Goal: Task Accomplishment & Management: Manage account settings

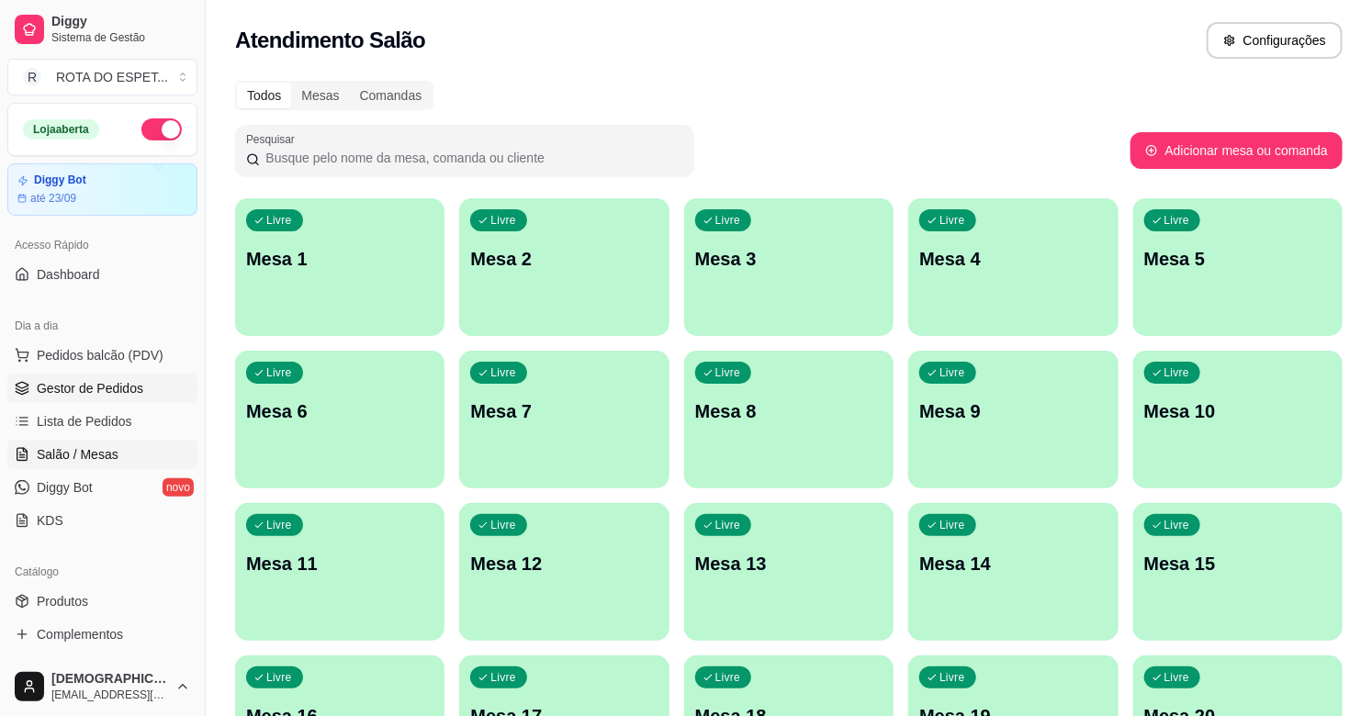
click at [84, 400] on link "Gestor de Pedidos" at bounding box center [102, 388] width 190 height 29
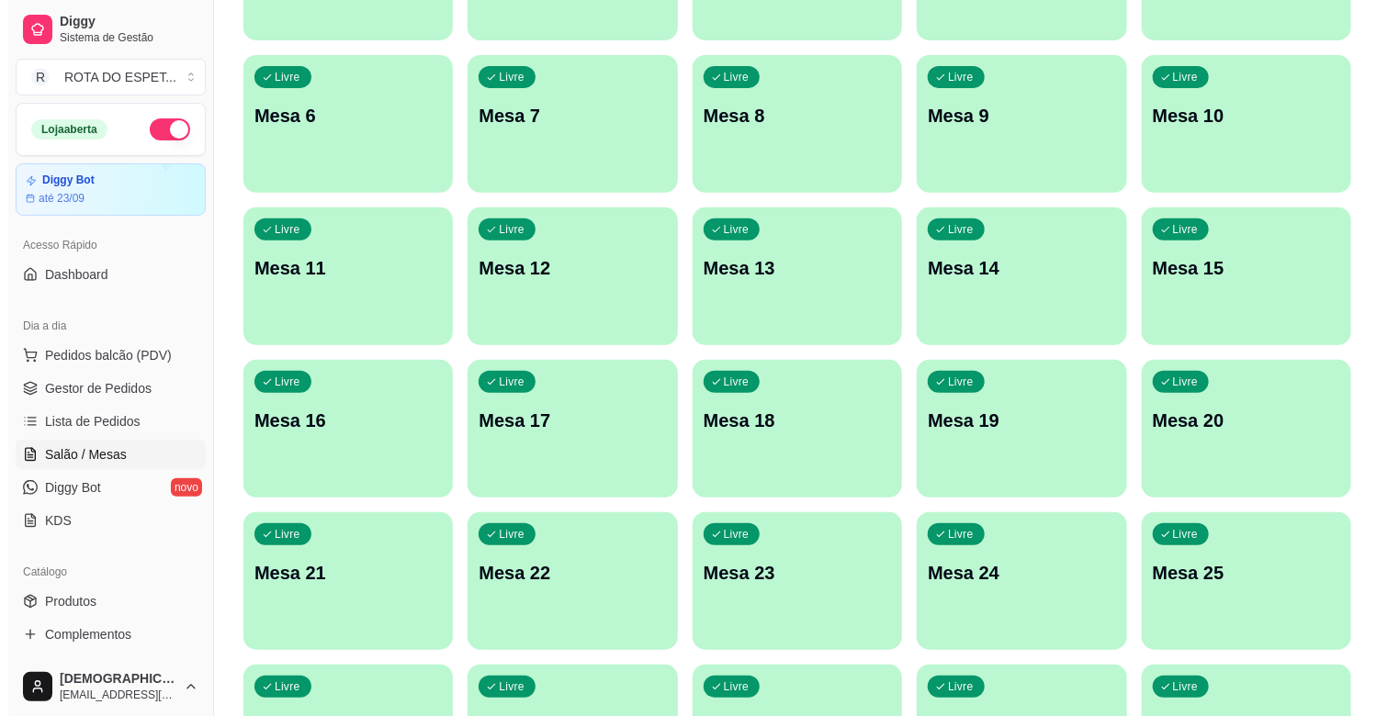
scroll to position [358, 0]
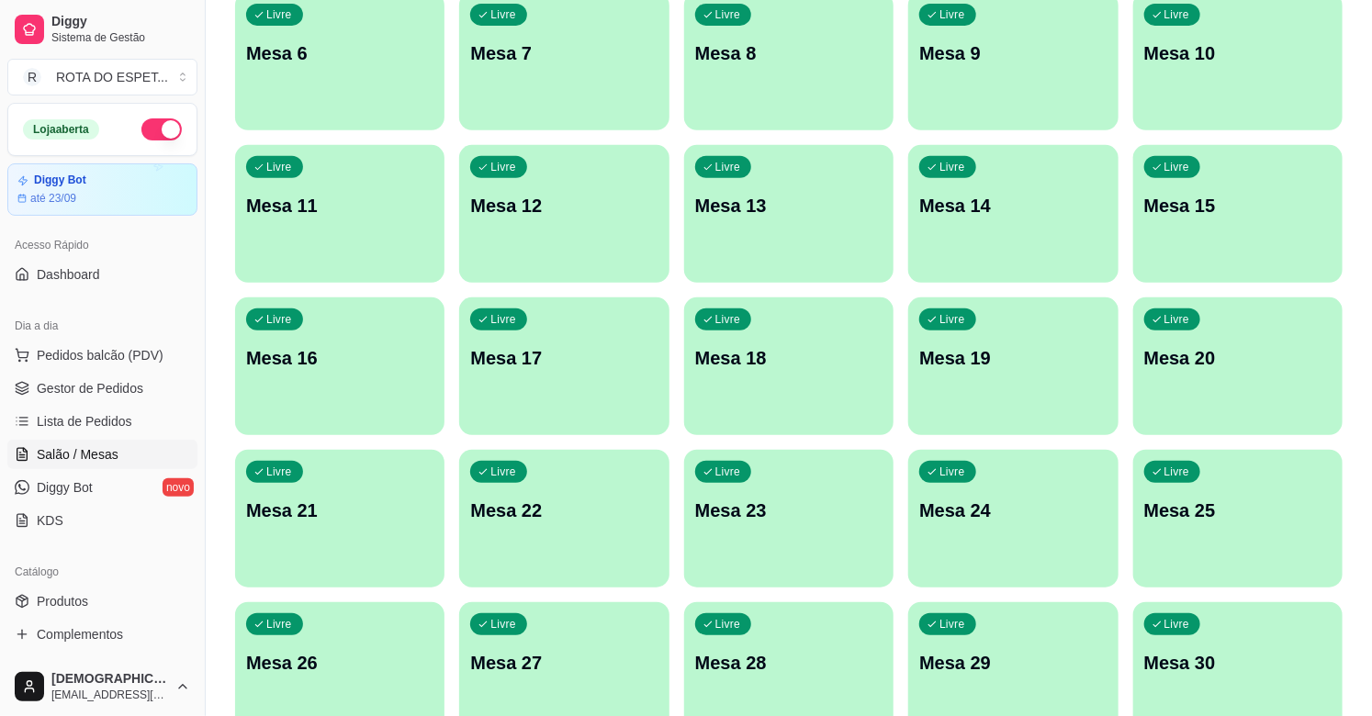
click at [522, 534] on div "Livre Mesa 22" at bounding box center [563, 508] width 209 height 116
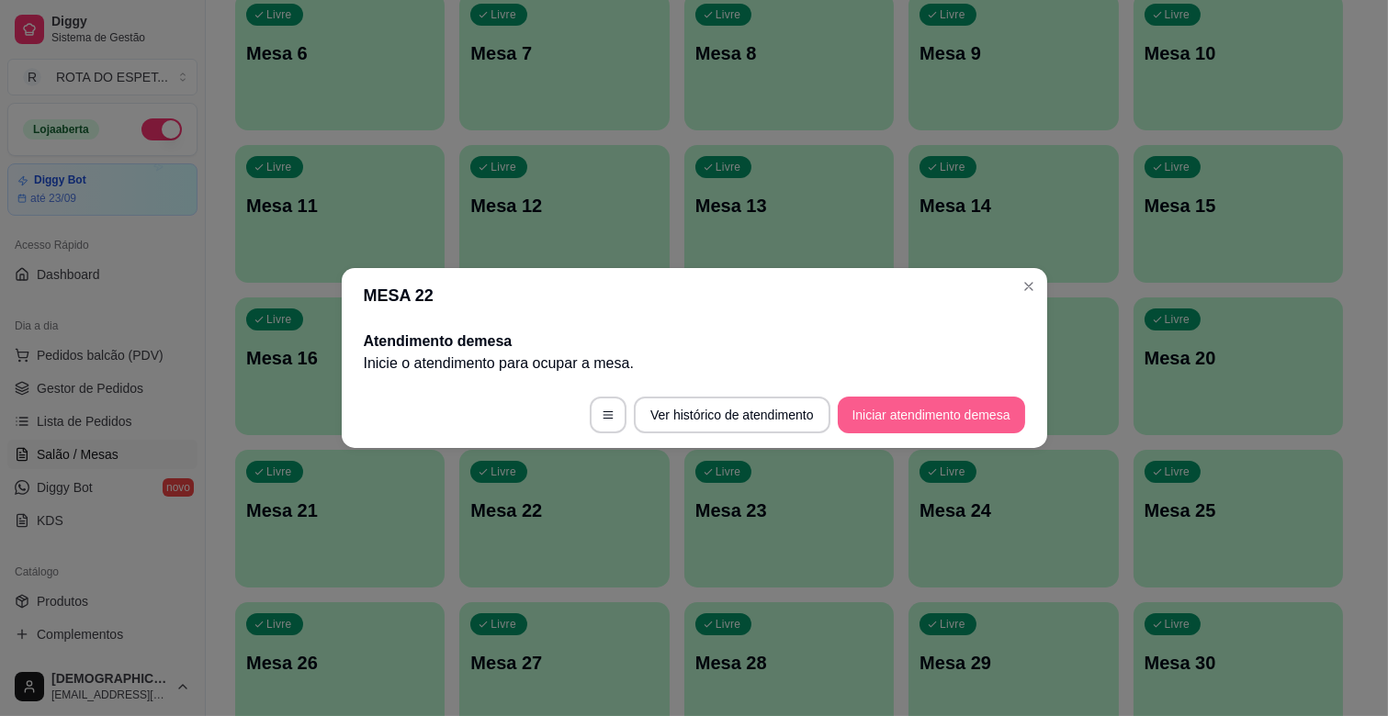
click at [919, 422] on button "Iniciar atendimento de mesa" at bounding box center [931, 415] width 187 height 37
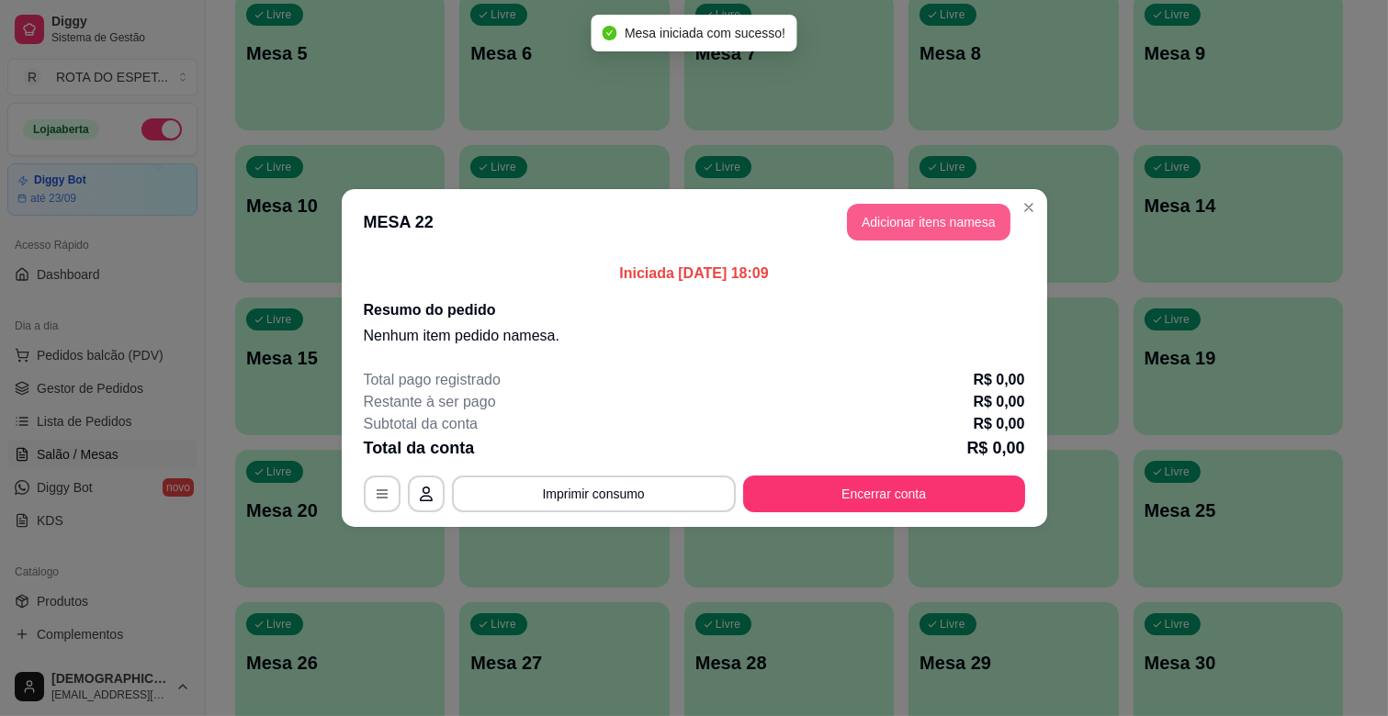
click at [940, 227] on button "Adicionar itens na mesa" at bounding box center [928, 222] width 163 height 37
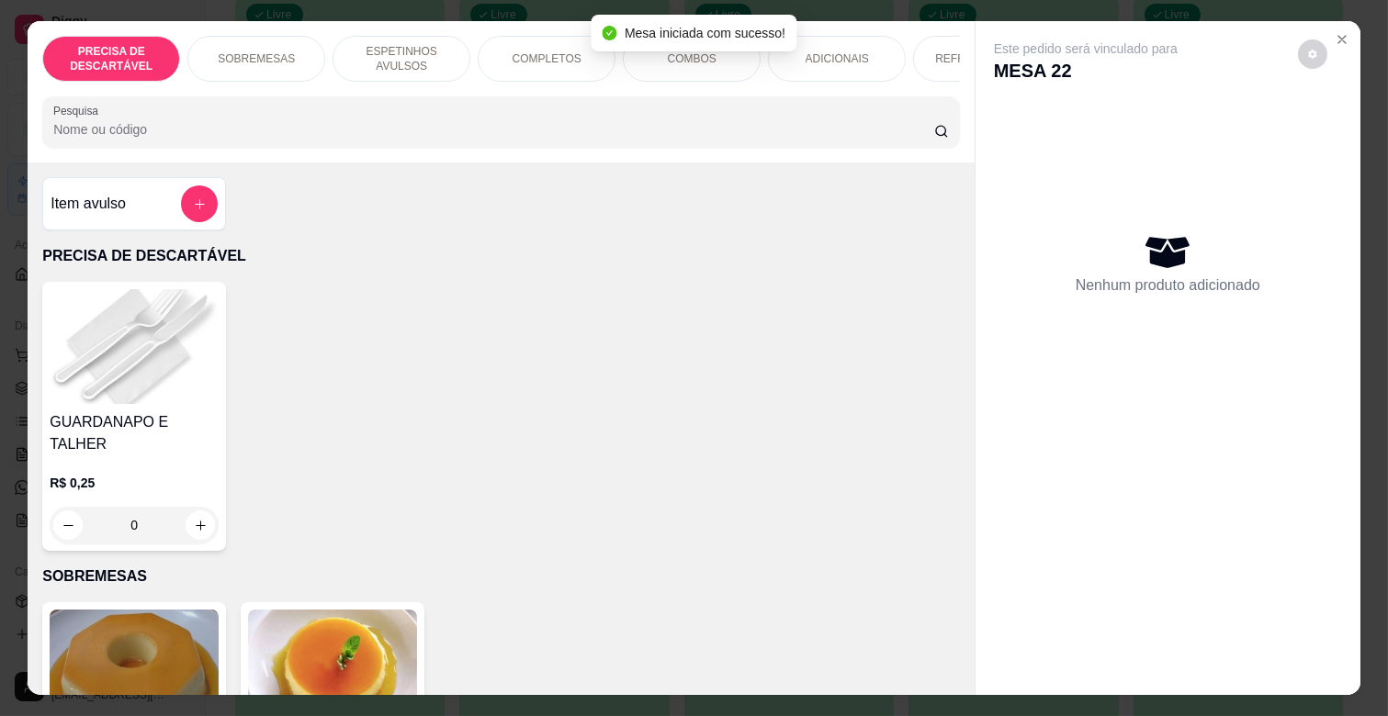
click at [790, 58] on div "ADICIONAIS" at bounding box center [837, 59] width 138 height 46
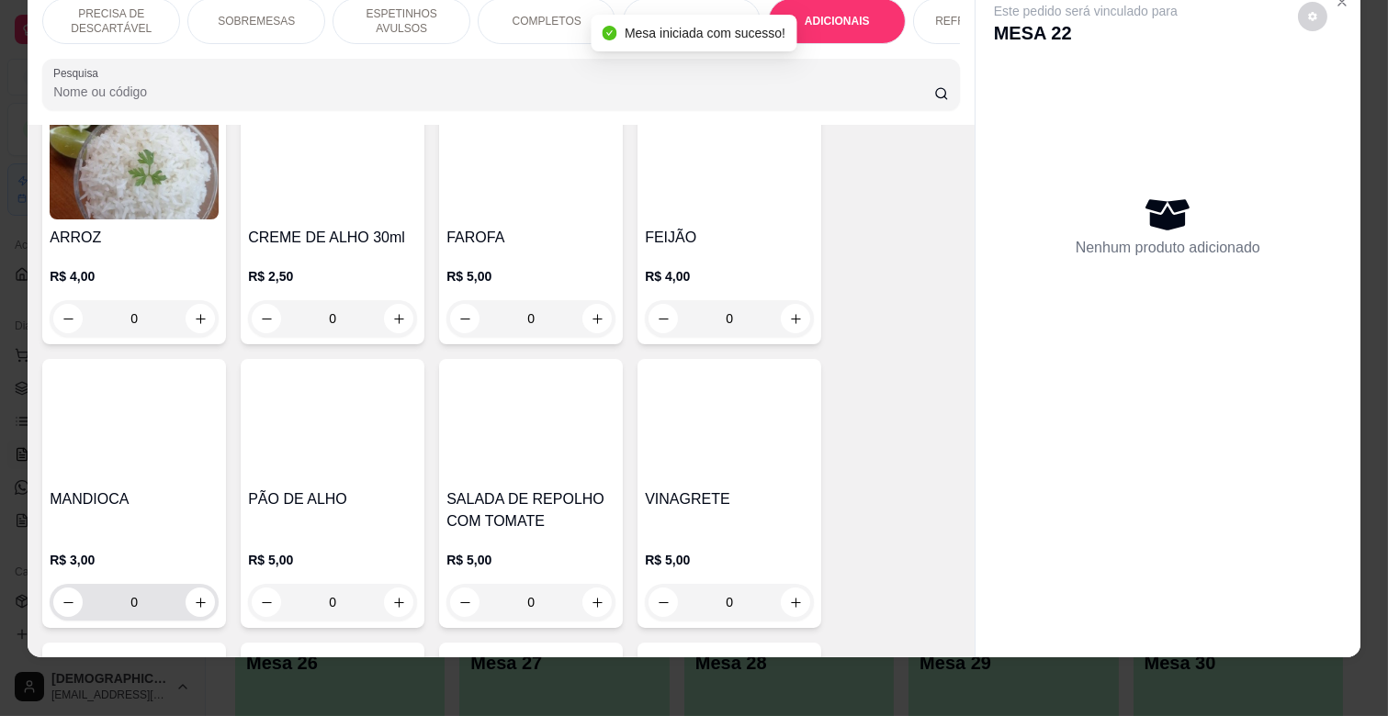
scroll to position [3243, 0]
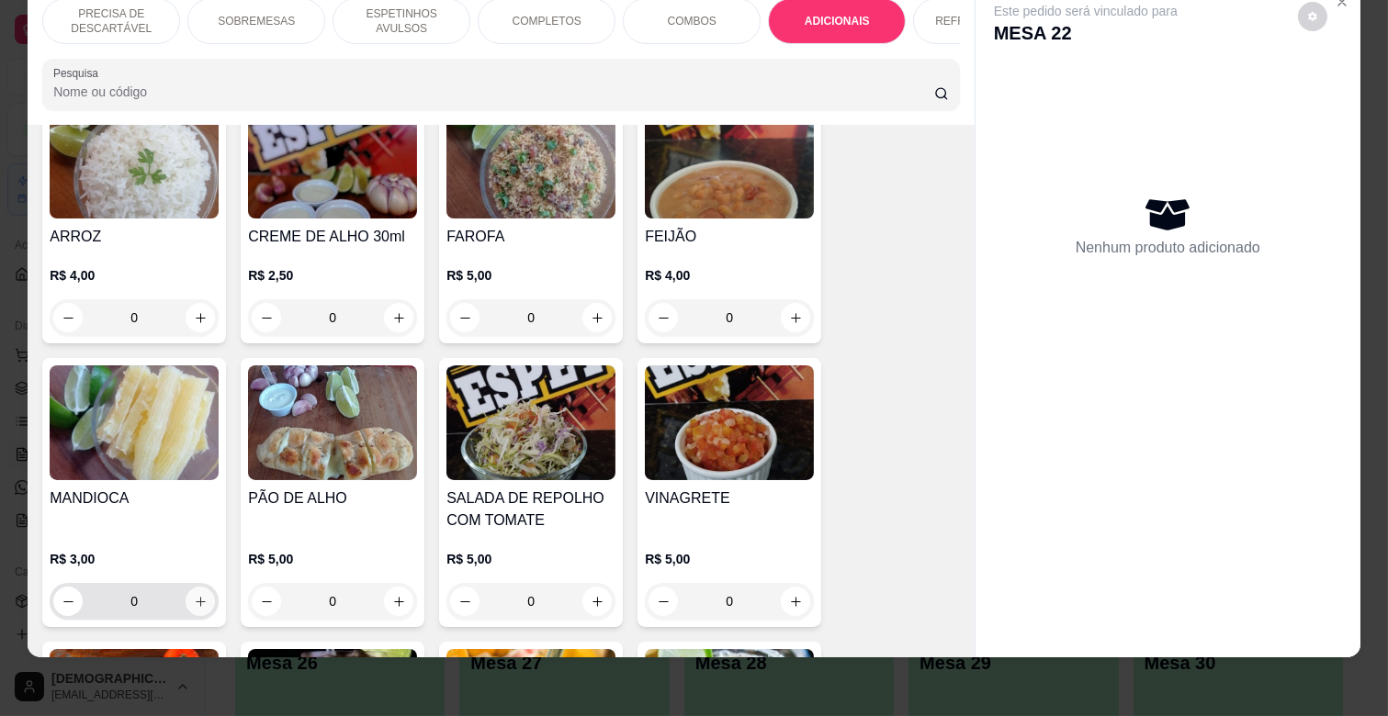
click at [197, 595] on icon "increase-product-quantity" at bounding box center [201, 602] width 14 height 14
type input "1"
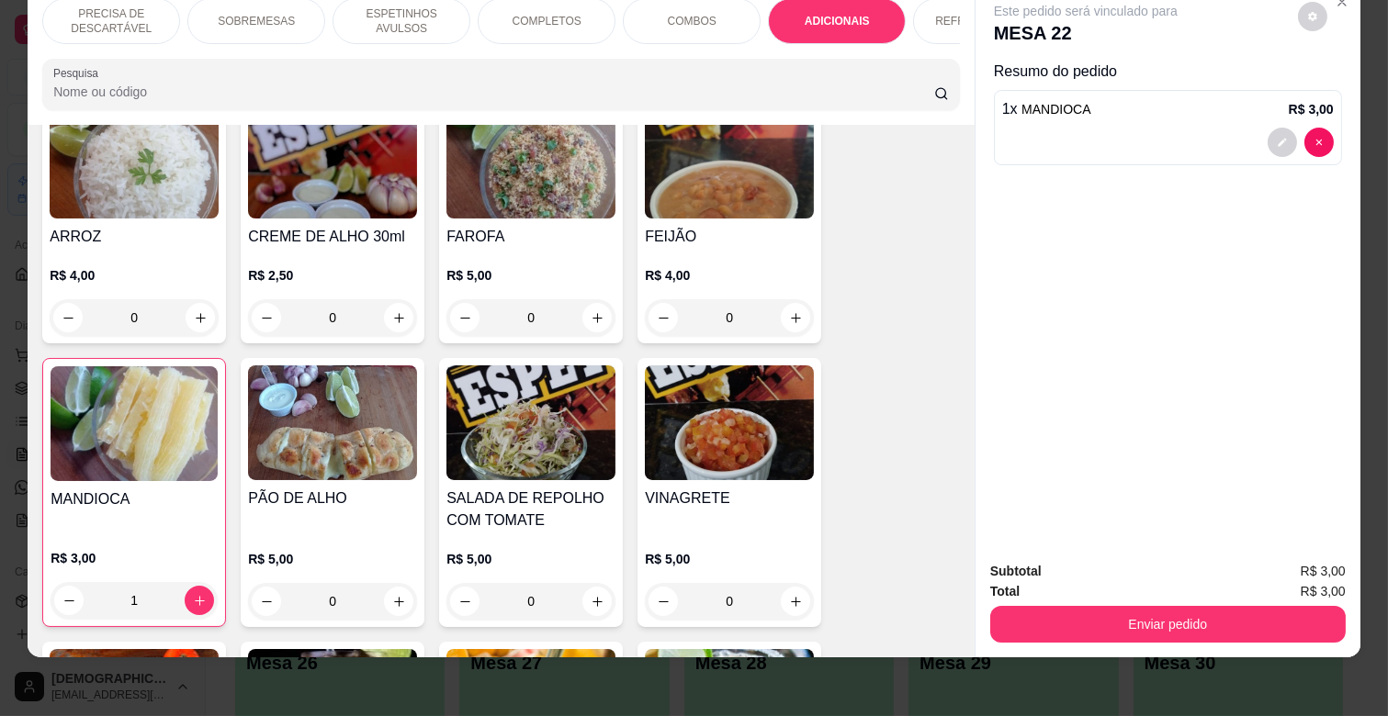
click at [922, 16] on div "REFRIGERANTES" at bounding box center [982, 21] width 138 height 46
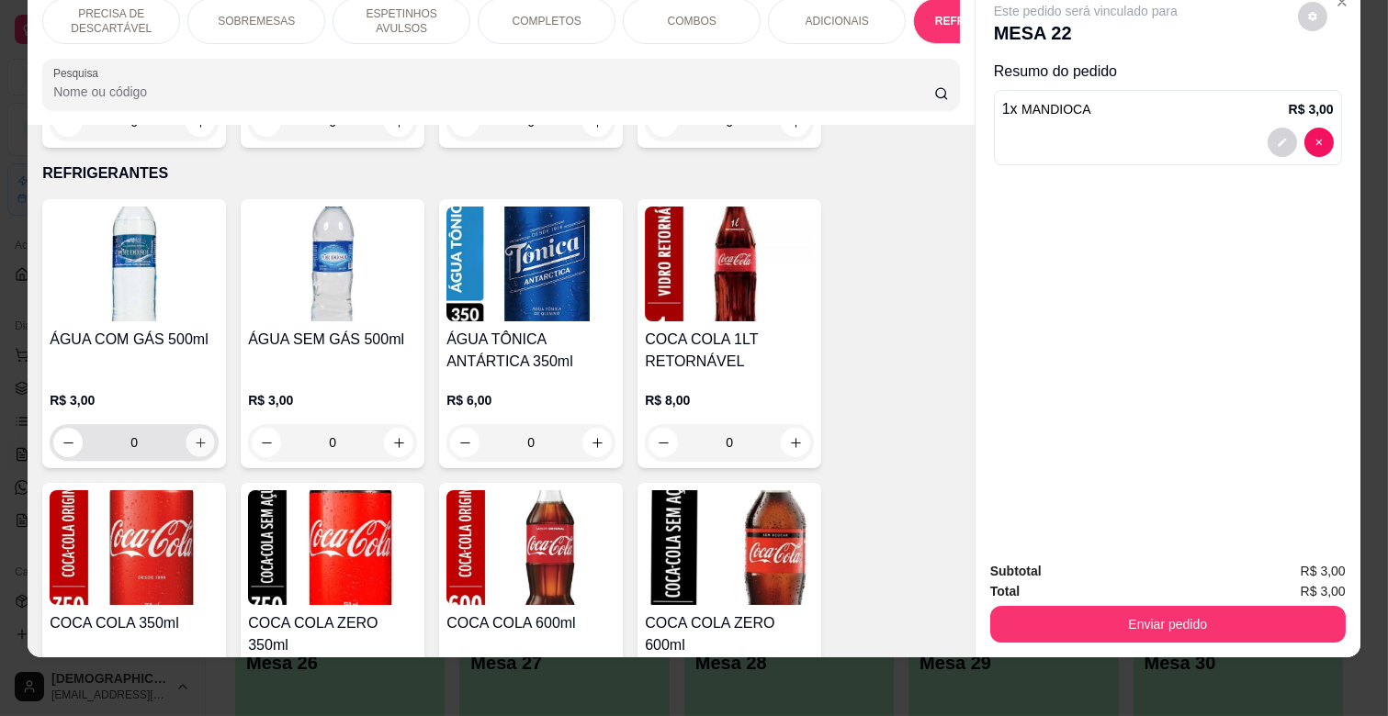
click at [187, 429] on button "increase-product-quantity" at bounding box center [200, 443] width 28 height 28
type input "1"
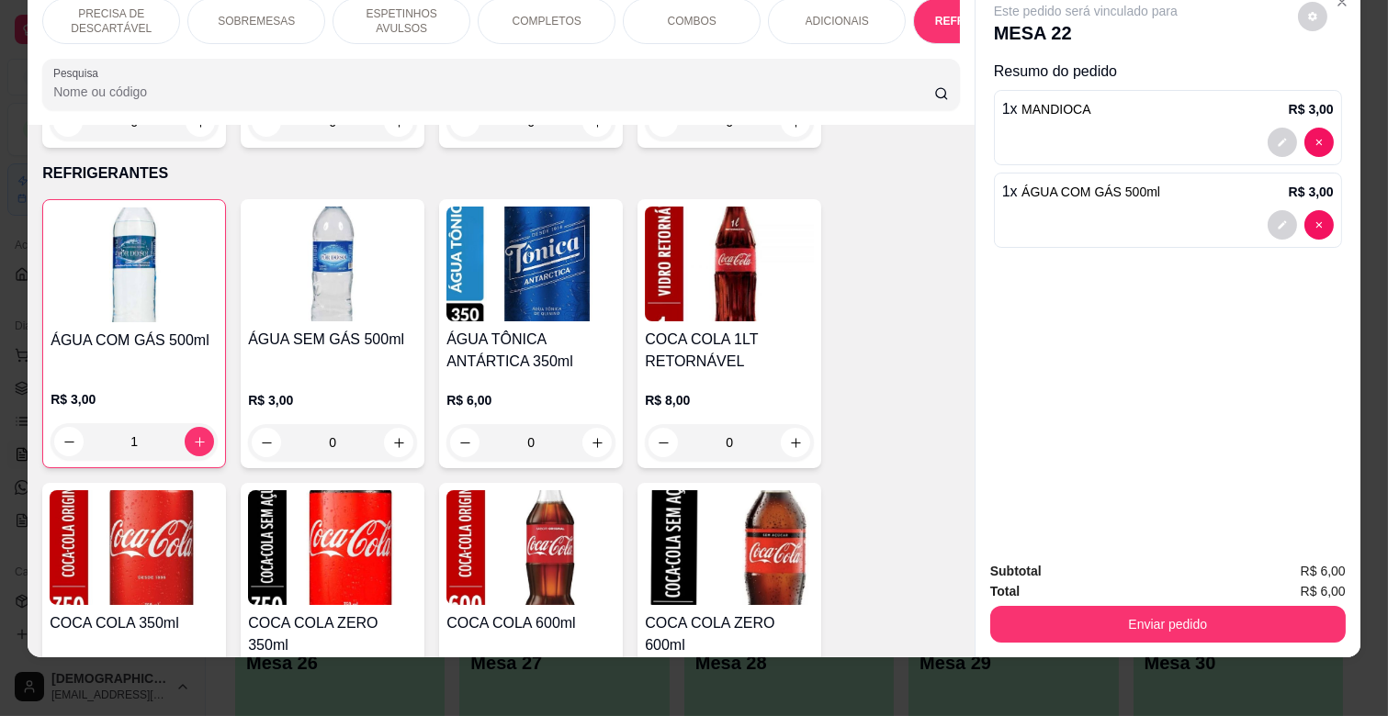
click at [400, 12] on p "ESPETINHOS AVULSOS" at bounding box center [401, 20] width 107 height 29
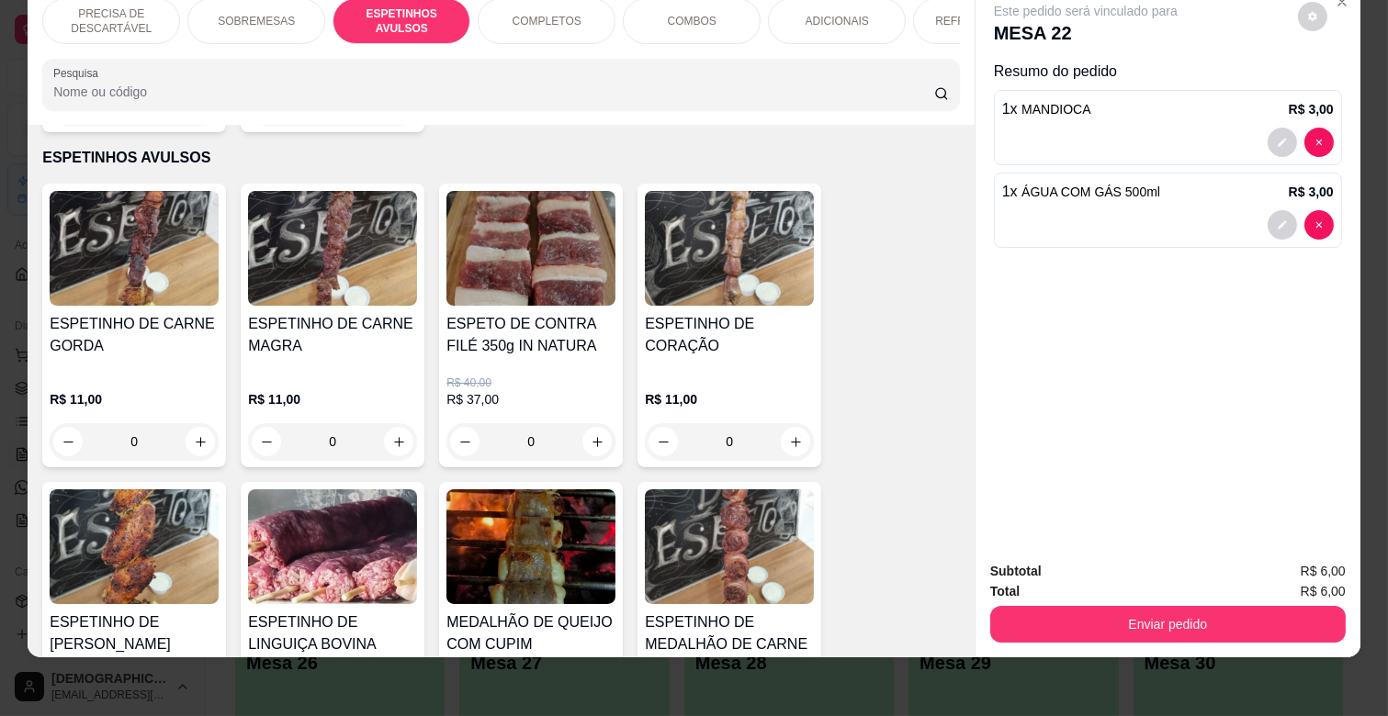
click at [397, 423] on div "0" at bounding box center [332, 441] width 169 height 37
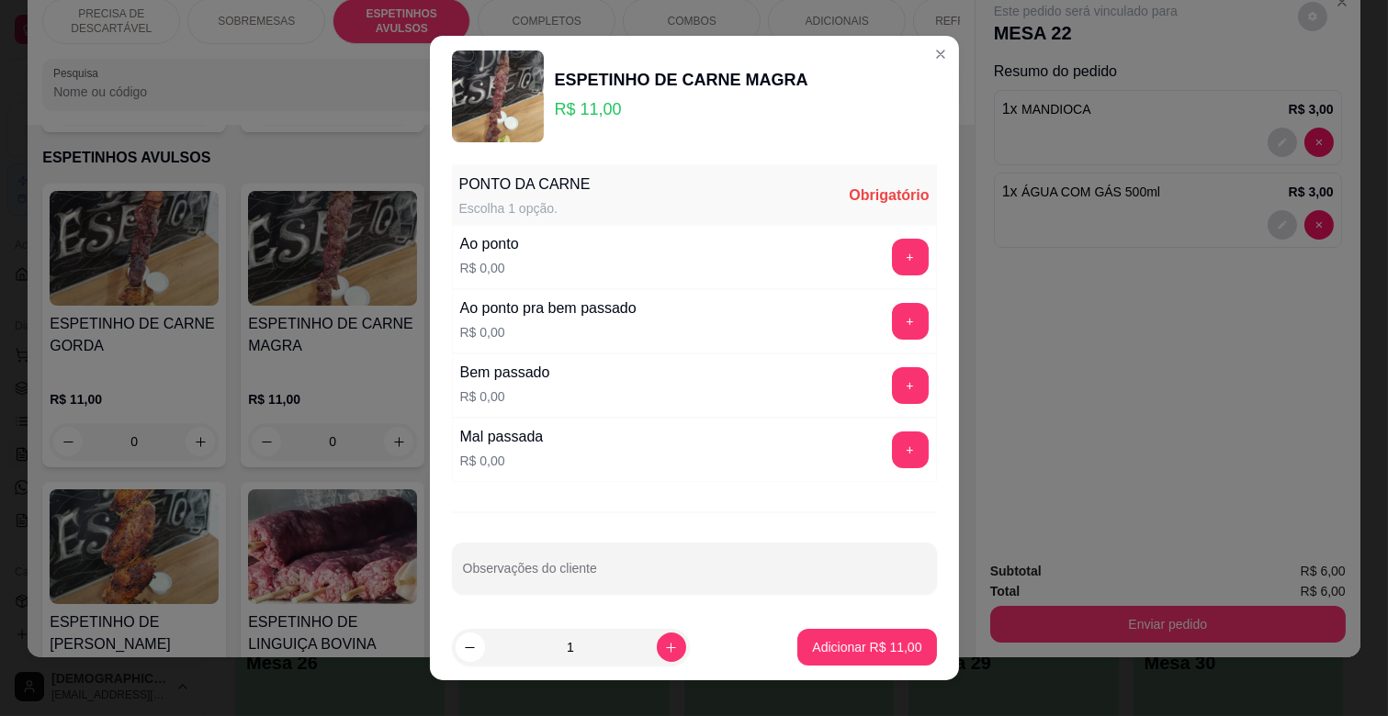
click at [884, 242] on div "+" at bounding box center [909, 257] width 51 height 37
click at [892, 250] on button "+" at bounding box center [910, 258] width 36 height 36
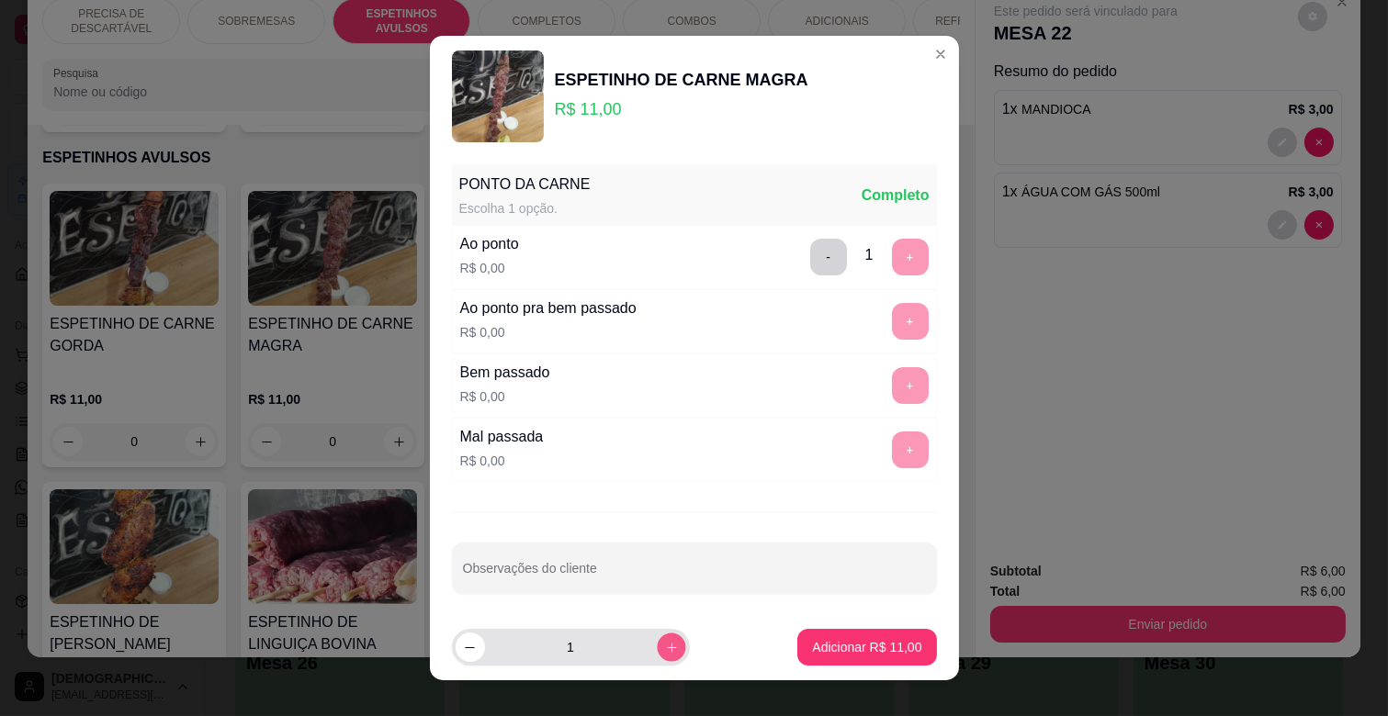
click at [658, 644] on button "increase-product-quantity" at bounding box center [671, 647] width 28 height 28
type input "2"
click at [841, 645] on p "Adicionar R$ 22,00" at bounding box center [866, 647] width 109 height 18
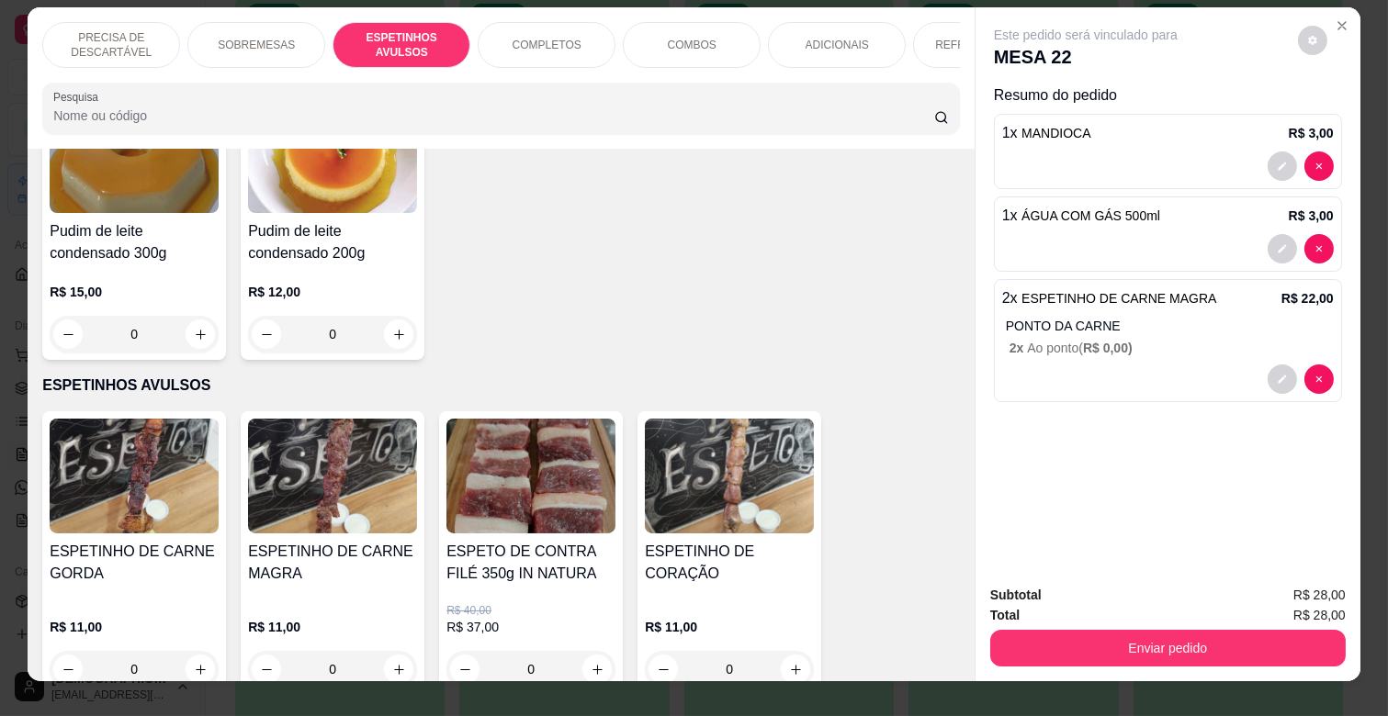
scroll to position [0, 0]
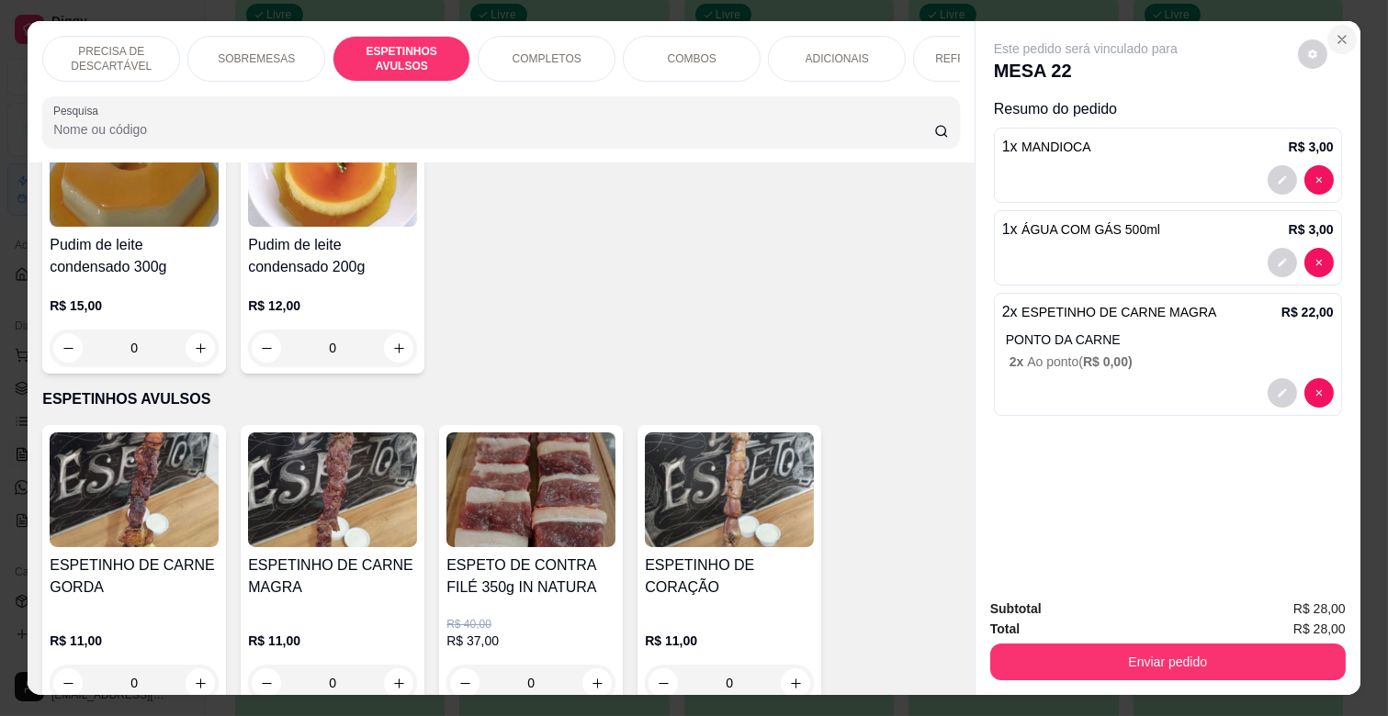
click at [1334, 39] on icon "Close" at bounding box center [1341, 39] width 15 height 15
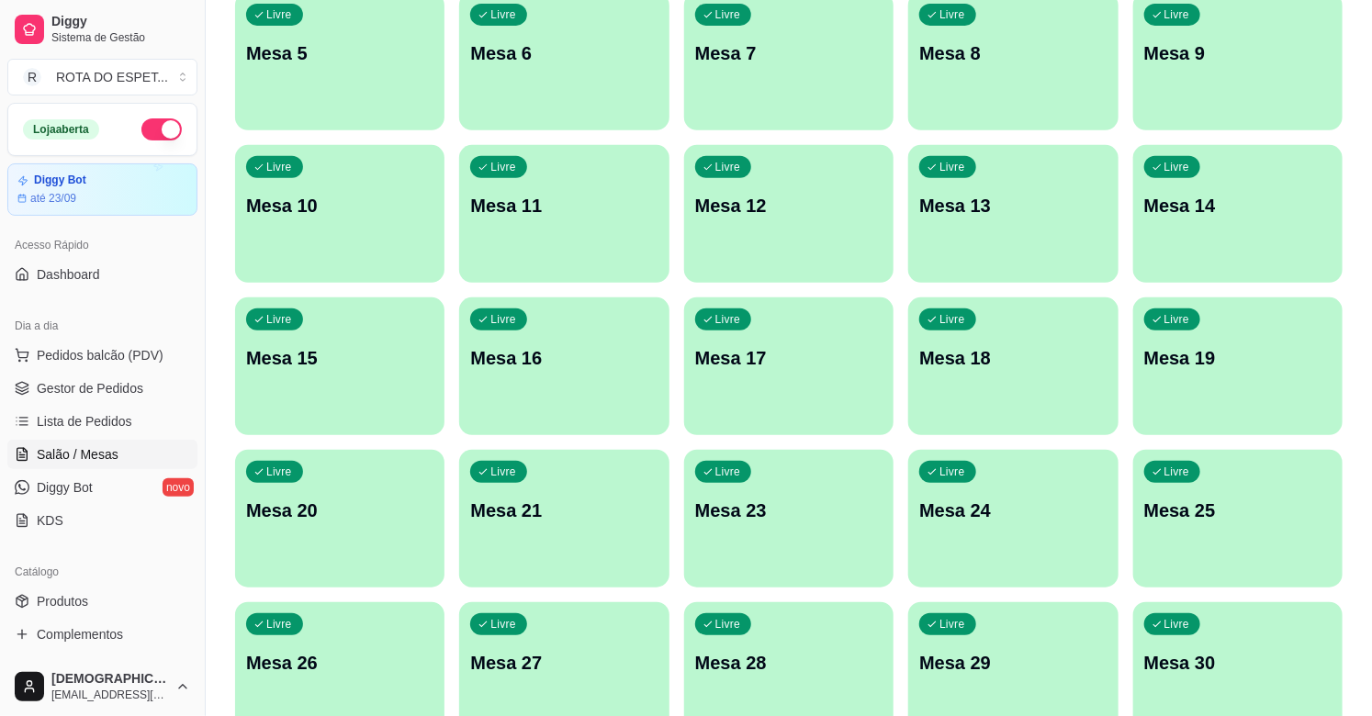
click at [342, 381] on div "Livre Mesa 15" at bounding box center [339, 356] width 209 height 116
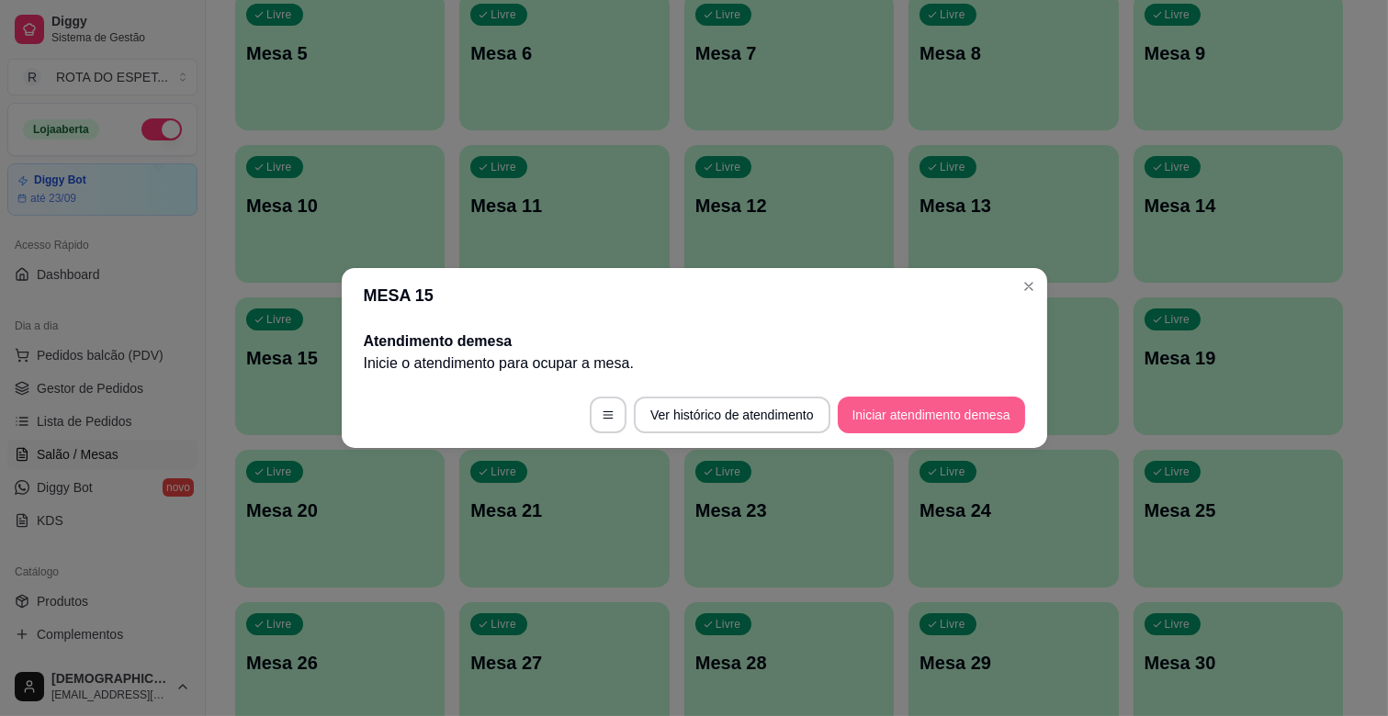
click at [910, 421] on button "Iniciar atendimento de mesa" at bounding box center [931, 415] width 187 height 37
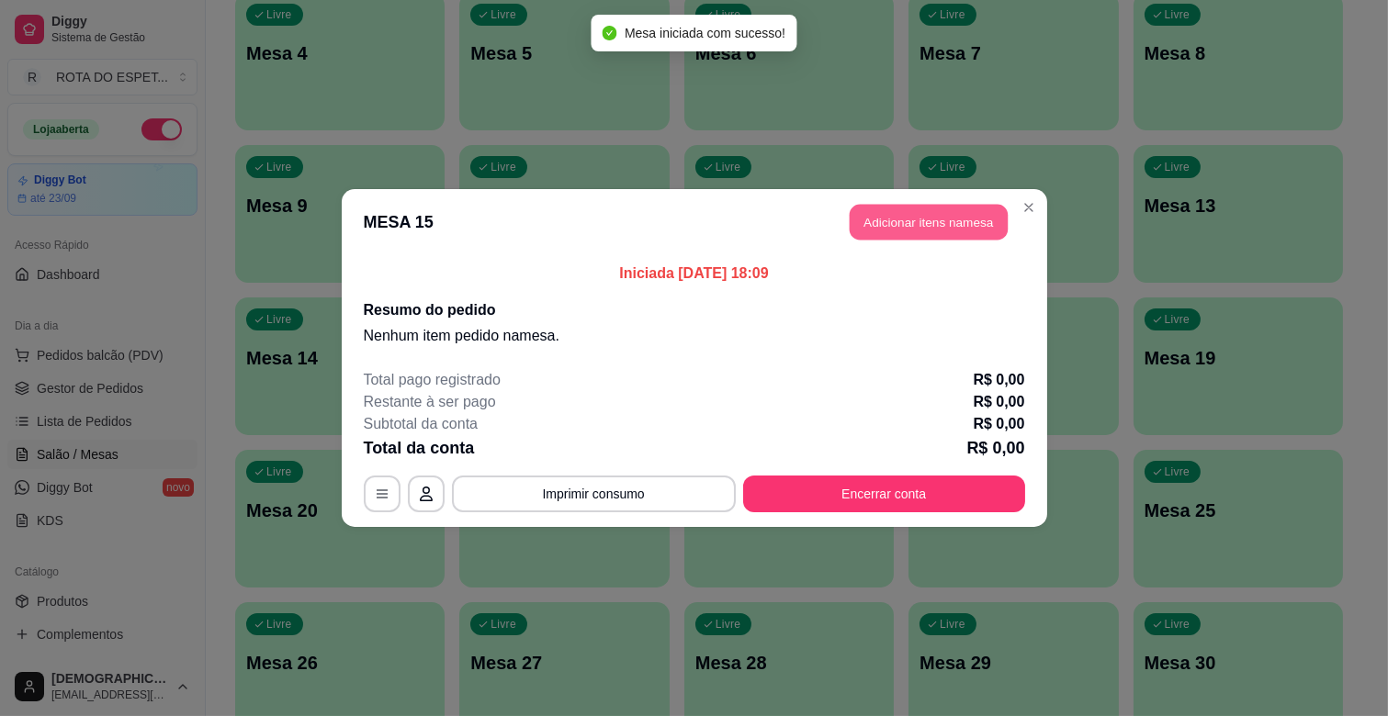
click at [923, 231] on button "Adicionar itens na mesa" at bounding box center [929, 223] width 158 height 36
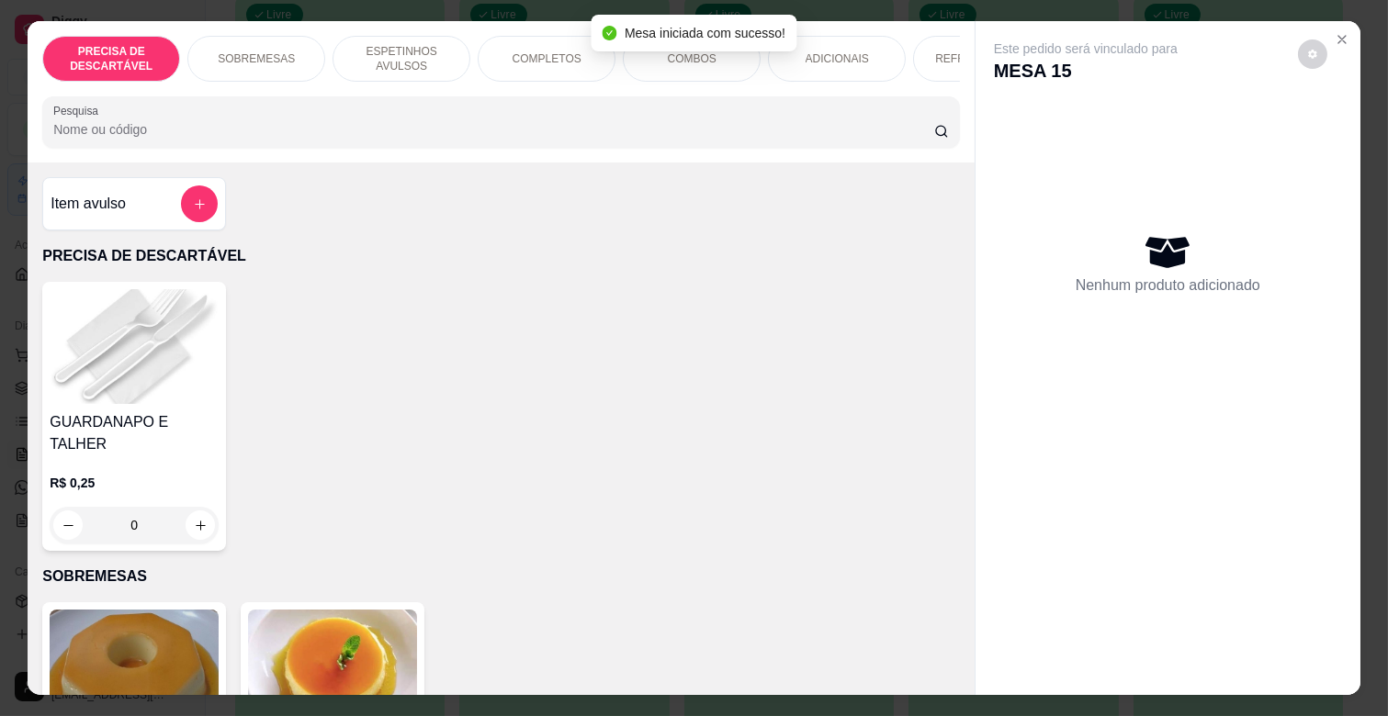
click at [808, 55] on p "ADICIONAIS" at bounding box center [836, 58] width 63 height 15
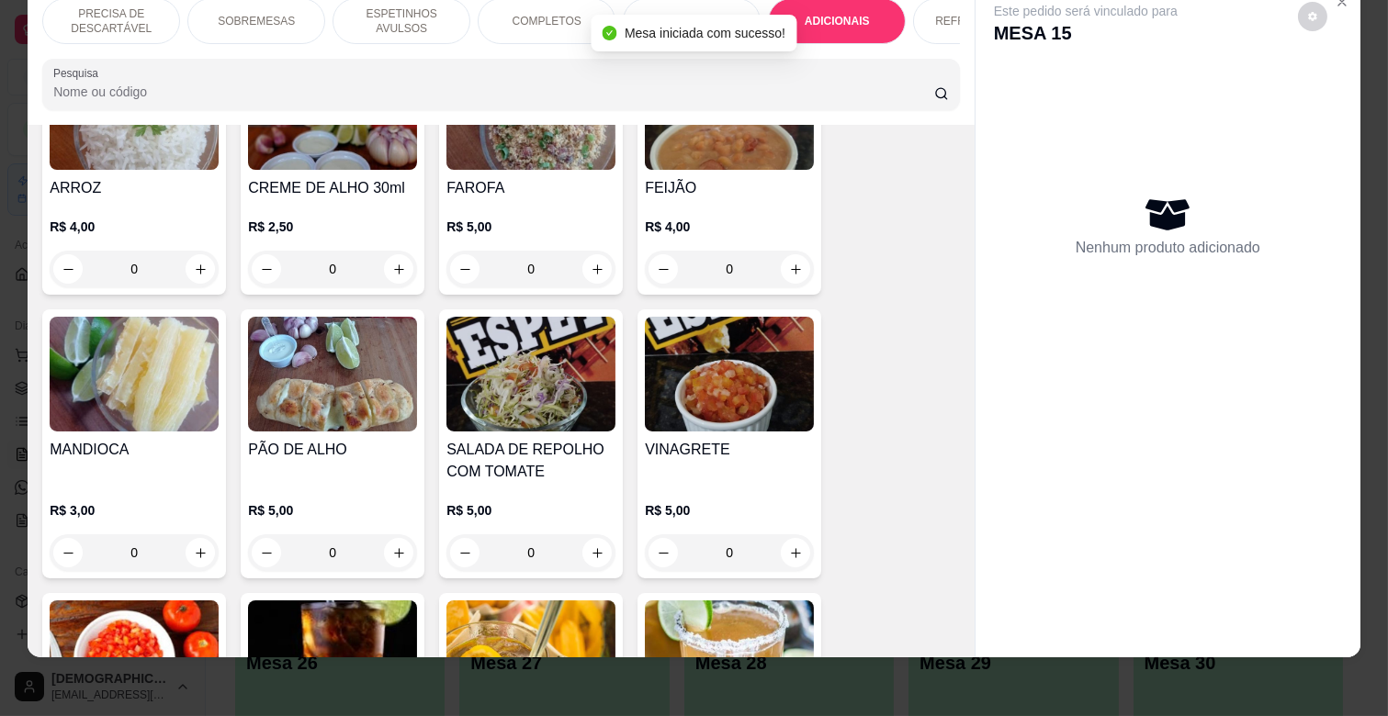
scroll to position [3345, 0]
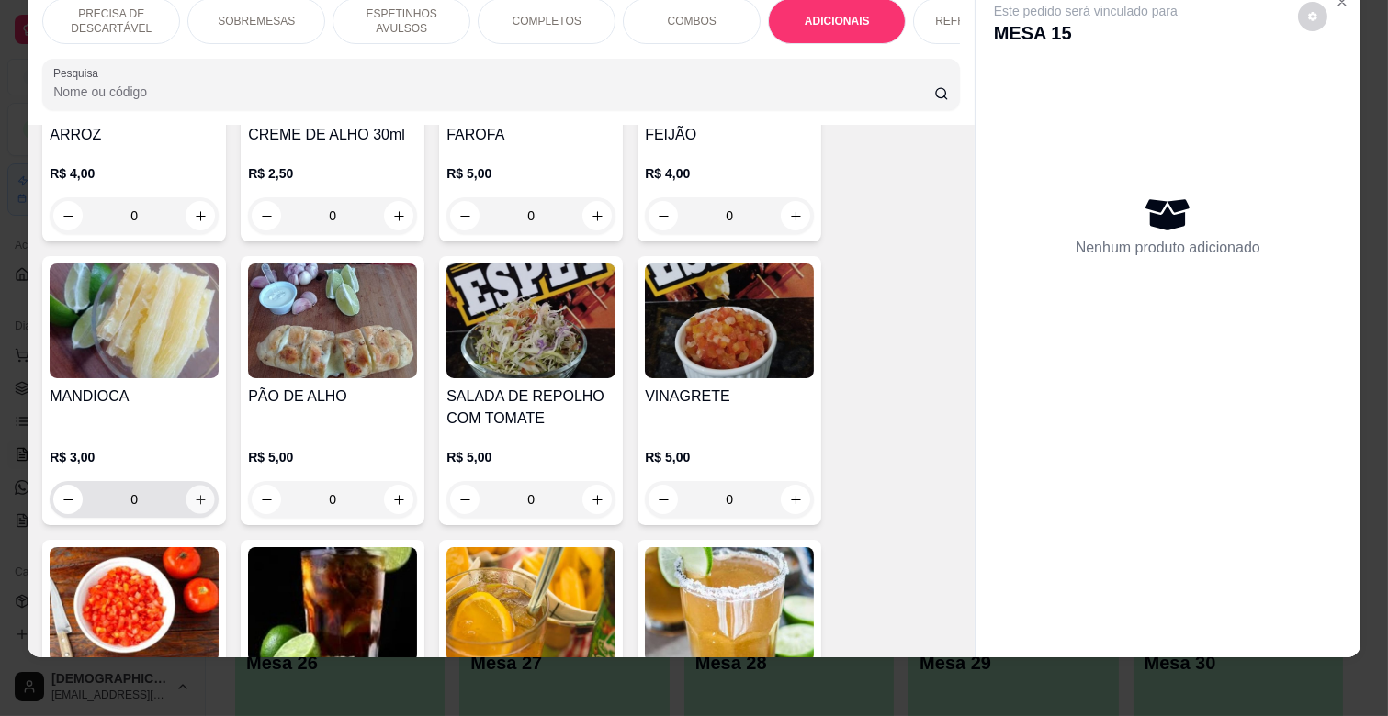
click at [197, 493] on icon "increase-product-quantity" at bounding box center [201, 500] width 14 height 14
type input "1"
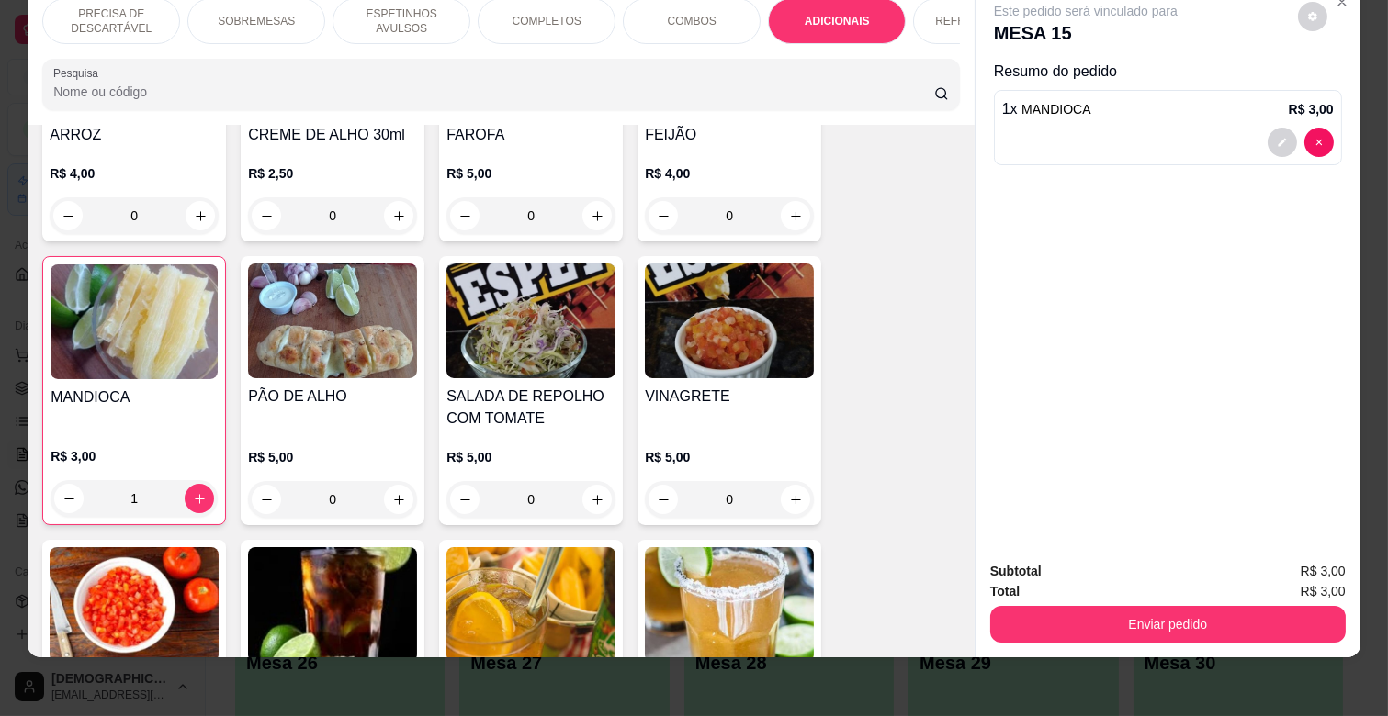
click at [924, 7] on div "REFRIGERANTES" at bounding box center [982, 21] width 138 height 46
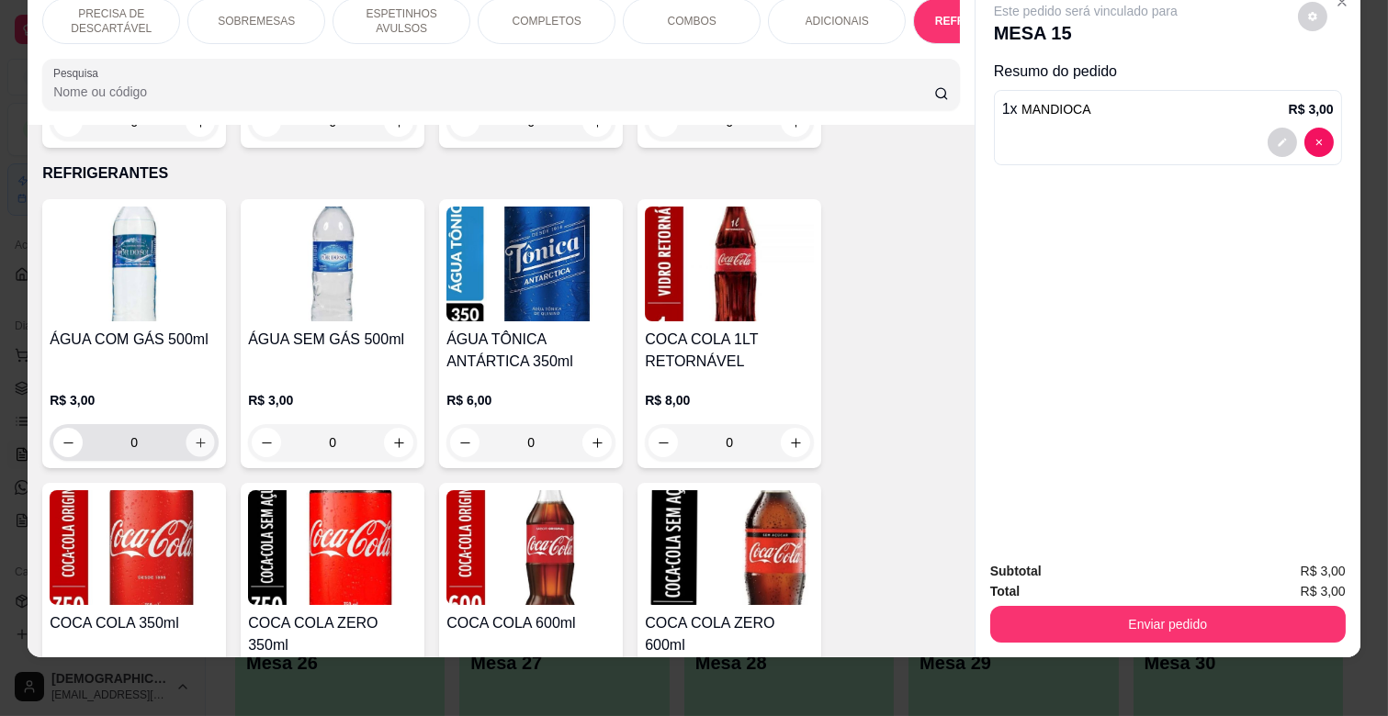
click at [194, 436] on icon "increase-product-quantity" at bounding box center [201, 443] width 14 height 14
type input "1"
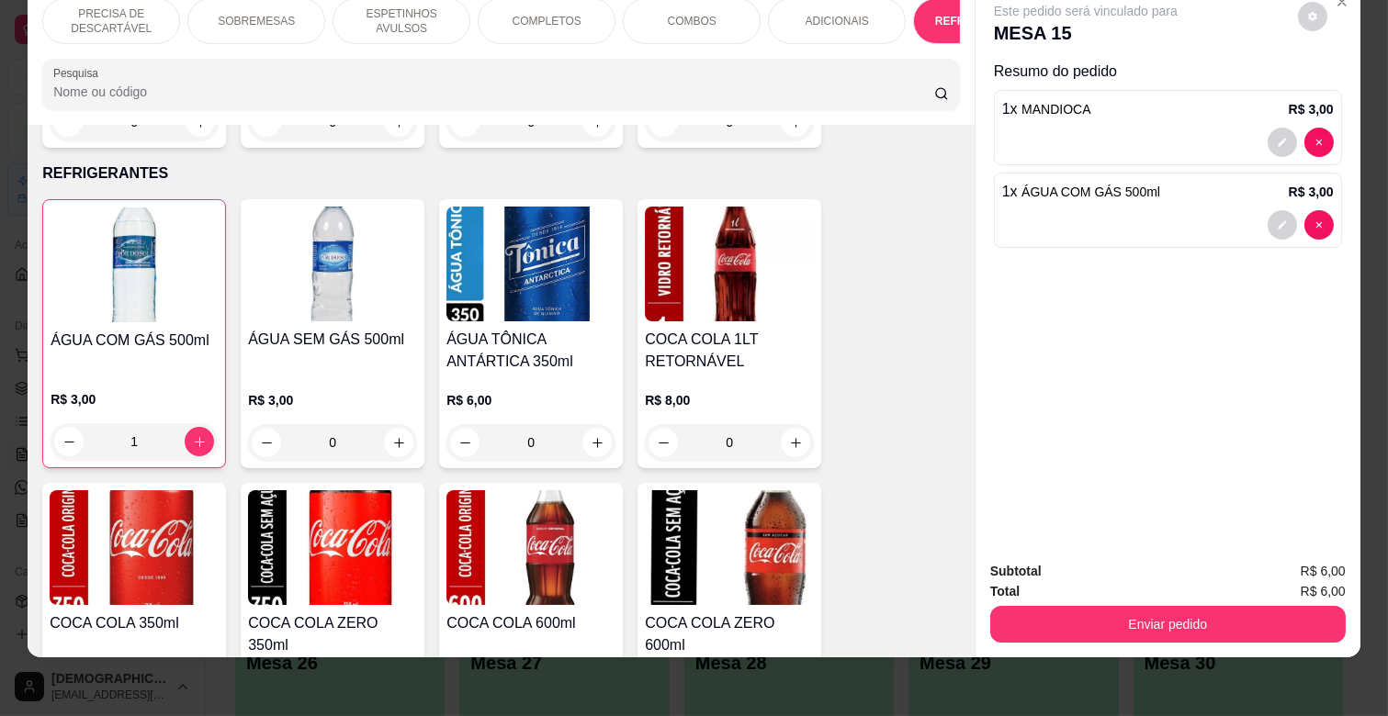
click at [383, 9] on p "ESPETINHOS AVULSOS" at bounding box center [401, 20] width 107 height 29
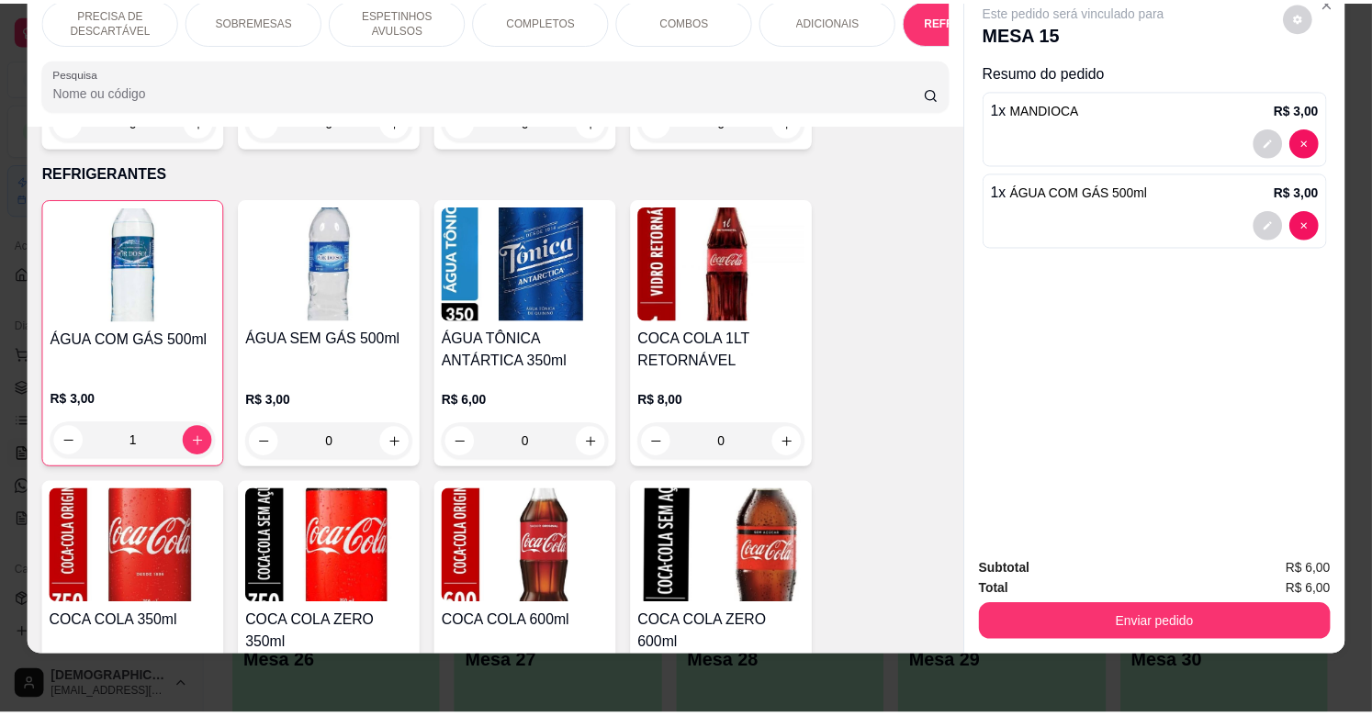
scroll to position [702, 0]
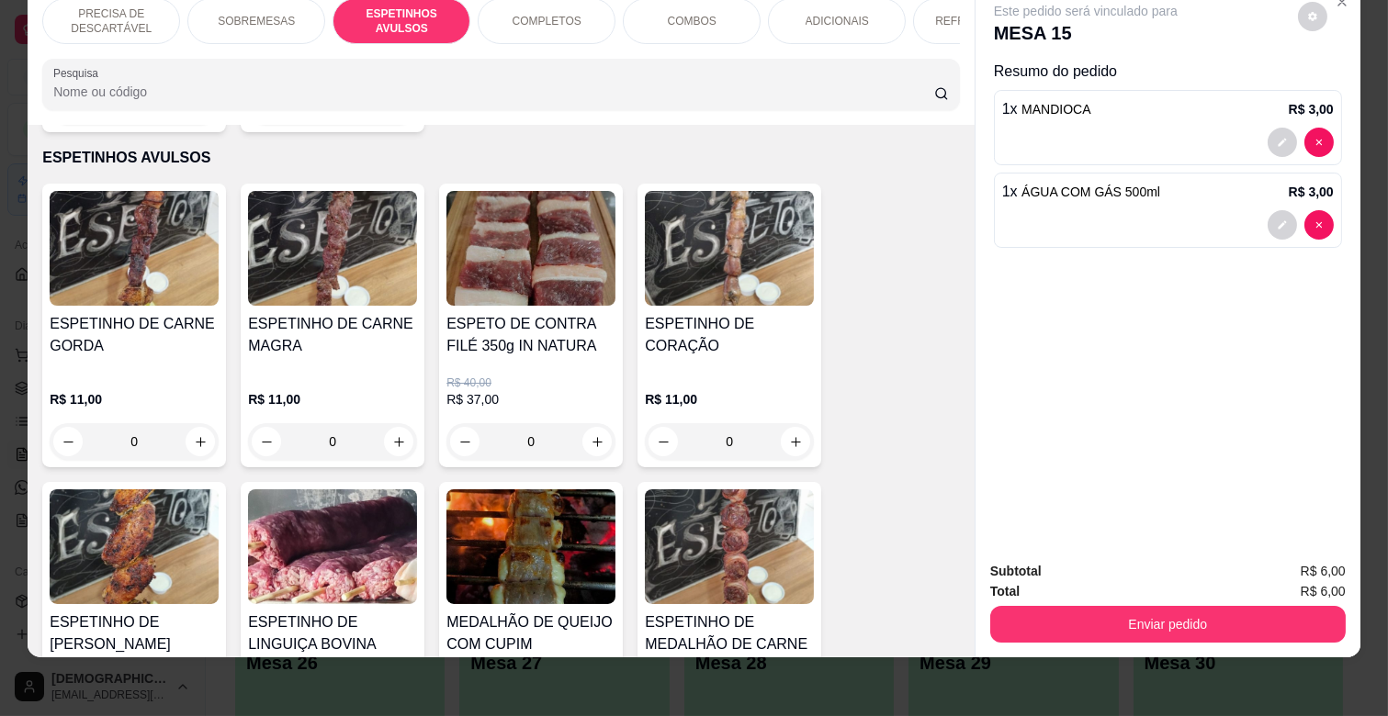
click at [393, 423] on div "0" at bounding box center [332, 441] width 169 height 37
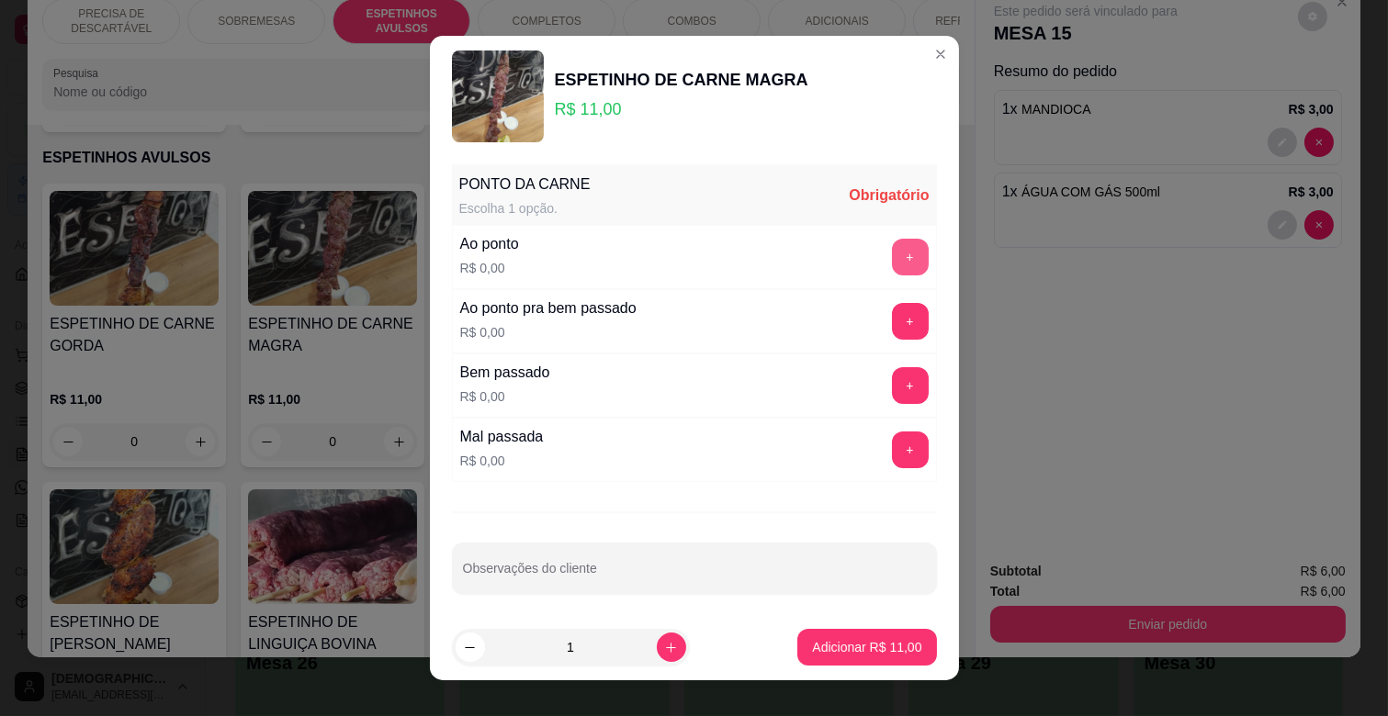
click at [892, 254] on button "+" at bounding box center [910, 257] width 37 height 37
drag, startPoint x: 682, startPoint y: 639, endPoint x: 666, endPoint y: 637, distance: 16.6
click at [681, 638] on div "1" at bounding box center [610, 647] width 317 height 37
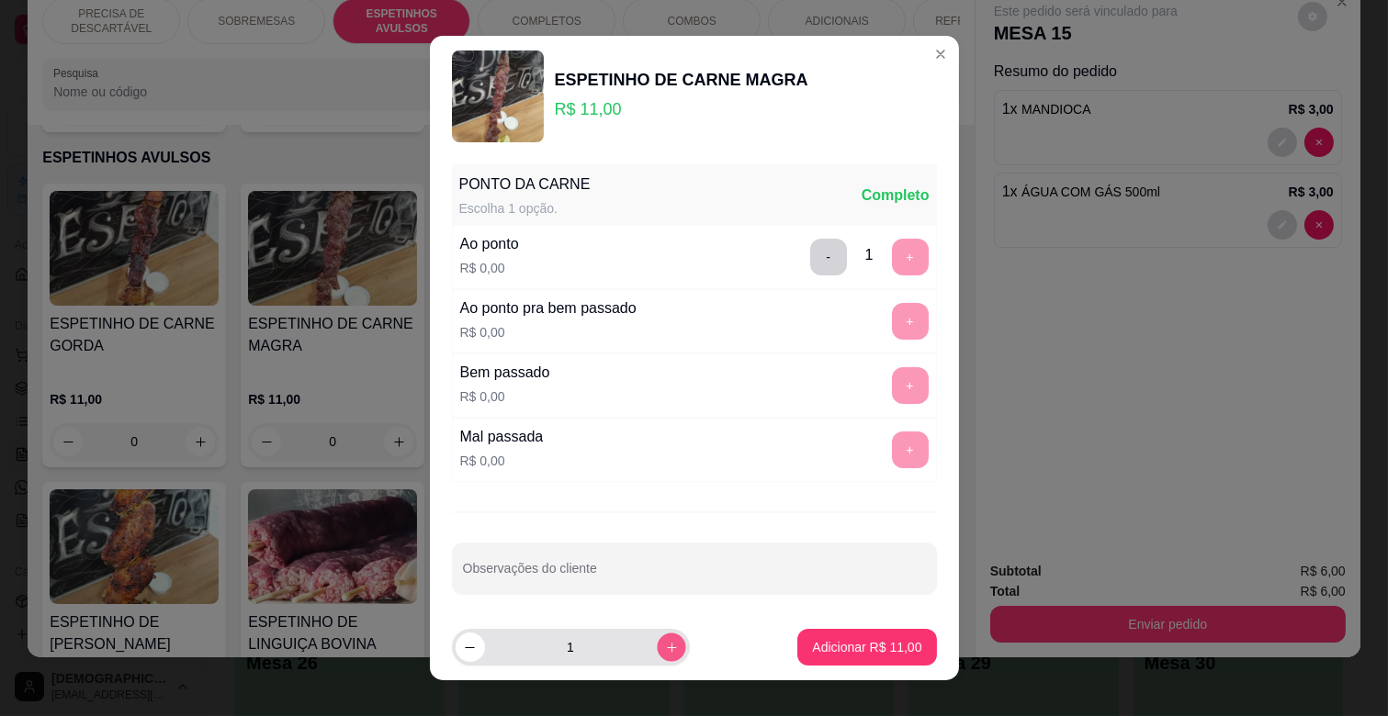
click at [657, 637] on button "increase-product-quantity" at bounding box center [671, 647] width 28 height 28
type input "2"
click at [832, 637] on button "Adicionar R$ 22,00" at bounding box center [866, 647] width 139 height 37
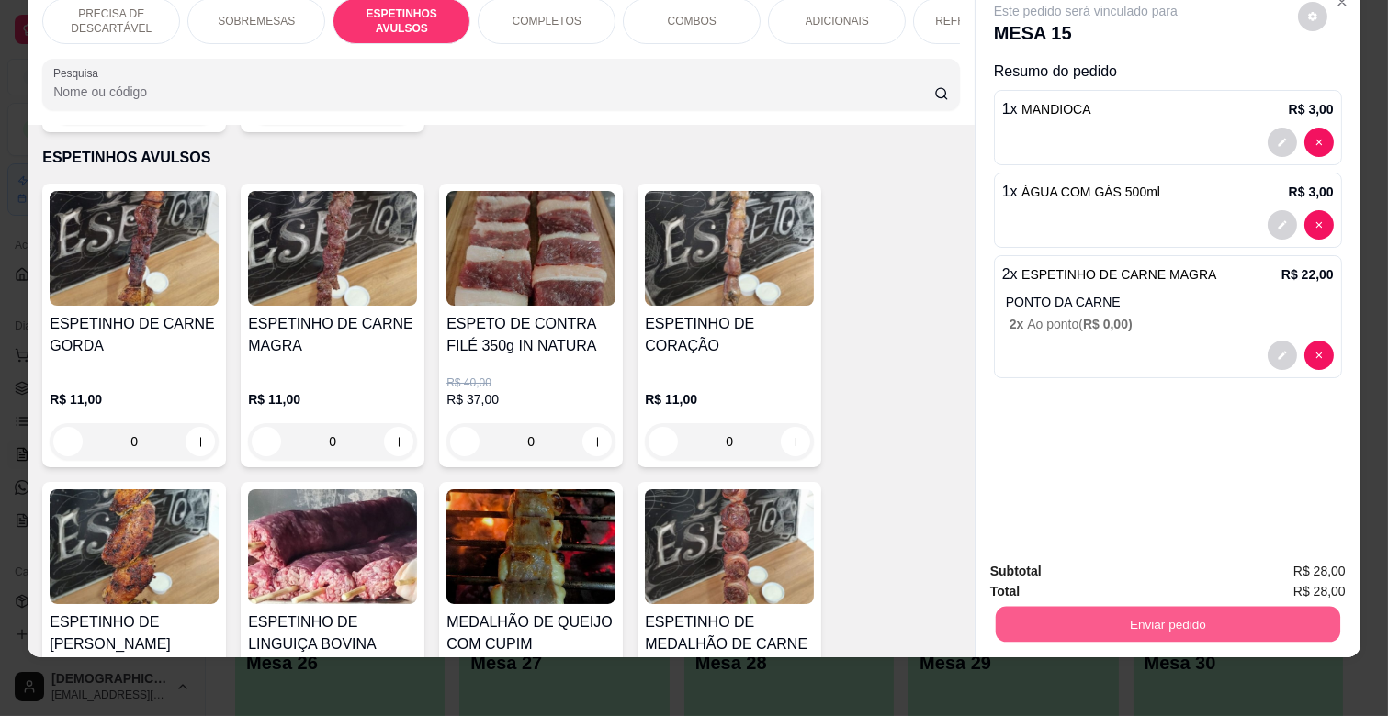
click at [1008, 606] on button "Enviar pedido" at bounding box center [1168, 624] width 344 height 36
click at [1048, 560] on button "Não registrar e enviar pedido" at bounding box center [1107, 563] width 186 height 34
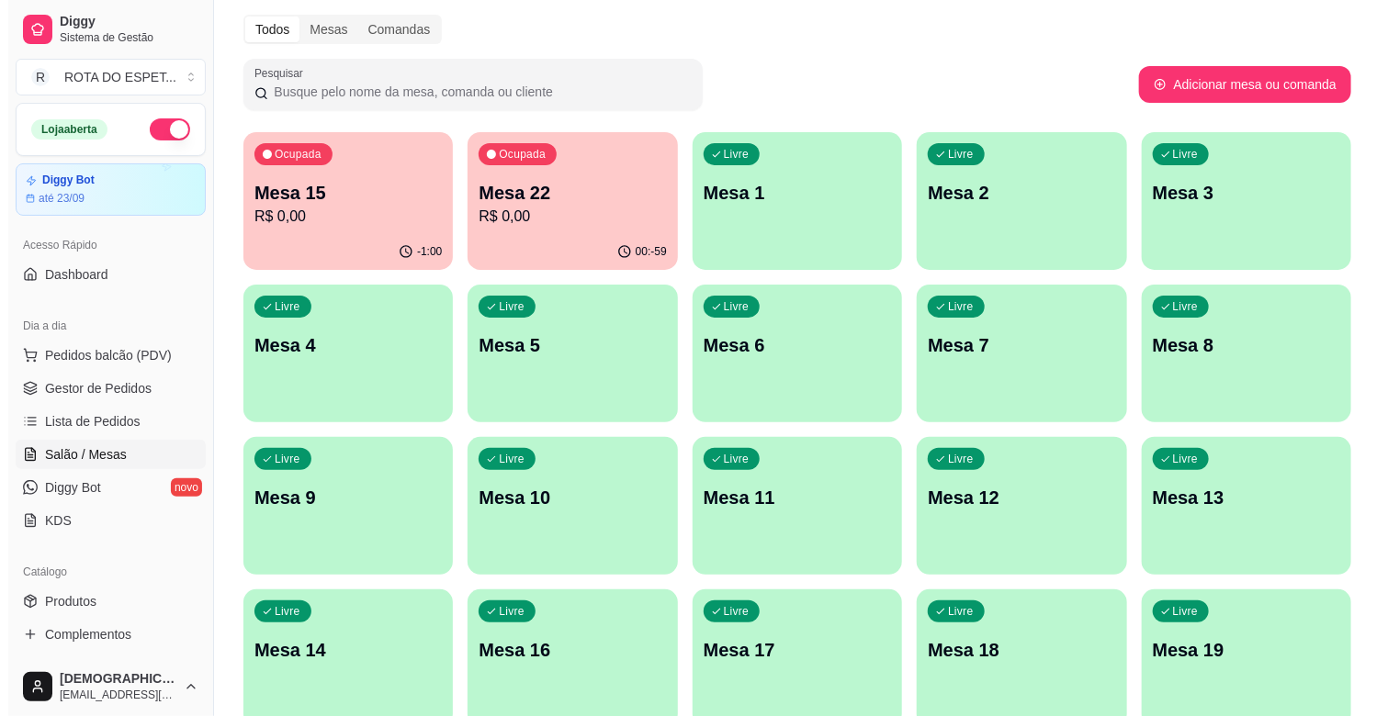
scroll to position [0, 0]
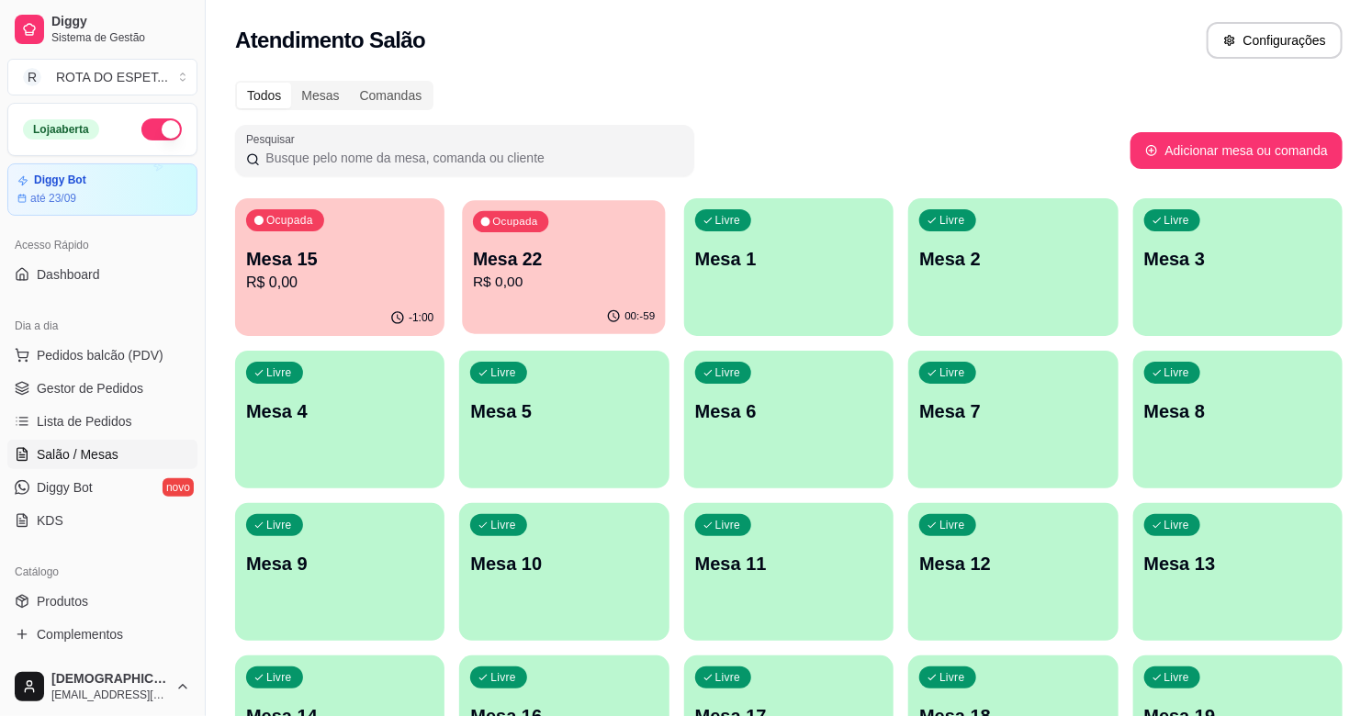
click at [536, 298] on div "Ocupada Mesa 22 R$ 0,00" at bounding box center [565, 249] width 204 height 99
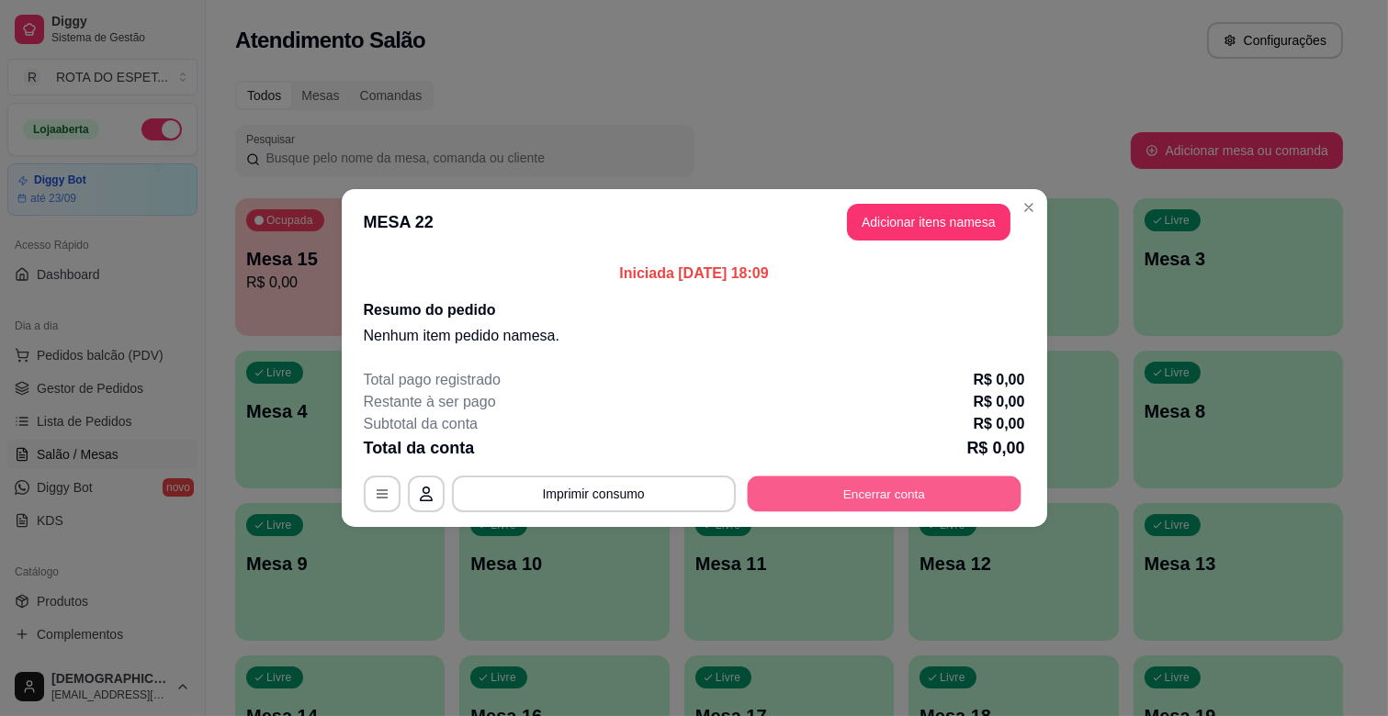
click at [770, 482] on button "Encerrar conta" at bounding box center [884, 495] width 274 height 36
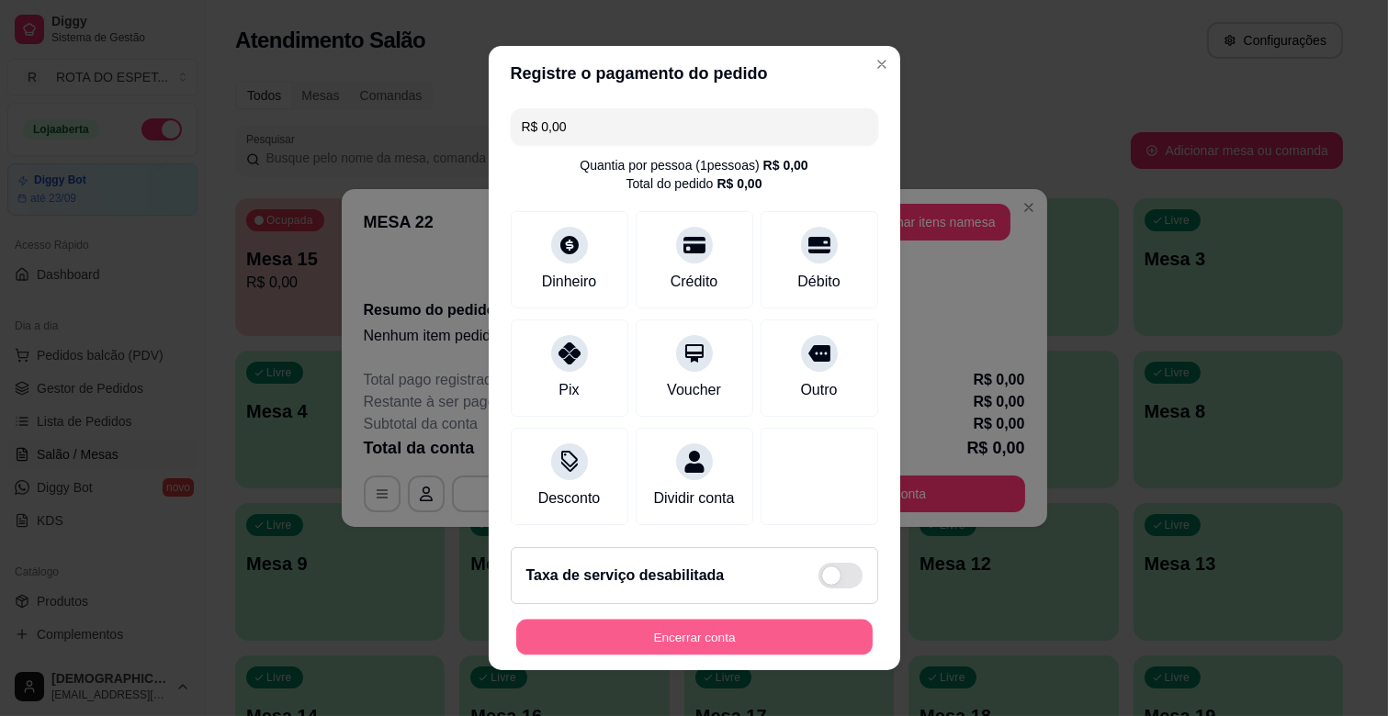
click at [799, 656] on button "Encerrar conta" at bounding box center [694, 638] width 356 height 36
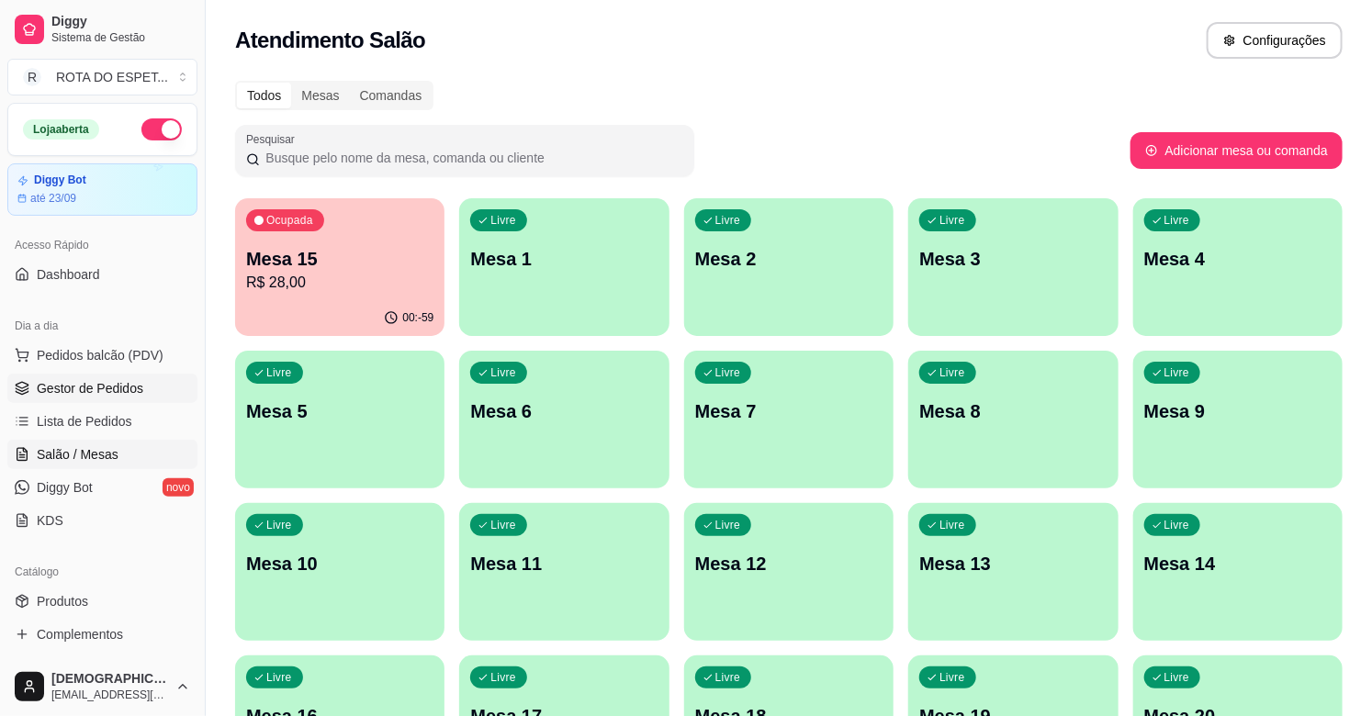
click at [126, 381] on span "Gestor de Pedidos" at bounding box center [90, 388] width 107 height 18
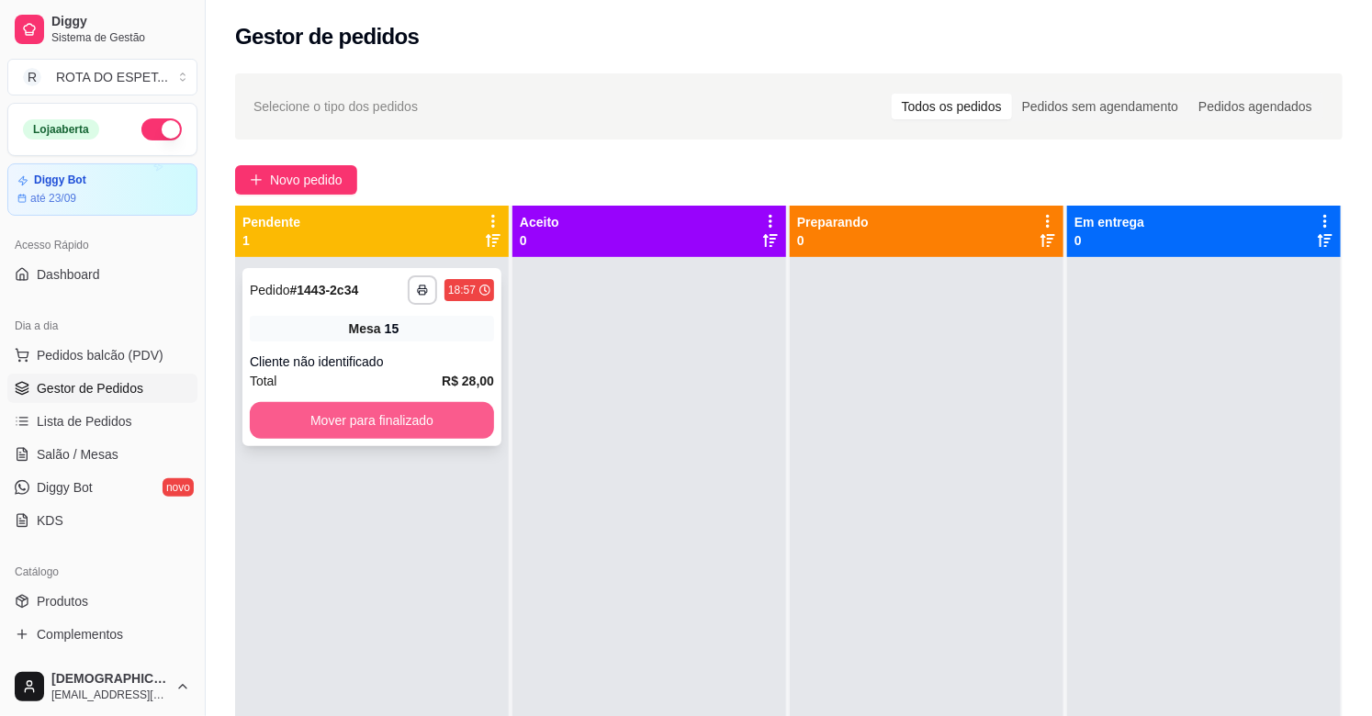
click at [397, 422] on button "Mover para finalizado" at bounding box center [372, 420] width 244 height 37
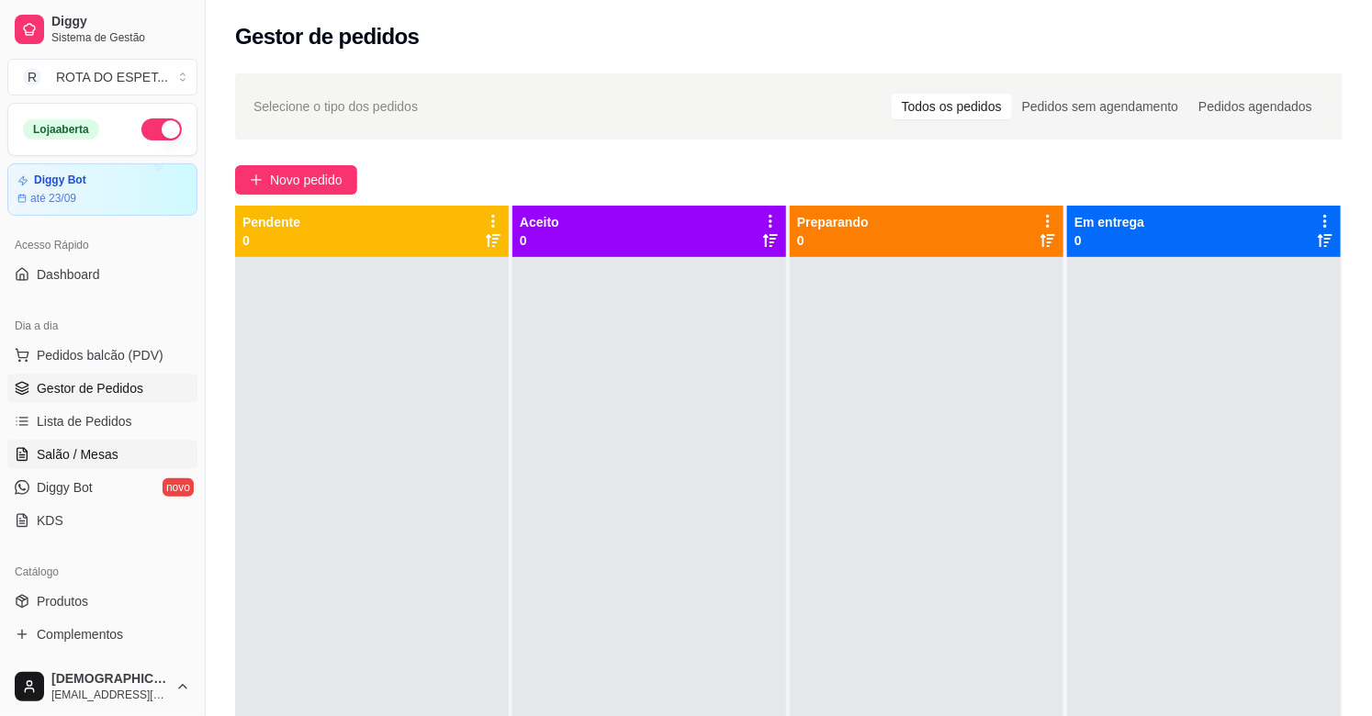
click at [152, 448] on link "Salão / Mesas" at bounding box center [102, 454] width 190 height 29
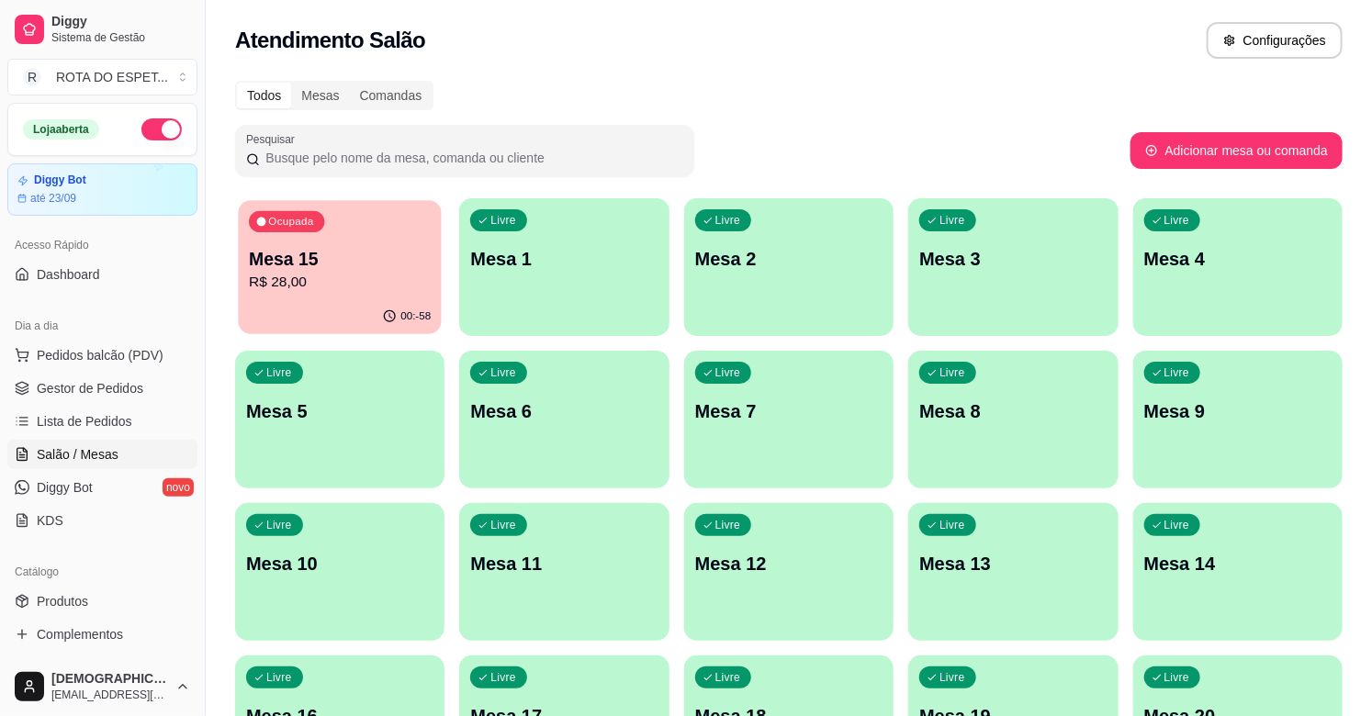
click at [406, 264] on p "Mesa 15" at bounding box center [340, 259] width 182 height 25
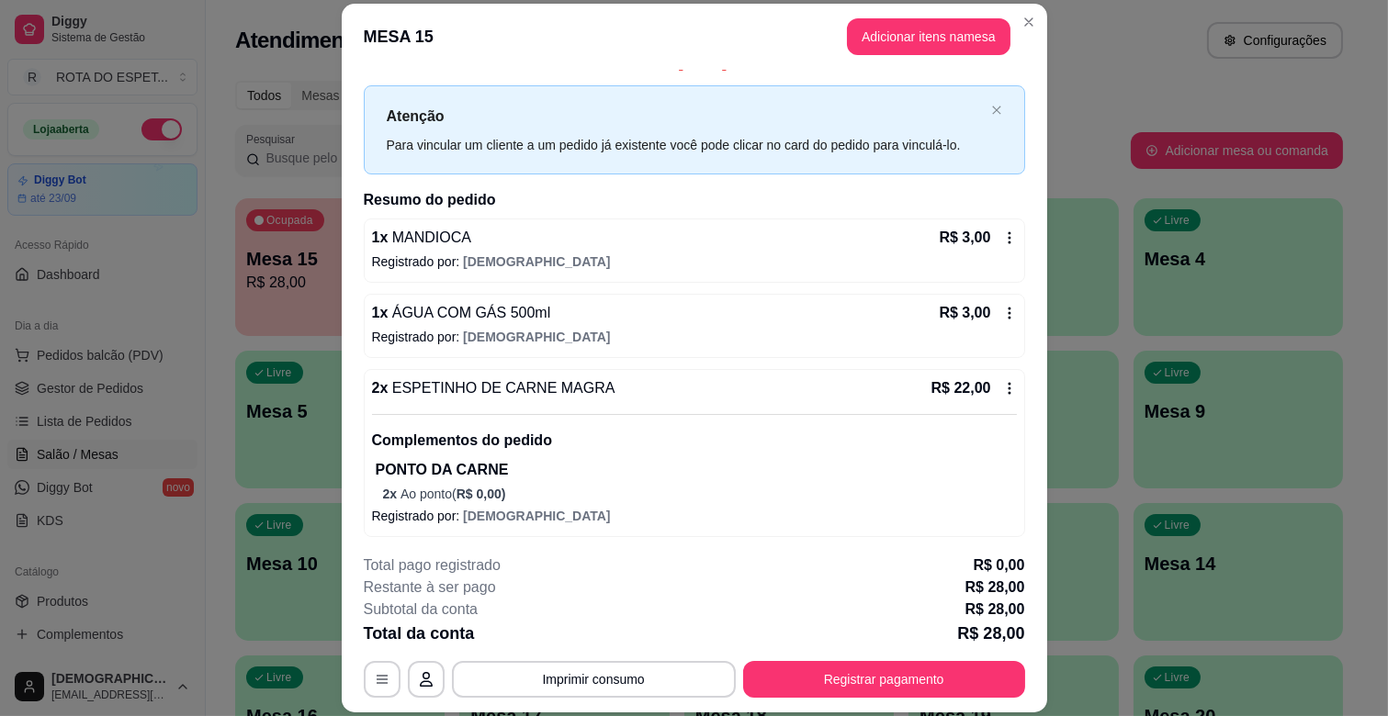
scroll to position [29, 0]
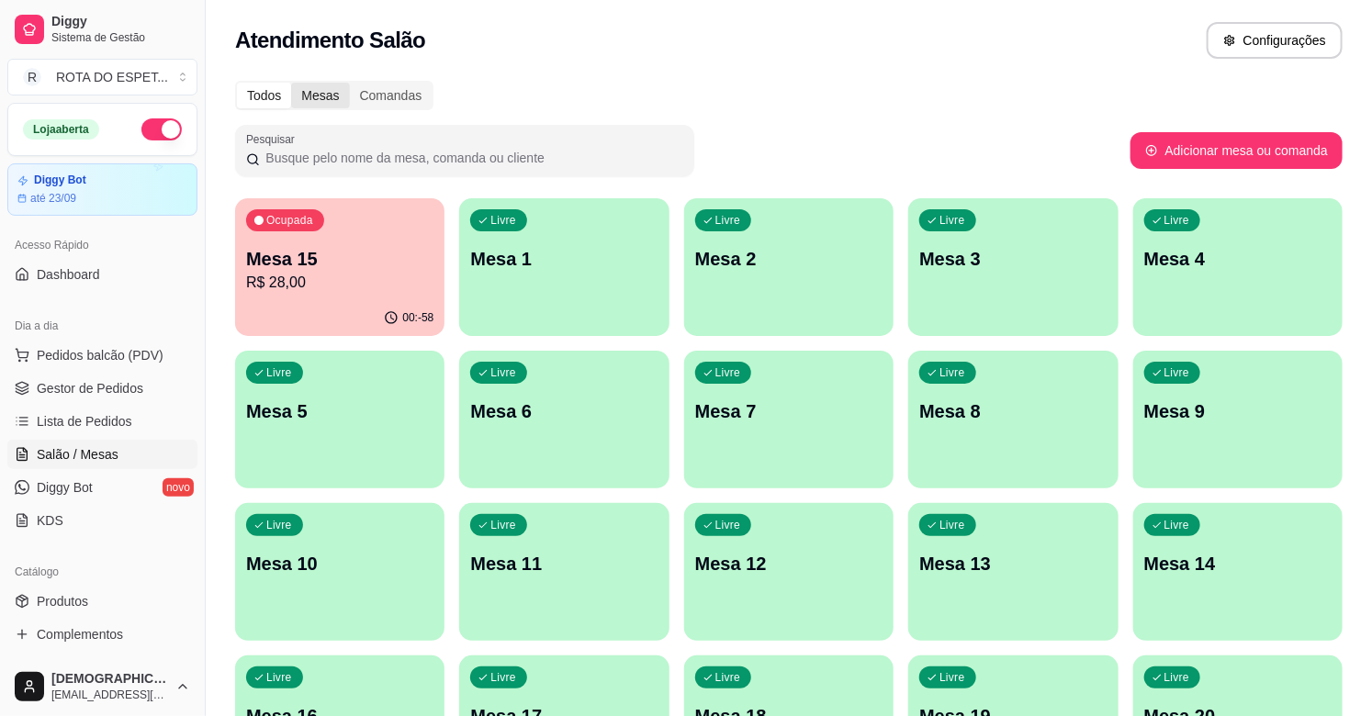
click at [310, 102] on div "Mesas" at bounding box center [320, 96] width 58 height 26
click at [291, 83] on input "Mesas" at bounding box center [291, 83] width 0 height 0
click at [379, 84] on div "Comandas" at bounding box center [391, 96] width 83 height 26
click at [350, 83] on input "Comandas" at bounding box center [350, 83] width 0 height 0
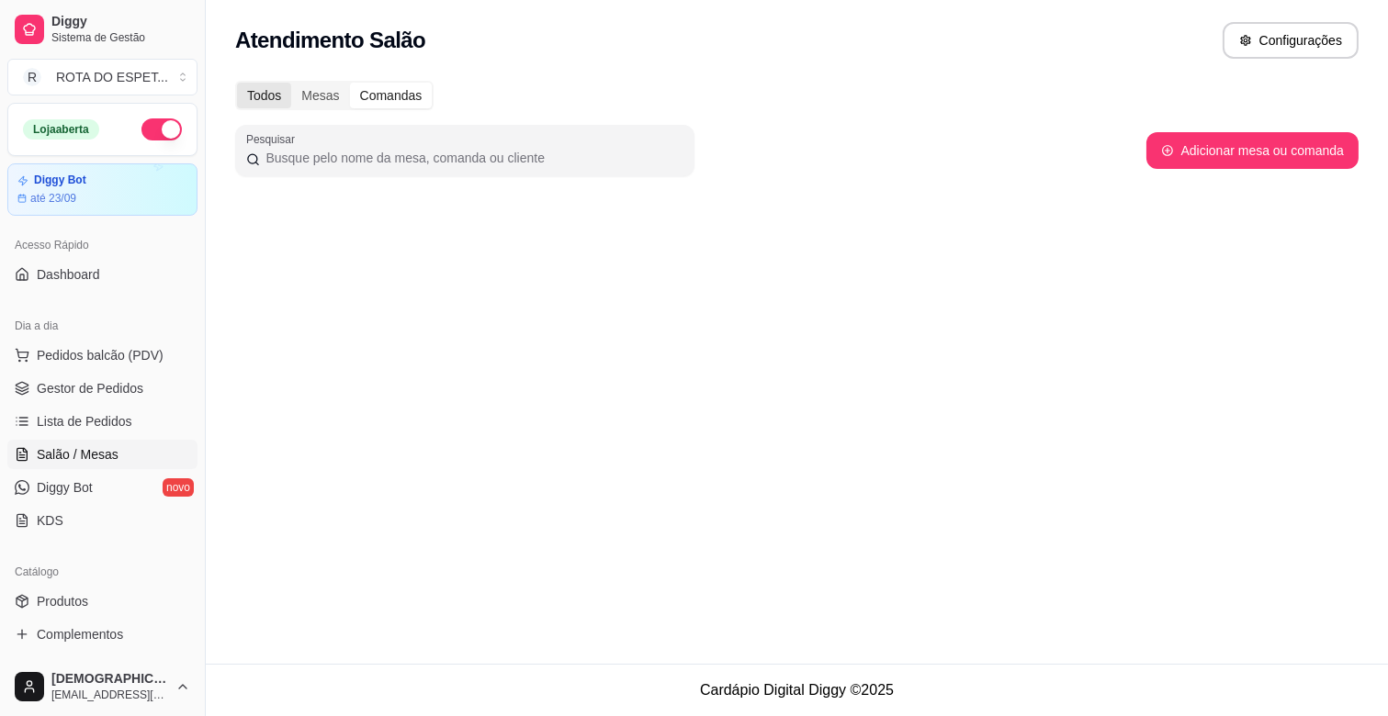
click at [257, 94] on div "Todos" at bounding box center [264, 96] width 54 height 26
click at [237, 83] on input "Todos" at bounding box center [237, 83] width 0 height 0
click at [257, 94] on div "Todos" at bounding box center [264, 96] width 54 height 26
click at [237, 83] on input "Todos" at bounding box center [237, 83] width 0 height 0
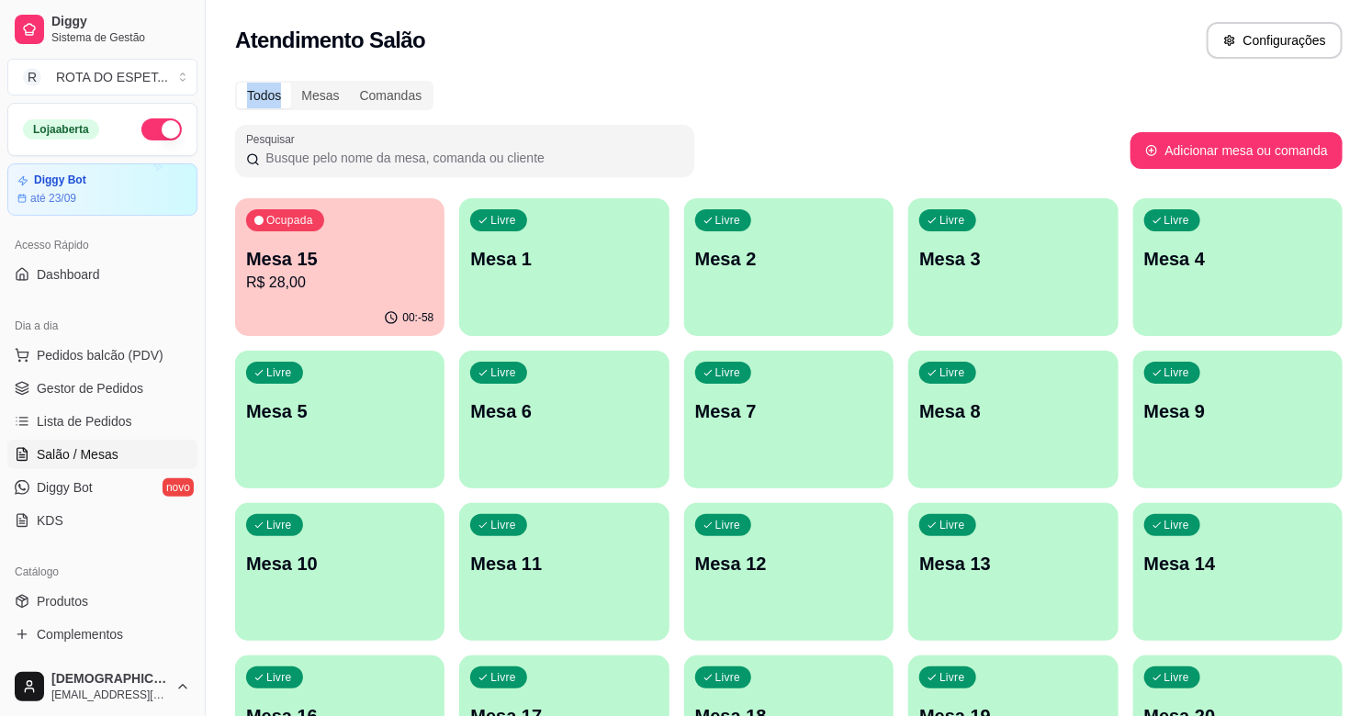
click at [998, 184] on div "Todos Mesas Comandas Pesquisar Adicionar mesa ou comanda Ocupada Mesa 15 R$ 28,…" at bounding box center [789, 671] width 1166 height 1203
click at [337, 277] on p "R$ 28,00" at bounding box center [339, 283] width 187 height 22
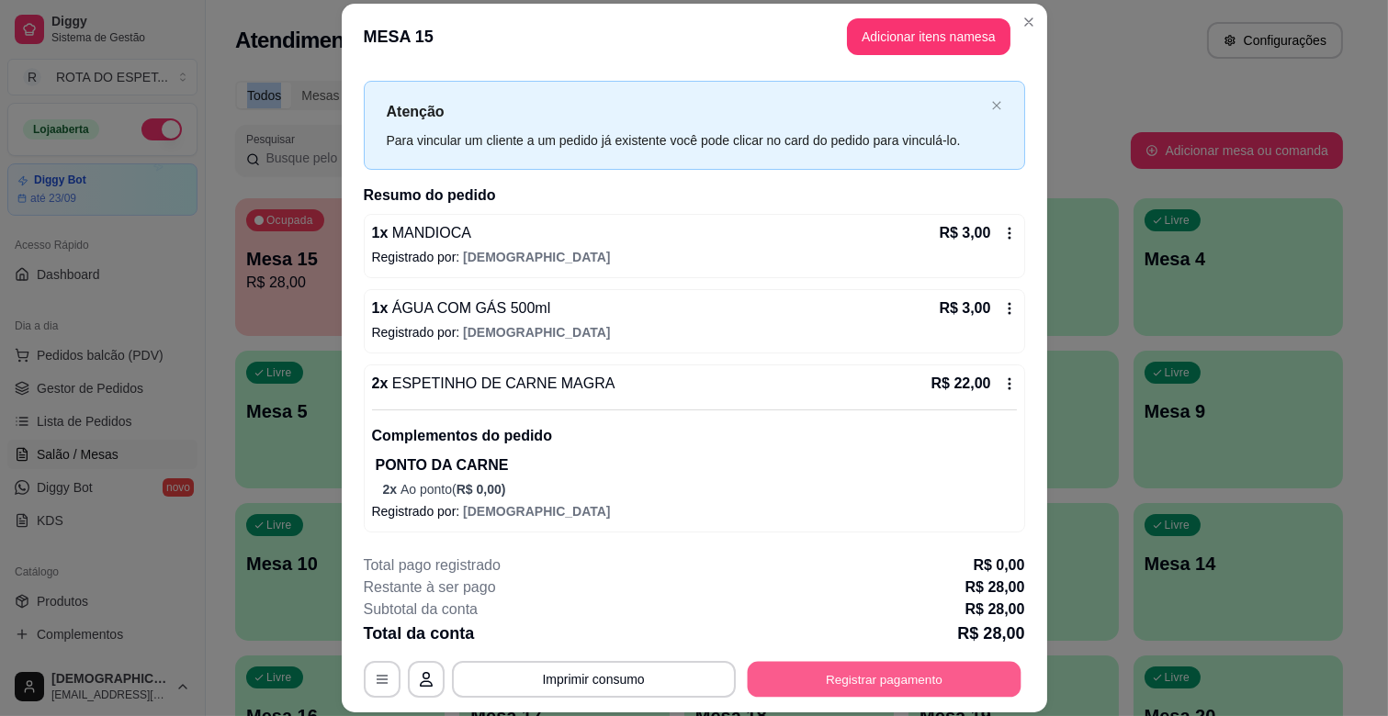
click at [891, 677] on button "Registrar pagamento" at bounding box center [884, 680] width 274 height 36
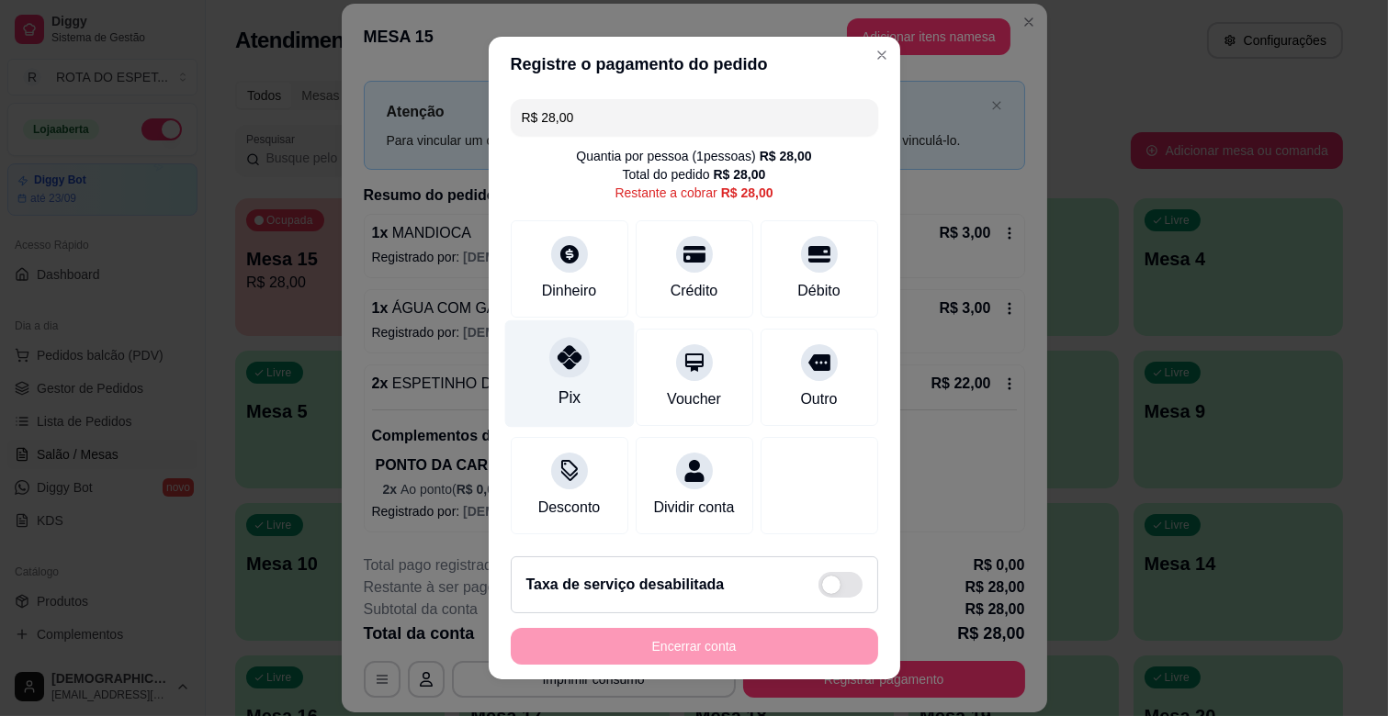
click at [599, 383] on div "Pix" at bounding box center [568, 374] width 129 height 107
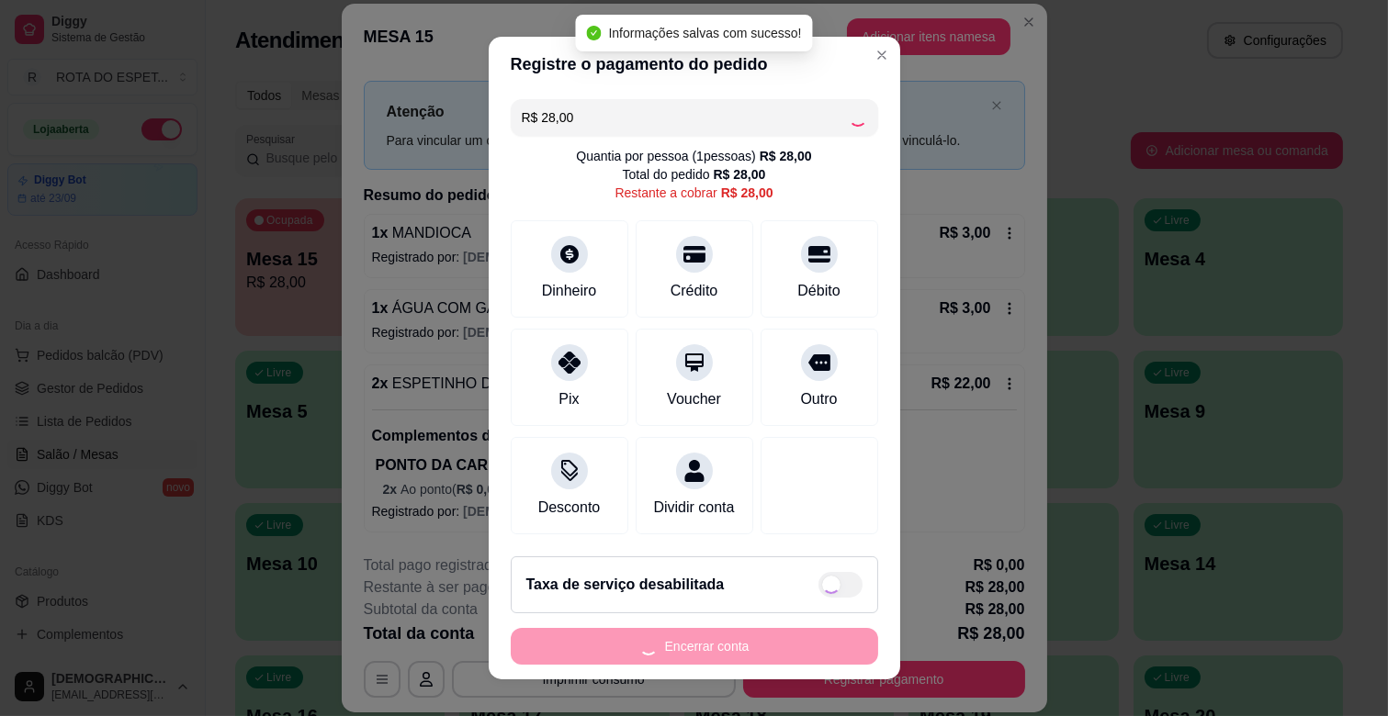
type input "R$ 0,00"
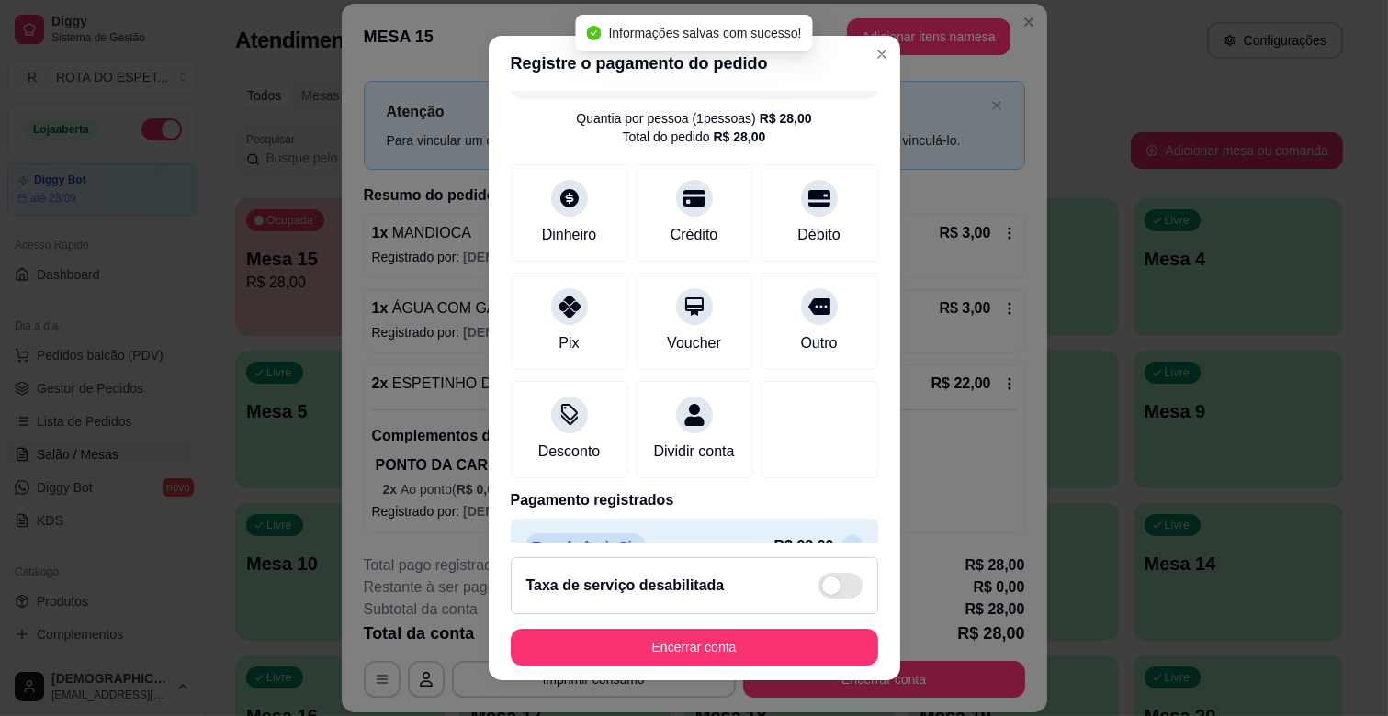
scroll to position [97, 0]
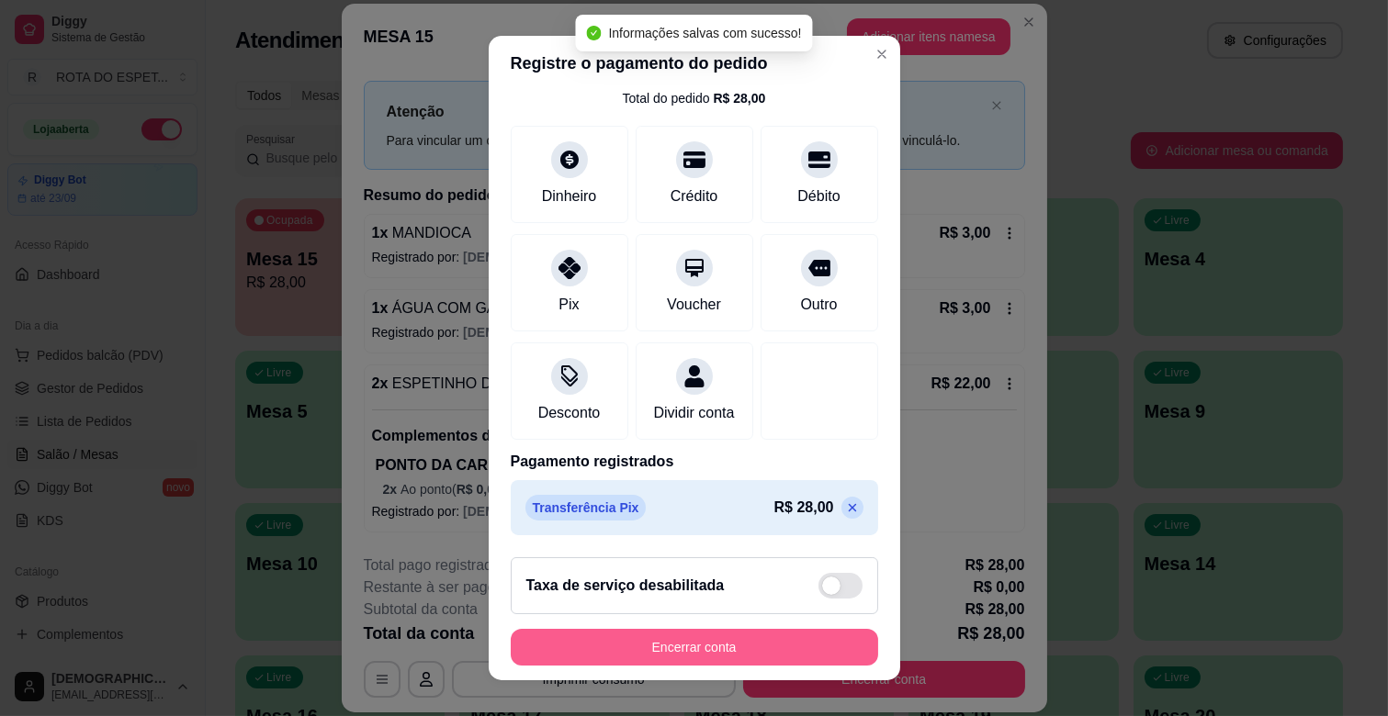
click at [747, 658] on button "Encerrar conta" at bounding box center [694, 647] width 367 height 37
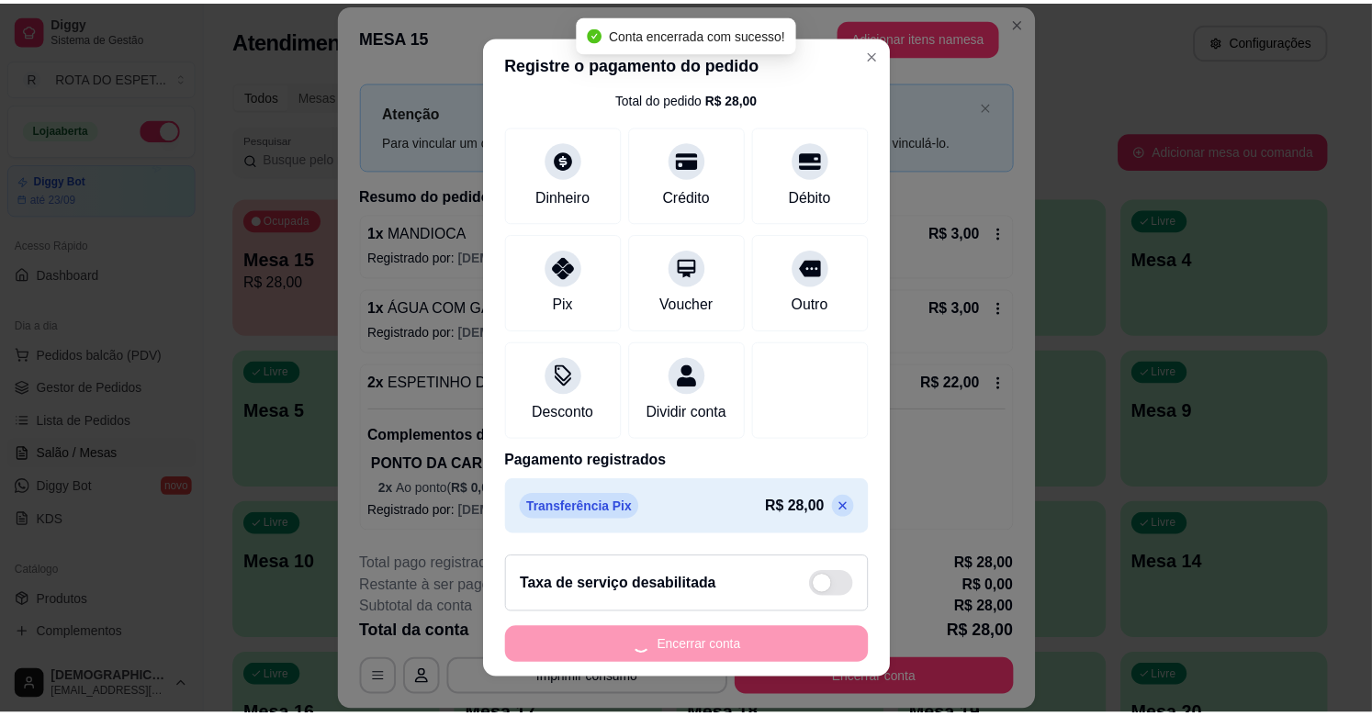
scroll to position [0, 0]
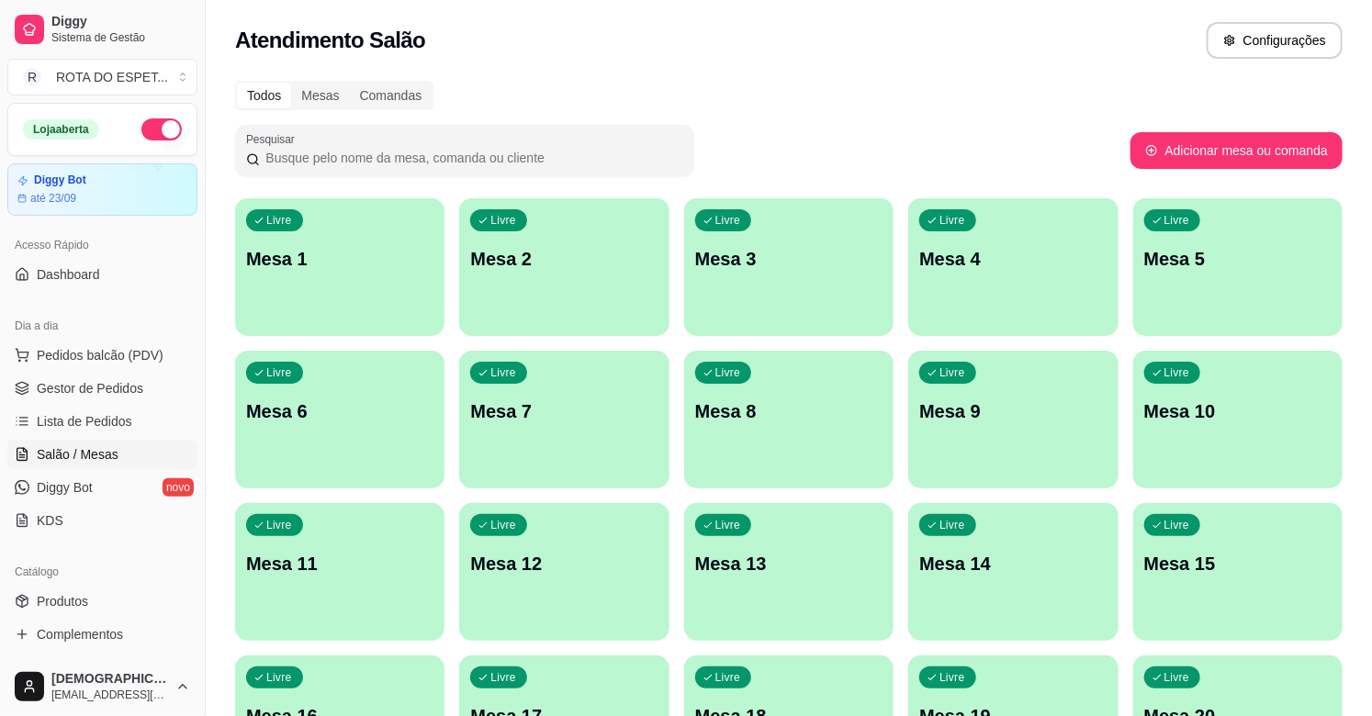
click at [112, 372] on ul "Pedidos balcão (PDV) Gestor de Pedidos Lista de Pedidos Salão / Mesas Diggy Bot…" at bounding box center [102, 438] width 190 height 195
click at [114, 386] on span "Gestor de Pedidos" at bounding box center [90, 388] width 107 height 18
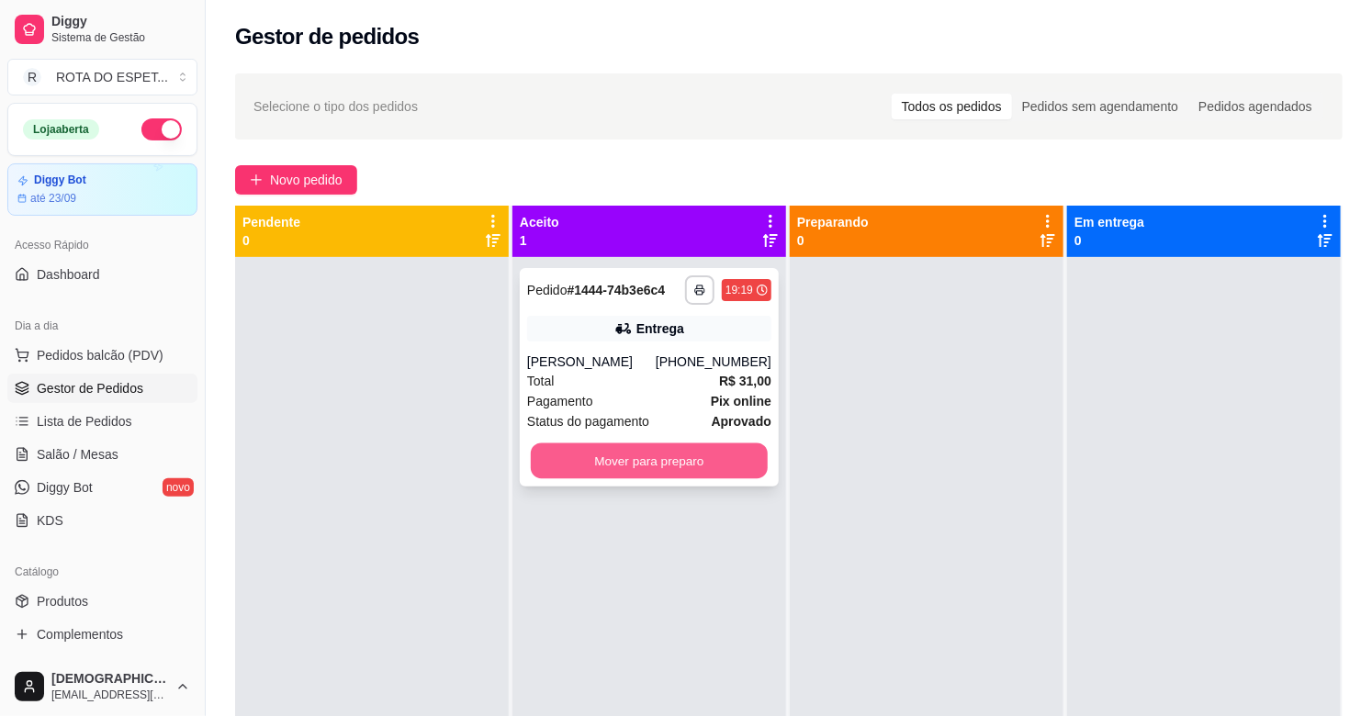
click at [630, 459] on button "Mover para preparo" at bounding box center [649, 462] width 237 height 36
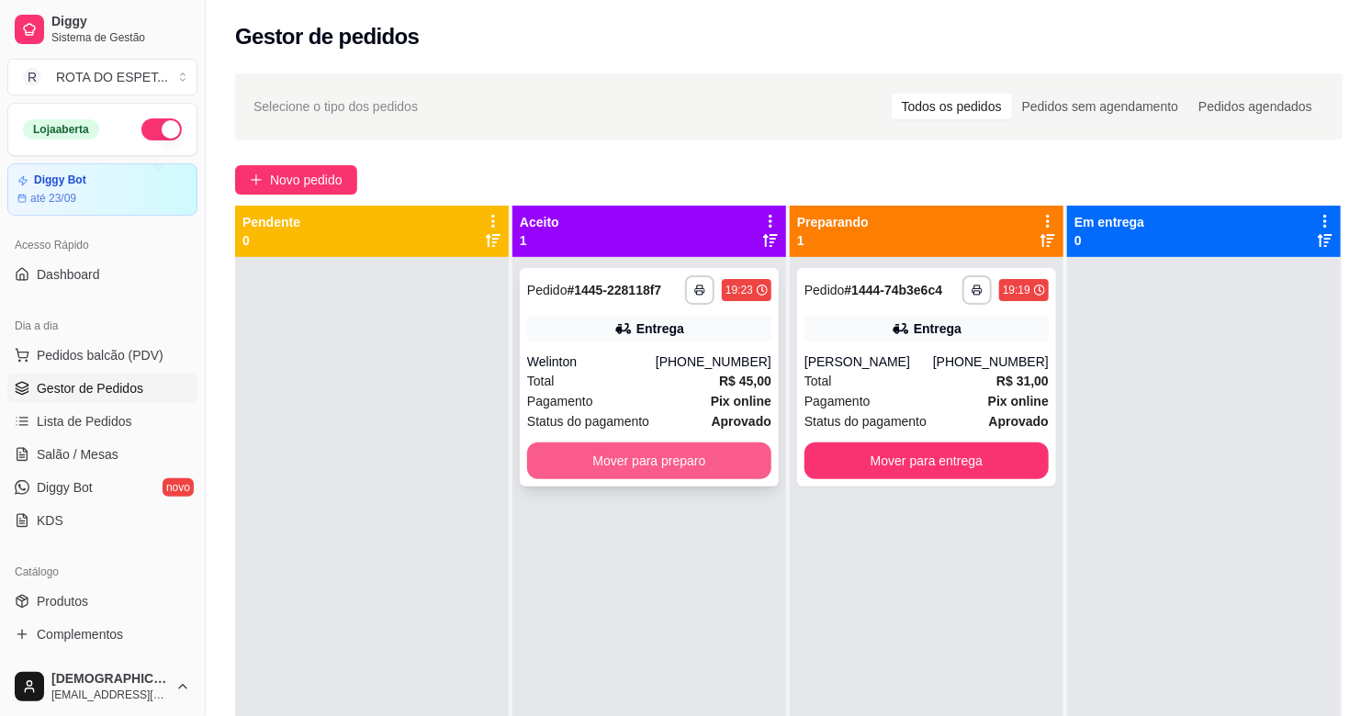
click at [663, 456] on button "Mover para preparo" at bounding box center [649, 461] width 244 height 37
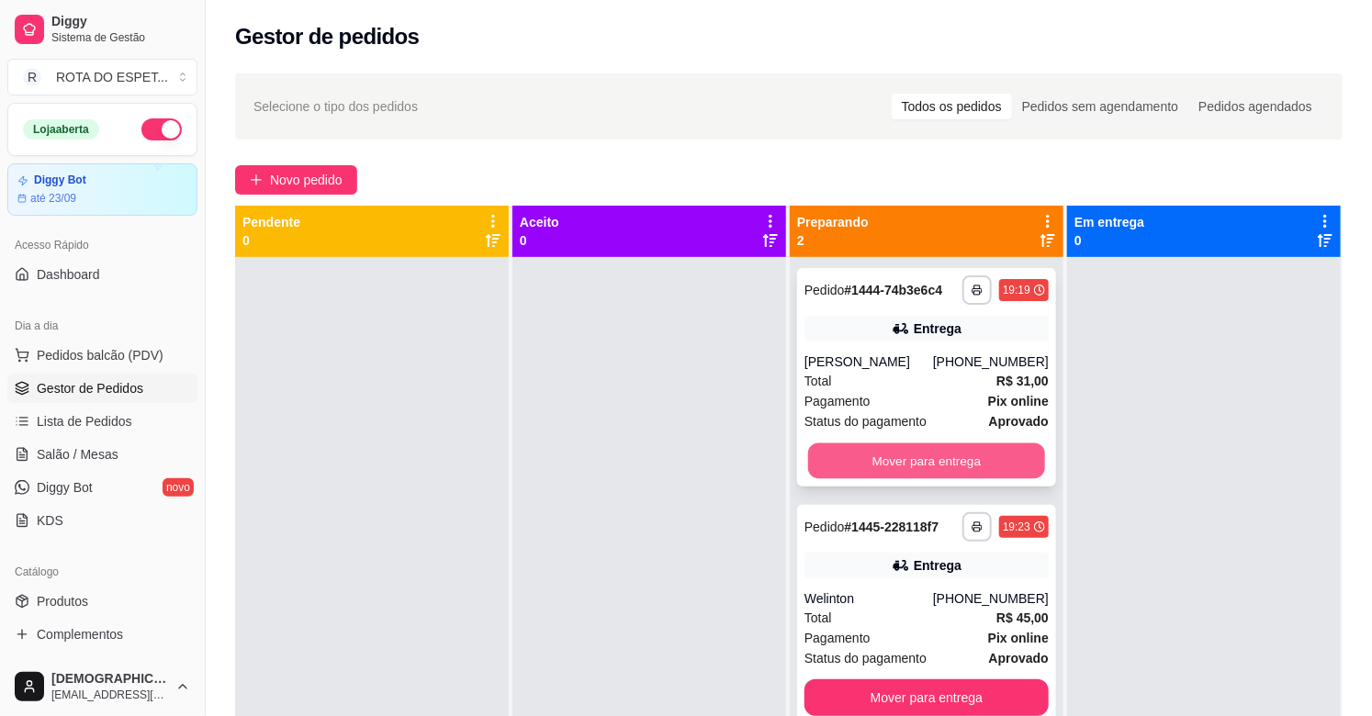
click at [973, 459] on button "Mover para entrega" at bounding box center [926, 462] width 237 height 36
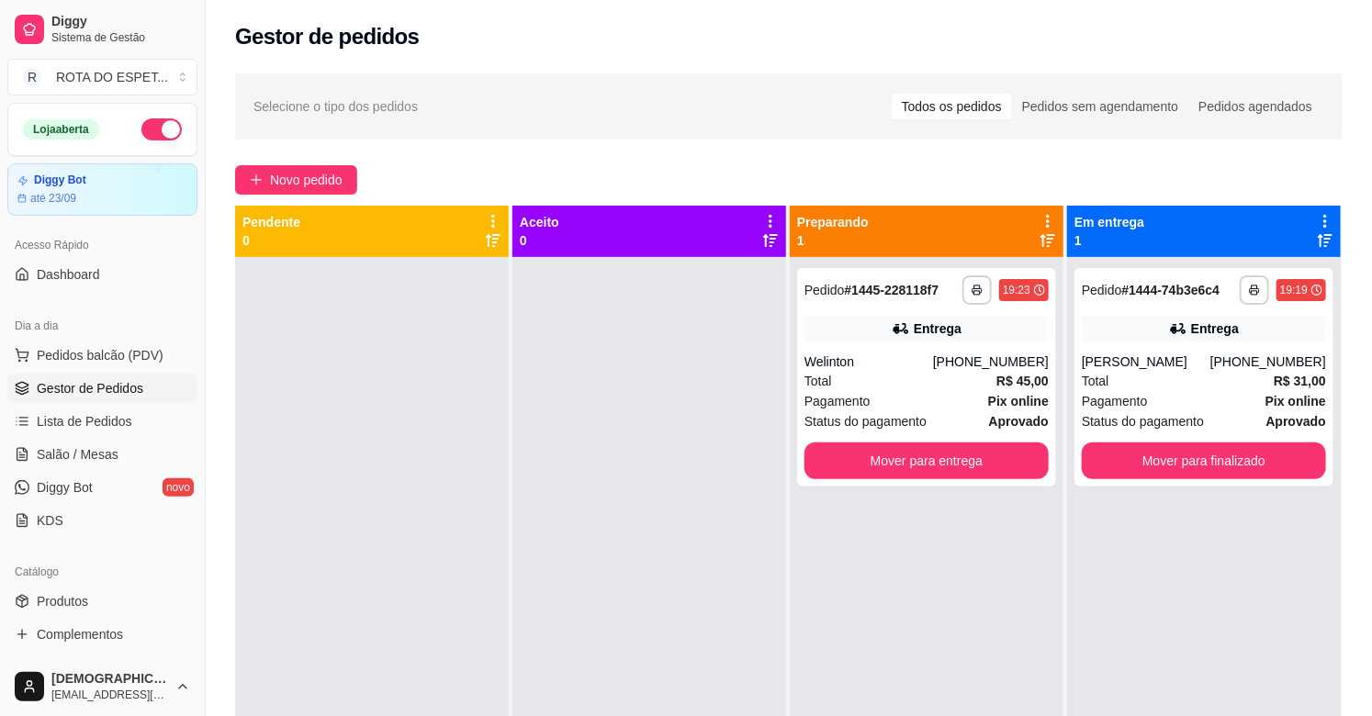
click at [506, 582] on div at bounding box center [372, 615] width 274 height 716
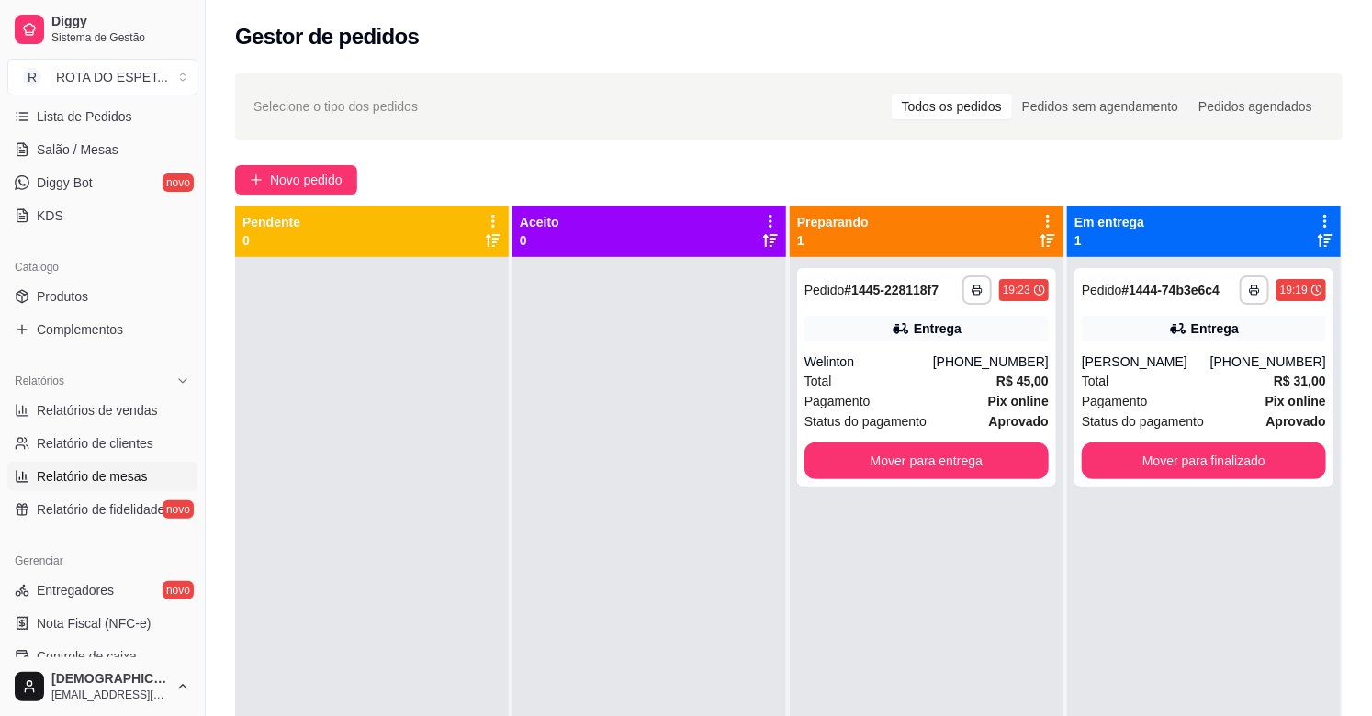
scroll to position [306, 0]
click at [120, 409] on span "Relatórios de vendas" at bounding box center [97, 409] width 121 height 18
select select "ALL"
select select "0"
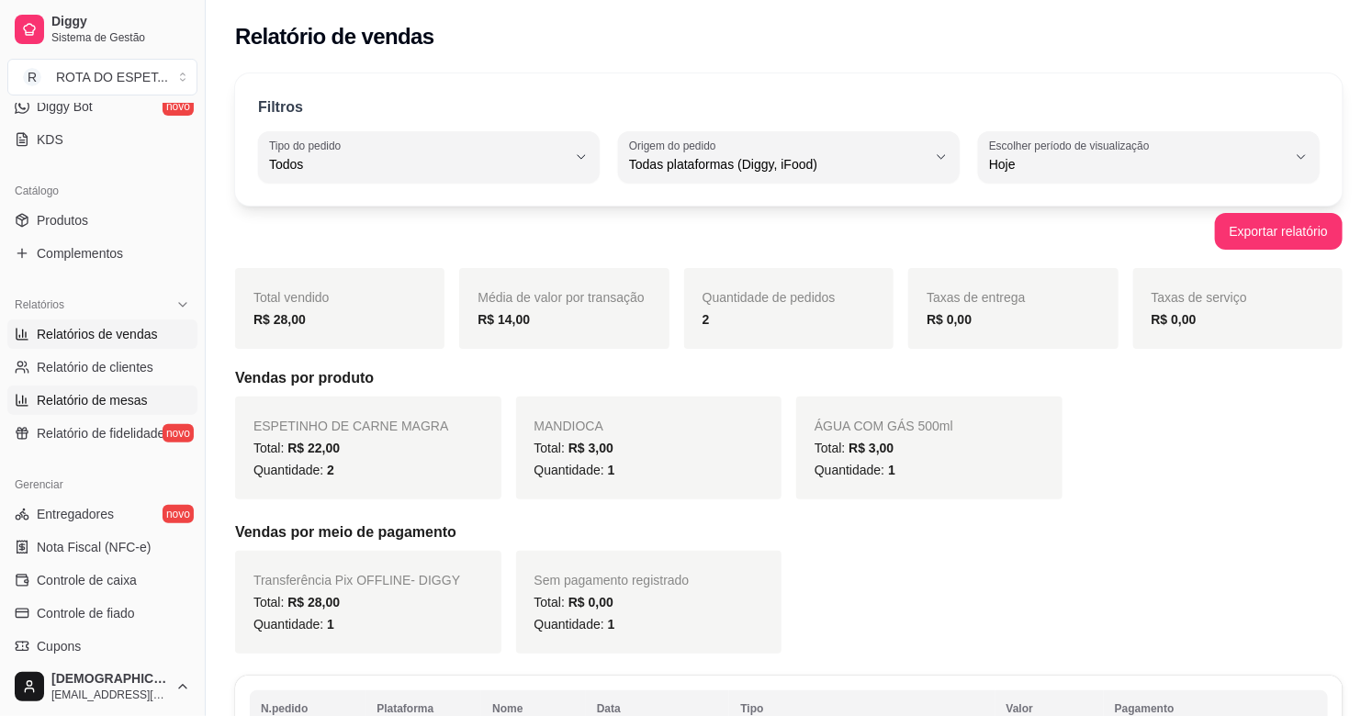
scroll to position [510, 0]
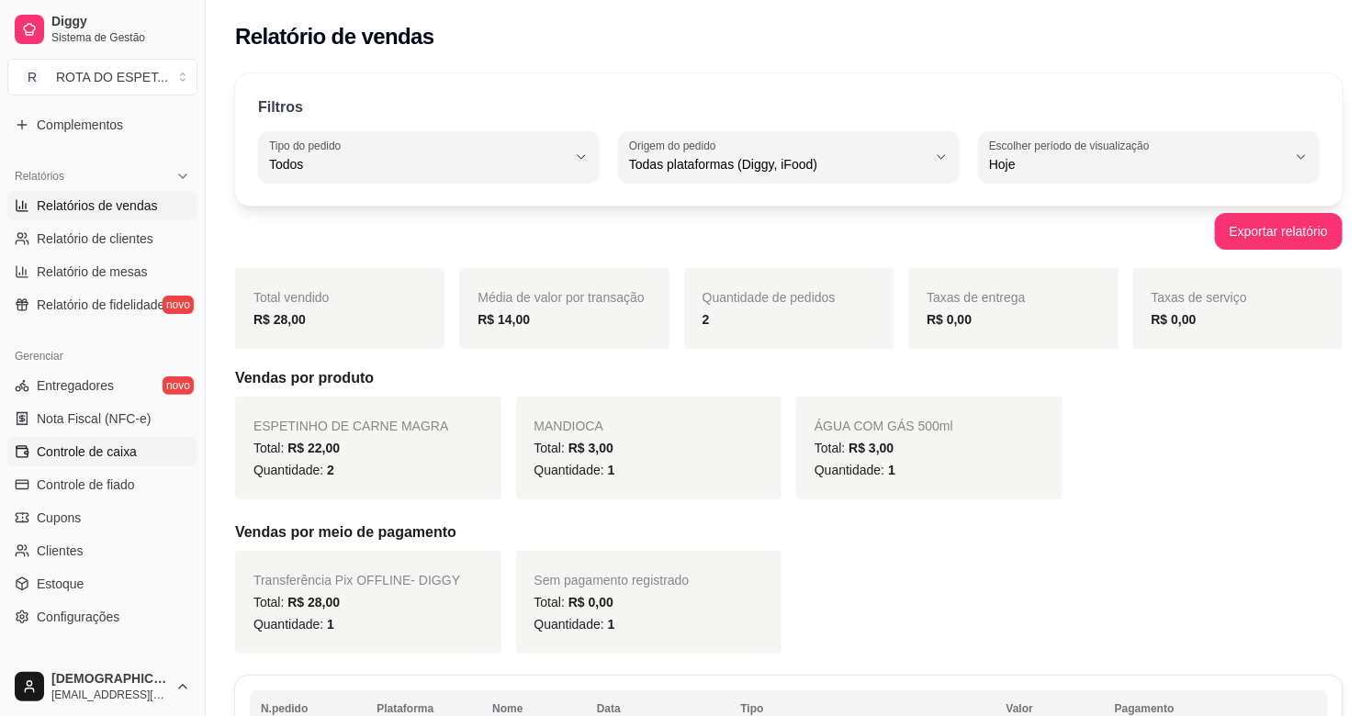
click at [112, 445] on span "Controle de caixa" at bounding box center [87, 452] width 100 height 18
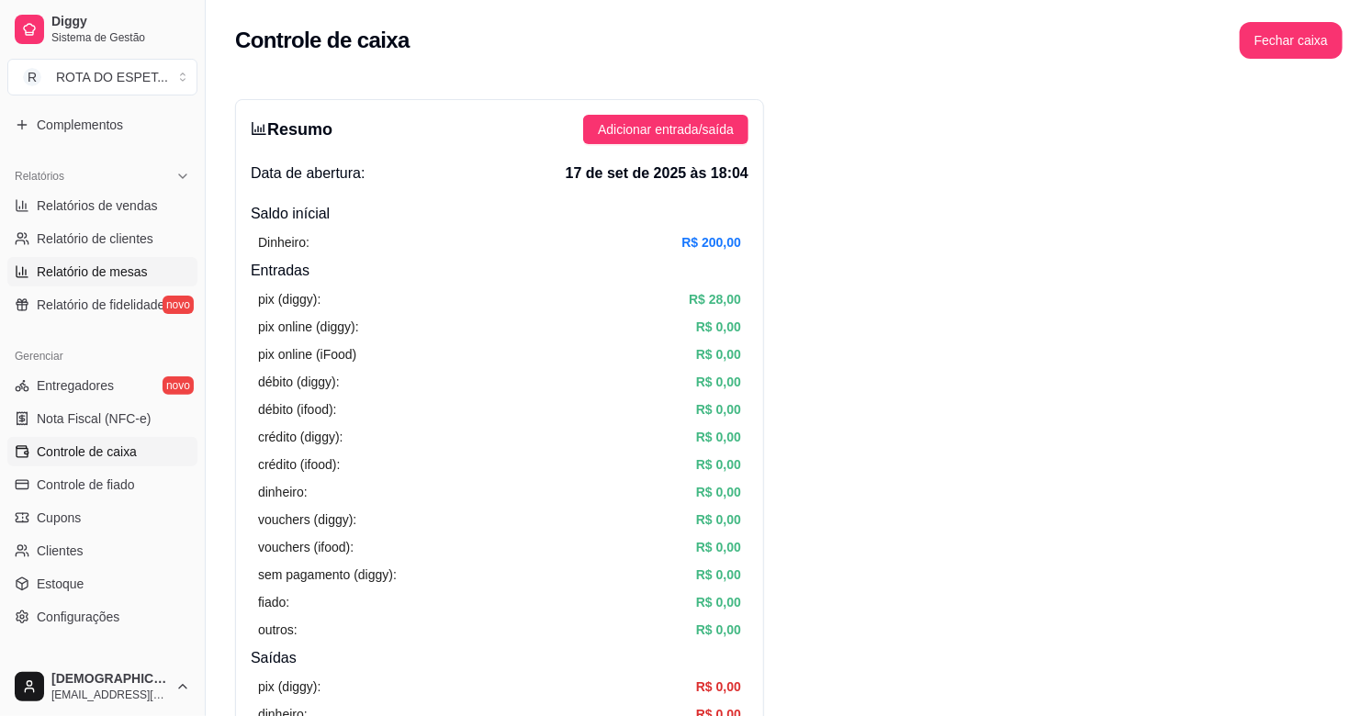
click at [88, 263] on span "Relatório de mesas" at bounding box center [92, 272] width 111 height 18
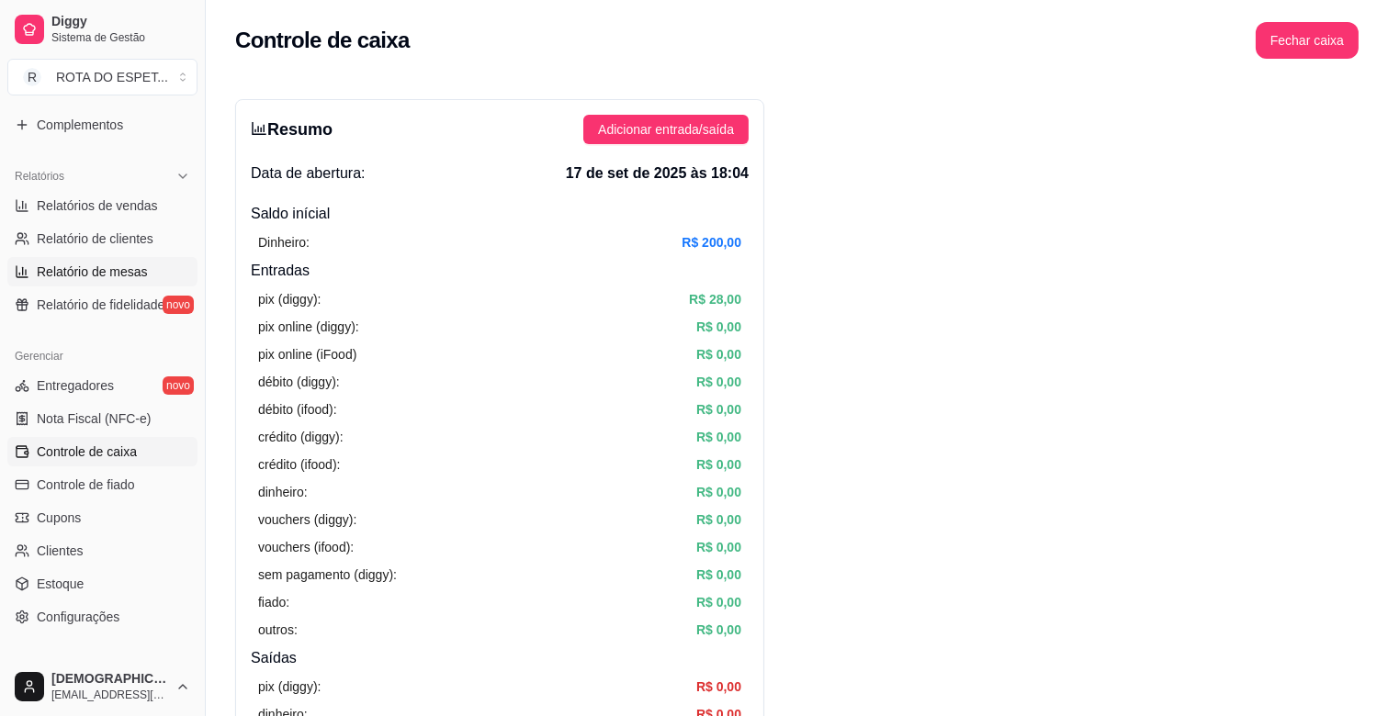
select select "TOTAL_OF_ORDERS"
select select "7"
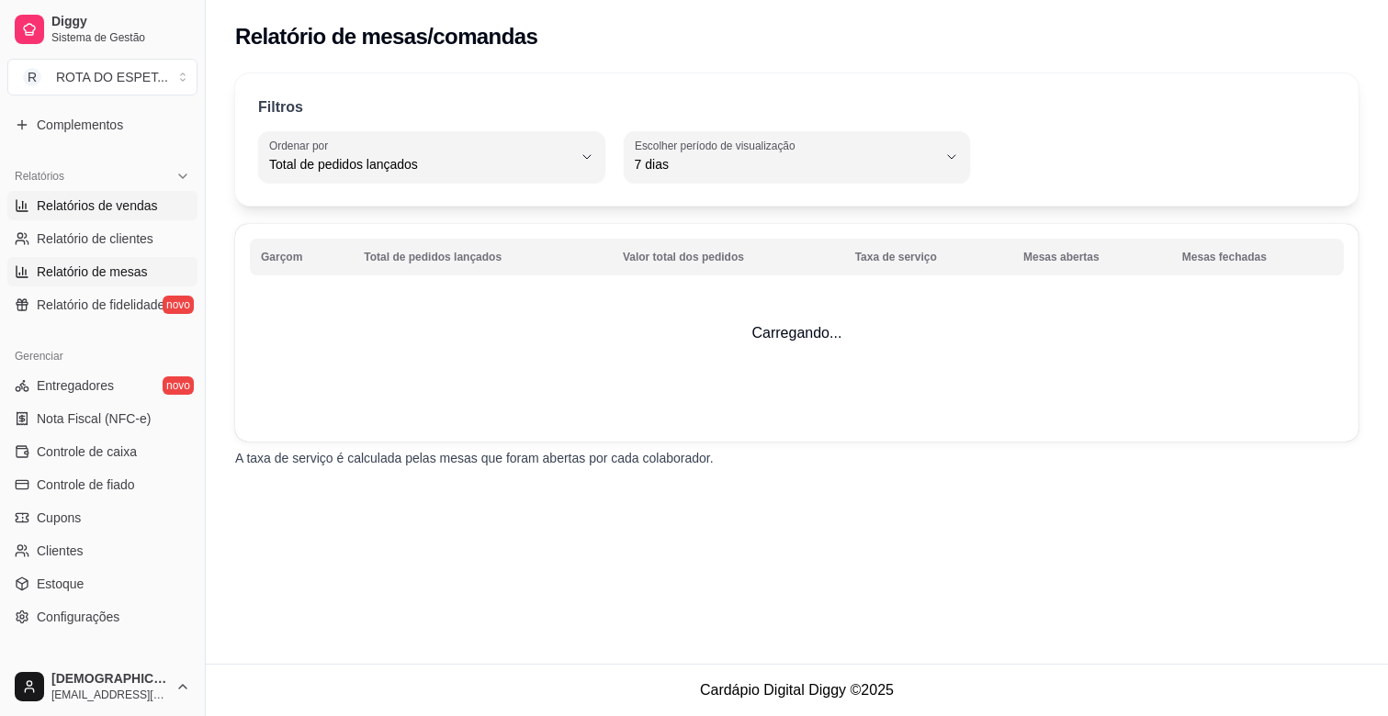
click at [113, 197] on span "Relatórios de vendas" at bounding box center [97, 206] width 121 height 18
select select "ALL"
select select "0"
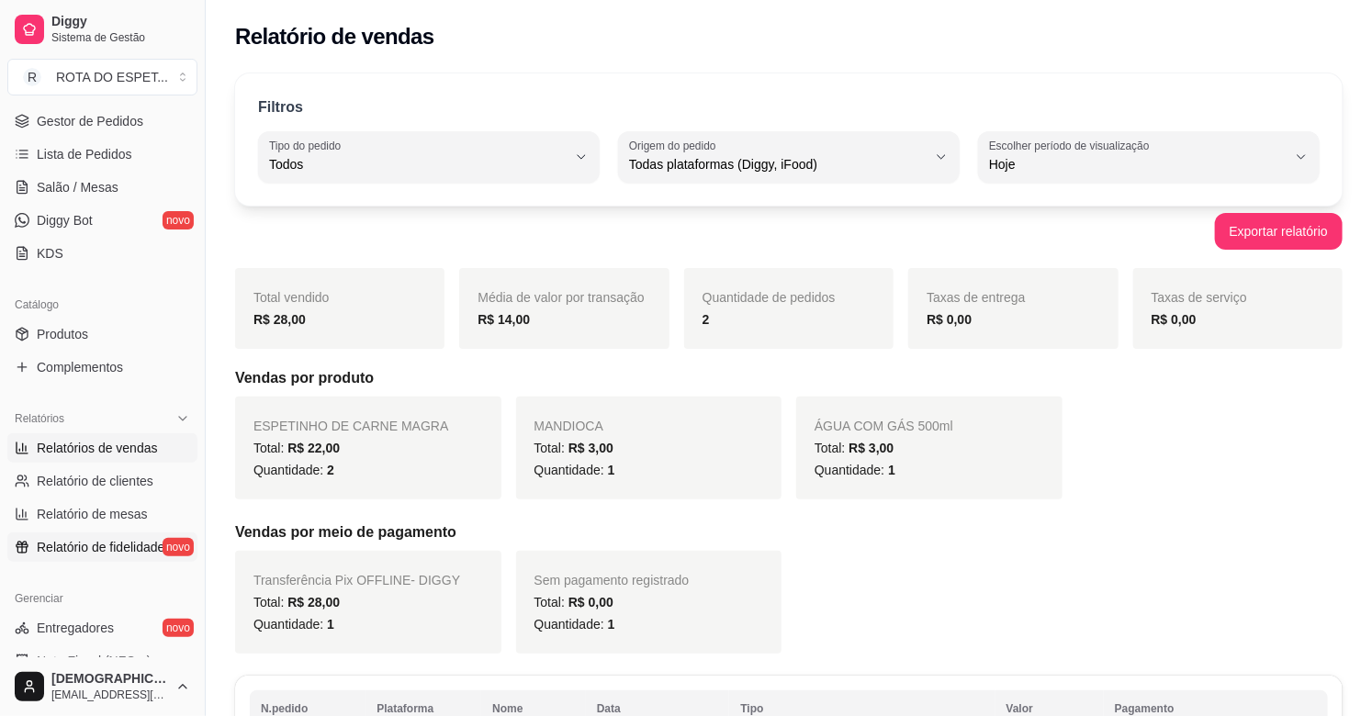
scroll to position [204, 0]
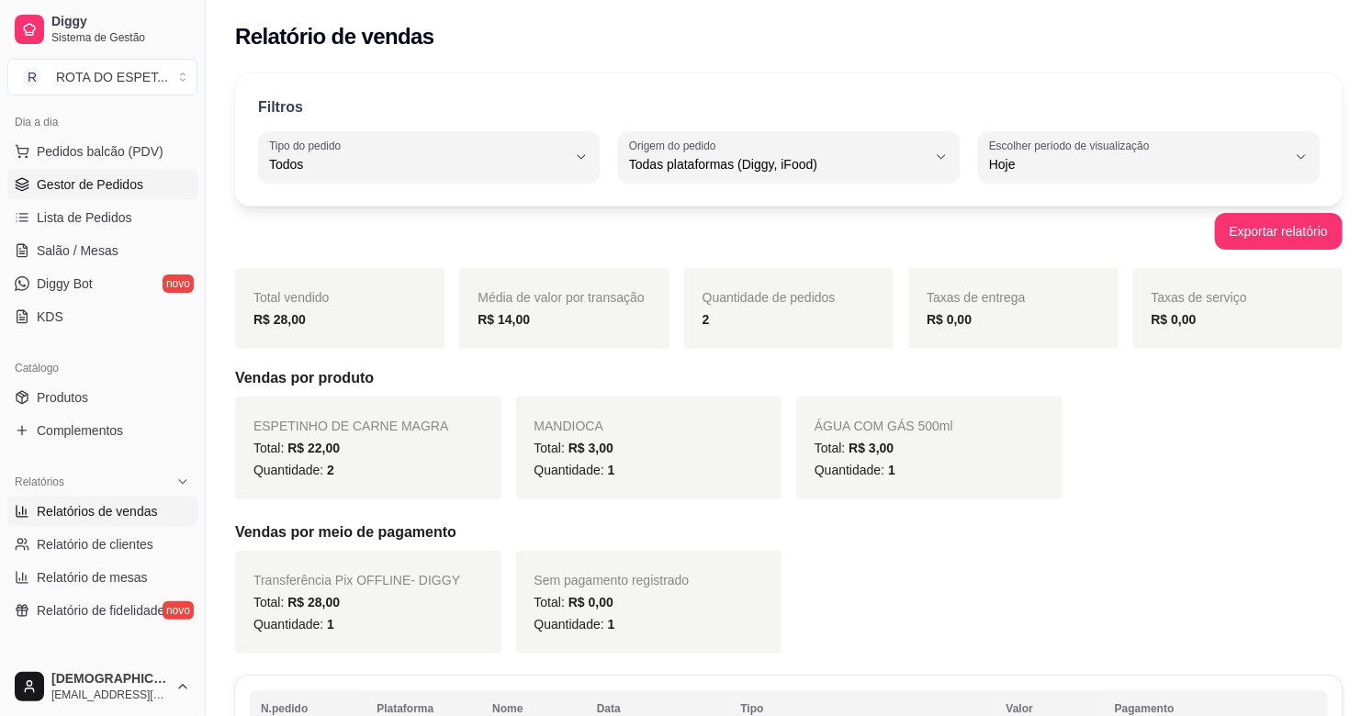
click at [96, 171] on link "Gestor de Pedidos" at bounding box center [102, 184] width 190 height 29
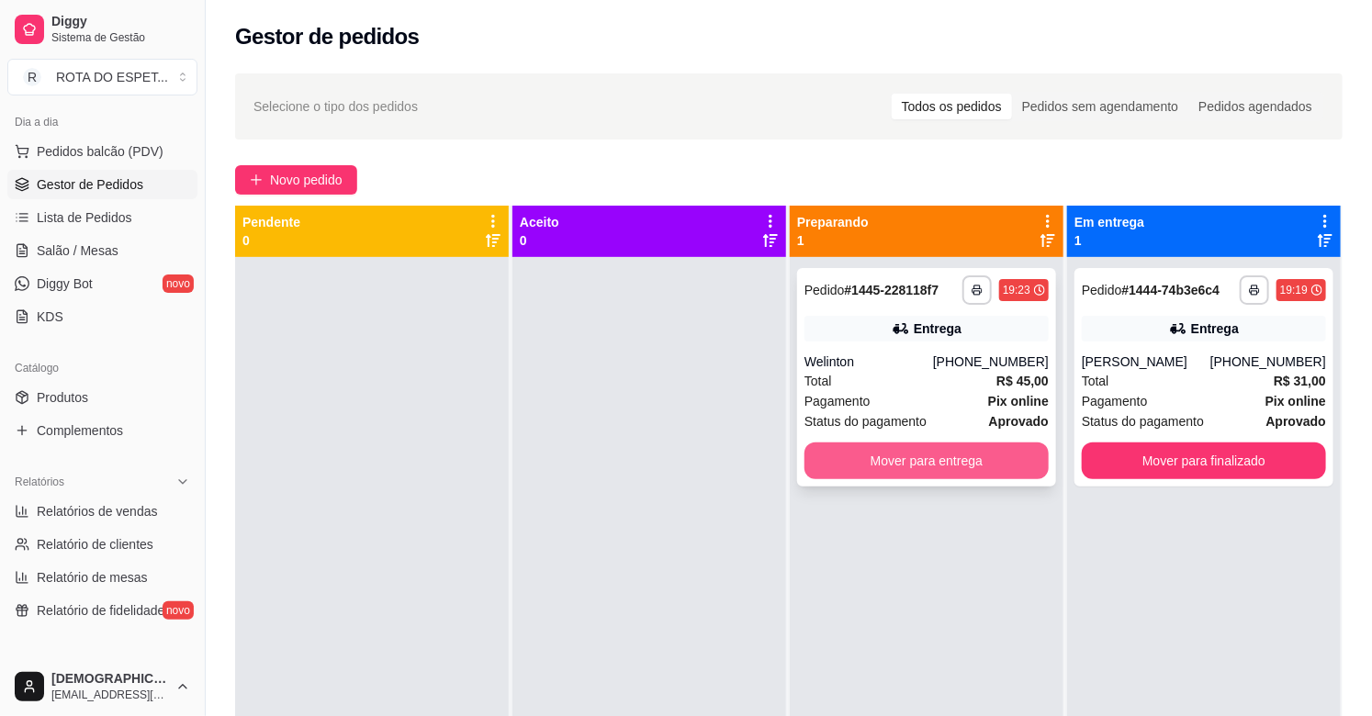
click at [924, 448] on button "Mover para entrega" at bounding box center [927, 461] width 244 height 37
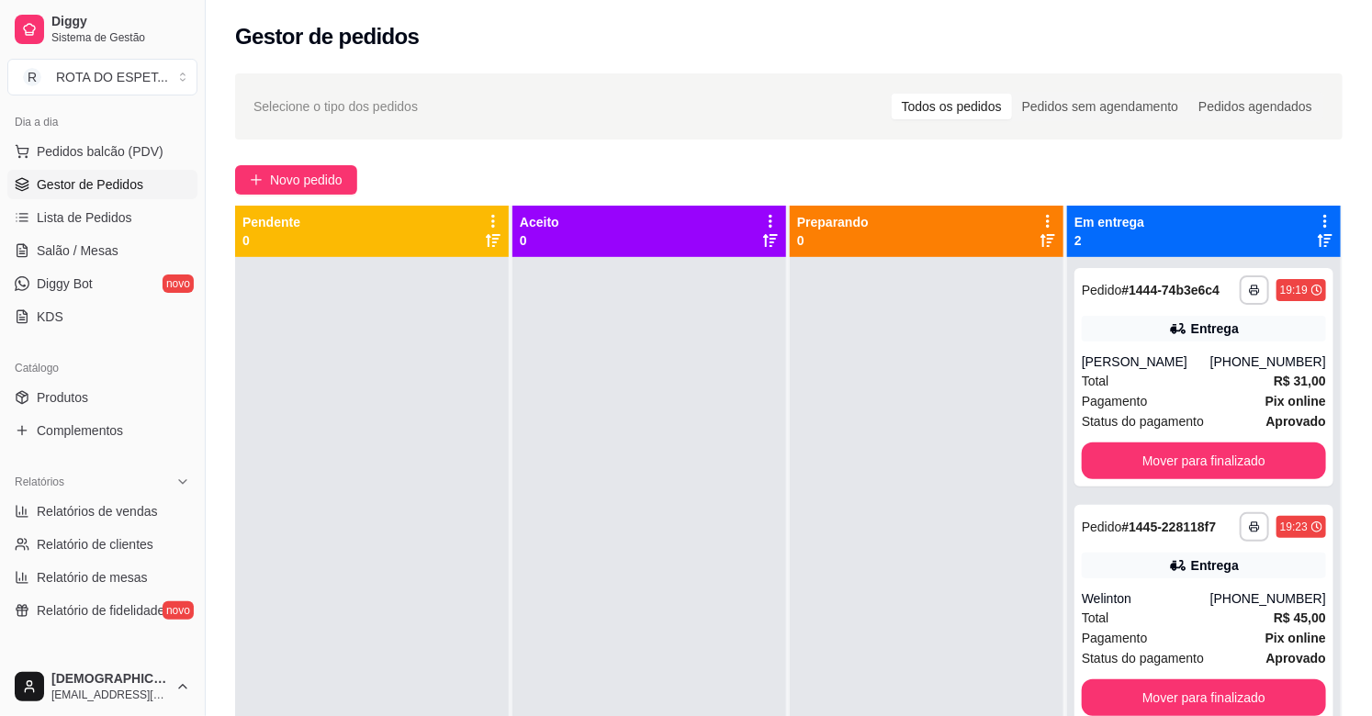
click at [607, 602] on div at bounding box center [649, 615] width 274 height 716
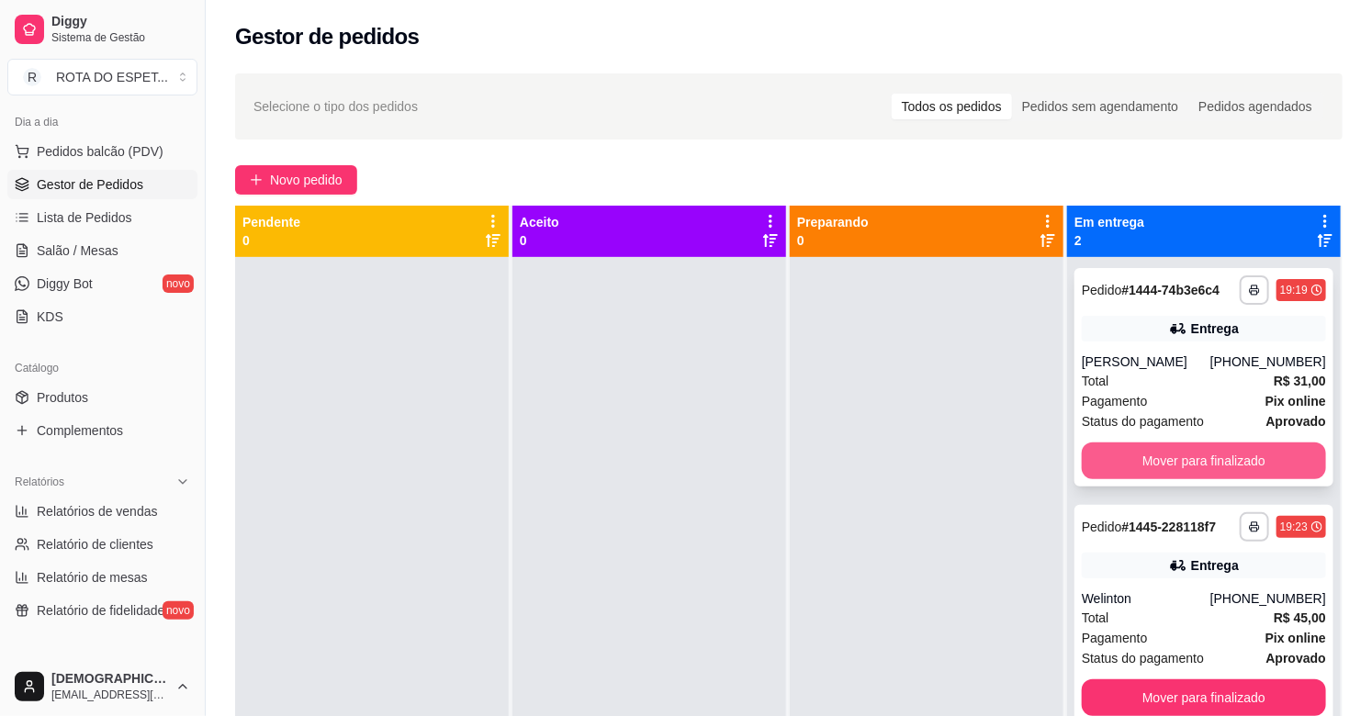
click at [1103, 472] on button "Mover para finalizado" at bounding box center [1204, 461] width 244 height 37
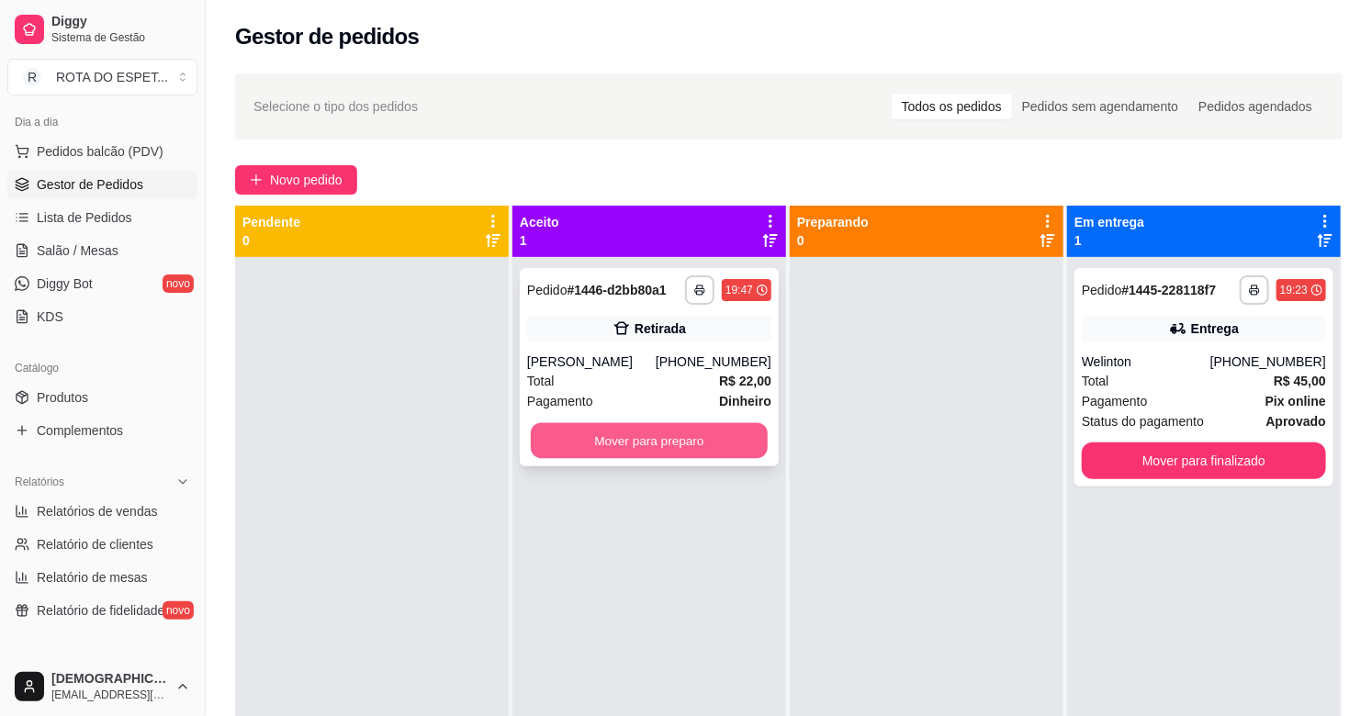
click at [656, 445] on button "Mover para preparo" at bounding box center [649, 441] width 237 height 36
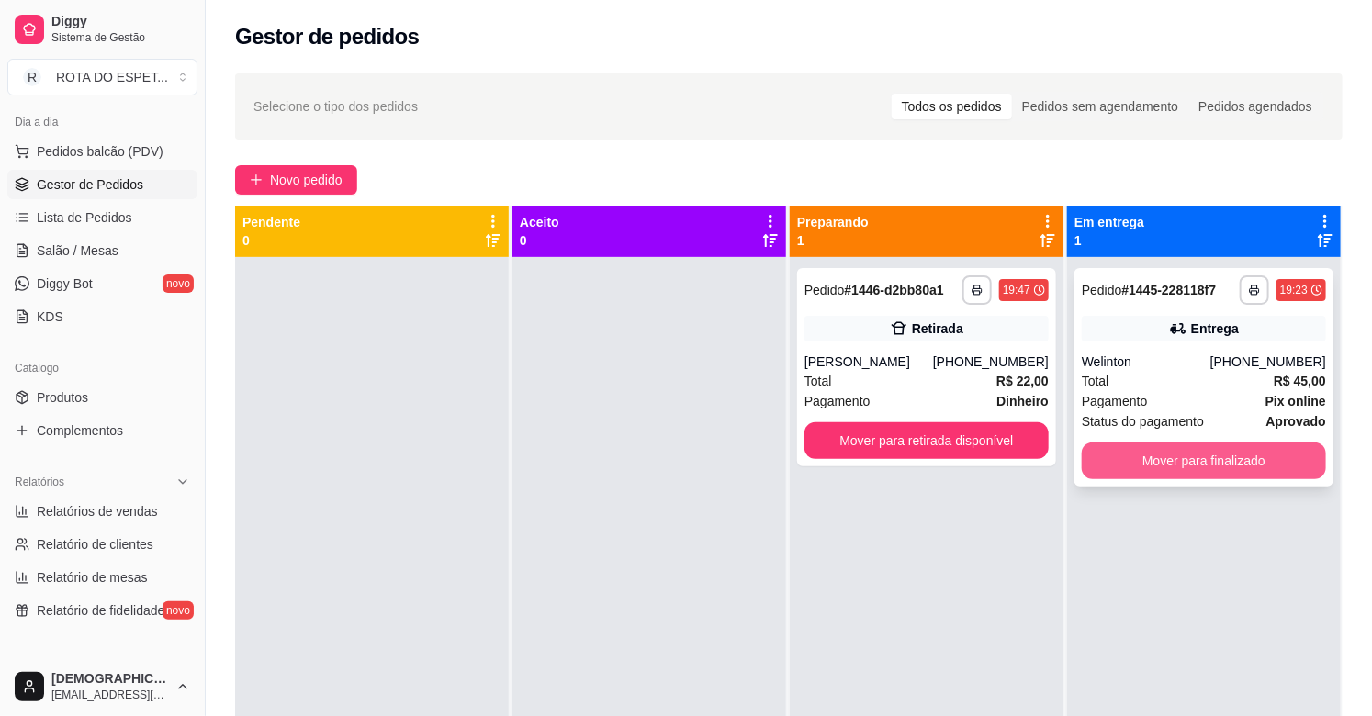
click at [1197, 471] on button "Mover para finalizado" at bounding box center [1204, 461] width 244 height 37
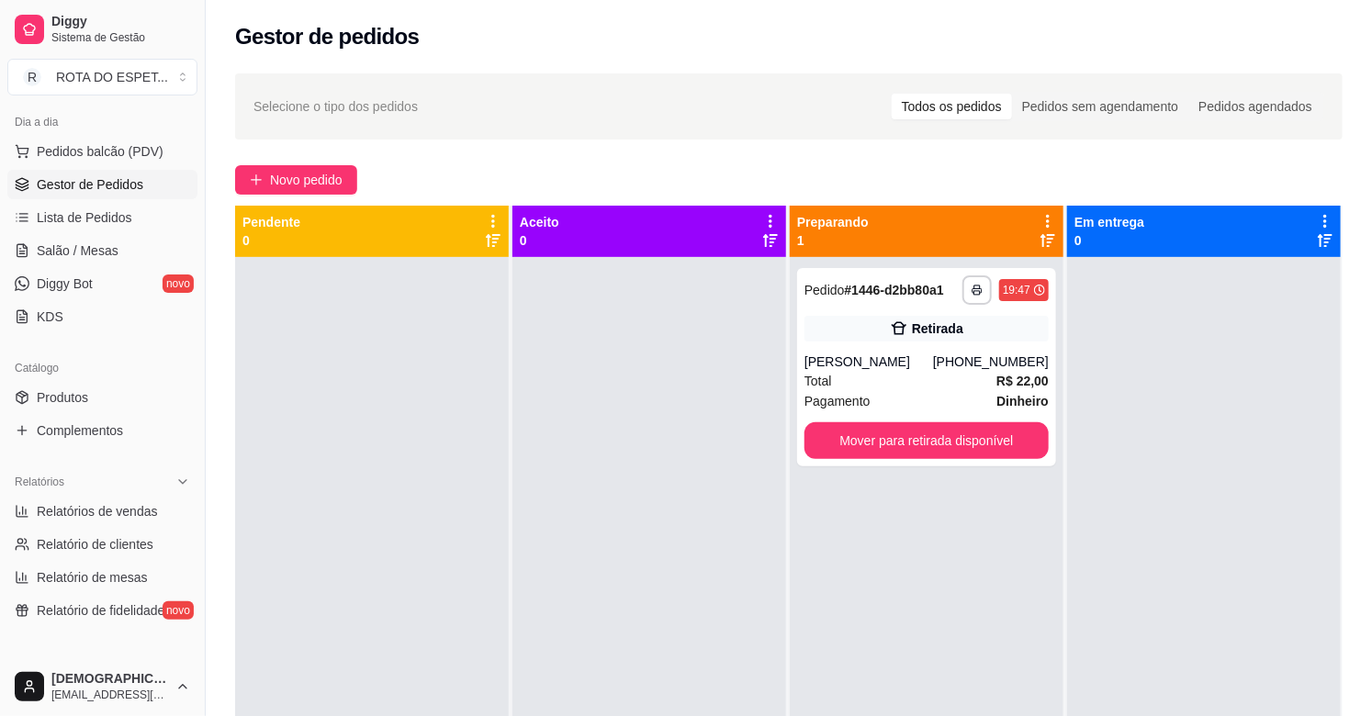
click at [1153, 628] on div at bounding box center [1204, 615] width 274 height 716
click at [120, 257] on link "Salão / Mesas" at bounding box center [102, 250] width 190 height 29
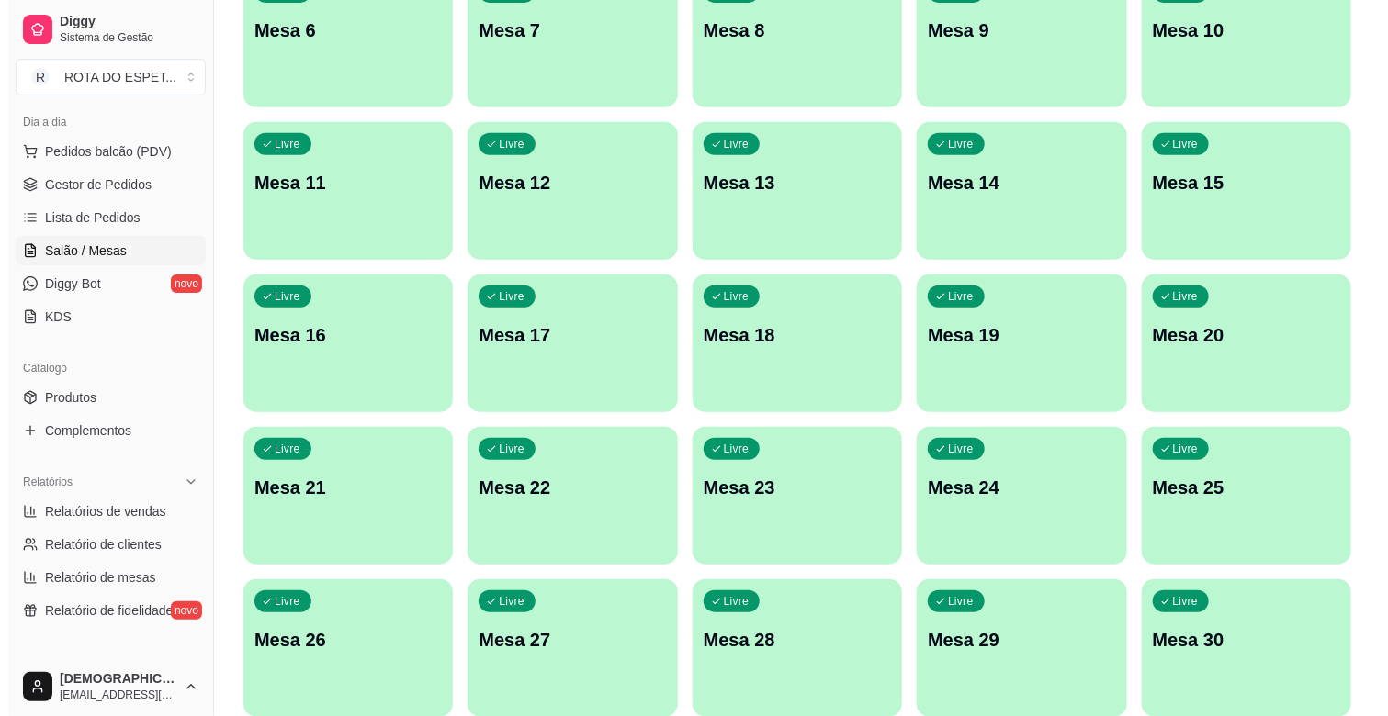
scroll to position [562, 0]
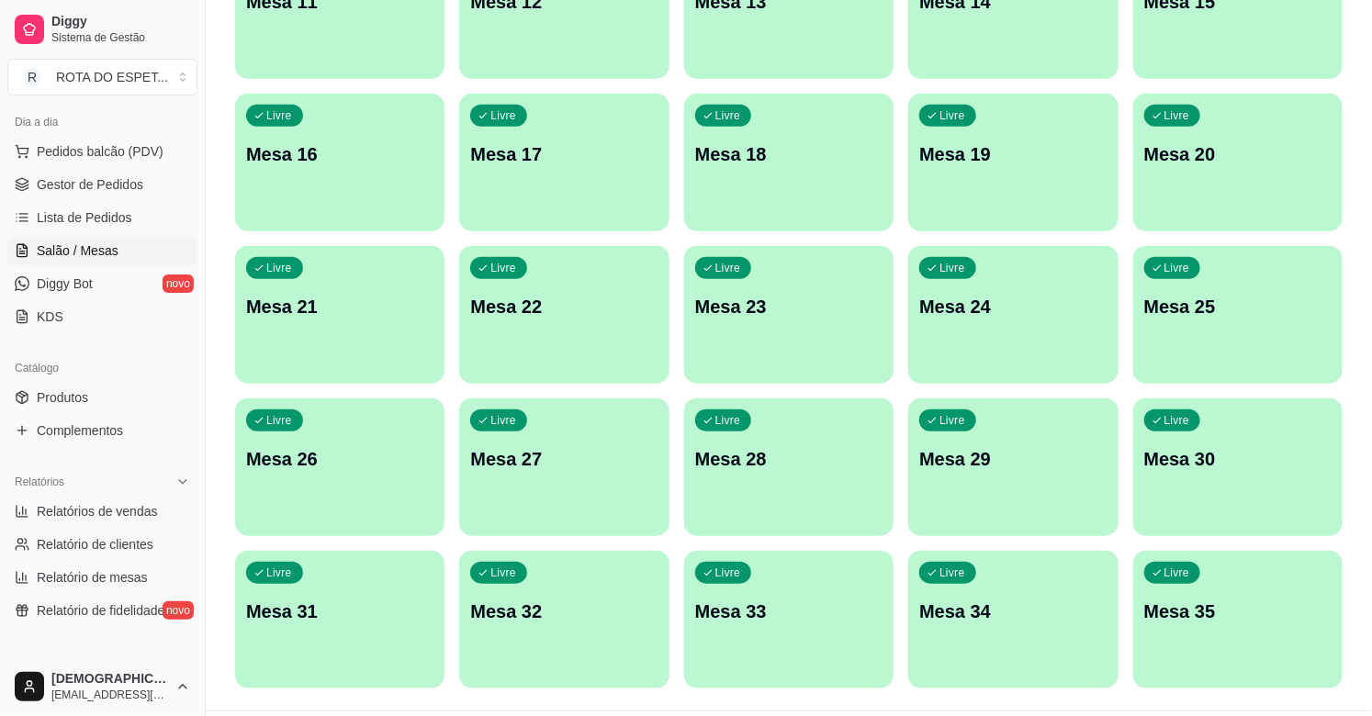
click at [500, 354] on div "Livre Mesa 22" at bounding box center [563, 304] width 209 height 116
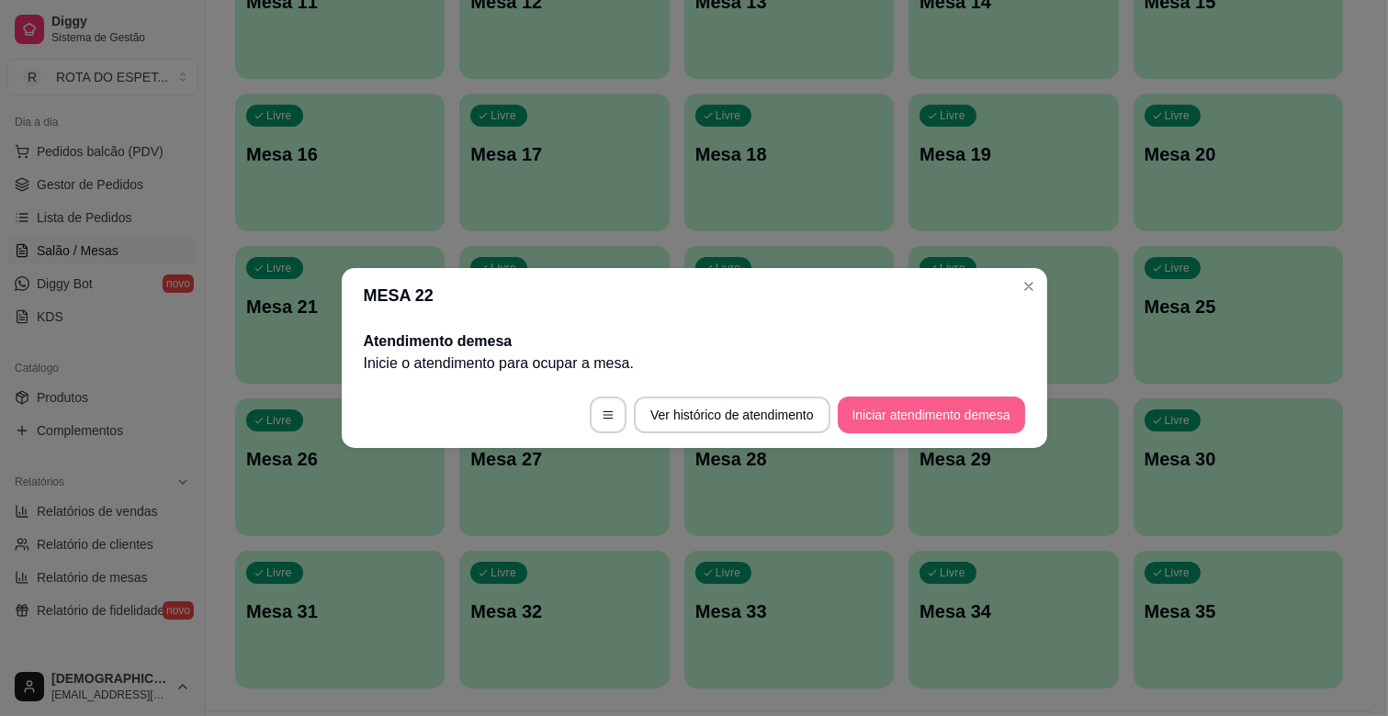
click at [898, 400] on button "Iniciar atendimento de mesa" at bounding box center [931, 415] width 187 height 37
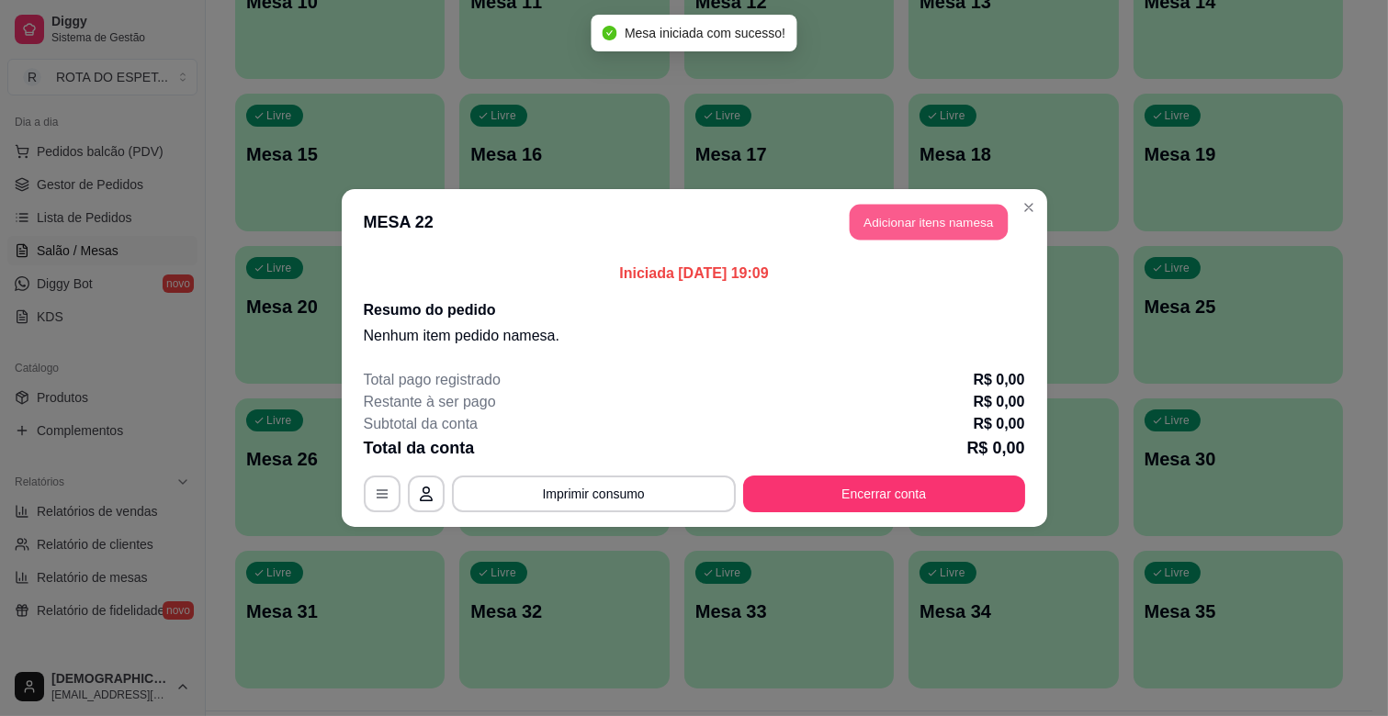
click at [912, 209] on button "Adicionar itens na mesa" at bounding box center [929, 223] width 158 height 36
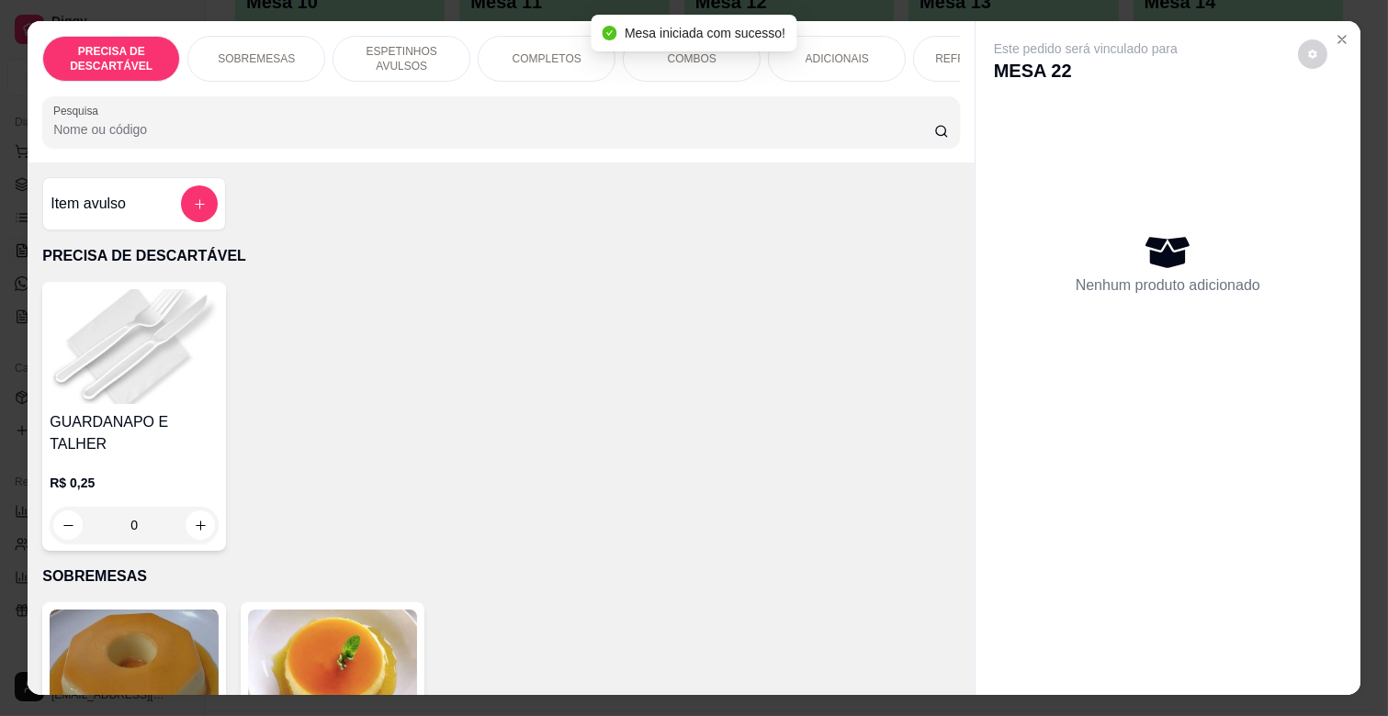
click at [558, 41] on div "COMPLETOS" at bounding box center [547, 59] width 138 height 46
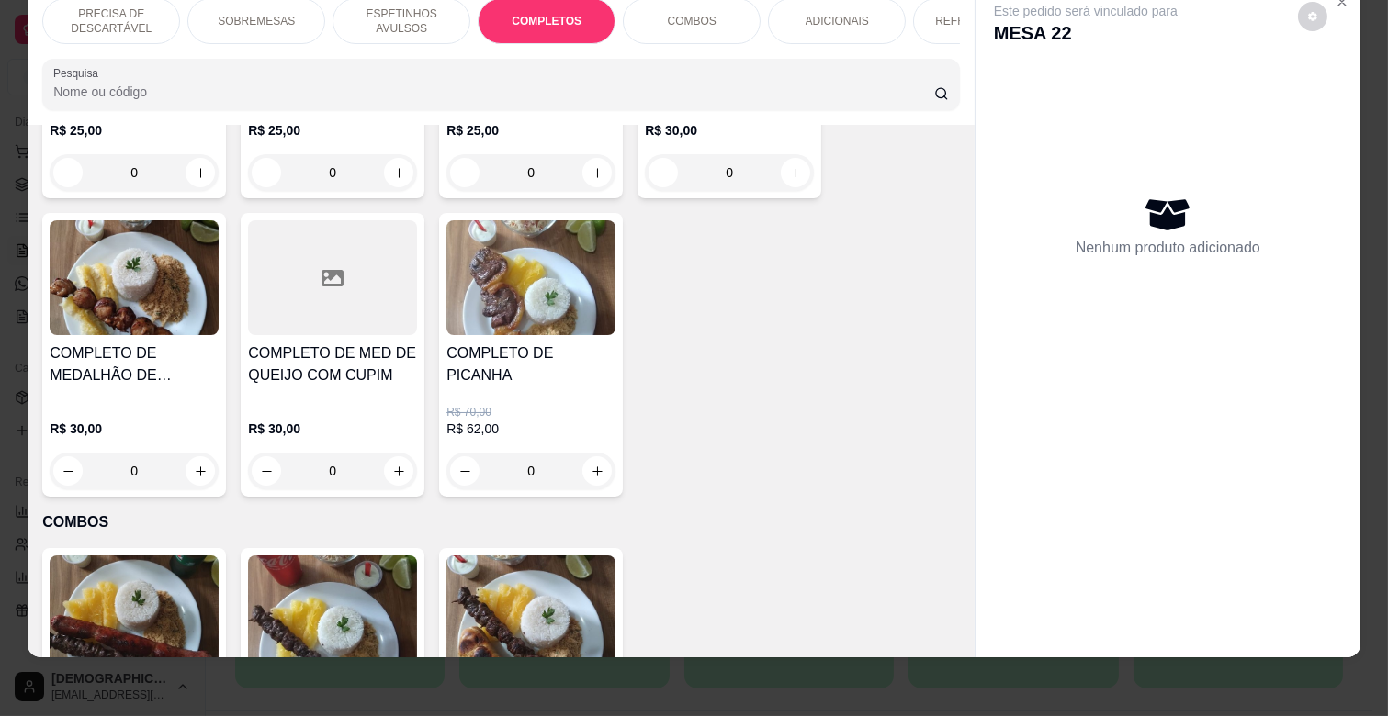
scroll to position [2325, 0]
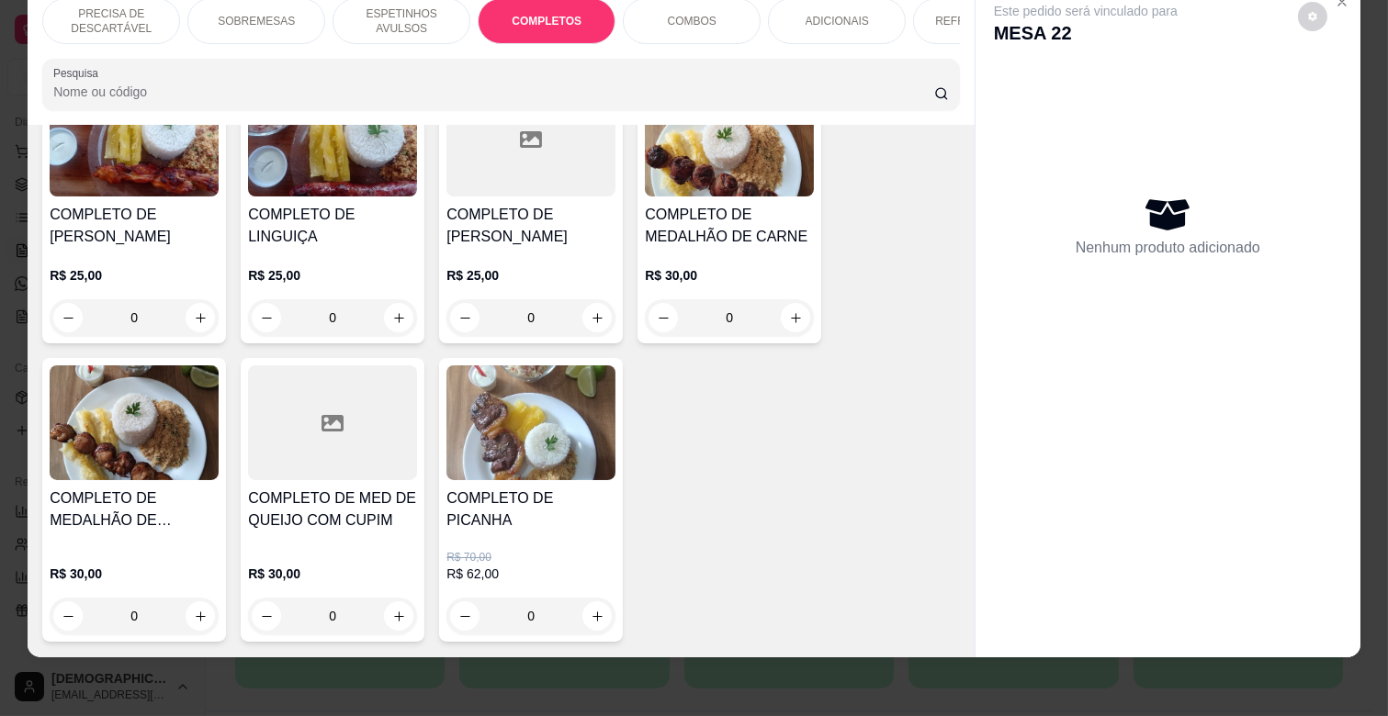
click at [779, 299] on div "0" at bounding box center [729, 317] width 169 height 37
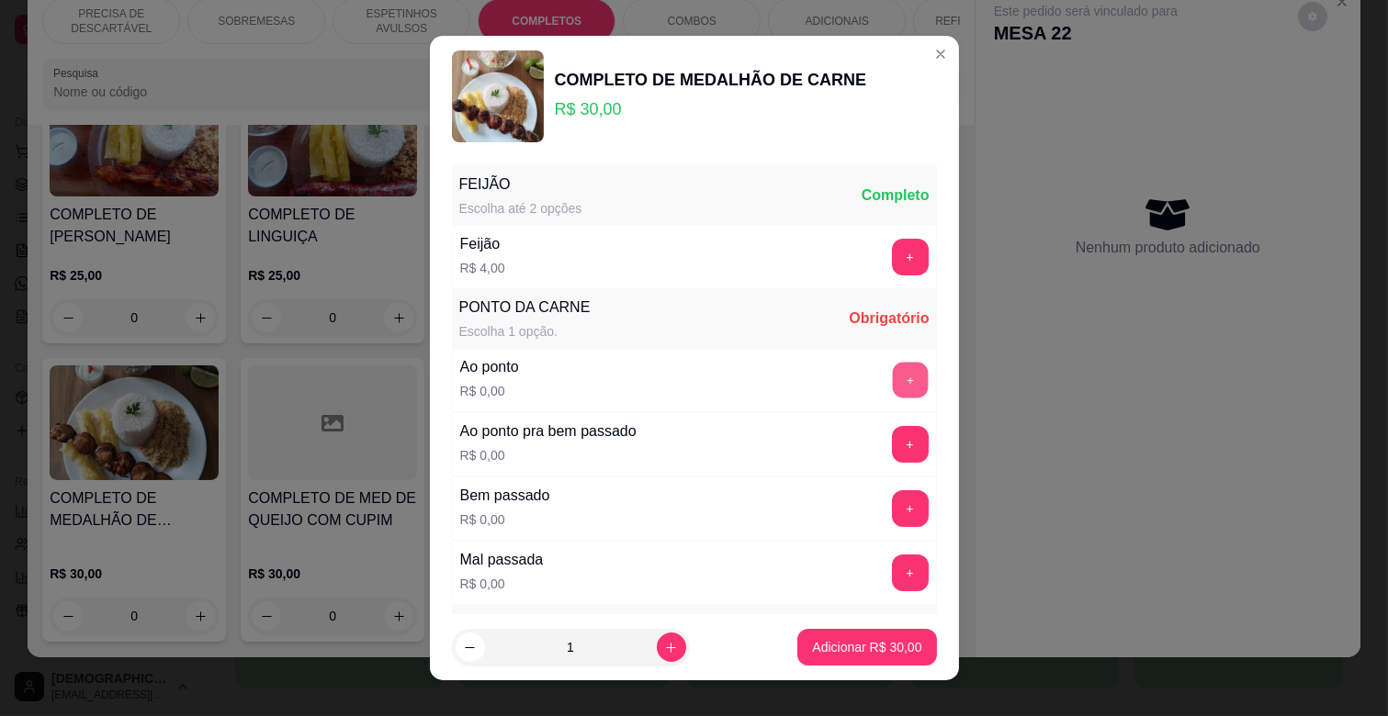
click at [892, 386] on button "+" at bounding box center [910, 381] width 36 height 36
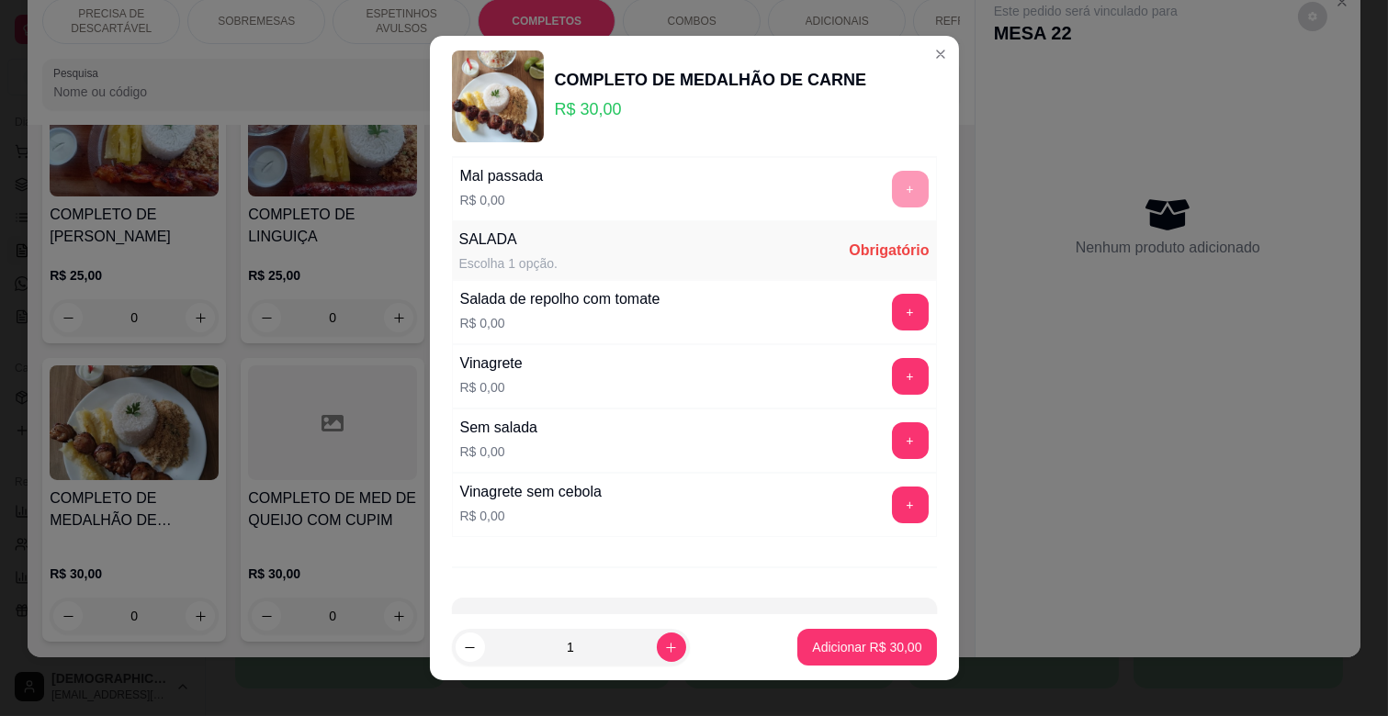
scroll to position [446, 0]
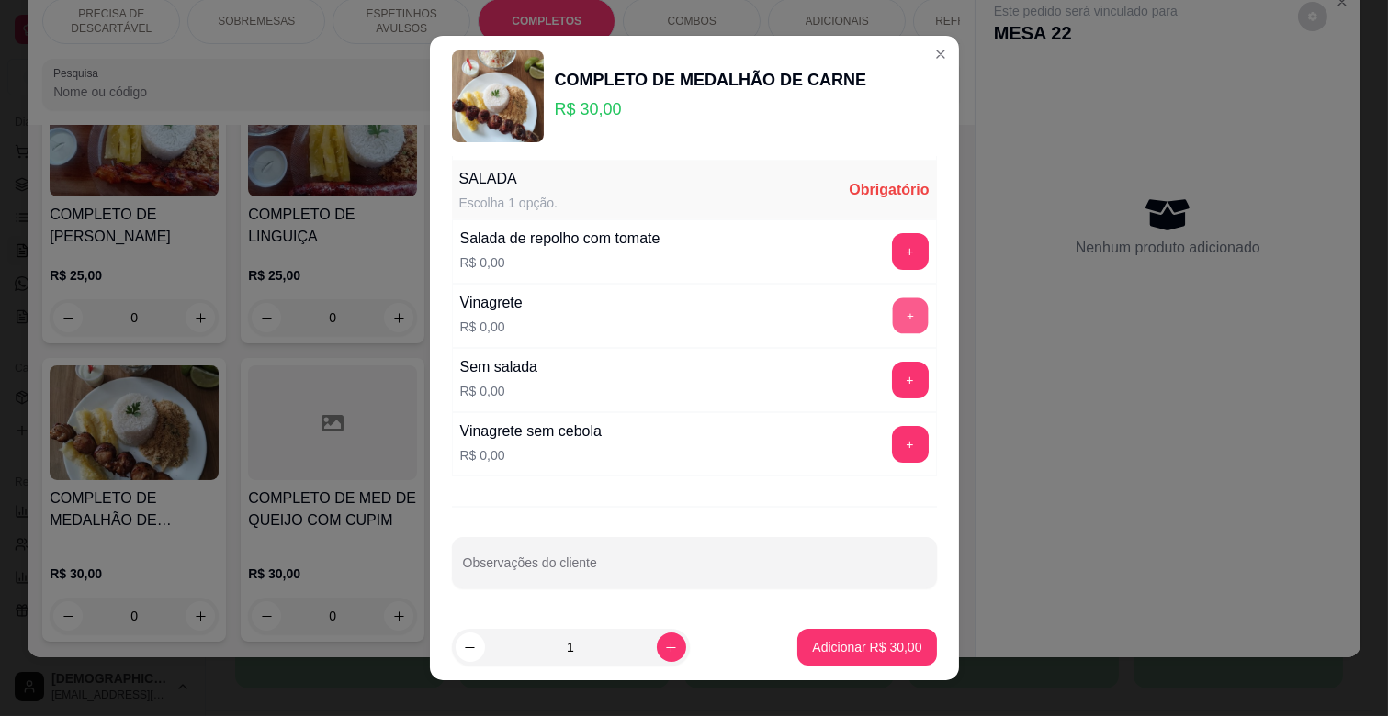
click at [892, 321] on button "+" at bounding box center [910, 316] width 36 height 36
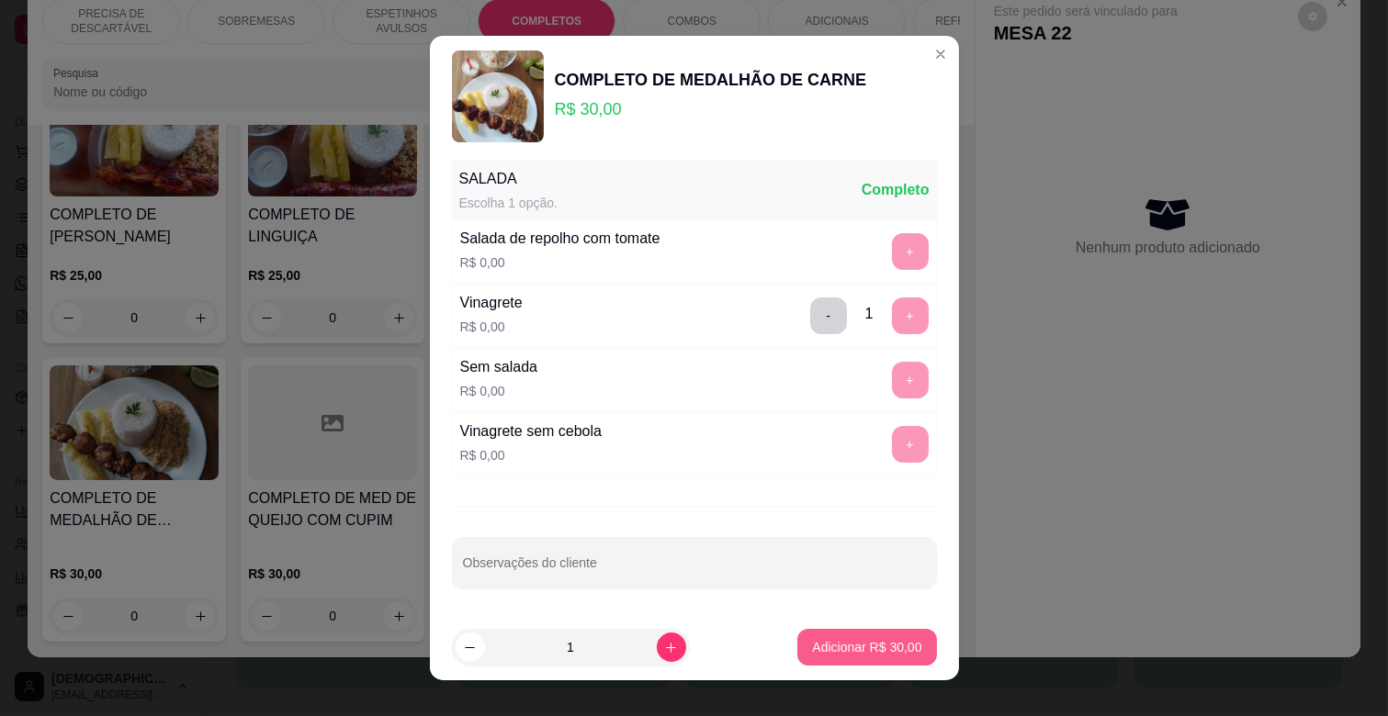
click at [867, 640] on p "Adicionar R$ 30,00" at bounding box center [866, 647] width 109 height 18
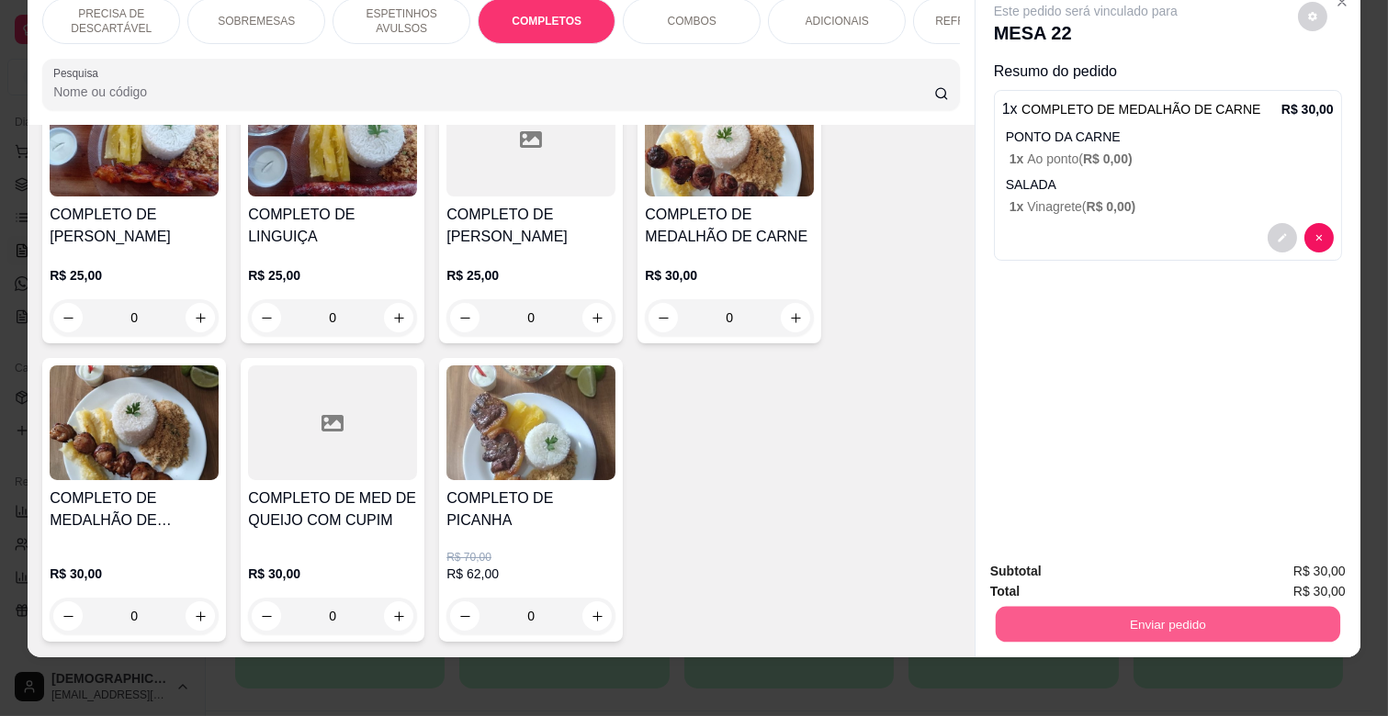
click at [1128, 613] on button "Enviar pedido" at bounding box center [1168, 624] width 344 height 36
click at [1118, 562] on button "Não registrar e enviar pedido" at bounding box center [1107, 564] width 186 height 34
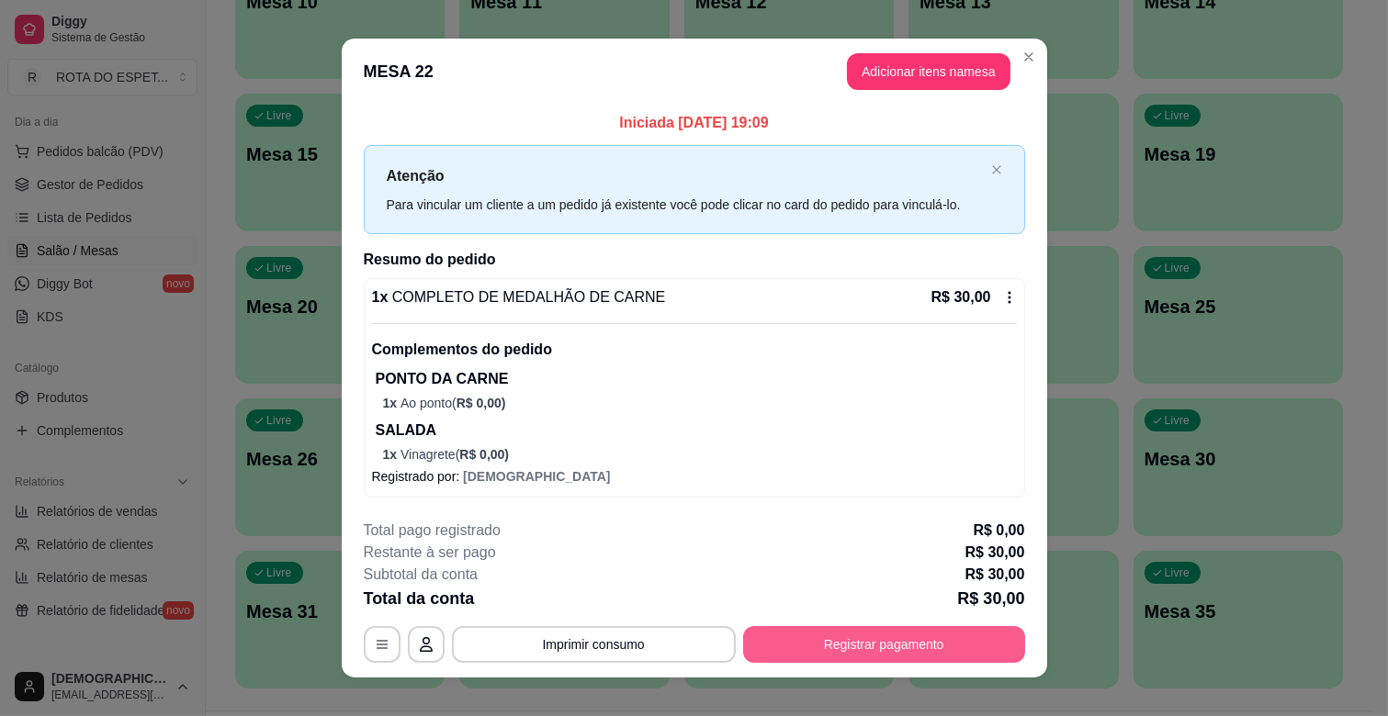
click at [805, 637] on button "Registrar pagamento" at bounding box center [884, 644] width 282 height 37
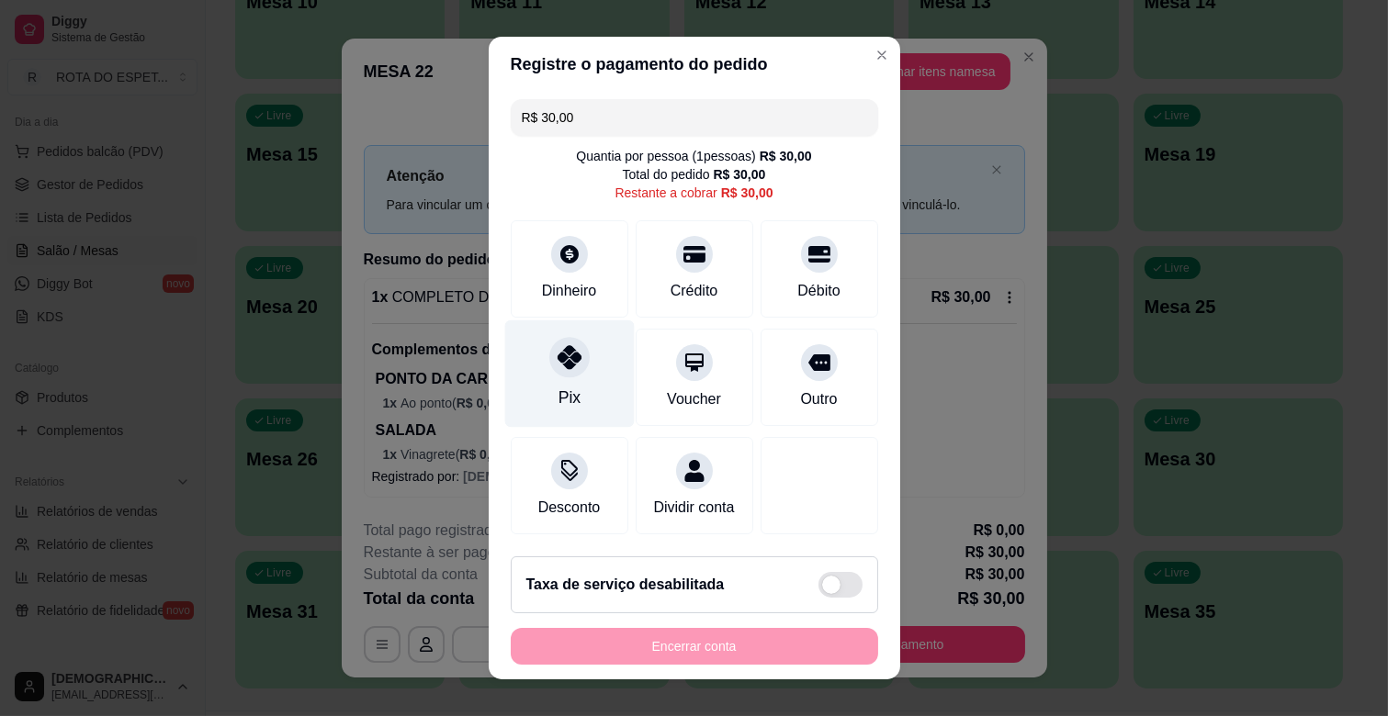
click at [552, 382] on div "Pix" at bounding box center [568, 374] width 129 height 107
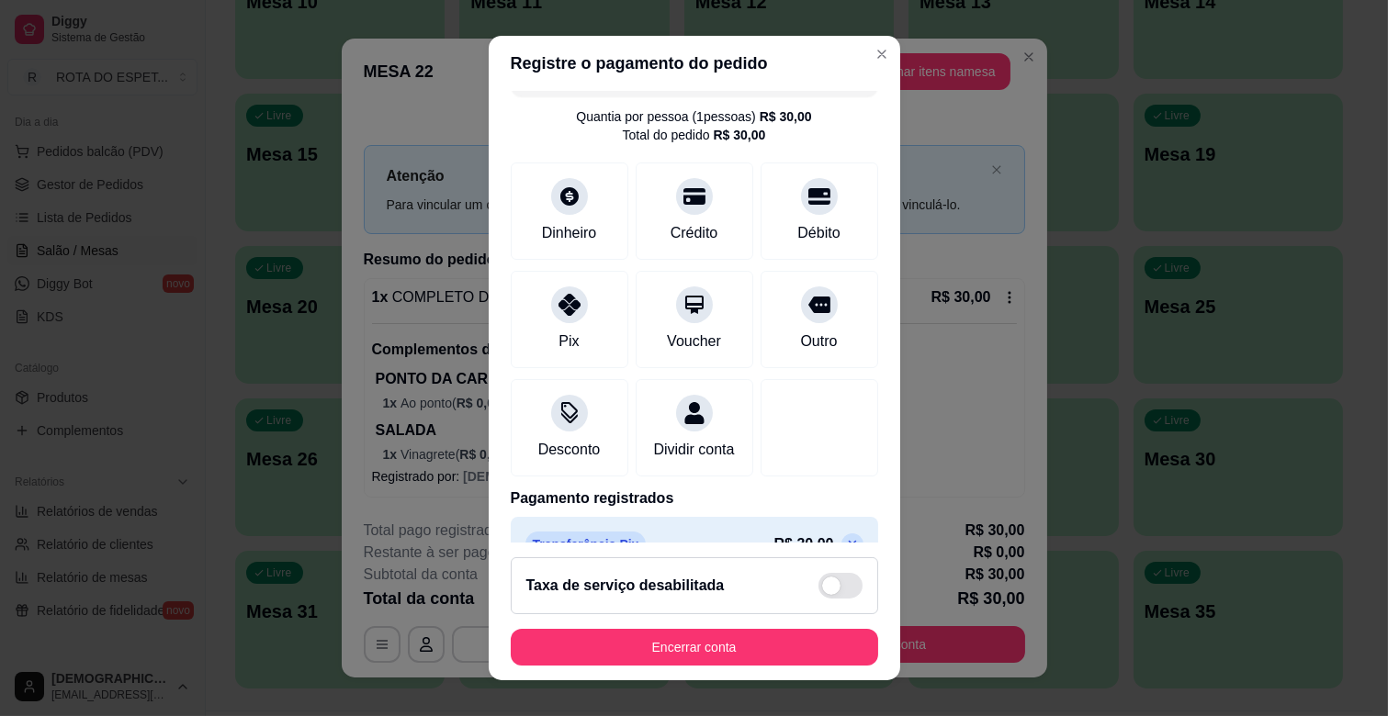
scroll to position [97, 0]
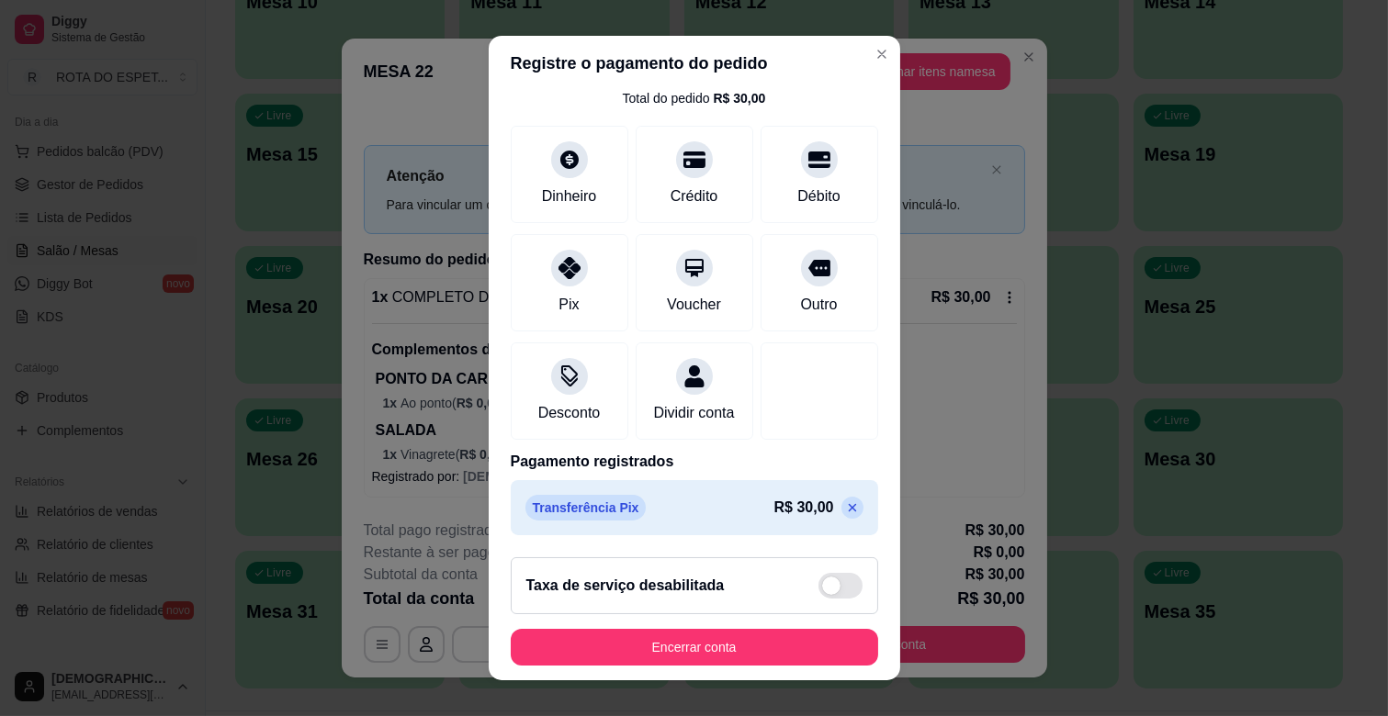
click at [845, 507] on icon at bounding box center [852, 508] width 15 height 15
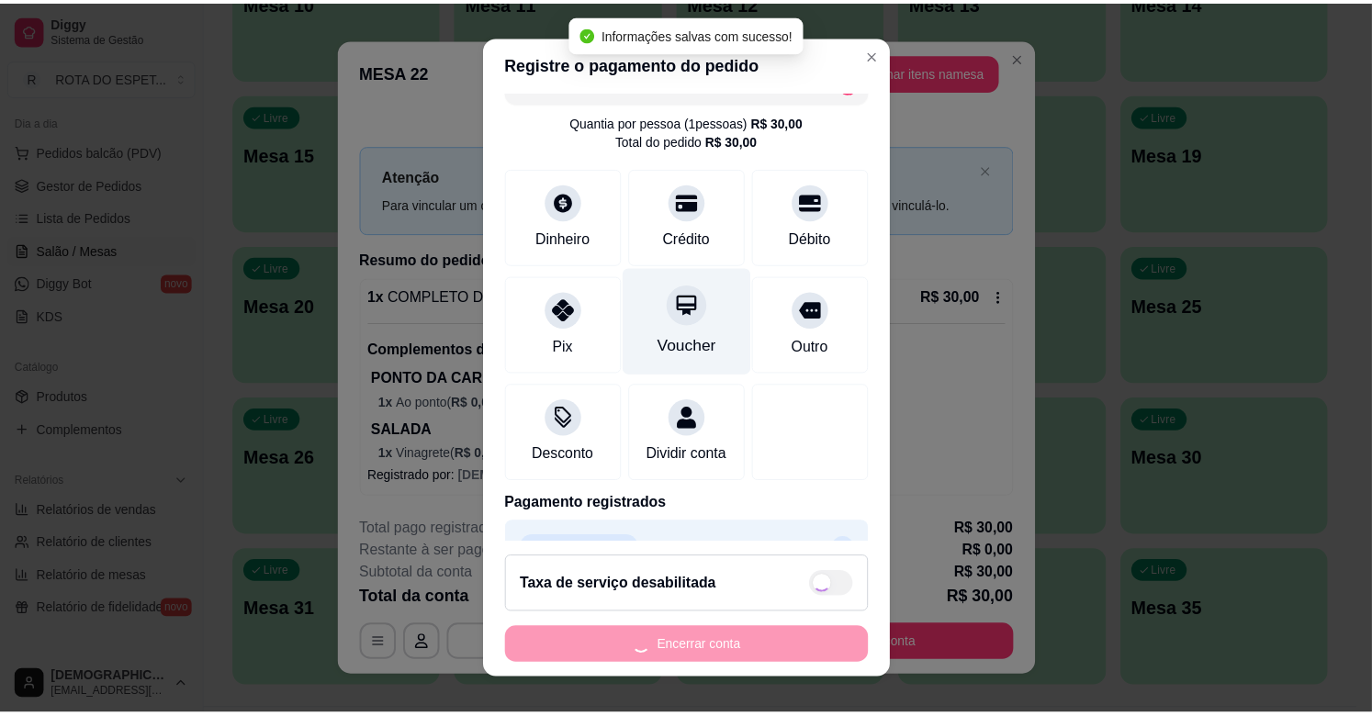
scroll to position [0, 0]
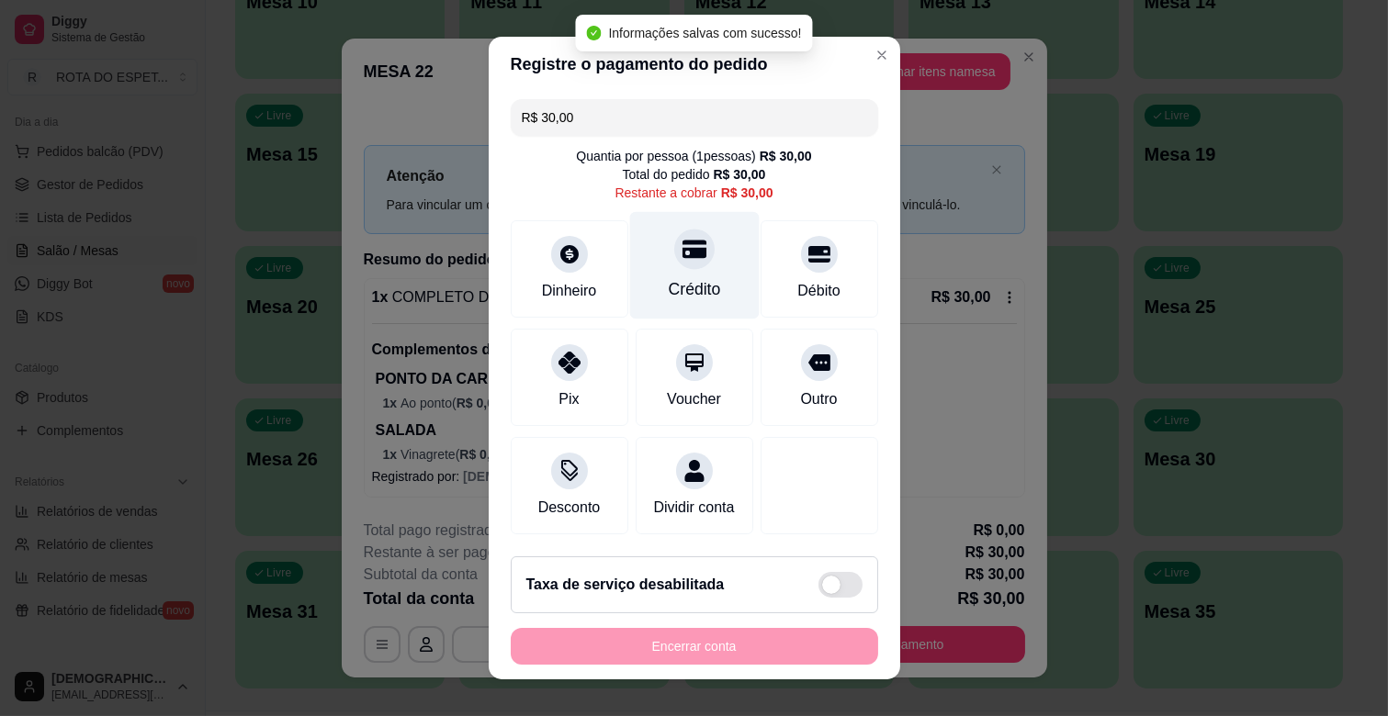
click at [674, 266] on div at bounding box center [694, 249] width 40 height 40
type input "R$ 0,00"
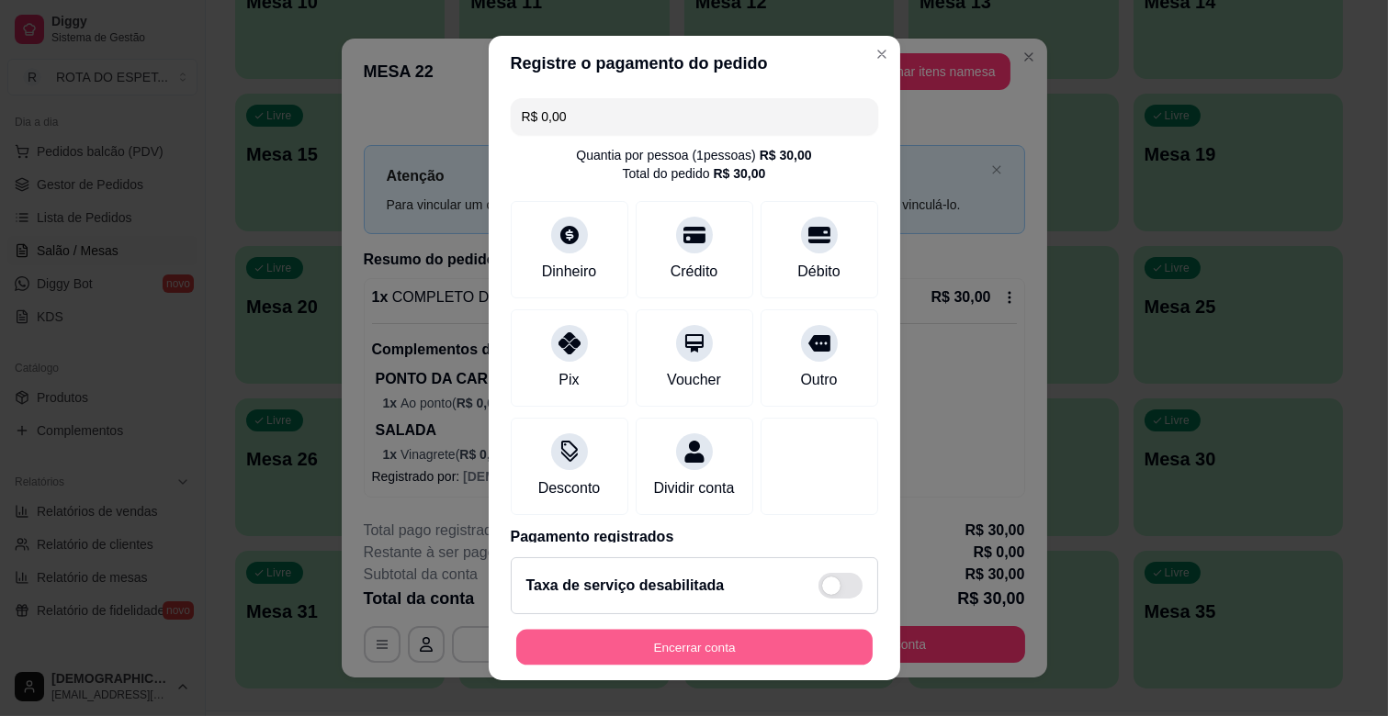
click at [694, 644] on button "Encerrar conta" at bounding box center [694, 648] width 356 height 36
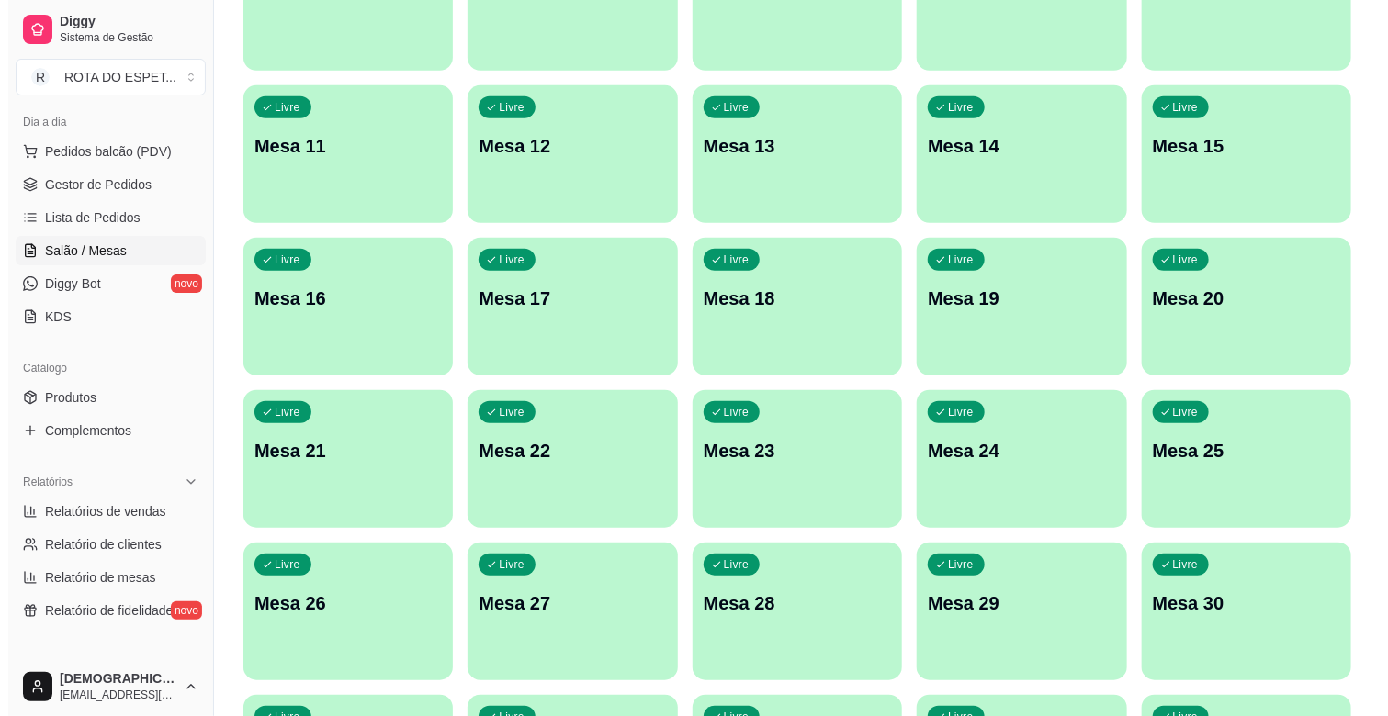
scroll to position [255, 0]
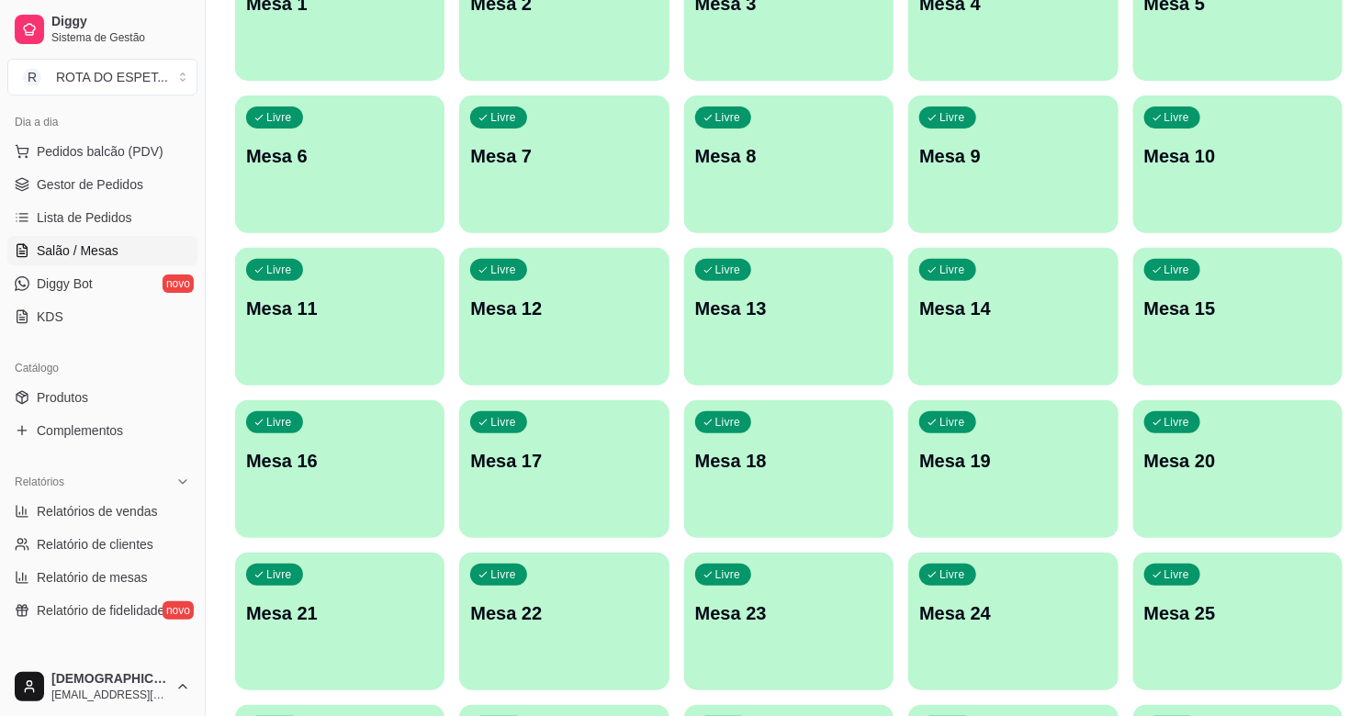
click at [824, 301] on p "Mesa 13" at bounding box center [788, 309] width 187 height 26
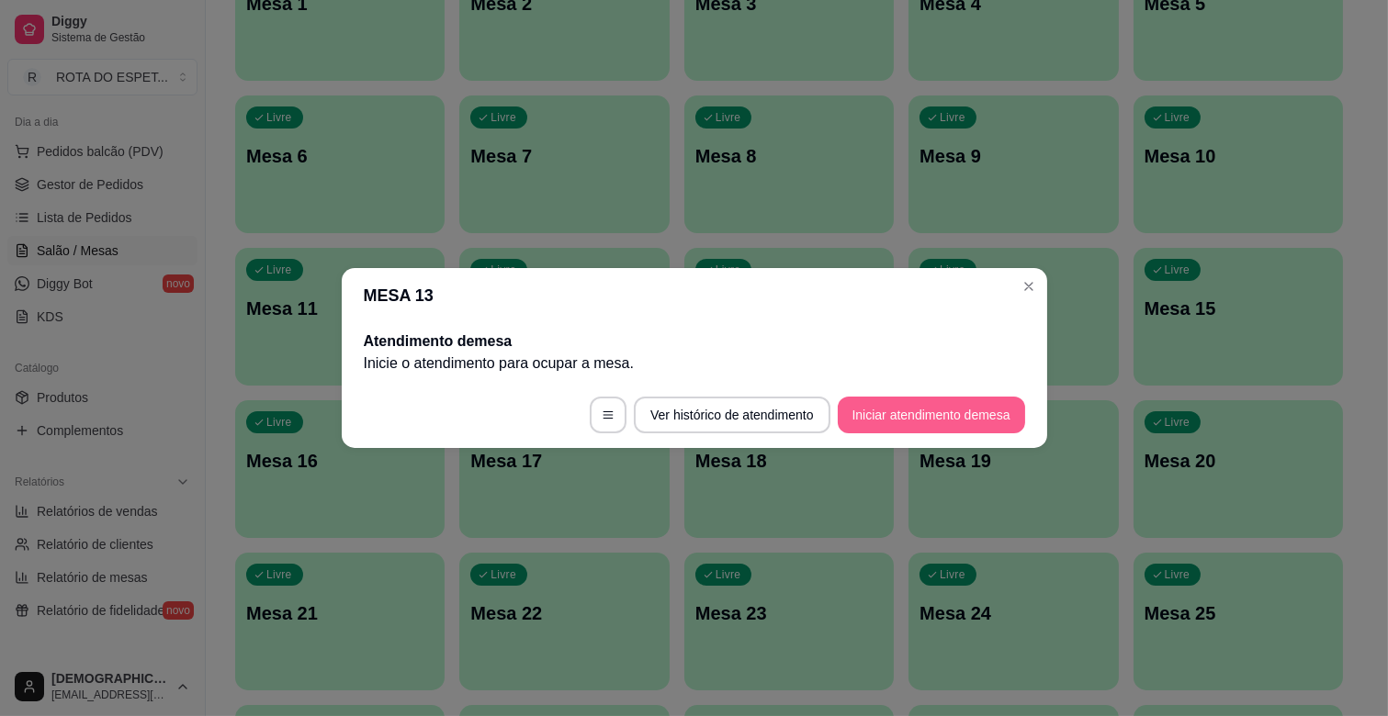
click at [877, 413] on button "Iniciar atendimento de mesa" at bounding box center [931, 415] width 187 height 37
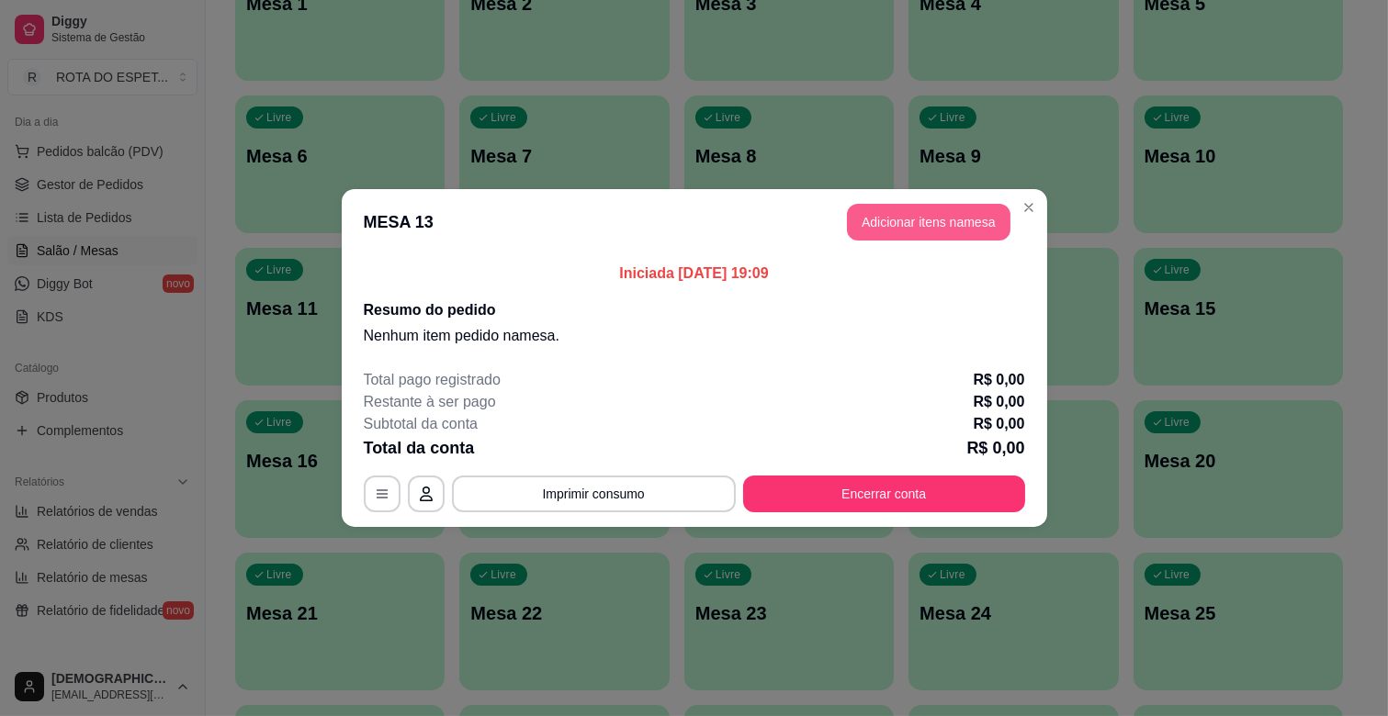
click at [918, 230] on button "Adicionar itens na mesa" at bounding box center [928, 222] width 163 height 37
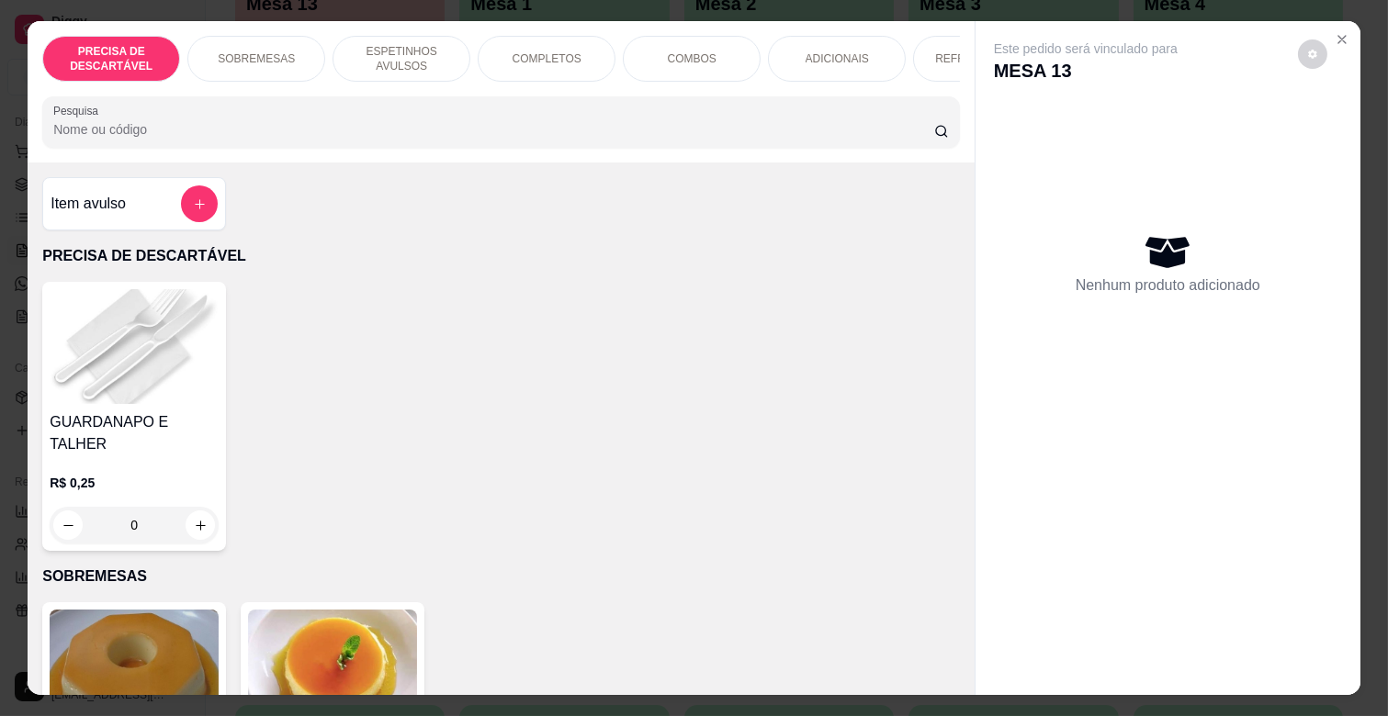
click at [519, 36] on div "COMPLETOS" at bounding box center [547, 59] width 138 height 46
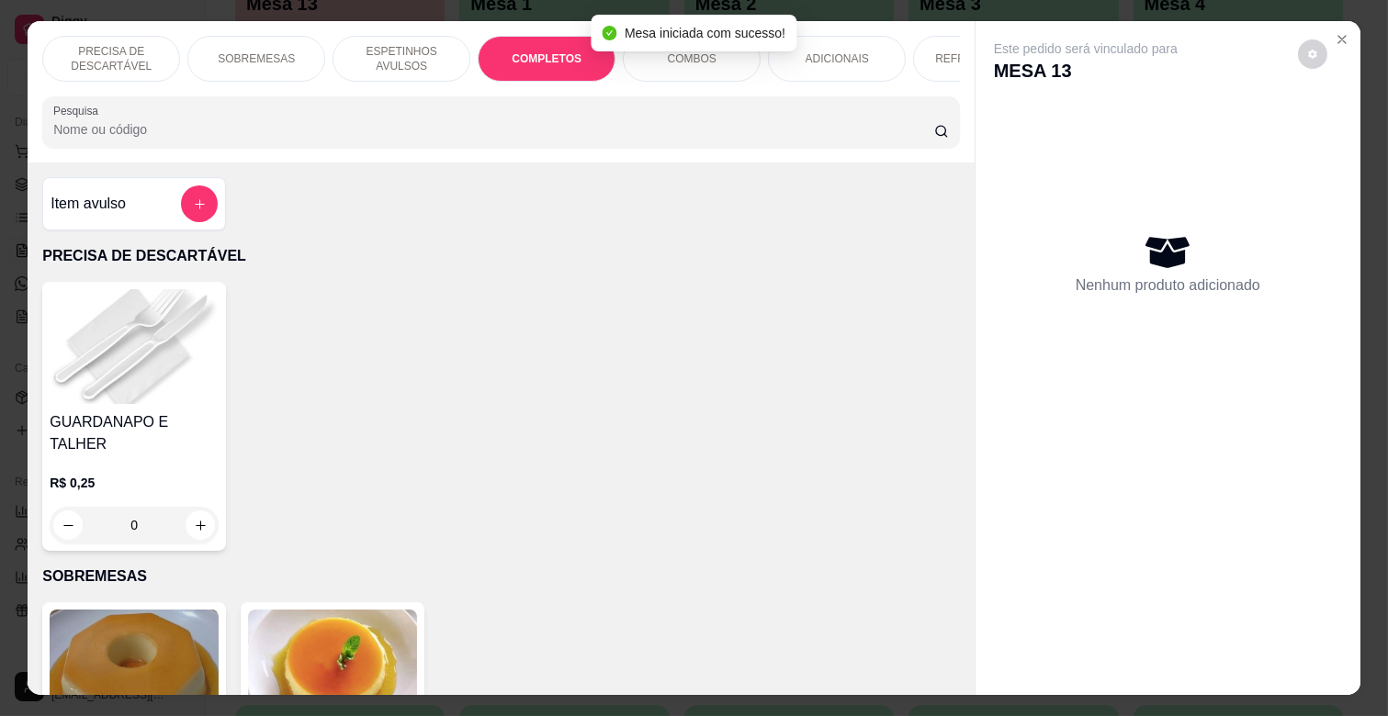
scroll to position [44, 0]
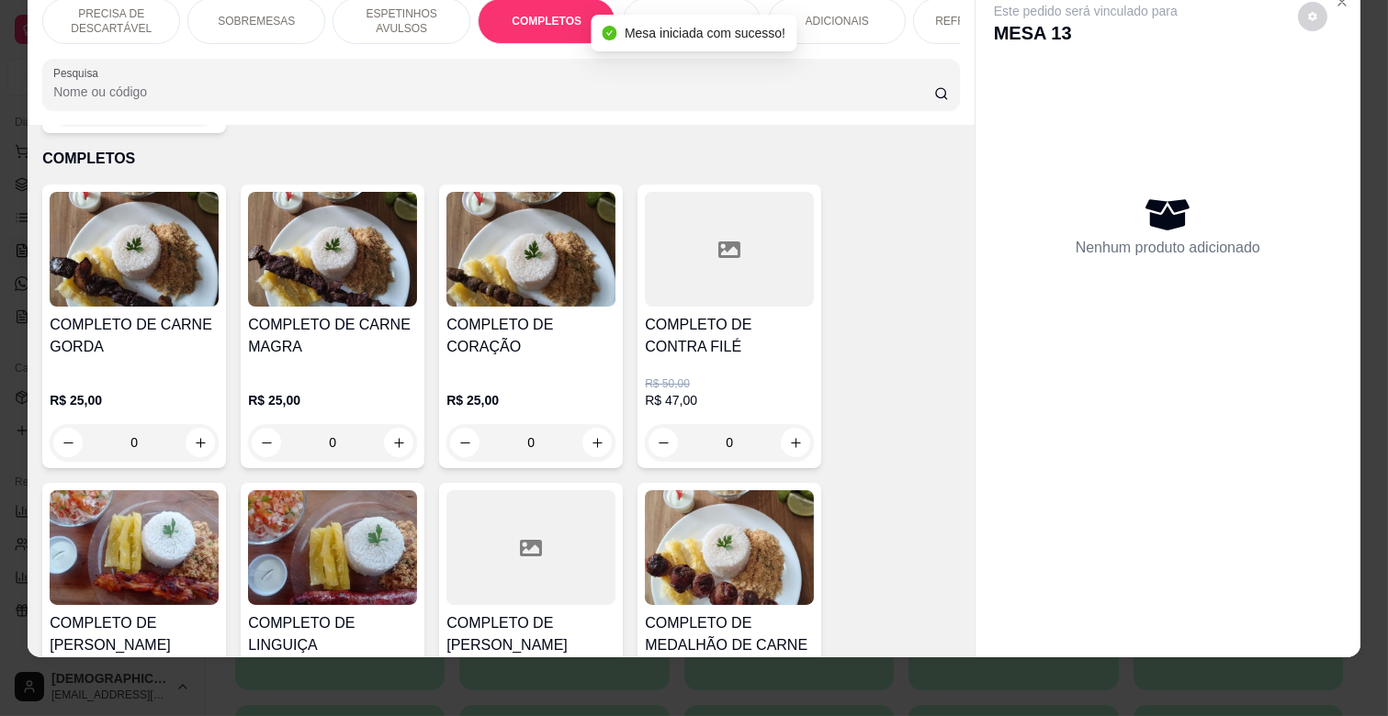
click at [187, 424] on div "0" at bounding box center [134, 442] width 169 height 37
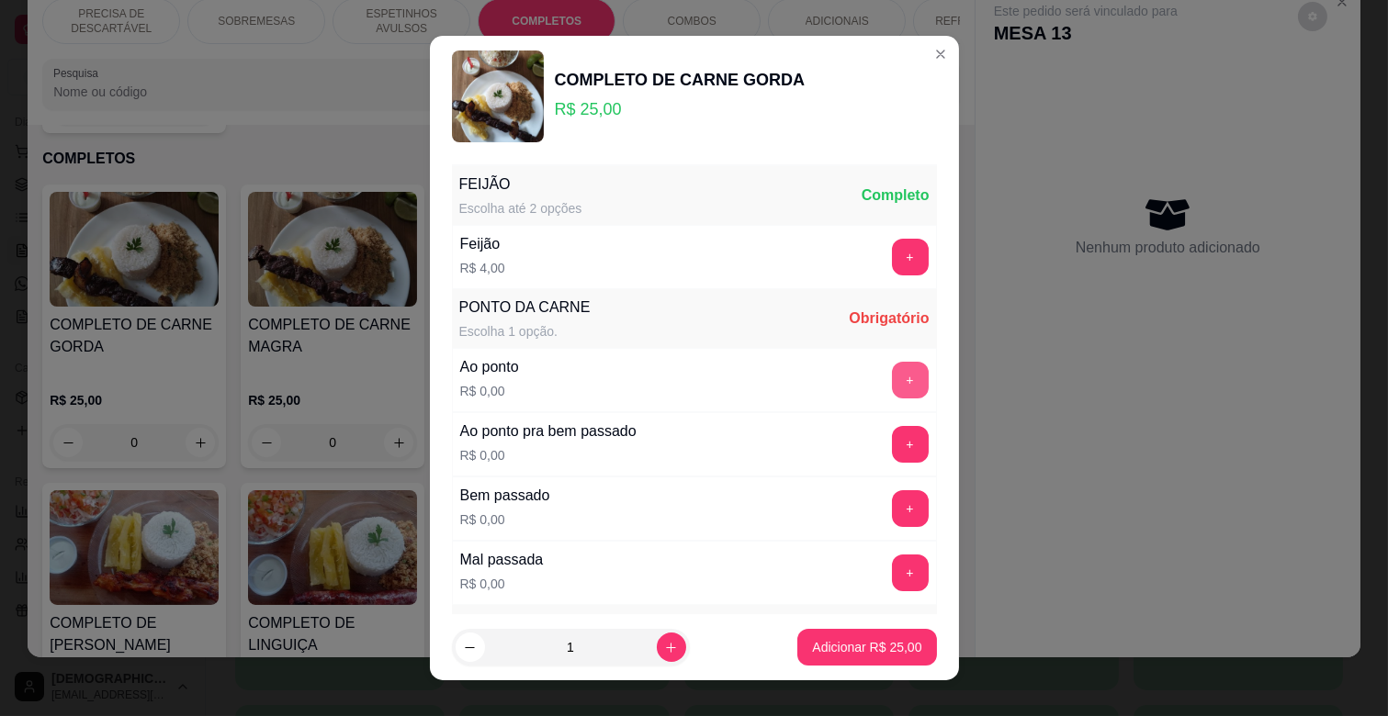
click at [867, 362] on div "Ao ponto R$ 0,00 +" at bounding box center [694, 380] width 485 height 64
click at [892, 366] on button "+" at bounding box center [910, 380] width 37 height 37
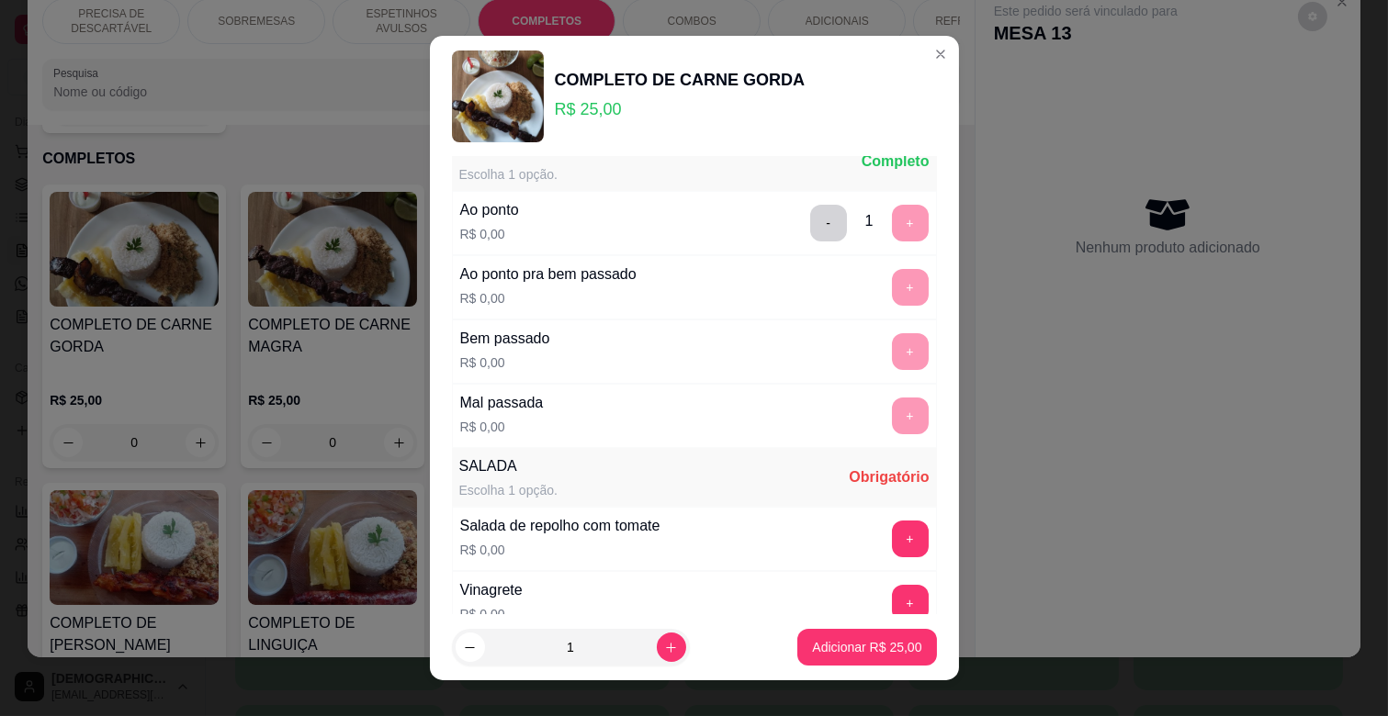
scroll to position [306, 0]
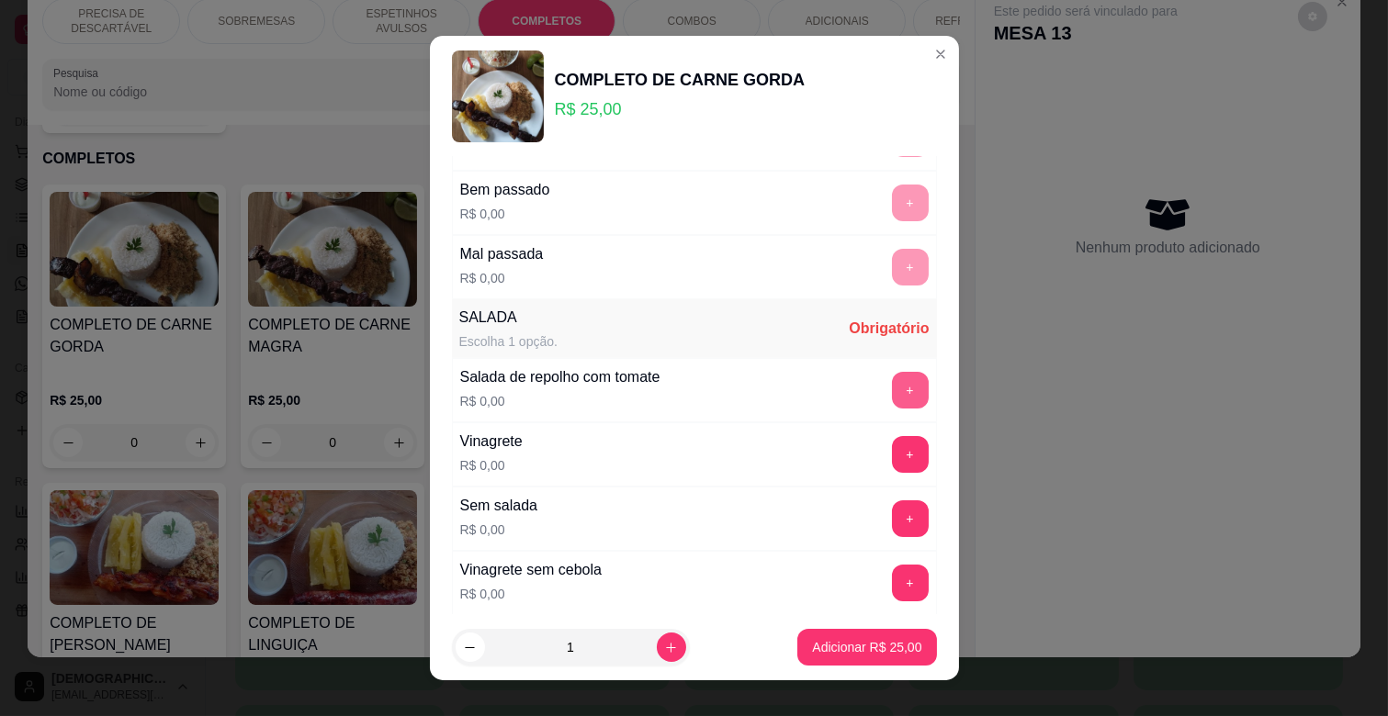
click at [892, 386] on button "+" at bounding box center [910, 390] width 37 height 37
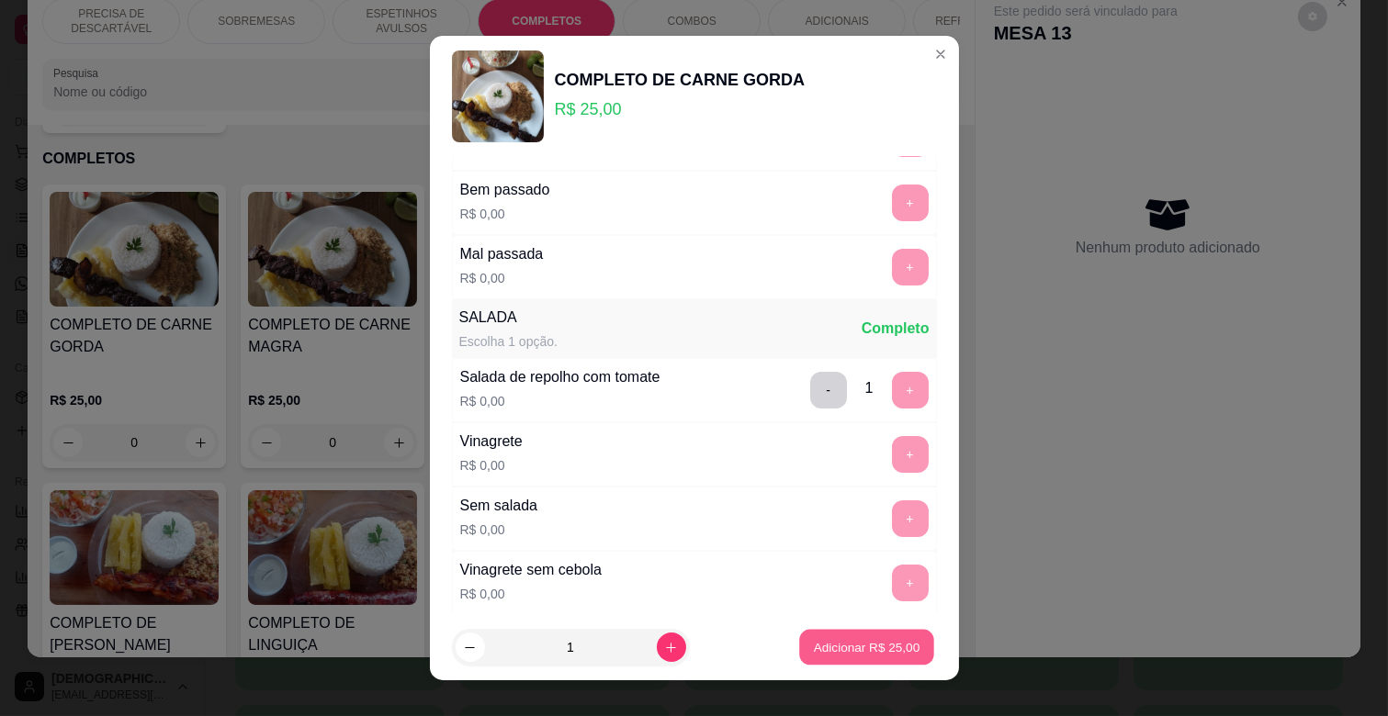
click at [885, 648] on p "Adicionar R$ 25,00" at bounding box center [867, 646] width 107 height 17
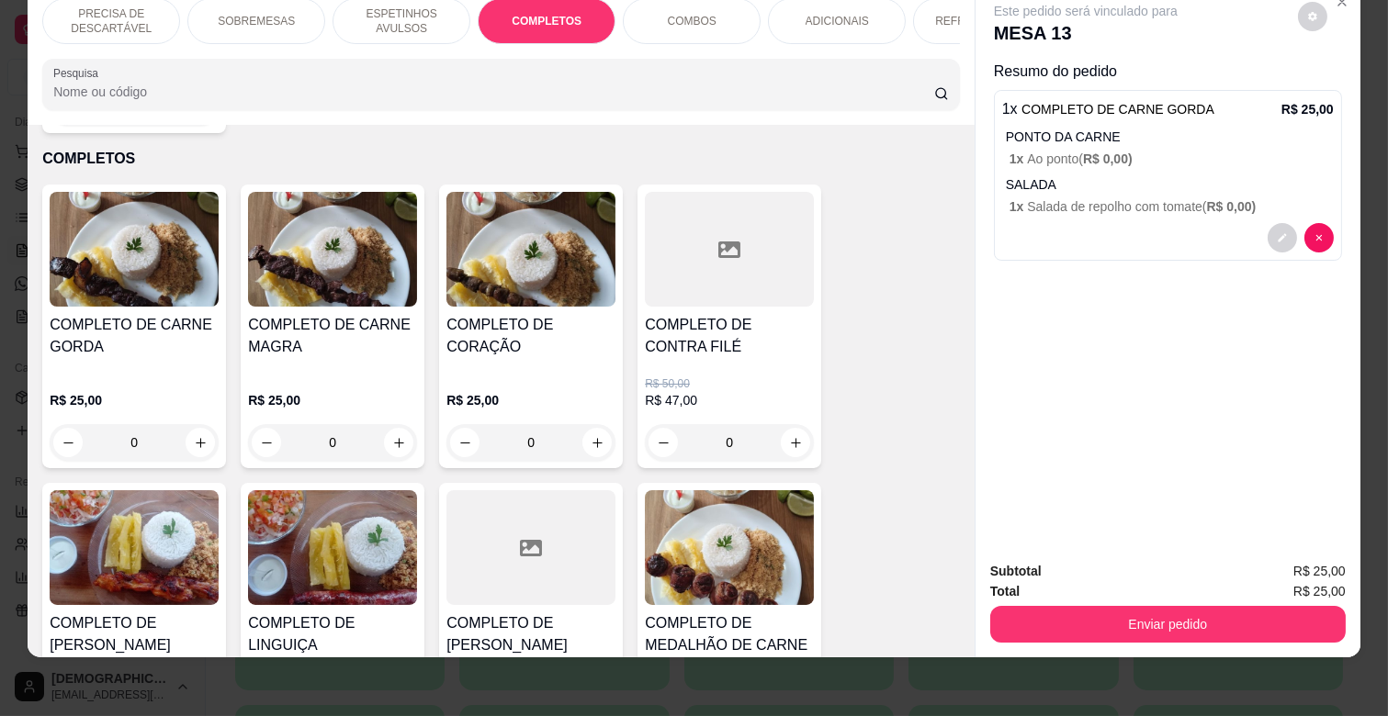
click at [785, 424] on div "0" at bounding box center [729, 442] width 169 height 37
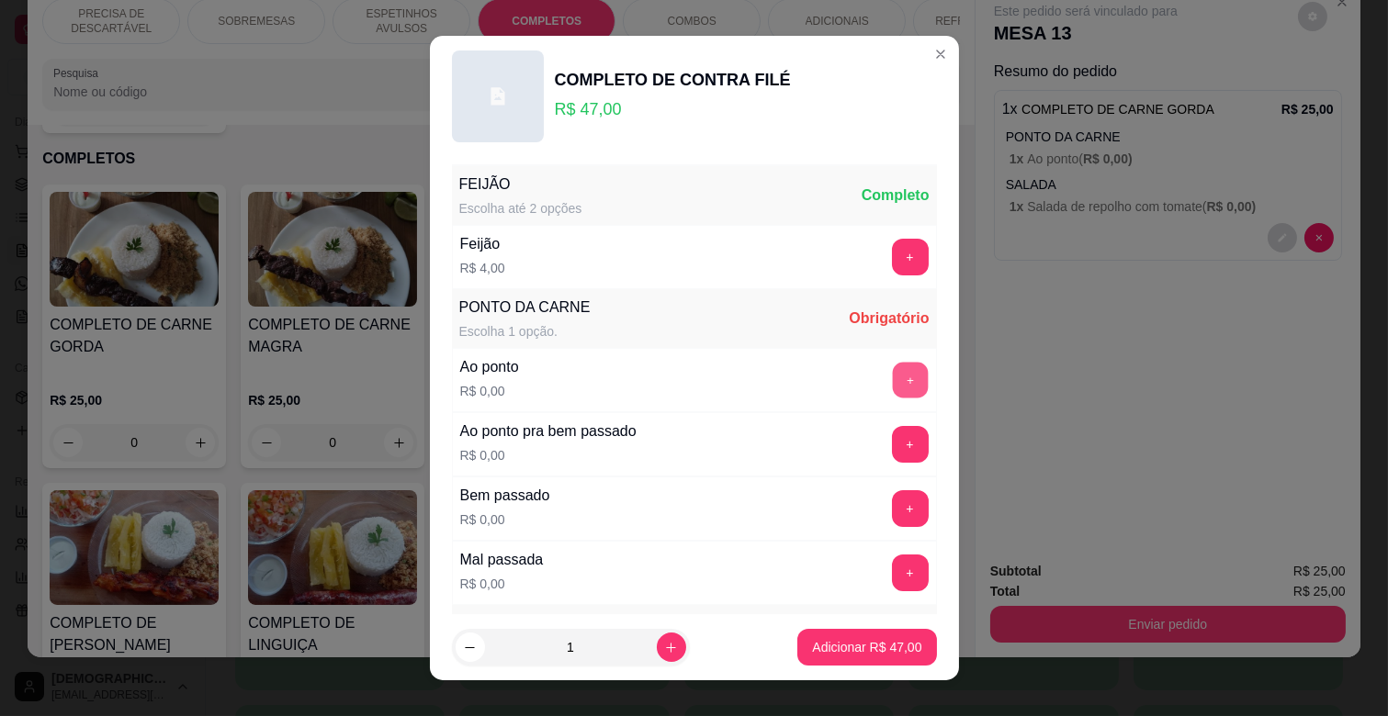
click at [892, 370] on button "+" at bounding box center [910, 381] width 36 height 36
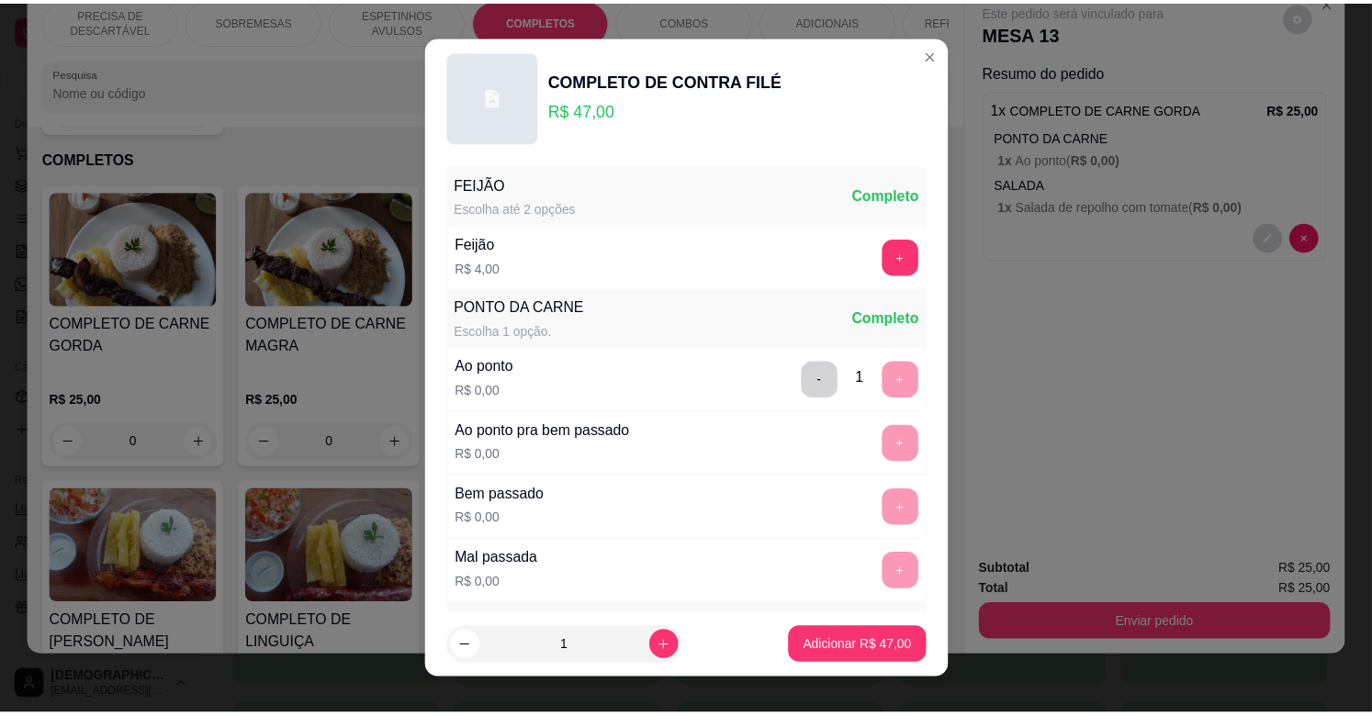
scroll to position [446, 0]
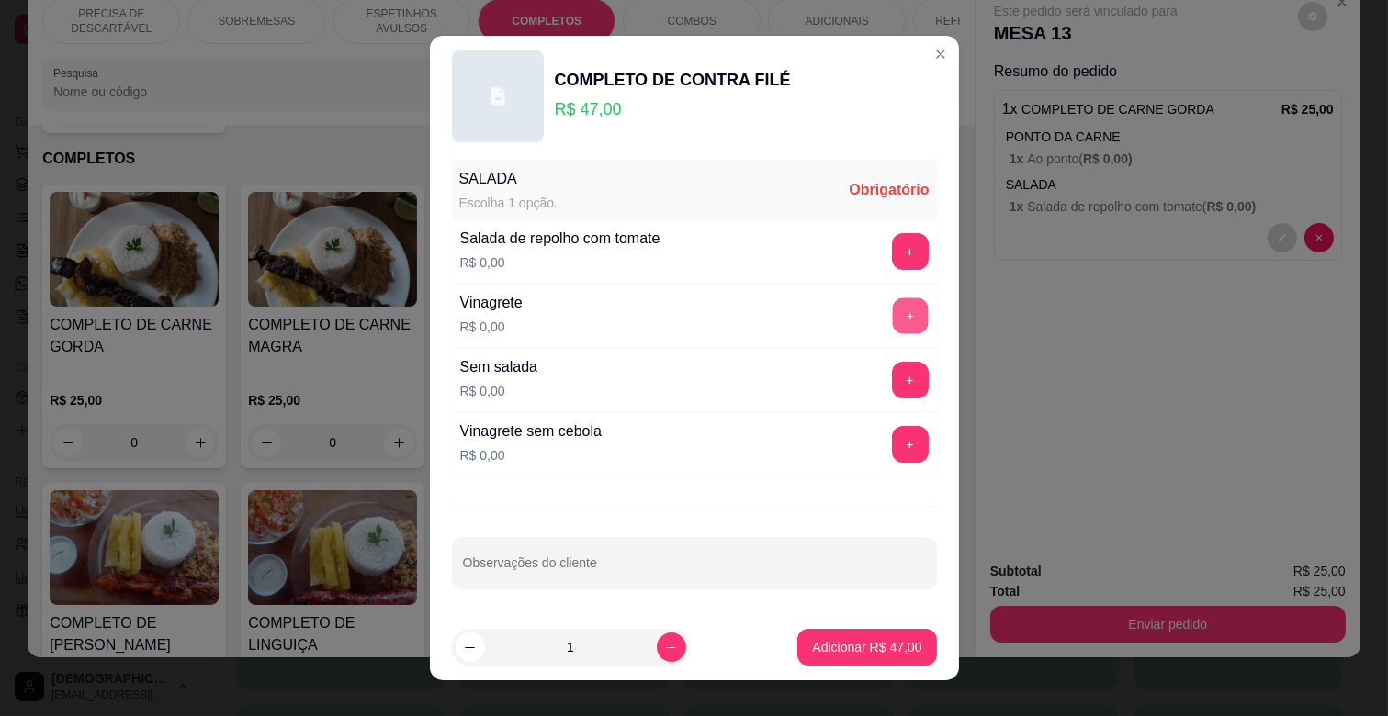
click at [892, 313] on button "+" at bounding box center [910, 316] width 36 height 36
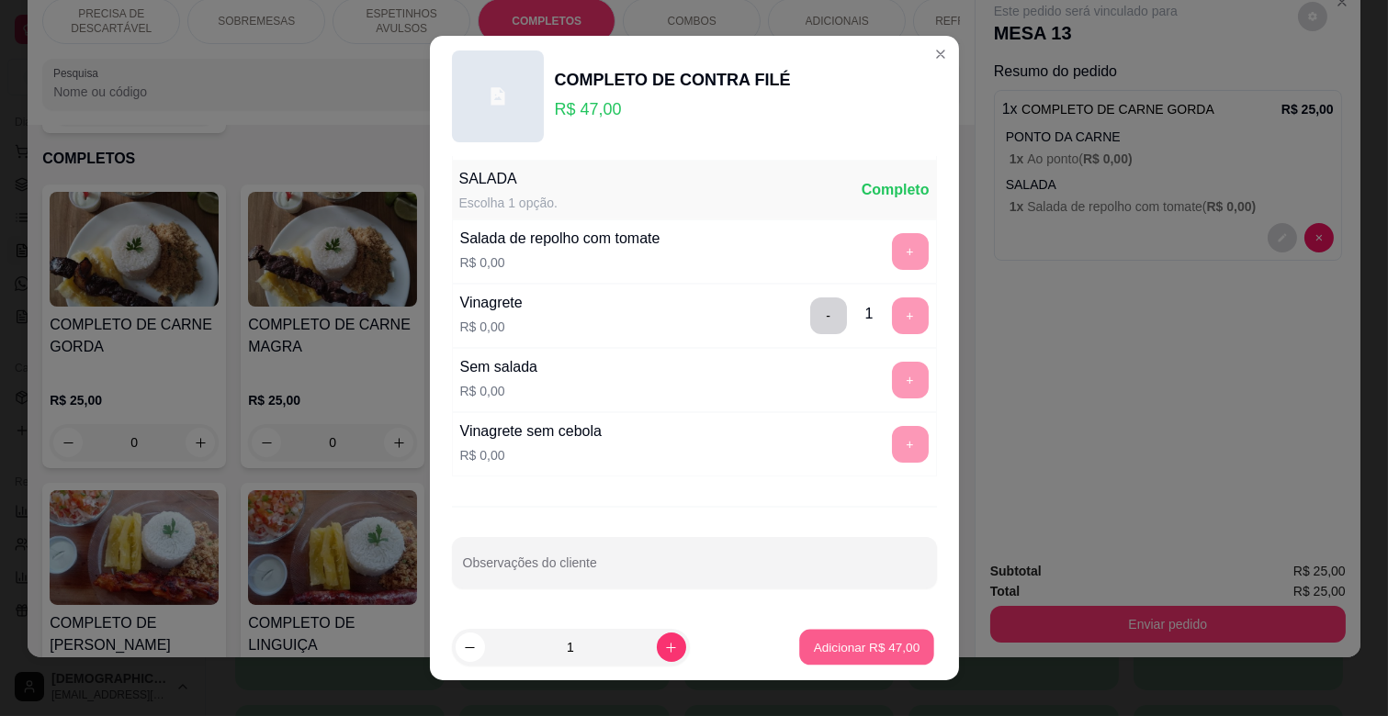
click at [847, 648] on p "Adicionar R$ 47,00" at bounding box center [867, 646] width 107 height 17
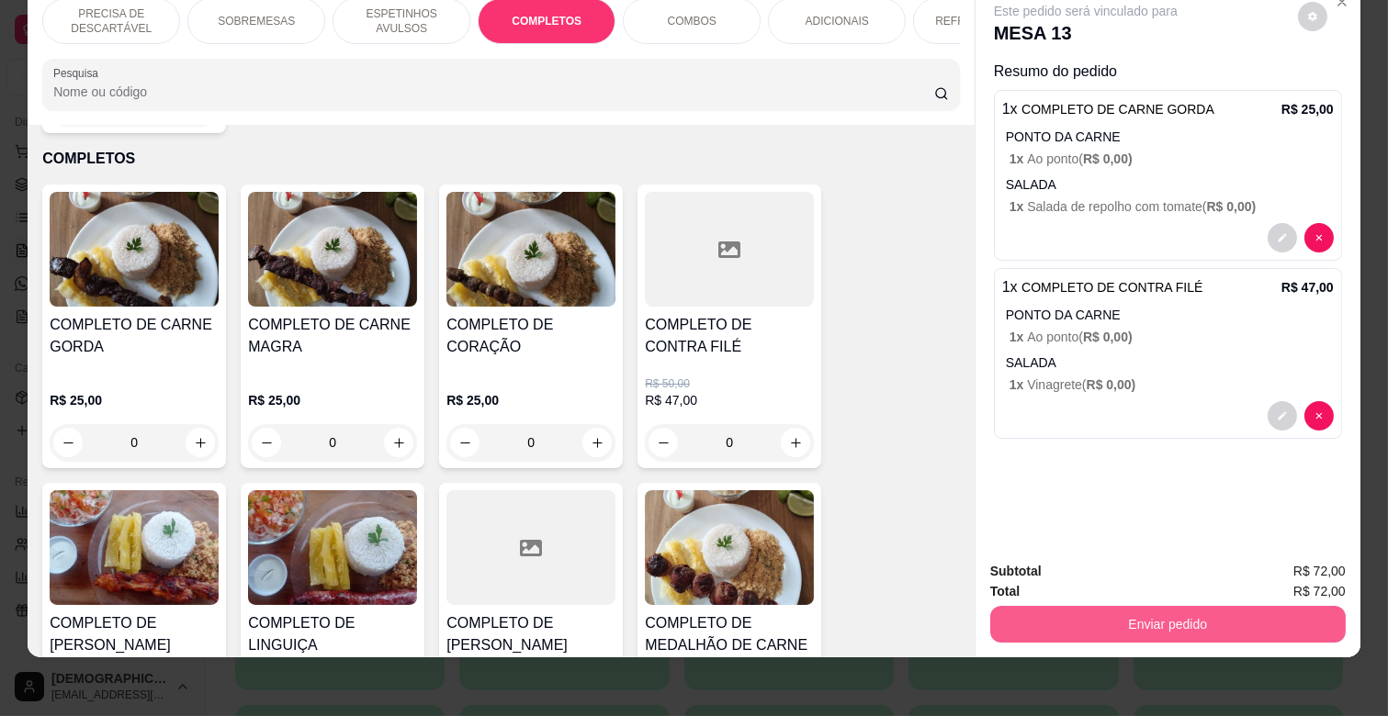
click at [1067, 611] on button "Enviar pedido" at bounding box center [1167, 624] width 355 height 37
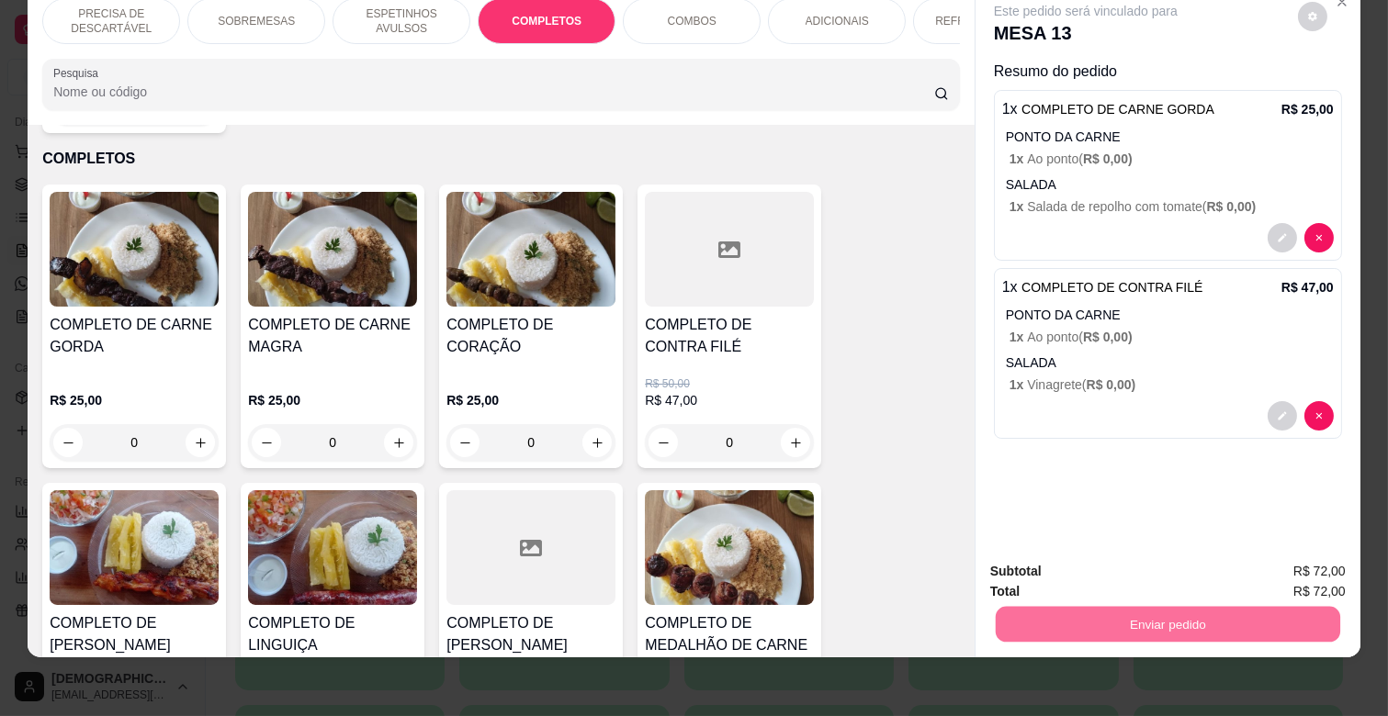
click at [1088, 557] on button "Não registrar e enviar pedido" at bounding box center [1107, 564] width 186 height 34
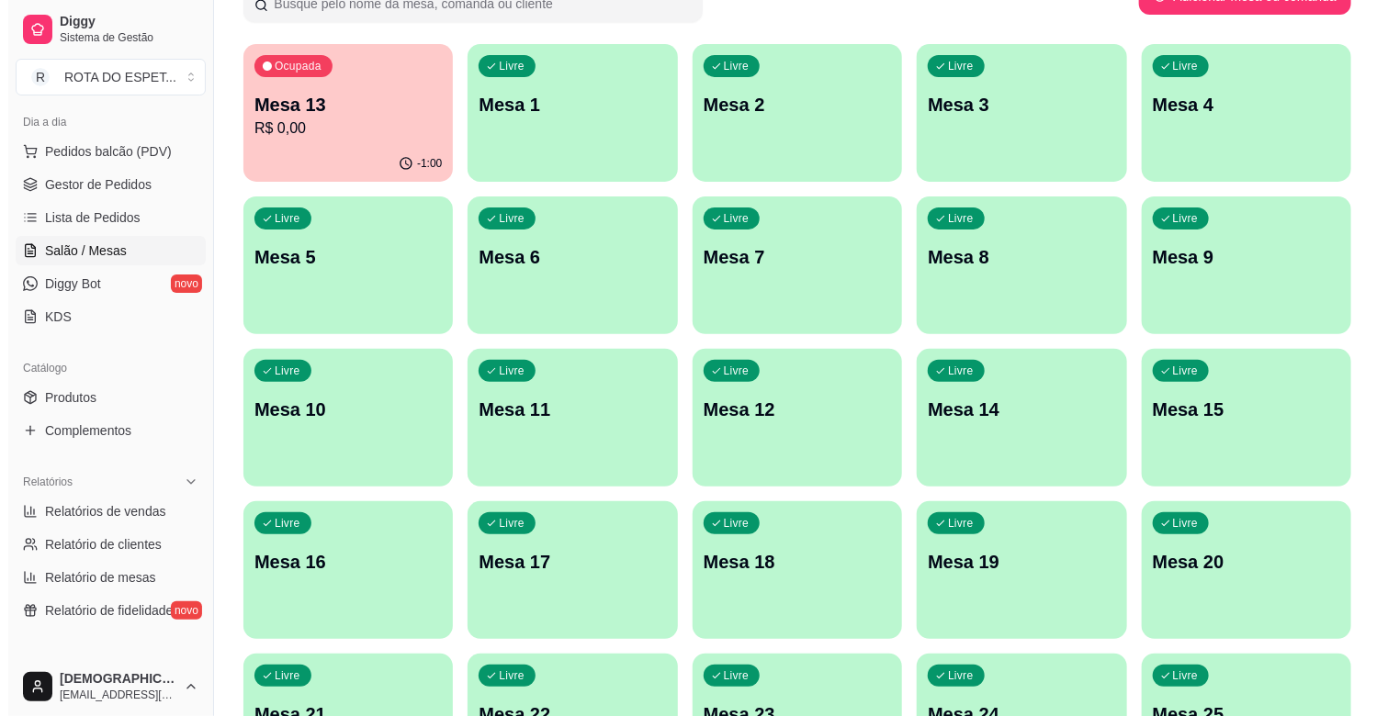
scroll to position [0, 0]
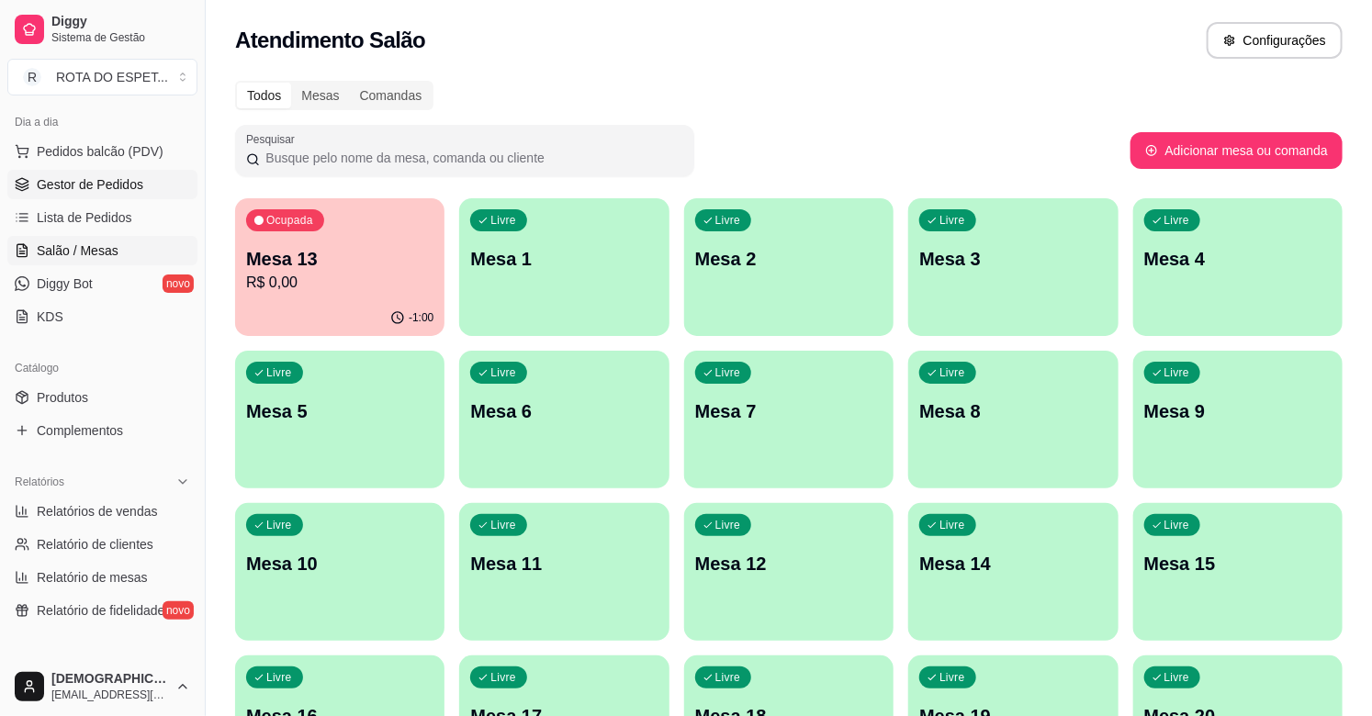
click at [77, 187] on span "Gestor de Pedidos" at bounding box center [90, 184] width 107 height 18
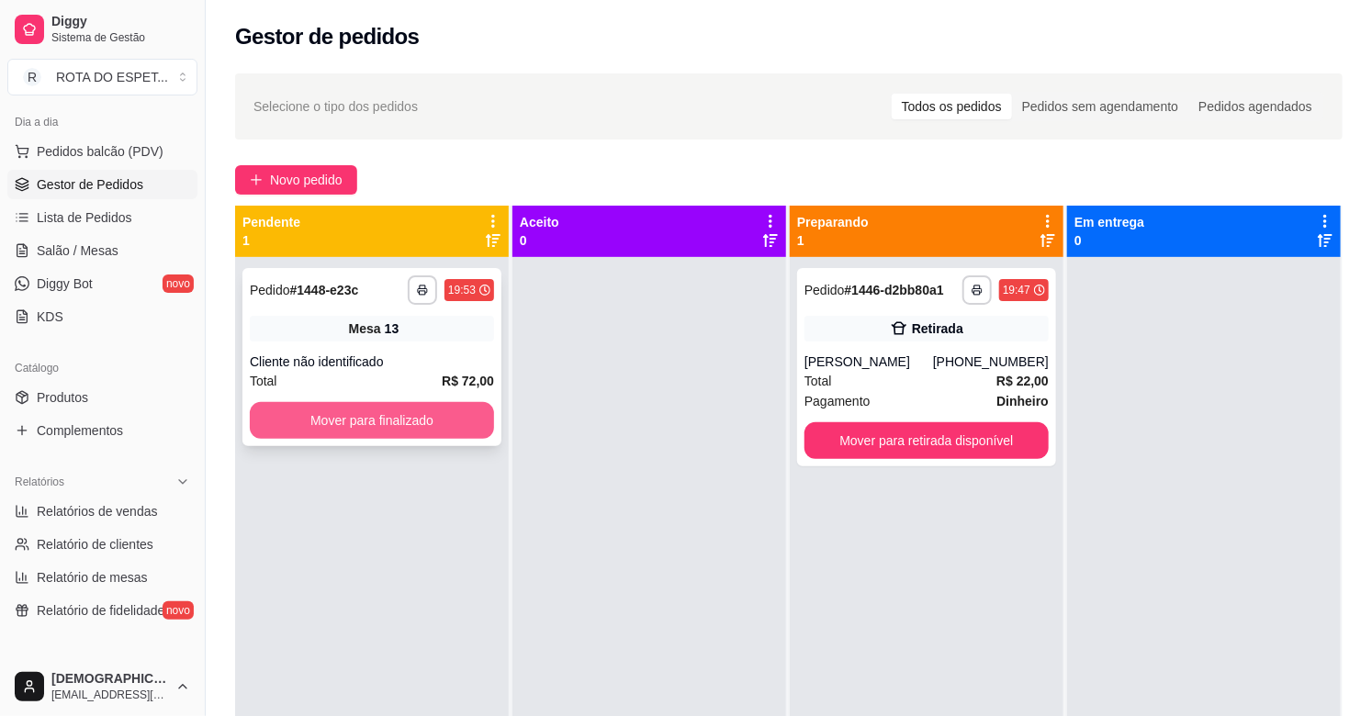
click at [408, 425] on button "Mover para finalizado" at bounding box center [372, 420] width 244 height 37
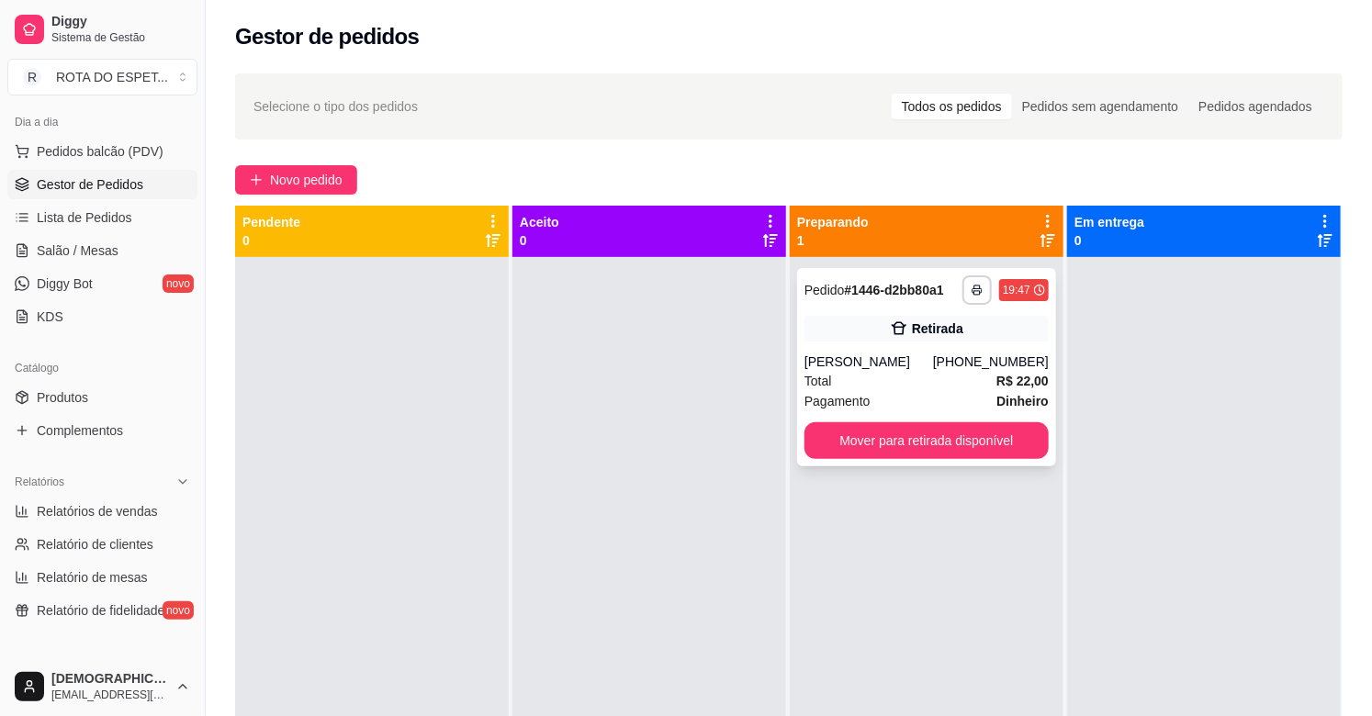
click at [935, 332] on div "Retirada" at bounding box center [937, 329] width 51 height 18
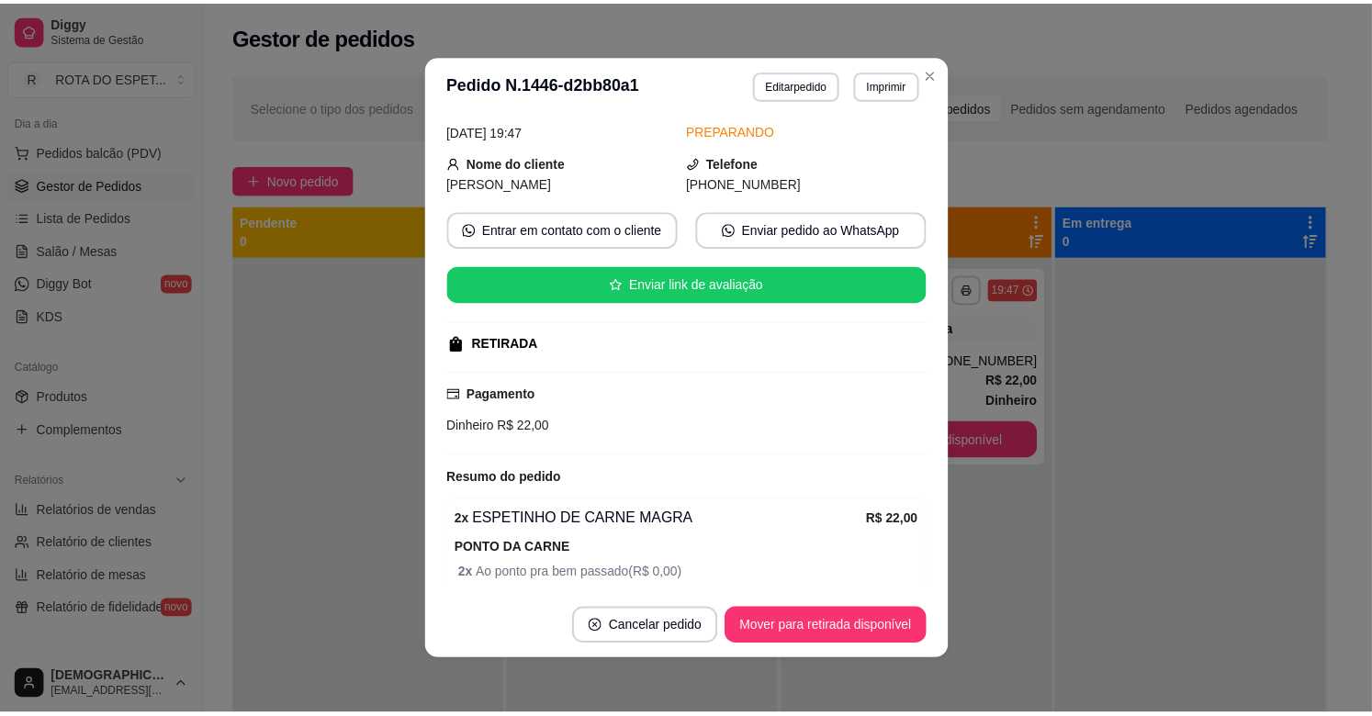
scroll to position [159, 0]
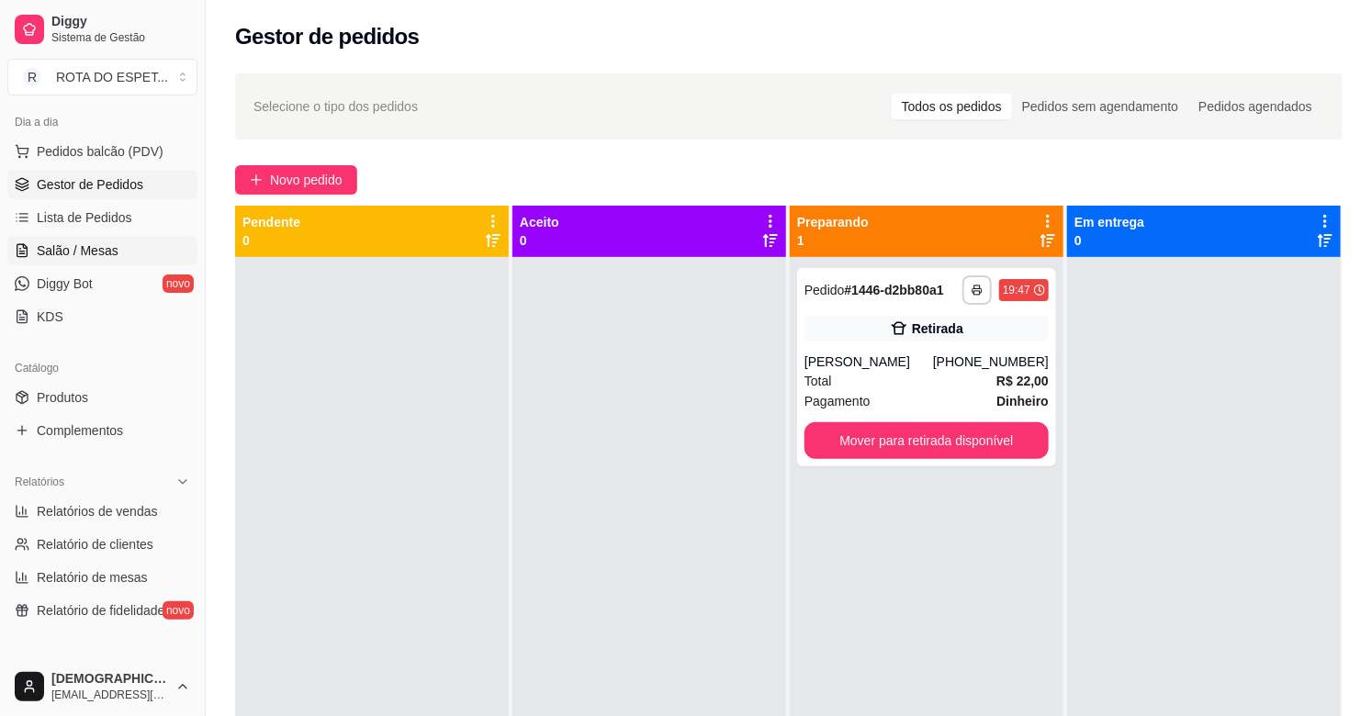
click at [67, 248] on span "Salão / Mesas" at bounding box center [78, 251] width 82 height 18
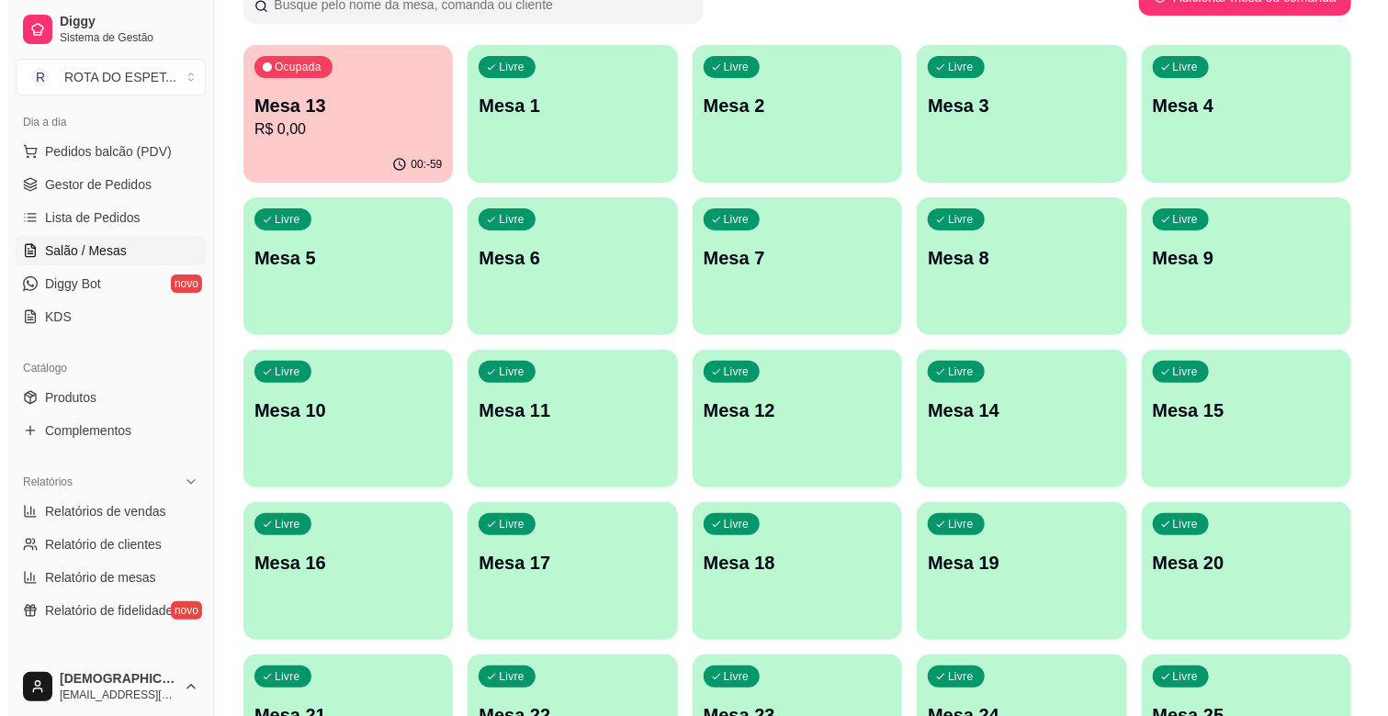
scroll to position [408, 0]
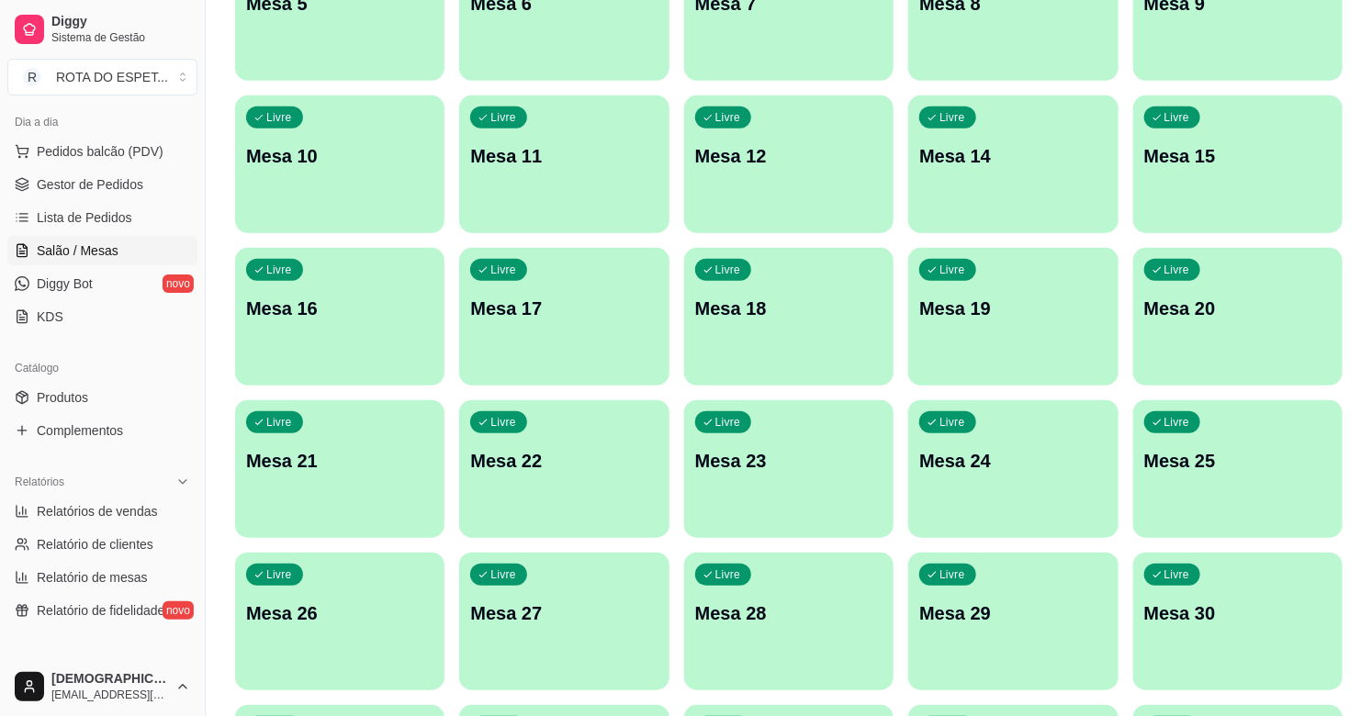
click at [591, 469] on p "Mesa 22" at bounding box center [563, 461] width 187 height 26
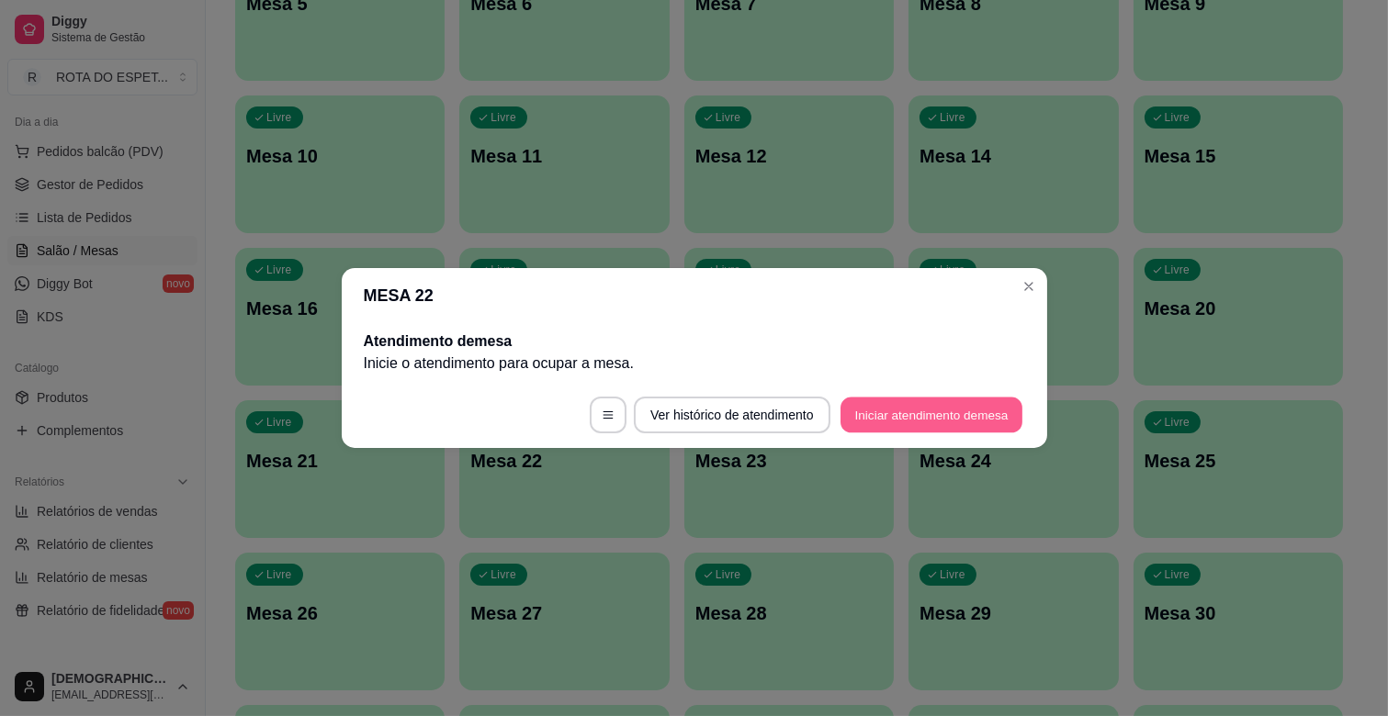
click at [873, 410] on button "Iniciar atendimento de mesa" at bounding box center [931, 416] width 182 height 36
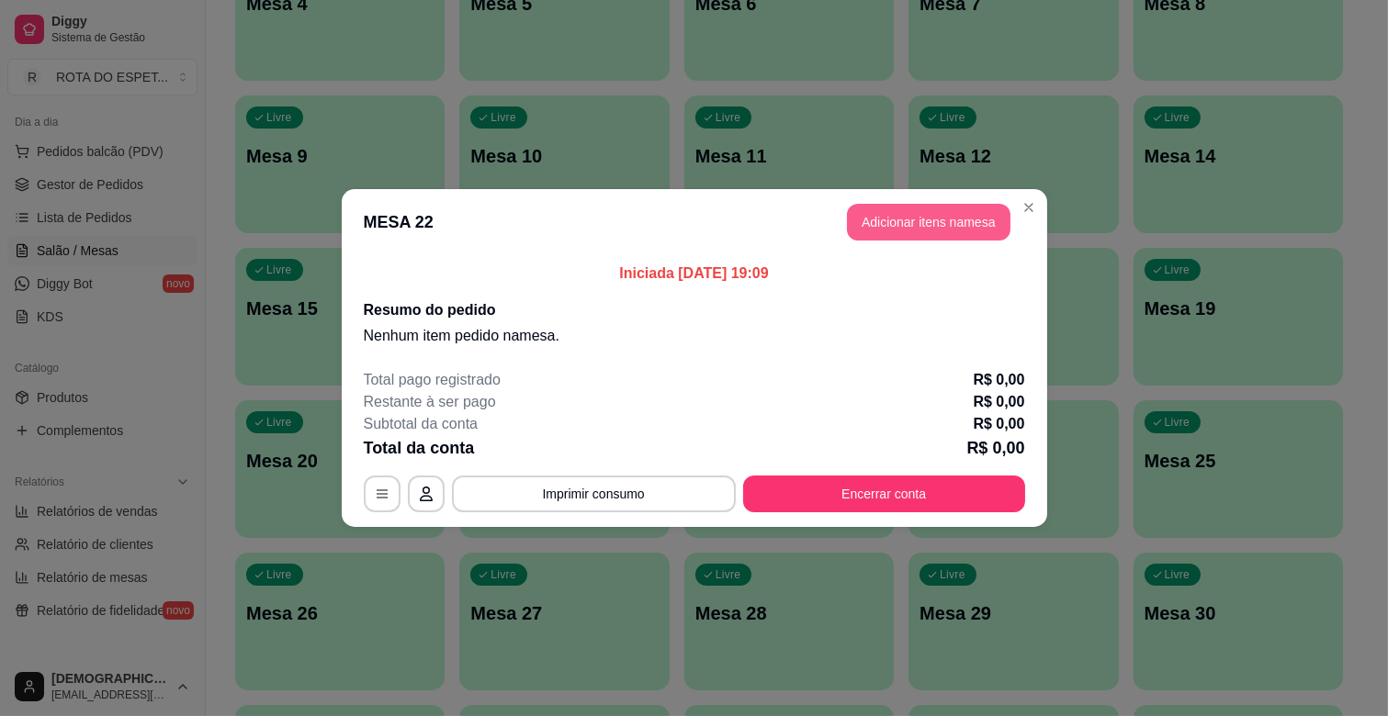
click at [931, 222] on button "Adicionar itens na mesa" at bounding box center [928, 222] width 163 height 37
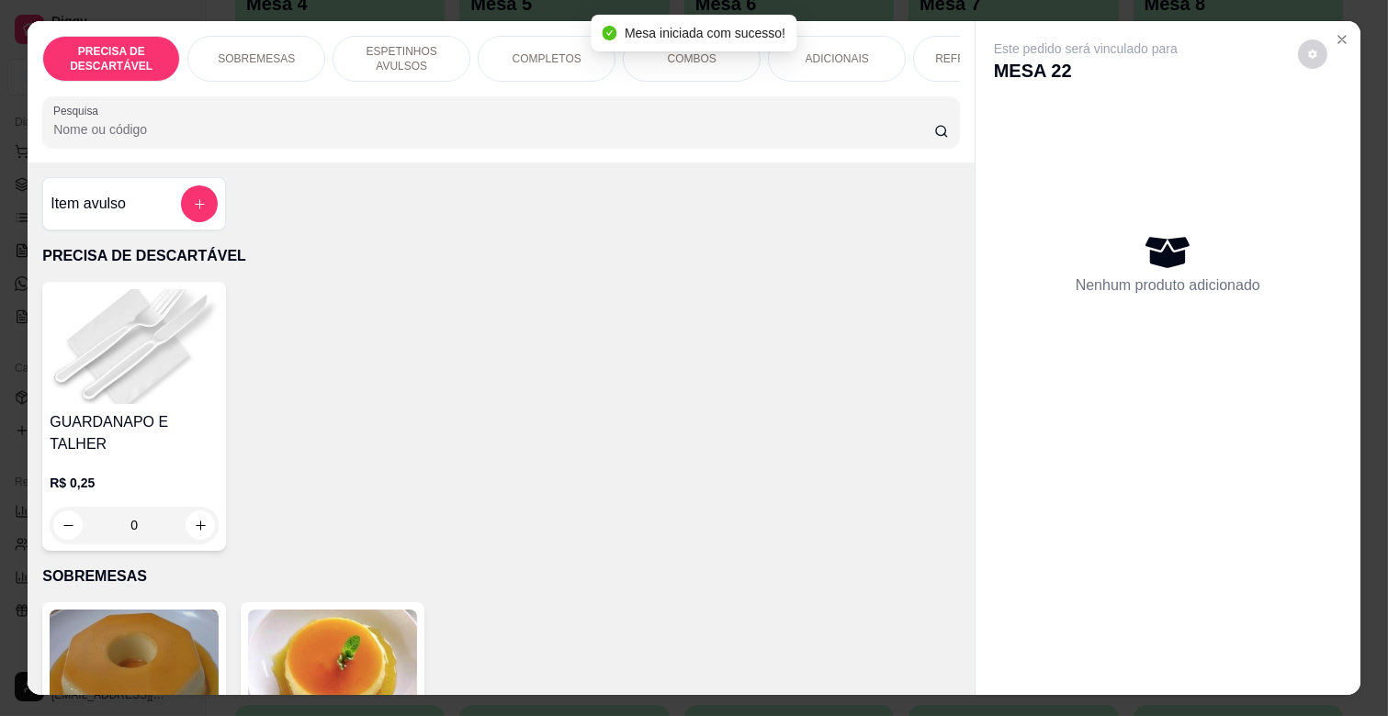
click at [815, 51] on p "ADICIONAIS" at bounding box center [836, 58] width 63 height 15
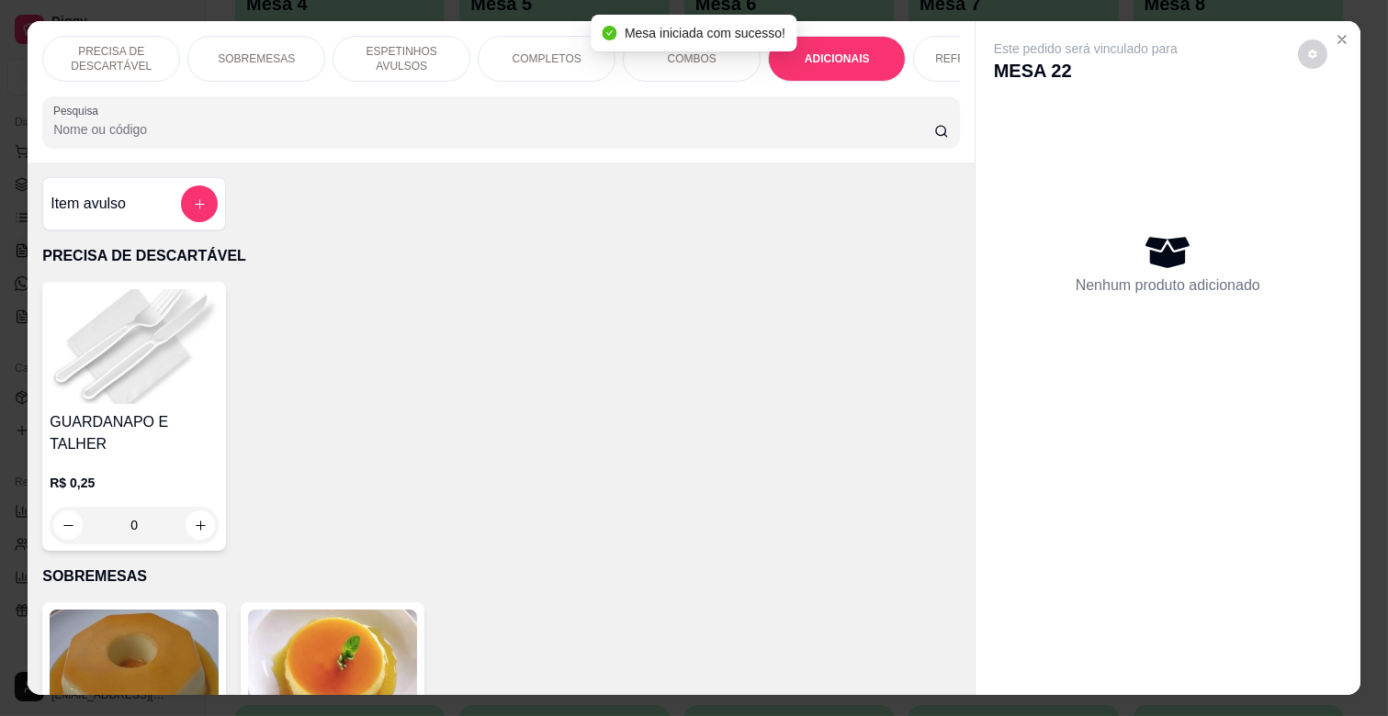
scroll to position [44, 0]
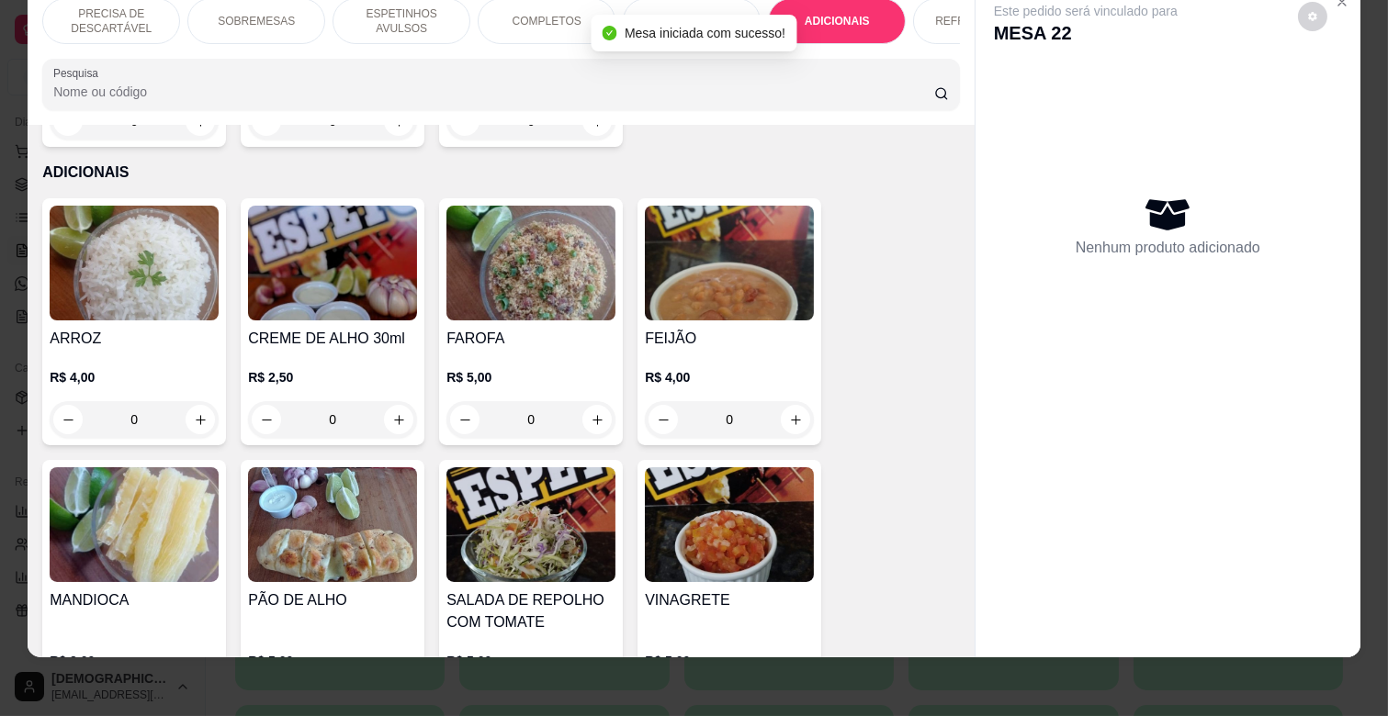
click at [929, 7] on div "REFRIGERANTES" at bounding box center [982, 21] width 138 height 46
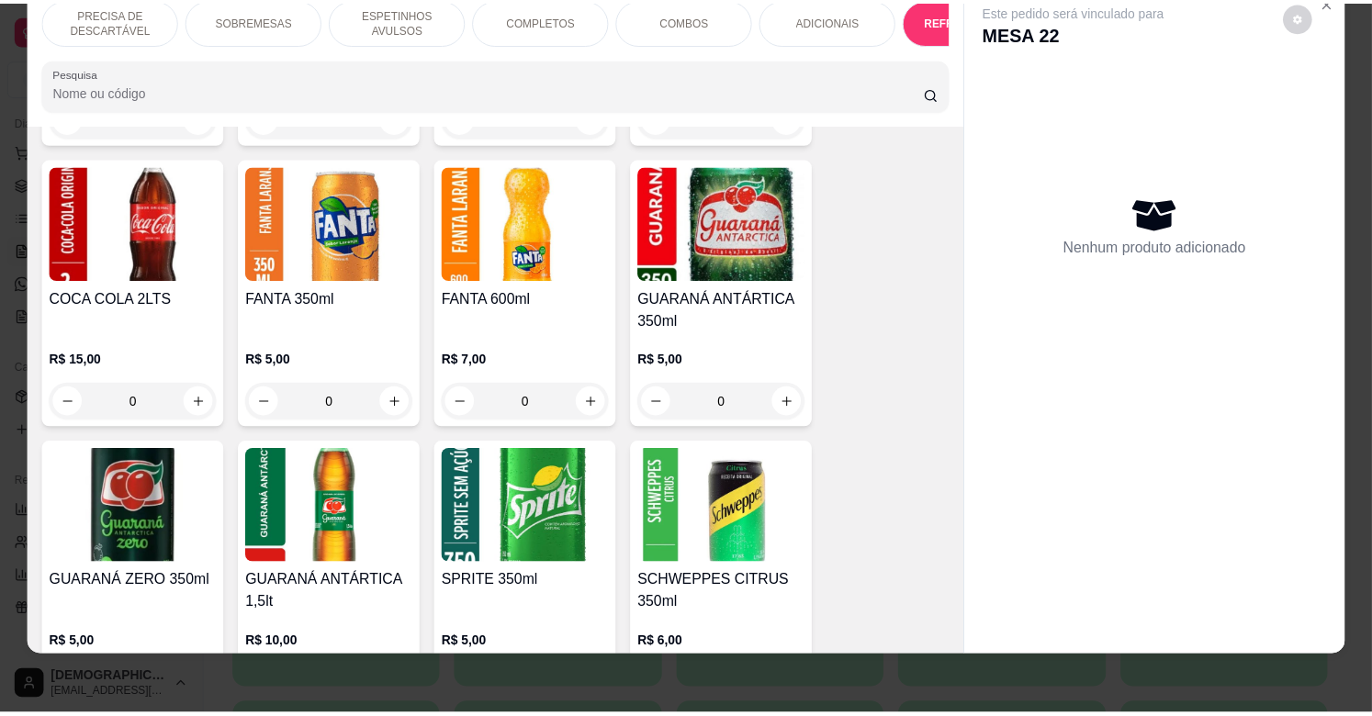
scroll to position [4822, 0]
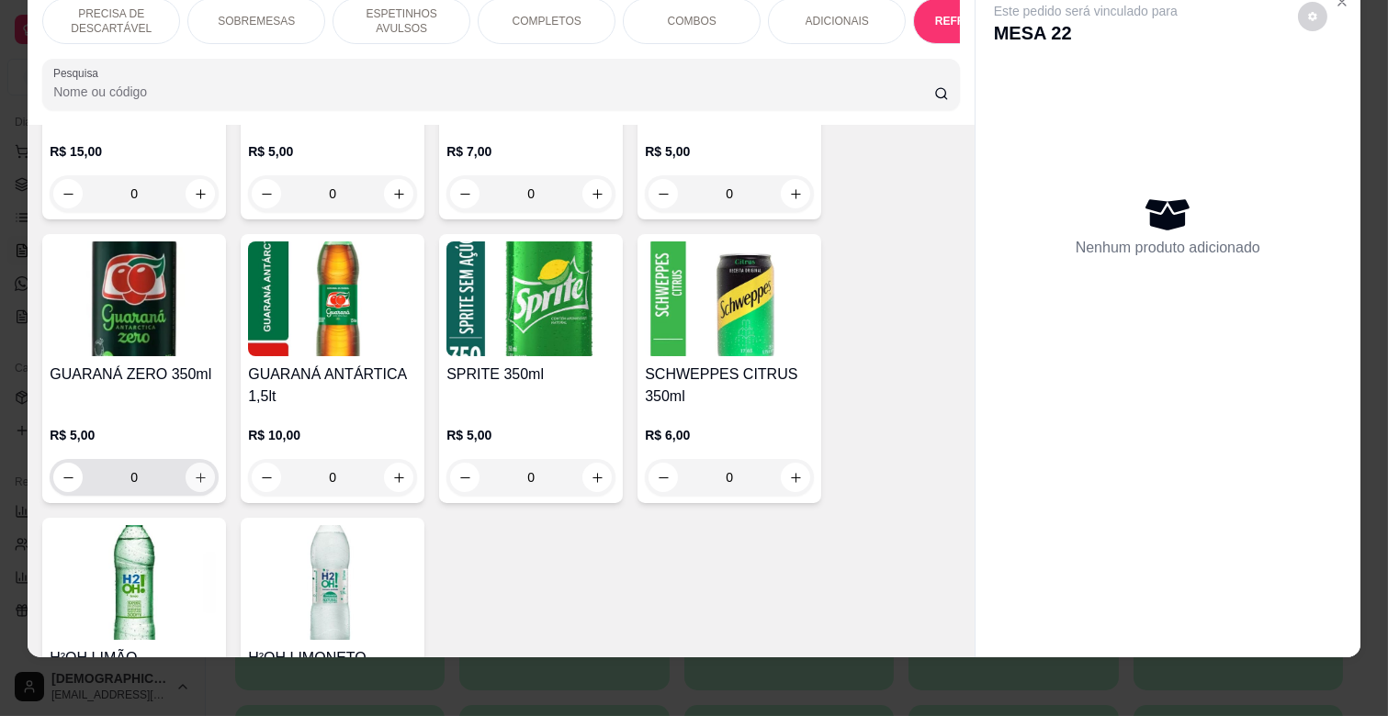
click at [194, 471] on icon "increase-product-quantity" at bounding box center [201, 478] width 14 height 14
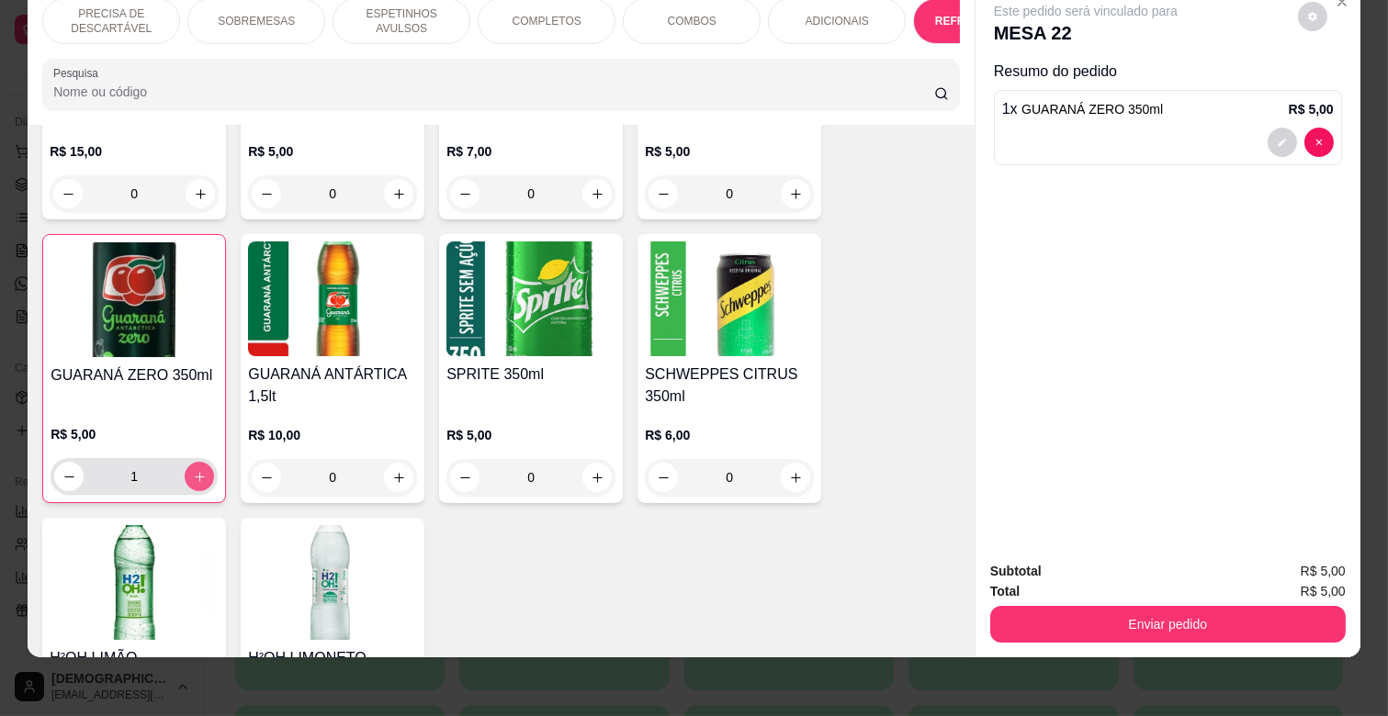
type input "1"
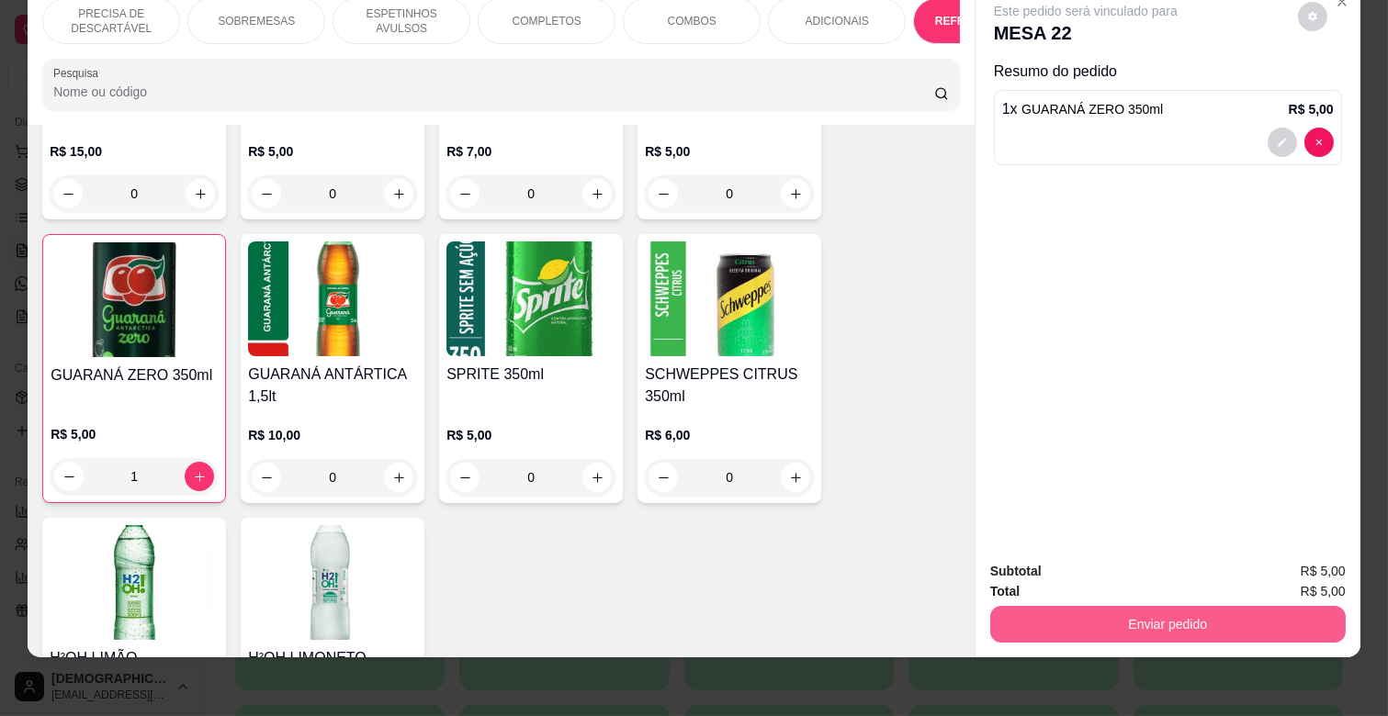
click at [1115, 606] on button "Enviar pedido" at bounding box center [1167, 624] width 355 height 37
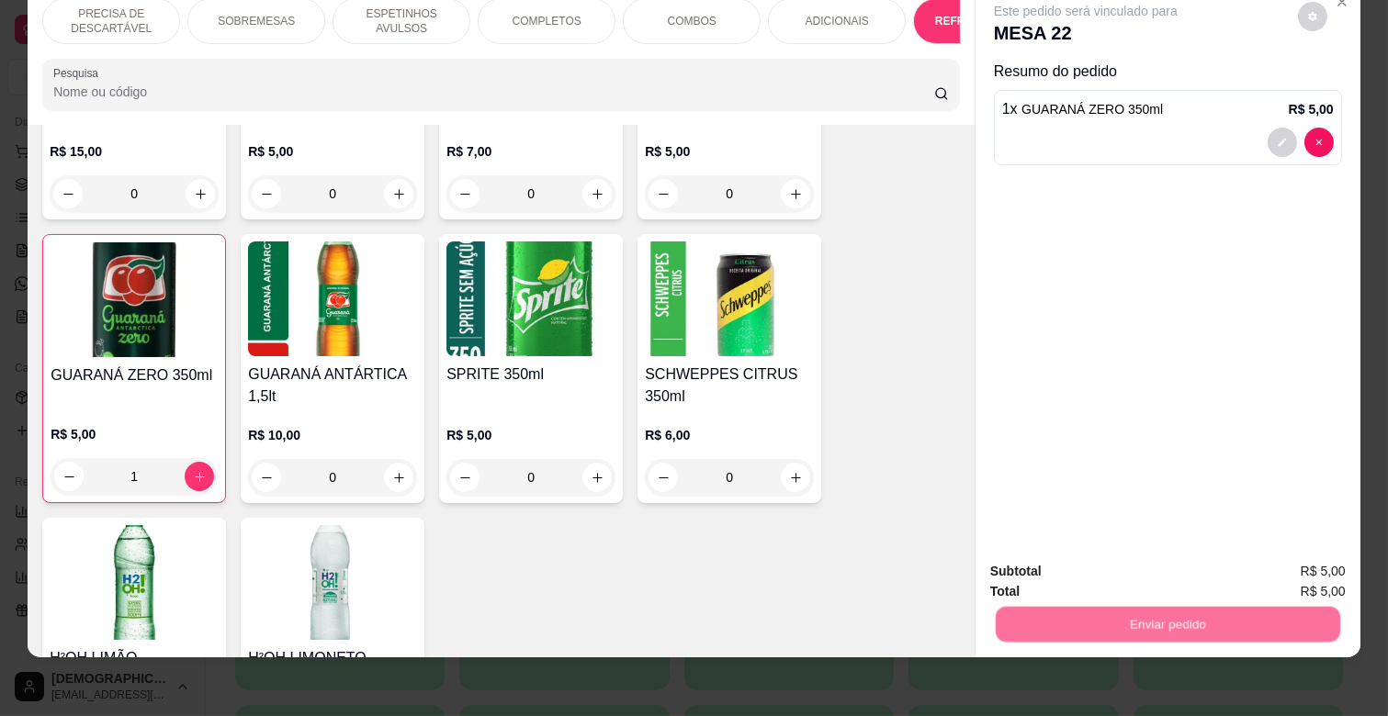
click at [1118, 570] on button "Não registrar e enviar pedido" at bounding box center [1107, 564] width 186 height 34
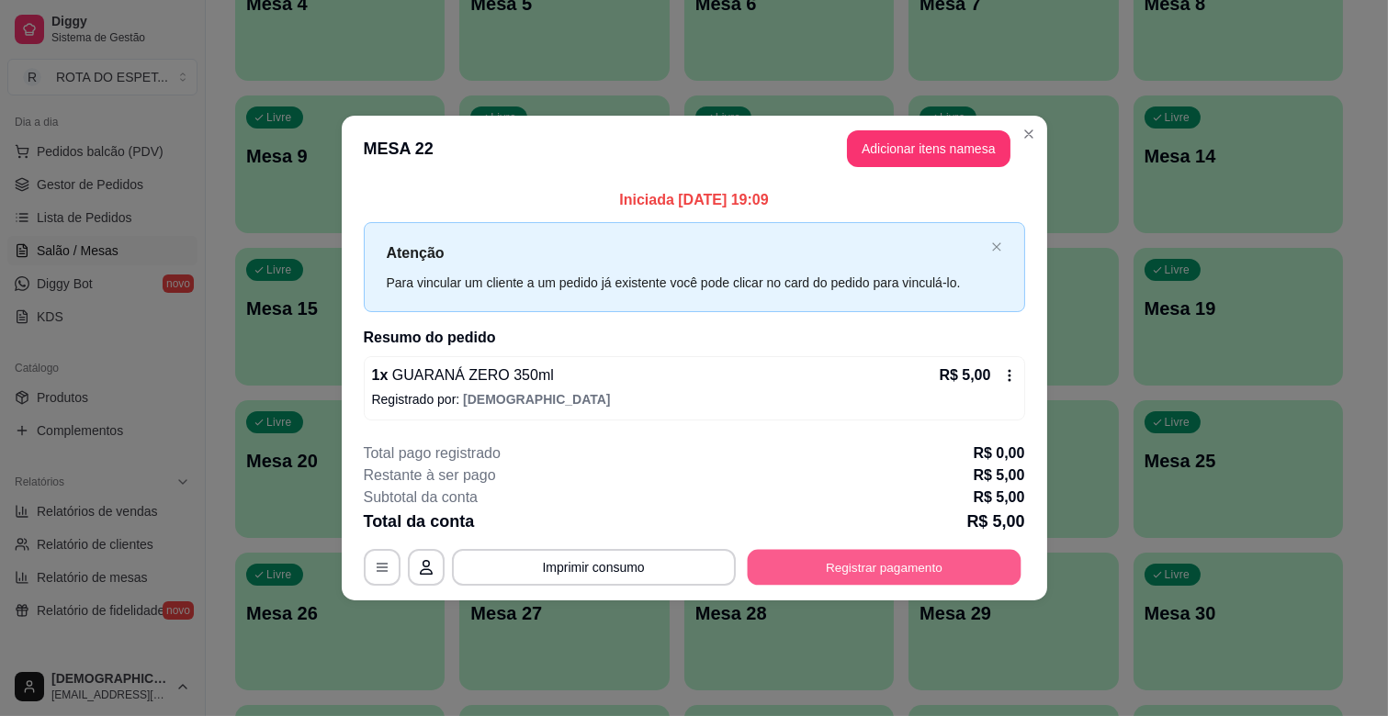
click at [959, 583] on button "Registrar pagamento" at bounding box center [884, 567] width 274 height 36
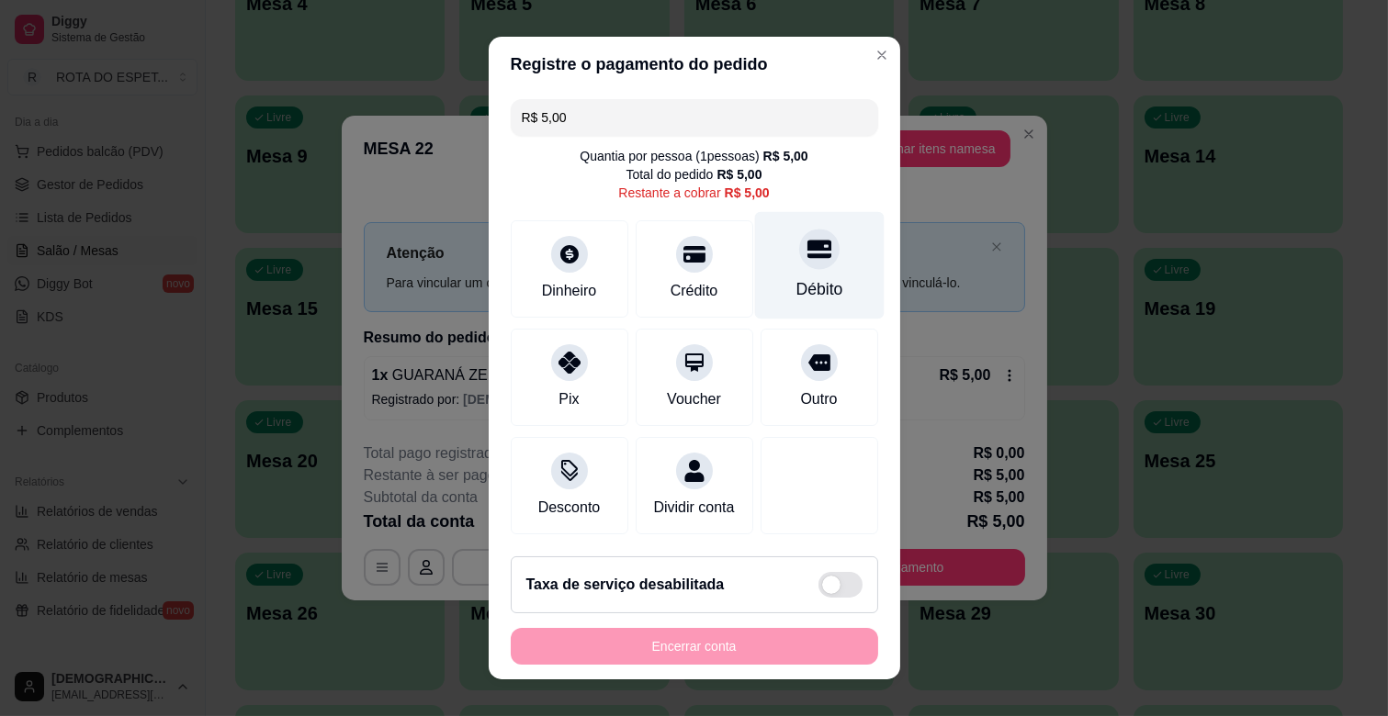
click at [806, 248] on icon at bounding box center [818, 250] width 24 height 18
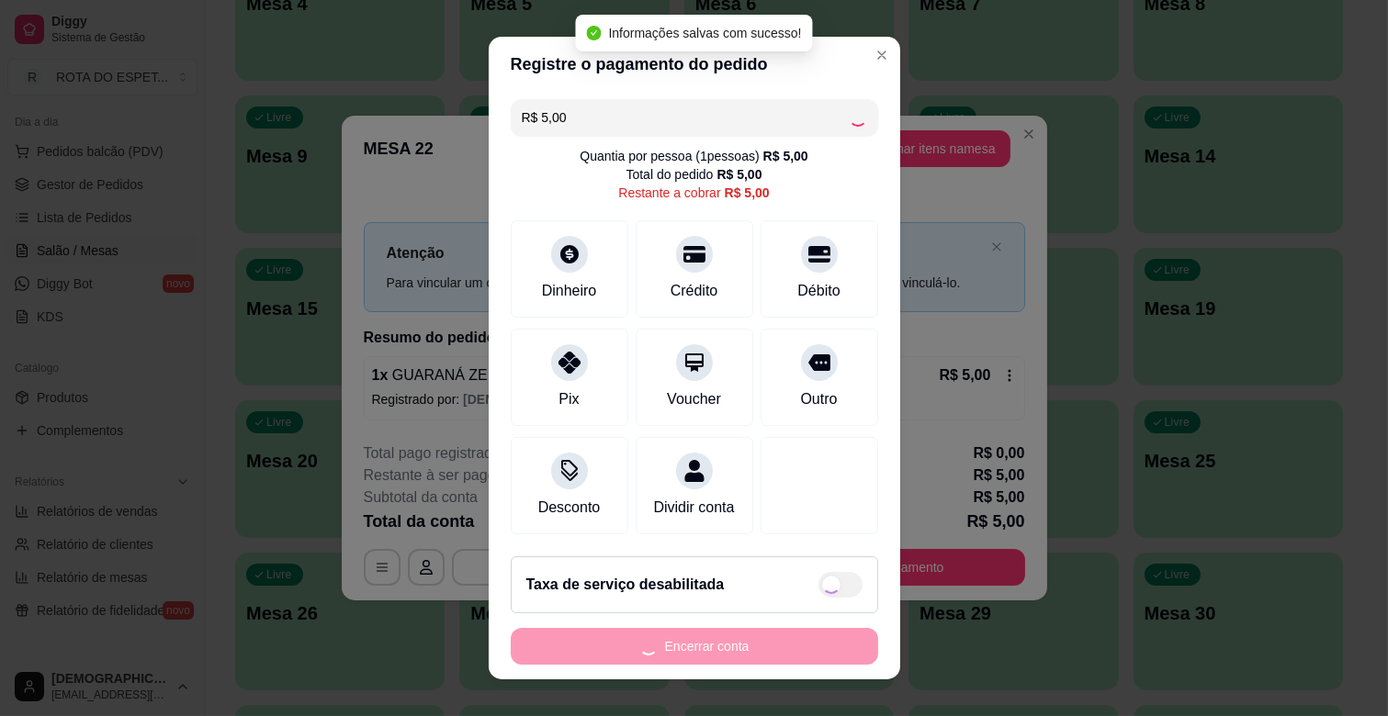
type input "R$ 0,00"
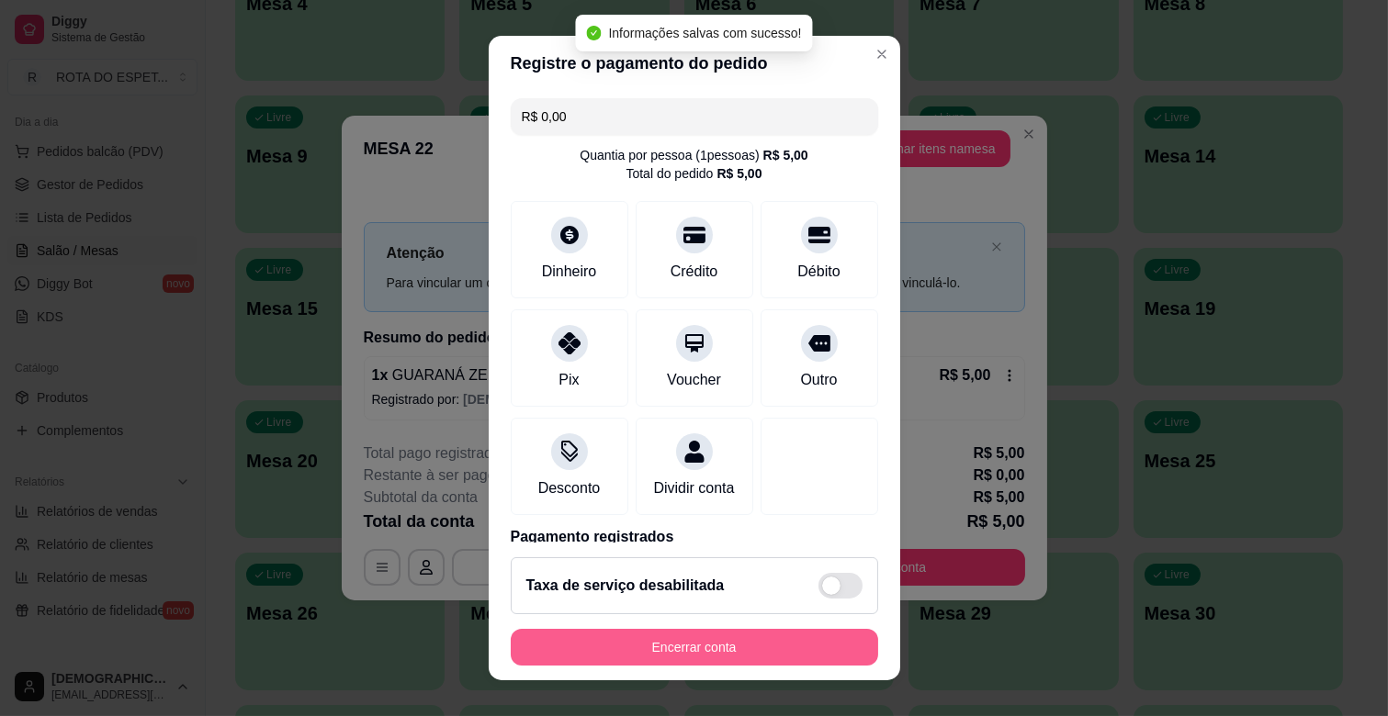
click at [726, 658] on button "Encerrar conta" at bounding box center [694, 647] width 367 height 37
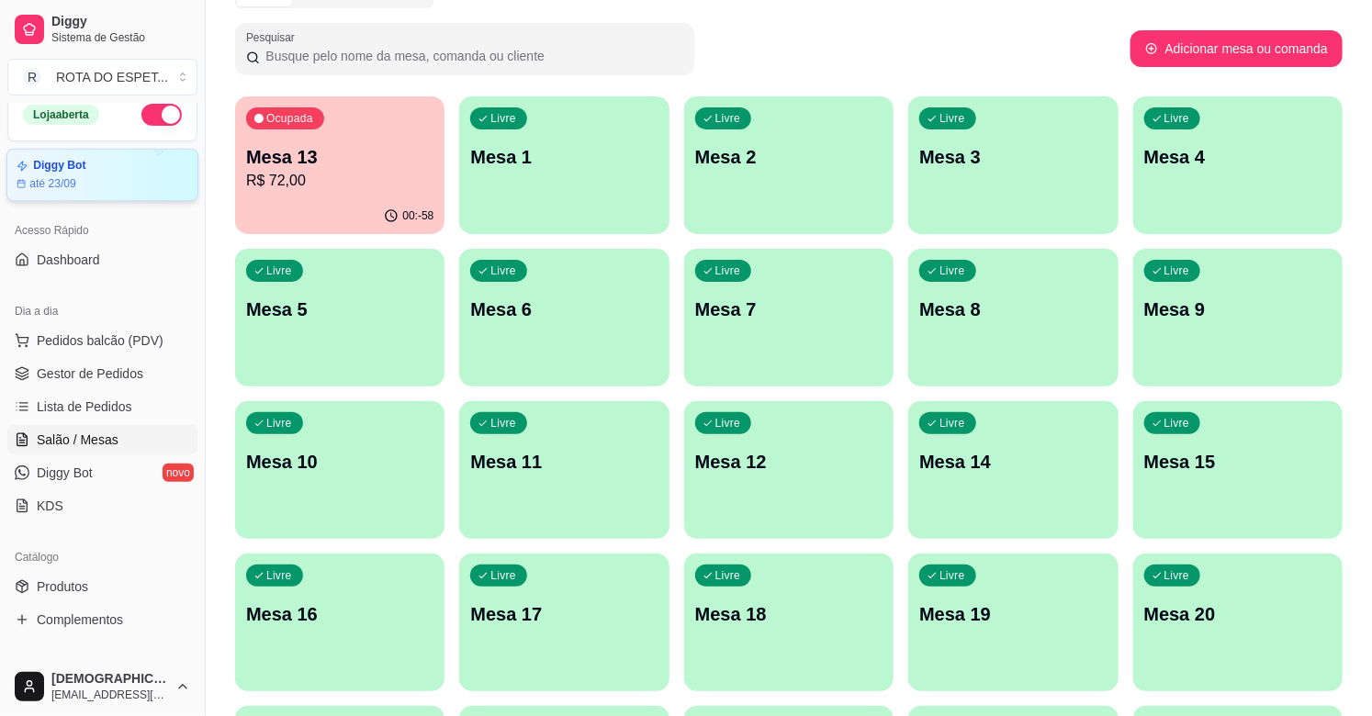
scroll to position [0, 0]
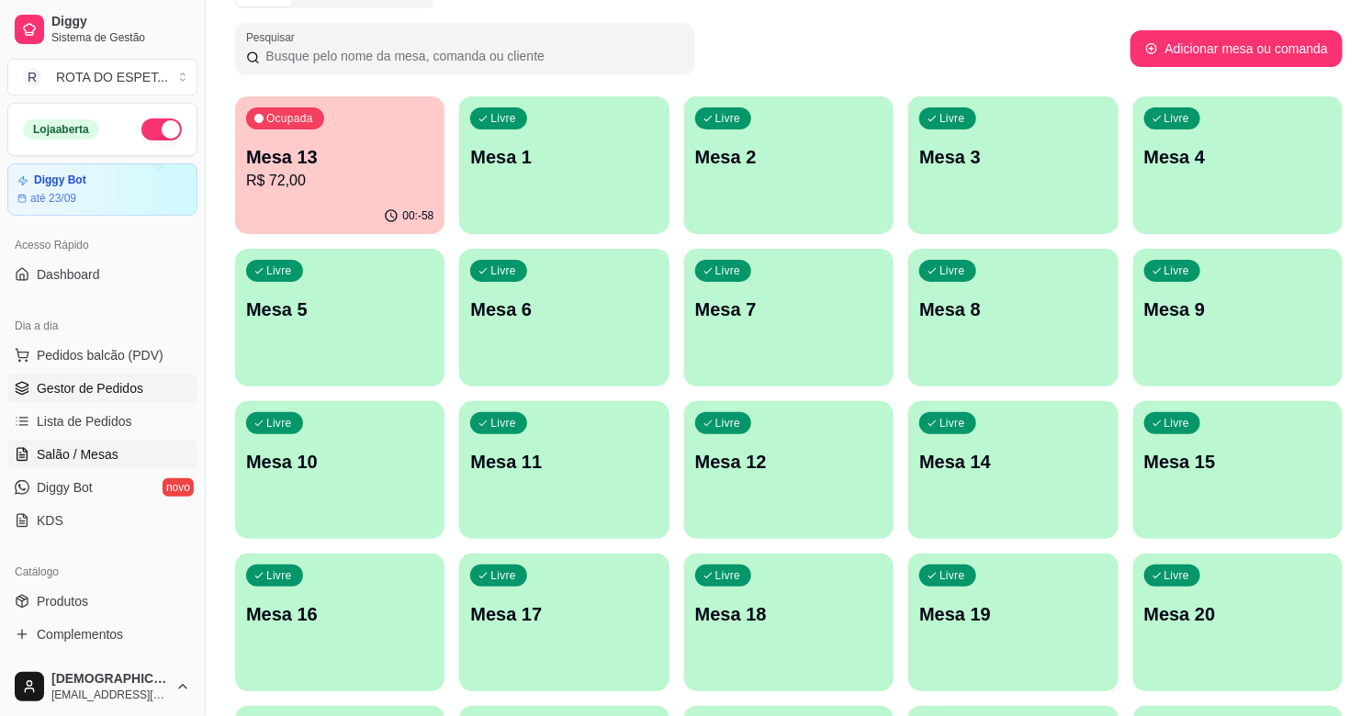
click at [103, 383] on span "Gestor de Pedidos" at bounding box center [90, 388] width 107 height 18
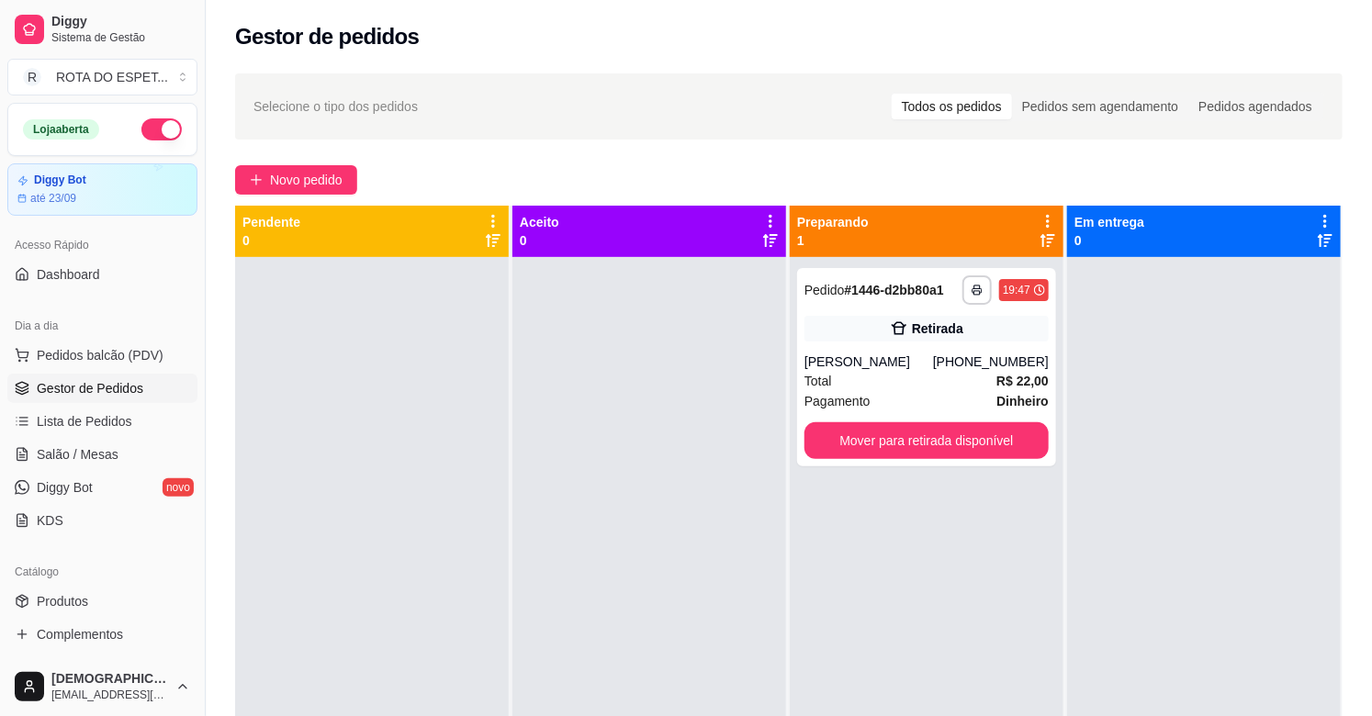
click at [571, 475] on div at bounding box center [649, 615] width 274 height 716
click at [88, 454] on span "Salão / Mesas" at bounding box center [78, 454] width 82 height 18
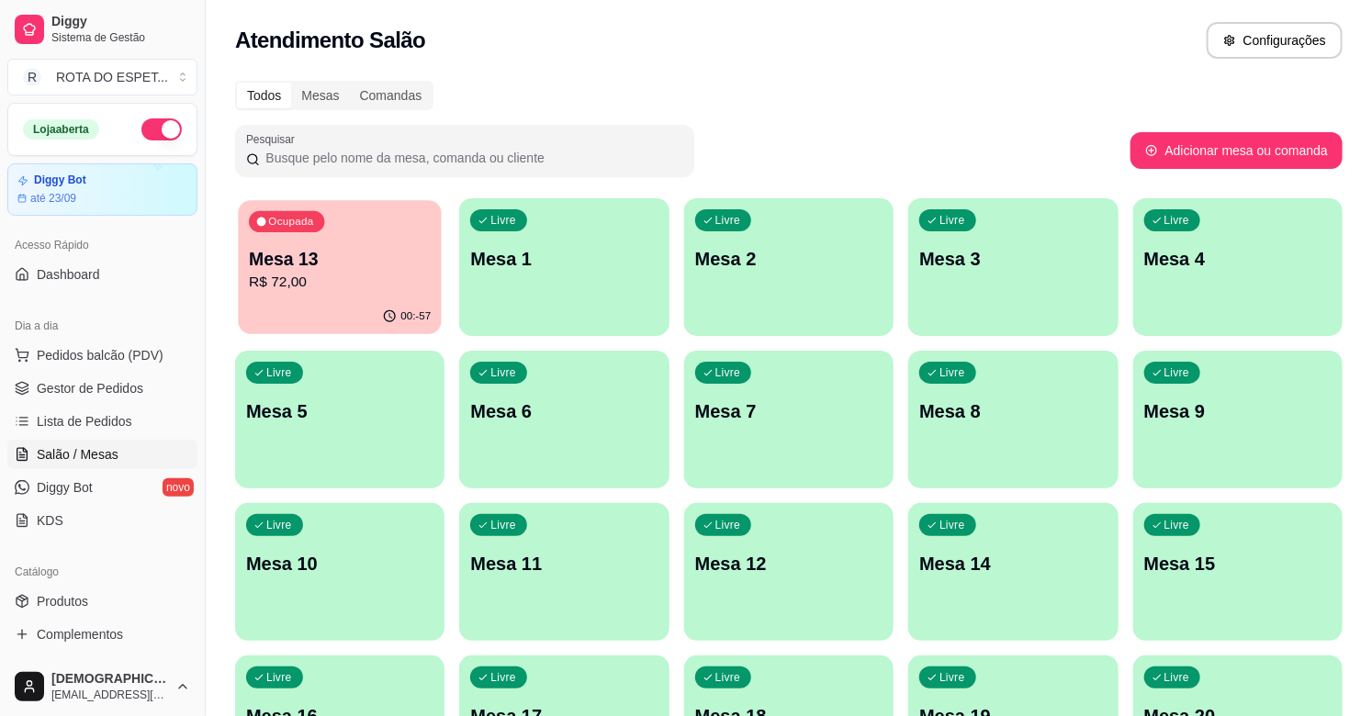
click at [332, 292] on p "R$ 72,00" at bounding box center [340, 282] width 182 height 21
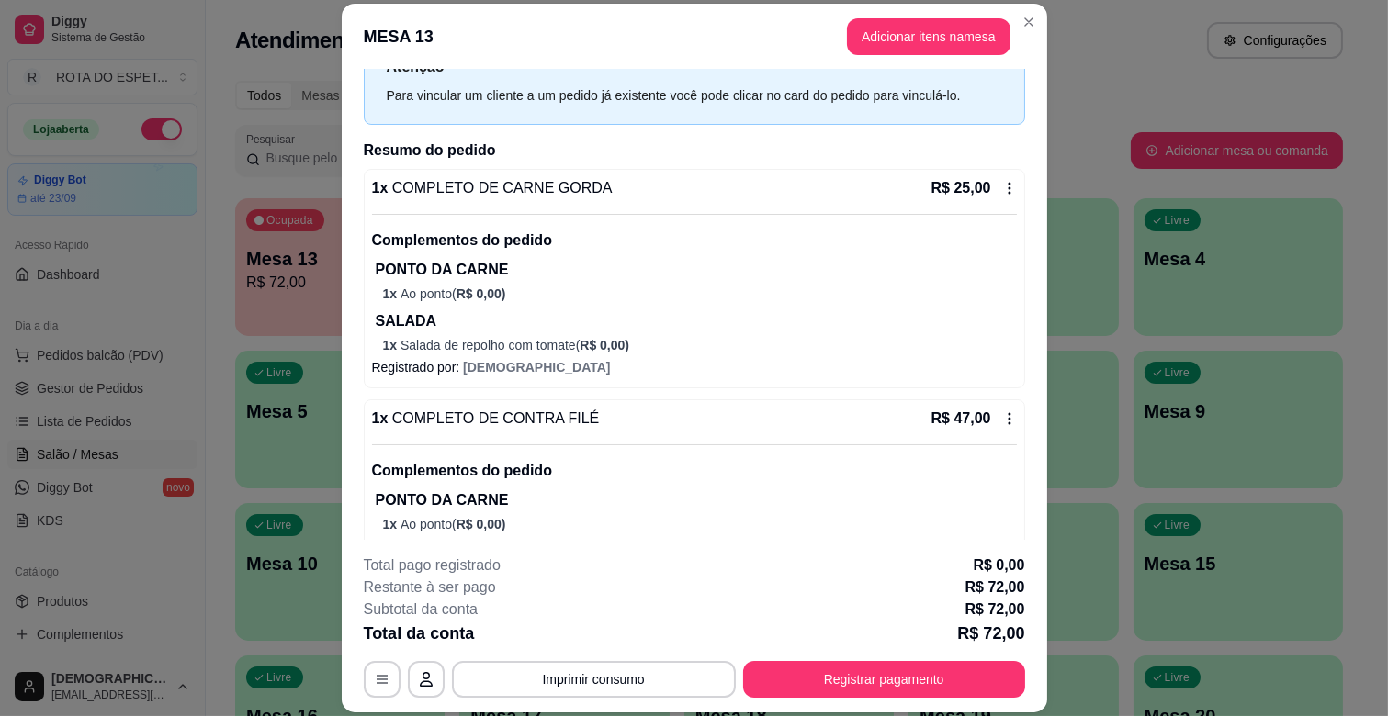
scroll to position [161, 0]
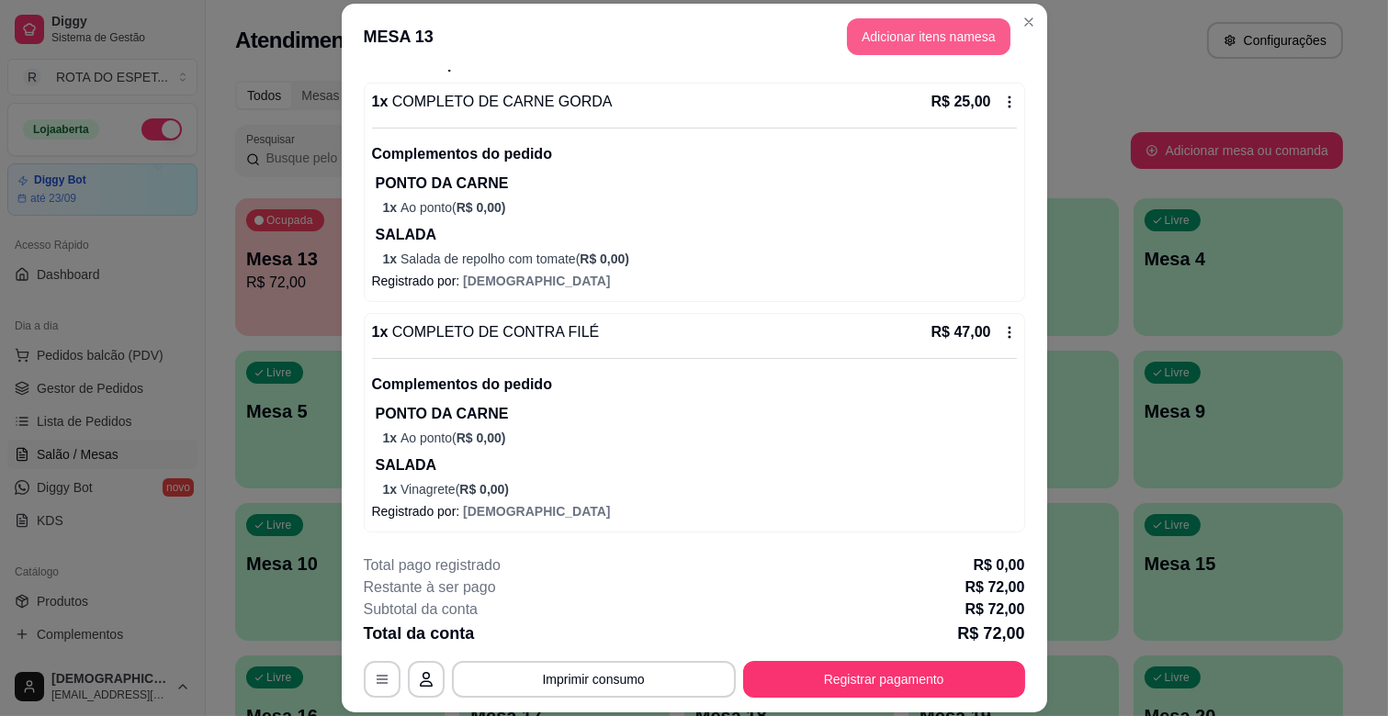
click at [921, 50] on button "Adicionar itens na mesa" at bounding box center [928, 36] width 163 height 37
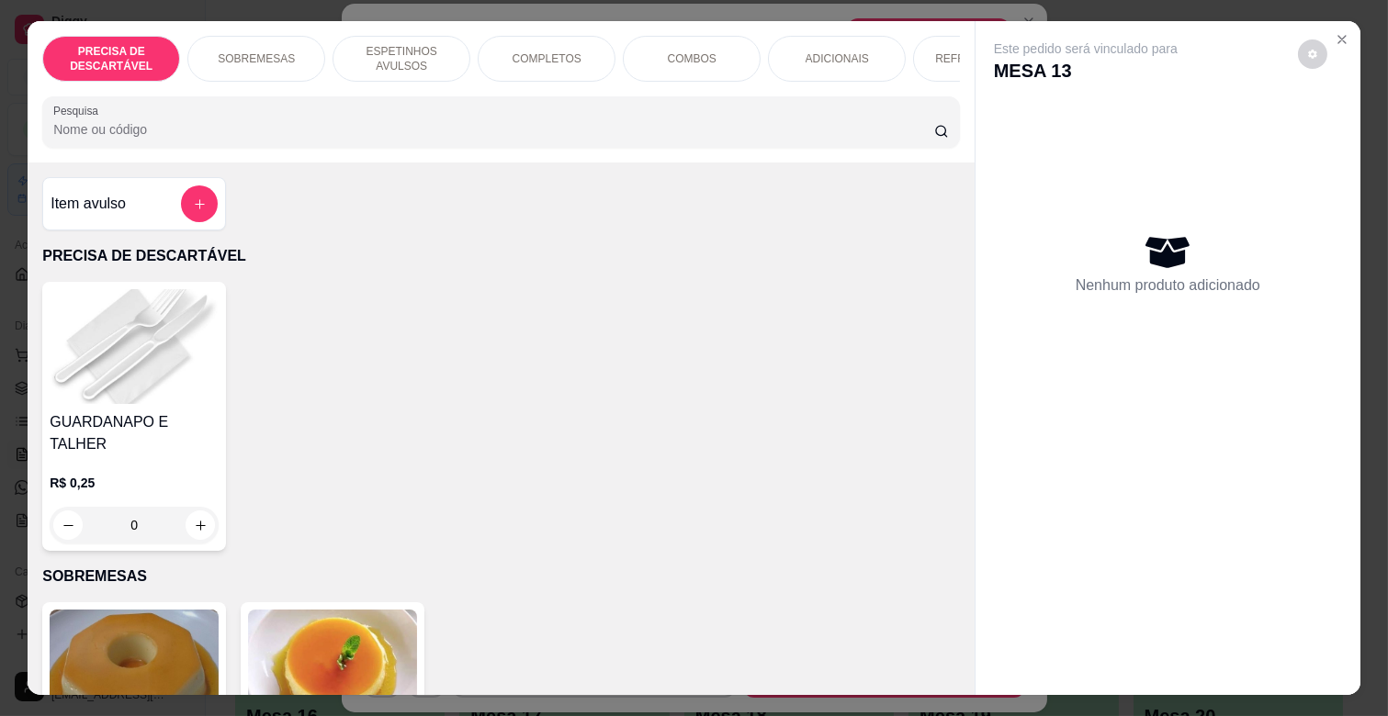
scroll to position [0, 671]
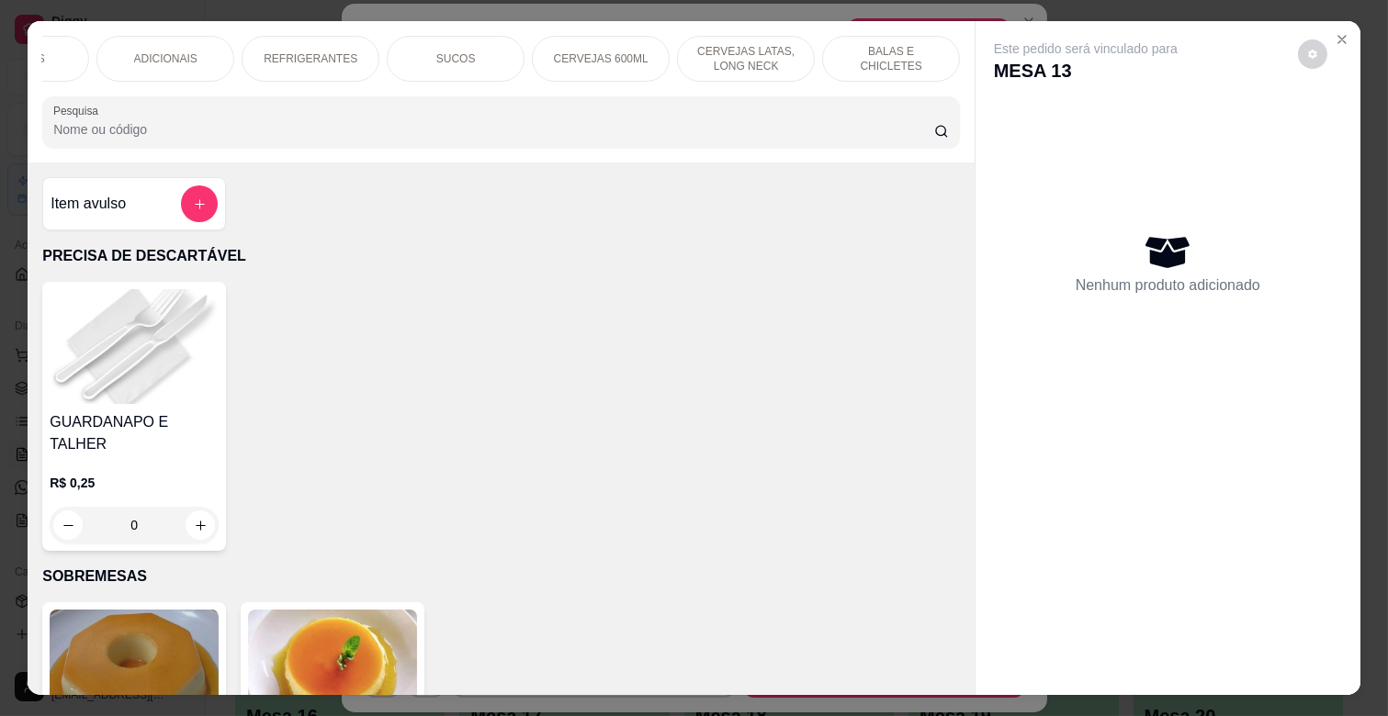
click at [554, 51] on p "CERVEJAS 600ML" at bounding box center [601, 58] width 95 height 15
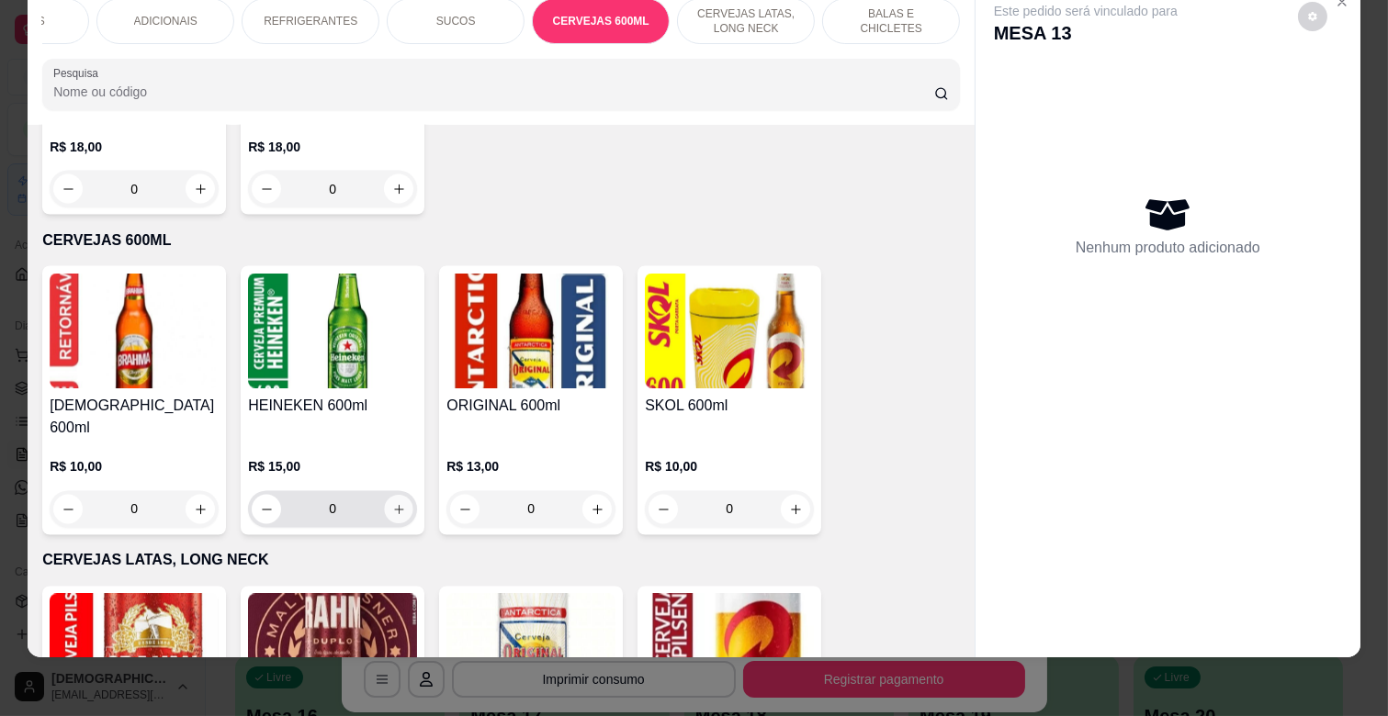
click at [394, 505] on icon "increase-product-quantity" at bounding box center [398, 509] width 9 height 9
type input "1"
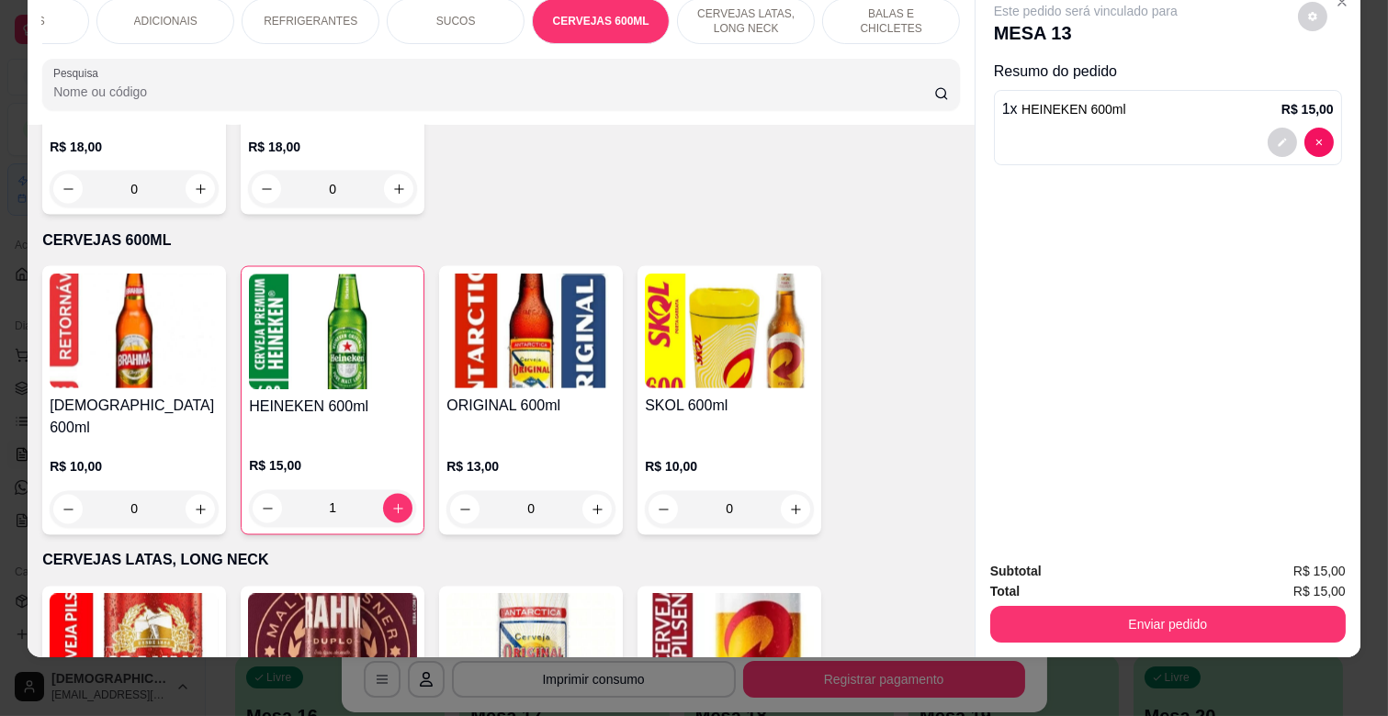
click at [478, 9] on div "SUCOS" at bounding box center [456, 21] width 138 height 46
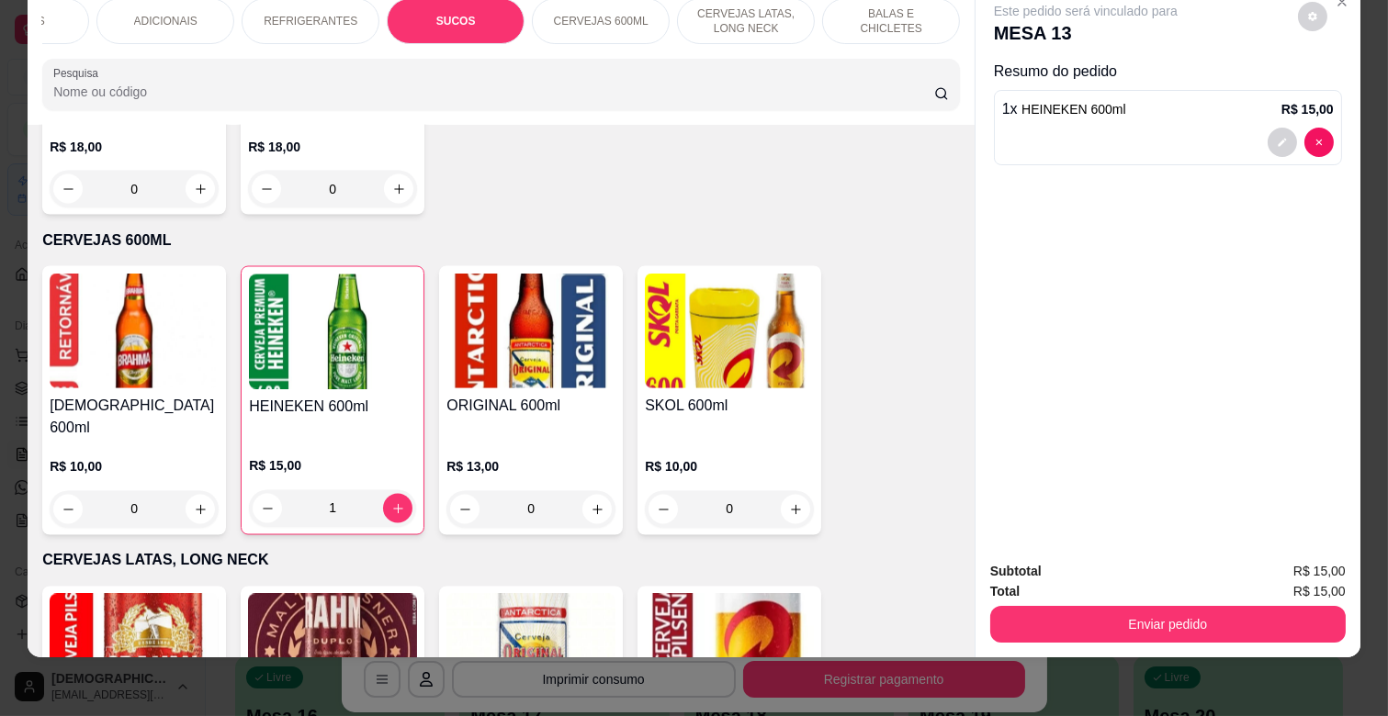
scroll to position [5417, 0]
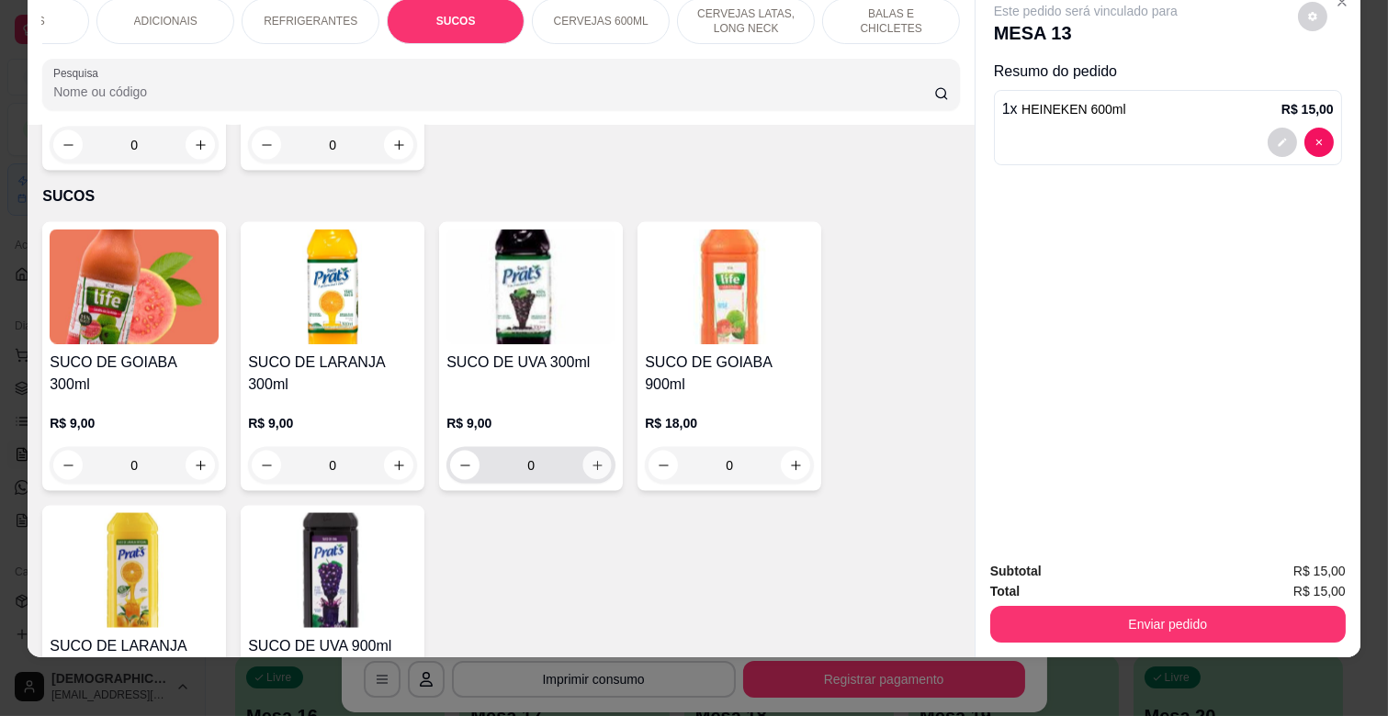
click at [591, 459] on icon "increase-product-quantity" at bounding box center [598, 466] width 14 height 14
type input "1"
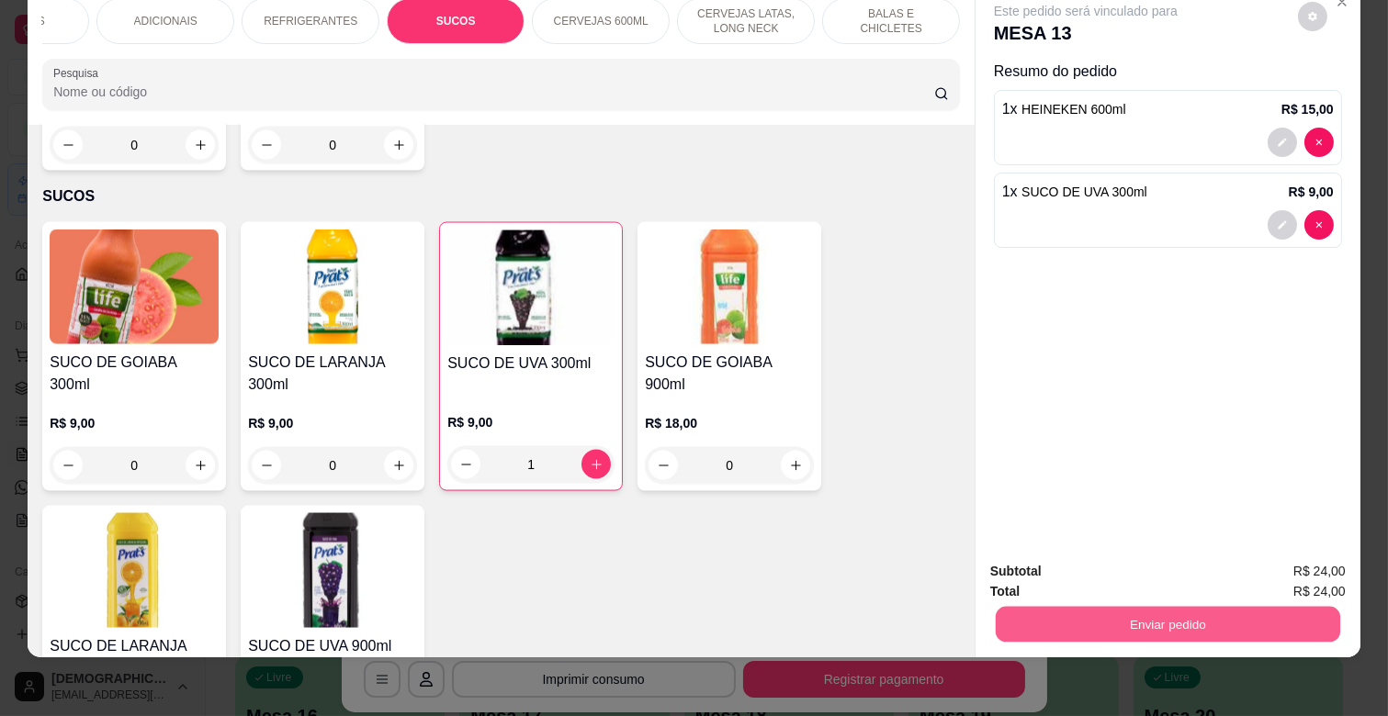
click at [1200, 610] on button "Enviar pedido" at bounding box center [1168, 624] width 344 height 36
click at [1089, 564] on button "Não registrar e enviar pedido" at bounding box center [1105, 563] width 191 height 35
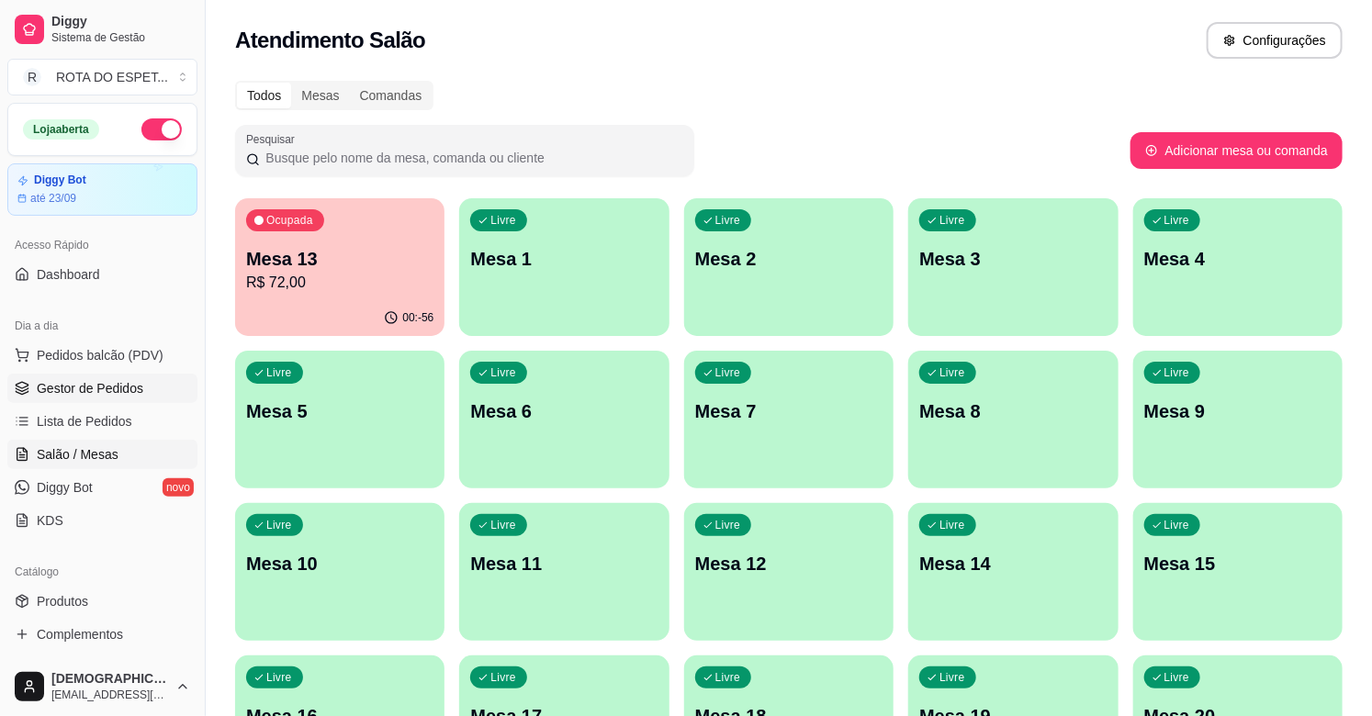
click at [52, 393] on span "Gestor de Pedidos" at bounding box center [90, 388] width 107 height 18
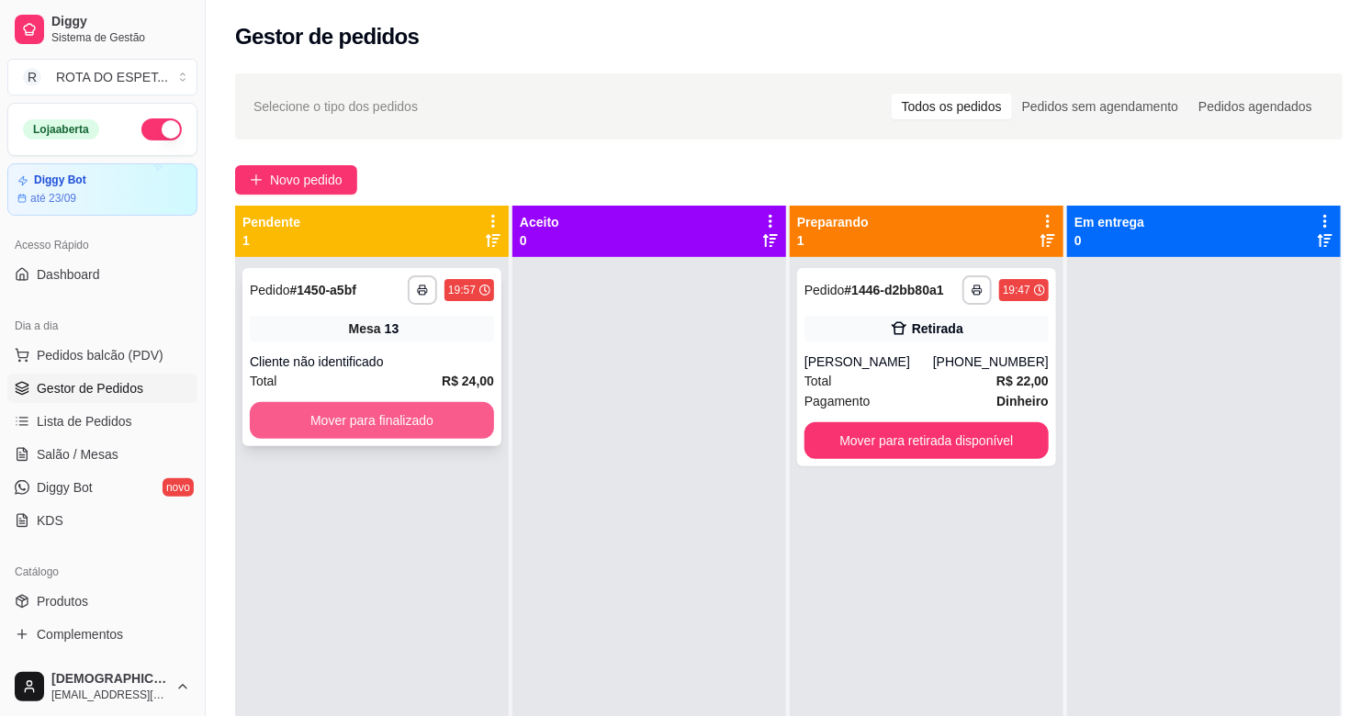
click at [448, 421] on button "Mover para finalizado" at bounding box center [372, 420] width 244 height 37
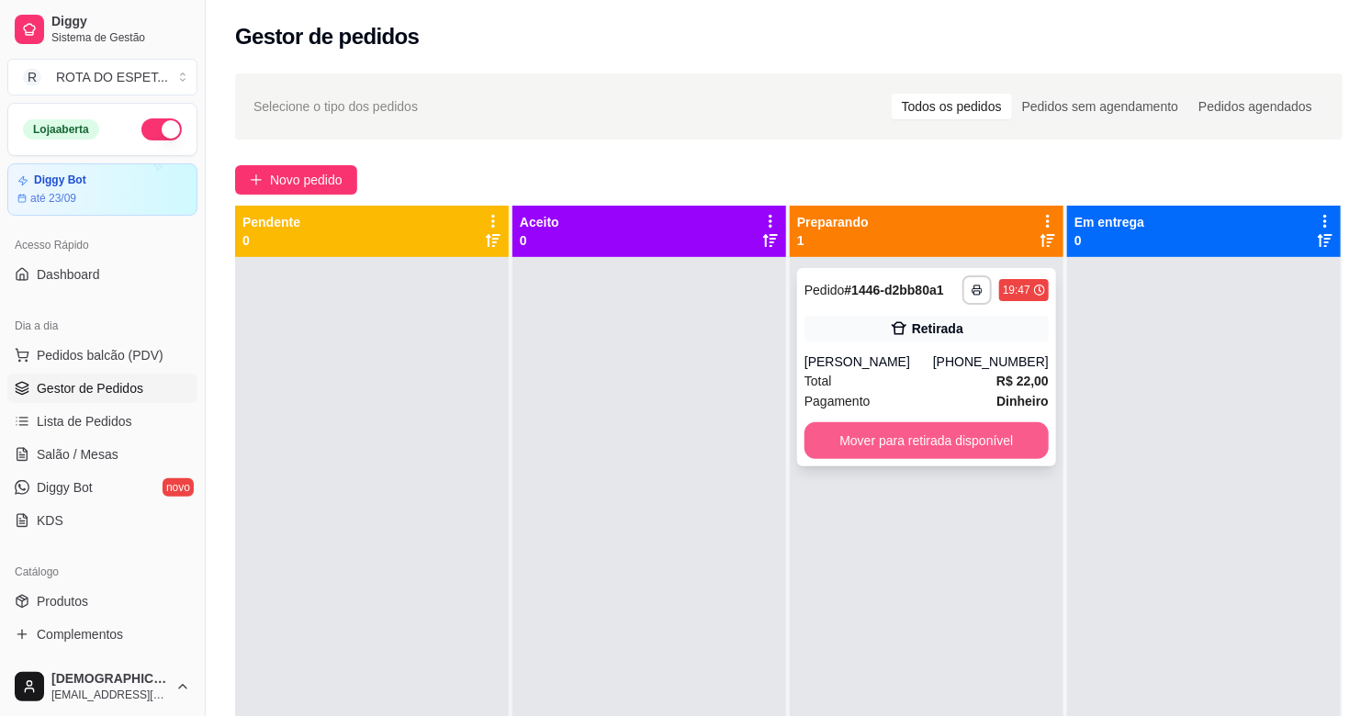
click at [909, 432] on button "Mover para retirada disponível" at bounding box center [927, 440] width 244 height 37
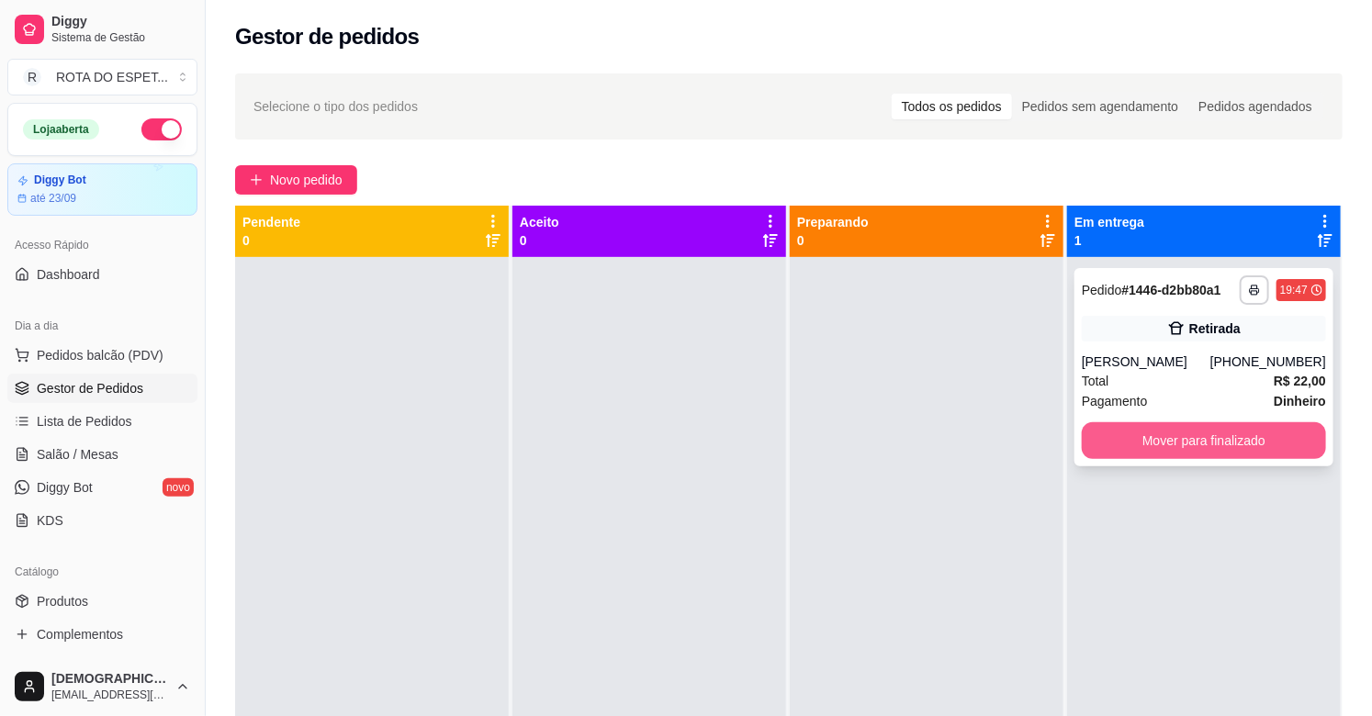
click at [1174, 441] on button "Mover para finalizado" at bounding box center [1204, 440] width 244 height 37
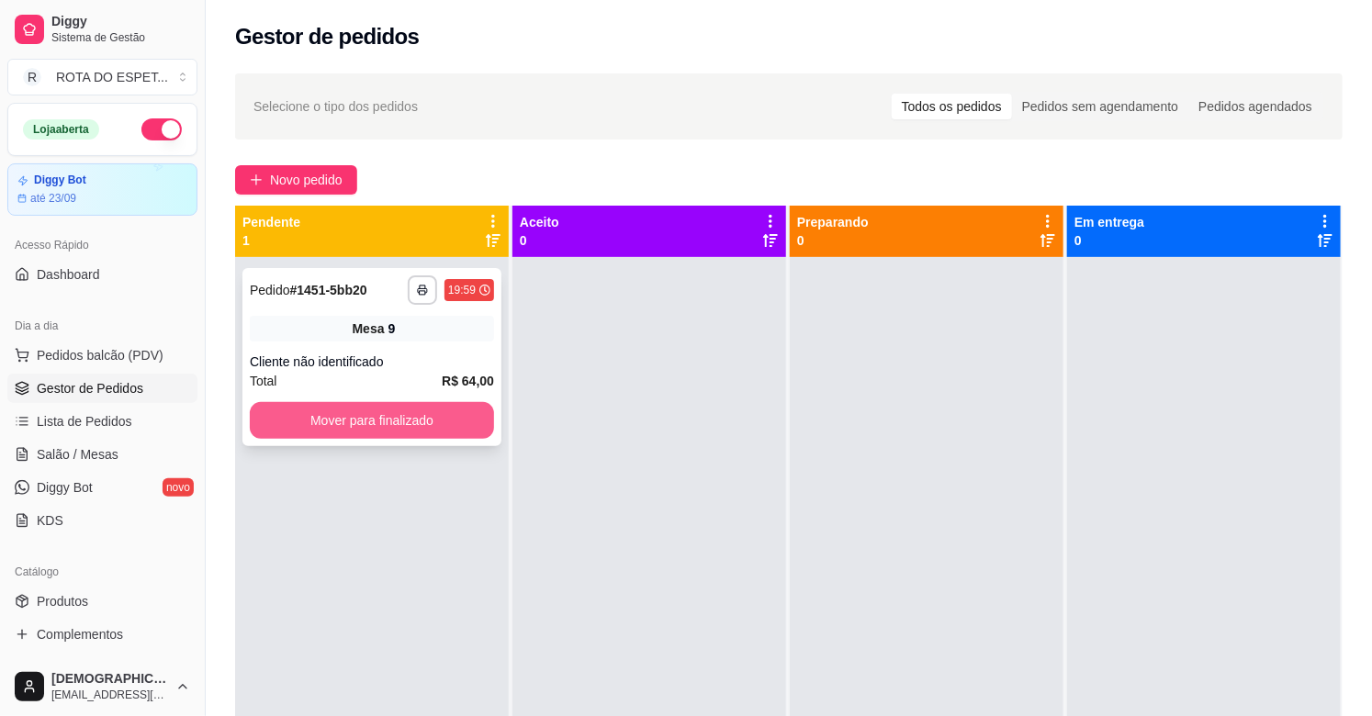
click at [455, 406] on button "Mover para finalizado" at bounding box center [372, 420] width 244 height 37
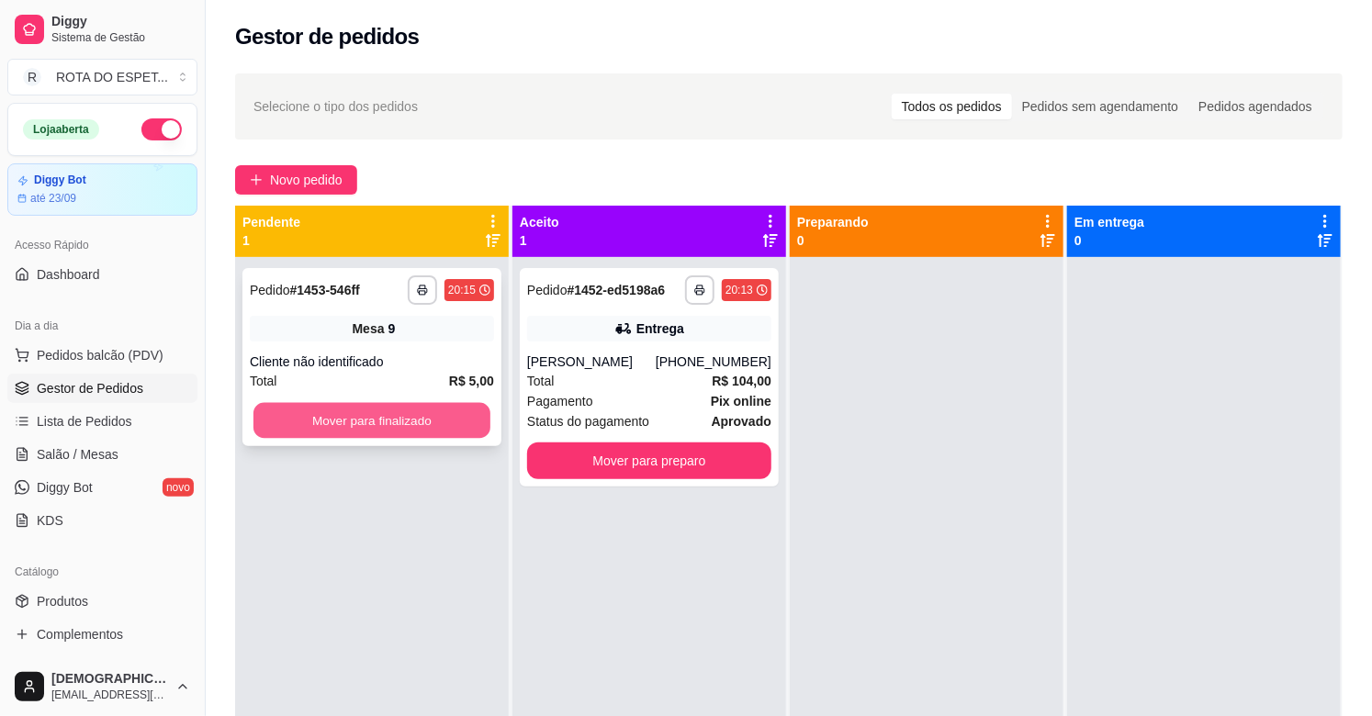
click at [443, 427] on button "Mover para finalizado" at bounding box center [371, 421] width 237 height 36
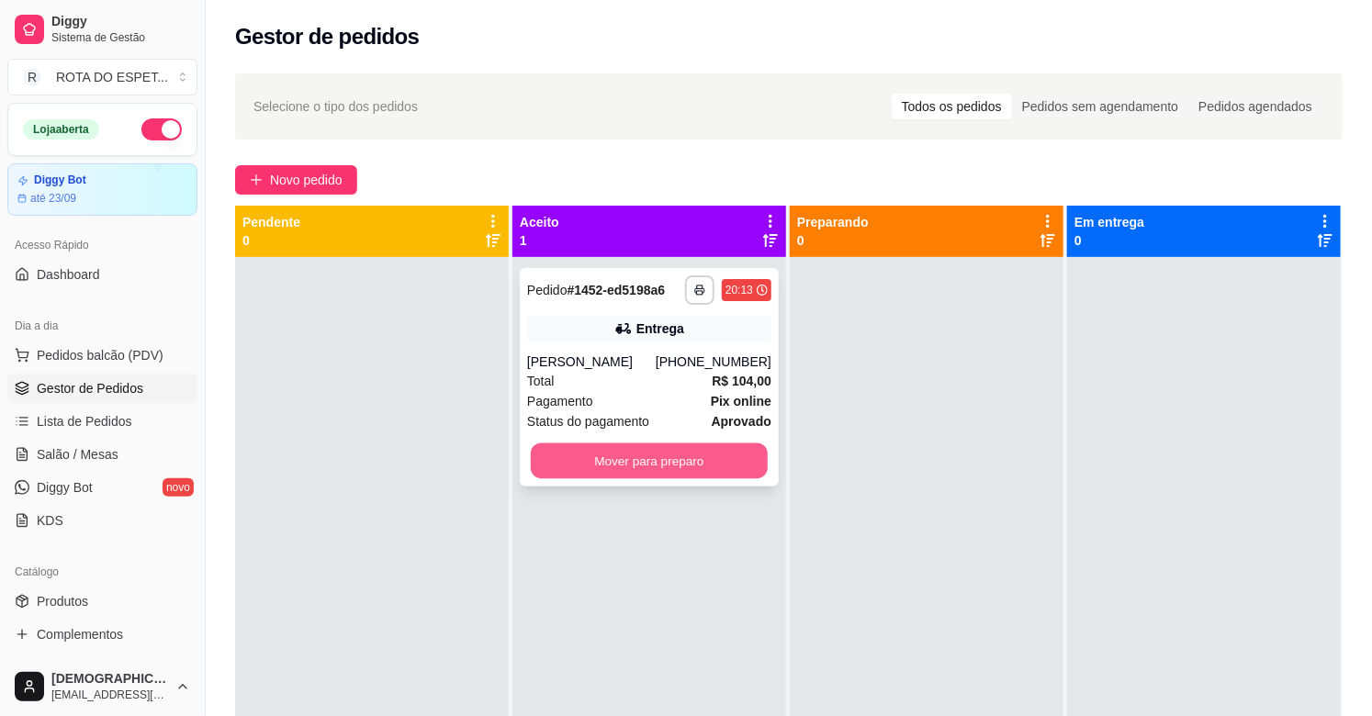
click at [593, 472] on button "Mover para preparo" at bounding box center [649, 462] width 237 height 36
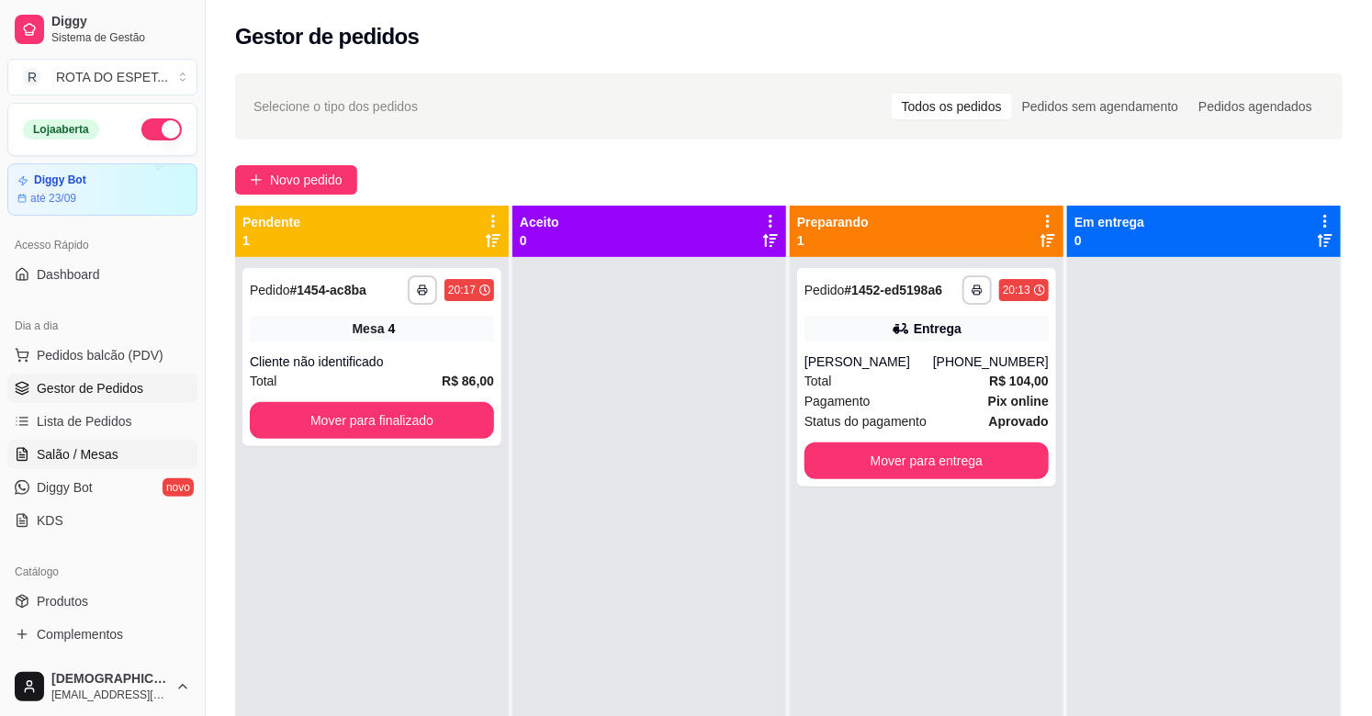
click at [85, 442] on link "Salão / Mesas" at bounding box center [102, 454] width 190 height 29
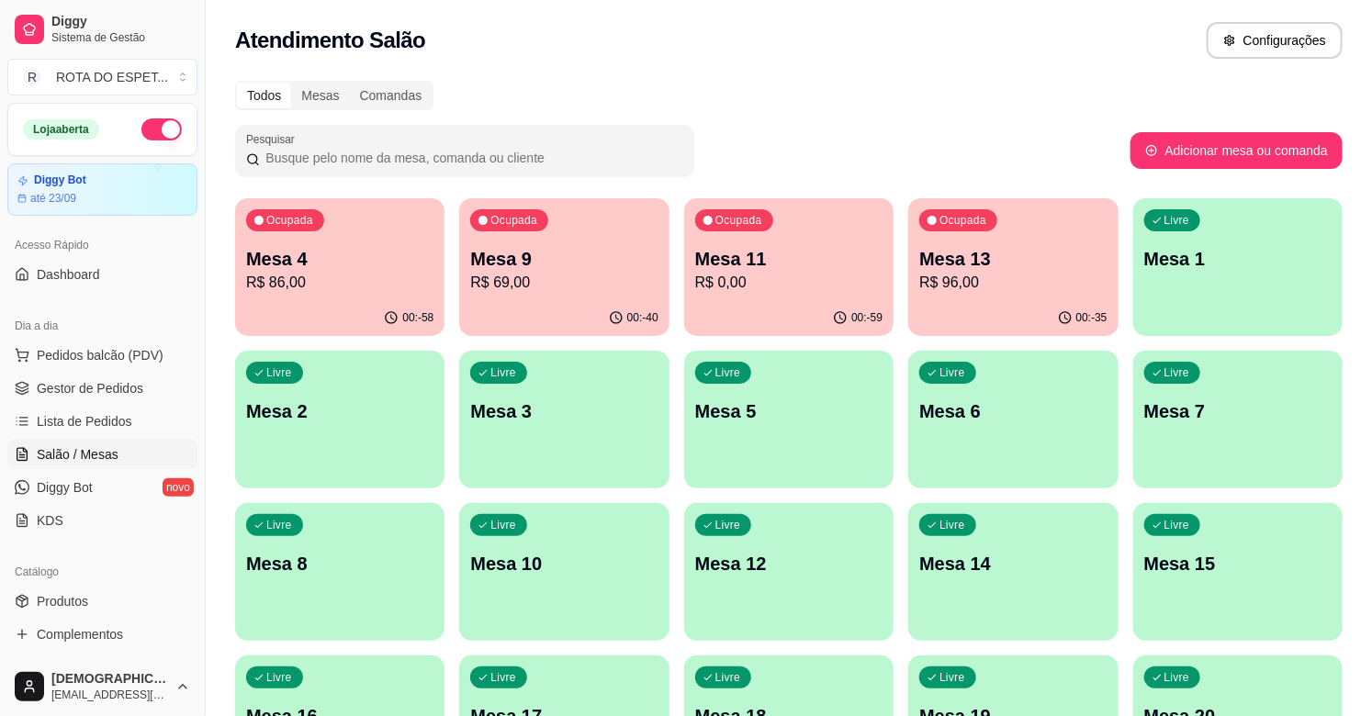
click at [291, 234] on div "Ocupada Mesa 4 R$ 86,00" at bounding box center [339, 249] width 209 height 102
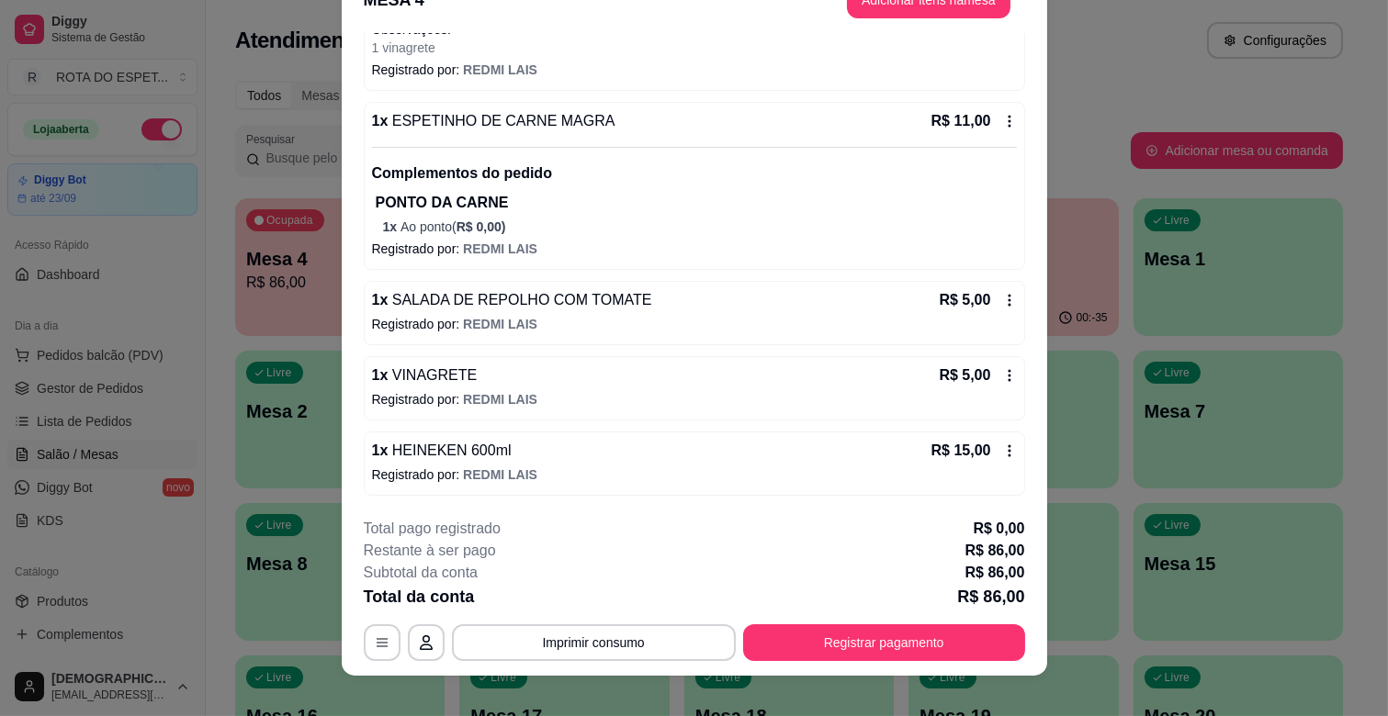
scroll to position [55, 0]
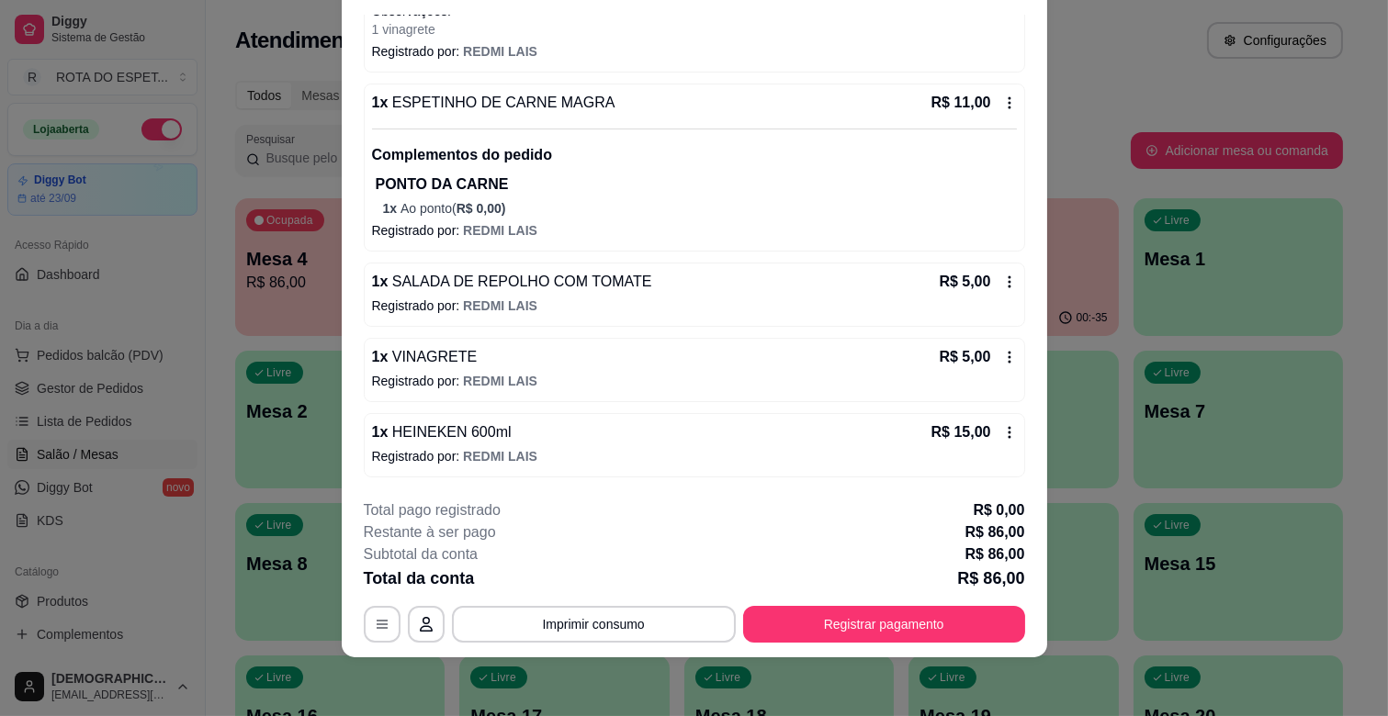
click at [1002, 276] on icon at bounding box center [1009, 282] width 15 height 15
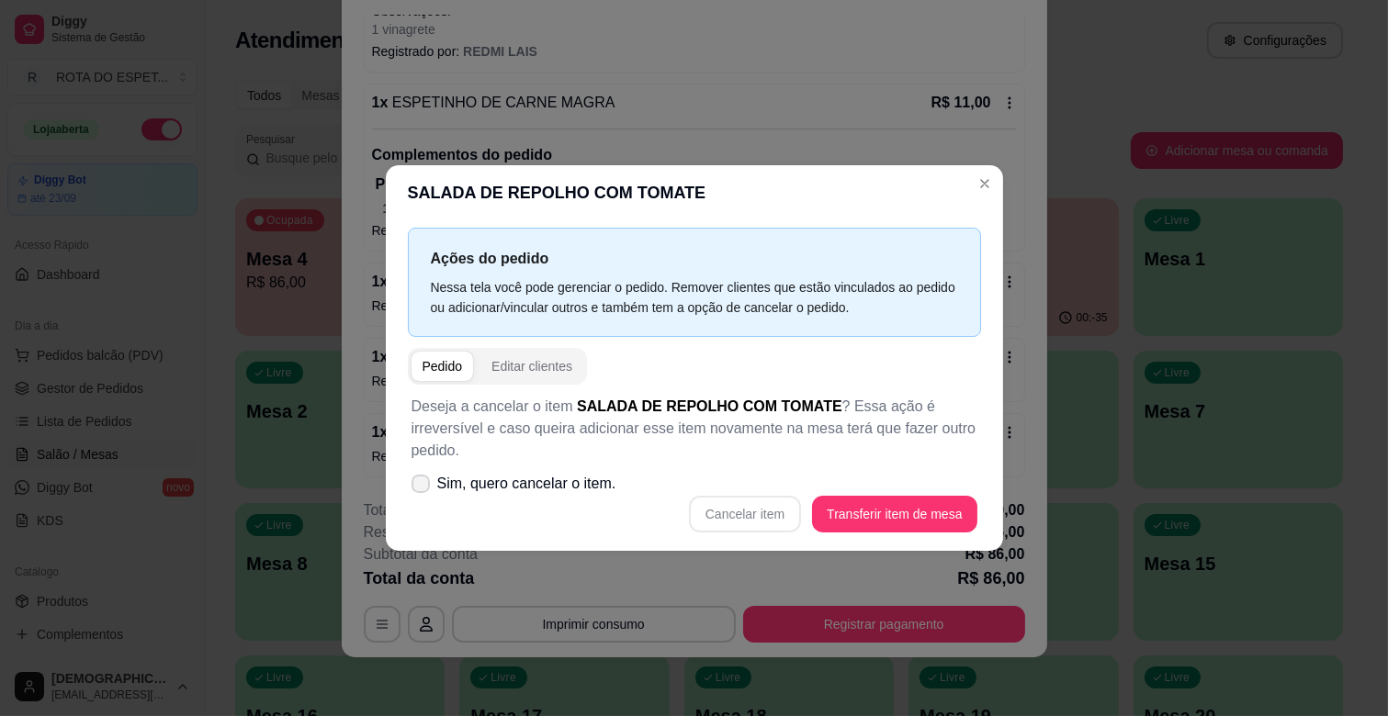
click at [515, 487] on span "Sim, quero cancelar o item." at bounding box center [526, 484] width 179 height 22
click at [422, 488] on input "Sim, quero cancelar o item." at bounding box center [417, 494] width 12 height 12
checkbox input "true"
click at [760, 512] on button "Cancelar item" at bounding box center [745, 514] width 112 height 37
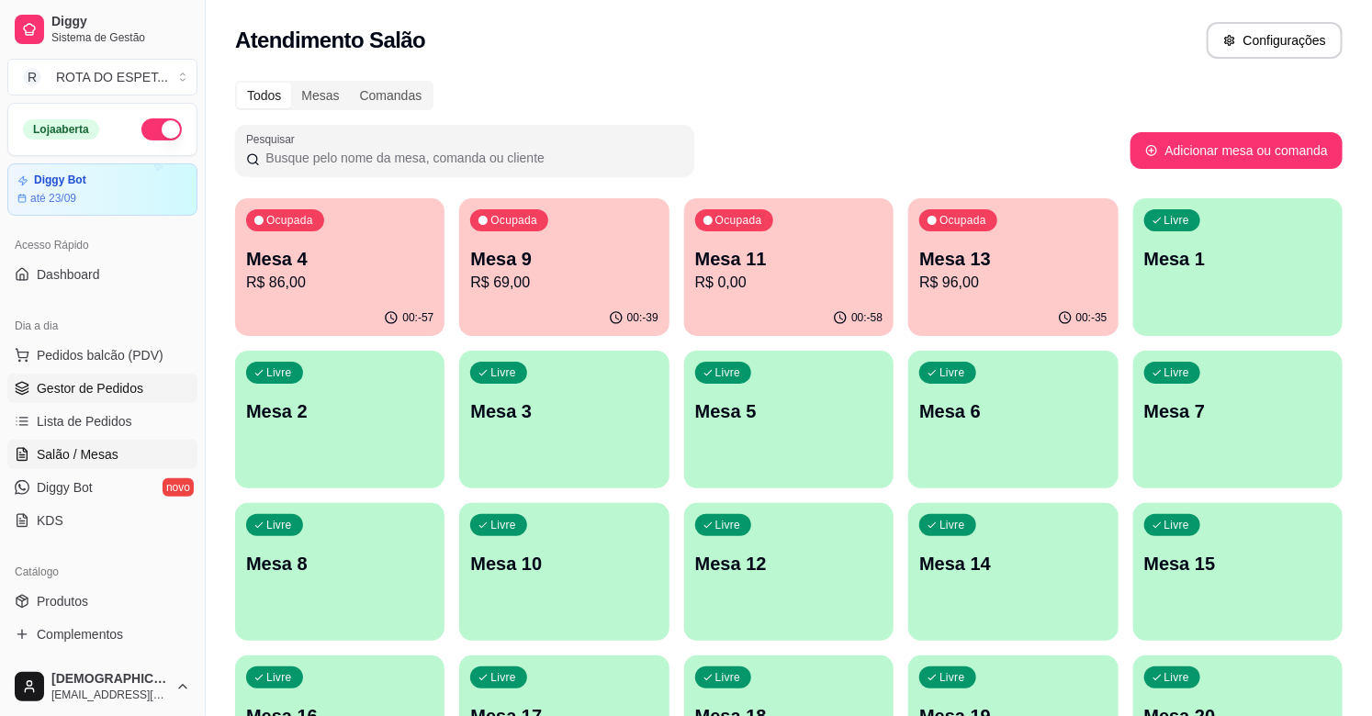
click at [119, 393] on span "Gestor de Pedidos" at bounding box center [90, 388] width 107 height 18
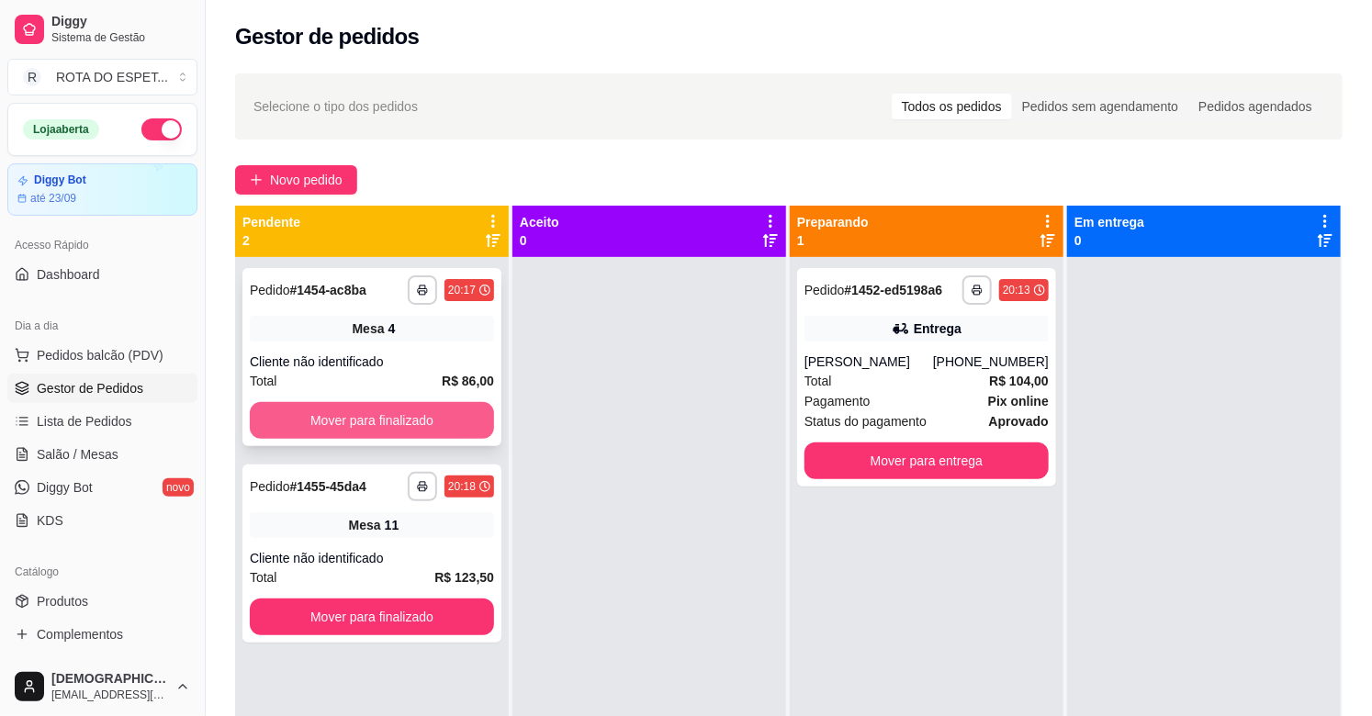
click at [445, 423] on button "Mover para finalizado" at bounding box center [372, 420] width 244 height 37
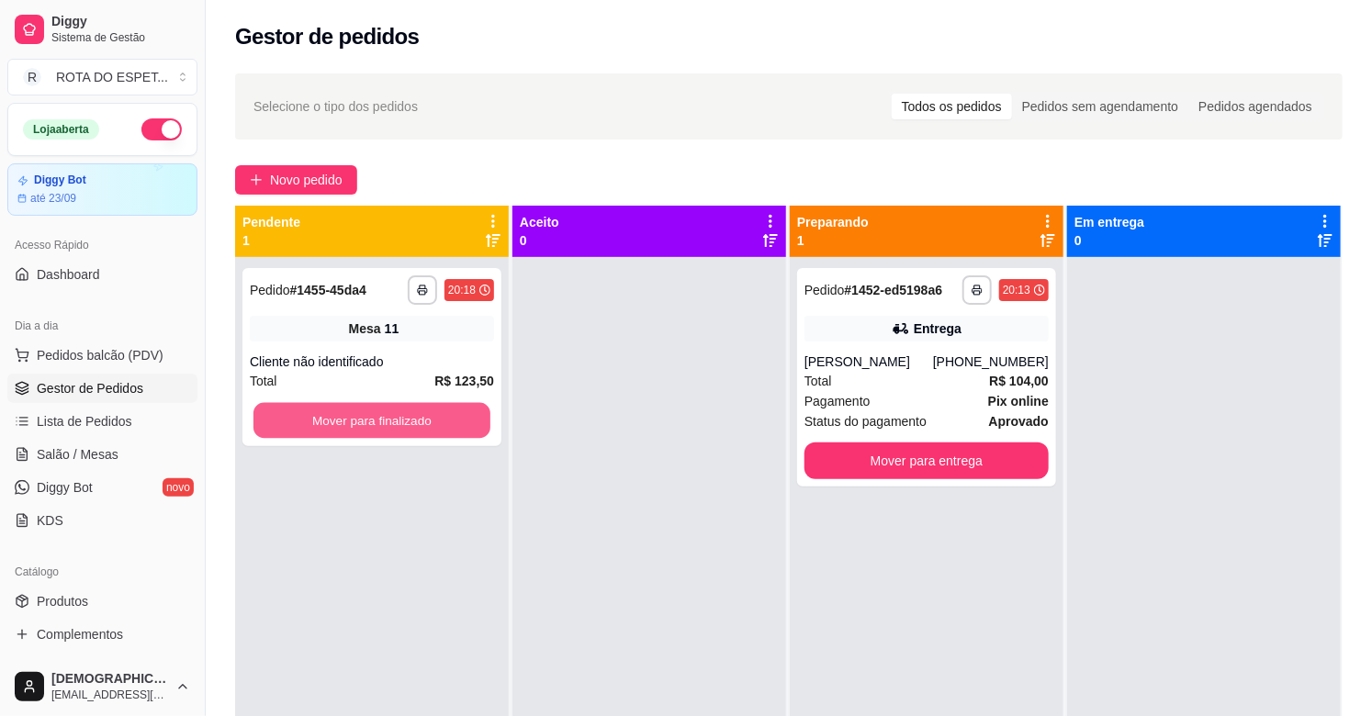
click at [445, 423] on button "Mover para finalizado" at bounding box center [371, 421] width 237 height 36
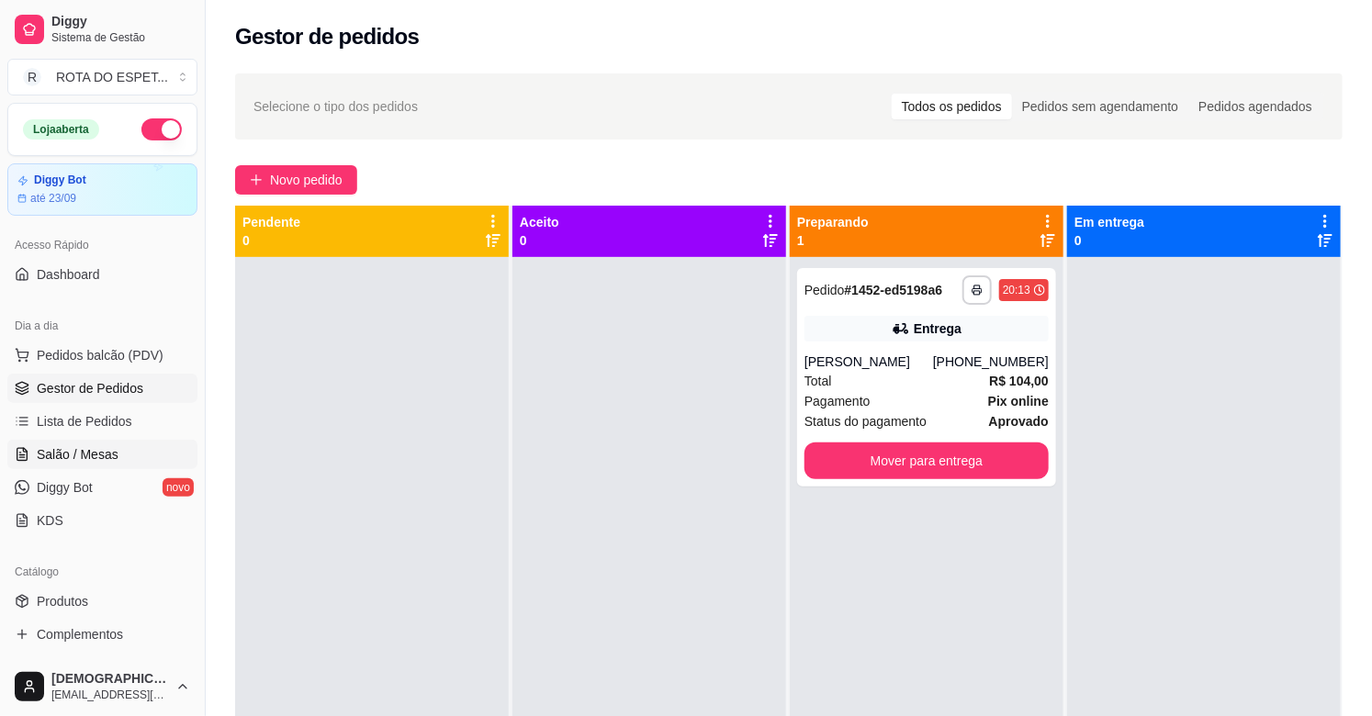
click at [57, 453] on span "Salão / Mesas" at bounding box center [78, 454] width 82 height 18
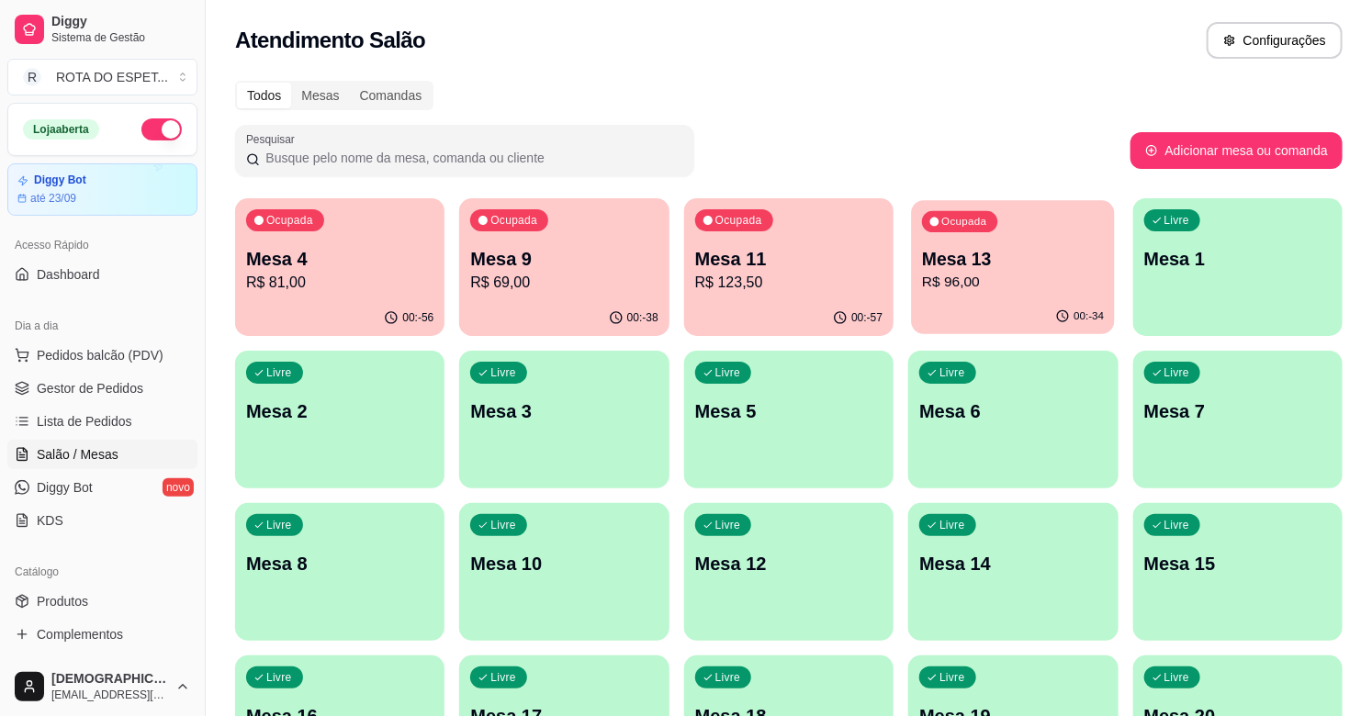
click at [980, 269] on p "Mesa 13" at bounding box center [1013, 259] width 182 height 25
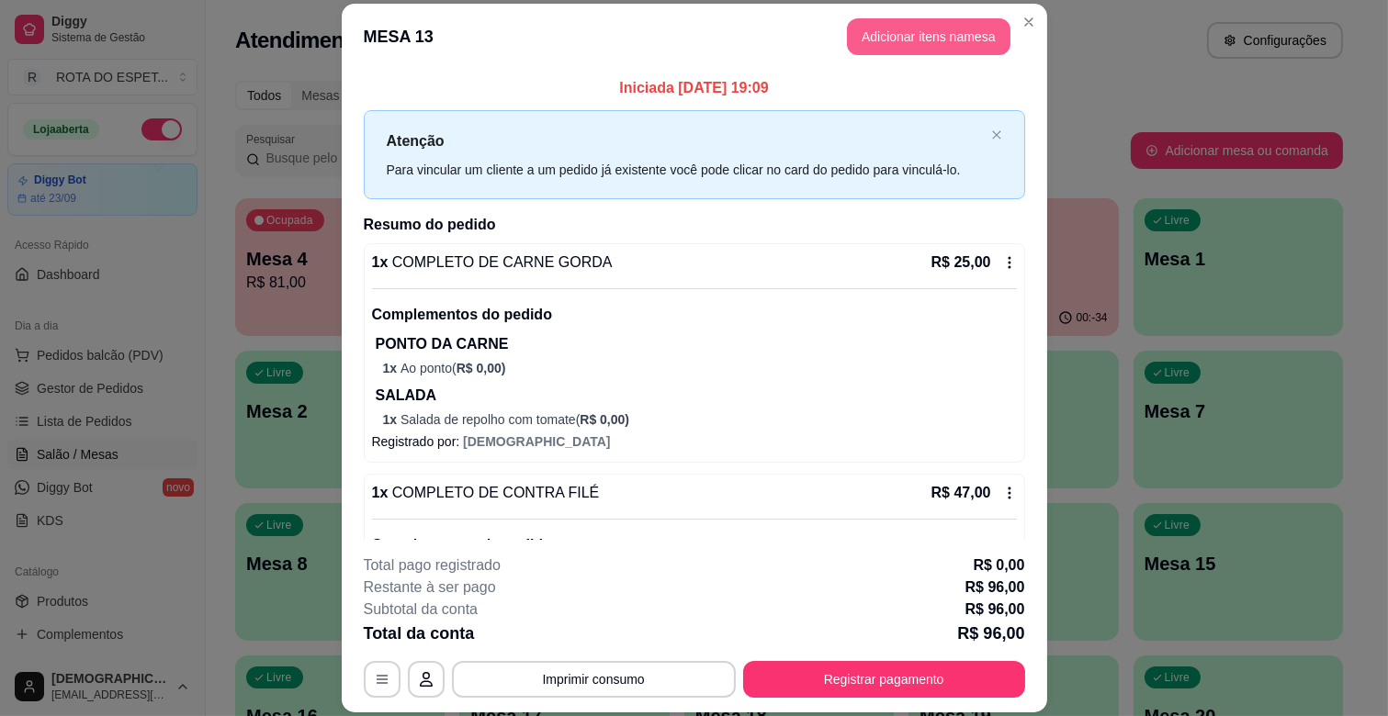
click at [884, 37] on button "Adicionar itens na mesa" at bounding box center [928, 36] width 163 height 37
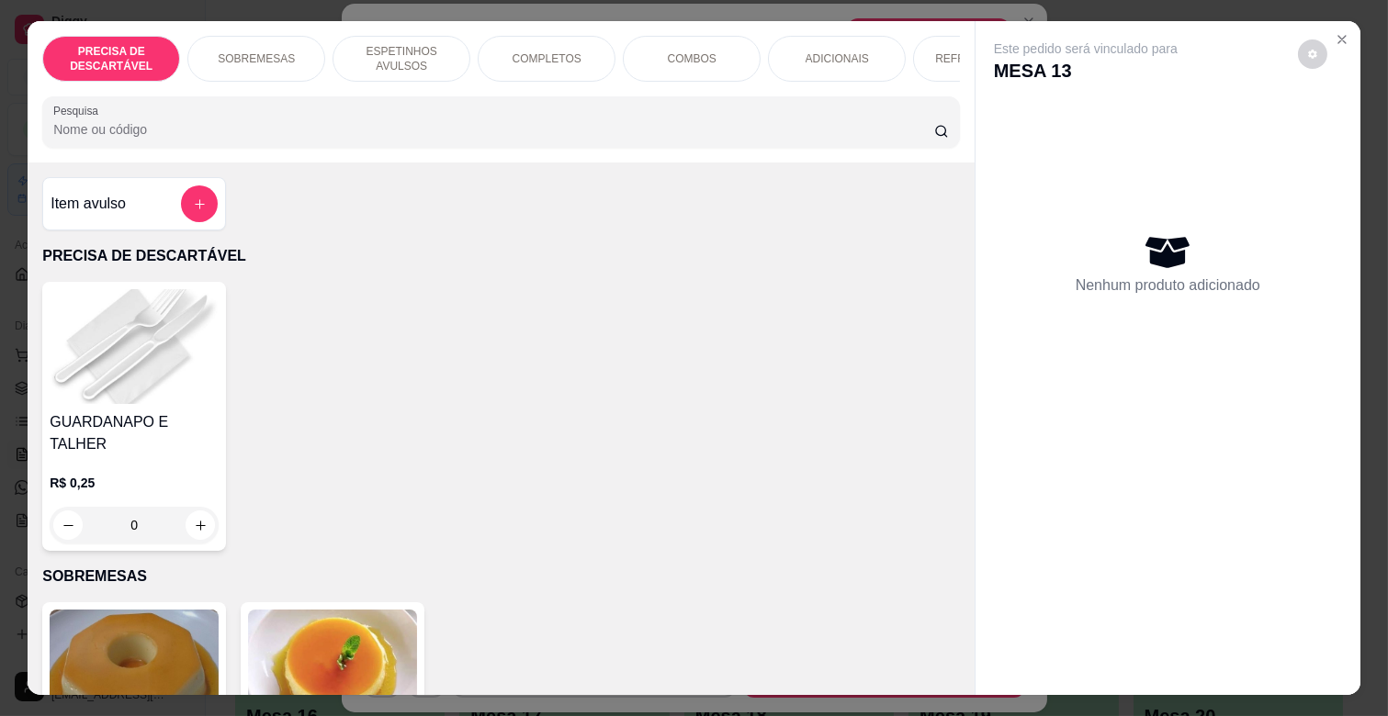
scroll to position [0, 671]
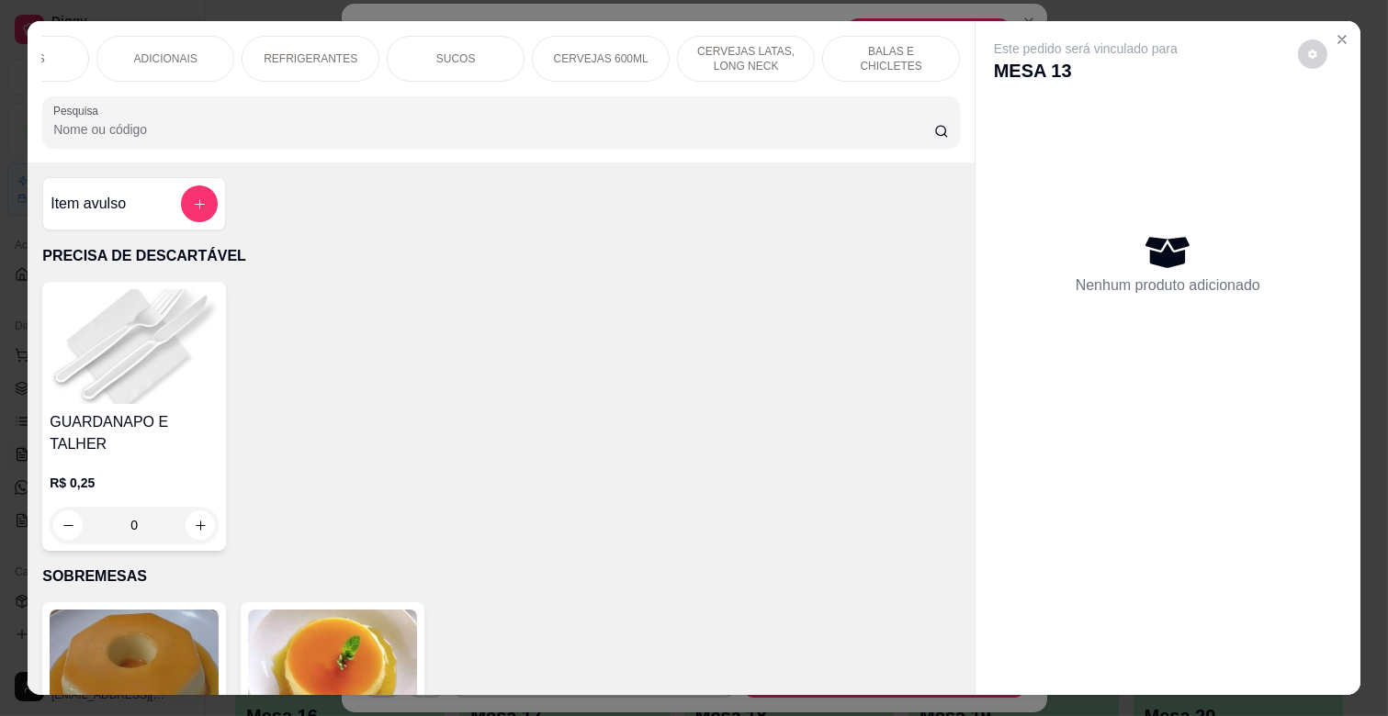
click at [594, 51] on p "CERVEJAS 600ML" at bounding box center [601, 58] width 95 height 15
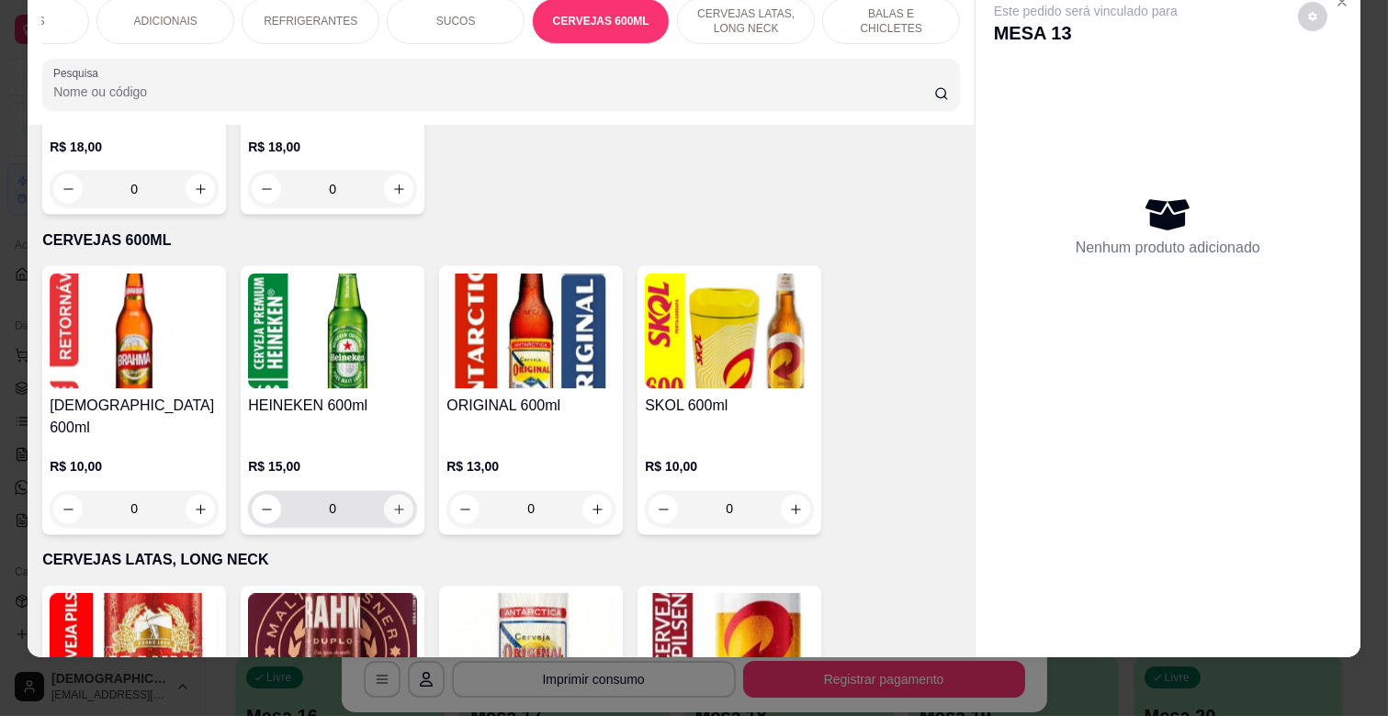
click at [389, 495] on button "increase-product-quantity" at bounding box center [398, 509] width 29 height 29
type input "1"
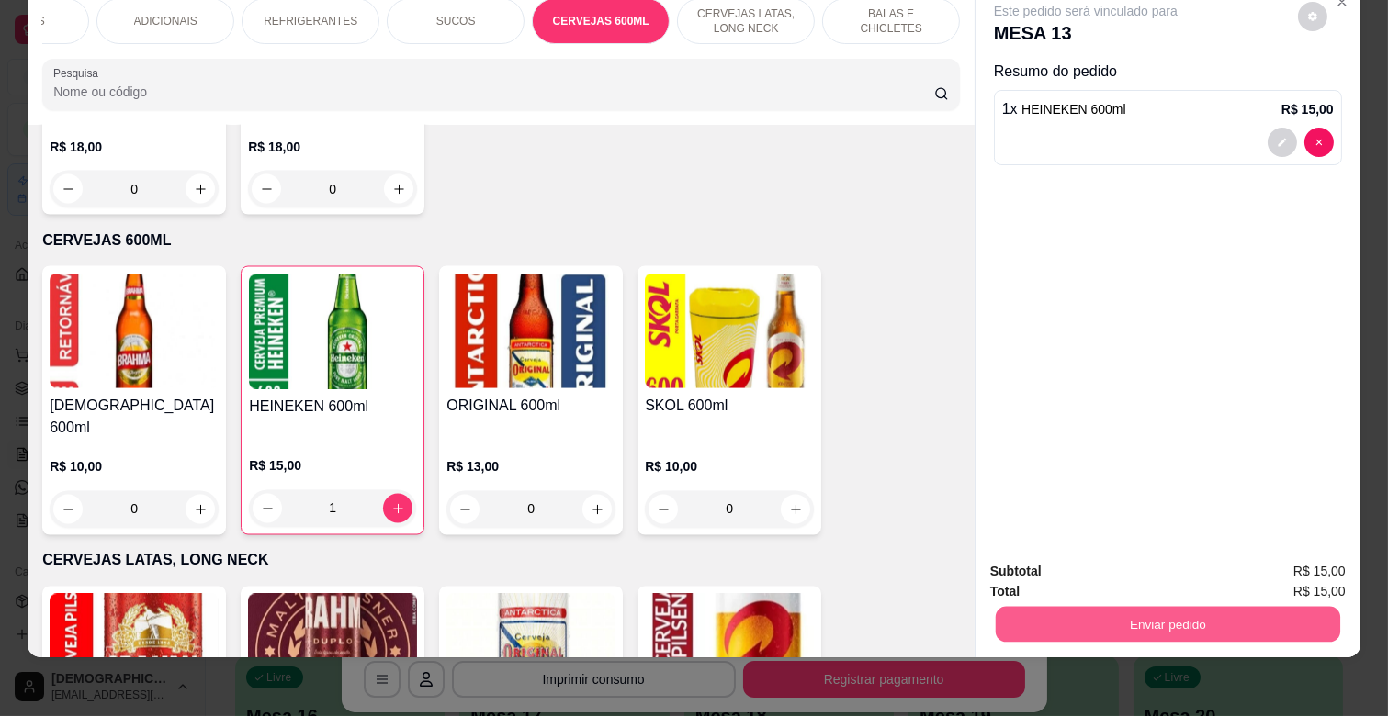
click at [1127, 606] on button "Enviar pedido" at bounding box center [1168, 624] width 344 height 36
click at [1103, 565] on button "Não registrar e enviar pedido" at bounding box center [1107, 563] width 186 height 34
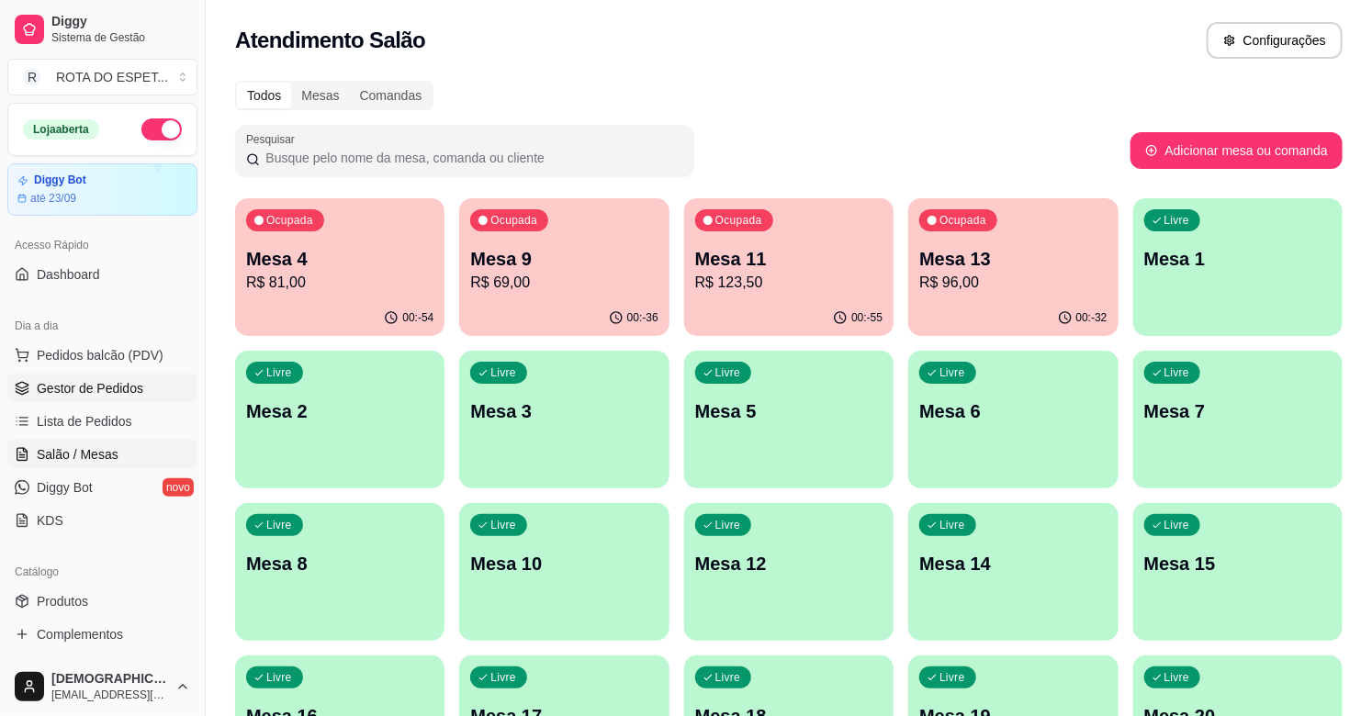
click at [131, 375] on link "Gestor de Pedidos" at bounding box center [102, 388] width 190 height 29
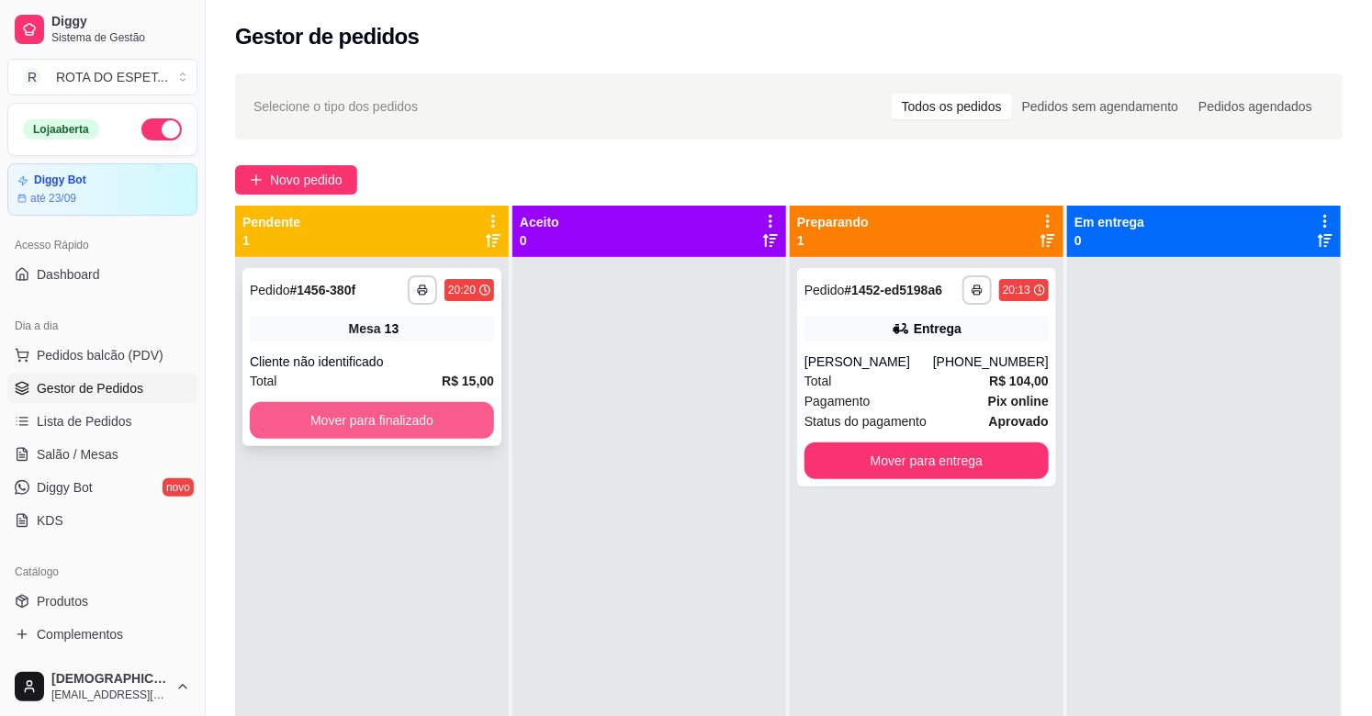
click at [446, 419] on button "Mover para finalizado" at bounding box center [372, 420] width 244 height 37
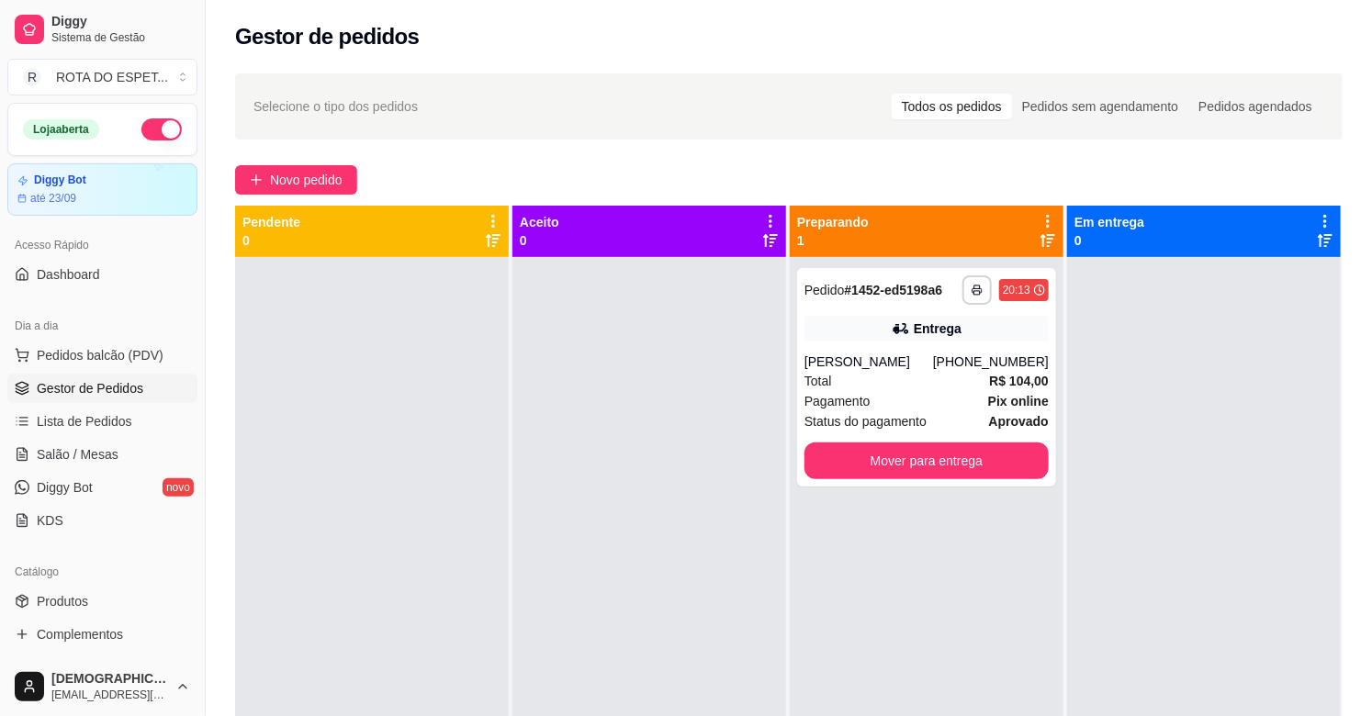
click at [589, 588] on div at bounding box center [649, 615] width 274 height 716
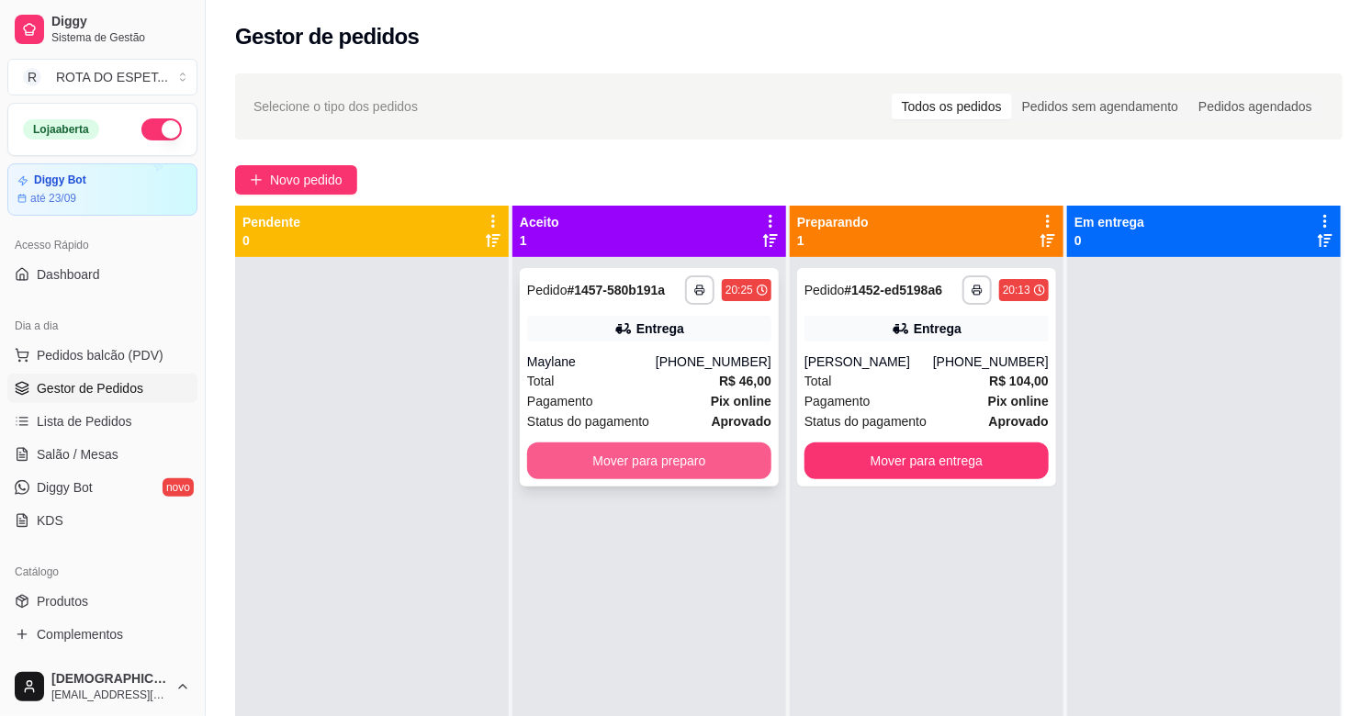
click at [674, 472] on button "Mover para preparo" at bounding box center [649, 461] width 244 height 37
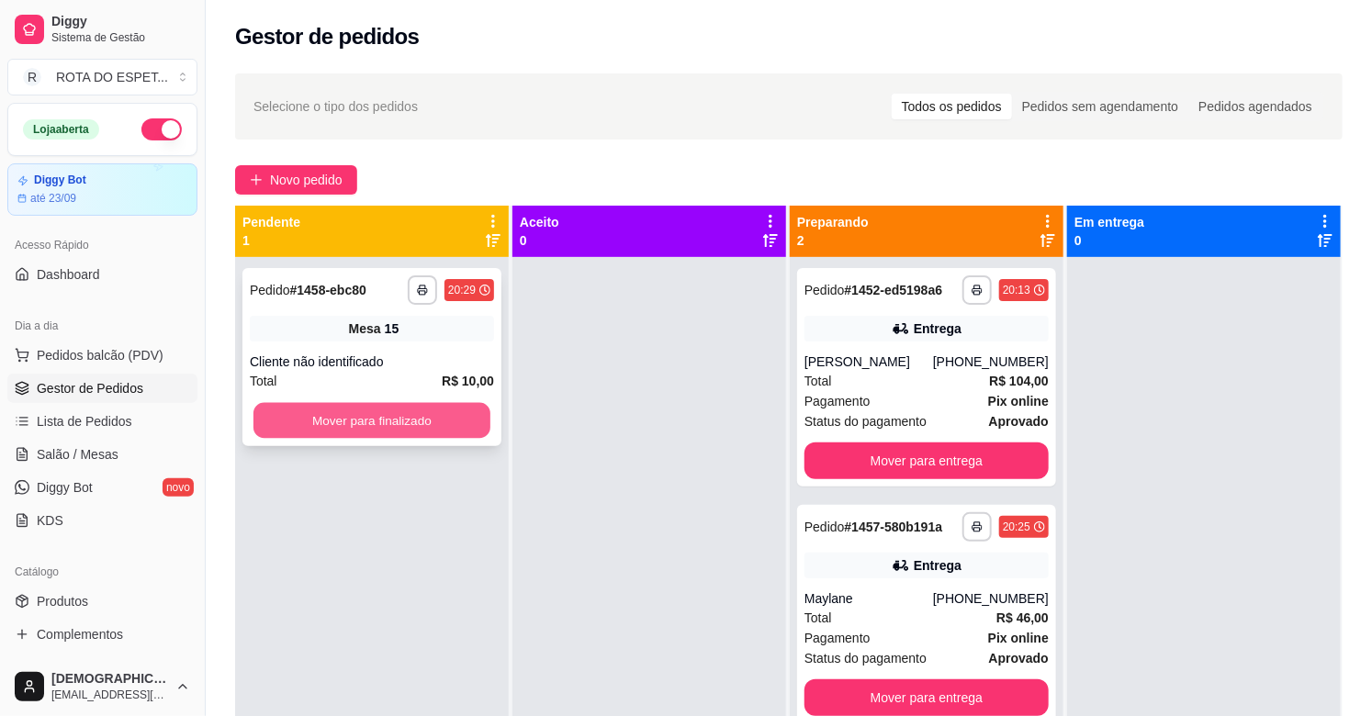
click at [365, 423] on button "Mover para finalizado" at bounding box center [371, 421] width 237 height 36
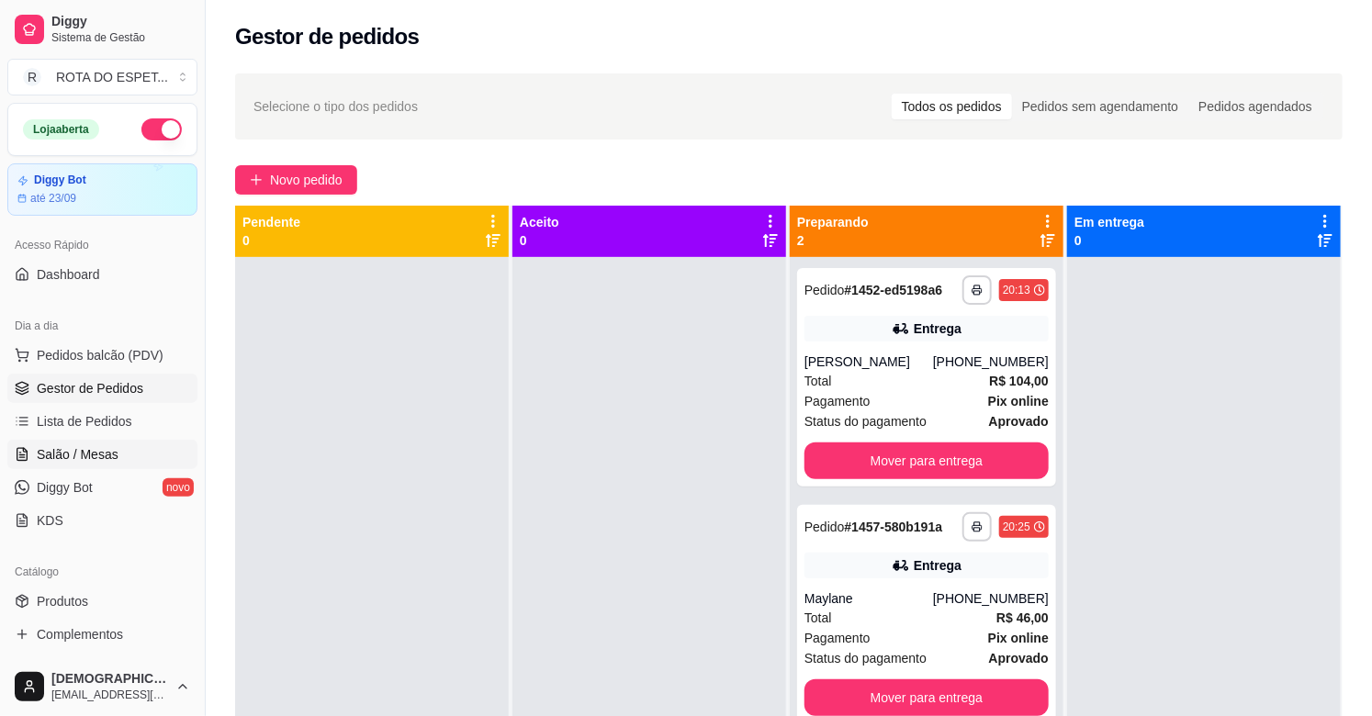
click at [64, 460] on span "Salão / Mesas" at bounding box center [78, 454] width 82 height 18
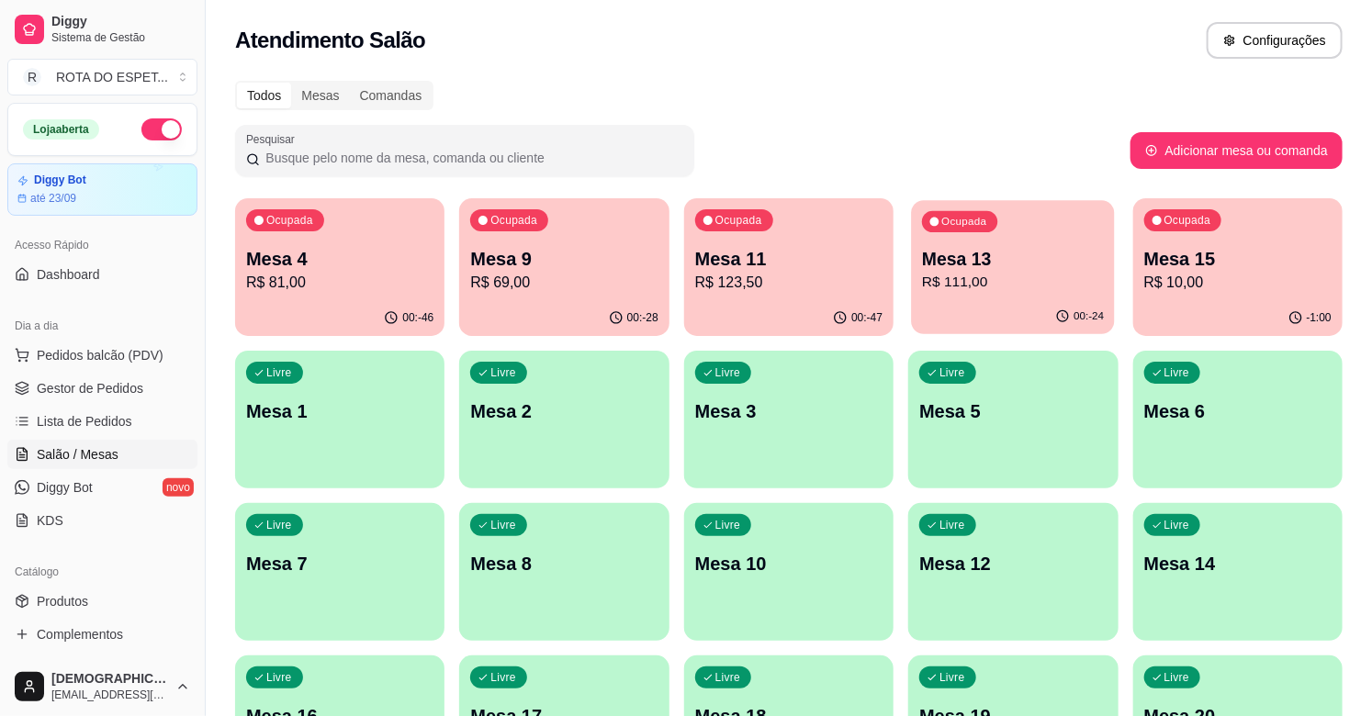
click at [1030, 268] on p "Mesa 13" at bounding box center [1013, 259] width 182 height 25
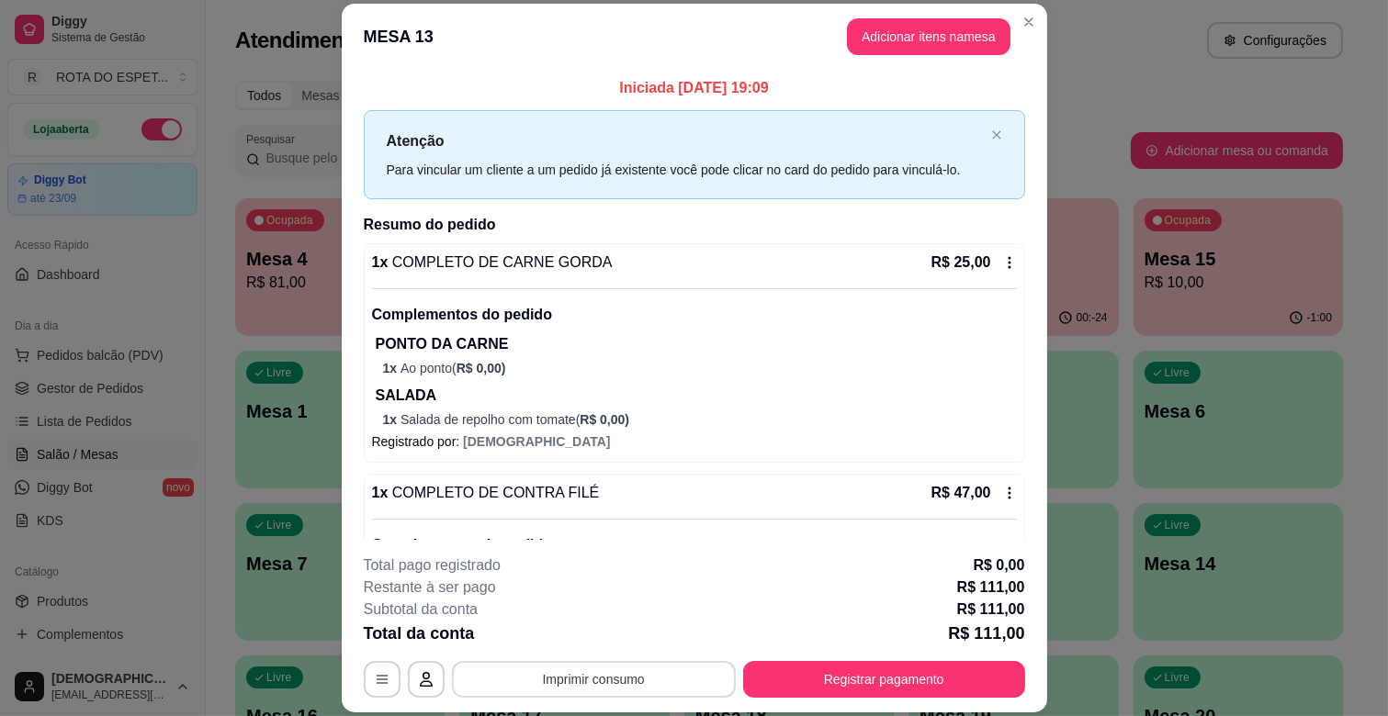
click at [615, 684] on button "Imprimir consumo" at bounding box center [594, 679] width 284 height 37
click at [634, 634] on button "IMPRESSORA CAIXA" at bounding box center [592, 637] width 152 height 29
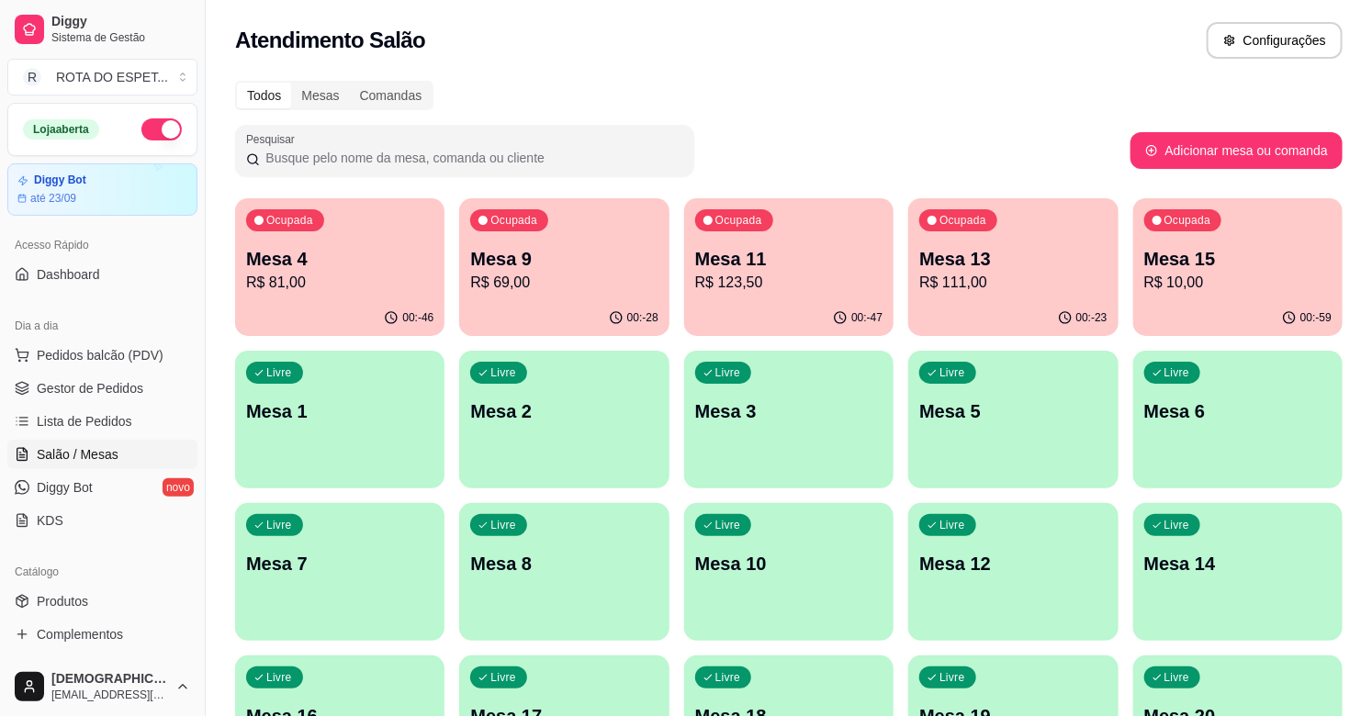
click at [703, 298] on div "Ocupada Mesa 11 R$ 123,50" at bounding box center [788, 249] width 209 height 102
click at [993, 289] on p "R$ 111,00" at bounding box center [1012, 283] width 187 height 22
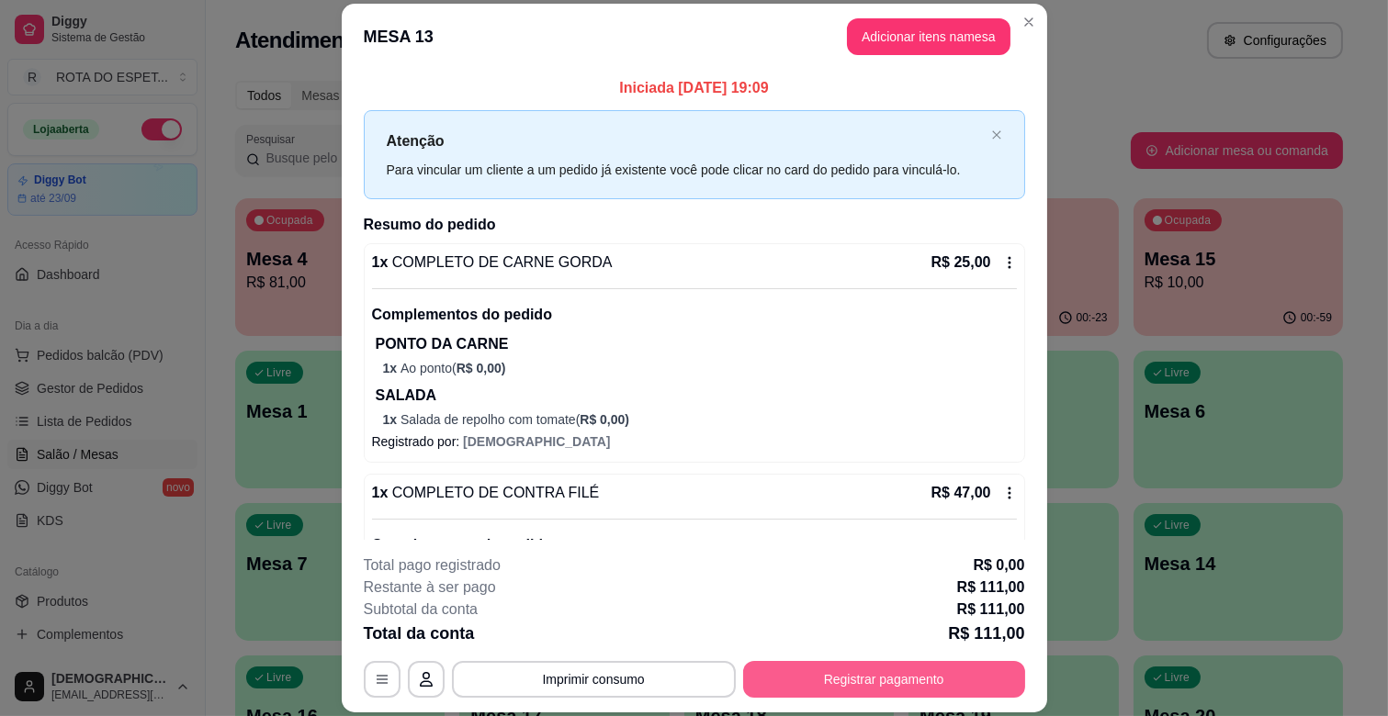
click at [861, 670] on button "Registrar pagamento" at bounding box center [884, 679] width 282 height 37
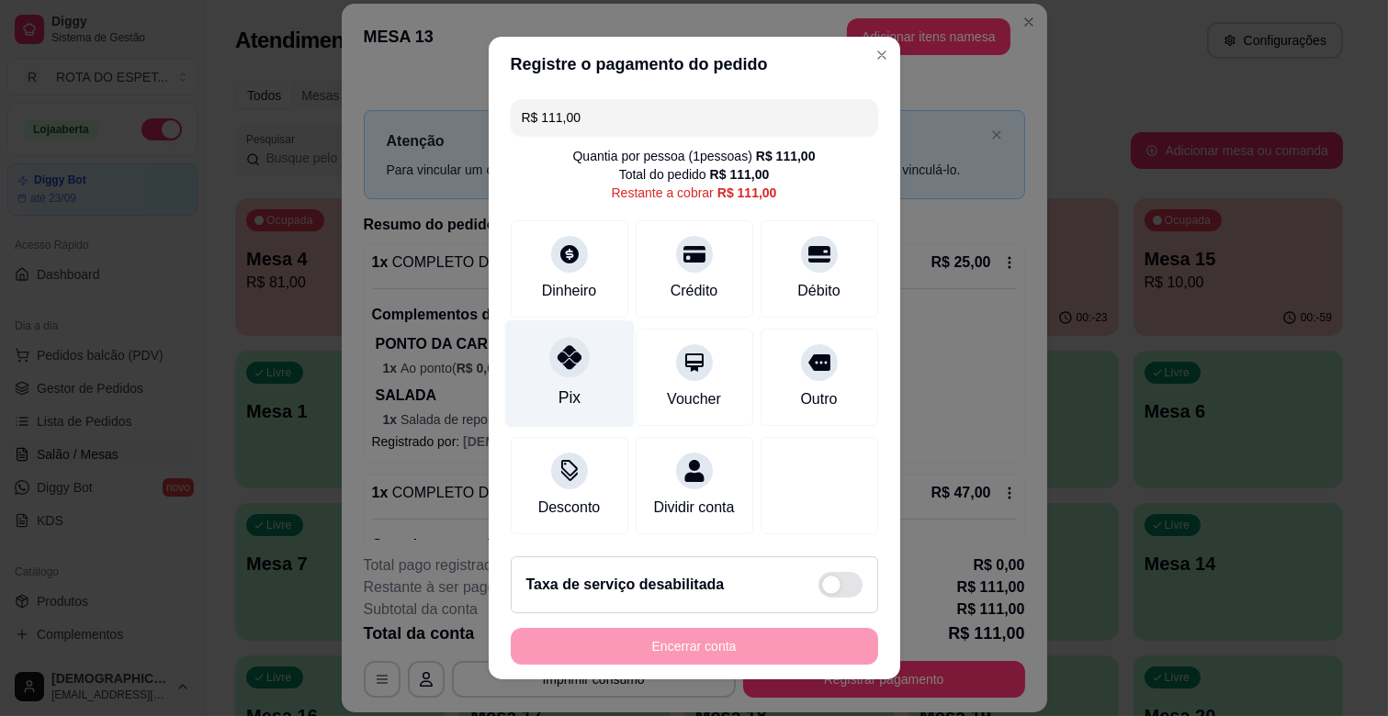
click at [569, 375] on div "Pix" at bounding box center [568, 374] width 129 height 107
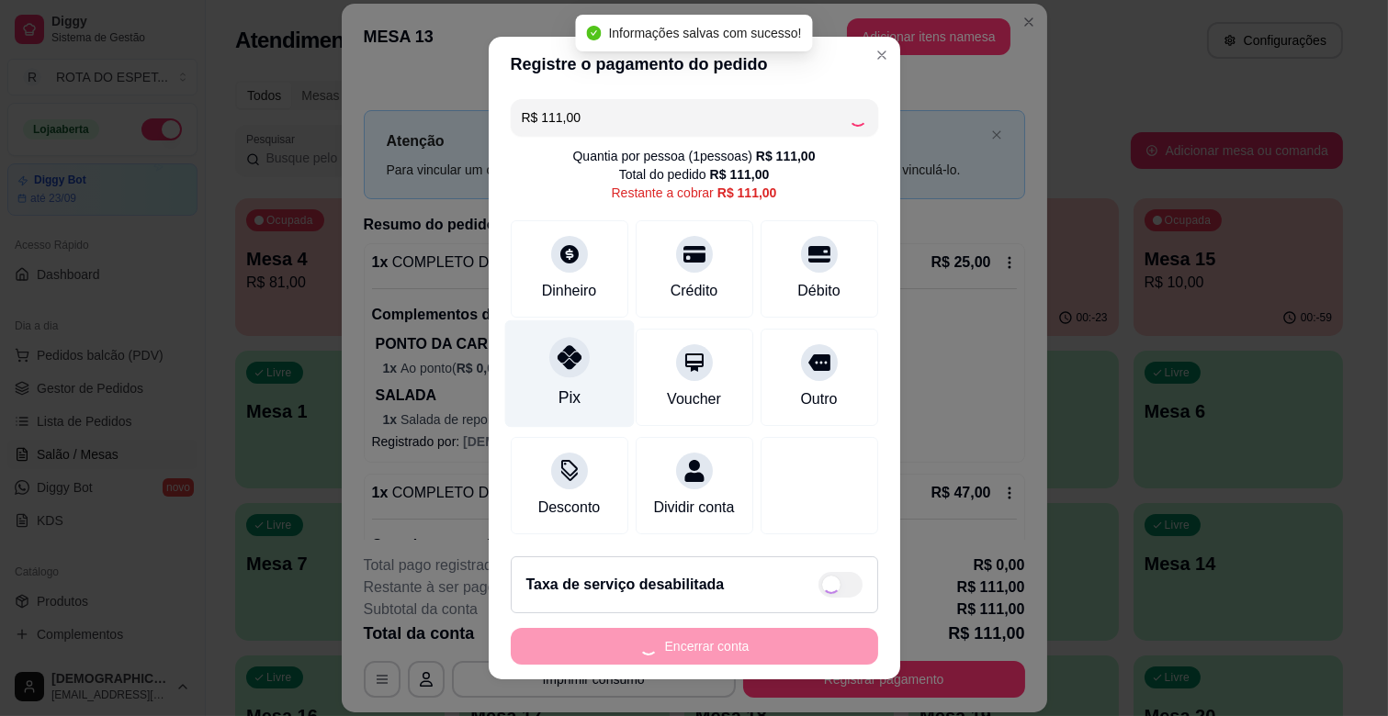
type input "R$ 0,00"
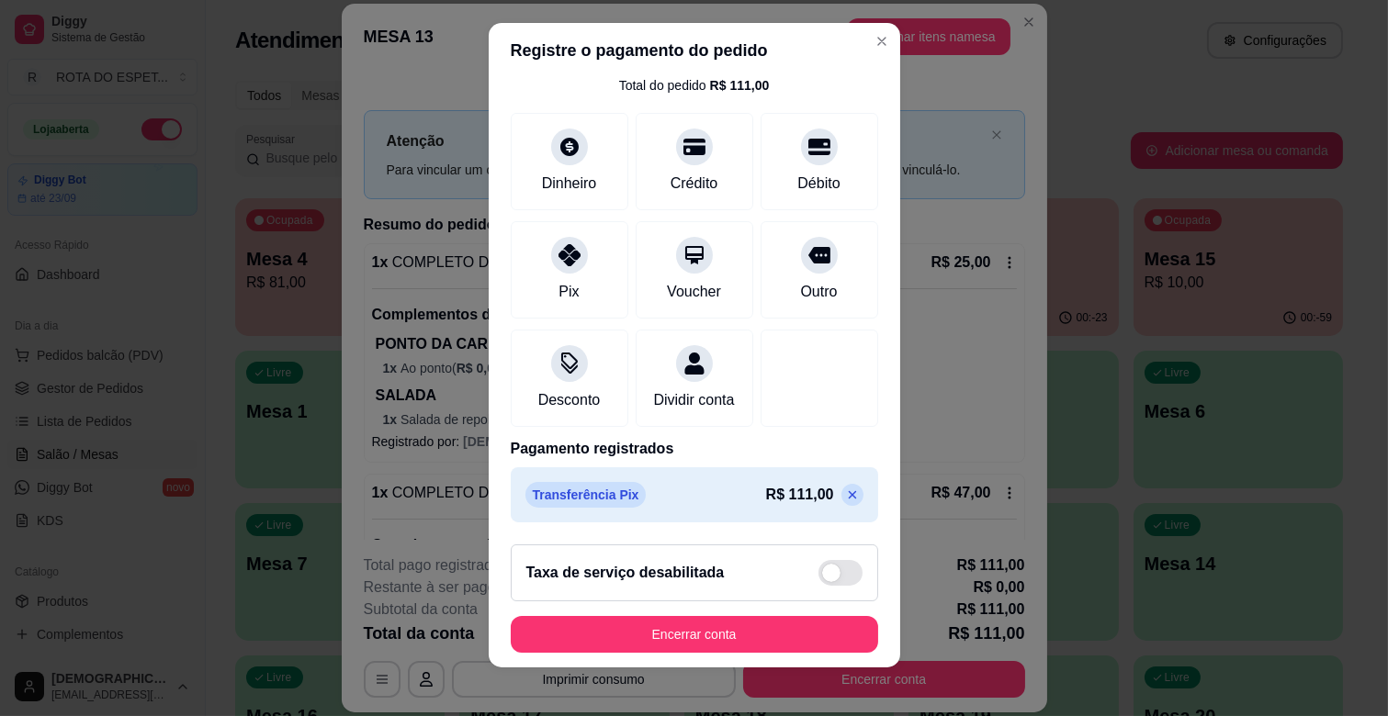
scroll to position [23, 0]
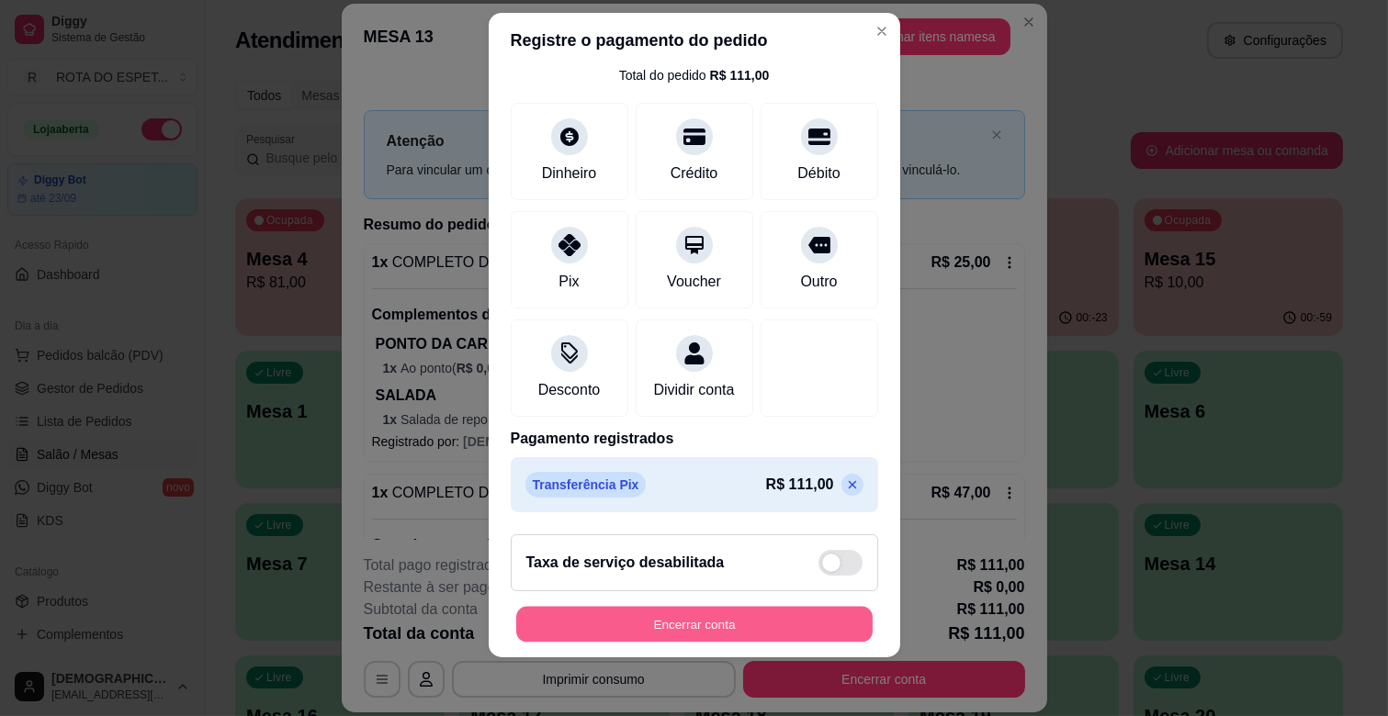
click at [730, 628] on button "Encerrar conta" at bounding box center [694, 625] width 356 height 36
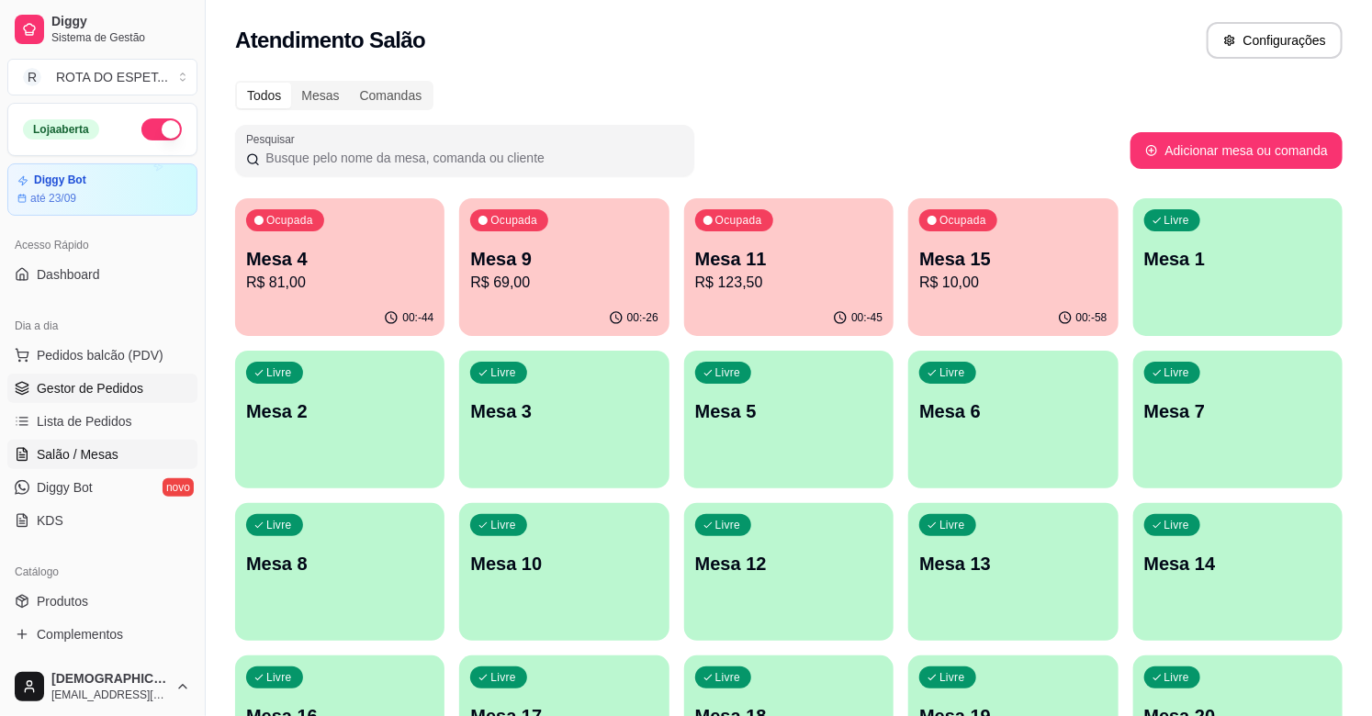
click at [92, 387] on span "Gestor de Pedidos" at bounding box center [90, 388] width 107 height 18
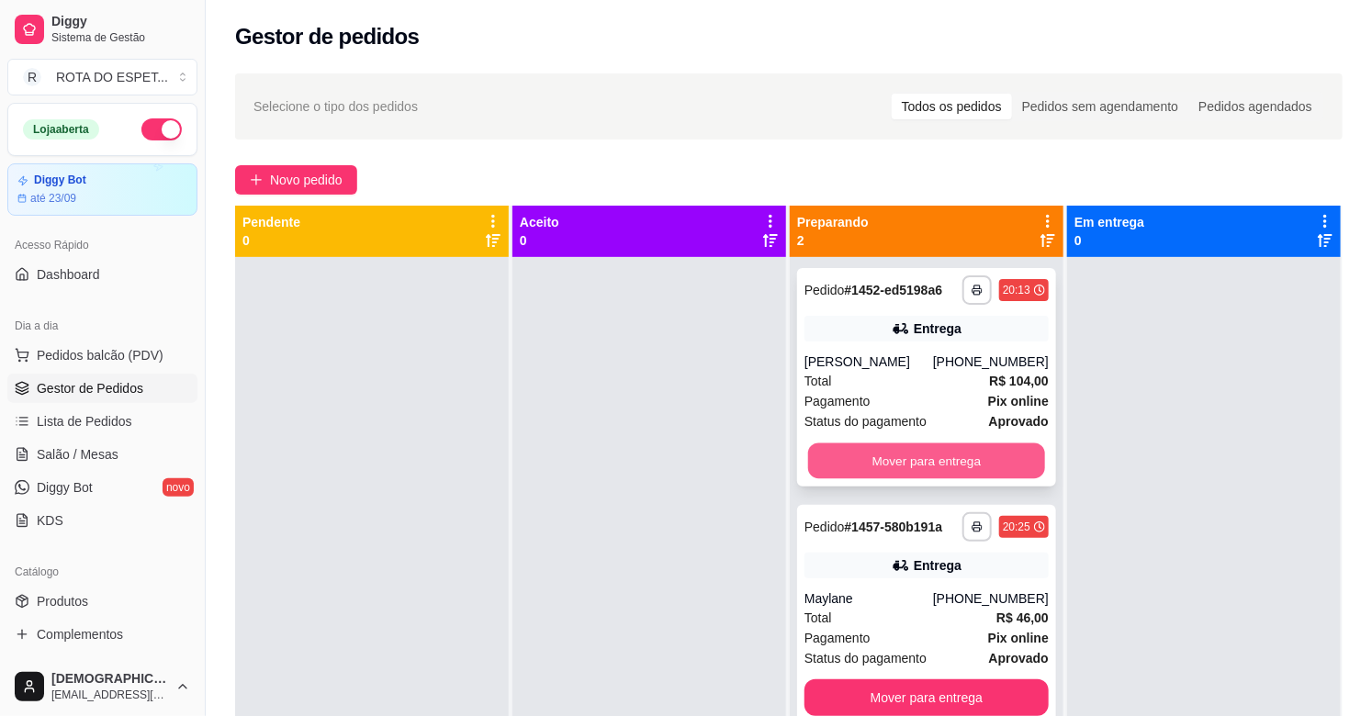
click at [920, 469] on button "Mover para entrega" at bounding box center [926, 462] width 237 height 36
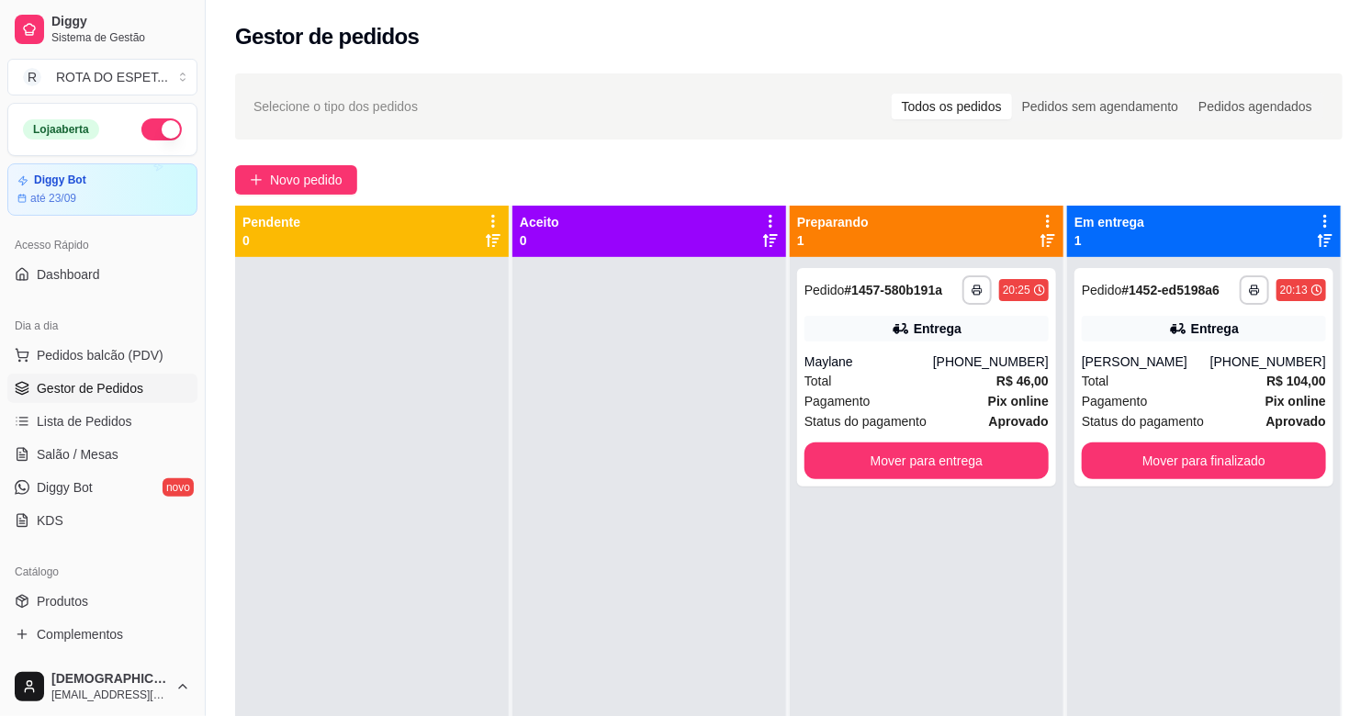
click at [658, 489] on div at bounding box center [649, 615] width 274 height 716
click at [105, 442] on link "Salão / Mesas" at bounding box center [102, 454] width 190 height 29
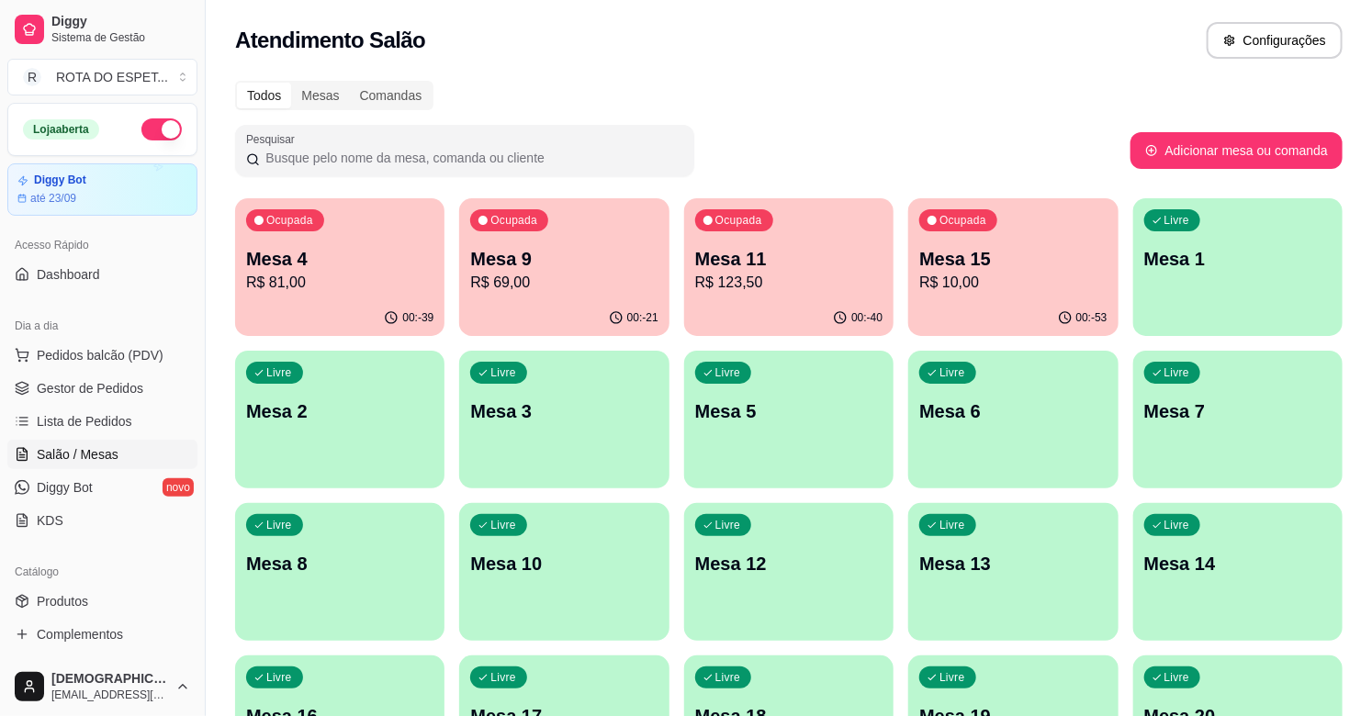
click at [554, 264] on p "Mesa 9" at bounding box center [563, 259] width 187 height 26
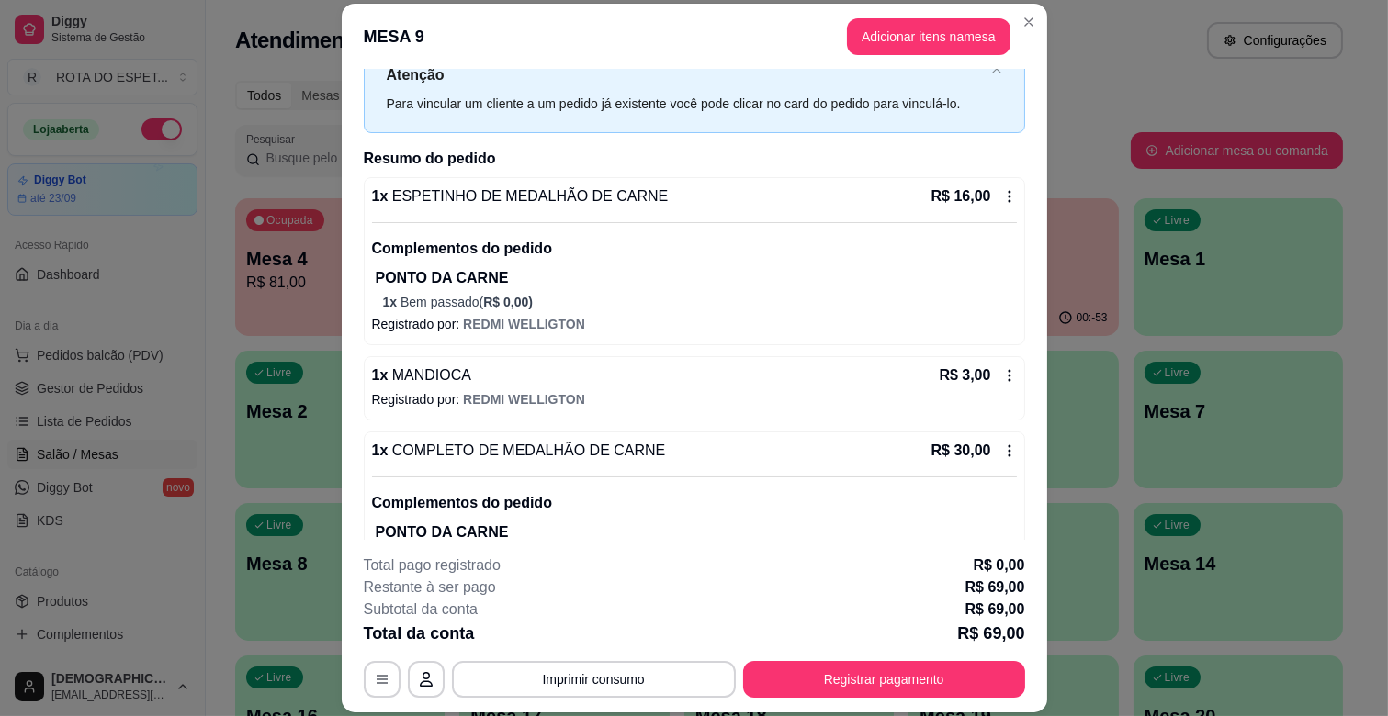
scroll to position [380, 0]
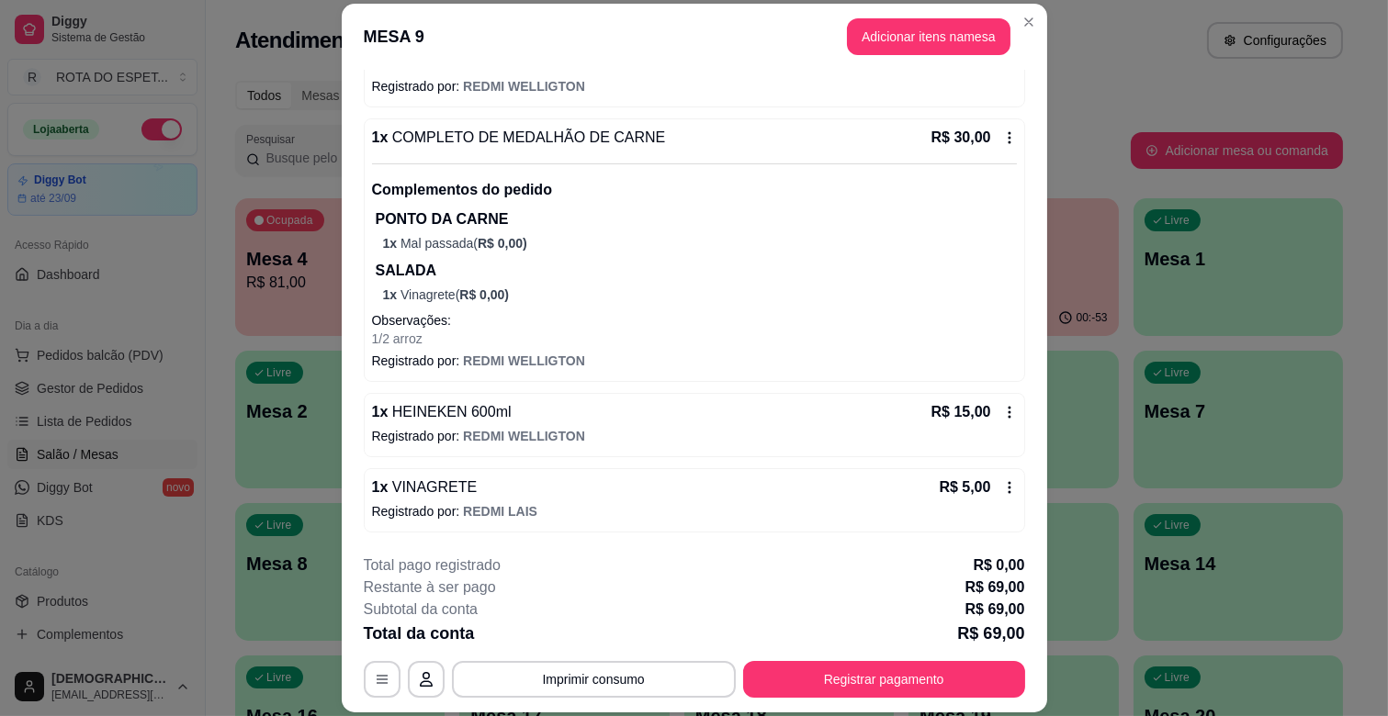
drag, startPoint x: 928, startPoint y: 69, endPoint x: 928, endPoint y: 49, distance: 20.2
click at [928, 62] on section "MESA 9 Adicionar itens na mesa Iniciada [DATE] 19:09 Atenção Para vincular um c…" at bounding box center [694, 358] width 705 height 709
click at [925, 25] on button "Adicionar itens na mesa" at bounding box center [928, 36] width 163 height 37
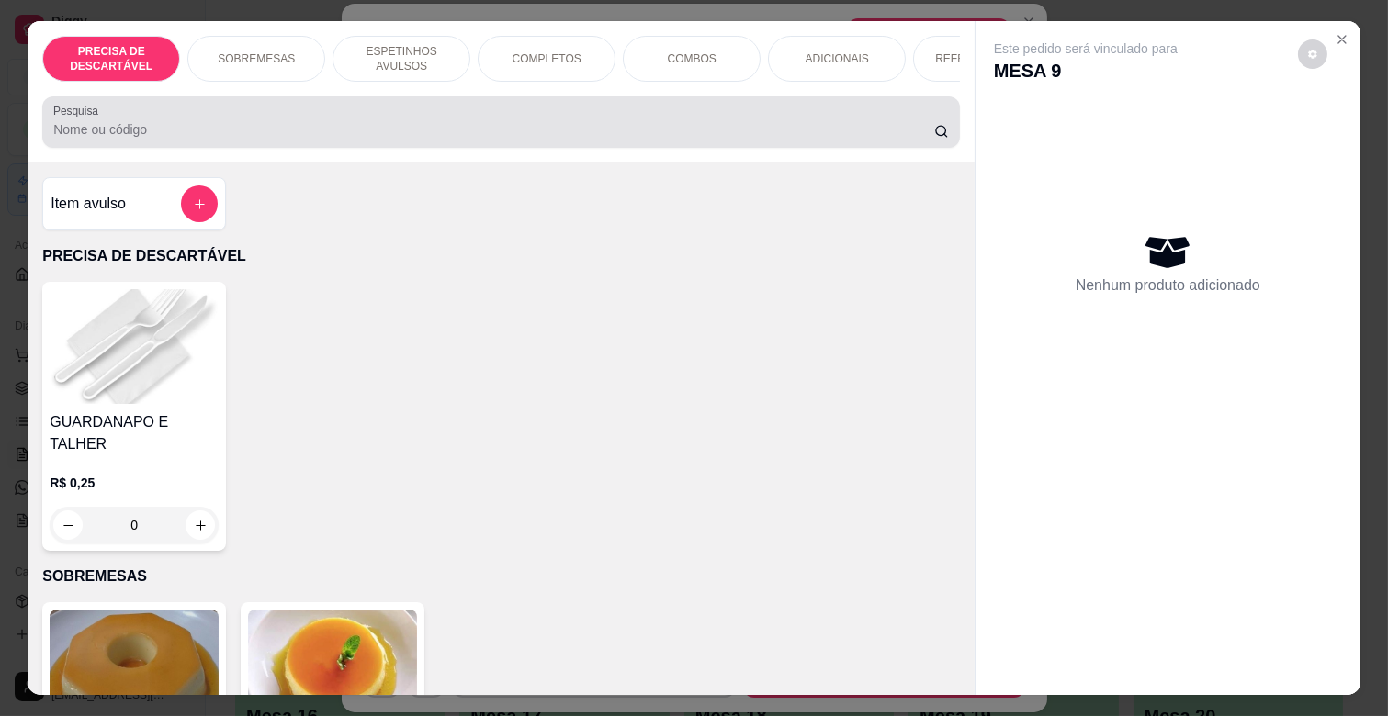
click at [466, 132] on input "Pesquisa" at bounding box center [493, 129] width 881 height 18
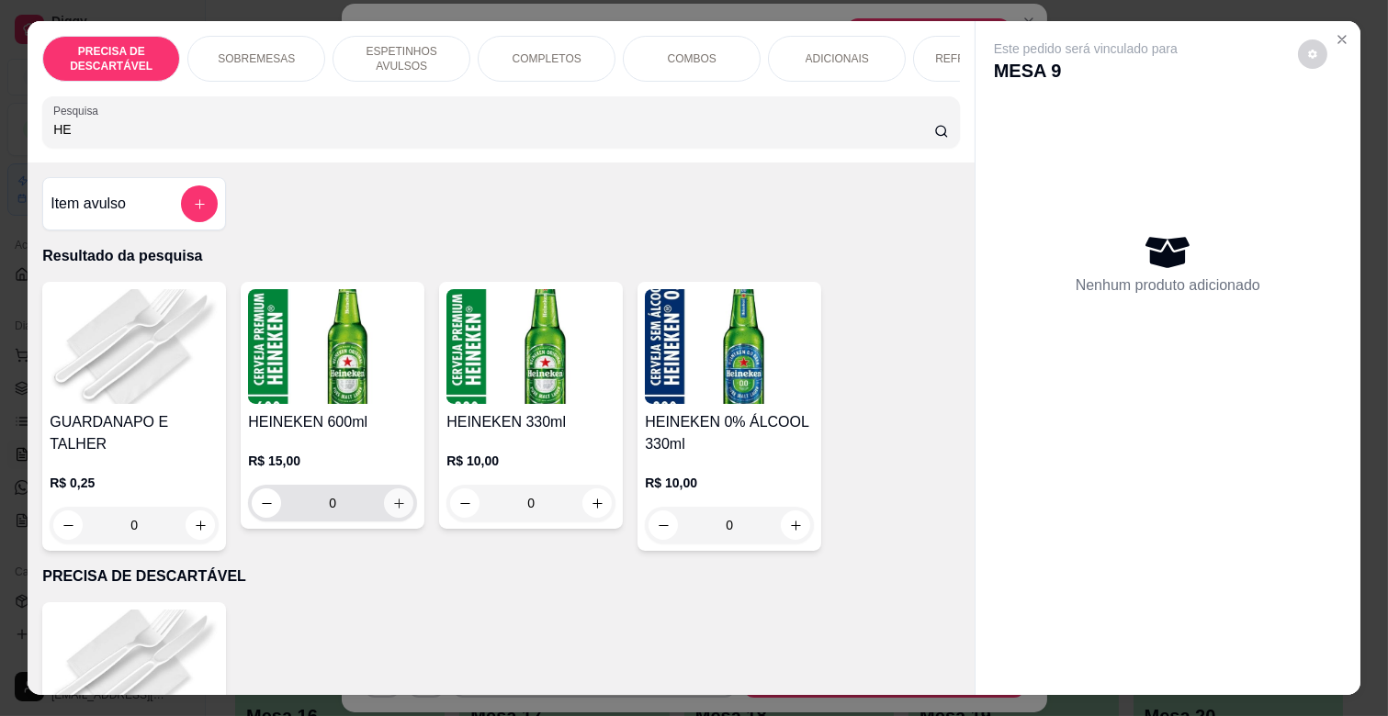
type input "HE"
click at [395, 500] on button "increase-product-quantity" at bounding box center [399, 504] width 28 height 28
type input "1"
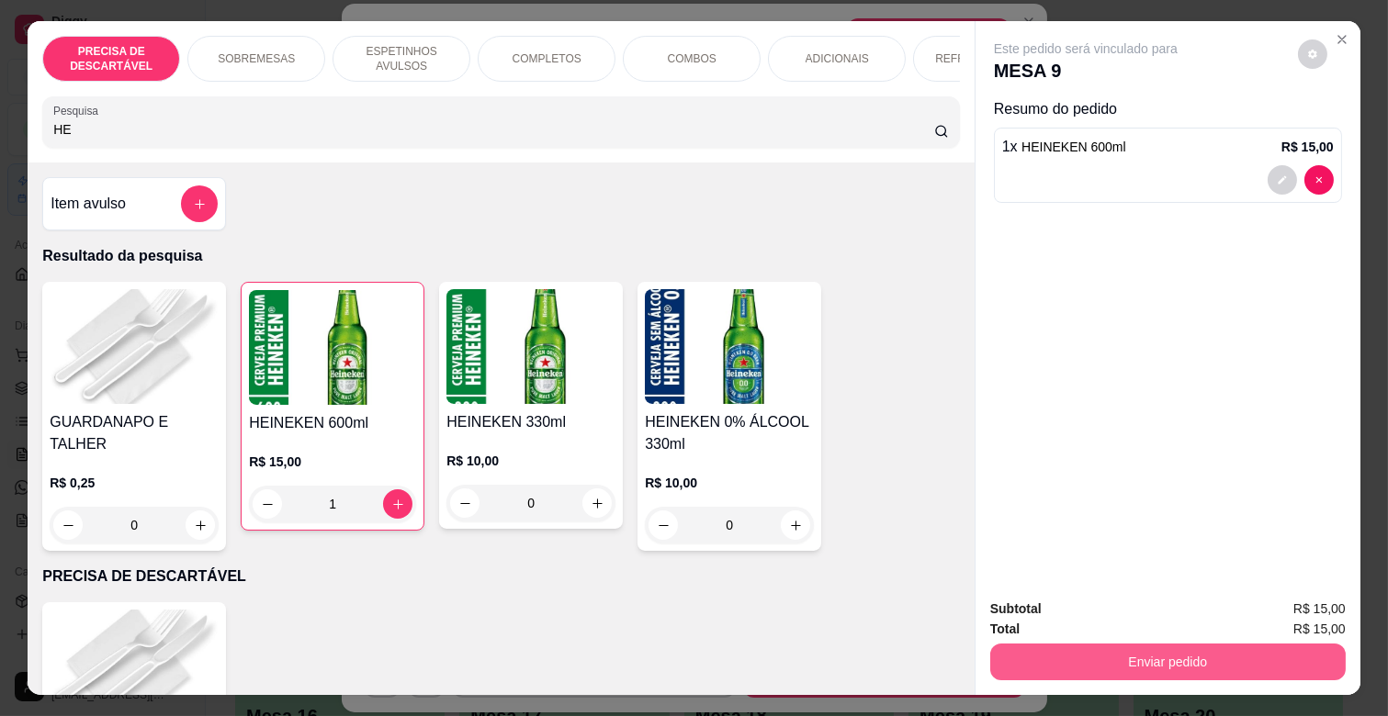
click at [1222, 654] on button "Enviar pedido" at bounding box center [1167, 662] width 355 height 37
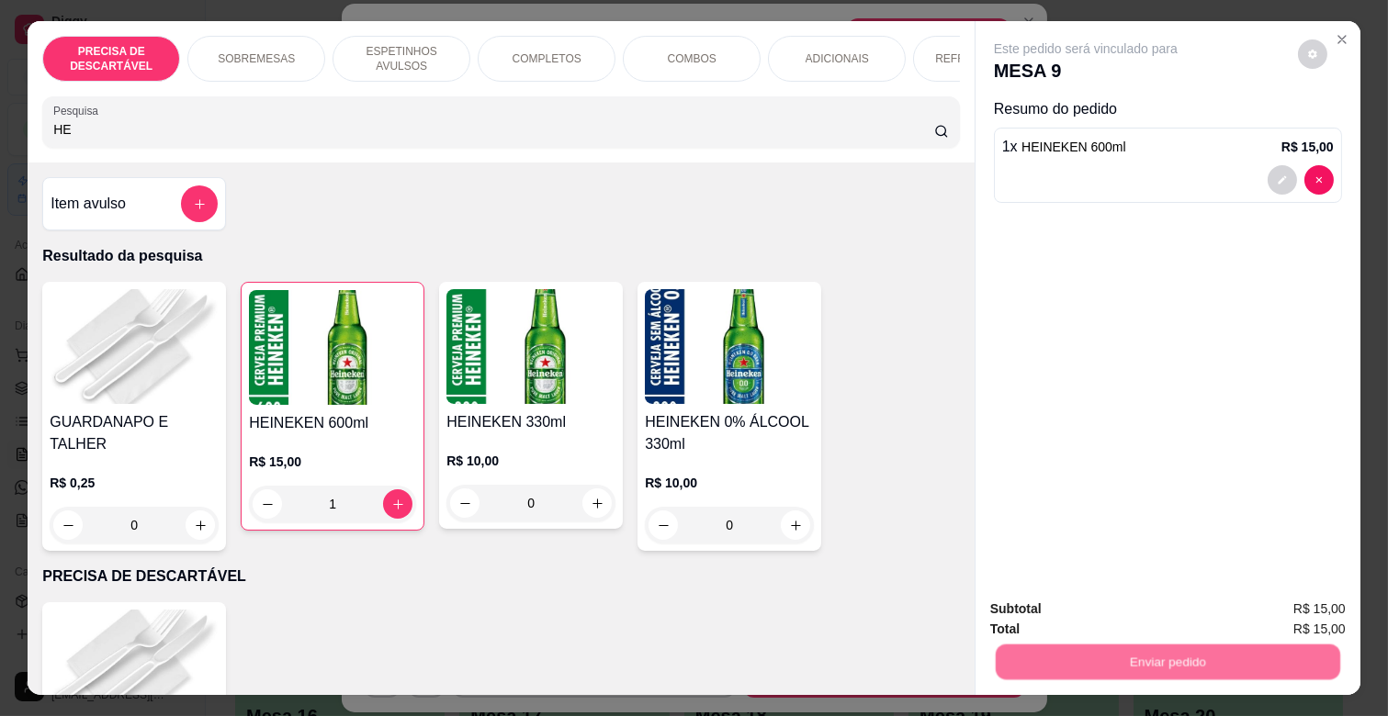
click at [1121, 608] on button "Não registrar e enviar pedido" at bounding box center [1105, 608] width 191 height 35
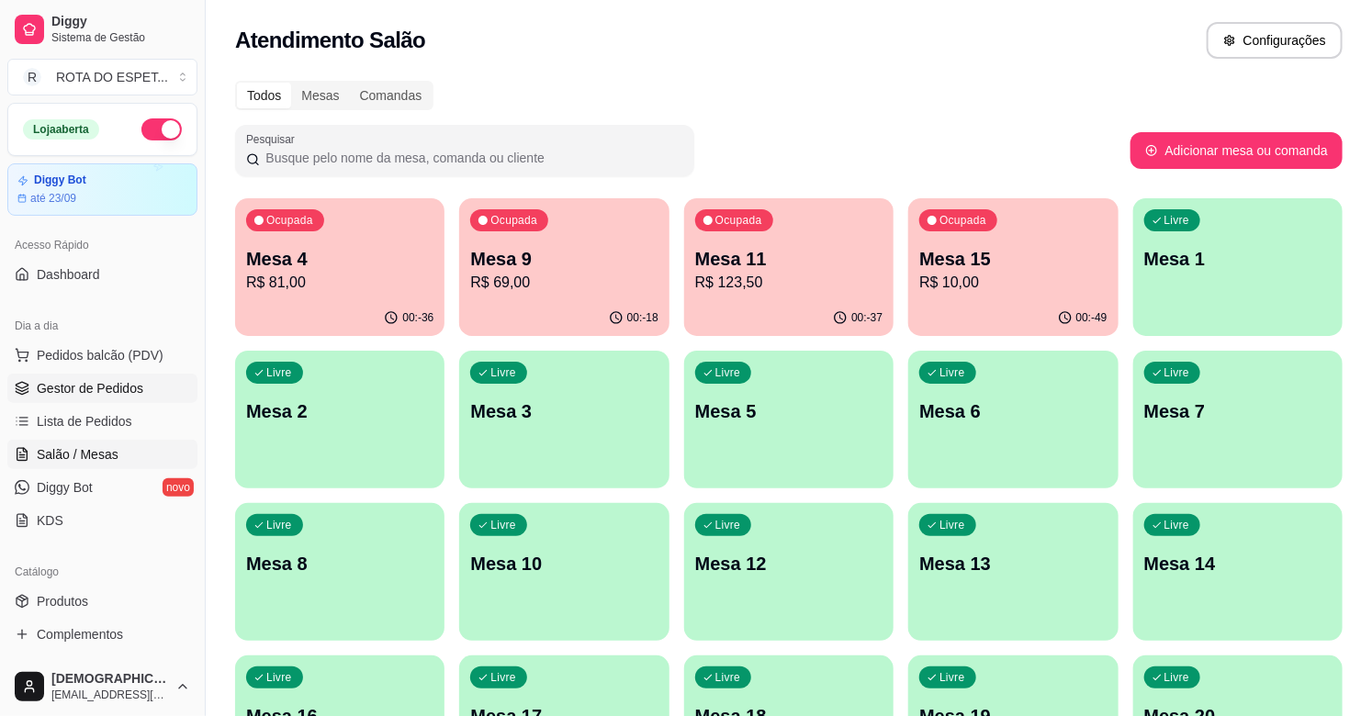
click at [101, 388] on span "Gestor de Pedidos" at bounding box center [90, 388] width 107 height 18
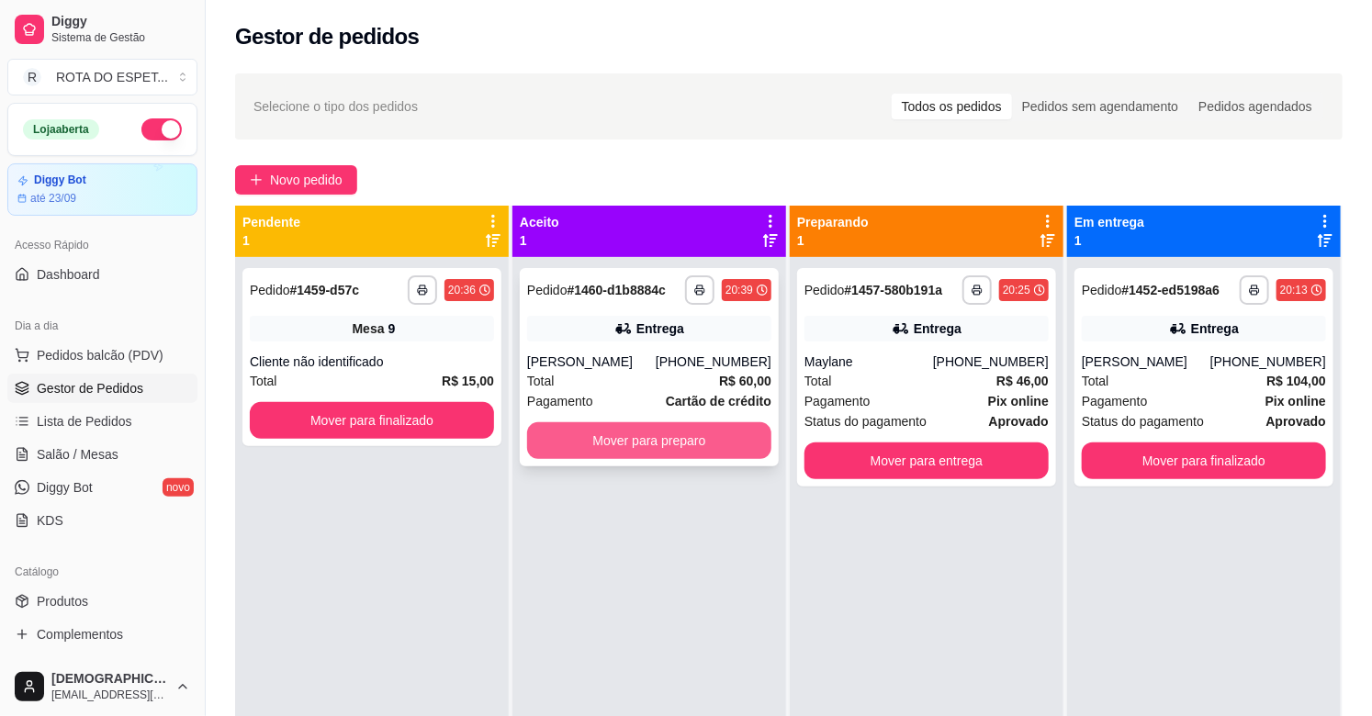
click at [641, 430] on button "Mover para preparo" at bounding box center [649, 440] width 244 height 37
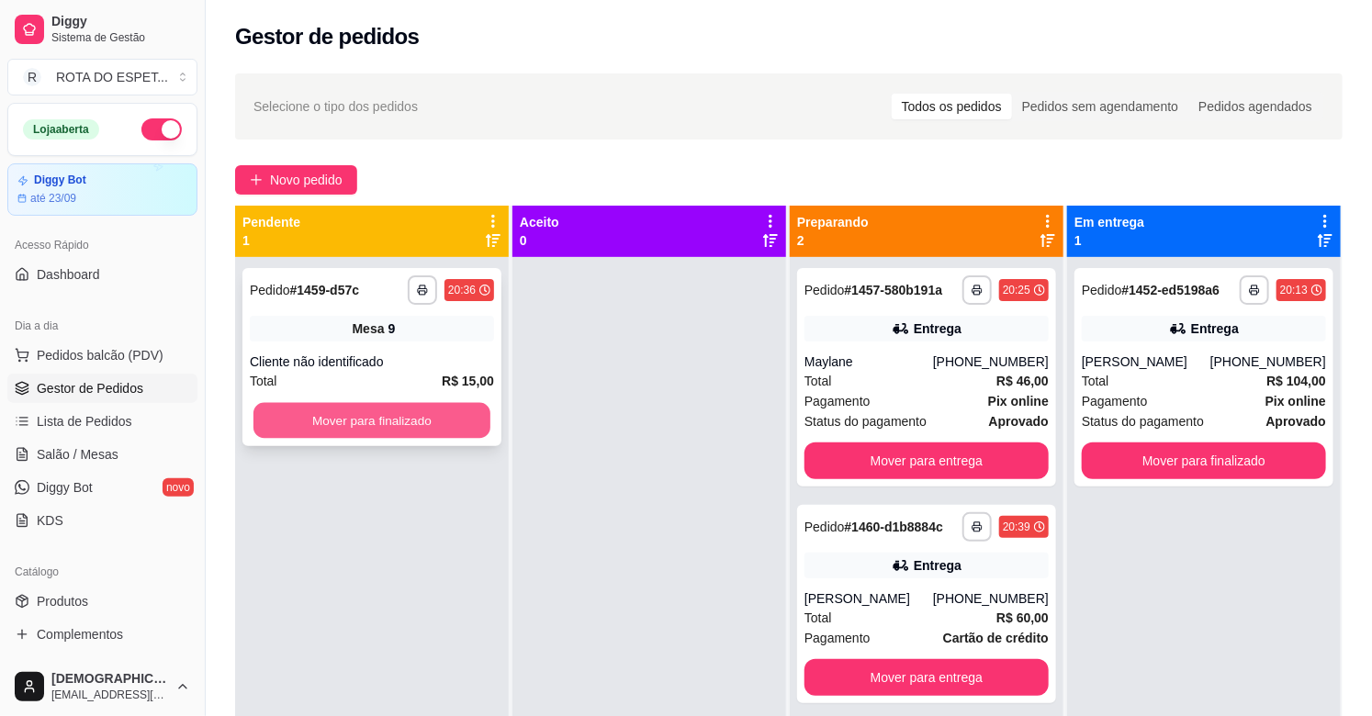
click at [428, 419] on button "Mover para finalizado" at bounding box center [371, 421] width 237 height 36
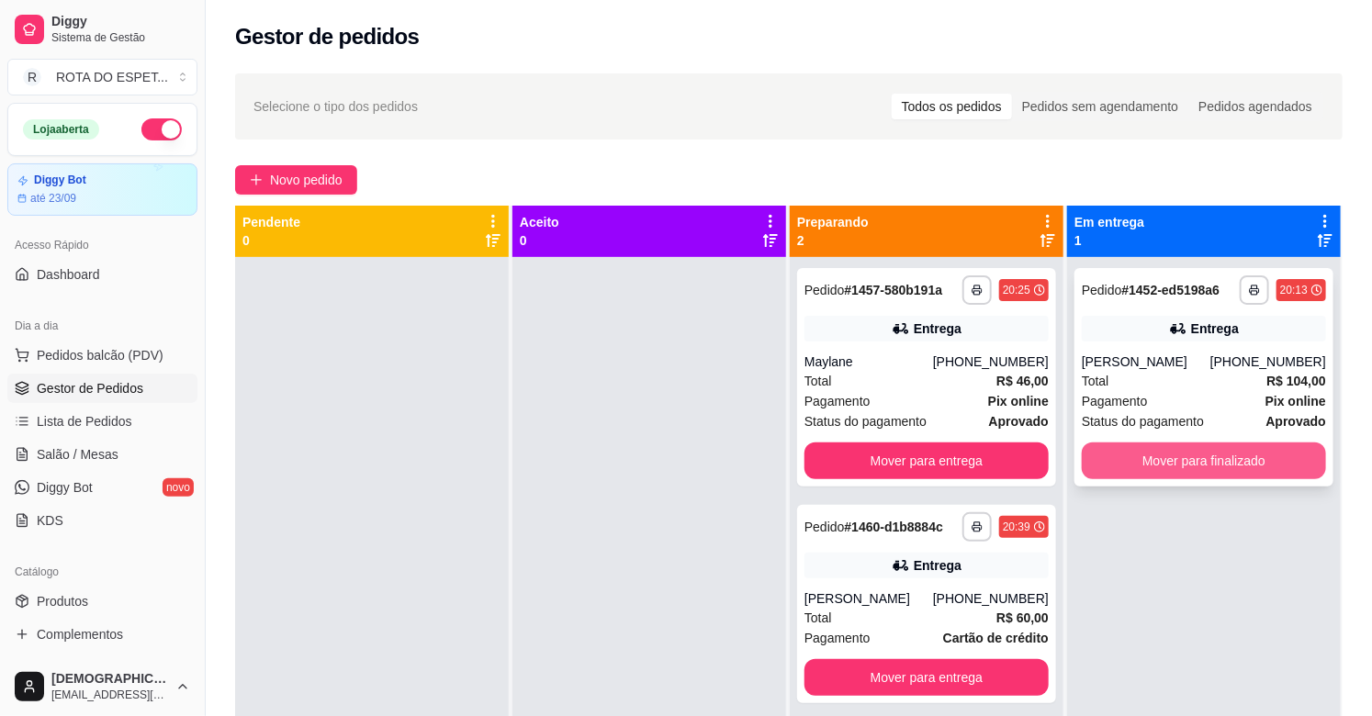
click at [1206, 457] on button "Mover para finalizado" at bounding box center [1204, 461] width 244 height 37
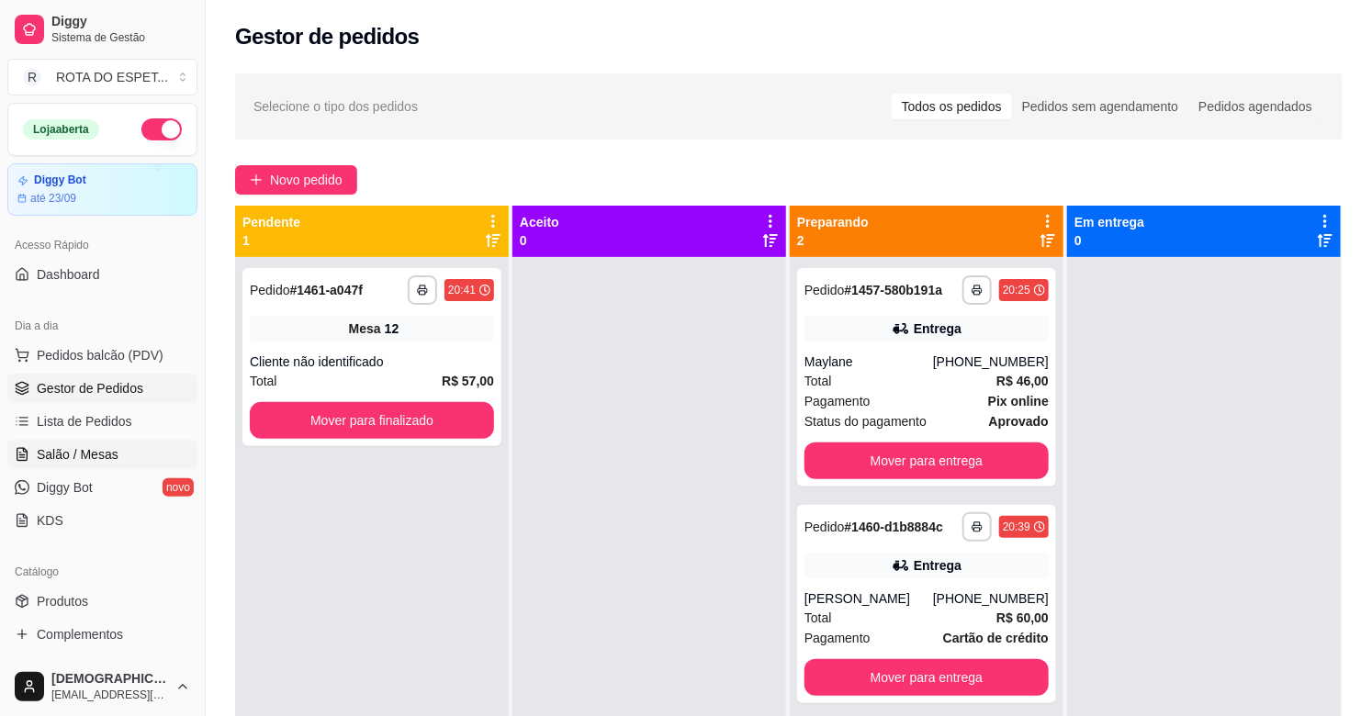
click at [72, 450] on span "Salão / Mesas" at bounding box center [78, 454] width 82 height 18
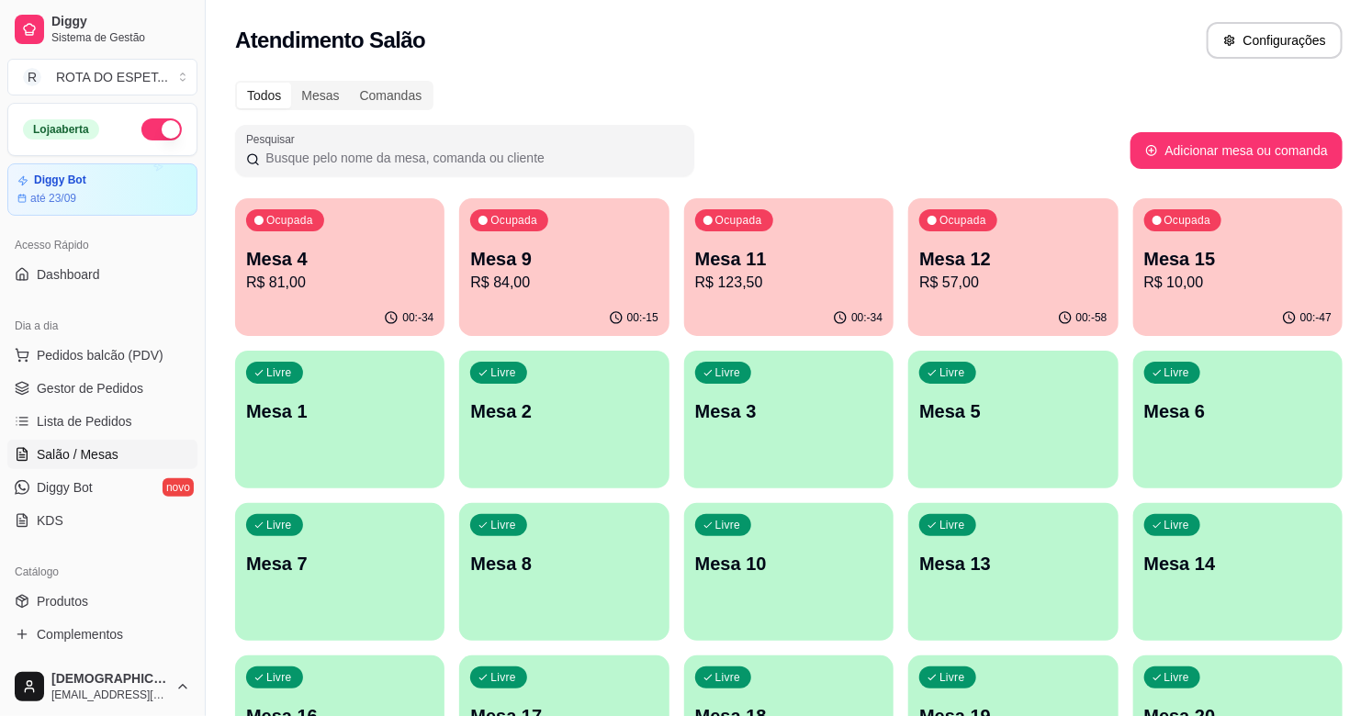
click at [1222, 263] on p "Mesa 15" at bounding box center [1237, 259] width 187 height 26
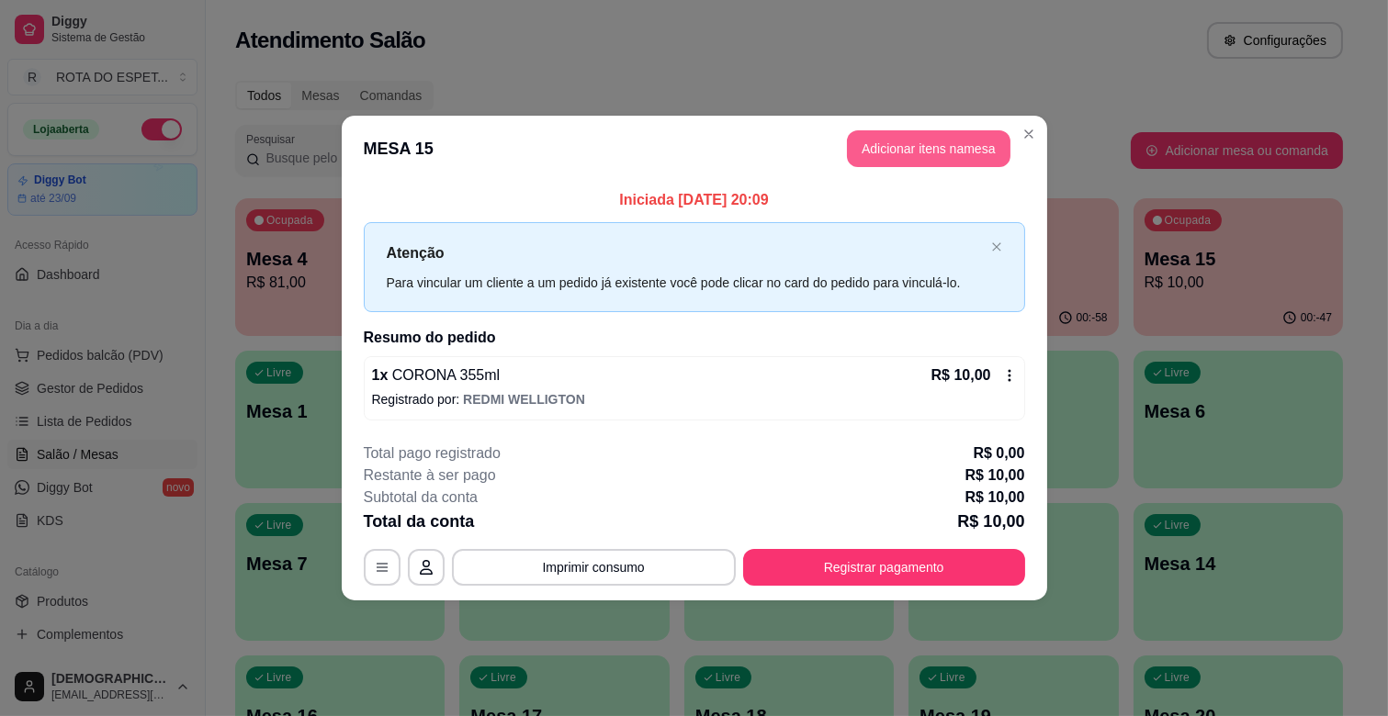
click at [894, 144] on button "Adicionar itens na mesa" at bounding box center [928, 148] width 163 height 37
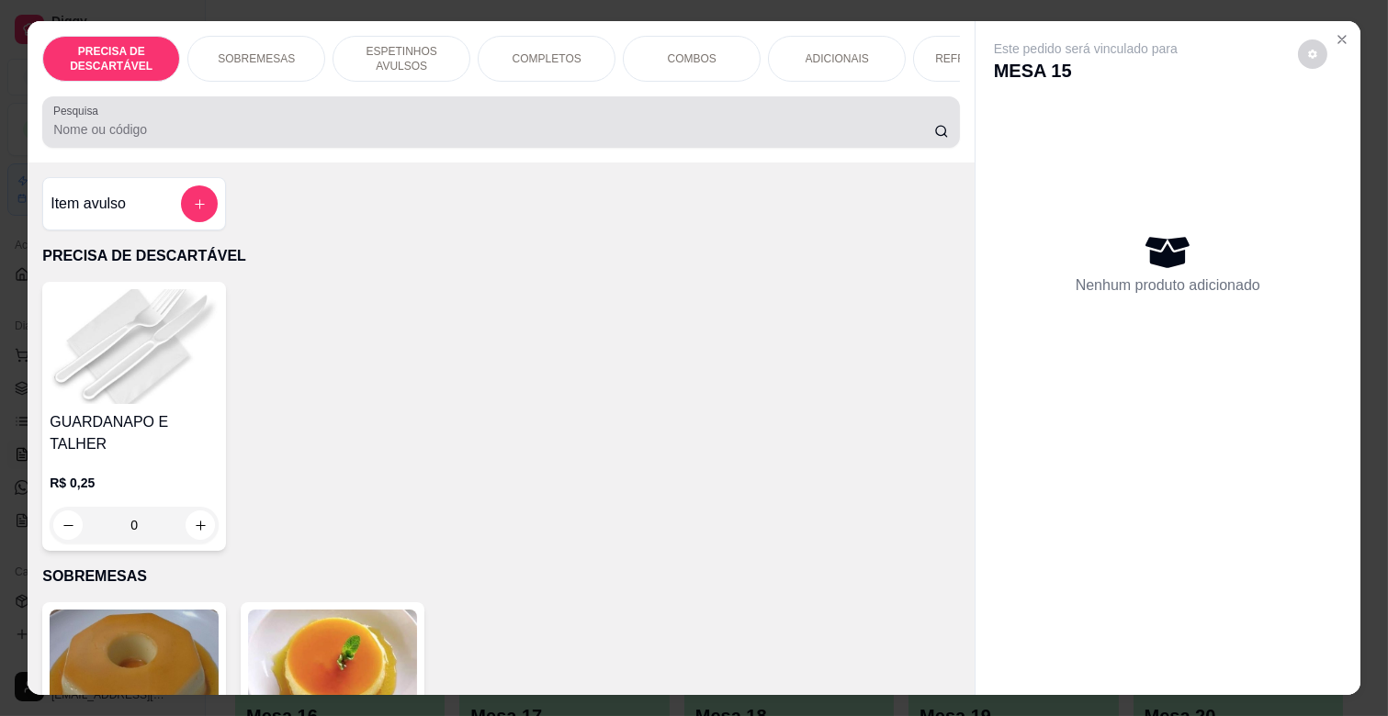
click at [346, 132] on input "Pesquisa" at bounding box center [493, 129] width 881 height 18
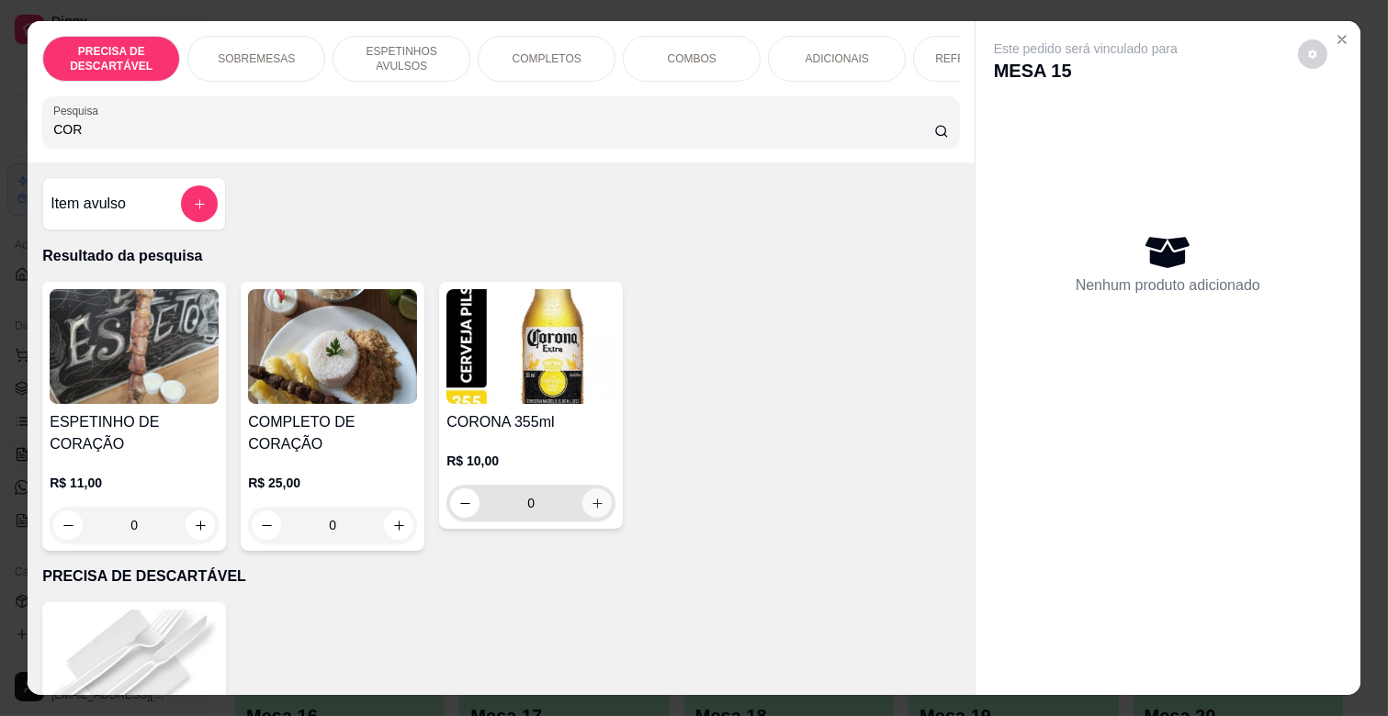
type input "COR"
click at [591, 508] on icon "increase-product-quantity" at bounding box center [598, 504] width 14 height 14
type input "1"
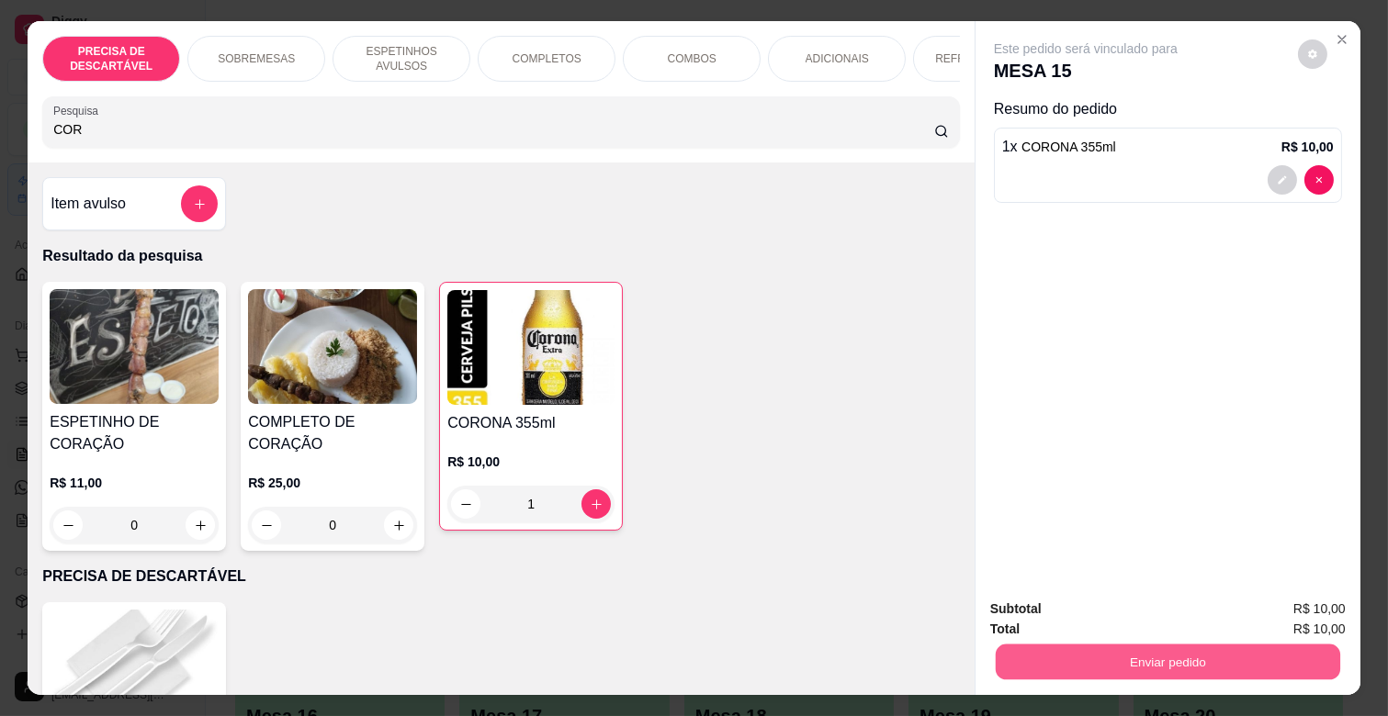
click at [1190, 664] on button "Enviar pedido" at bounding box center [1168, 662] width 344 height 36
click at [1163, 604] on button "Não registrar e enviar pedido" at bounding box center [1105, 608] width 191 height 35
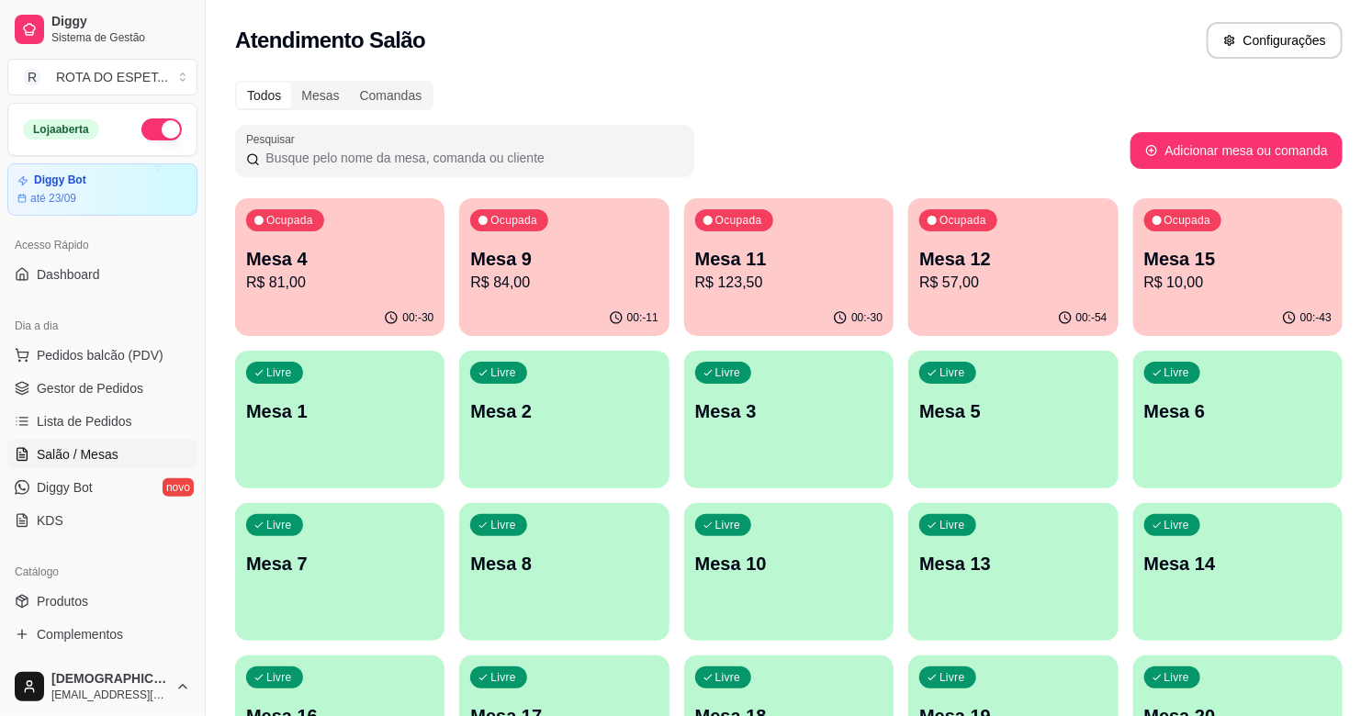
click at [364, 279] on p "R$ 81,00" at bounding box center [339, 283] width 187 height 22
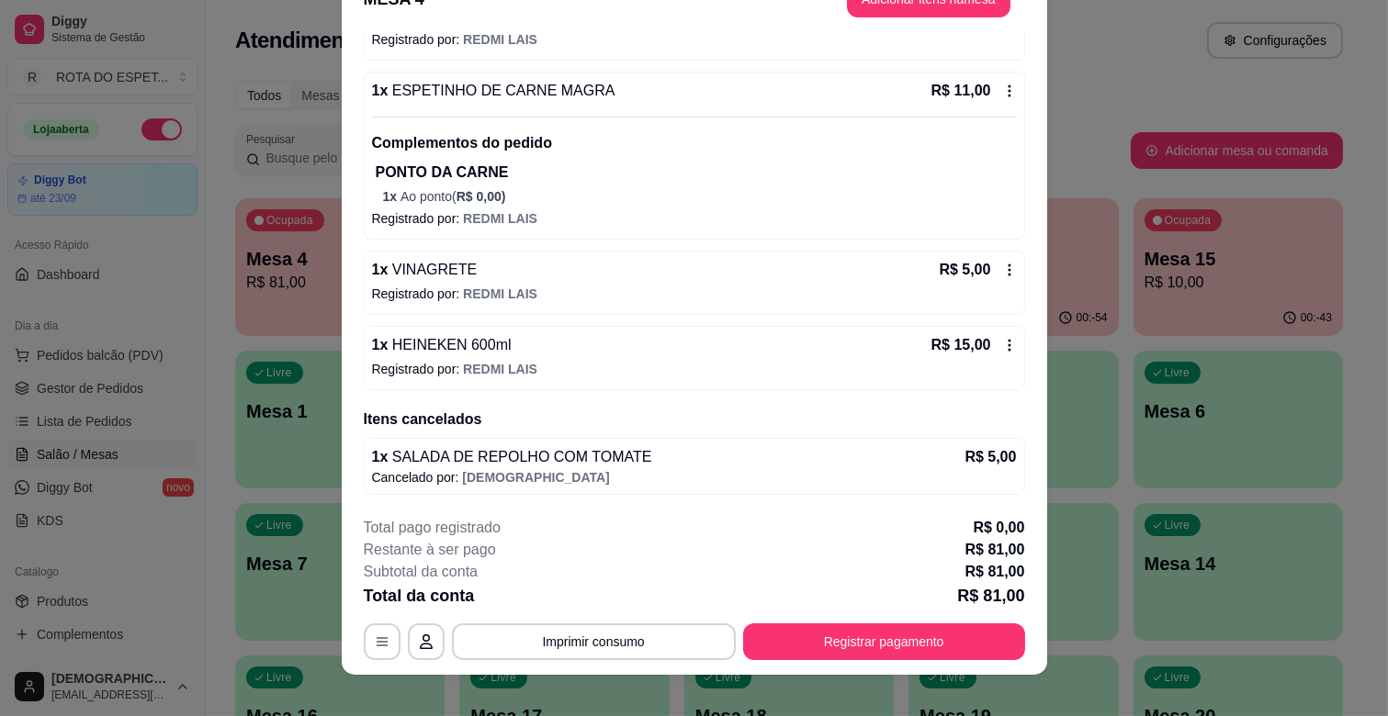
scroll to position [55, 0]
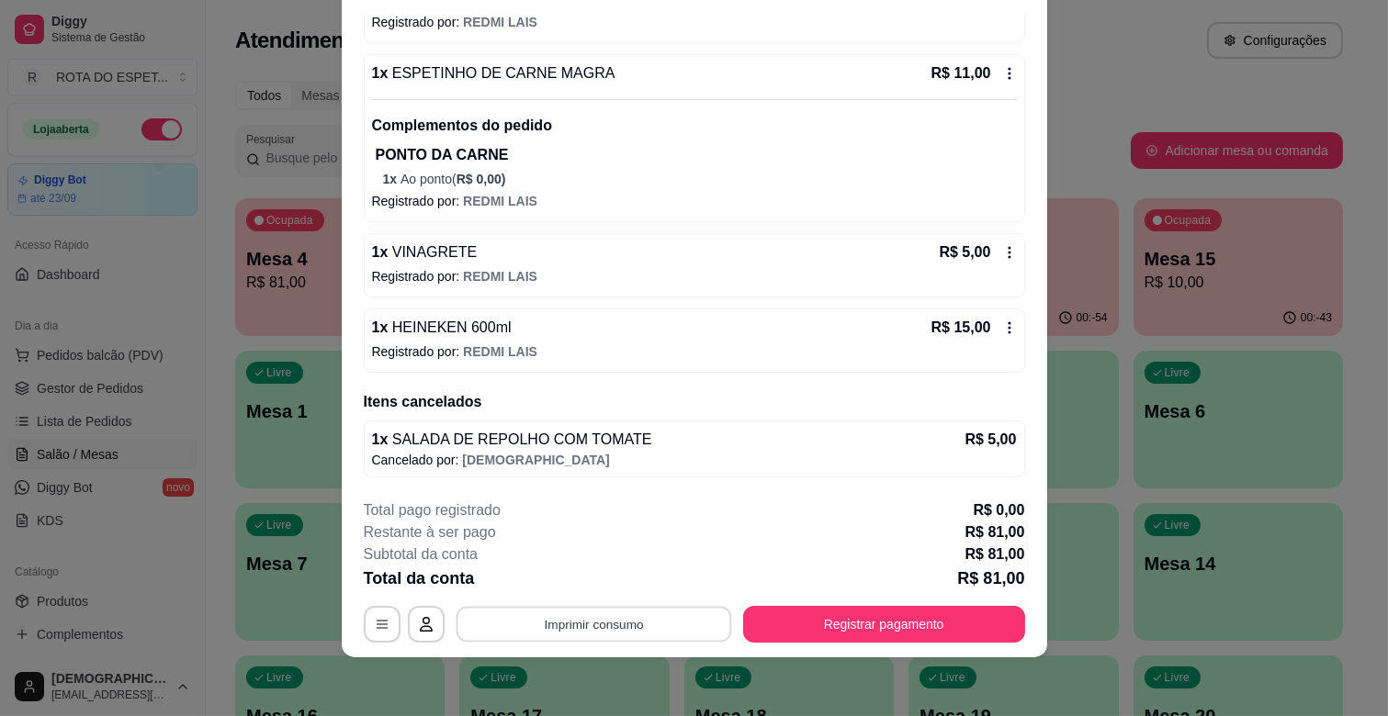
click at [606, 623] on button "Imprimir consumo" at bounding box center [594, 625] width 276 height 36
click at [630, 574] on button "IMPRESSORA CAIXA" at bounding box center [591, 582] width 147 height 28
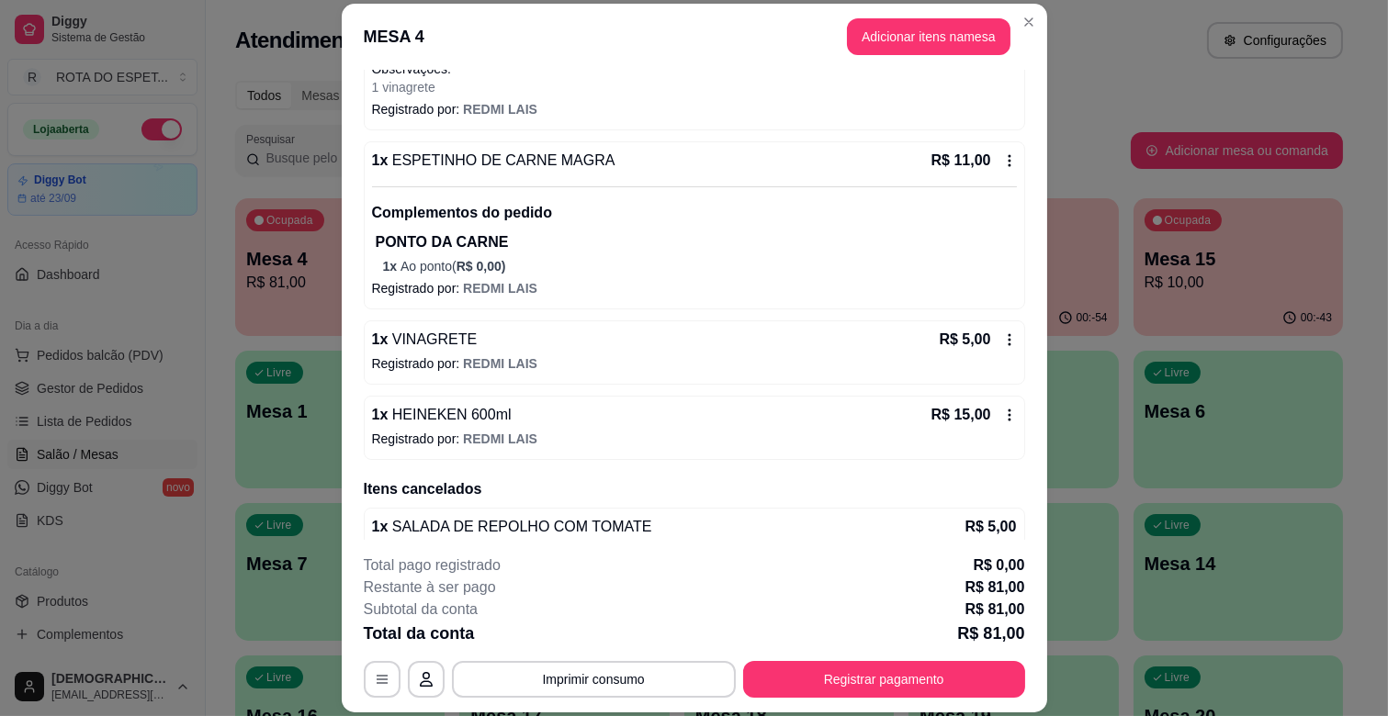
scroll to position [409, 0]
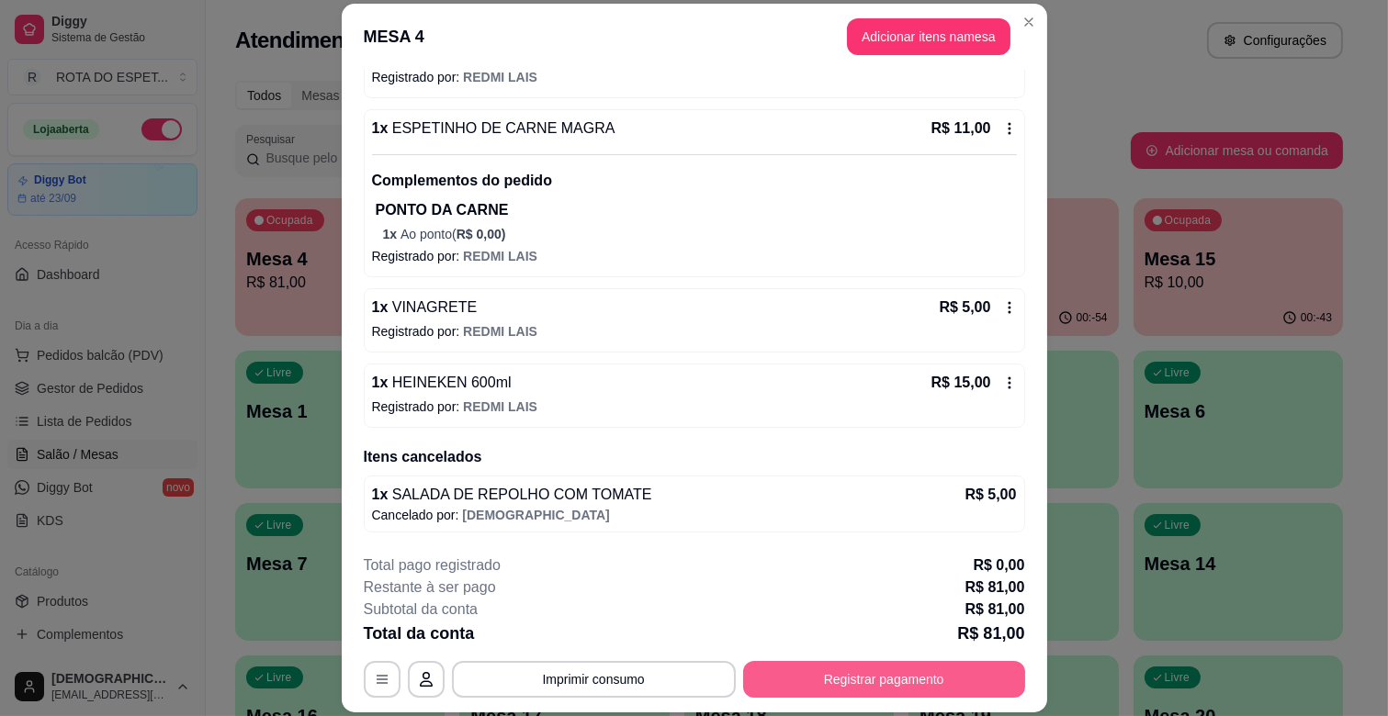
click at [891, 677] on button "Registrar pagamento" at bounding box center [884, 679] width 282 height 37
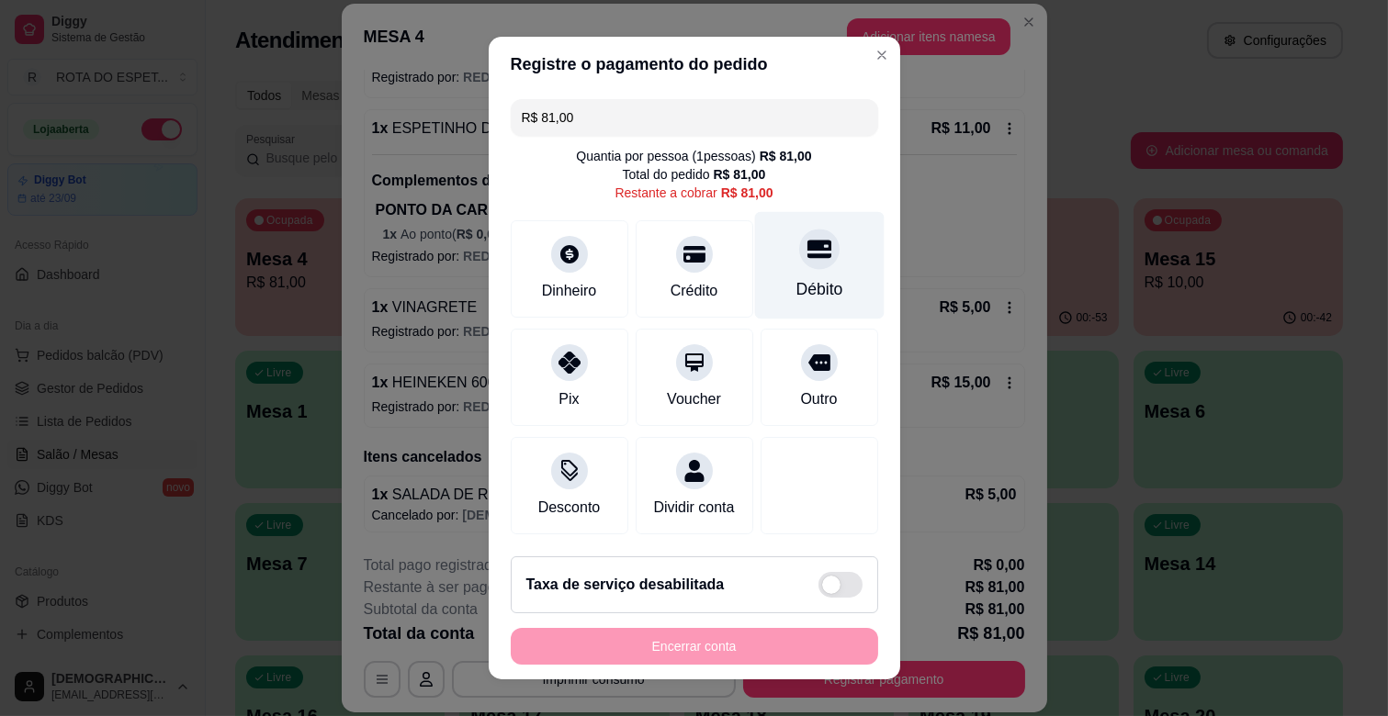
click at [806, 259] on icon at bounding box center [818, 249] width 24 height 24
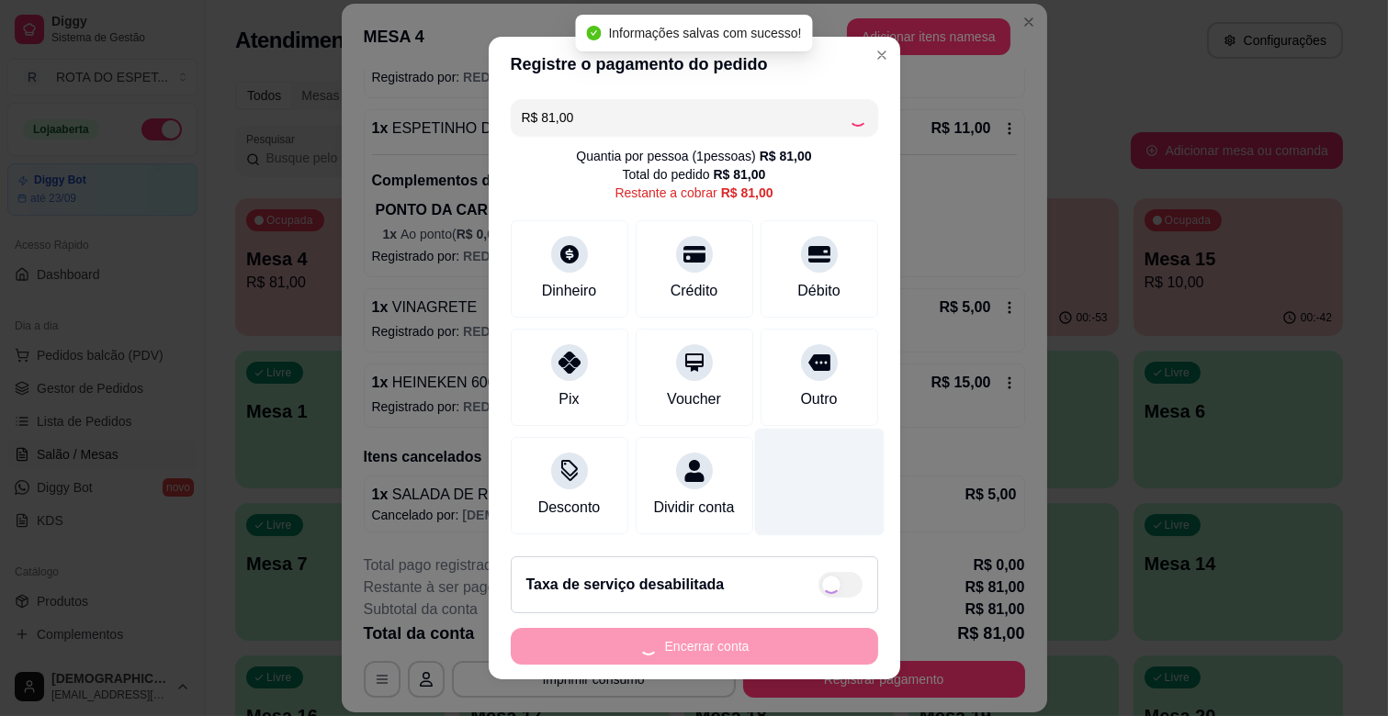
type input "R$ 0,00"
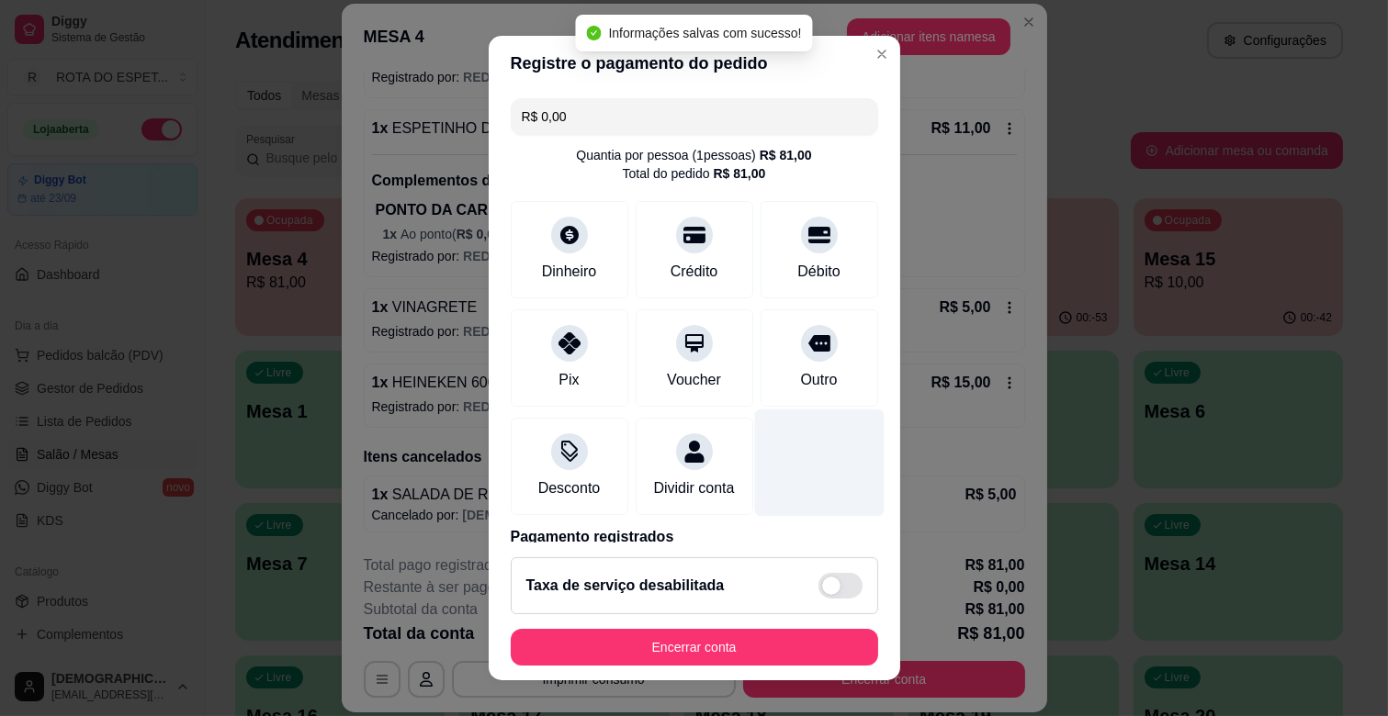
scroll to position [97, 0]
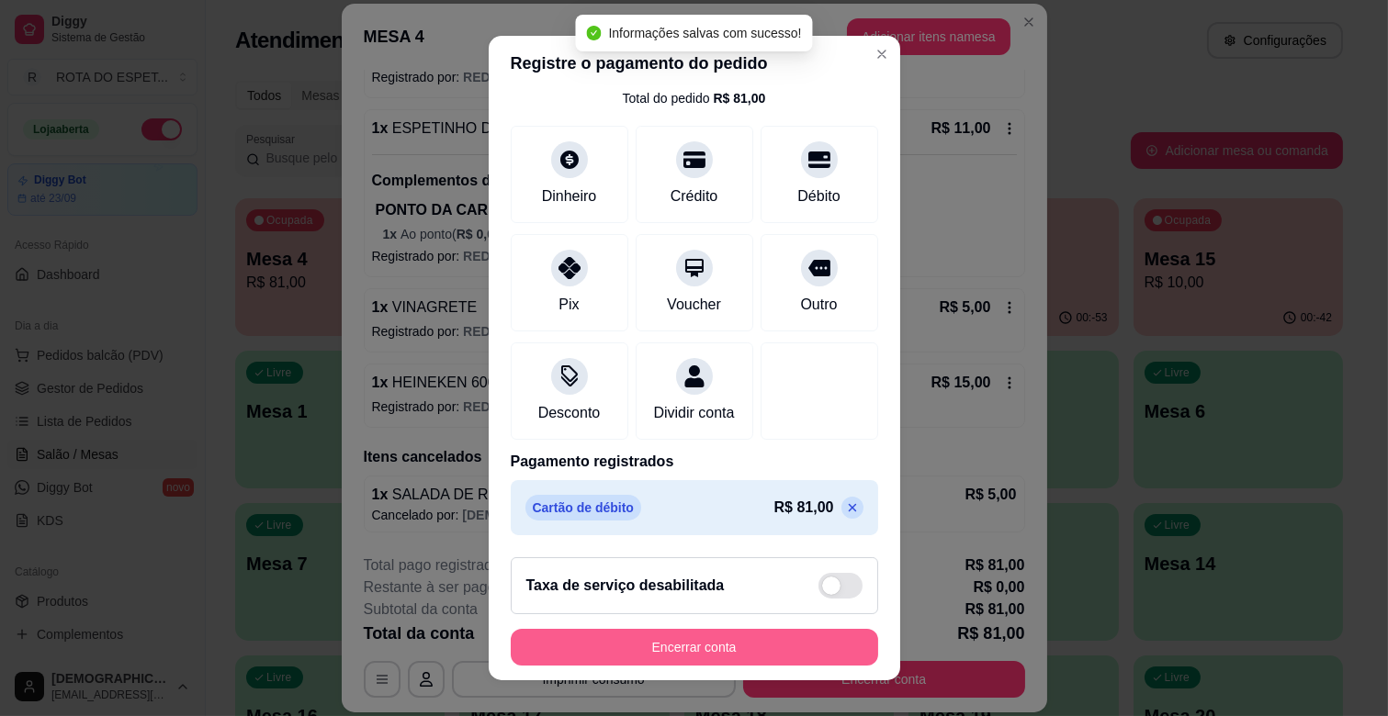
click at [733, 645] on button "Encerrar conta" at bounding box center [694, 647] width 367 height 37
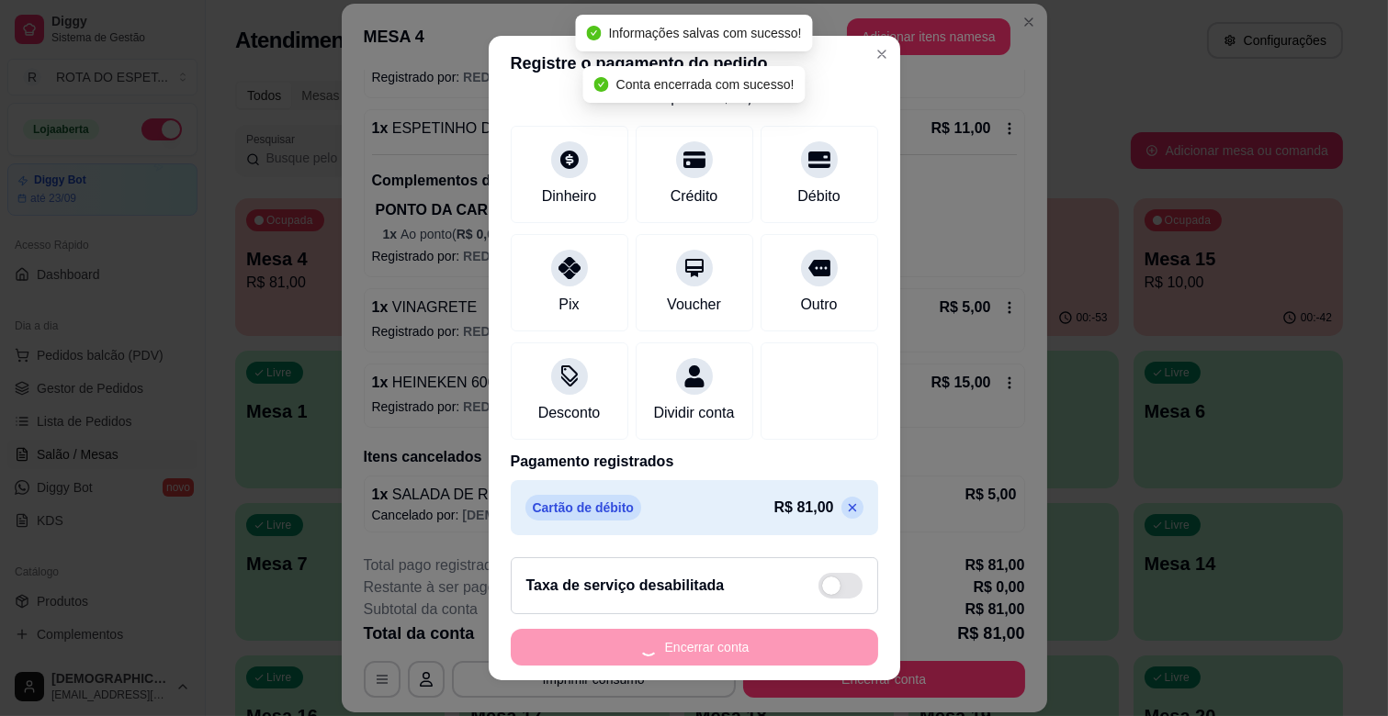
scroll to position [0, 0]
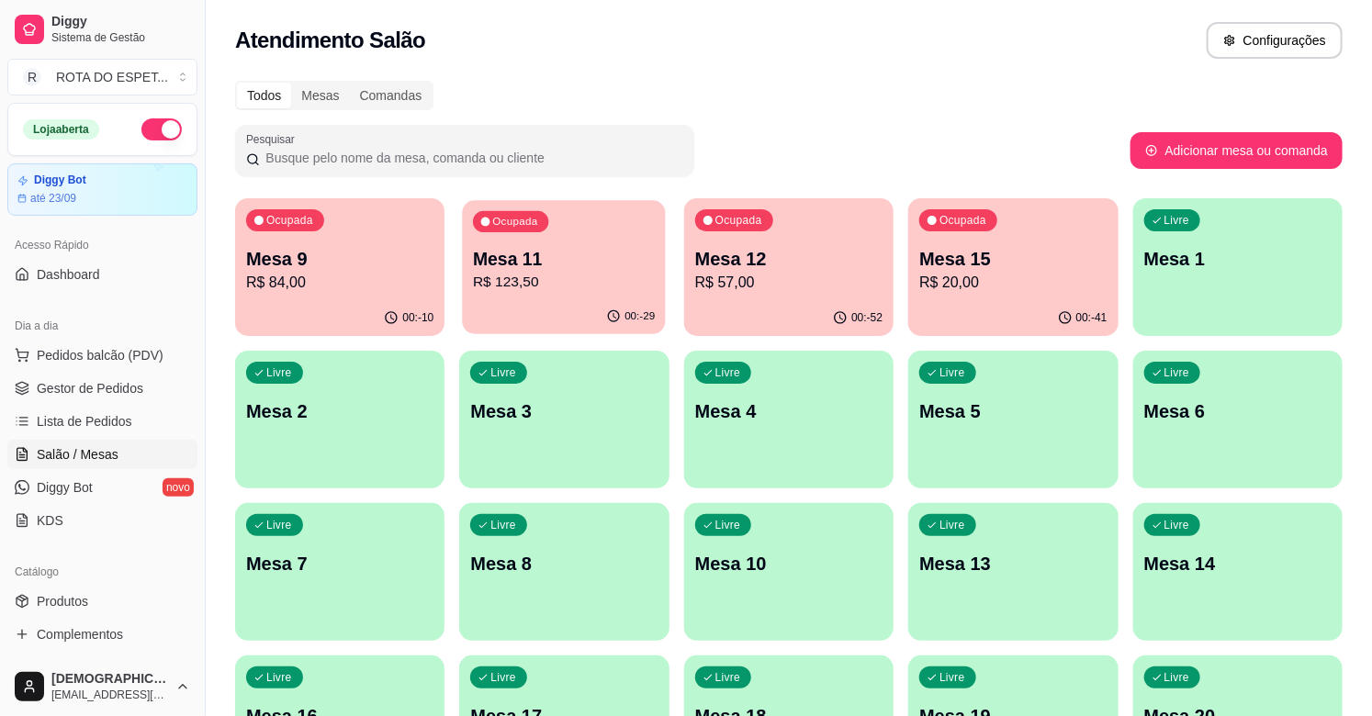
click at [616, 267] on p "Mesa 11" at bounding box center [564, 259] width 182 height 25
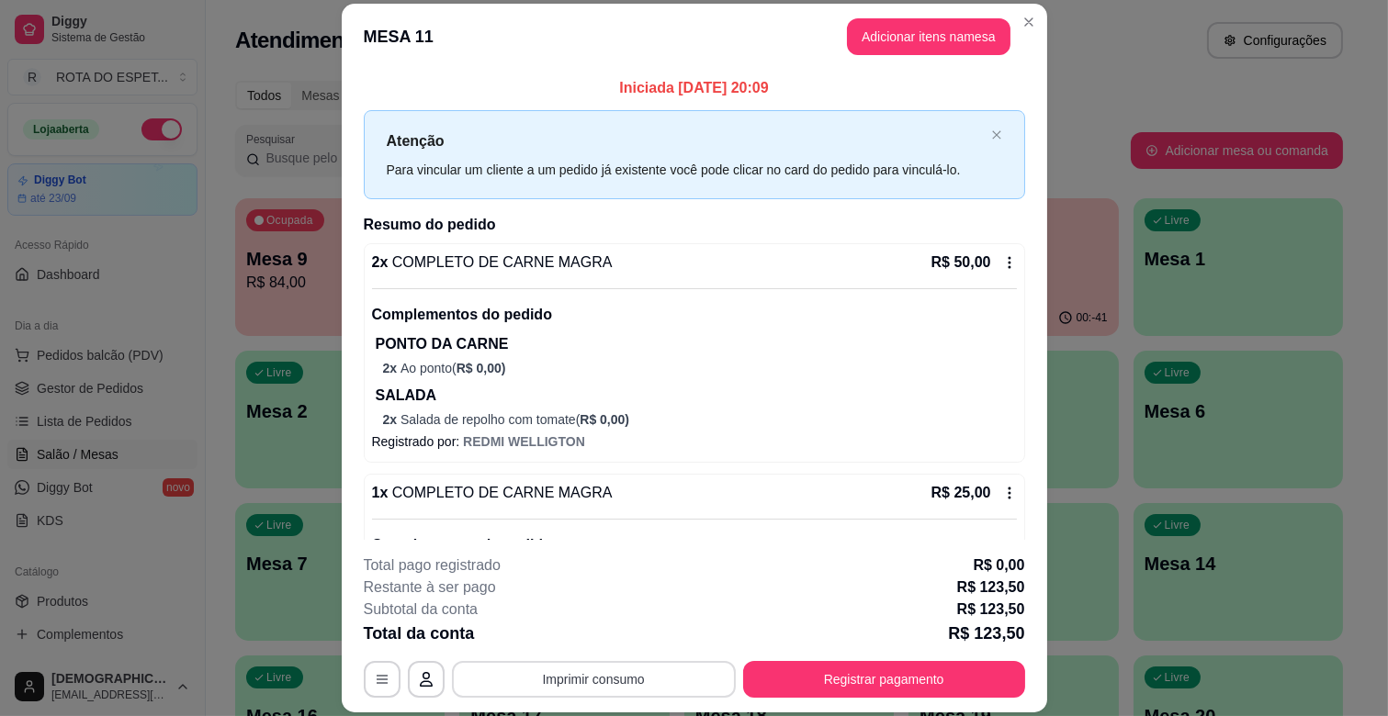
click at [634, 678] on button "Imprimir consumo" at bounding box center [594, 679] width 284 height 37
click at [638, 630] on button "IMPRESSORA CAIXA" at bounding box center [592, 637] width 152 height 29
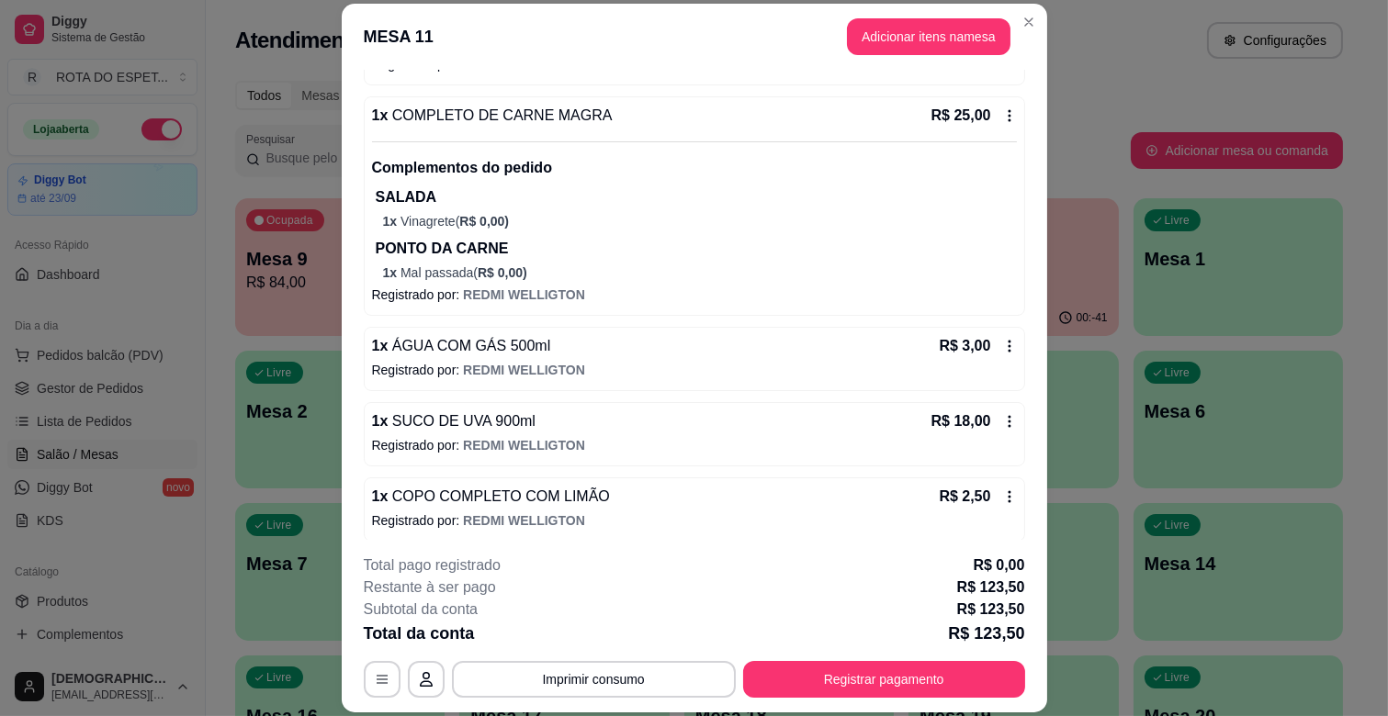
scroll to position [618, 0]
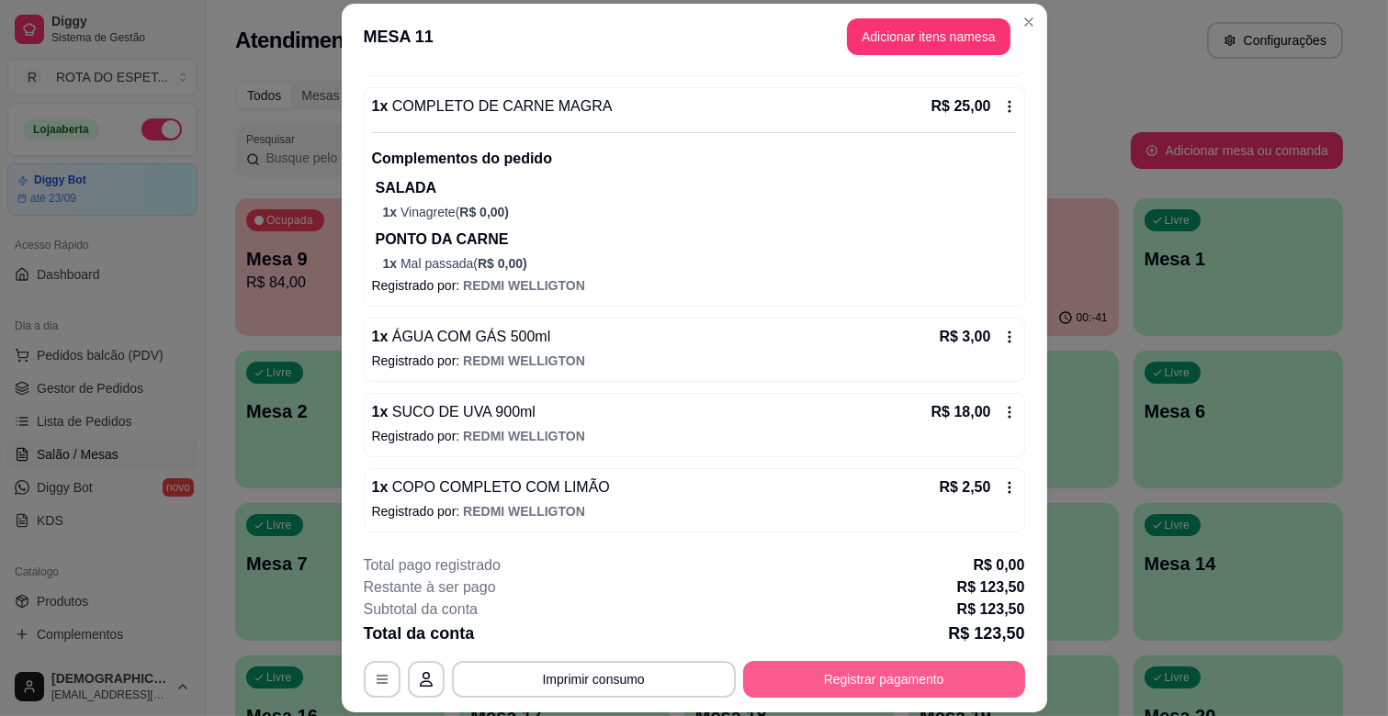
click at [888, 682] on button "Registrar pagamento" at bounding box center [884, 679] width 282 height 37
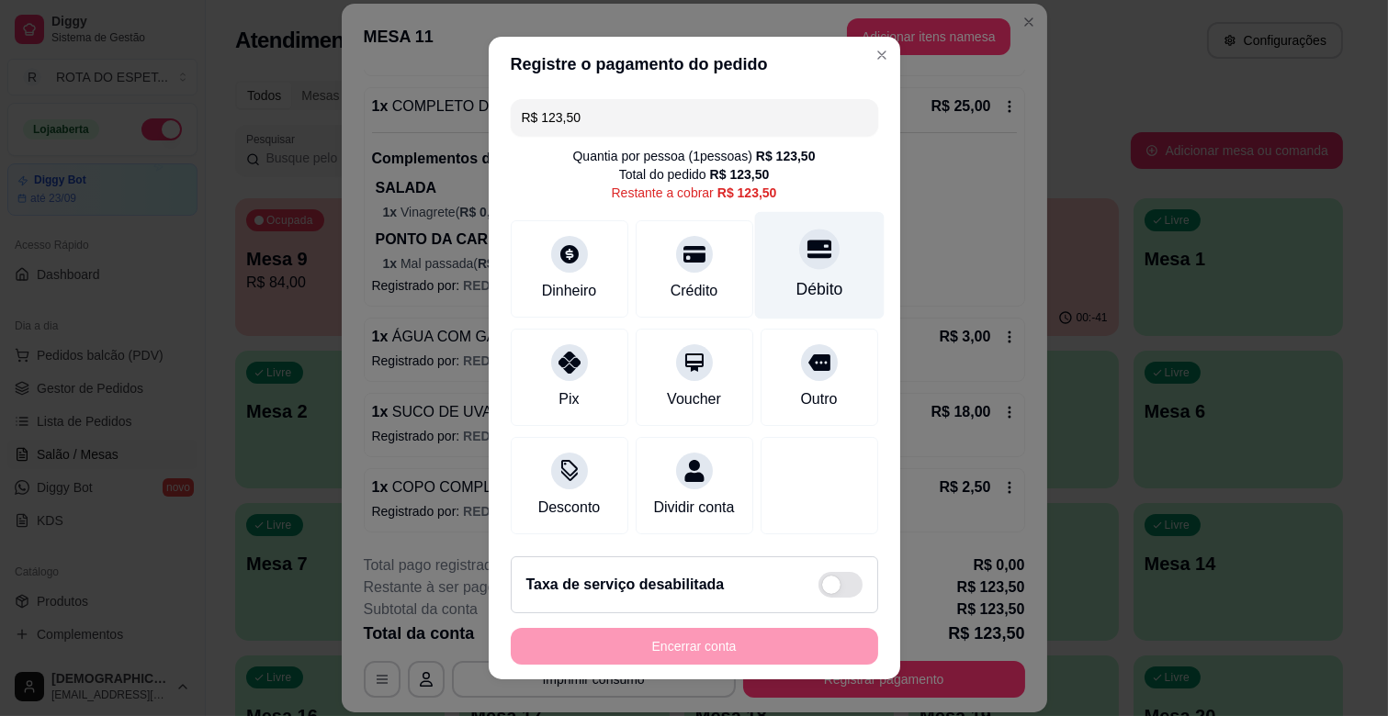
click at [795, 287] on div "Débito" at bounding box center [818, 289] width 47 height 24
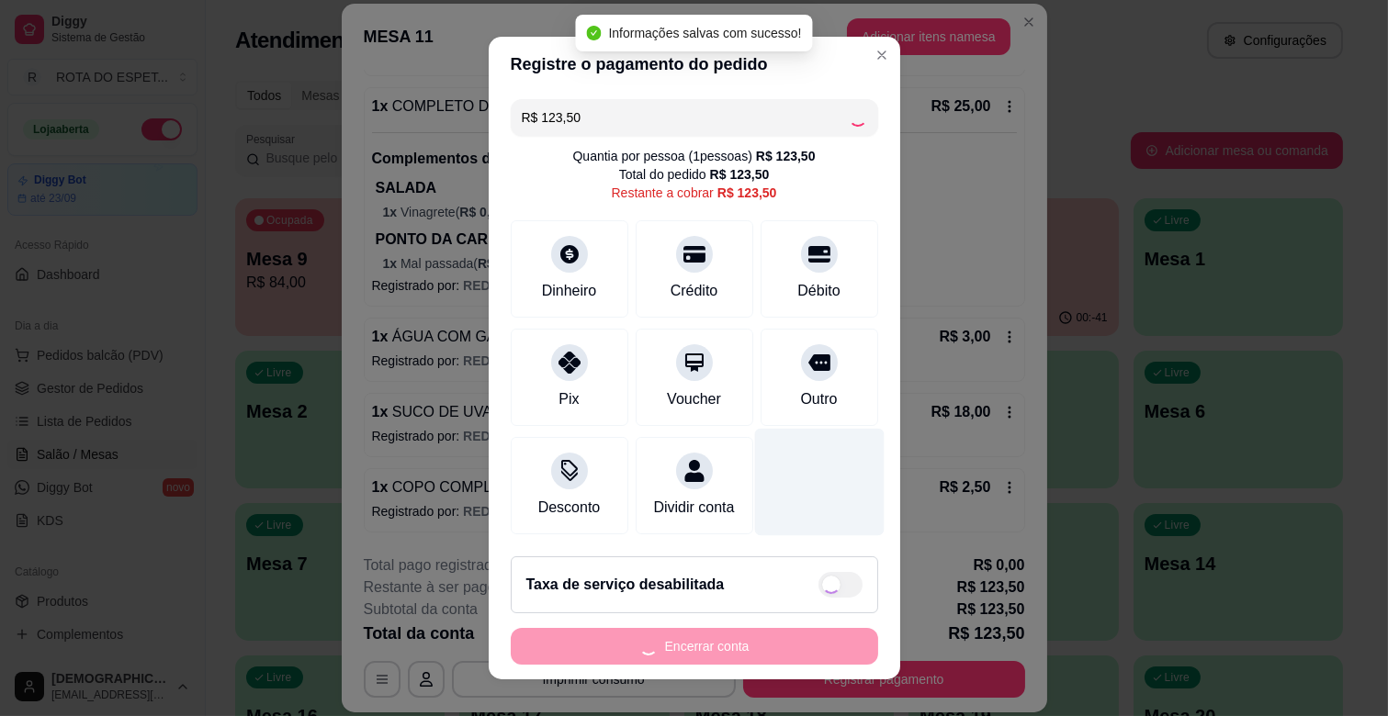
type input "R$ 0,00"
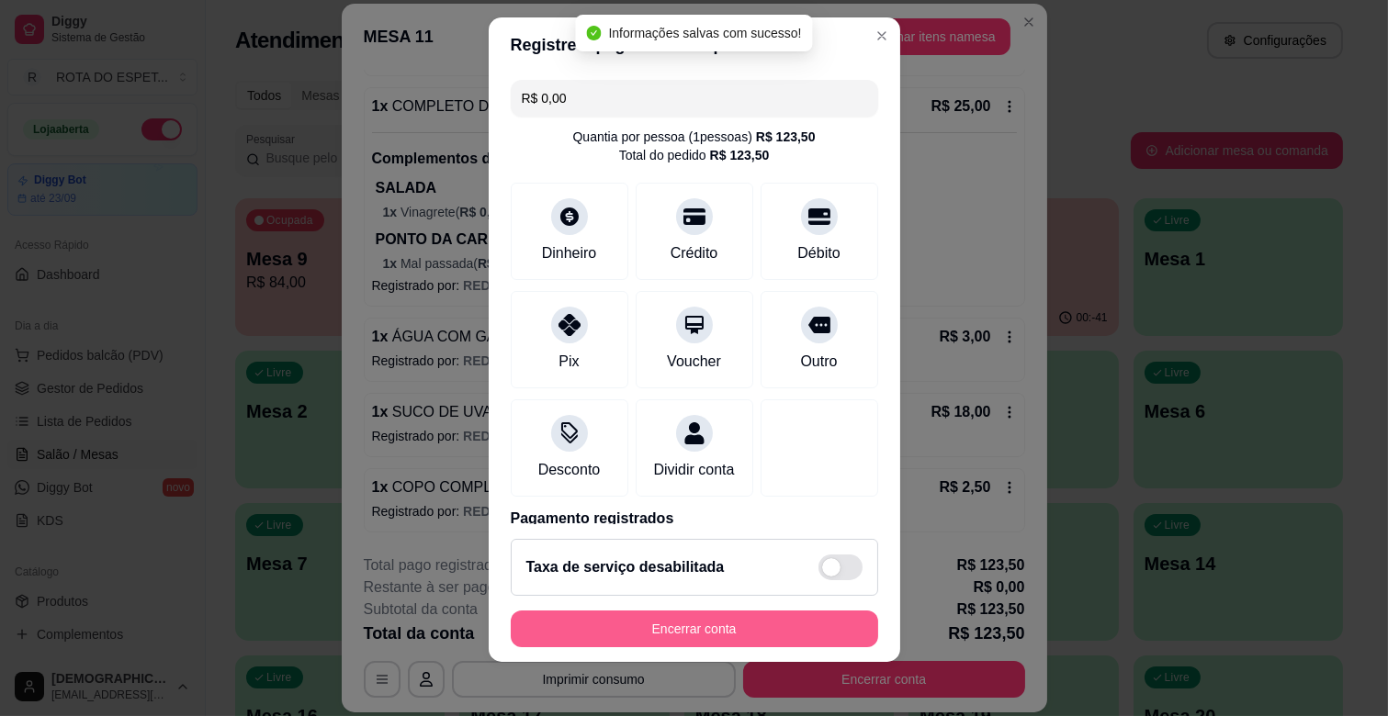
scroll to position [23, 0]
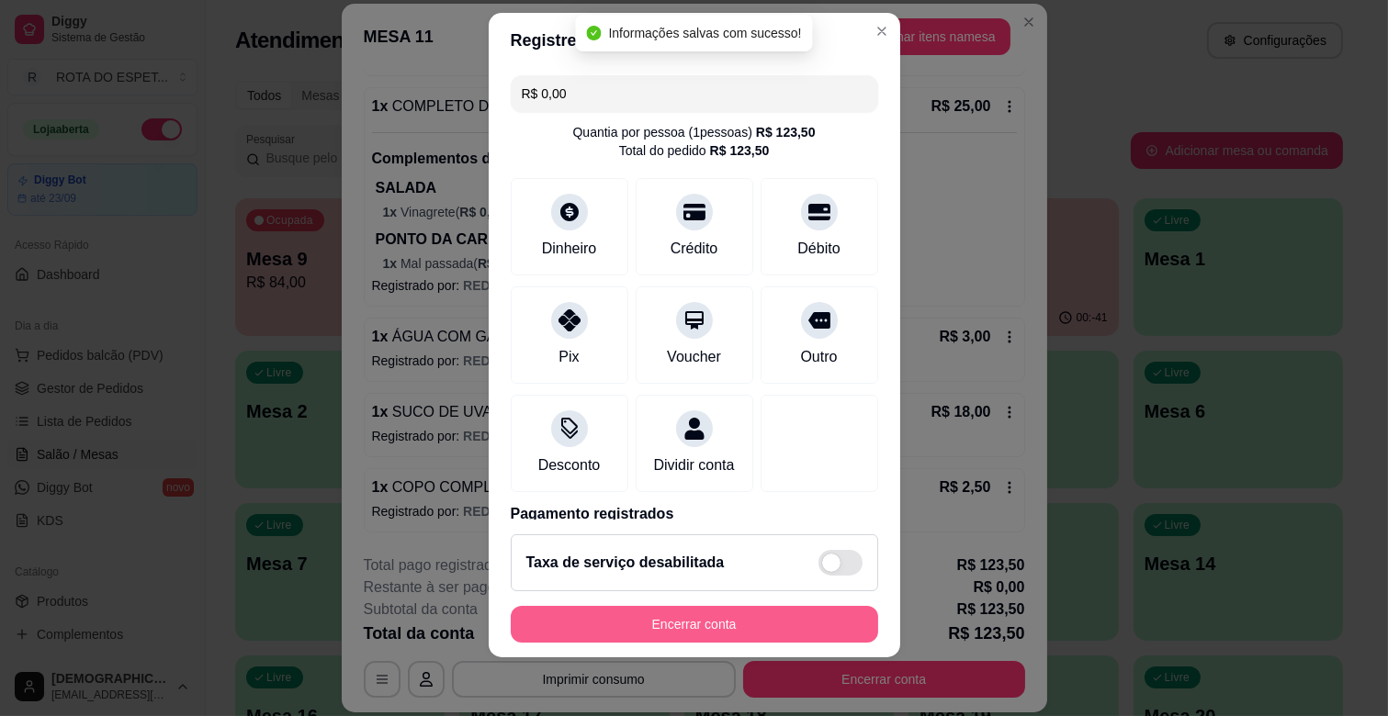
click at [750, 621] on button "Encerrar conta" at bounding box center [694, 624] width 367 height 37
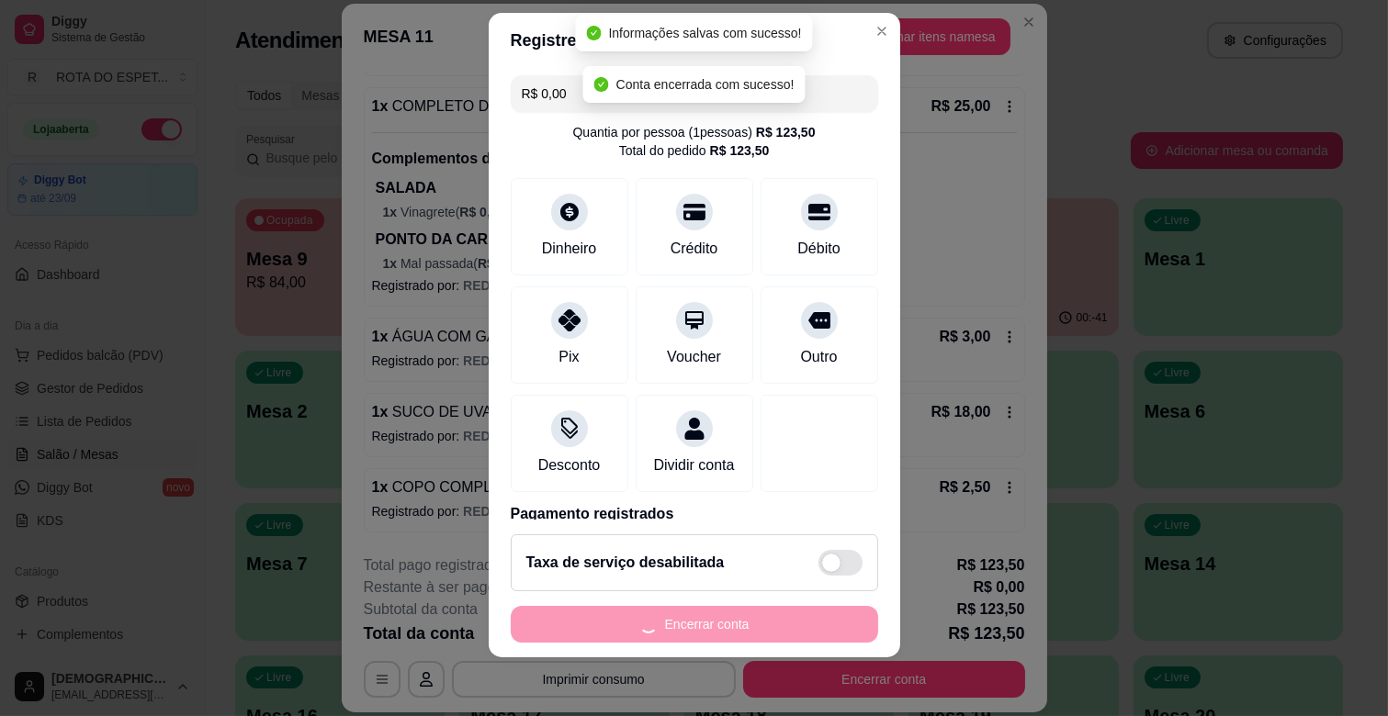
scroll to position [0, 0]
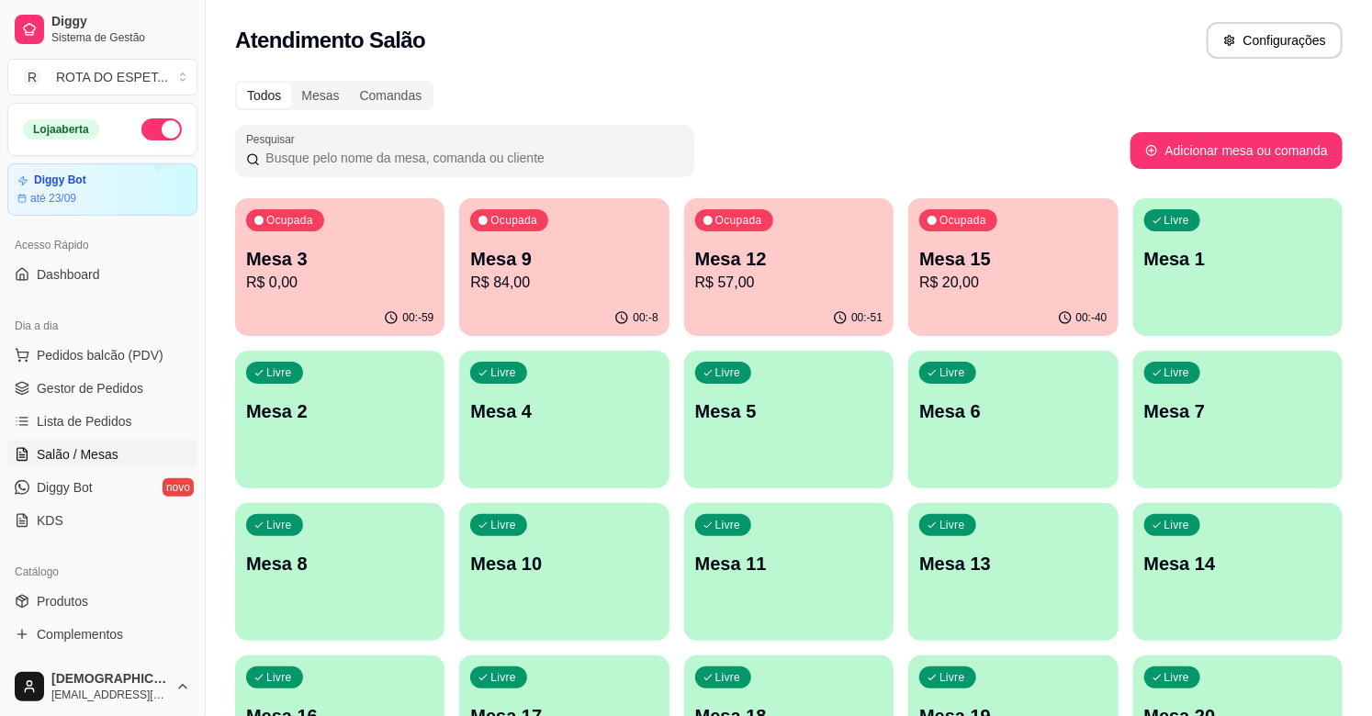
click at [773, 248] on p "Mesa 12" at bounding box center [788, 259] width 187 height 26
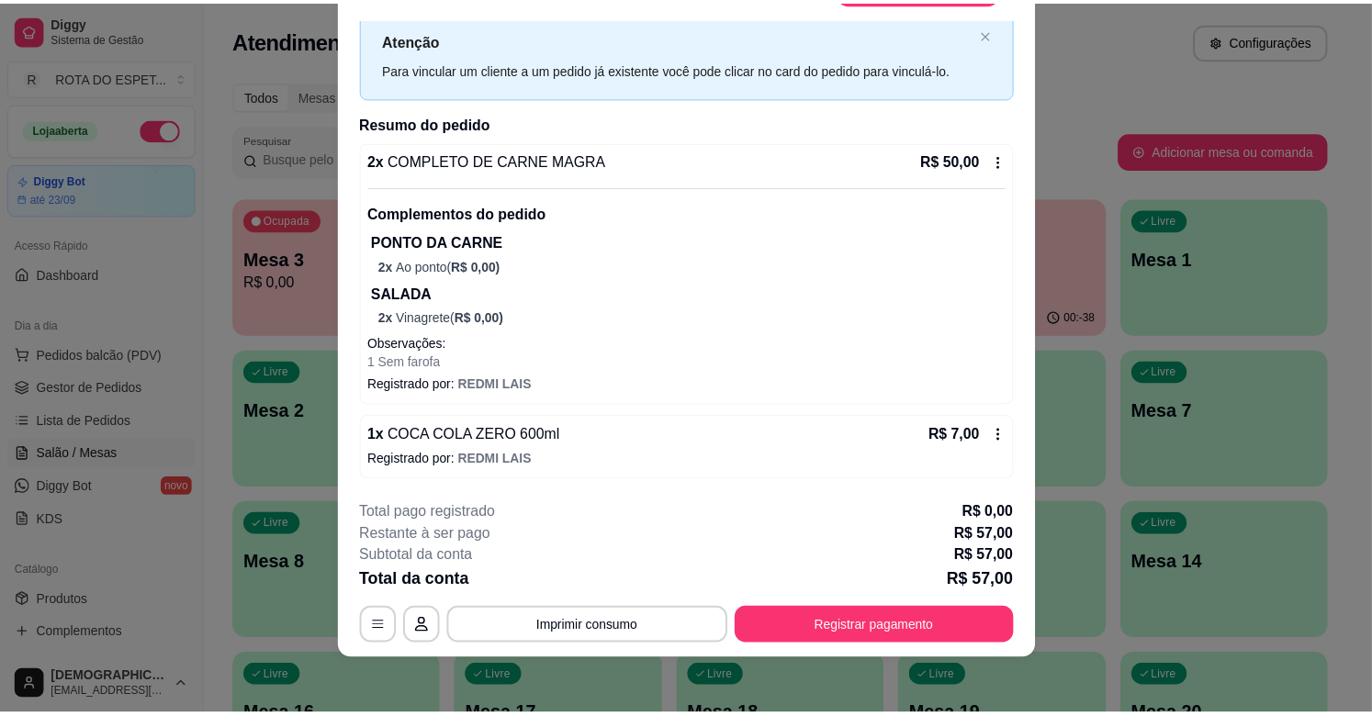
scroll to position [55, 0]
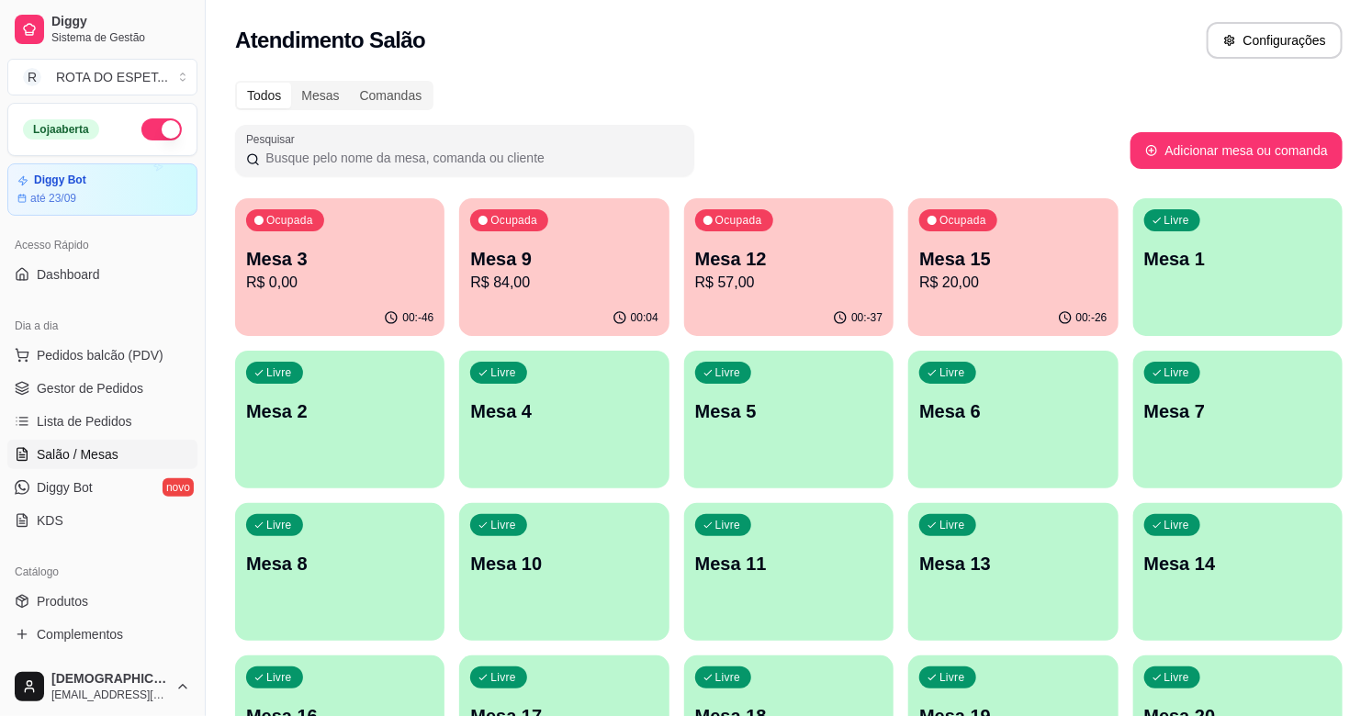
click at [49, 387] on span "Gestor de Pedidos" at bounding box center [90, 388] width 107 height 18
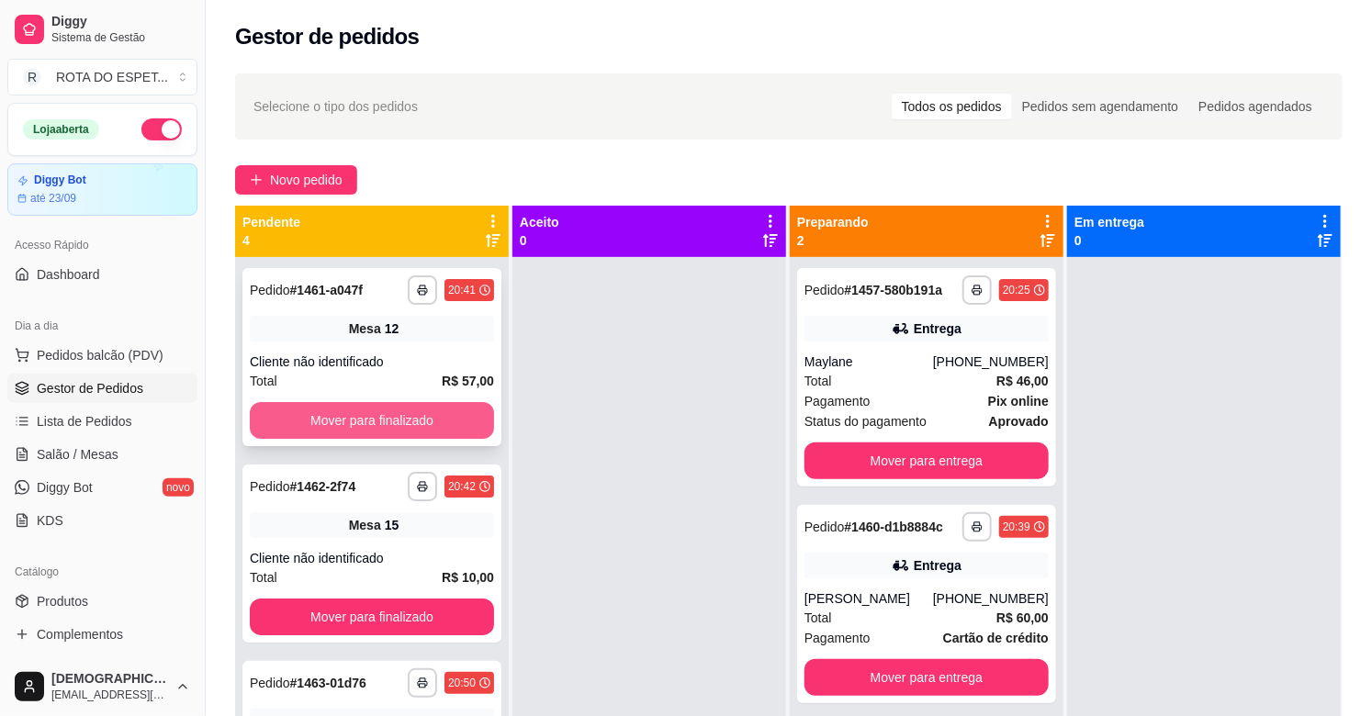
click at [367, 421] on button "Mover para finalizado" at bounding box center [372, 420] width 244 height 37
click at [367, 421] on div "Mover para finalizado" at bounding box center [372, 420] width 244 height 37
click at [326, 415] on button "Mover para finalizado" at bounding box center [372, 420] width 244 height 37
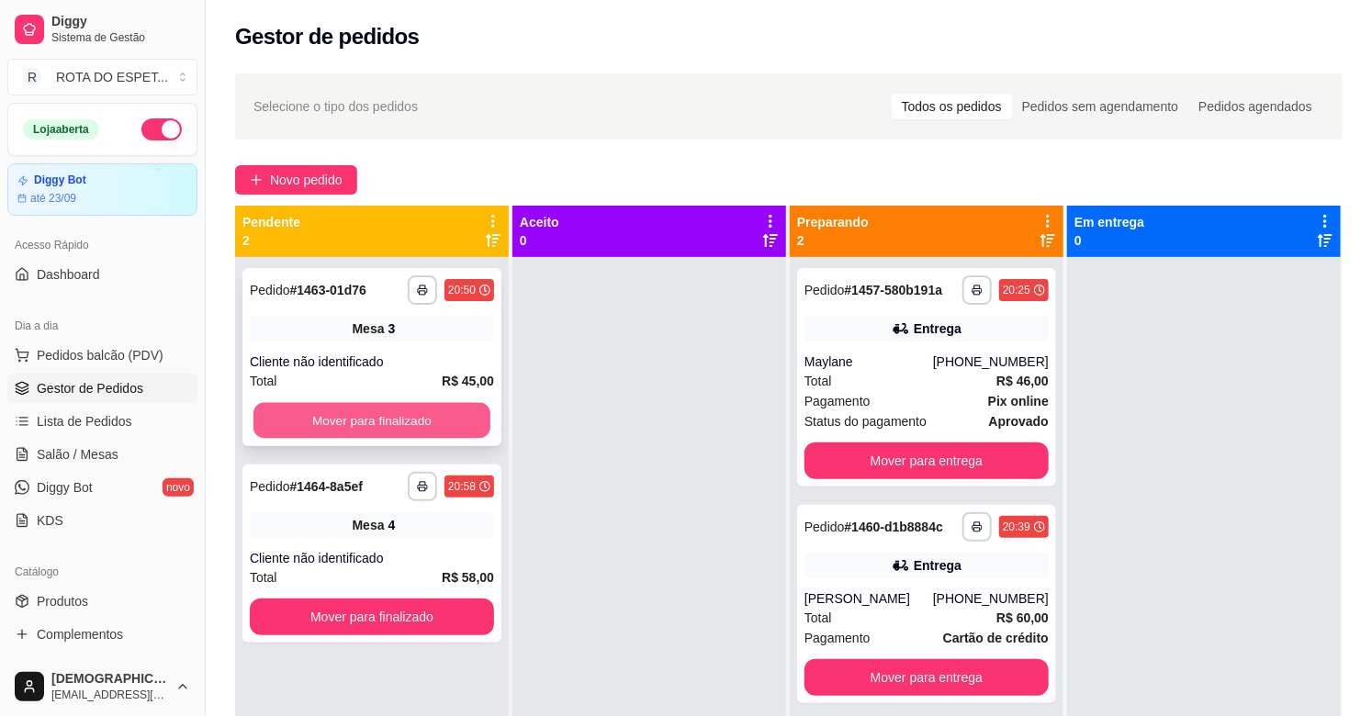
click at [347, 415] on button "Mover para finalizado" at bounding box center [371, 421] width 237 height 36
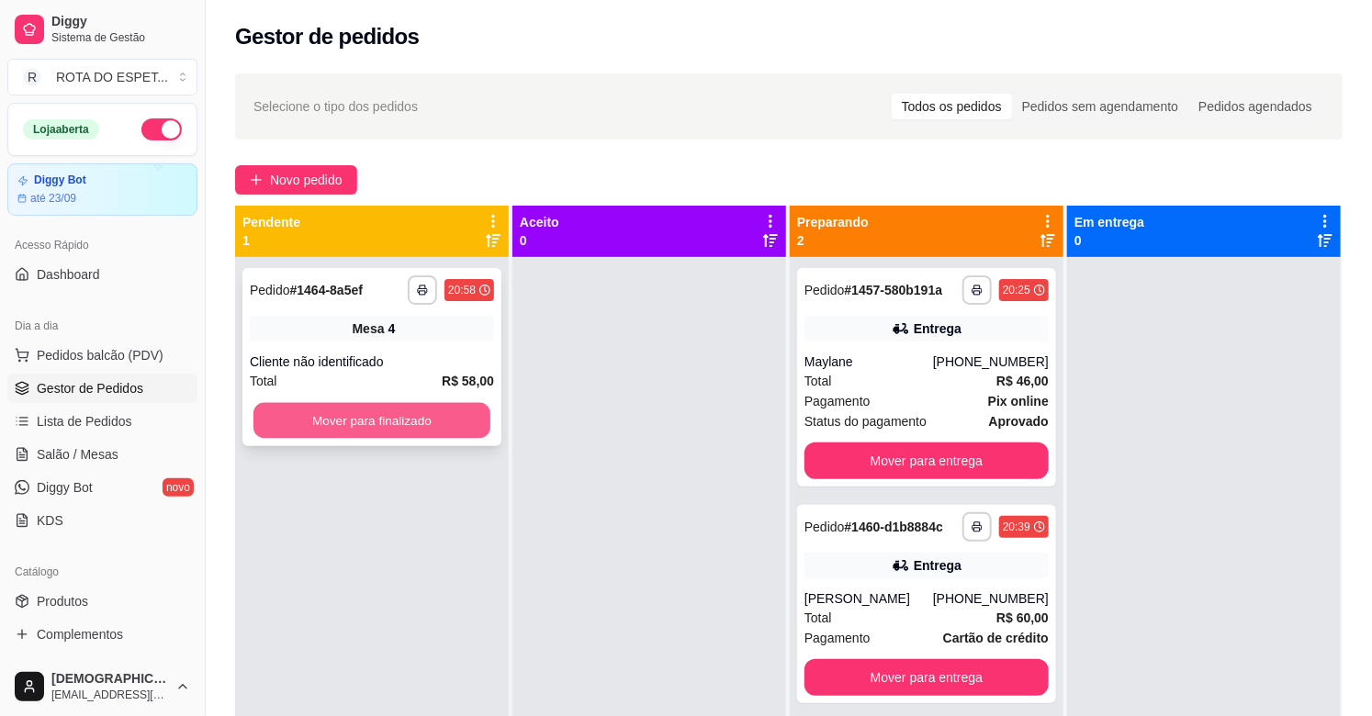
click at [377, 420] on button "Mover para finalizado" at bounding box center [371, 421] width 237 height 36
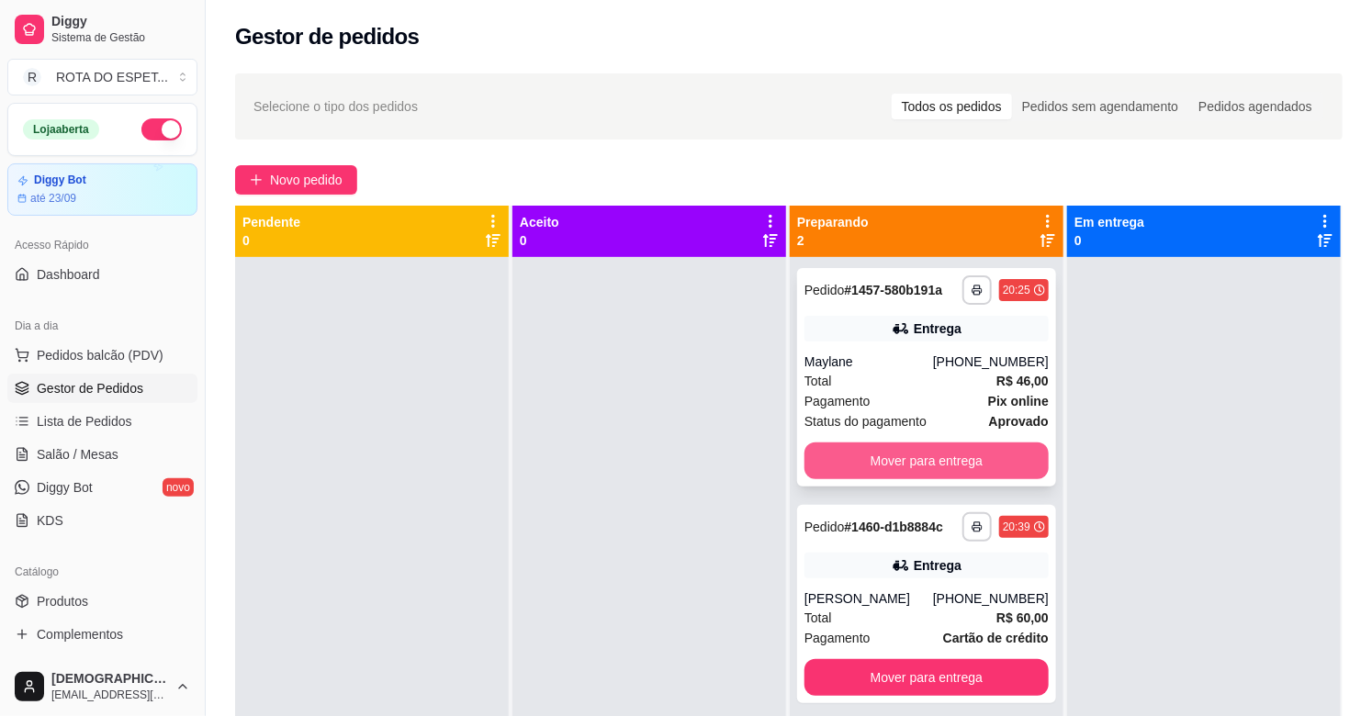
click at [874, 456] on button "Mover para entrega" at bounding box center [927, 461] width 244 height 37
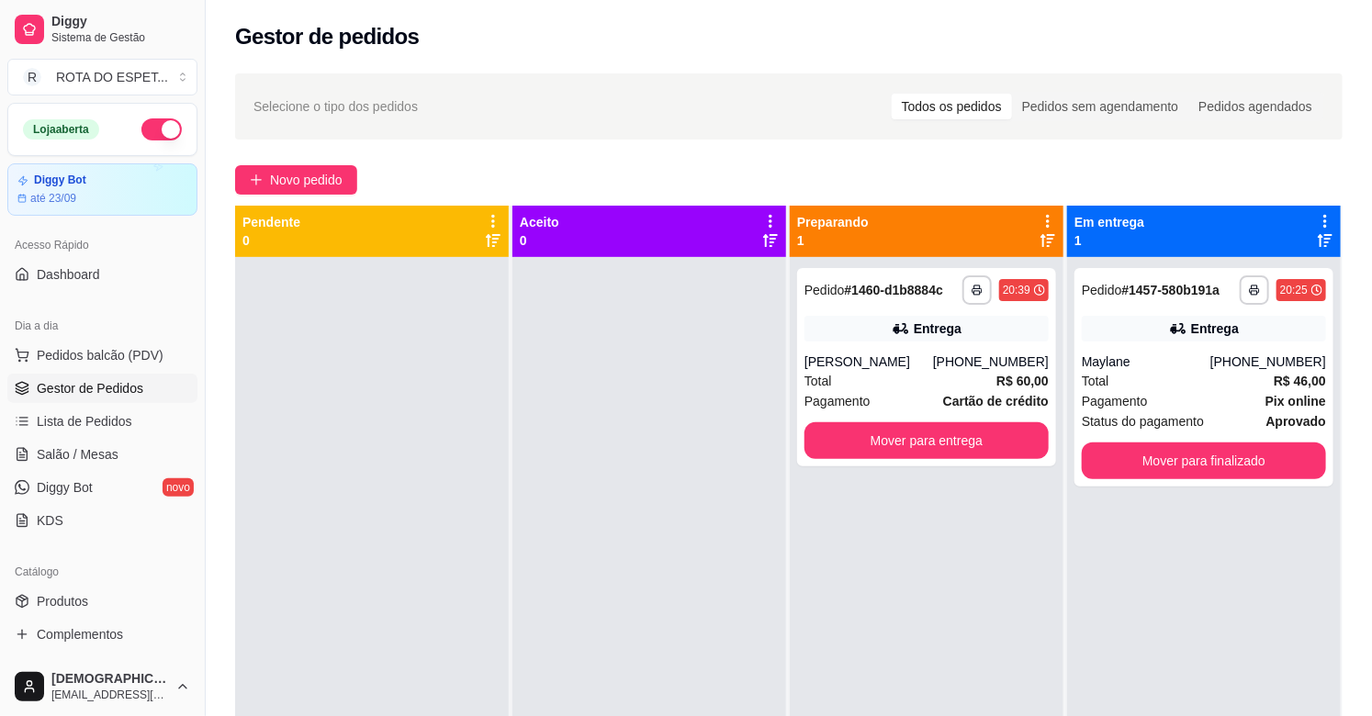
click at [653, 487] on div at bounding box center [649, 615] width 274 height 716
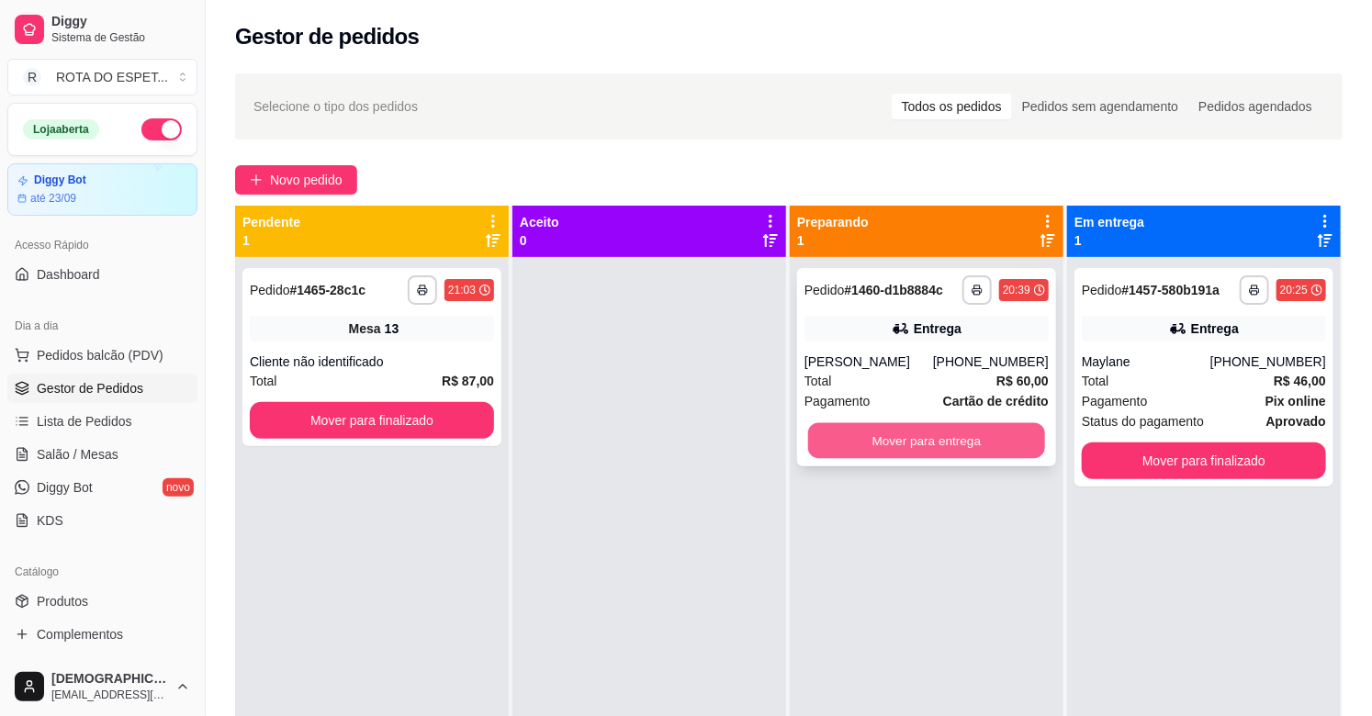
click at [961, 447] on button "Mover para entrega" at bounding box center [926, 441] width 237 height 36
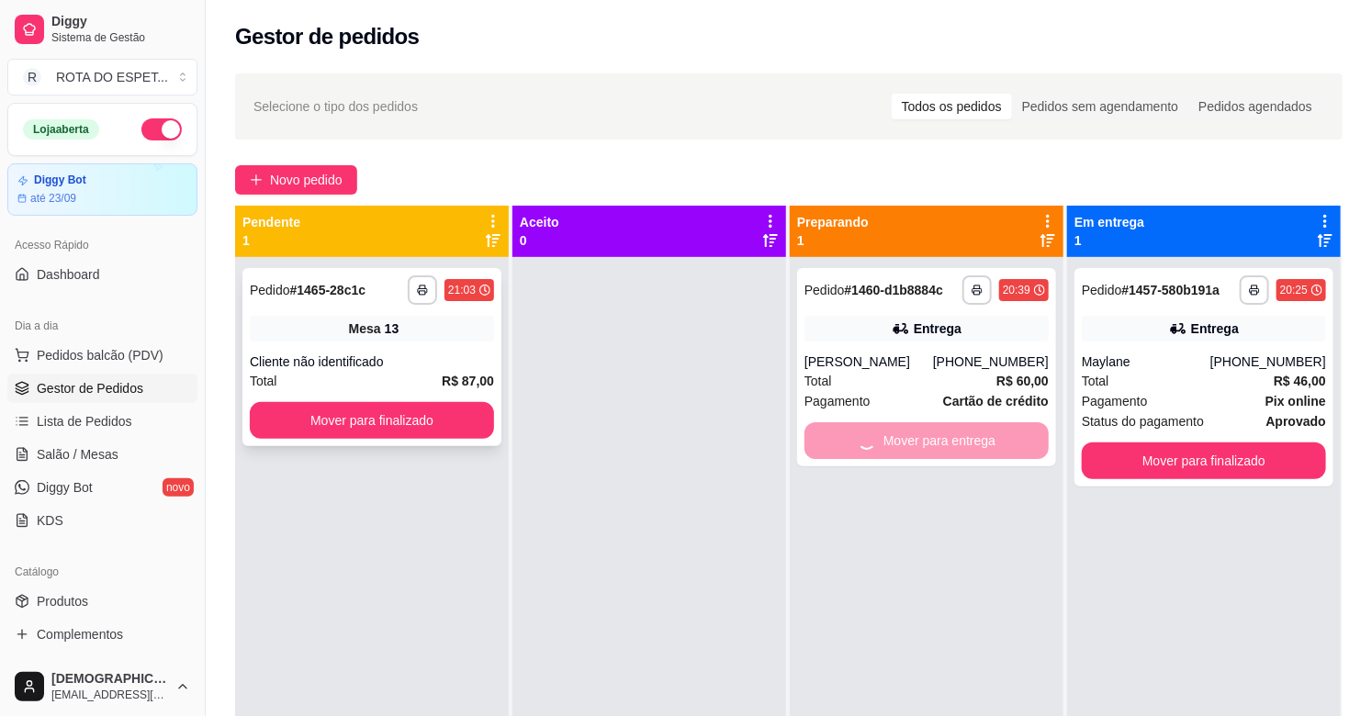
click at [388, 439] on div "**********" at bounding box center [371, 357] width 259 height 178
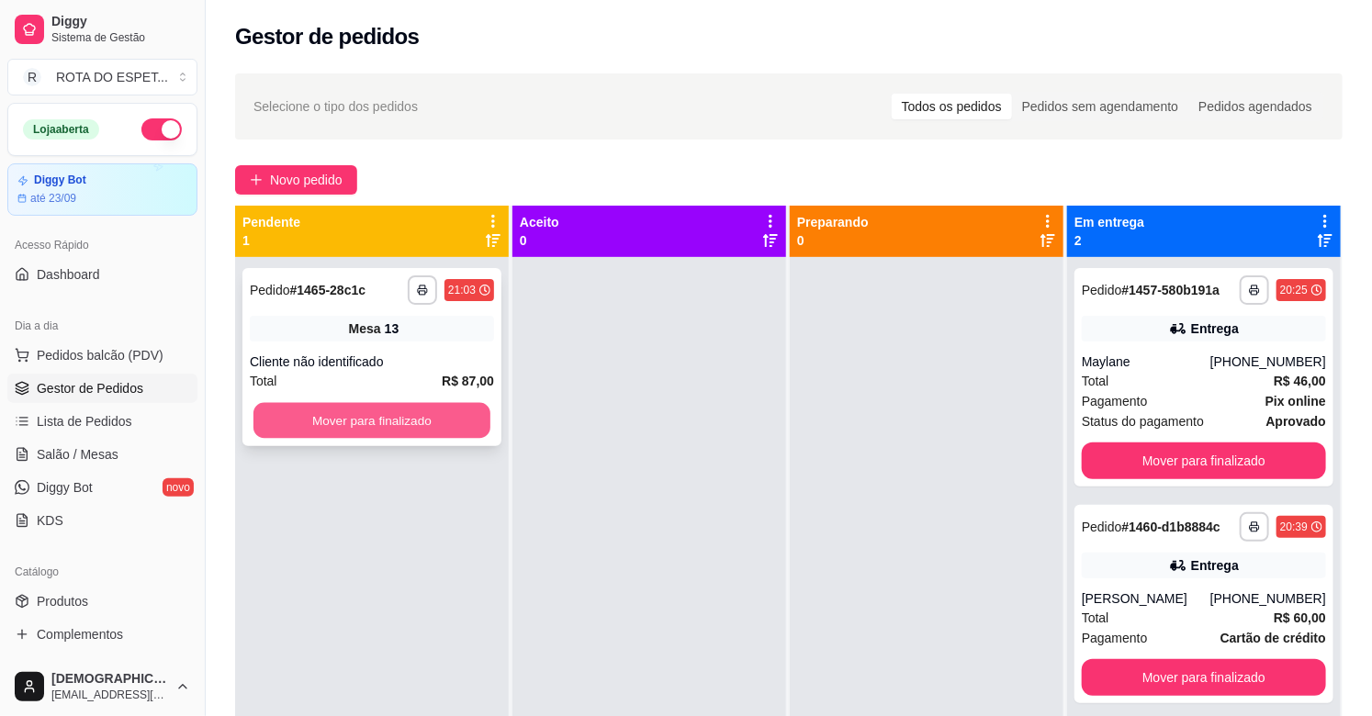
click at [337, 422] on button "Mover para finalizado" at bounding box center [371, 421] width 237 height 36
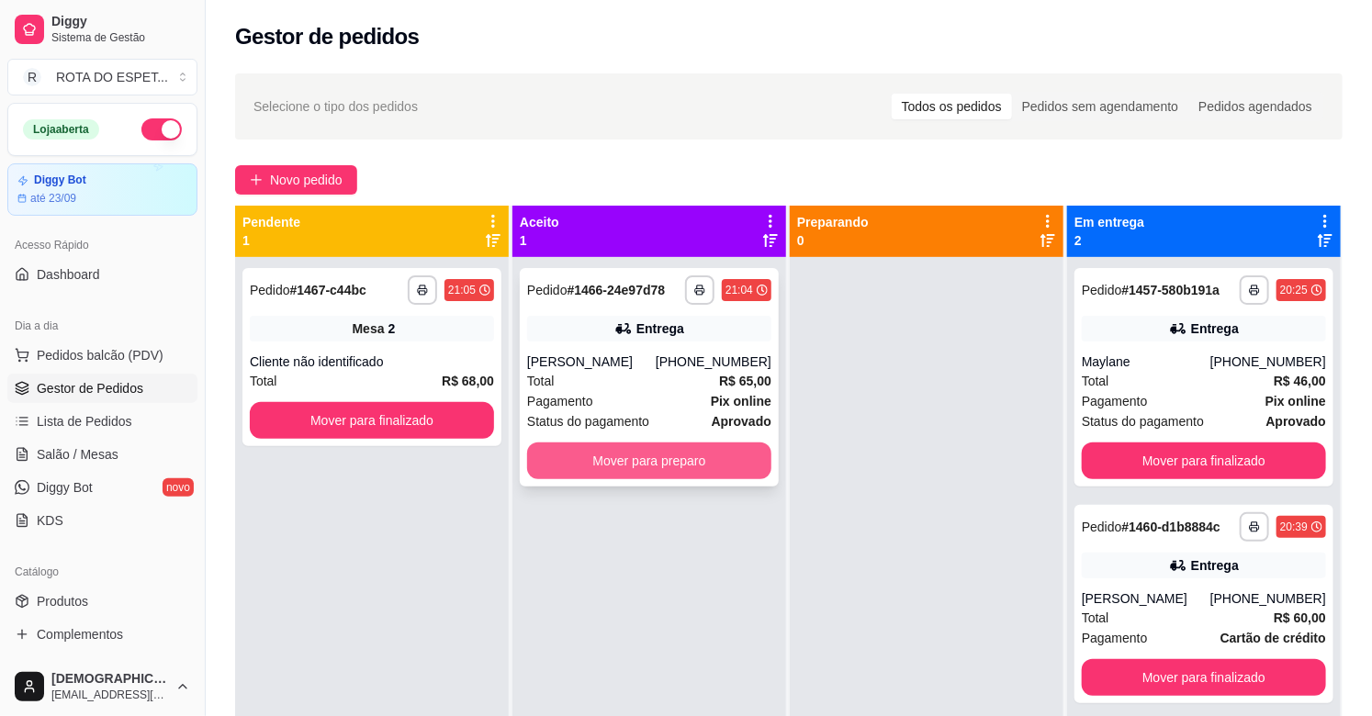
click at [714, 453] on button "Mover para preparo" at bounding box center [649, 461] width 244 height 37
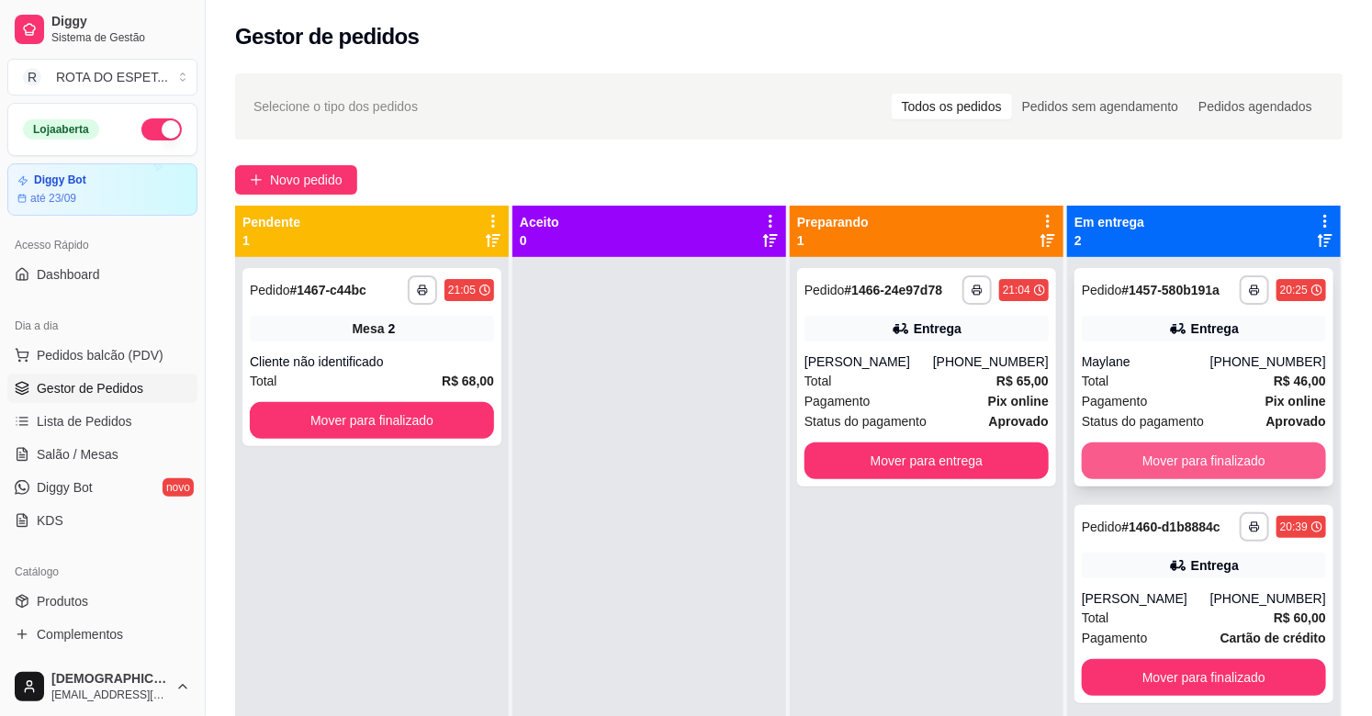
click at [1221, 456] on button "Mover para finalizado" at bounding box center [1204, 461] width 244 height 37
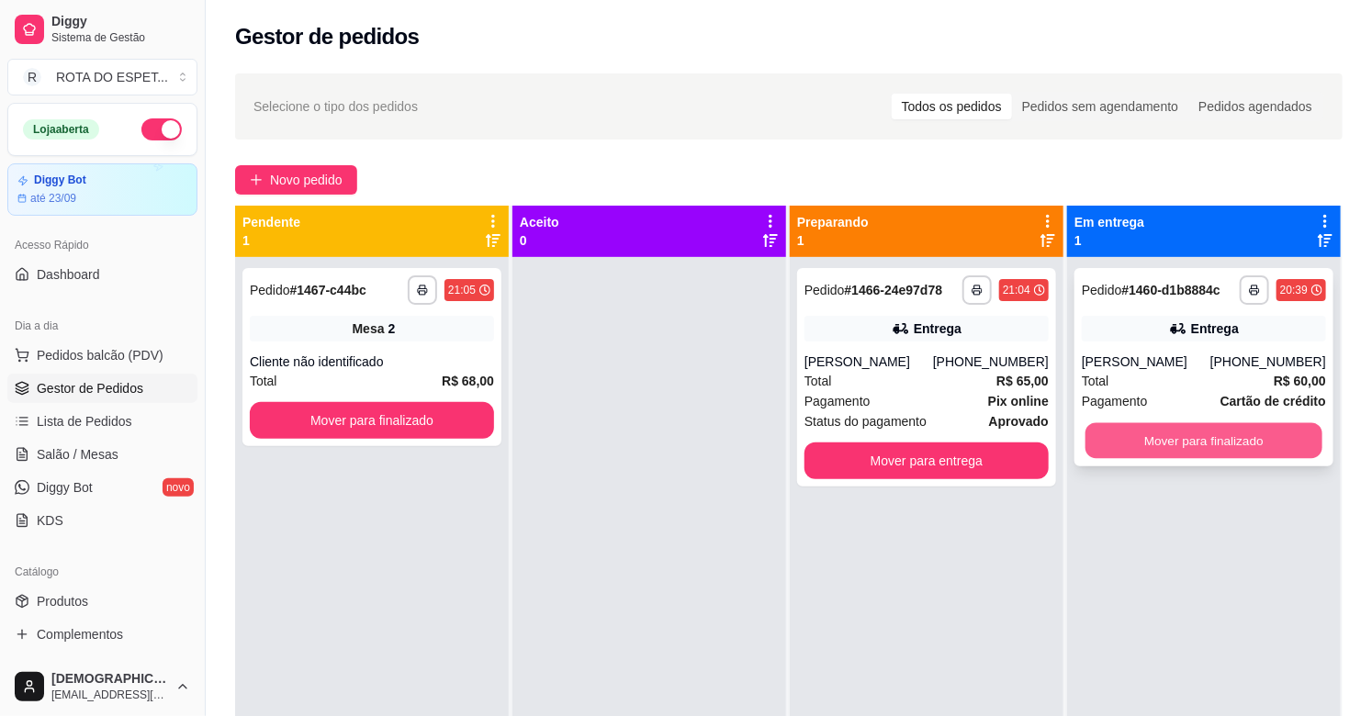
click at [1220, 456] on button "Mover para finalizado" at bounding box center [1204, 441] width 237 height 36
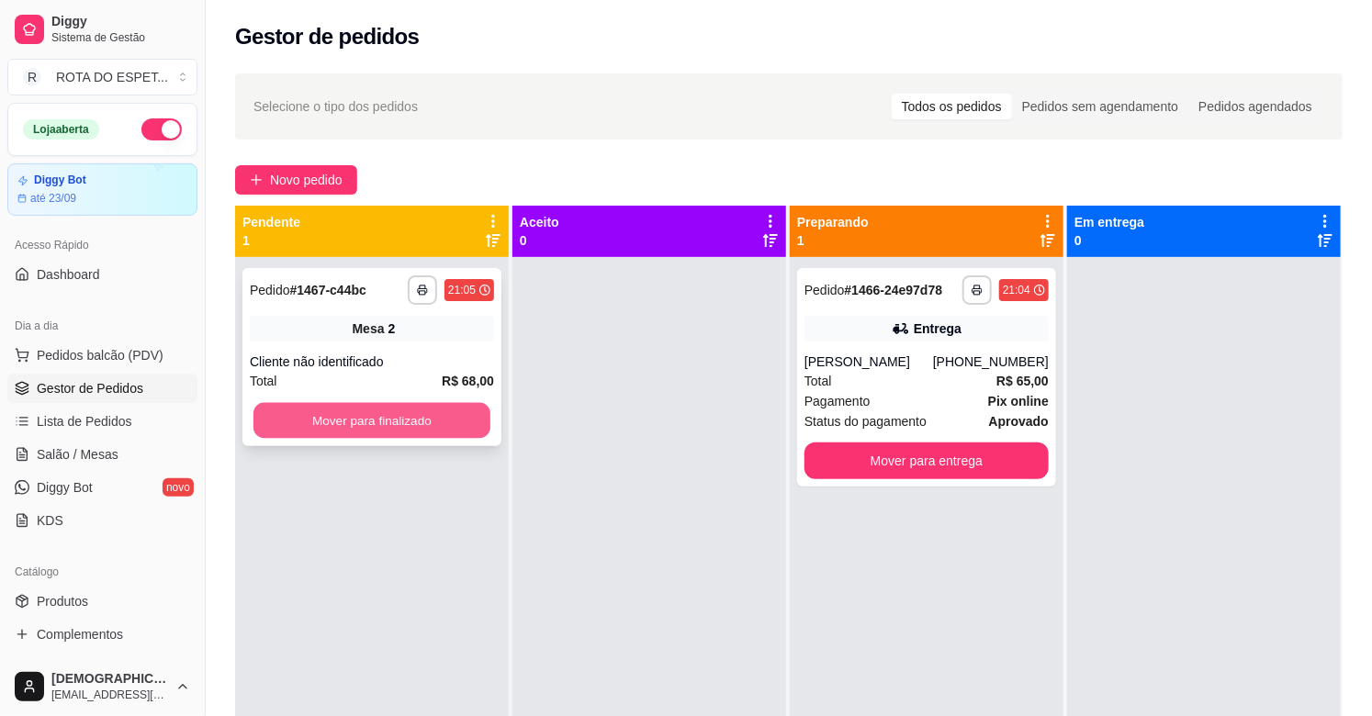
click at [356, 418] on button "Mover para finalizado" at bounding box center [371, 421] width 237 height 36
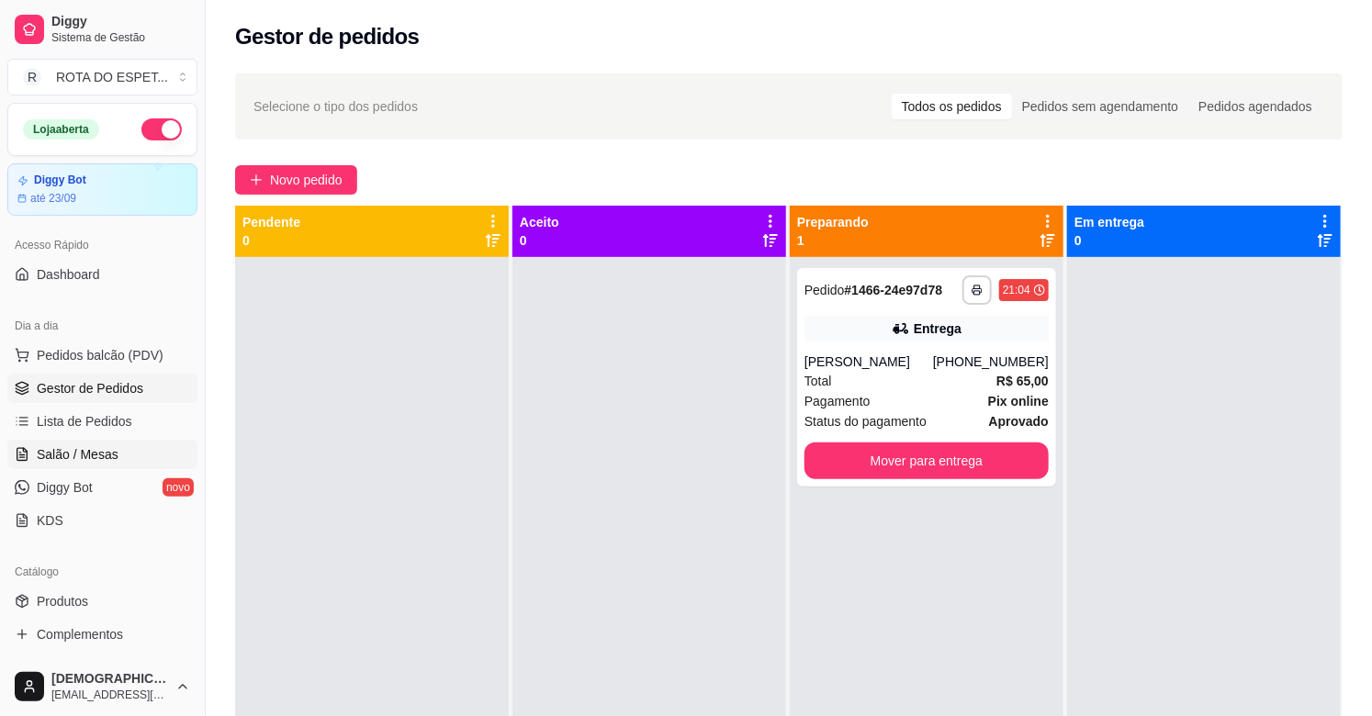
click at [120, 455] on link "Salão / Mesas" at bounding box center [102, 454] width 190 height 29
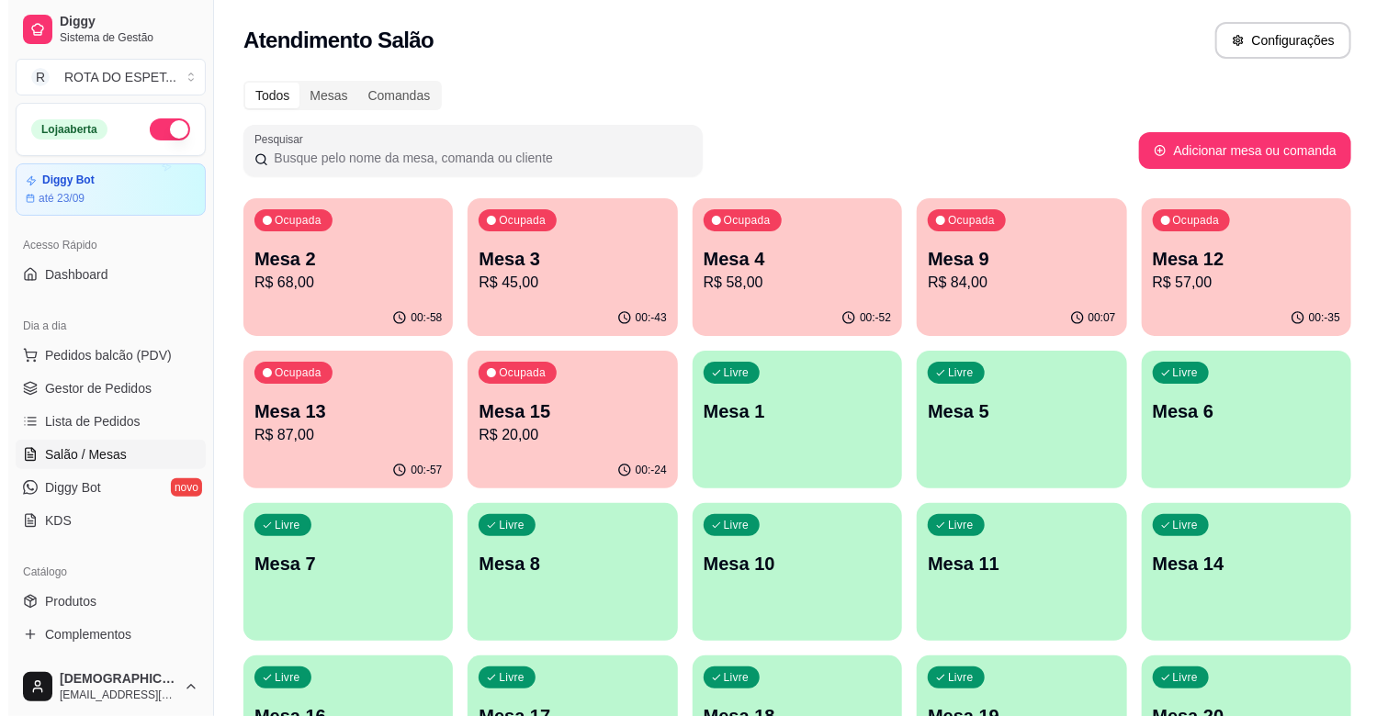
scroll to position [306, 0]
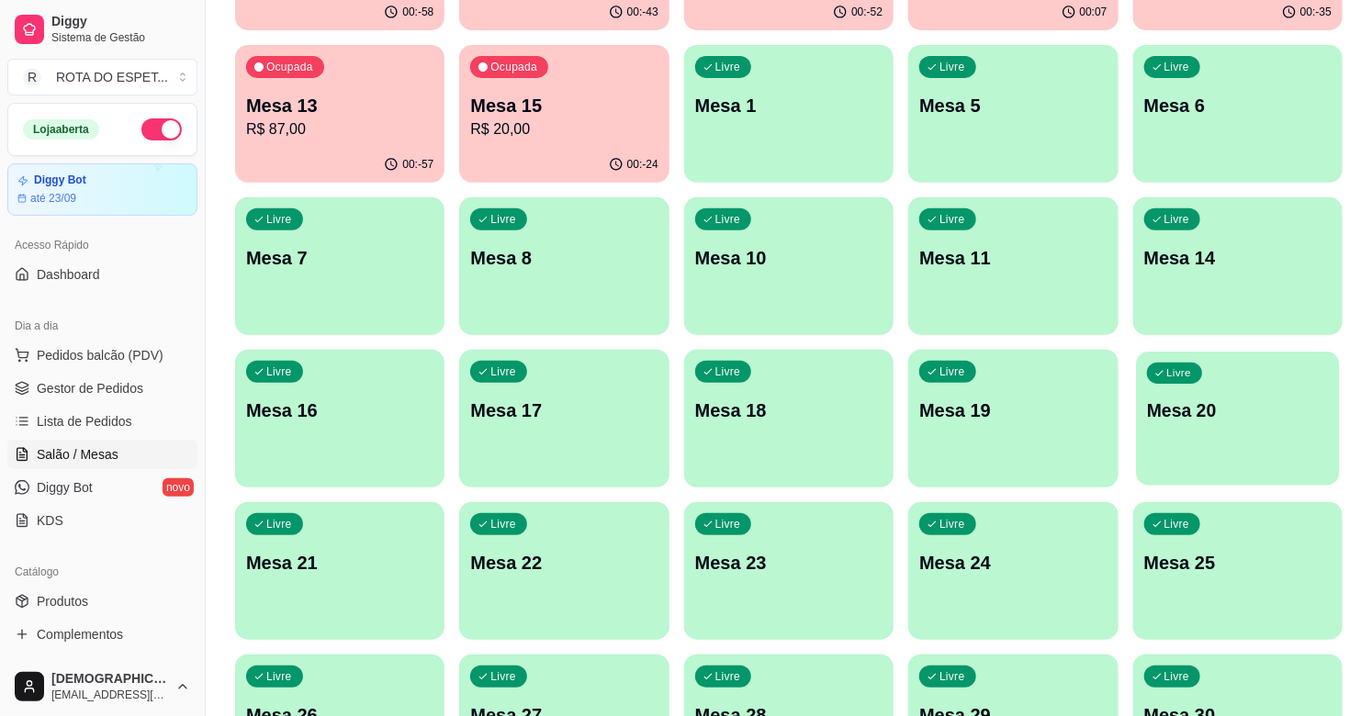
click at [1208, 447] on div "Livre Mesa 20" at bounding box center [1238, 408] width 204 height 112
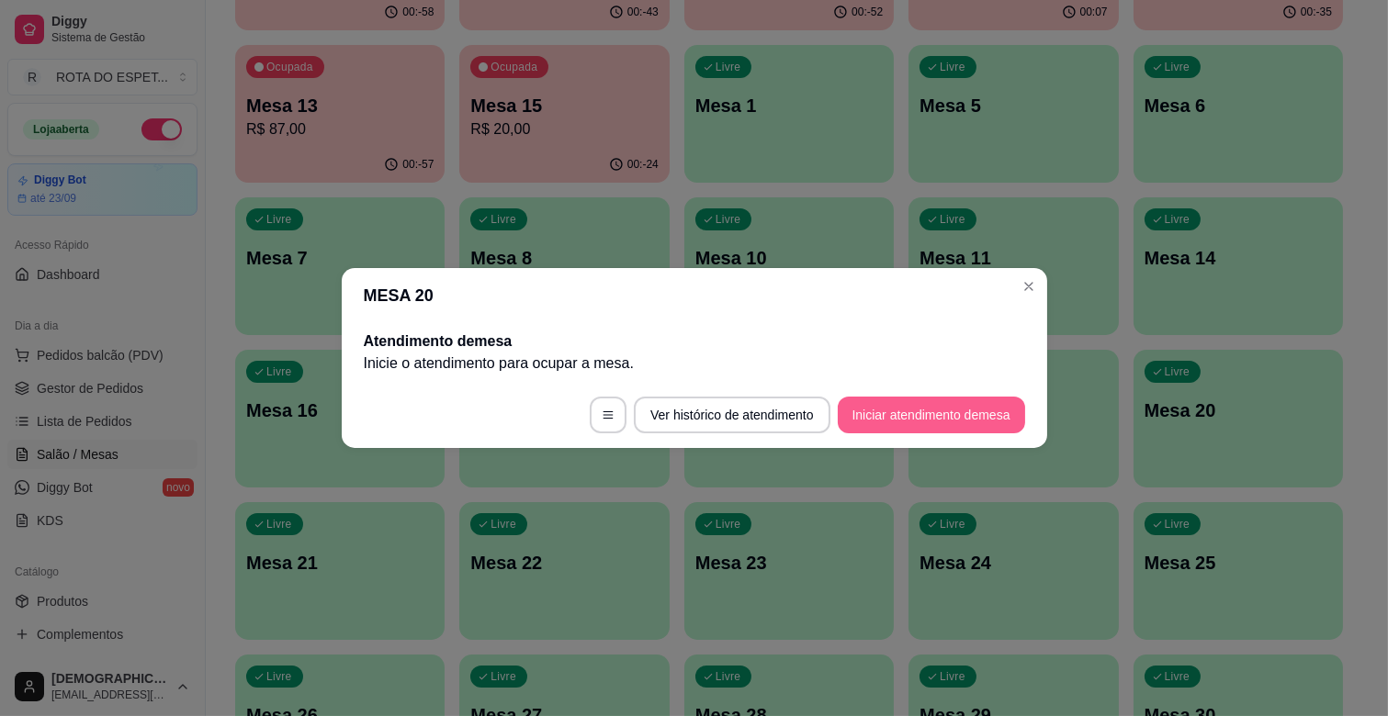
click at [947, 400] on button "Iniciar atendimento de mesa" at bounding box center [931, 415] width 187 height 37
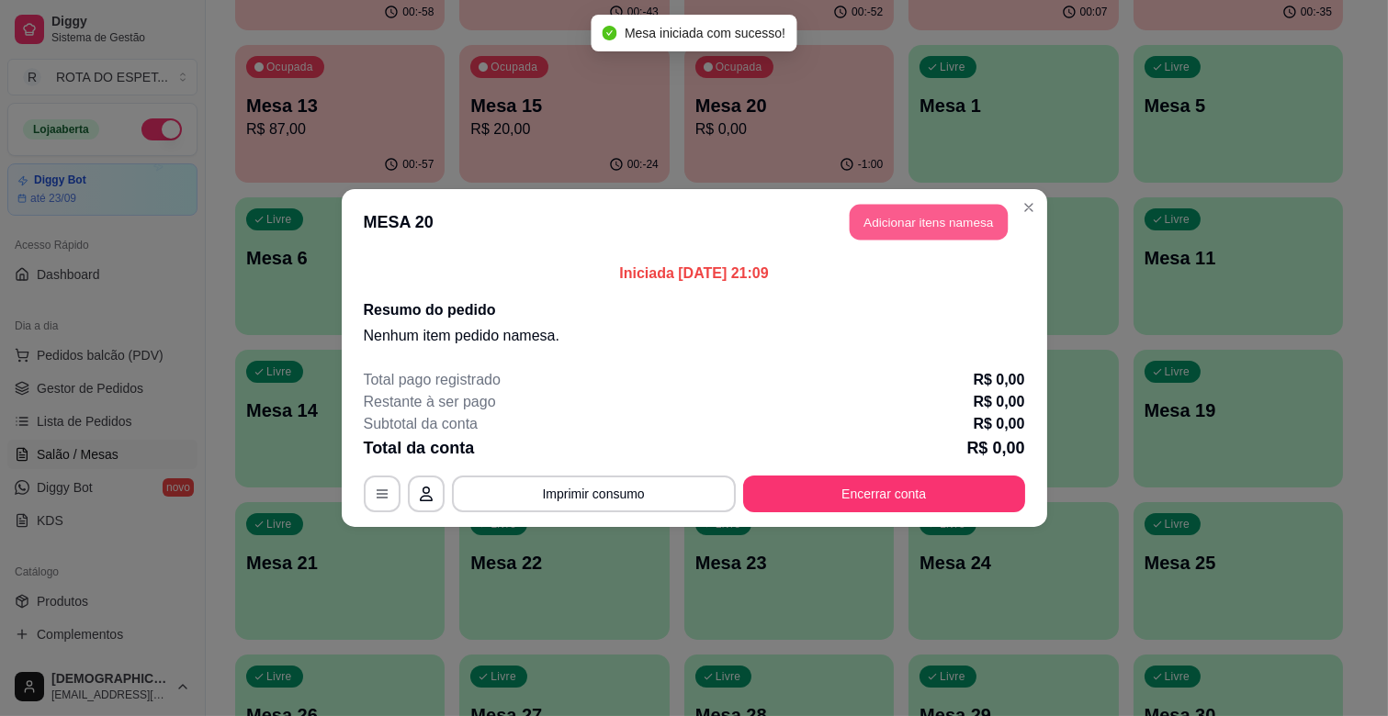
click at [893, 226] on button "Adicionar itens na mesa" at bounding box center [929, 223] width 158 height 36
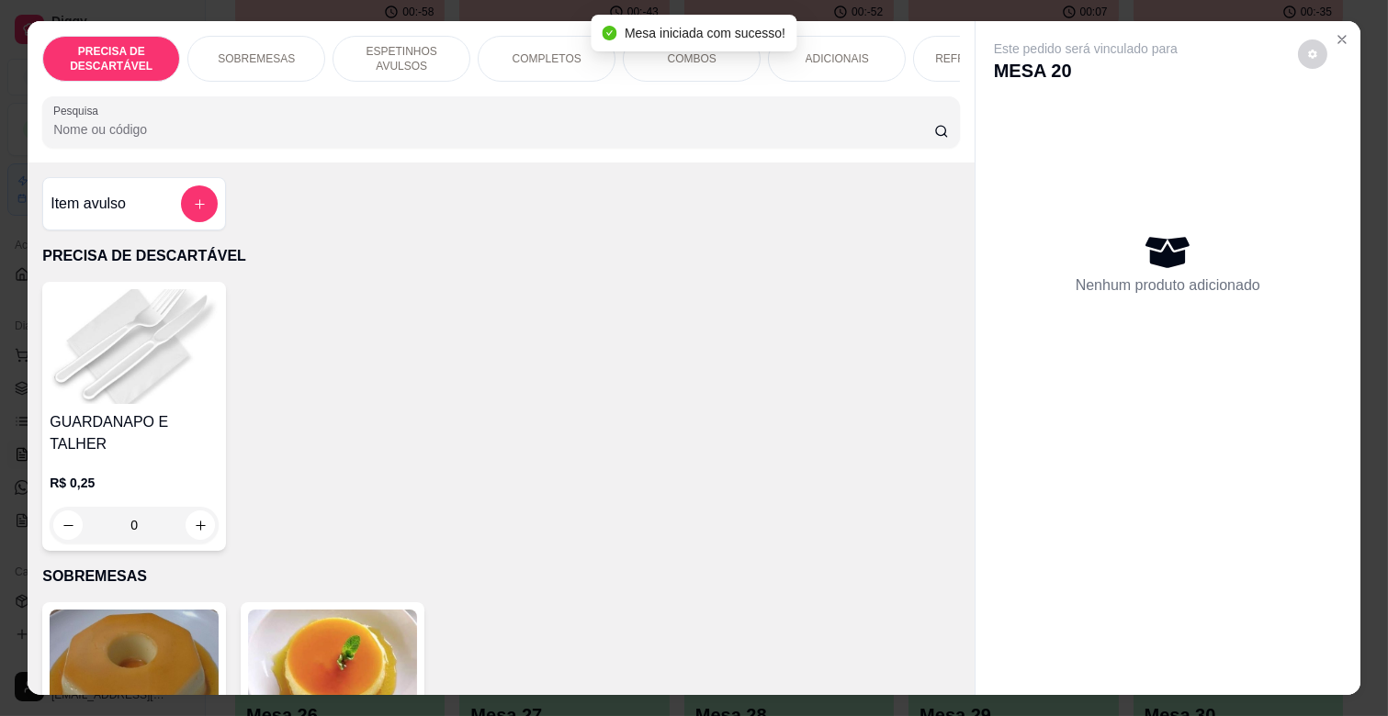
click at [366, 49] on p "ESPETINHOS AVULSOS" at bounding box center [401, 58] width 107 height 29
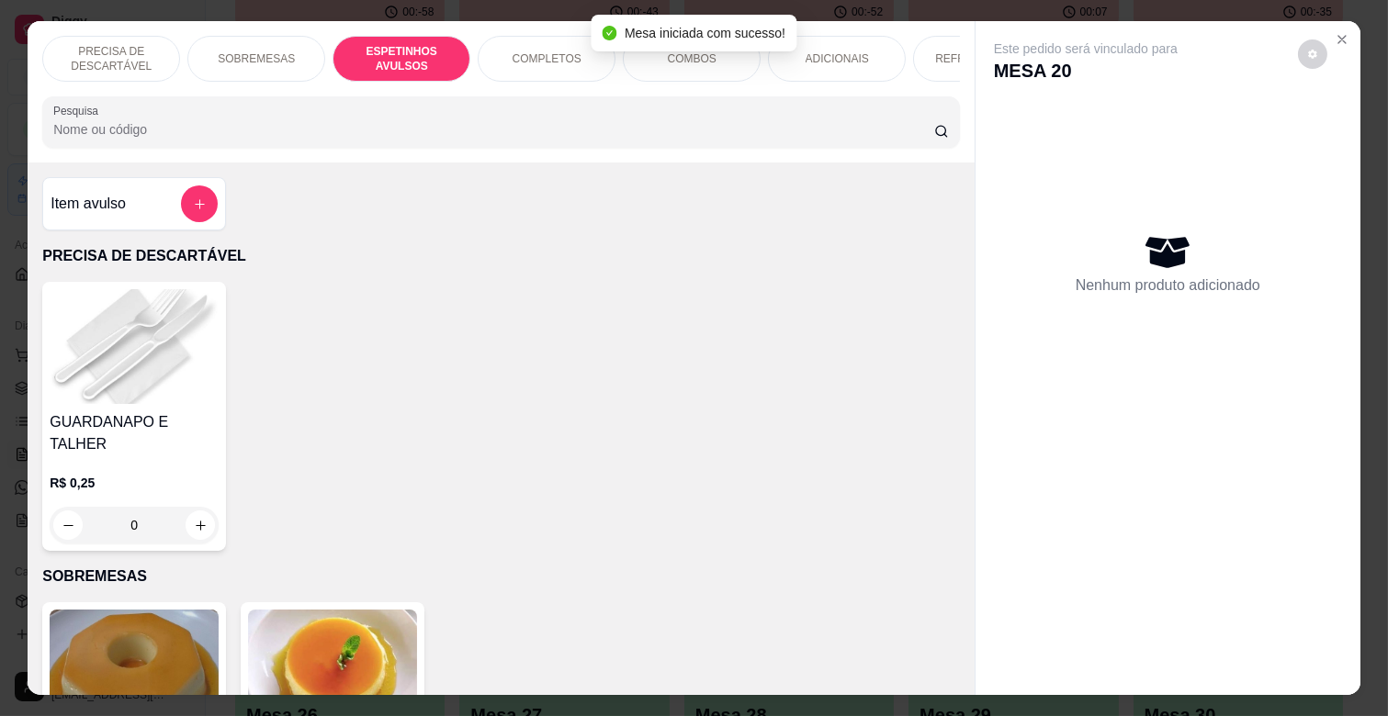
scroll to position [44, 0]
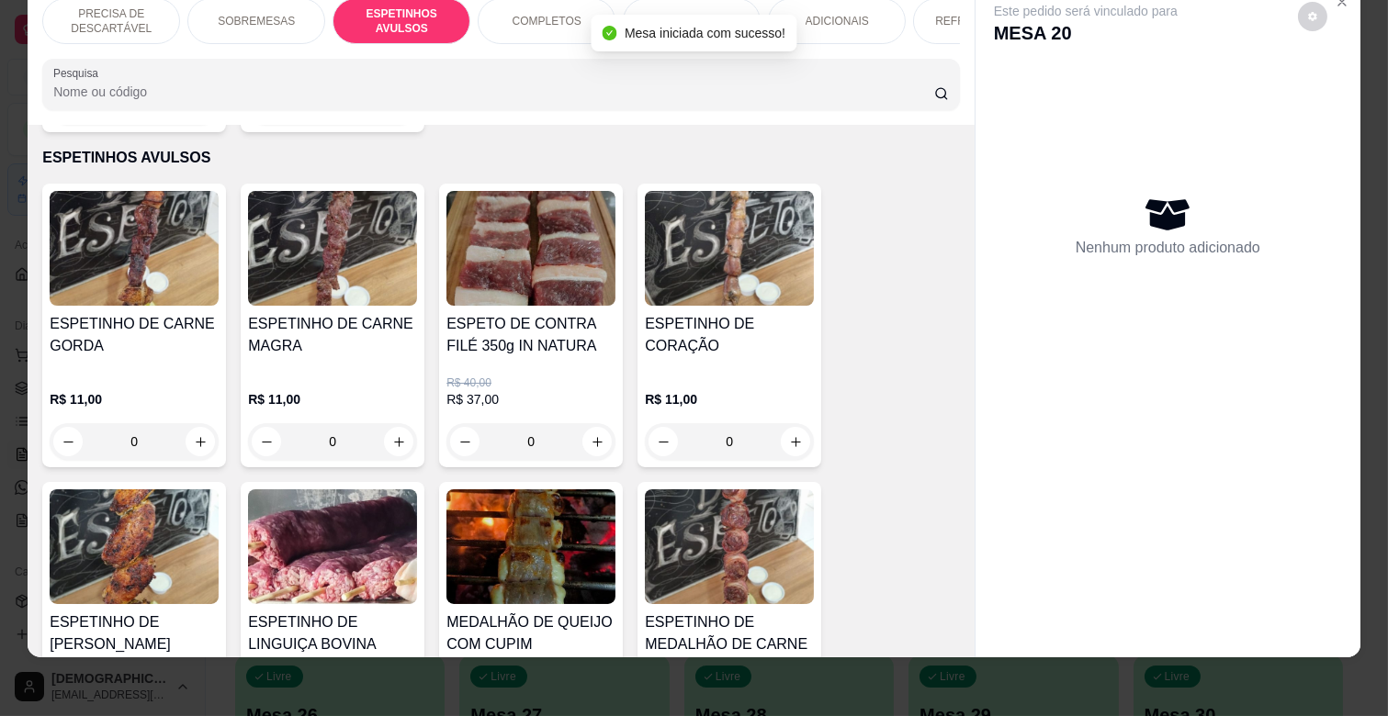
click at [346, 325] on h4 "ESPETINHO DE CARNE MAGRA" at bounding box center [332, 335] width 169 height 44
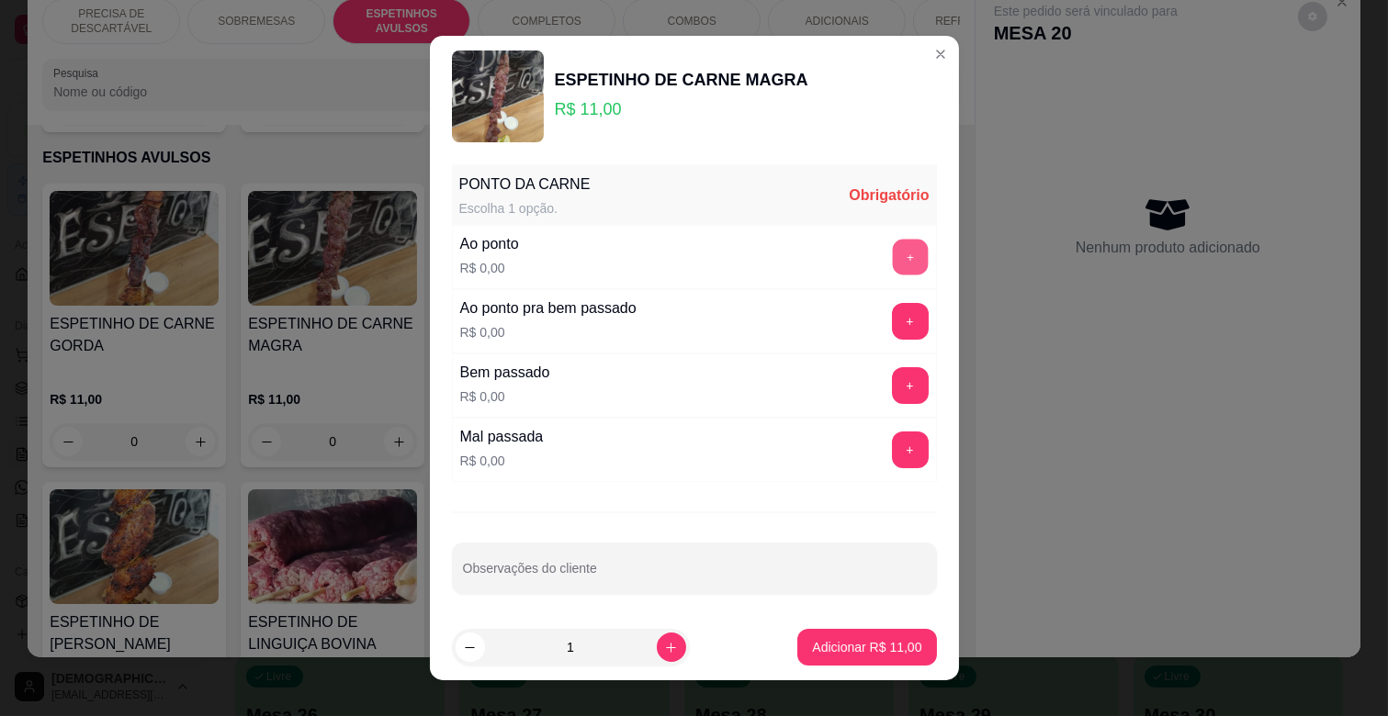
click at [892, 257] on button "+" at bounding box center [910, 258] width 36 height 36
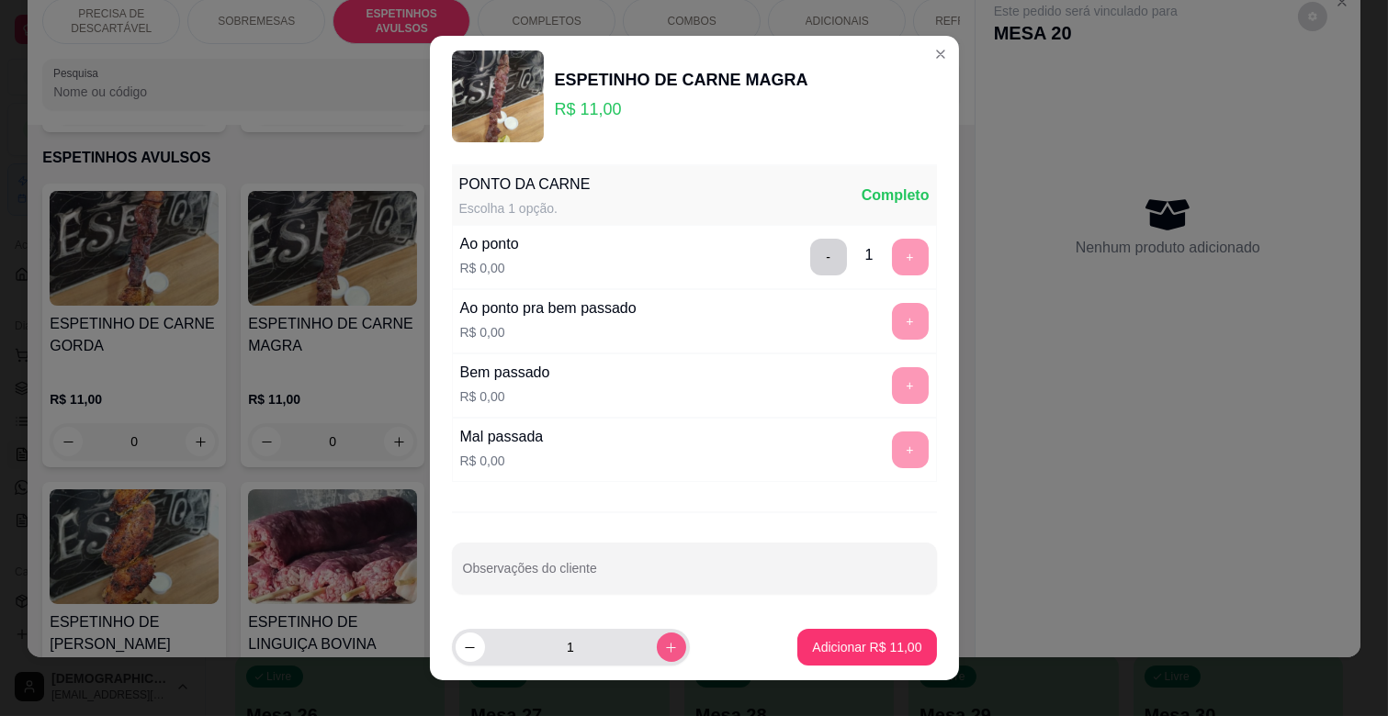
click at [664, 650] on icon "increase-product-quantity" at bounding box center [671, 648] width 14 height 14
type input "2"
click at [824, 646] on p "Adicionar R$ 22,00" at bounding box center [866, 647] width 109 height 18
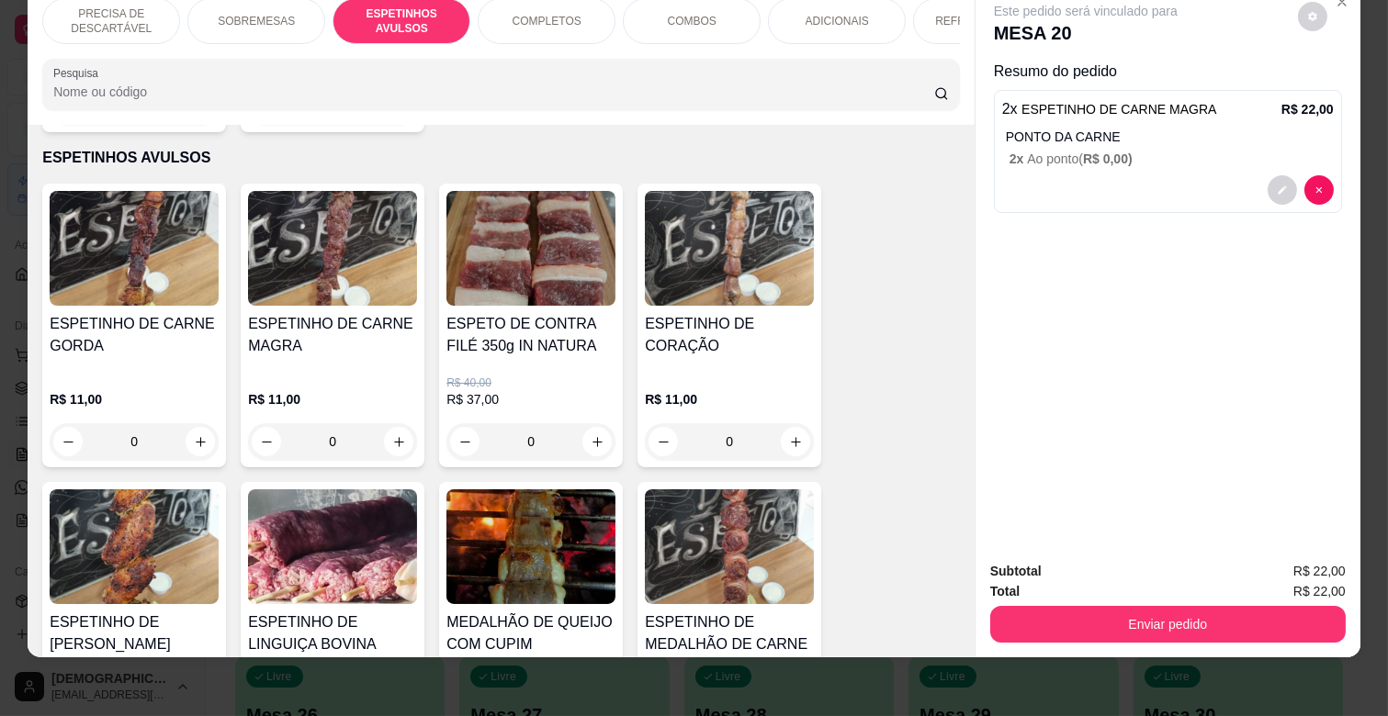
click at [866, 9] on div "ADICIONAIS" at bounding box center [837, 21] width 138 height 46
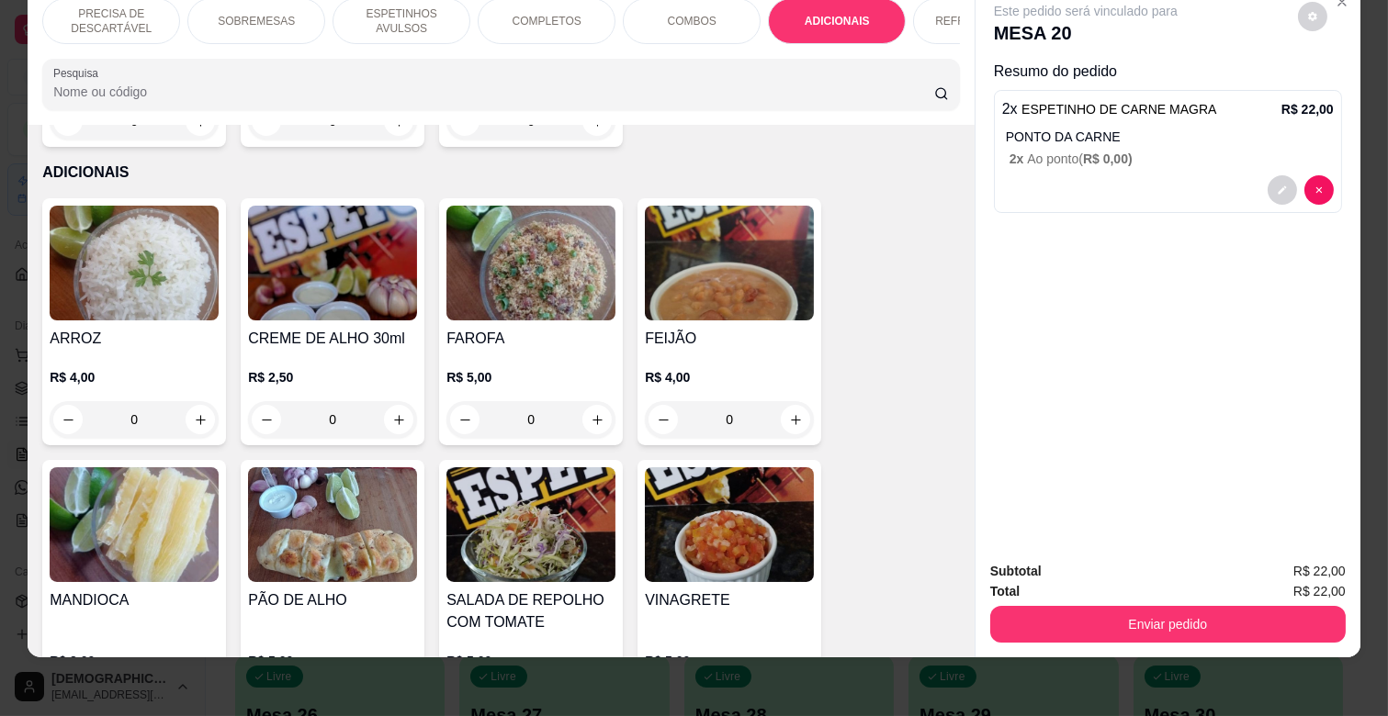
scroll to position [3447, 0]
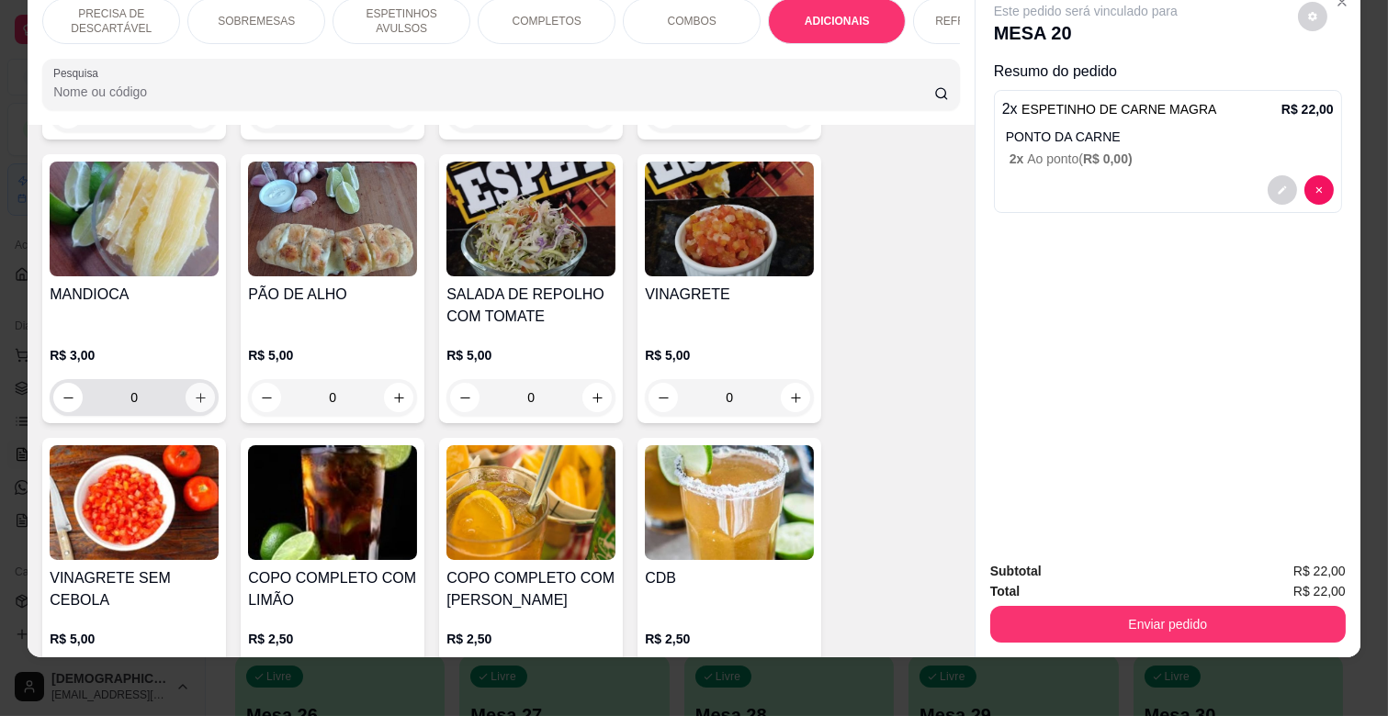
click at [199, 383] on button "increase-product-quantity" at bounding box center [200, 397] width 29 height 29
type input "1"
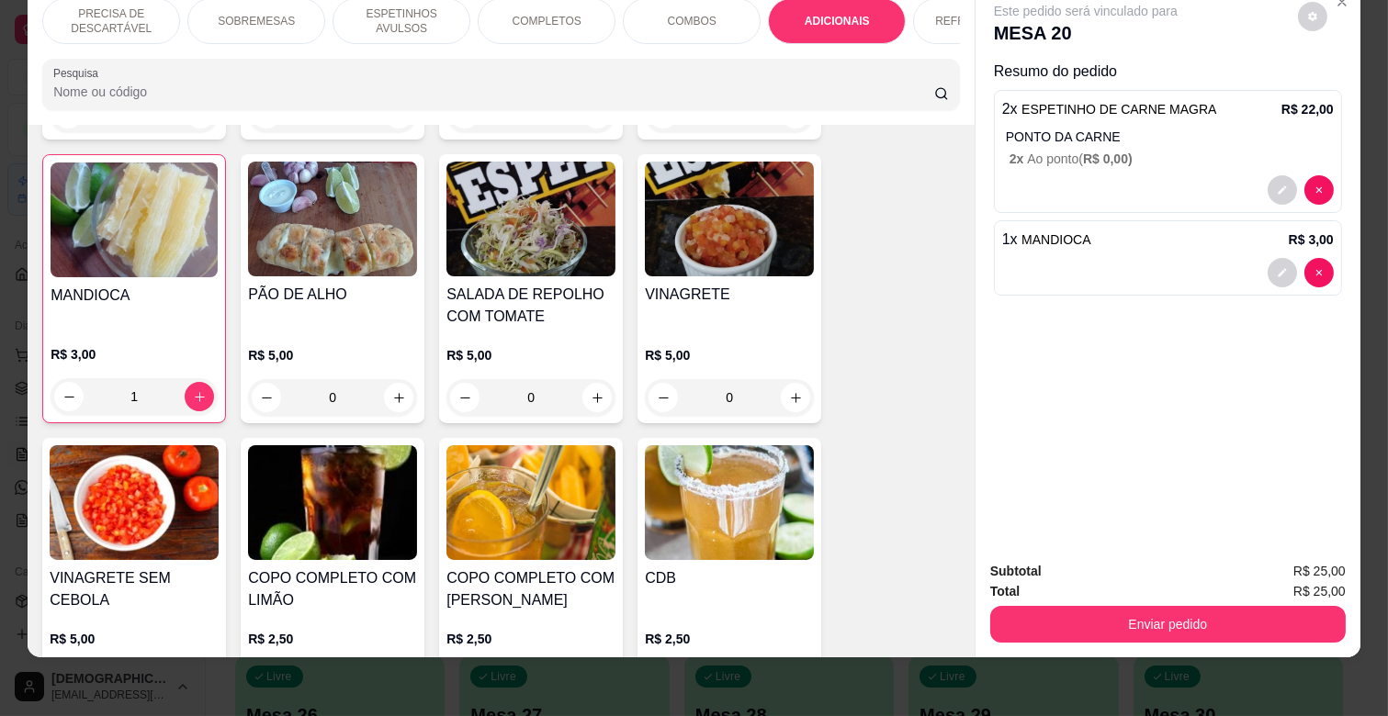
scroll to position [3448, 0]
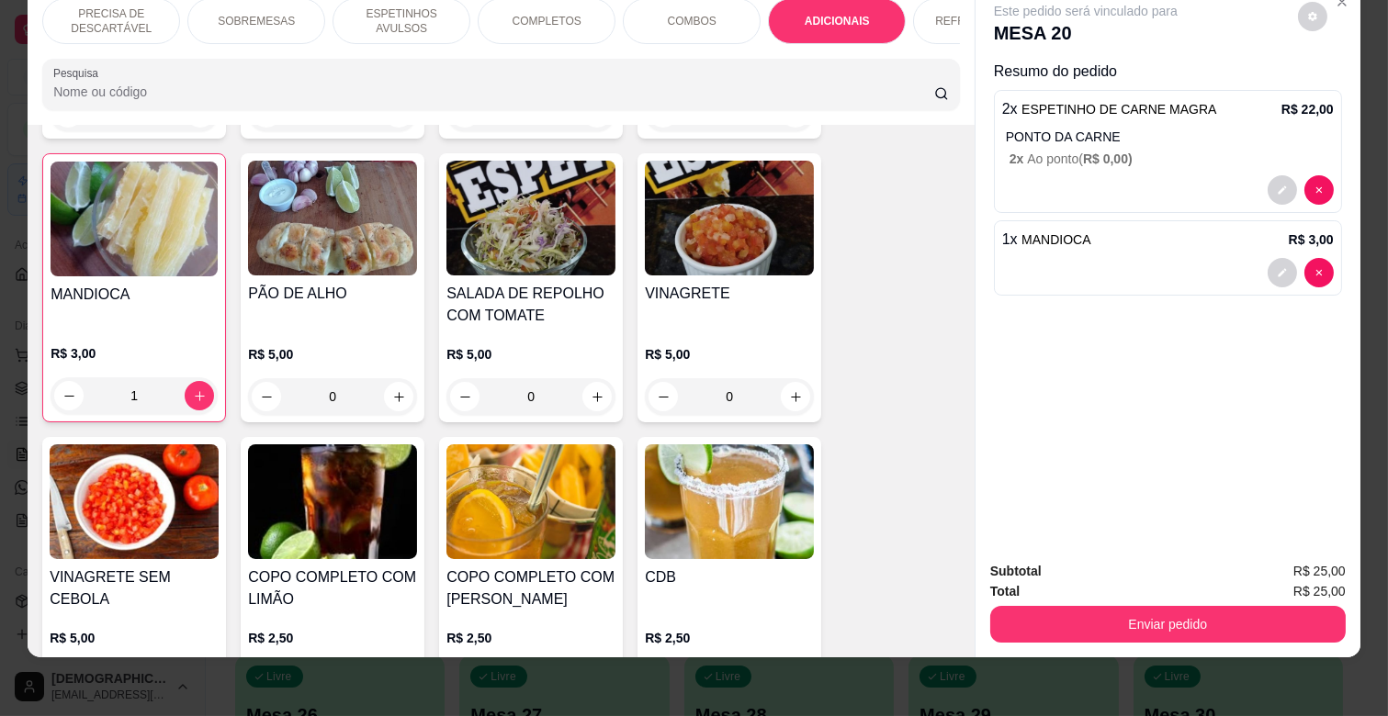
click at [930, 6] on div "REFRIGERANTES" at bounding box center [982, 21] width 138 height 46
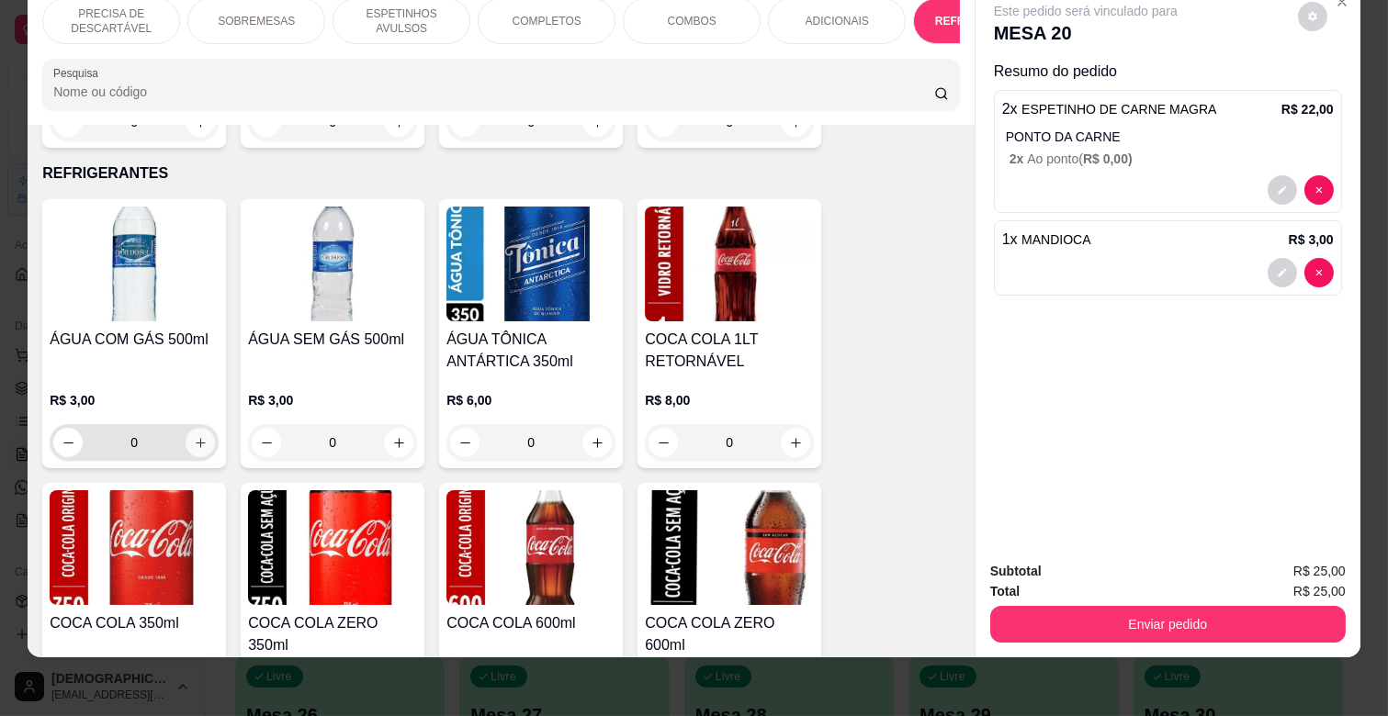
click at [198, 436] on icon "increase-product-quantity" at bounding box center [201, 443] width 14 height 14
type input "2"
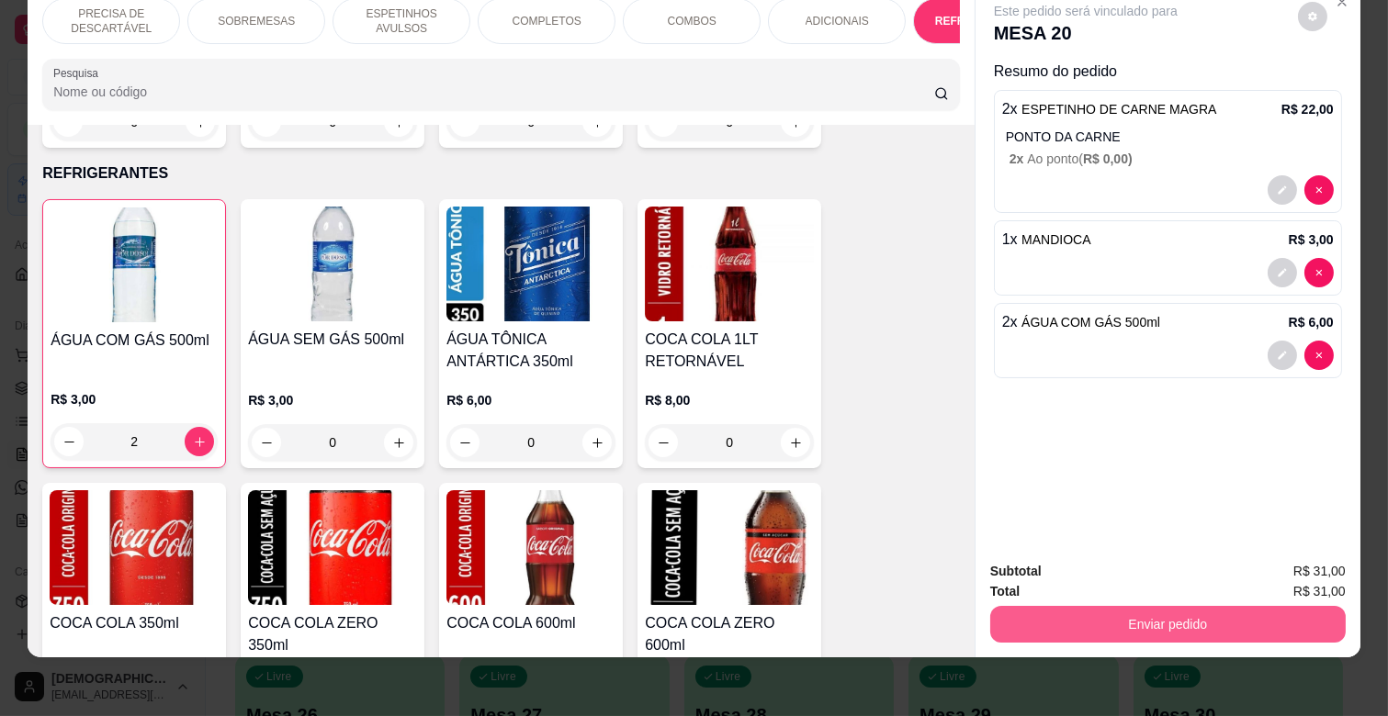
click at [1091, 616] on button "Enviar pedido" at bounding box center [1167, 624] width 355 height 37
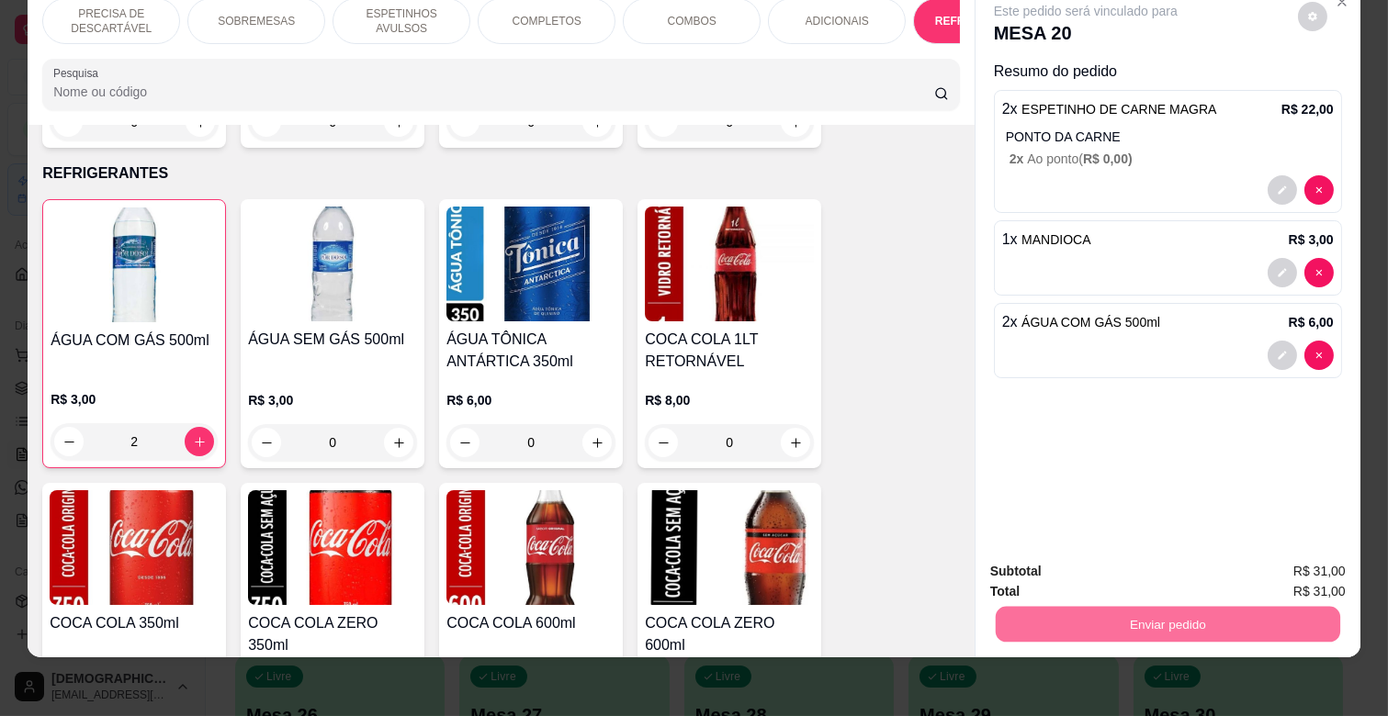
click at [1125, 570] on button "Não registrar e enviar pedido" at bounding box center [1105, 564] width 191 height 35
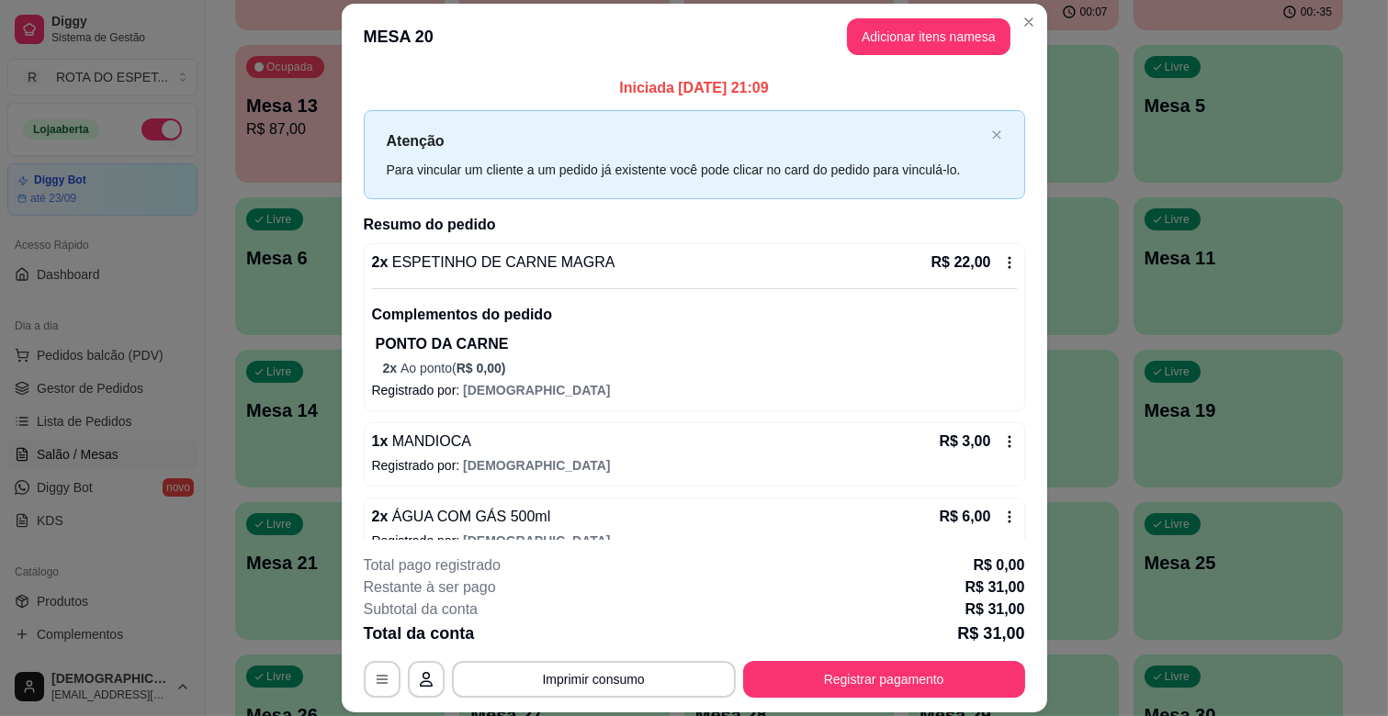
click at [1002, 264] on icon at bounding box center [1009, 262] width 15 height 15
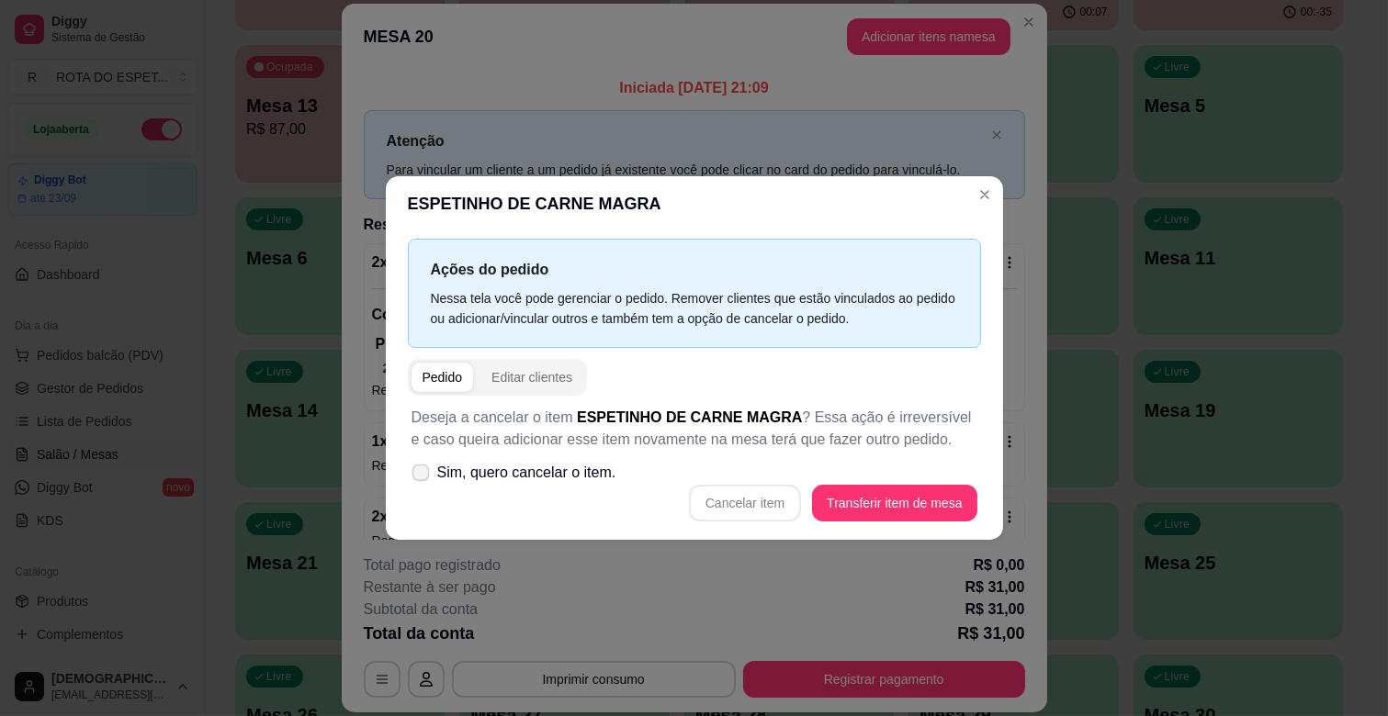
click at [446, 476] on span "Sim, quero cancelar o item." at bounding box center [526, 473] width 179 height 22
click at [422, 477] on input "Sim, quero cancelar o item." at bounding box center [417, 483] width 12 height 12
checkbox input "true"
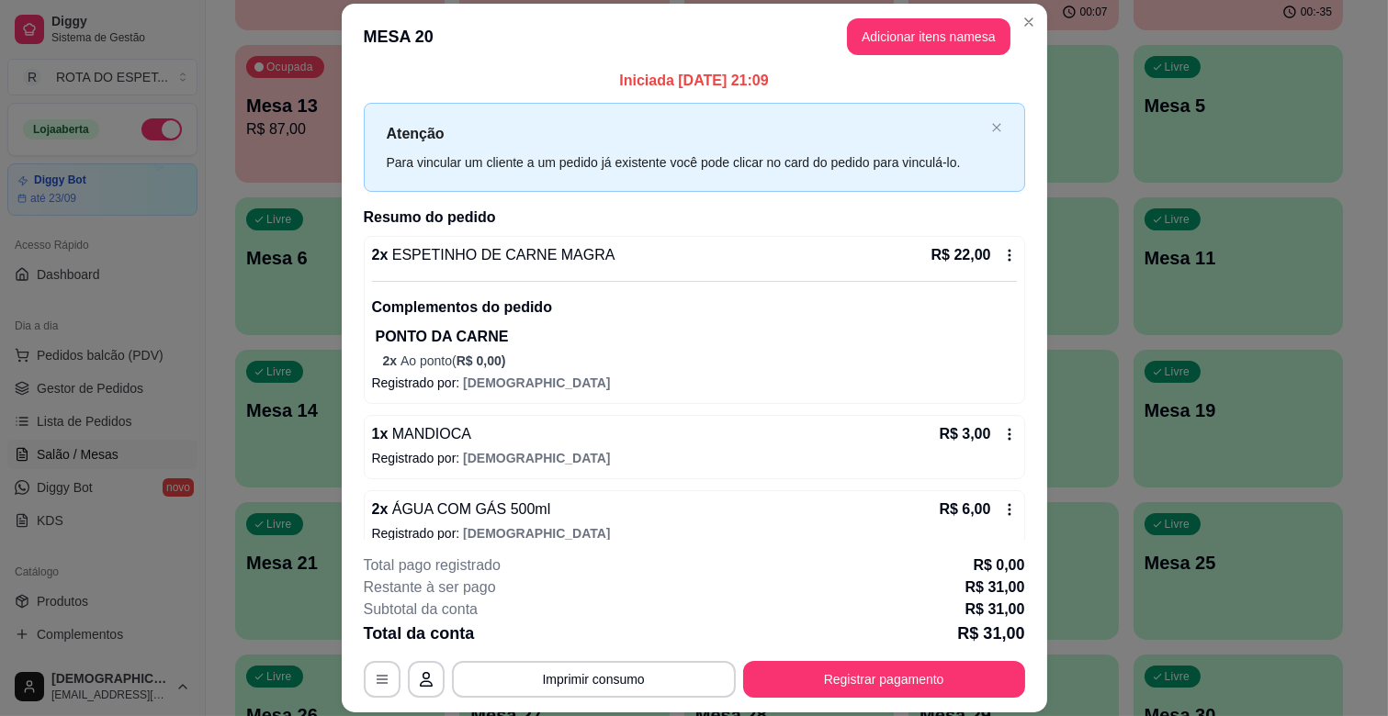
scroll to position [0, 0]
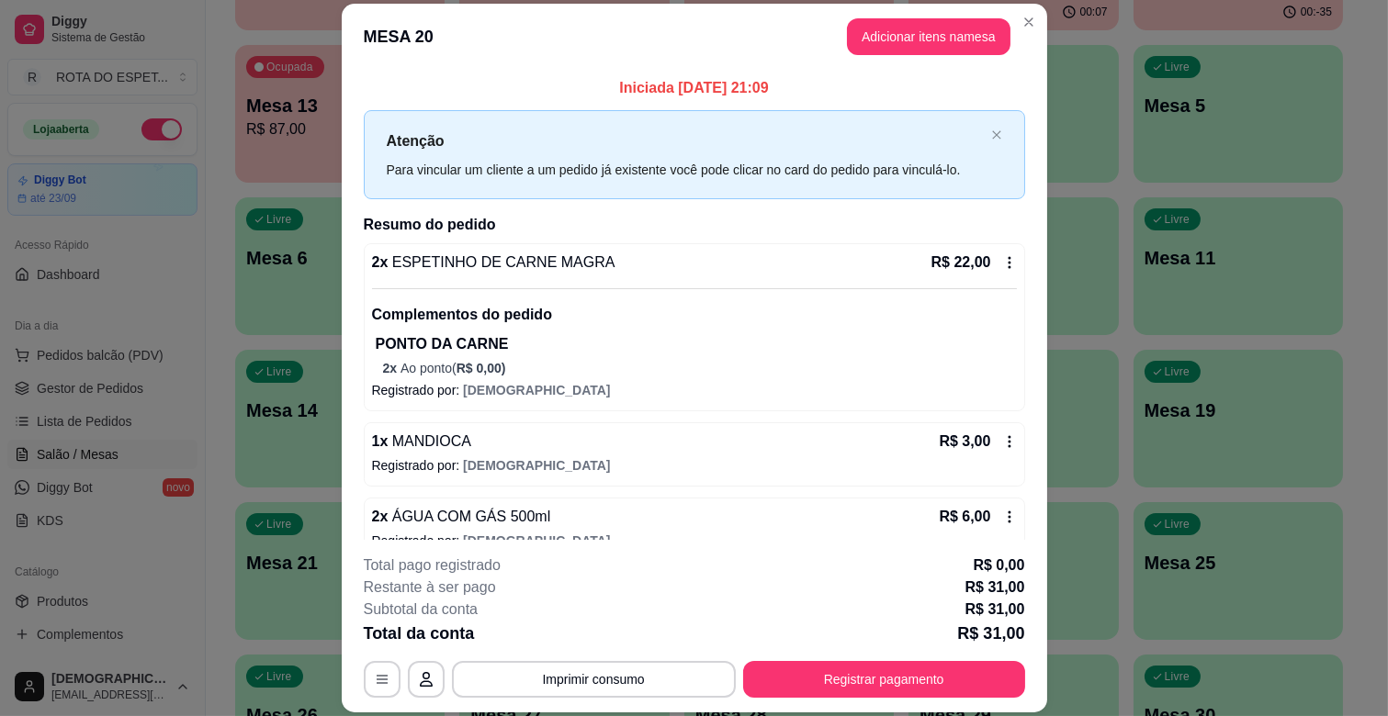
click at [990, 270] on div "R$ 22,00" at bounding box center [973, 263] width 85 height 22
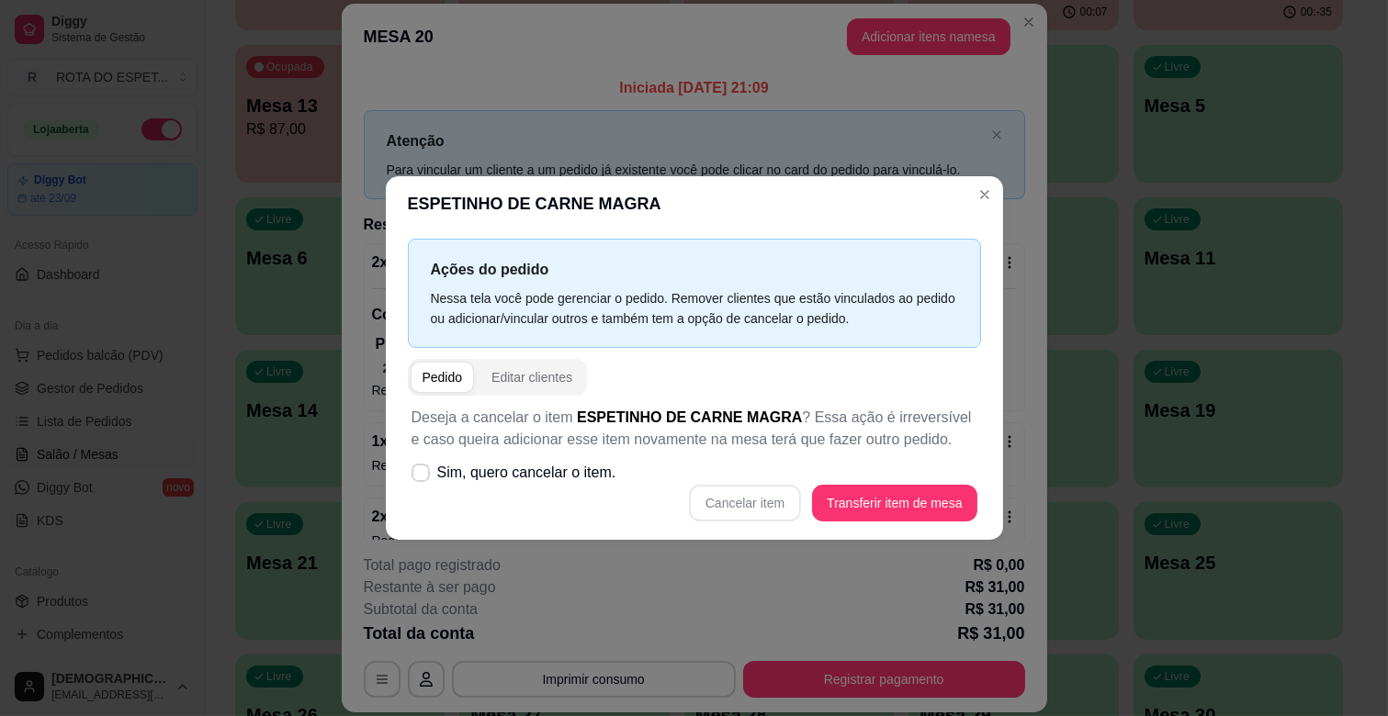
click at [396, 469] on div "Ações do pedido Nessa tela você pode gerenciar o pedido. Remover clientes que e…" at bounding box center [694, 385] width 617 height 309
click at [430, 470] on label "Sim, quero cancelar o item." at bounding box center [513, 473] width 219 height 37
click at [422, 477] on input "Sim, quero cancelar o item." at bounding box center [417, 483] width 12 height 12
checkbox input "true"
click at [750, 497] on button "Cancelar item" at bounding box center [745, 504] width 109 height 36
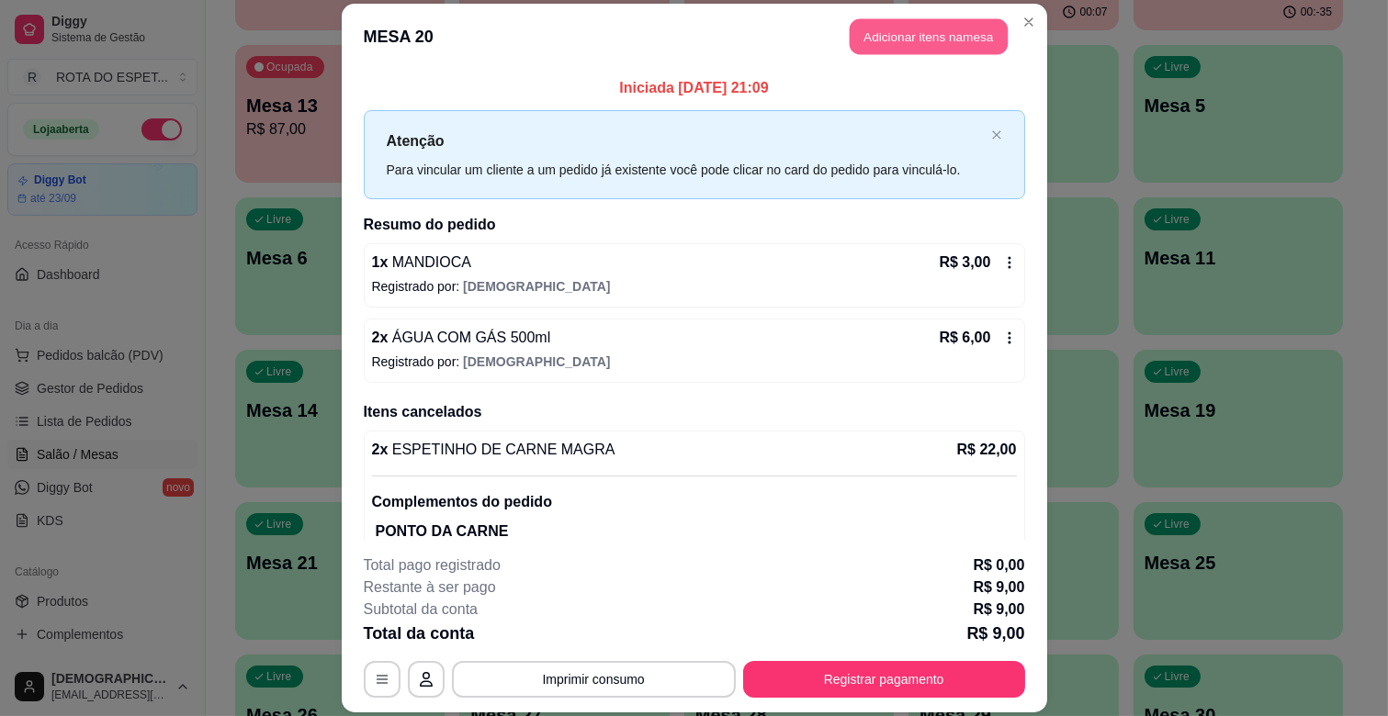
click at [939, 40] on button "Adicionar itens na mesa" at bounding box center [929, 37] width 158 height 36
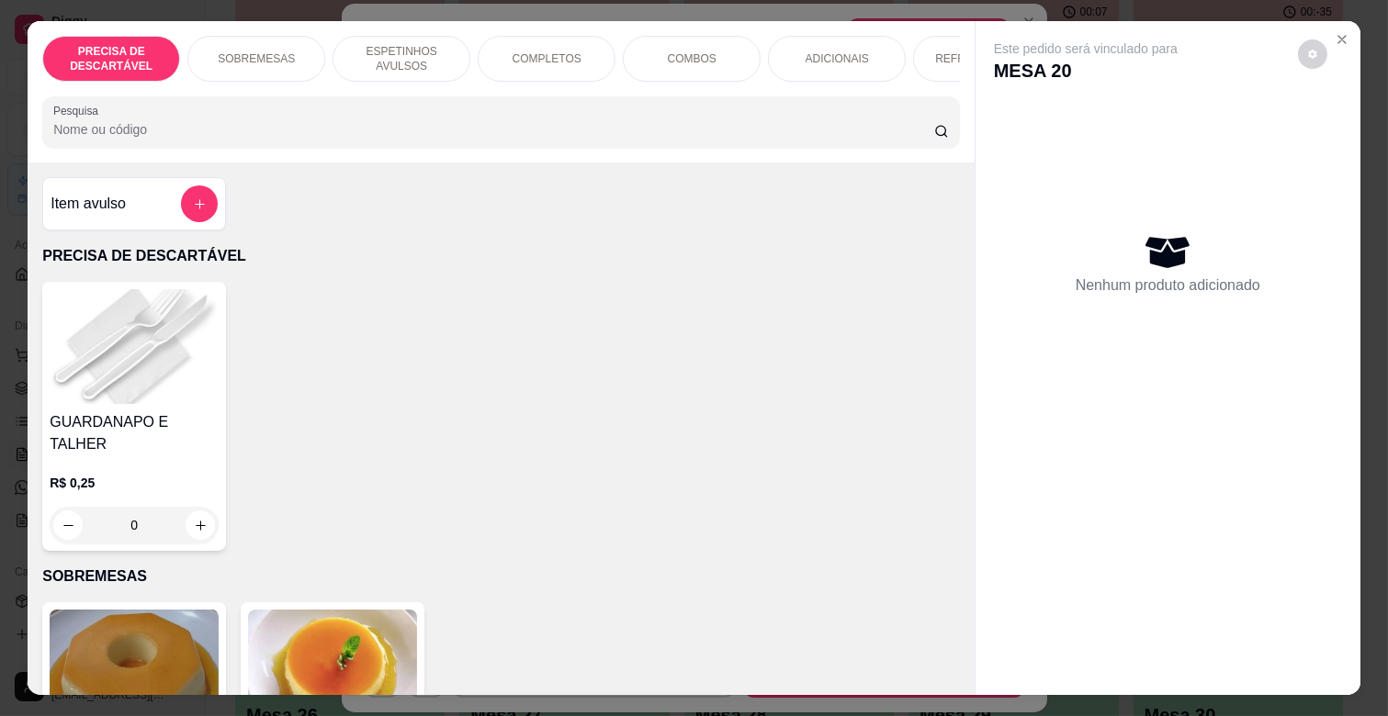
click at [845, 57] on p "ADICIONAIS" at bounding box center [836, 58] width 63 height 15
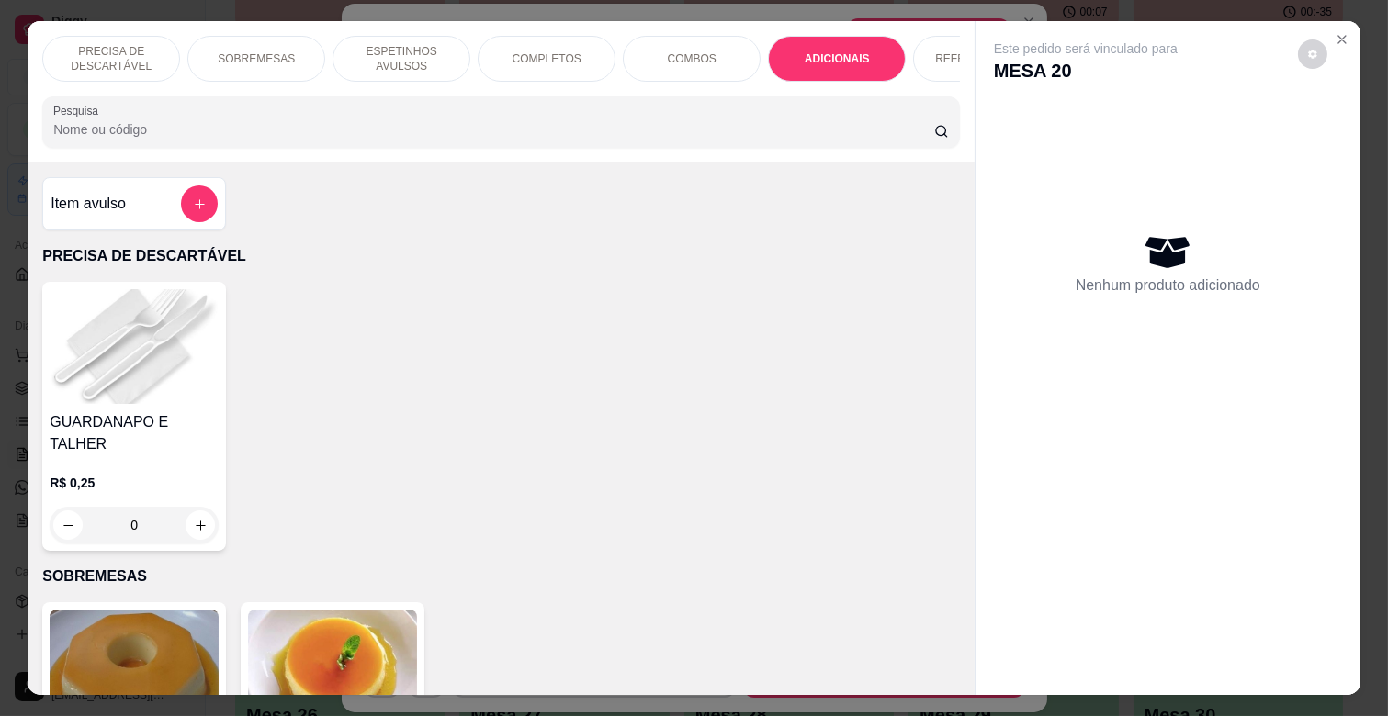
scroll to position [44, 0]
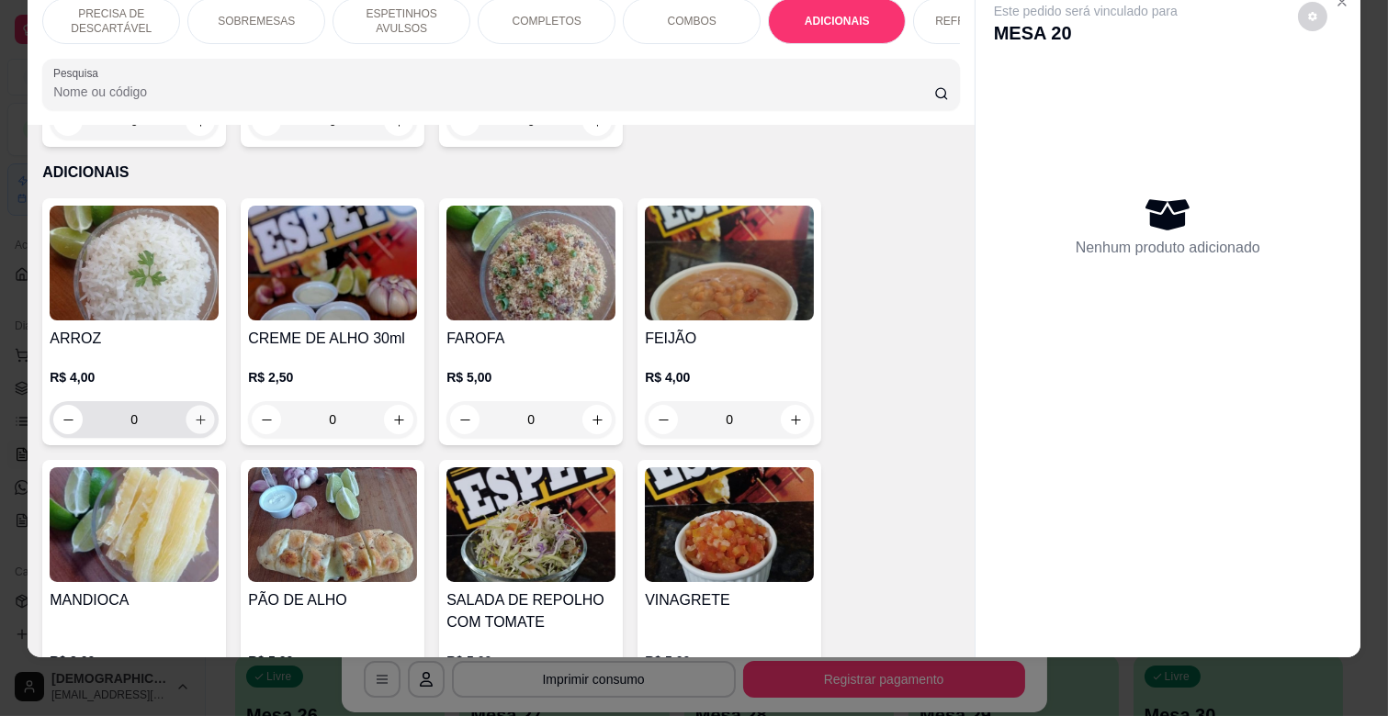
click at [196, 413] on icon "increase-product-quantity" at bounding box center [201, 420] width 14 height 14
type input "1"
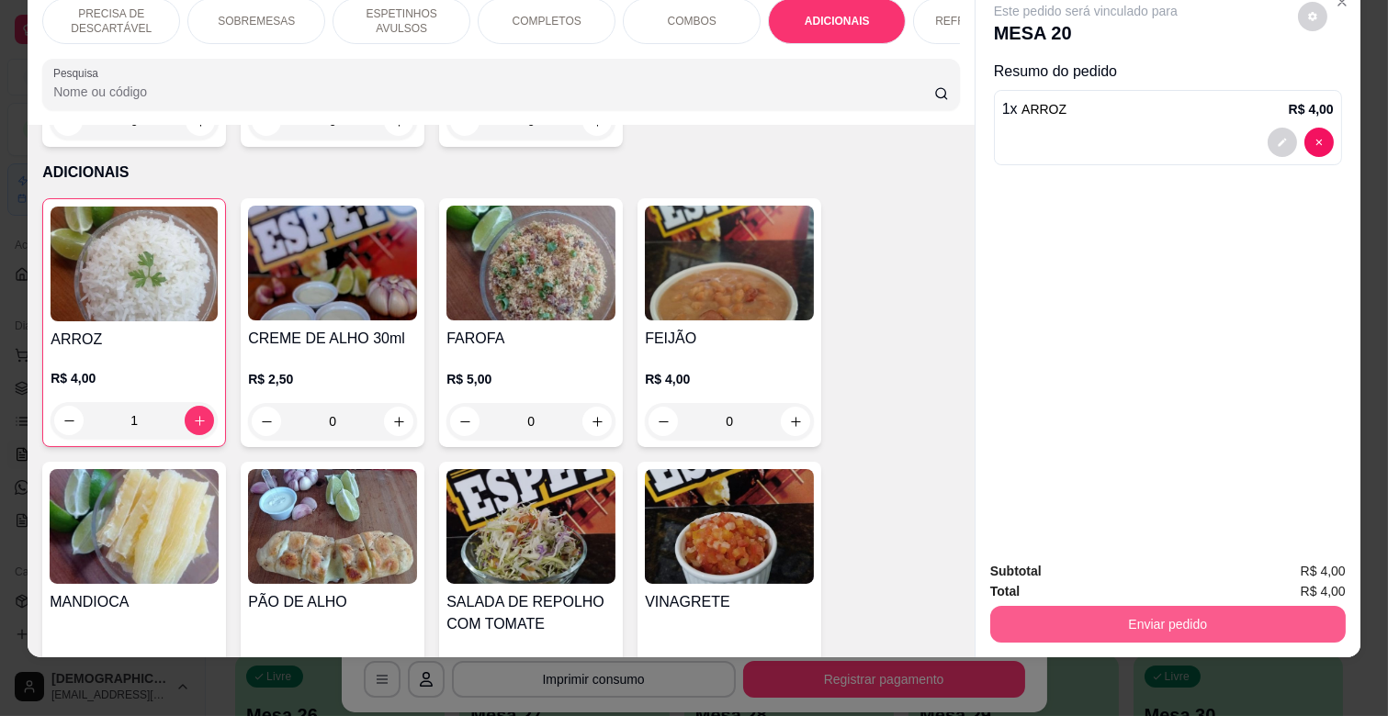
click at [1165, 606] on button "Enviar pedido" at bounding box center [1167, 624] width 355 height 37
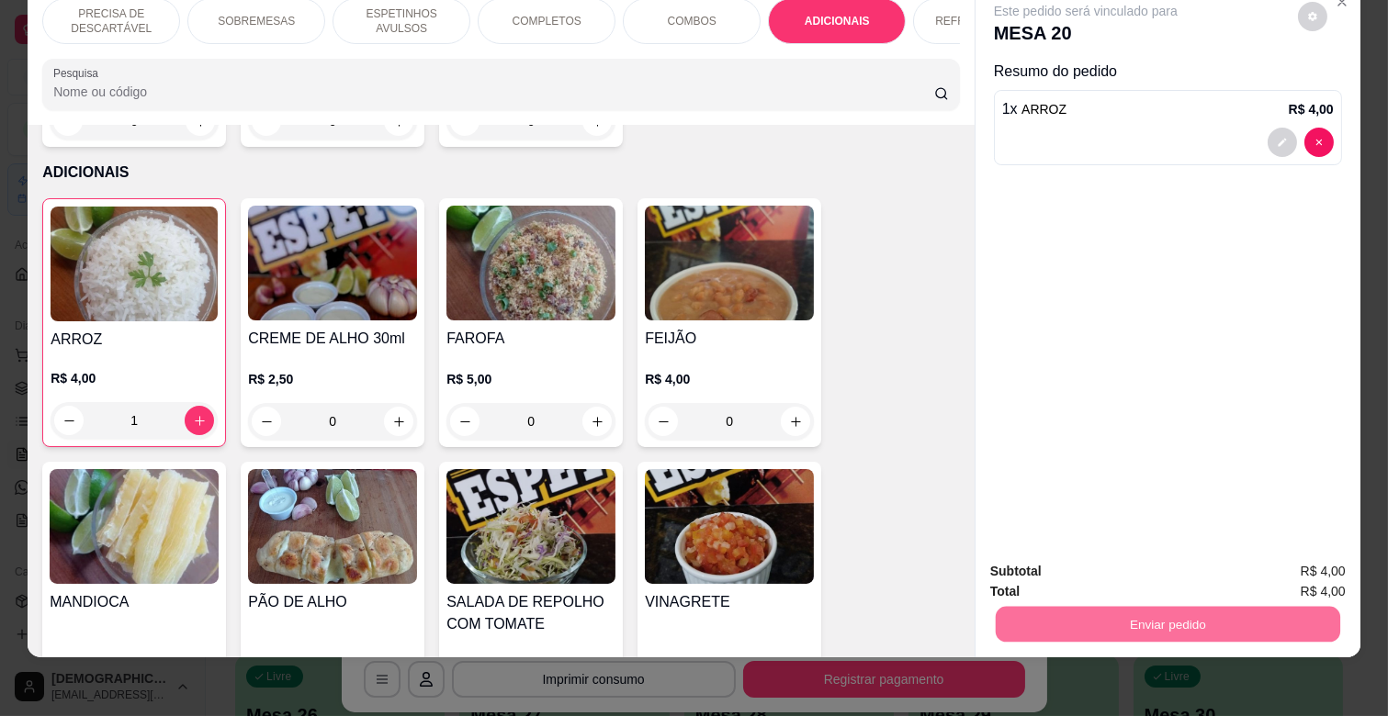
click at [1151, 570] on button "Não registrar e enviar pedido" at bounding box center [1107, 564] width 186 height 34
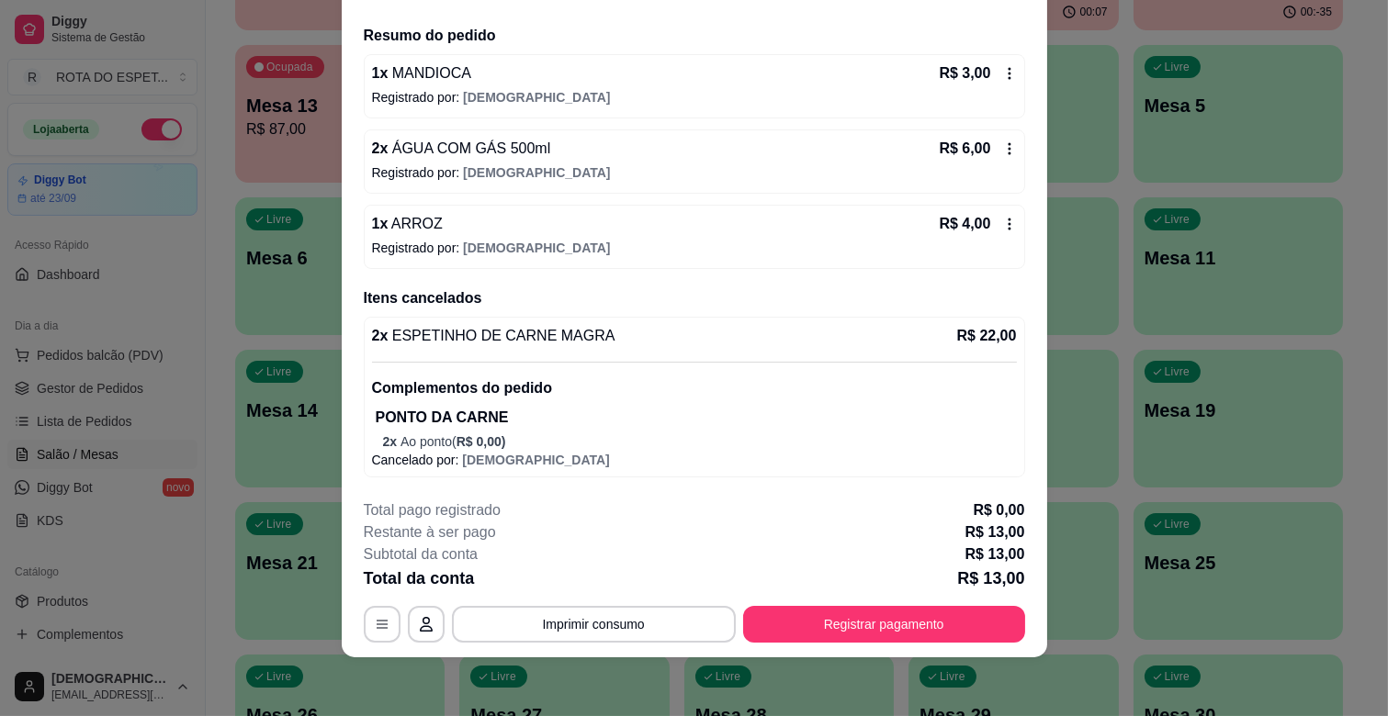
scroll to position [32, 0]
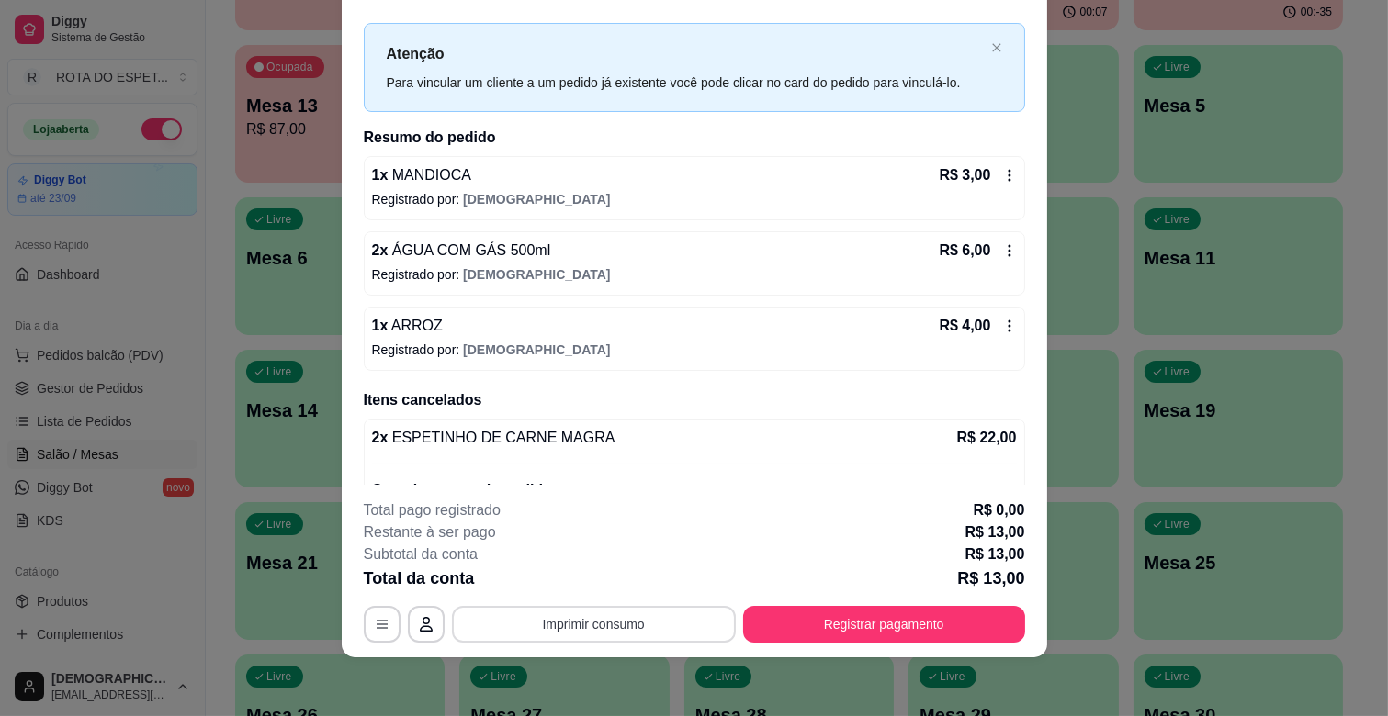
click at [594, 619] on button "Imprimir consumo" at bounding box center [594, 624] width 284 height 37
click at [766, 539] on div "Restante à ser pago R$ 13,00" at bounding box center [694, 533] width 661 height 22
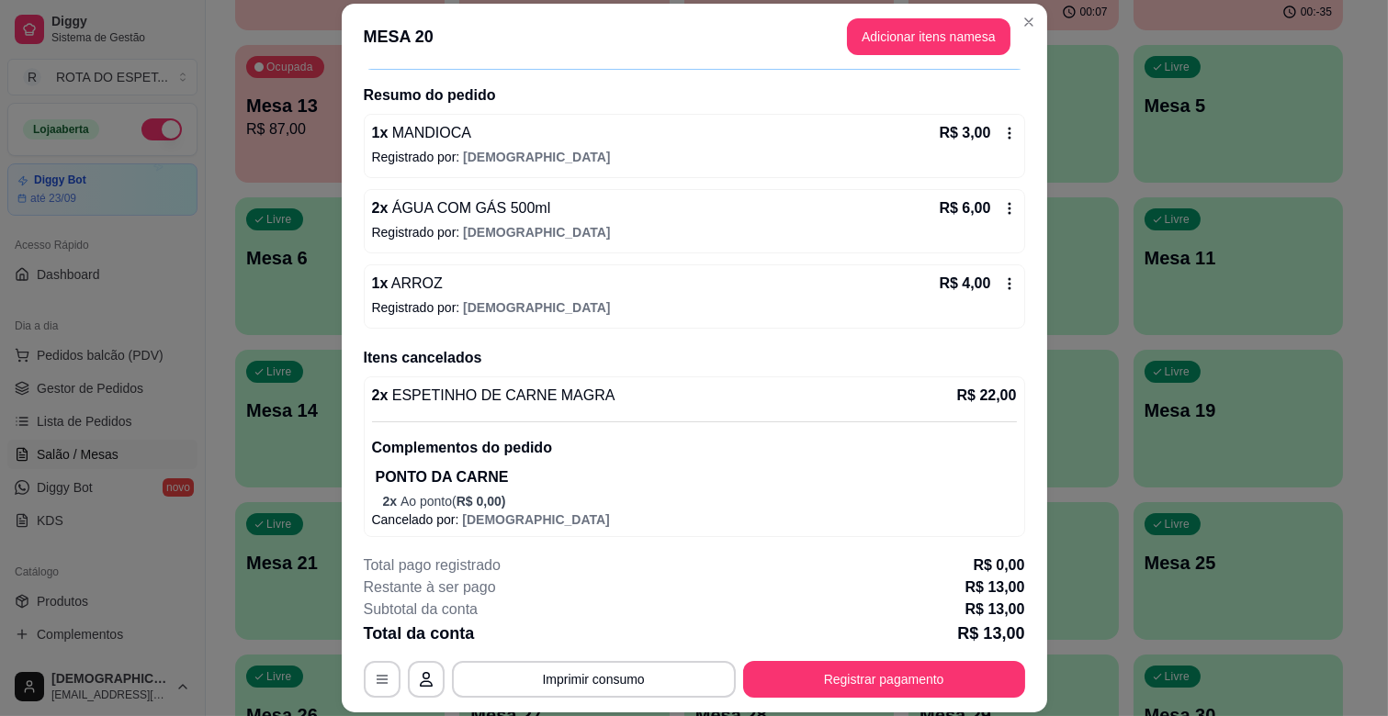
scroll to position [134, 0]
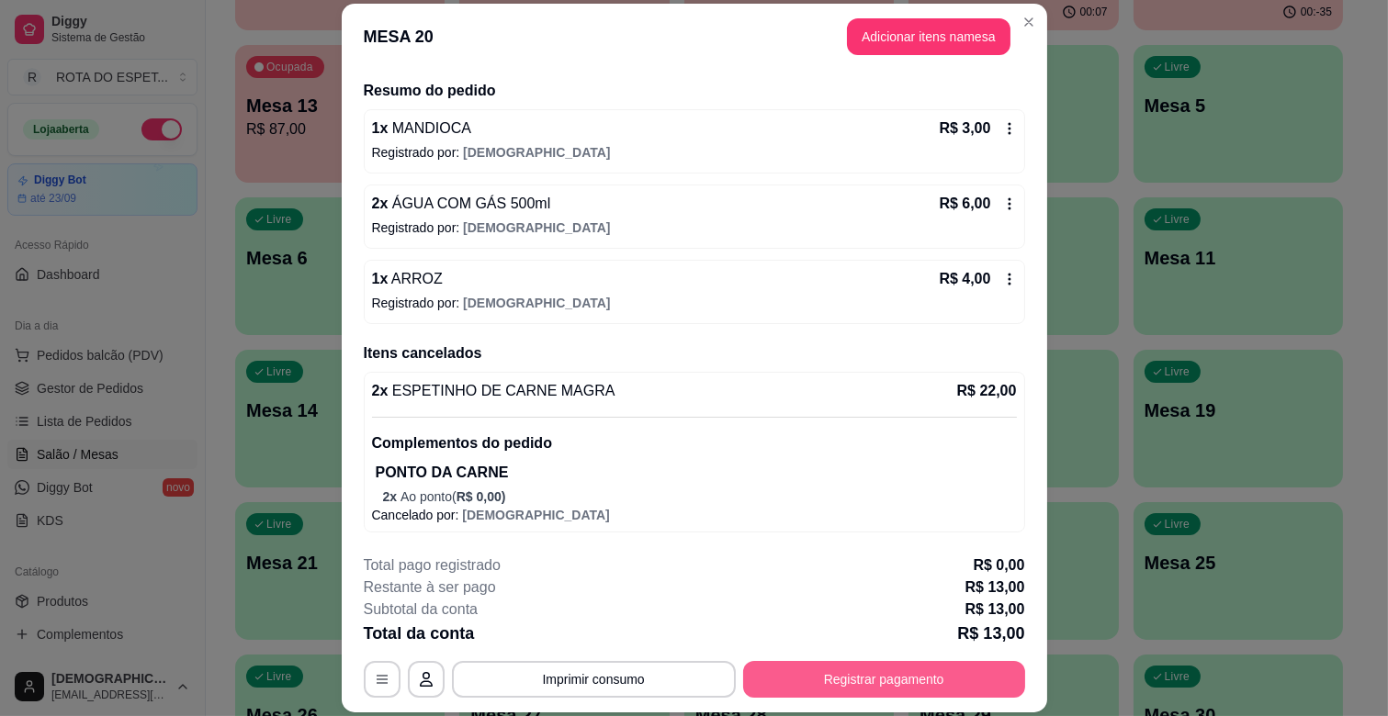
click at [846, 667] on button "Registrar pagamento" at bounding box center [884, 679] width 282 height 37
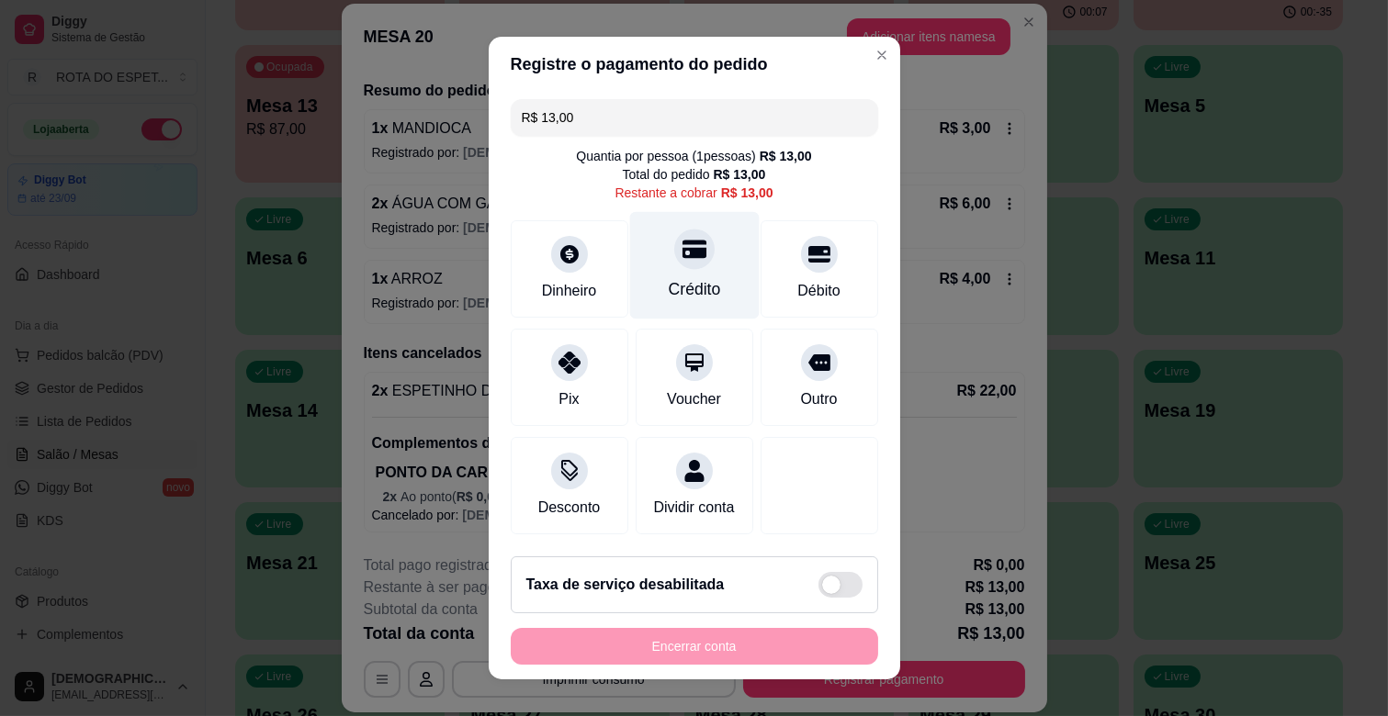
click at [681, 237] on icon at bounding box center [693, 249] width 24 height 24
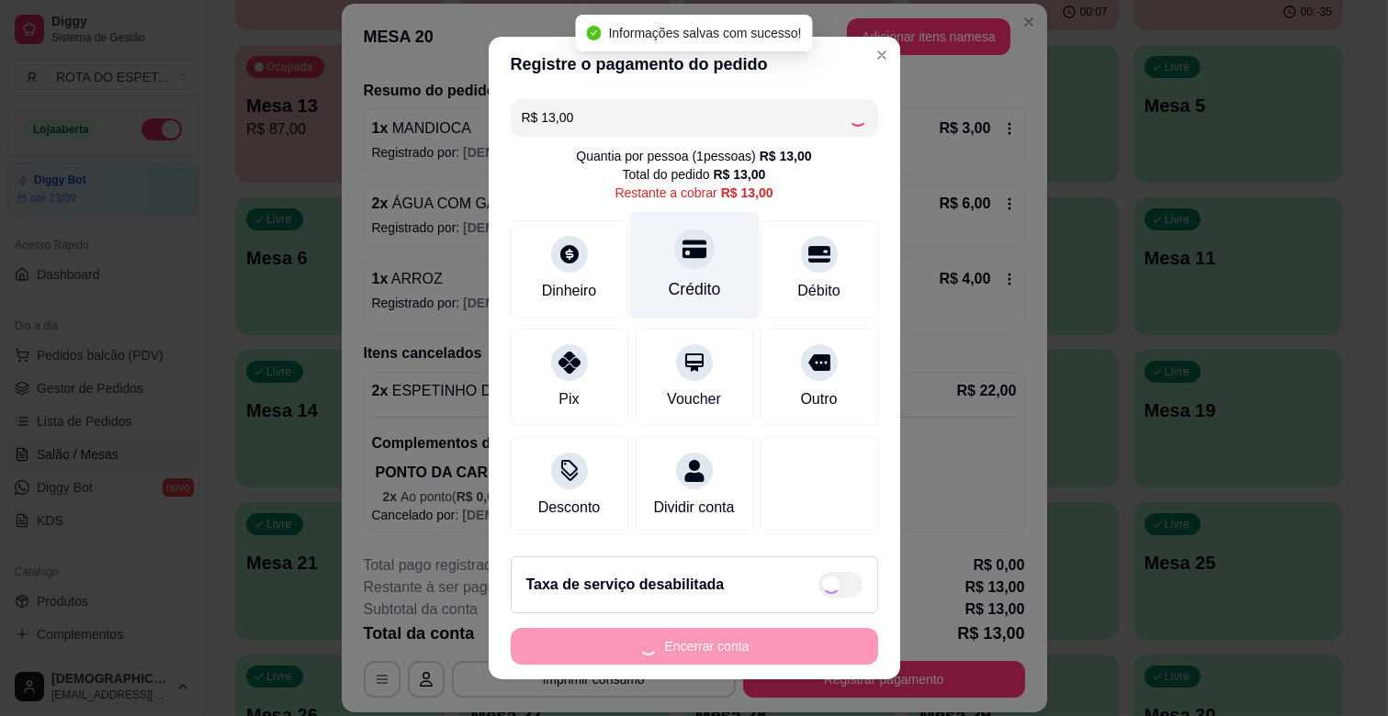
type input "R$ 0,00"
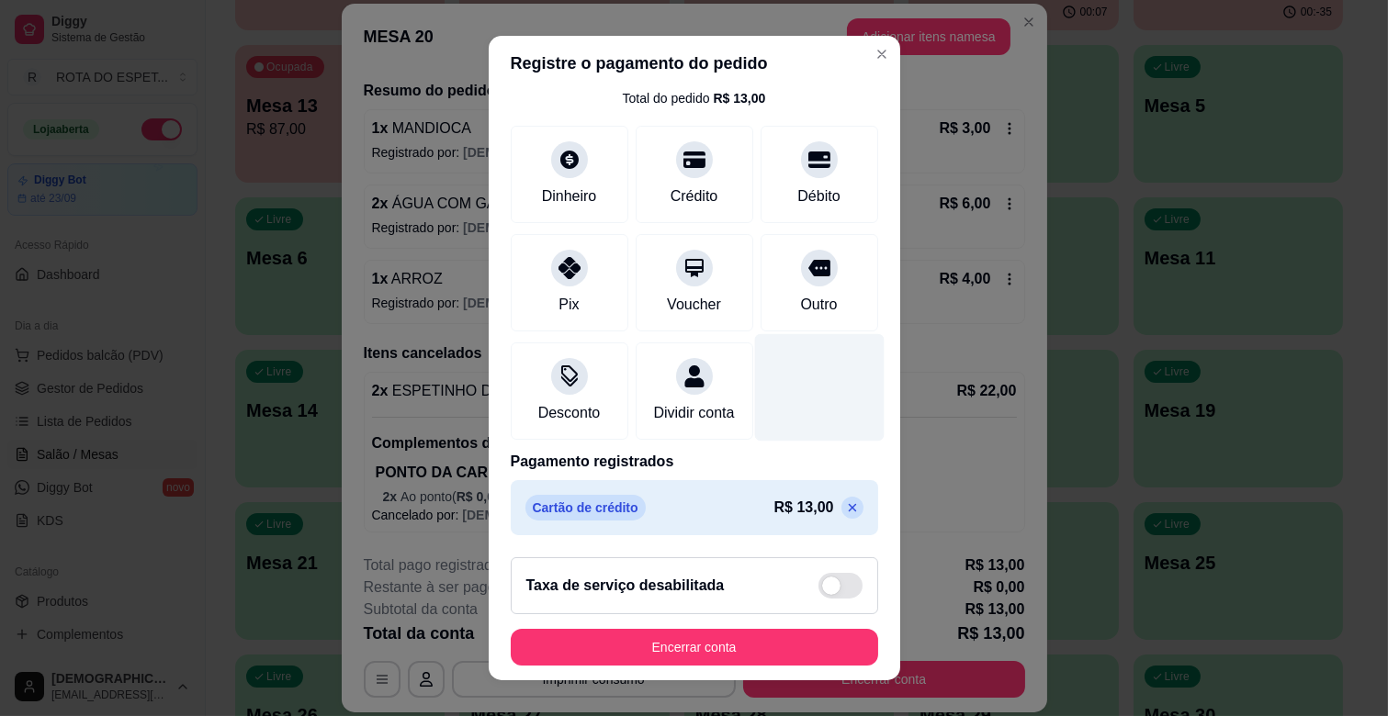
scroll to position [23, 0]
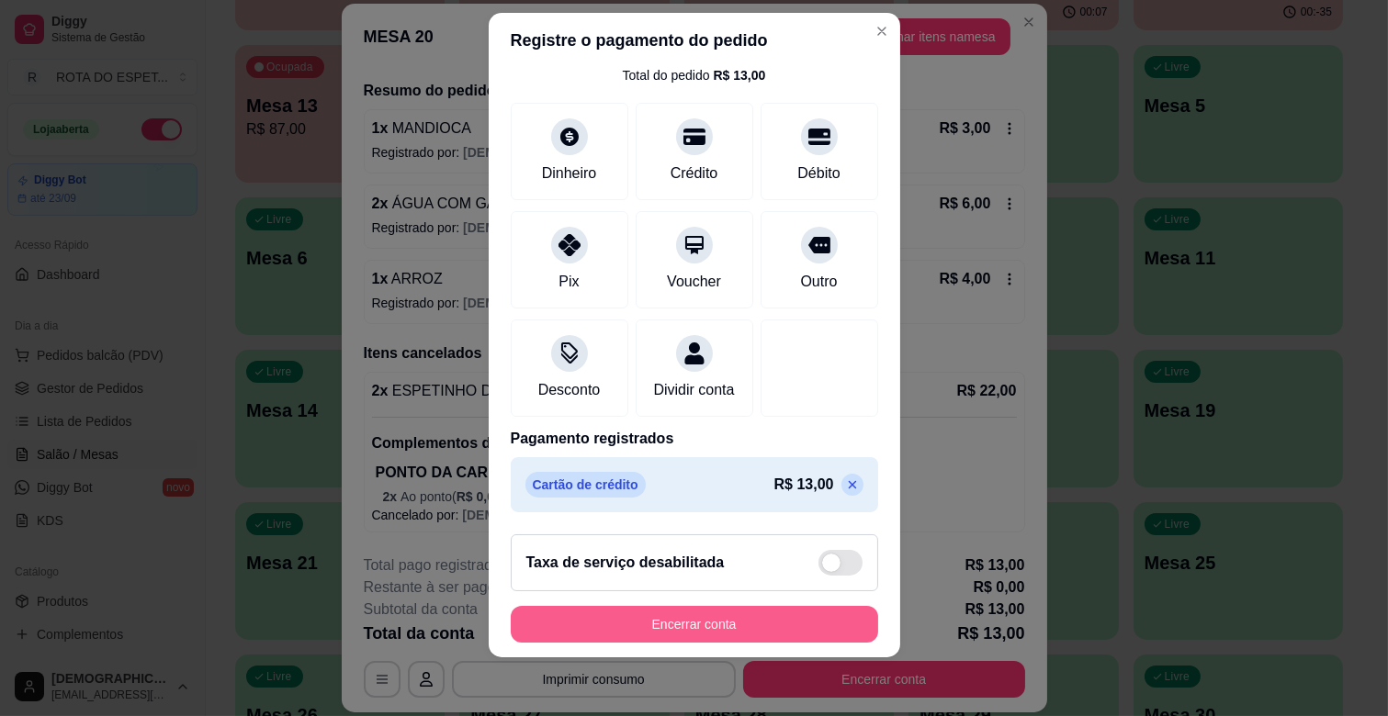
click at [702, 625] on button "Encerrar conta" at bounding box center [694, 624] width 367 height 37
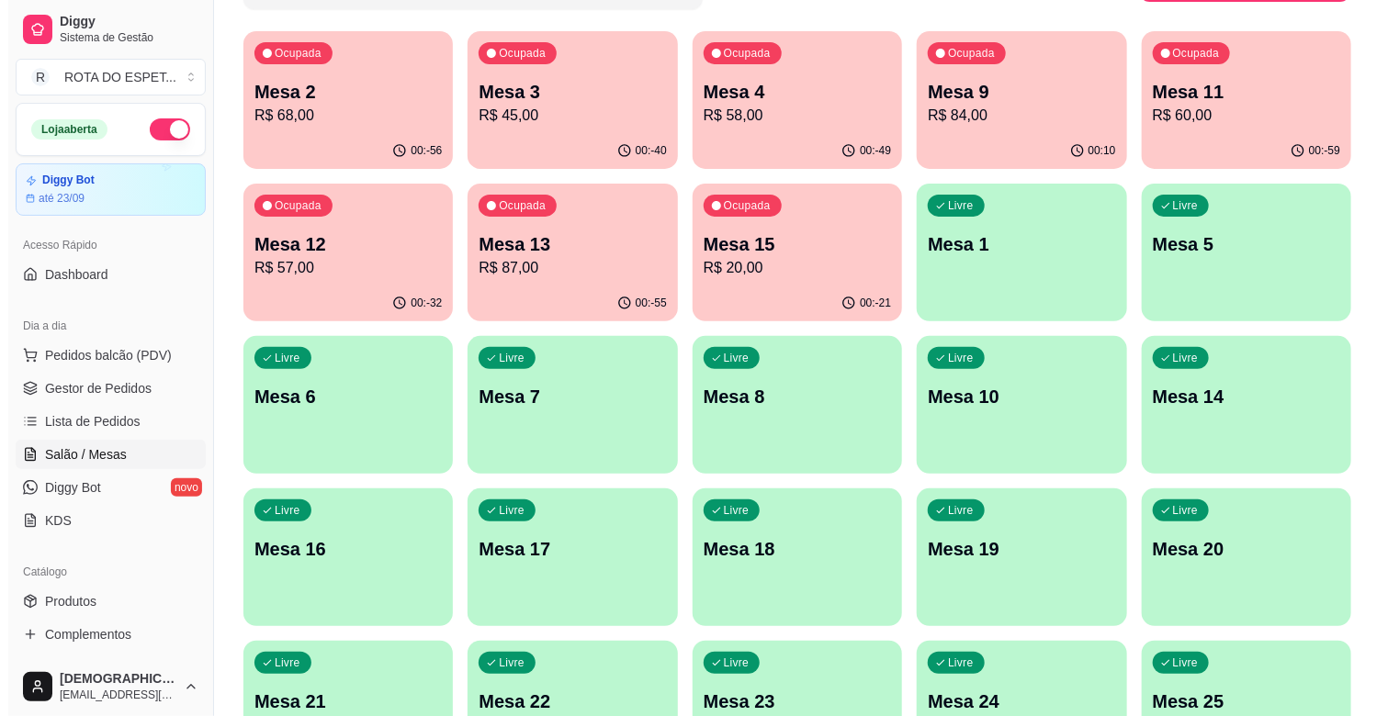
scroll to position [0, 0]
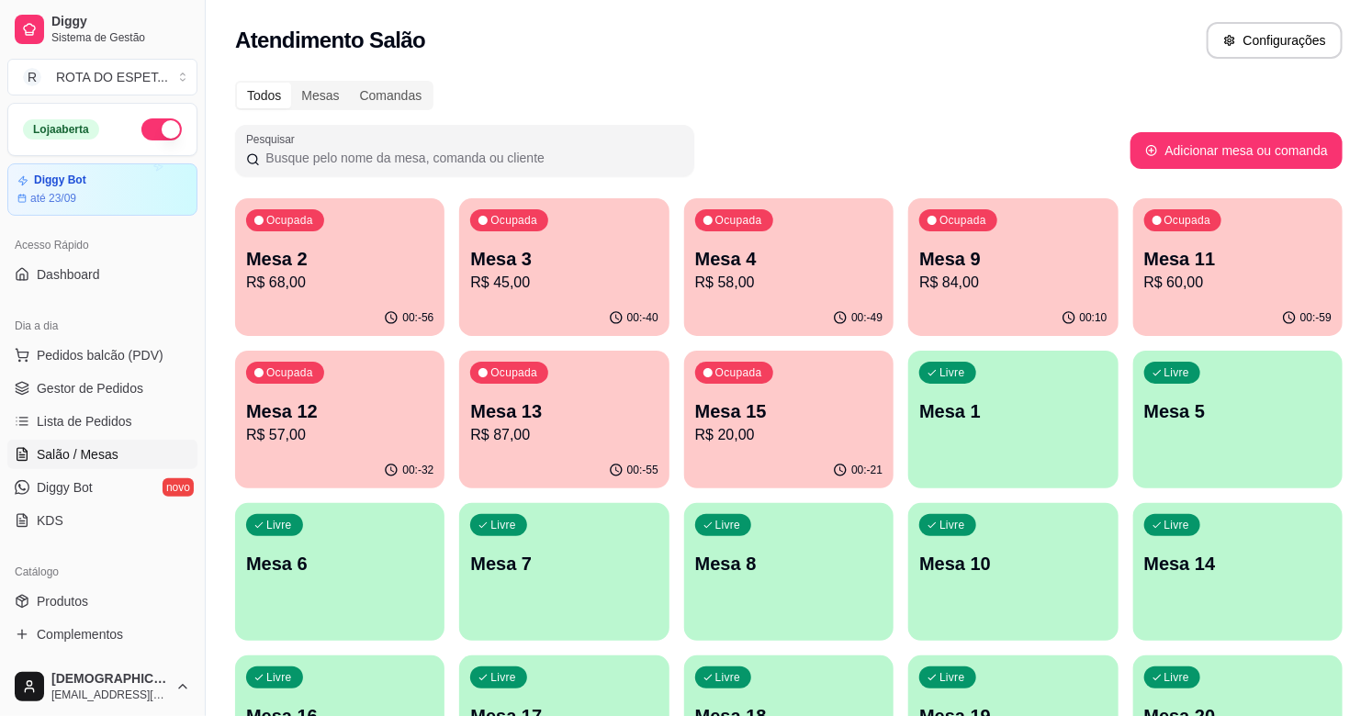
click at [345, 428] on p "R$ 57,00" at bounding box center [339, 435] width 187 height 22
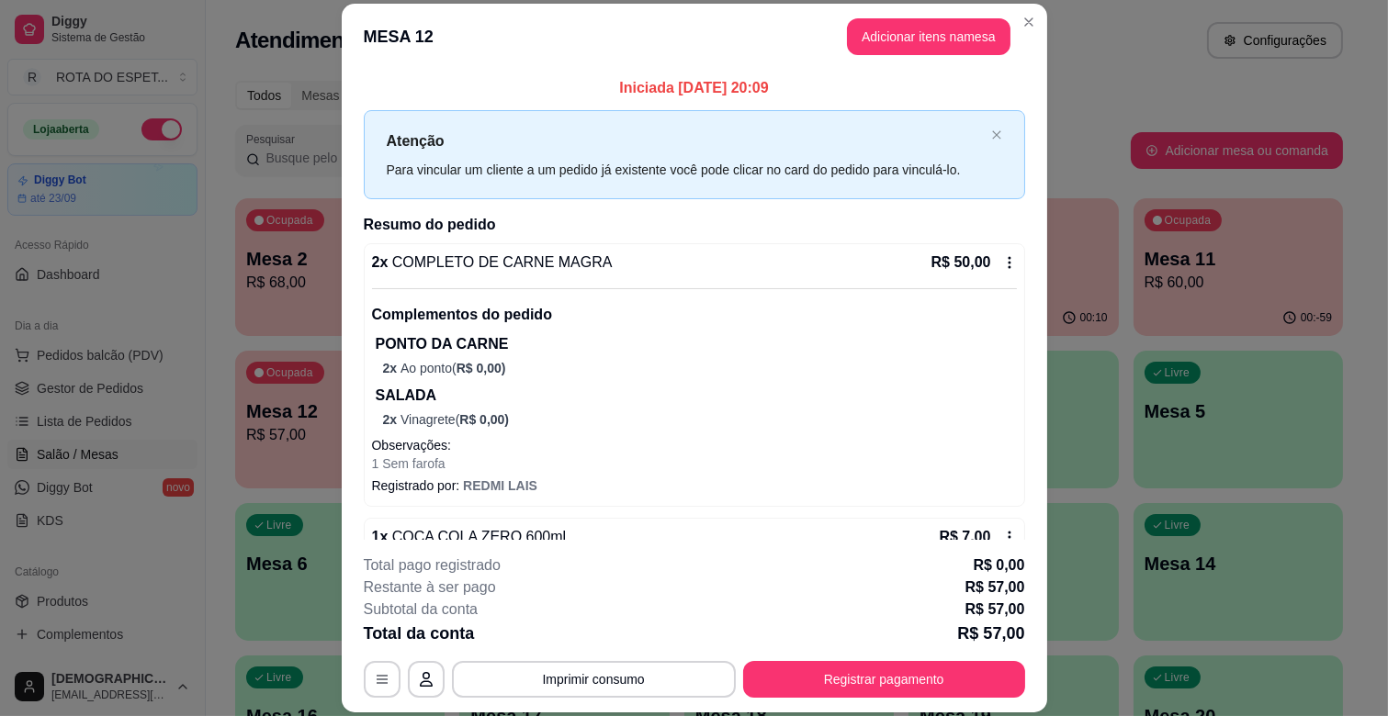
scroll to position [50, 0]
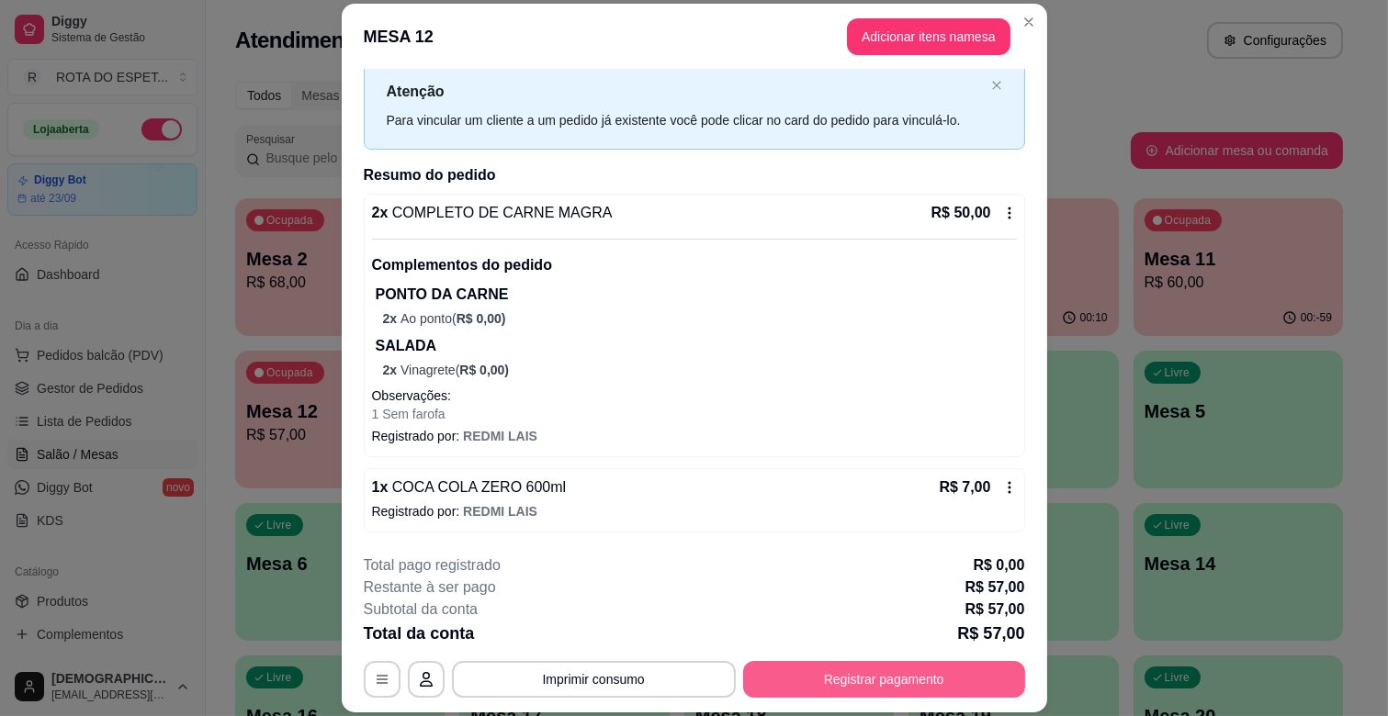
click at [916, 673] on button "Registrar pagamento" at bounding box center [884, 679] width 282 height 37
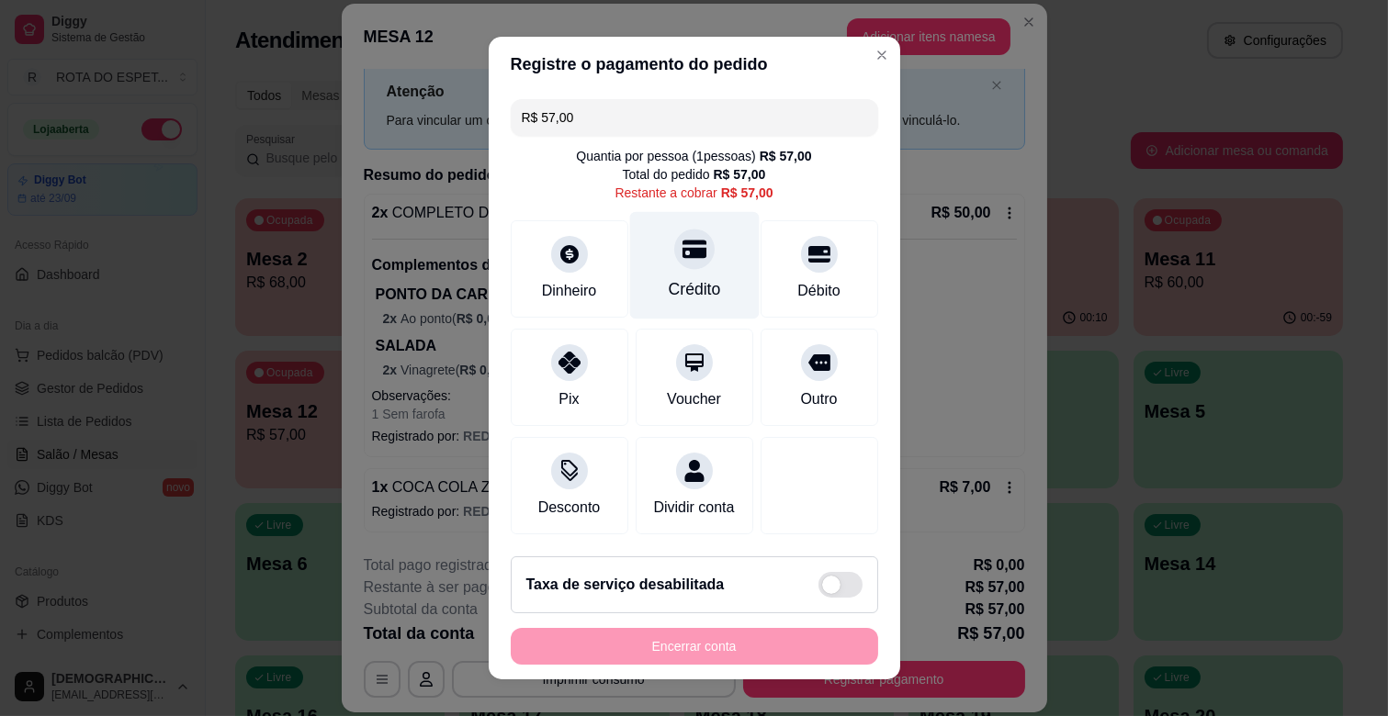
click at [682, 239] on icon at bounding box center [693, 249] width 24 height 24
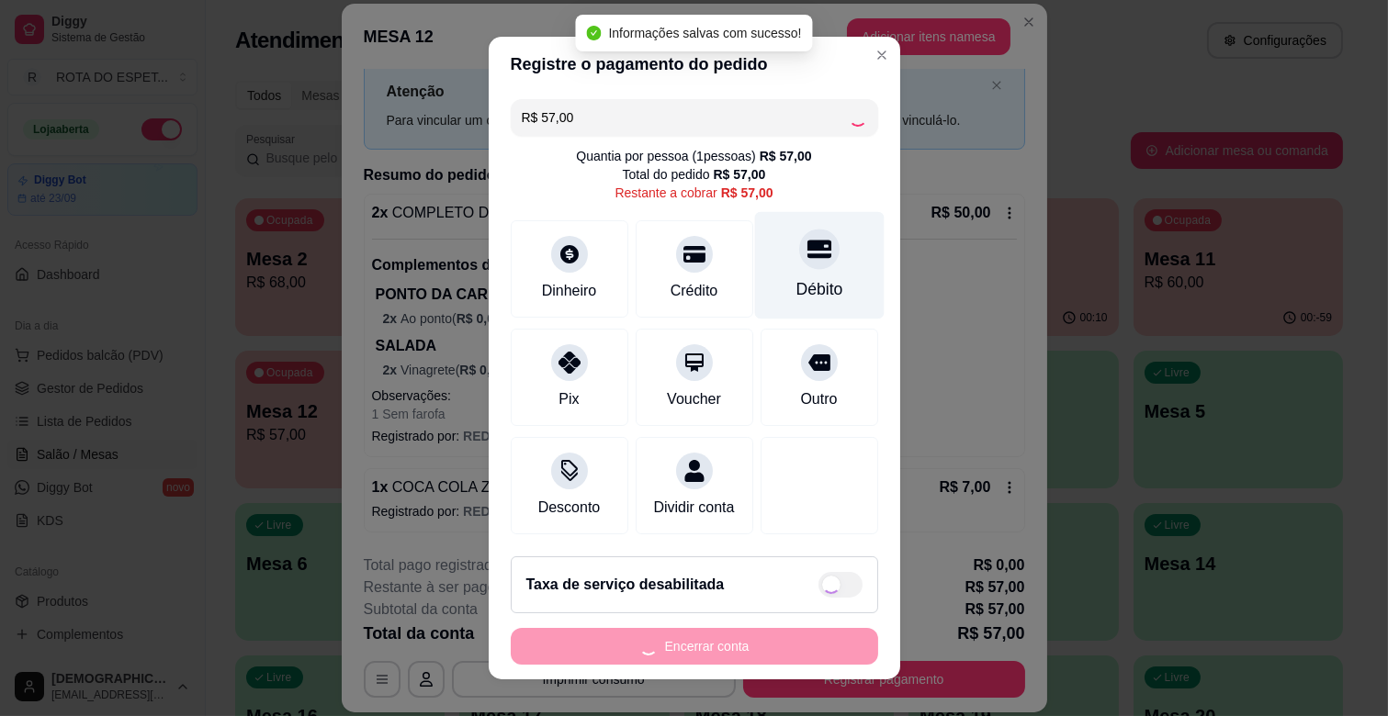
type input "R$ 0,00"
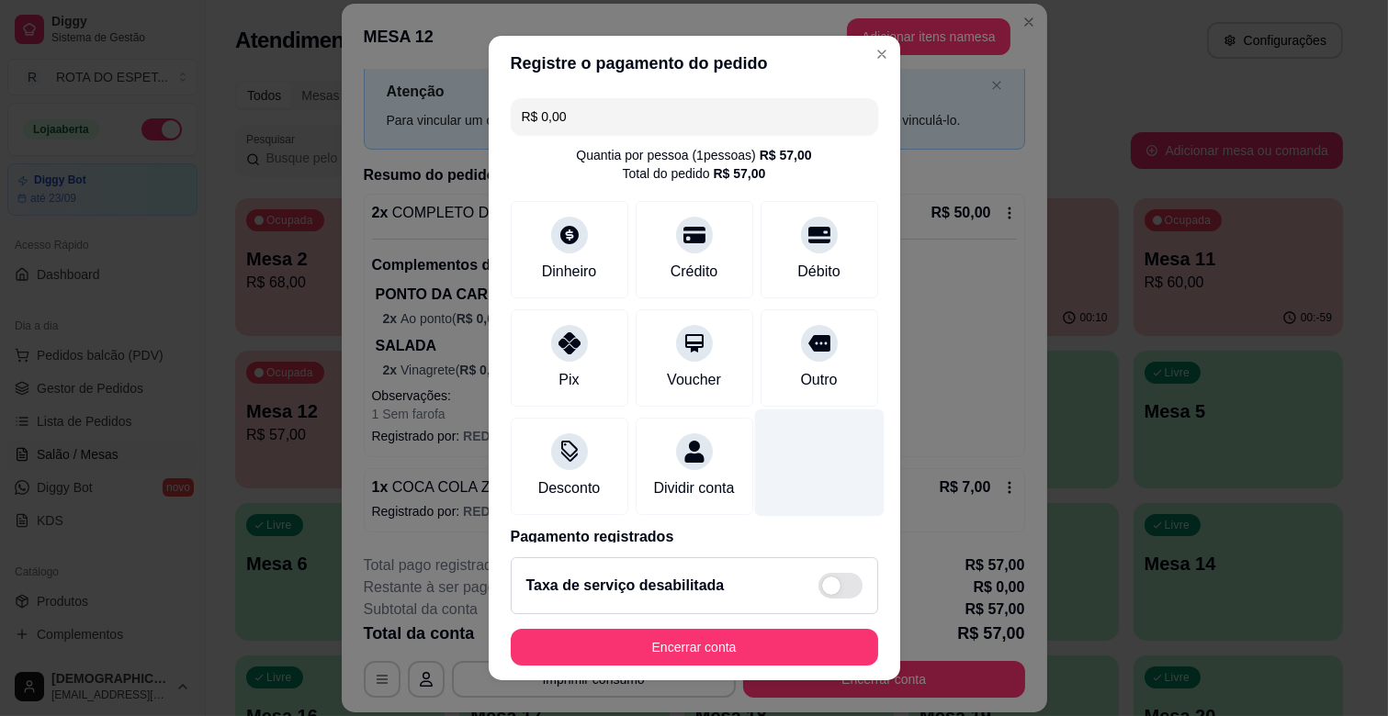
scroll to position [97, 0]
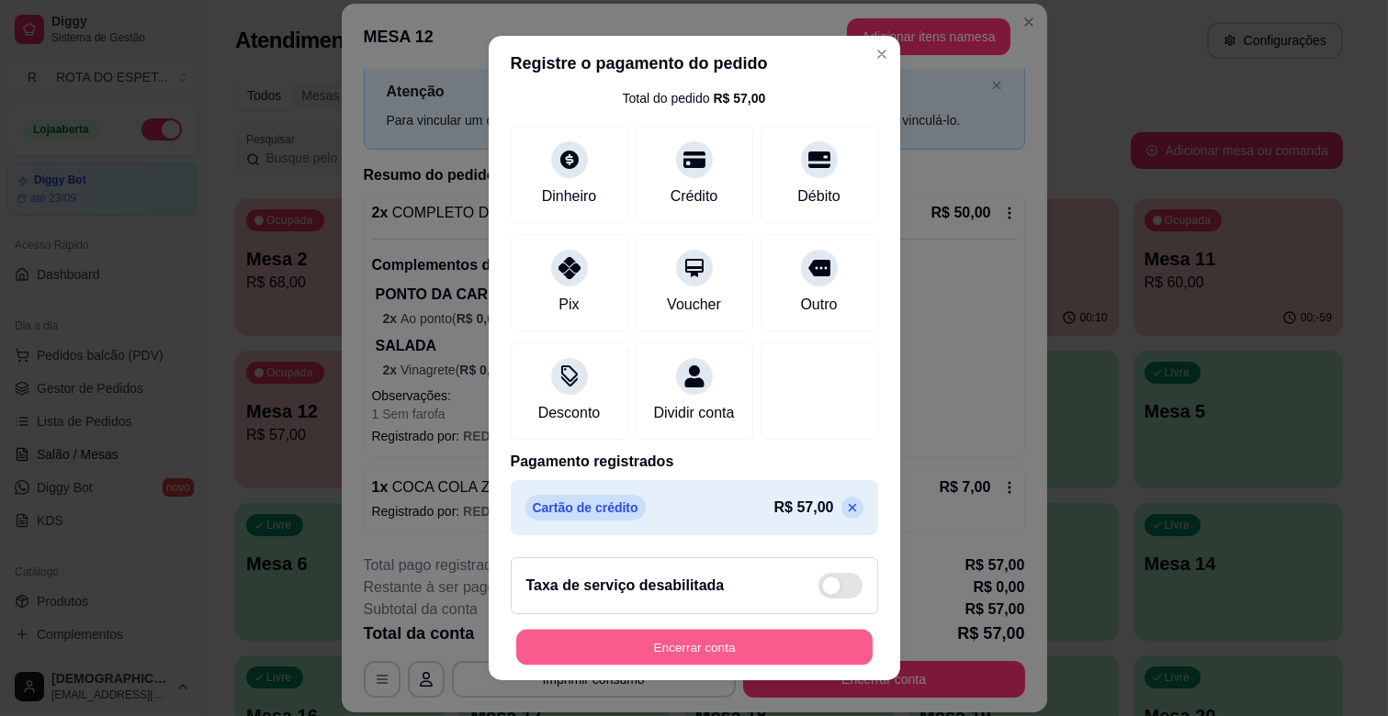
click at [753, 643] on button "Encerrar conta" at bounding box center [694, 648] width 356 height 36
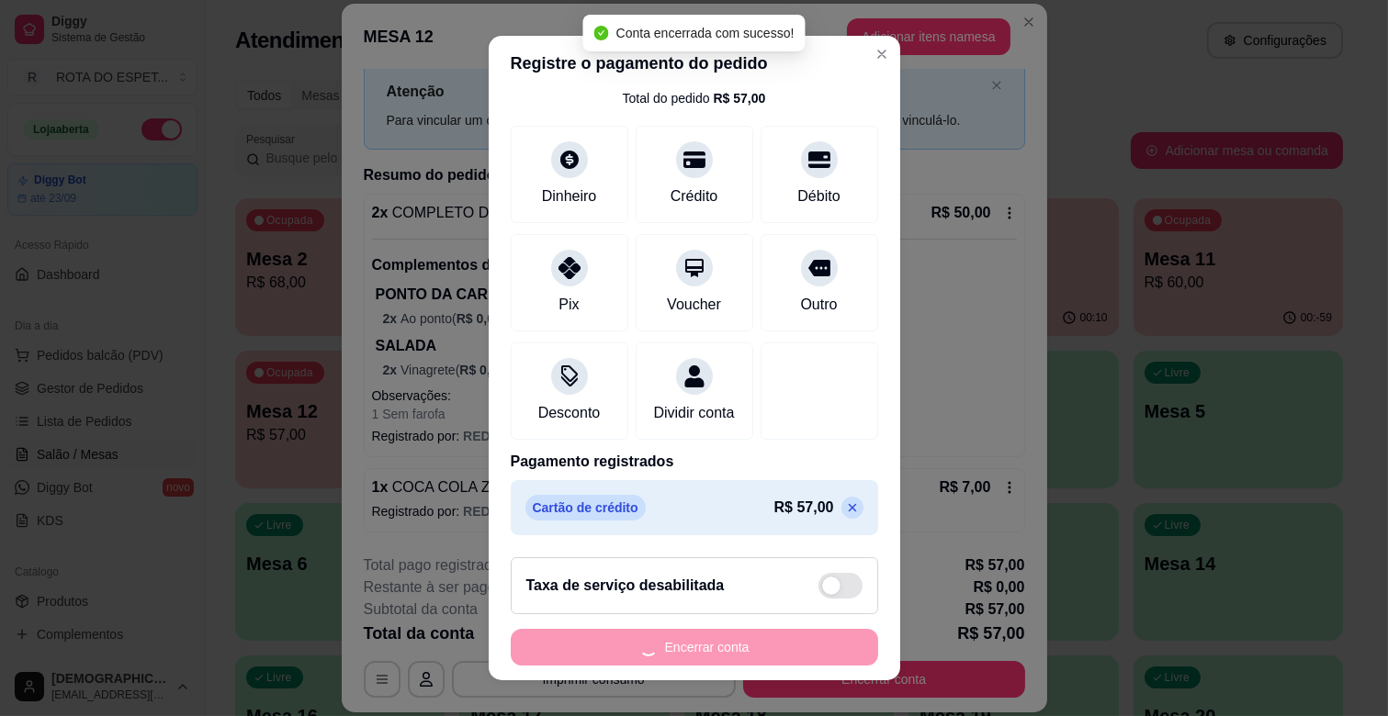
scroll to position [0, 0]
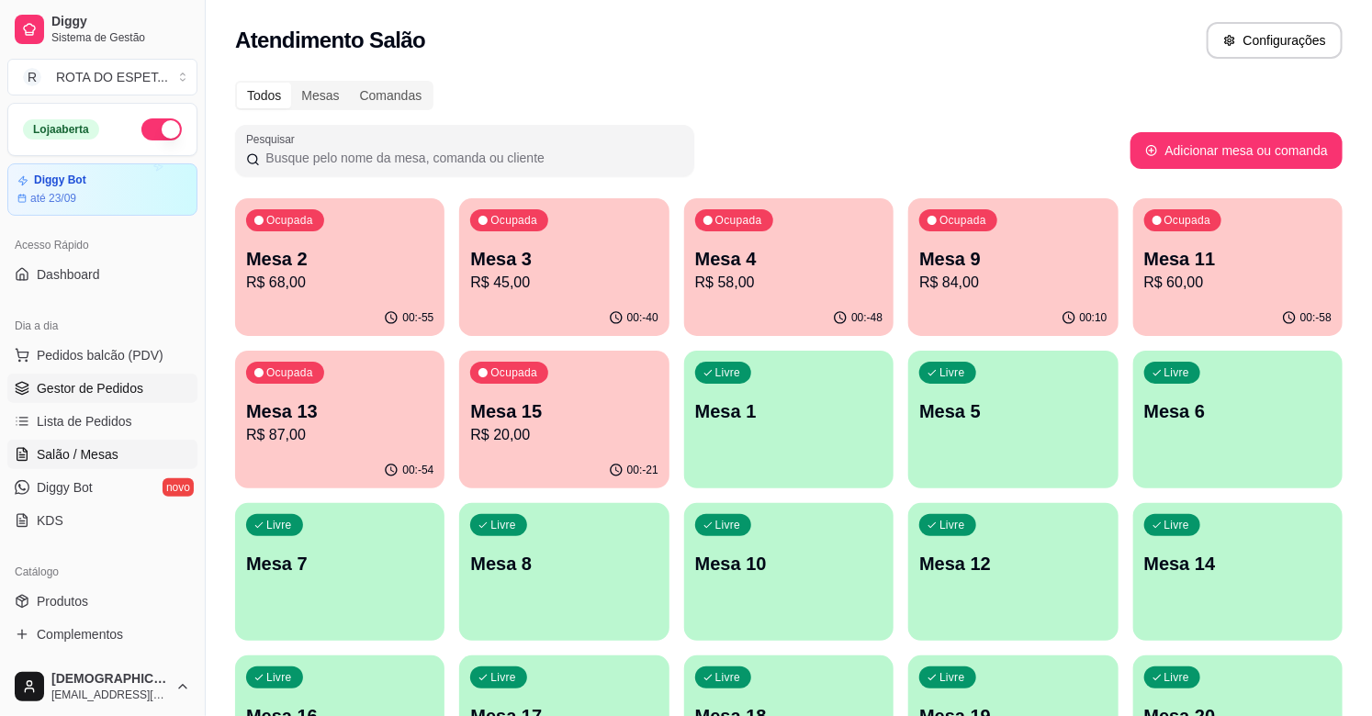
click at [94, 383] on span "Gestor de Pedidos" at bounding box center [90, 388] width 107 height 18
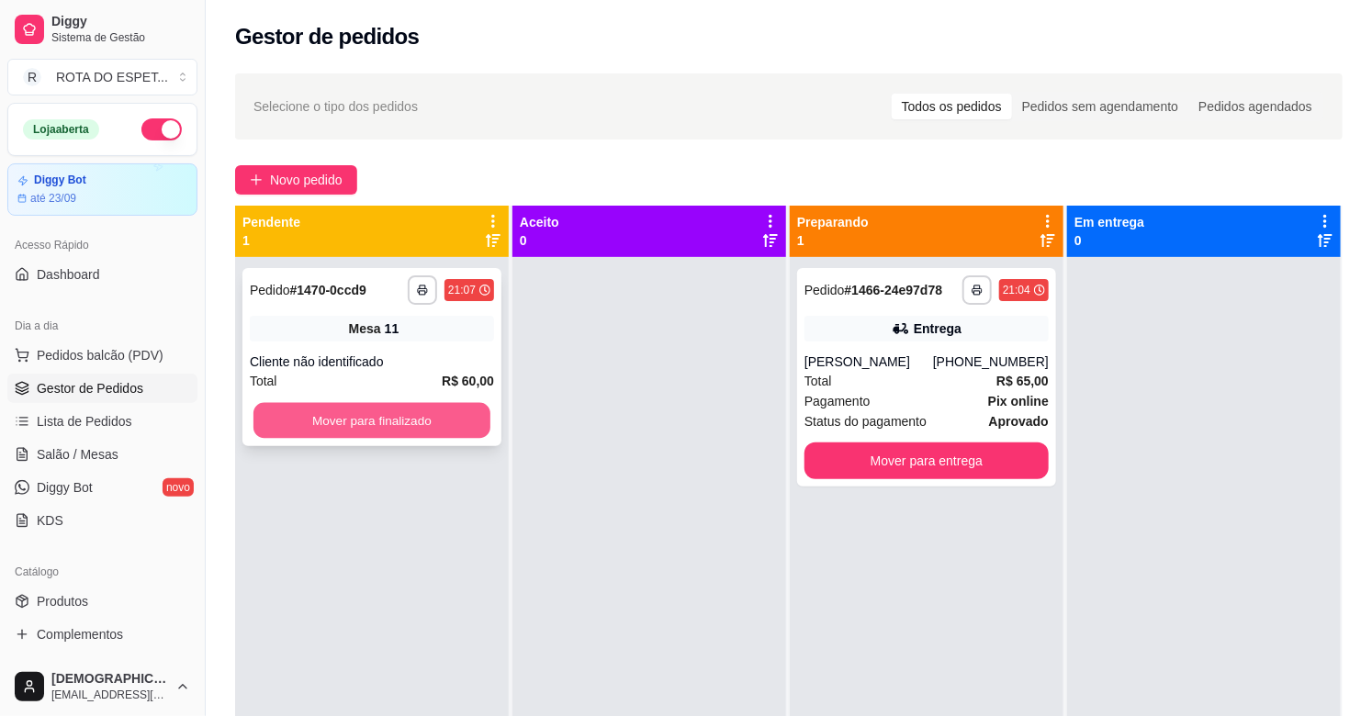
click at [410, 415] on button "Mover para finalizado" at bounding box center [371, 421] width 237 height 36
click at [93, 445] on span "Salão / Mesas" at bounding box center [78, 454] width 82 height 18
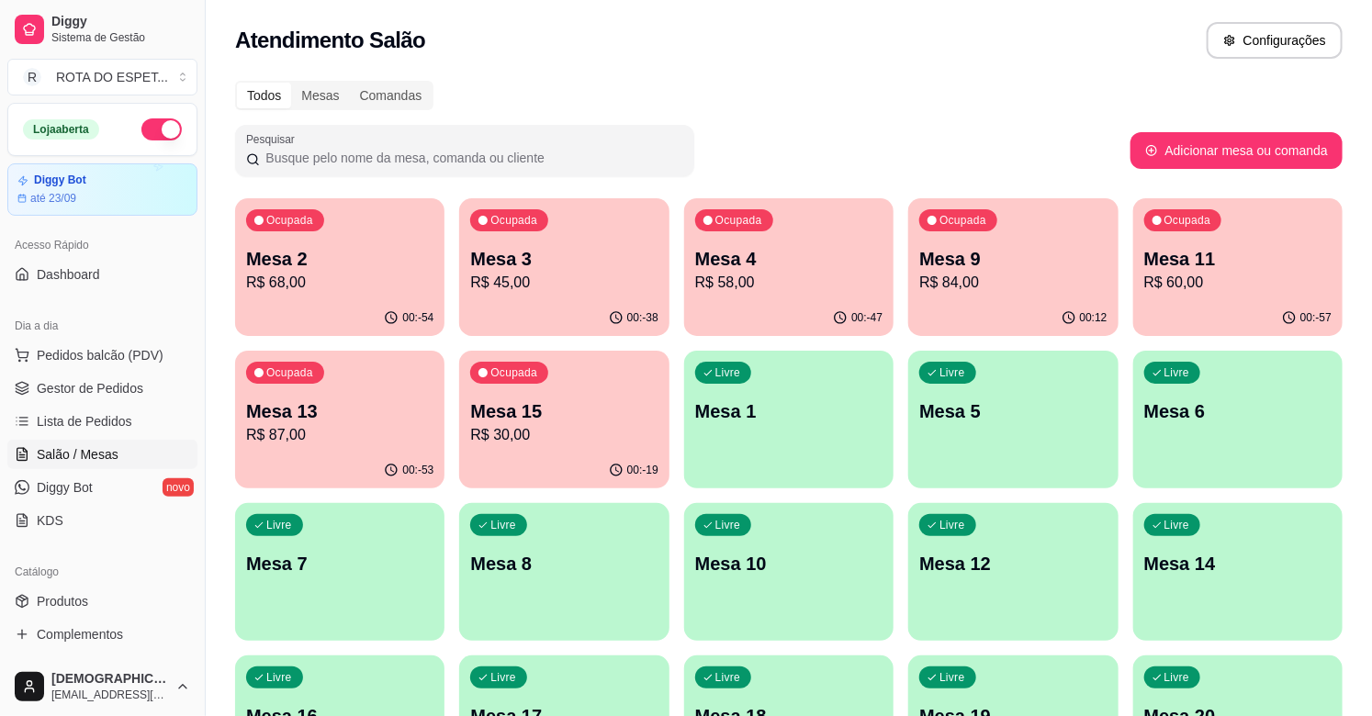
click at [965, 267] on p "Mesa 9" at bounding box center [1012, 259] width 187 height 26
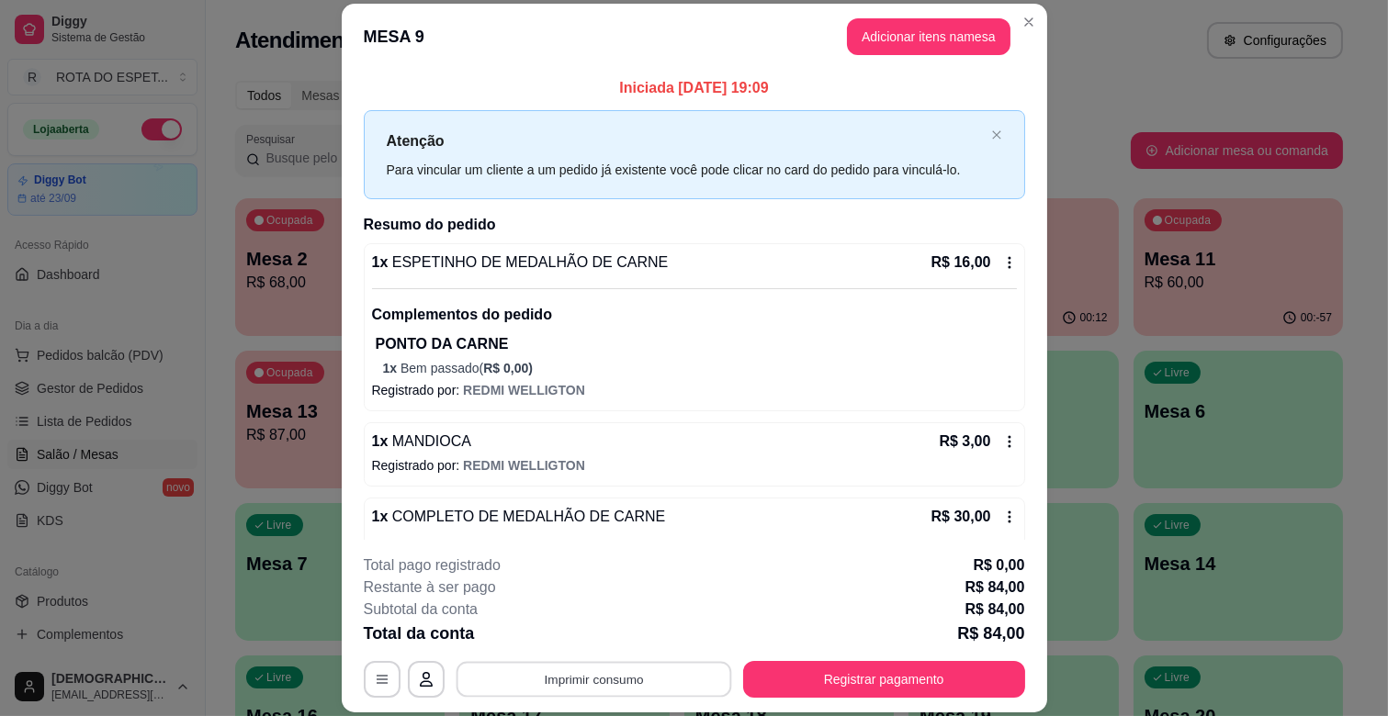
click at [572, 675] on button "Imprimir consumo" at bounding box center [594, 680] width 276 height 36
click at [608, 636] on button "IMPRESSORA CAIXA" at bounding box center [591, 637] width 147 height 28
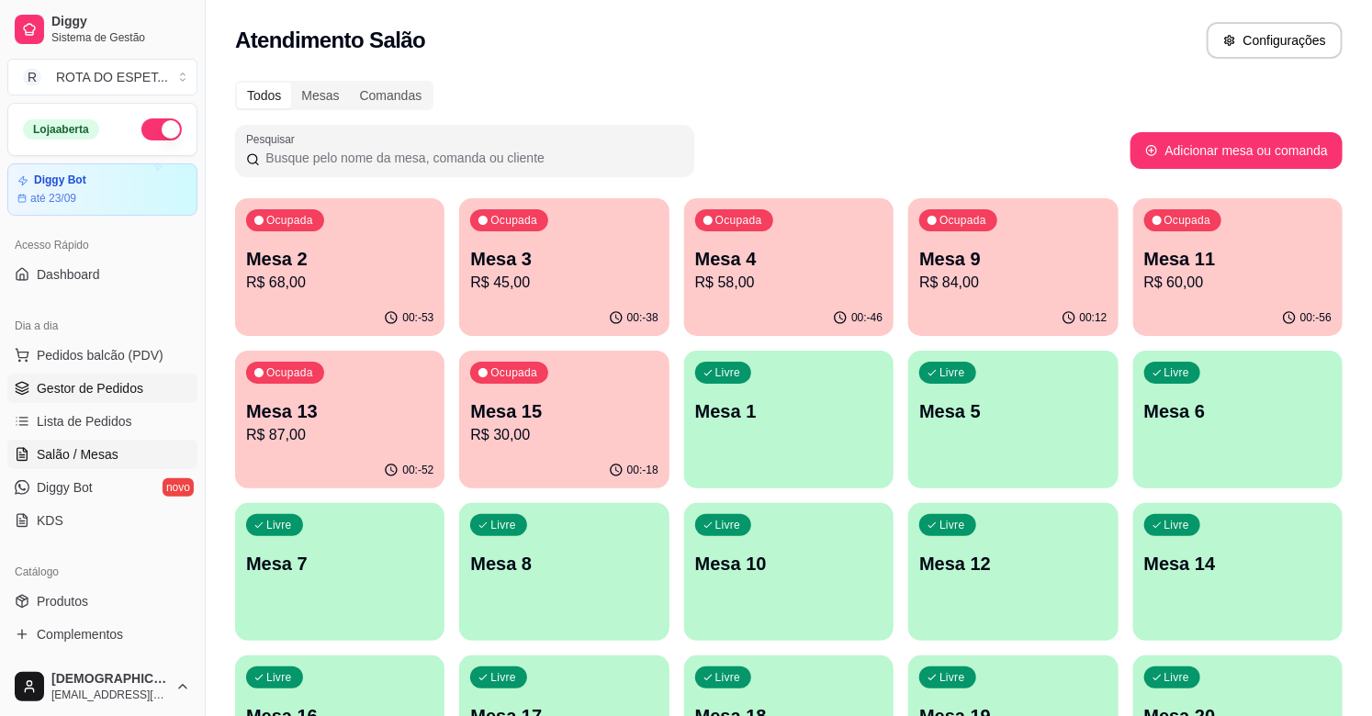
click at [94, 388] on span "Gestor de Pedidos" at bounding box center [90, 388] width 107 height 18
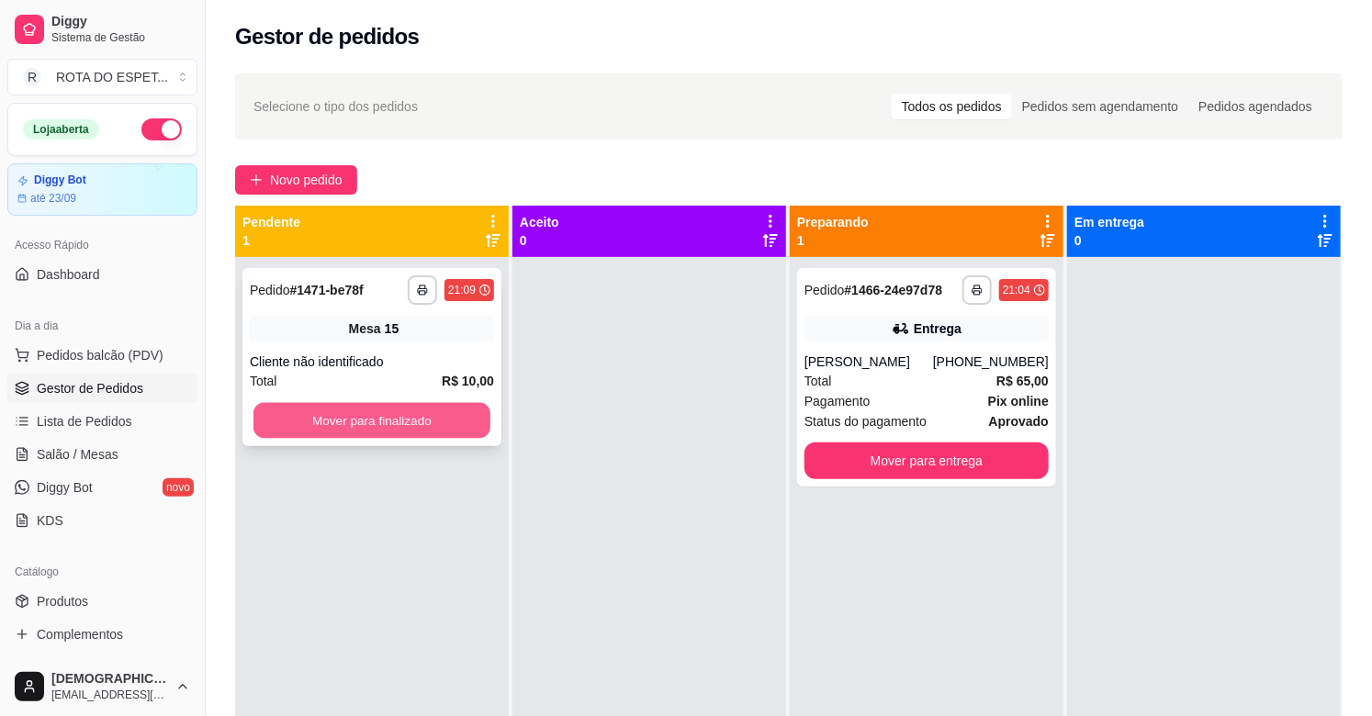
click at [445, 417] on button "Mover para finalizado" at bounding box center [371, 421] width 237 height 36
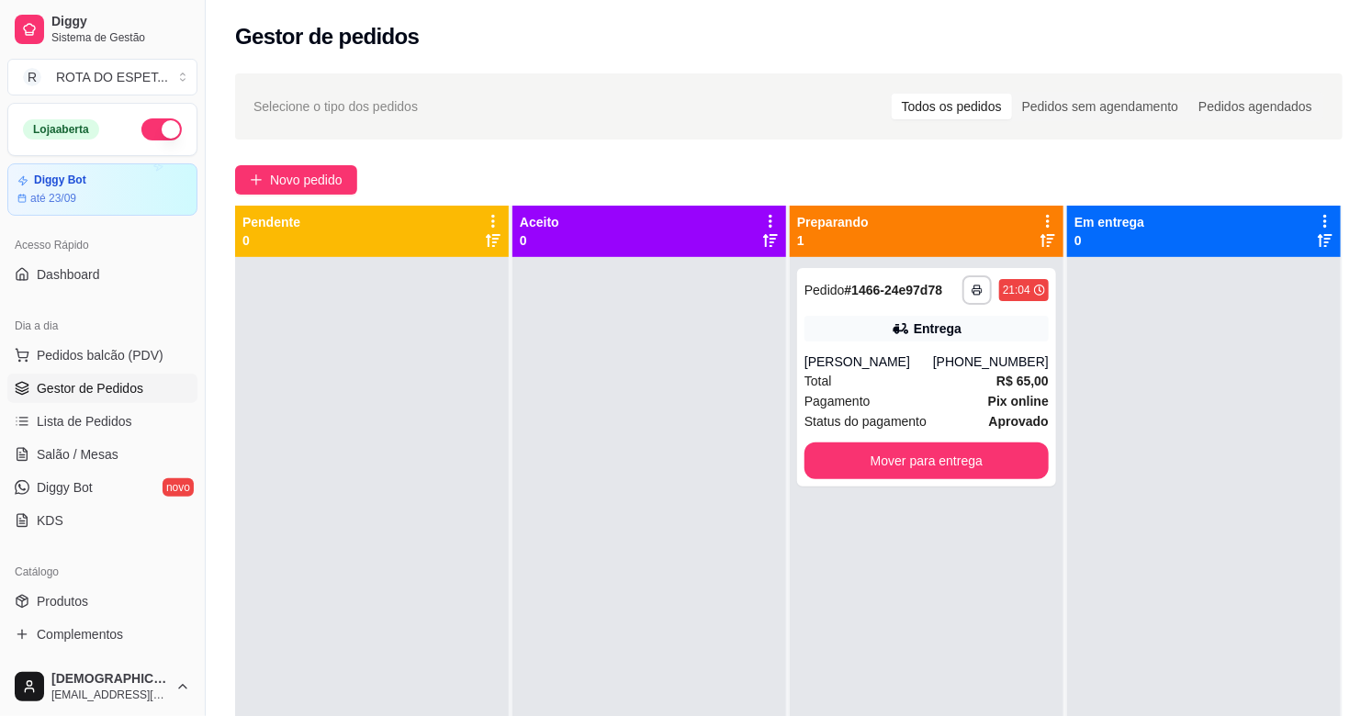
click at [557, 569] on div at bounding box center [649, 615] width 274 height 716
click at [113, 459] on span "Salão / Mesas" at bounding box center [78, 454] width 82 height 18
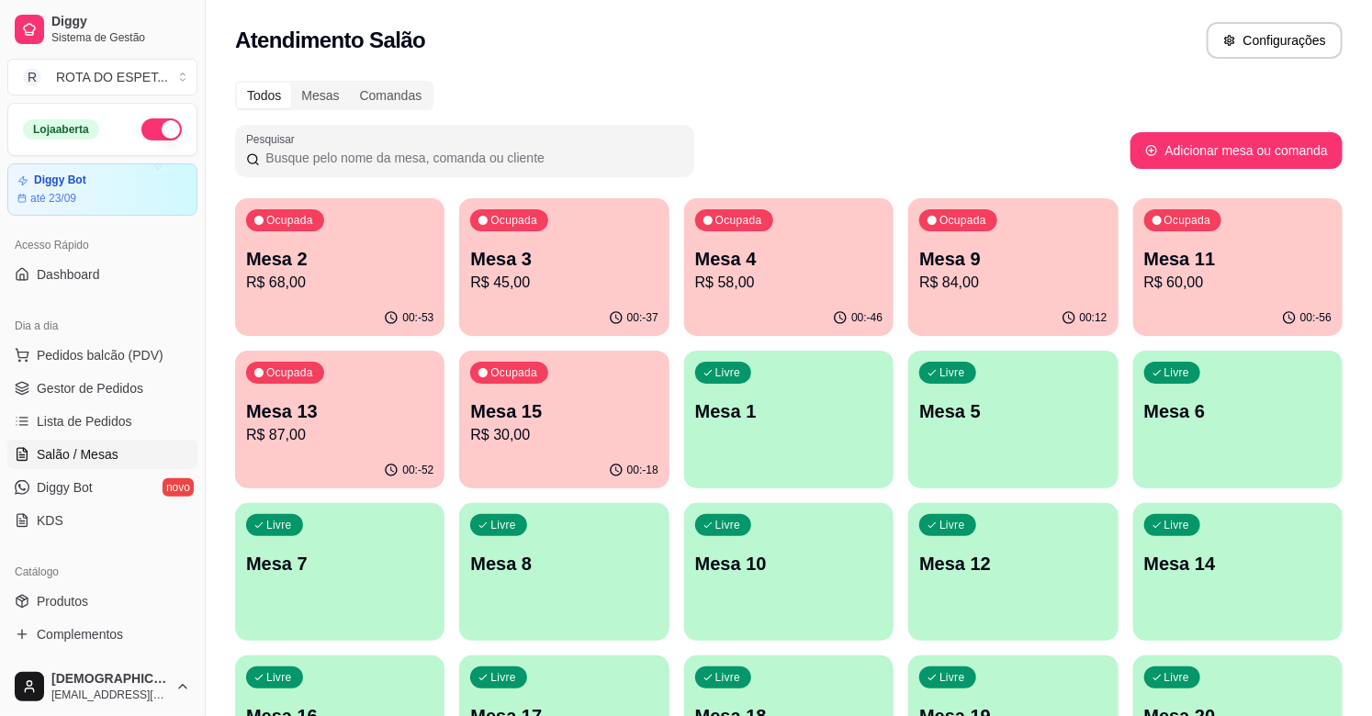
click at [1032, 258] on p "Mesa 9" at bounding box center [1012, 259] width 187 height 26
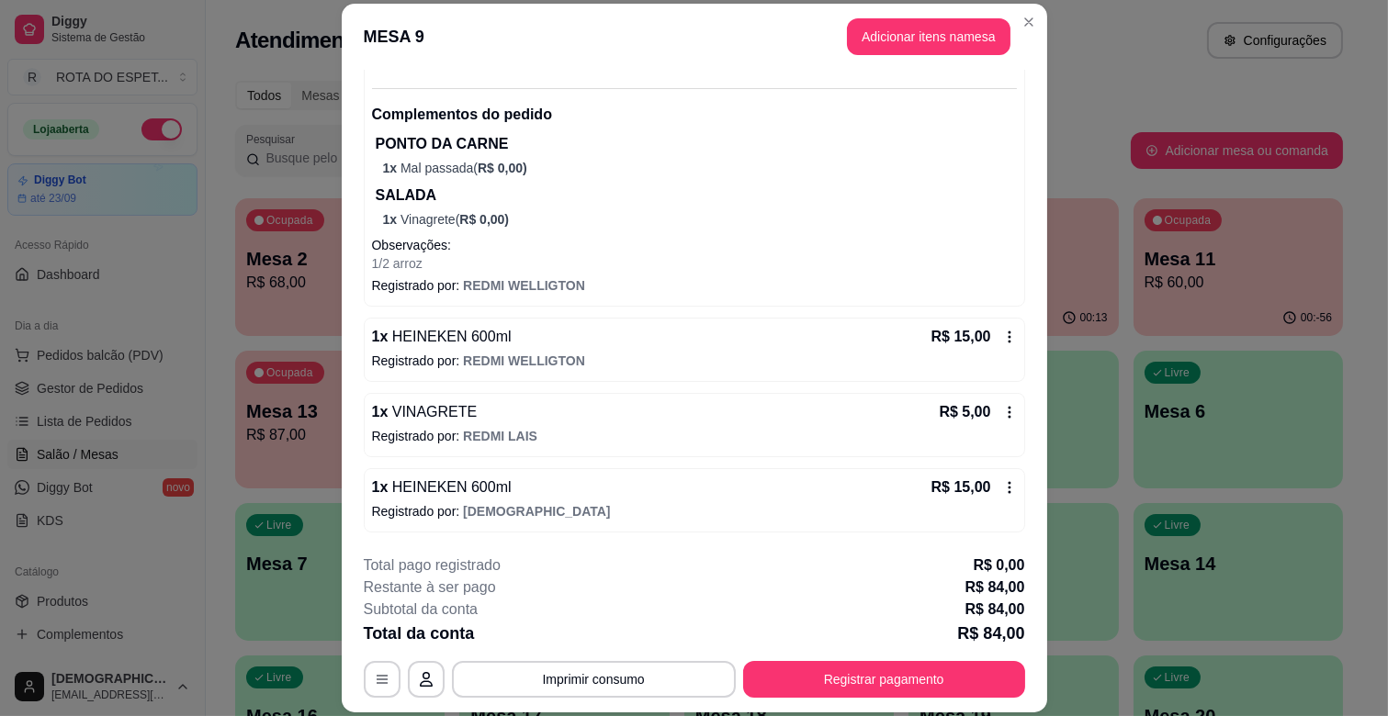
scroll to position [55, 0]
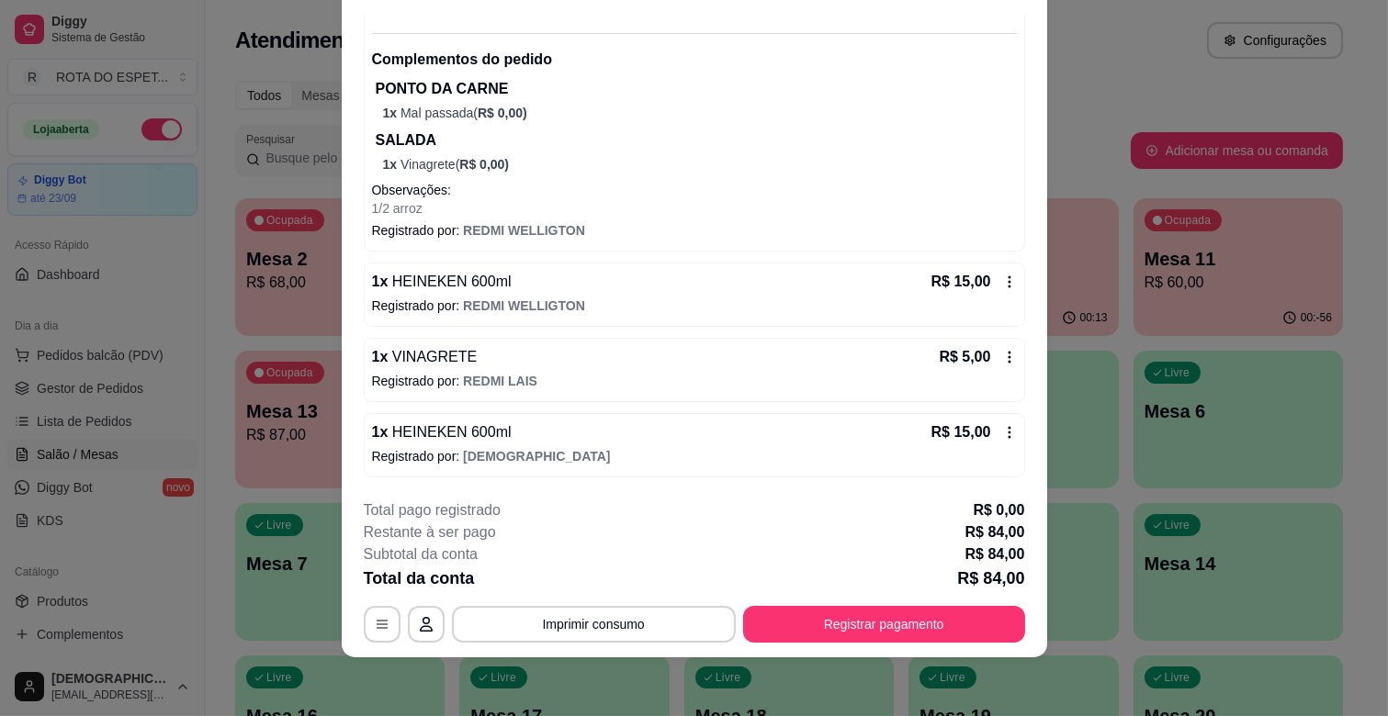
click at [915, 644] on footer "**********" at bounding box center [694, 571] width 705 height 173
click at [901, 622] on button "Registrar pagamento" at bounding box center [884, 624] width 282 height 37
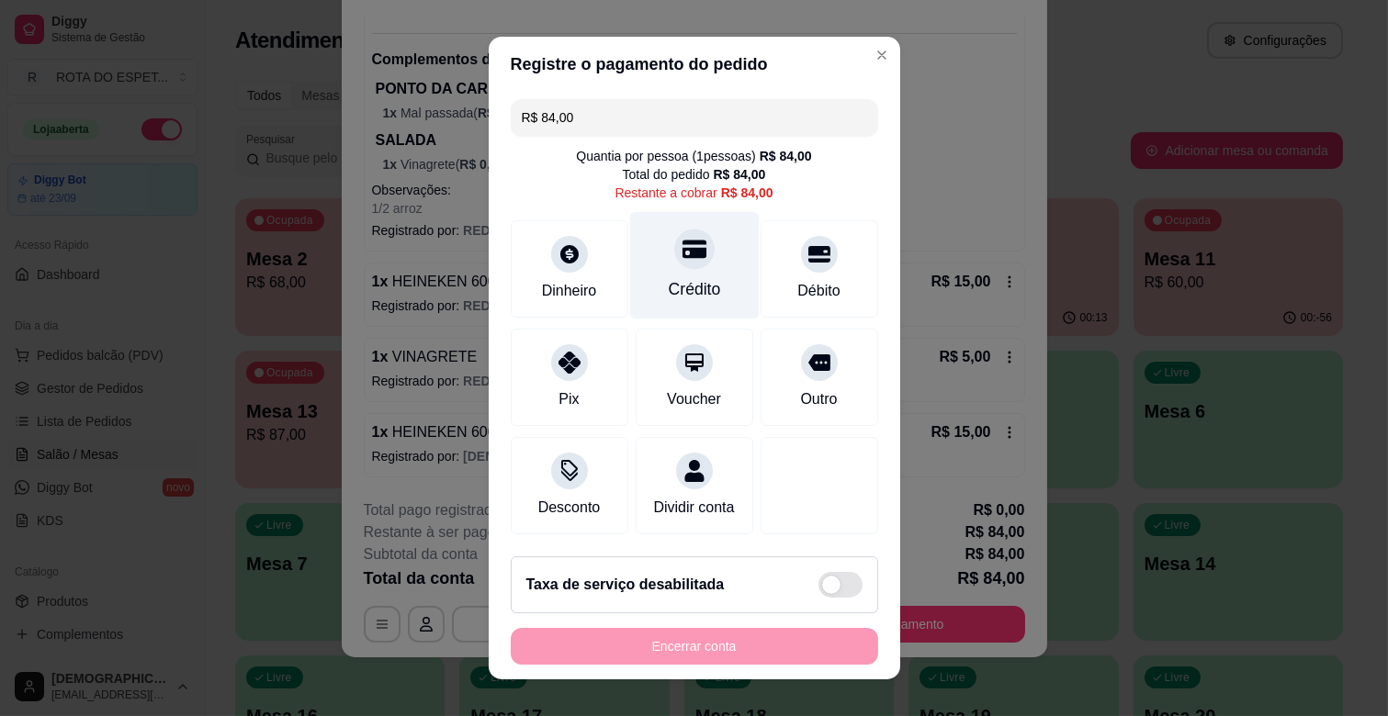
click at [681, 249] on icon at bounding box center [693, 250] width 24 height 18
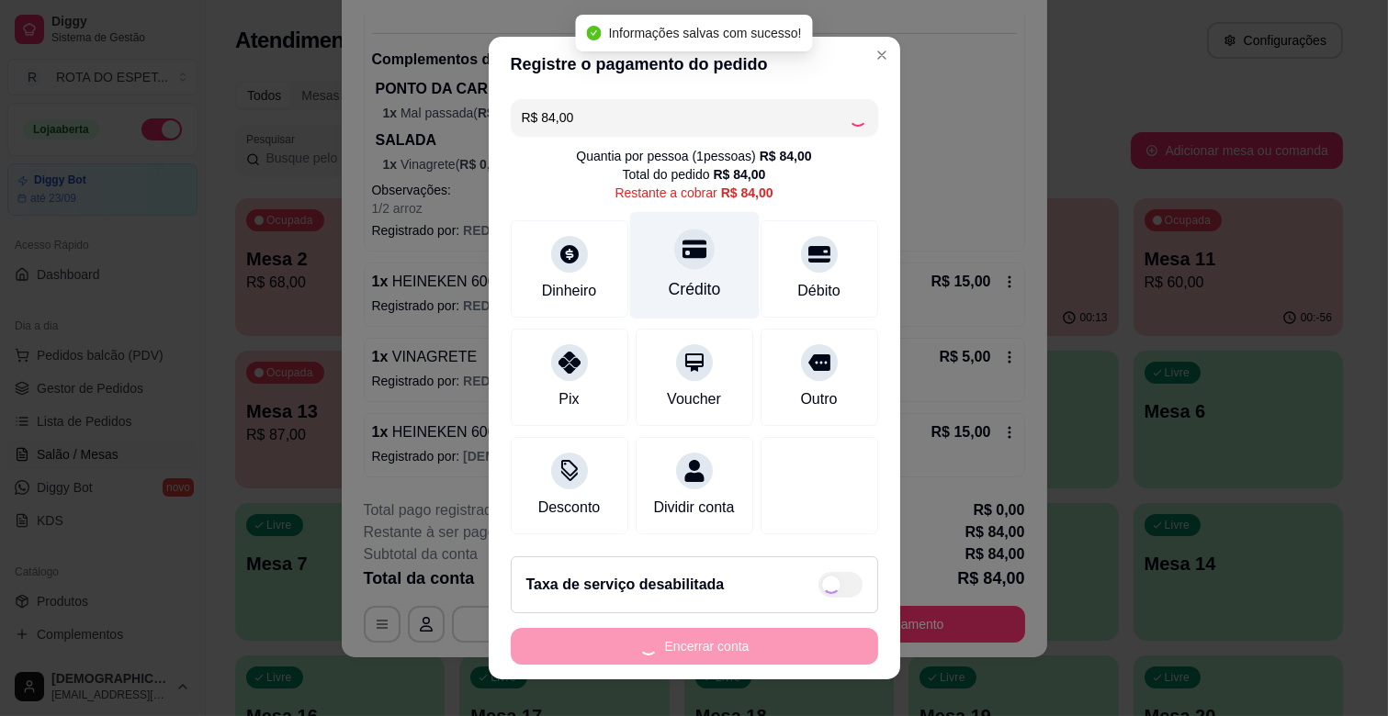
type input "R$ 0,00"
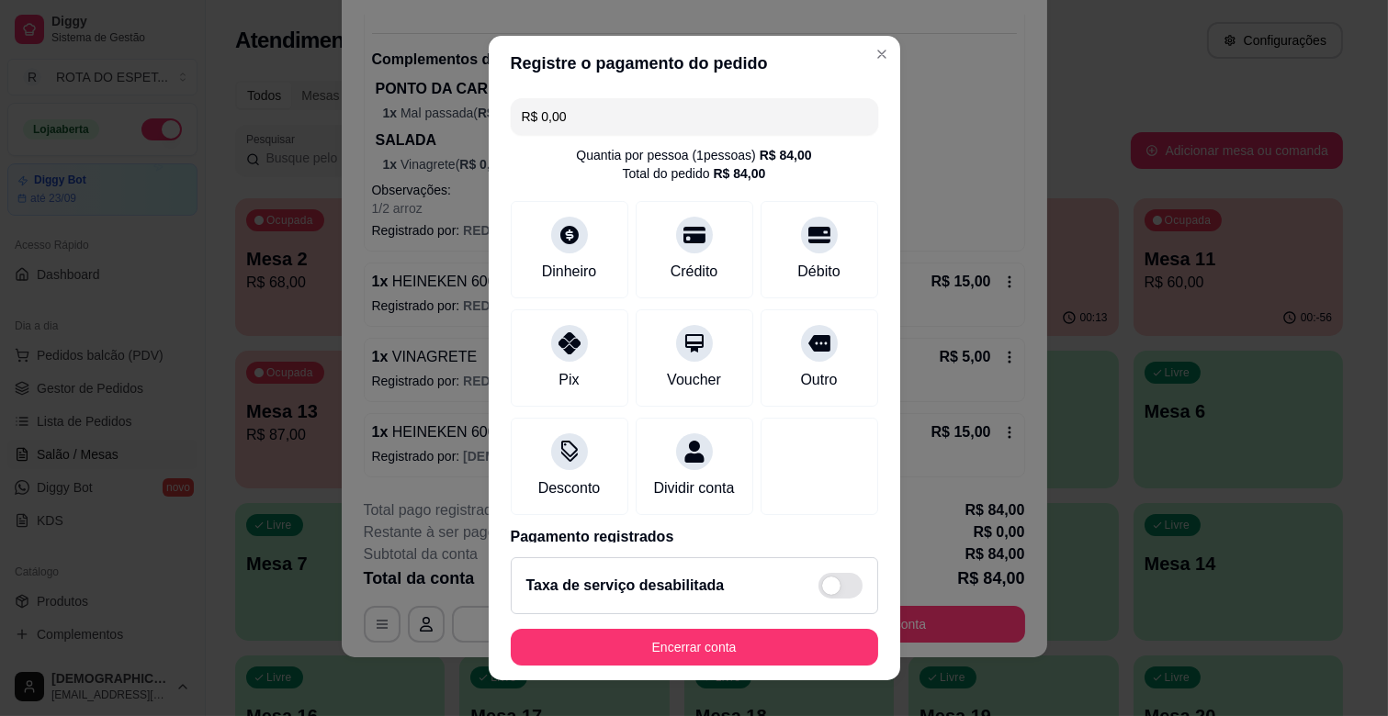
scroll to position [97, 0]
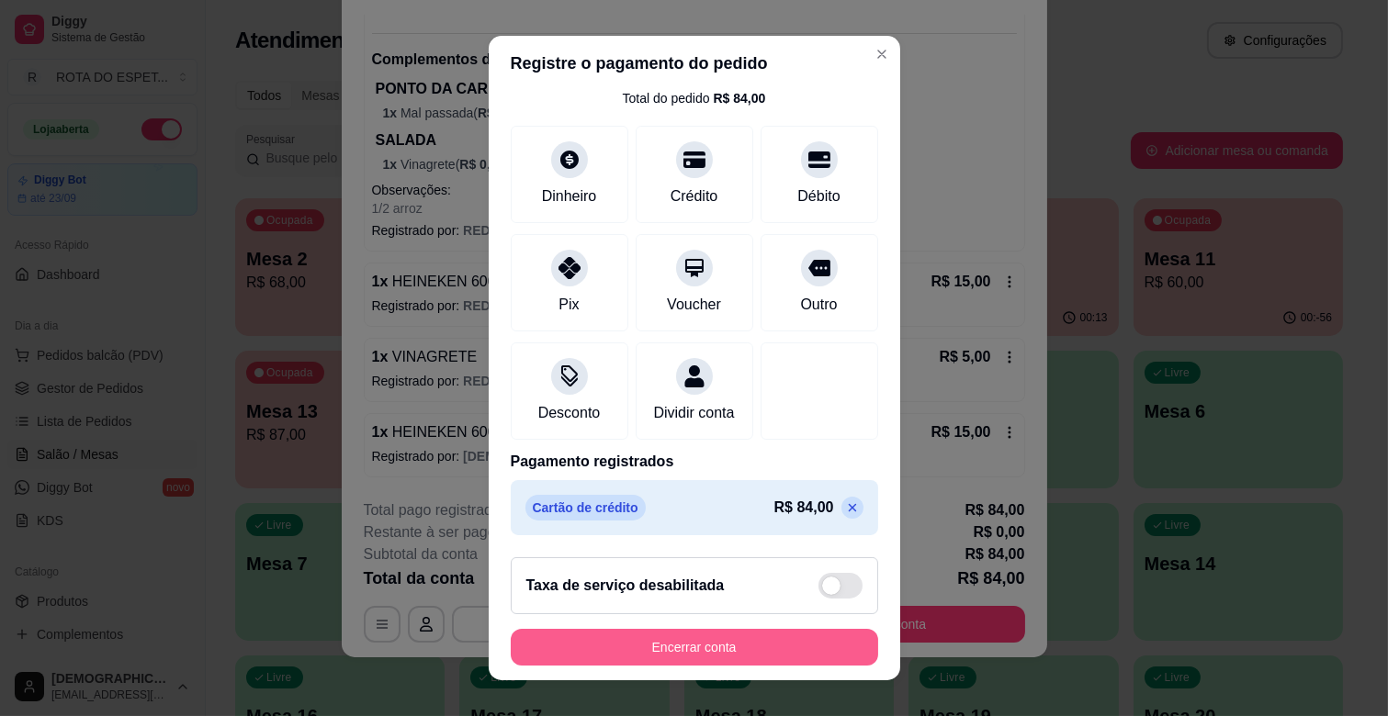
click at [757, 640] on button "Encerrar conta" at bounding box center [694, 647] width 367 height 37
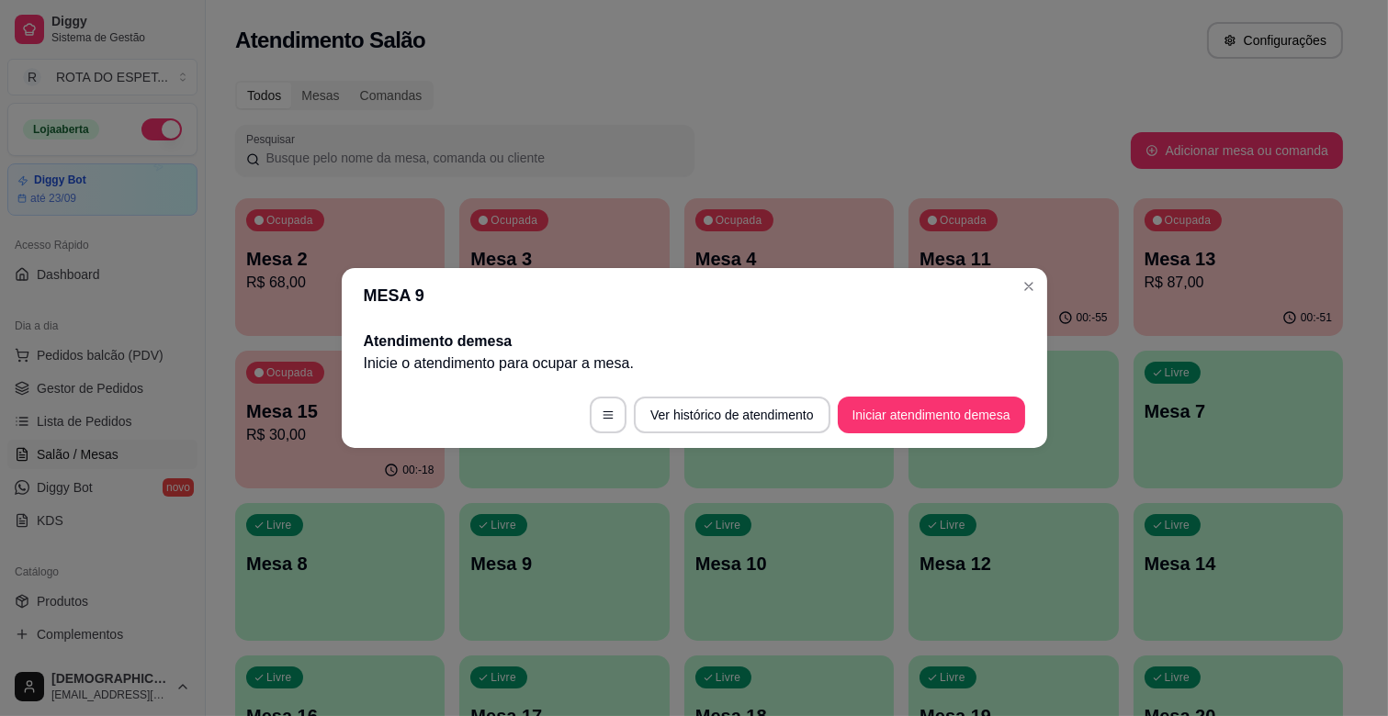
scroll to position [0, 0]
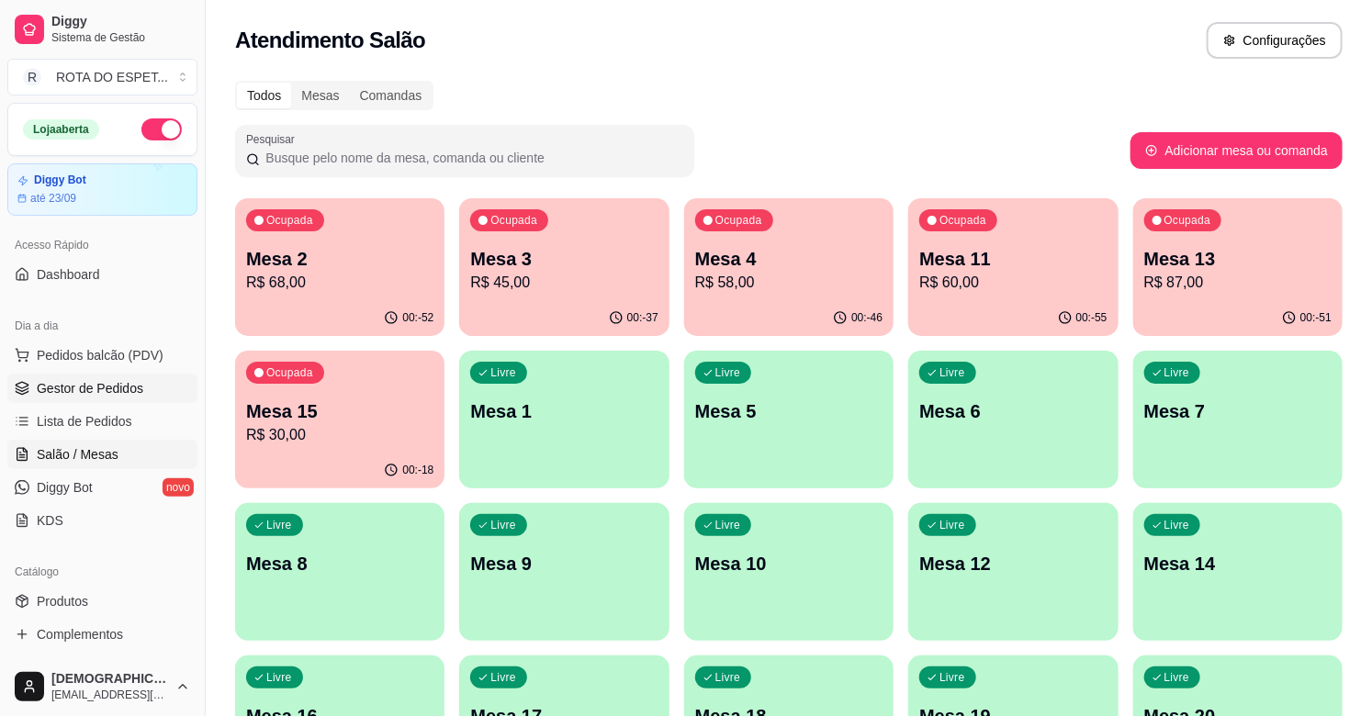
click at [115, 379] on span "Gestor de Pedidos" at bounding box center [90, 388] width 107 height 18
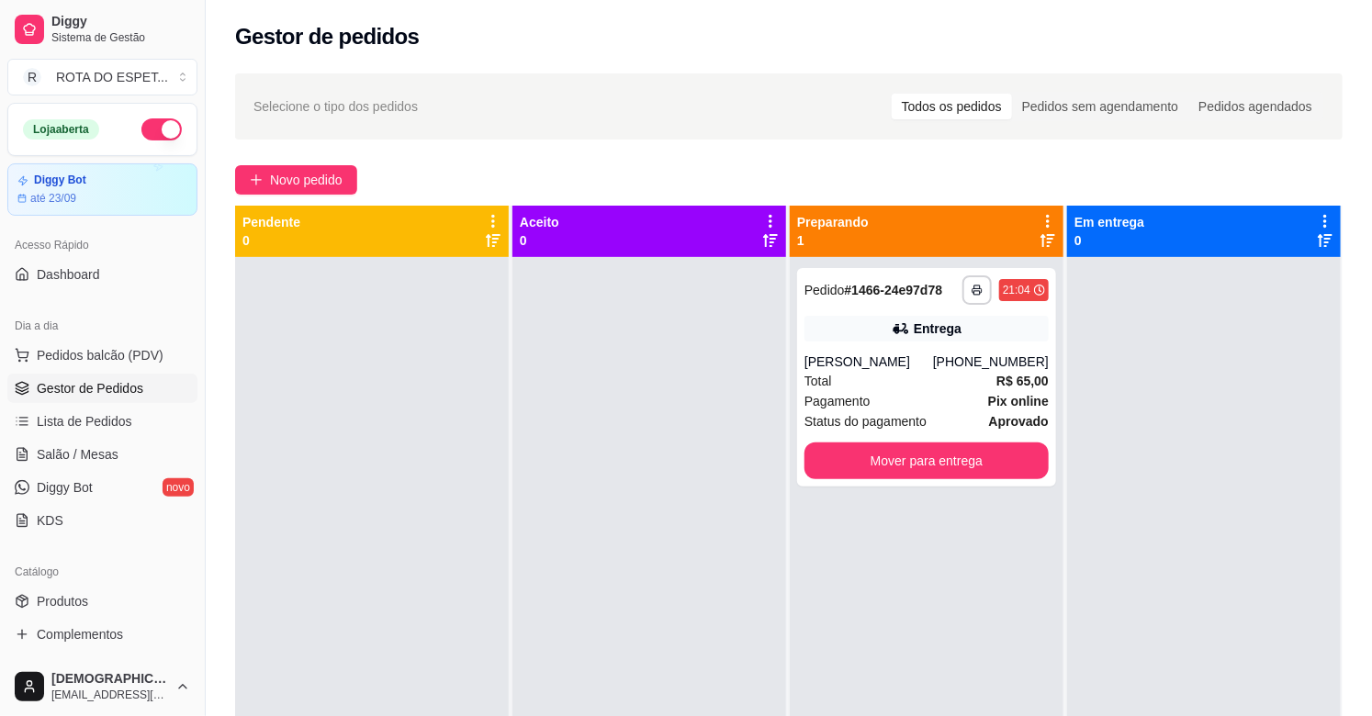
click at [568, 434] on div at bounding box center [649, 615] width 274 height 716
click at [575, 604] on div at bounding box center [649, 615] width 274 height 716
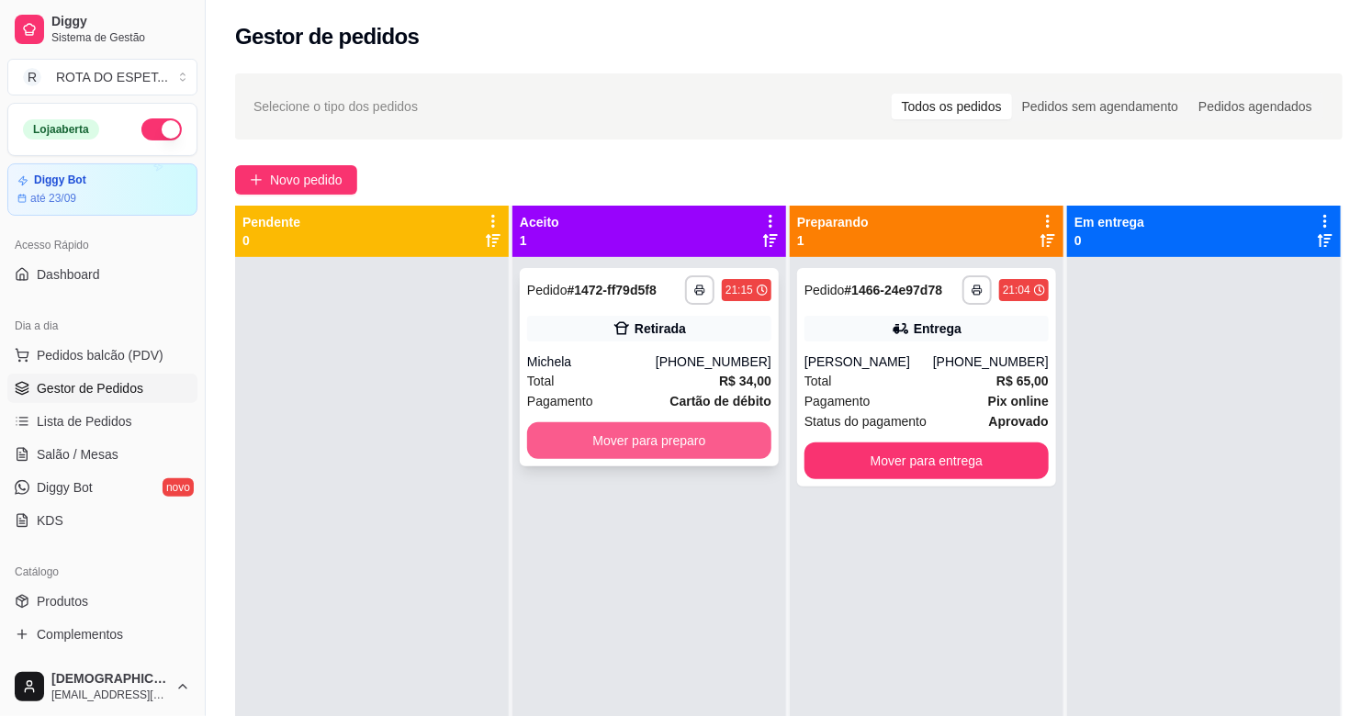
click at [671, 447] on button "Mover para preparo" at bounding box center [649, 440] width 244 height 37
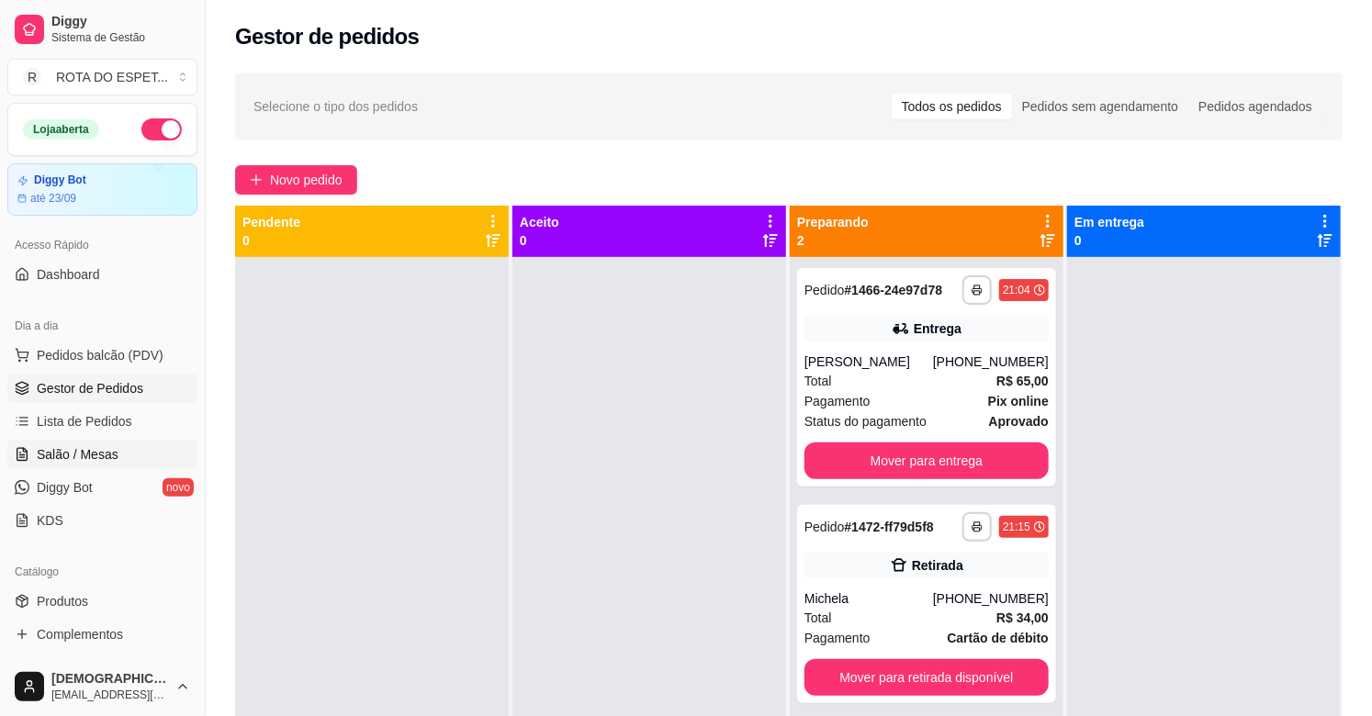
click at [60, 448] on span "Salão / Mesas" at bounding box center [78, 454] width 82 height 18
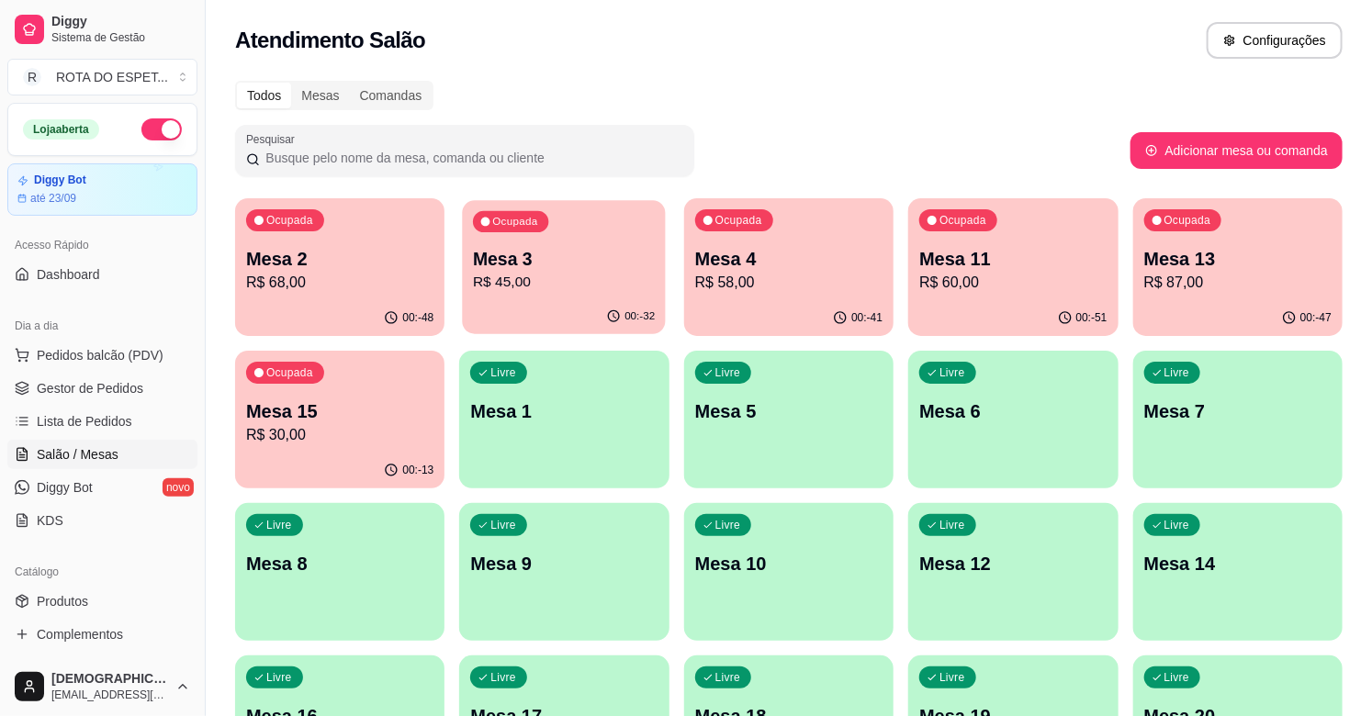
click at [540, 253] on p "Mesa 3" at bounding box center [564, 259] width 182 height 25
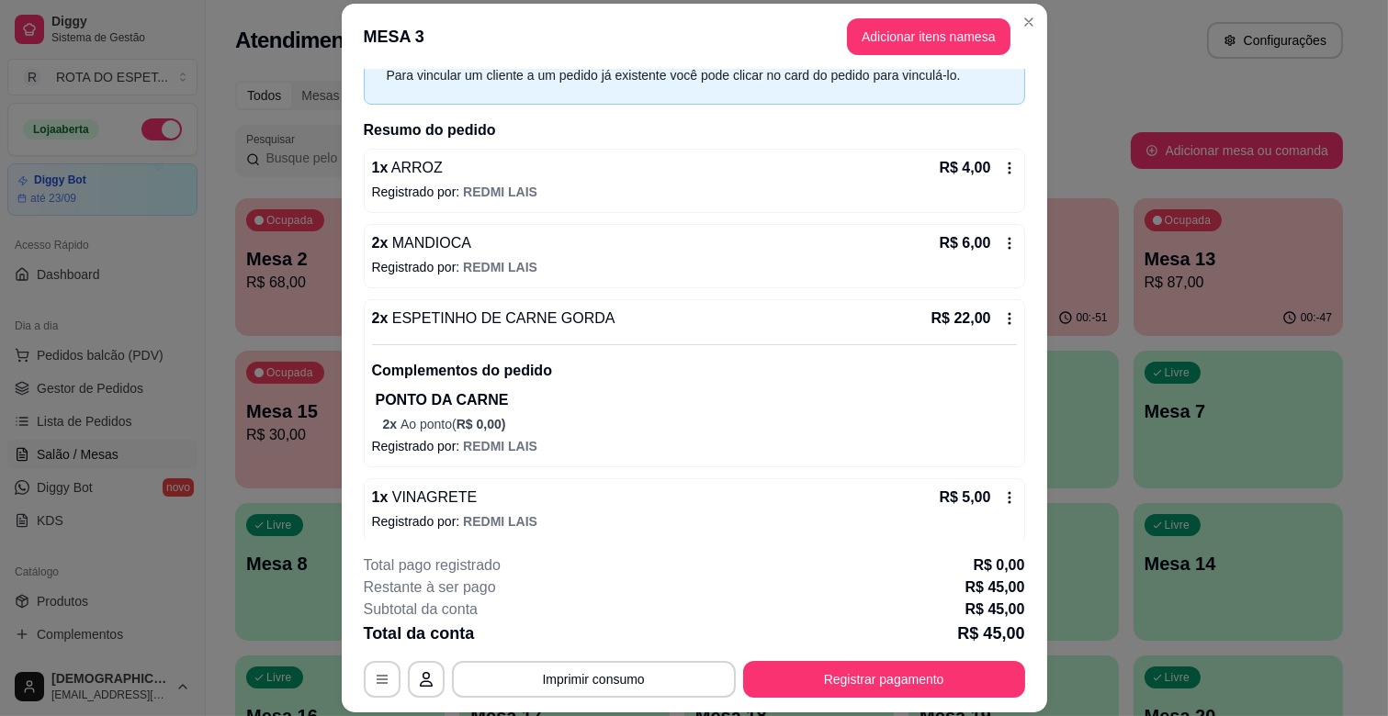
scroll to position [180, 0]
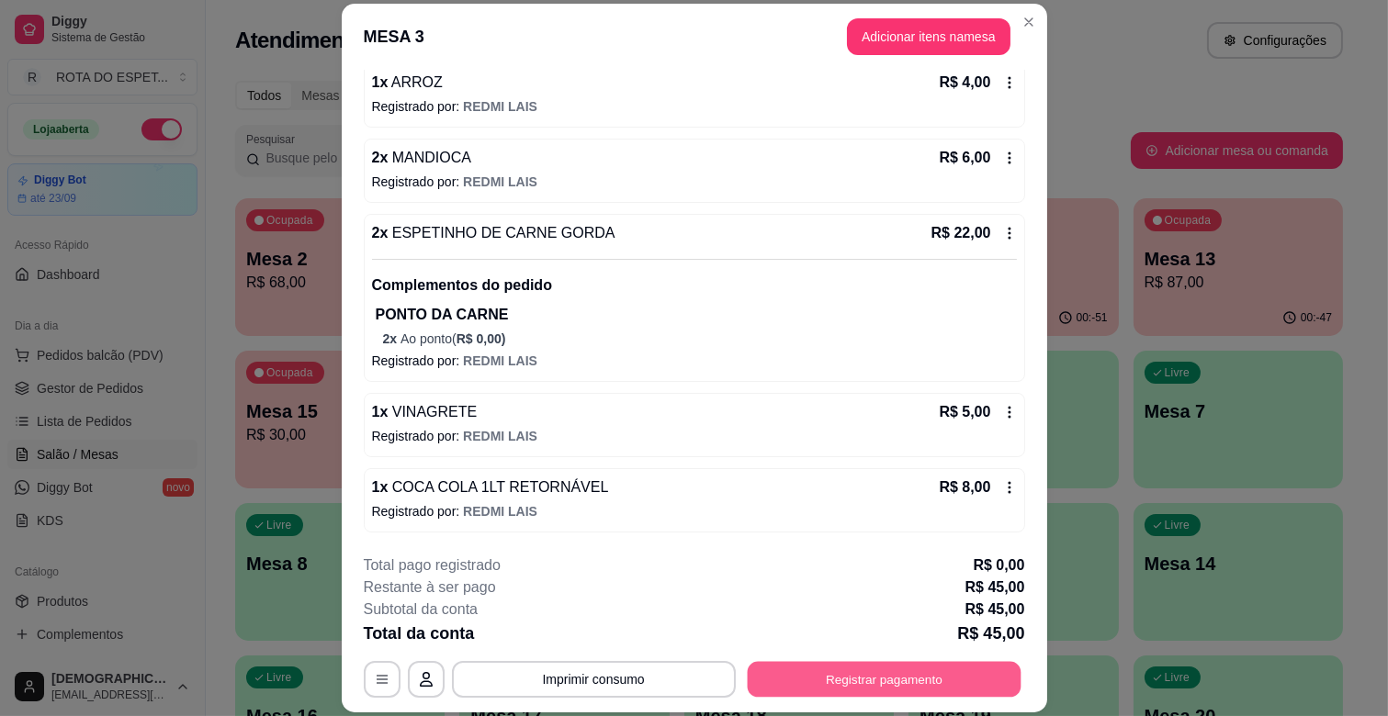
click at [928, 677] on button "Registrar pagamento" at bounding box center [884, 680] width 274 height 36
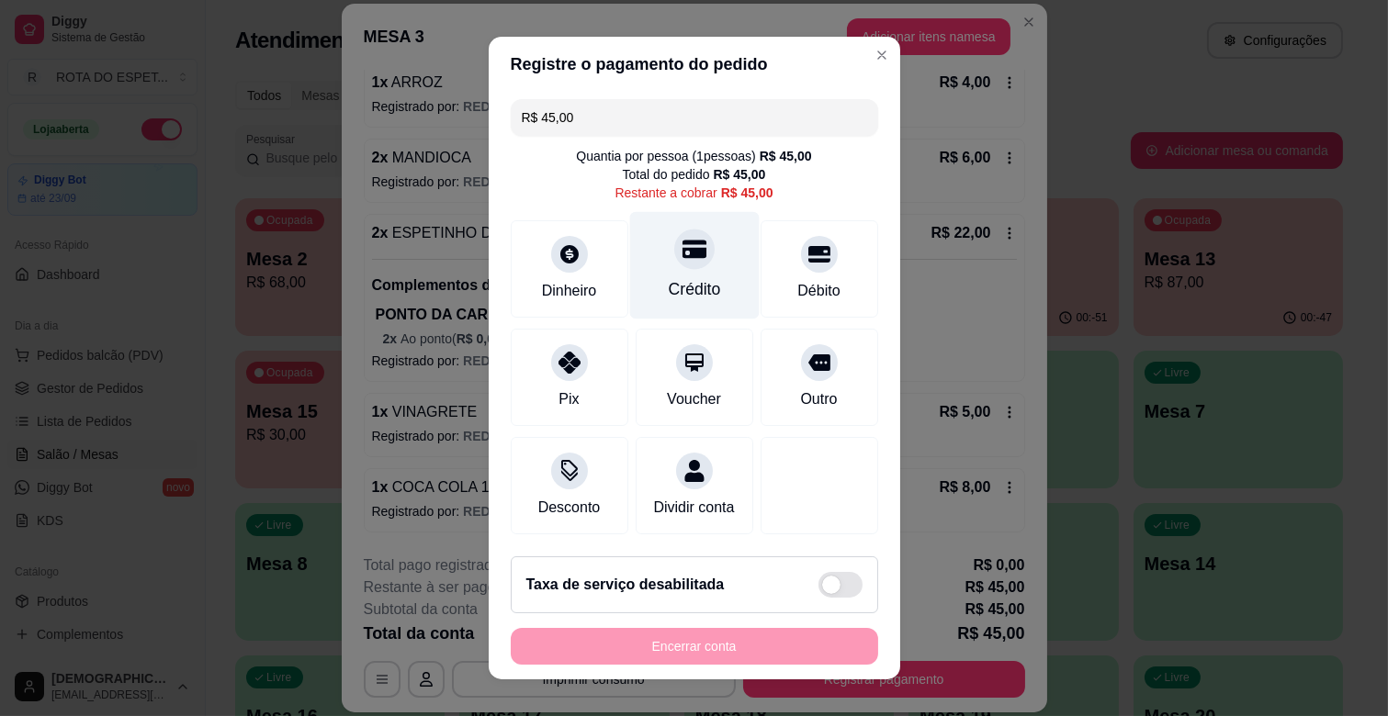
click at [695, 272] on div "Crédito" at bounding box center [693, 265] width 129 height 107
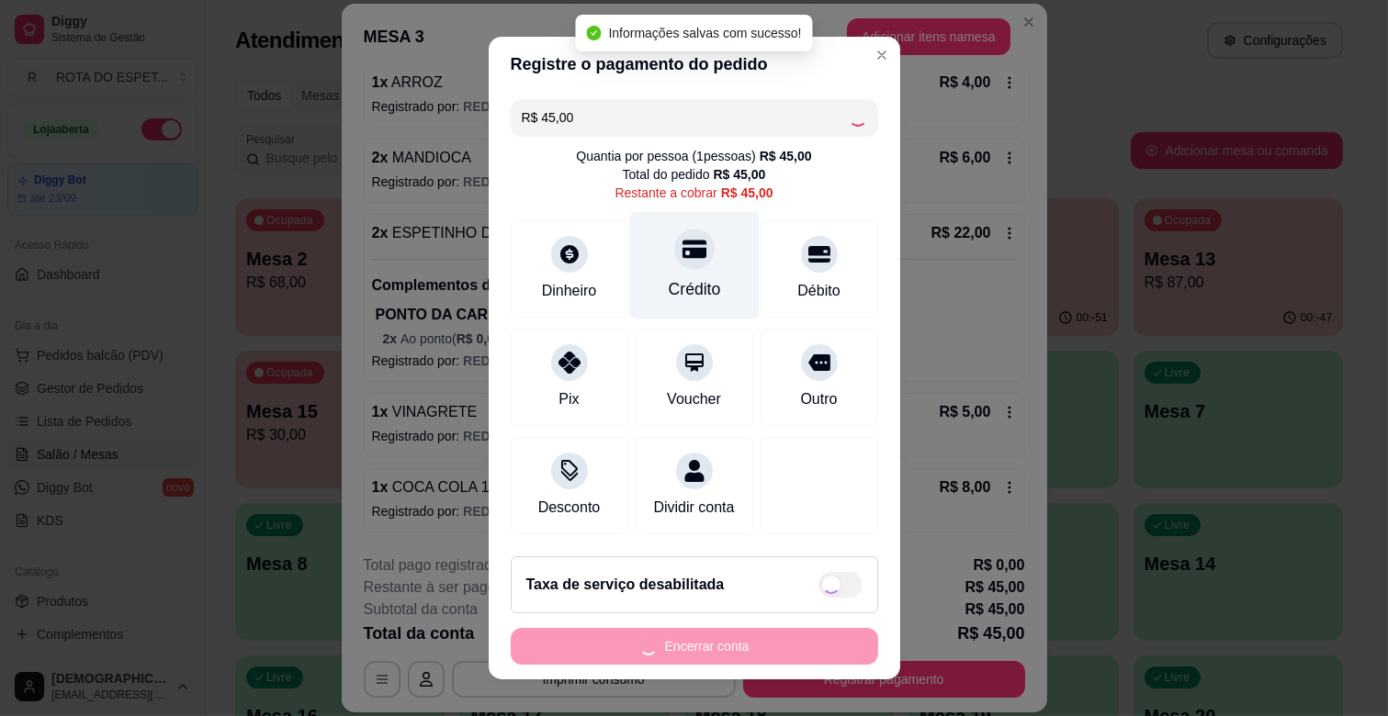
type input "R$ 0,00"
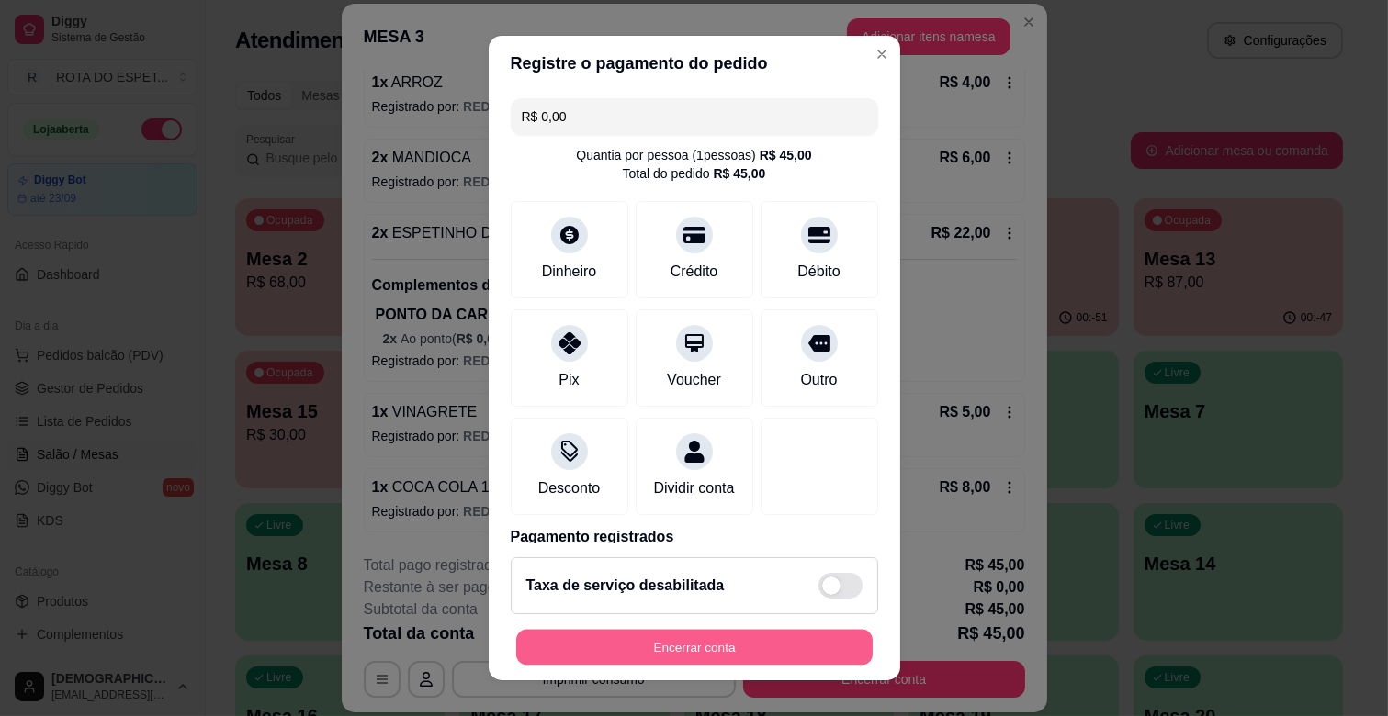
click at [699, 644] on button "Encerrar conta" at bounding box center [694, 648] width 356 height 36
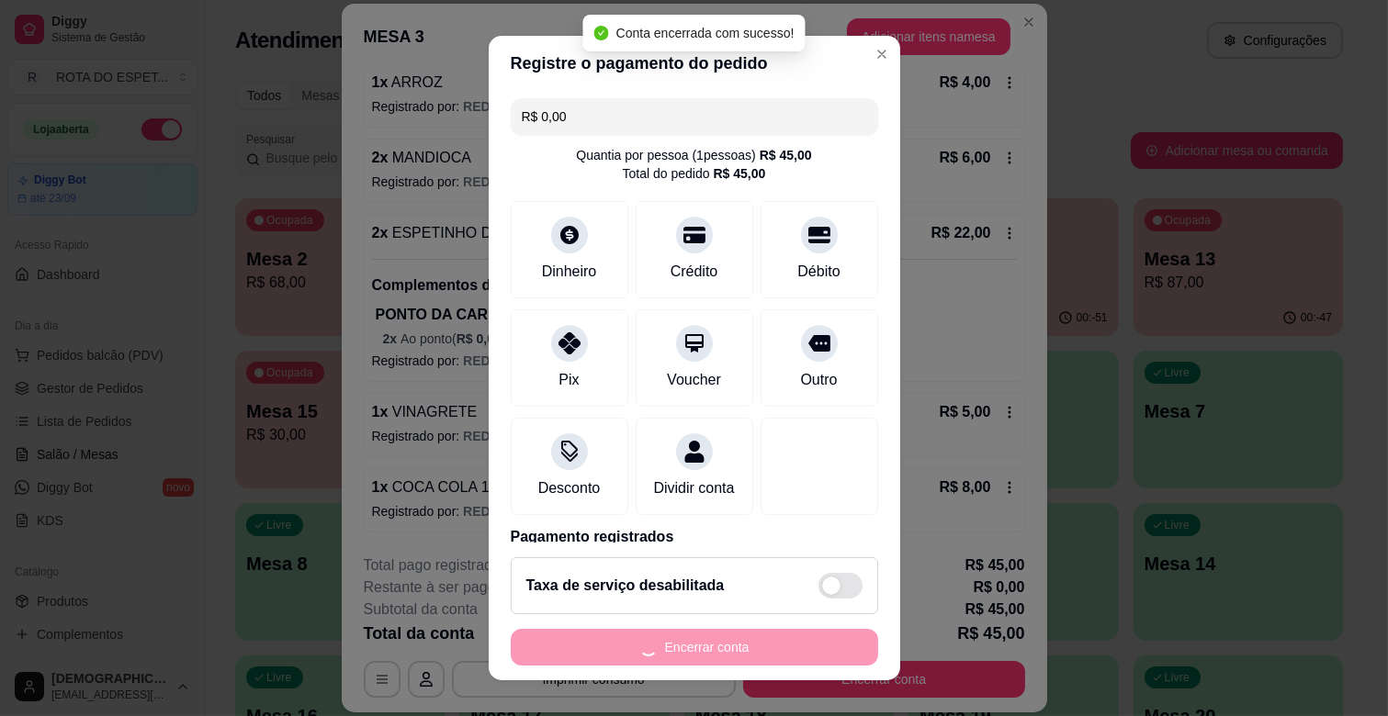
scroll to position [0, 0]
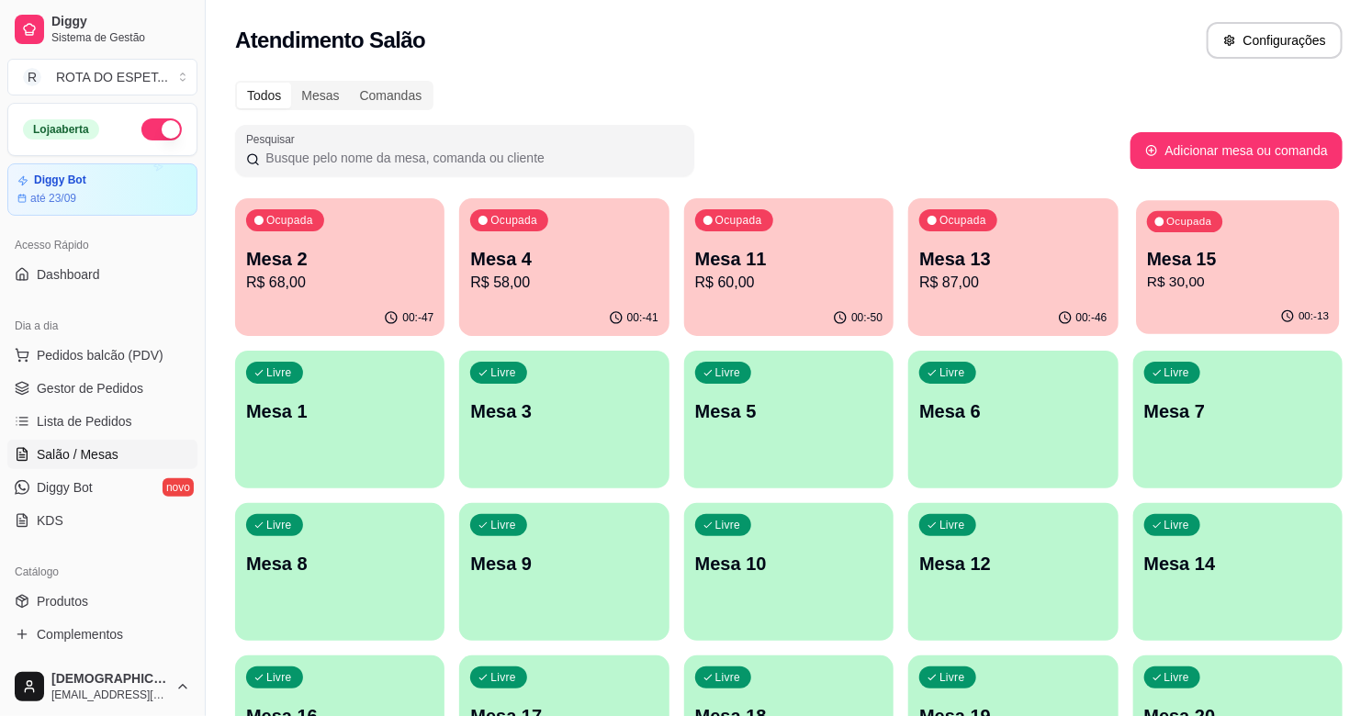
click at [1267, 234] on div "Ocupada Mesa 15 R$ 30,00" at bounding box center [1238, 249] width 204 height 99
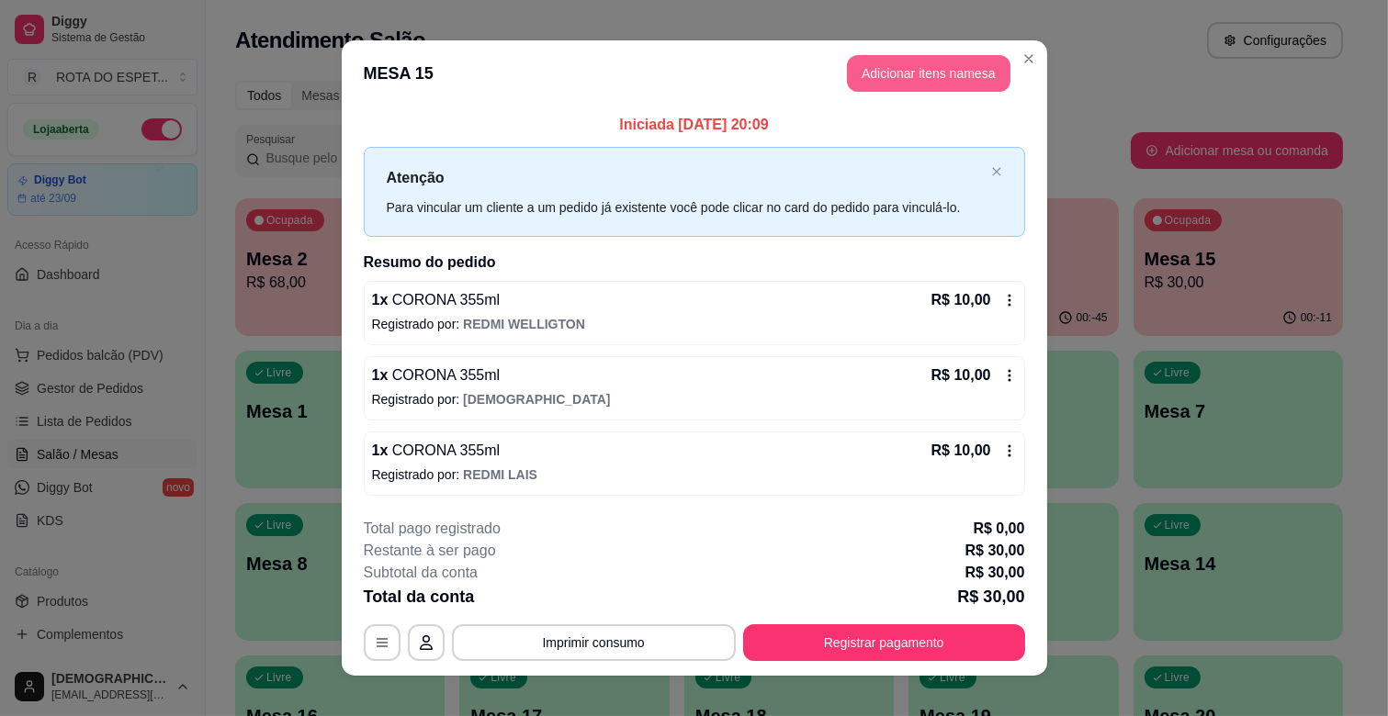
click at [978, 60] on button "Adicionar itens na mesa" at bounding box center [928, 73] width 163 height 37
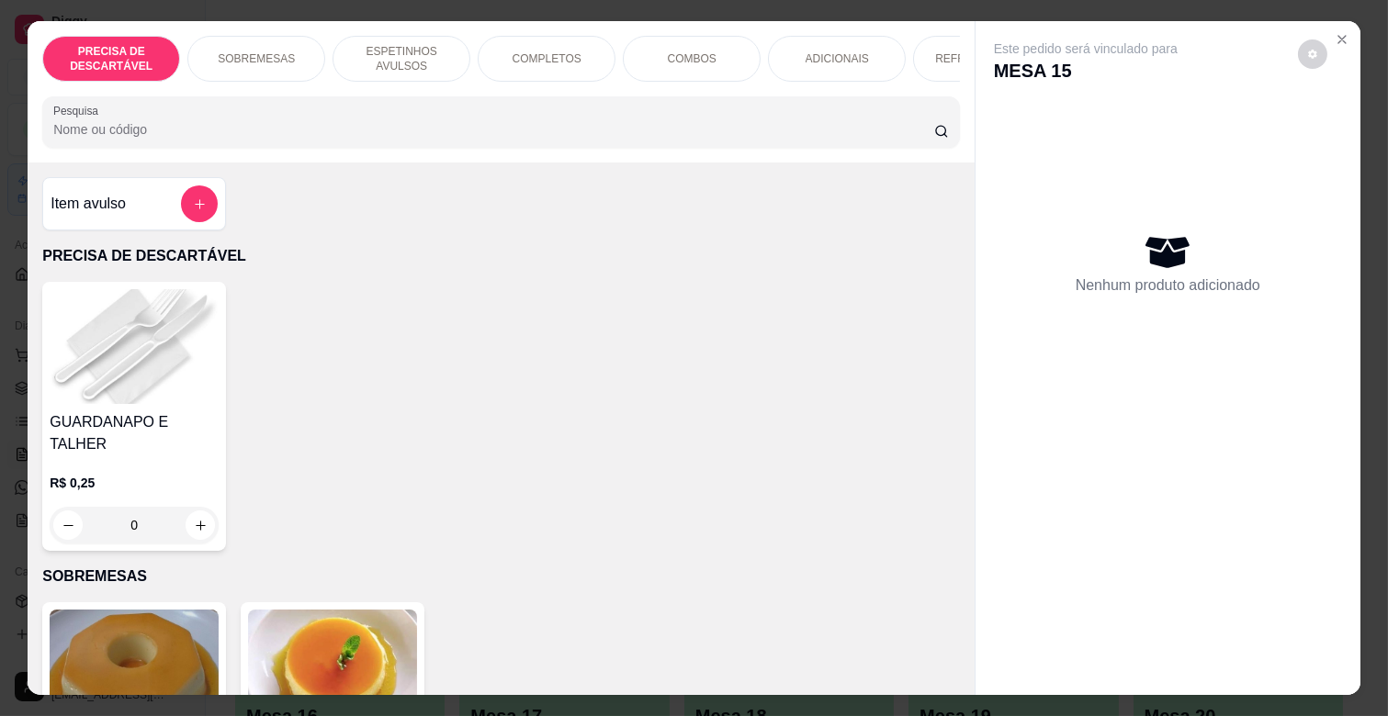
click at [414, 44] on p "ESPETINHOS AVULSOS" at bounding box center [401, 58] width 107 height 29
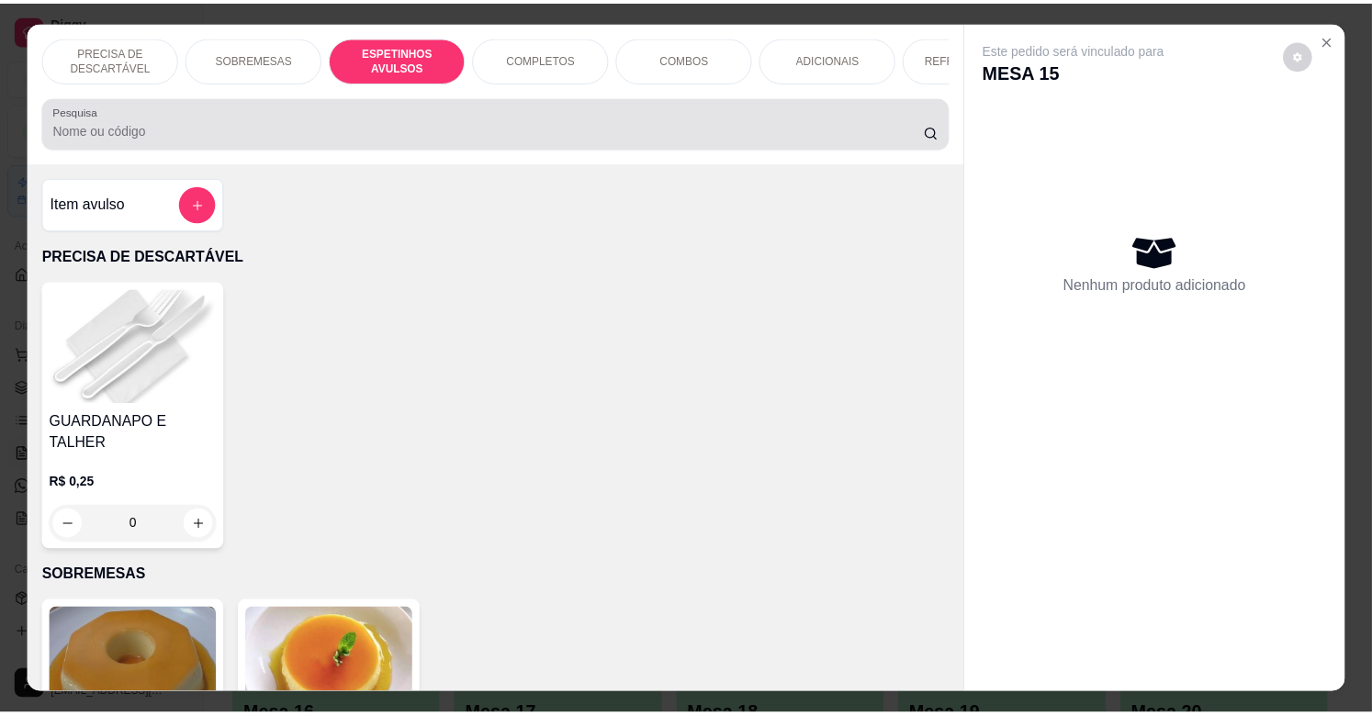
scroll to position [44, 0]
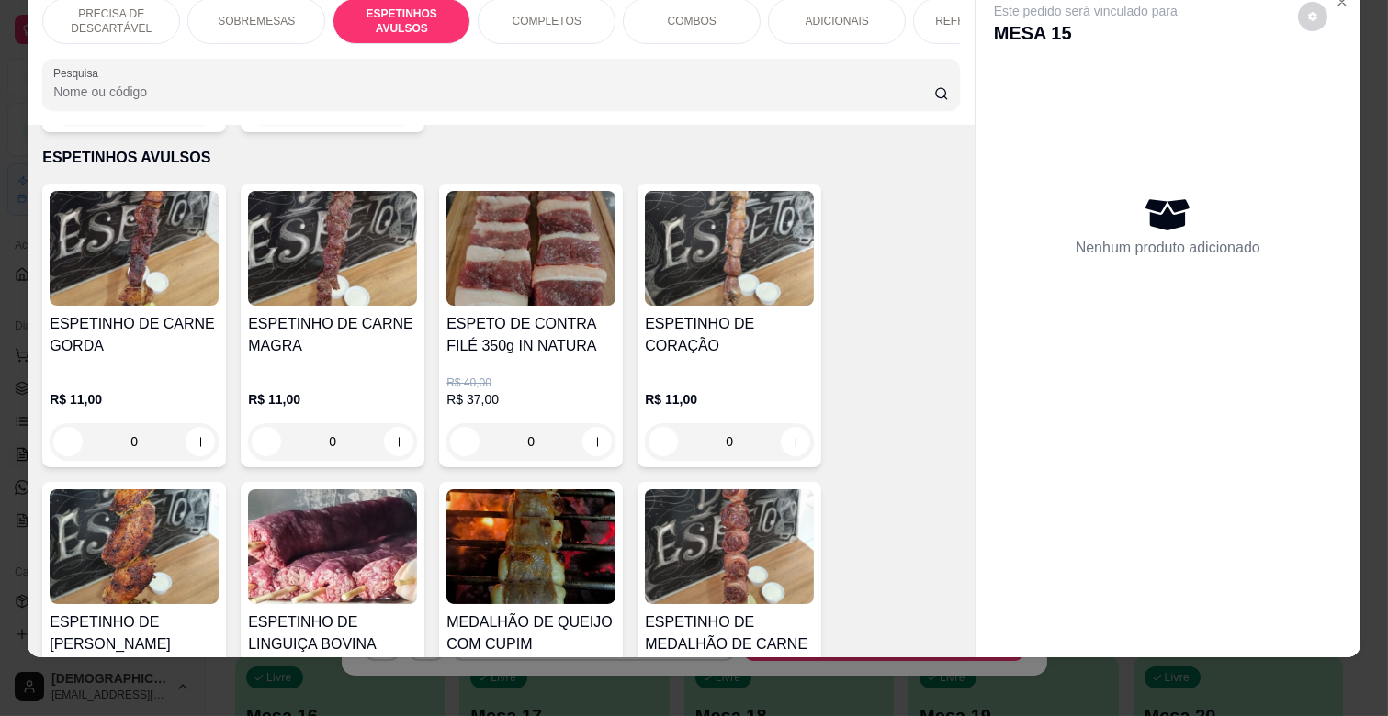
click at [187, 325] on h4 "ESPETINHO DE CARNE GORDA" at bounding box center [134, 335] width 169 height 44
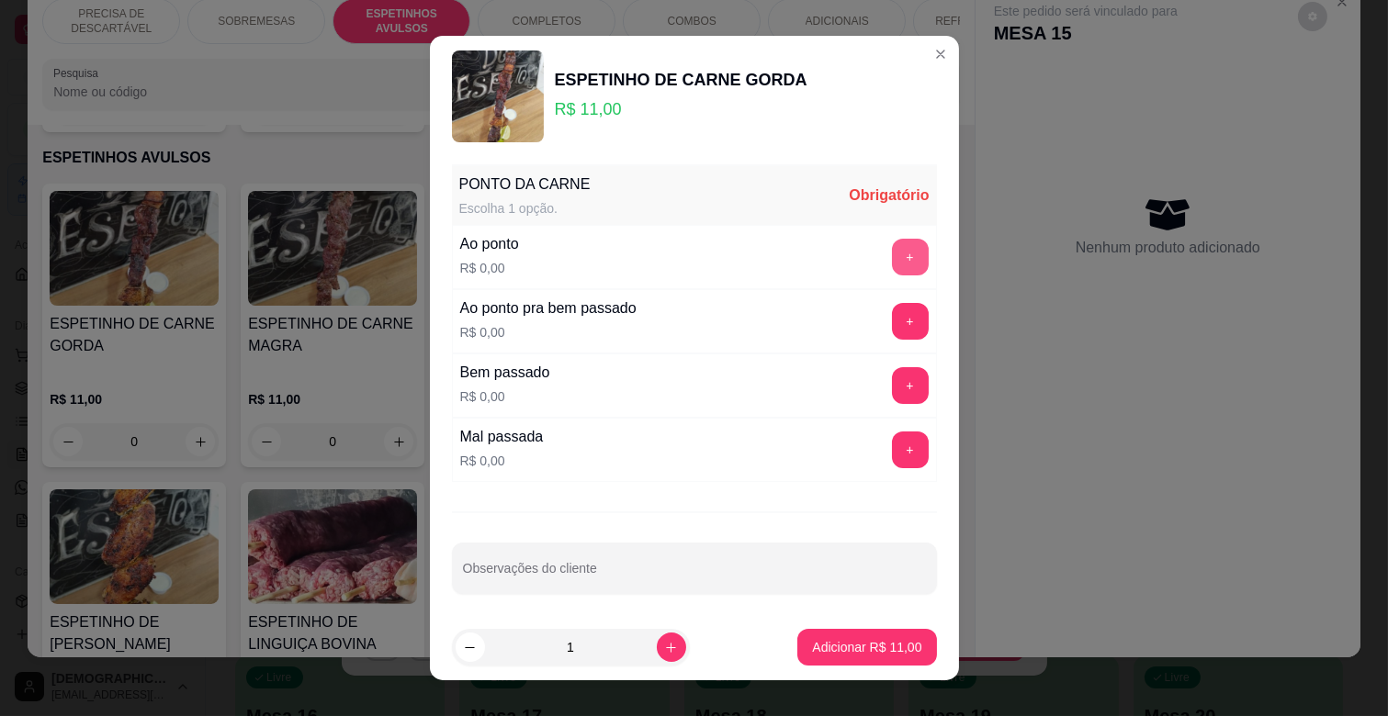
click at [892, 258] on button "+" at bounding box center [910, 257] width 37 height 37
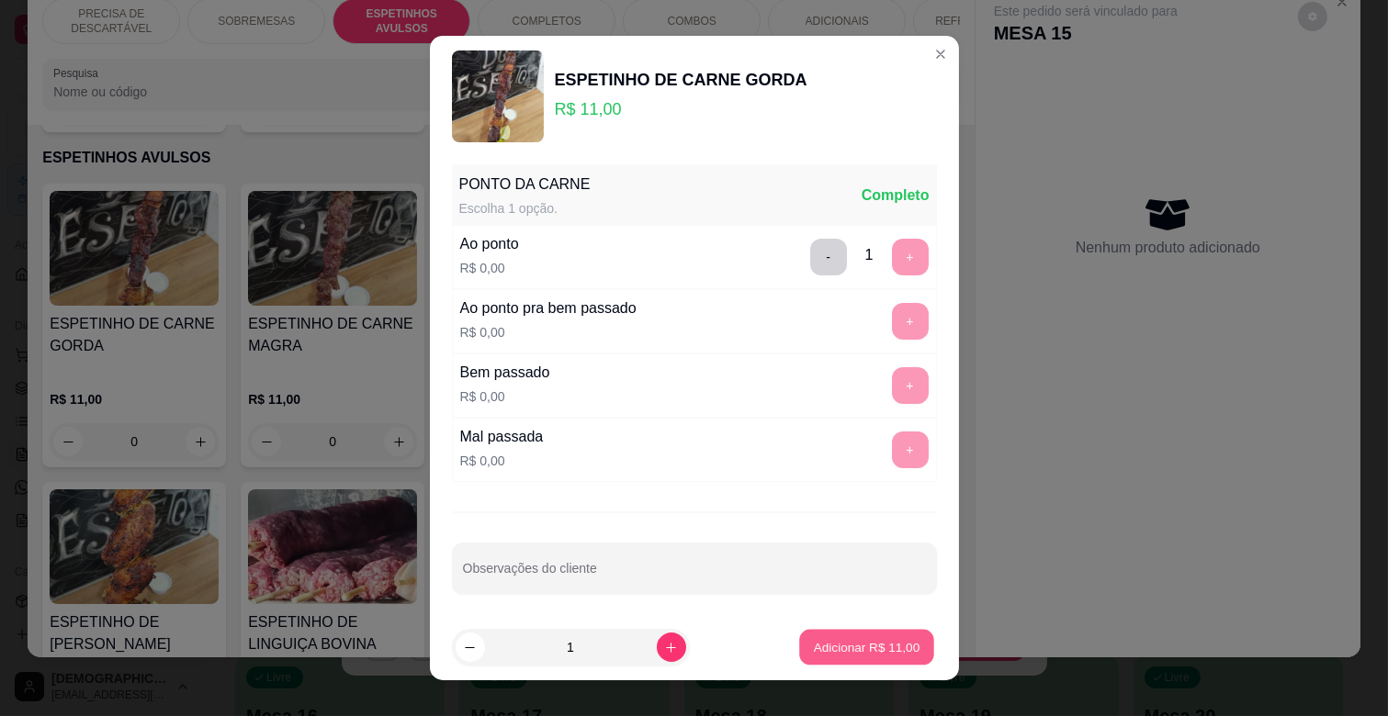
click at [865, 656] on p "Adicionar R$ 11,00" at bounding box center [867, 646] width 107 height 17
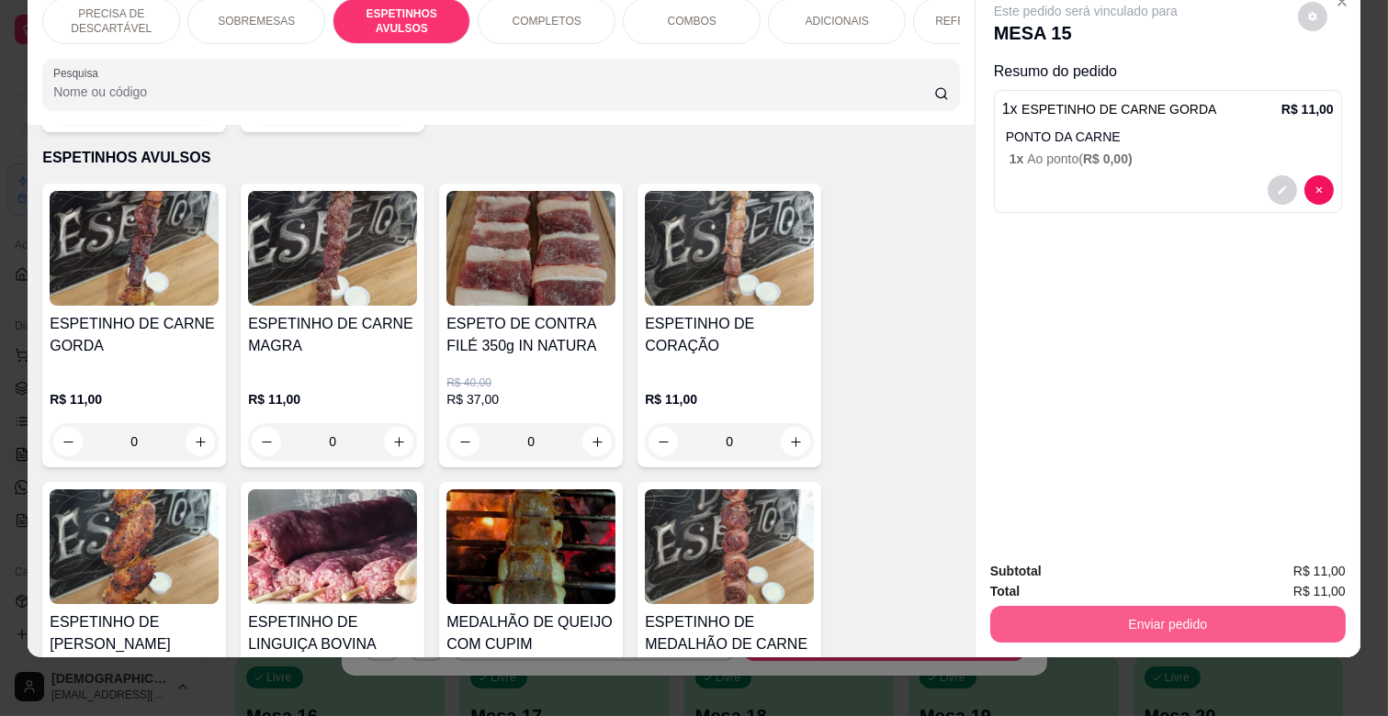
click at [1080, 606] on button "Enviar pedido" at bounding box center [1167, 624] width 355 height 37
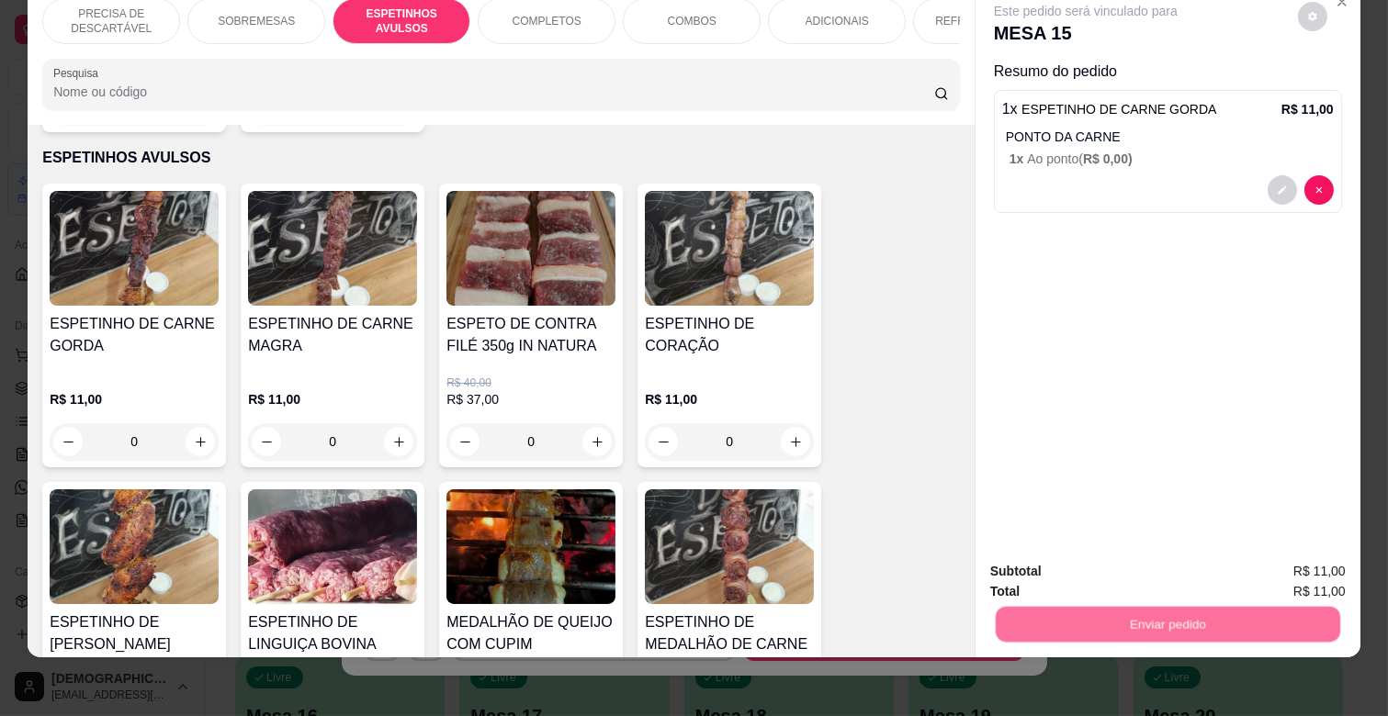
click at [1078, 552] on button "Não registrar e enviar pedido" at bounding box center [1107, 563] width 186 height 34
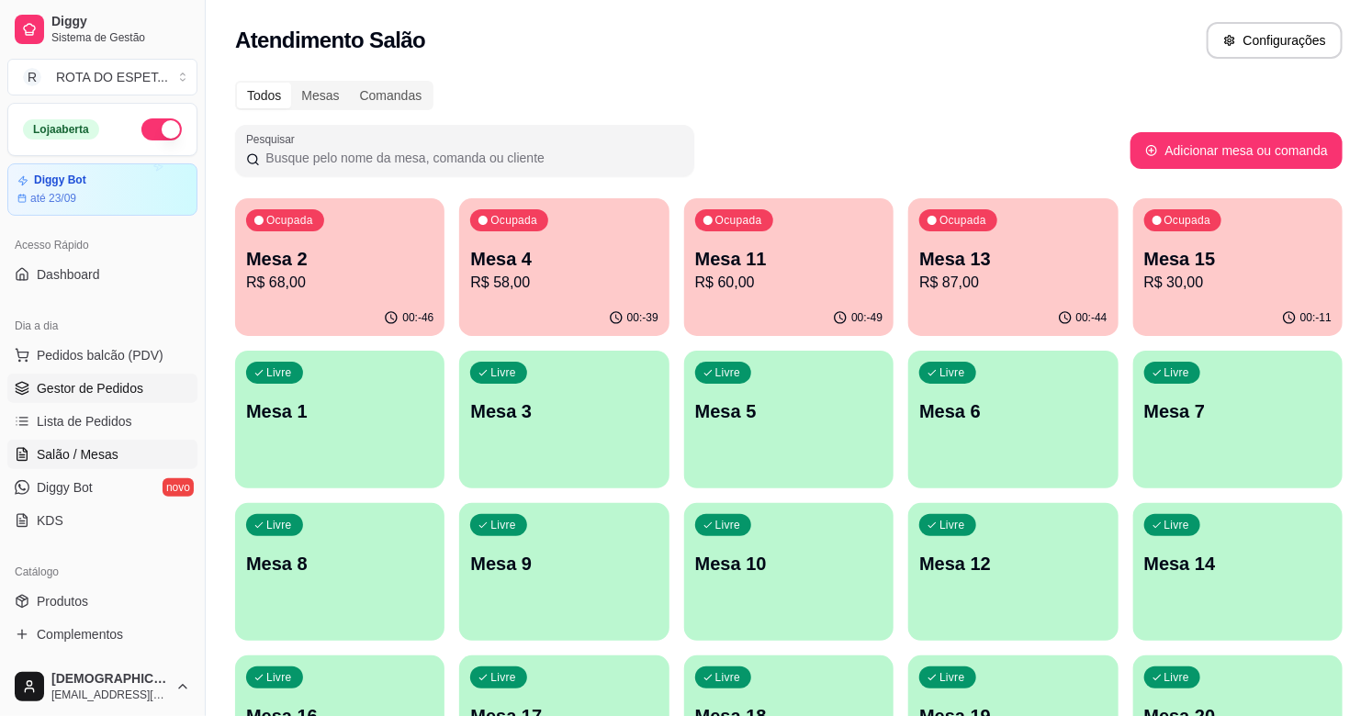
click at [124, 388] on span "Gestor de Pedidos" at bounding box center [90, 388] width 107 height 18
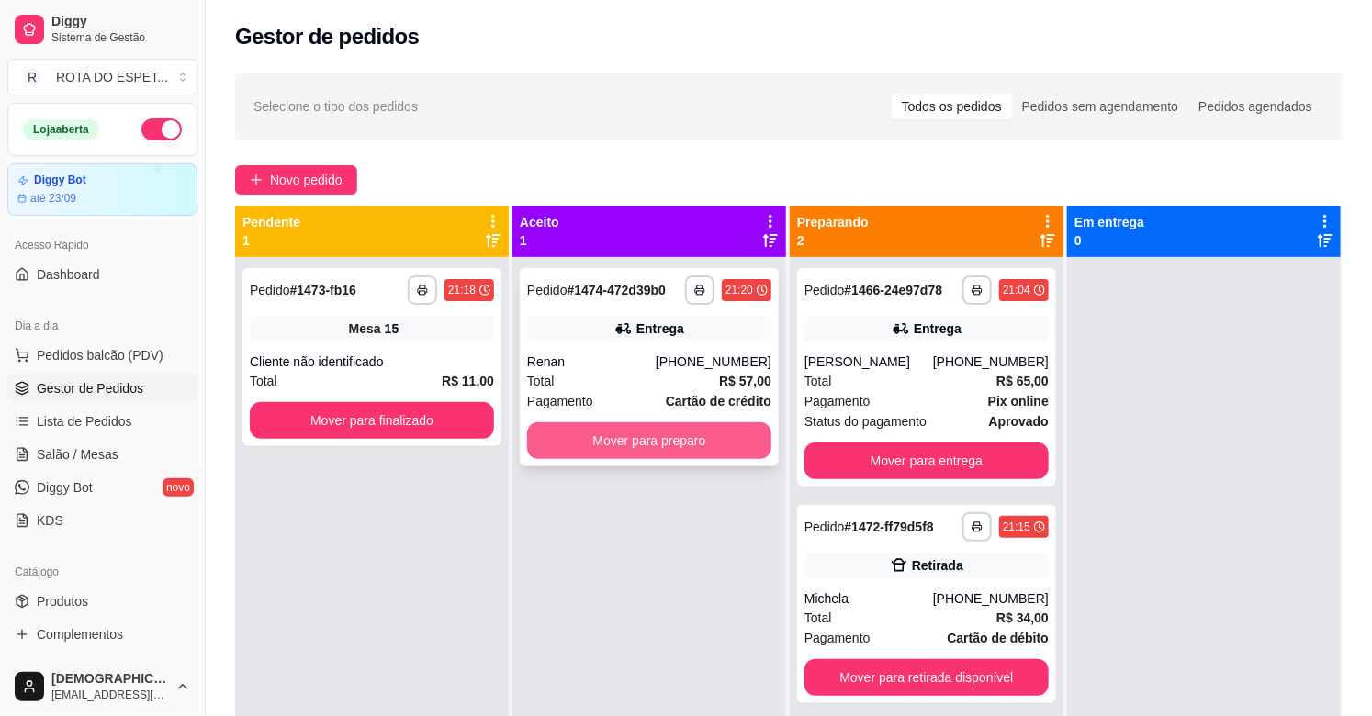
click at [628, 443] on button "Mover para preparo" at bounding box center [649, 440] width 244 height 37
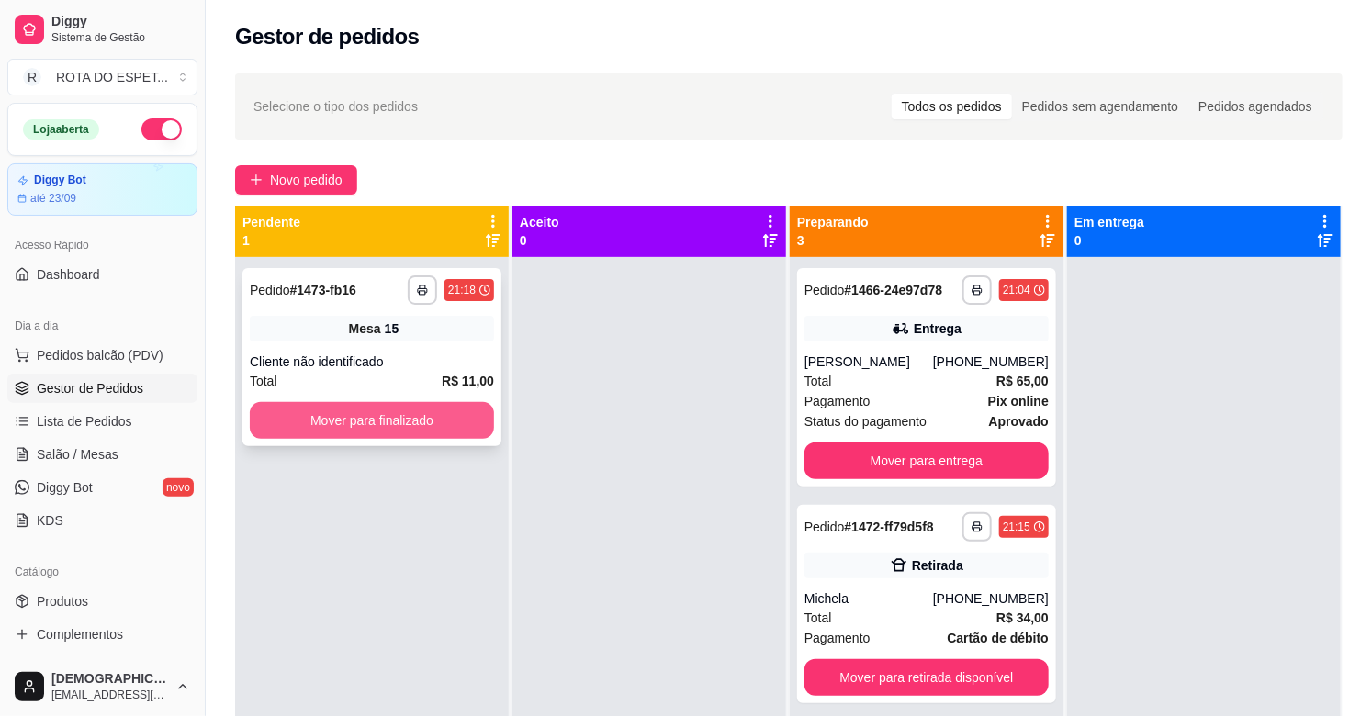
click at [416, 423] on button "Mover para finalizado" at bounding box center [372, 420] width 244 height 37
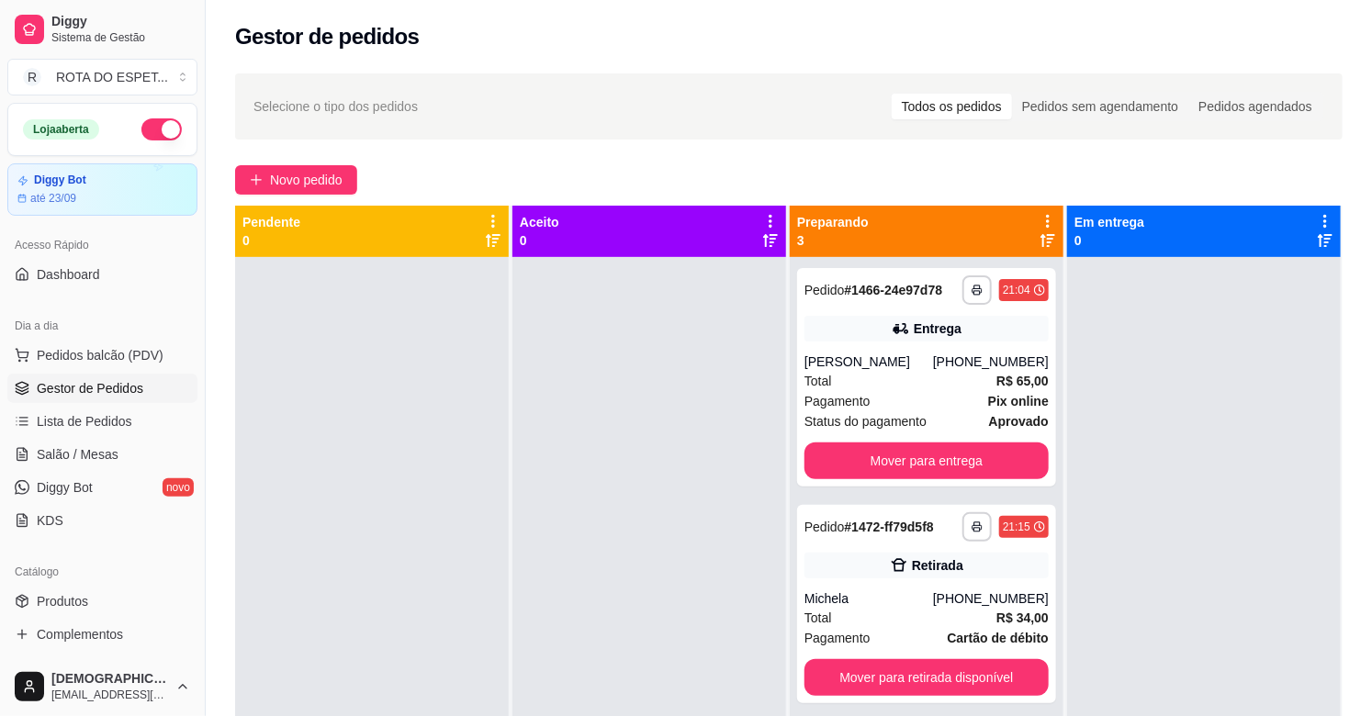
click at [545, 512] on div at bounding box center [649, 615] width 274 height 716
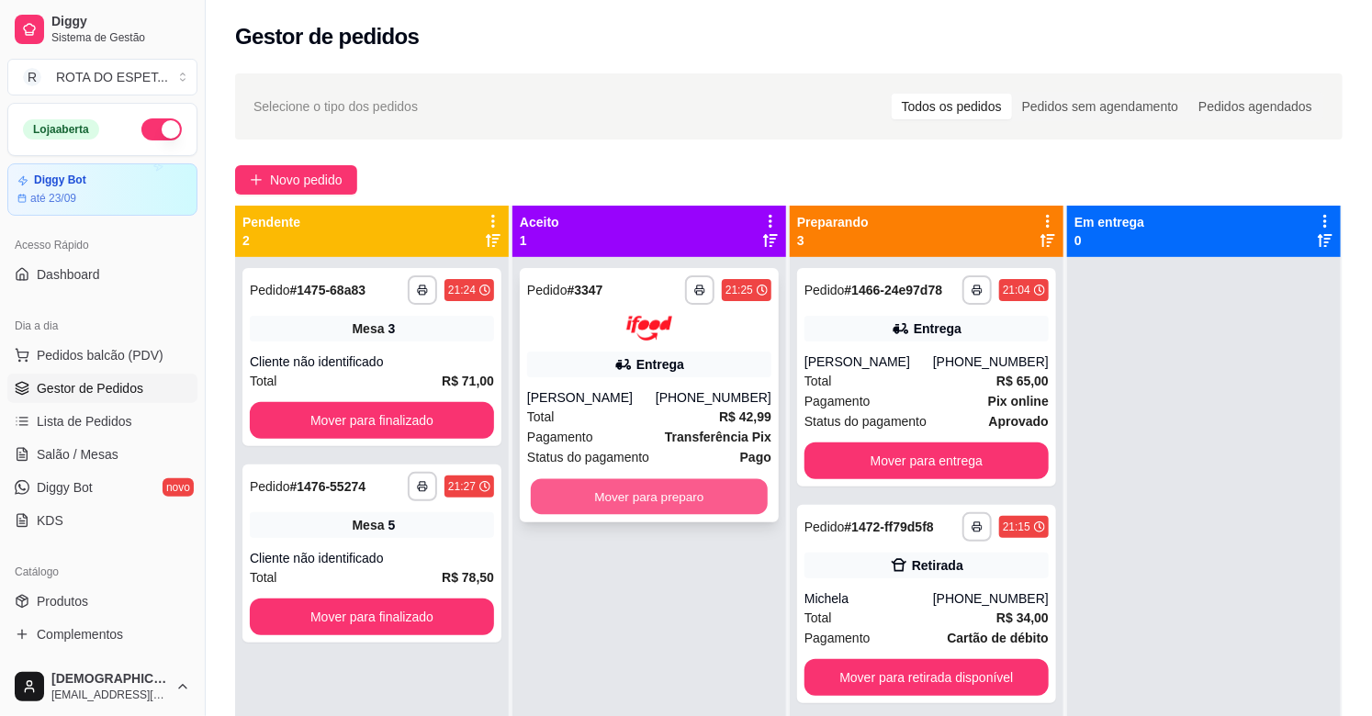
click at [582, 490] on button "Mover para preparo" at bounding box center [649, 496] width 237 height 36
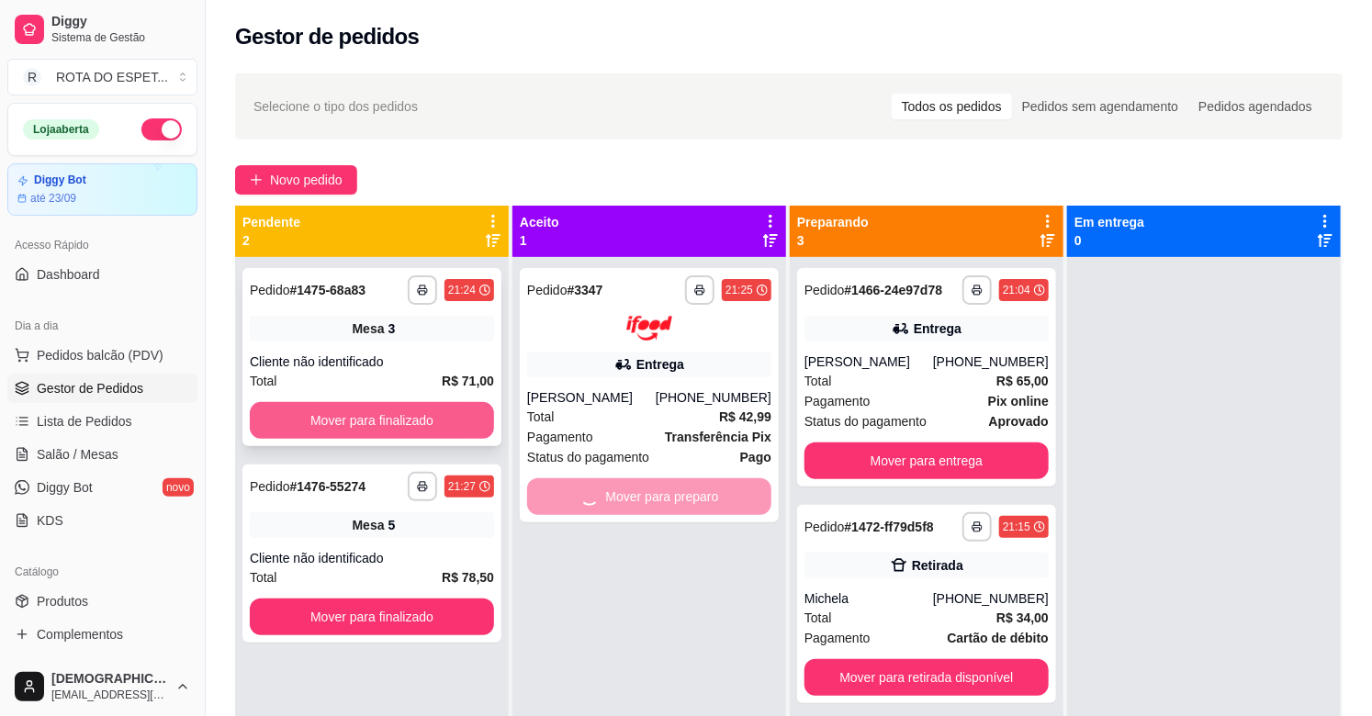
click at [338, 415] on button "Mover para finalizado" at bounding box center [372, 420] width 244 height 37
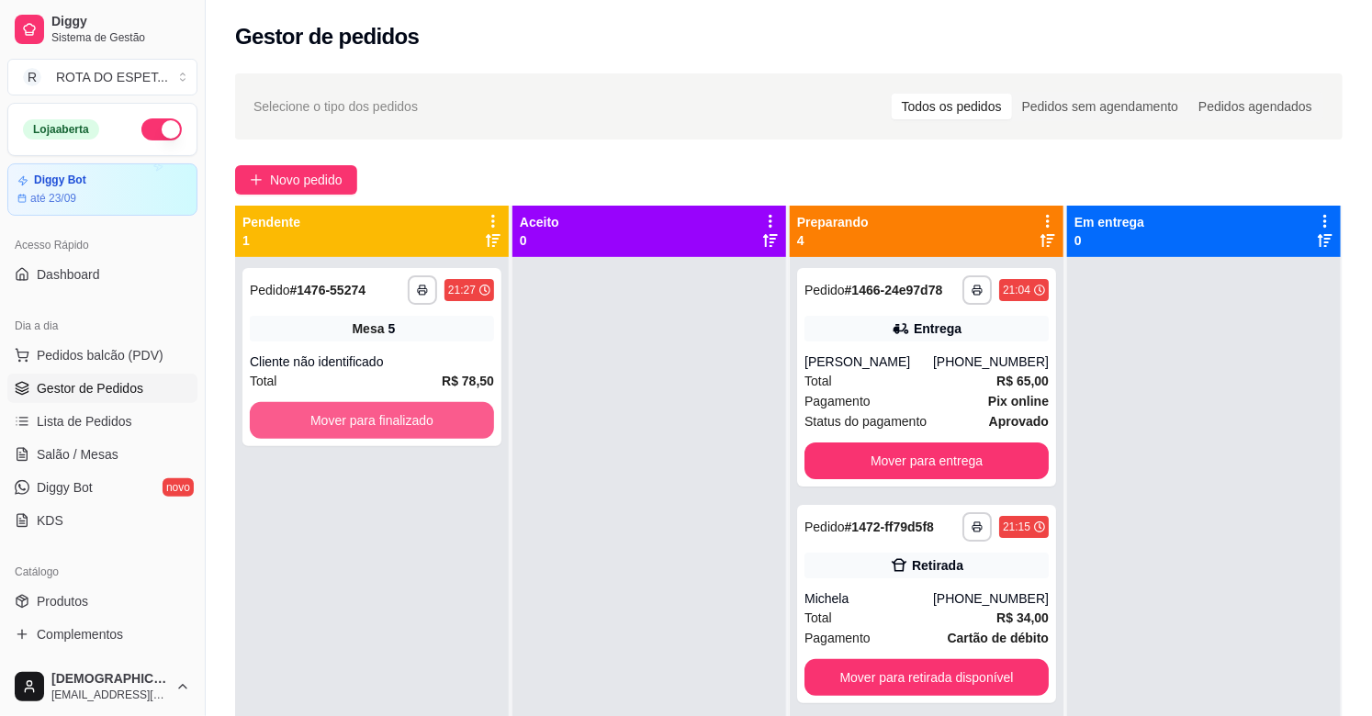
click at [338, 415] on button "Mover para finalizado" at bounding box center [372, 420] width 244 height 37
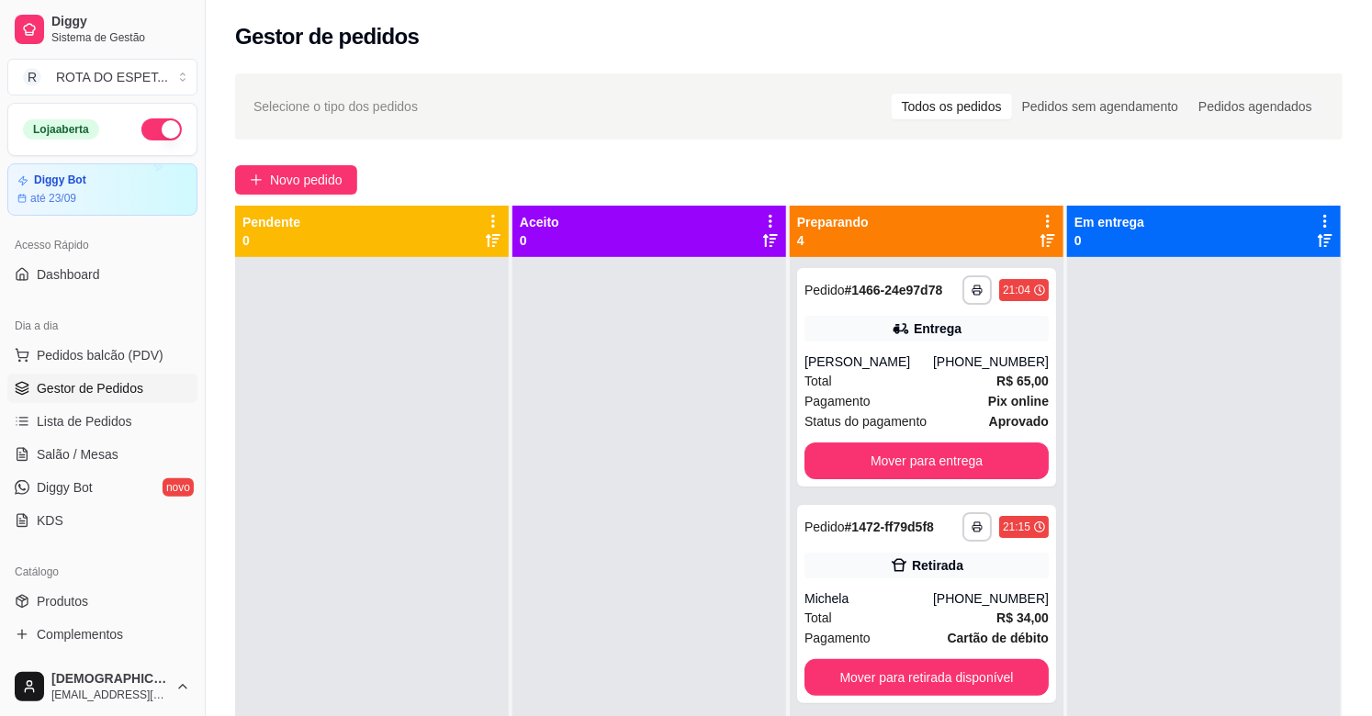
click at [666, 555] on div at bounding box center [649, 615] width 274 height 716
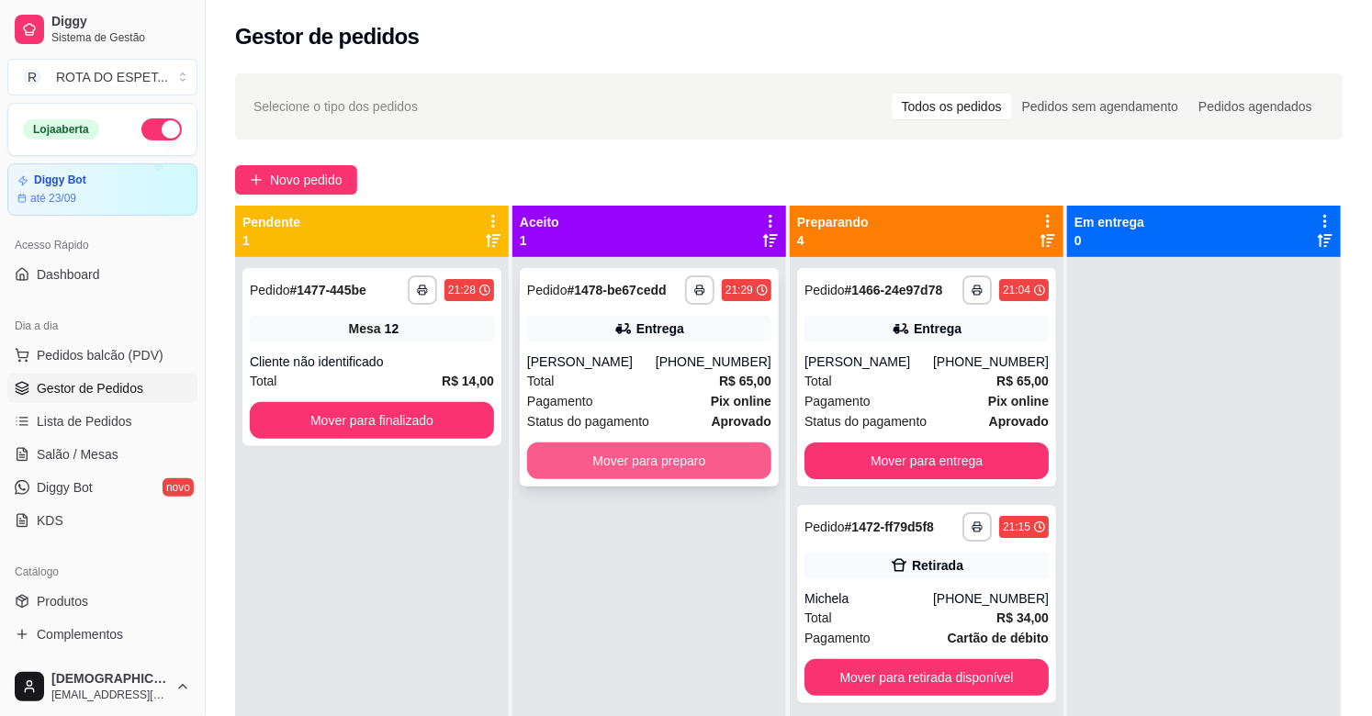
click at [710, 467] on button "Mover para preparo" at bounding box center [649, 461] width 244 height 37
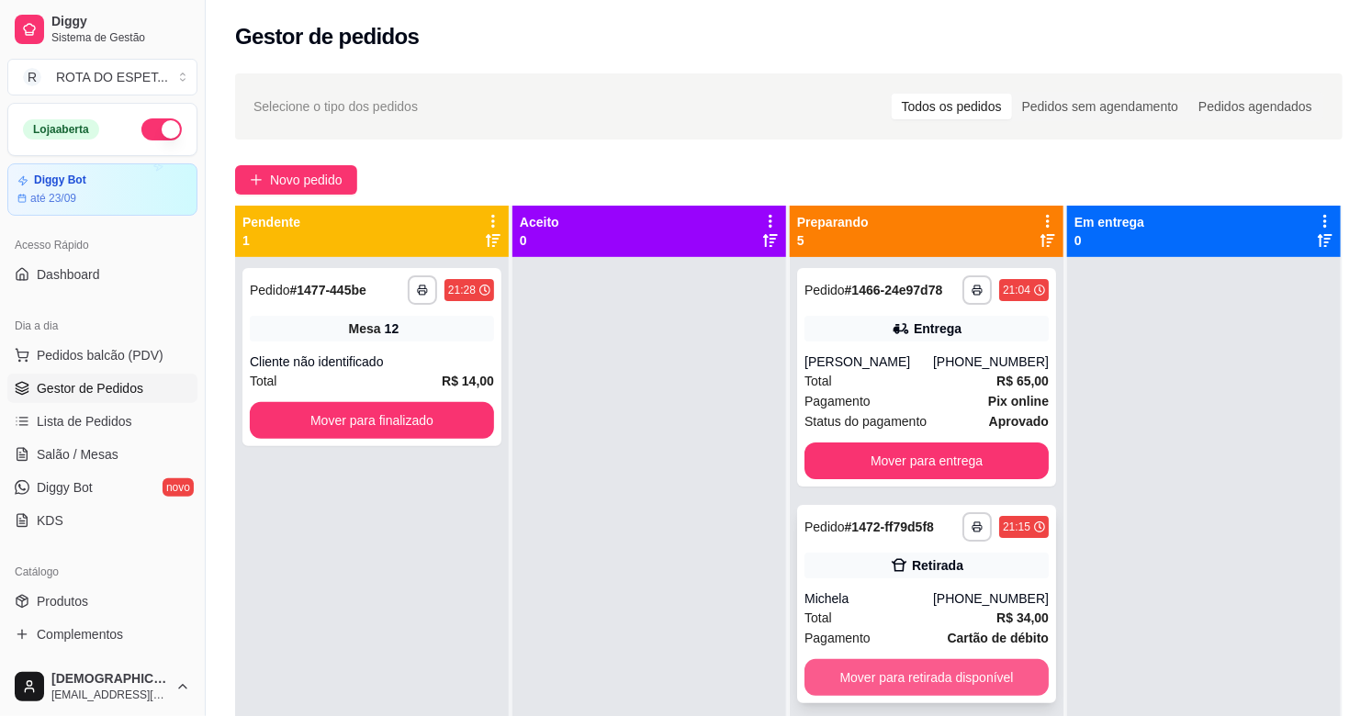
click at [911, 684] on button "Mover para retirada disponível" at bounding box center [927, 677] width 244 height 37
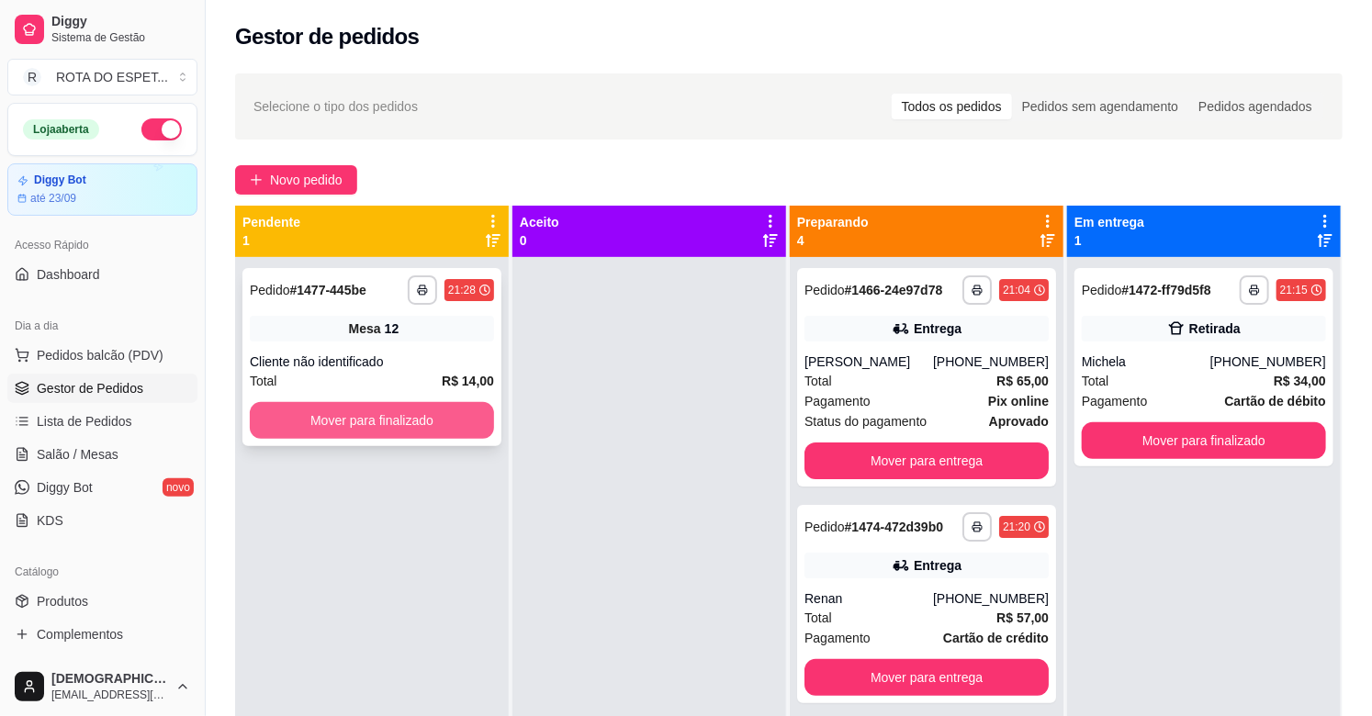
click at [409, 422] on button "Mover para finalizado" at bounding box center [372, 420] width 244 height 37
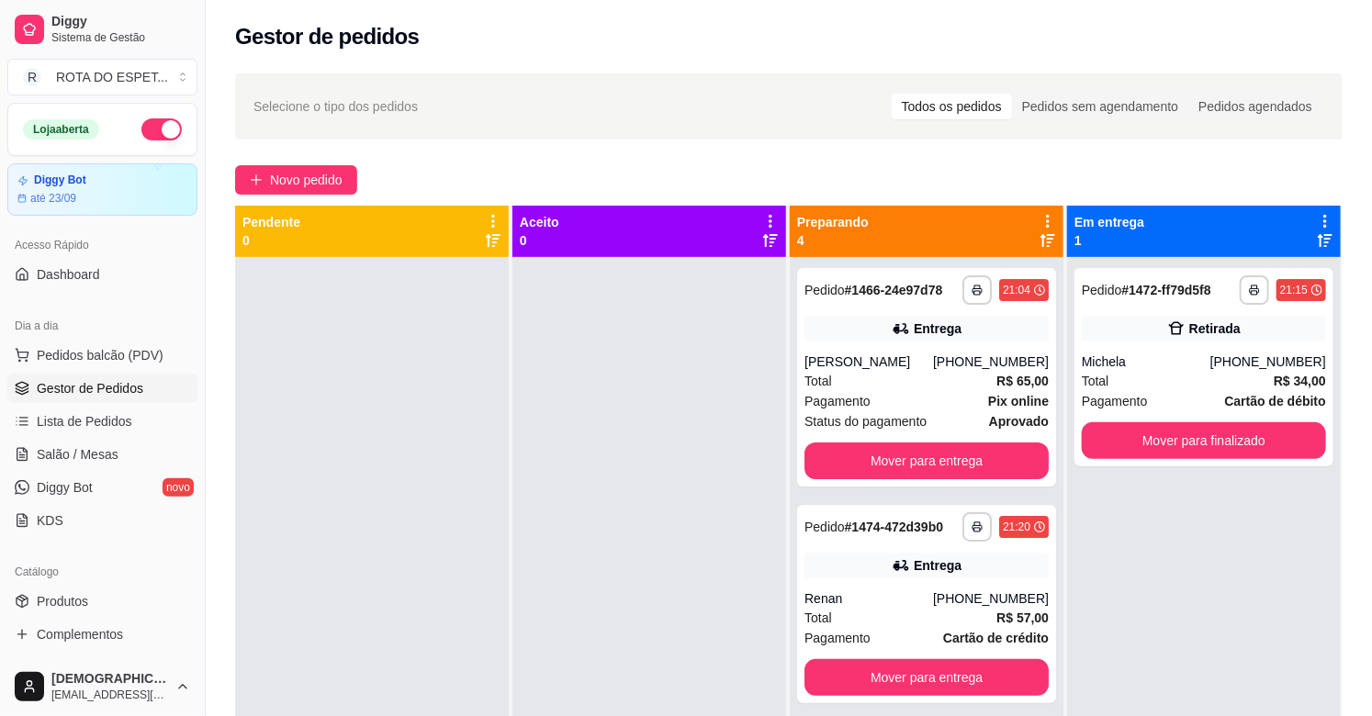
click at [540, 553] on div at bounding box center [649, 615] width 274 height 716
click at [599, 515] on div at bounding box center [649, 615] width 274 height 716
click at [1179, 365] on div "Michela" at bounding box center [1146, 362] width 129 height 18
click at [1229, 445] on button "Mover para finalizado" at bounding box center [1204, 440] width 244 height 37
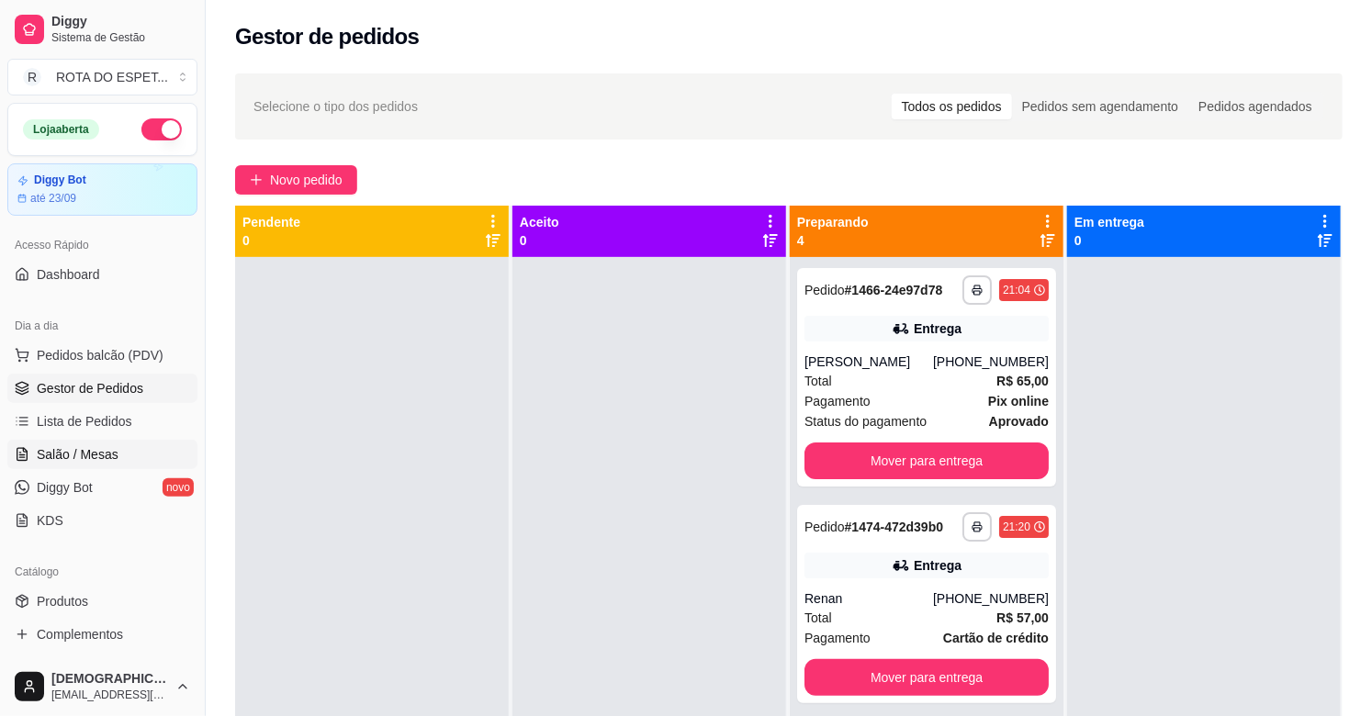
click at [84, 451] on span "Salão / Mesas" at bounding box center [78, 454] width 82 height 18
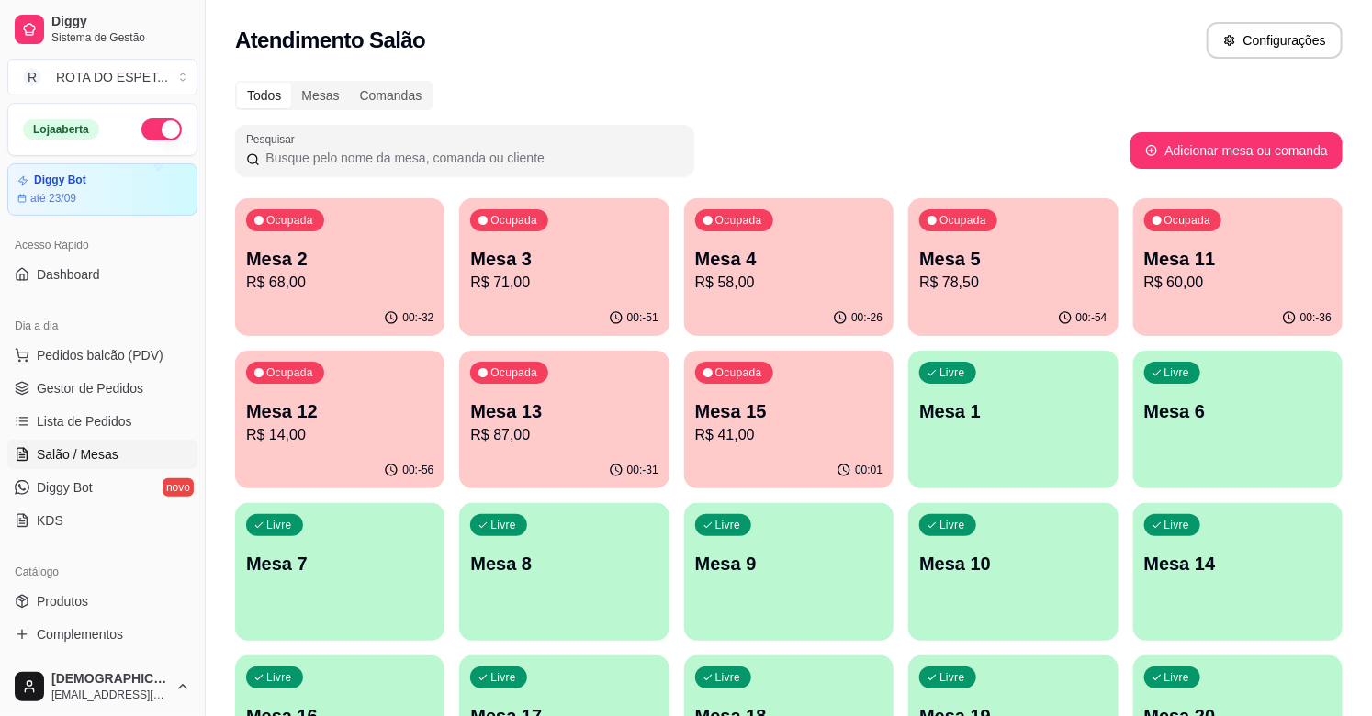
click at [1262, 580] on div "Livre Mesa 14" at bounding box center [1237, 561] width 209 height 116
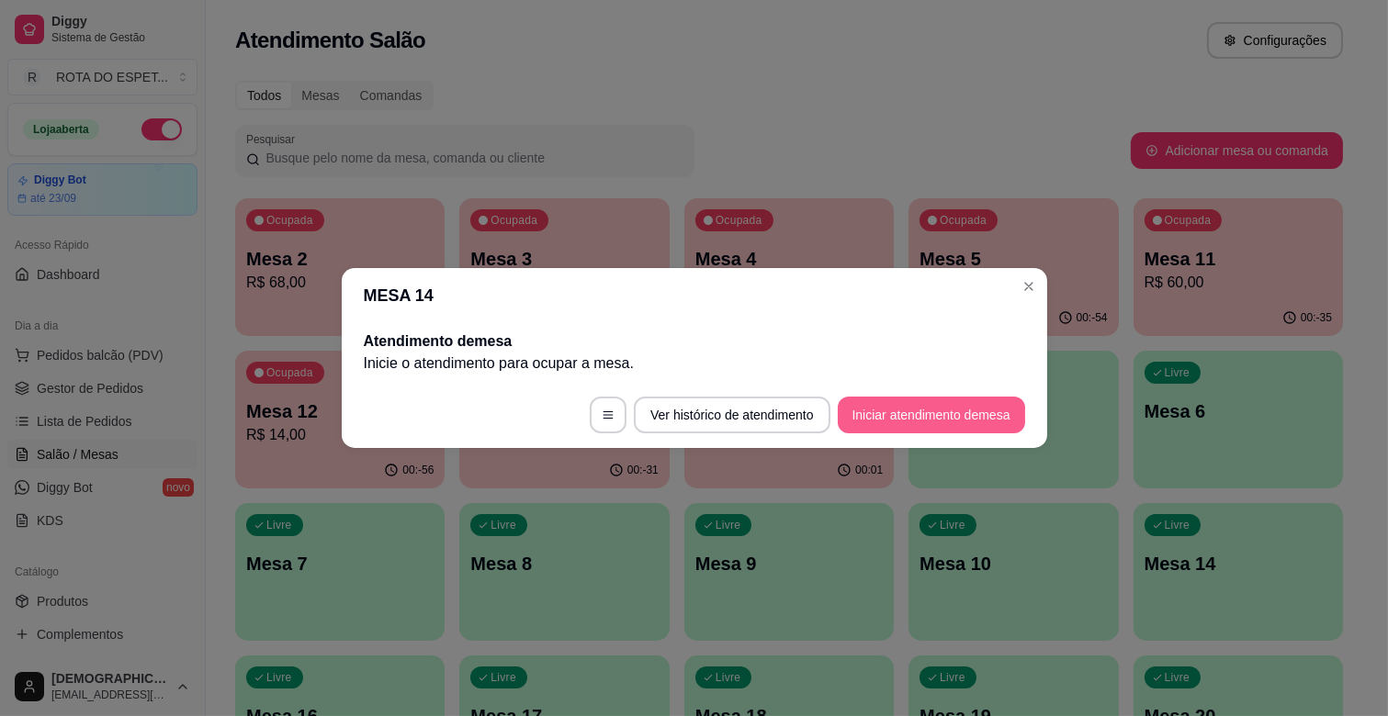
click at [966, 411] on button "Iniciar atendimento de mesa" at bounding box center [931, 415] width 187 height 37
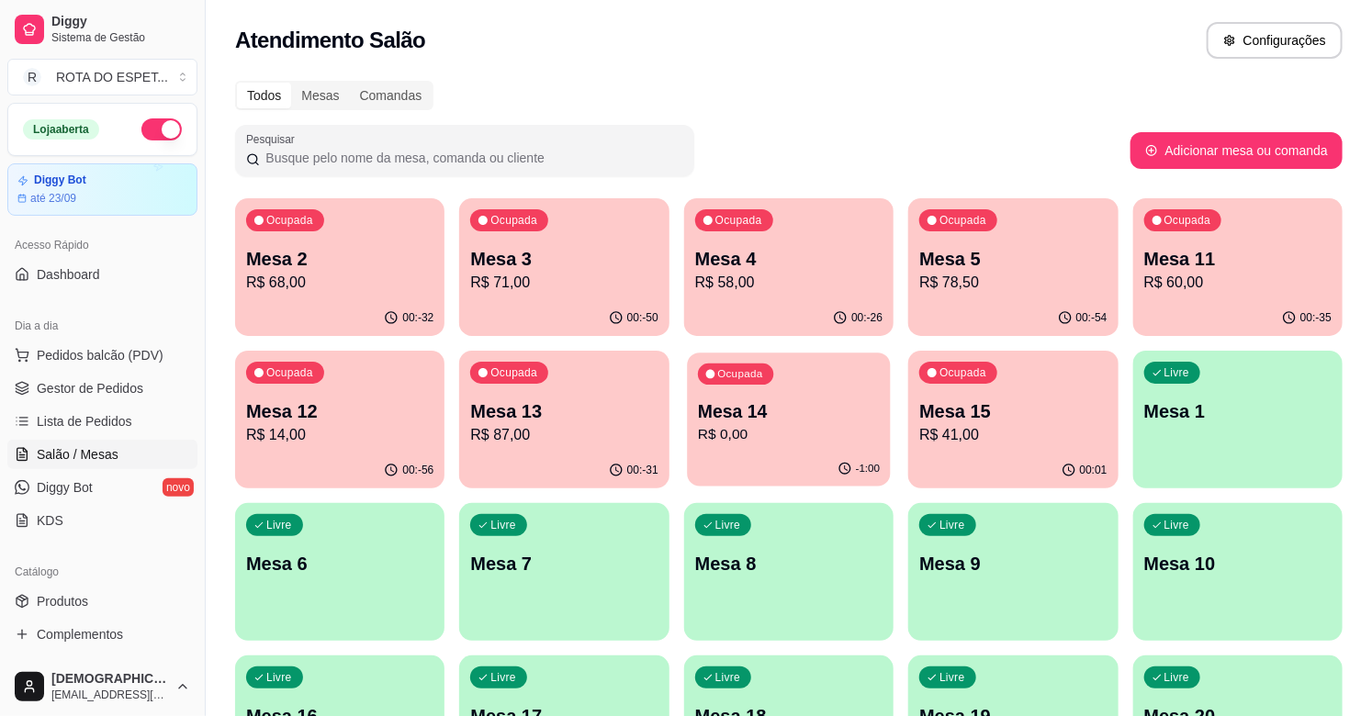
click at [781, 428] on p "R$ 0,00" at bounding box center [789, 434] width 182 height 21
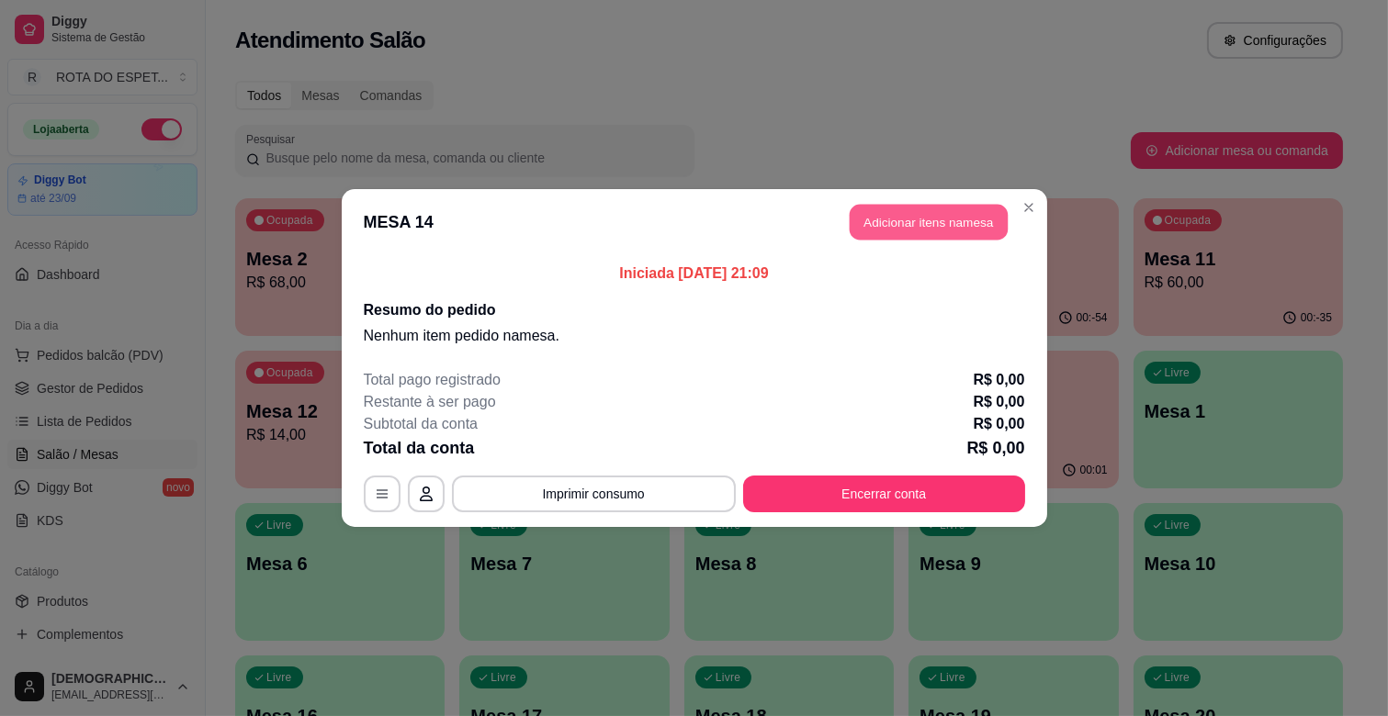
click at [911, 224] on button "Adicionar itens na mesa" at bounding box center [929, 223] width 158 height 36
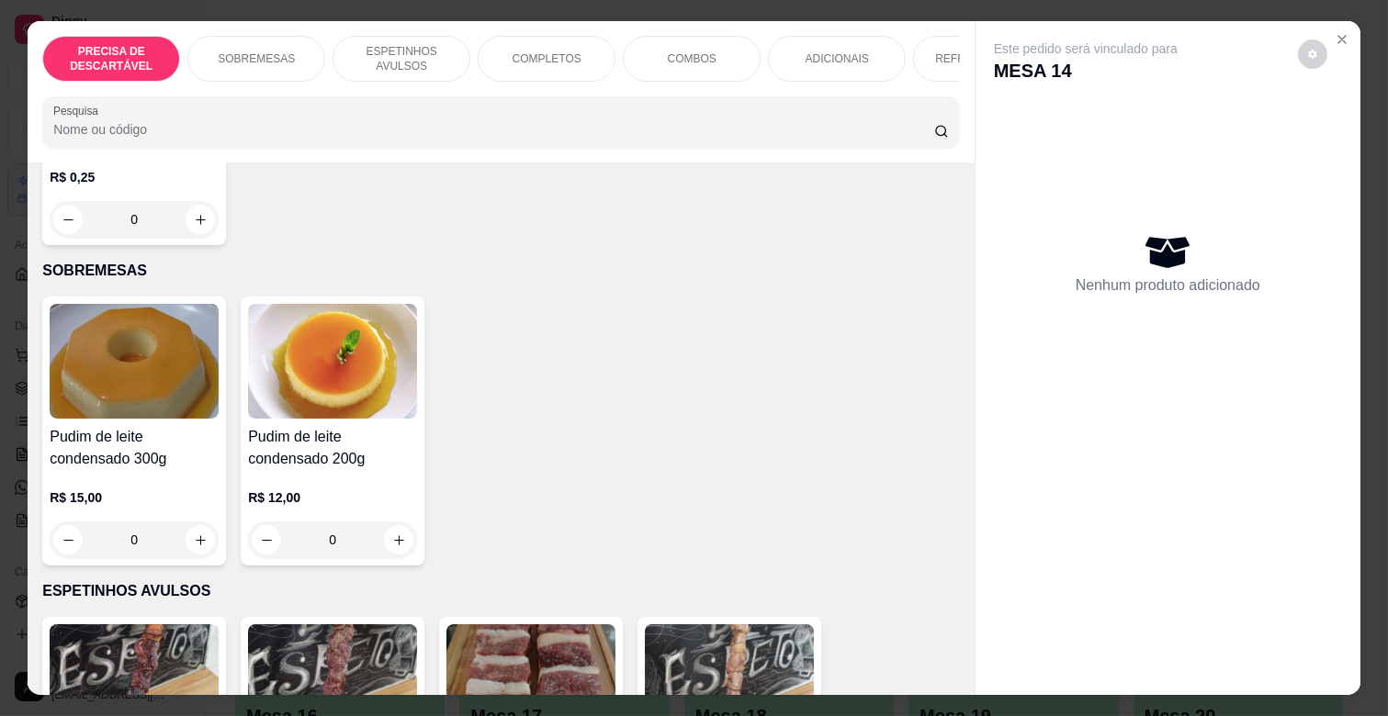
click at [199, 528] on button "increase-product-quantity" at bounding box center [200, 539] width 29 height 29
type input "1"
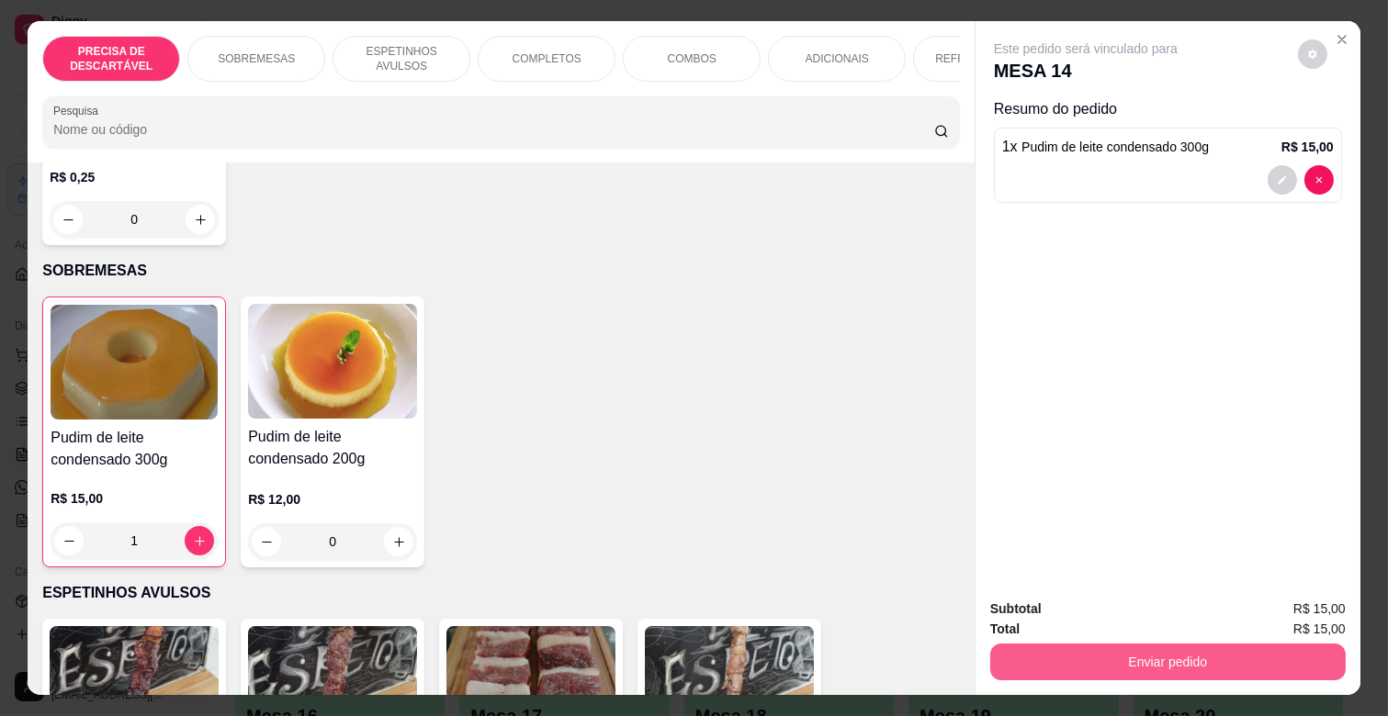
click at [1154, 655] on button "Enviar pedido" at bounding box center [1167, 662] width 355 height 37
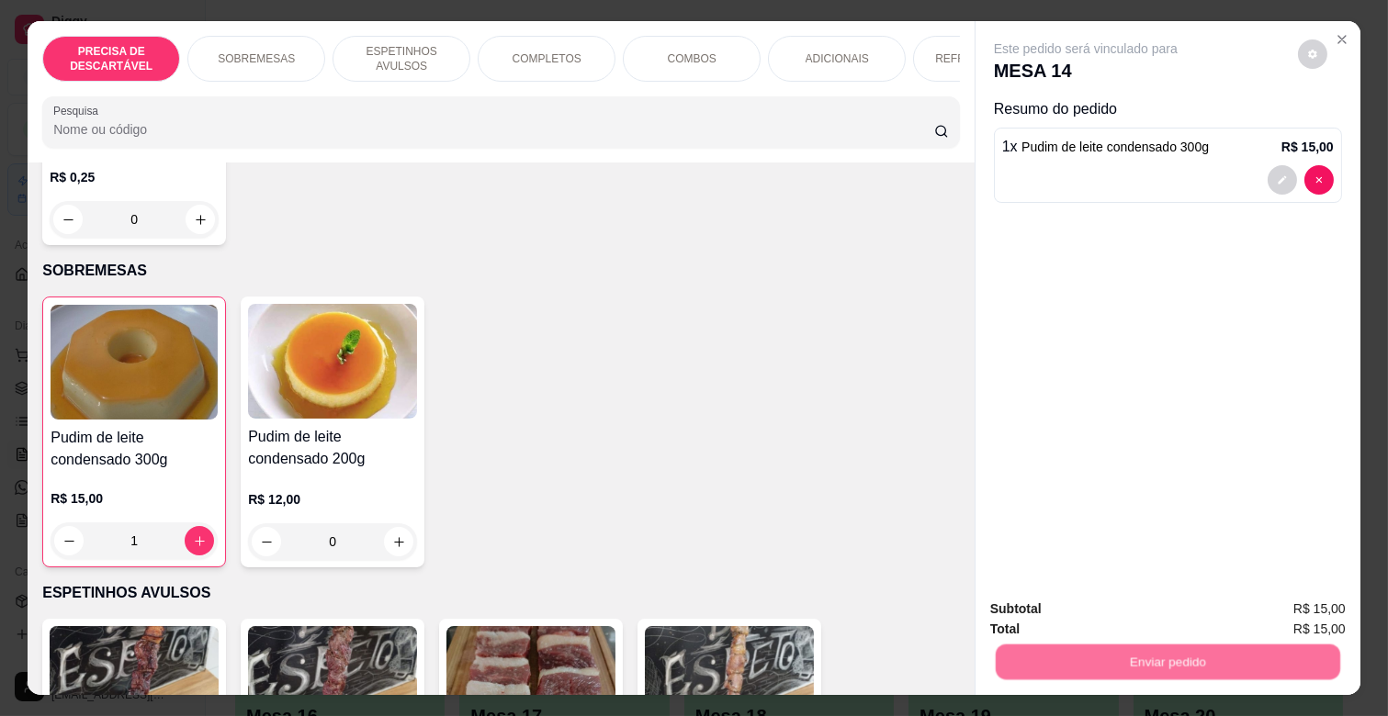
click at [1073, 600] on button "Não registrar e enviar pedido" at bounding box center [1107, 608] width 186 height 34
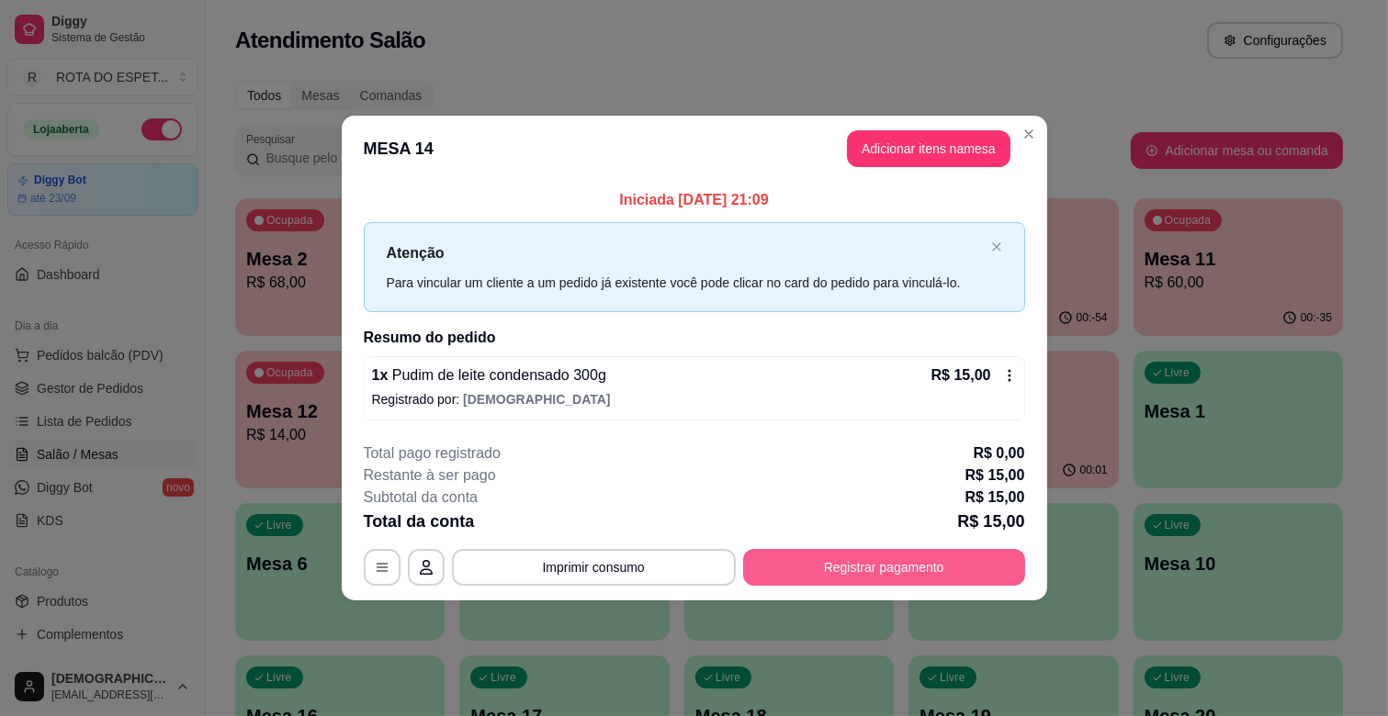
click at [928, 561] on button "Registrar pagamento" at bounding box center [884, 567] width 282 height 37
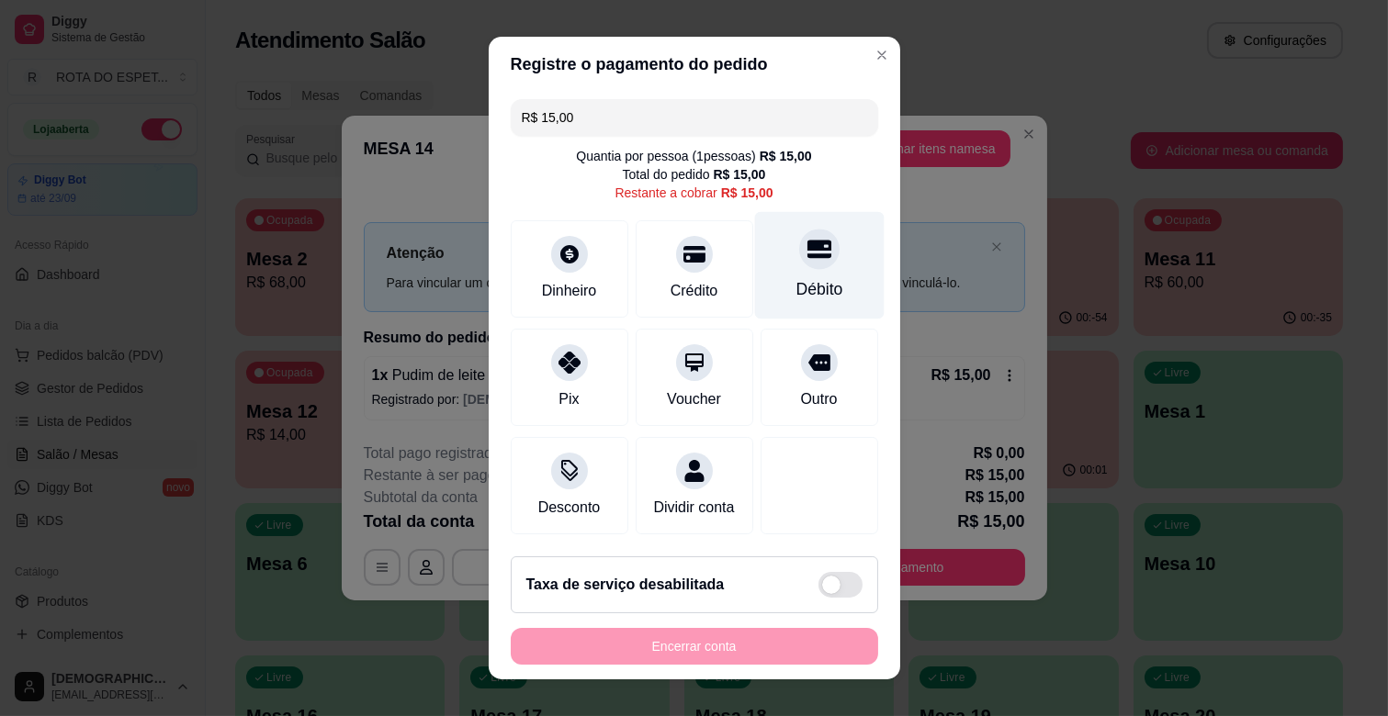
click at [795, 286] on div "Débito" at bounding box center [818, 289] width 47 height 24
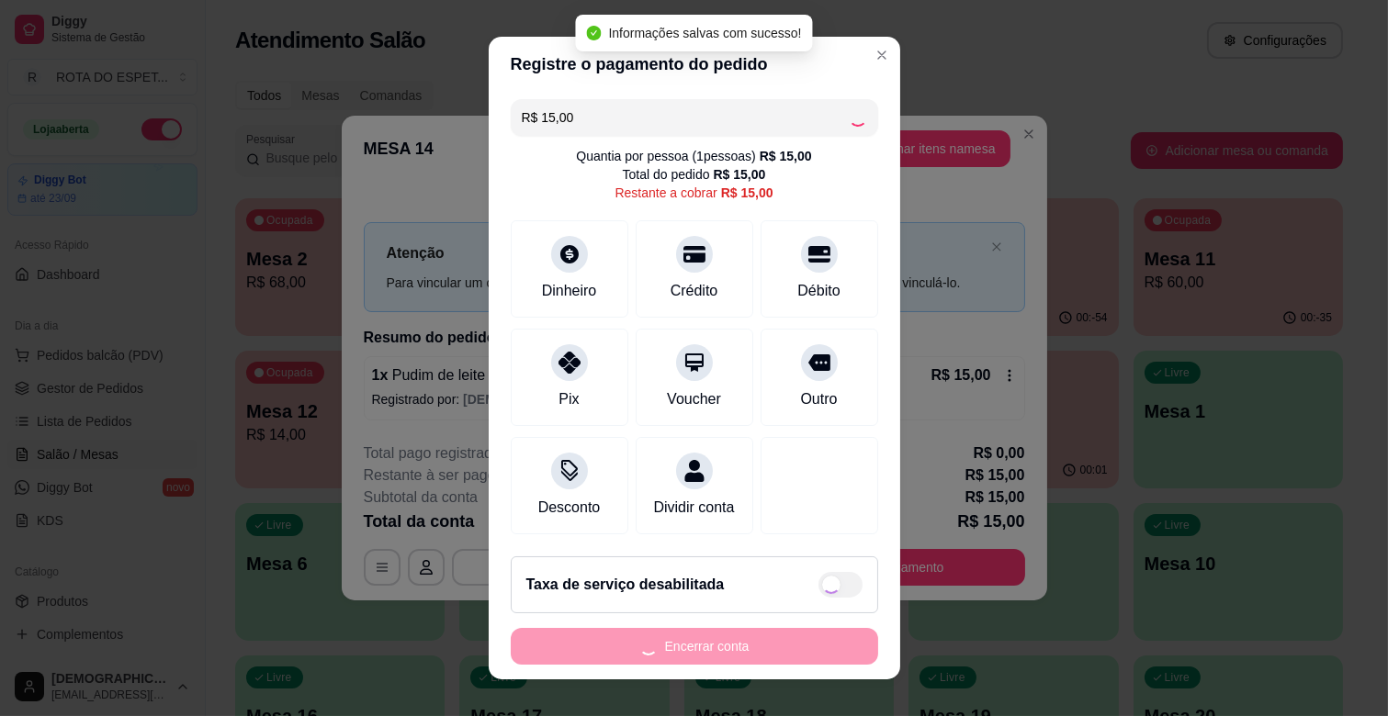
type input "R$ 0,00"
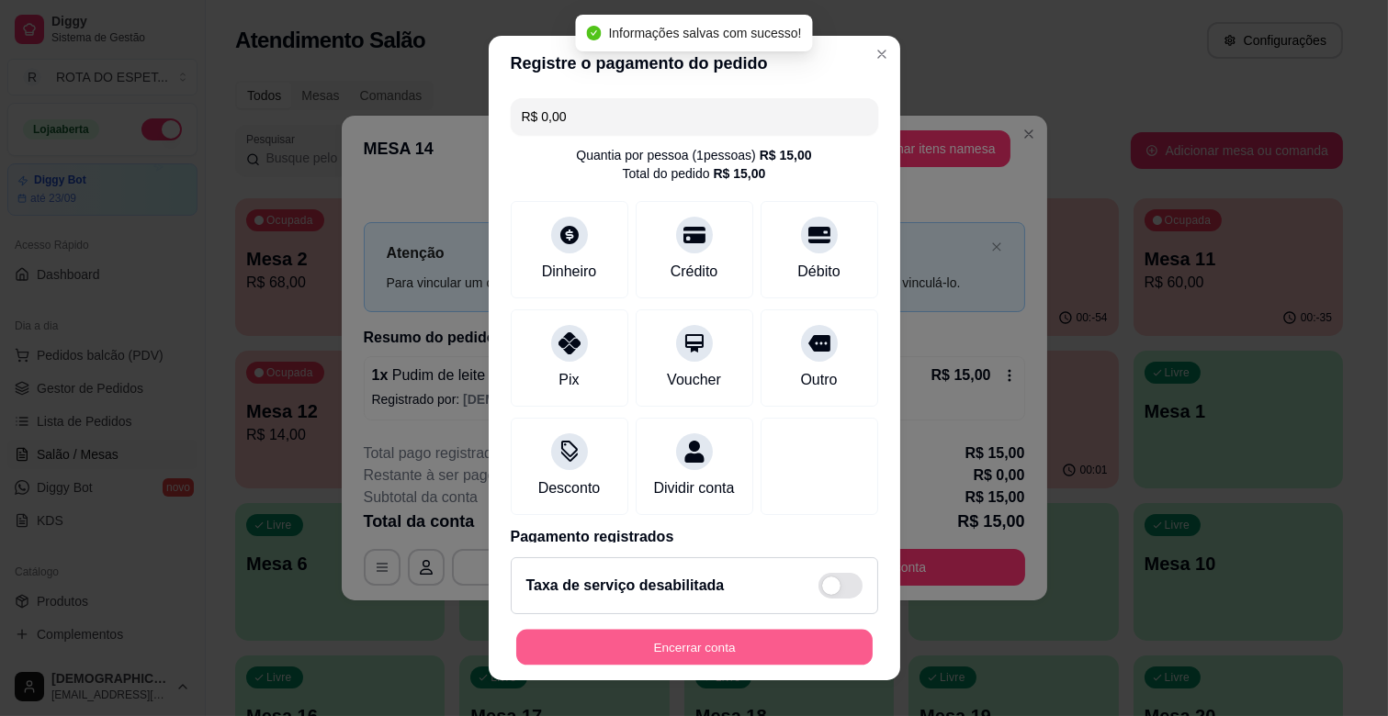
click at [764, 643] on button "Encerrar conta" at bounding box center [694, 648] width 356 height 36
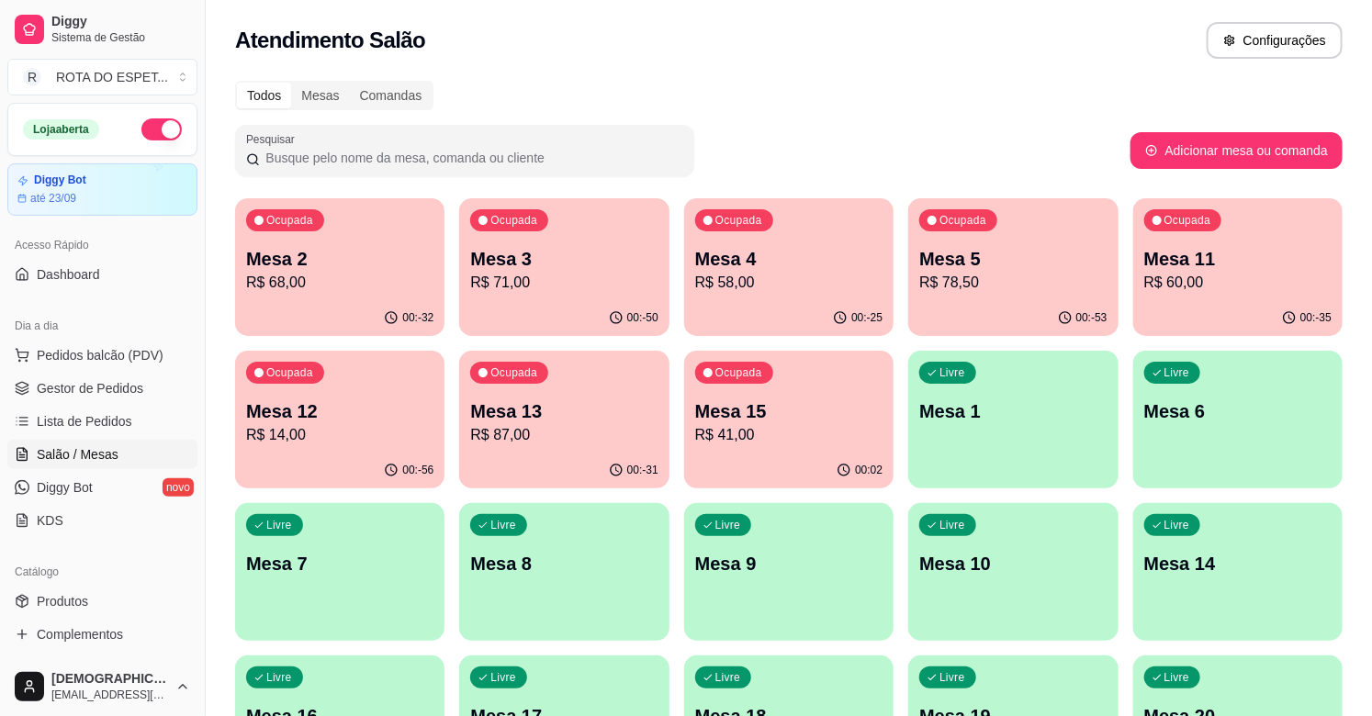
click at [1215, 299] on button "Ocupada Mesa 11 R$ 60,00 00:-35" at bounding box center [1237, 267] width 209 height 138
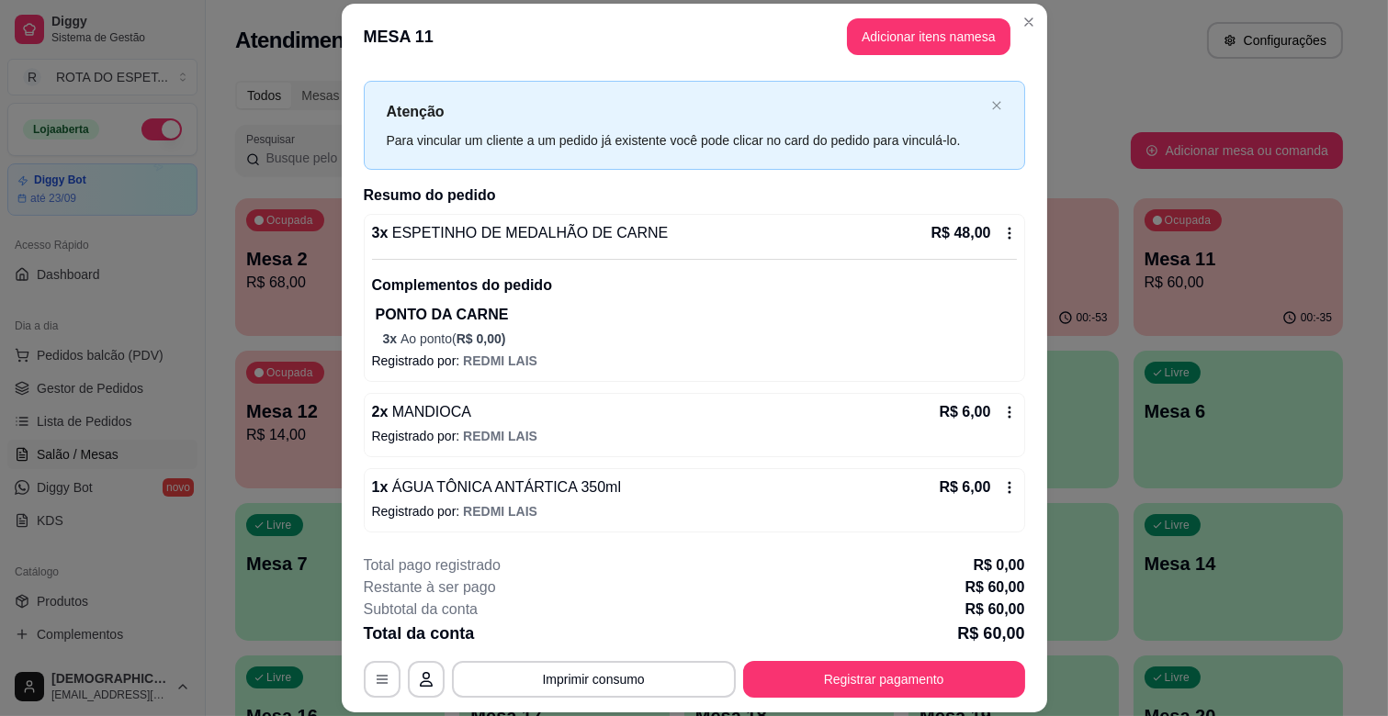
scroll to position [55, 0]
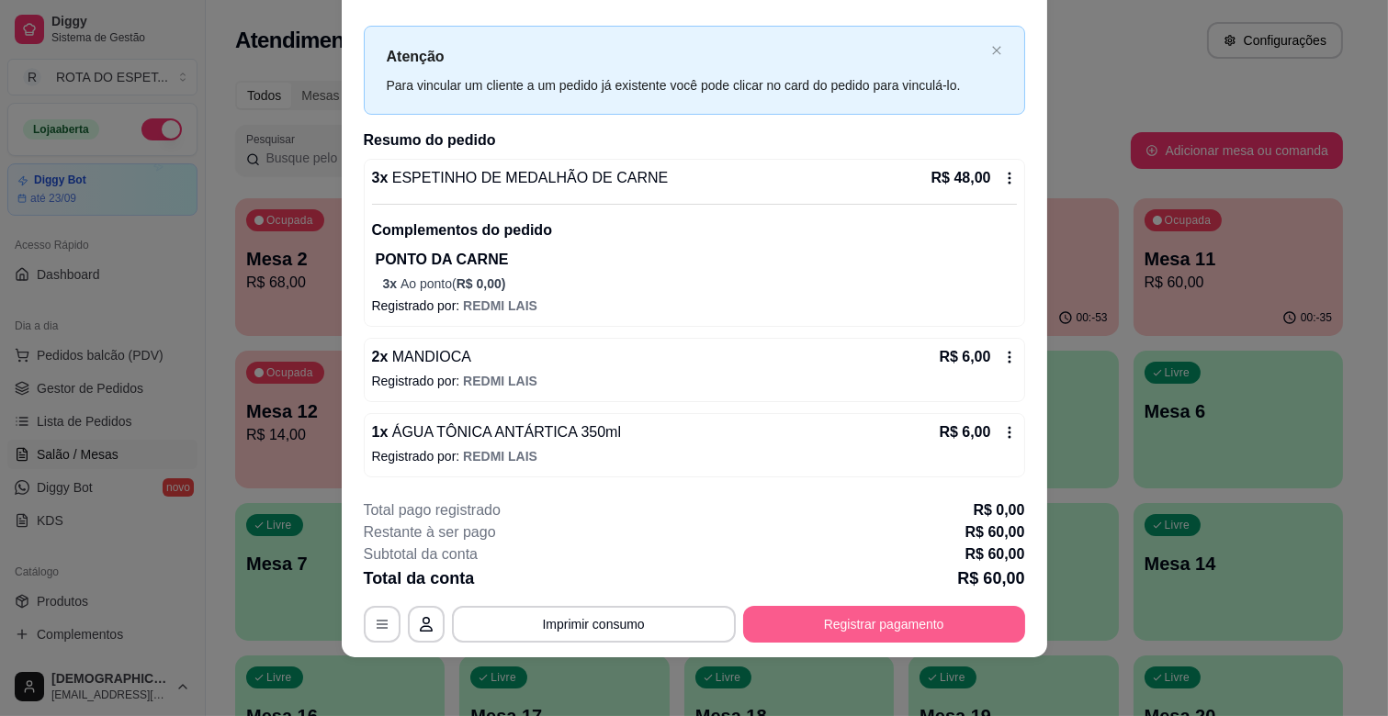
click at [874, 615] on button "Registrar pagamento" at bounding box center [884, 624] width 282 height 37
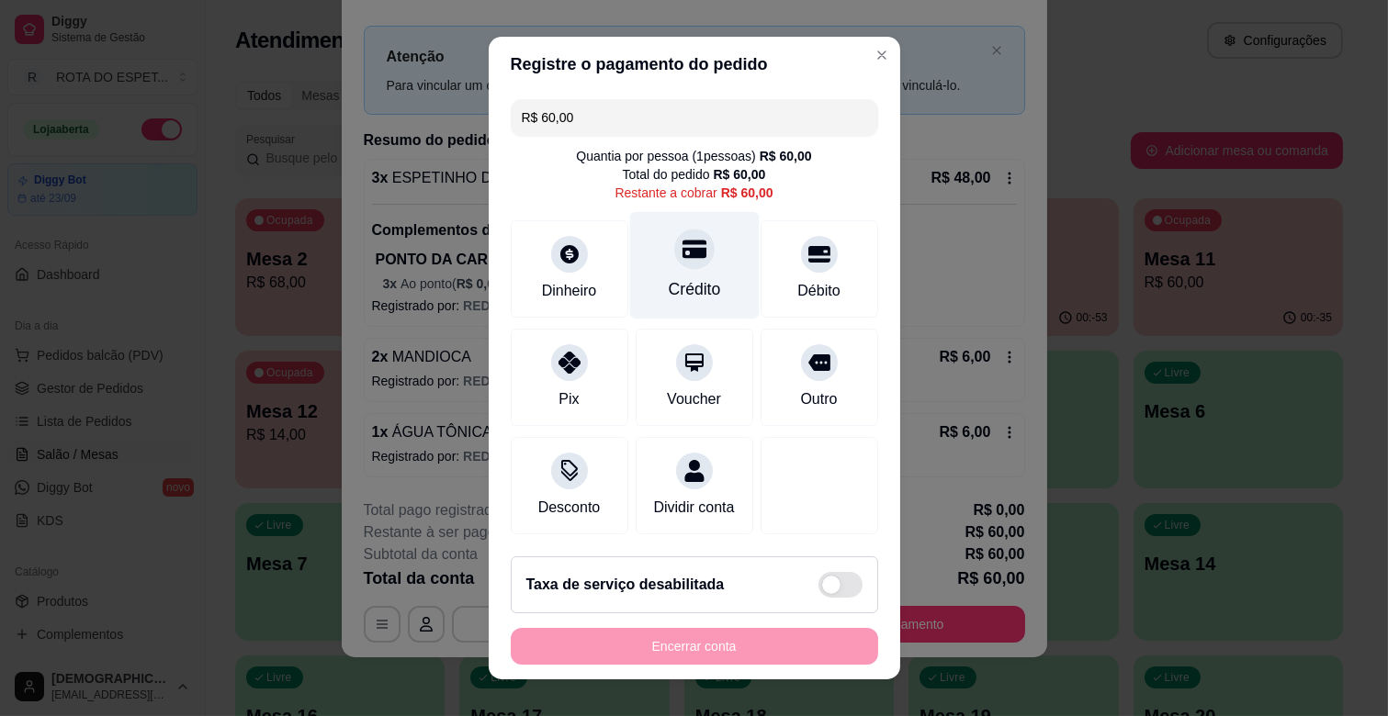
click at [707, 266] on div "Crédito" at bounding box center [693, 265] width 129 height 107
type input "R$ 0,00"
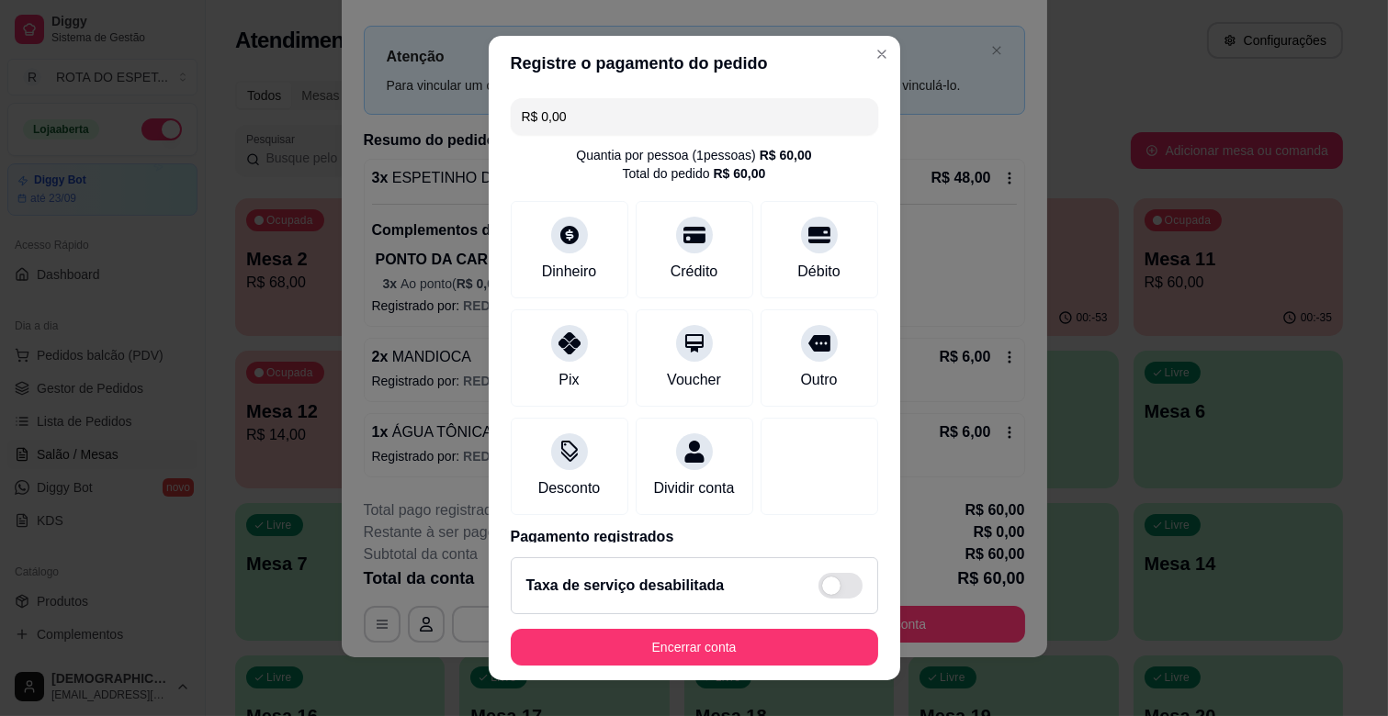
scroll to position [97, 0]
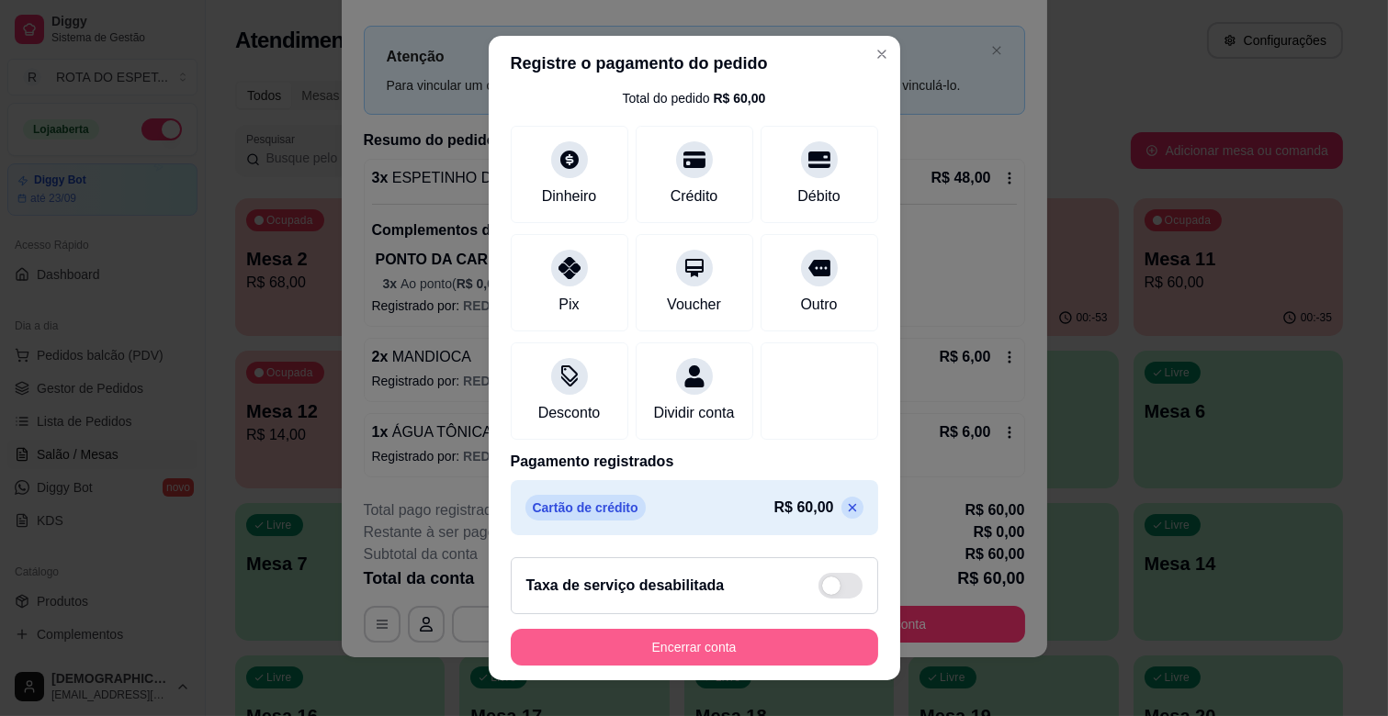
click at [738, 649] on button "Encerrar conta" at bounding box center [694, 647] width 367 height 37
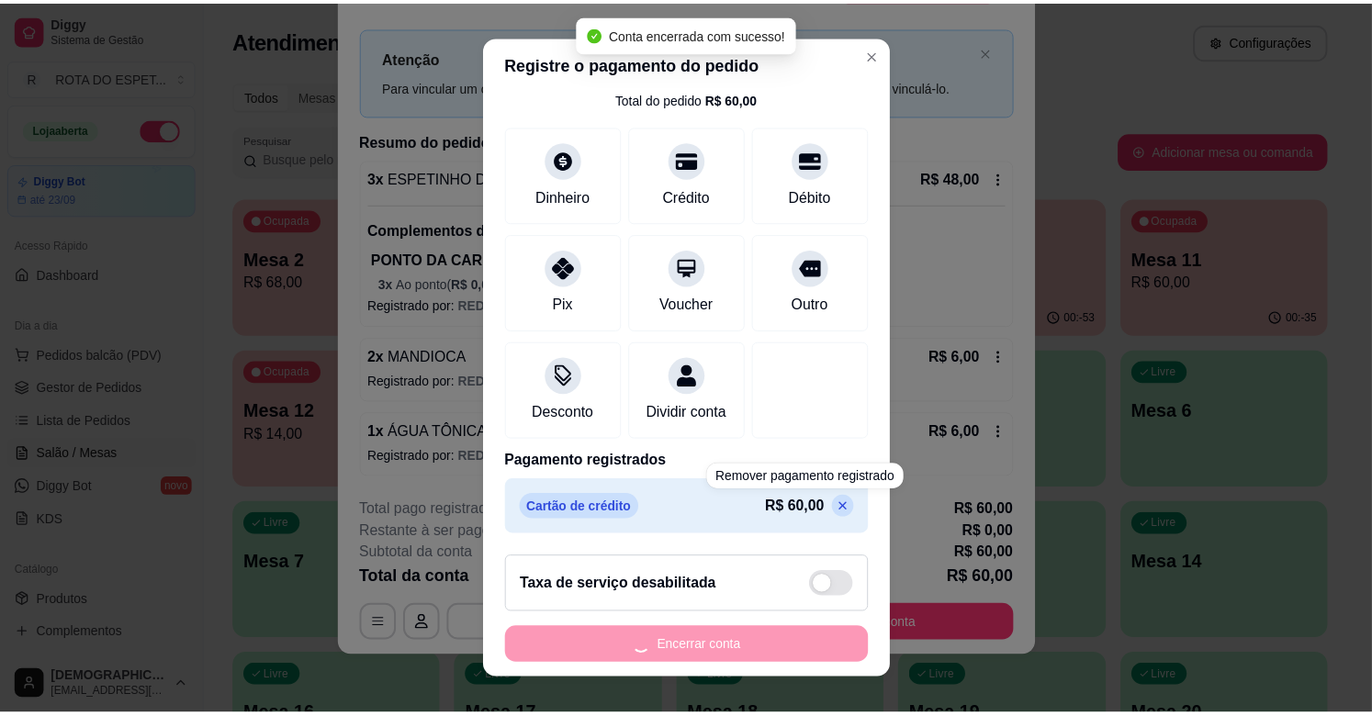
scroll to position [0, 0]
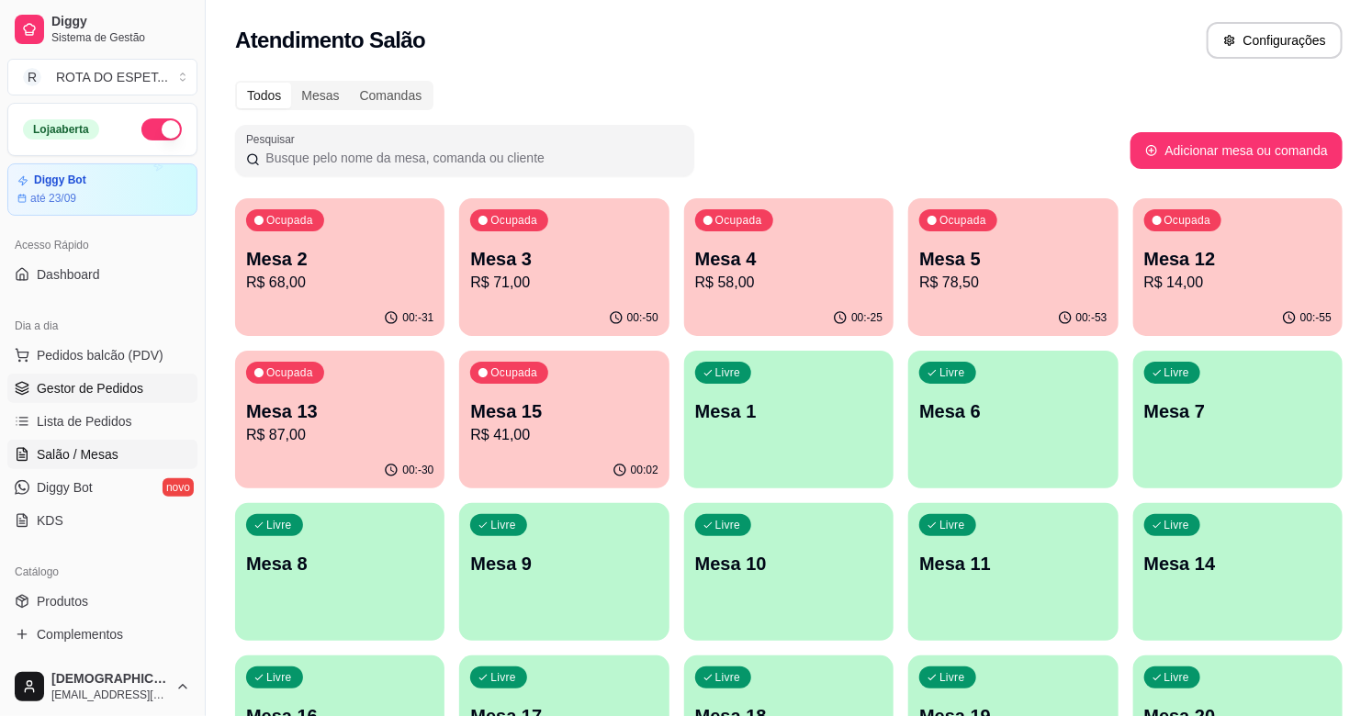
click at [139, 381] on span "Gestor de Pedidos" at bounding box center [90, 388] width 107 height 18
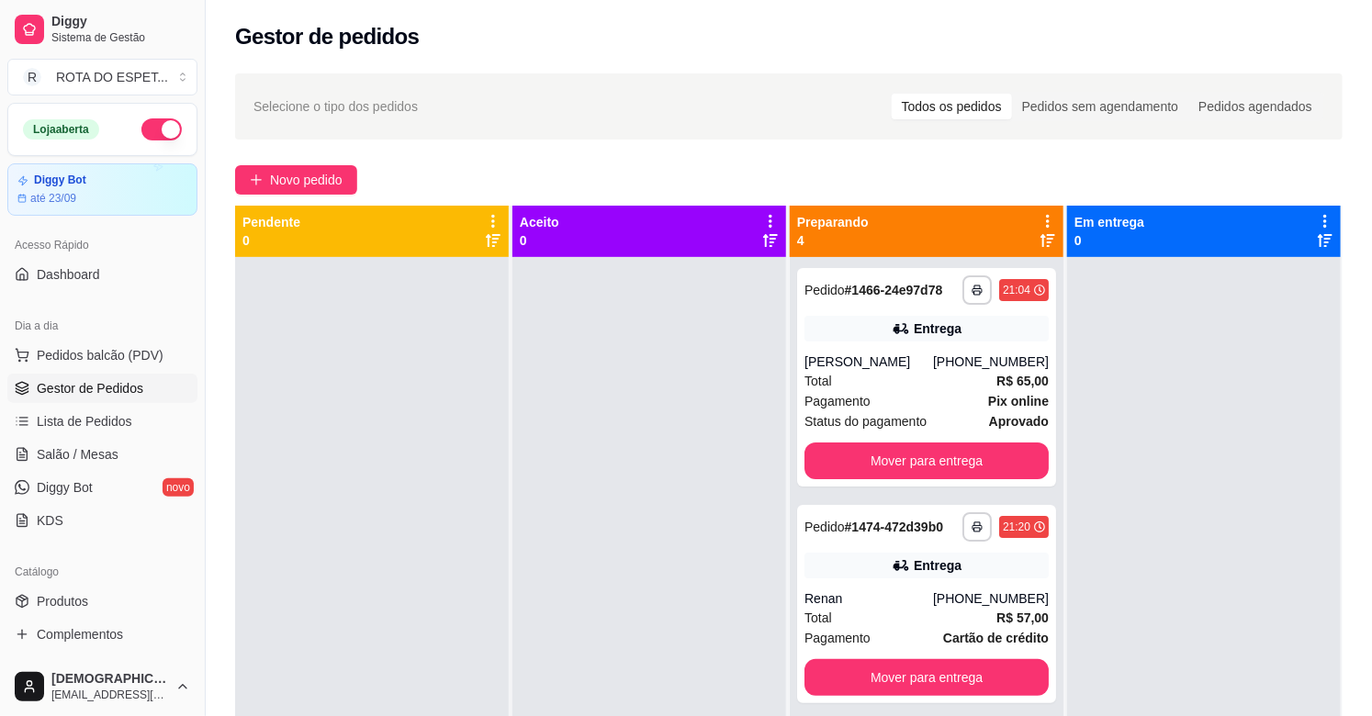
click at [657, 509] on div at bounding box center [649, 615] width 274 height 716
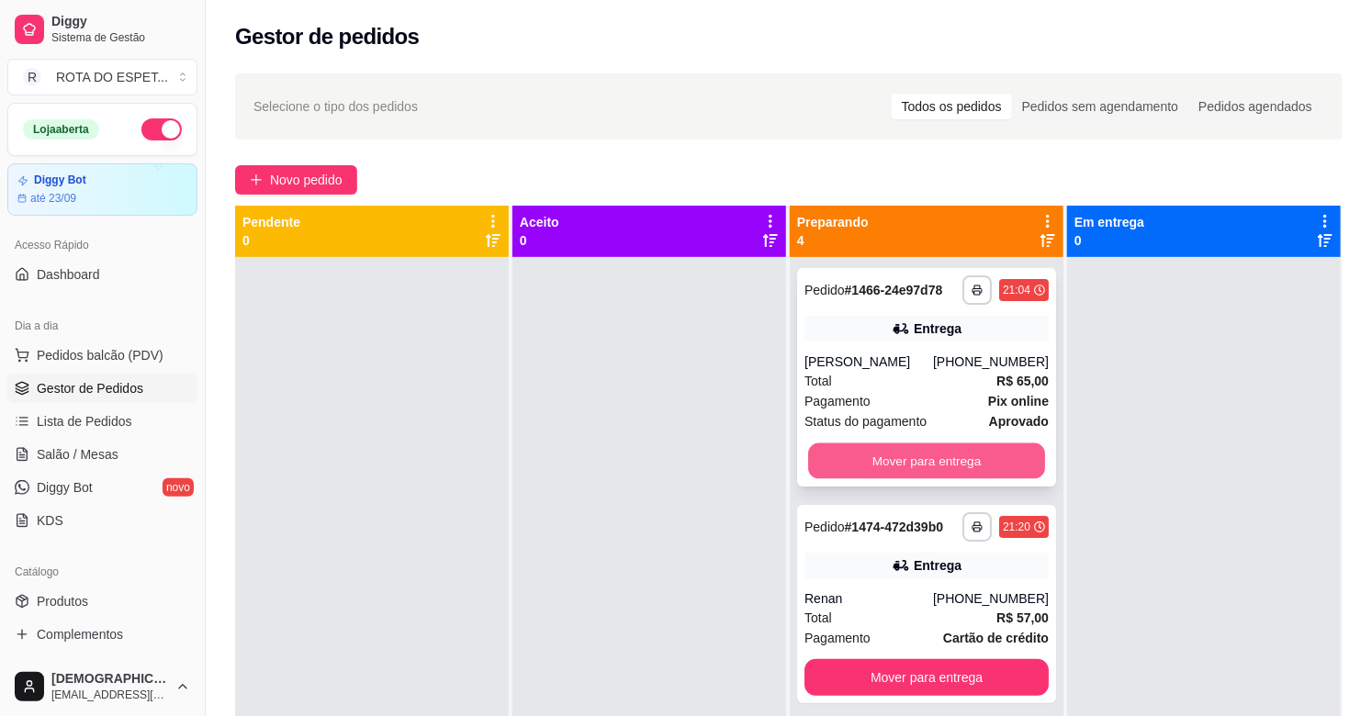
click at [902, 474] on button "Mover para entrega" at bounding box center [926, 462] width 237 height 36
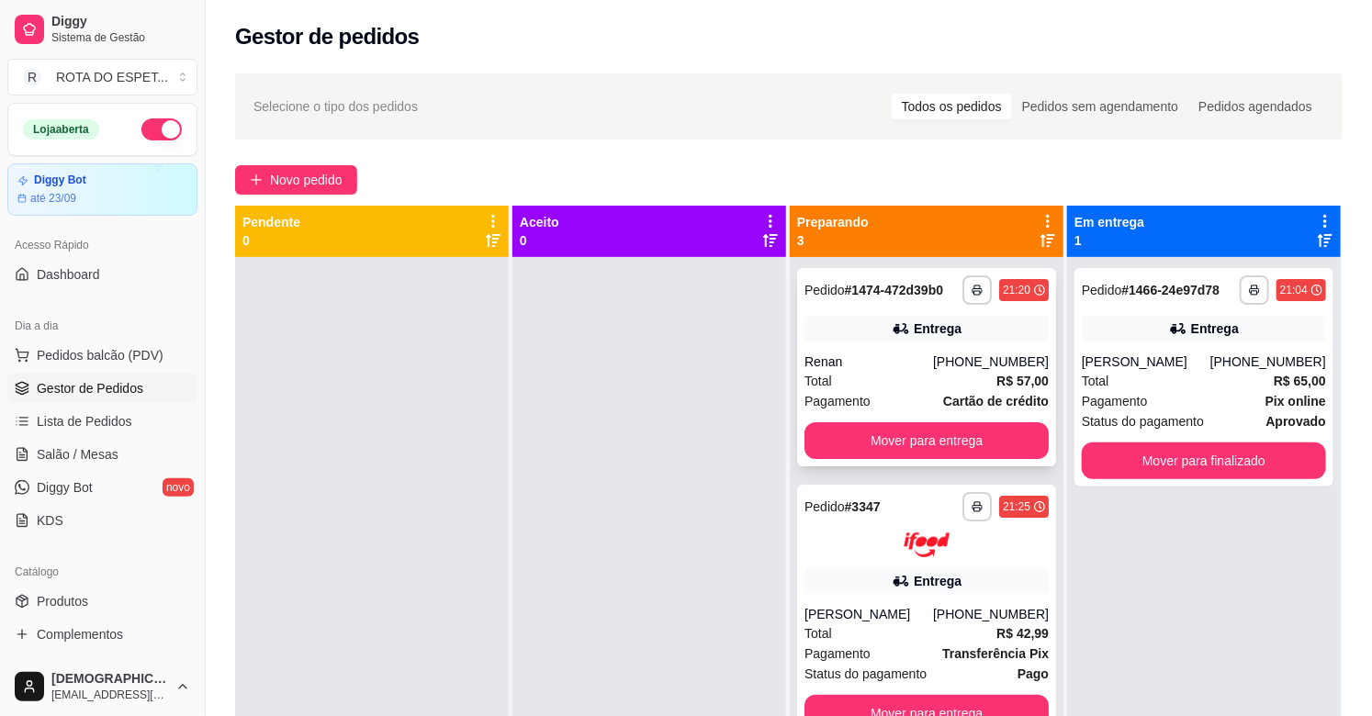
click at [875, 392] on div "Pagamento Cartão de crédito" at bounding box center [927, 401] width 244 height 20
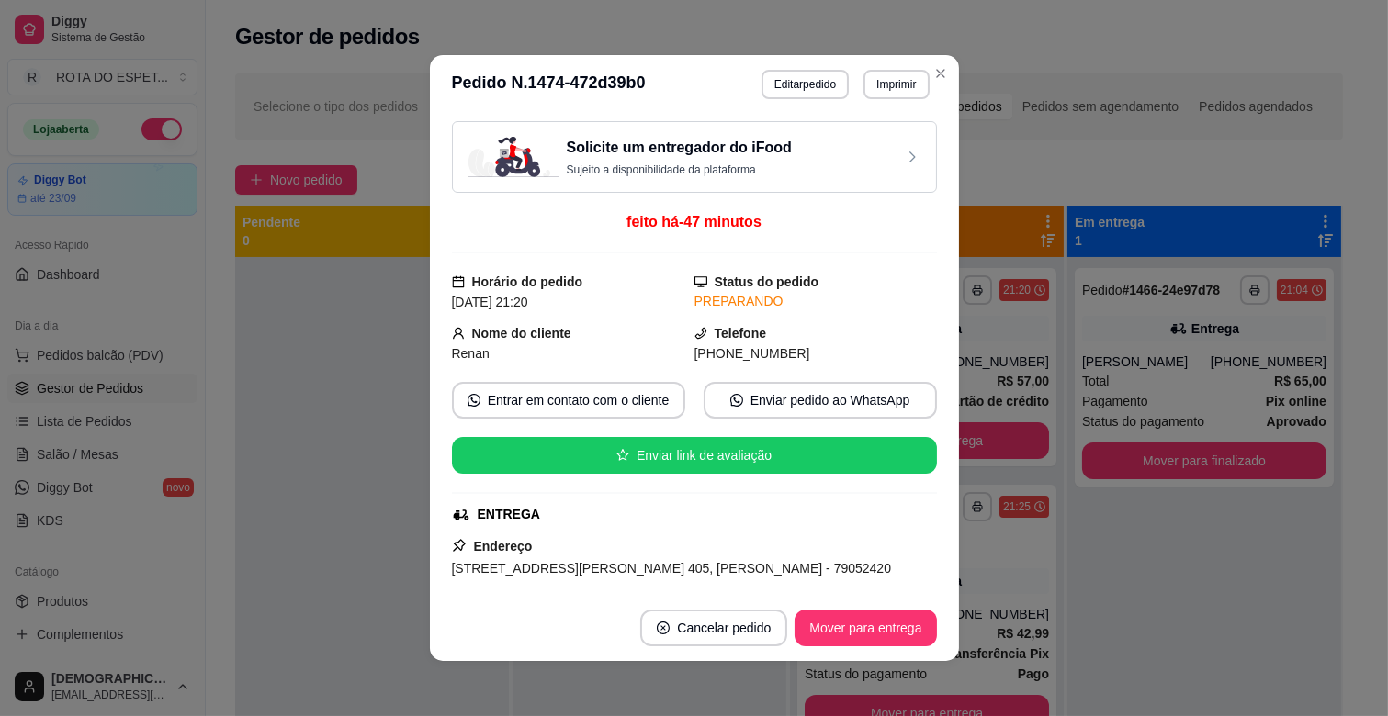
scroll to position [102, 0]
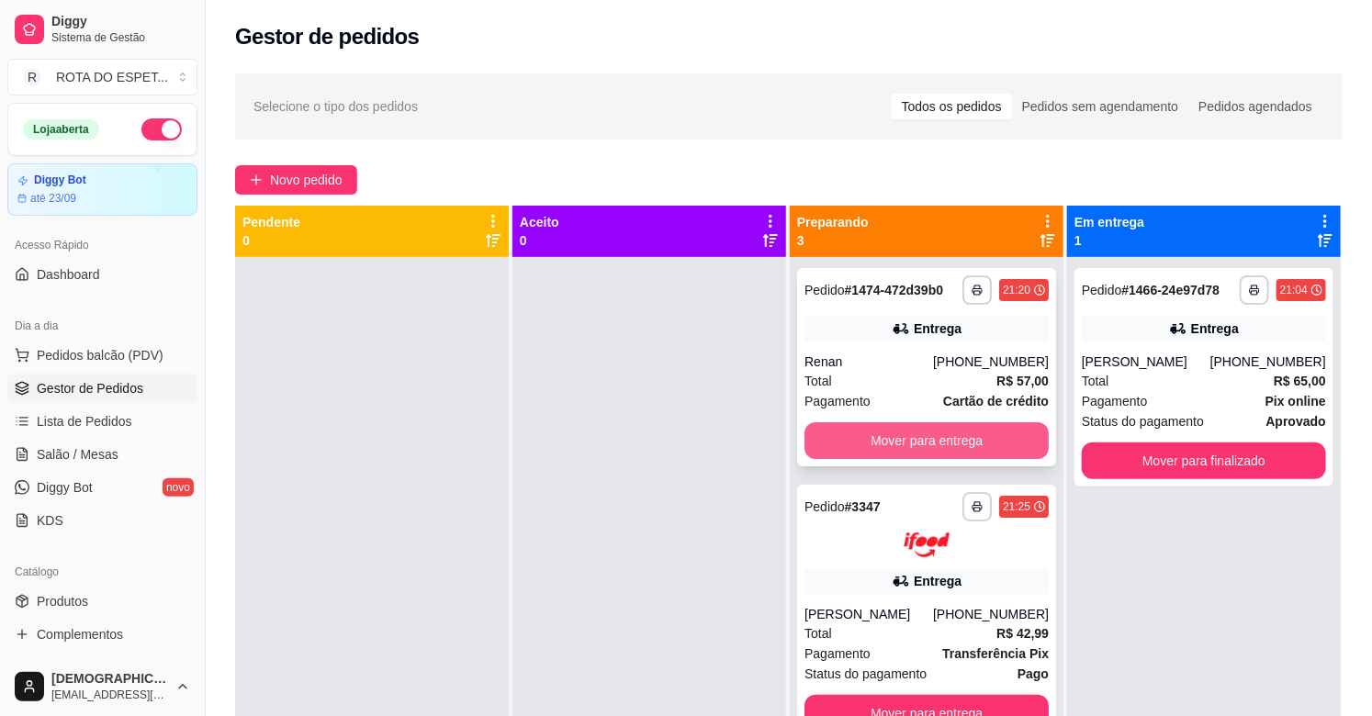
click at [961, 436] on button "Mover para entrega" at bounding box center [927, 440] width 244 height 37
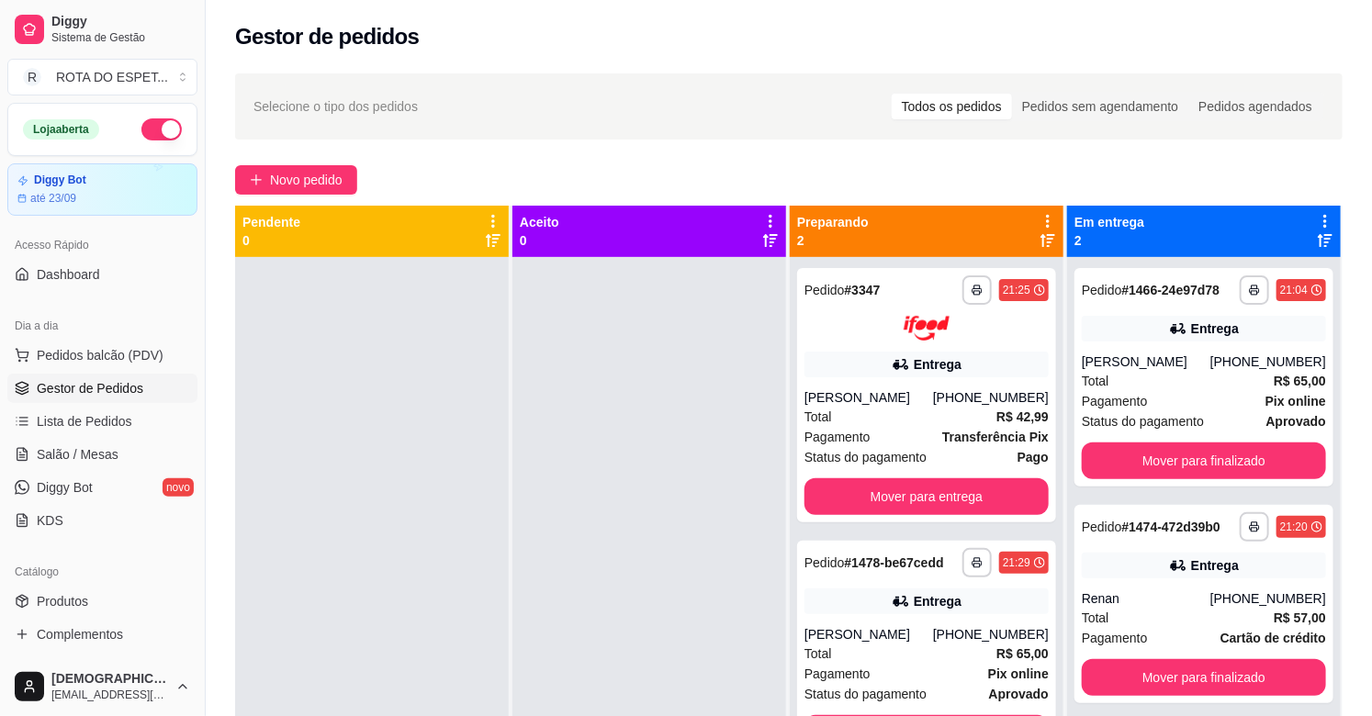
click at [632, 478] on div at bounding box center [649, 615] width 274 height 716
click at [602, 545] on div at bounding box center [649, 615] width 274 height 716
click at [88, 452] on span "Salão / Mesas" at bounding box center [78, 454] width 82 height 18
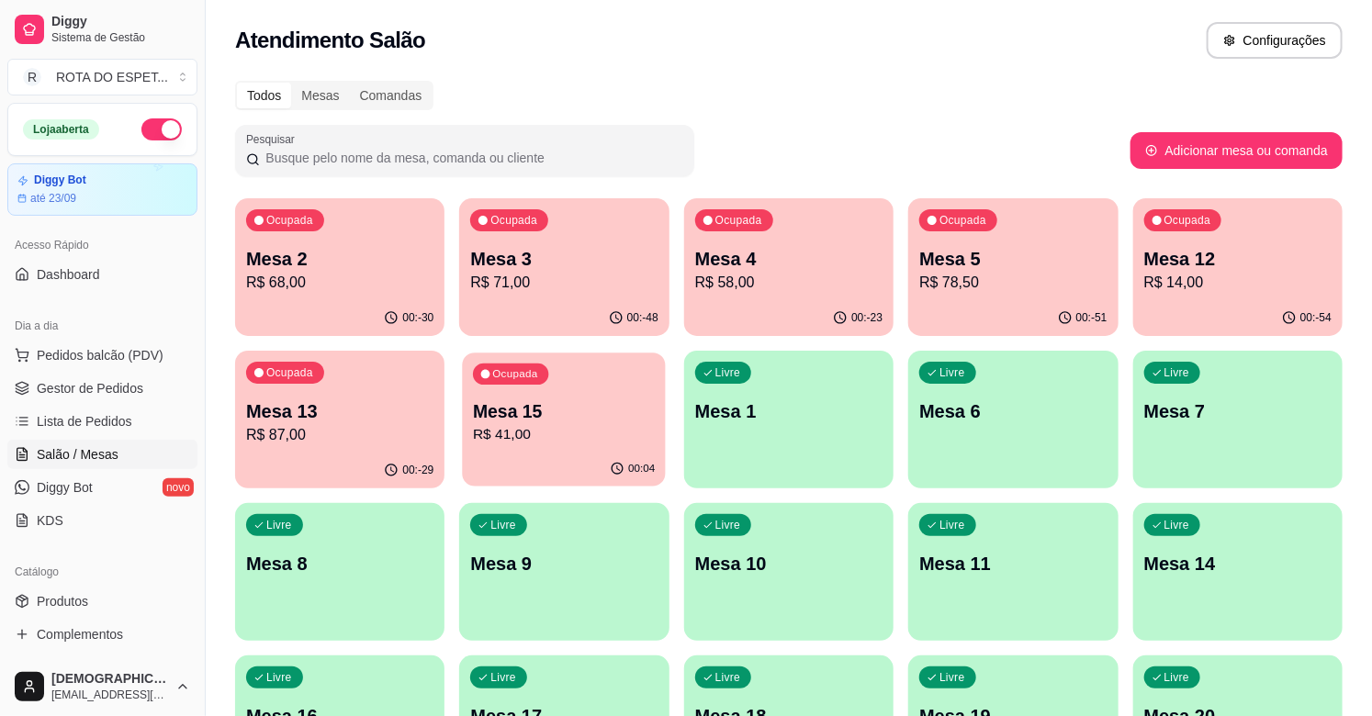
click at [593, 422] on p "Mesa 15" at bounding box center [564, 412] width 182 height 25
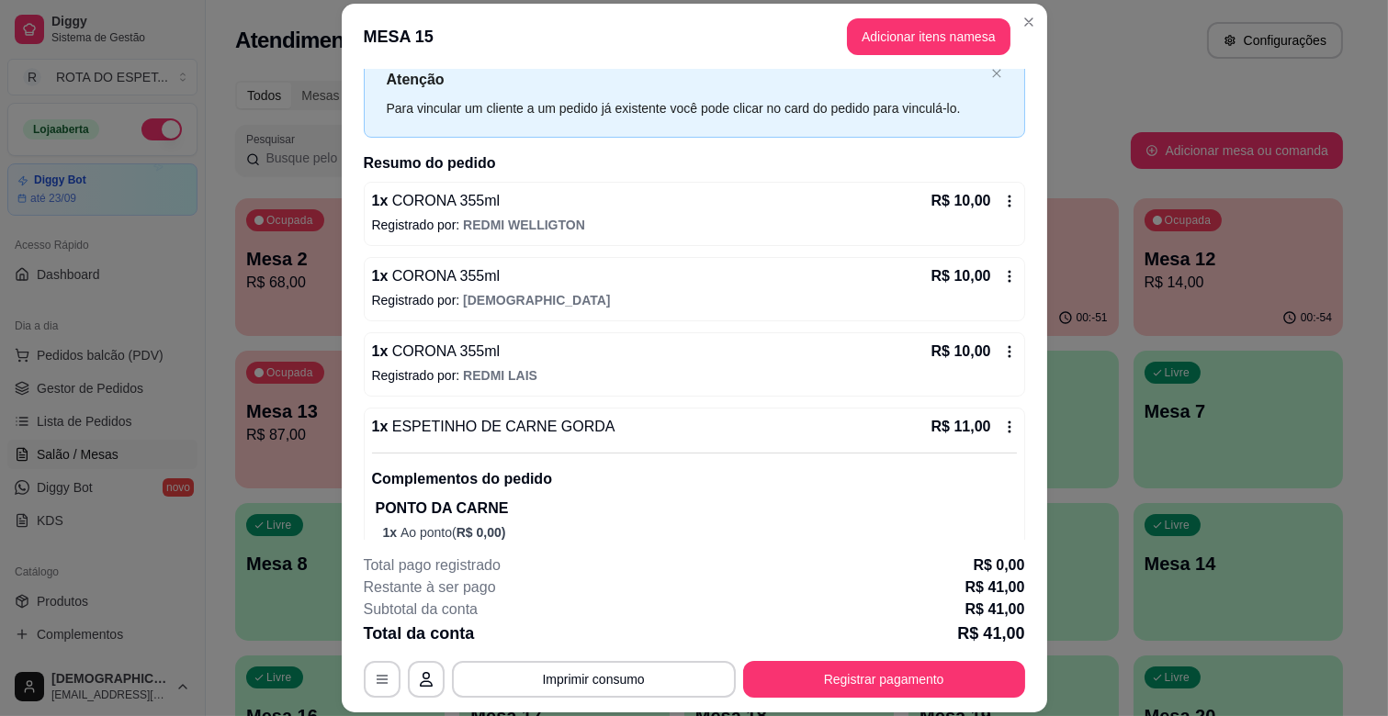
scroll to position [105, 0]
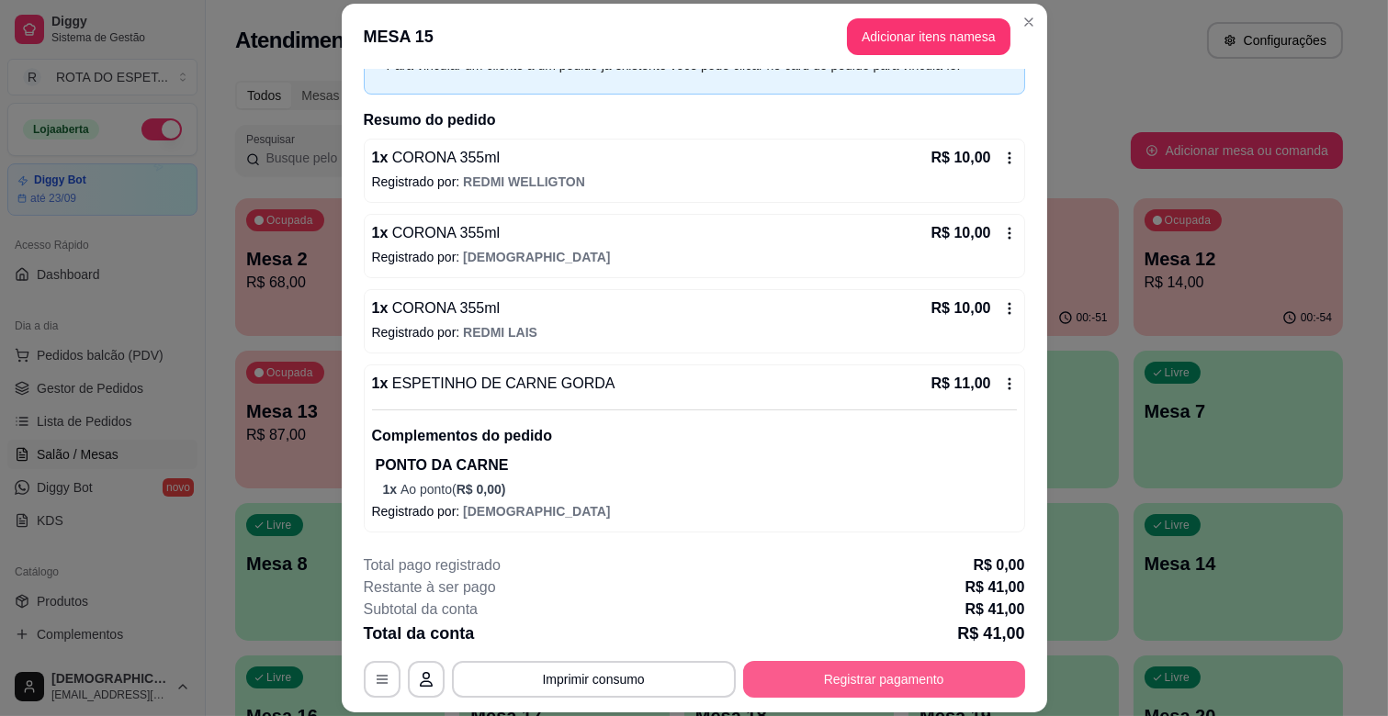
click at [896, 676] on button "Registrar pagamento" at bounding box center [884, 679] width 282 height 37
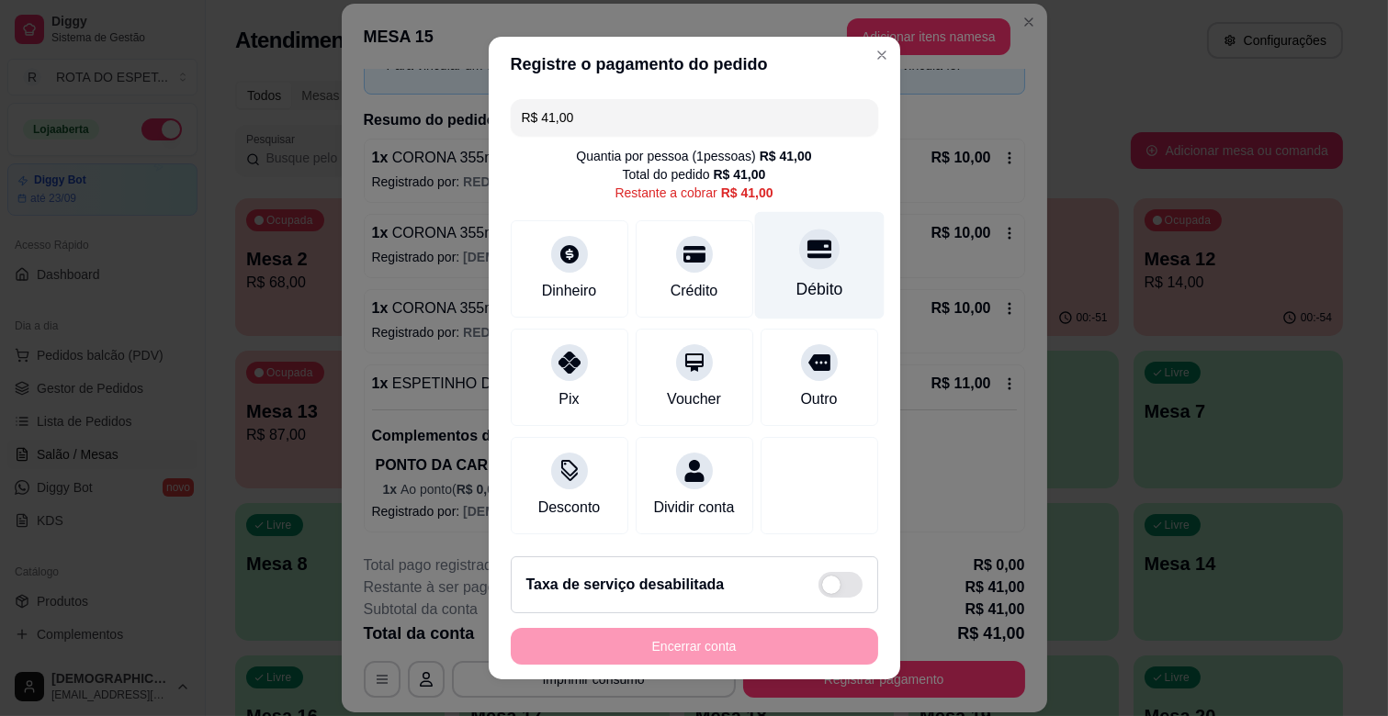
click at [778, 273] on div "Débito" at bounding box center [818, 265] width 129 height 107
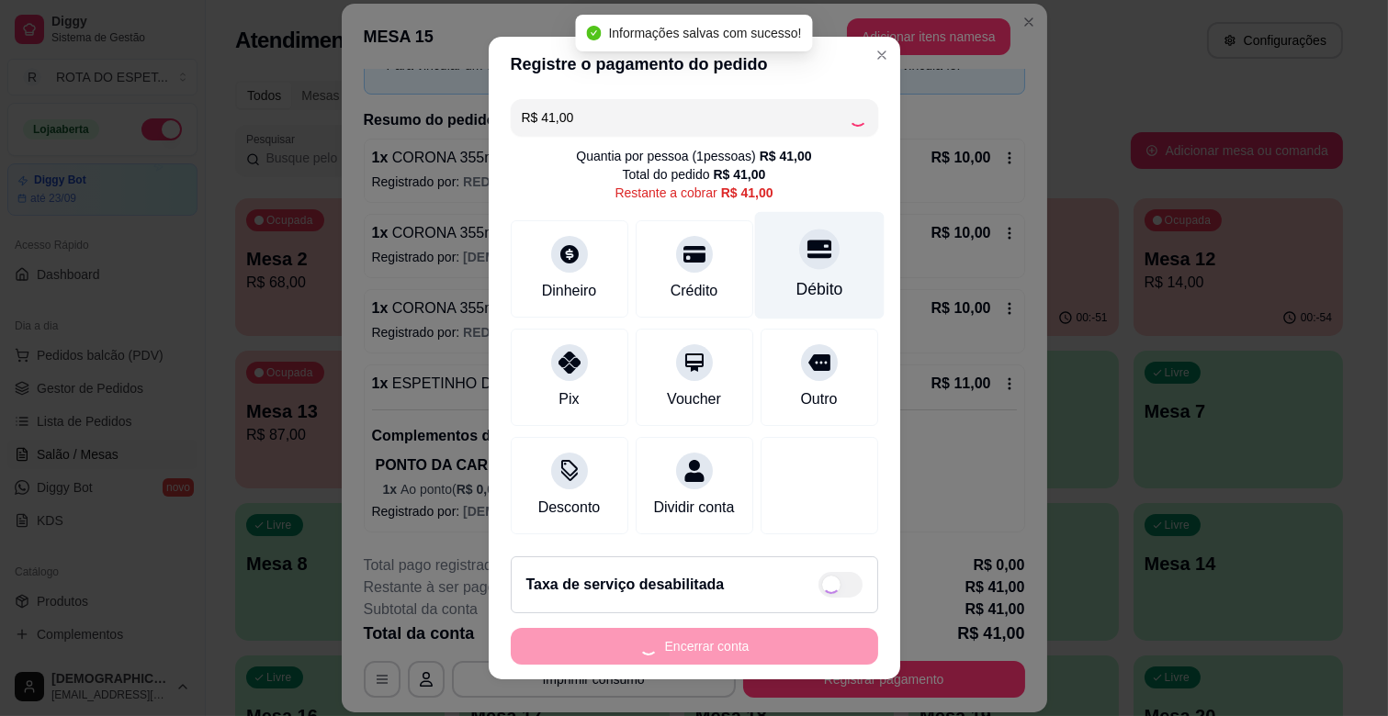
type input "R$ 0,00"
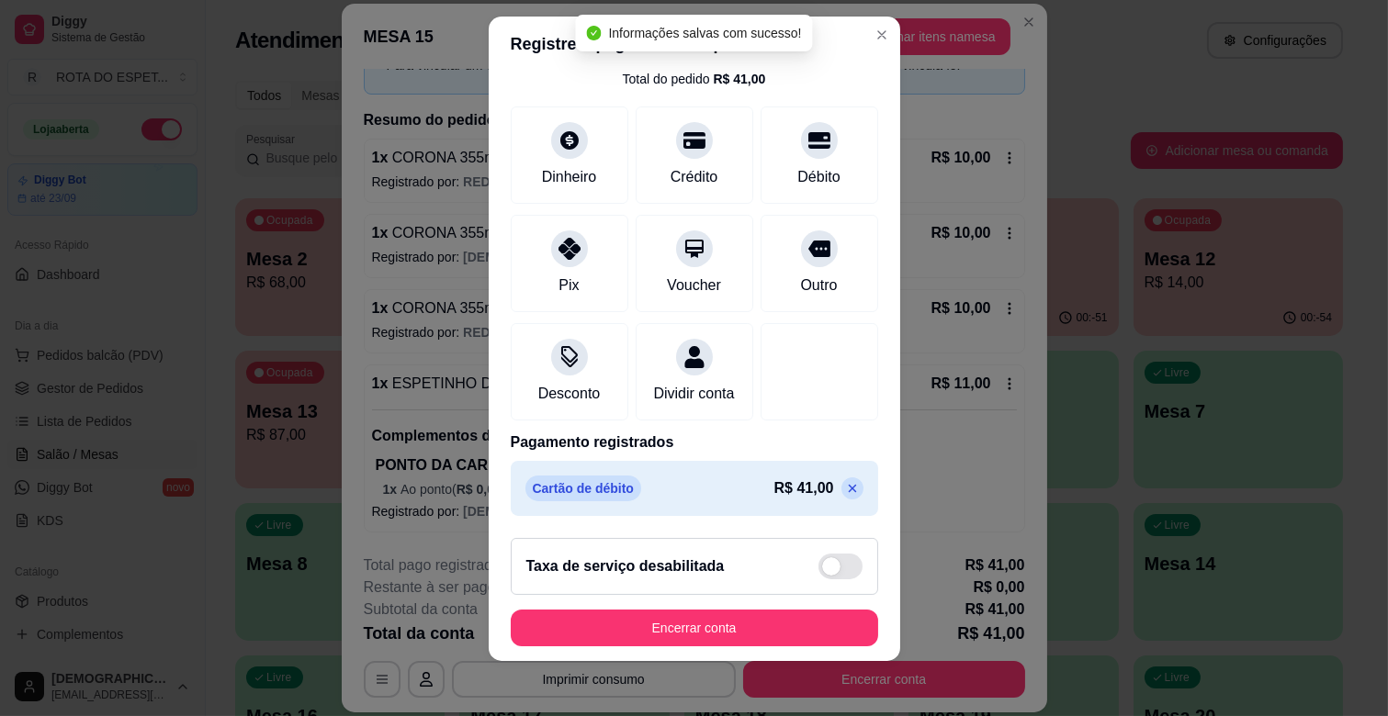
scroll to position [23, 0]
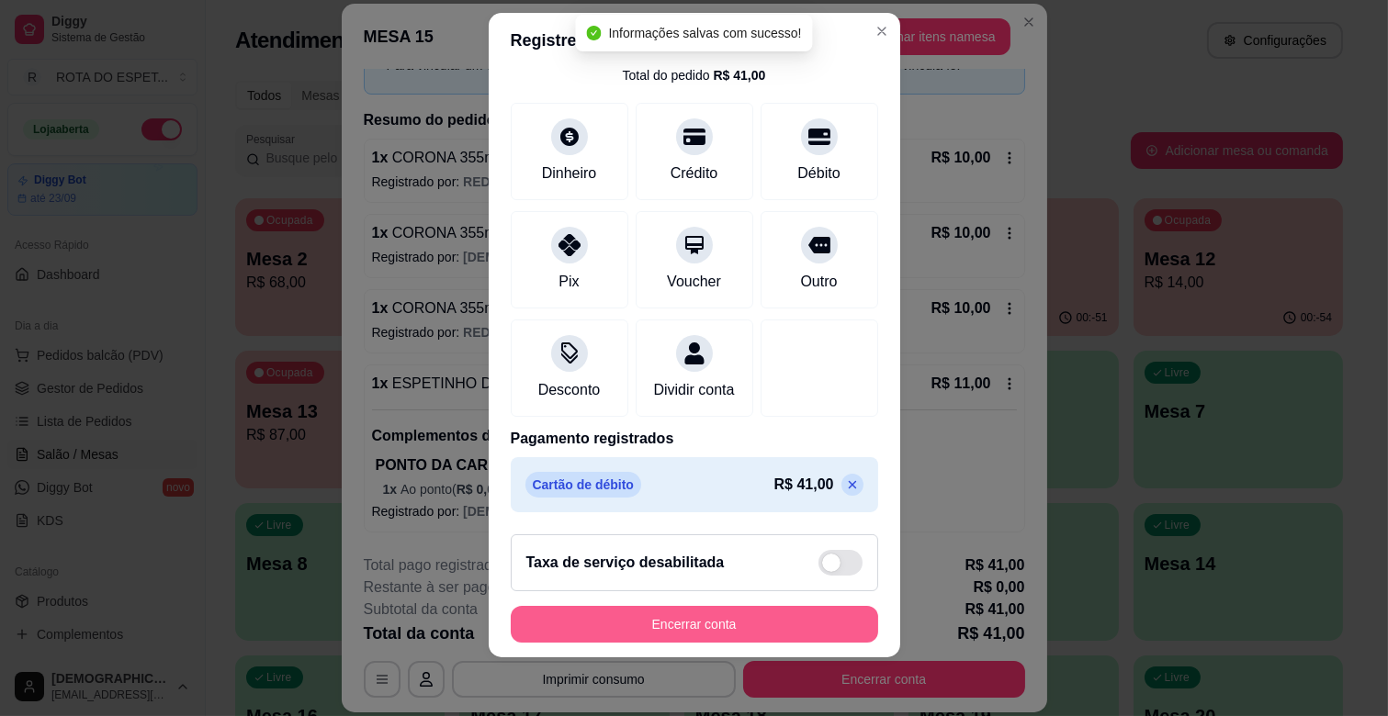
click at [708, 616] on button "Encerrar conta" at bounding box center [694, 624] width 367 height 37
click at [708, 616] on div "Encerrar conta" at bounding box center [694, 624] width 367 height 37
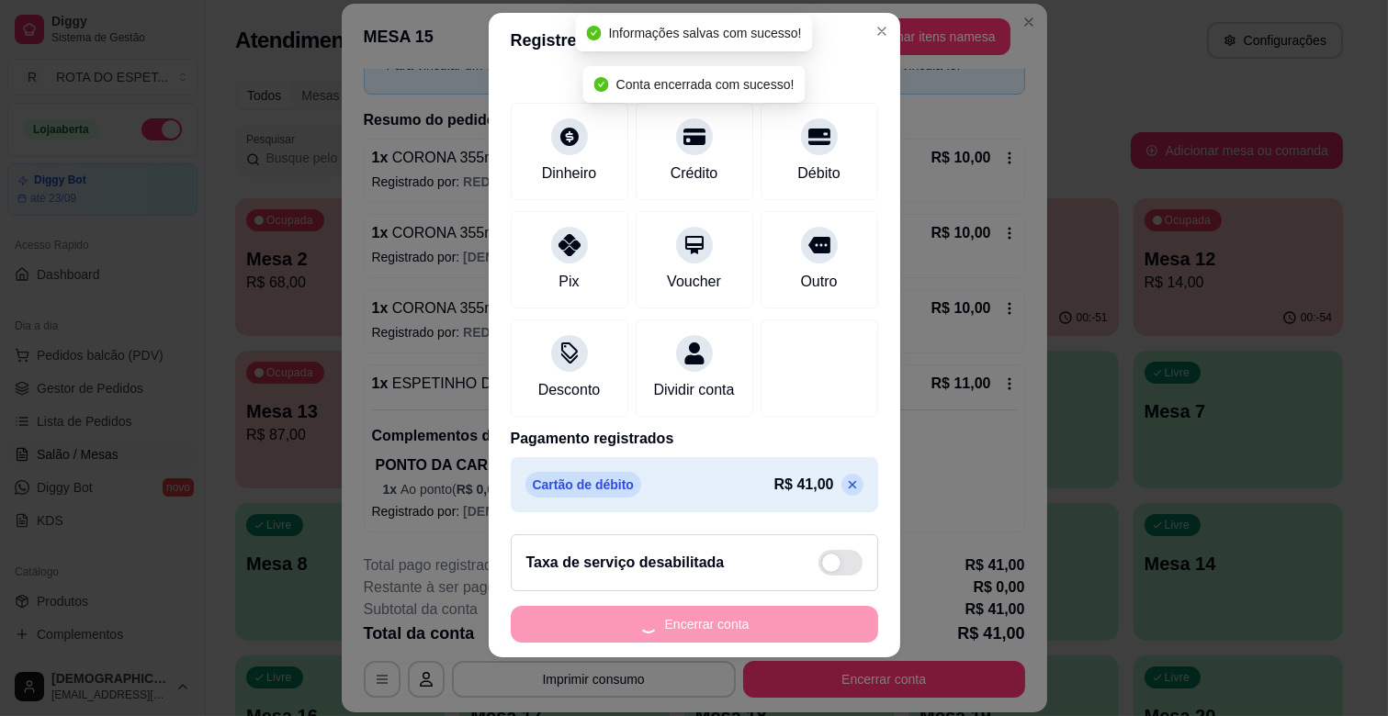
scroll to position [0, 0]
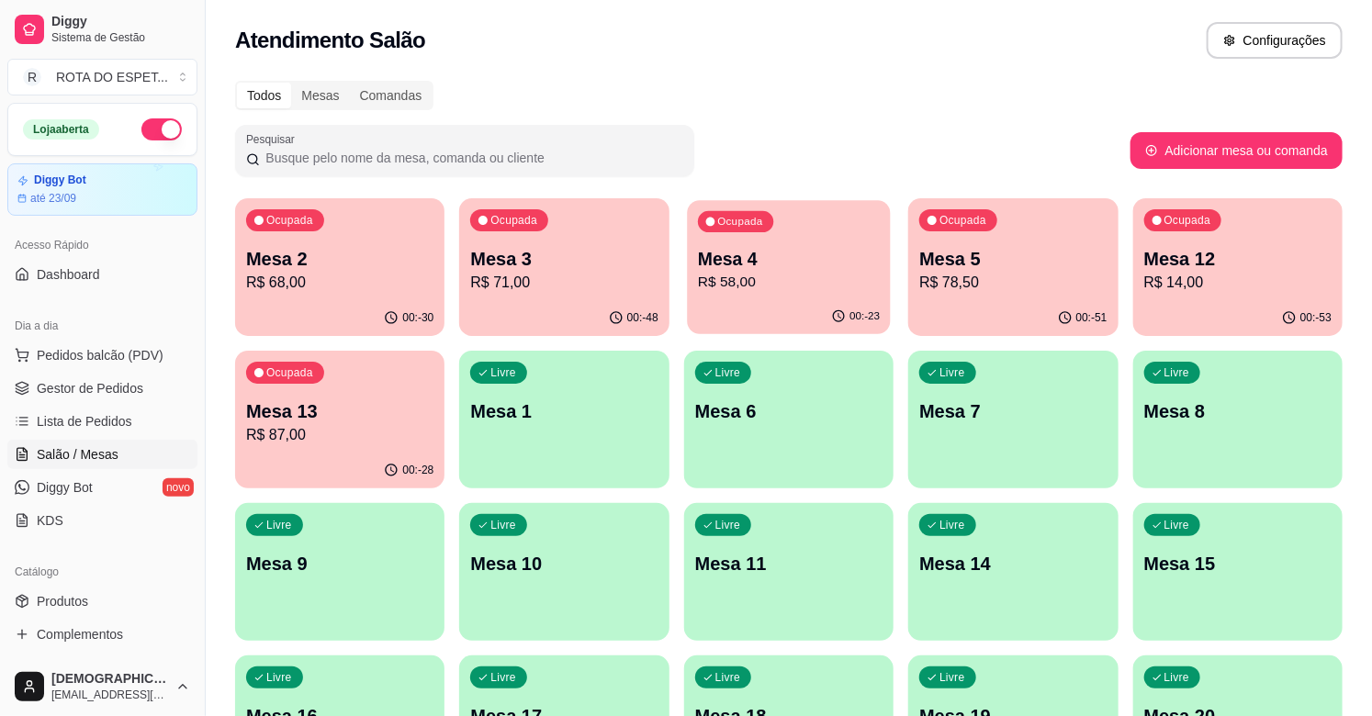
click at [810, 264] on p "Mesa 4" at bounding box center [789, 259] width 182 height 25
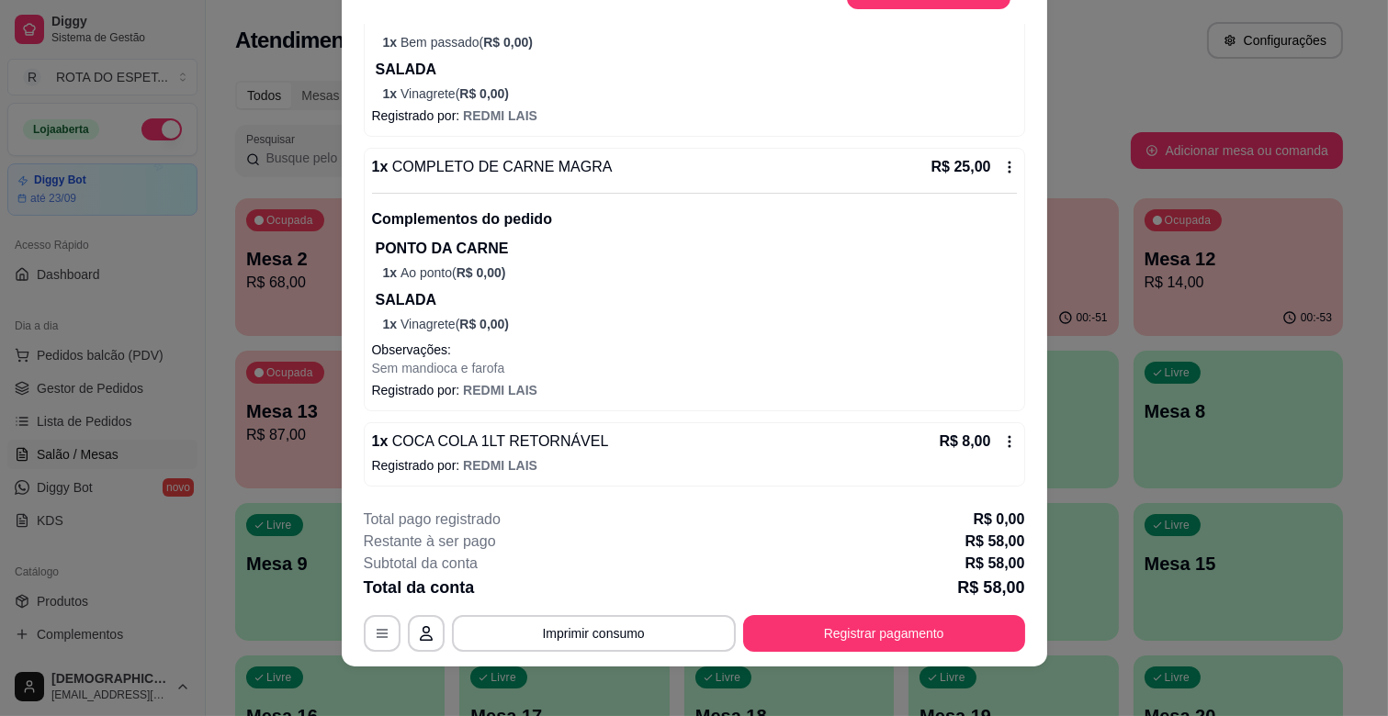
scroll to position [55, 0]
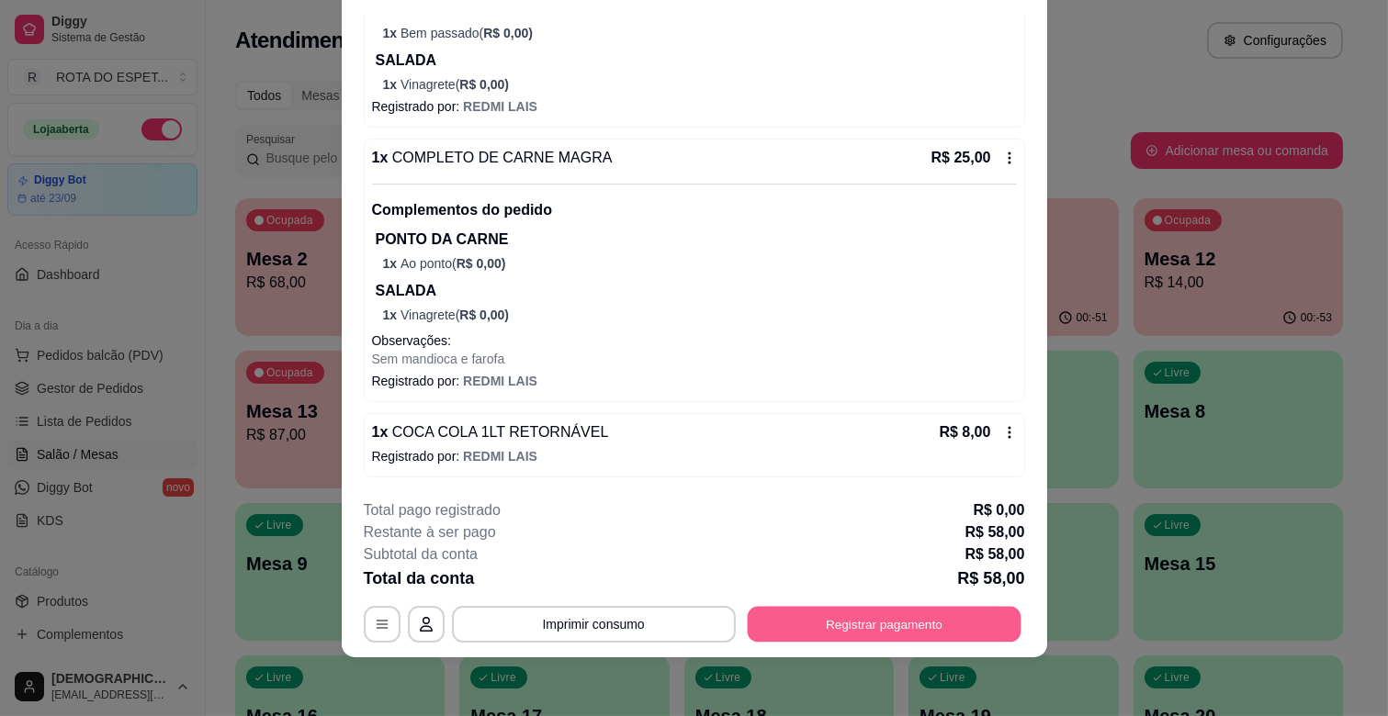
click at [897, 619] on button "Registrar pagamento" at bounding box center [884, 625] width 274 height 36
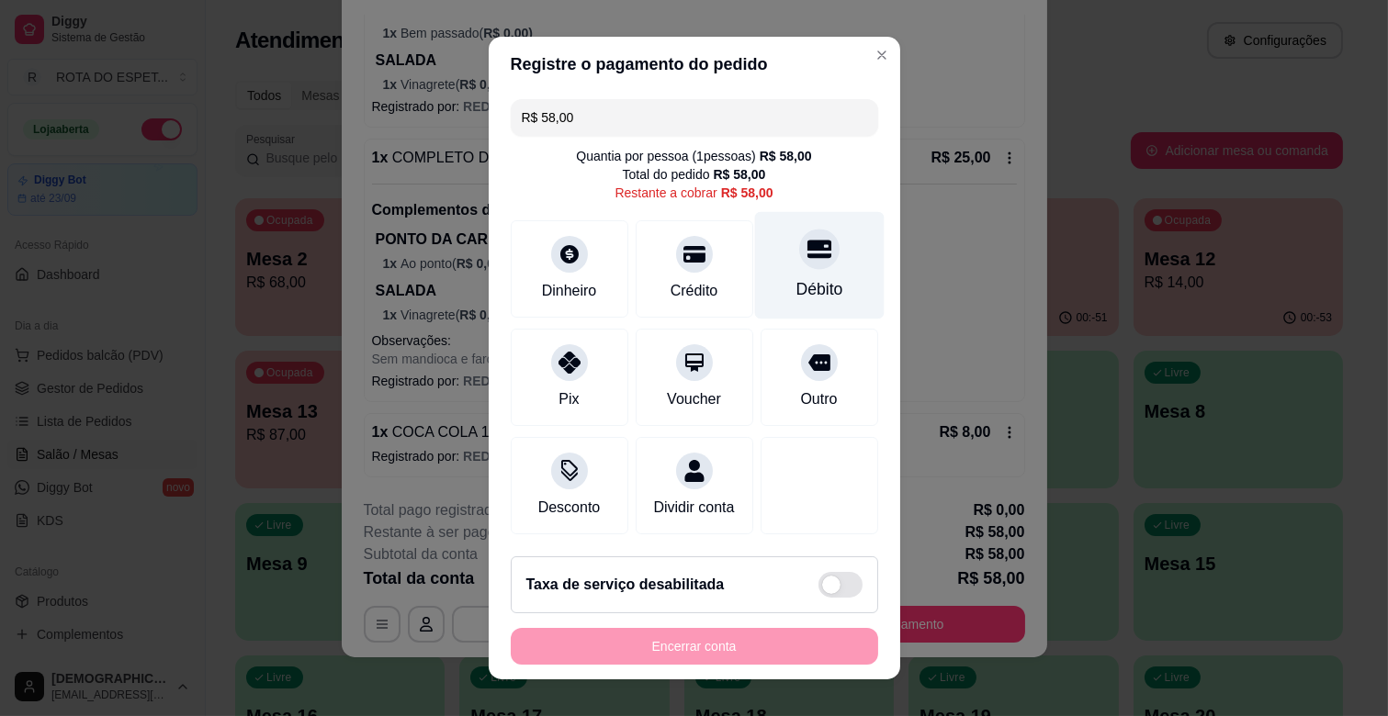
click at [795, 286] on div "Débito" at bounding box center [818, 289] width 47 height 24
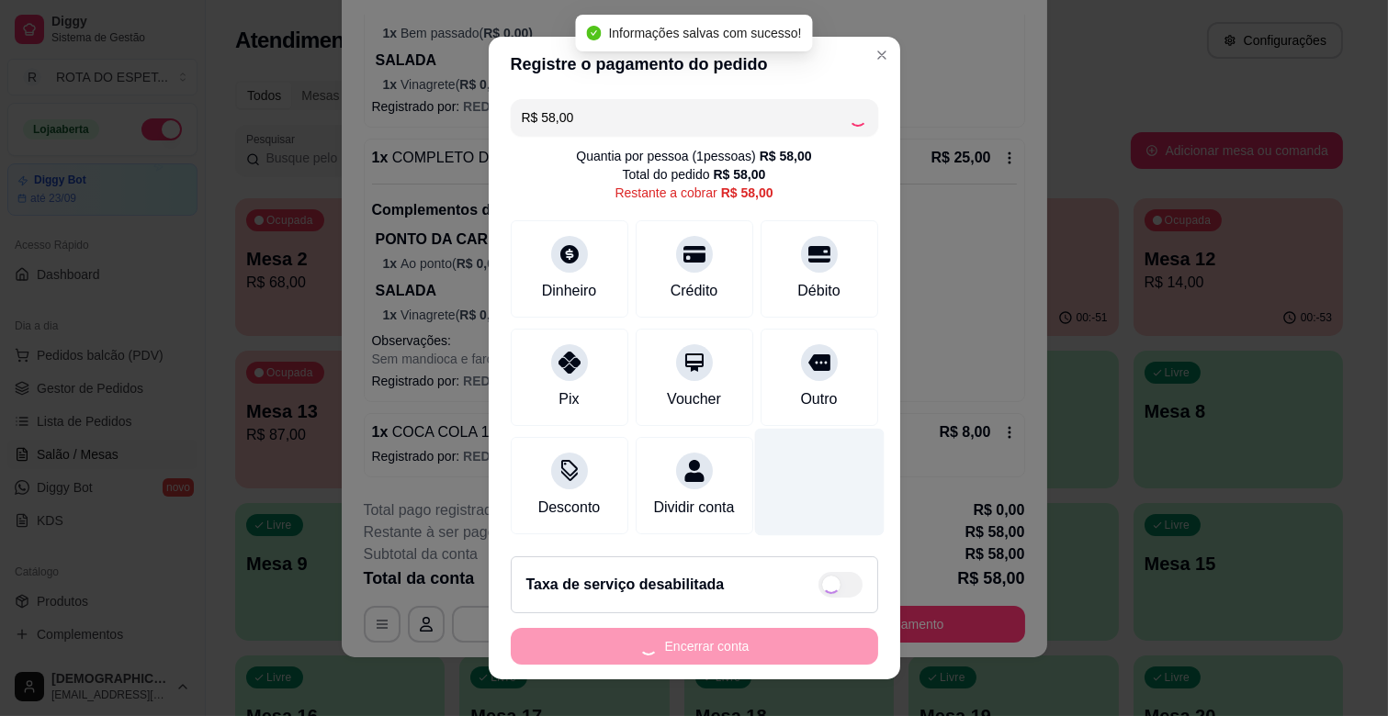
type input "R$ 0,00"
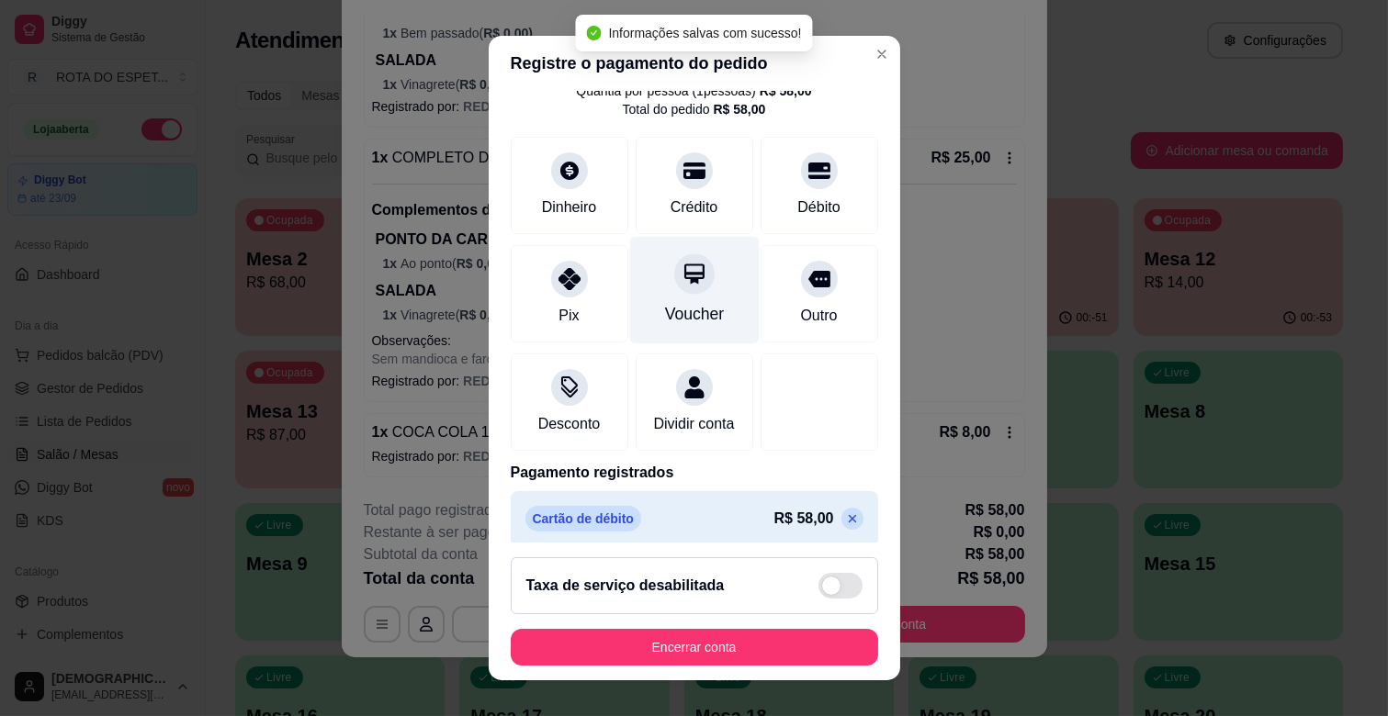
scroll to position [97, 0]
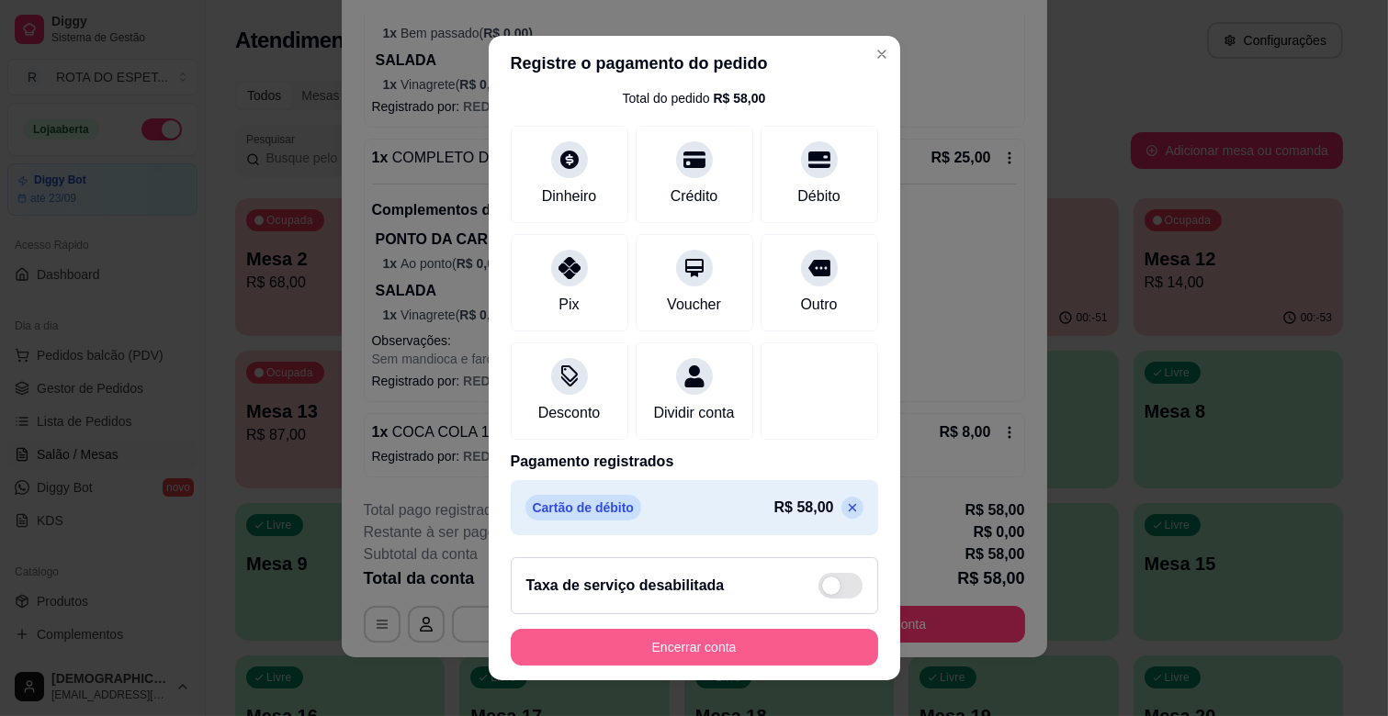
click at [708, 644] on button "Encerrar conta" at bounding box center [694, 647] width 367 height 37
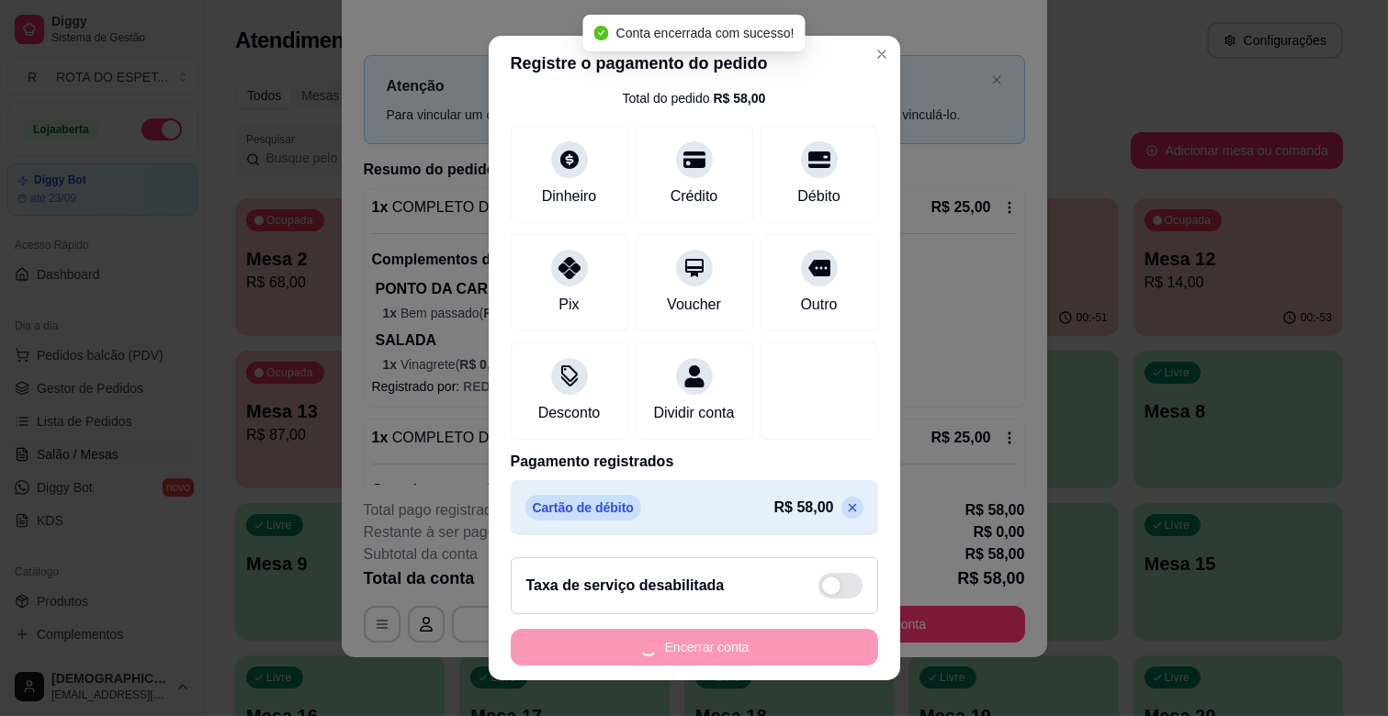
scroll to position [0, 0]
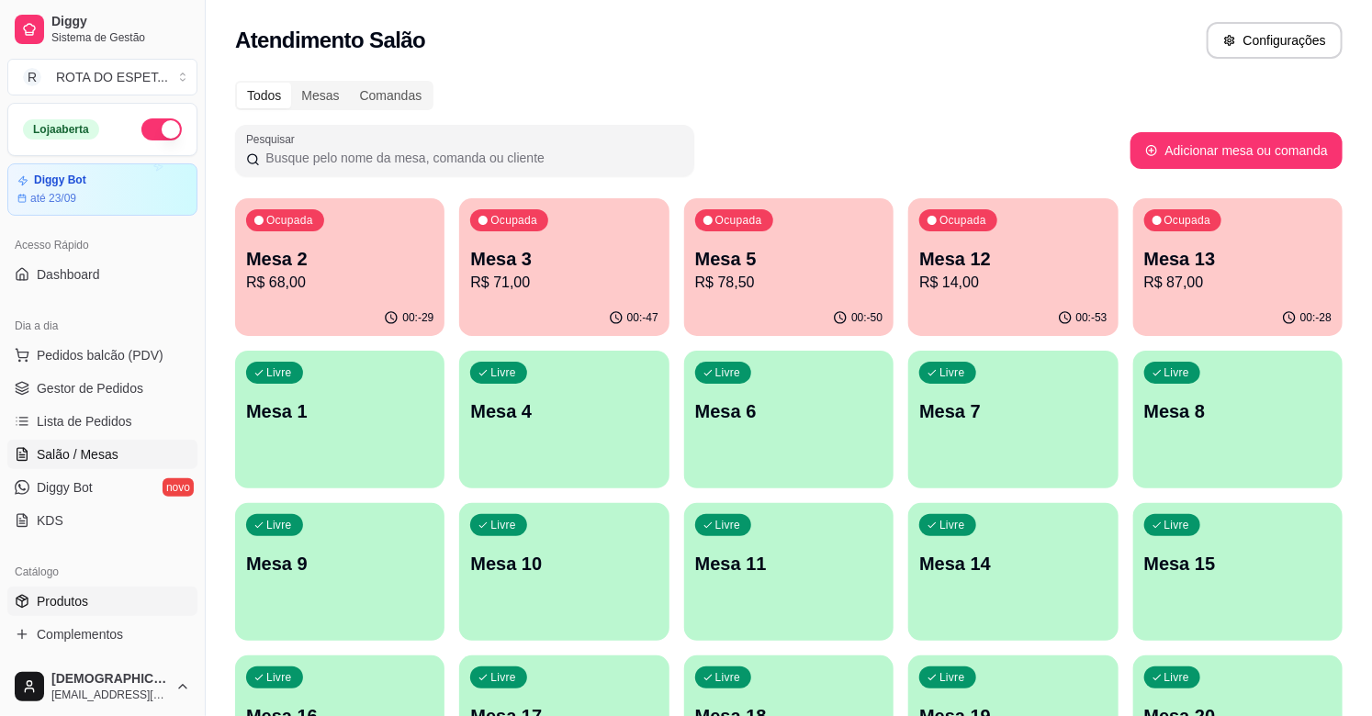
click at [59, 599] on span "Produtos" at bounding box center [62, 601] width 51 height 18
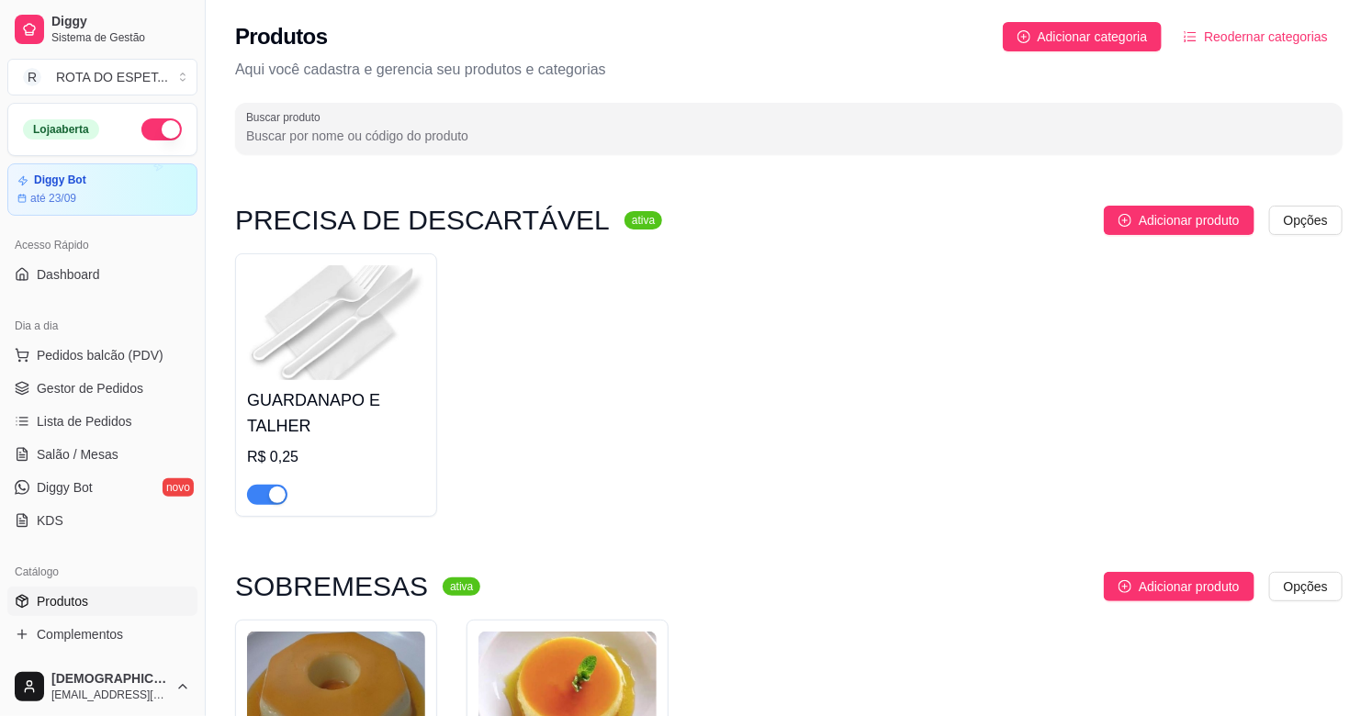
click at [470, 135] on input "Buscar produto" at bounding box center [789, 136] width 1086 height 18
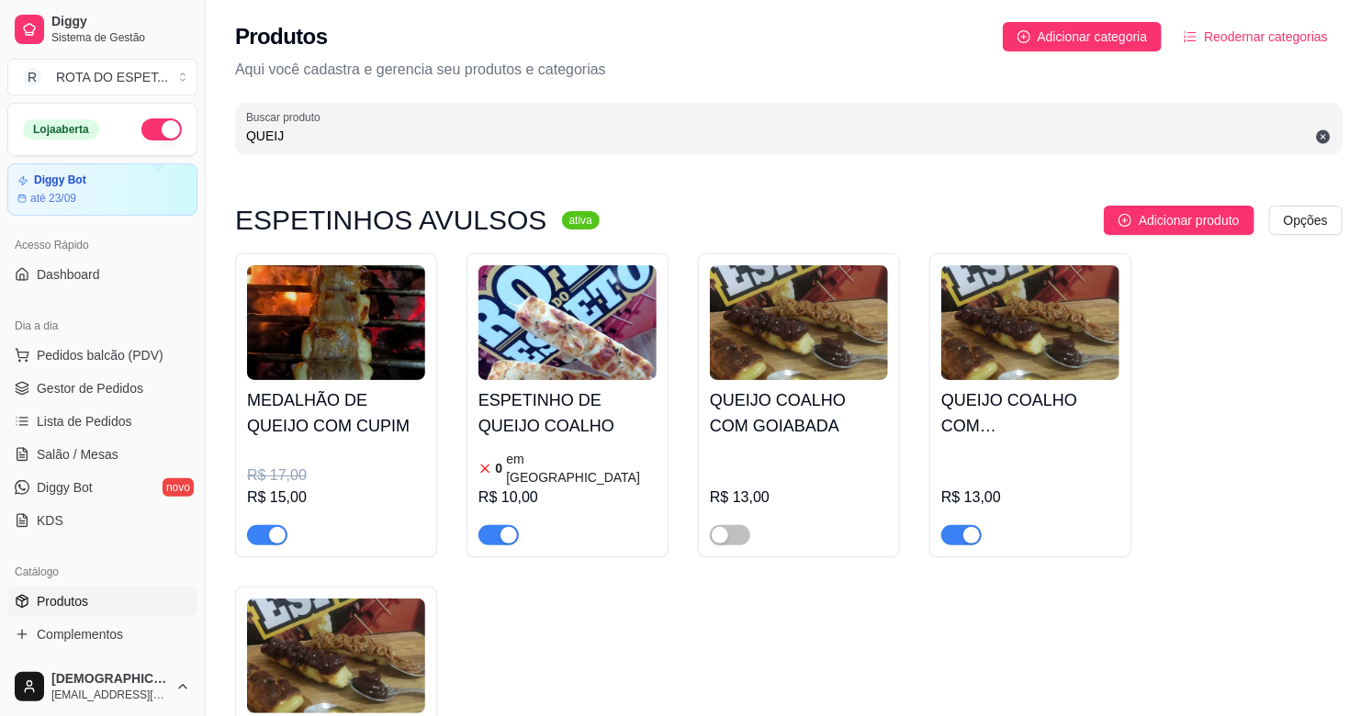
type input "QUEIJ"
click at [575, 445] on div "ESPETINHO DE QUEIJO COALHO 0 em estoque R$ 10,00" at bounding box center [567, 462] width 178 height 165
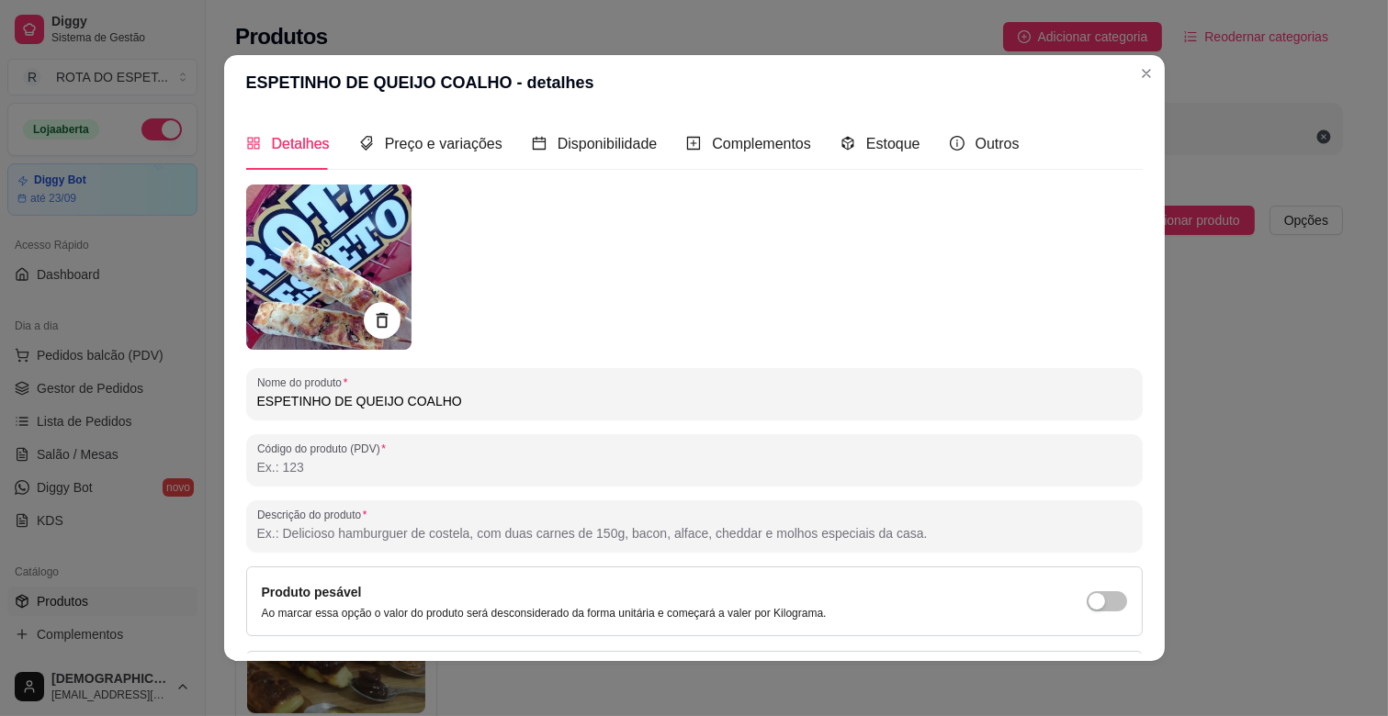
click at [824, 140] on div "Detalhes Preço e variações Disponibilidade Complementos Estoque Outros" at bounding box center [632, 144] width 773 height 52
click at [843, 141] on div "Estoque" at bounding box center [880, 143] width 80 height 23
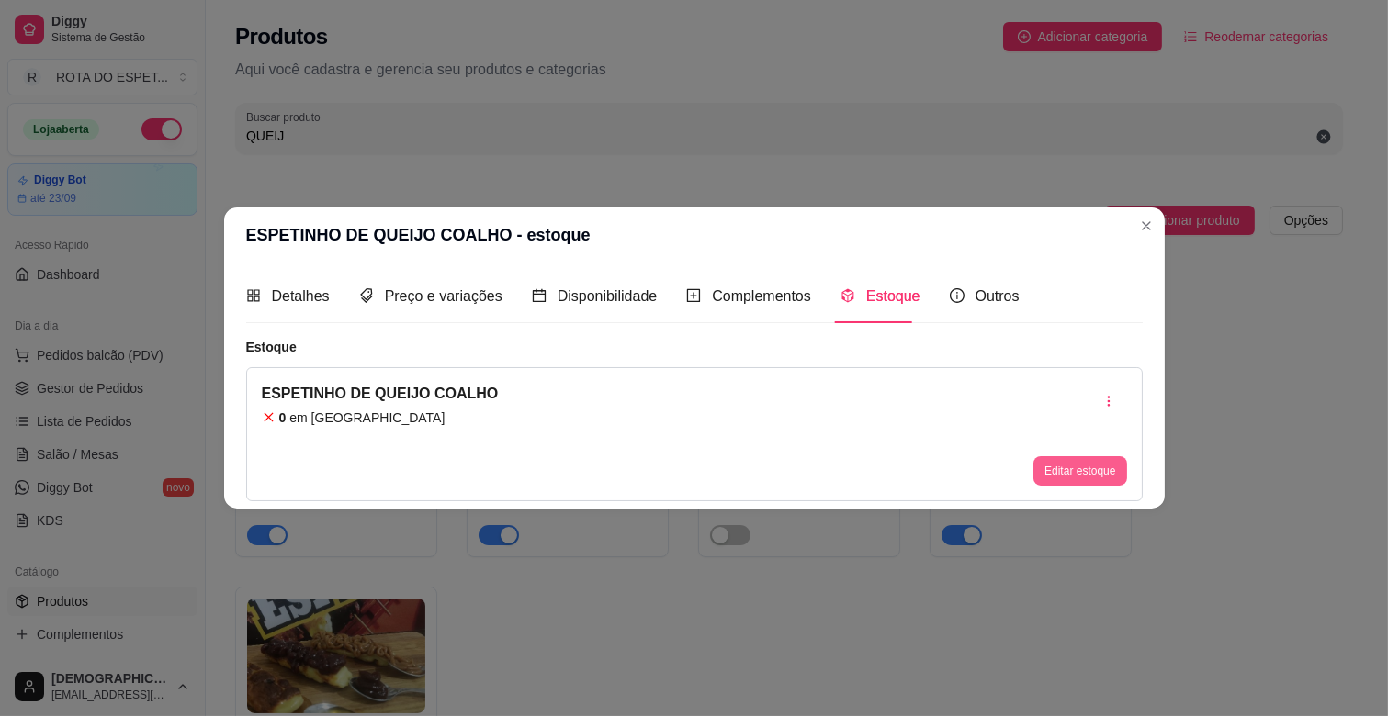
click at [1070, 461] on button "Editar estoque" at bounding box center [1079, 470] width 93 height 29
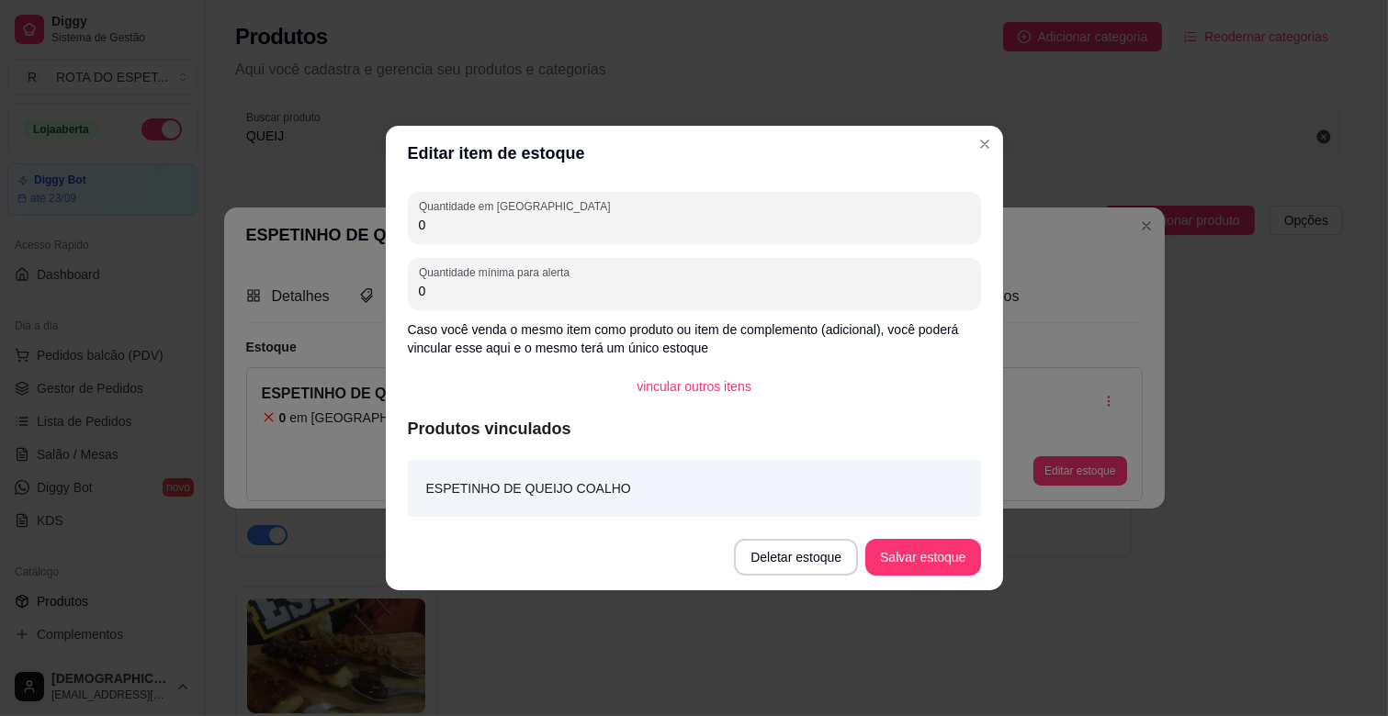
click at [582, 231] on input "0" at bounding box center [694, 225] width 551 height 18
type input "5"
click at [925, 556] on button "Salvar estoque" at bounding box center [922, 557] width 115 height 37
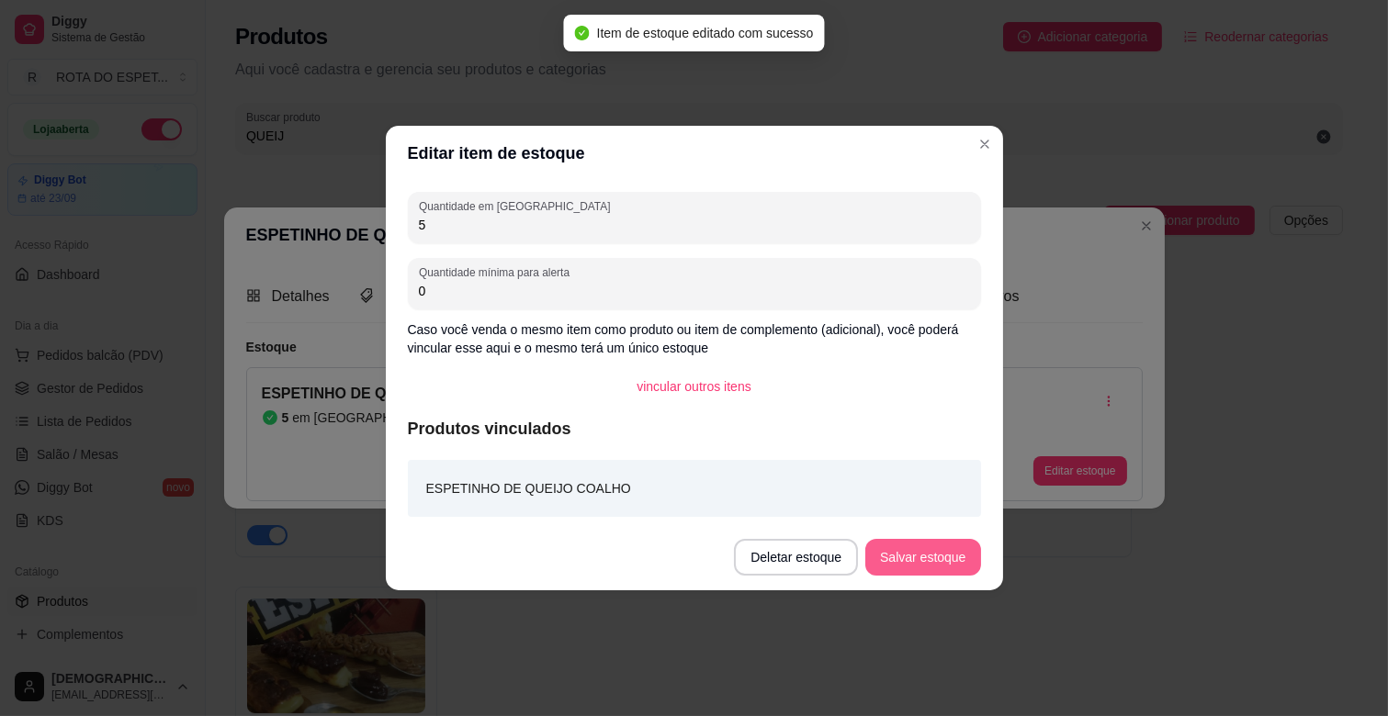
click at [946, 558] on button "Salvar estoque" at bounding box center [922, 557] width 115 height 37
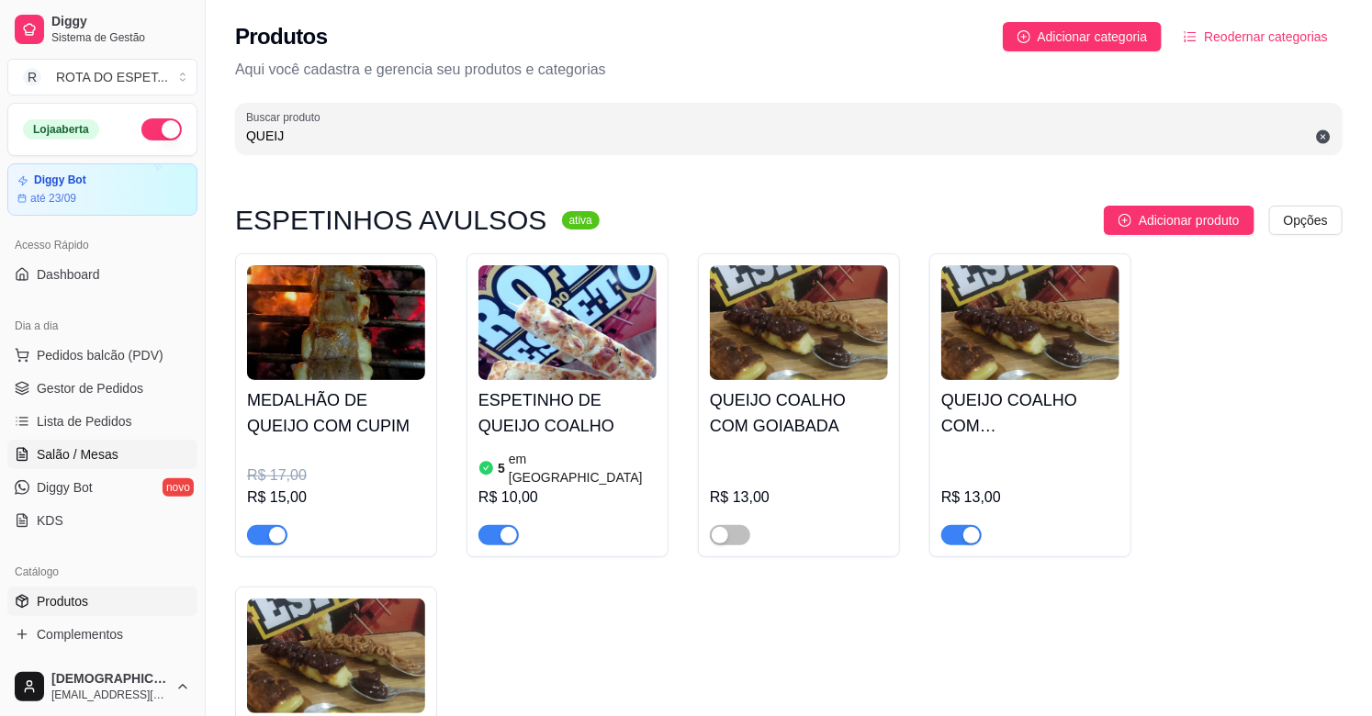
click at [87, 442] on link "Salão / Mesas" at bounding box center [102, 454] width 190 height 29
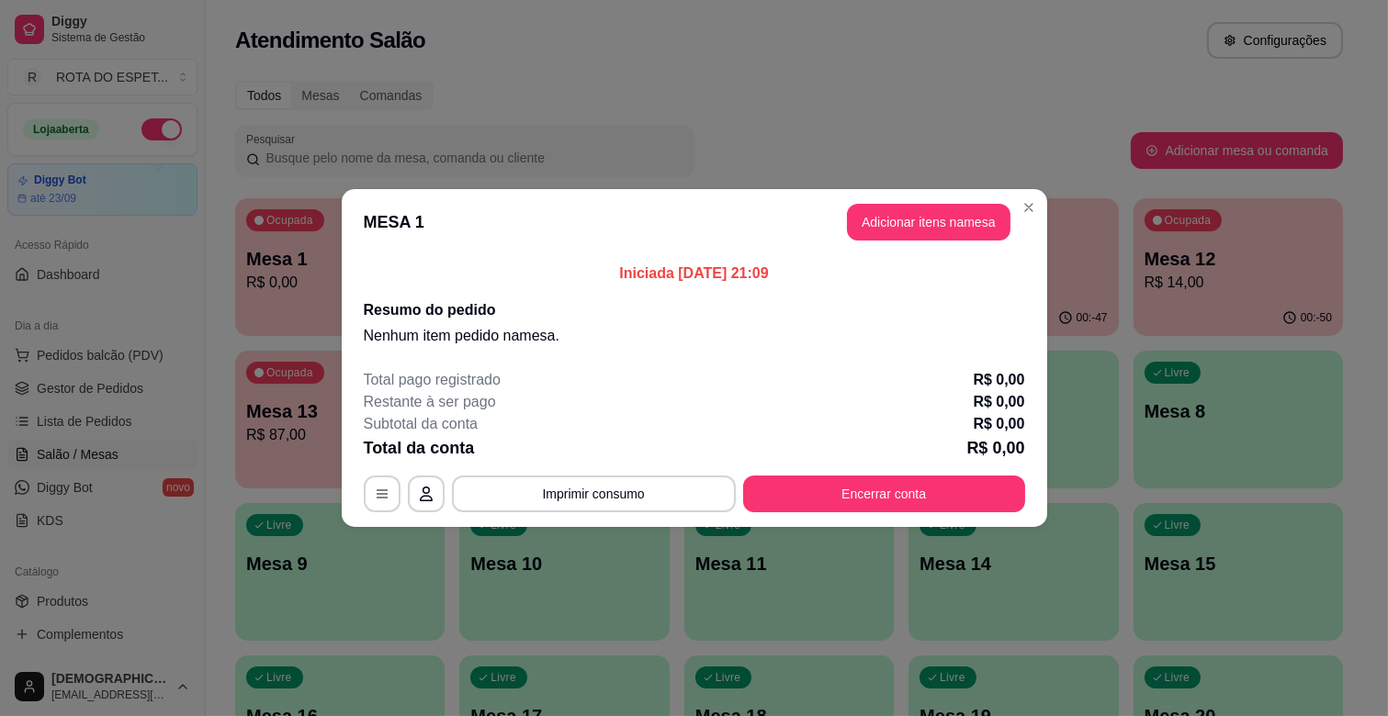
click at [940, 242] on header "MESA 1 Adicionar itens na mesa" at bounding box center [694, 222] width 705 height 66
click at [923, 220] on button "Adicionar itens na mesa" at bounding box center [928, 222] width 163 height 37
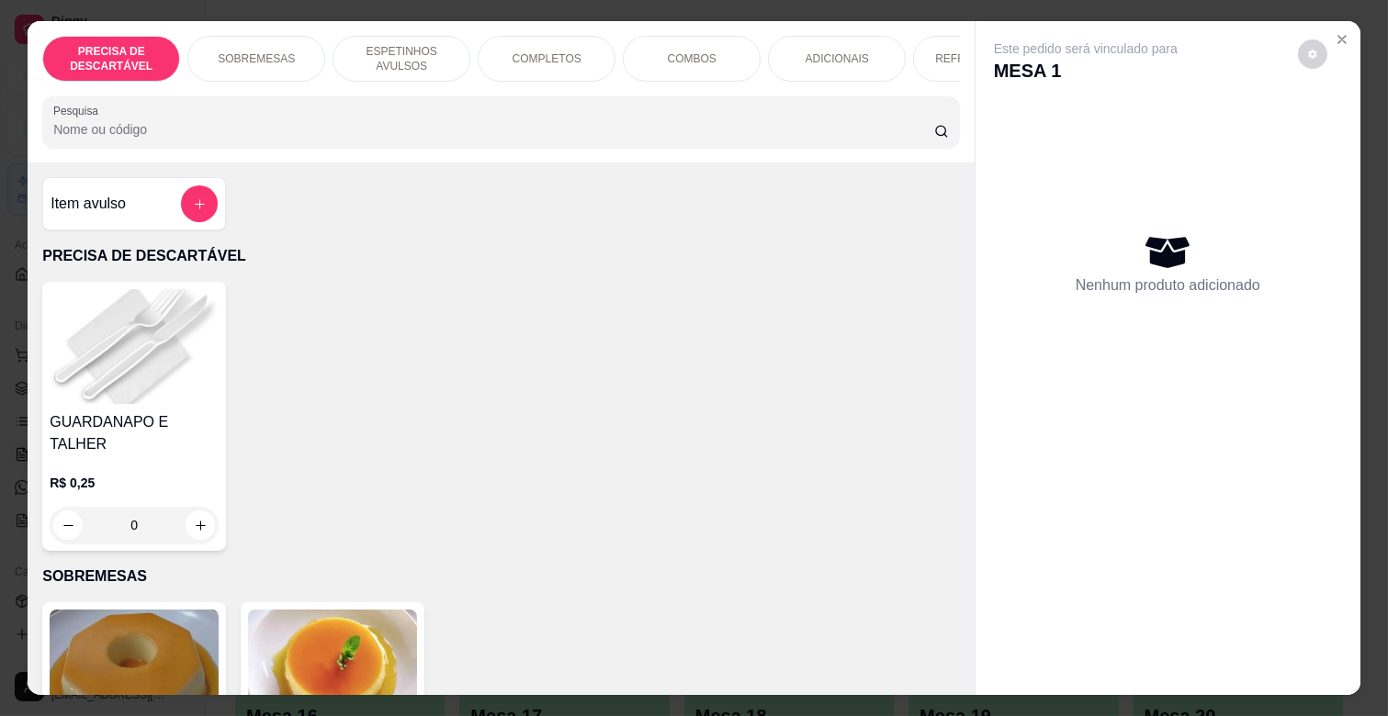
click at [834, 37] on div "ADICIONAIS" at bounding box center [837, 59] width 138 height 46
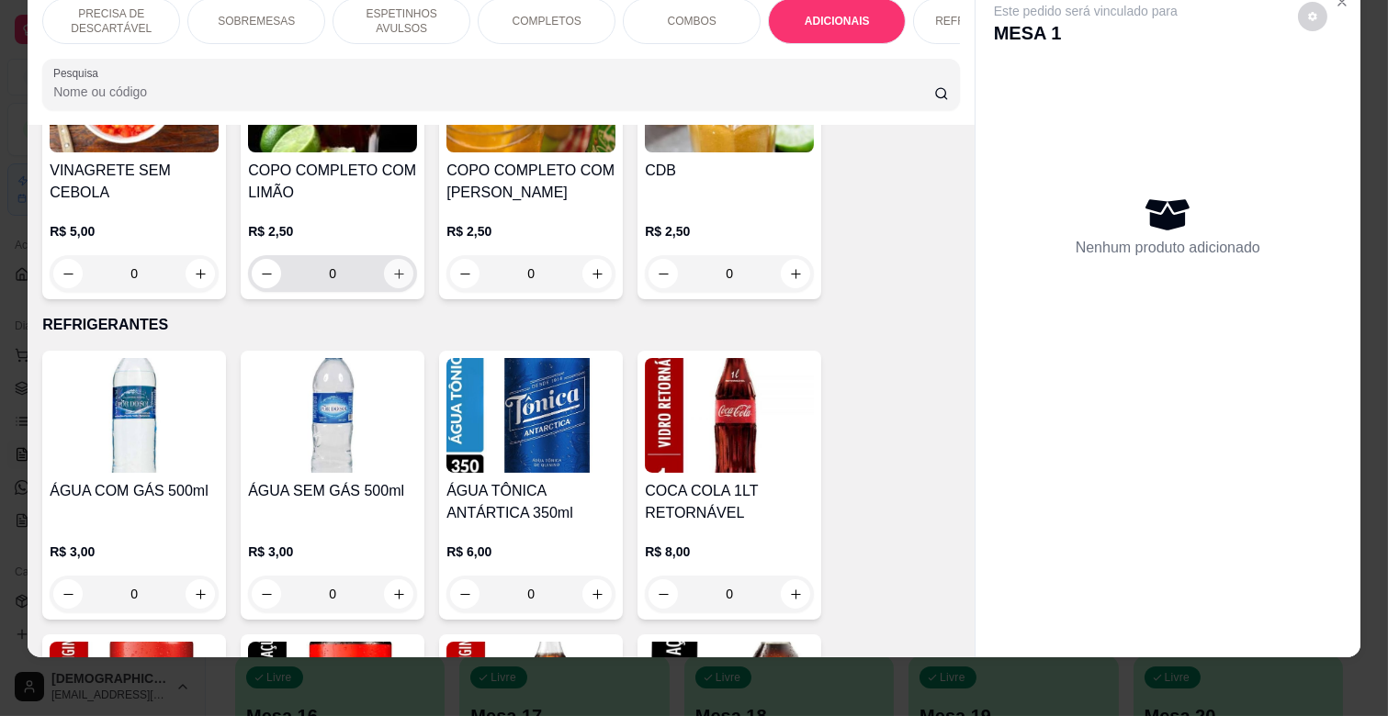
scroll to position [3651, 0]
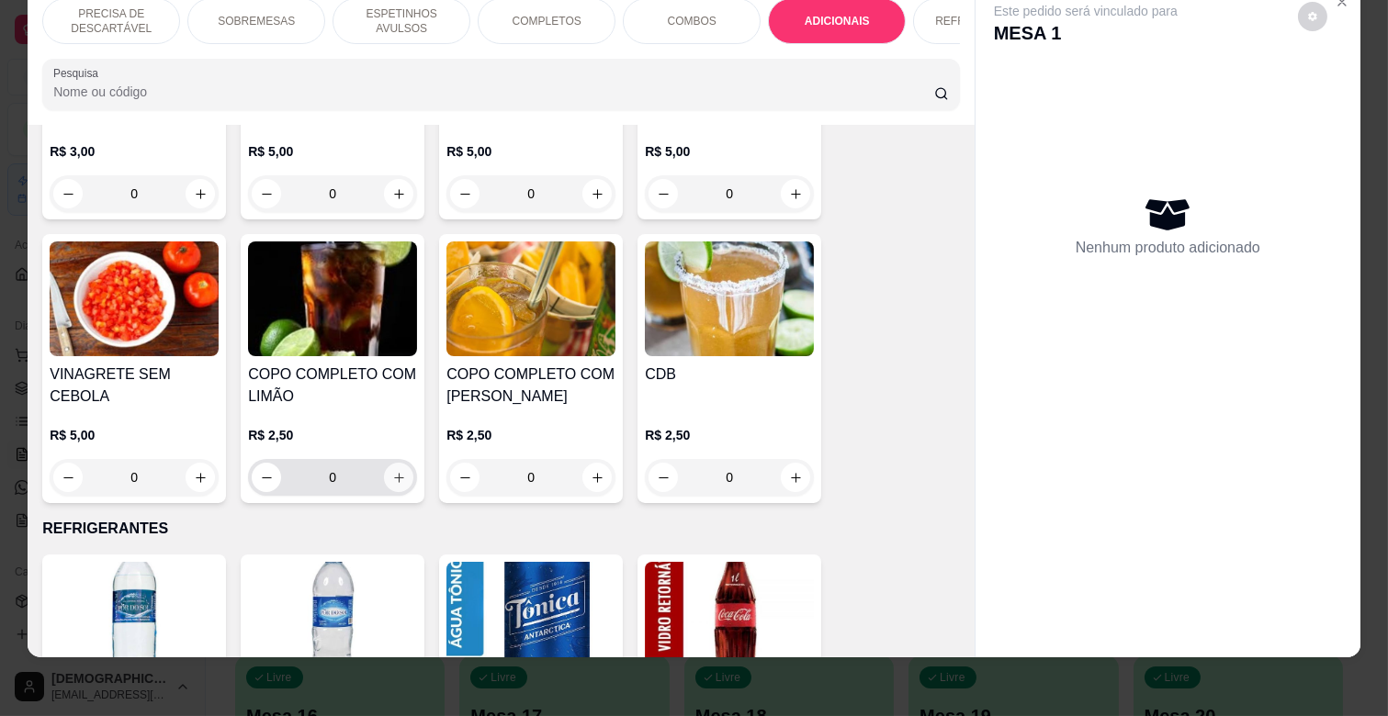
click at [377, 459] on div "0" at bounding box center [333, 477] width 162 height 37
click at [392, 464] on button "increase-product-quantity" at bounding box center [399, 478] width 28 height 28
type input "1"
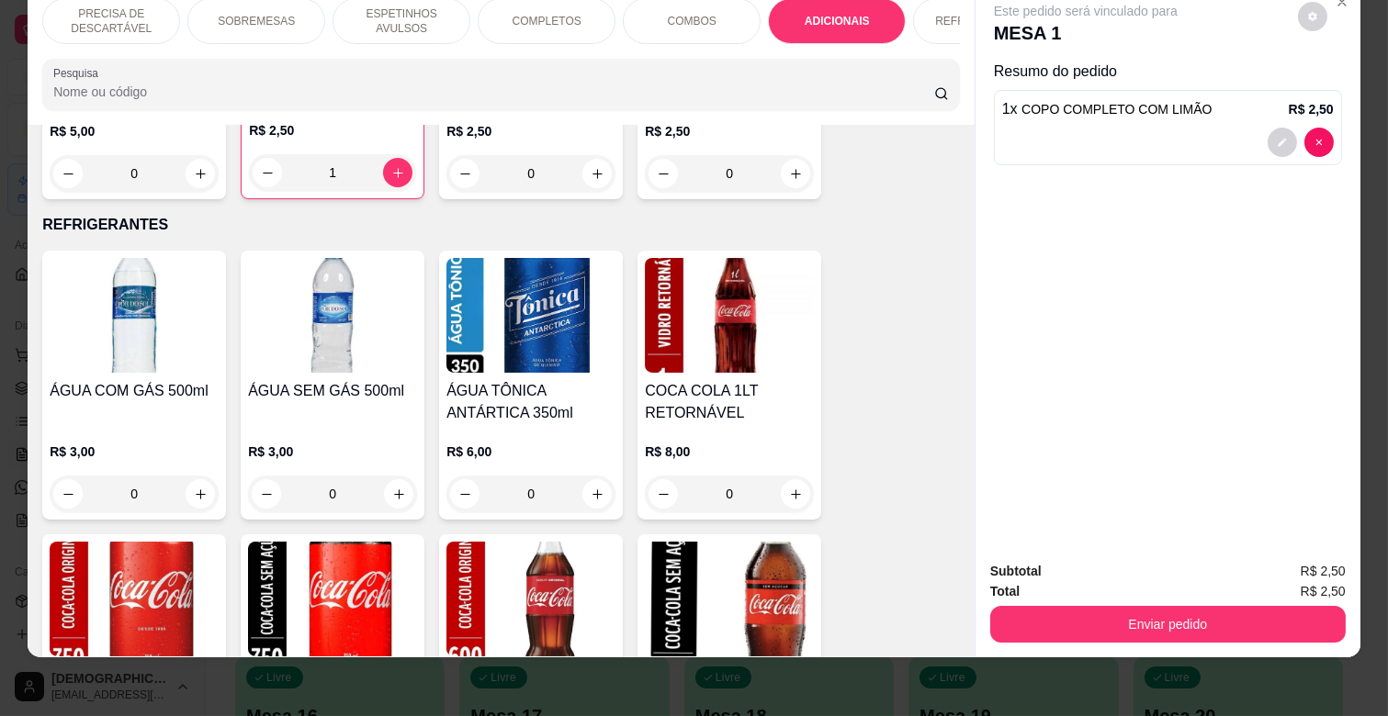
scroll to position [4263, 0]
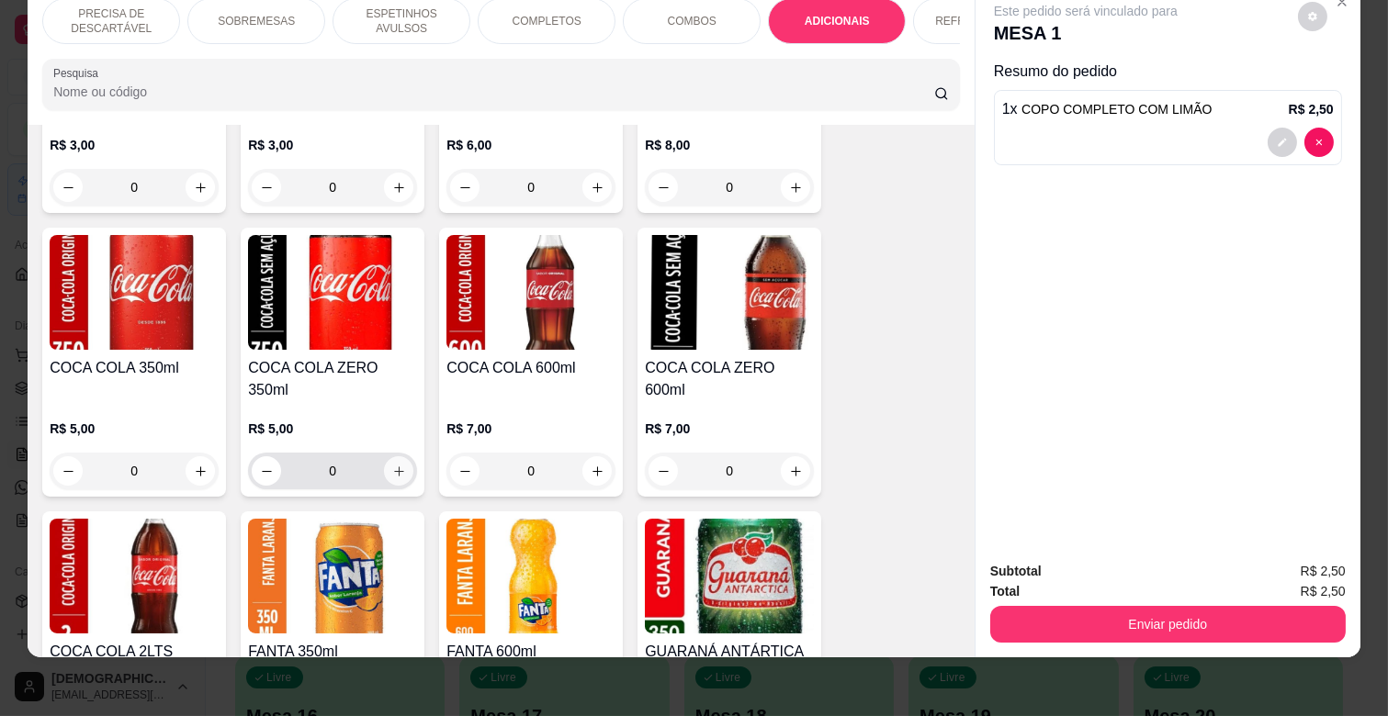
click at [395, 465] on icon "increase-product-quantity" at bounding box center [399, 472] width 14 height 14
type input "1"
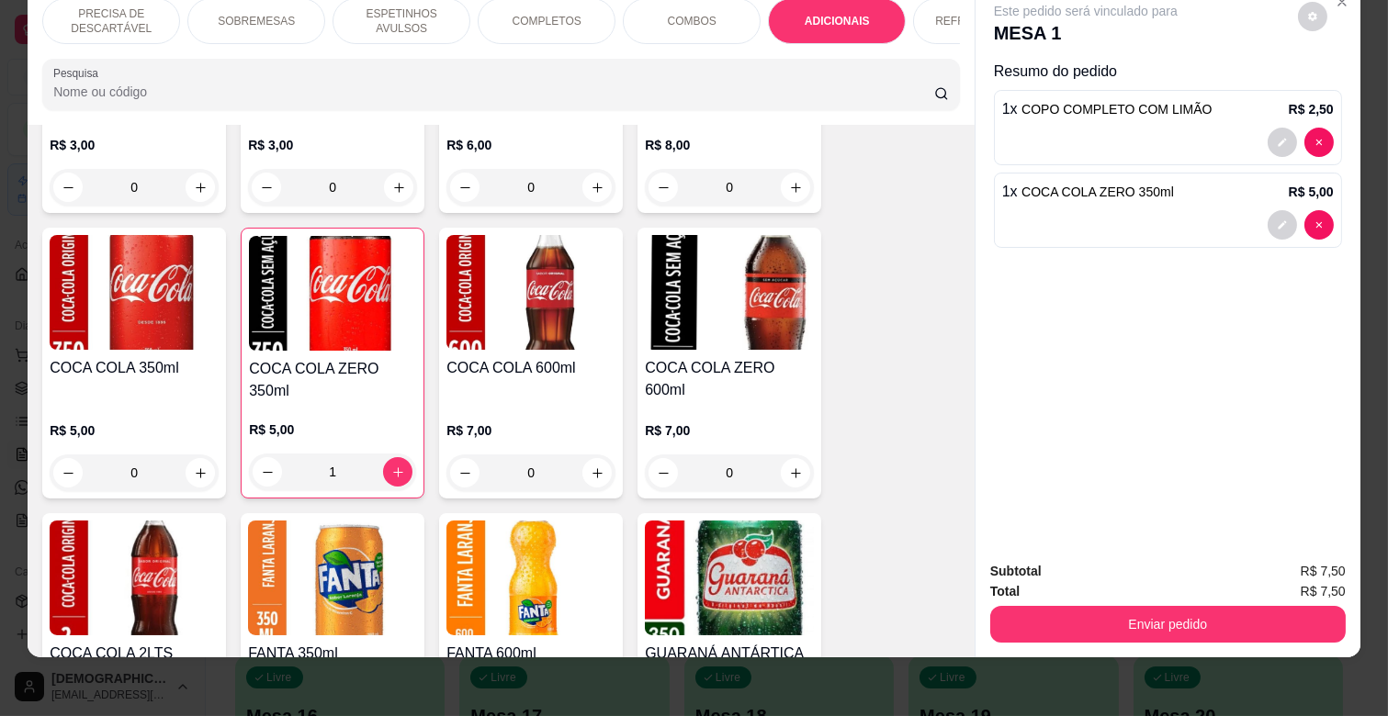
click at [527, 14] on p "COMPLETOS" at bounding box center [546, 21] width 69 height 15
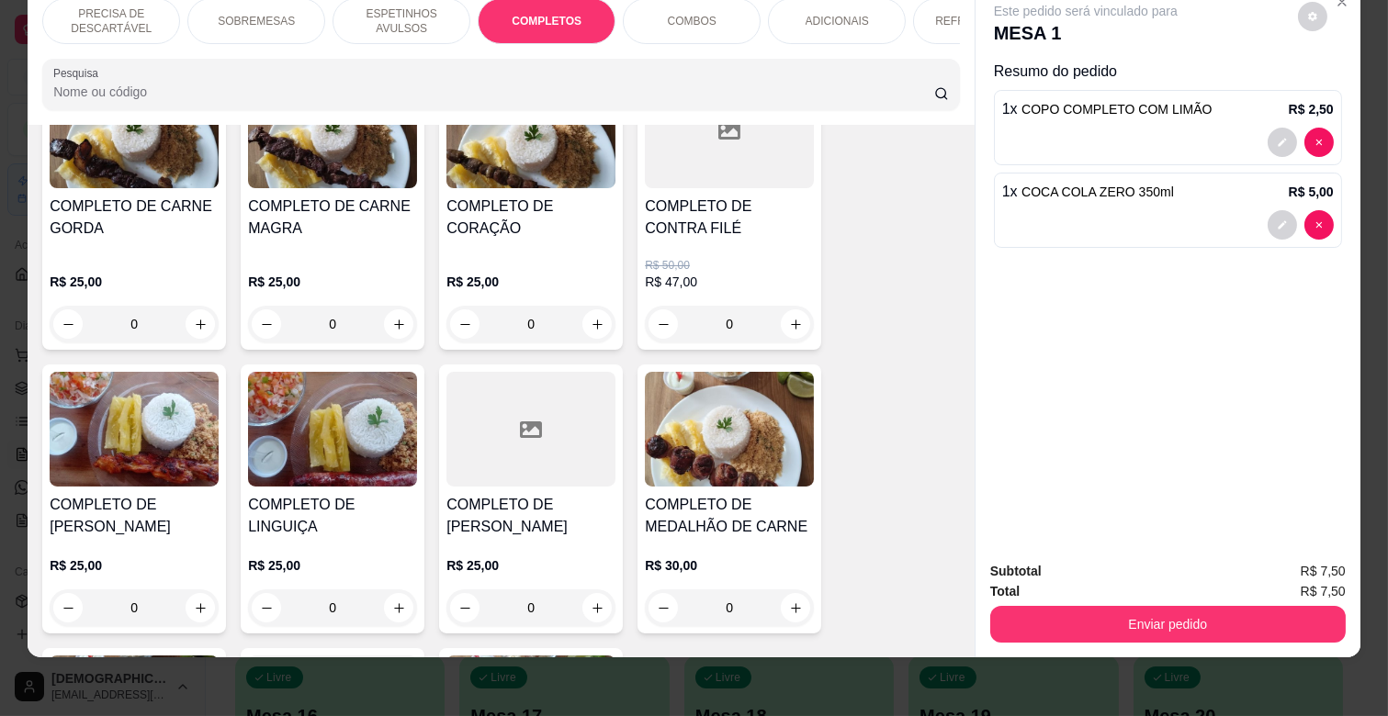
scroll to position [1917, 0]
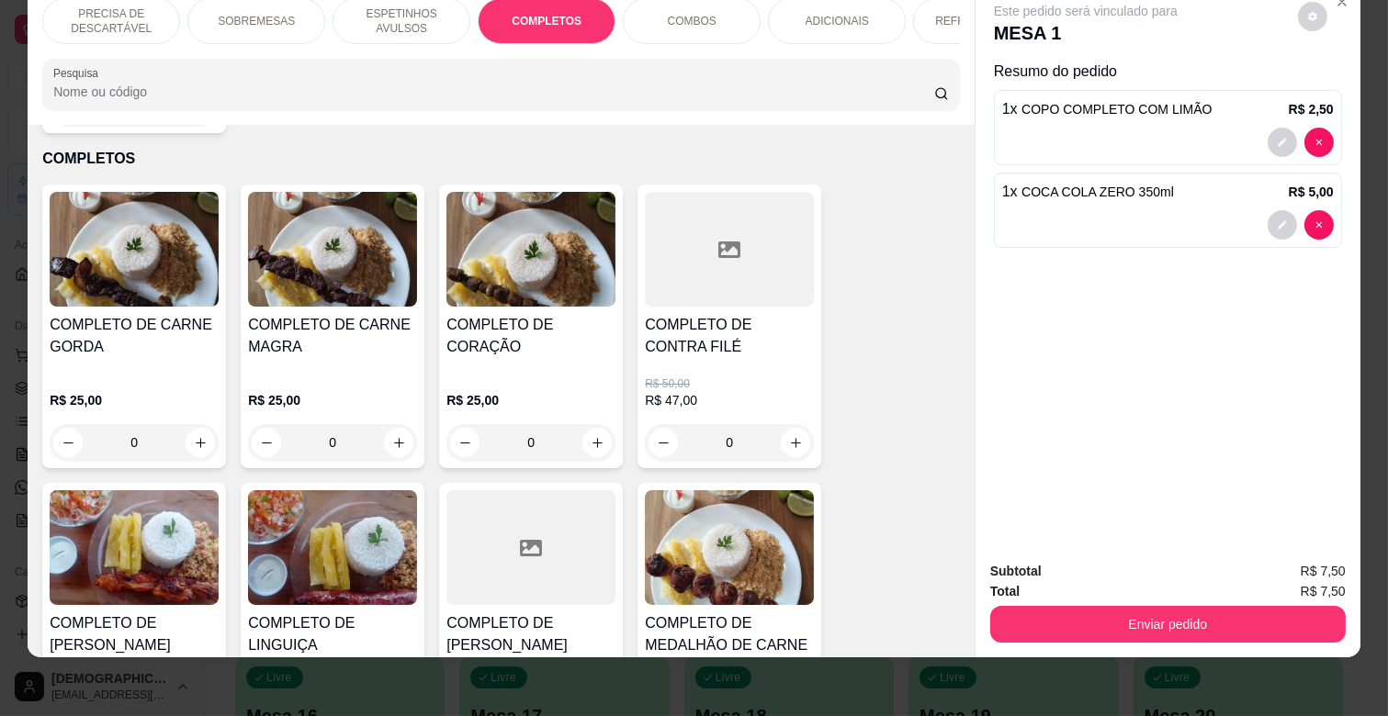
click at [196, 424] on div "0" at bounding box center [134, 442] width 169 height 37
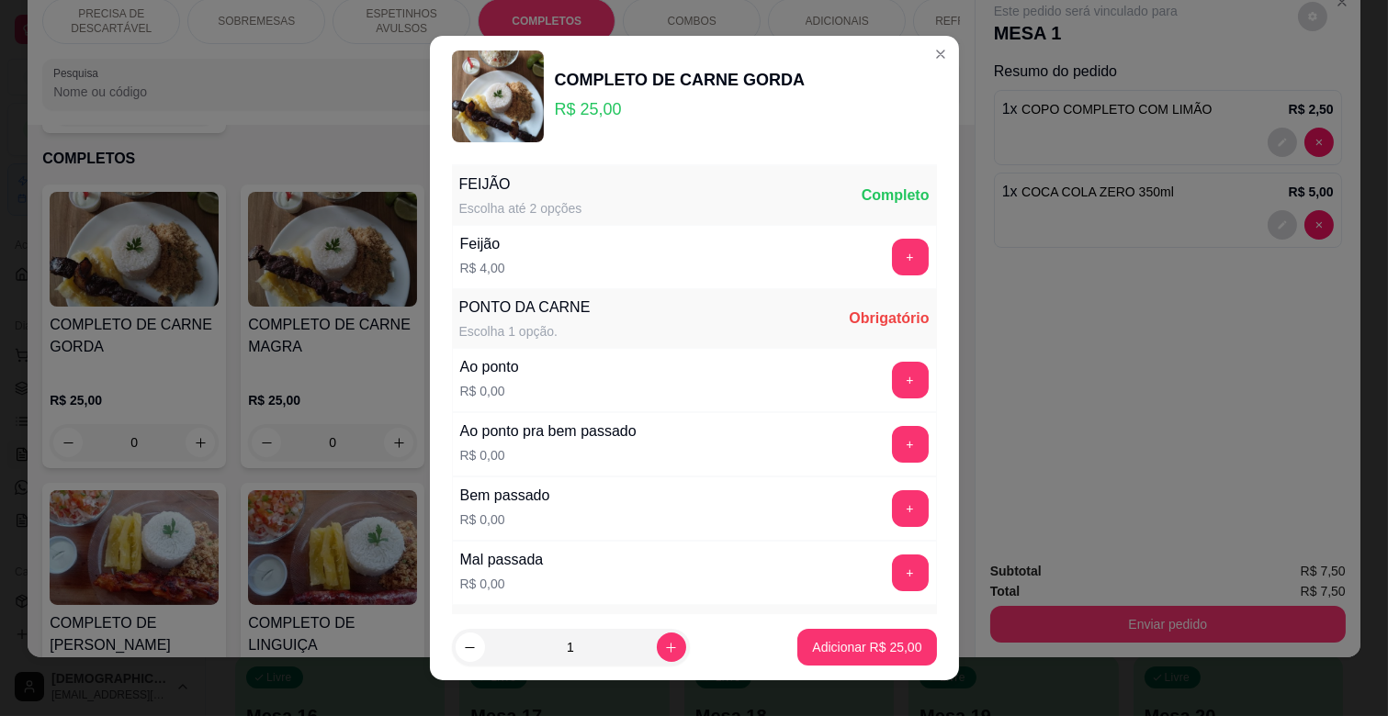
drag, startPoint x: 847, startPoint y: 368, endPoint x: 866, endPoint y: 367, distance: 19.3
click at [884, 367] on div "+" at bounding box center [909, 380] width 51 height 37
click at [892, 367] on button "+" at bounding box center [910, 381] width 36 height 36
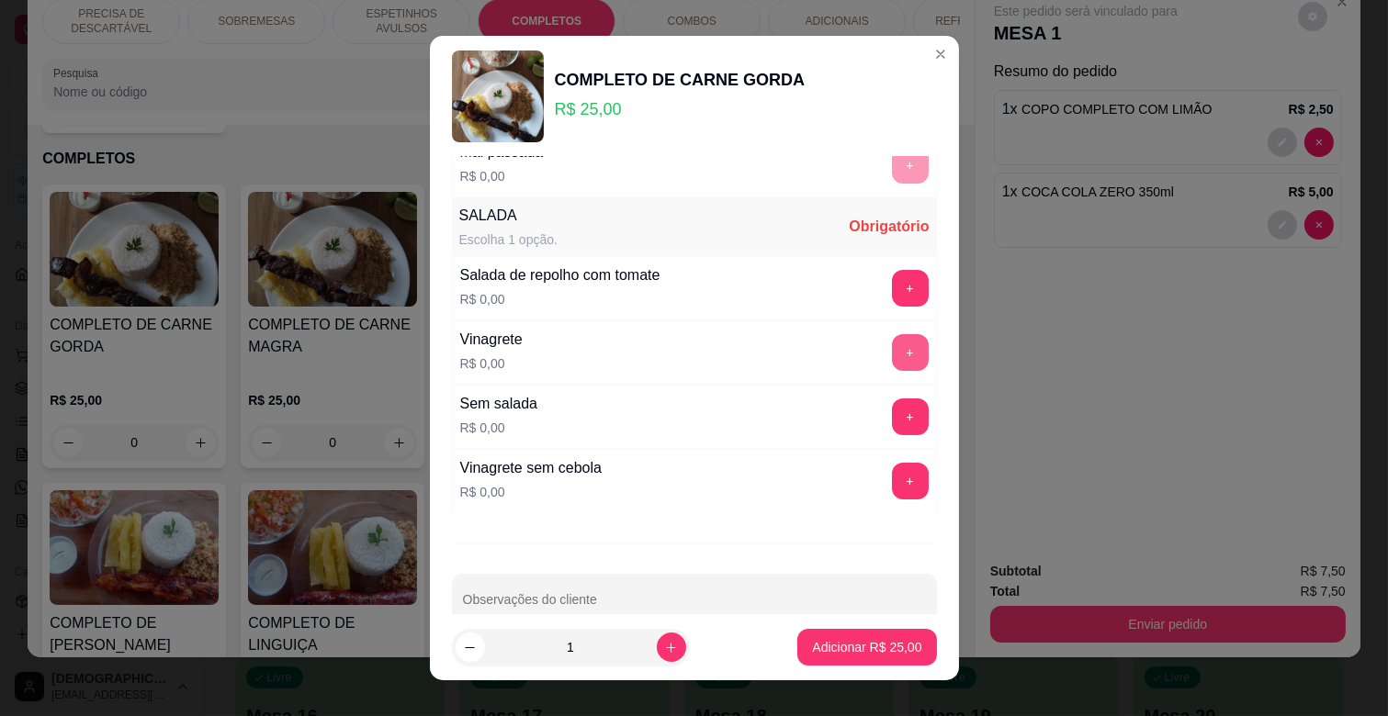
click at [892, 344] on button "+" at bounding box center [910, 352] width 37 height 37
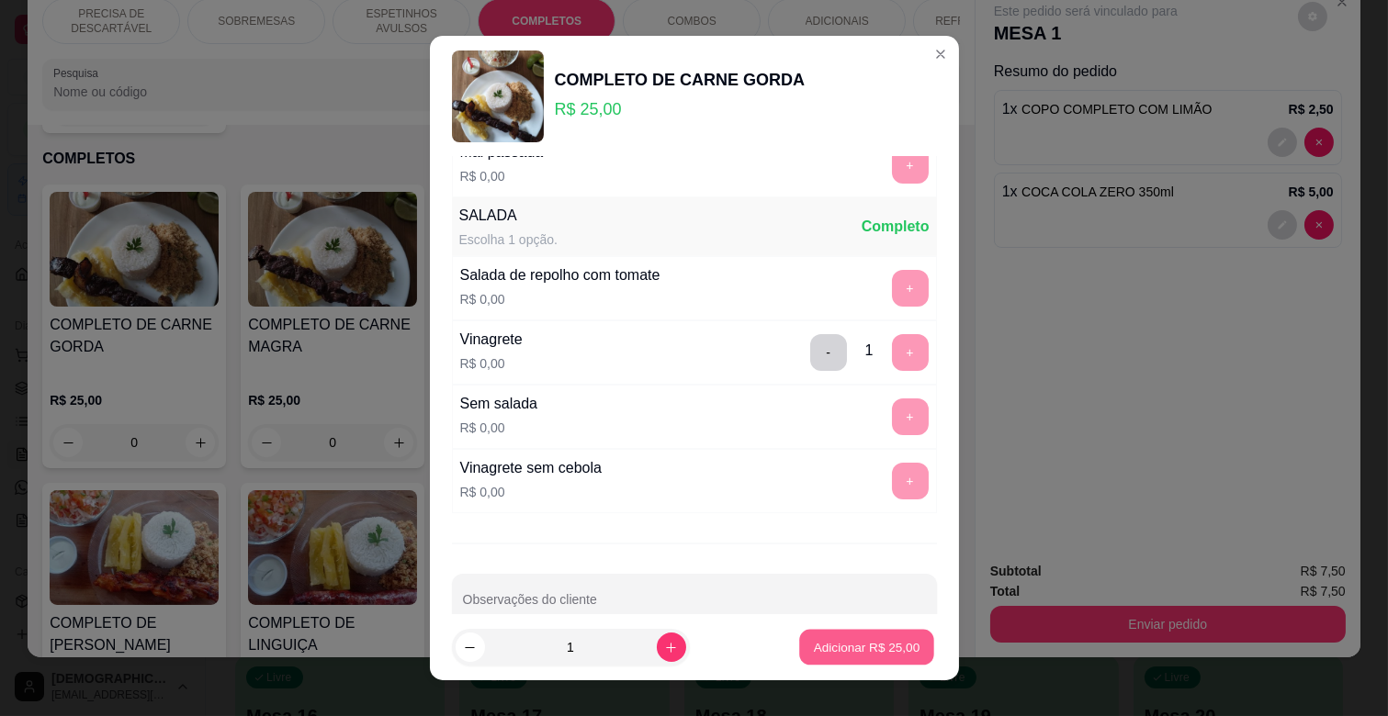
click at [814, 646] on p "Adicionar R$ 25,00" at bounding box center [867, 646] width 107 height 17
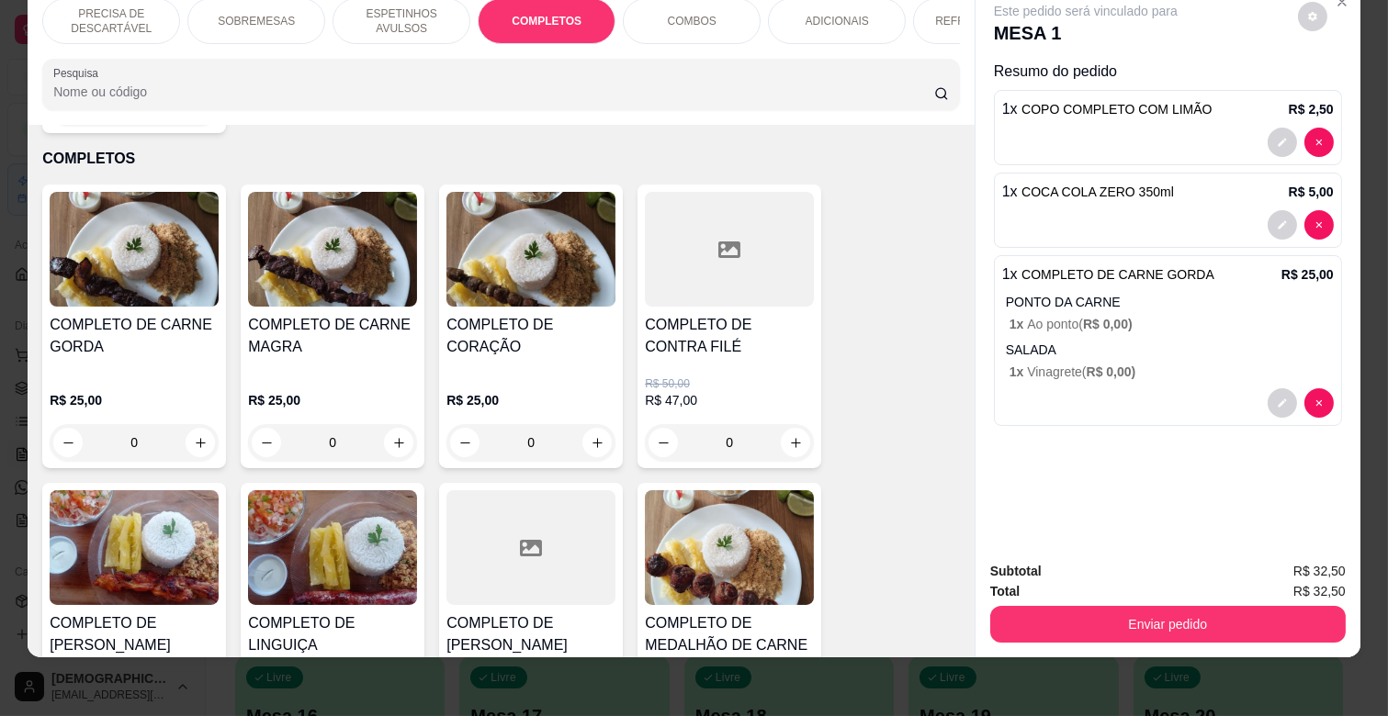
click at [402, 17] on p "ESPETINHOS AVULSOS" at bounding box center [401, 20] width 107 height 29
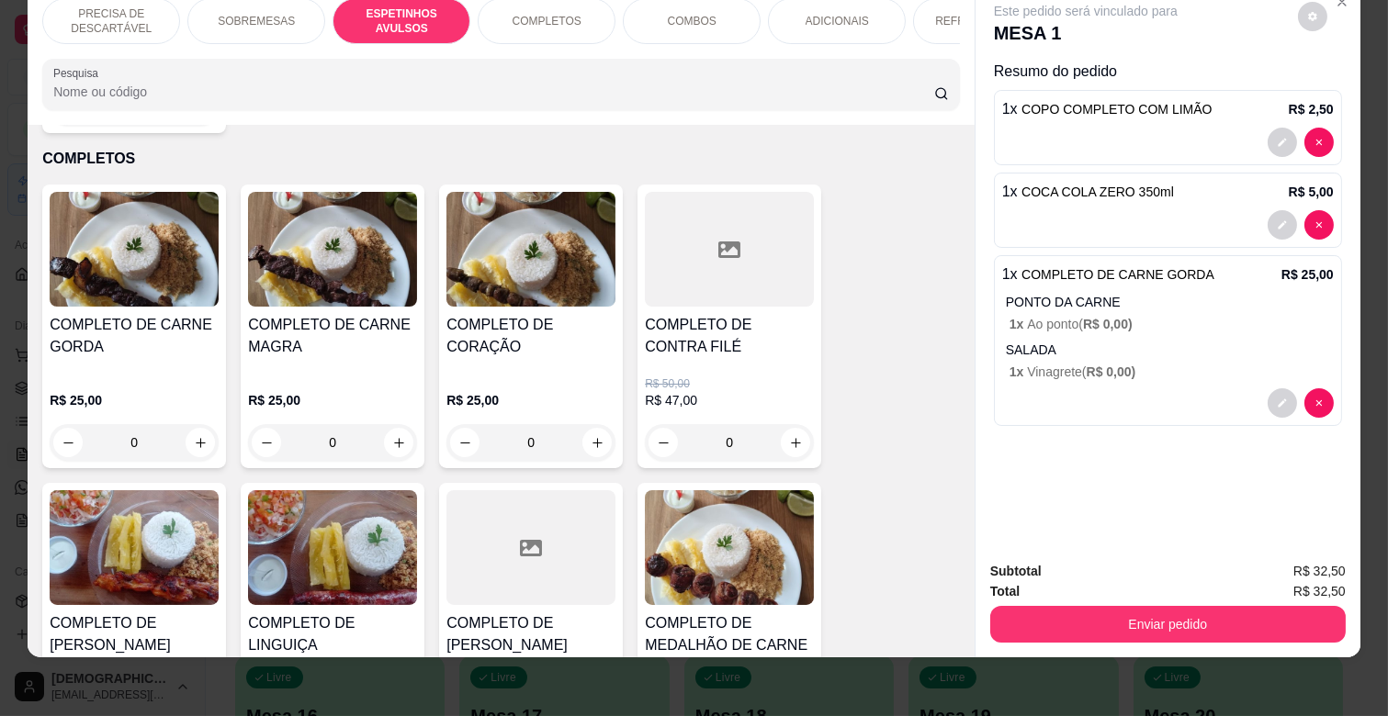
scroll to position [702, 0]
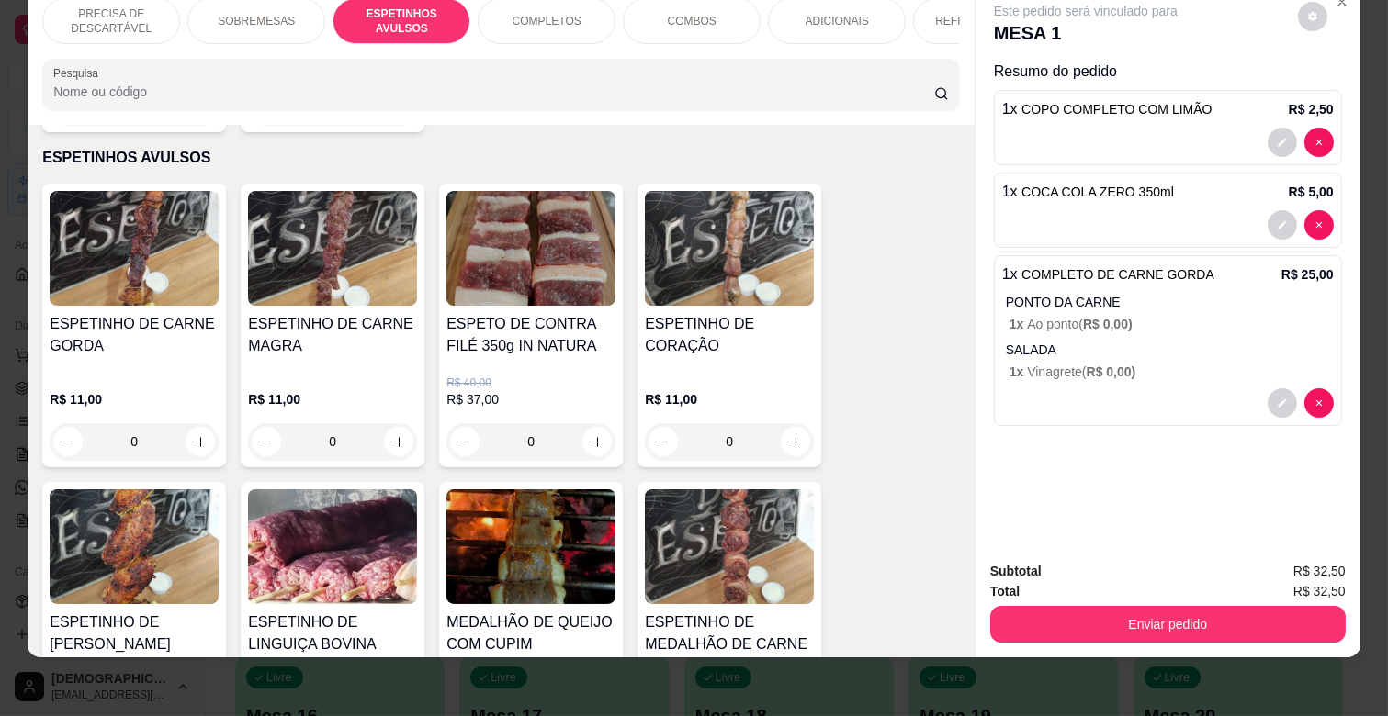
click at [388, 423] on div "0" at bounding box center [332, 441] width 169 height 37
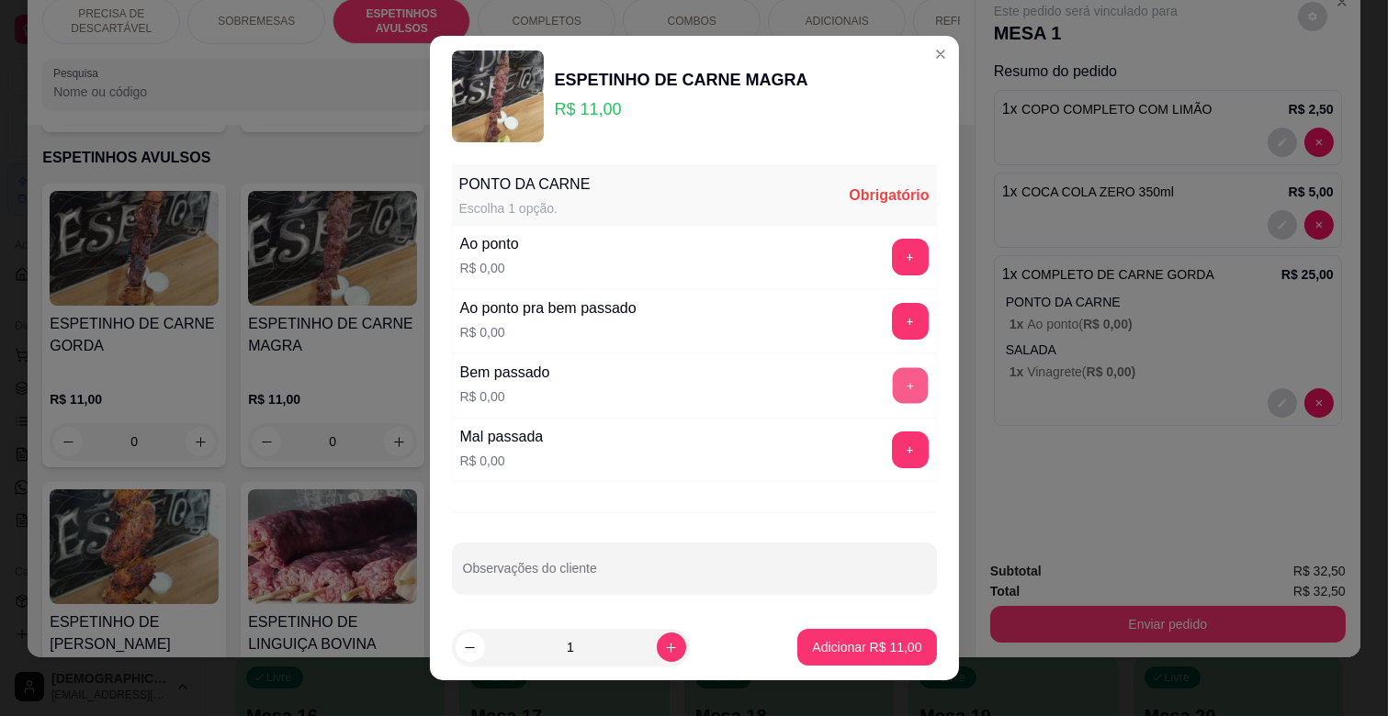
click at [892, 389] on button "+" at bounding box center [910, 386] width 36 height 36
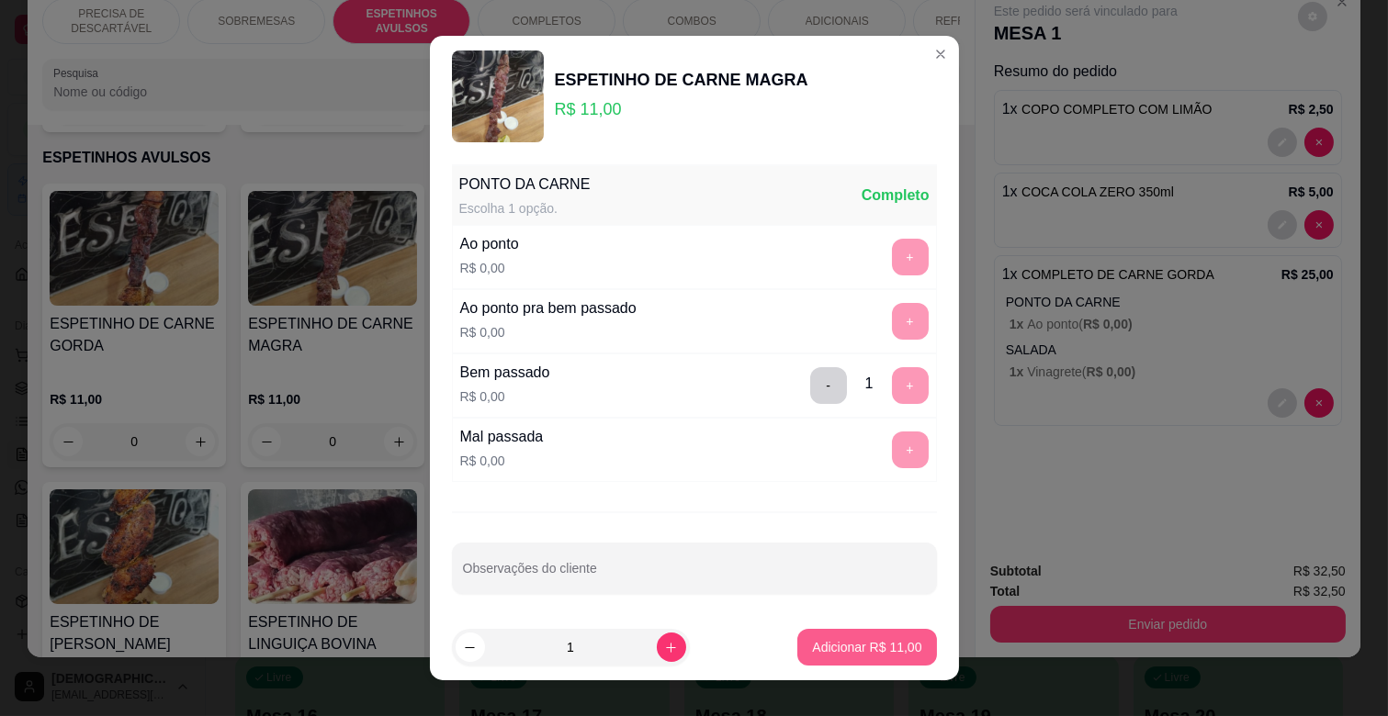
click at [817, 641] on p "Adicionar R$ 11,00" at bounding box center [866, 647] width 109 height 18
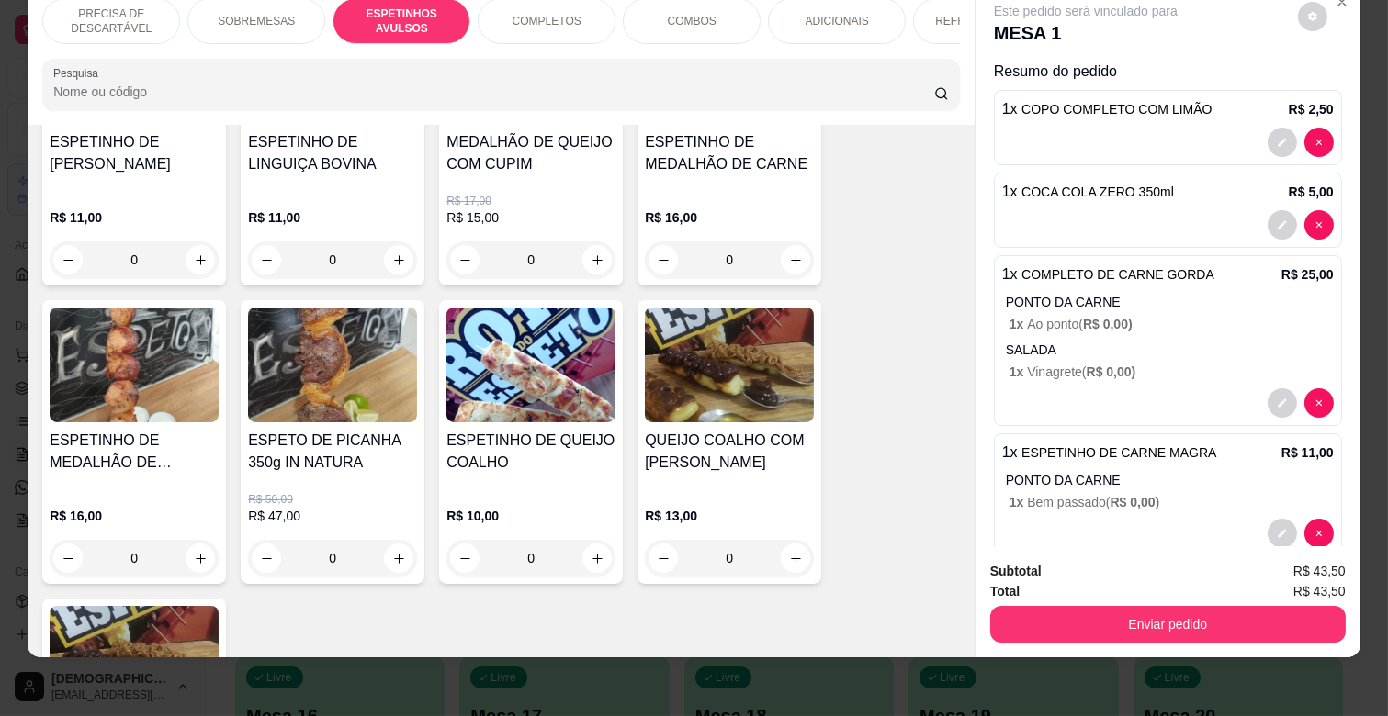
scroll to position [1314, 0]
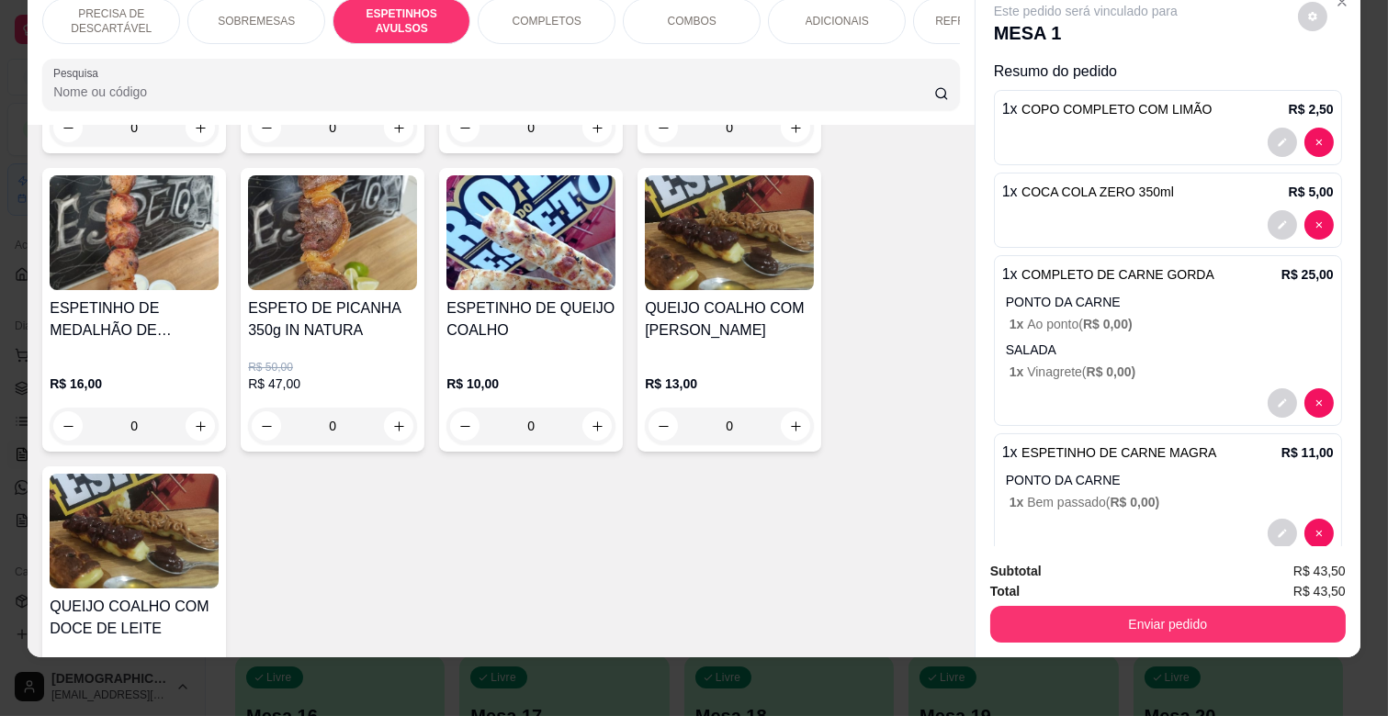
click at [588, 408] on div "0" at bounding box center [530, 426] width 169 height 37
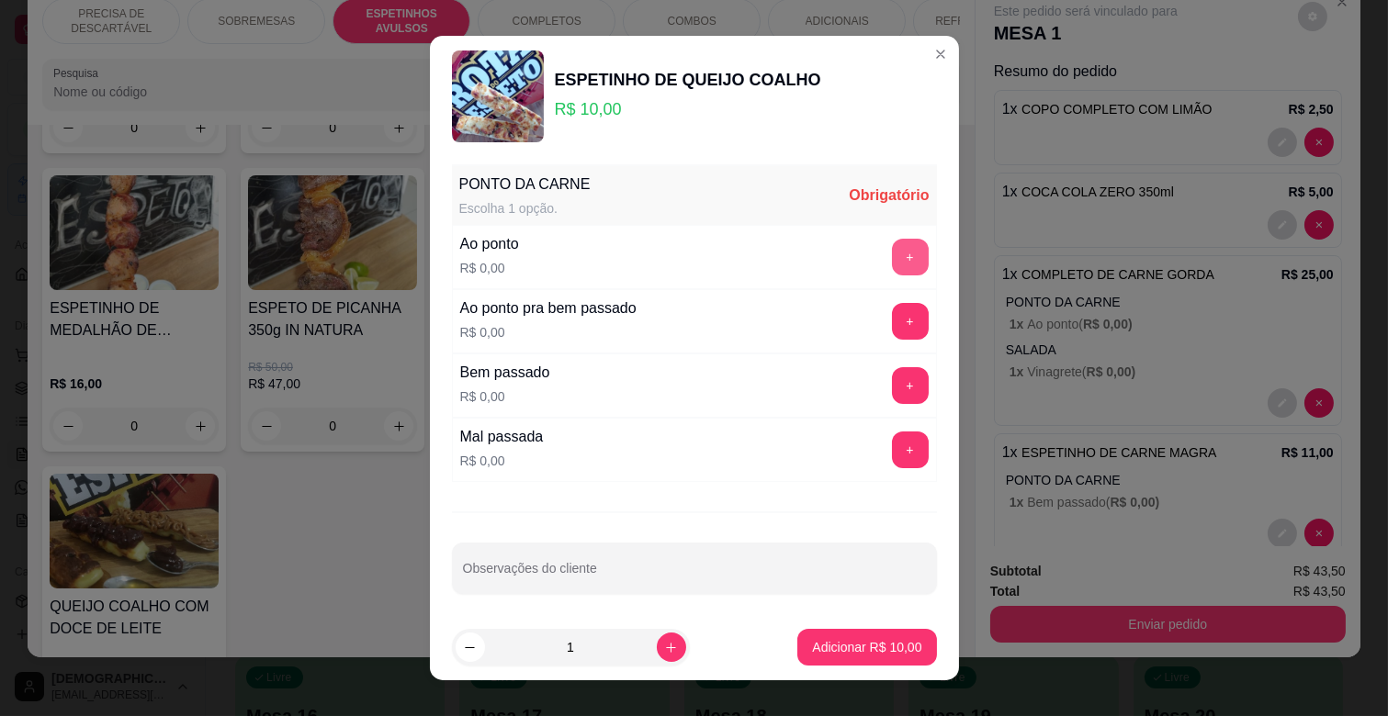
click at [892, 242] on button "+" at bounding box center [910, 257] width 37 height 37
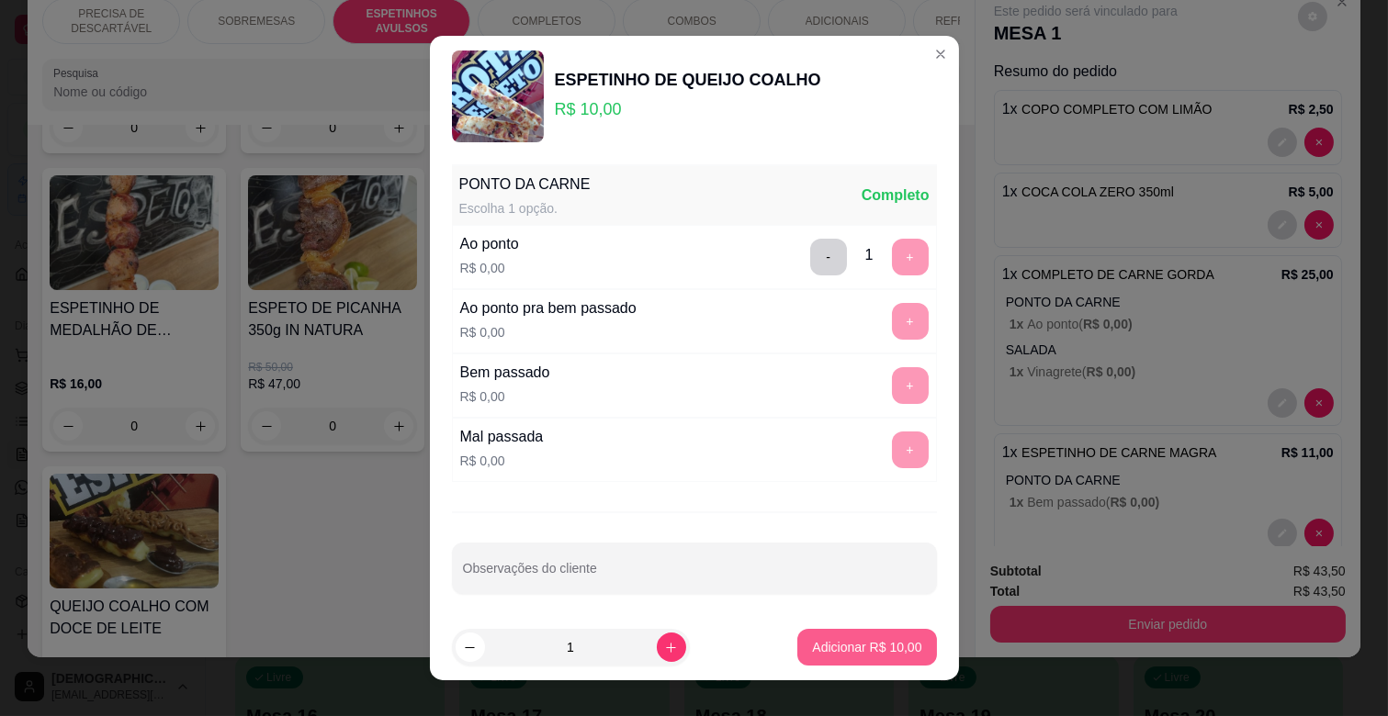
click at [869, 646] on p "Adicionar R$ 10,00" at bounding box center [866, 647] width 109 height 18
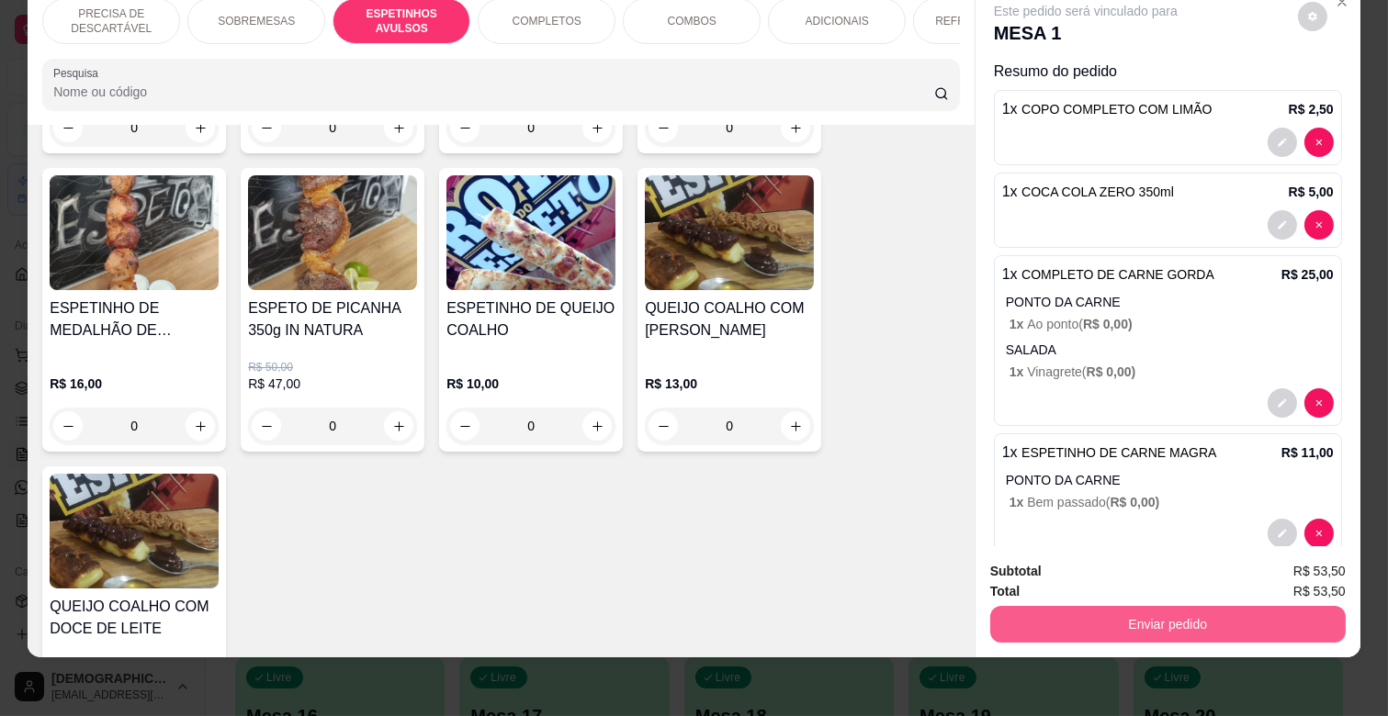
click at [1181, 606] on button "Enviar pedido" at bounding box center [1167, 624] width 355 height 37
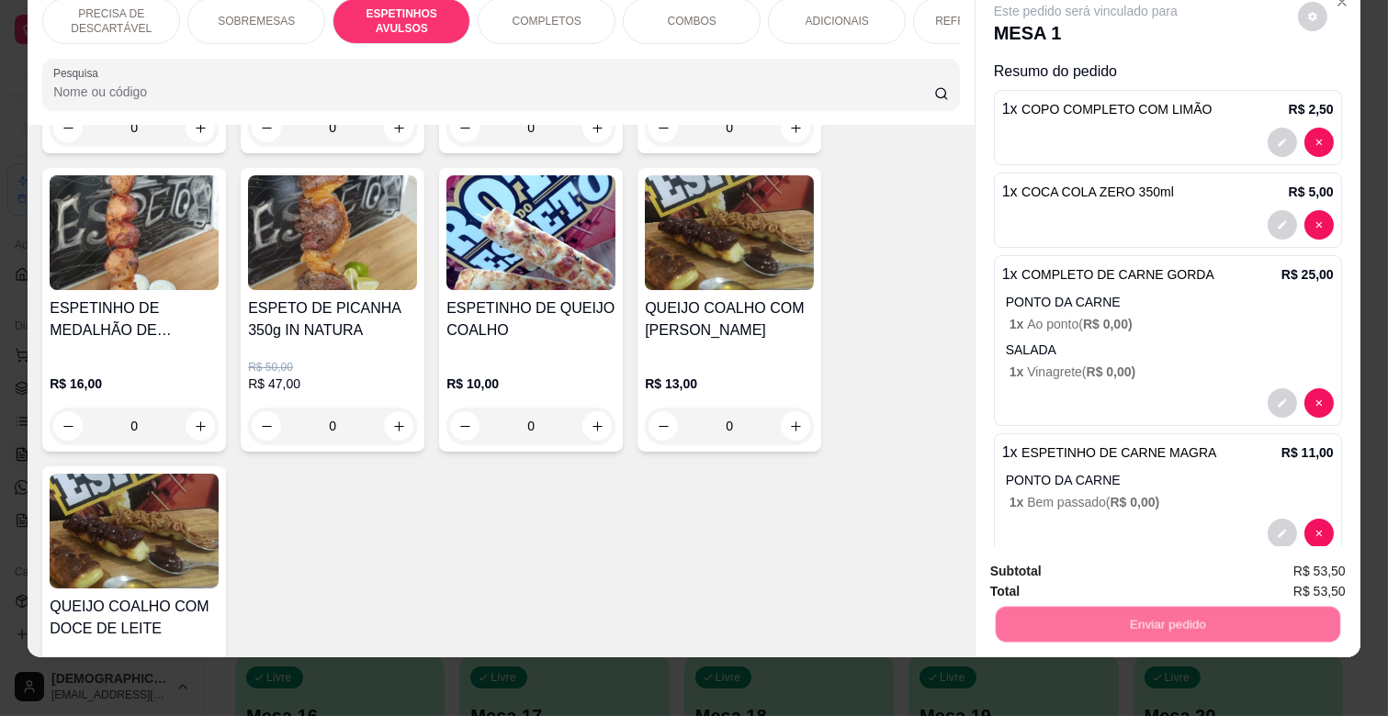
click at [1153, 567] on button "Não registrar e enviar pedido" at bounding box center [1107, 563] width 186 height 34
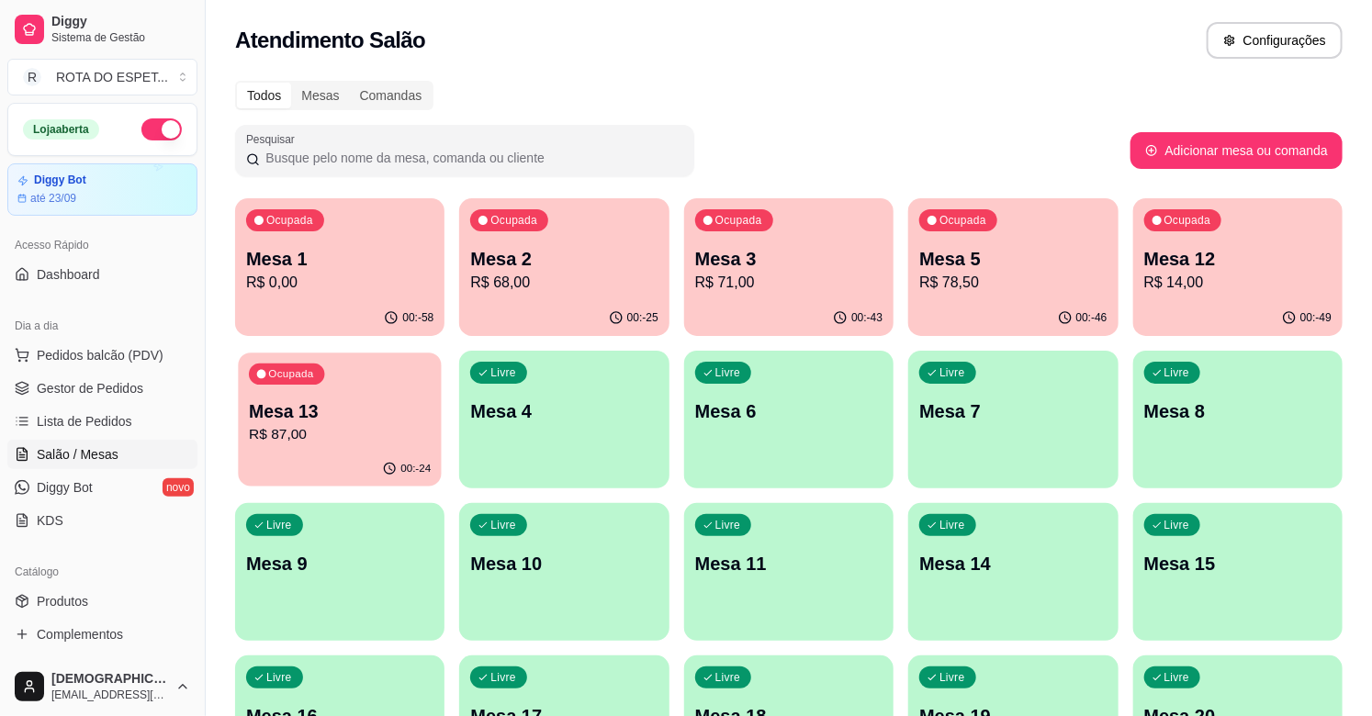
click at [363, 377] on div "Ocupada Mesa 13 R$ 87,00" at bounding box center [340, 402] width 204 height 99
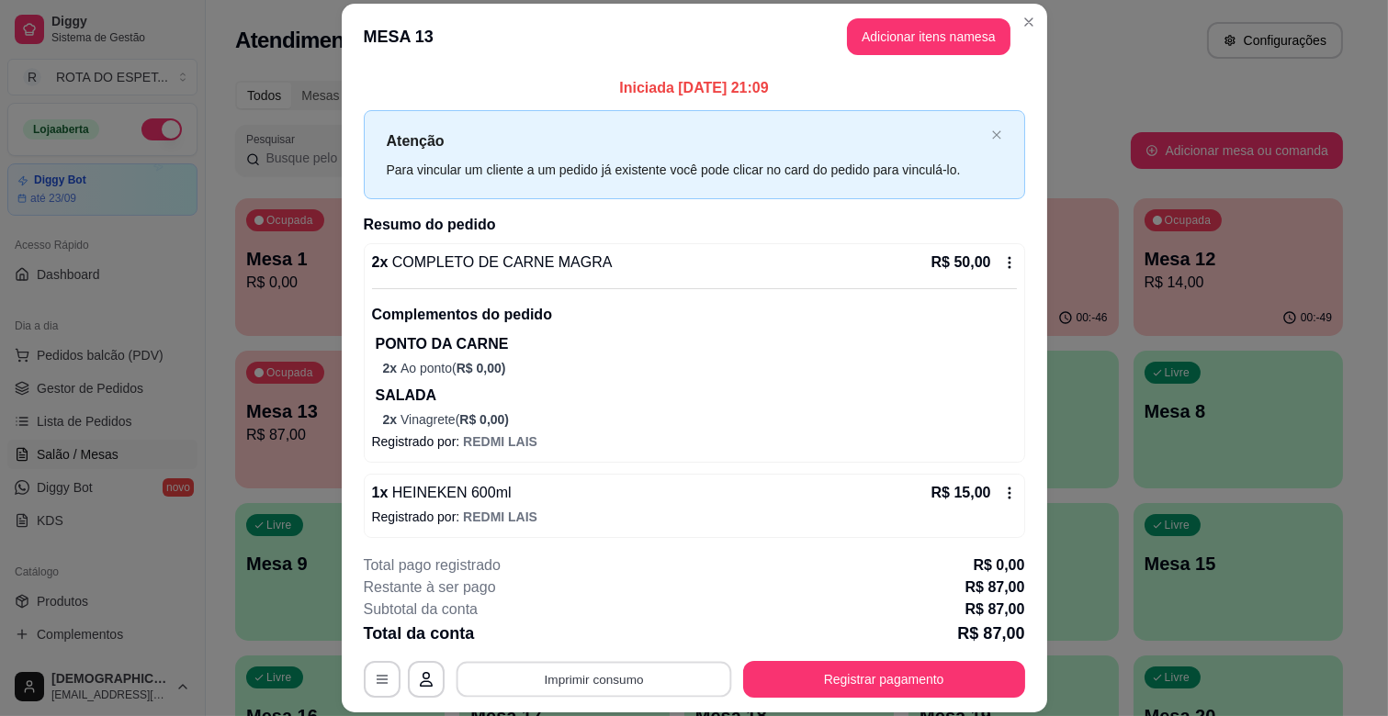
click at [638, 683] on button "Imprimir consumo" at bounding box center [594, 680] width 276 height 36
click at [736, 497] on div "1 x HEINEKEN 600ml R$ 15,00" at bounding box center [694, 493] width 645 height 22
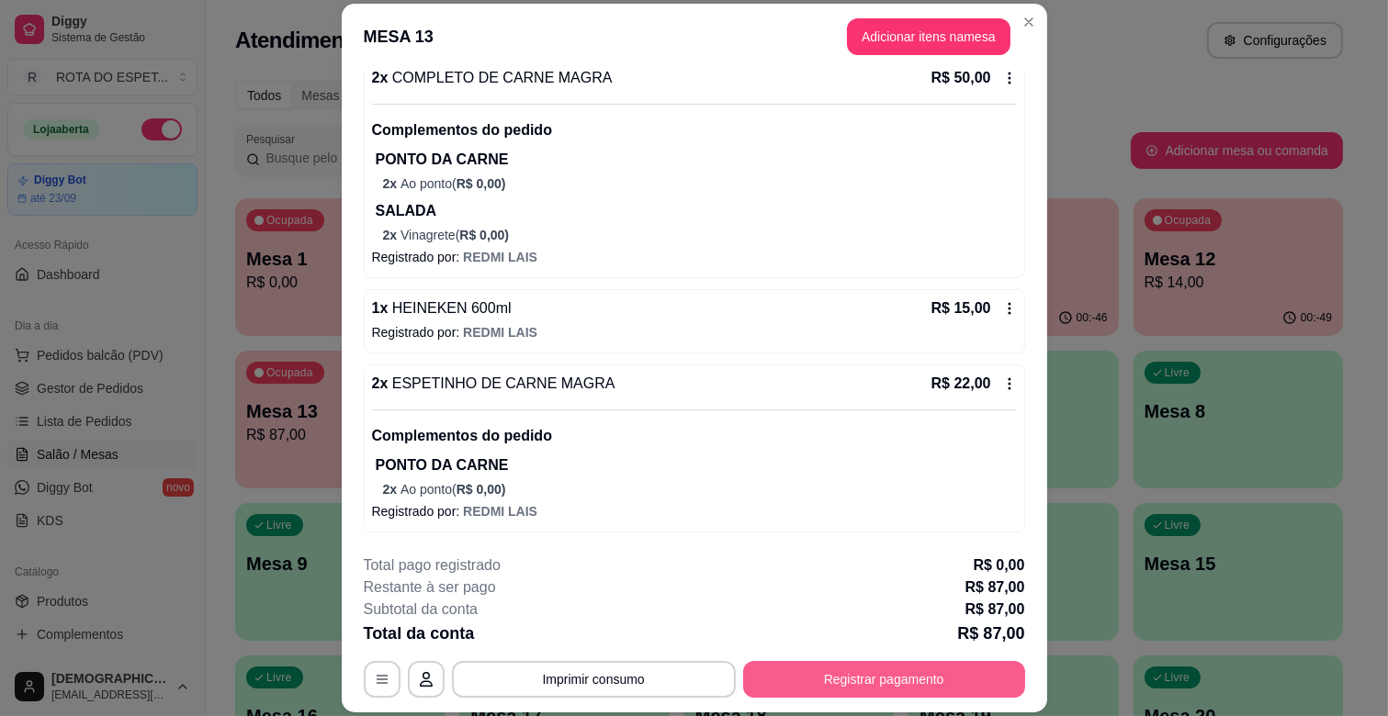
click at [842, 681] on button "Registrar pagamento" at bounding box center [884, 679] width 282 height 37
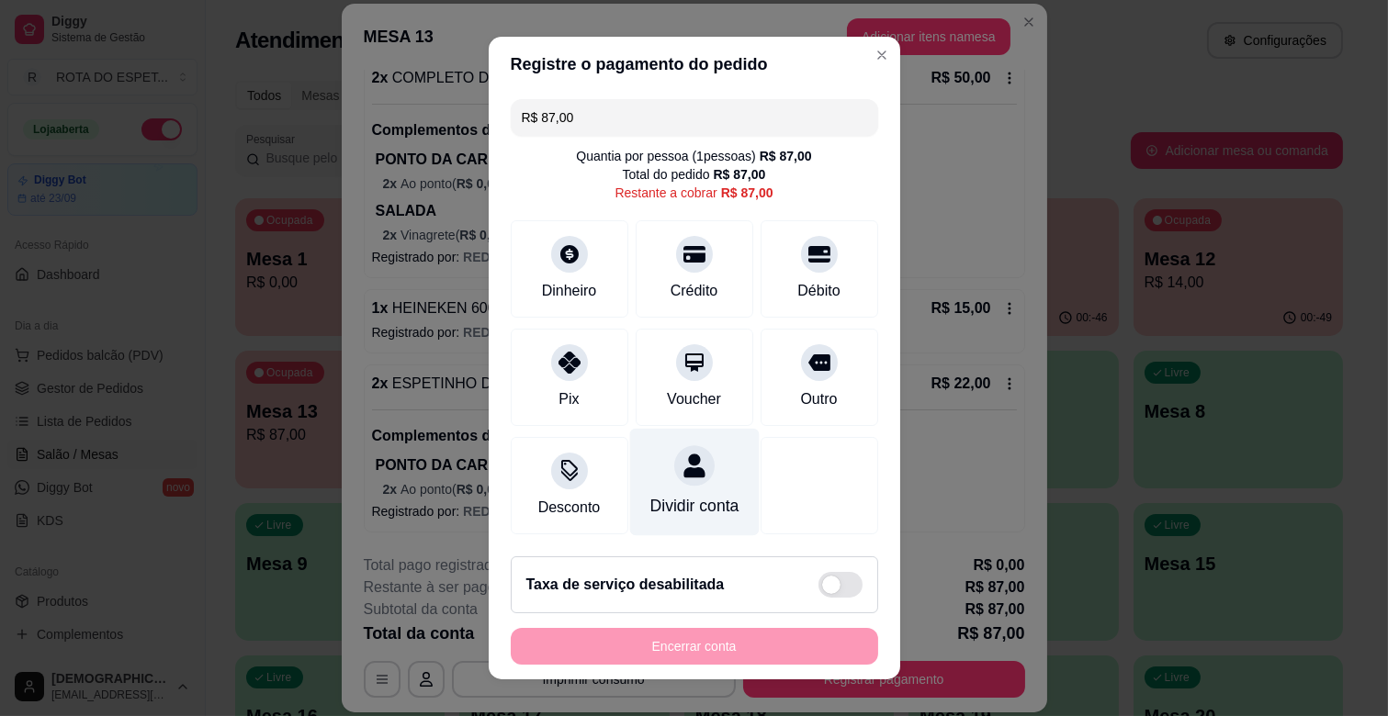
drag, startPoint x: 796, startPoint y: 358, endPoint x: 673, endPoint y: 459, distance: 159.2
click at [689, 451] on div "R$ 87,00 Quantia por pessoa ( 1 pessoas) R$ 87,00 Total do pedido R$ 87,00 Rest…" at bounding box center [694, 317] width 411 height 450
click at [674, 473] on div at bounding box center [694, 465] width 40 height 40
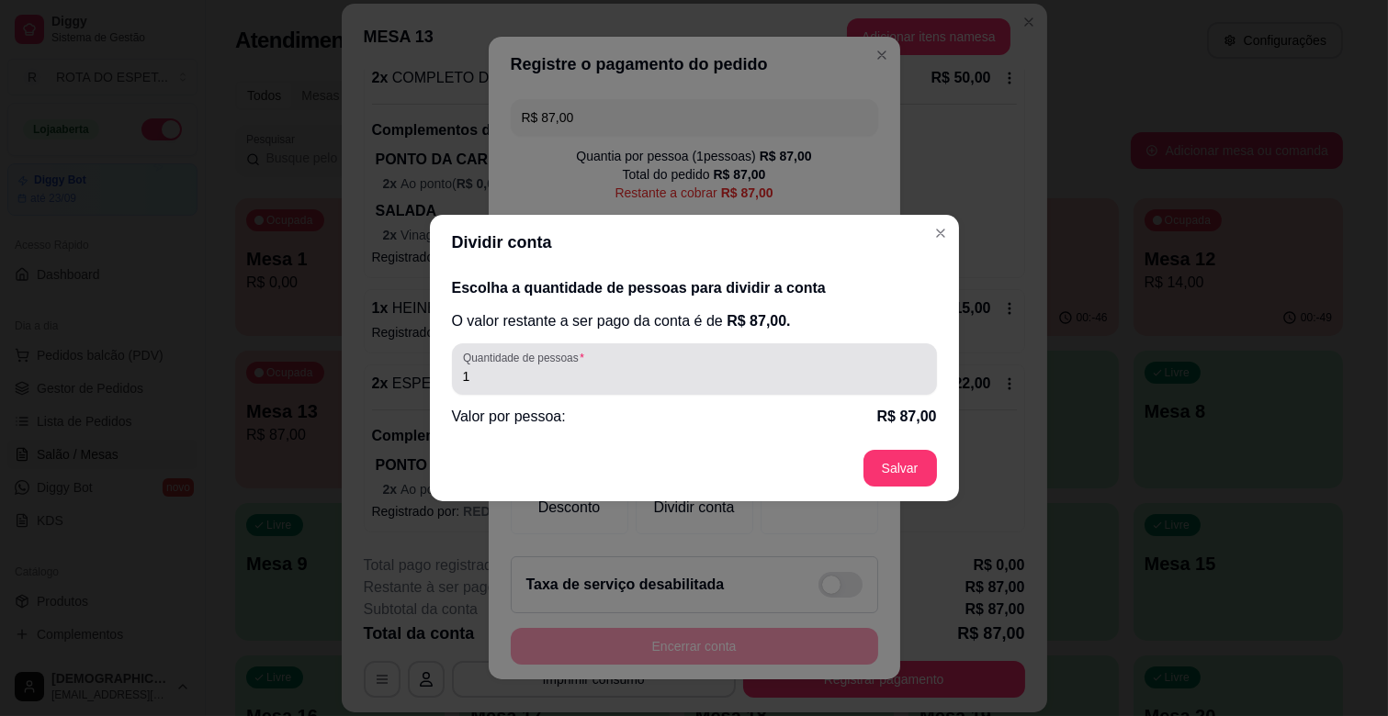
click at [575, 372] on input "1" at bounding box center [694, 376] width 463 height 18
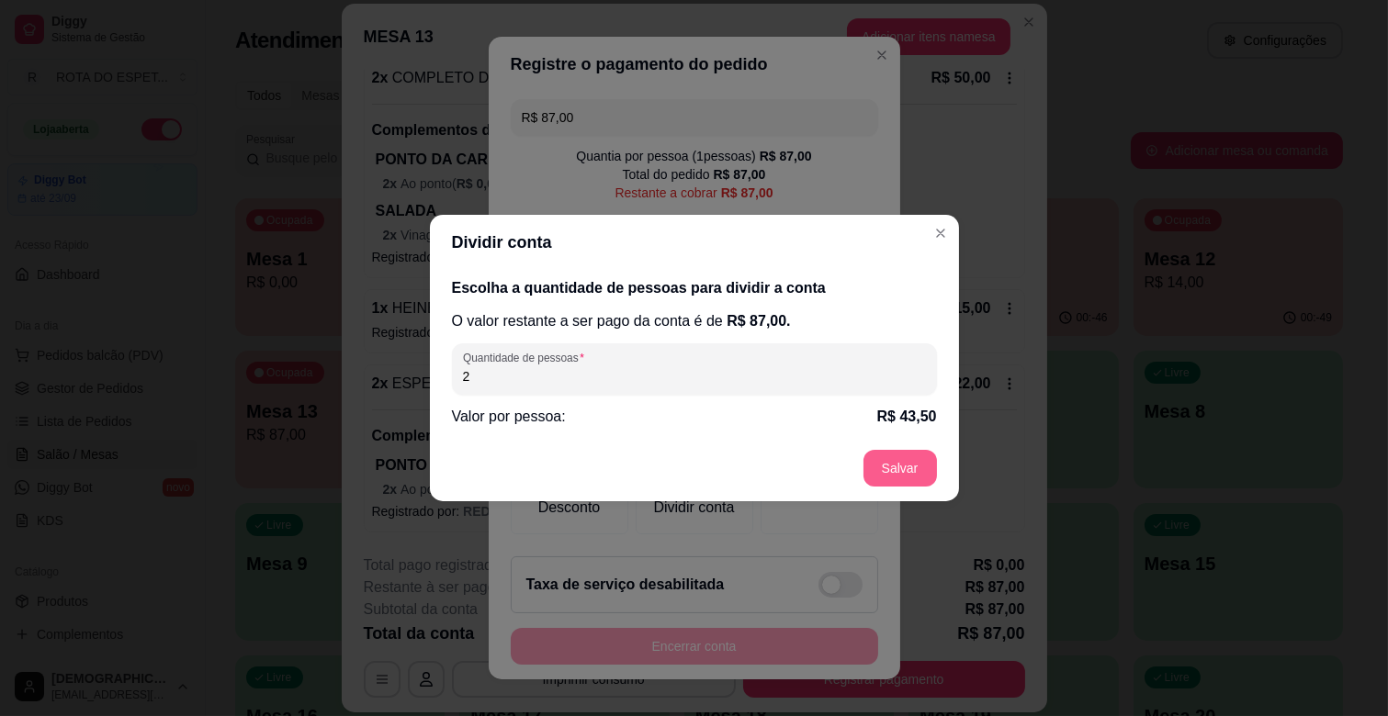
type input "2"
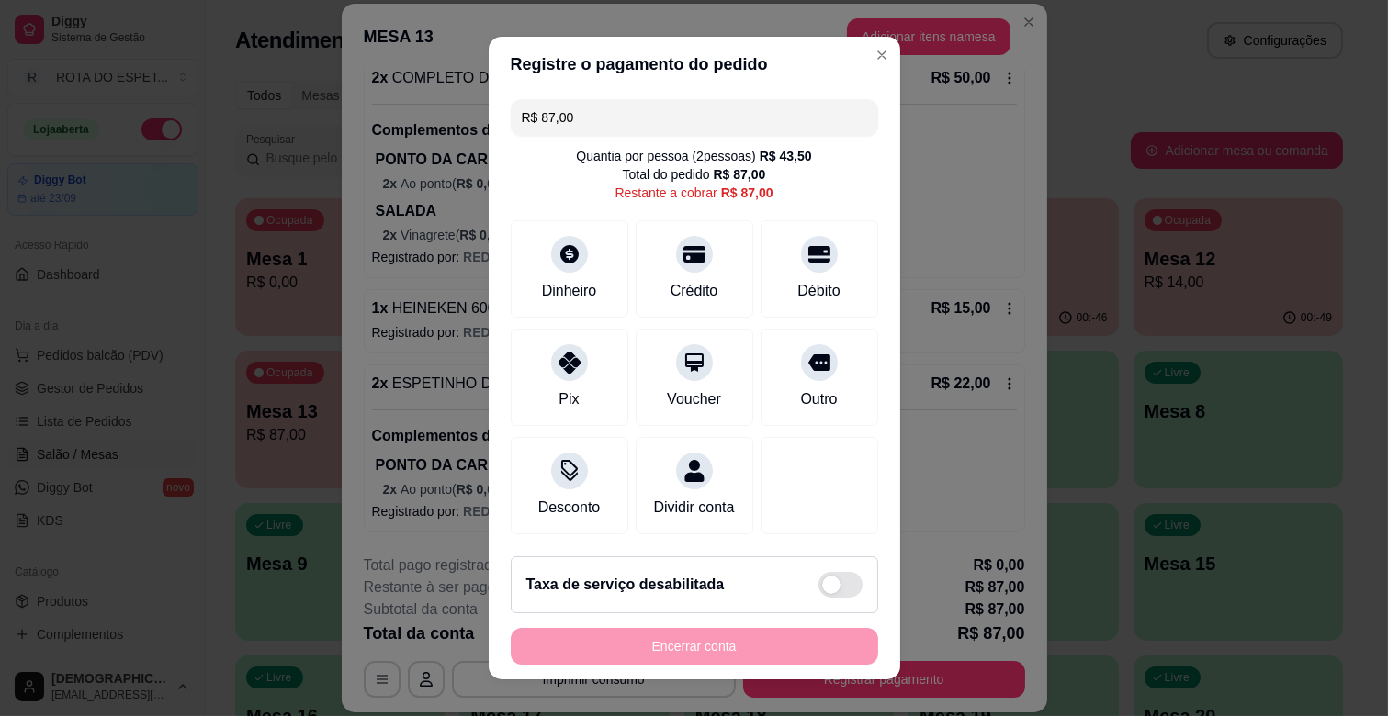
scroll to position [0, 0]
click at [632, 116] on input "R$ 87,00" at bounding box center [694, 117] width 345 height 37
click at [806, 259] on icon at bounding box center [818, 249] width 24 height 24
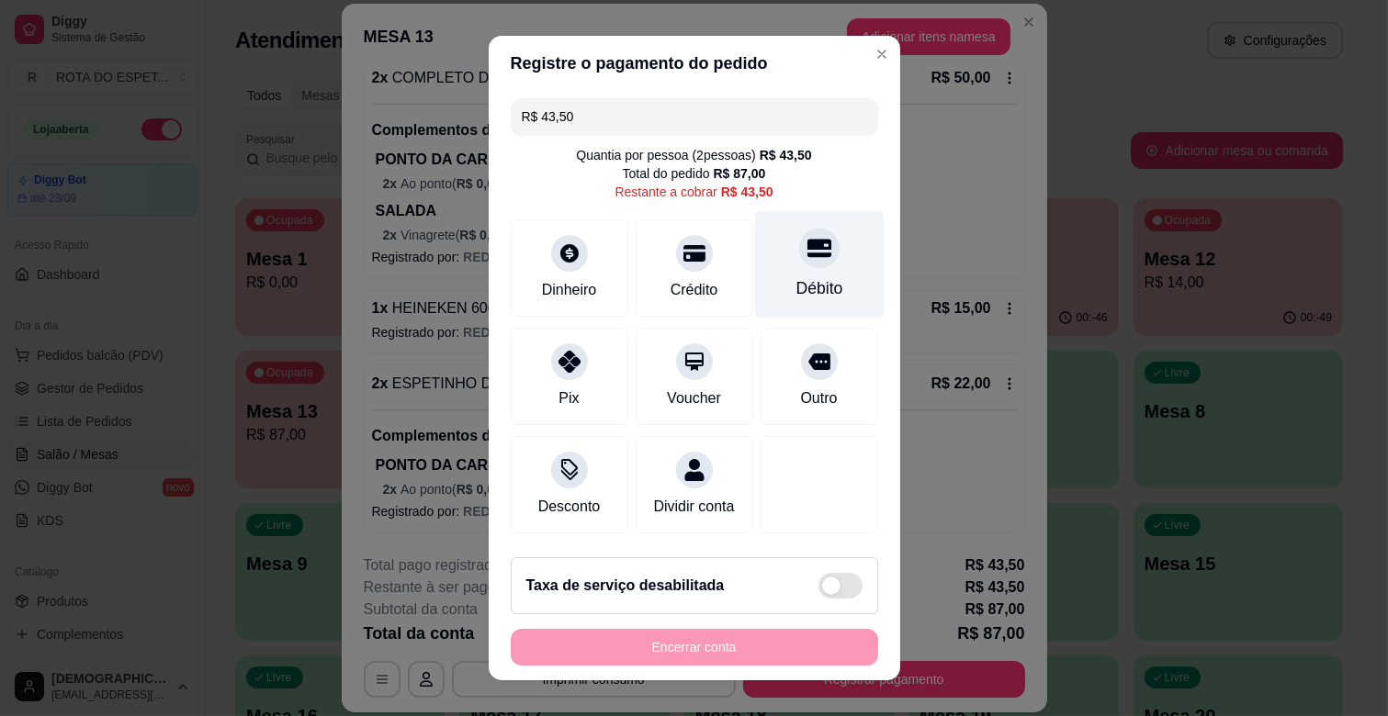
click at [806, 259] on icon at bounding box center [818, 248] width 24 height 24
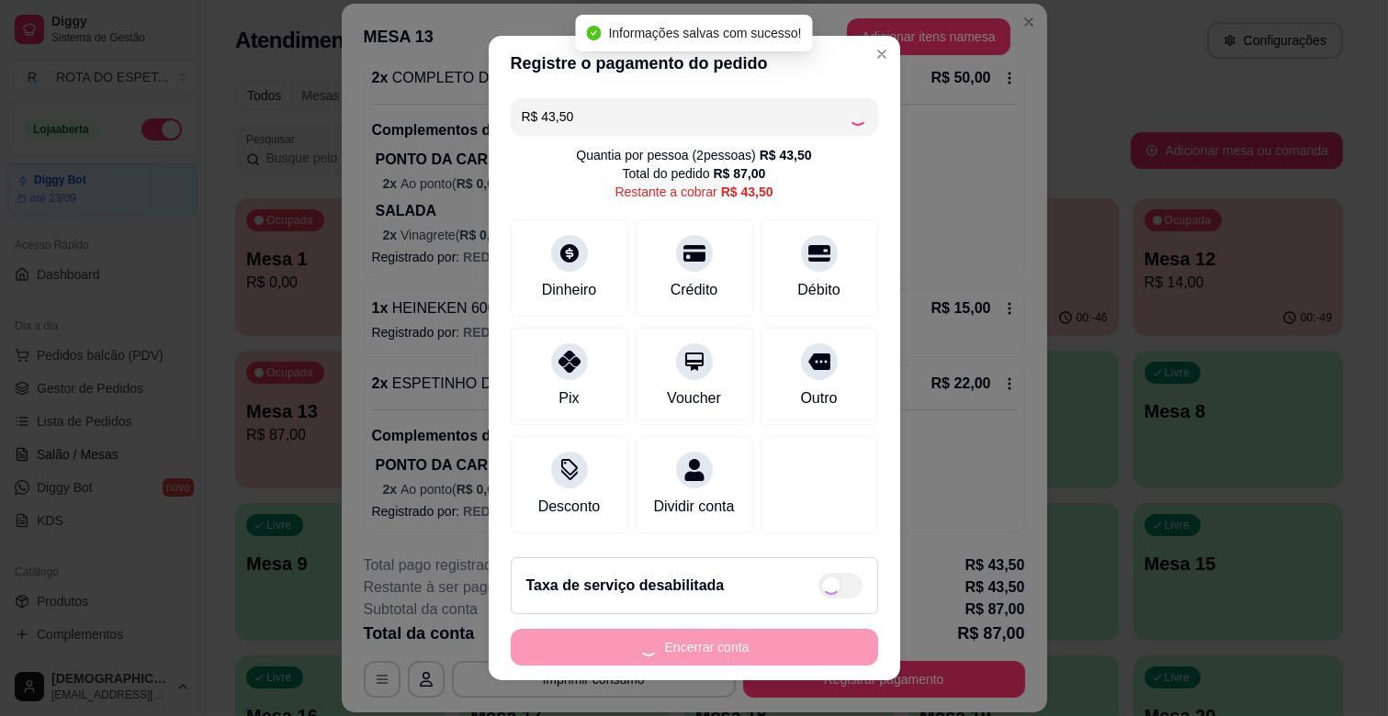
type input "R$ 0,00"
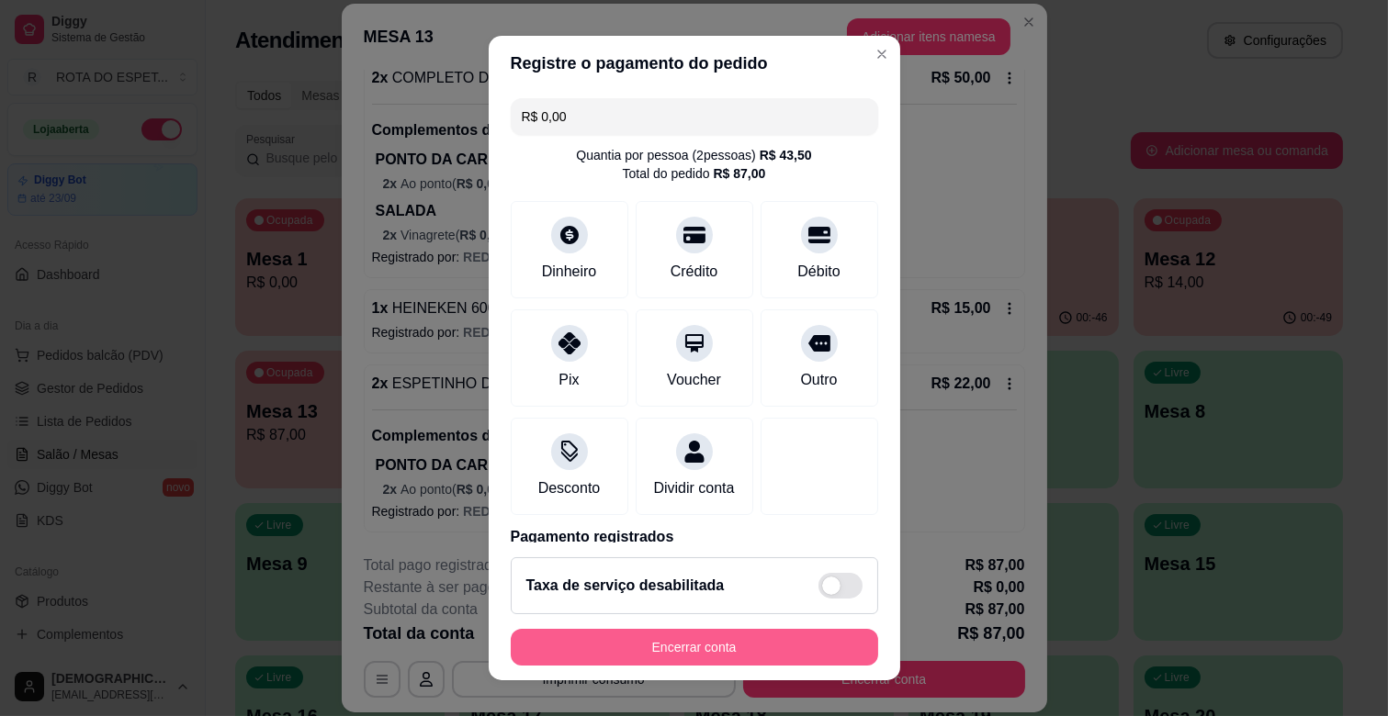
click at [670, 658] on button "Encerrar conta" at bounding box center [694, 647] width 367 height 37
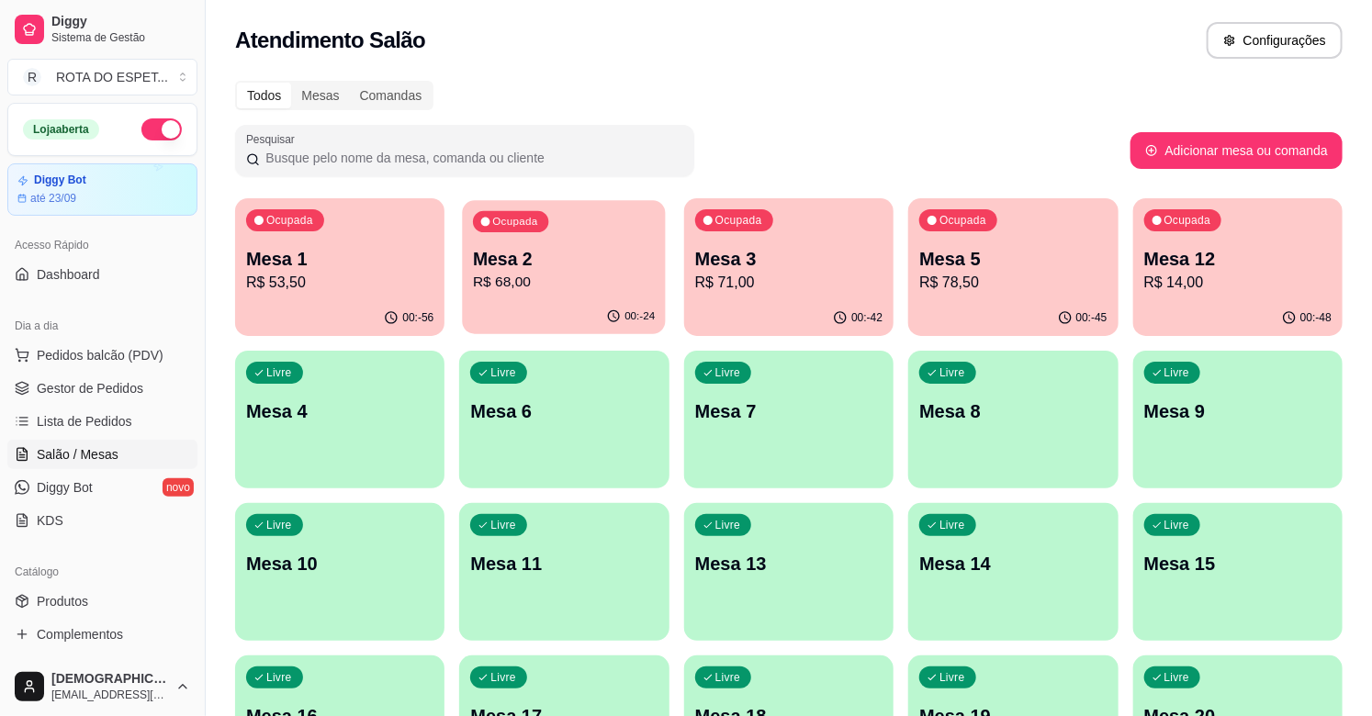
click at [580, 294] on div "Ocupada Mesa 2 R$ 68,00" at bounding box center [565, 249] width 204 height 99
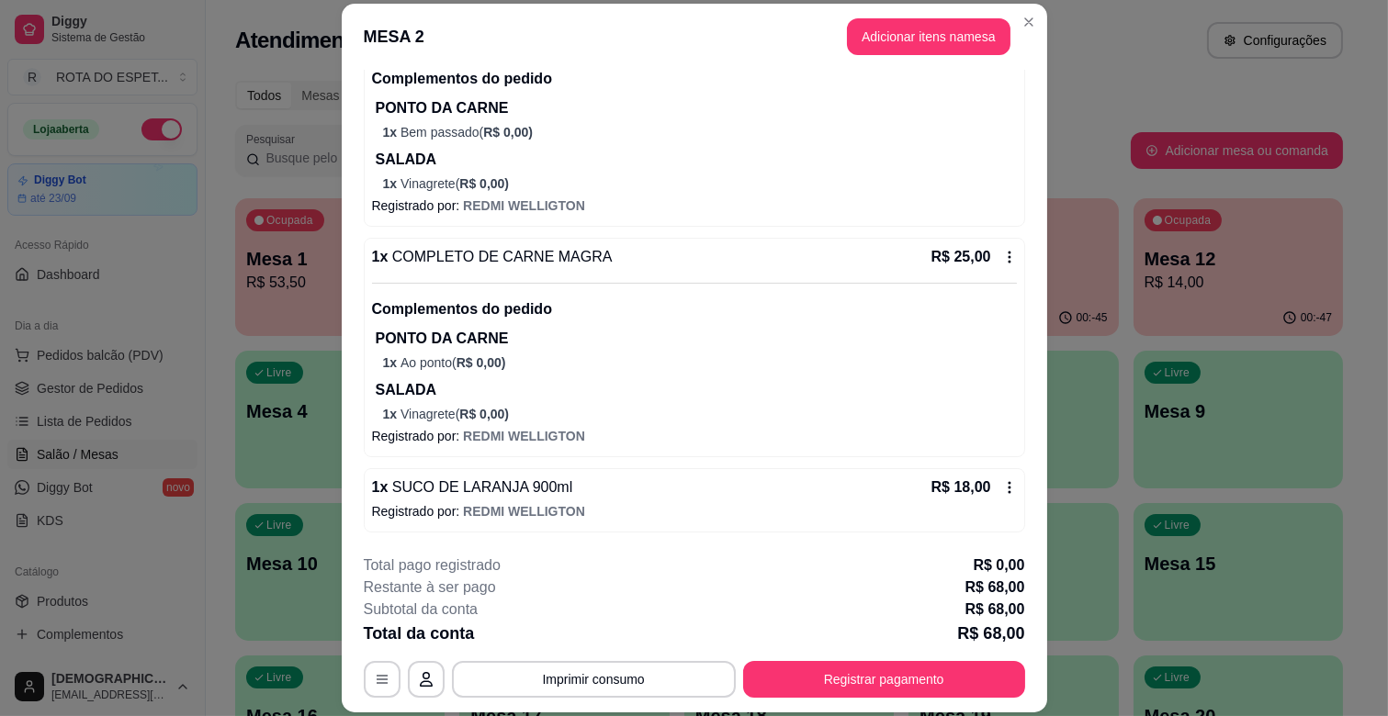
scroll to position [55, 0]
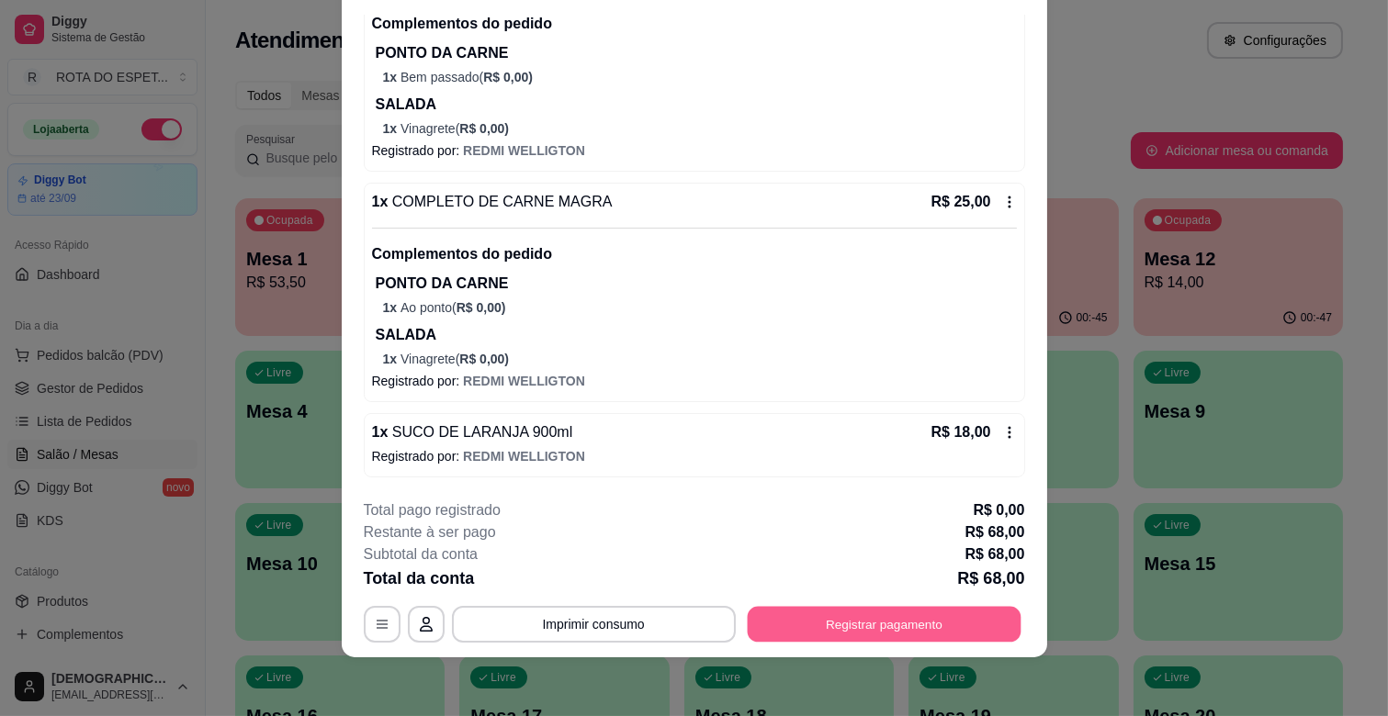
click at [860, 627] on button "Registrar pagamento" at bounding box center [884, 625] width 274 height 36
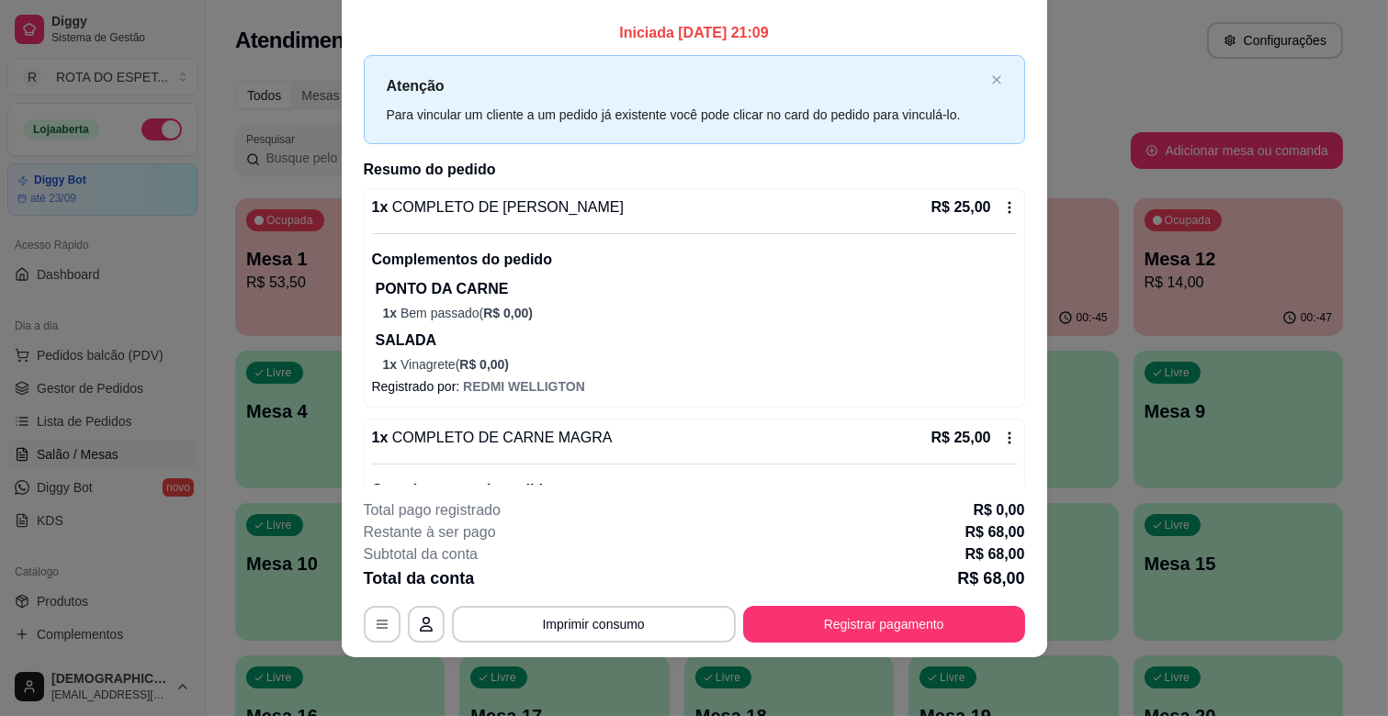
scroll to position [0, 0]
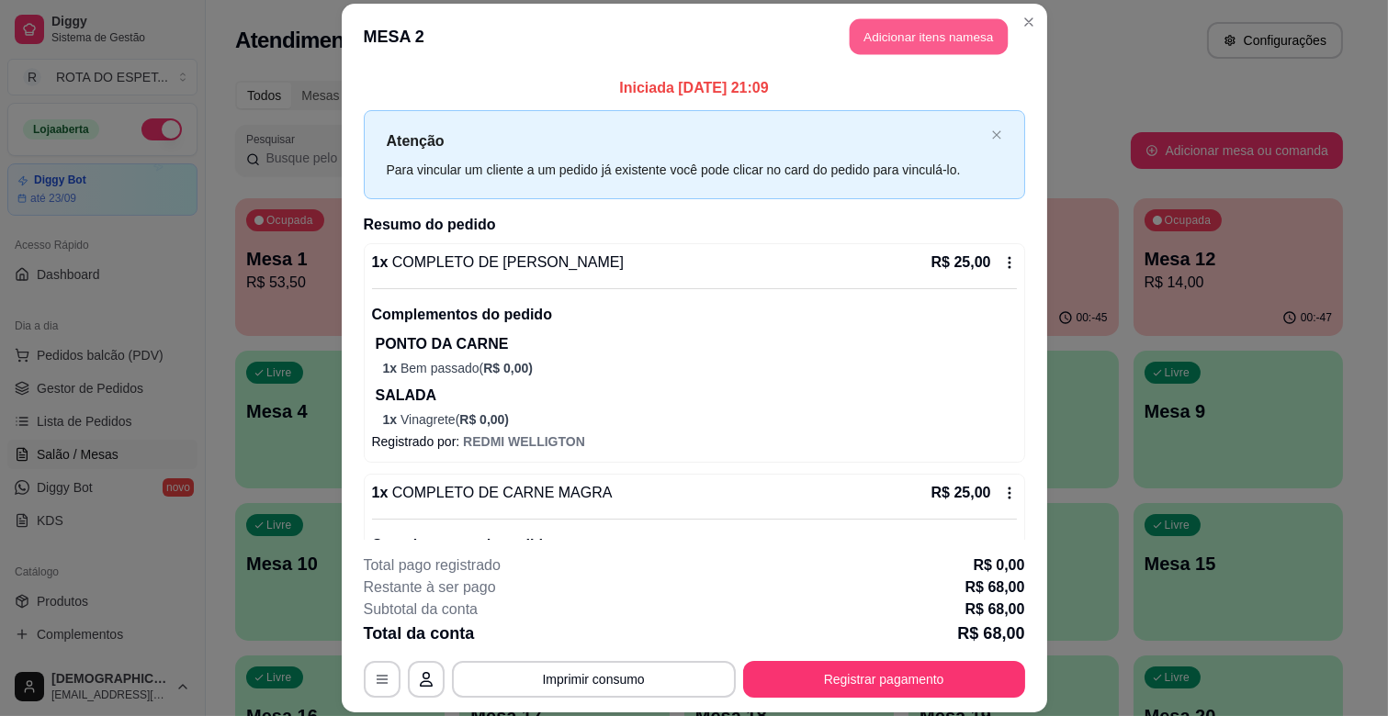
click at [968, 35] on button "Adicionar itens na mesa" at bounding box center [929, 37] width 158 height 36
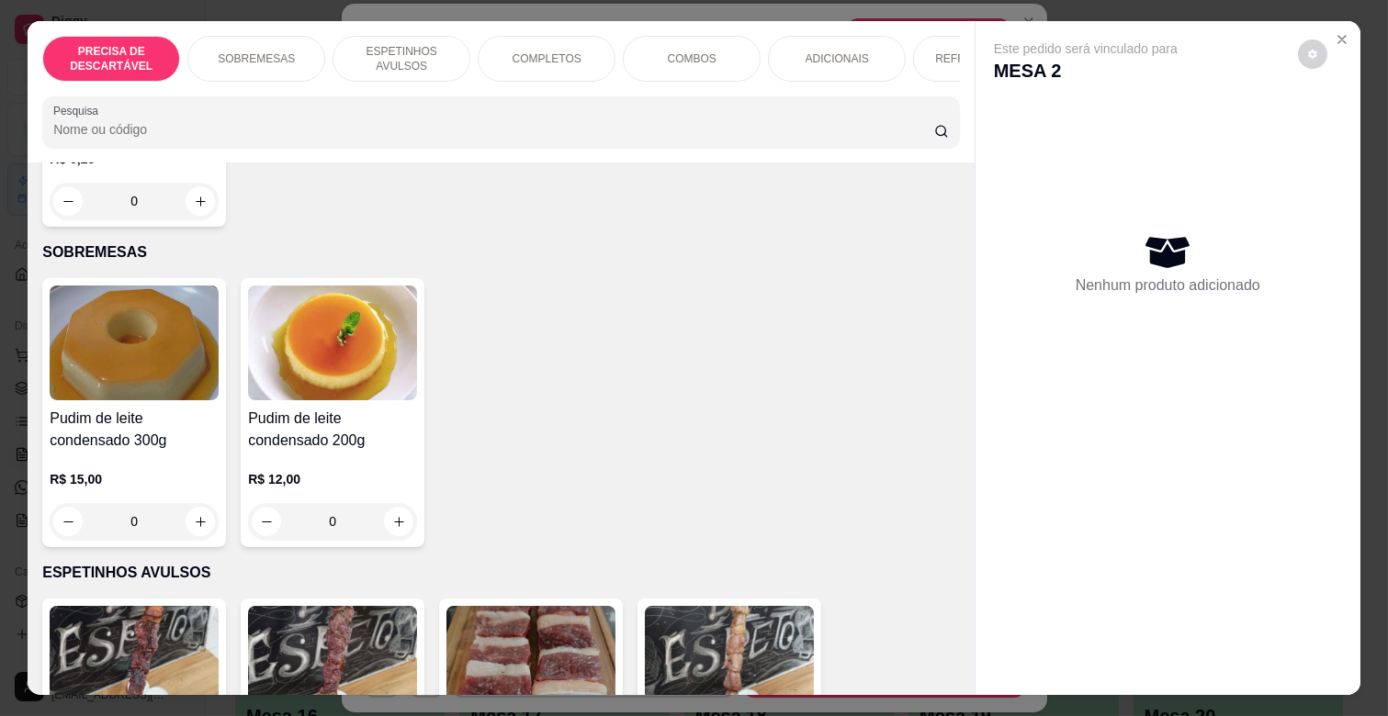
scroll to position [408, 0]
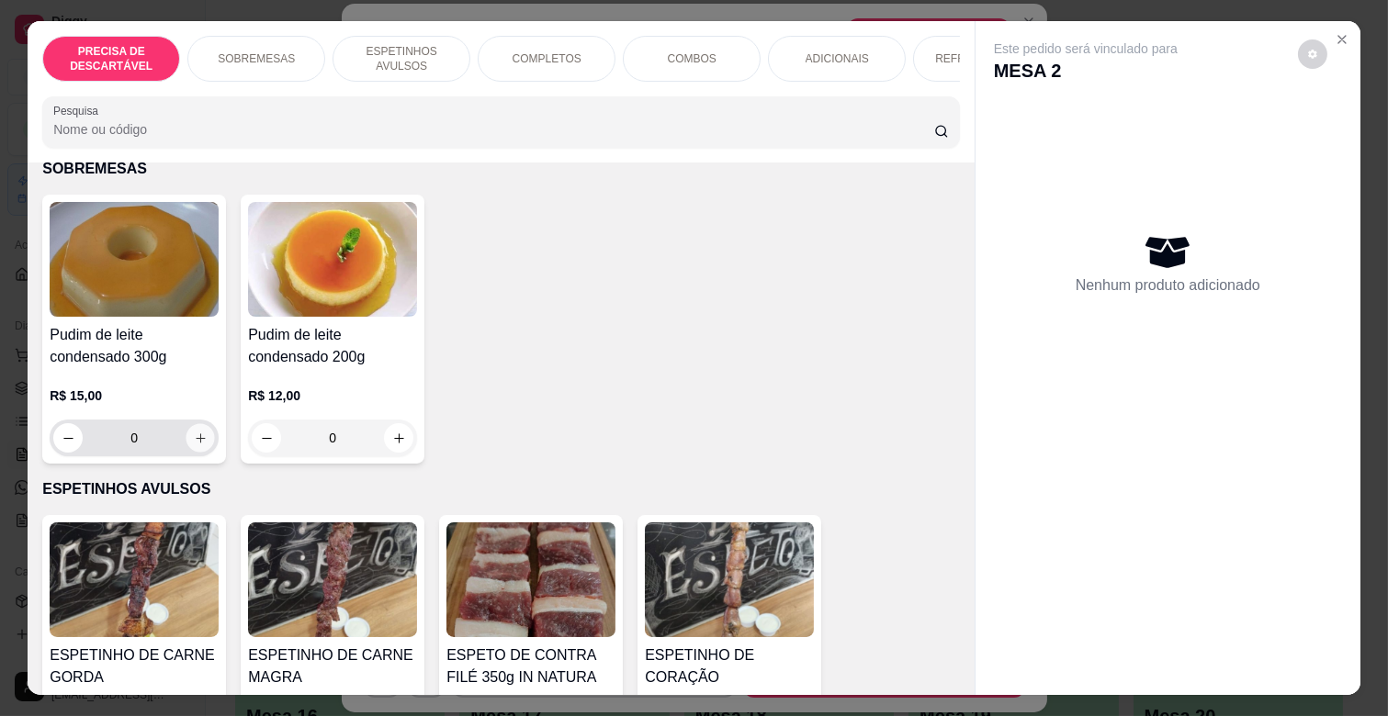
click at [194, 432] on icon "increase-product-quantity" at bounding box center [201, 439] width 14 height 14
type input "1"
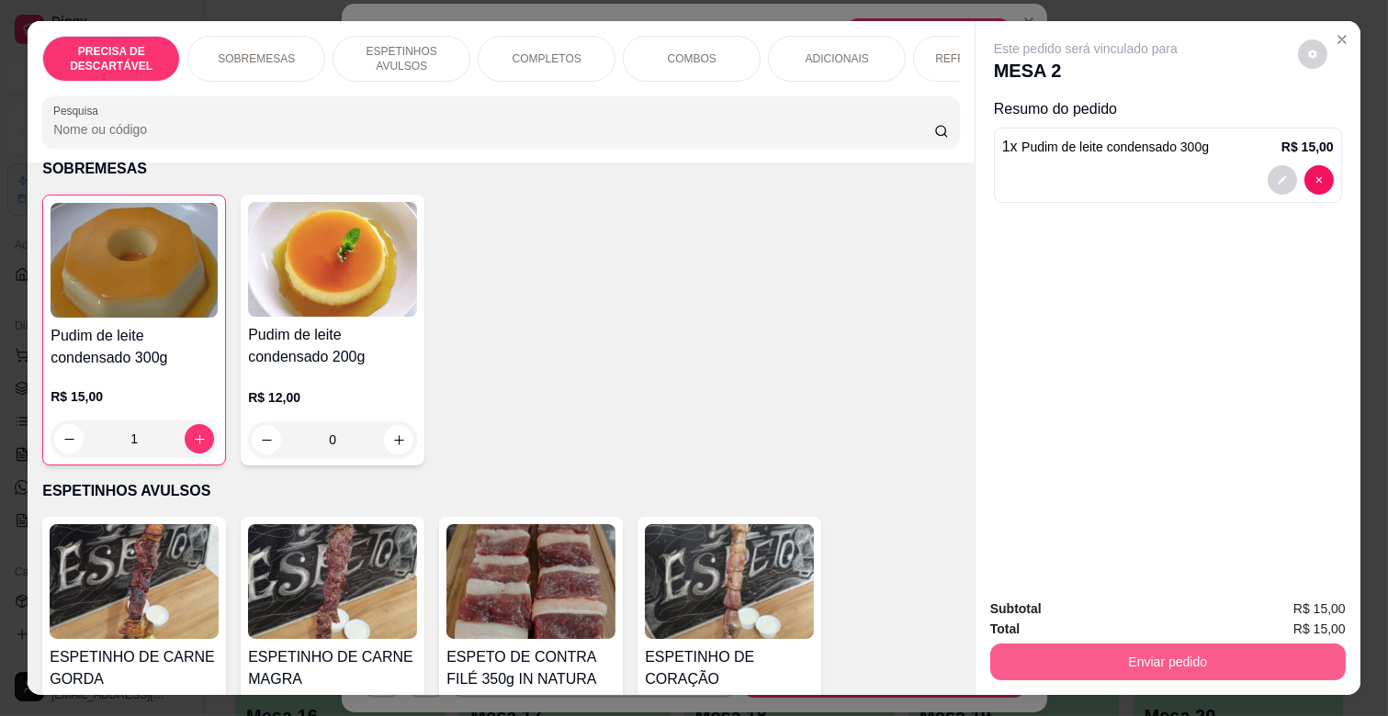
click at [1136, 665] on button "Enviar pedido" at bounding box center [1167, 662] width 355 height 37
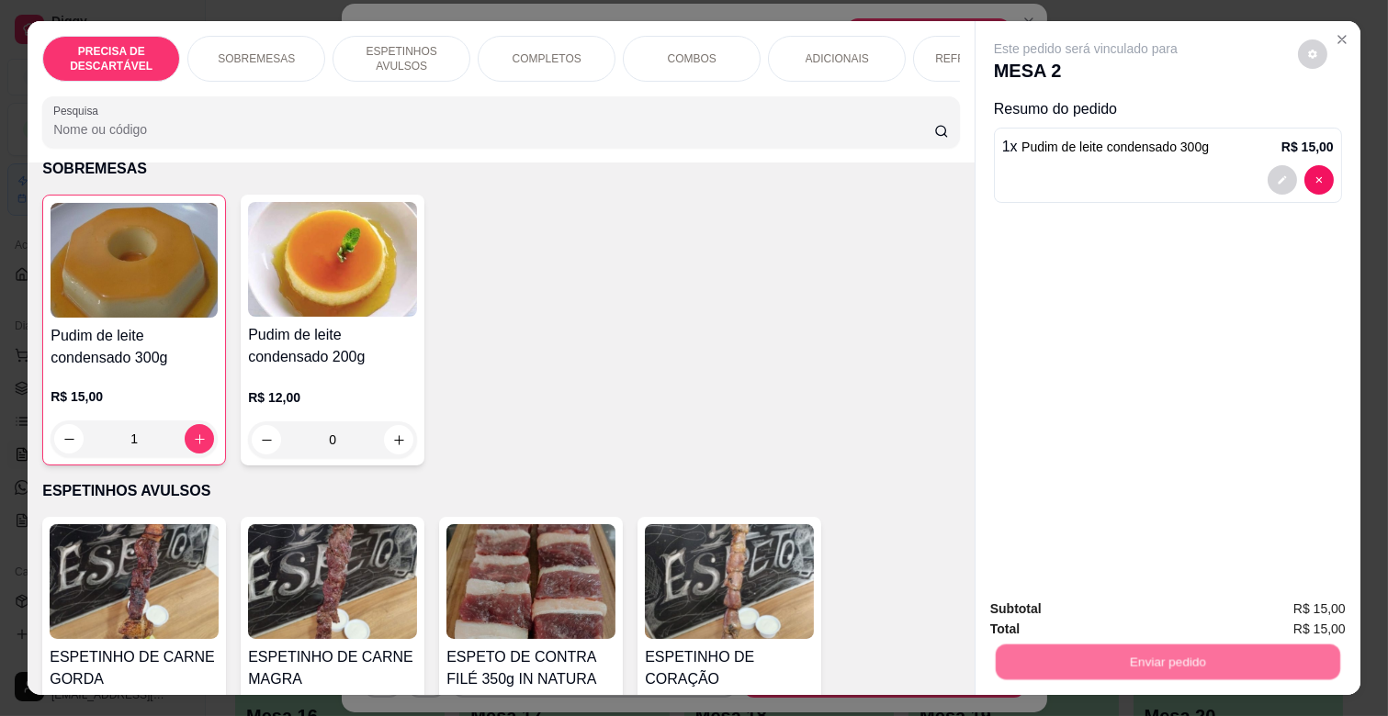
click at [1133, 617] on button "Não registrar e enviar pedido" at bounding box center [1107, 608] width 186 height 34
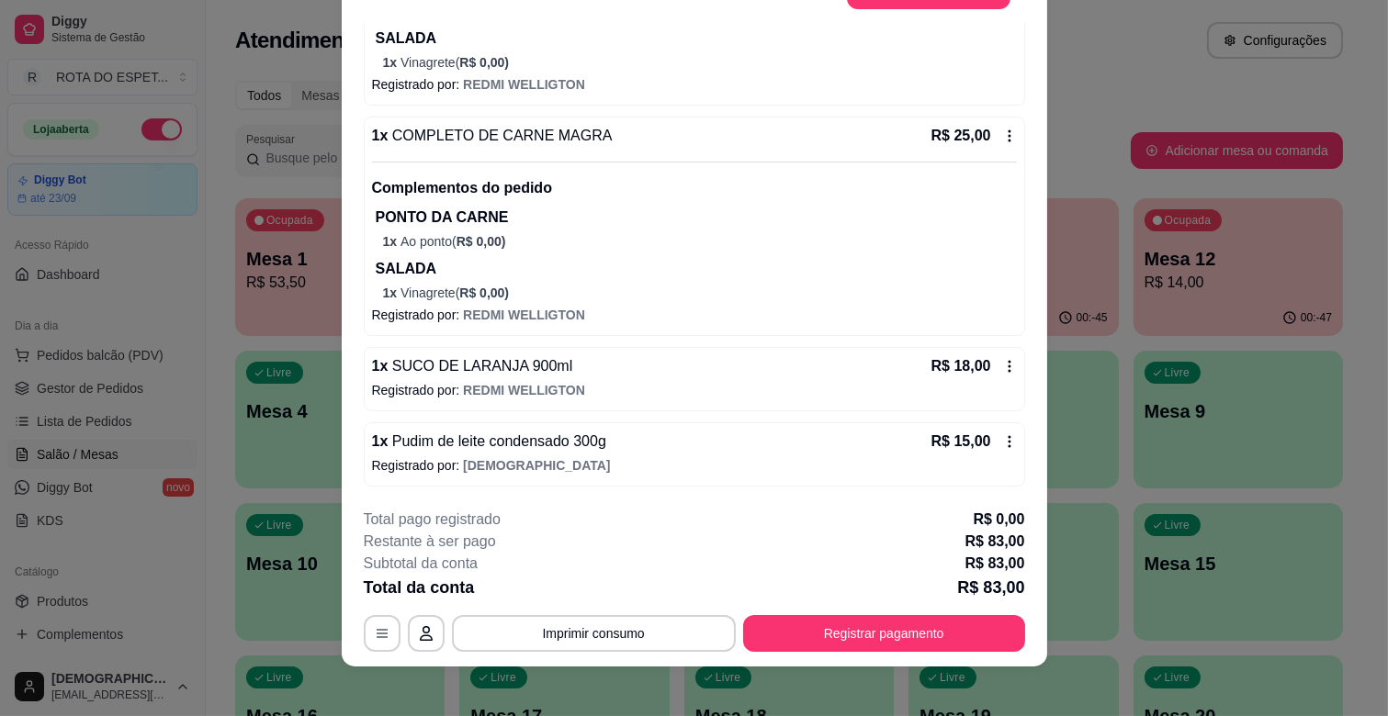
scroll to position [55, 0]
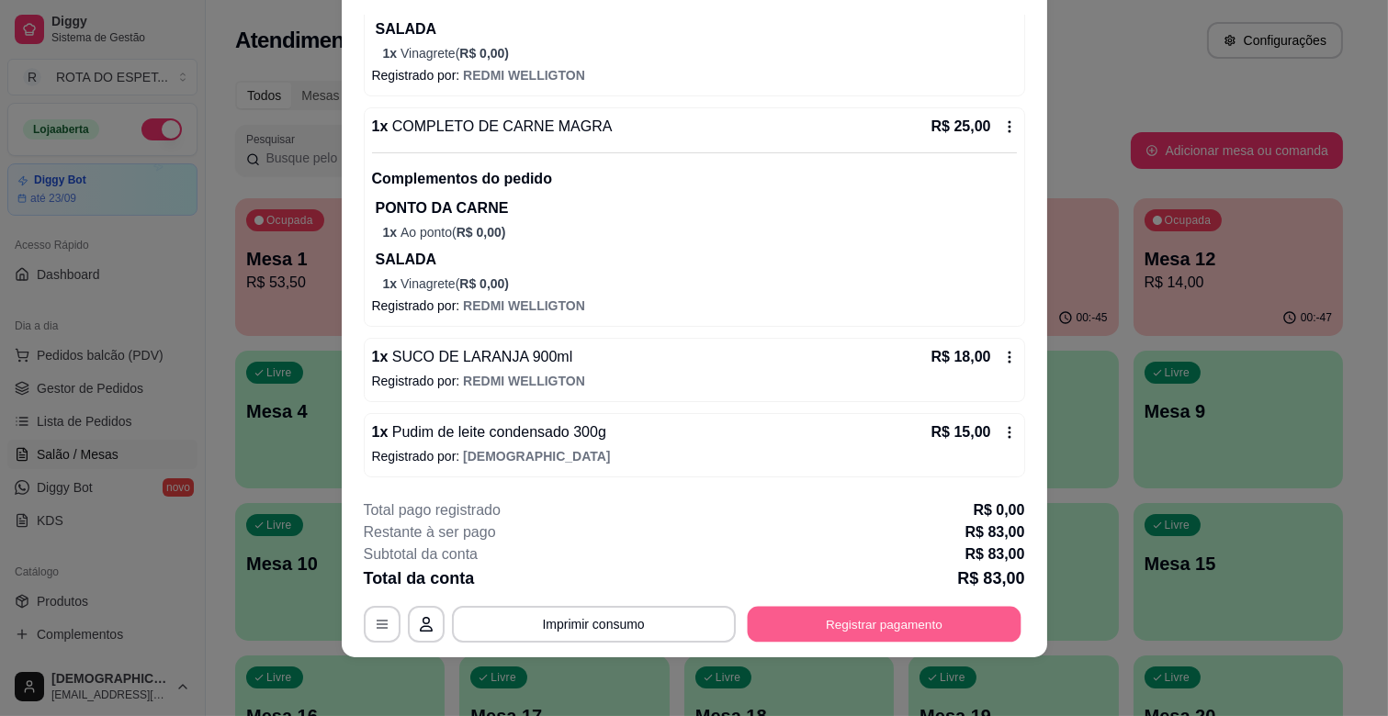
click at [903, 630] on button "Registrar pagamento" at bounding box center [884, 625] width 274 height 36
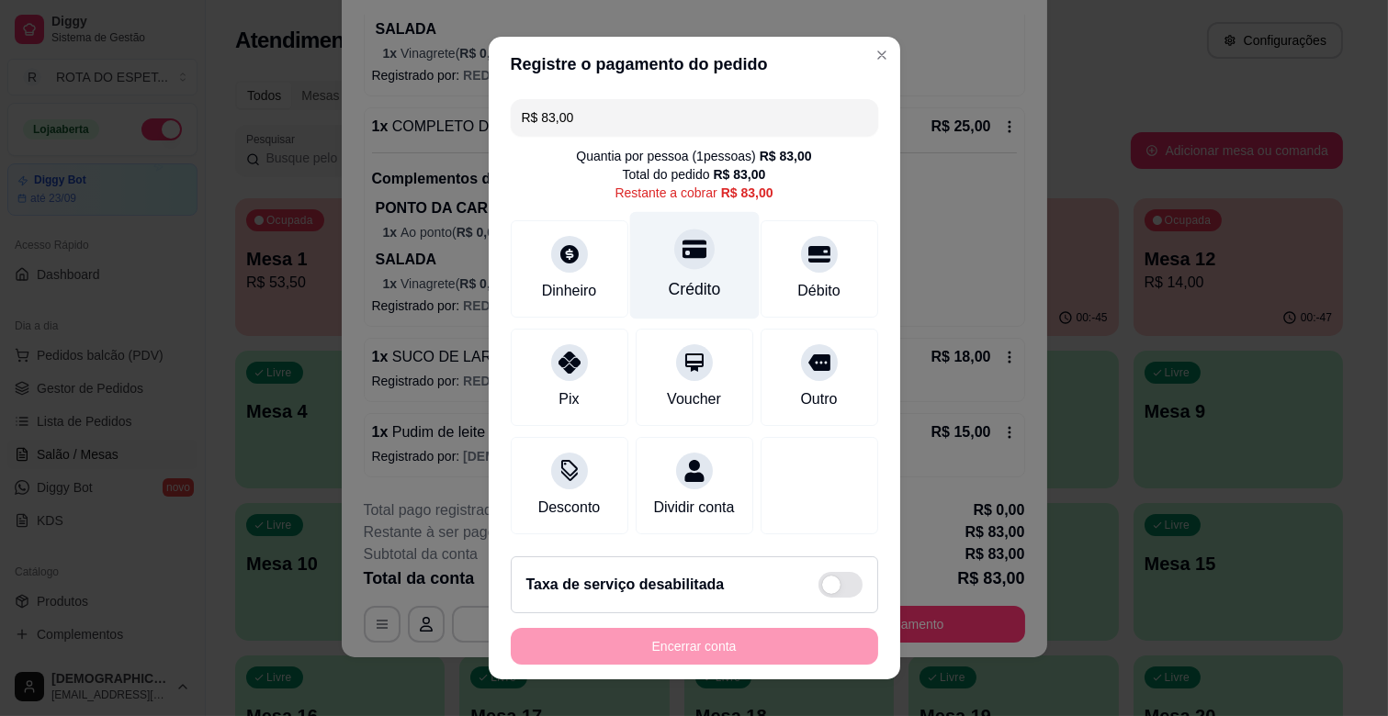
click at [681, 241] on icon at bounding box center [693, 250] width 24 height 18
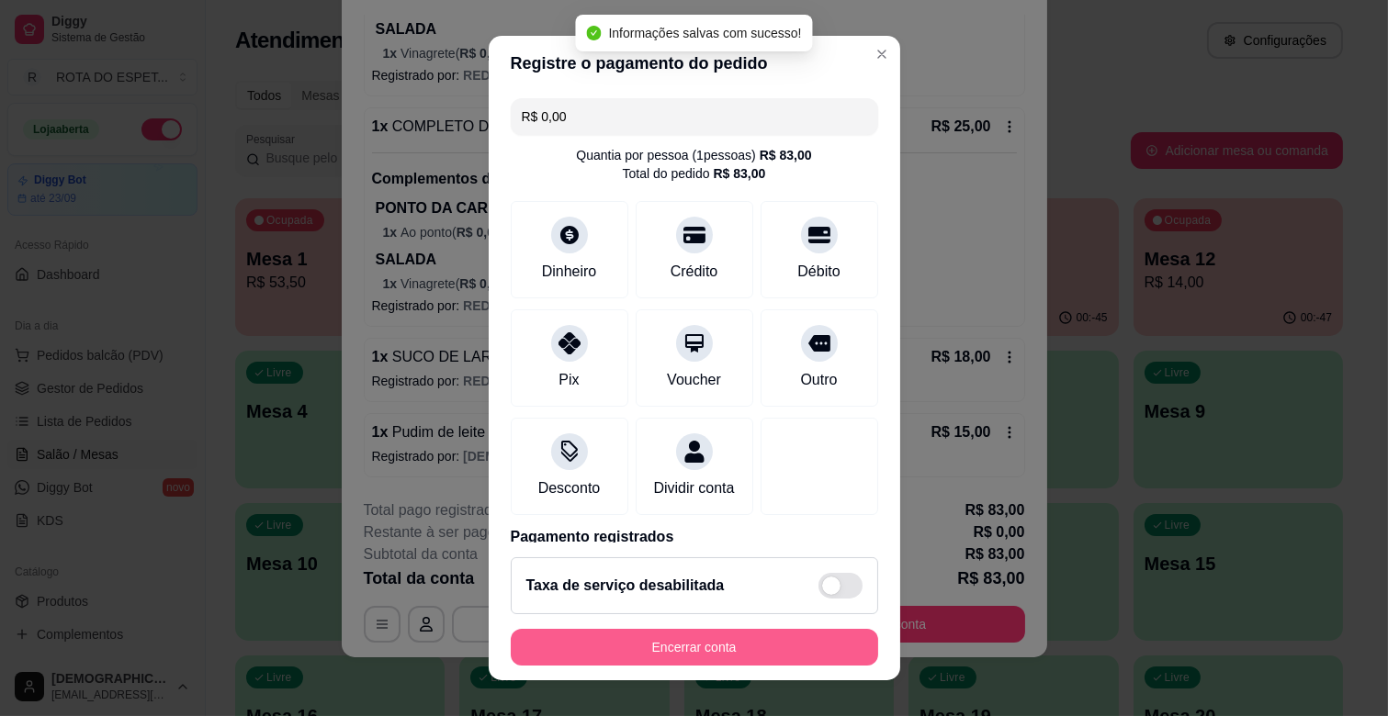
type input "R$ 0,00"
click at [723, 638] on button "Encerrar conta" at bounding box center [694, 647] width 367 height 37
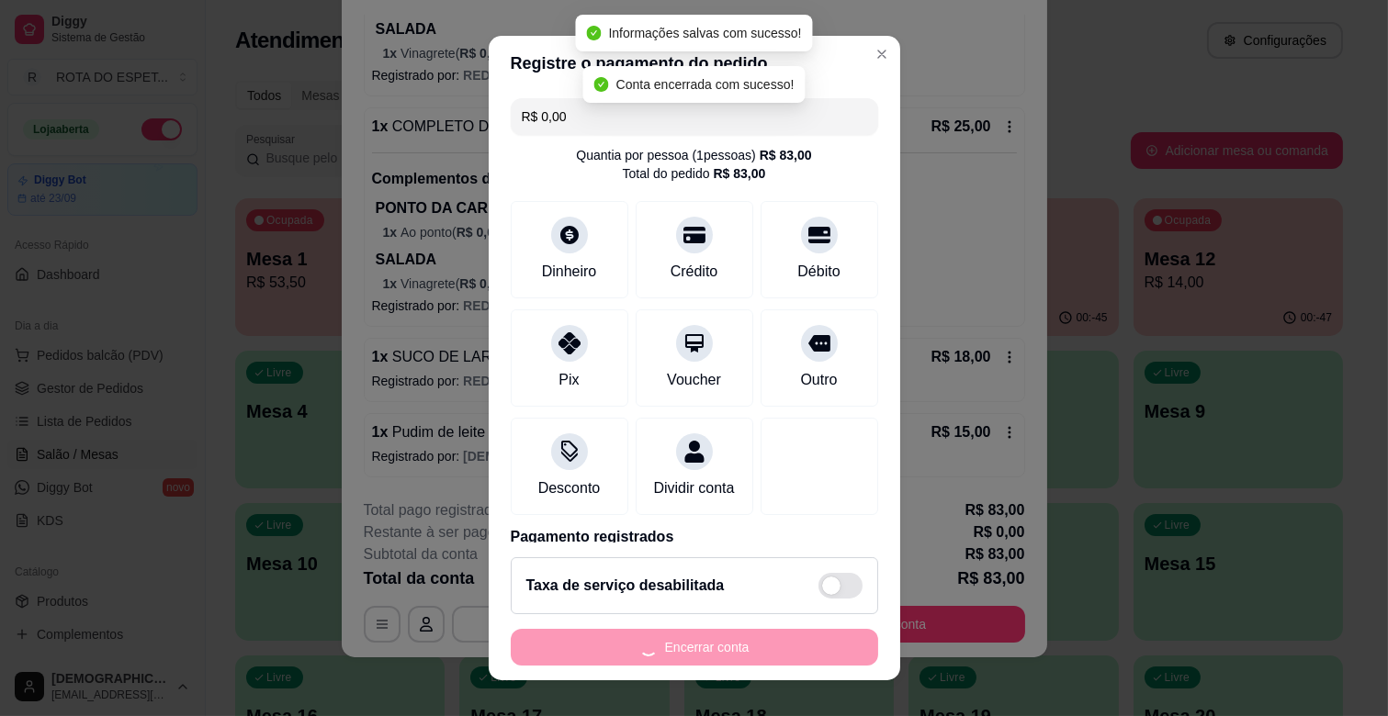
scroll to position [0, 0]
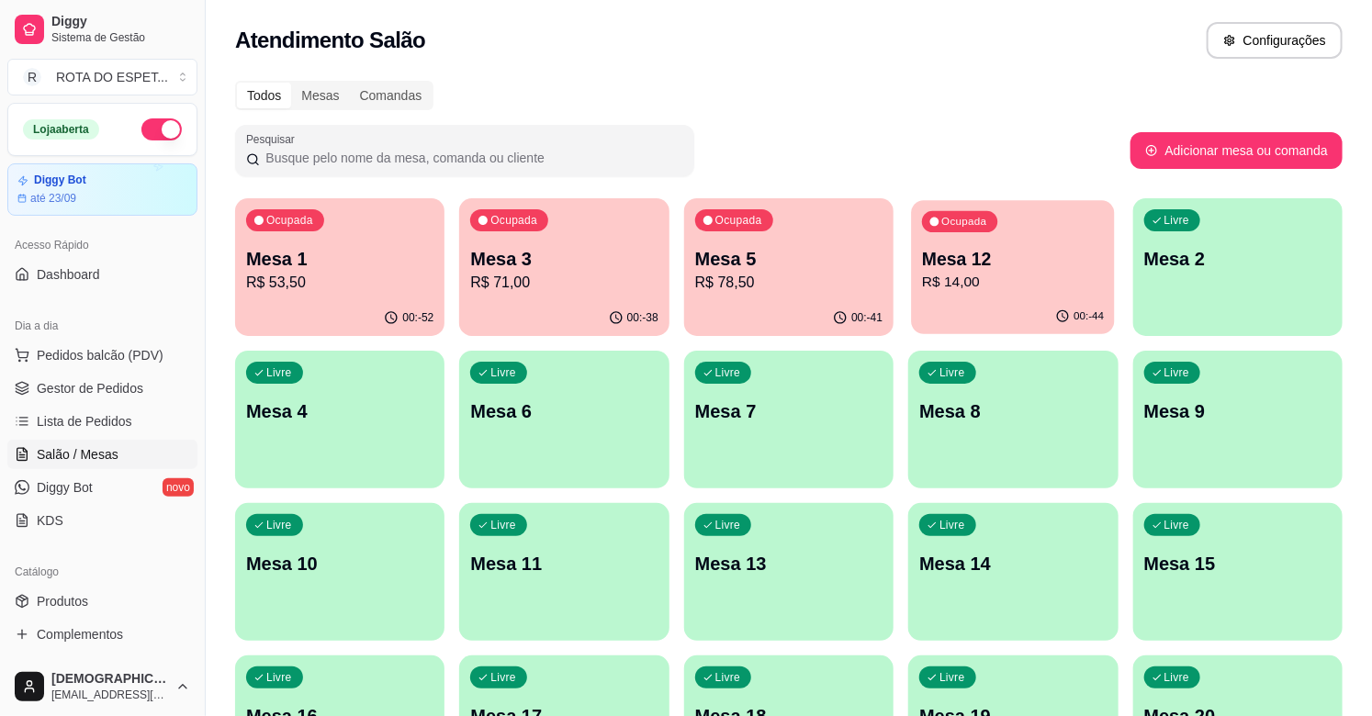
click at [1018, 247] on p "Mesa 12" at bounding box center [1013, 259] width 182 height 25
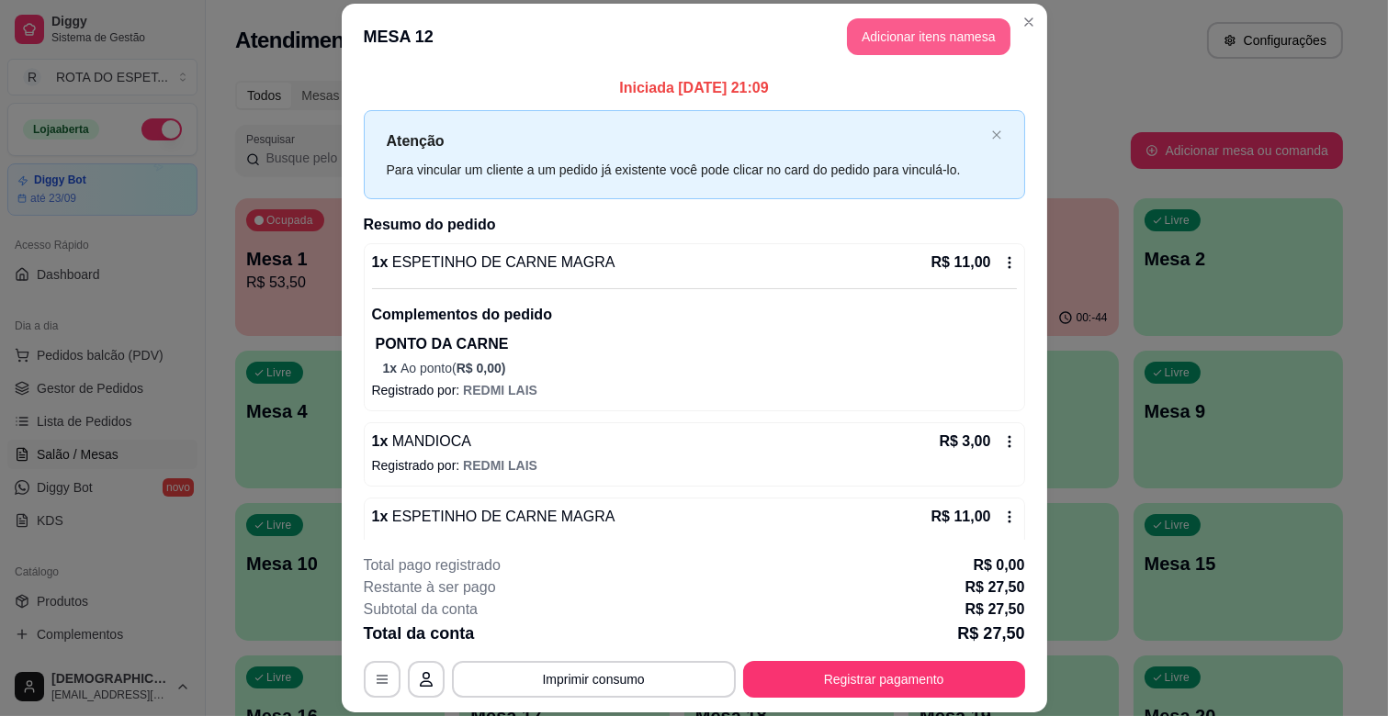
click at [939, 42] on button "Adicionar itens na mesa" at bounding box center [928, 36] width 163 height 37
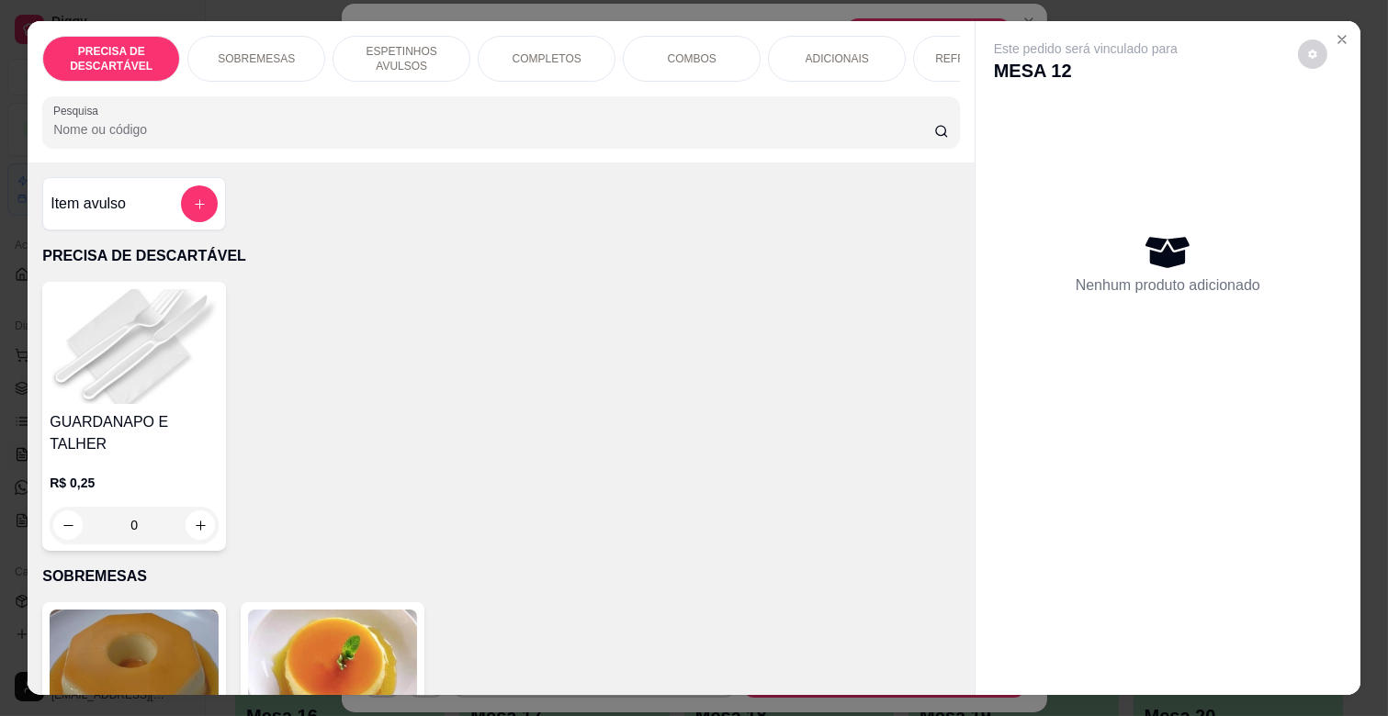
click at [850, 51] on p "ADICIONAIS" at bounding box center [836, 58] width 63 height 15
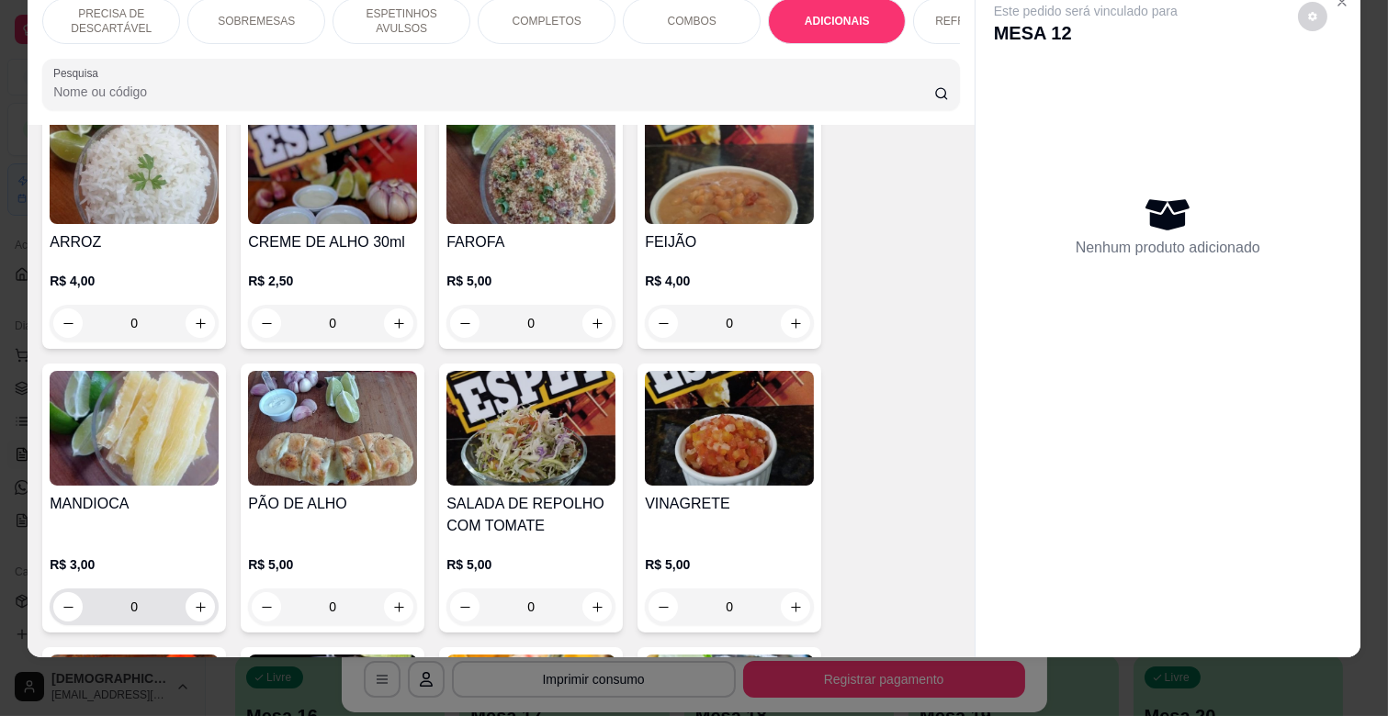
scroll to position [3243, 0]
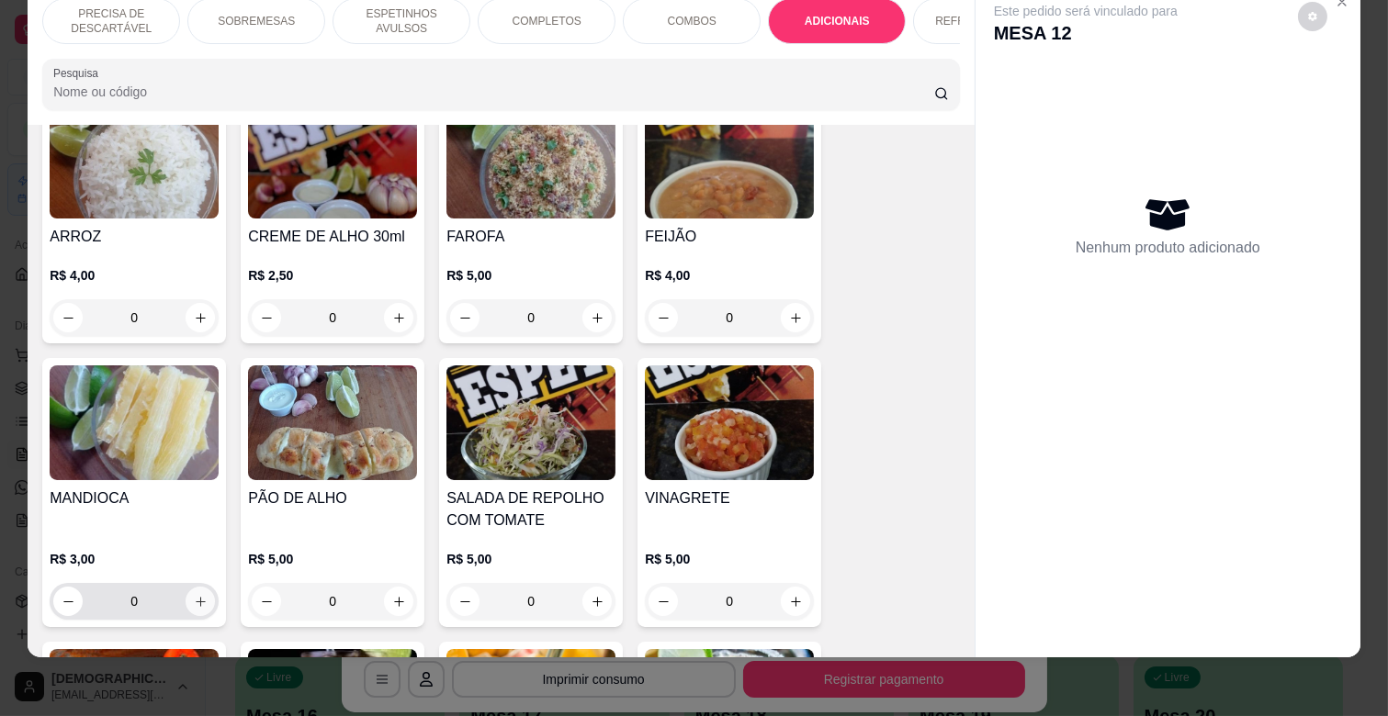
click at [194, 595] on icon "increase-product-quantity" at bounding box center [201, 602] width 14 height 14
type input "1"
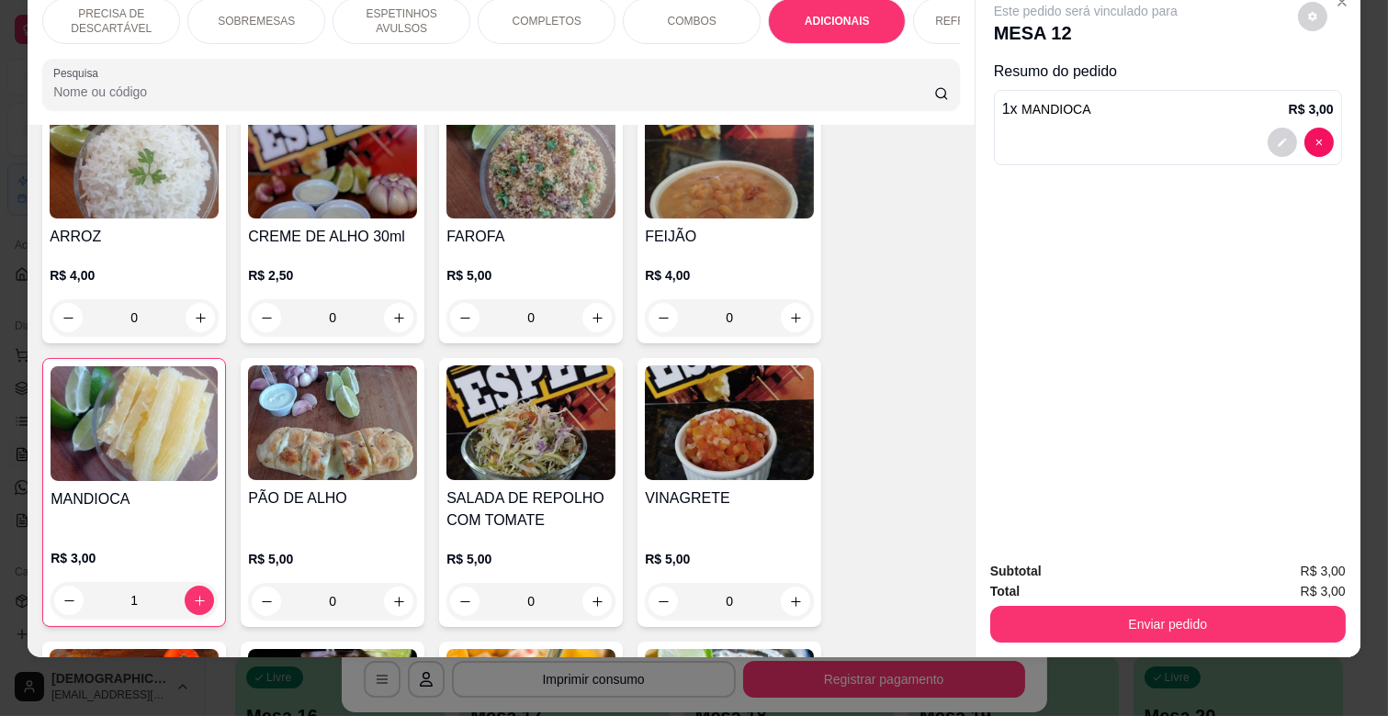
click at [942, 14] on p "REFRIGERANTES" at bounding box center [982, 21] width 94 height 15
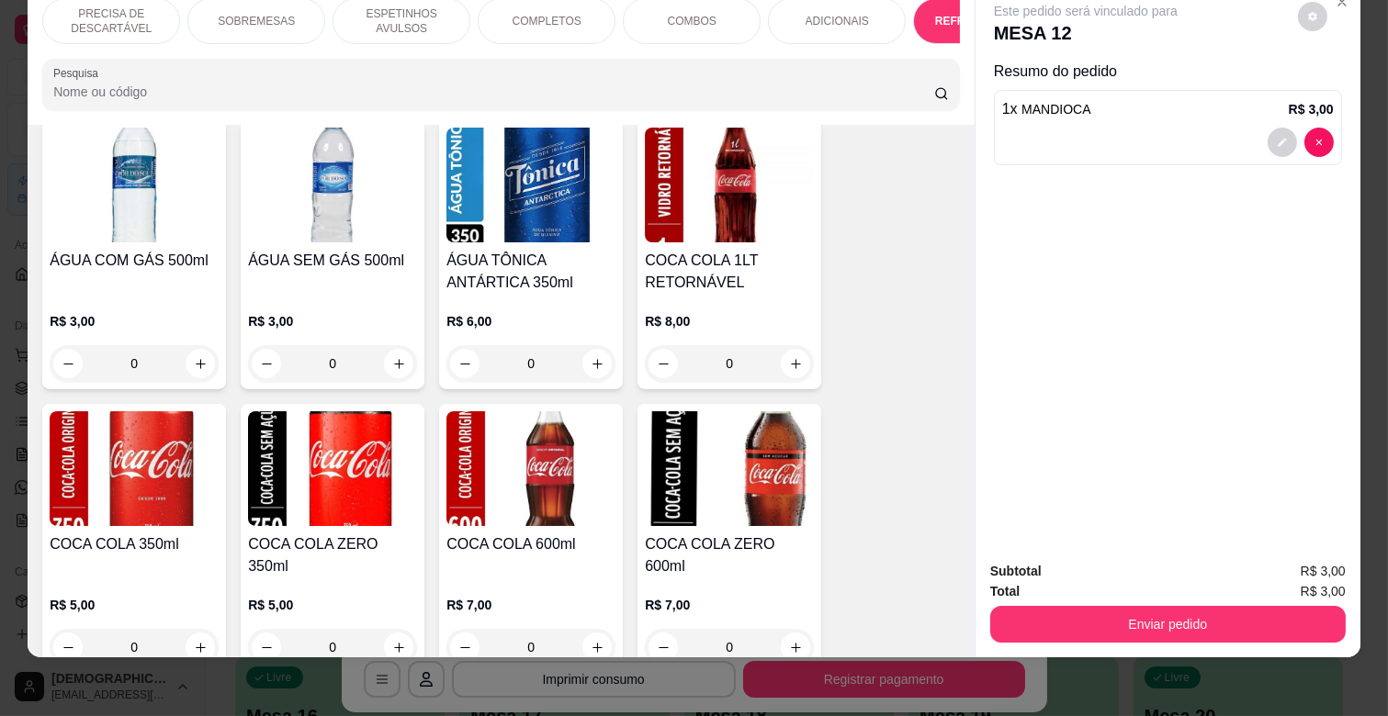
scroll to position [4210, 0]
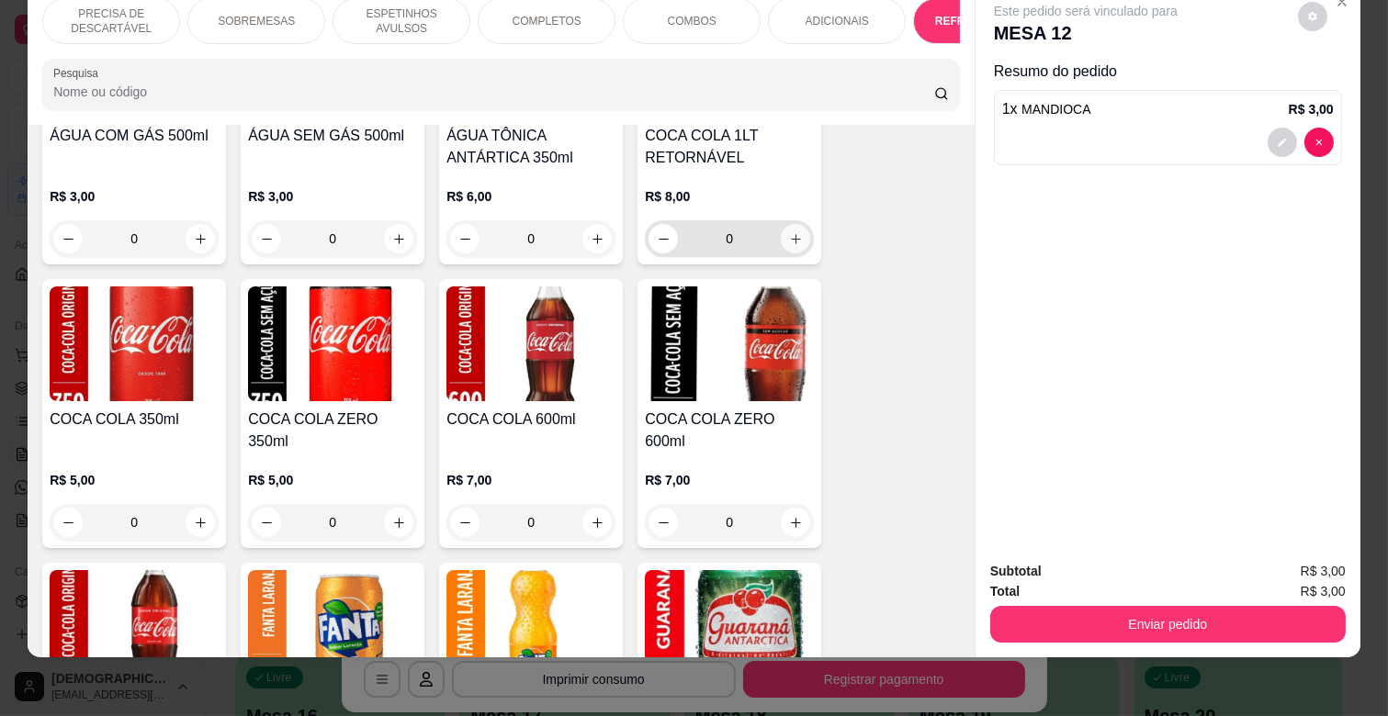
click at [794, 224] on button "increase-product-quantity" at bounding box center [795, 238] width 29 height 29
type input "1"
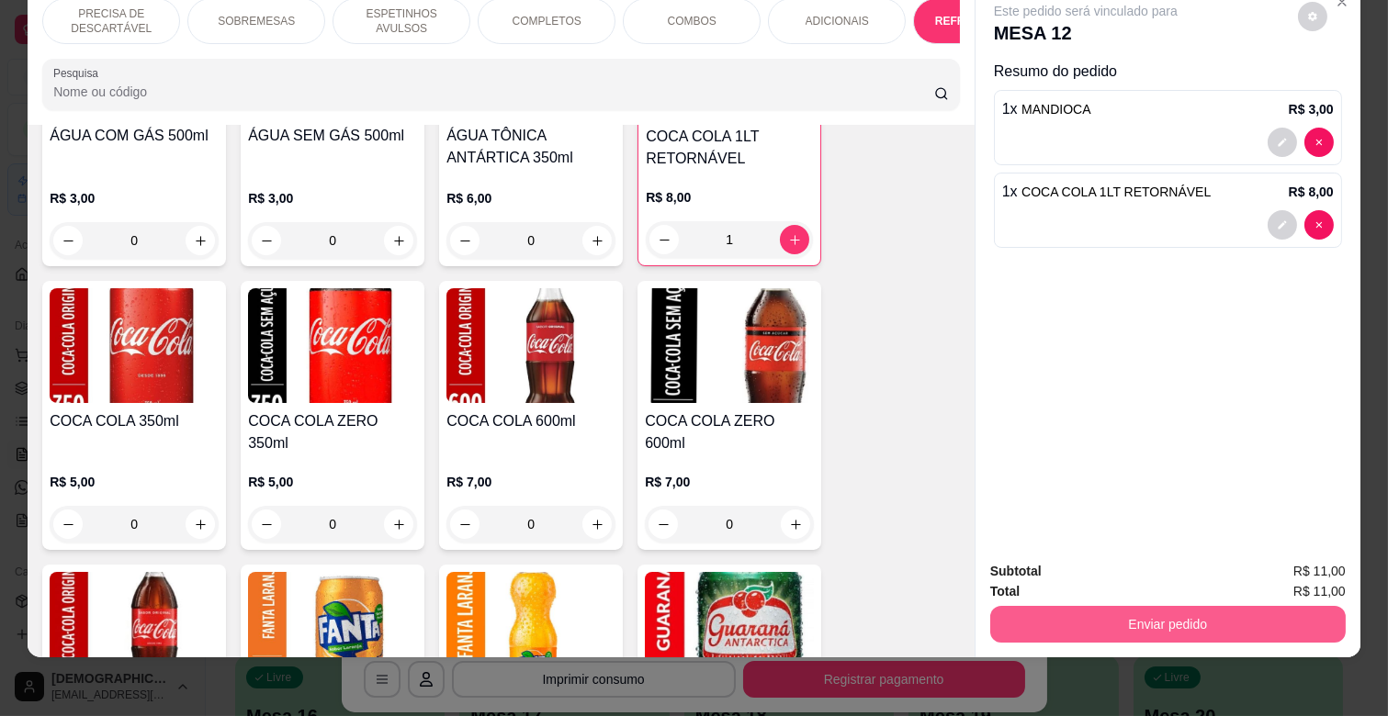
click at [1237, 607] on button "Enviar pedido" at bounding box center [1167, 624] width 355 height 37
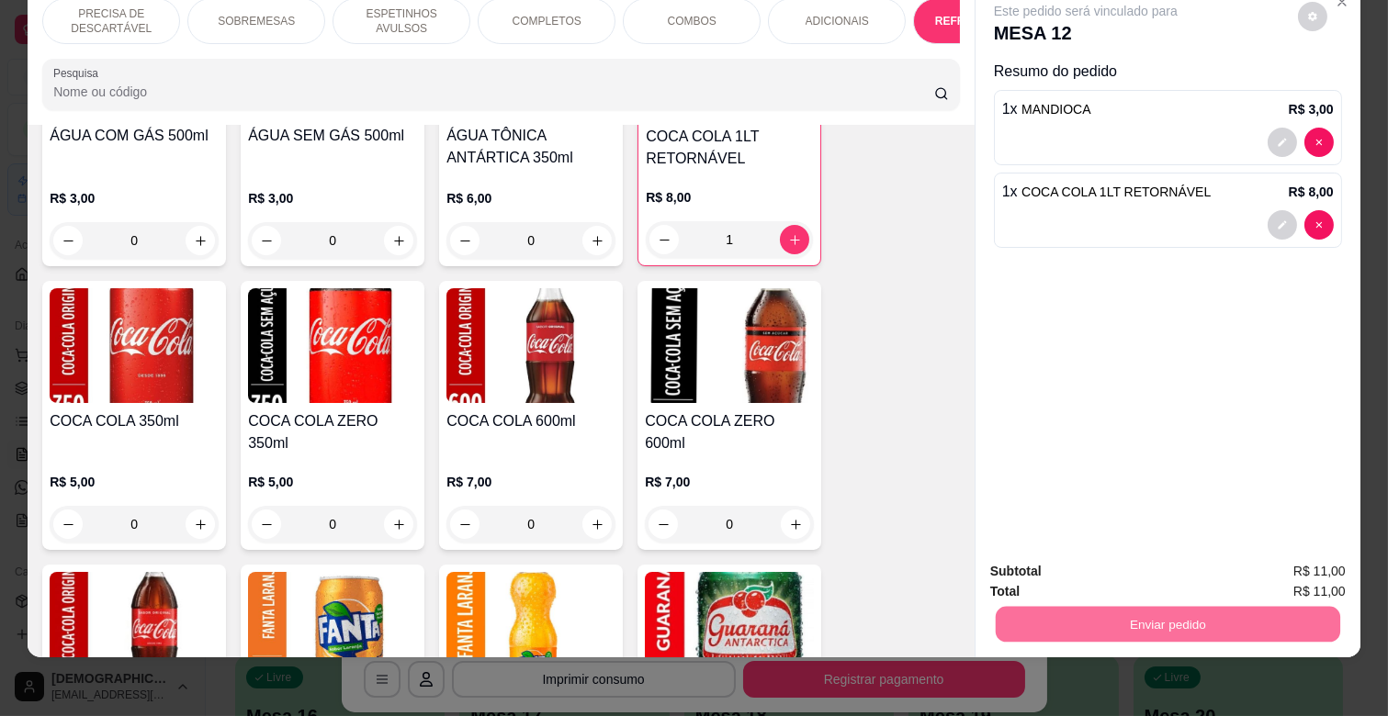
click at [1131, 567] on button "Não registrar e enviar pedido" at bounding box center [1105, 563] width 191 height 35
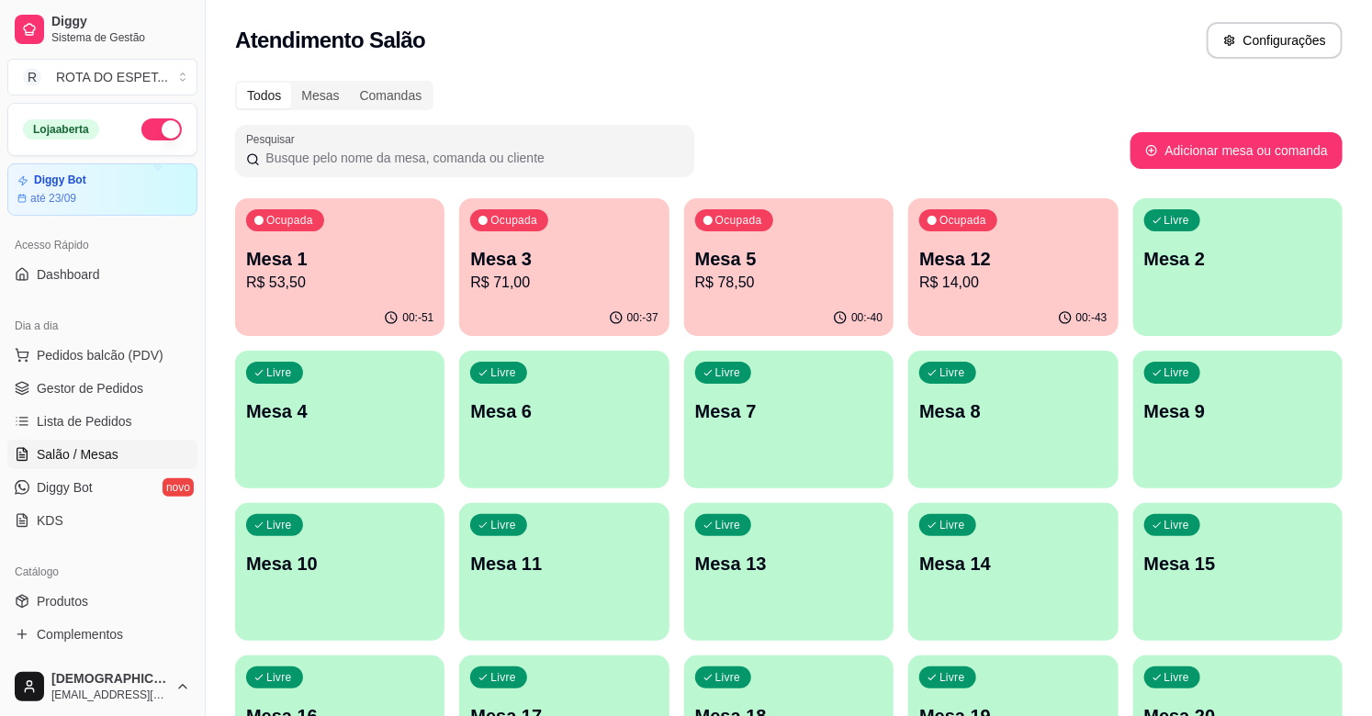
click at [776, 282] on p "R$ 78,50" at bounding box center [788, 283] width 187 height 22
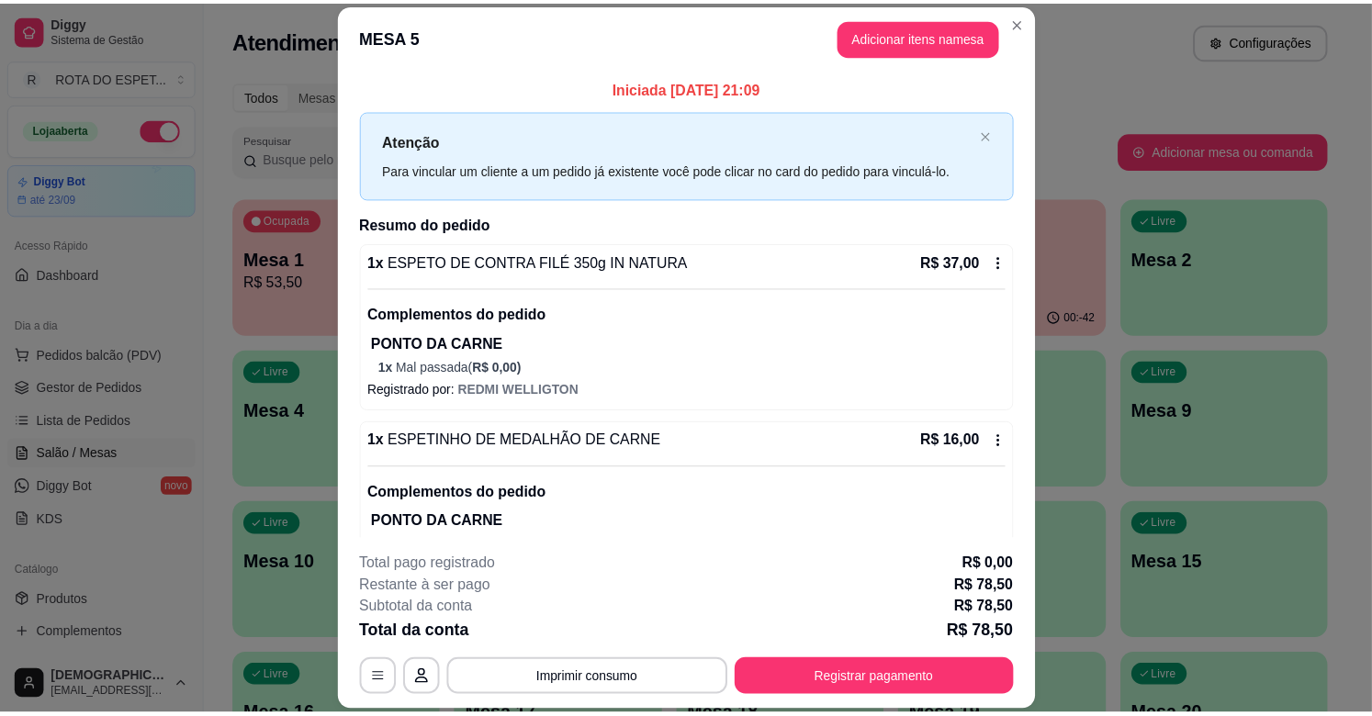
scroll to position [408, 0]
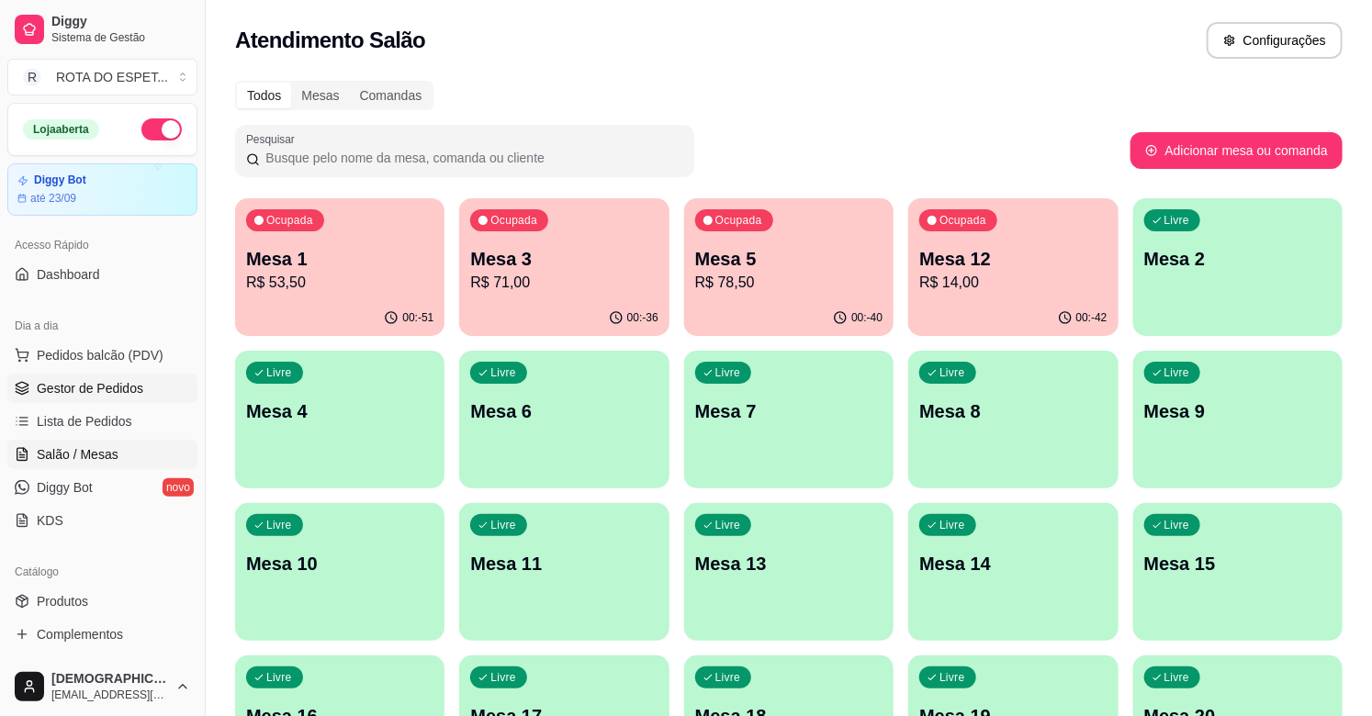
click at [151, 388] on link "Gestor de Pedidos" at bounding box center [102, 388] width 190 height 29
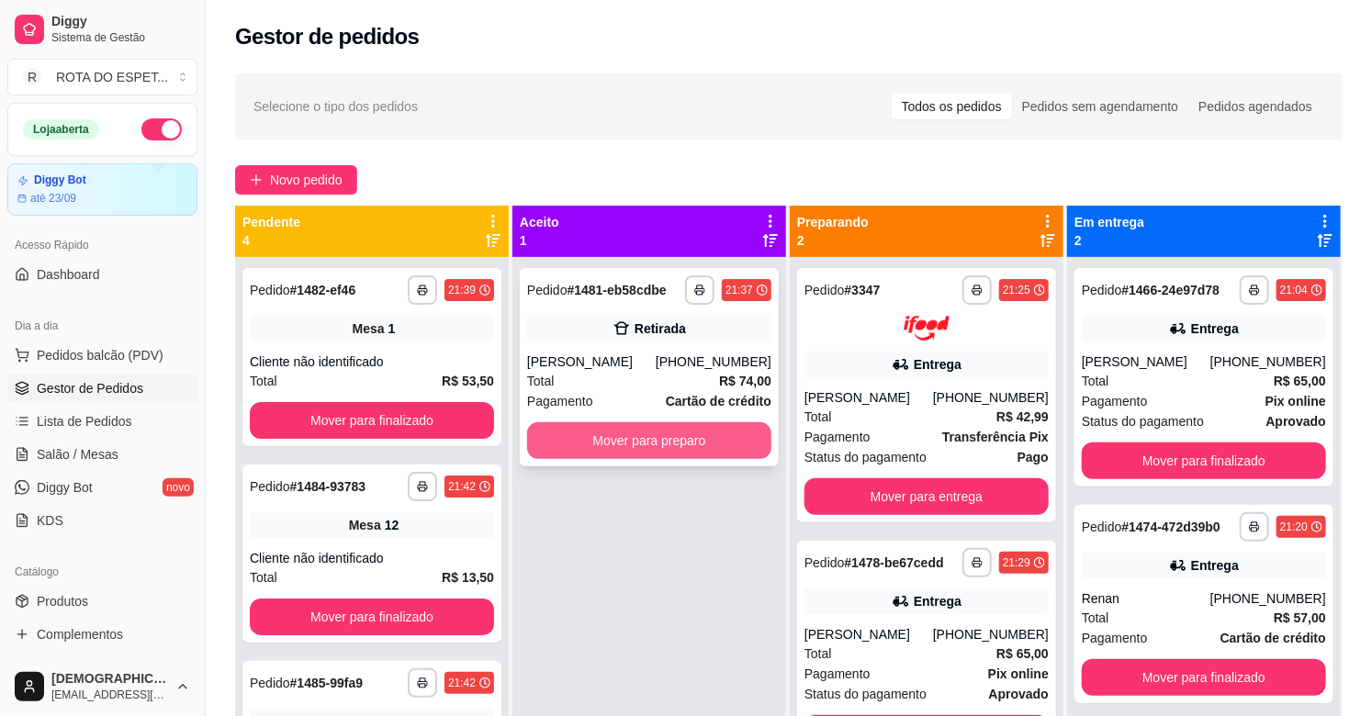
click at [577, 448] on button "Mover para preparo" at bounding box center [649, 440] width 244 height 37
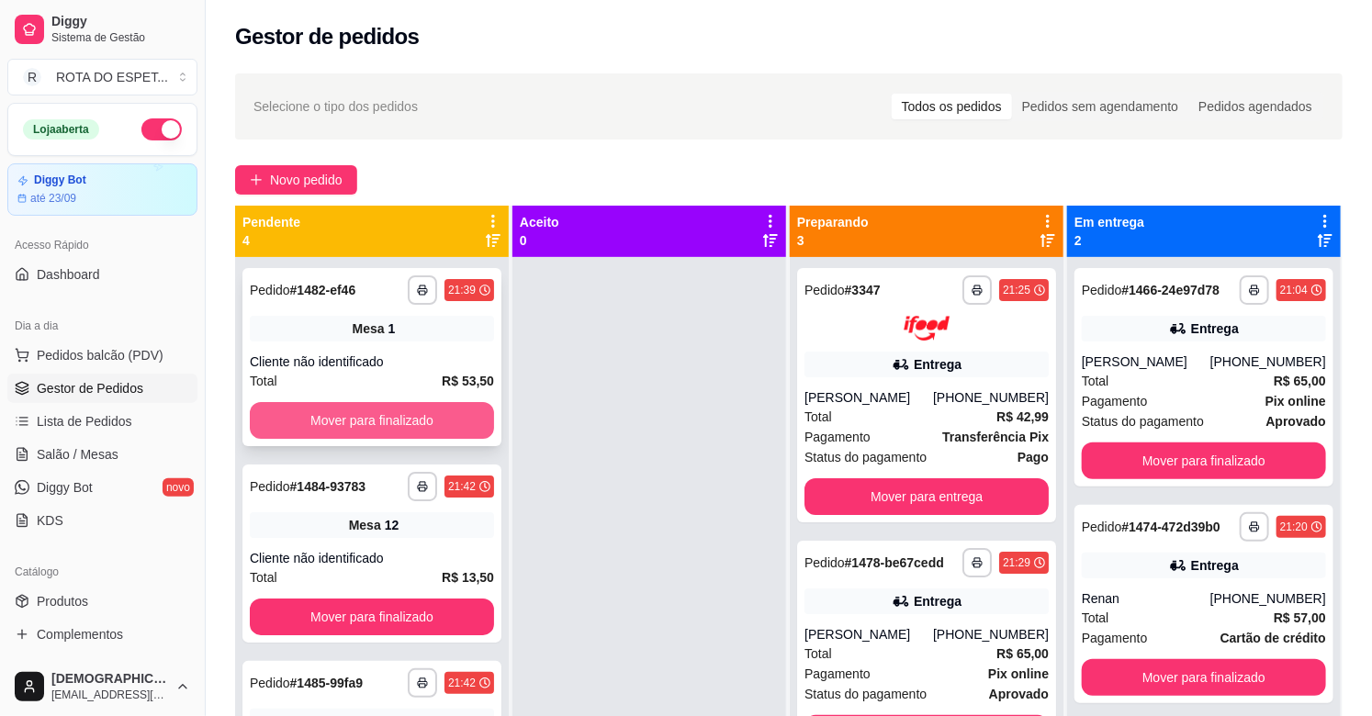
click at [390, 413] on button "Mover para finalizado" at bounding box center [372, 420] width 244 height 37
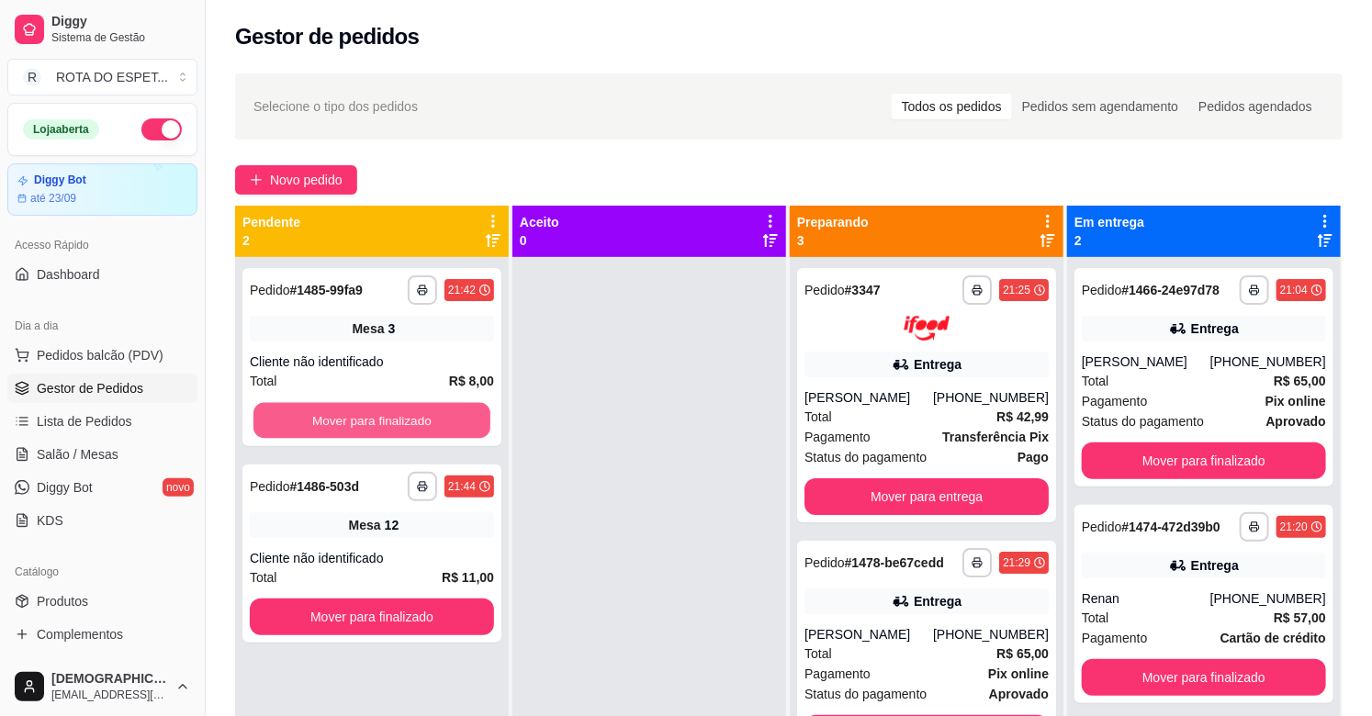
click at [390, 413] on button "Mover para finalizado" at bounding box center [371, 421] width 237 height 36
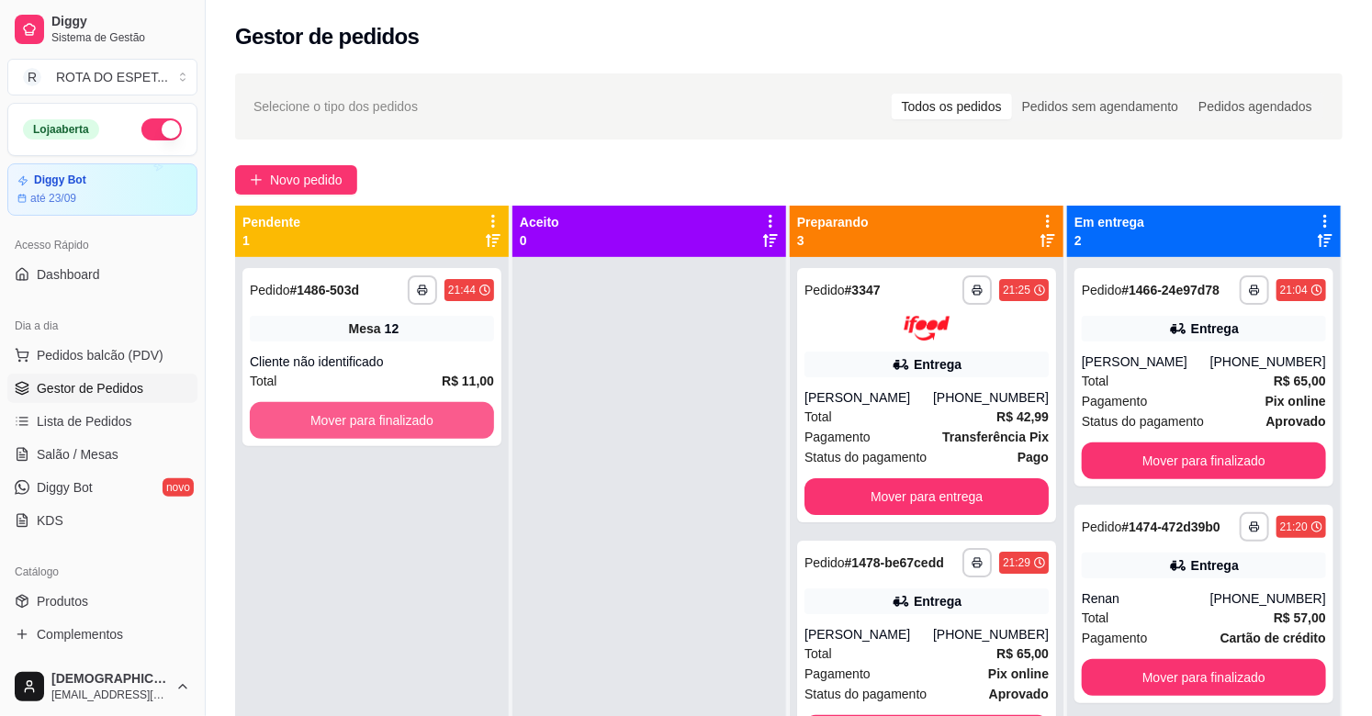
click at [390, 413] on button "Mover para finalizado" at bounding box center [372, 420] width 244 height 37
click at [424, 434] on button "Mover para finalizado" at bounding box center [371, 421] width 237 height 36
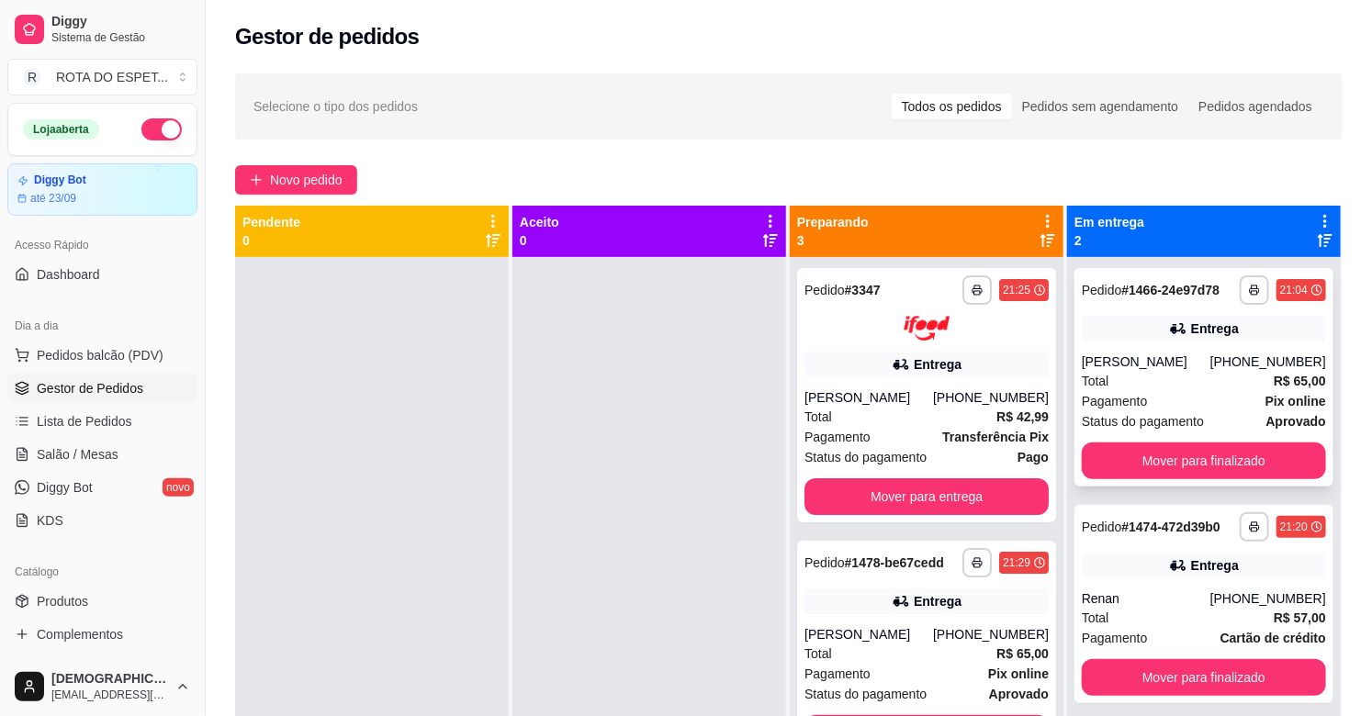
click at [1263, 436] on div "**********" at bounding box center [1204, 377] width 259 height 219
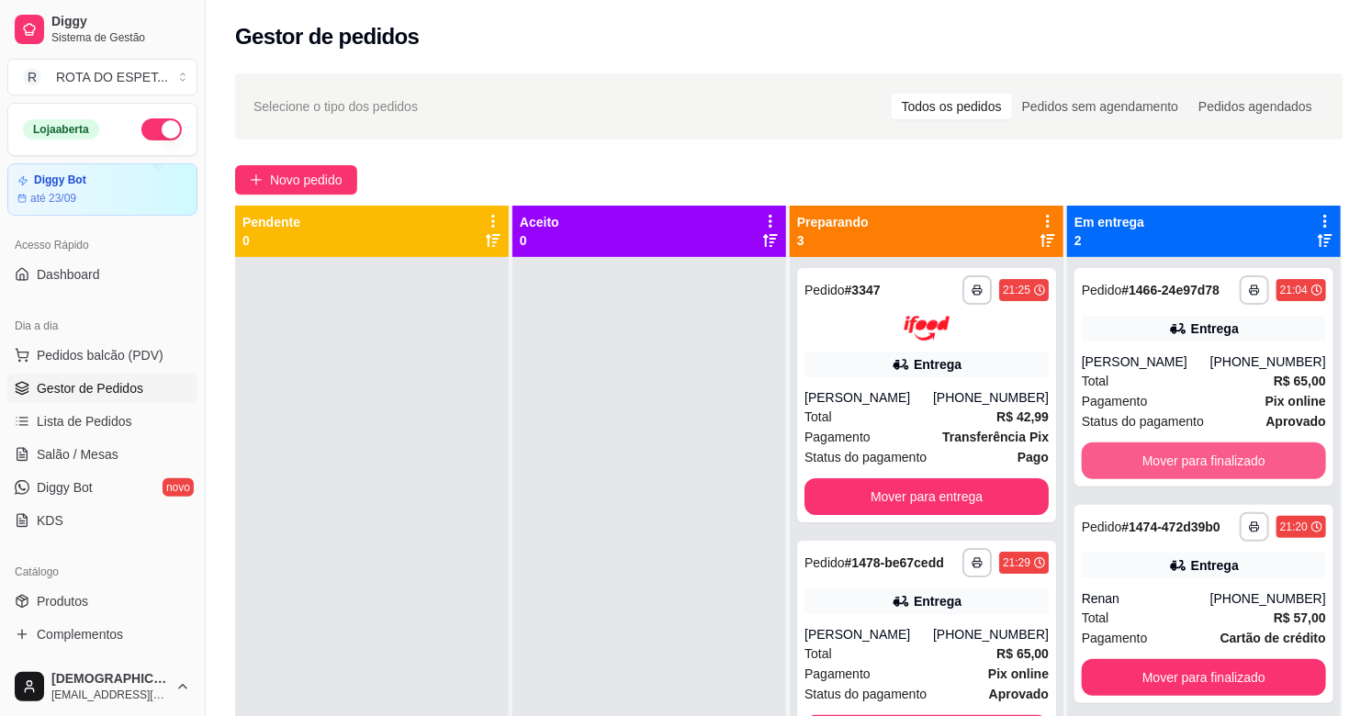
click at [1199, 464] on button "Mover para finalizado" at bounding box center [1204, 461] width 244 height 37
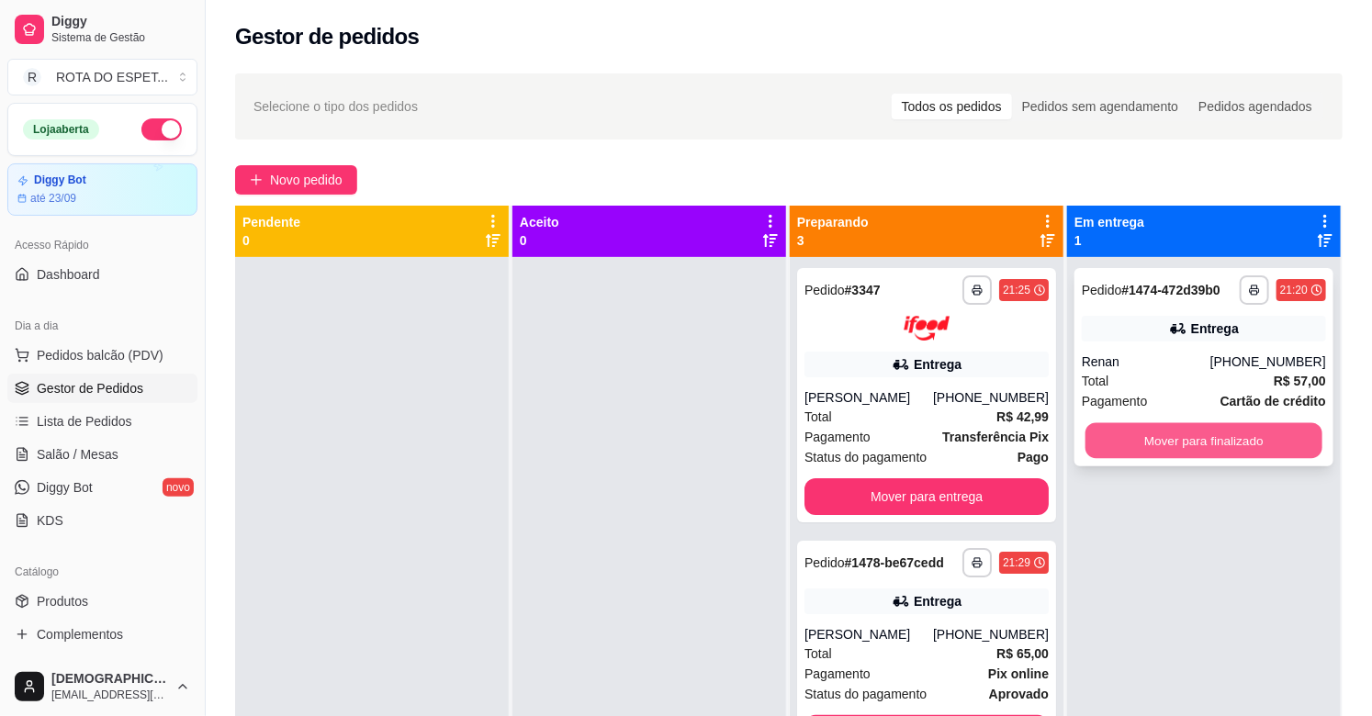
click at [1183, 445] on button "Mover para finalizado" at bounding box center [1204, 441] width 237 height 36
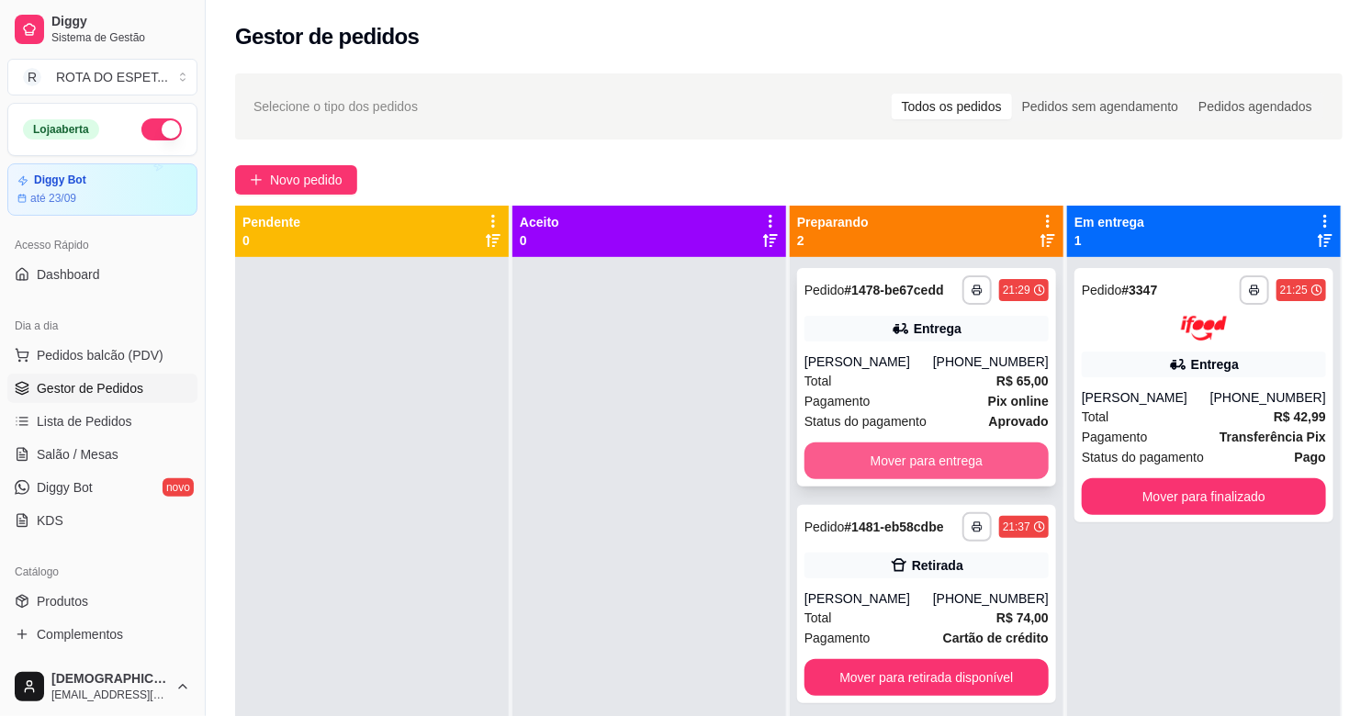
click at [913, 463] on button "Mover para entrega" at bounding box center [927, 461] width 244 height 37
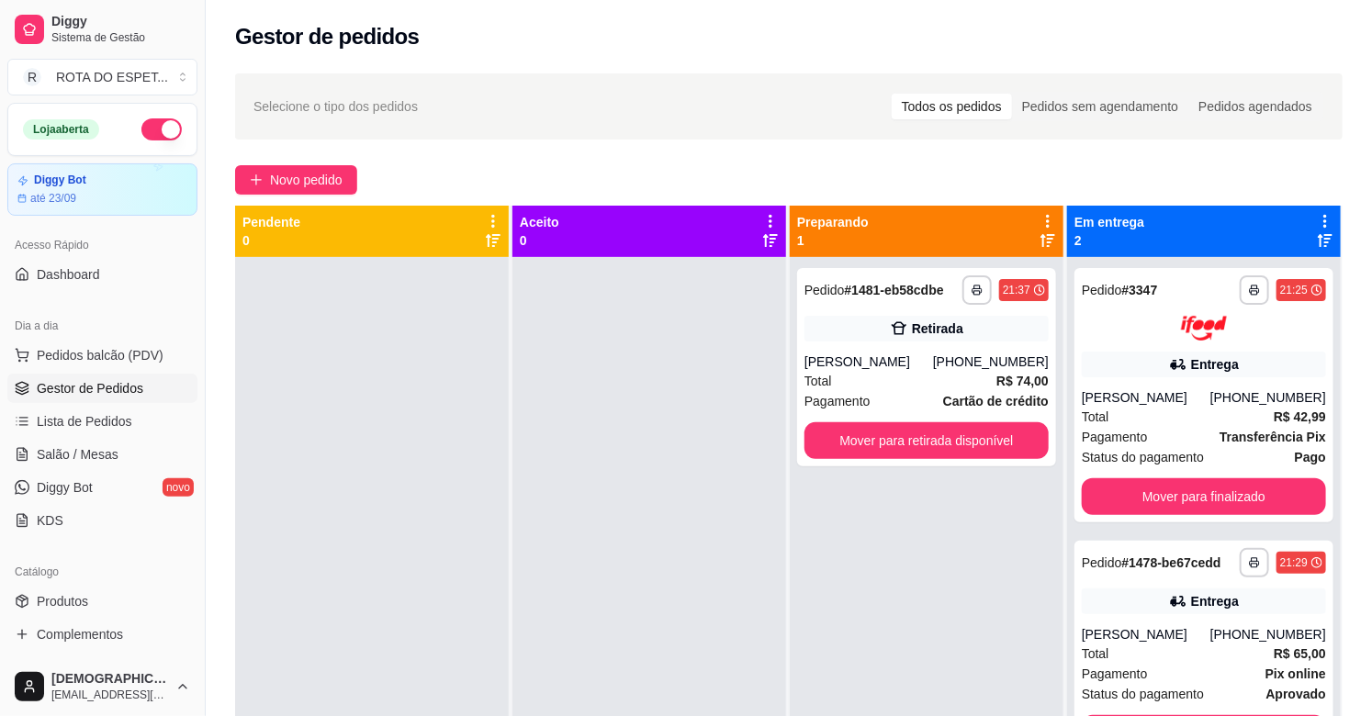
click at [611, 592] on div at bounding box center [649, 615] width 274 height 716
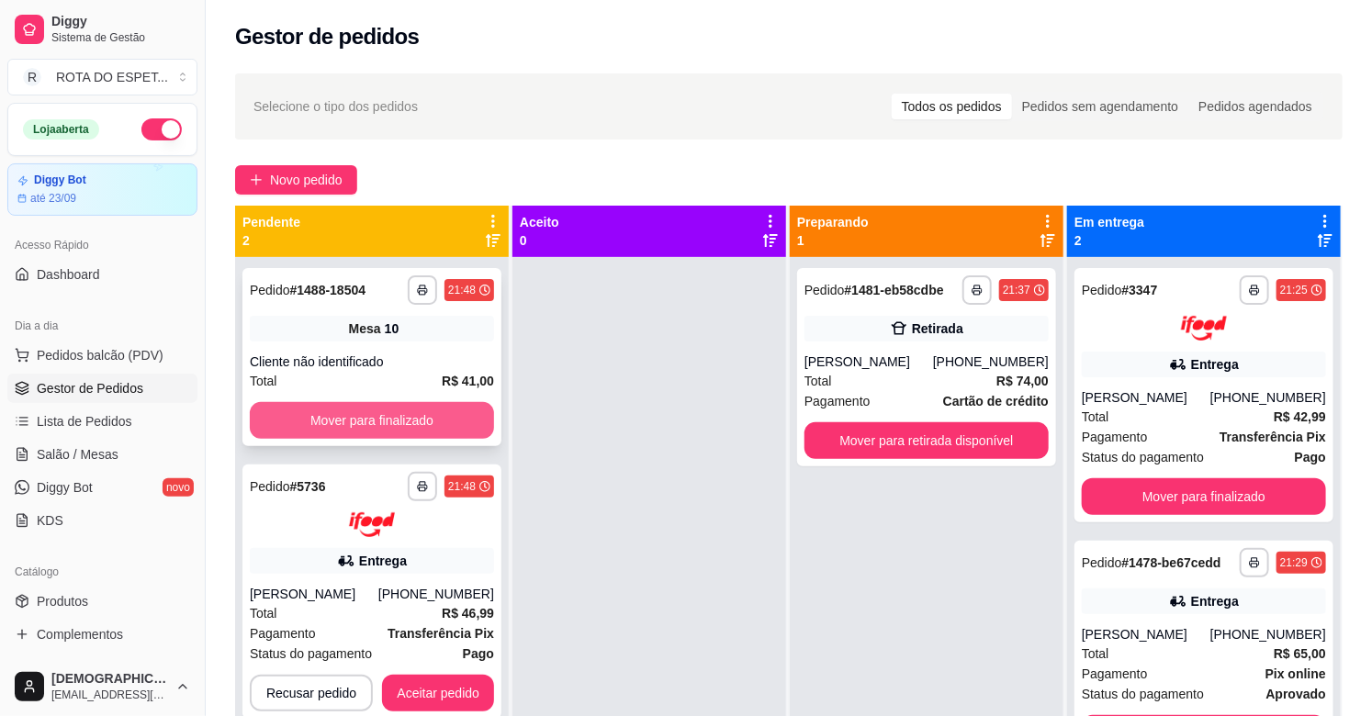
click at [428, 413] on button "Mover para finalizado" at bounding box center [372, 420] width 244 height 37
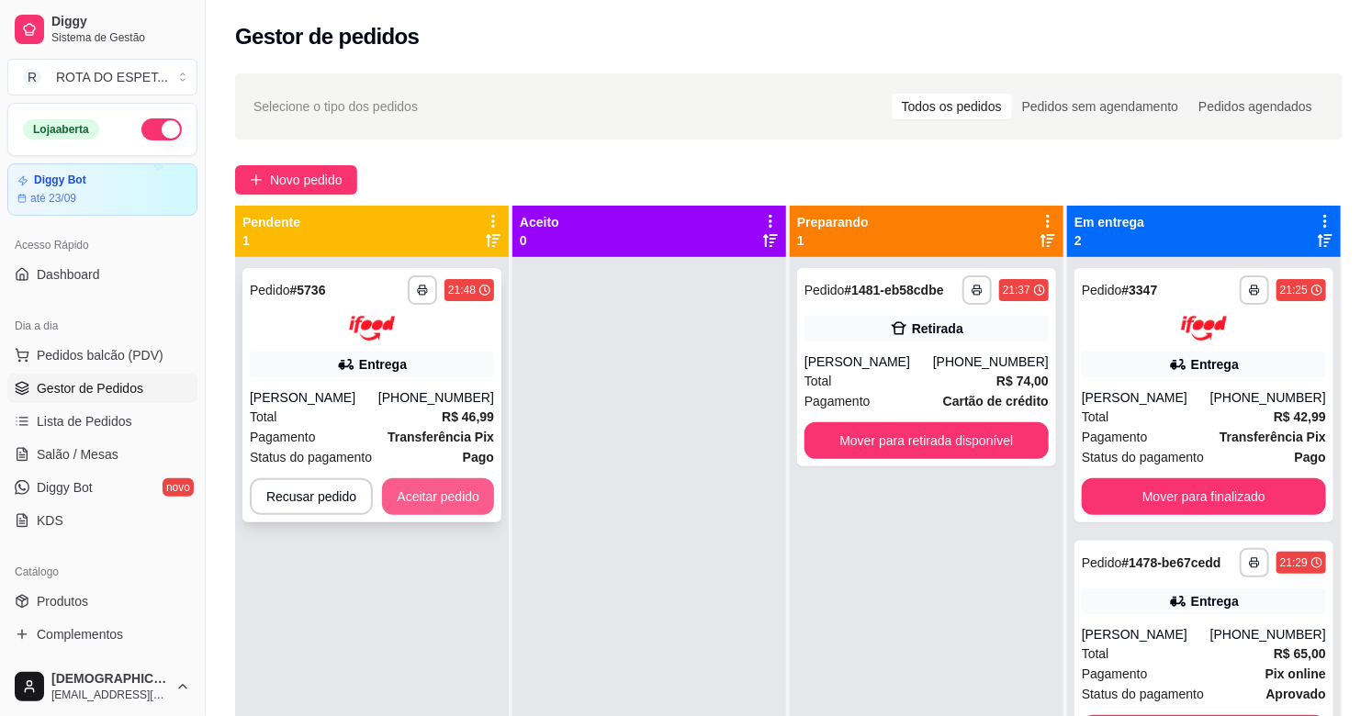
click at [460, 500] on button "Aceitar pedido" at bounding box center [438, 496] width 112 height 37
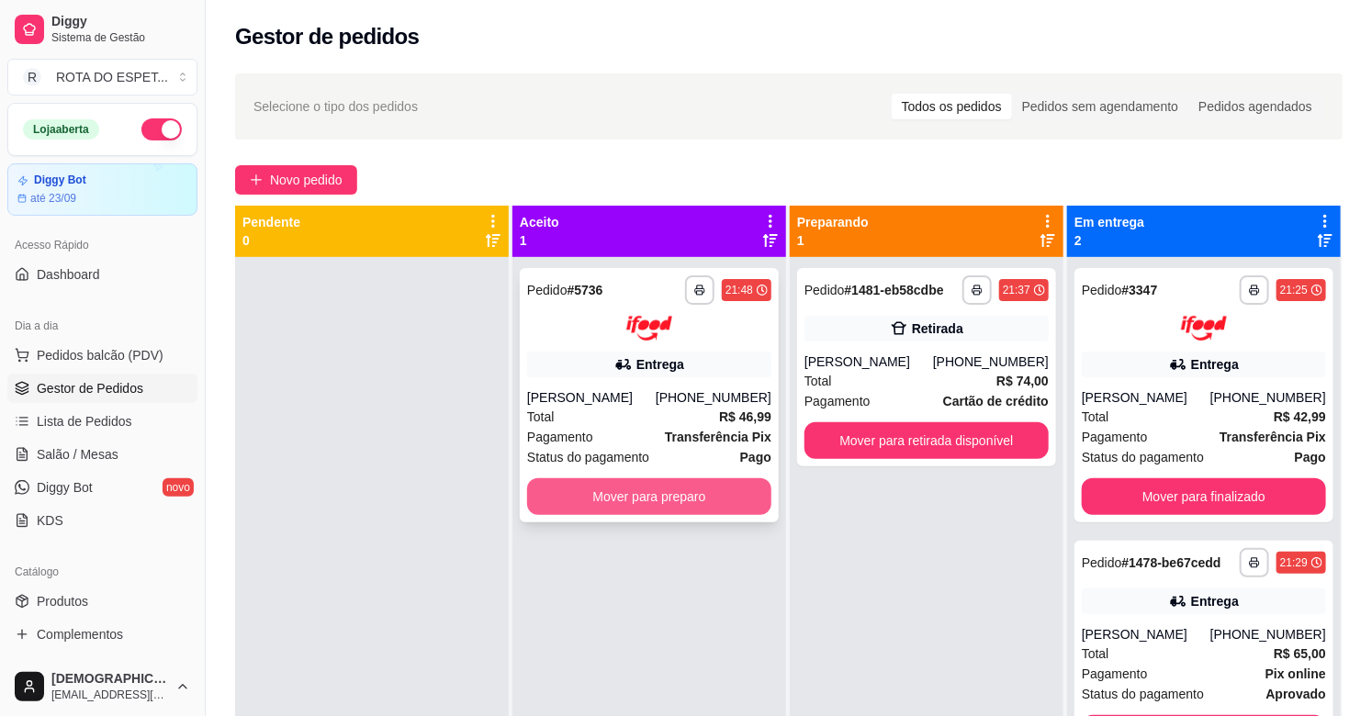
click at [659, 498] on button "Mover para preparo" at bounding box center [649, 496] width 244 height 37
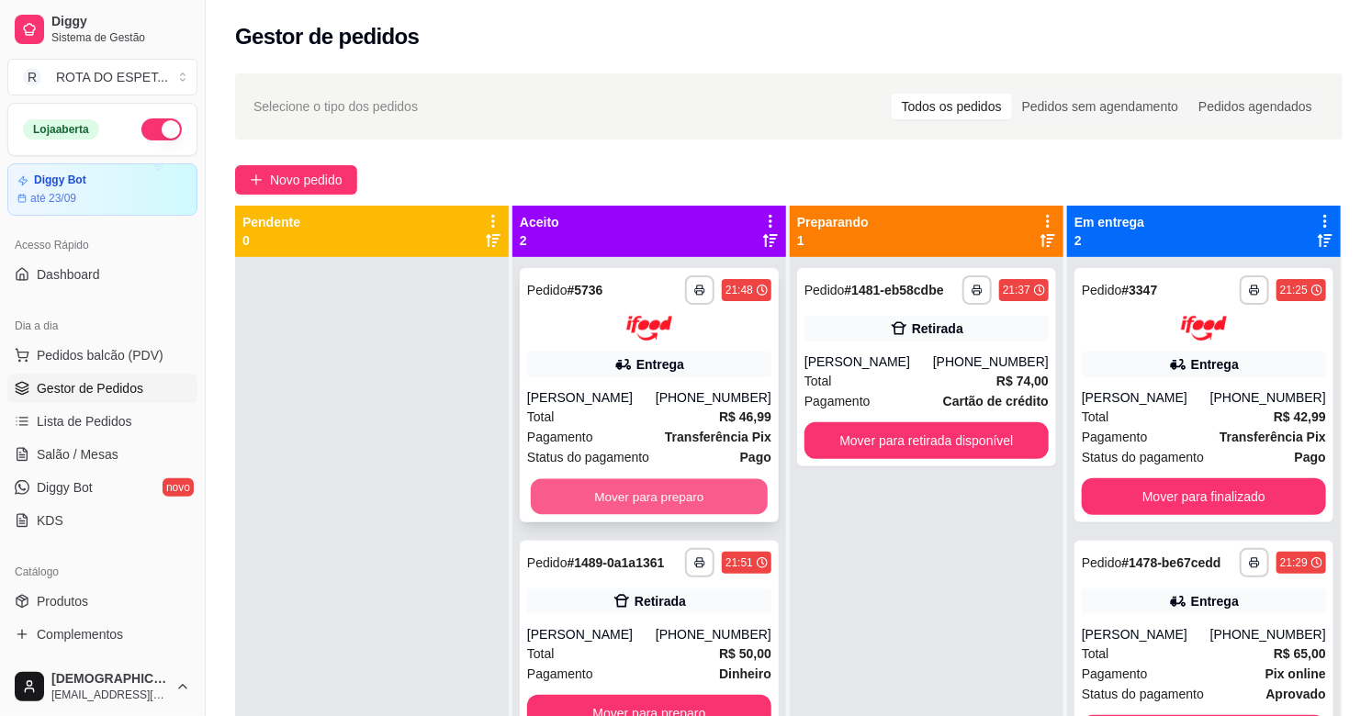
click at [638, 494] on button "Mover para preparo" at bounding box center [649, 496] width 237 height 36
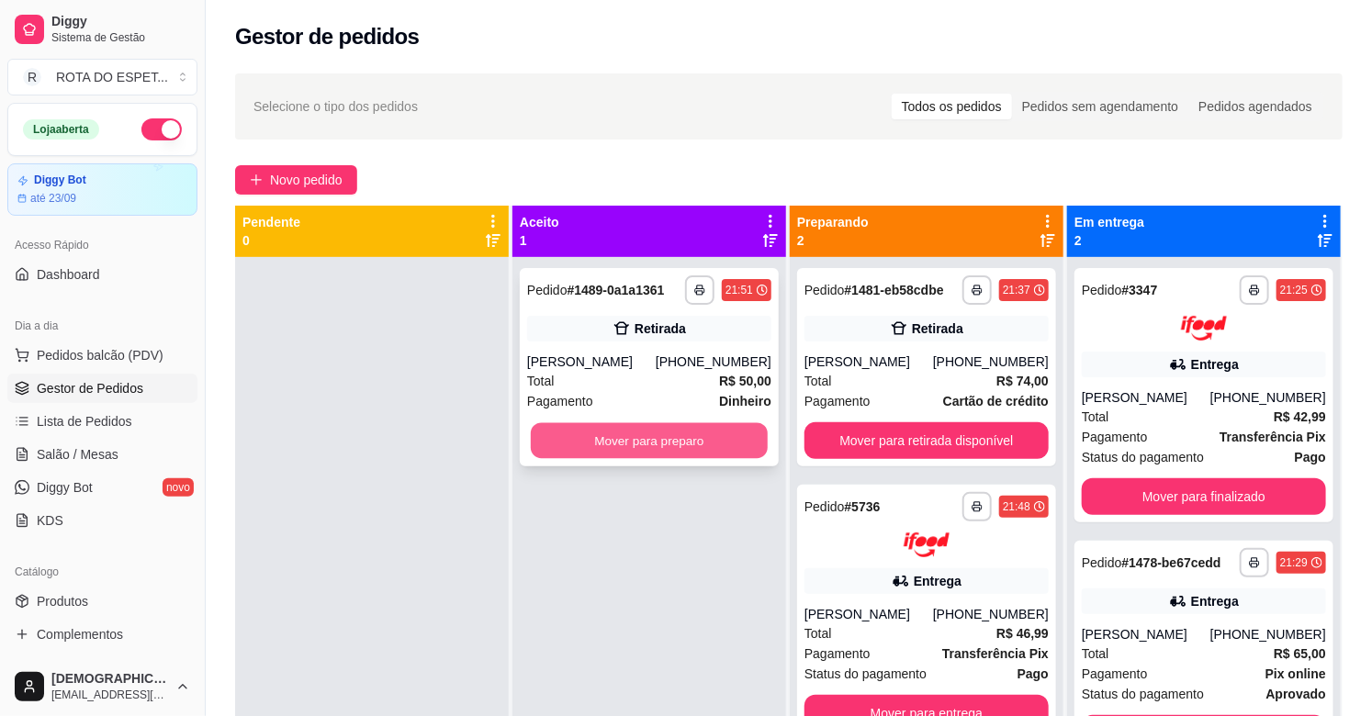
click at [643, 423] on button "Mover para preparo" at bounding box center [649, 441] width 237 height 36
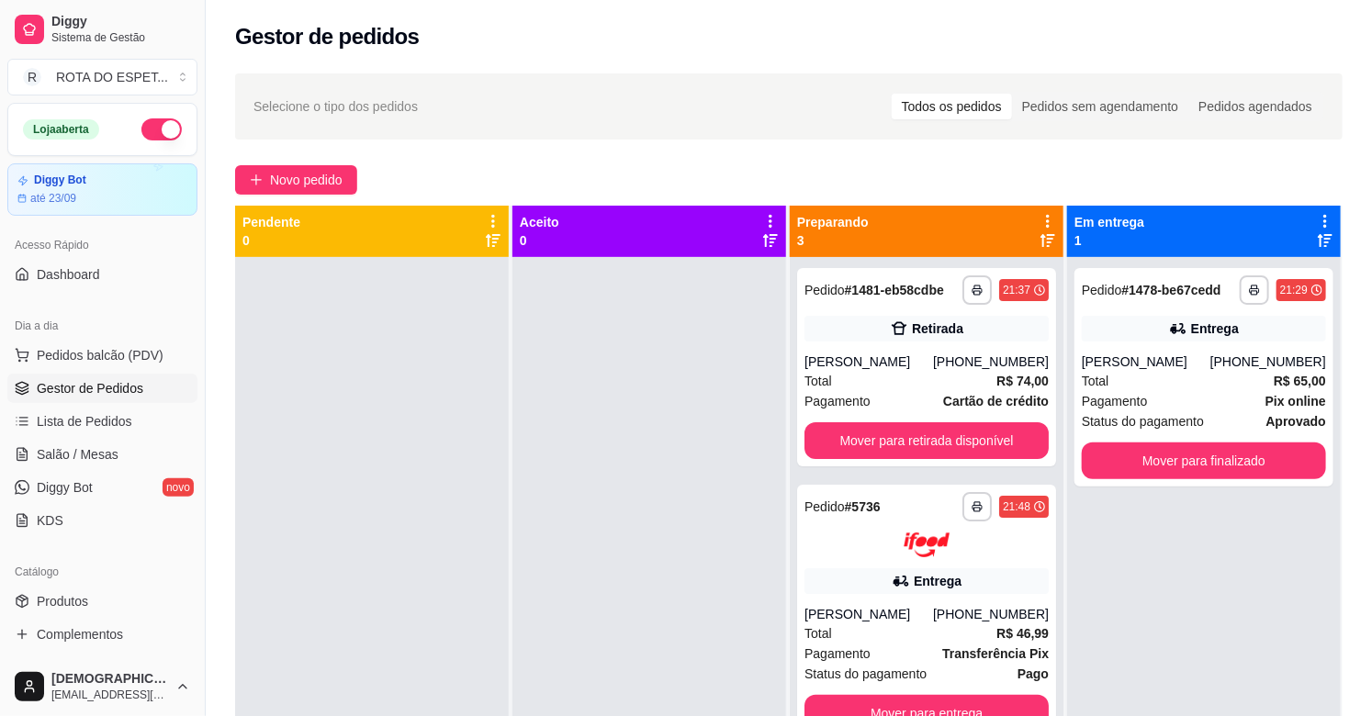
click at [544, 566] on div at bounding box center [649, 615] width 274 height 716
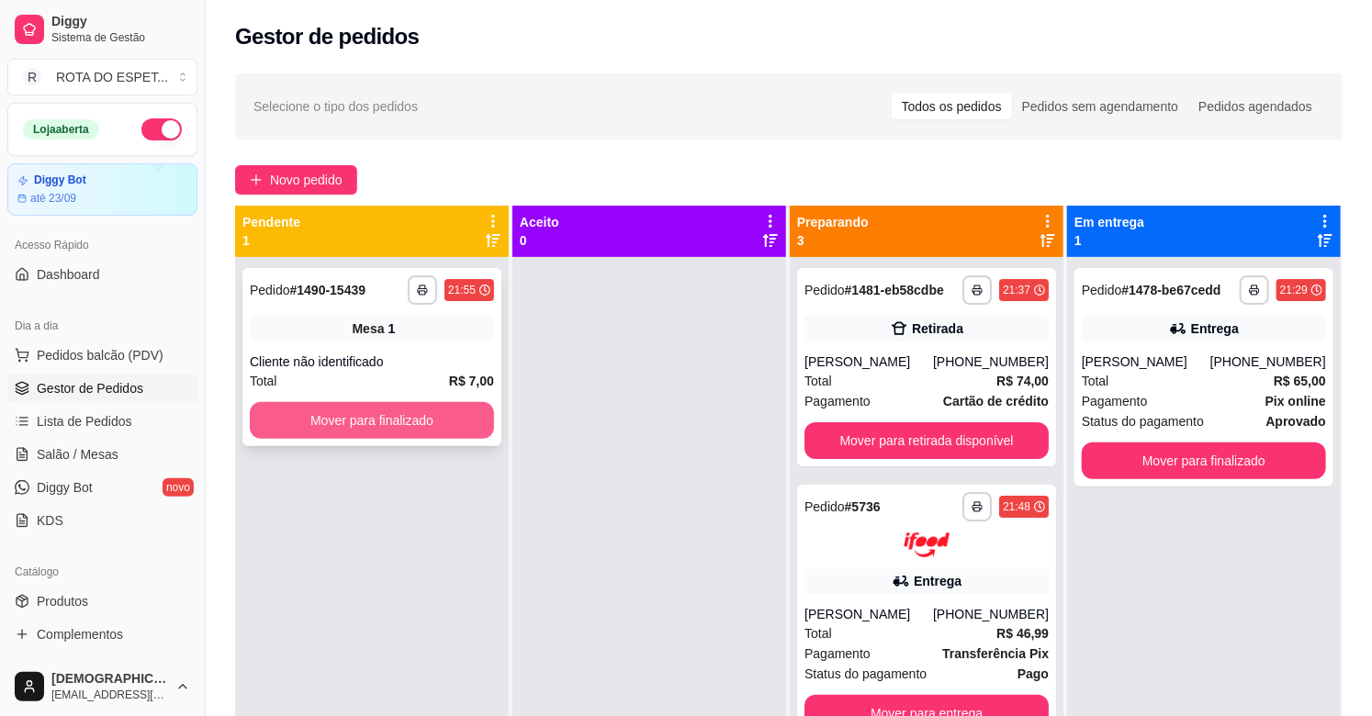
click at [421, 438] on div "Mover para finalizado" at bounding box center [372, 420] width 244 height 37
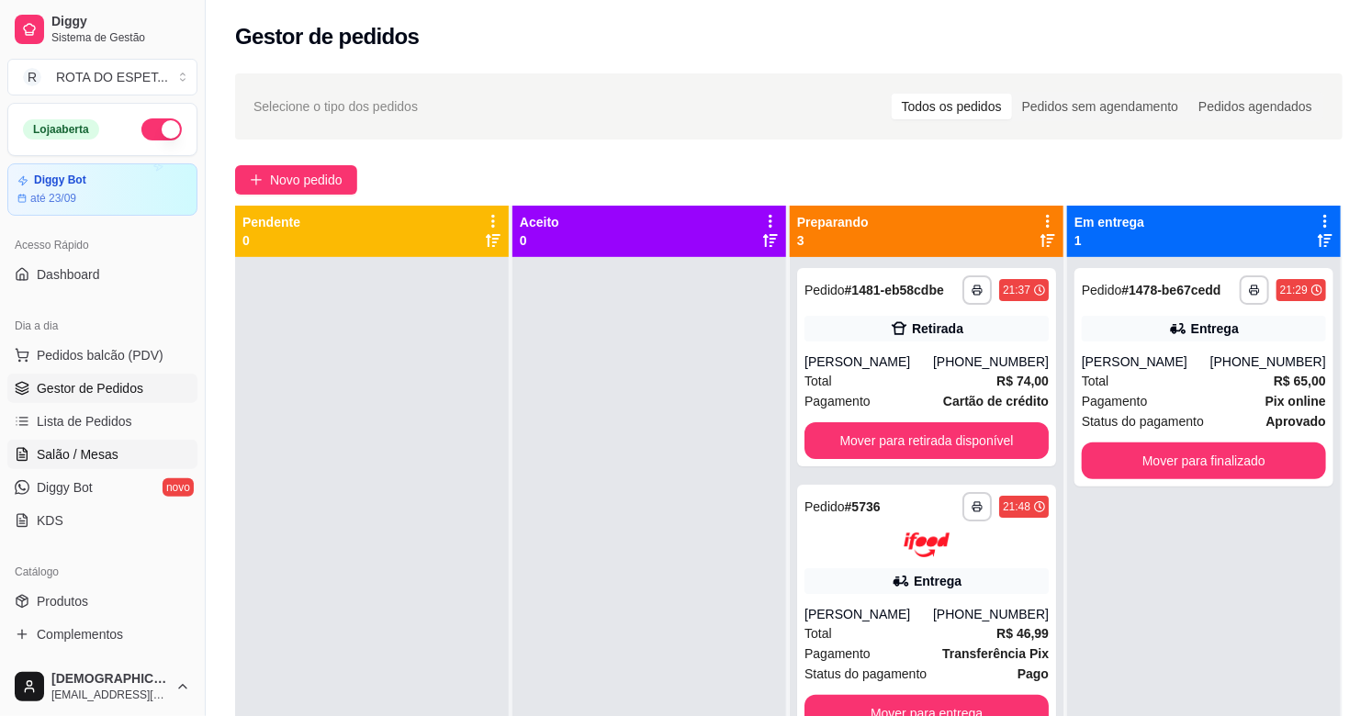
click at [55, 445] on span "Salão / Mesas" at bounding box center [78, 454] width 82 height 18
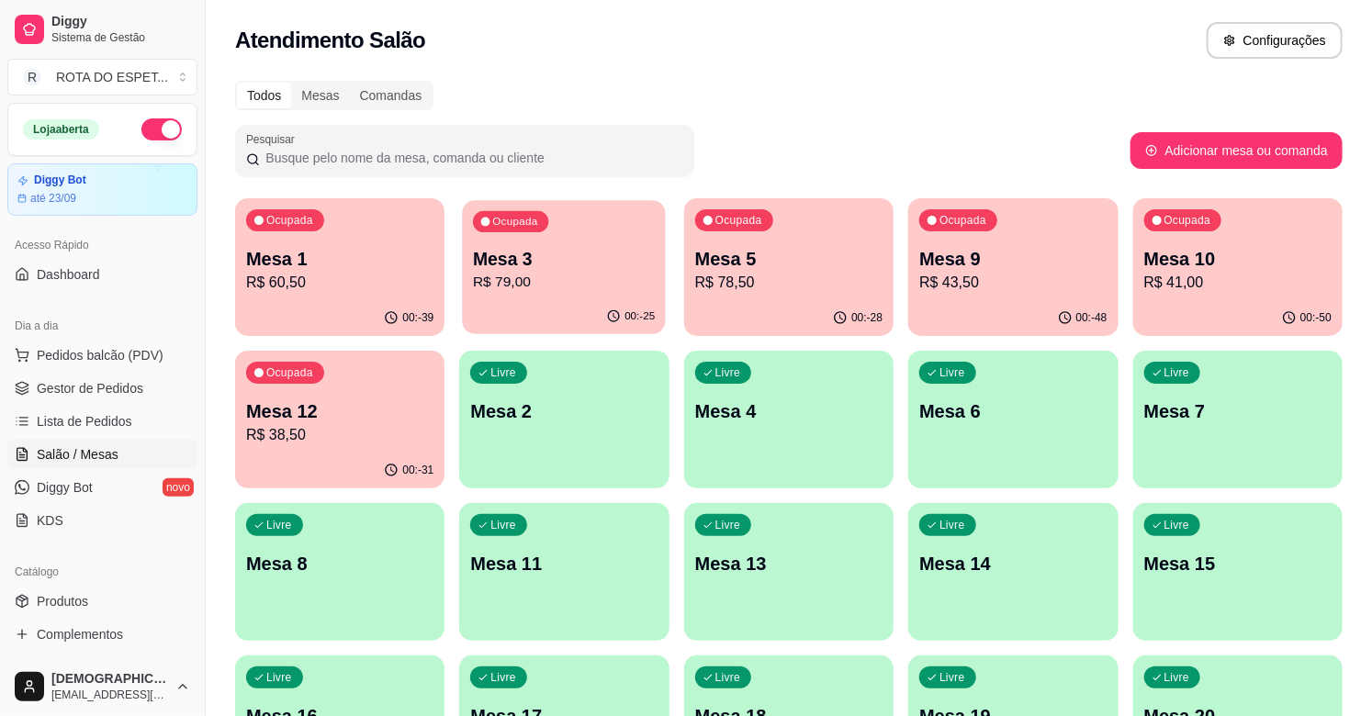
click at [551, 269] on p "Mesa 3" at bounding box center [564, 259] width 182 height 25
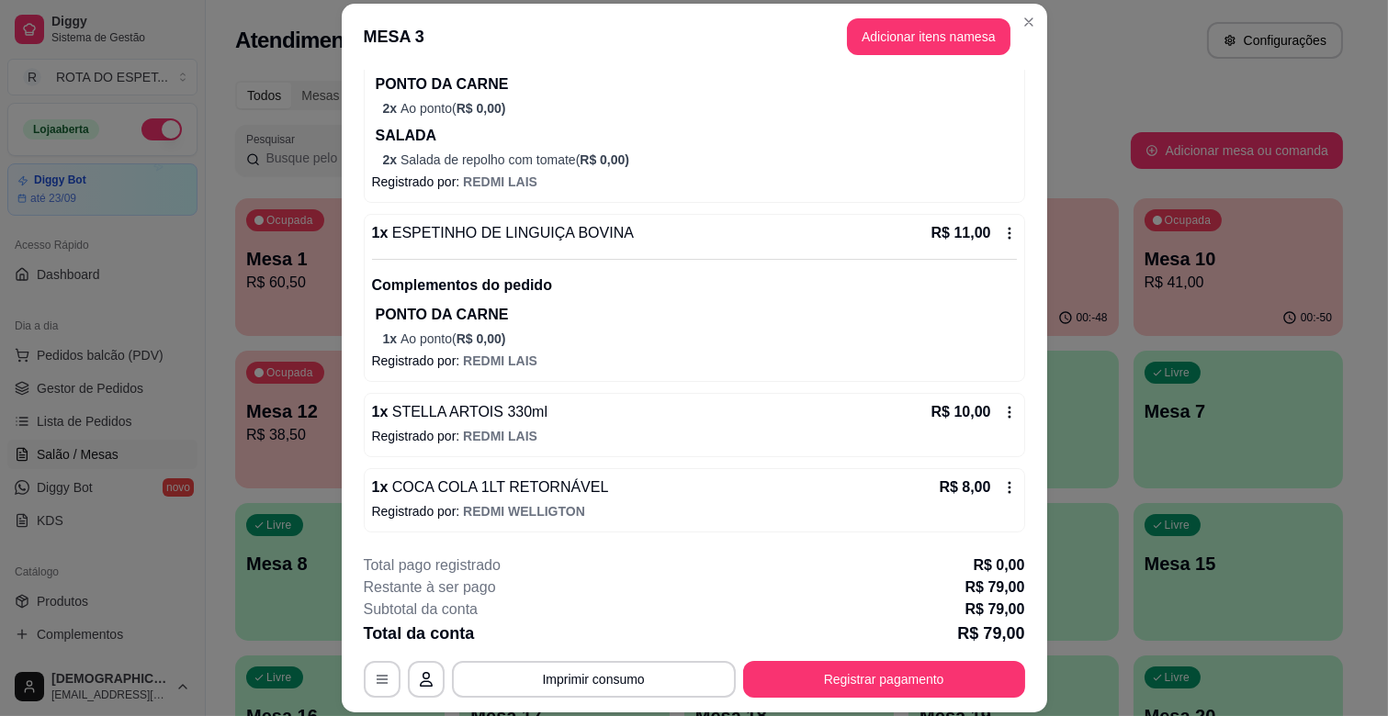
scroll to position [55, 0]
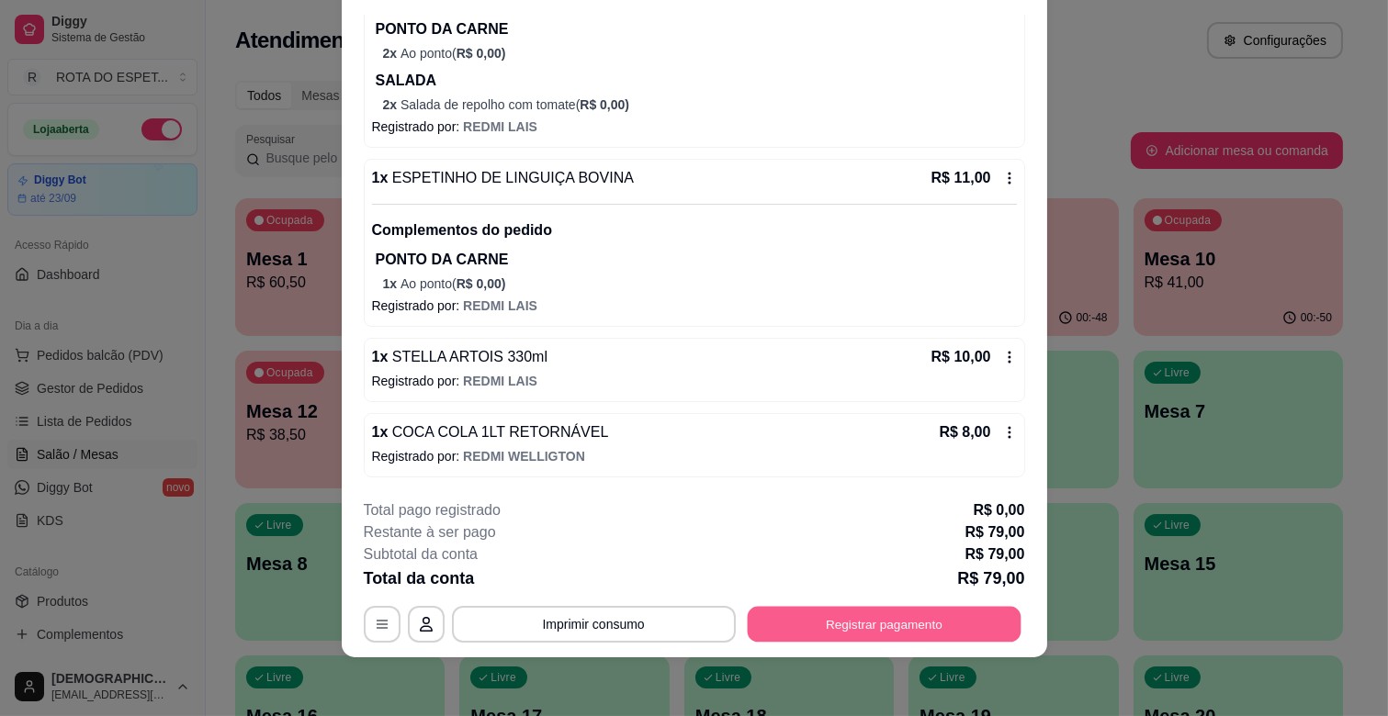
click at [857, 632] on button "Registrar pagamento" at bounding box center [884, 625] width 274 height 36
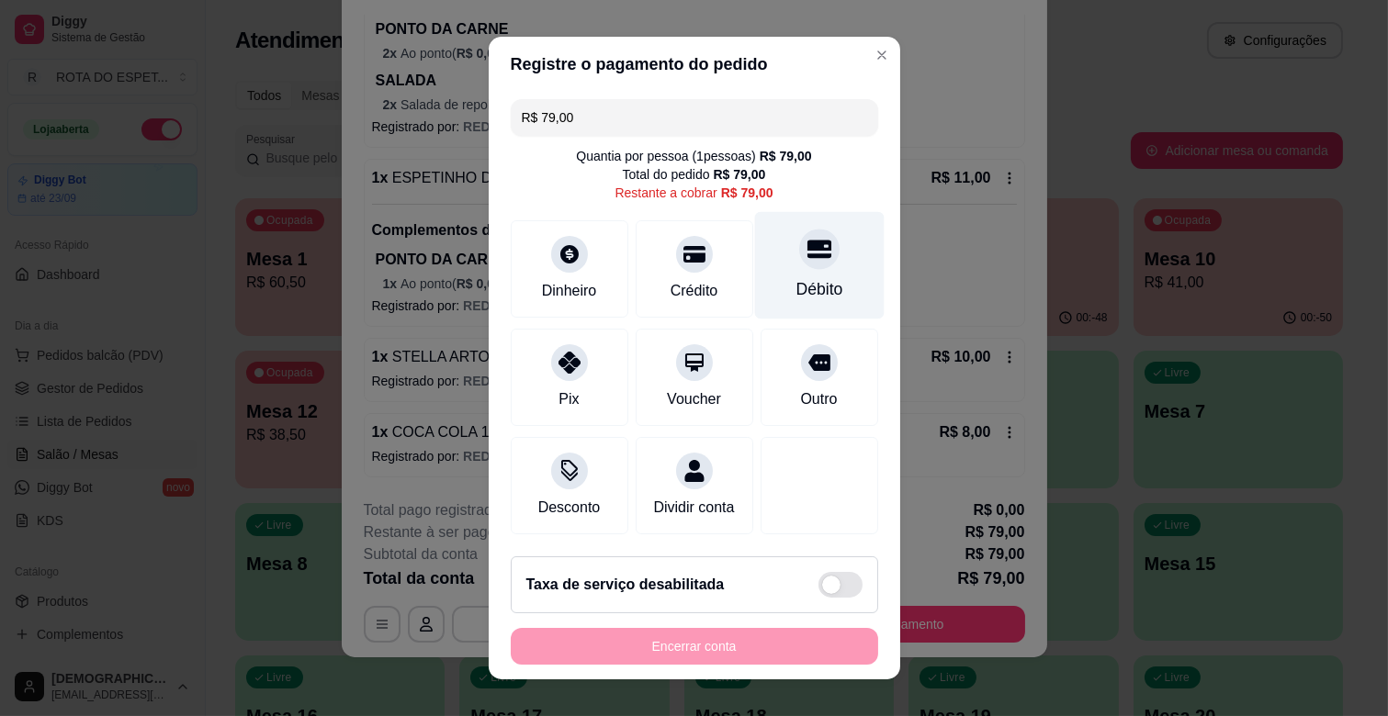
click at [806, 258] on div "Débito" at bounding box center [818, 265] width 129 height 107
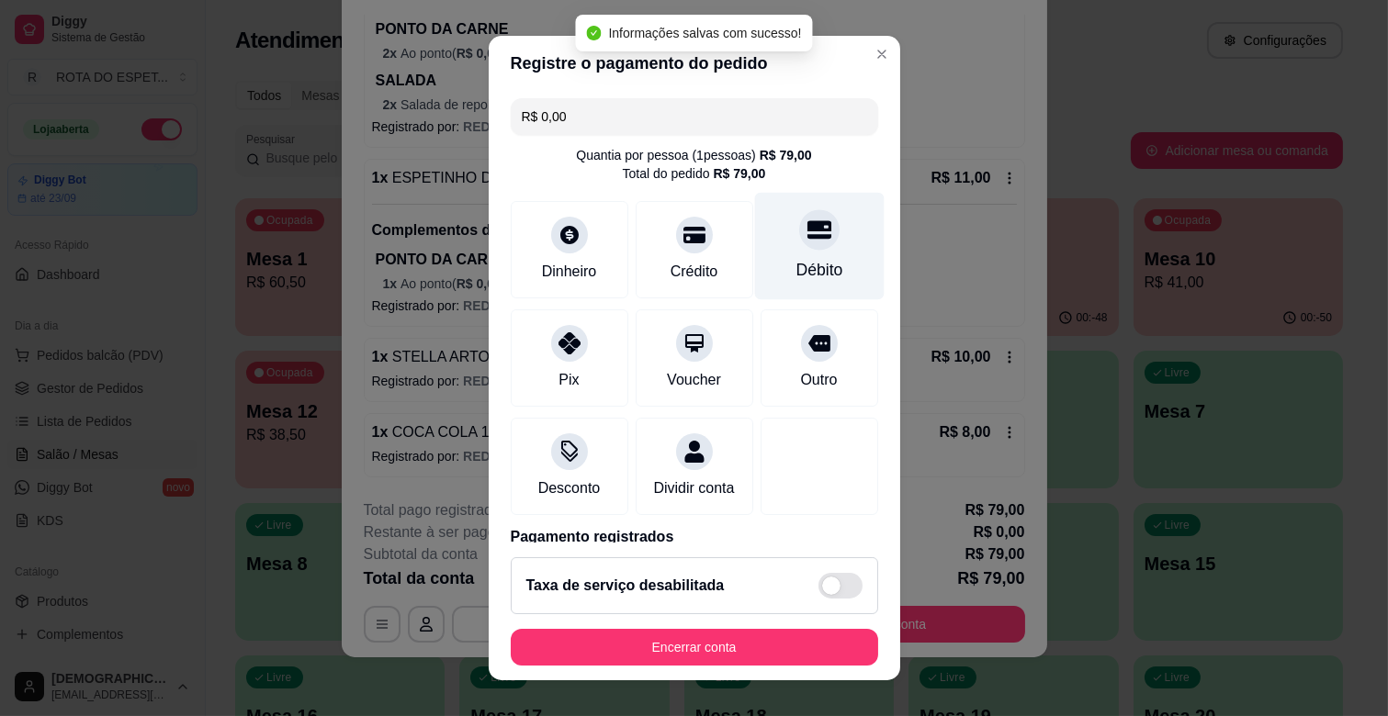
type input "R$ 0,00"
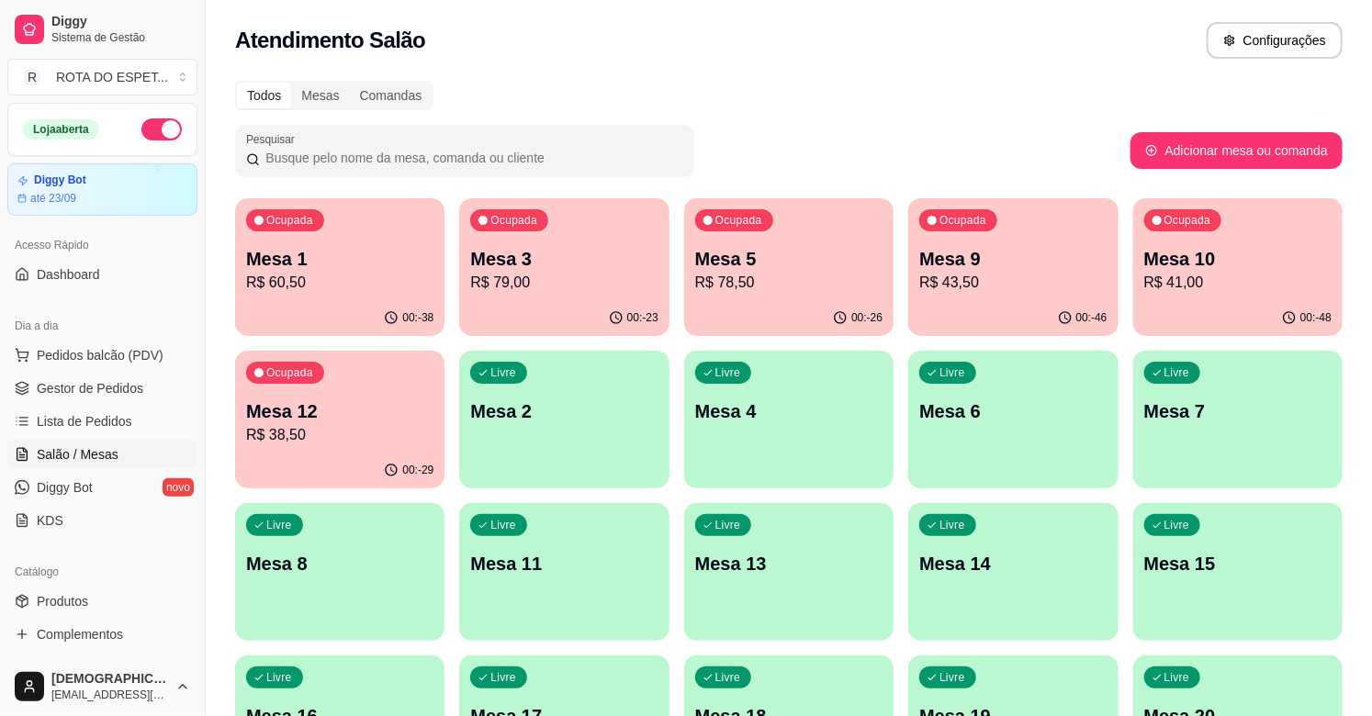
click at [84, 391] on span "Gestor de Pedidos" at bounding box center [90, 388] width 107 height 18
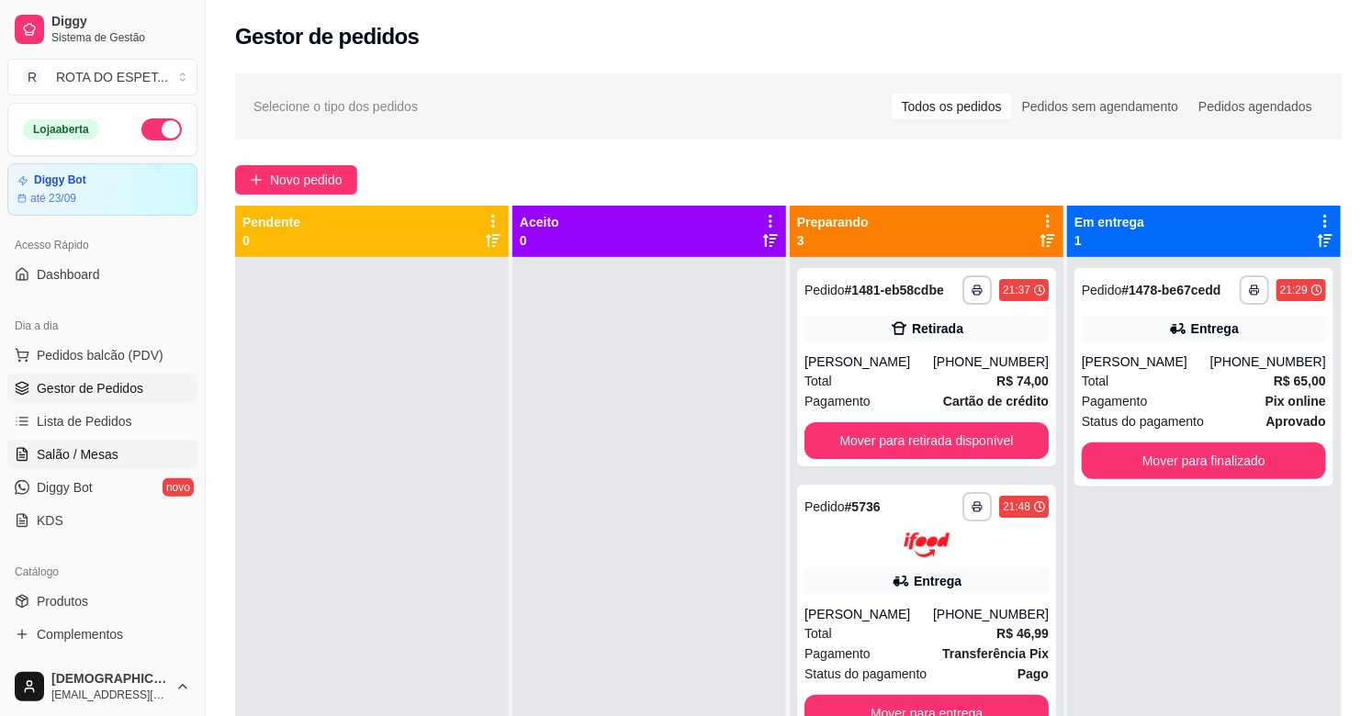
click at [99, 447] on span "Salão / Mesas" at bounding box center [78, 454] width 82 height 18
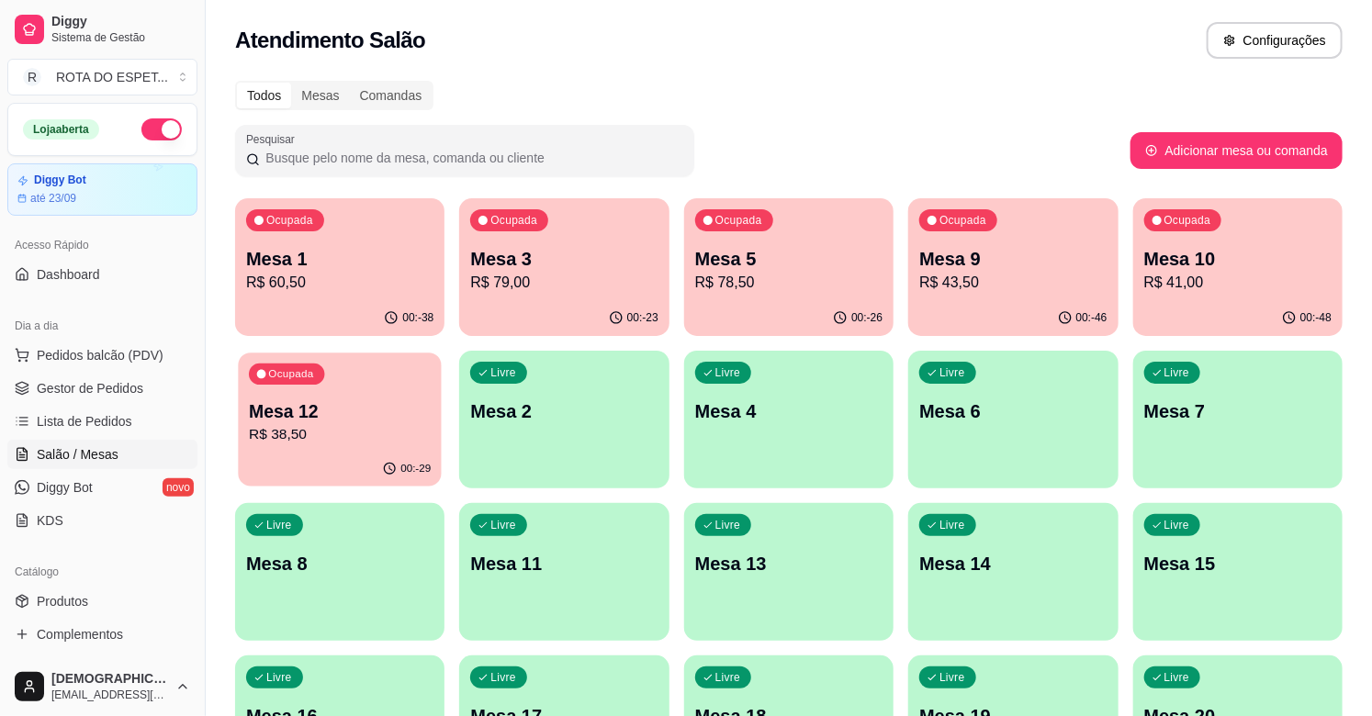
click at [352, 418] on p "Mesa 12" at bounding box center [340, 412] width 182 height 25
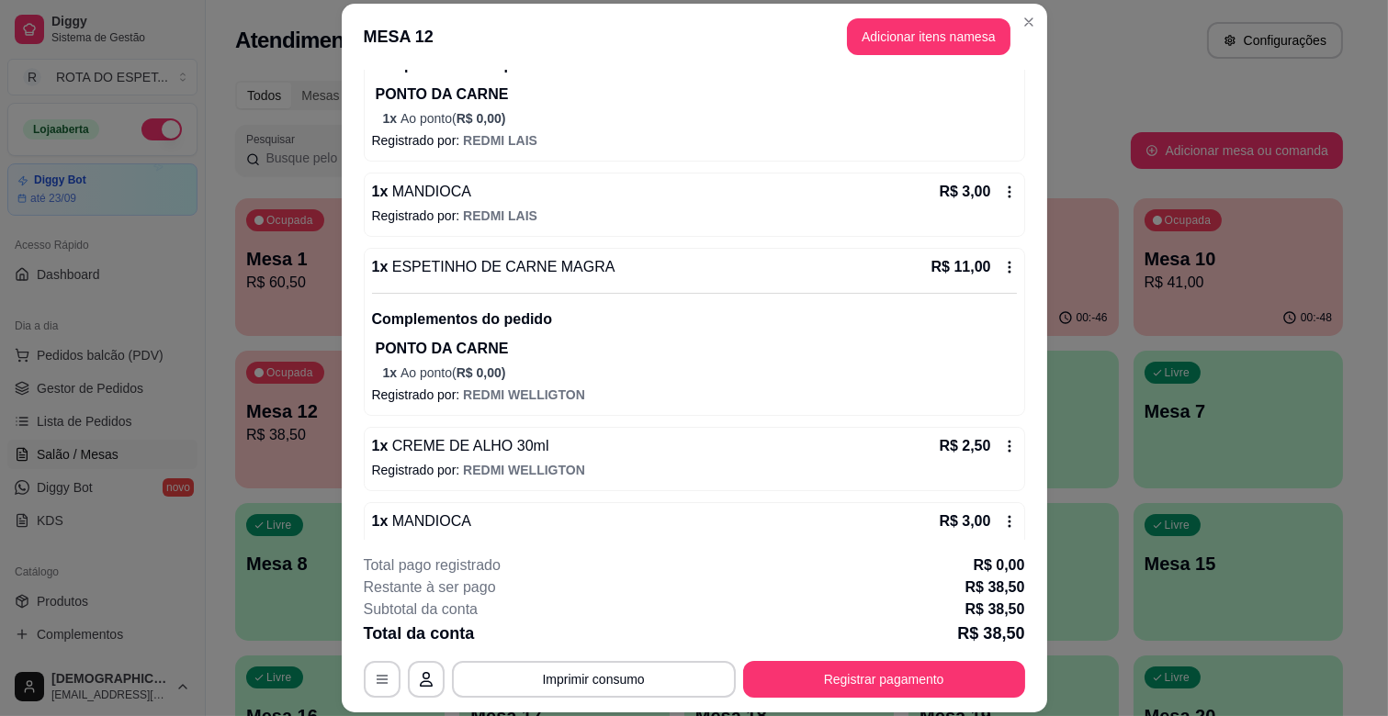
scroll to position [360, 0]
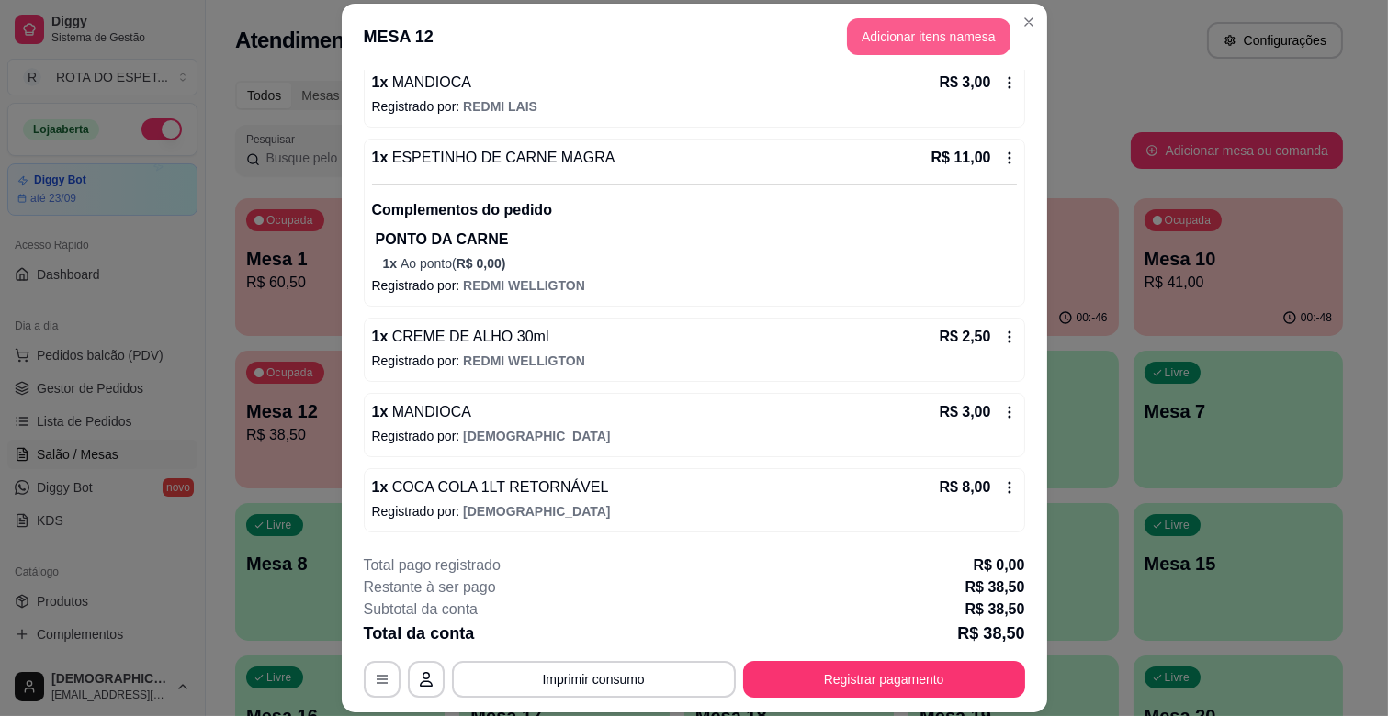
click at [937, 33] on button "Adicionar itens na mesa" at bounding box center [928, 36] width 163 height 37
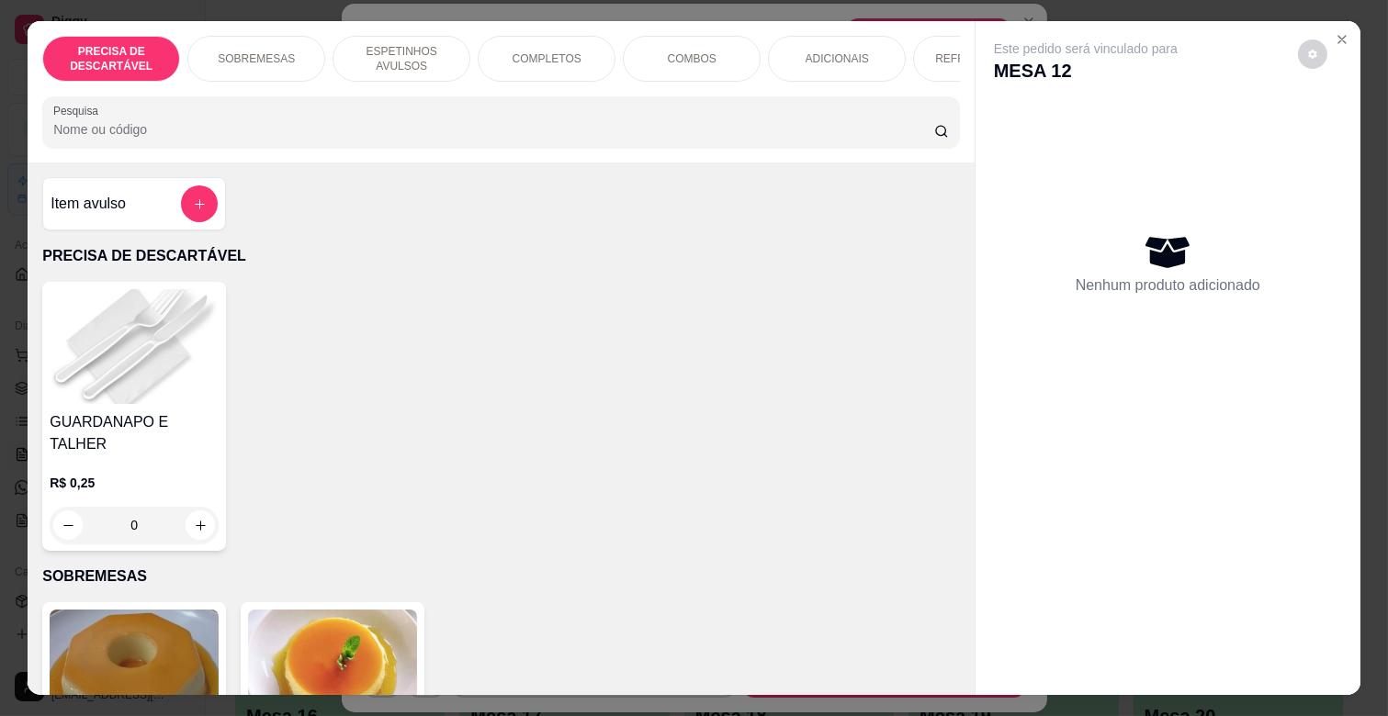
scroll to position [0, 671]
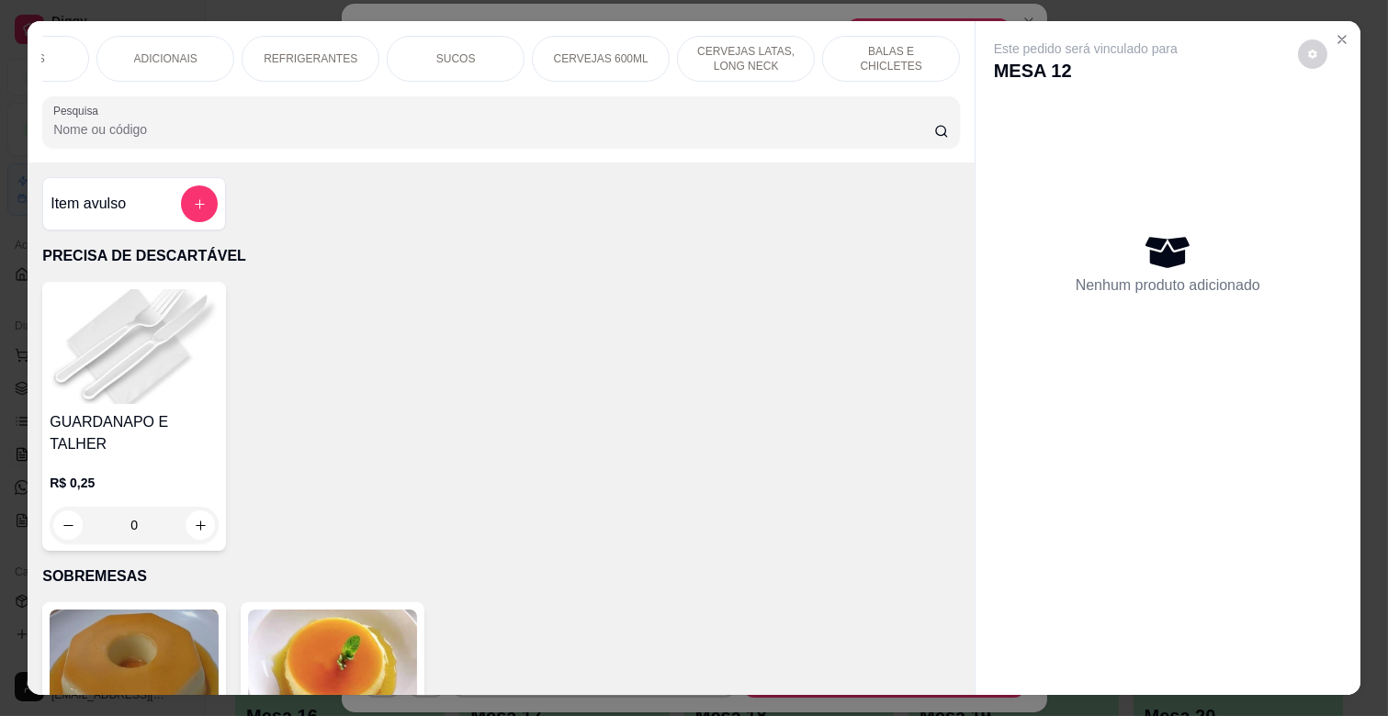
click at [882, 52] on p "BALAS E CHICLETES" at bounding box center [891, 58] width 107 height 29
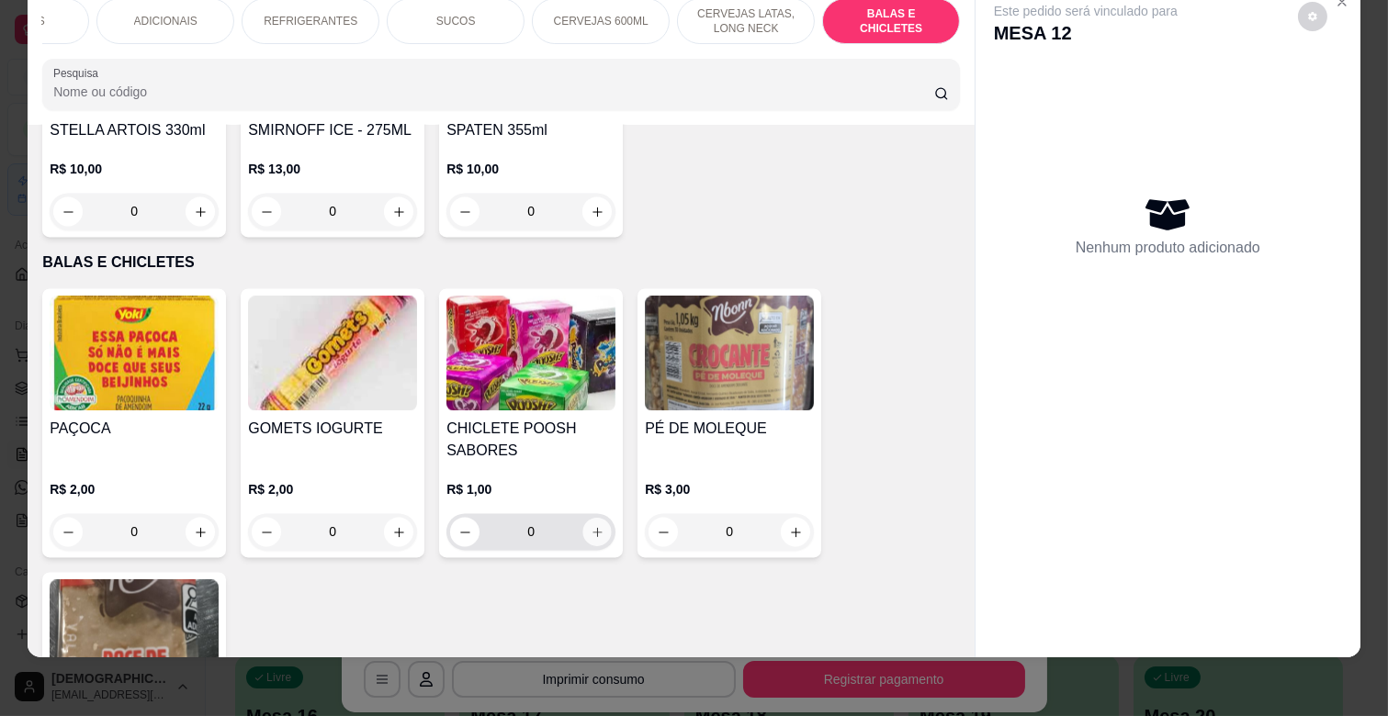
click at [591, 525] on icon "increase-product-quantity" at bounding box center [598, 532] width 14 height 14
type input "1"
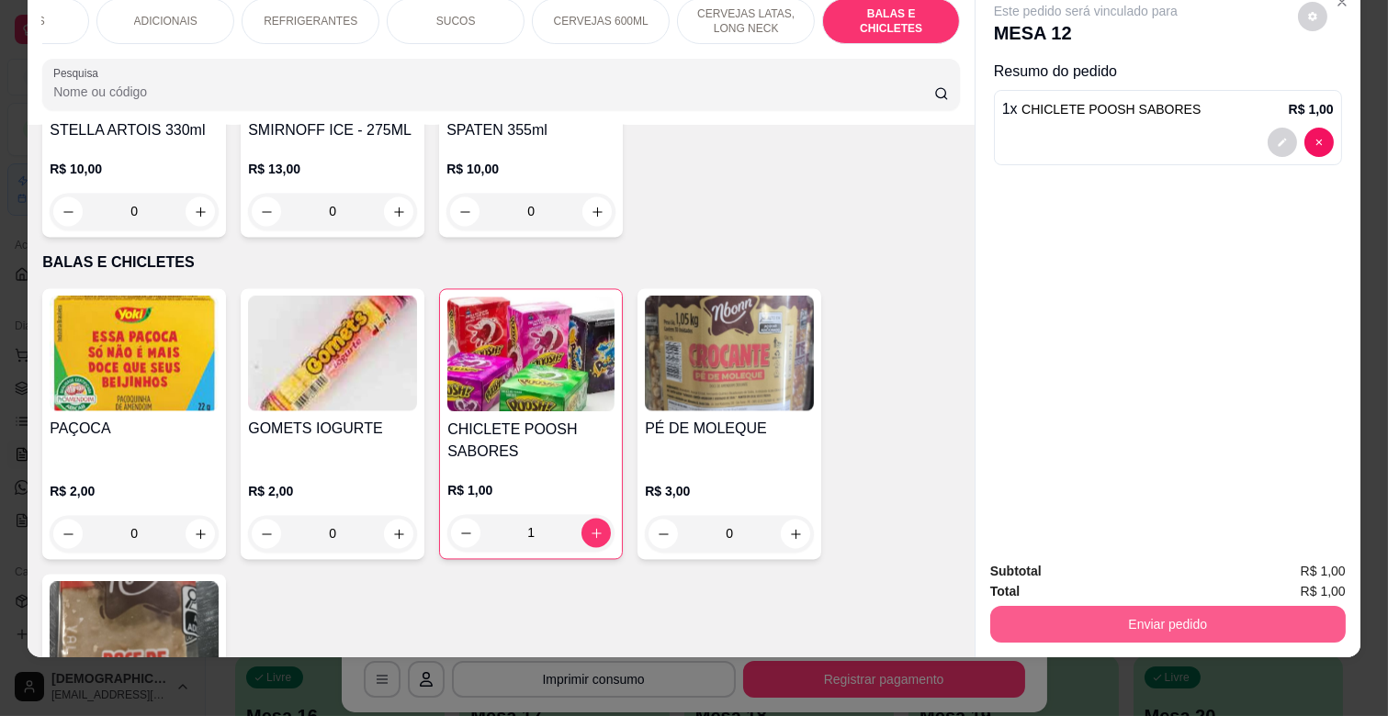
click at [1199, 606] on button "Enviar pedido" at bounding box center [1167, 624] width 355 height 37
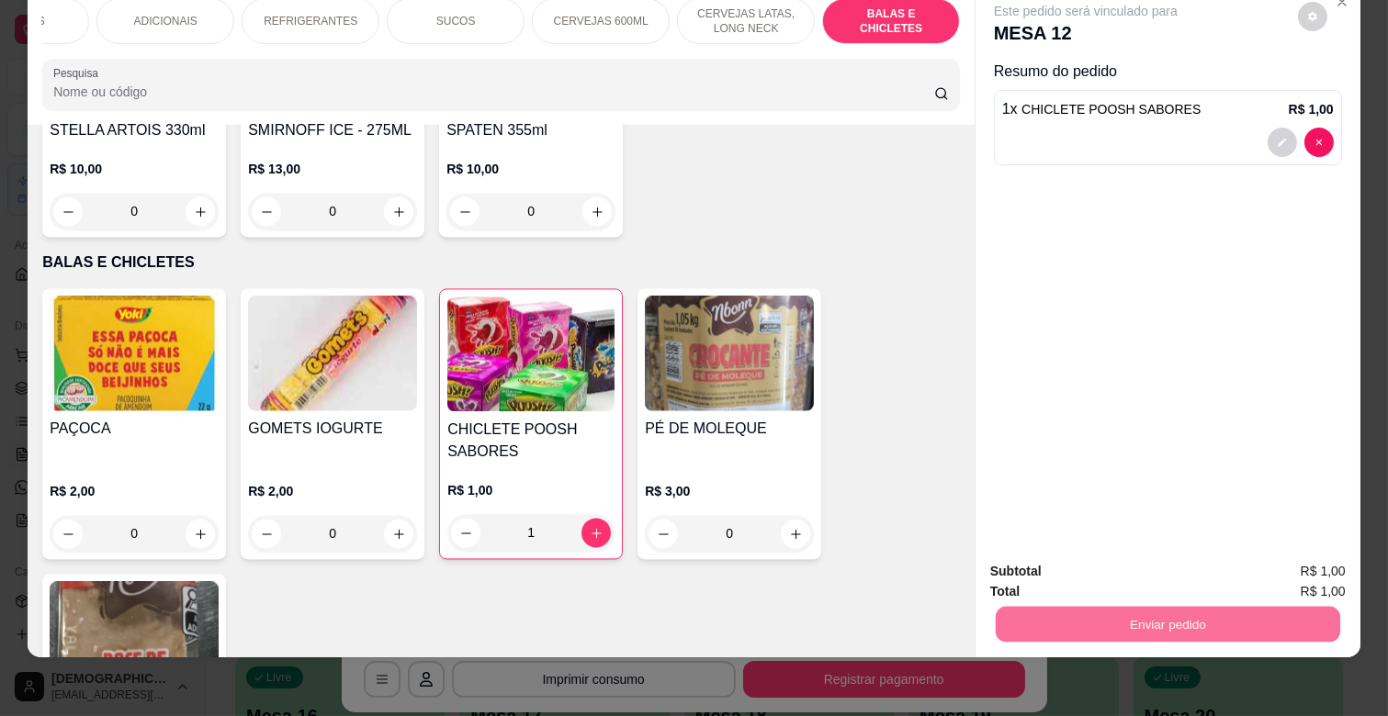
click at [1137, 561] on button "Não registrar e enviar pedido" at bounding box center [1105, 563] width 191 height 35
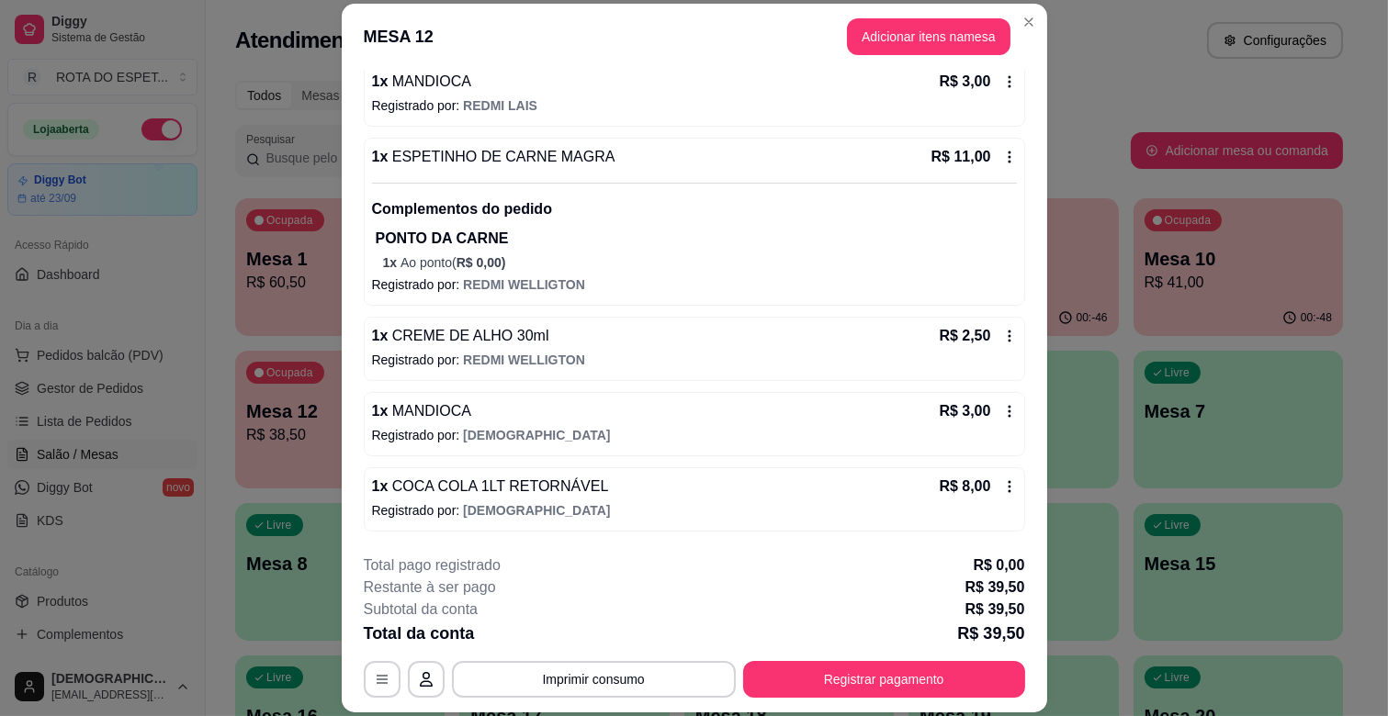
scroll to position [435, 0]
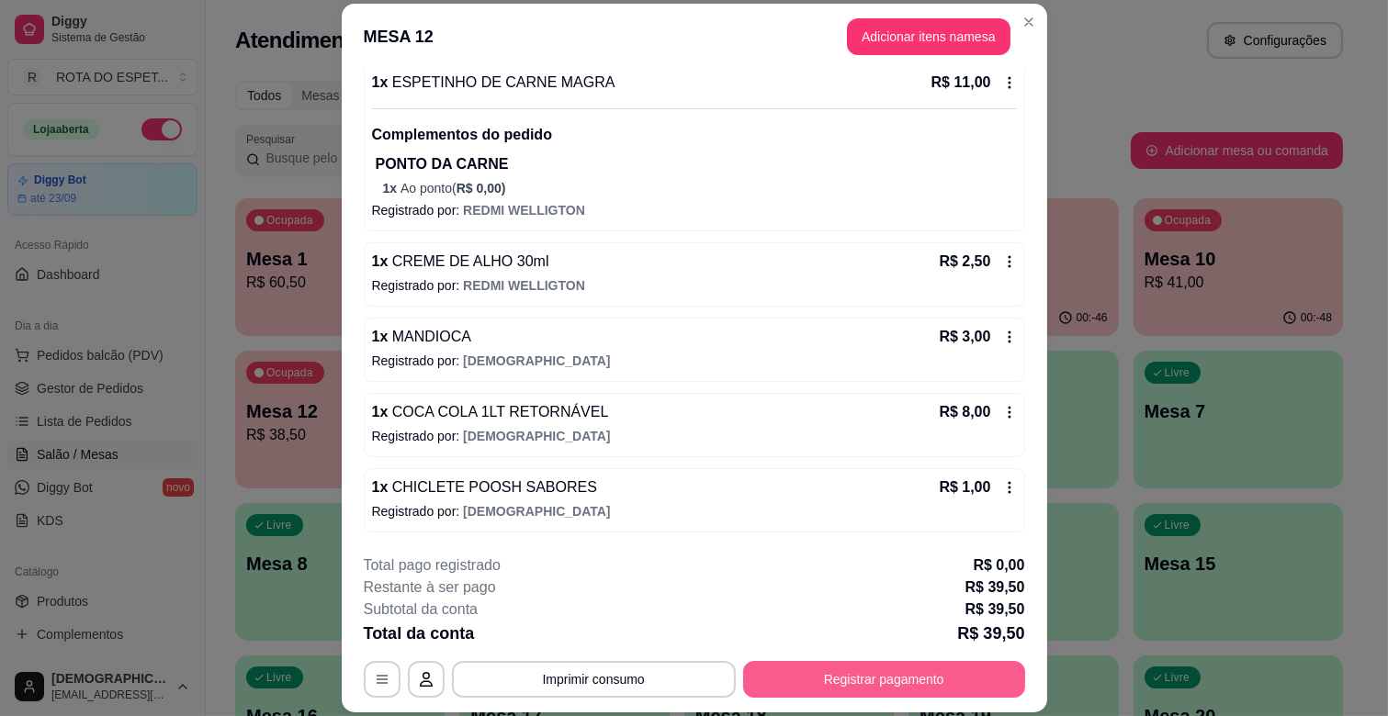
click at [912, 683] on button "Registrar pagamento" at bounding box center [884, 679] width 282 height 37
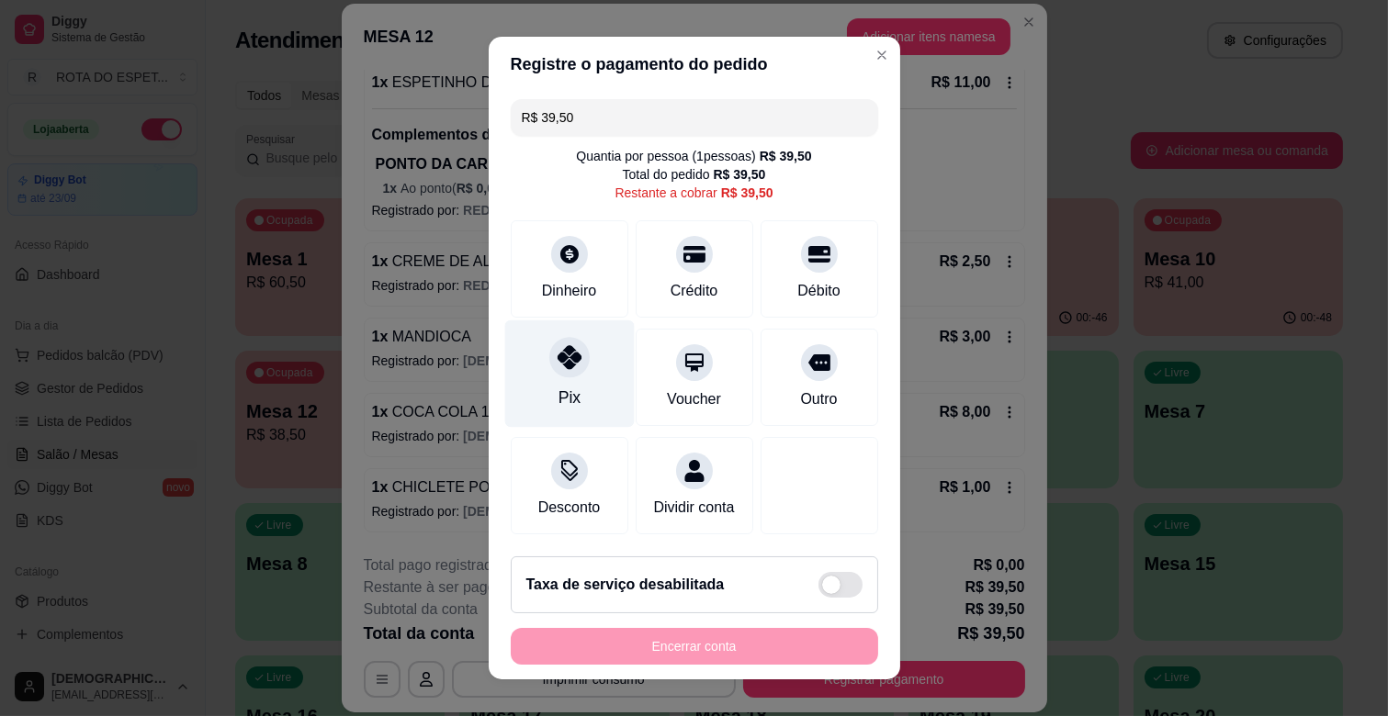
click at [582, 367] on div "Pix" at bounding box center [568, 374] width 129 height 107
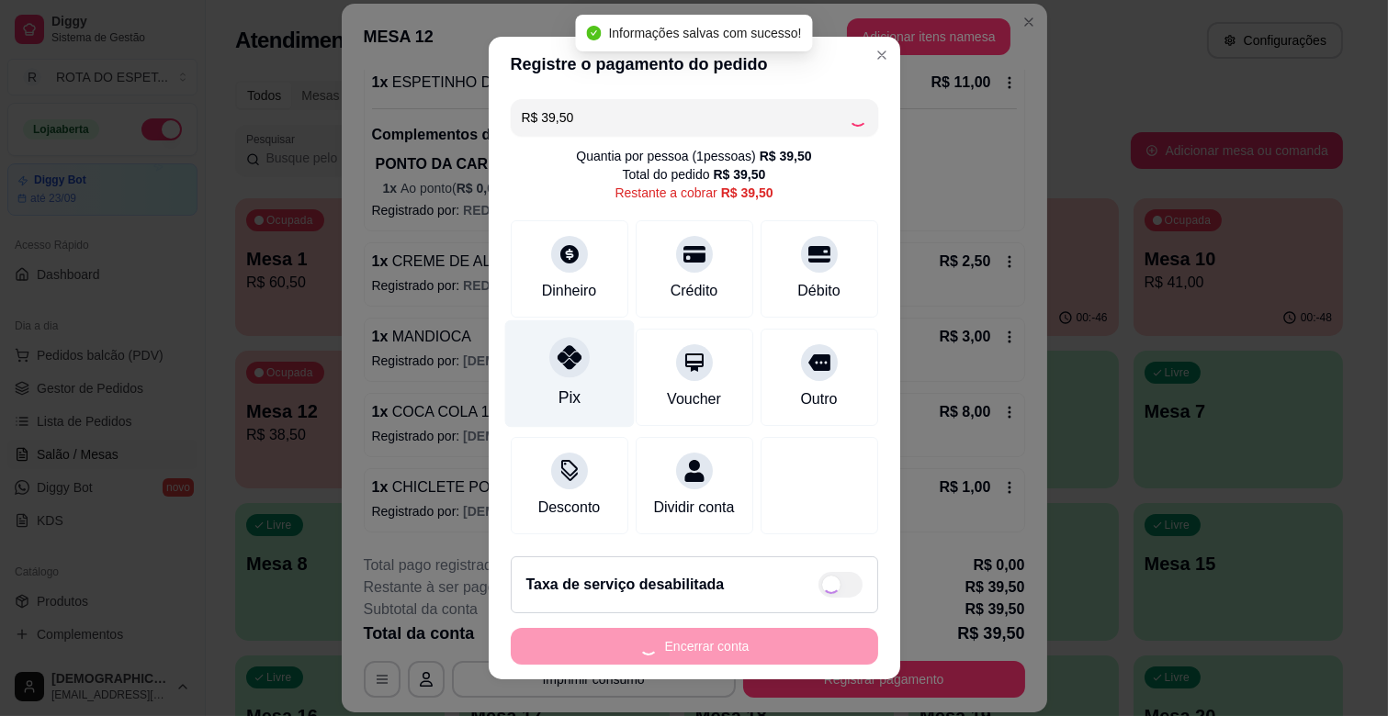
type input "R$ 0,00"
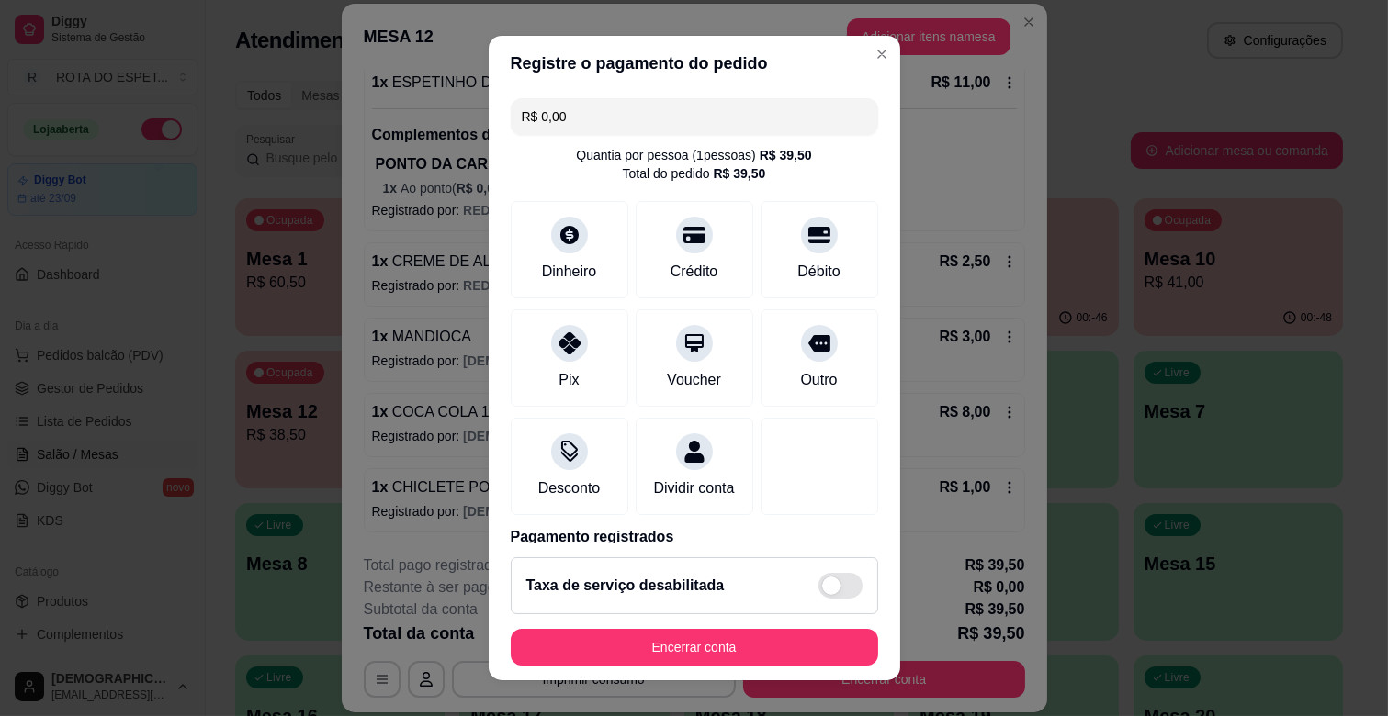
scroll to position [97, 0]
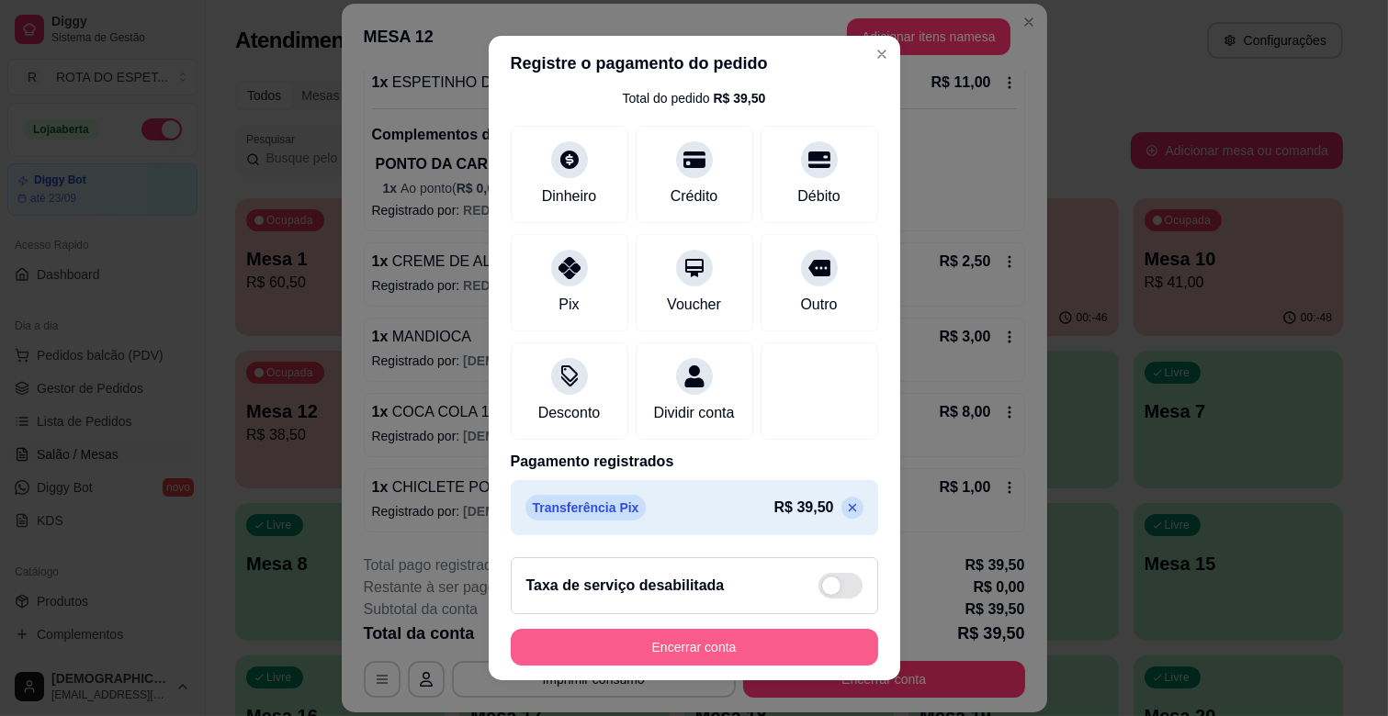
click at [769, 641] on button "Encerrar conta" at bounding box center [694, 647] width 367 height 37
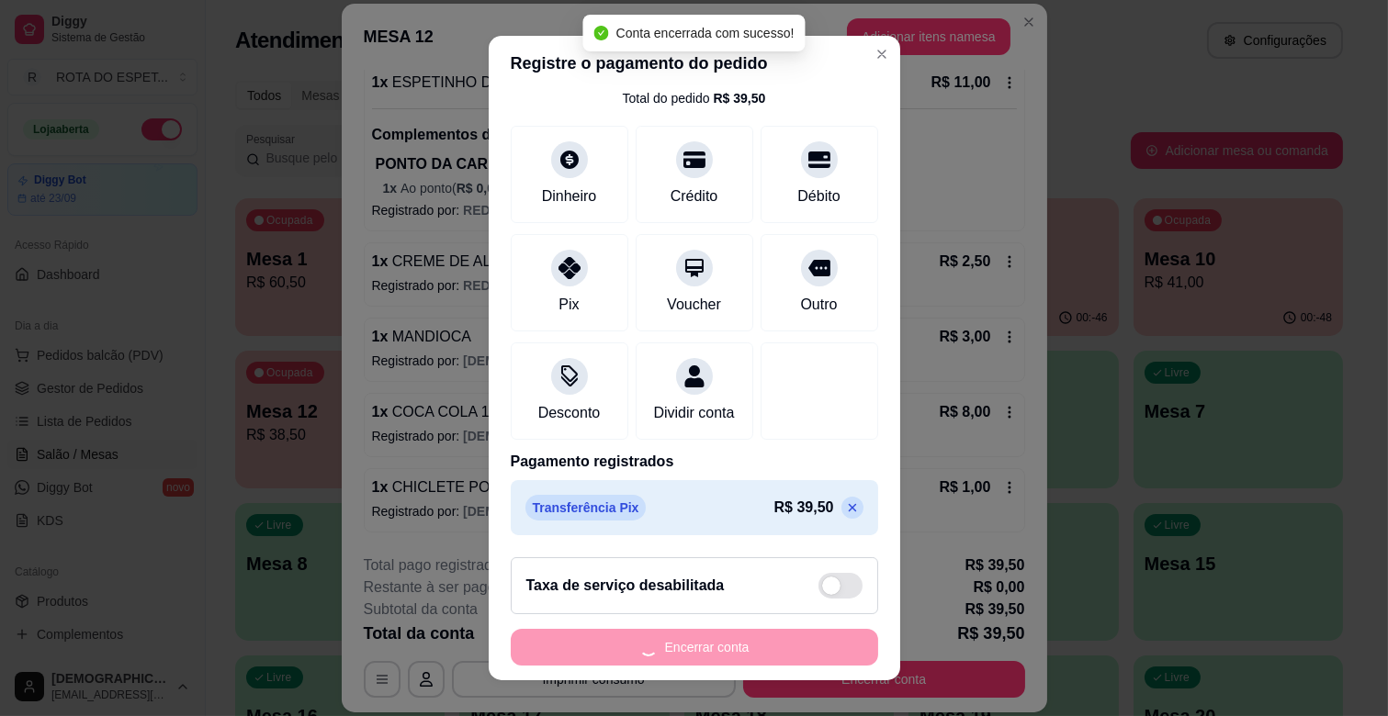
scroll to position [0, 0]
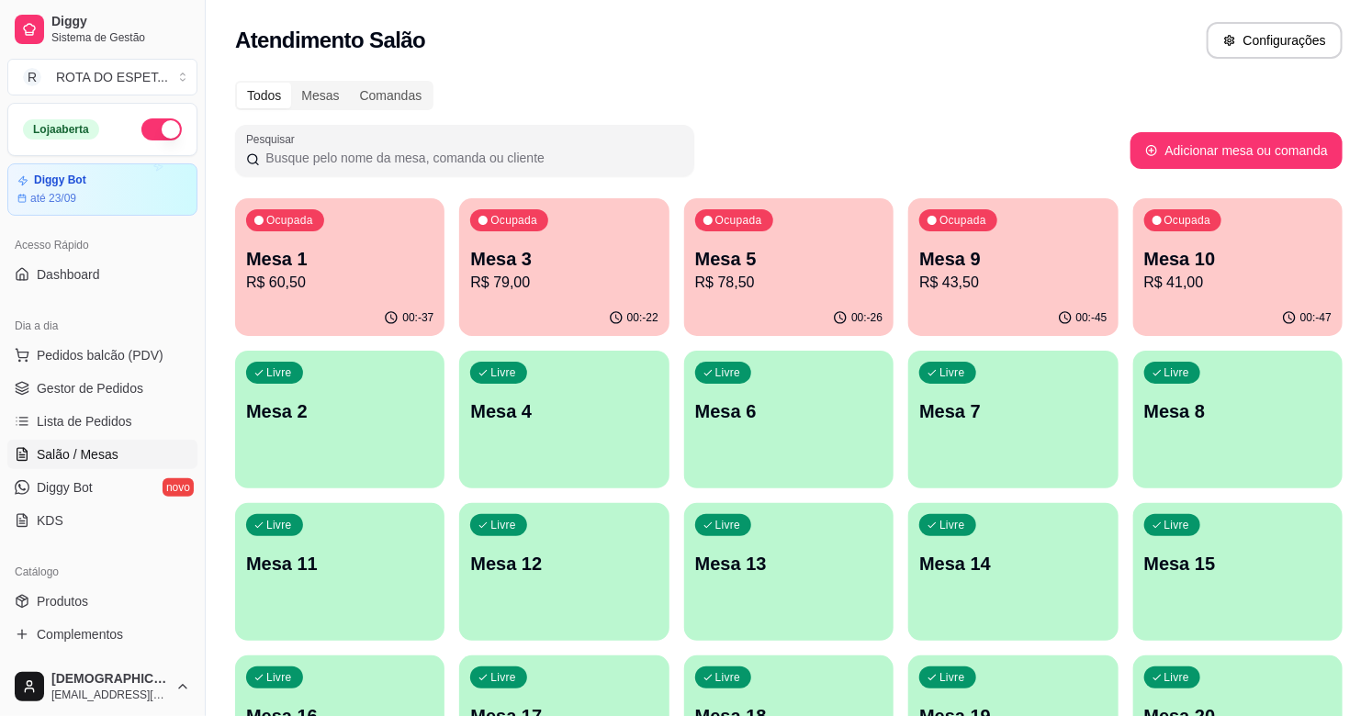
click at [1222, 673] on div "Livre Mesa 20" at bounding box center [1237, 714] width 209 height 116
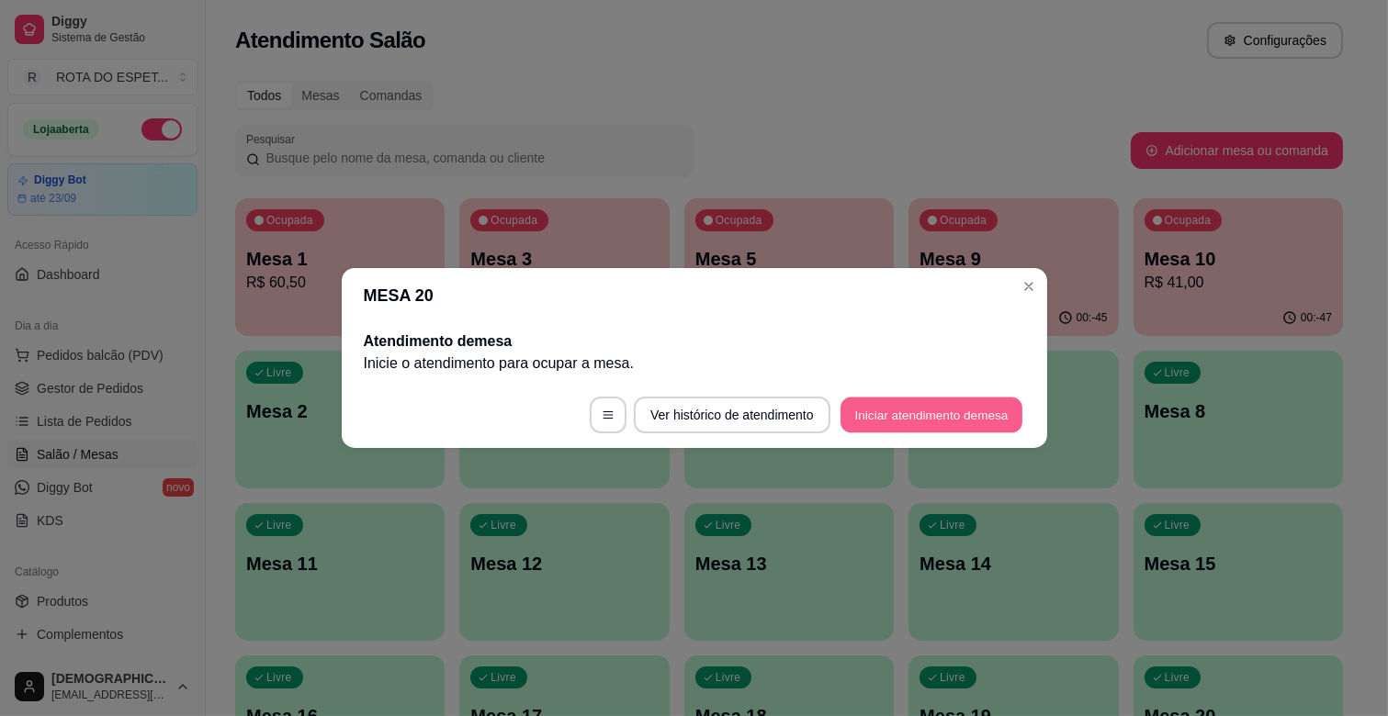
click at [926, 409] on button "Iniciar atendimento de mesa" at bounding box center [931, 416] width 182 height 36
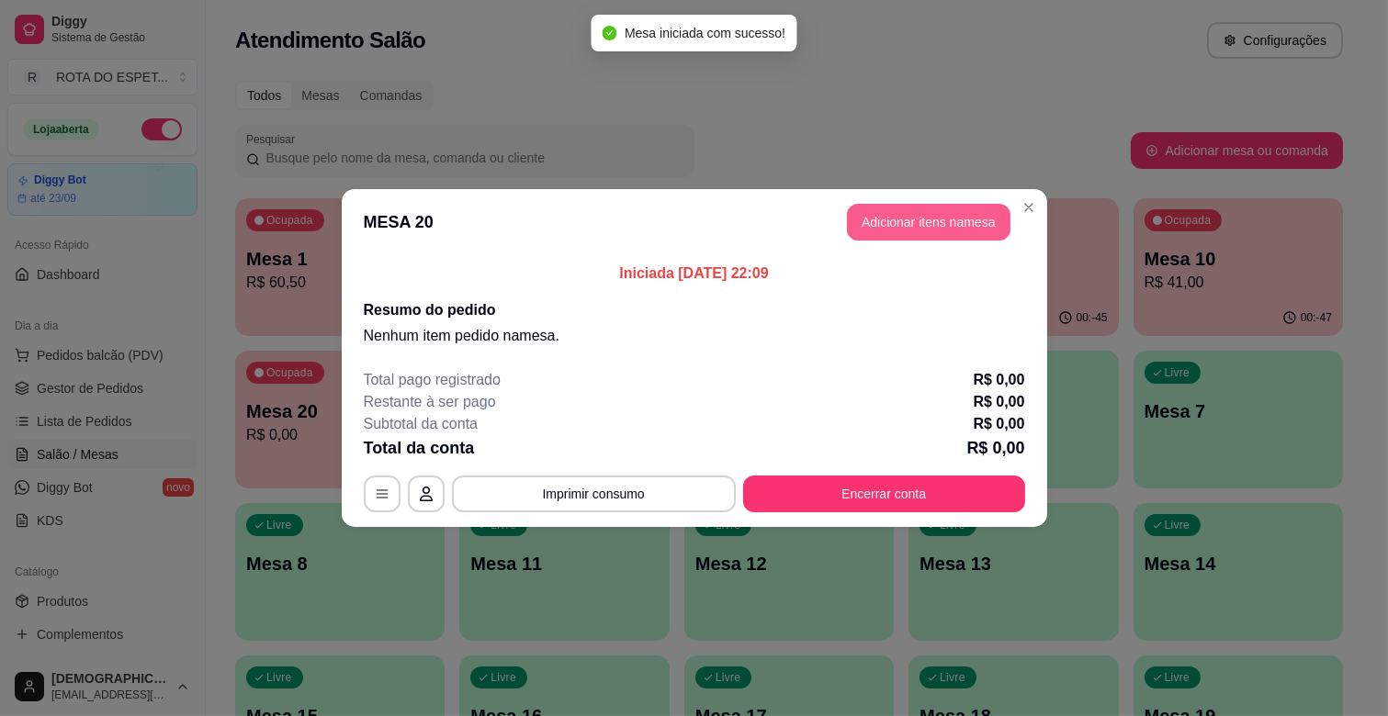
click at [905, 209] on button "Adicionar itens na mesa" at bounding box center [928, 222] width 163 height 37
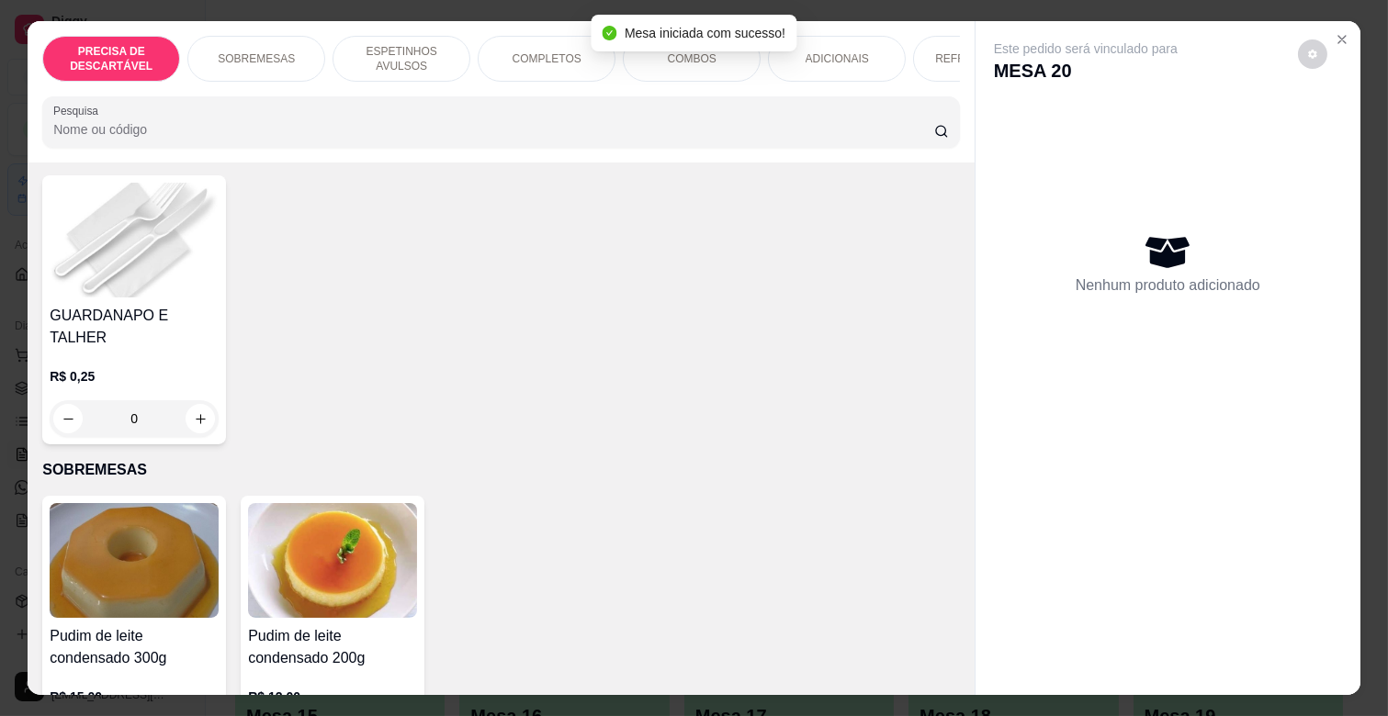
scroll to position [204, 0]
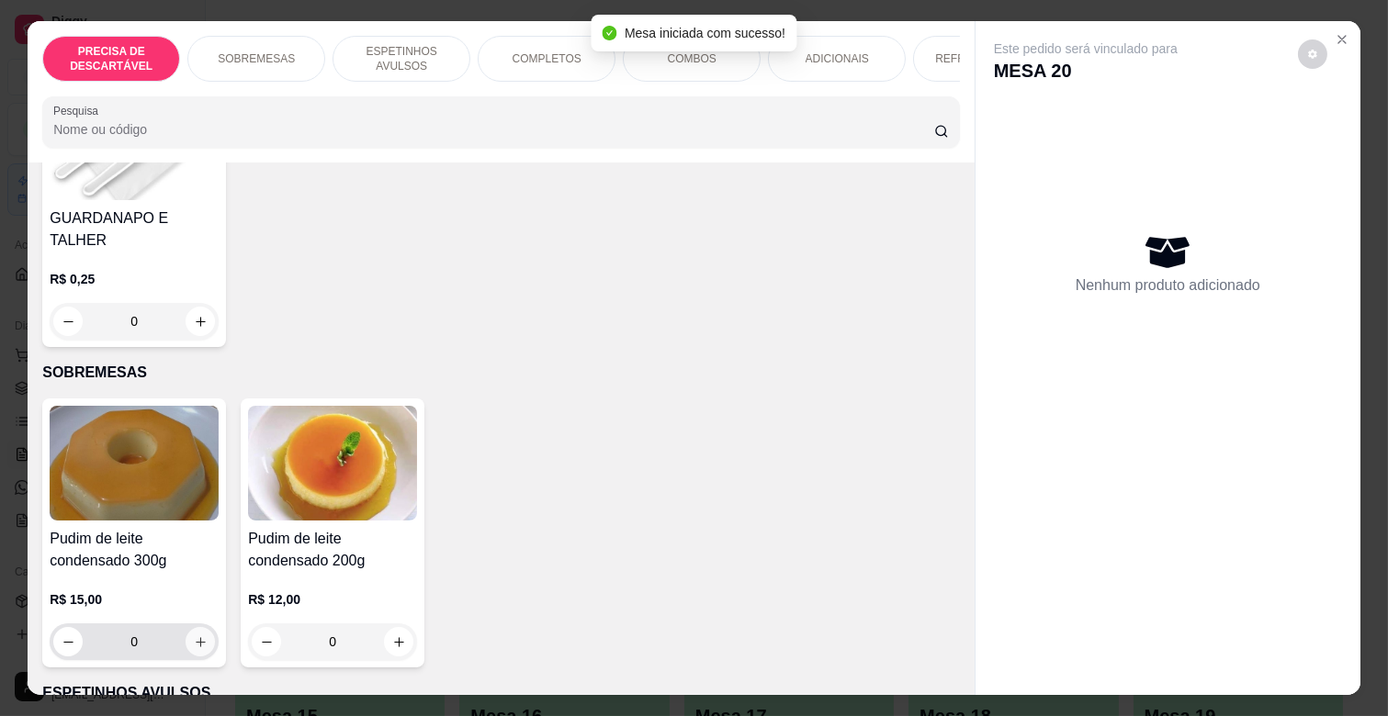
click at [197, 636] on icon "increase-product-quantity" at bounding box center [201, 643] width 14 height 14
type input "1"
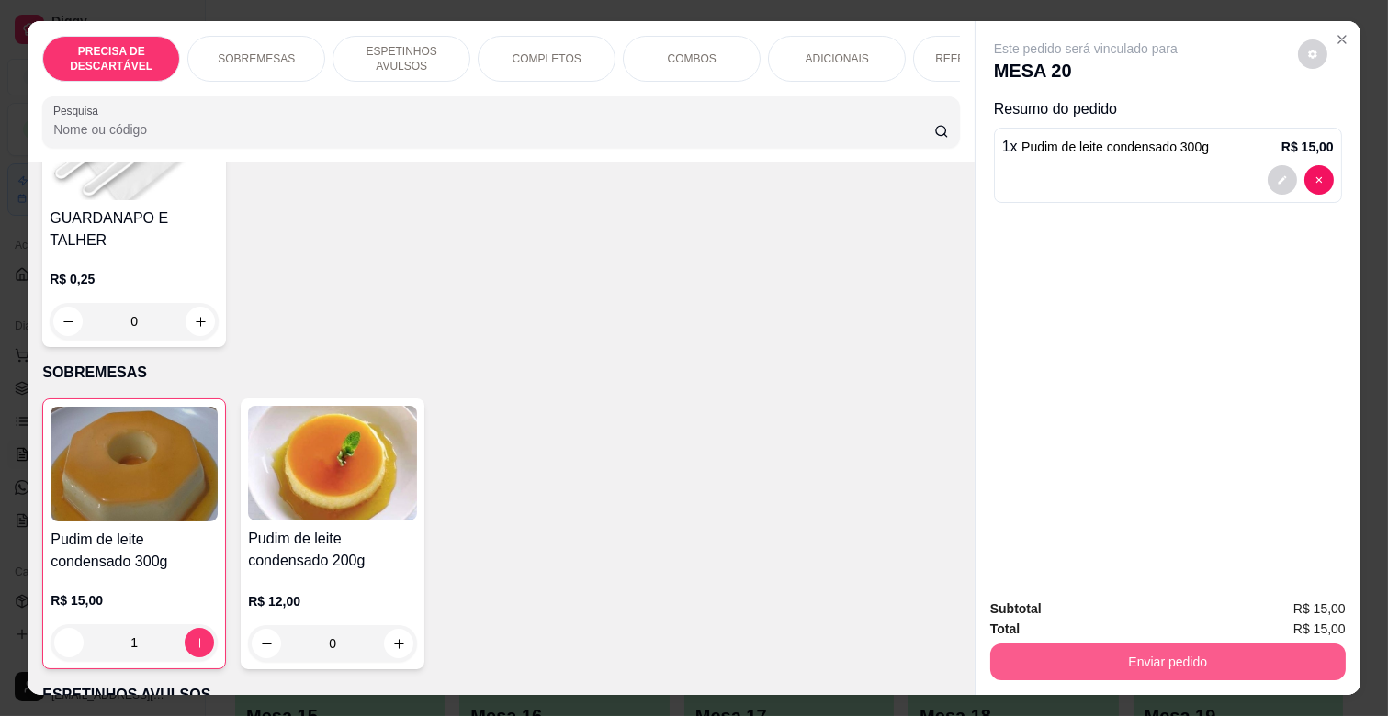
click at [1115, 648] on button "Enviar pedido" at bounding box center [1167, 662] width 355 height 37
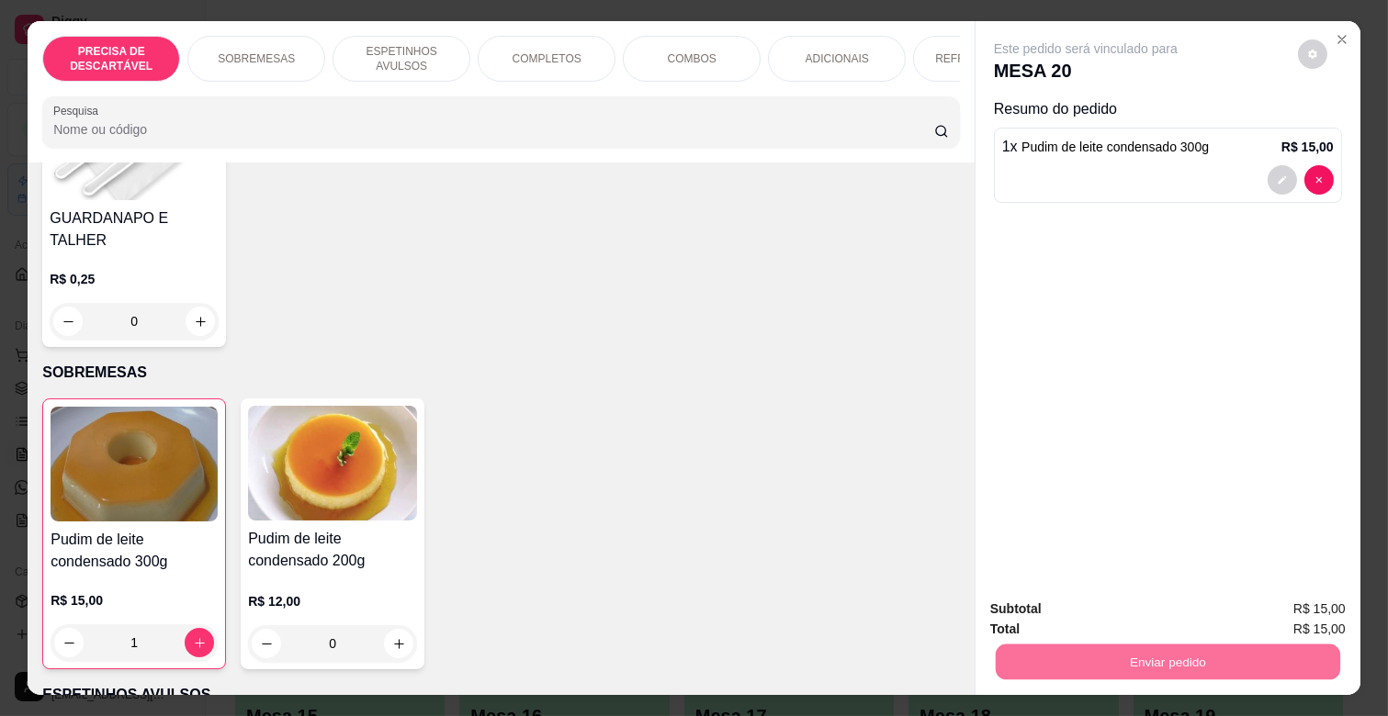
click at [1095, 603] on button "Não registrar e enviar pedido" at bounding box center [1107, 608] width 186 height 34
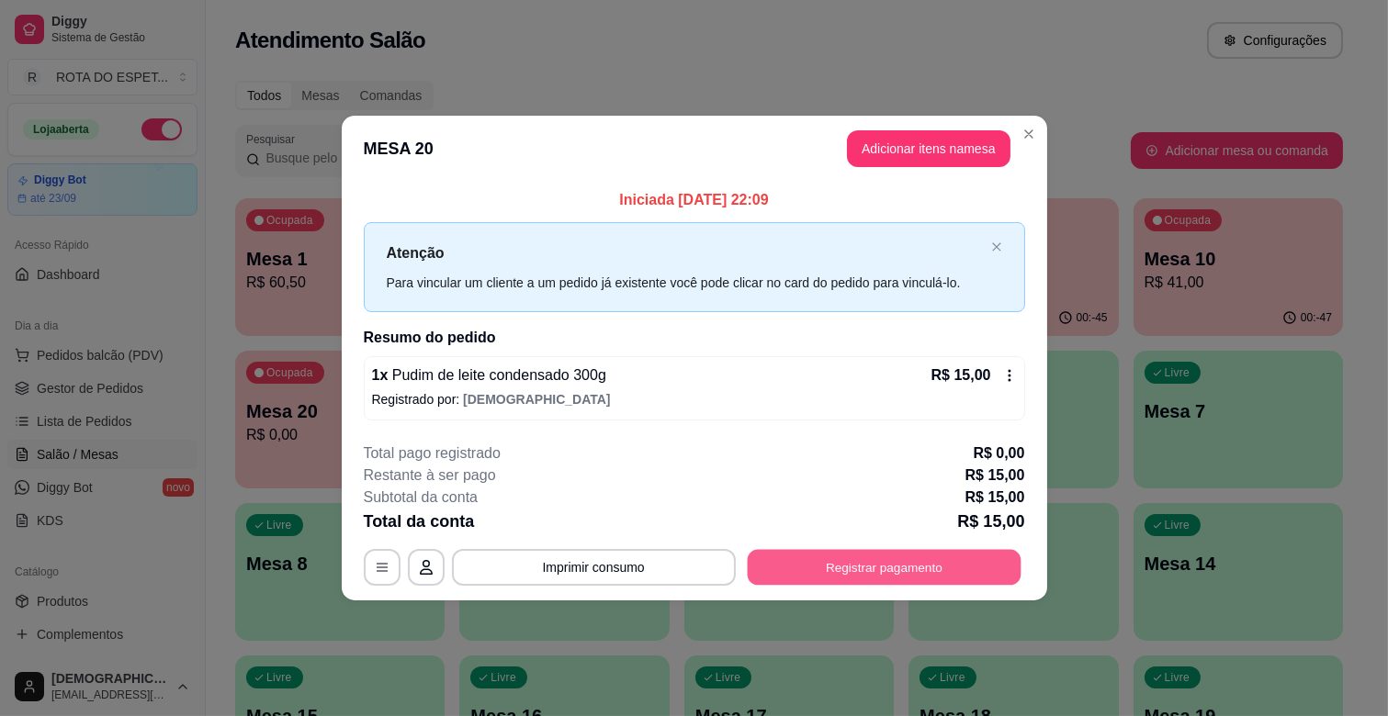
click at [901, 573] on button "Registrar pagamento" at bounding box center [884, 567] width 274 height 36
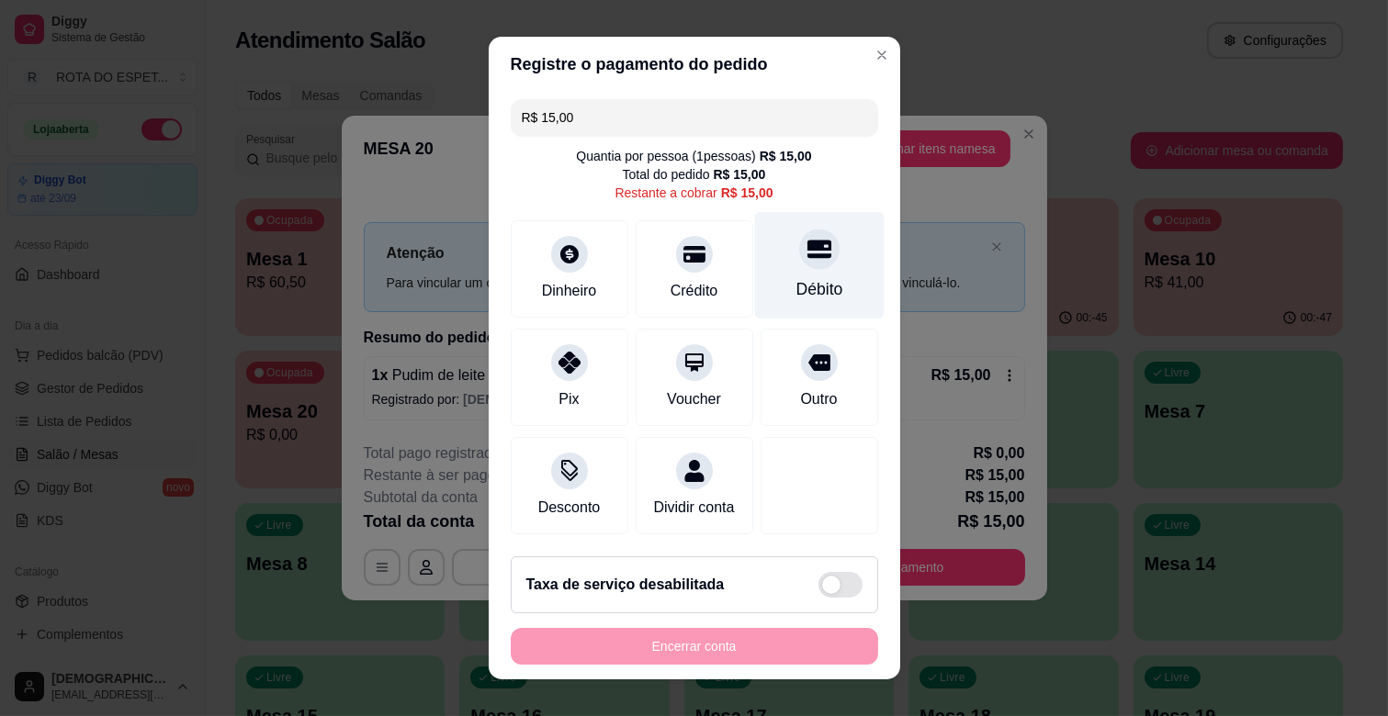
click at [795, 281] on div "Débito" at bounding box center [818, 289] width 47 height 24
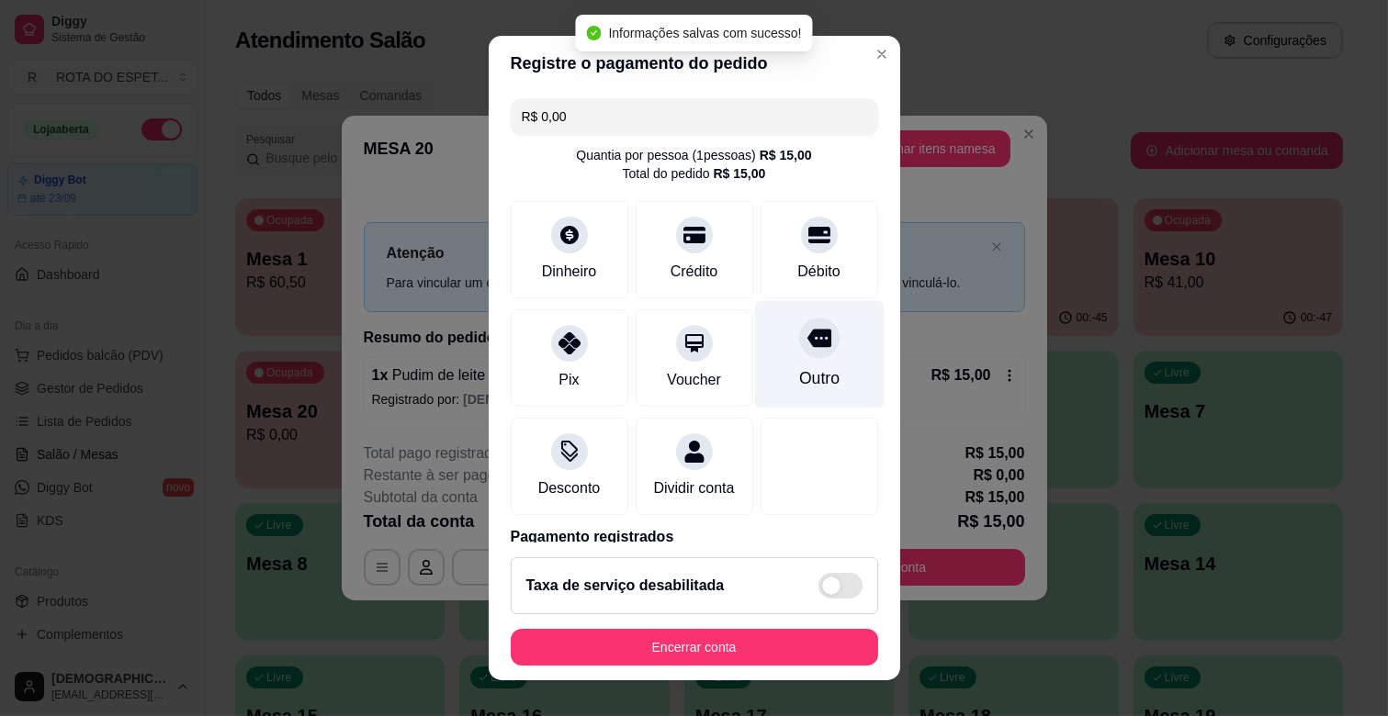
type input "R$ 0,00"
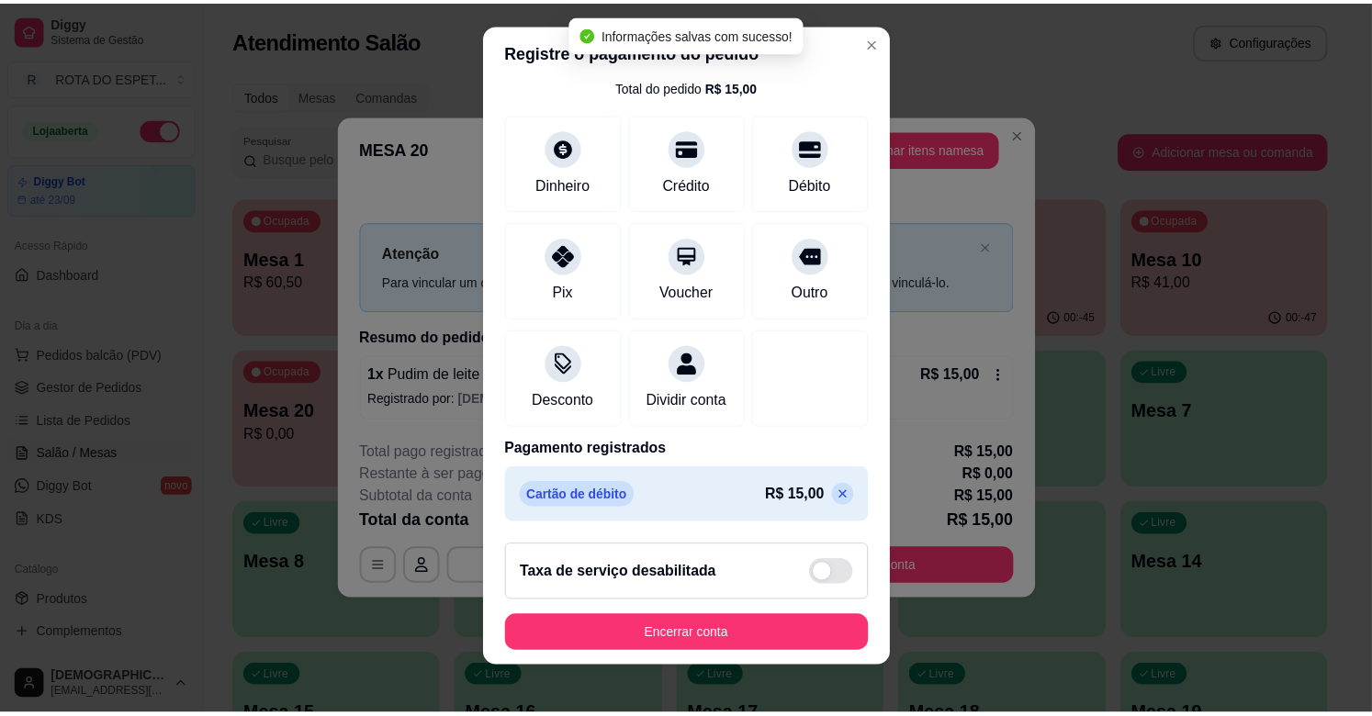
scroll to position [23, 0]
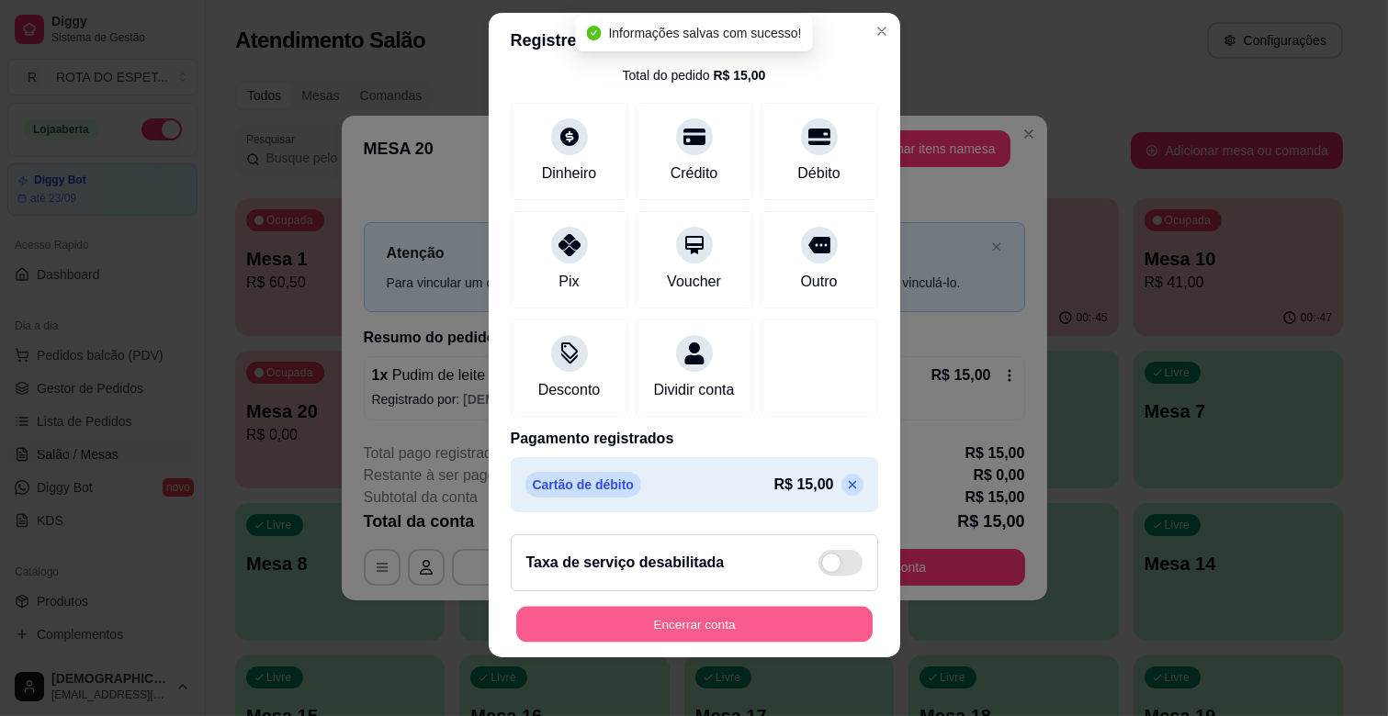
click at [763, 630] on button "Encerrar conta" at bounding box center [694, 625] width 356 height 36
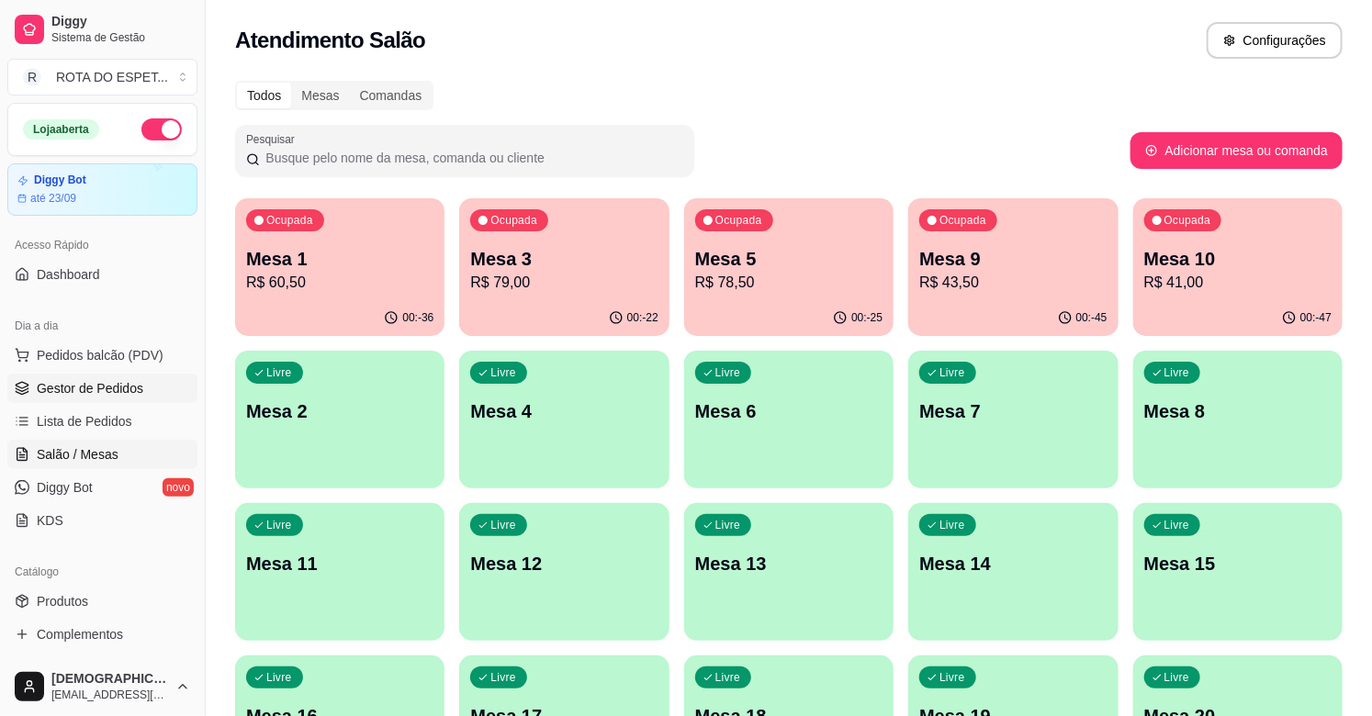
click at [139, 395] on span "Gestor de Pedidos" at bounding box center [90, 388] width 107 height 18
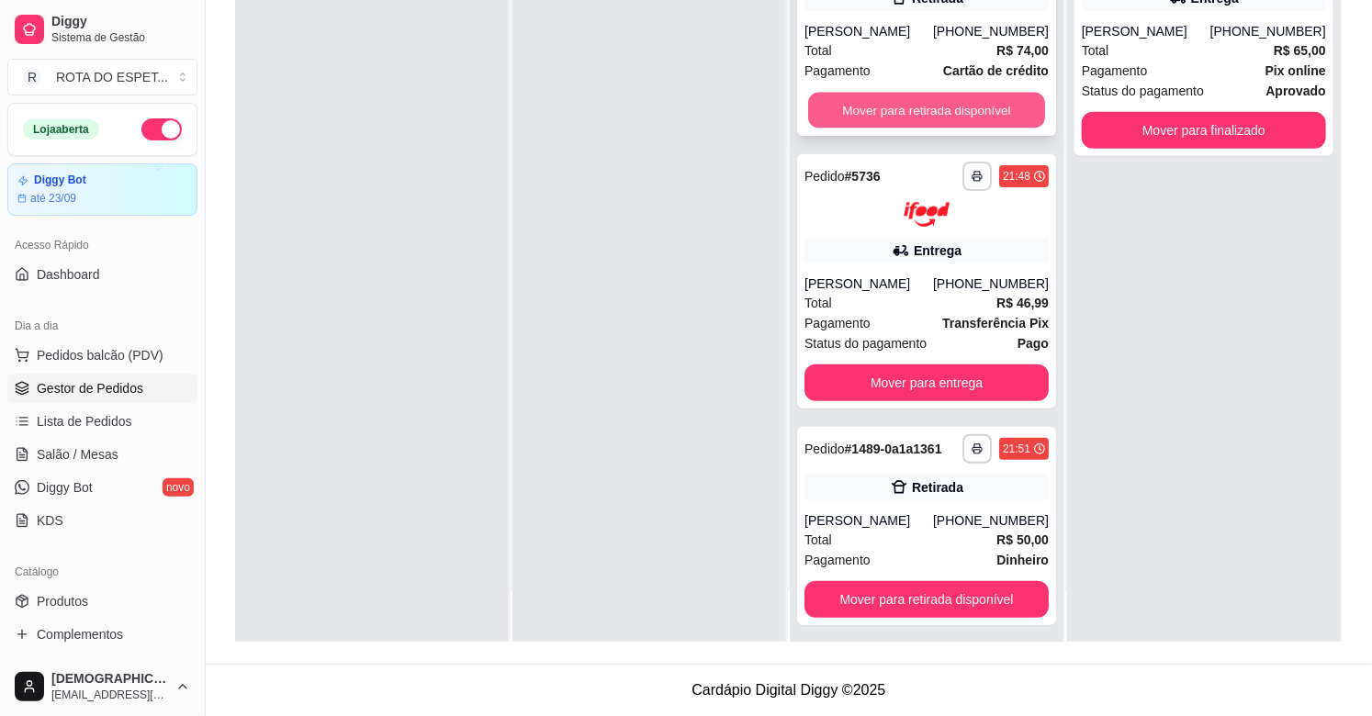
click at [934, 96] on button "Mover para retirada disponível" at bounding box center [926, 111] width 237 height 36
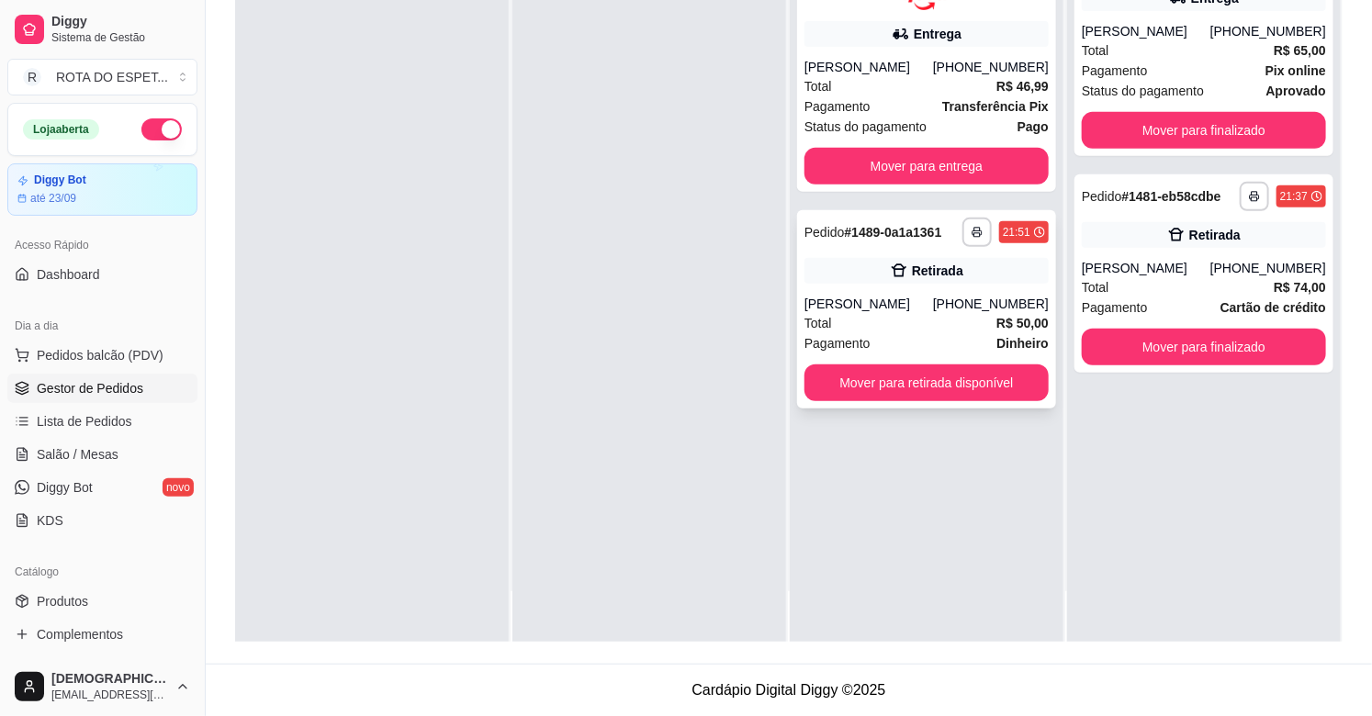
click at [880, 297] on div "[PERSON_NAME]" at bounding box center [869, 304] width 129 height 18
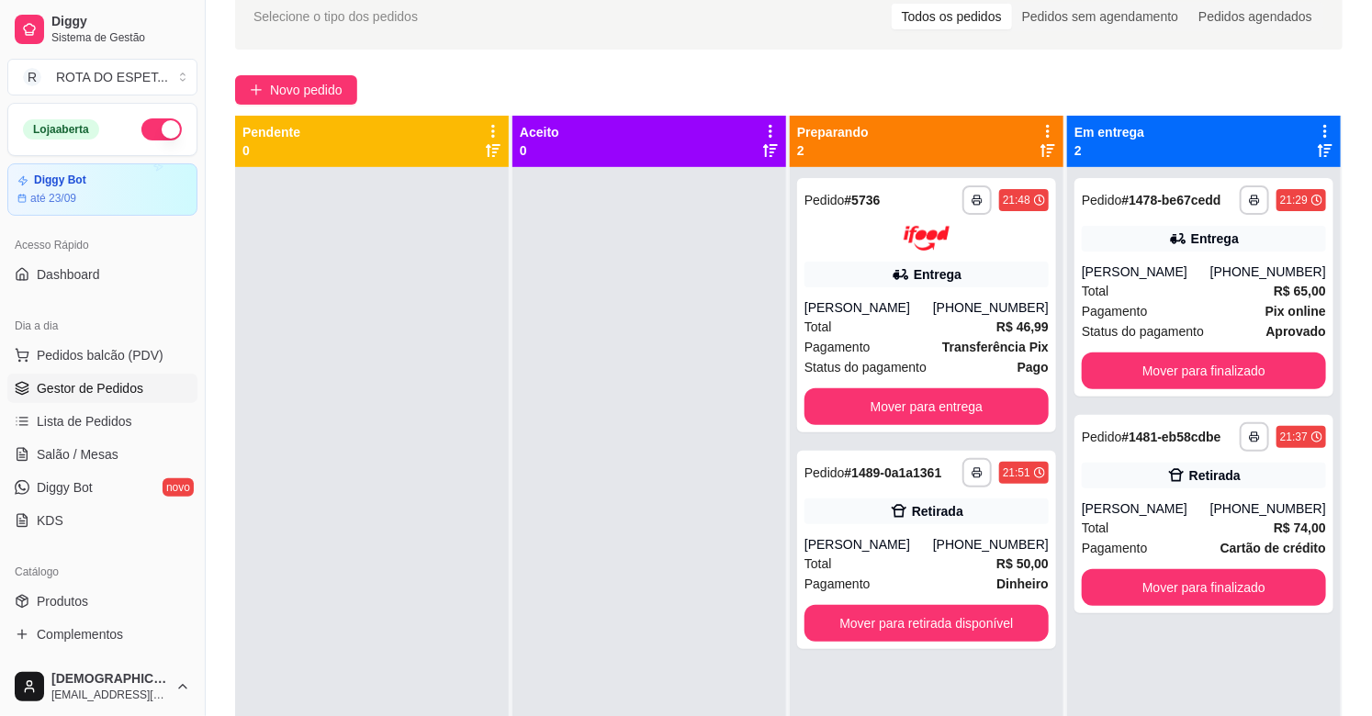
scroll to position [76, 0]
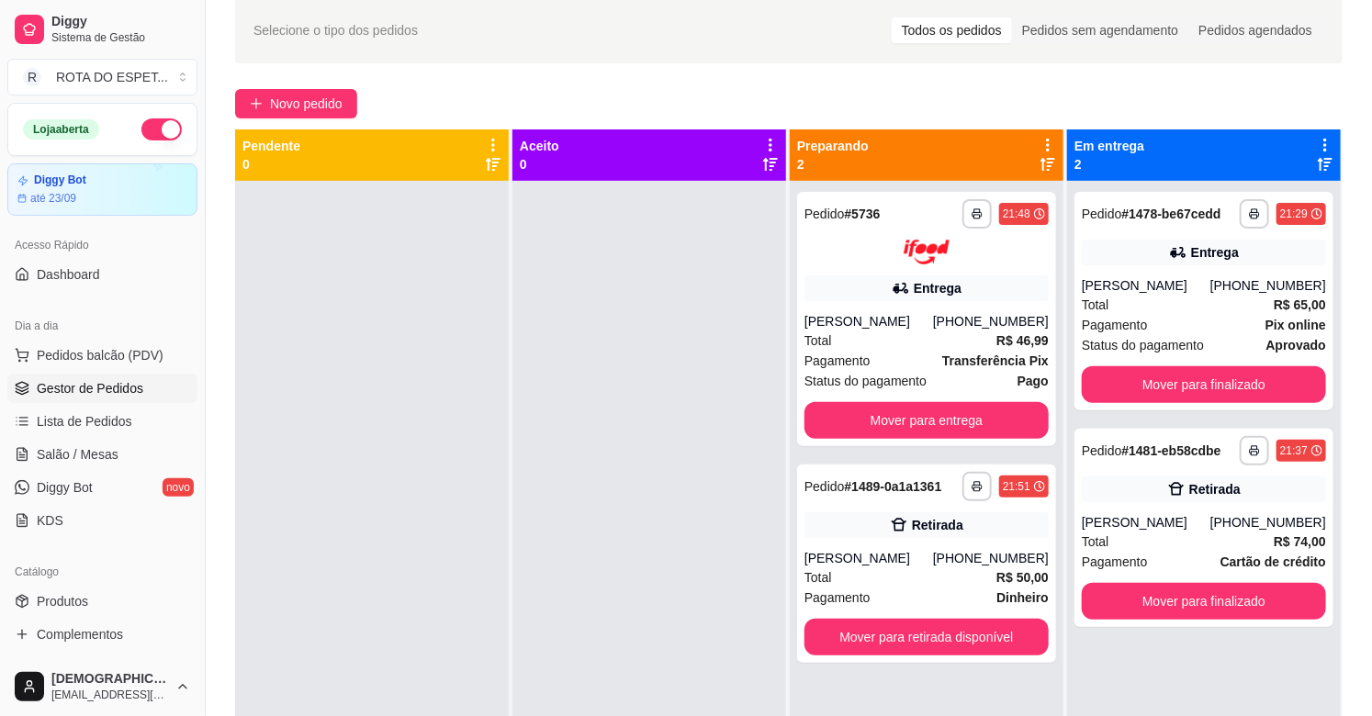
click at [580, 564] on div at bounding box center [649, 539] width 274 height 716
click at [682, 562] on div at bounding box center [649, 539] width 274 height 716
click at [654, 467] on div at bounding box center [649, 539] width 274 height 716
click at [1170, 382] on button "Mover para finalizado" at bounding box center [1204, 384] width 244 height 37
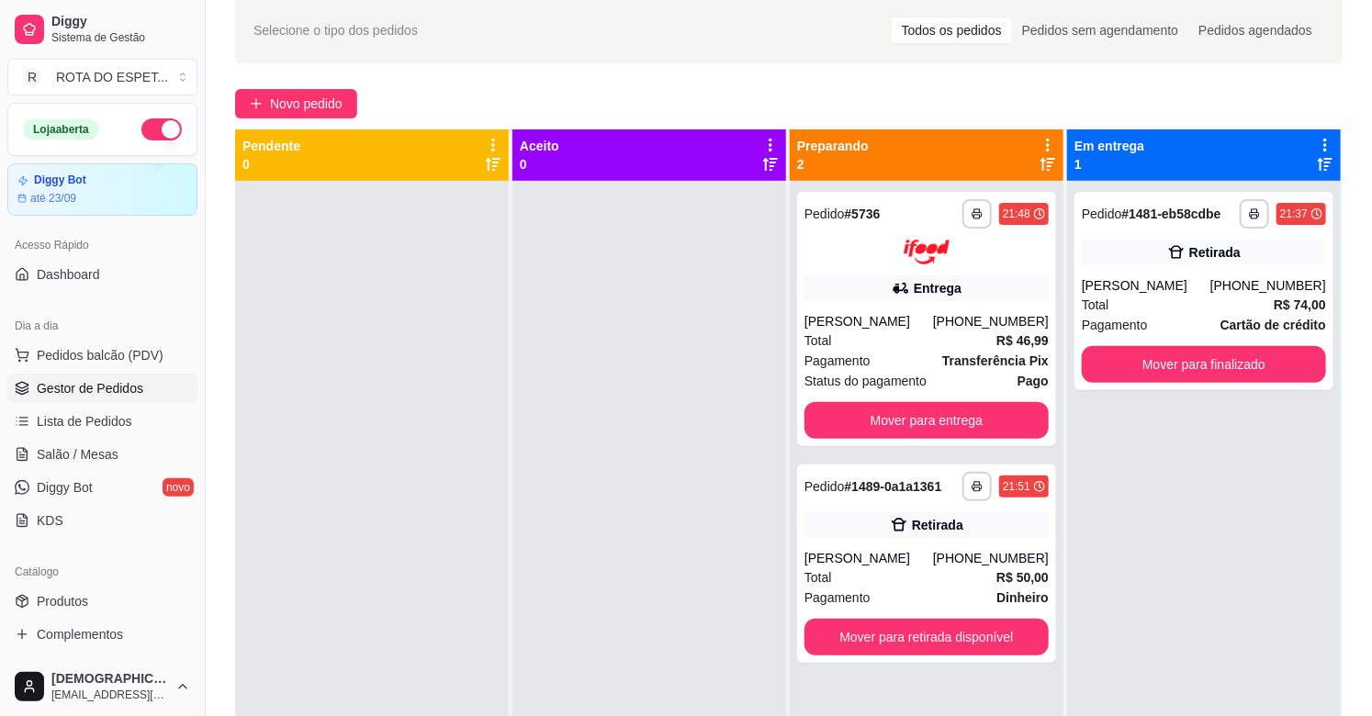
click at [644, 386] on div at bounding box center [649, 539] width 274 height 716
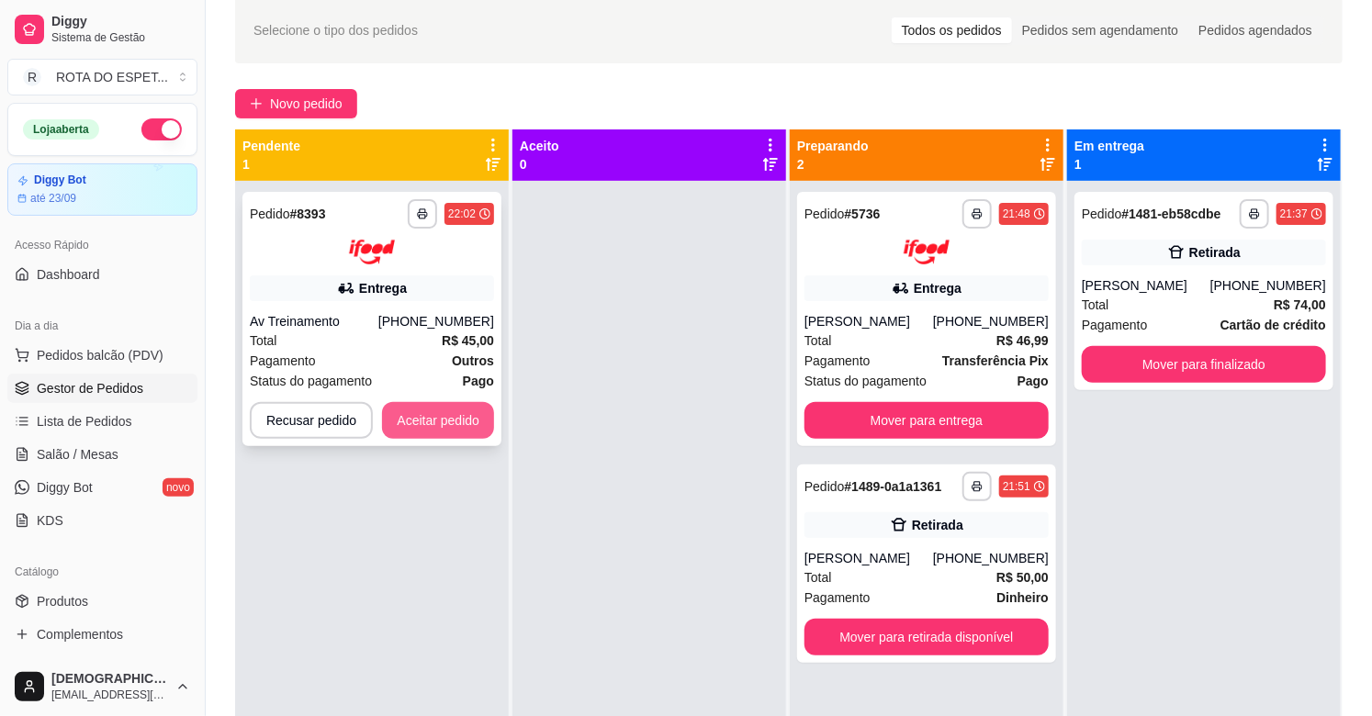
click at [432, 416] on button "Aceitar pedido" at bounding box center [438, 420] width 112 height 37
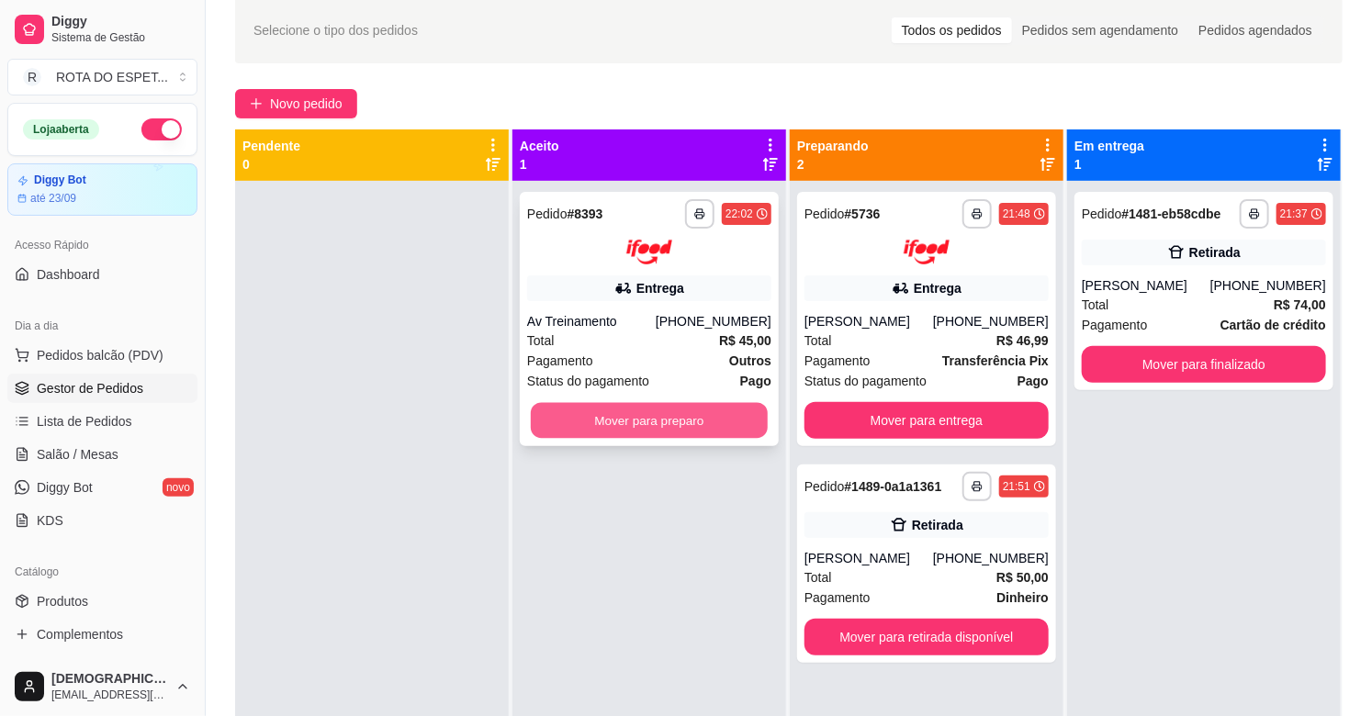
click at [673, 420] on button "Mover para preparo" at bounding box center [649, 420] width 237 height 36
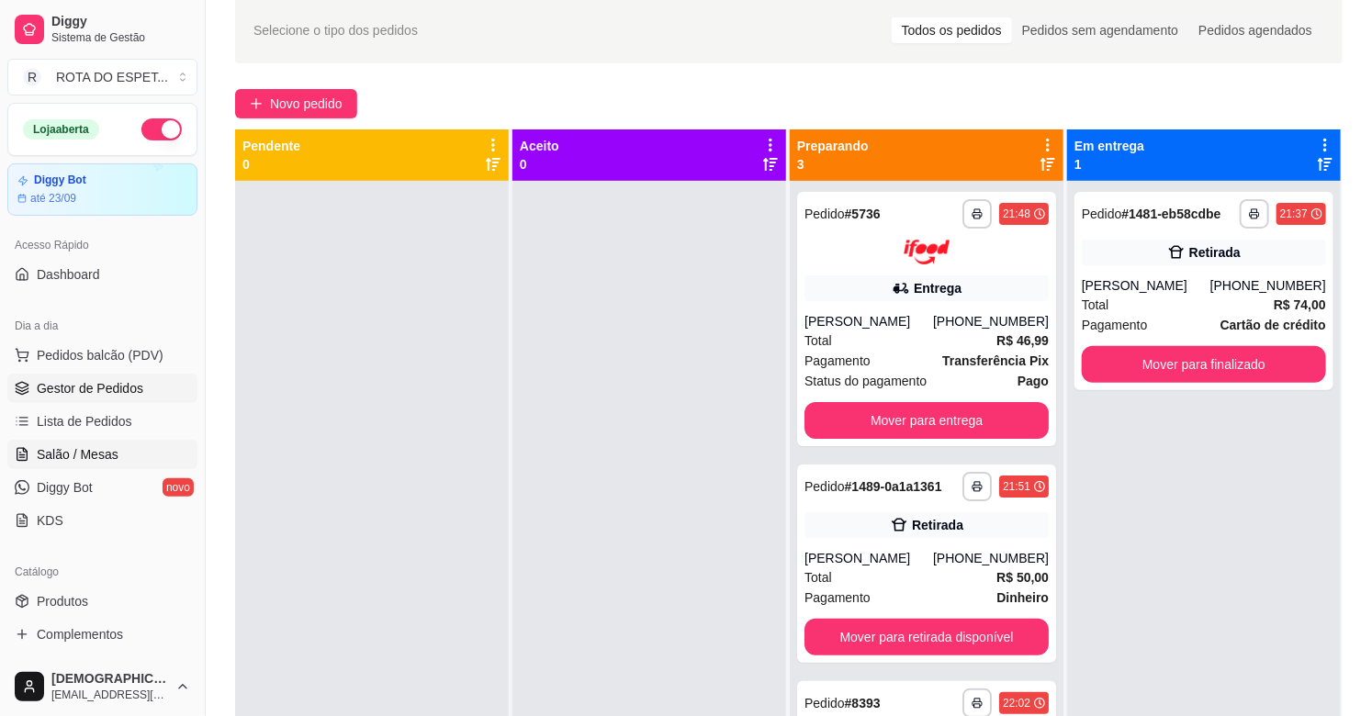
click at [99, 451] on span "Salão / Mesas" at bounding box center [78, 454] width 82 height 18
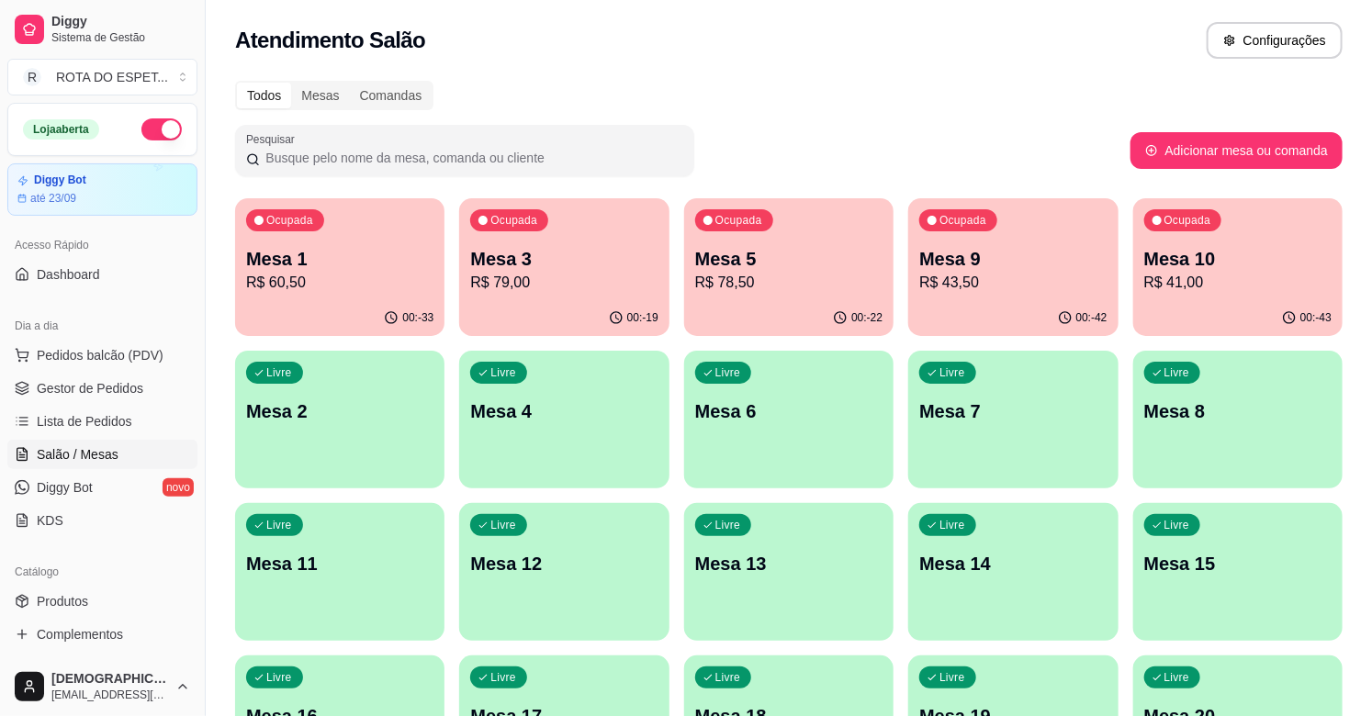
click at [735, 287] on p "R$ 78,50" at bounding box center [788, 283] width 187 height 22
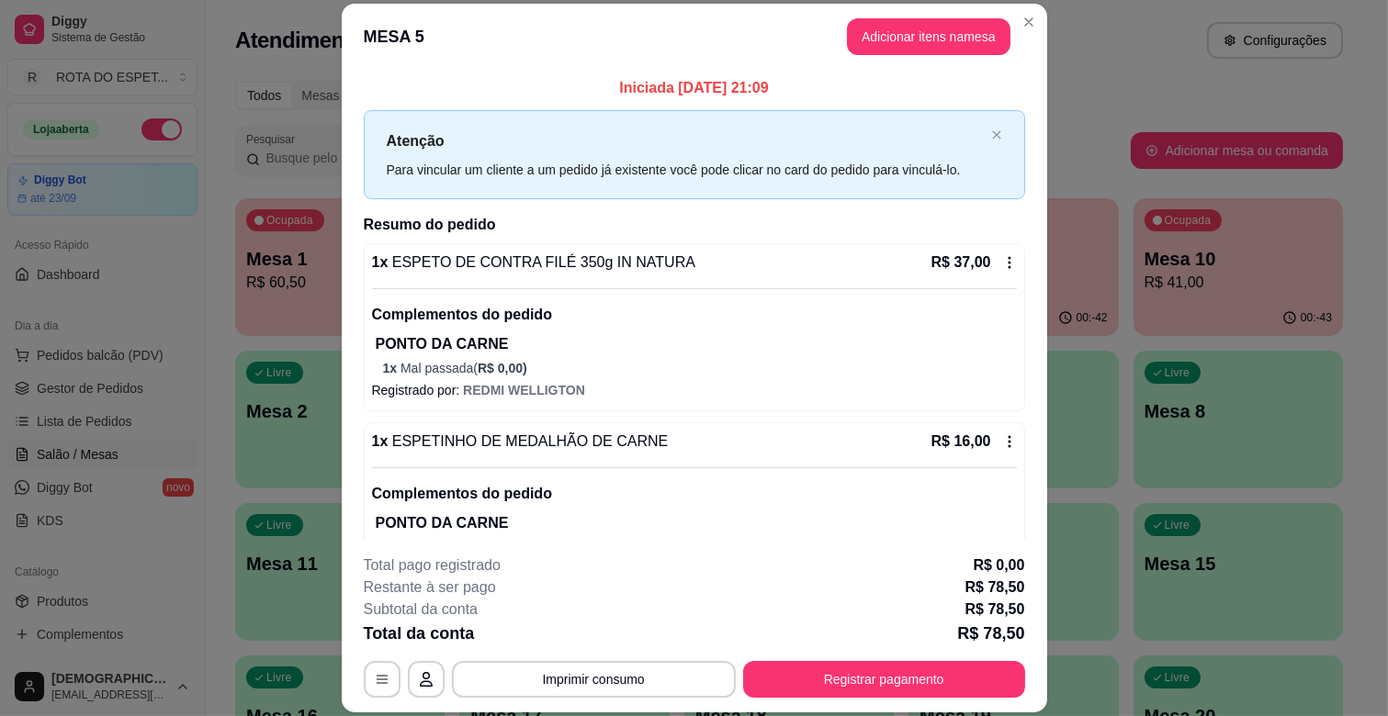
scroll to position [102, 0]
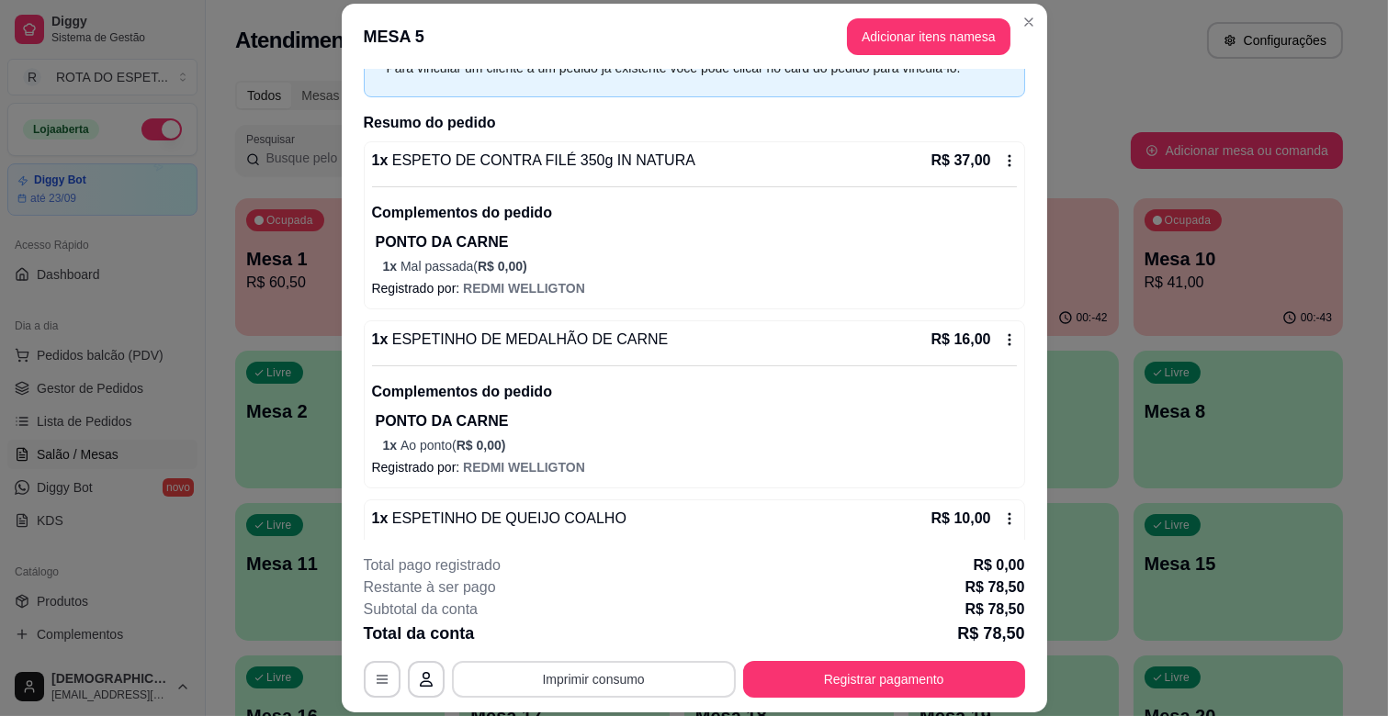
click at [644, 666] on button "Imprimir consumo" at bounding box center [594, 679] width 284 height 37
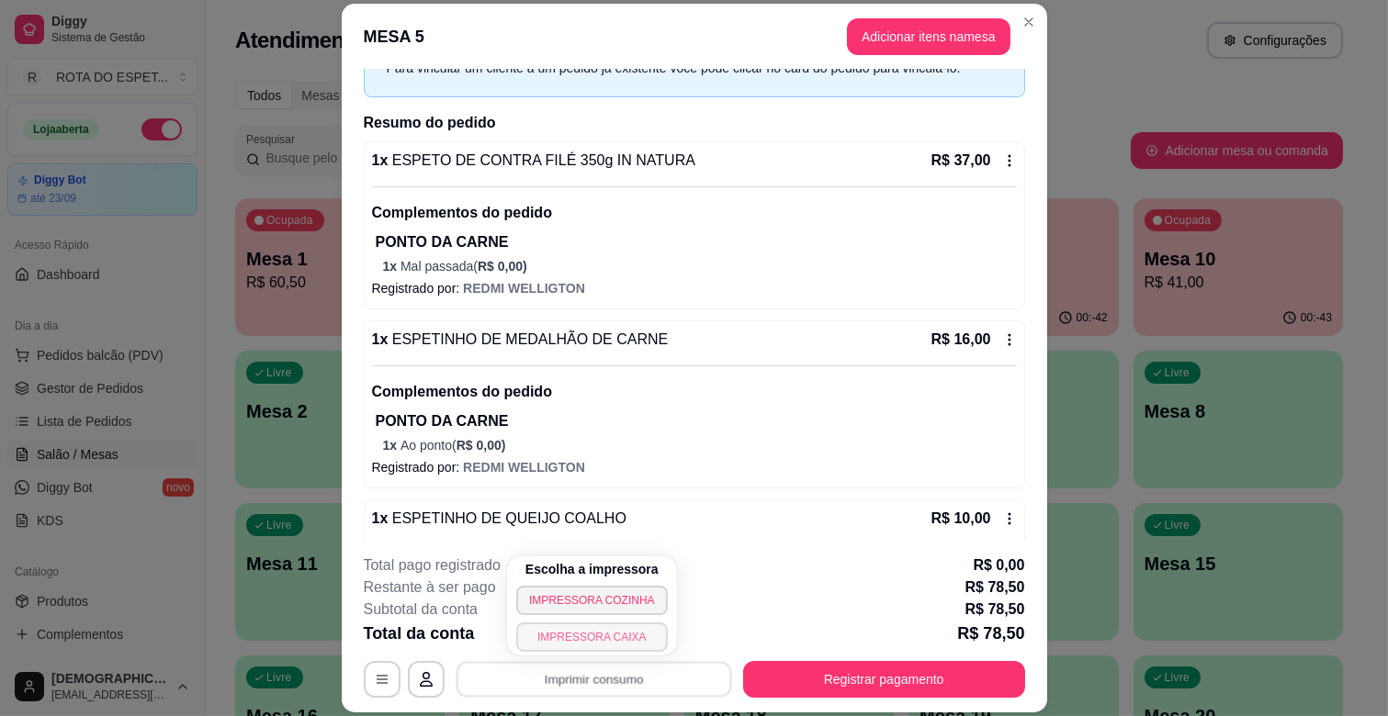
click at [616, 641] on button "IMPRESSORA CAIXA" at bounding box center [592, 637] width 152 height 29
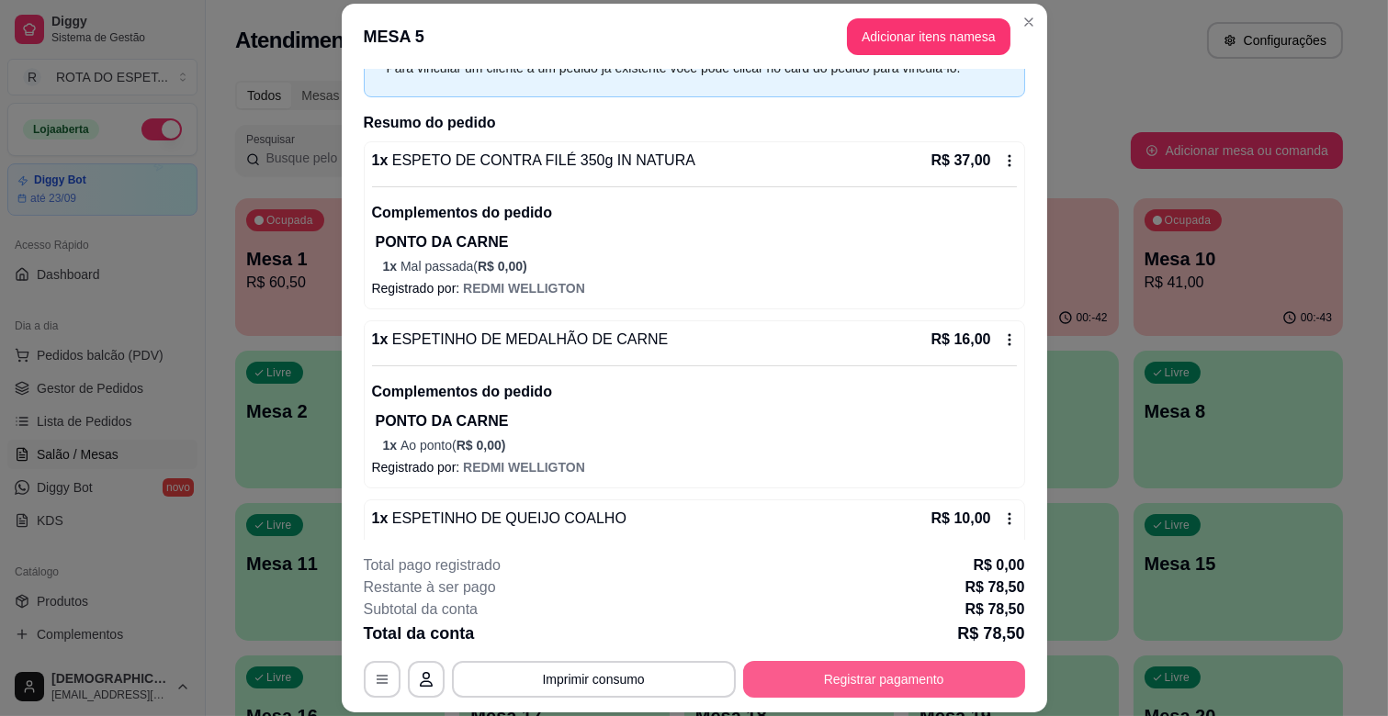
click at [875, 675] on button "Registrar pagamento" at bounding box center [884, 679] width 282 height 37
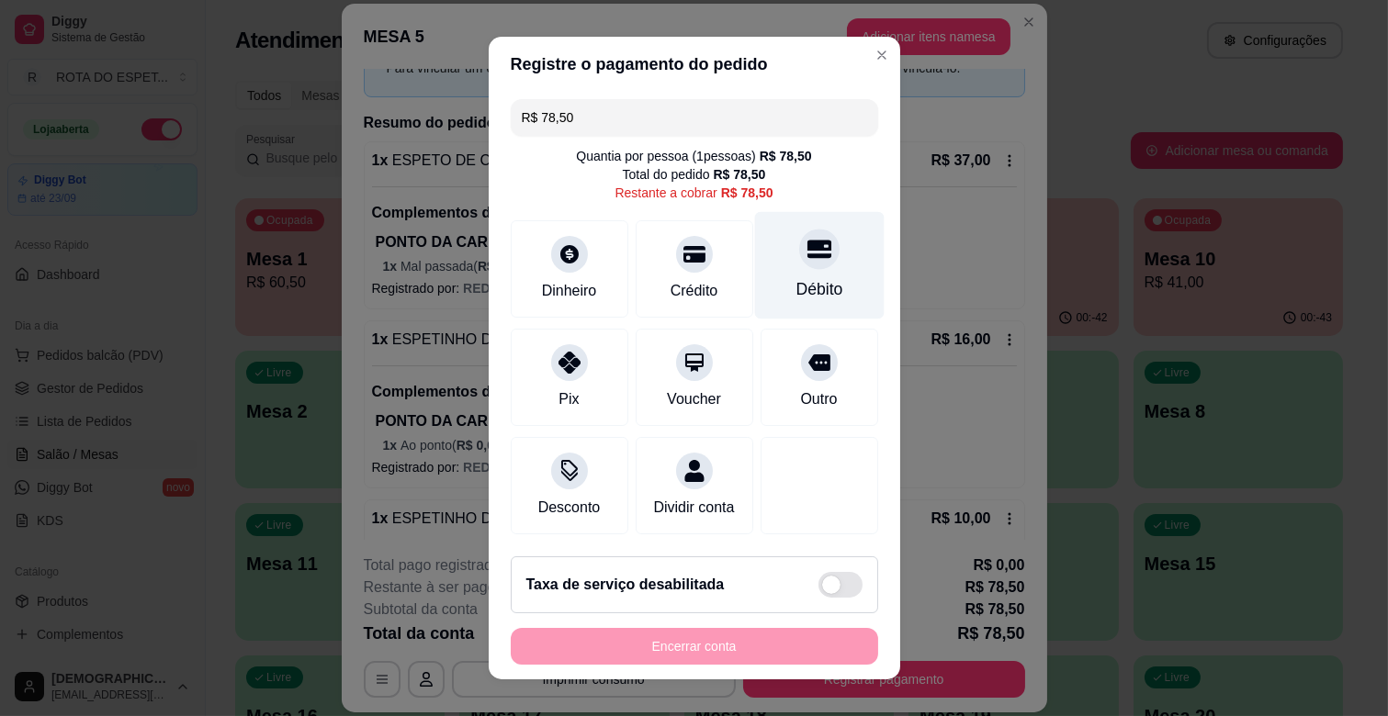
click at [796, 278] on div "Débito" at bounding box center [818, 289] width 47 height 24
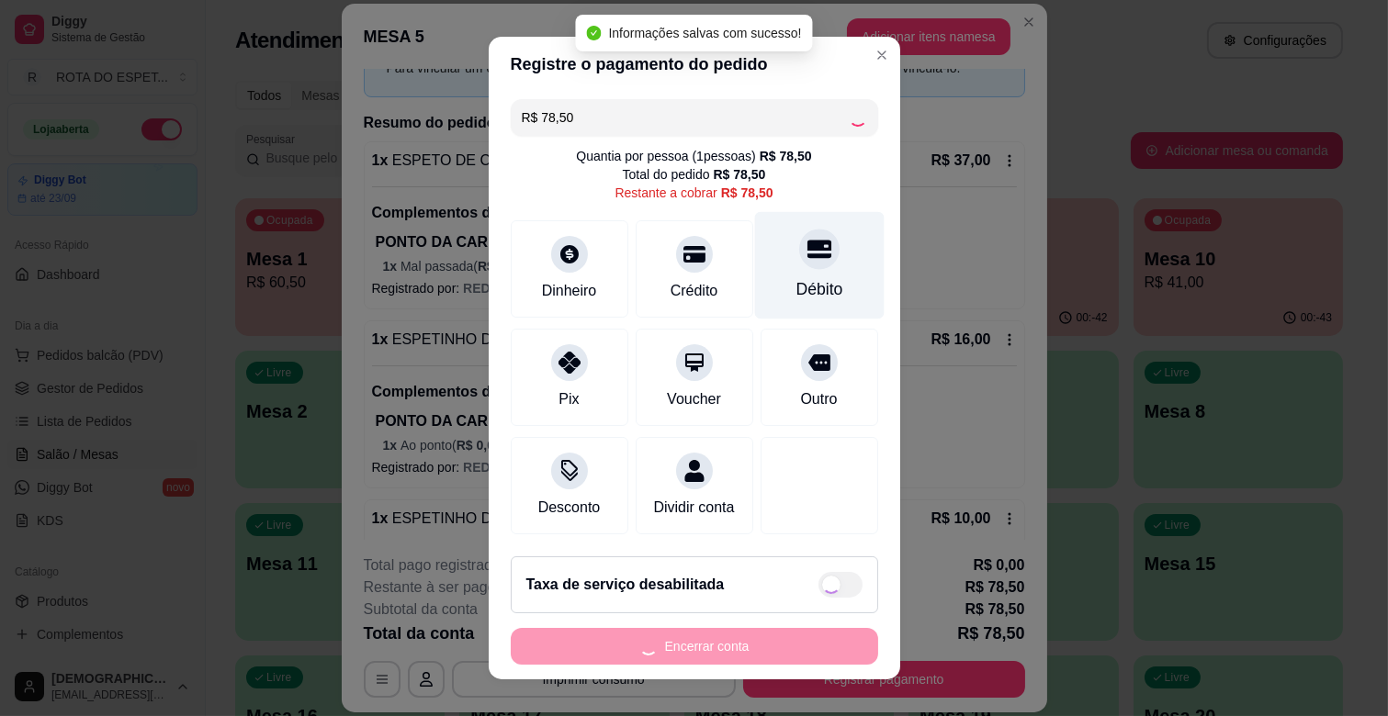
type input "R$ 0,00"
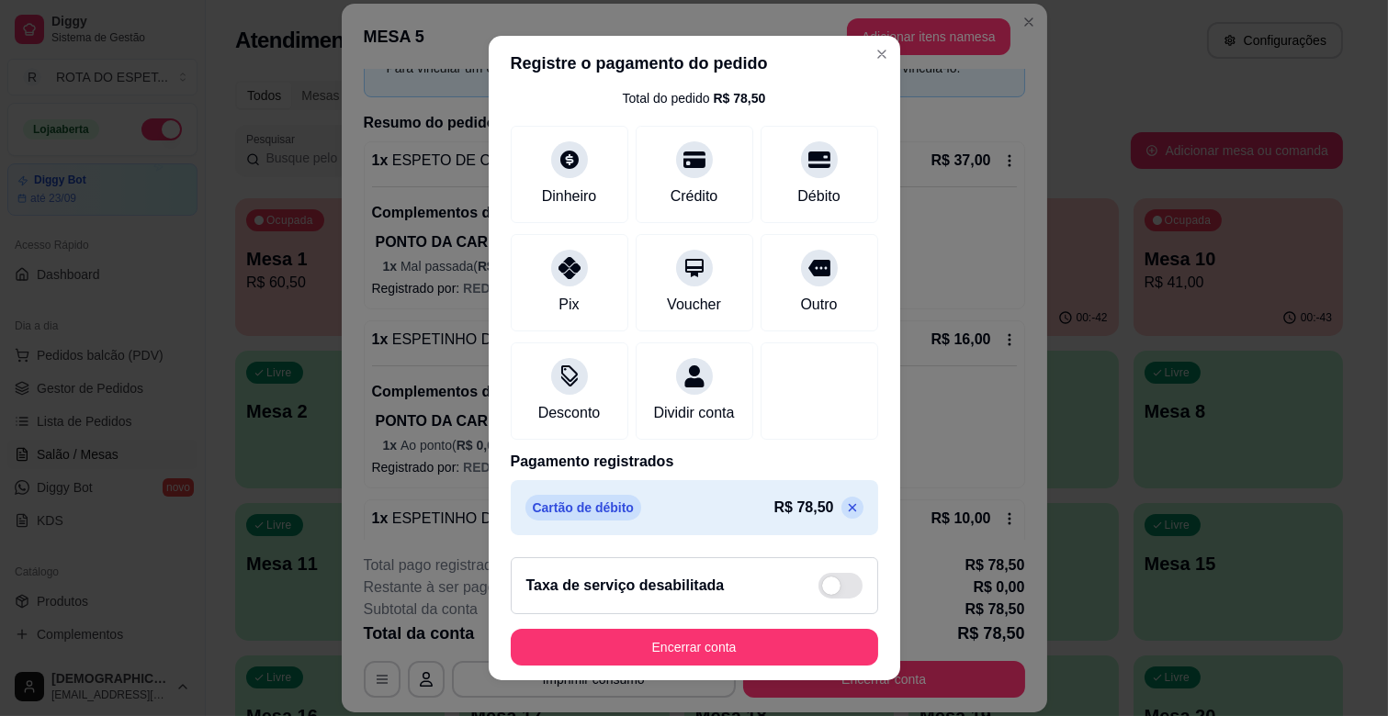
scroll to position [23, 0]
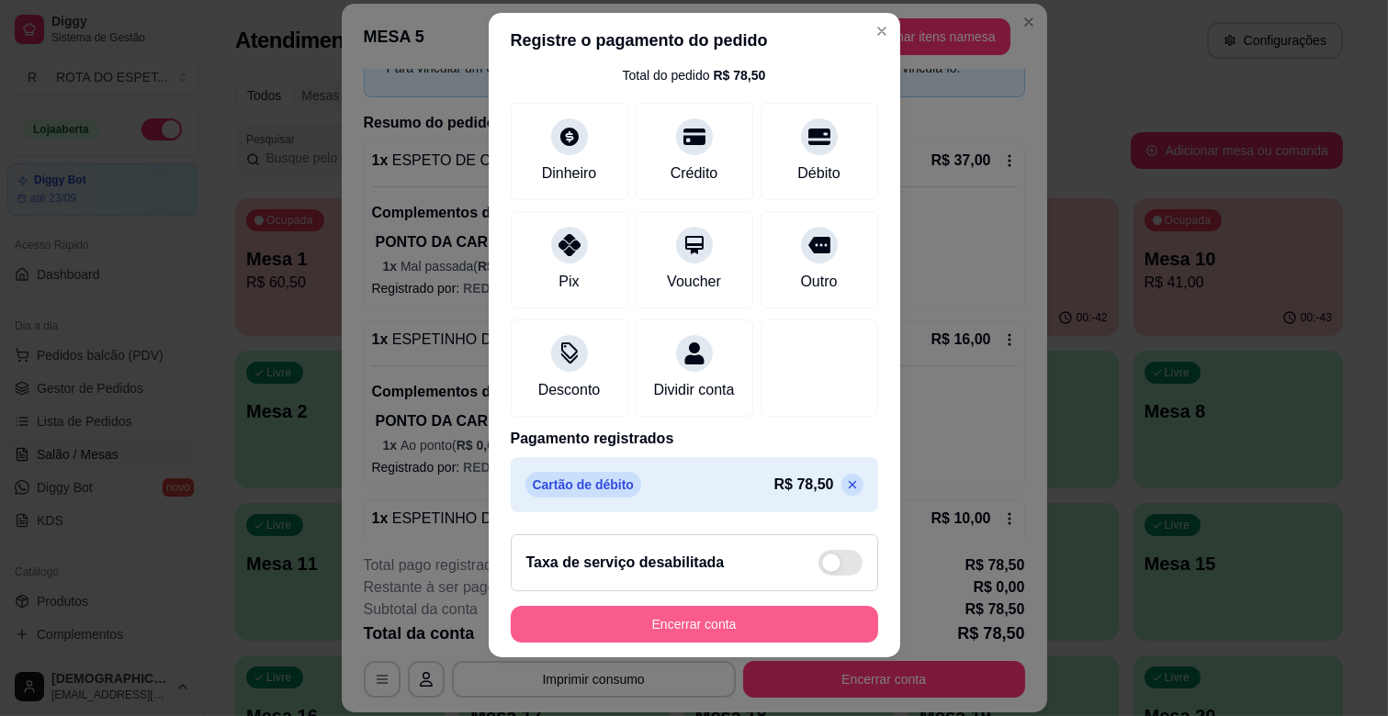
click at [732, 625] on button "Encerrar conta" at bounding box center [694, 624] width 367 height 37
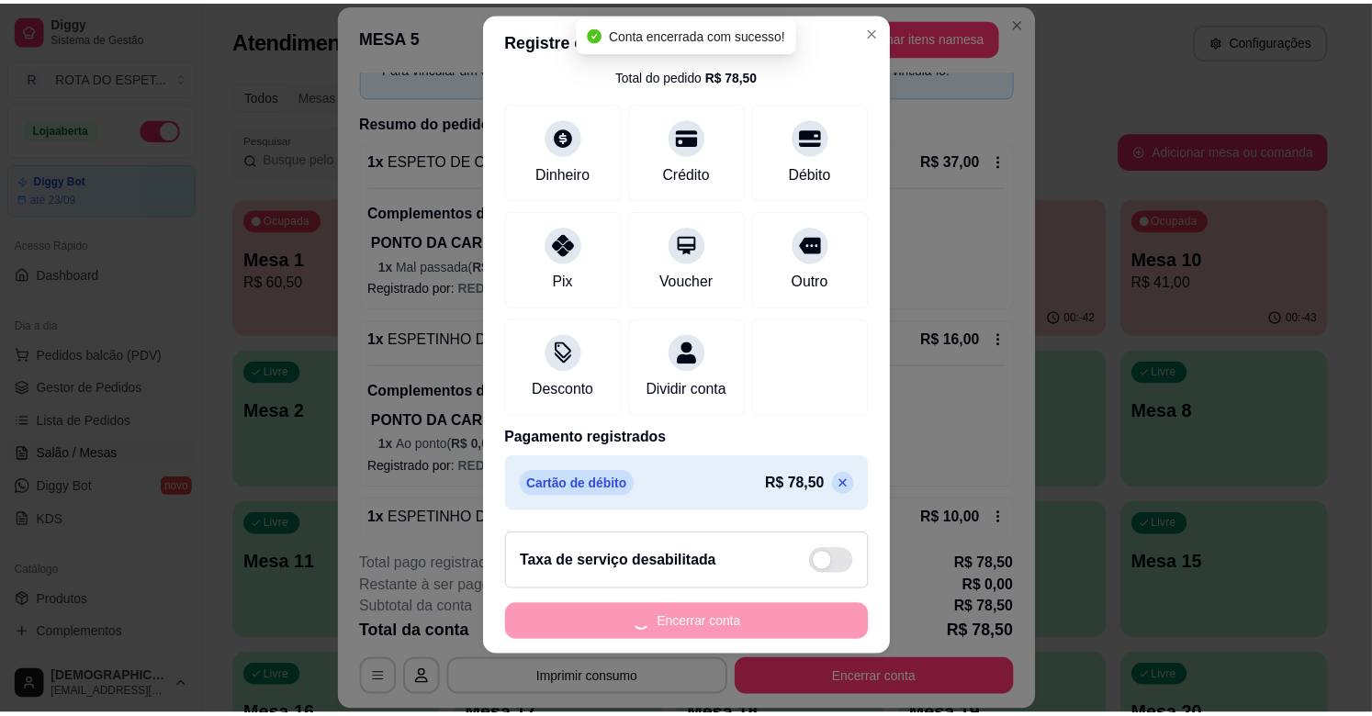
scroll to position [0, 0]
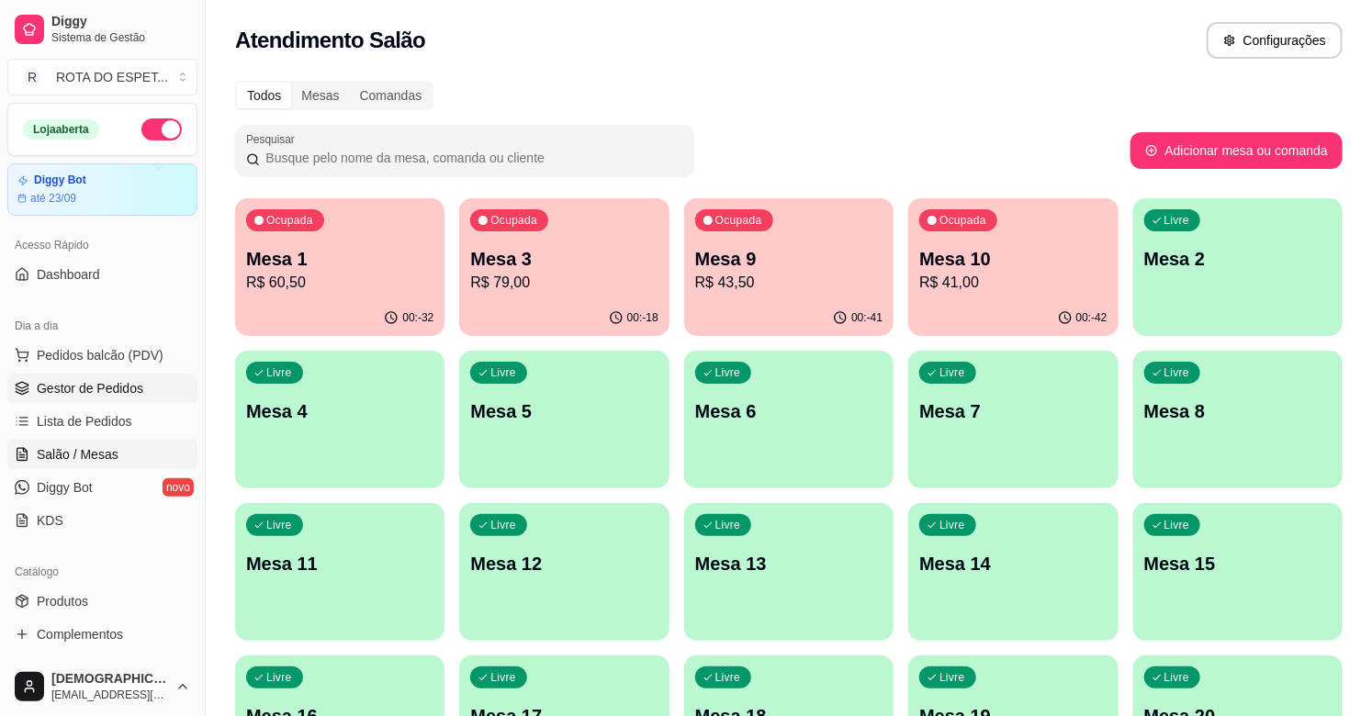
click at [104, 384] on span "Gestor de Pedidos" at bounding box center [90, 388] width 107 height 18
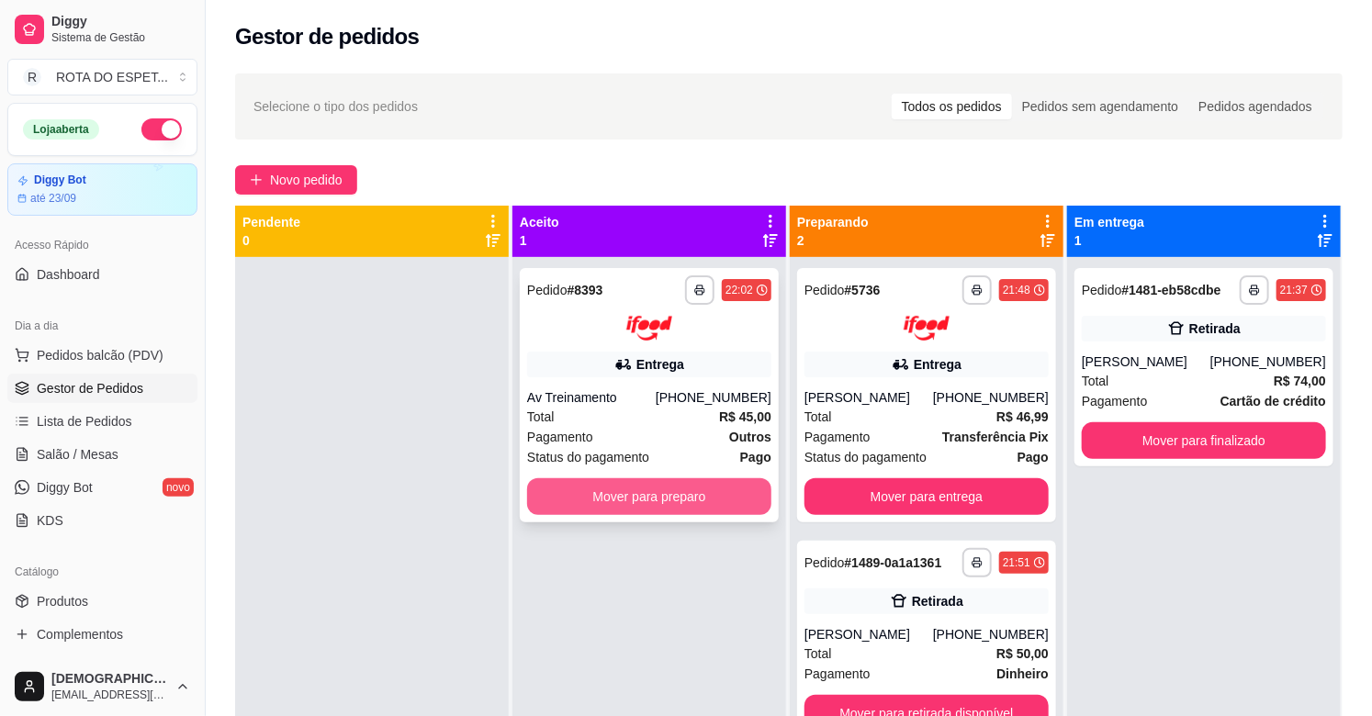
click at [602, 478] on button "Mover para preparo" at bounding box center [649, 496] width 244 height 37
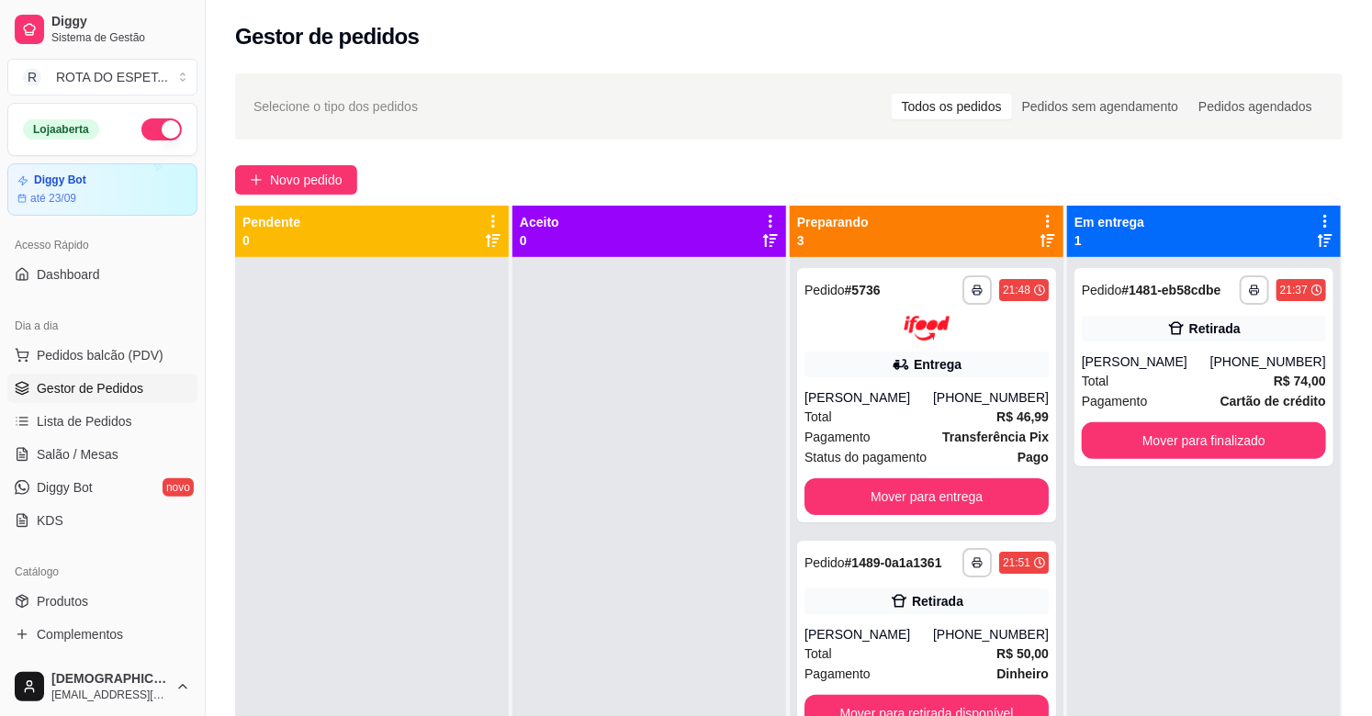
click at [398, 444] on div at bounding box center [372, 615] width 274 height 716
click at [674, 549] on div at bounding box center [649, 615] width 274 height 716
click at [80, 455] on span "Salão / Mesas" at bounding box center [78, 454] width 82 height 18
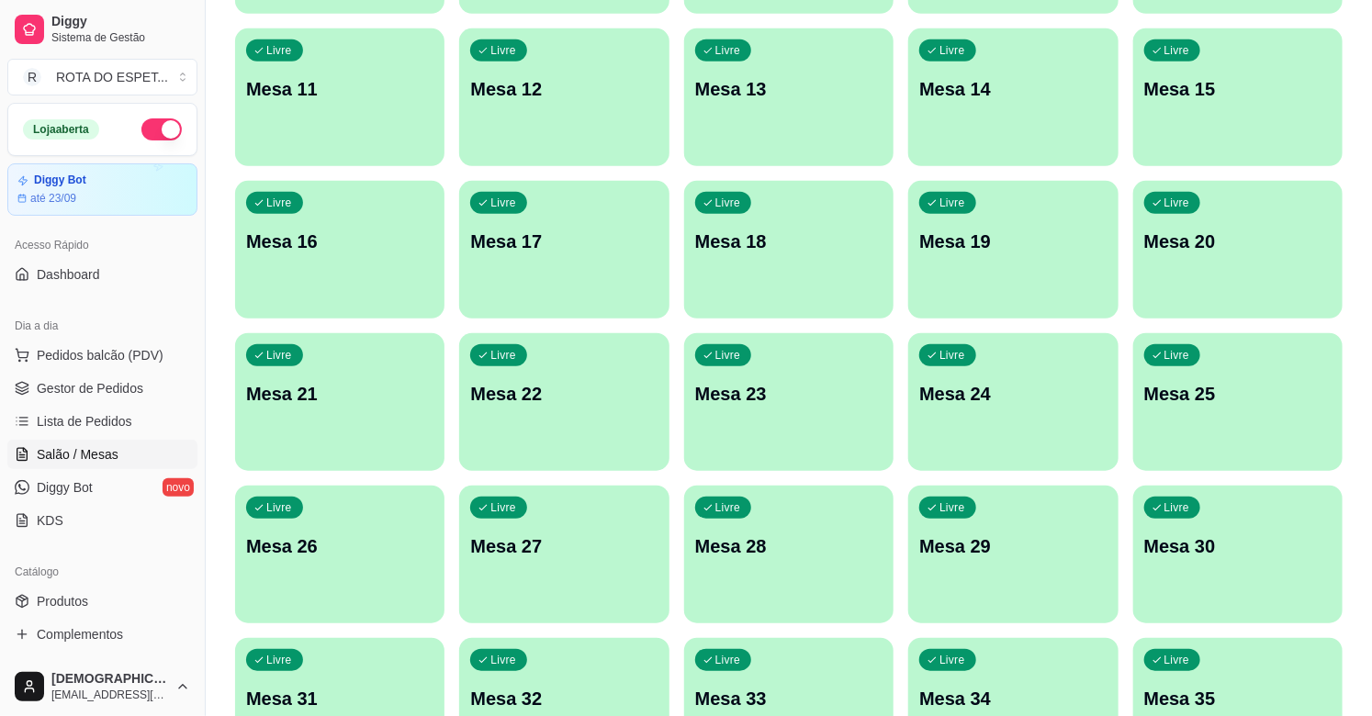
scroll to position [510, 0]
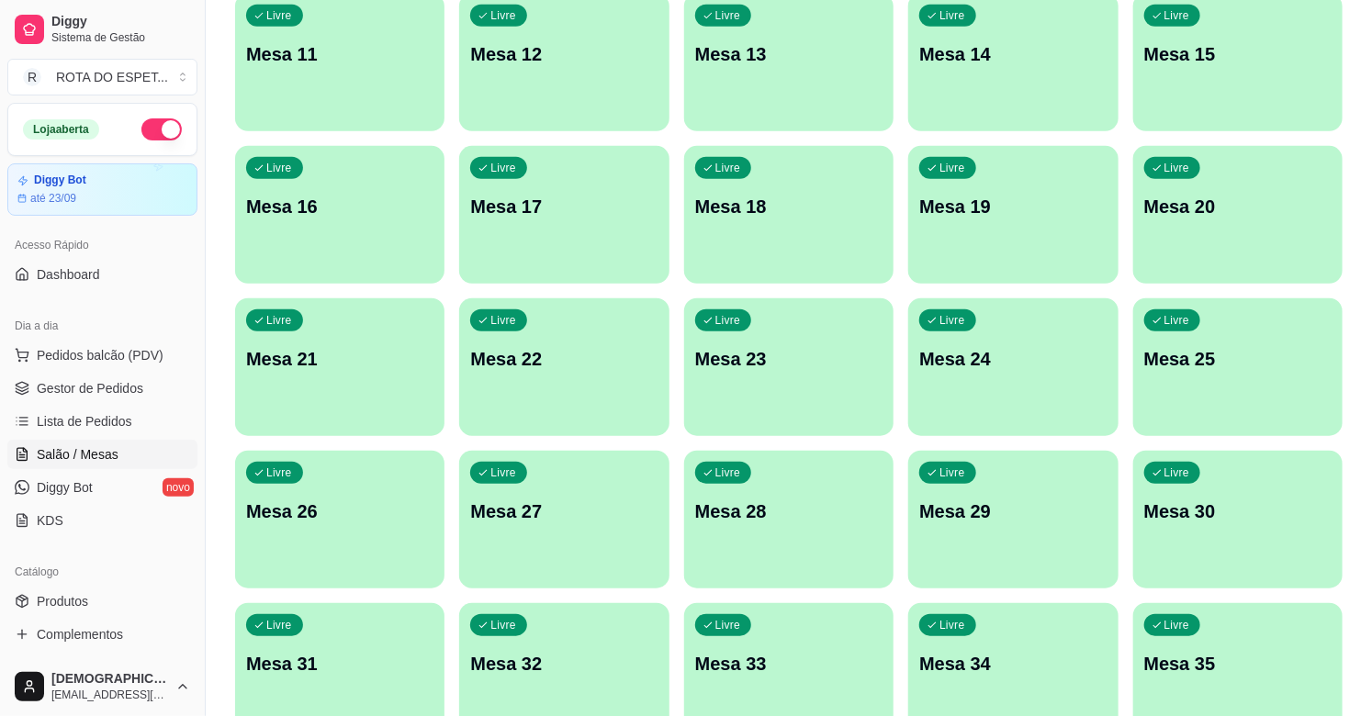
click at [353, 400] on div "Livre Mesa 21" at bounding box center [339, 356] width 209 height 116
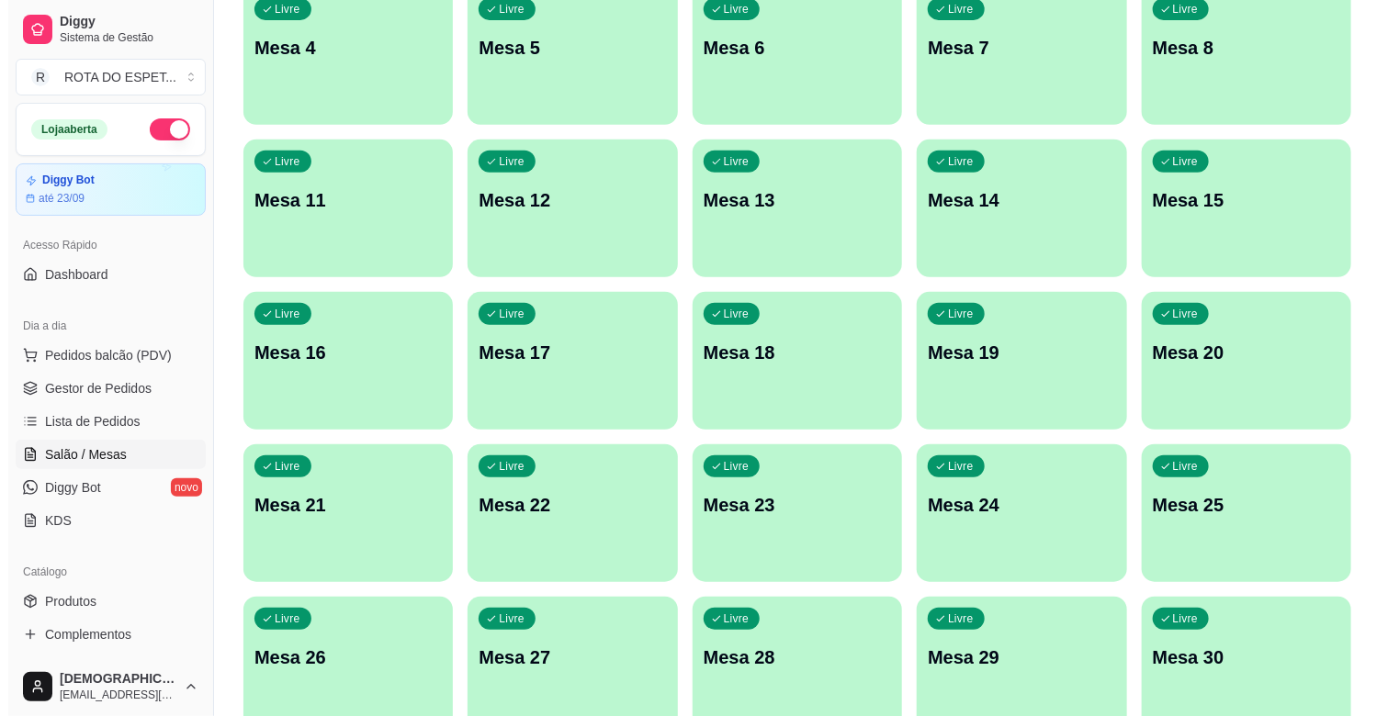
scroll to position [408, 0]
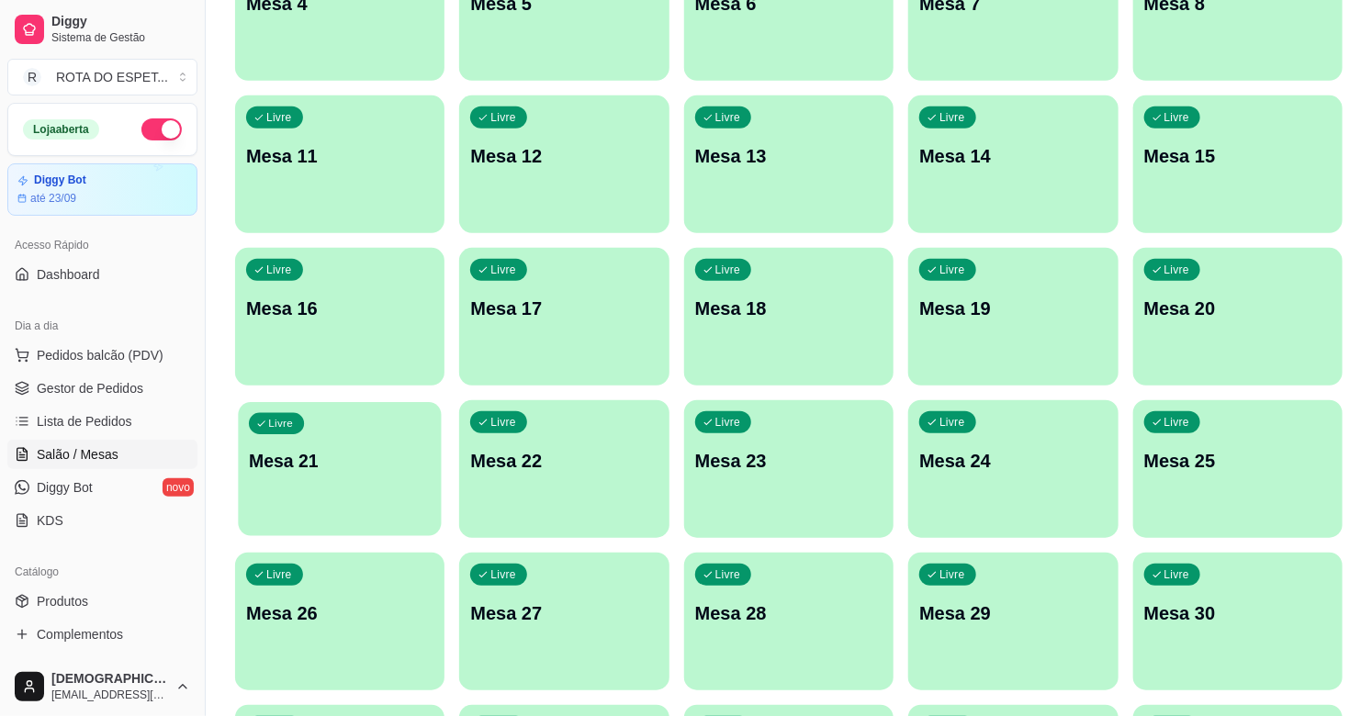
click at [319, 496] on div "Livre Mesa 21" at bounding box center [340, 458] width 204 height 112
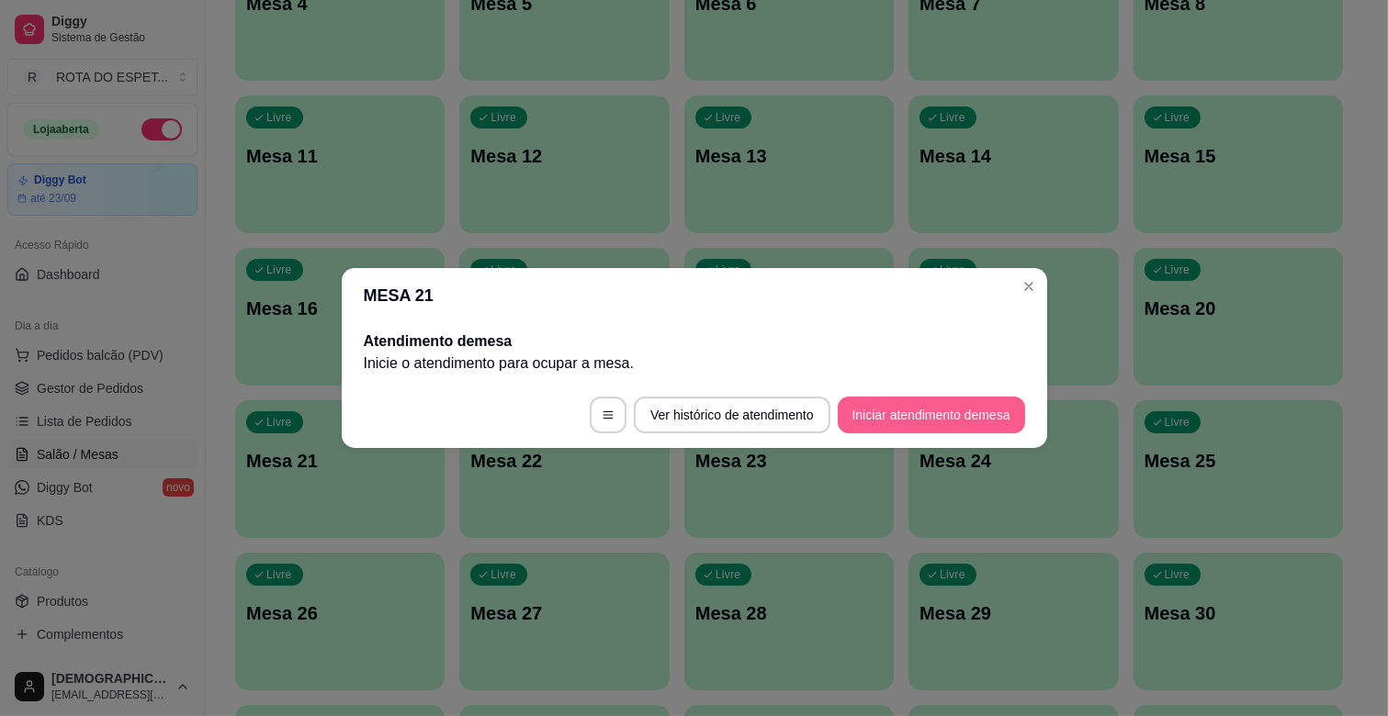
click at [923, 418] on button "Iniciar atendimento de mesa" at bounding box center [931, 415] width 187 height 37
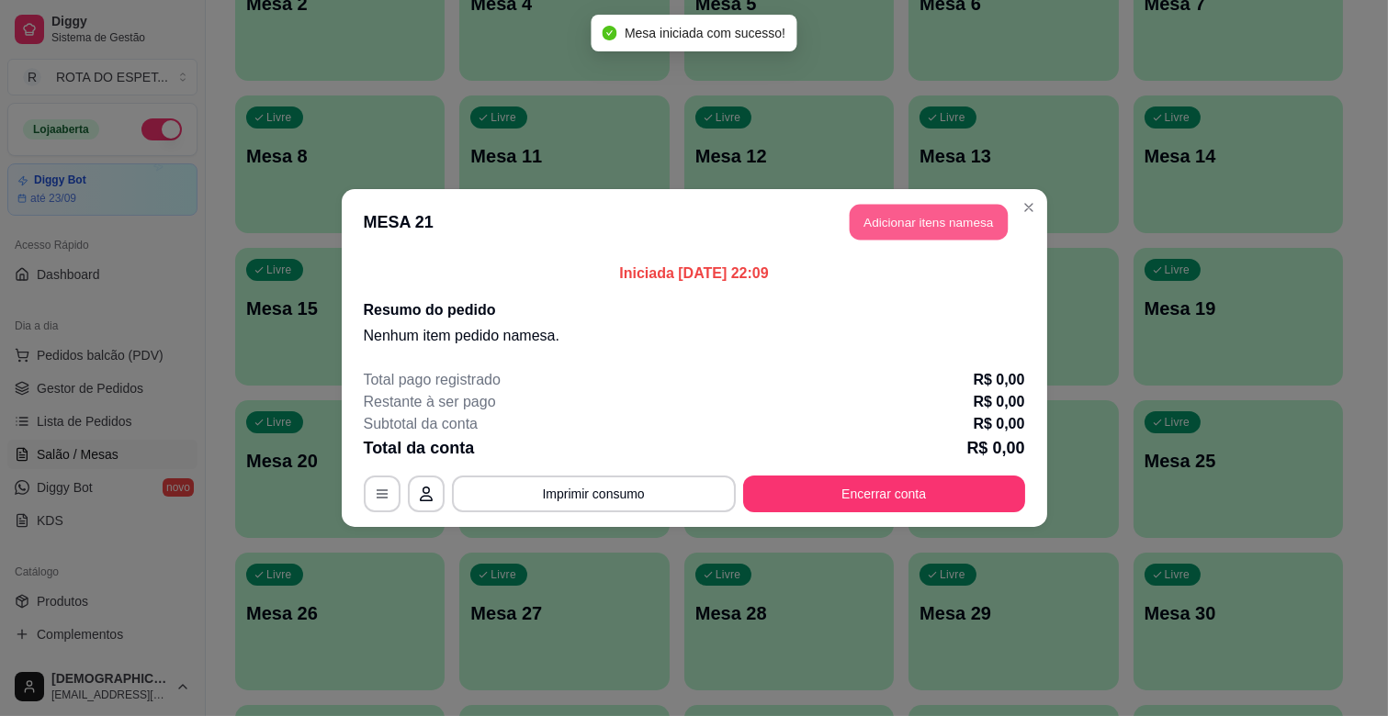
click at [928, 222] on button "Adicionar itens na mesa" at bounding box center [929, 223] width 158 height 36
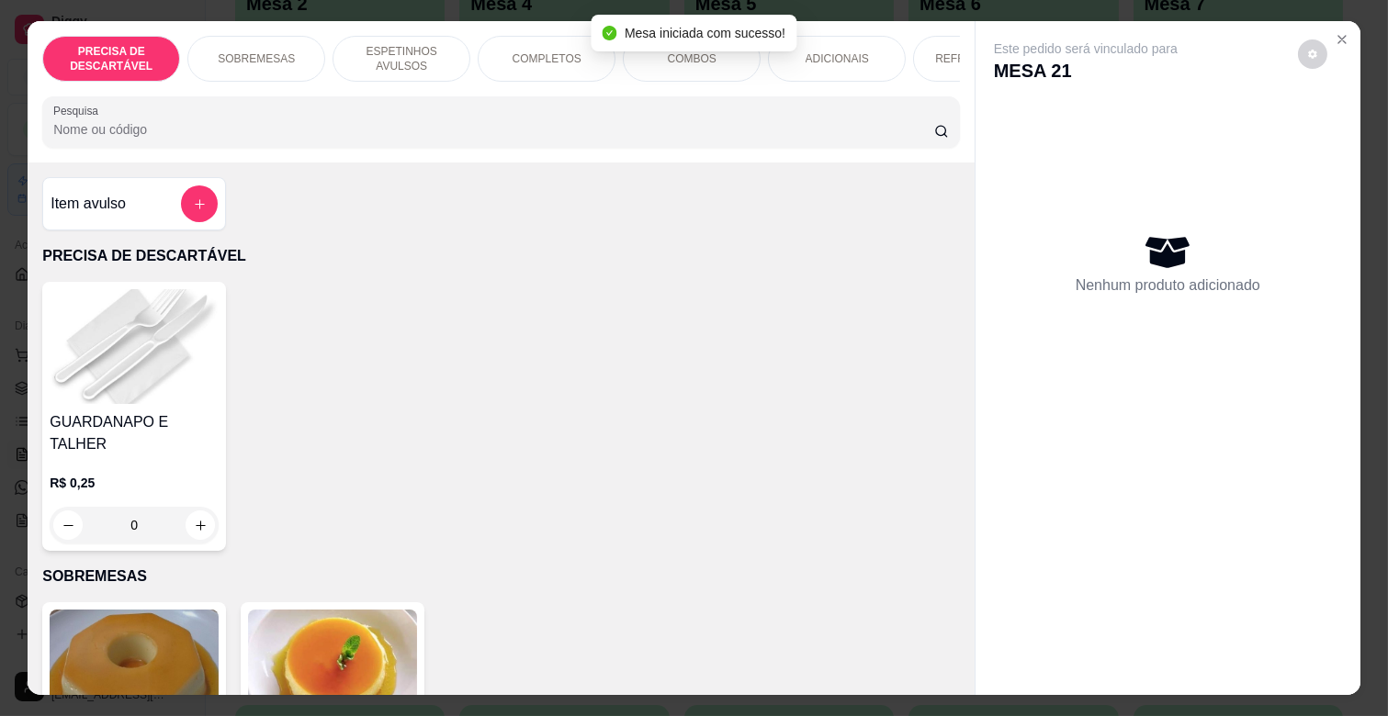
click at [422, 67] on div "ESPETINHOS AVULSOS" at bounding box center [401, 59] width 138 height 46
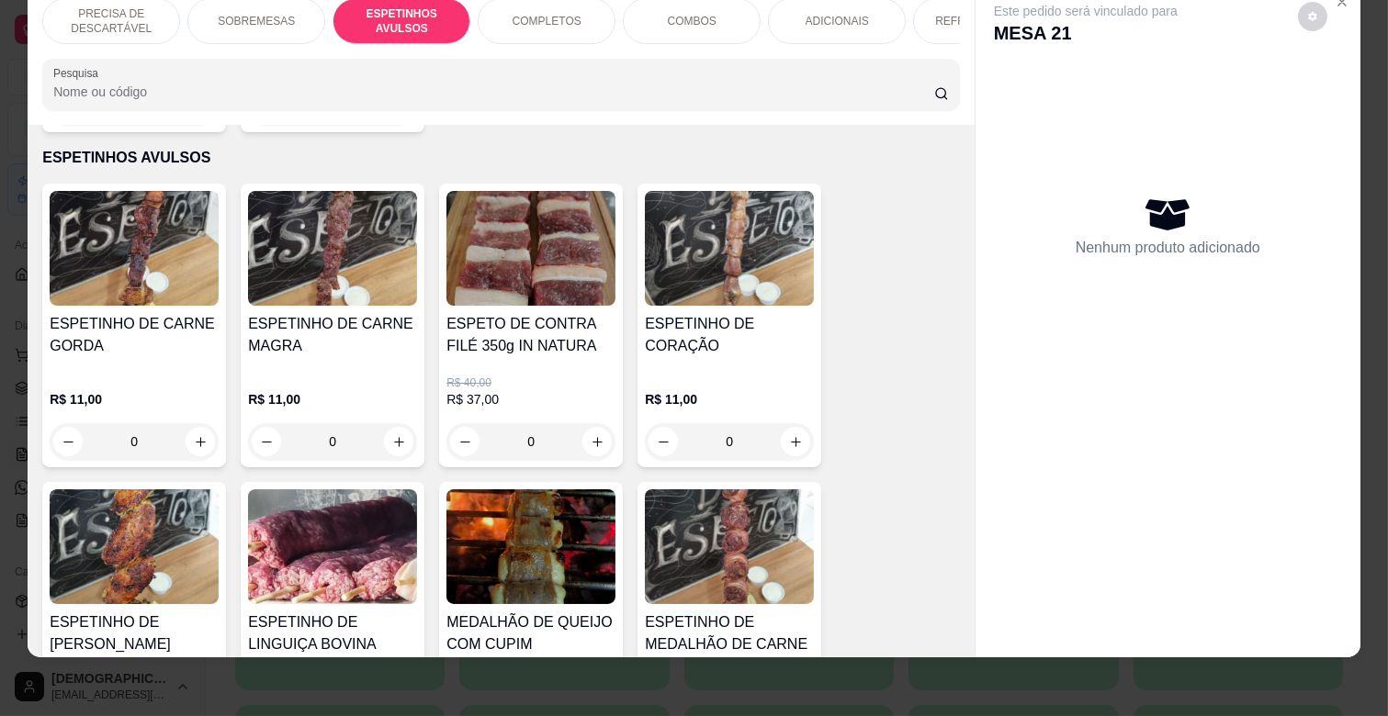
scroll to position [1007, 0]
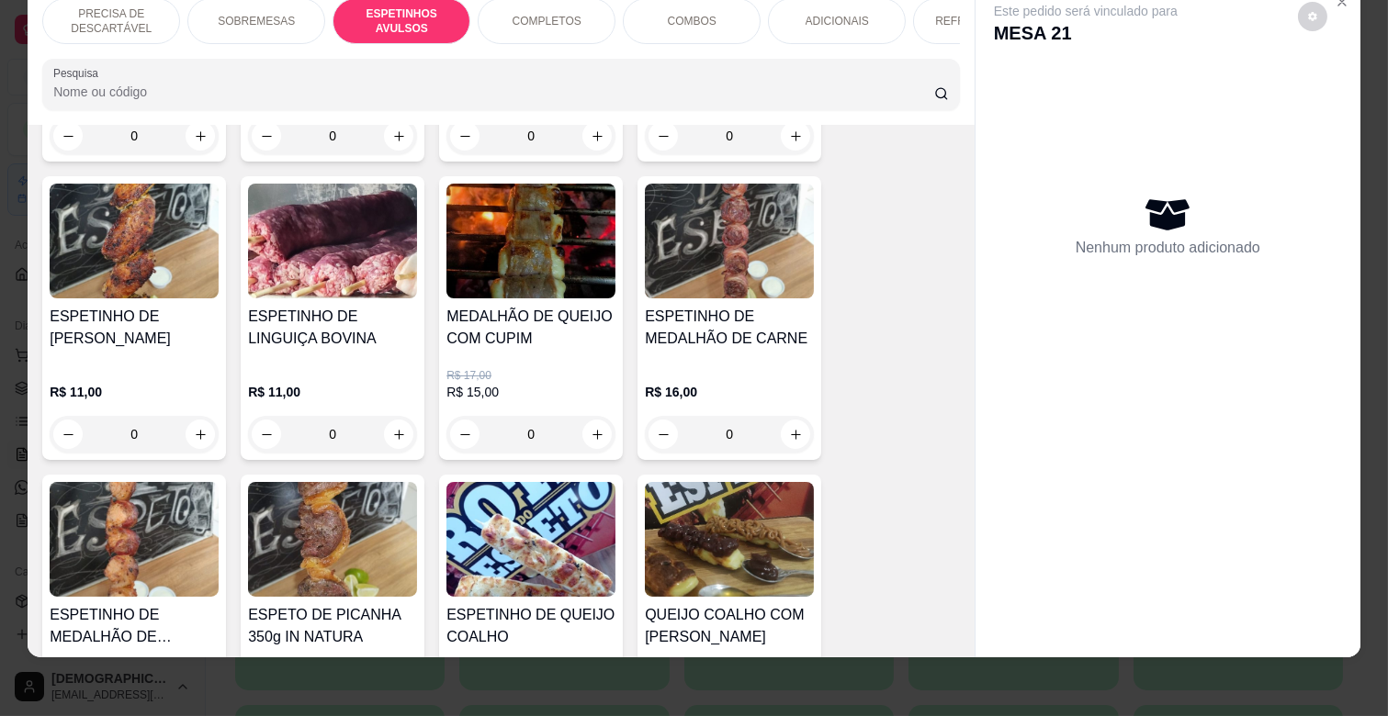
click at [767, 338] on div "ESPETINHO DE MEDALHÃO DE CARNE" at bounding box center [729, 335] width 169 height 59
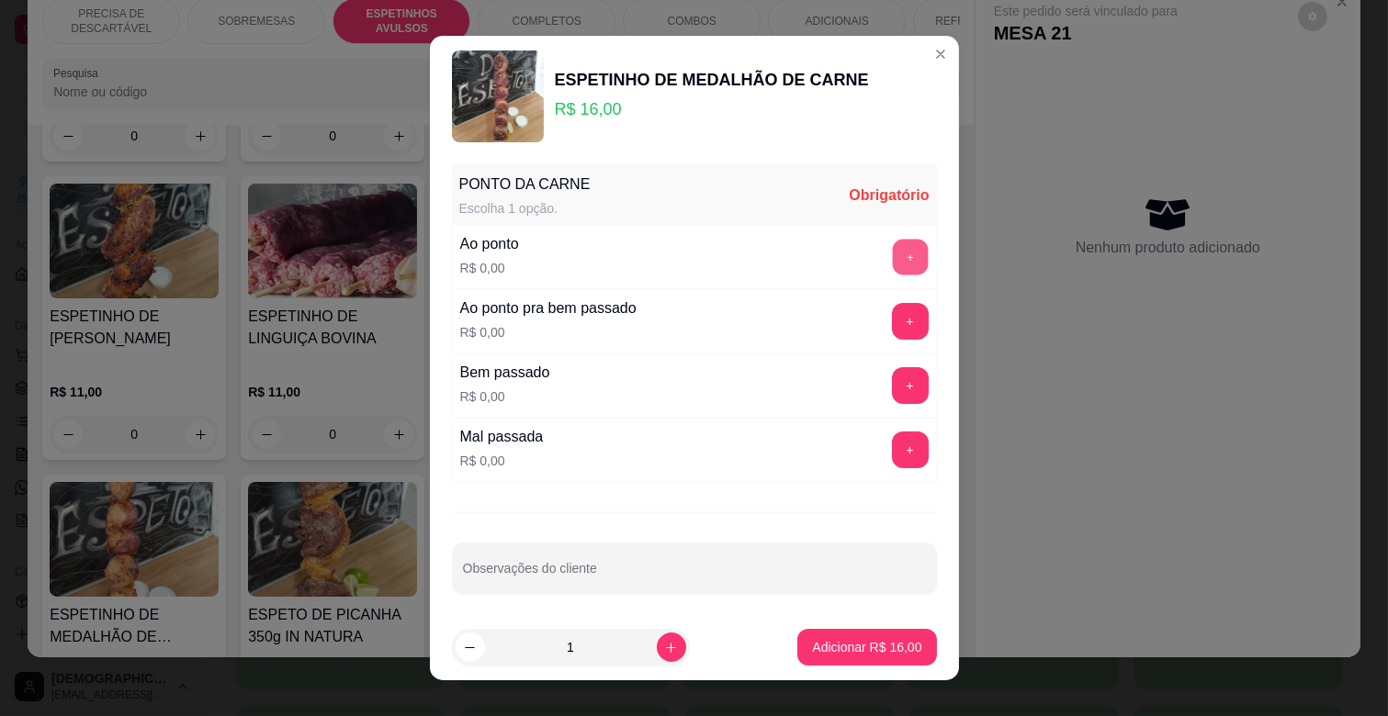
click at [892, 253] on button "+" at bounding box center [910, 258] width 36 height 36
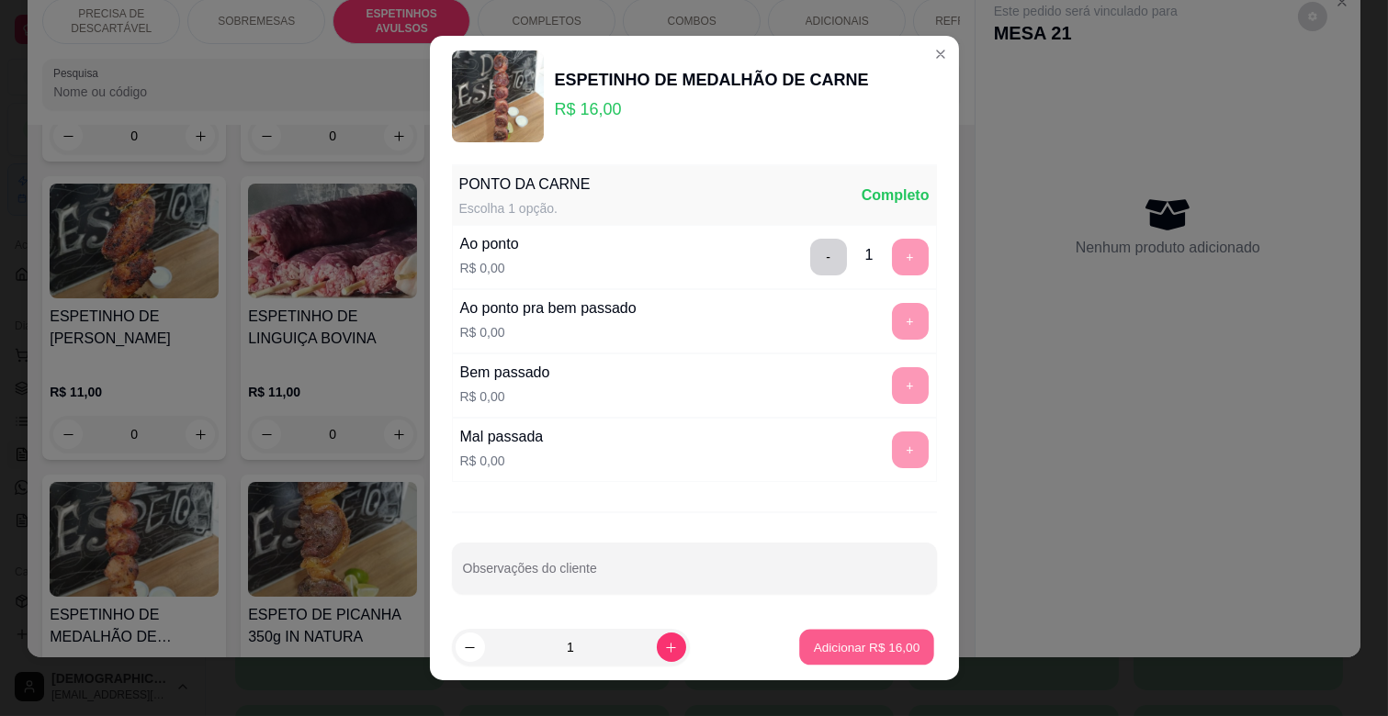
click at [861, 635] on button "Adicionar R$ 16,00" at bounding box center [867, 648] width 135 height 36
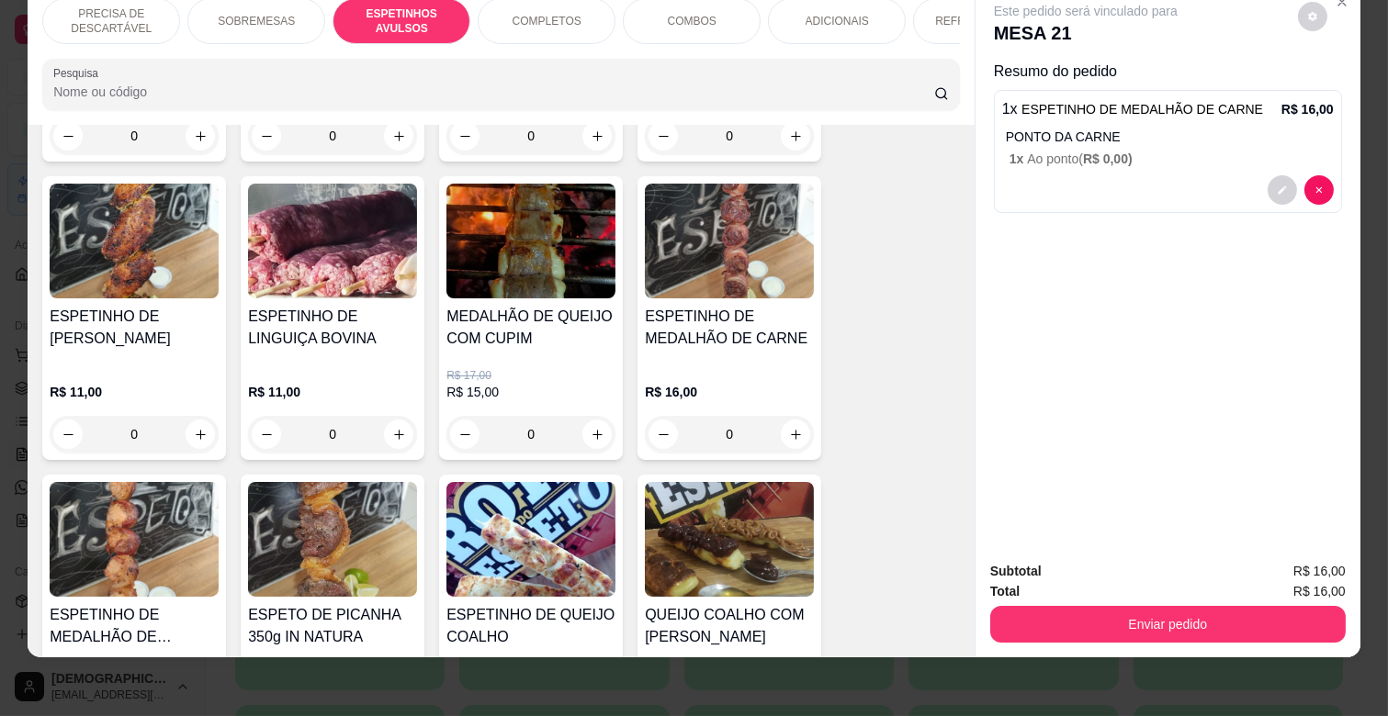
click at [516, 14] on div "COMPLETOS" at bounding box center [547, 21] width 138 height 46
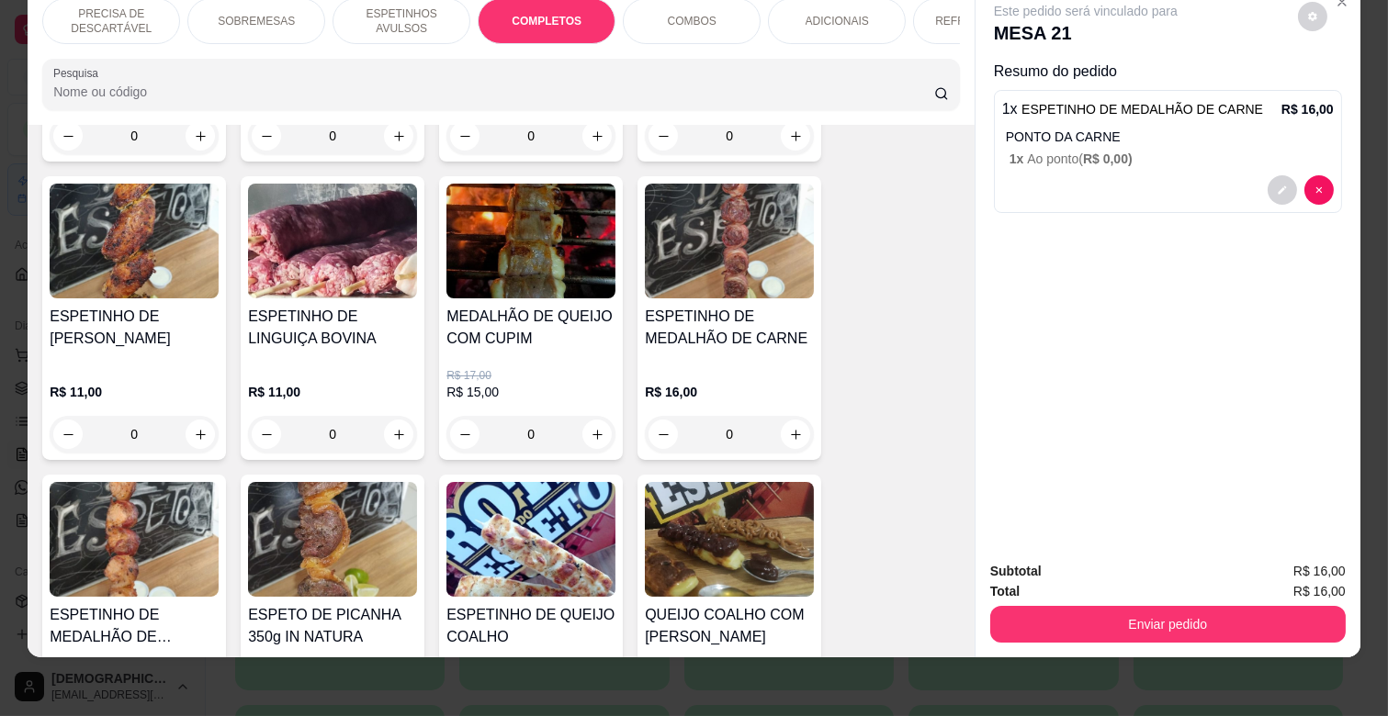
scroll to position [1917, 0]
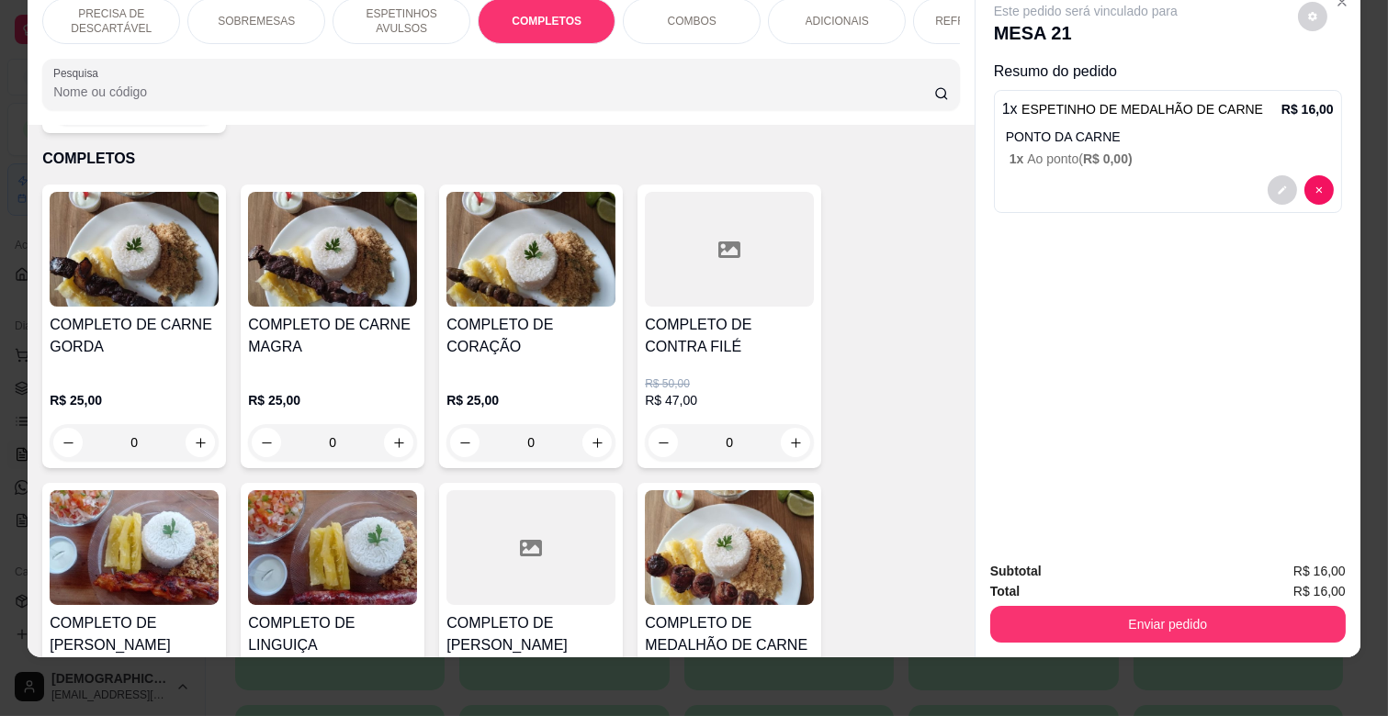
click at [377, 324] on h4 "COMPLETO DE CARNE MAGRA" at bounding box center [332, 336] width 169 height 44
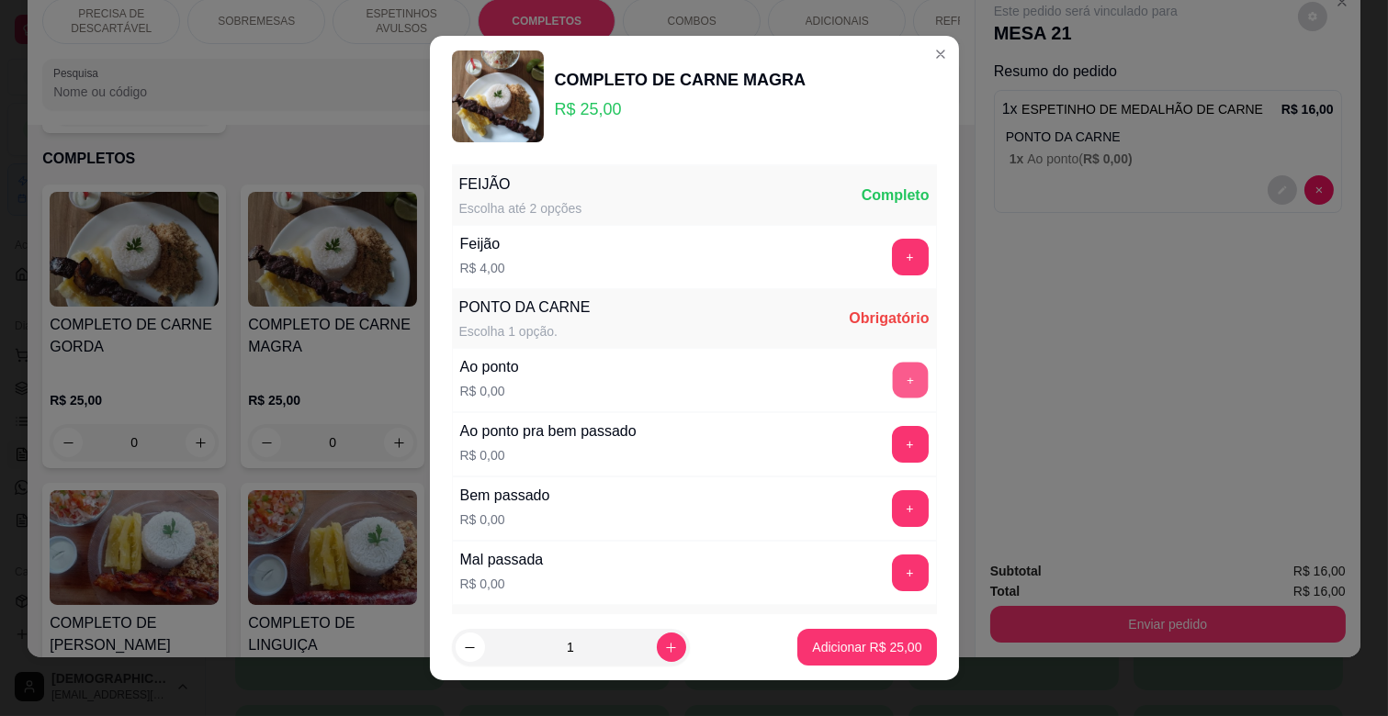
click at [892, 364] on button "+" at bounding box center [910, 381] width 36 height 36
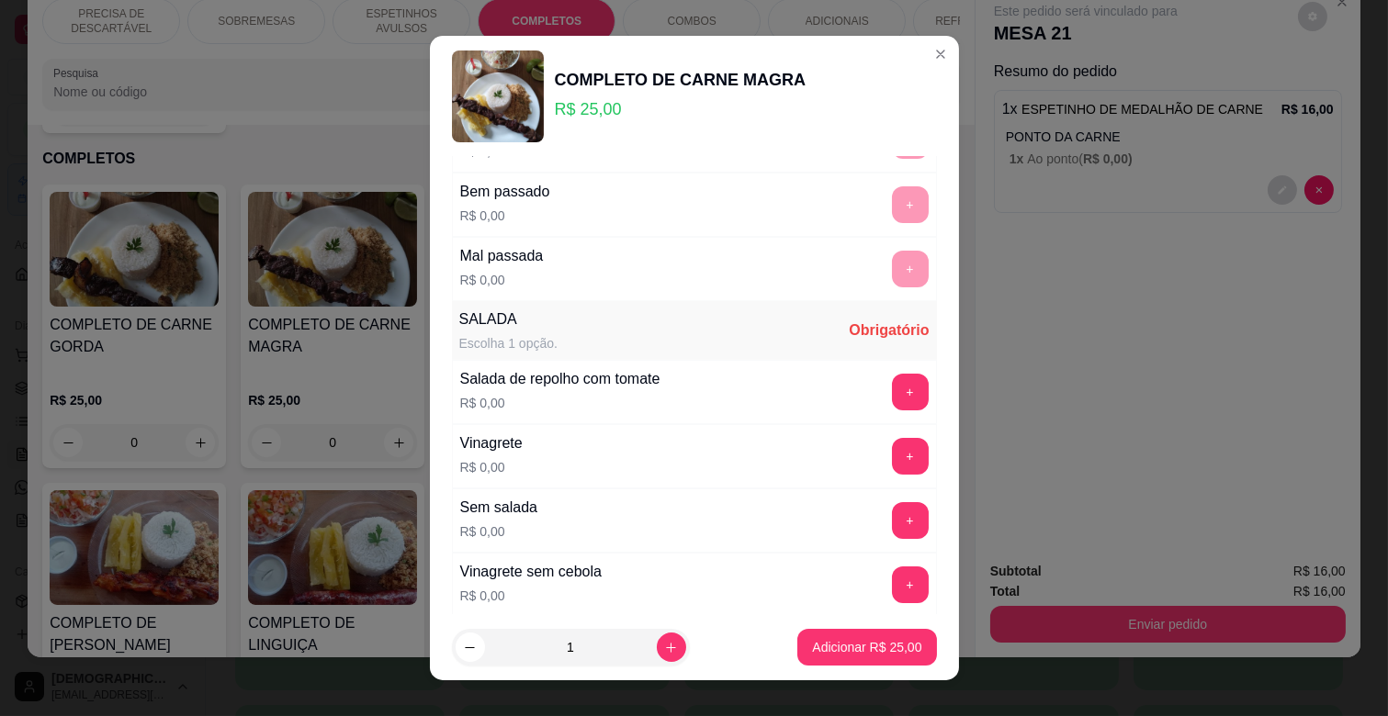
scroll to position [306, 0]
click at [892, 445] on button "+" at bounding box center [910, 454] width 37 height 37
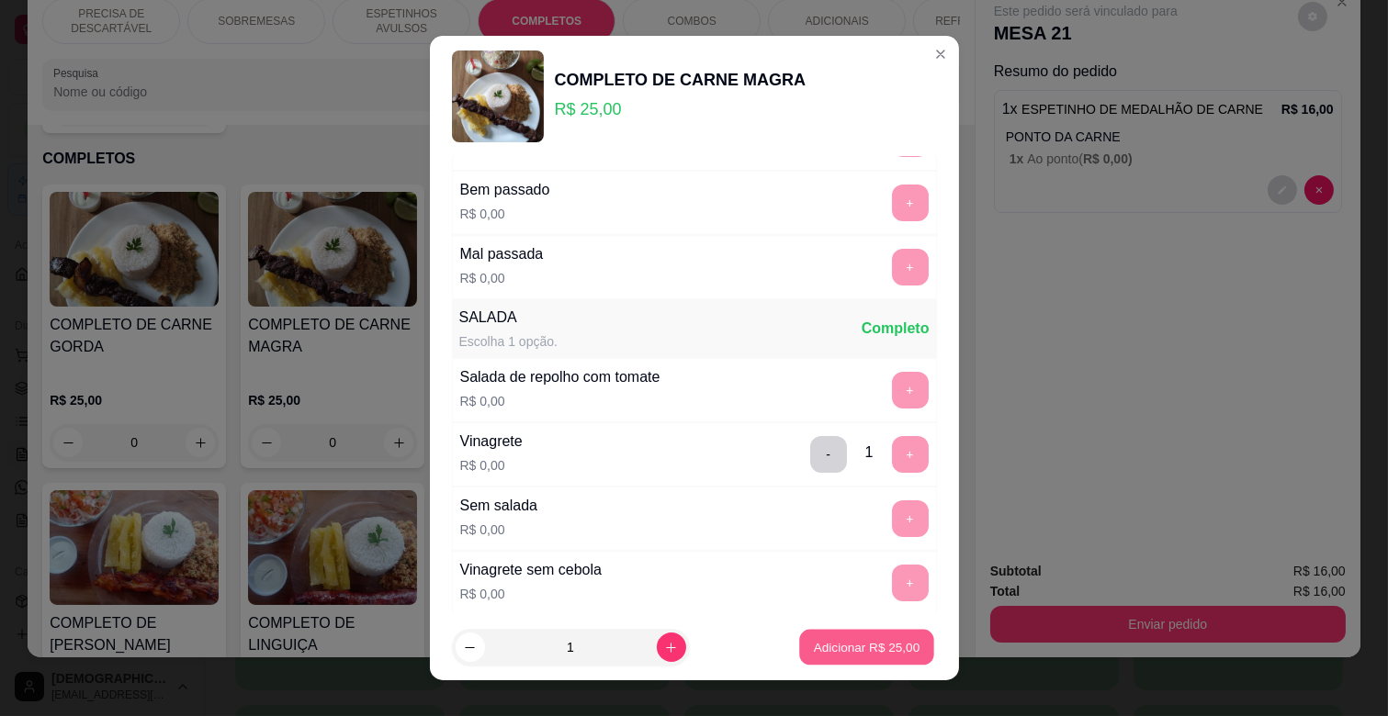
click at [841, 658] on button "Adicionar R$ 25,00" at bounding box center [867, 648] width 135 height 36
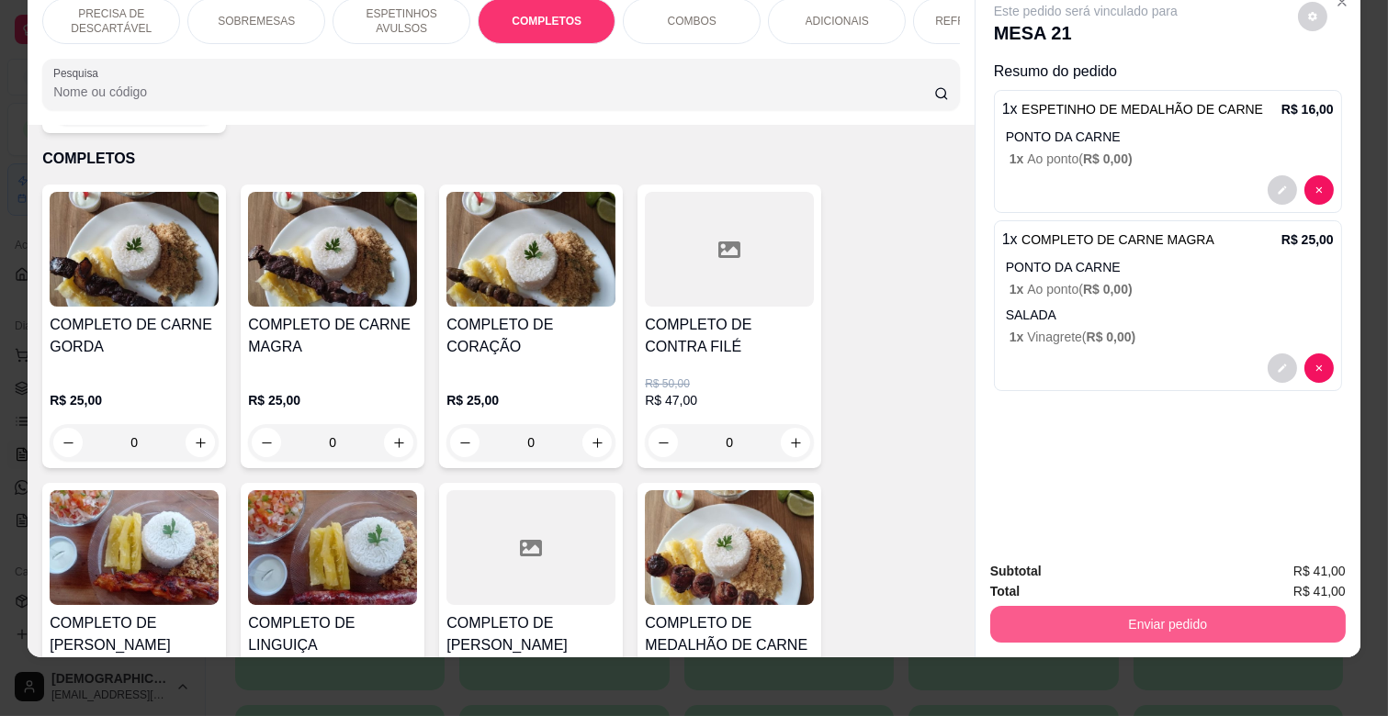
click at [1222, 613] on button "Enviar pedido" at bounding box center [1167, 624] width 355 height 37
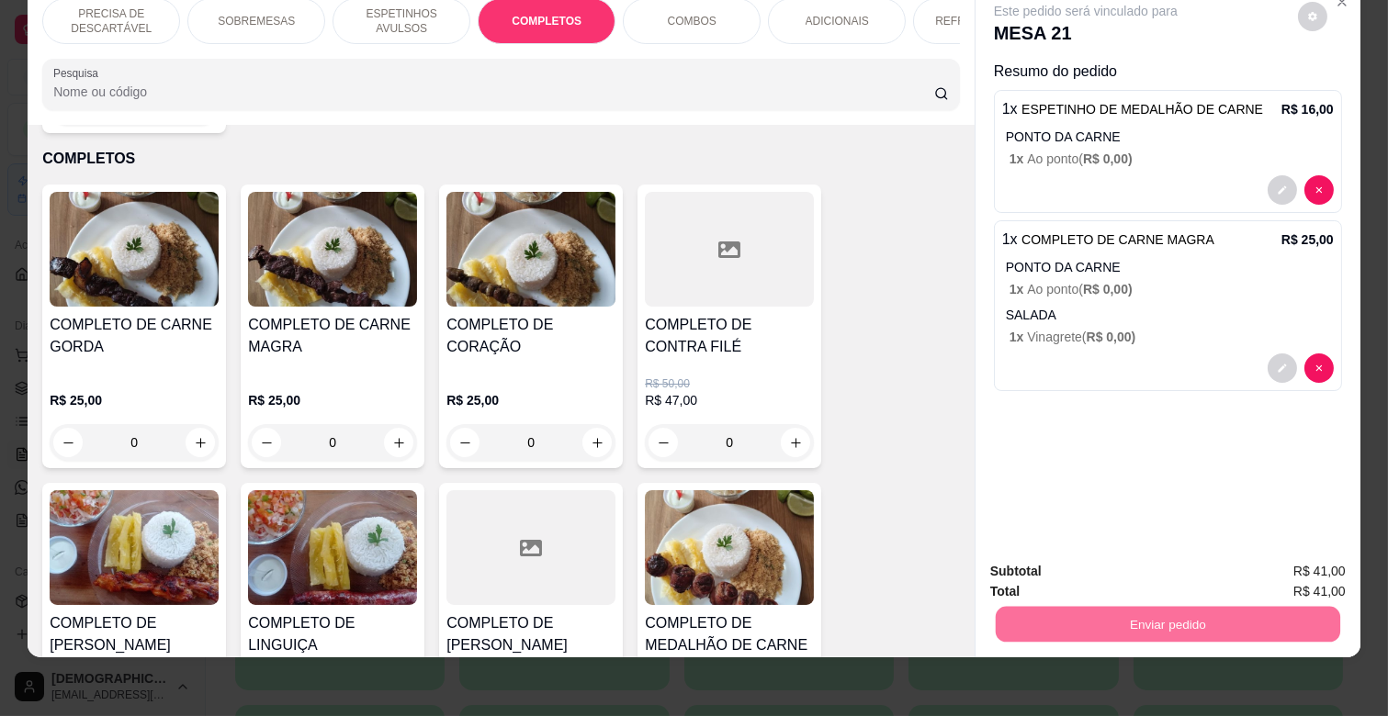
click at [1140, 569] on button "Não registrar e enviar pedido" at bounding box center [1107, 564] width 186 height 34
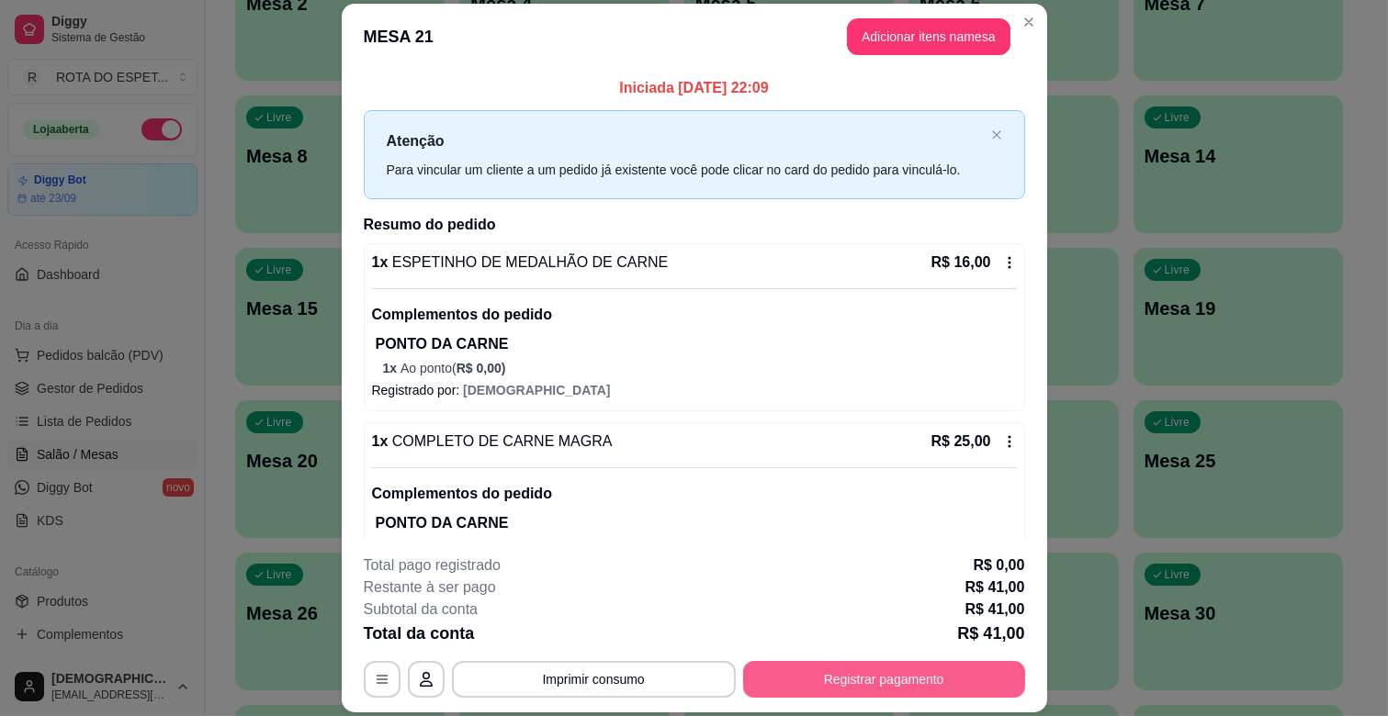
click at [929, 670] on button "Registrar pagamento" at bounding box center [884, 679] width 282 height 37
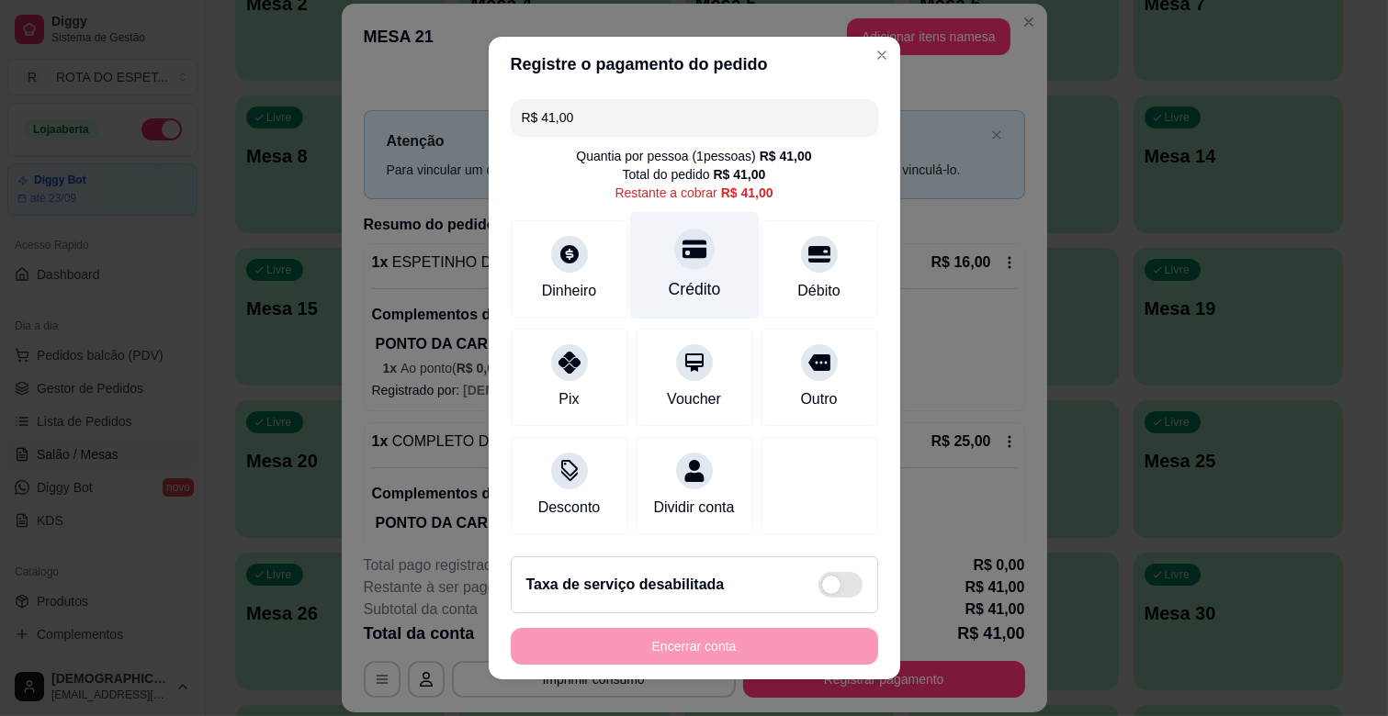
click at [692, 262] on div "Crédito" at bounding box center [693, 265] width 129 height 107
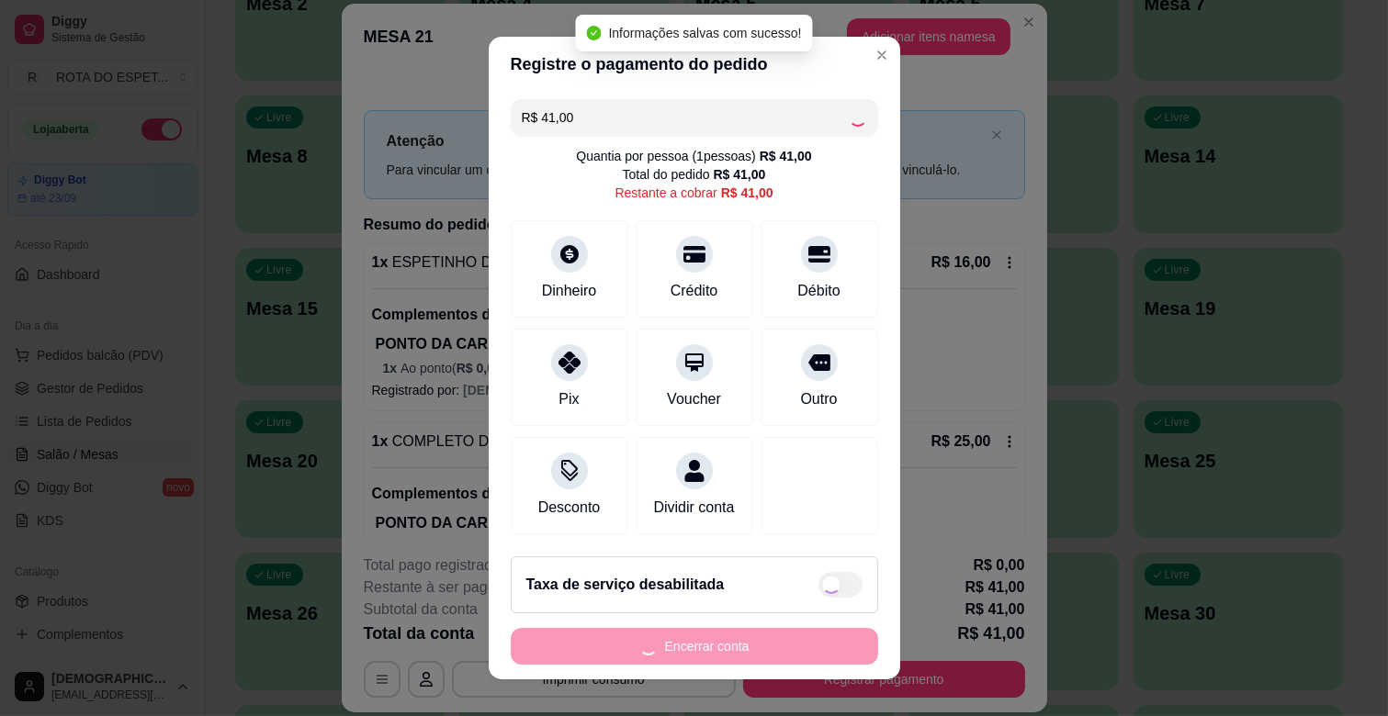
type input "R$ 0,00"
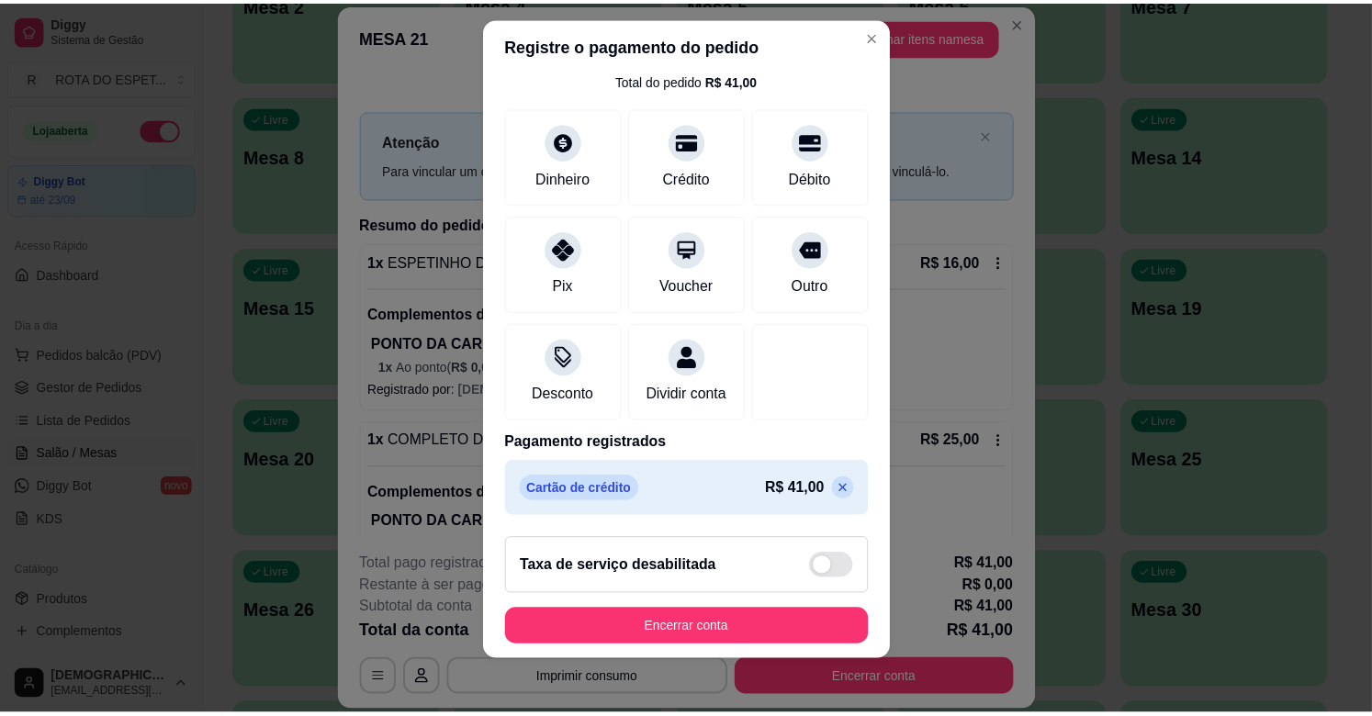
scroll to position [23, 0]
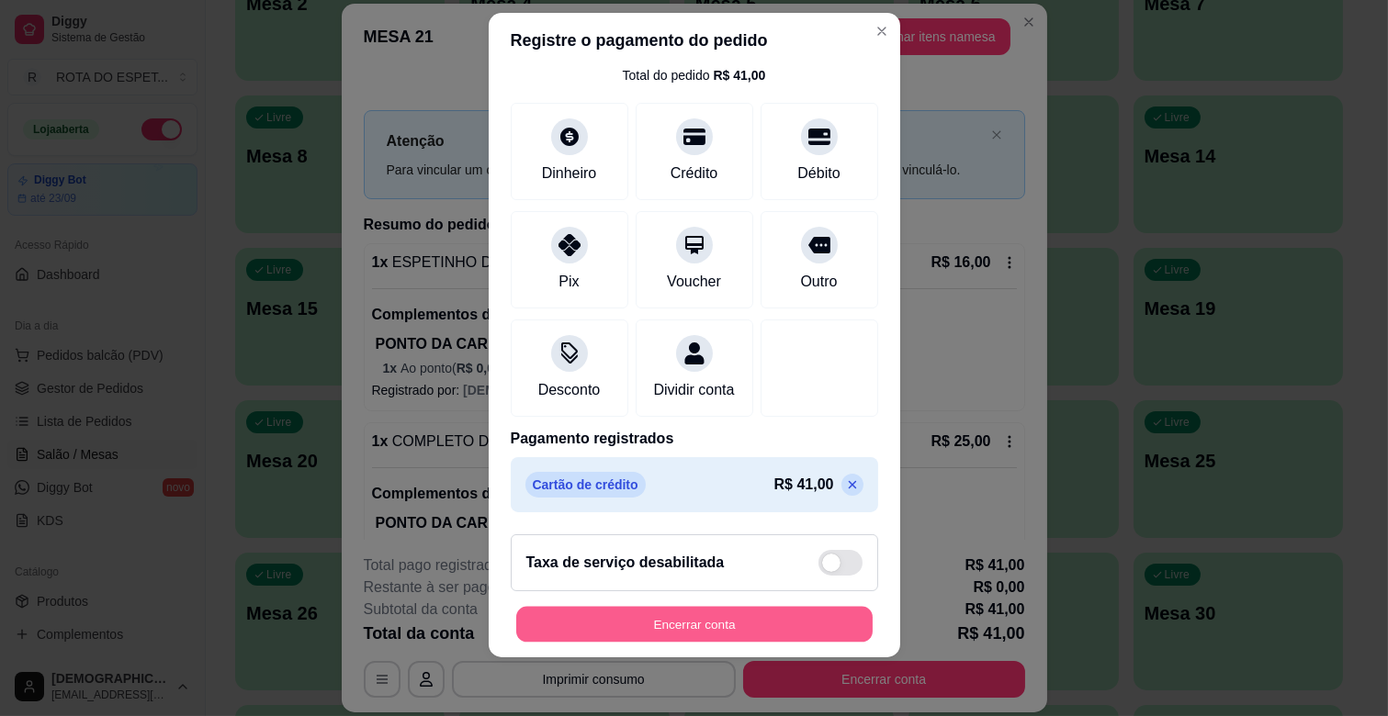
click at [759, 619] on button "Encerrar conta" at bounding box center [694, 625] width 356 height 36
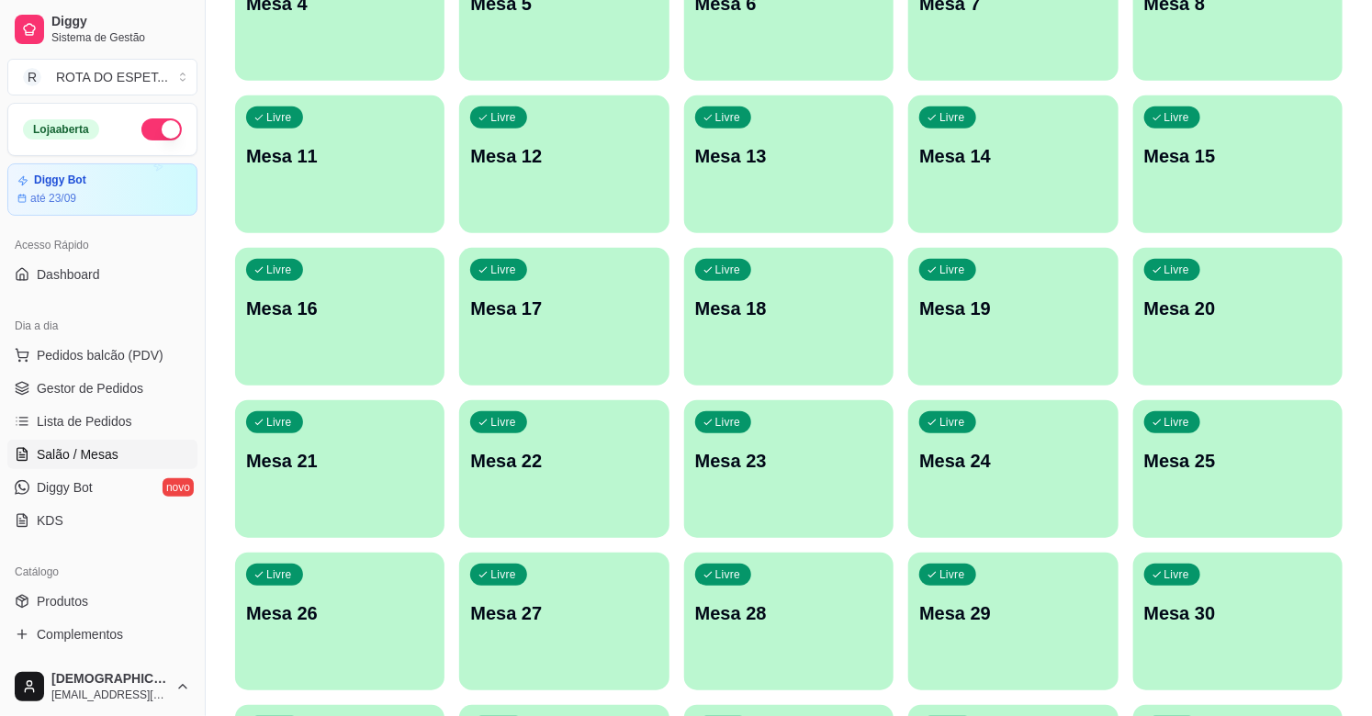
click at [134, 386] on span "Gestor de Pedidos" at bounding box center [90, 388] width 107 height 18
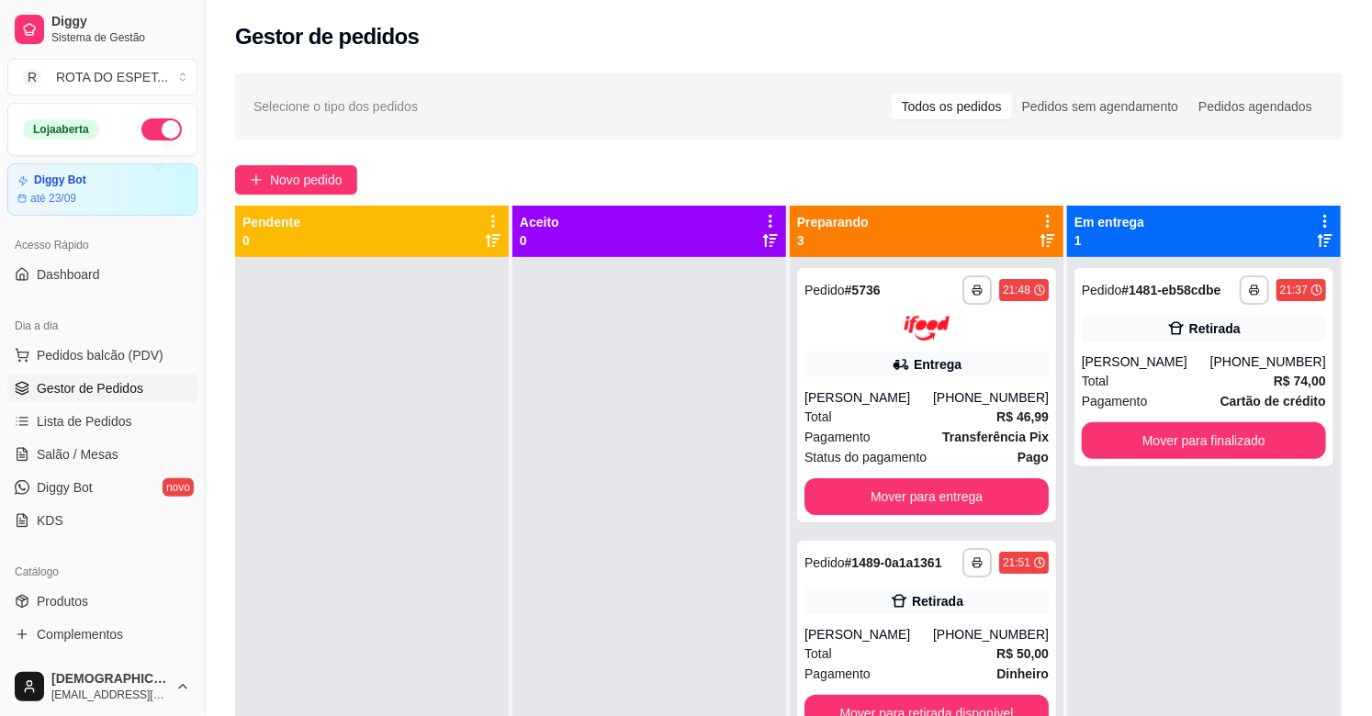
click at [583, 433] on div at bounding box center [649, 615] width 274 height 716
click at [105, 465] on link "Salão / Mesas" at bounding box center [102, 454] width 190 height 29
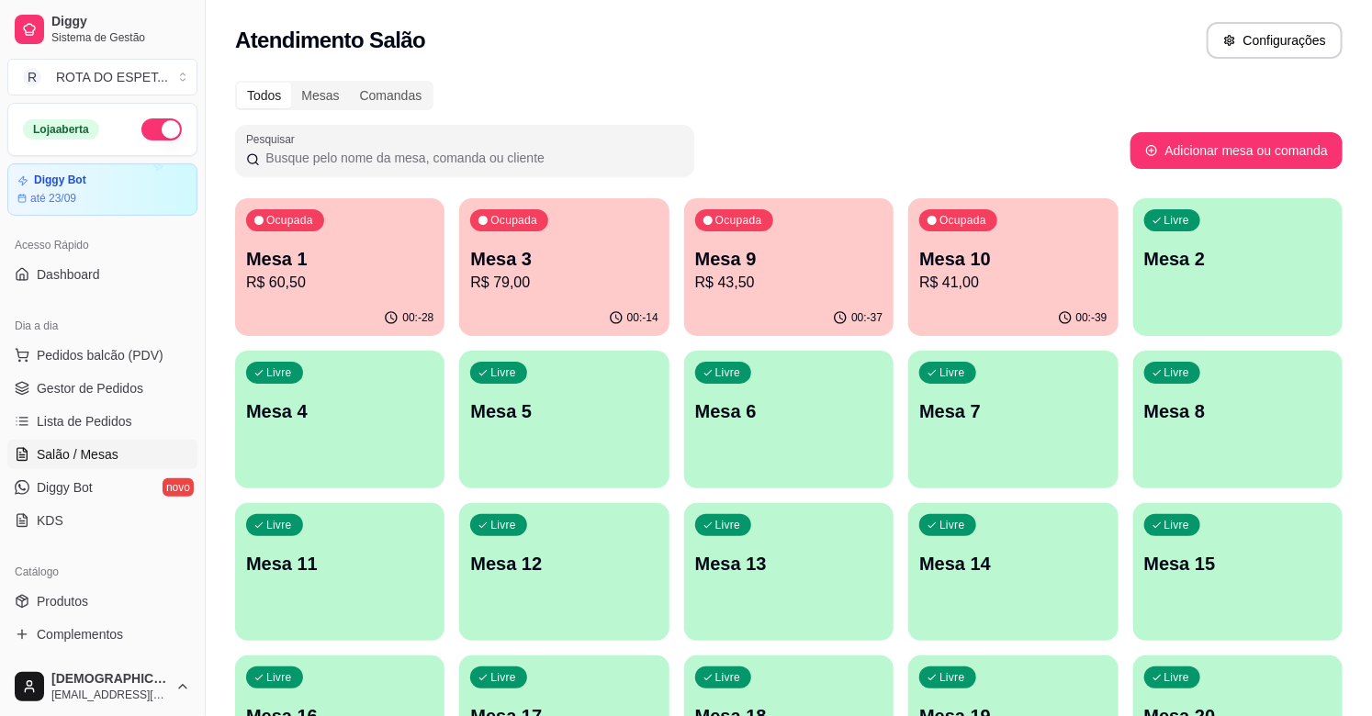
click at [375, 320] on div "00:-28" at bounding box center [339, 318] width 209 height 36
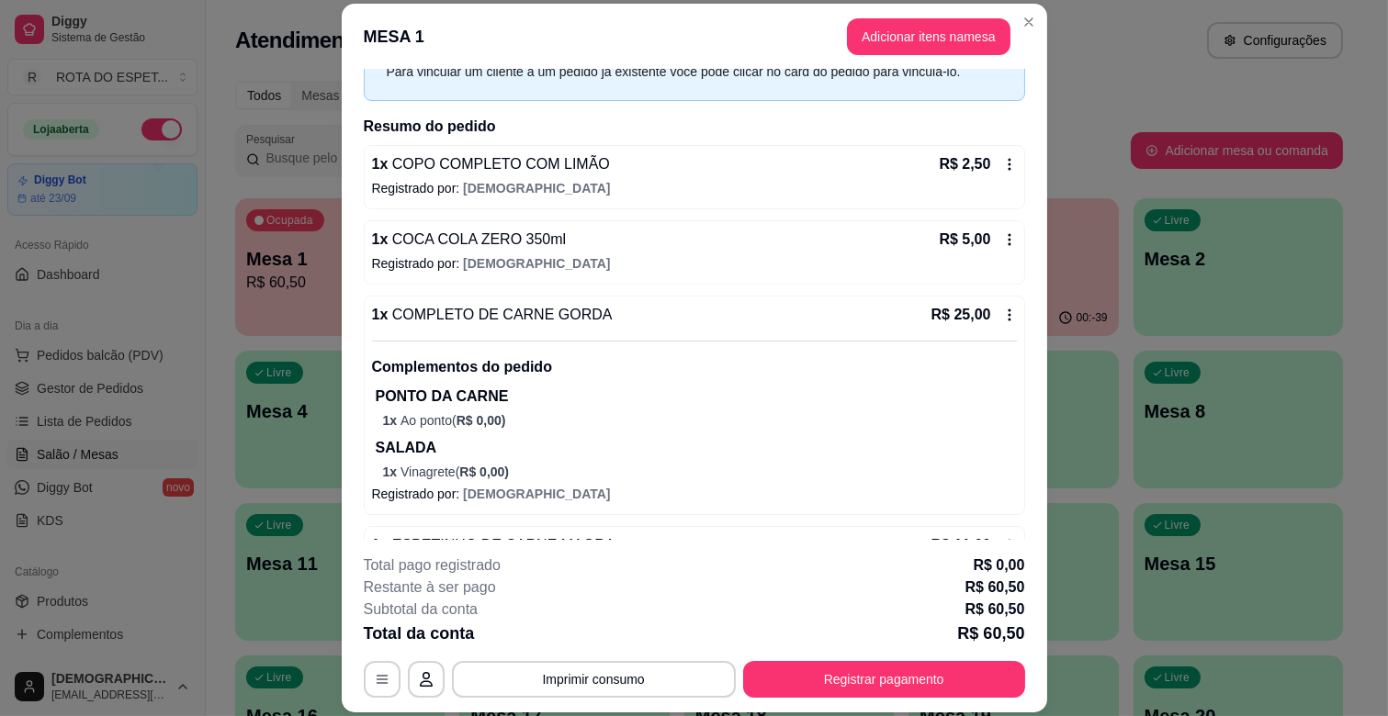
scroll to position [515, 0]
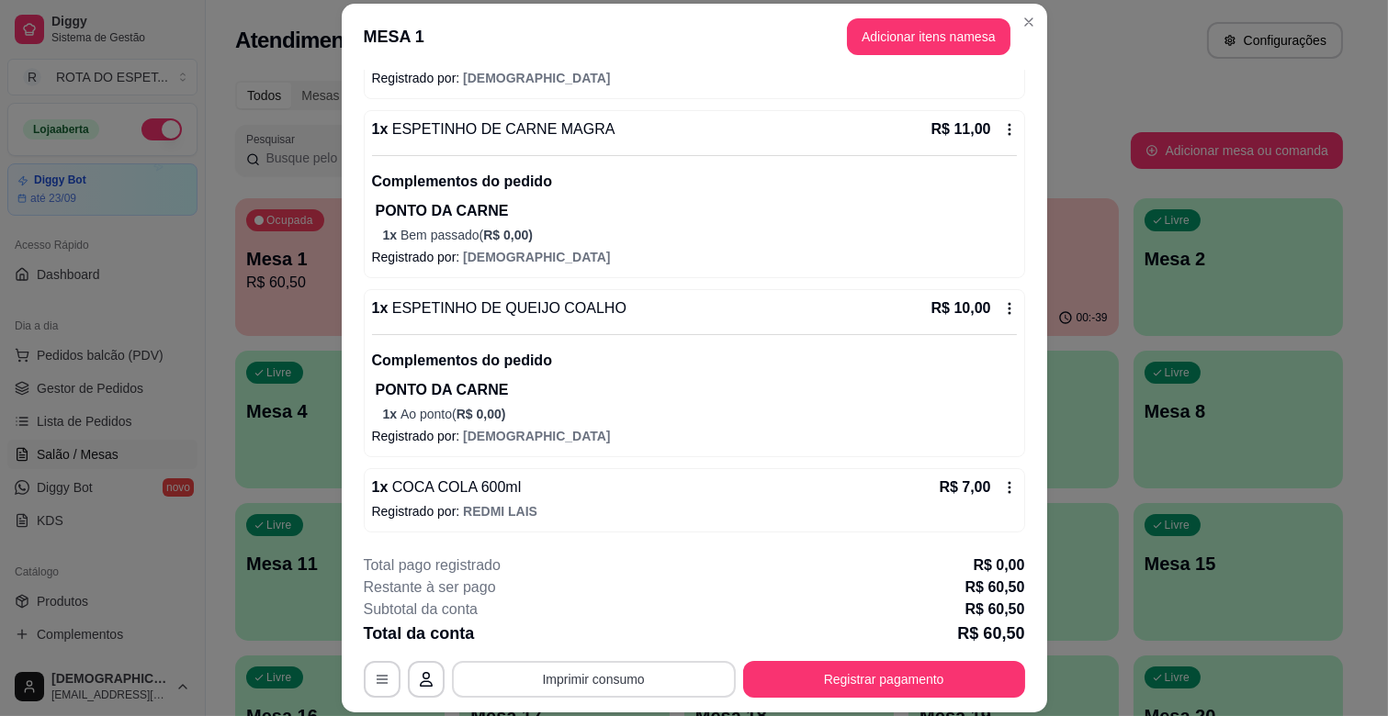
click at [577, 673] on button "Imprimir consumo" at bounding box center [594, 679] width 284 height 37
click at [616, 627] on button "IMPRESSORA CAIXA" at bounding box center [591, 637] width 147 height 28
click at [873, 676] on button "Registrar pagamento" at bounding box center [884, 680] width 274 height 36
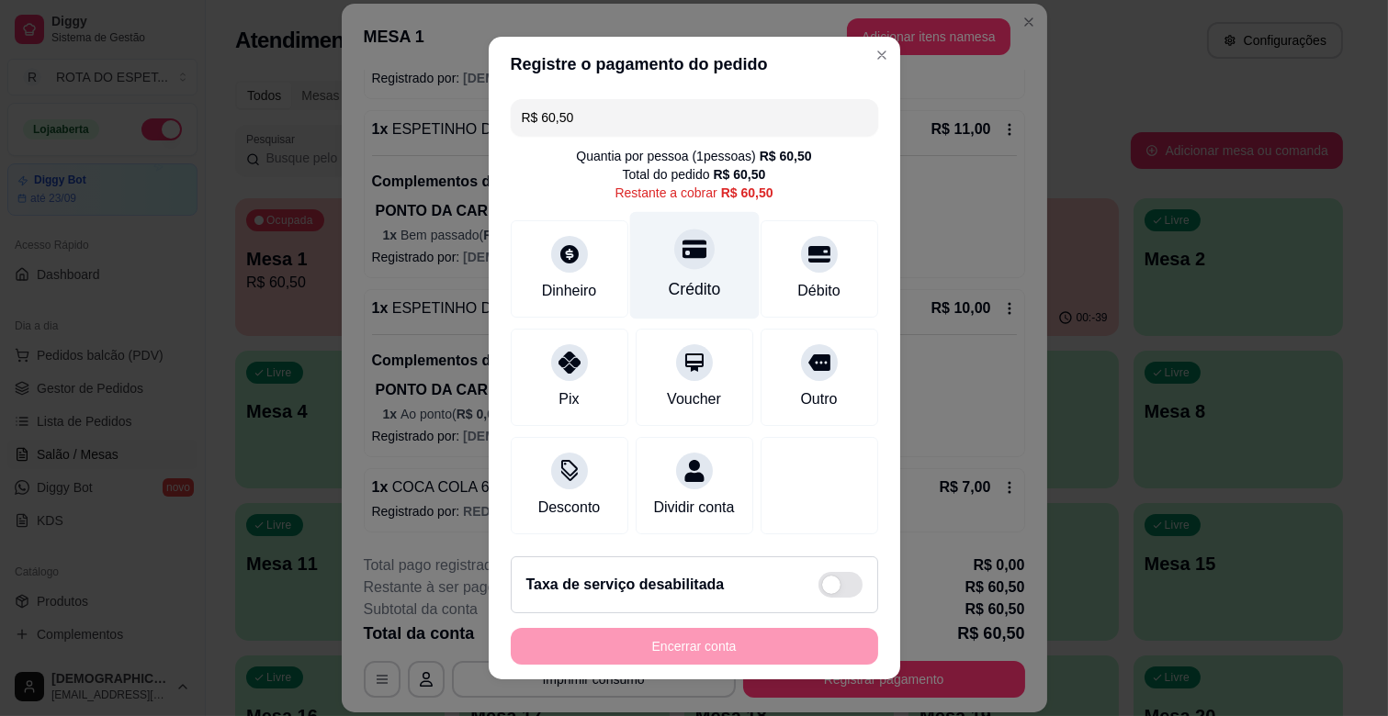
click at [691, 232] on div "Crédito" at bounding box center [693, 265] width 129 height 107
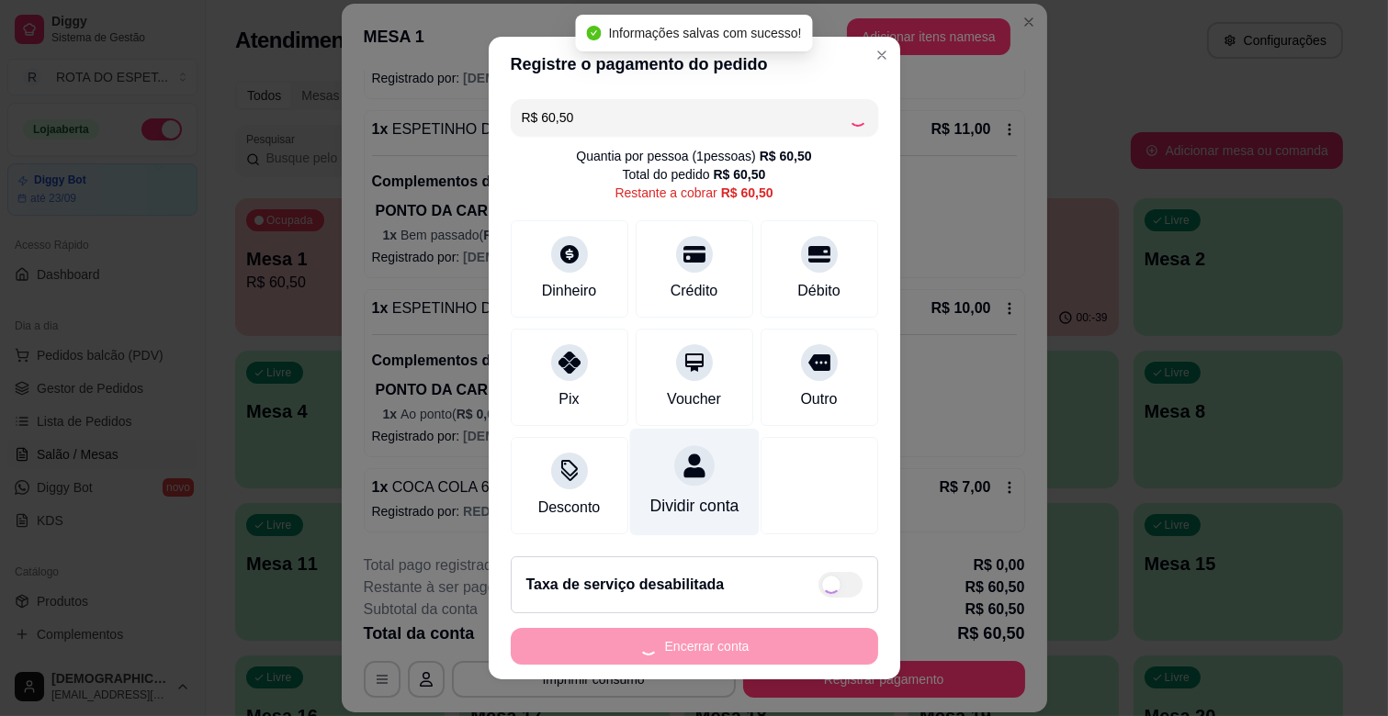
type input "R$ 0,00"
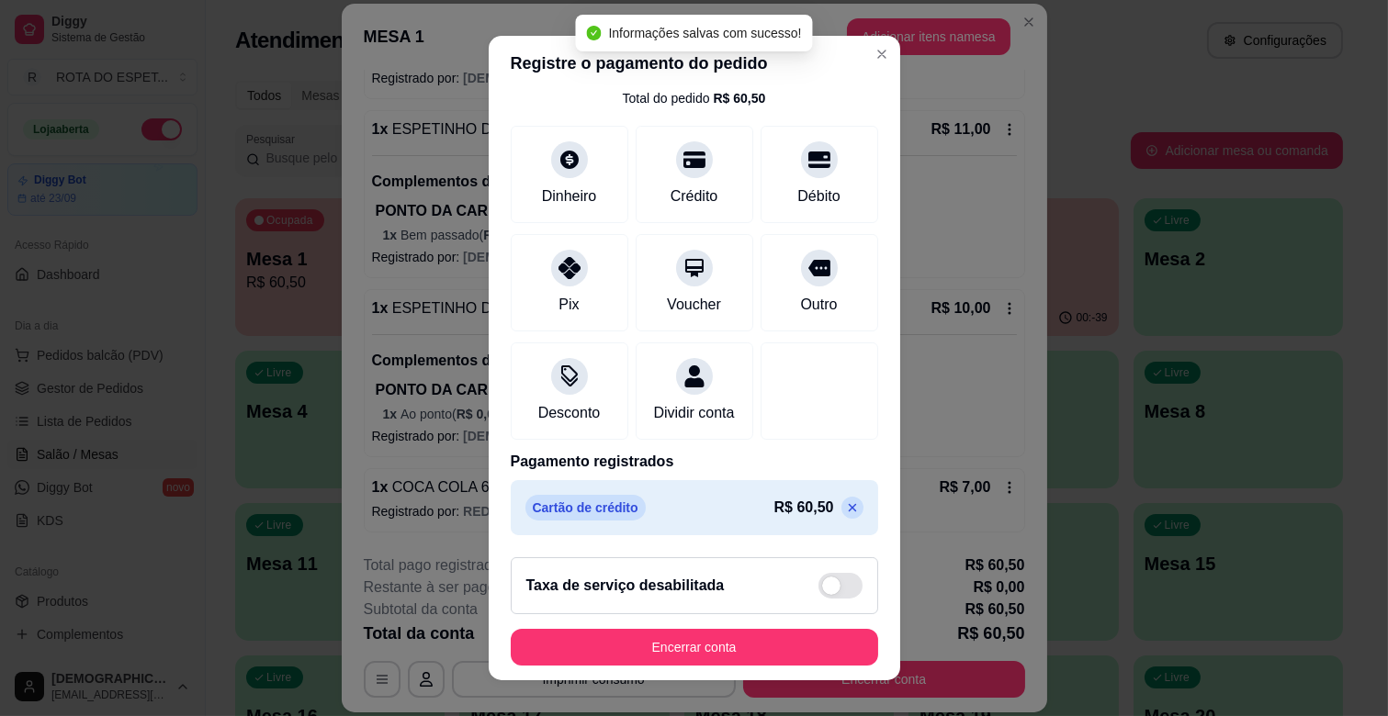
scroll to position [97, 0]
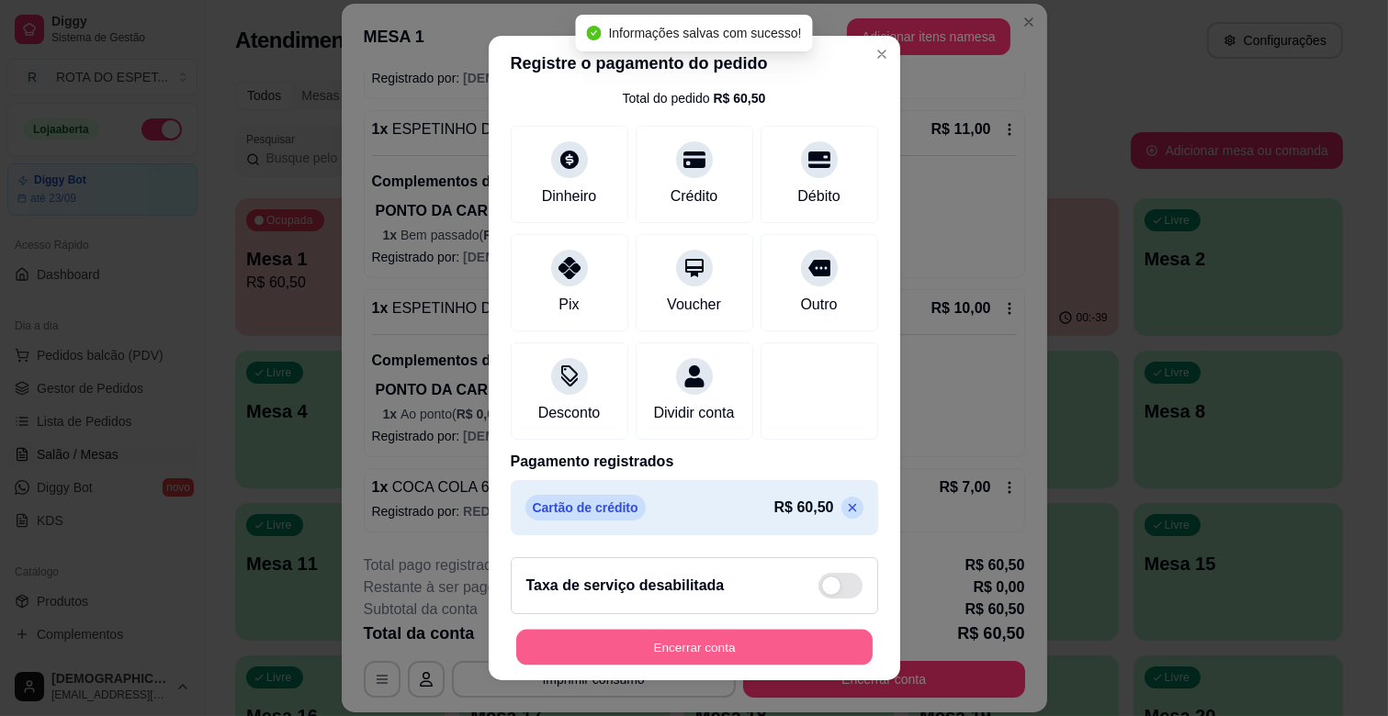
click at [728, 636] on button "Encerrar conta" at bounding box center [694, 648] width 356 height 36
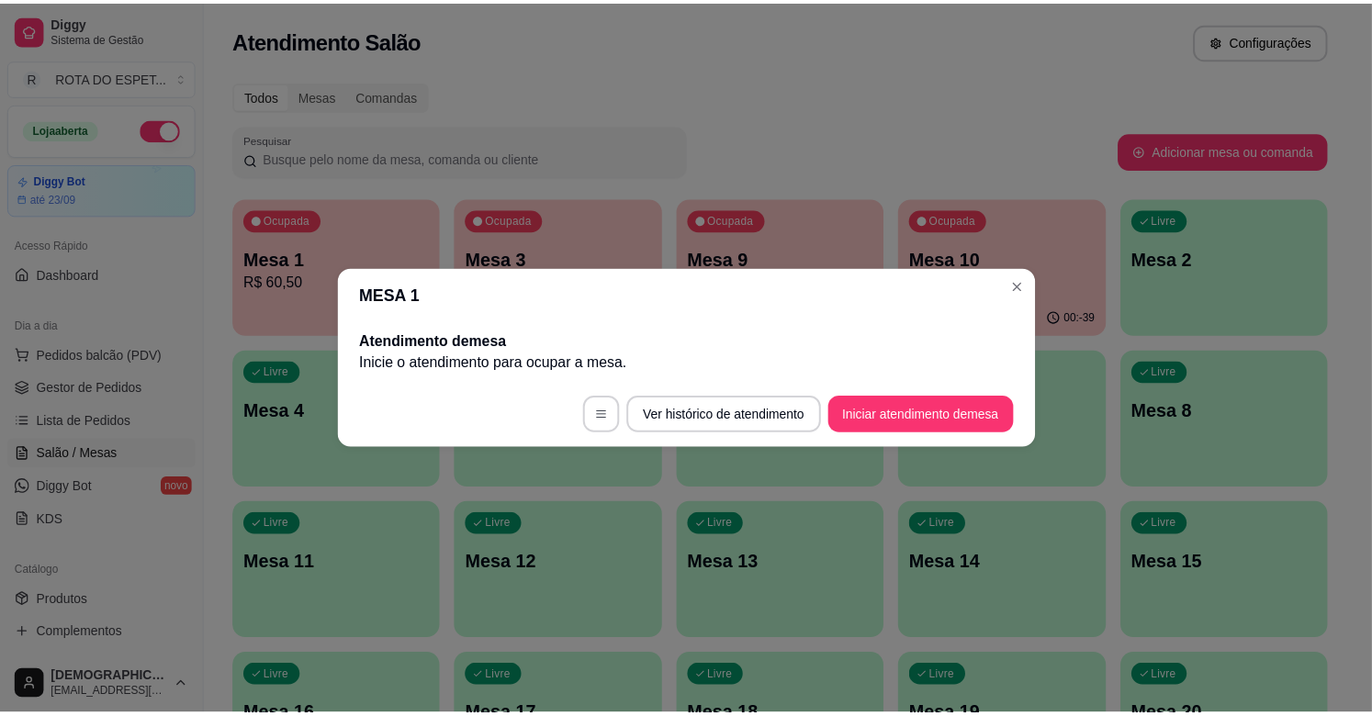
scroll to position [0, 0]
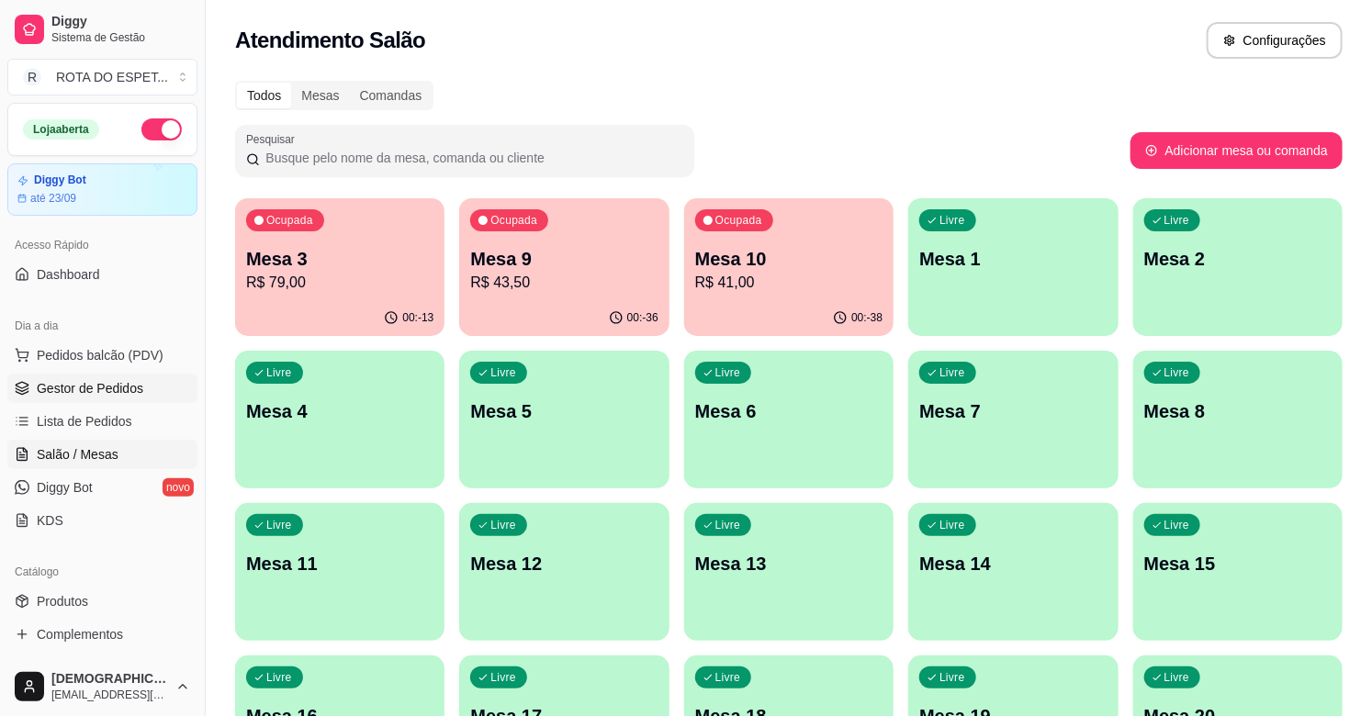
click at [125, 388] on span "Gestor de Pedidos" at bounding box center [90, 388] width 107 height 18
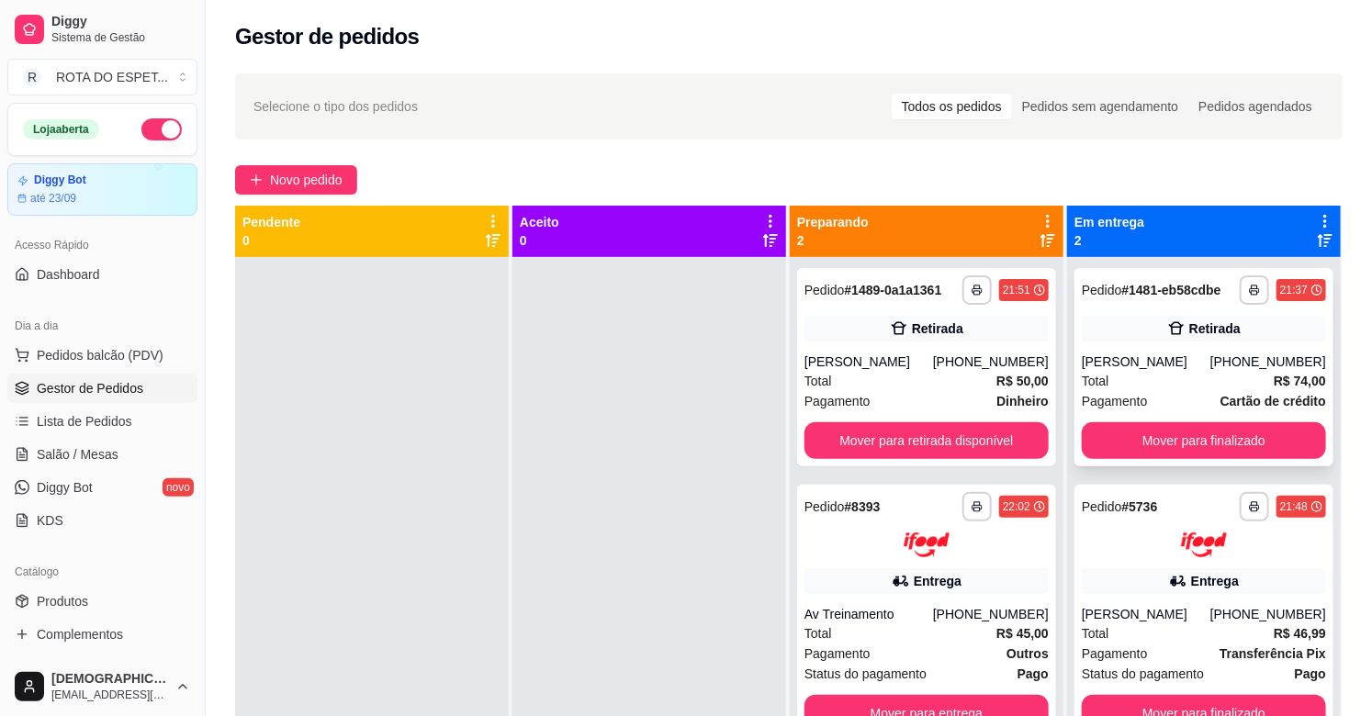
click at [1148, 372] on div "Total R$ 74,00" at bounding box center [1204, 381] width 244 height 20
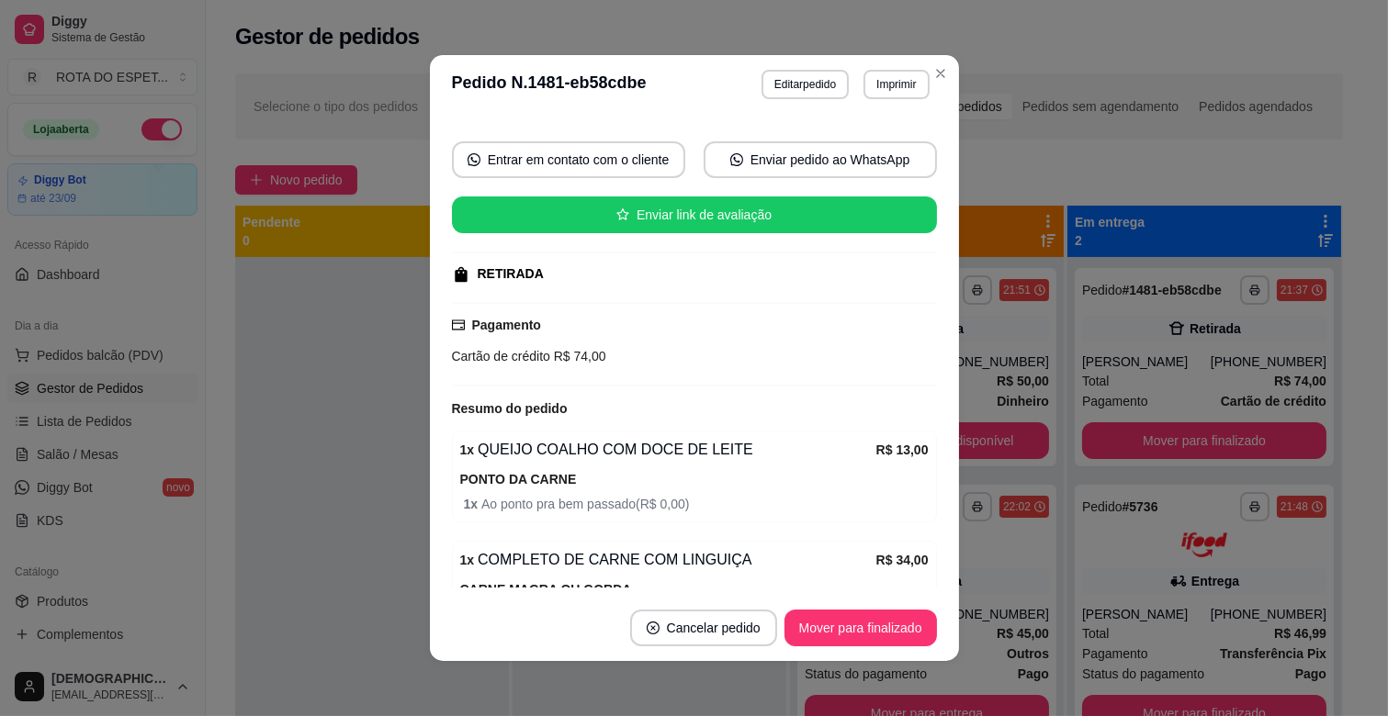
scroll to position [408, 0]
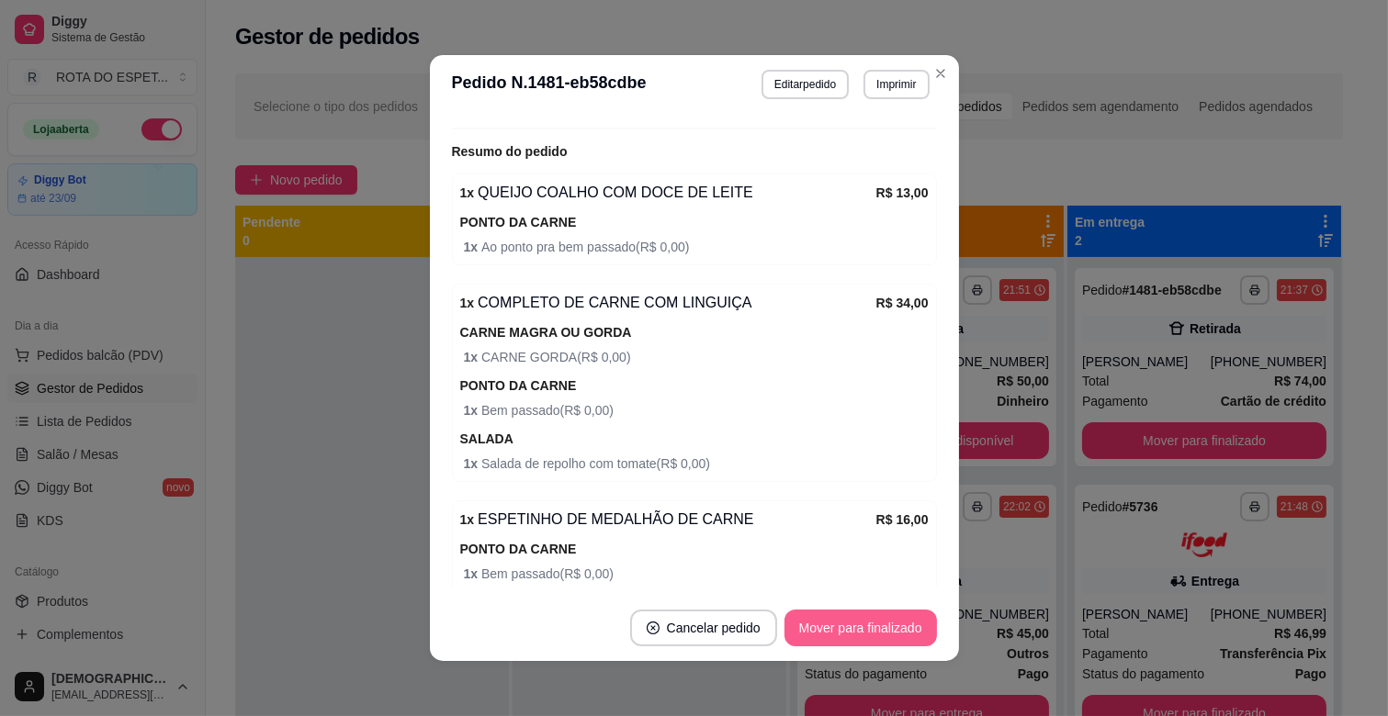
click at [866, 627] on button "Mover para finalizado" at bounding box center [860, 628] width 152 height 37
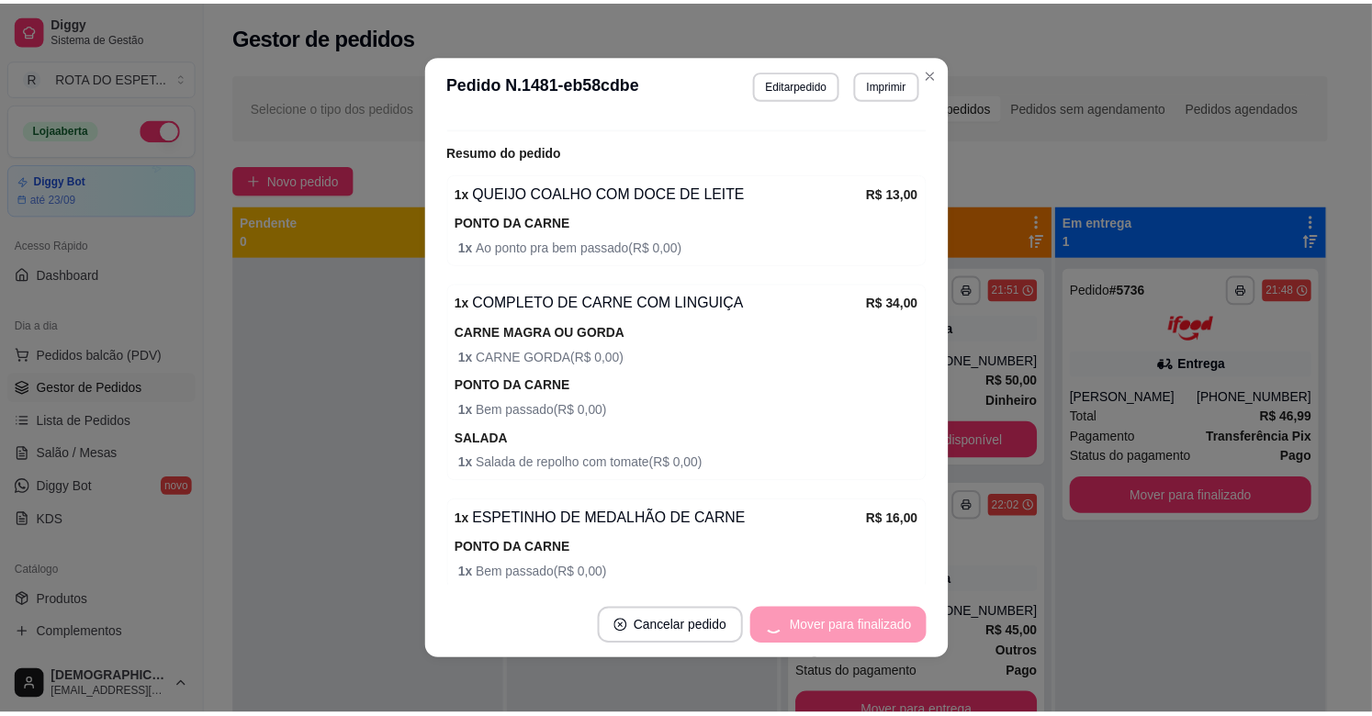
scroll to position [365, 0]
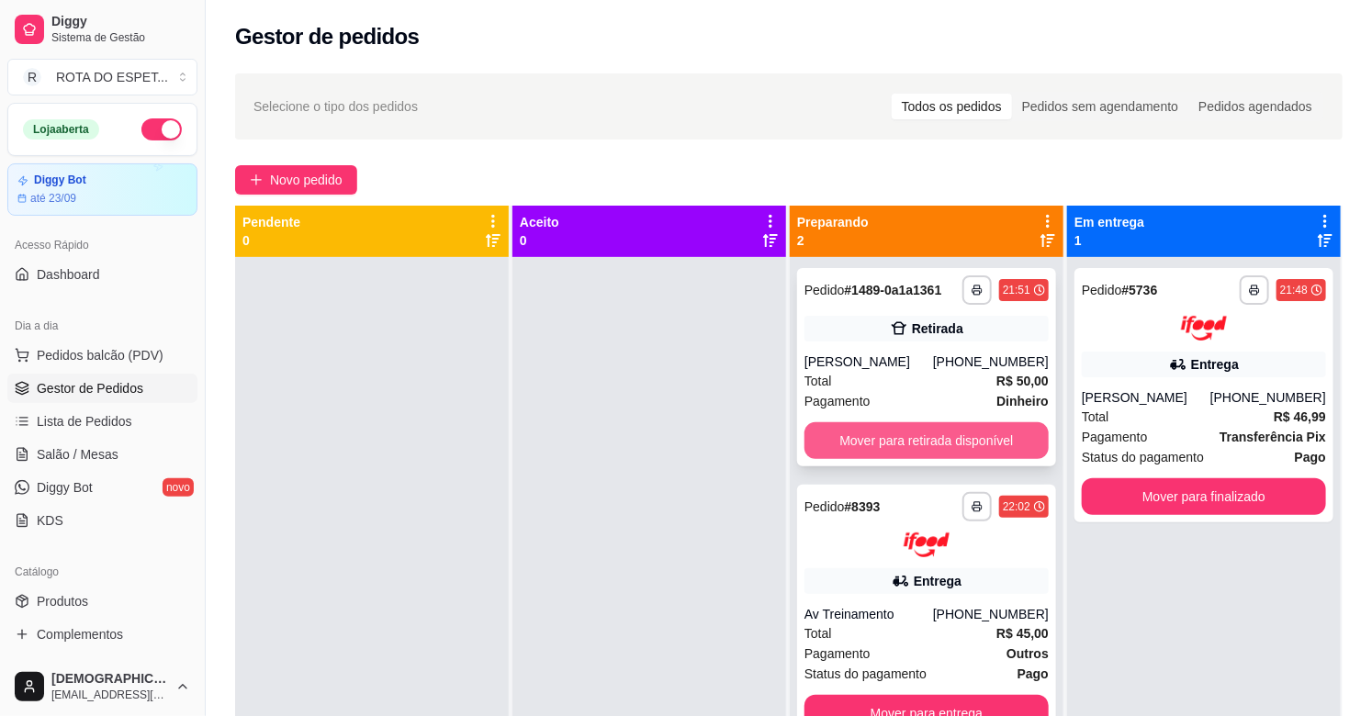
click at [882, 444] on button "Mover para retirada disponível" at bounding box center [927, 440] width 244 height 37
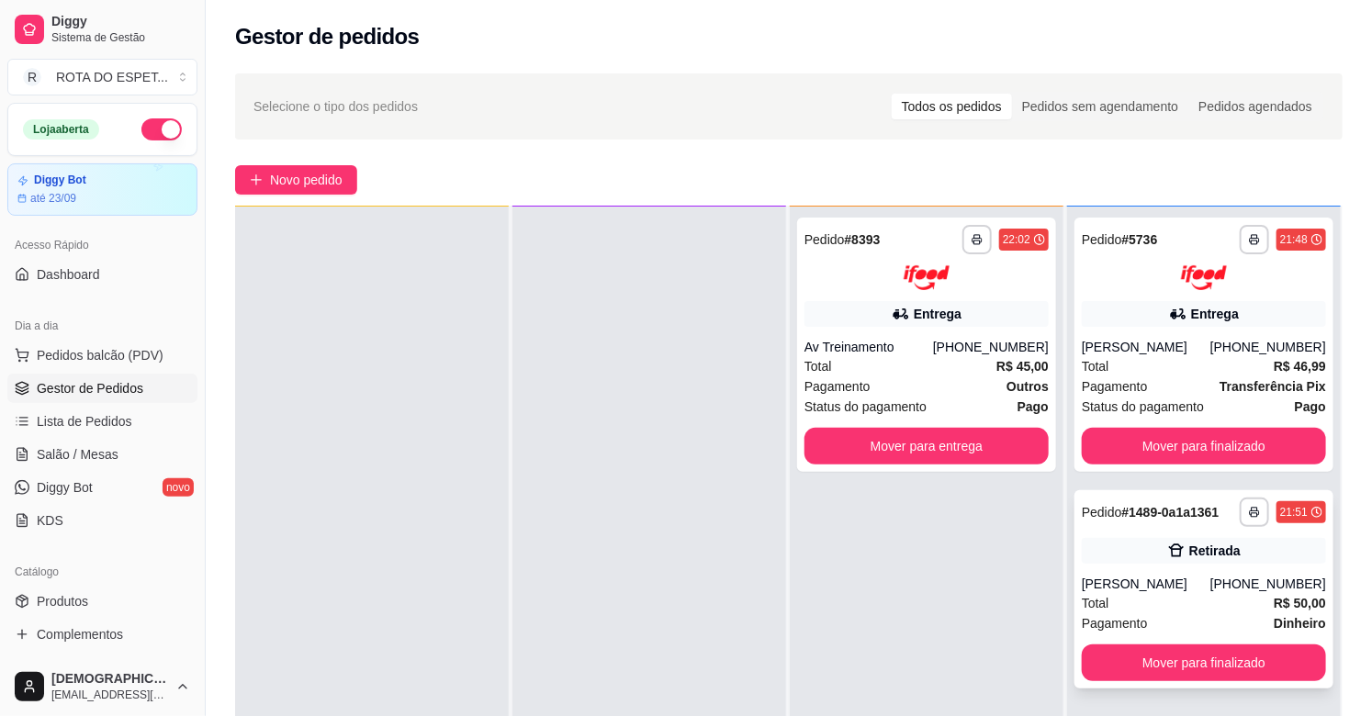
scroll to position [204, 0]
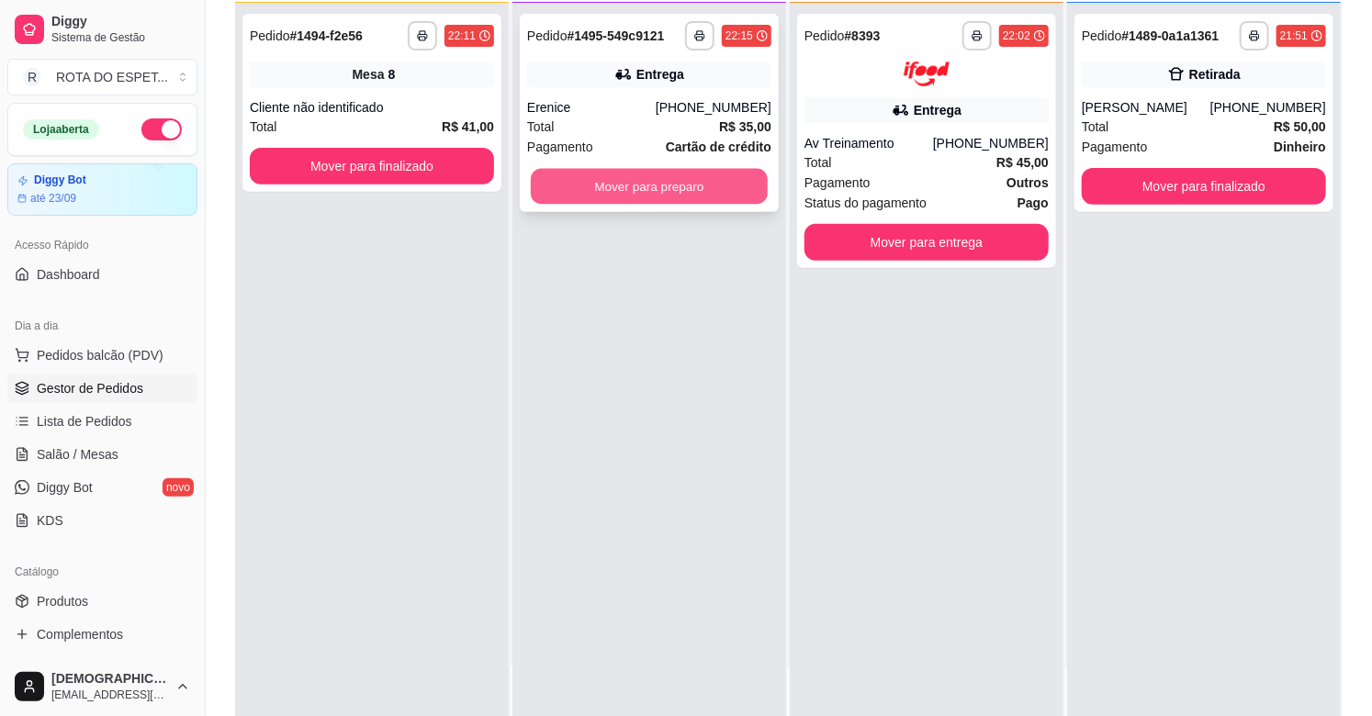
click at [586, 172] on button "Mover para preparo" at bounding box center [649, 187] width 237 height 36
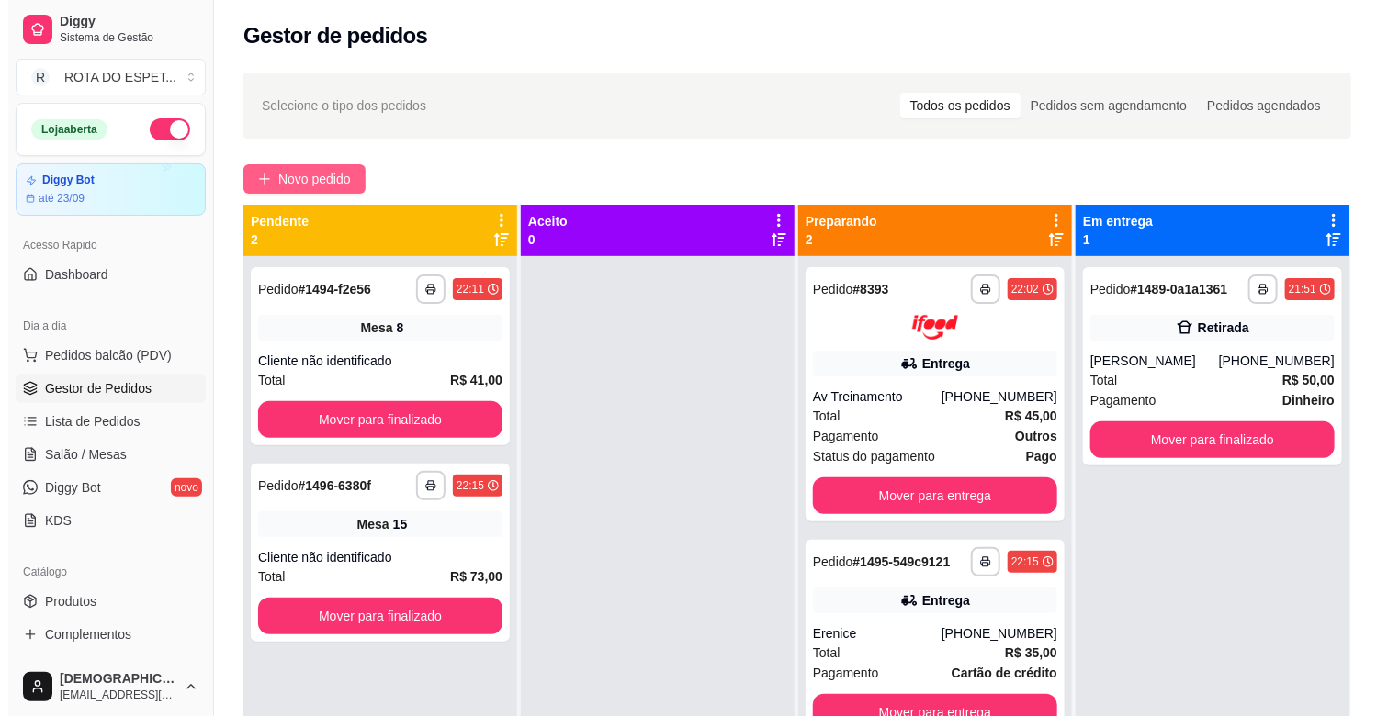
scroll to position [0, 0]
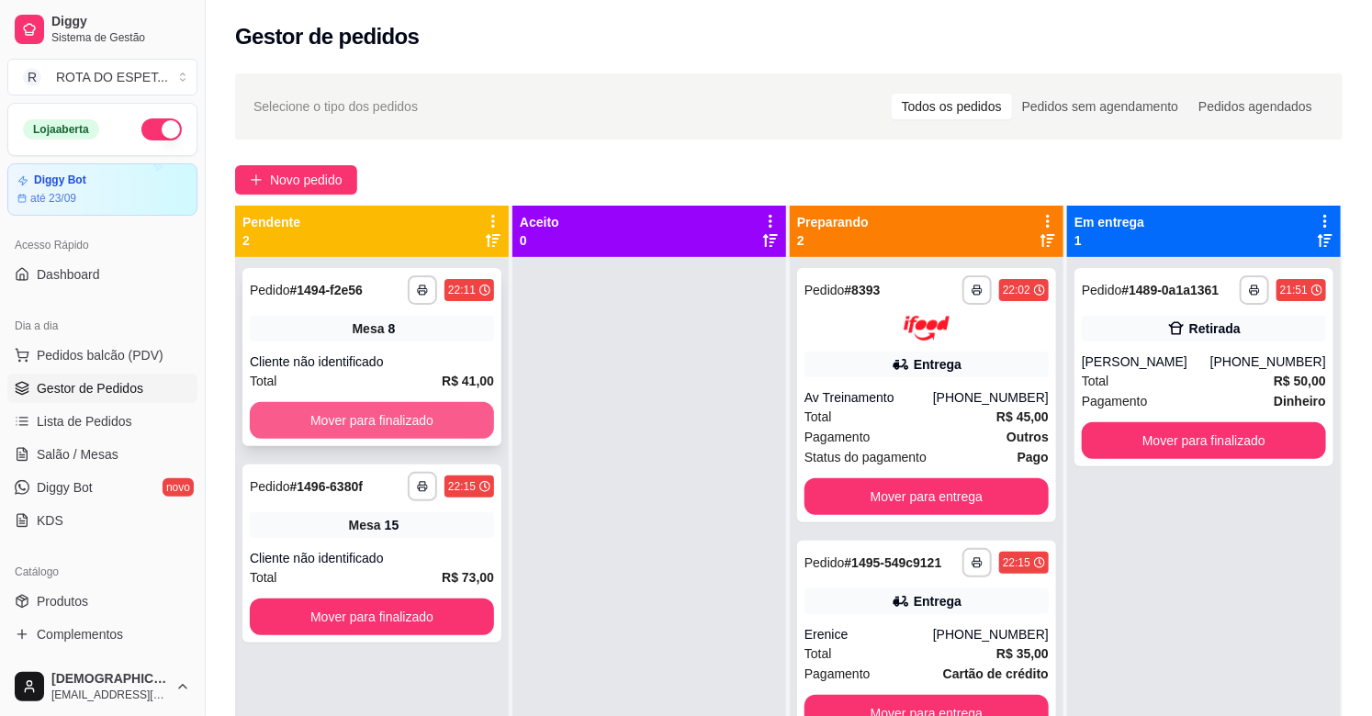
click at [410, 417] on button "Mover para finalizado" at bounding box center [372, 420] width 244 height 37
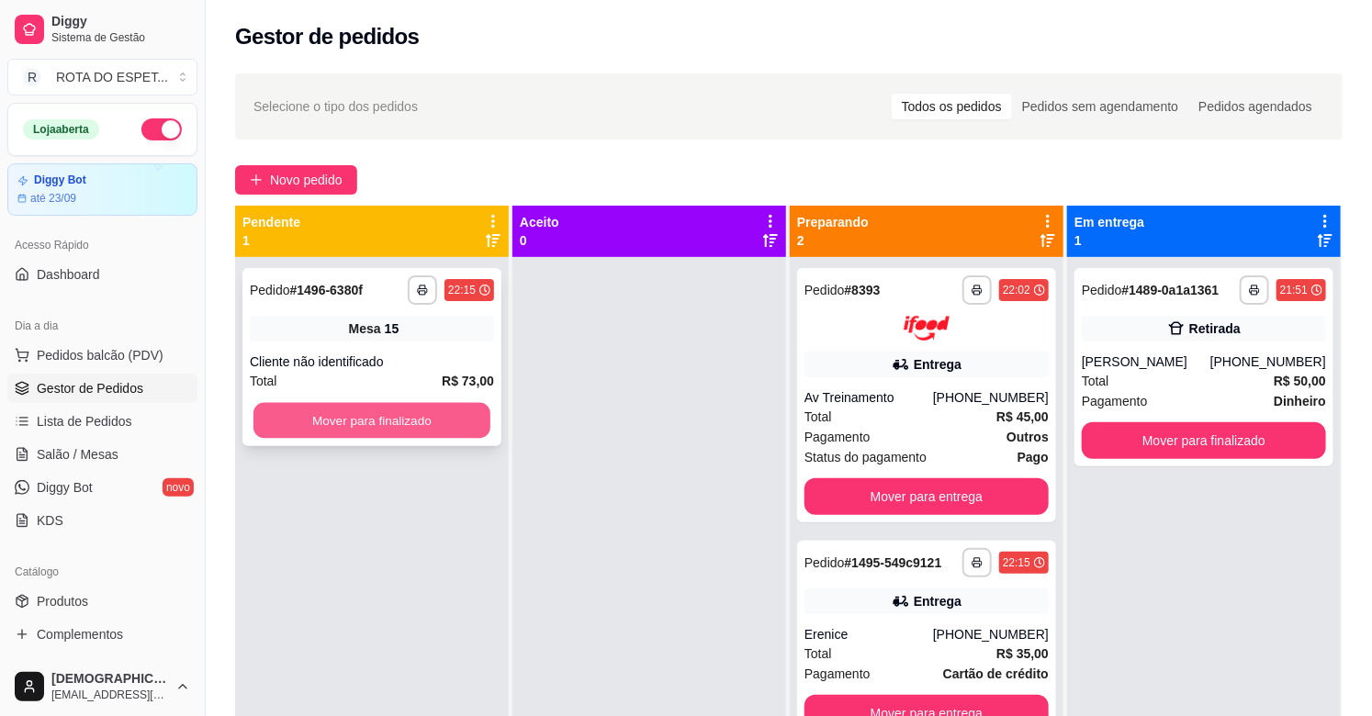
click at [407, 423] on button "Mover para finalizado" at bounding box center [371, 421] width 237 height 36
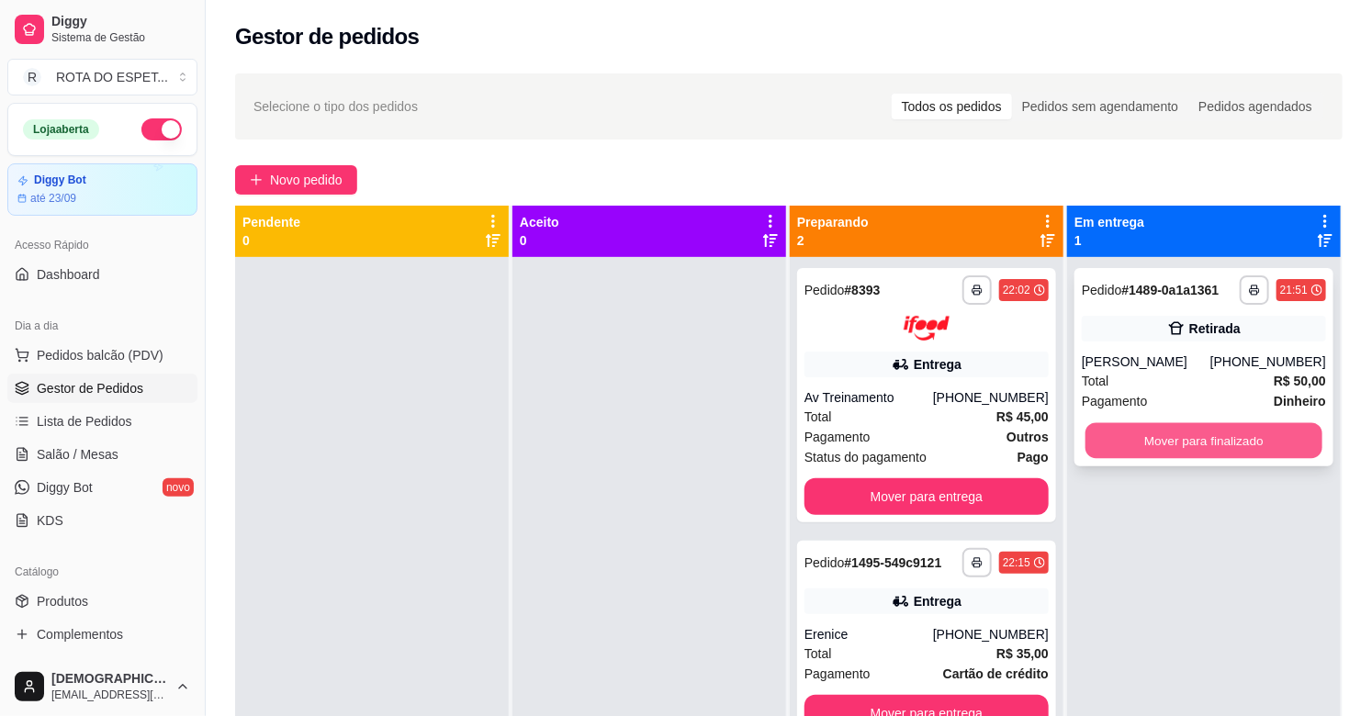
click at [1205, 439] on button "Mover para finalizado" at bounding box center [1204, 441] width 237 height 36
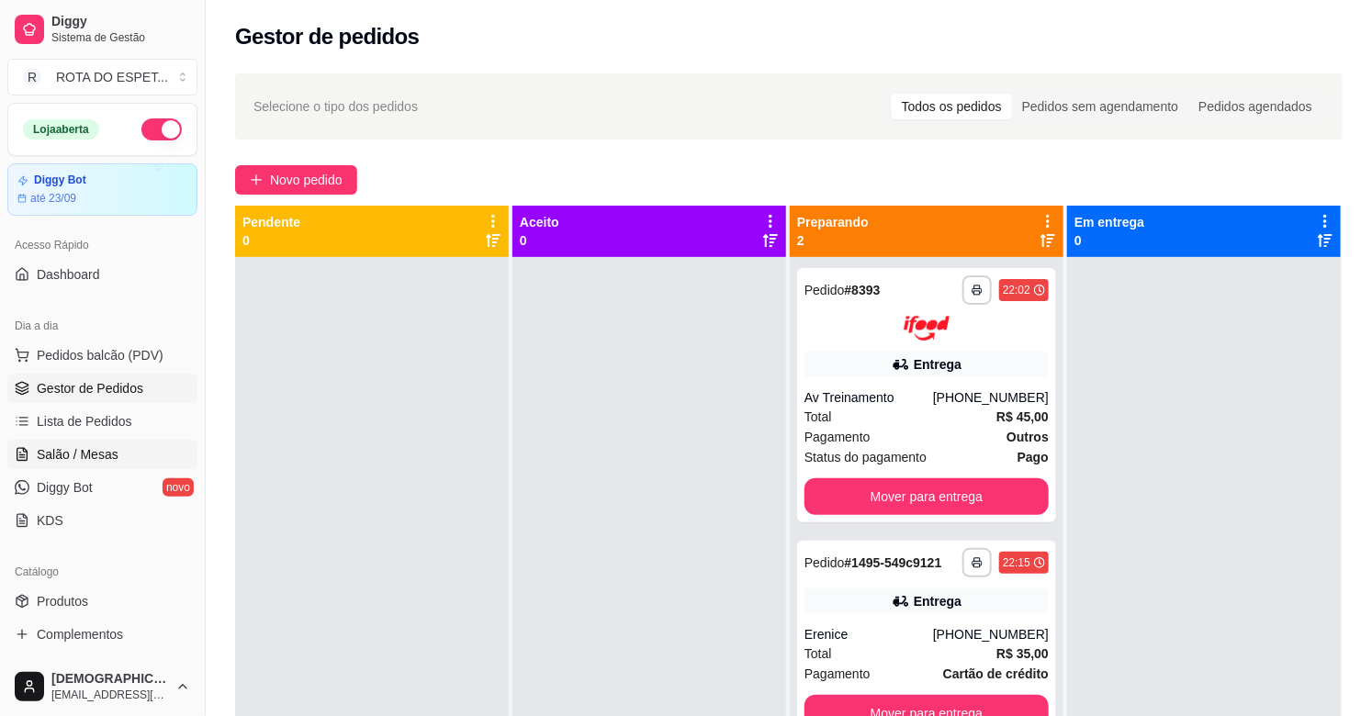
click at [88, 468] on link "Salão / Mesas" at bounding box center [102, 454] width 190 height 29
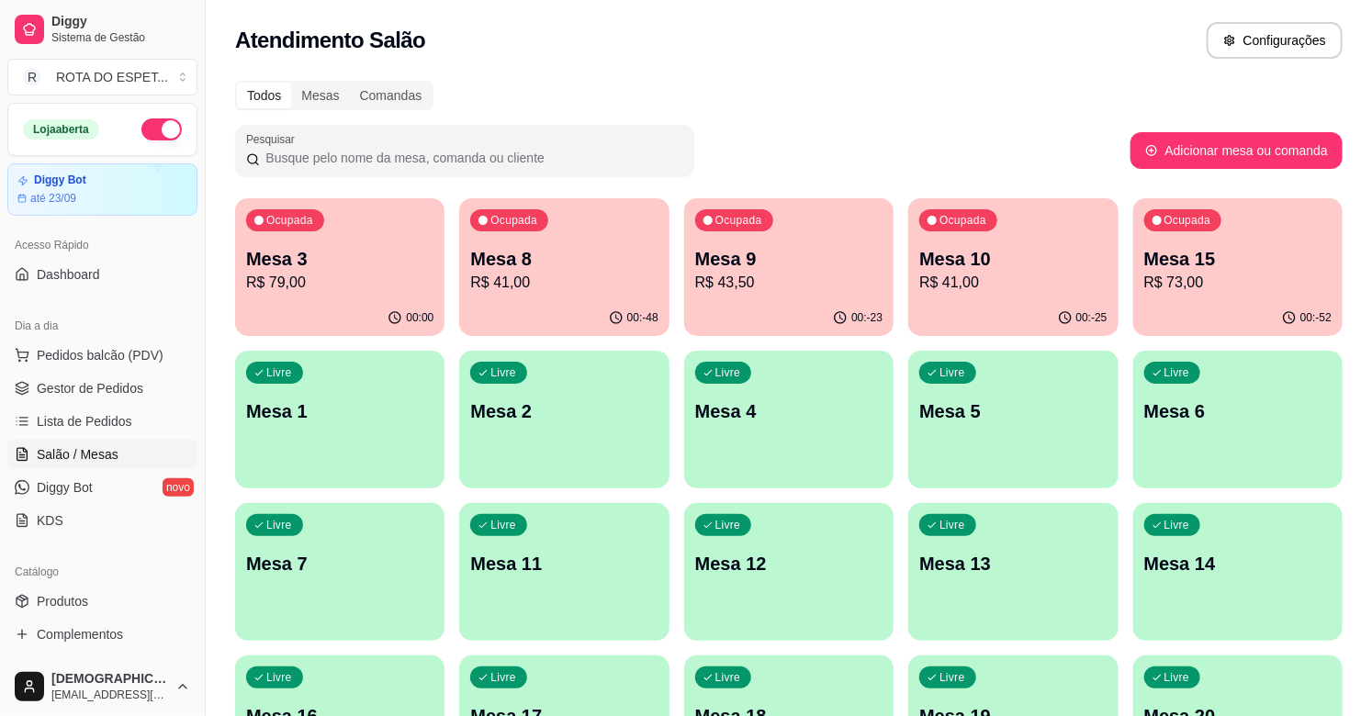
click at [985, 255] on p "Mesa 10" at bounding box center [1012, 259] width 187 height 26
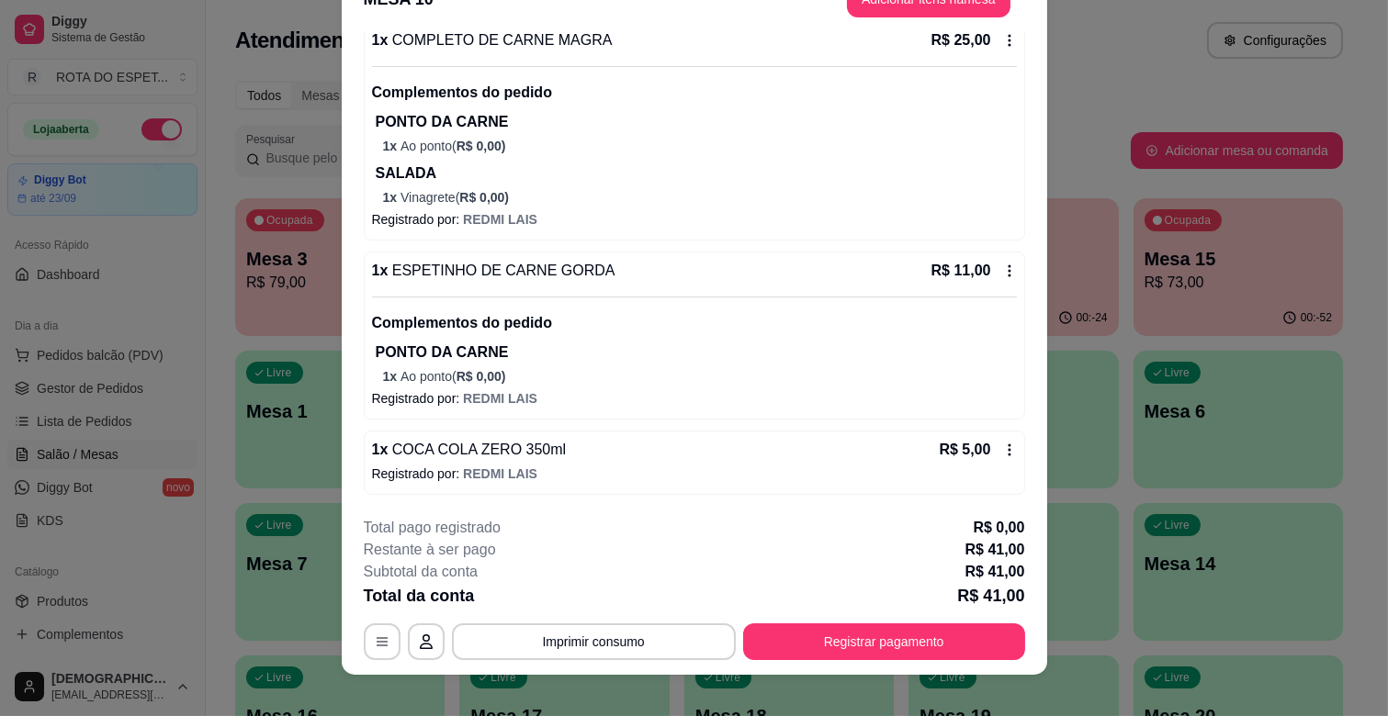
scroll to position [55, 0]
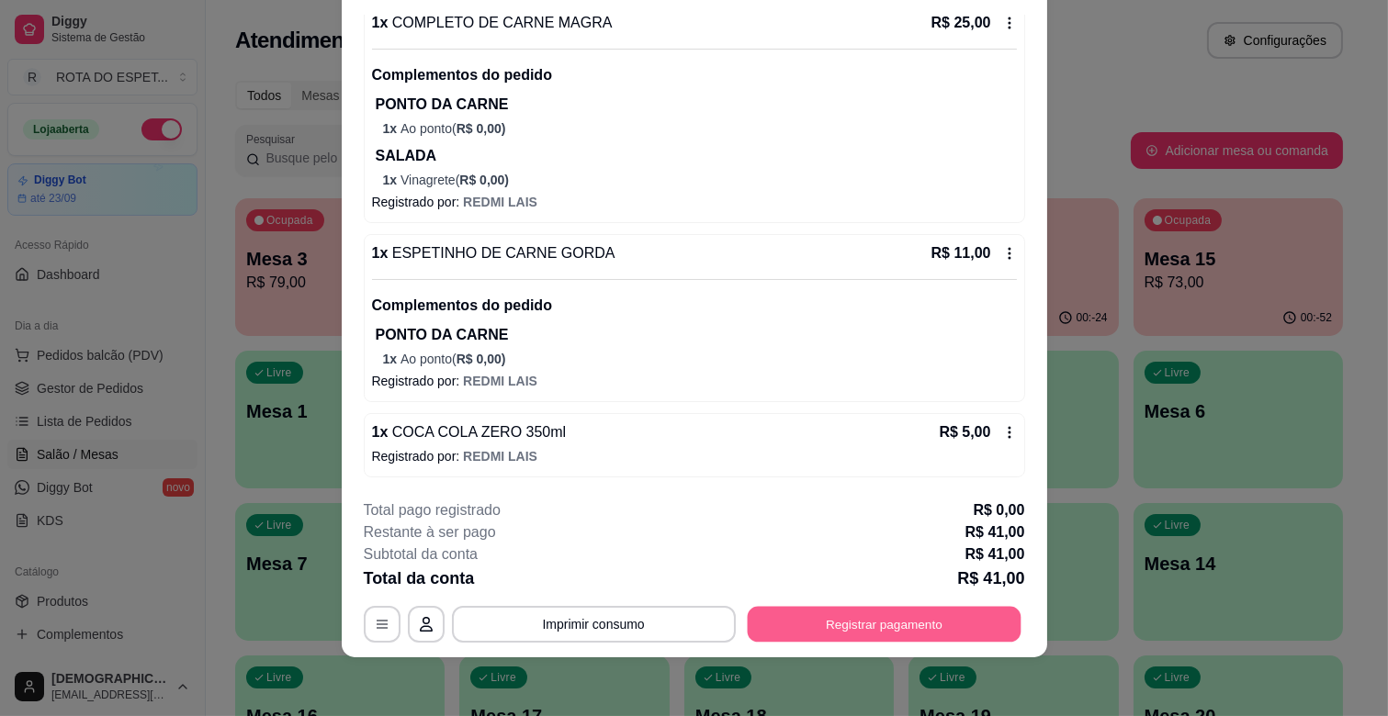
click at [939, 629] on button "Registrar pagamento" at bounding box center [884, 625] width 274 height 36
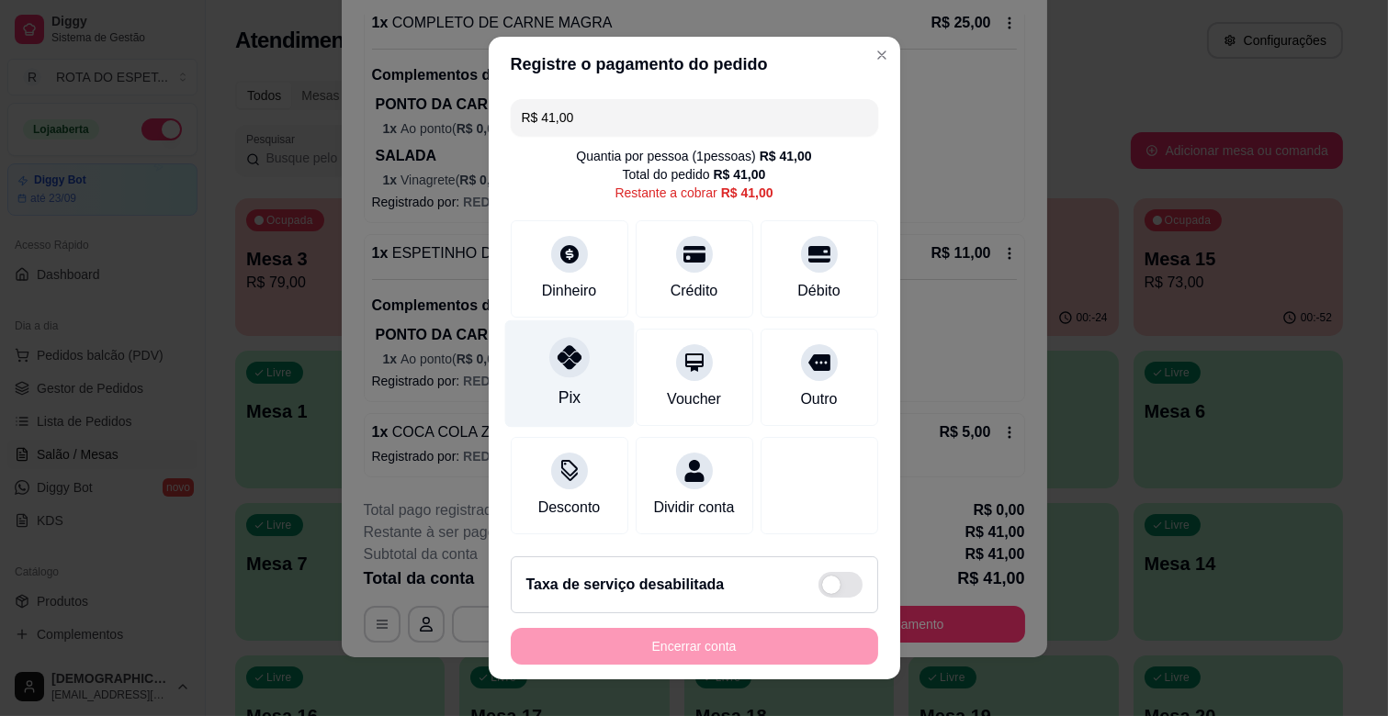
click at [586, 361] on div "Pix" at bounding box center [568, 374] width 129 height 107
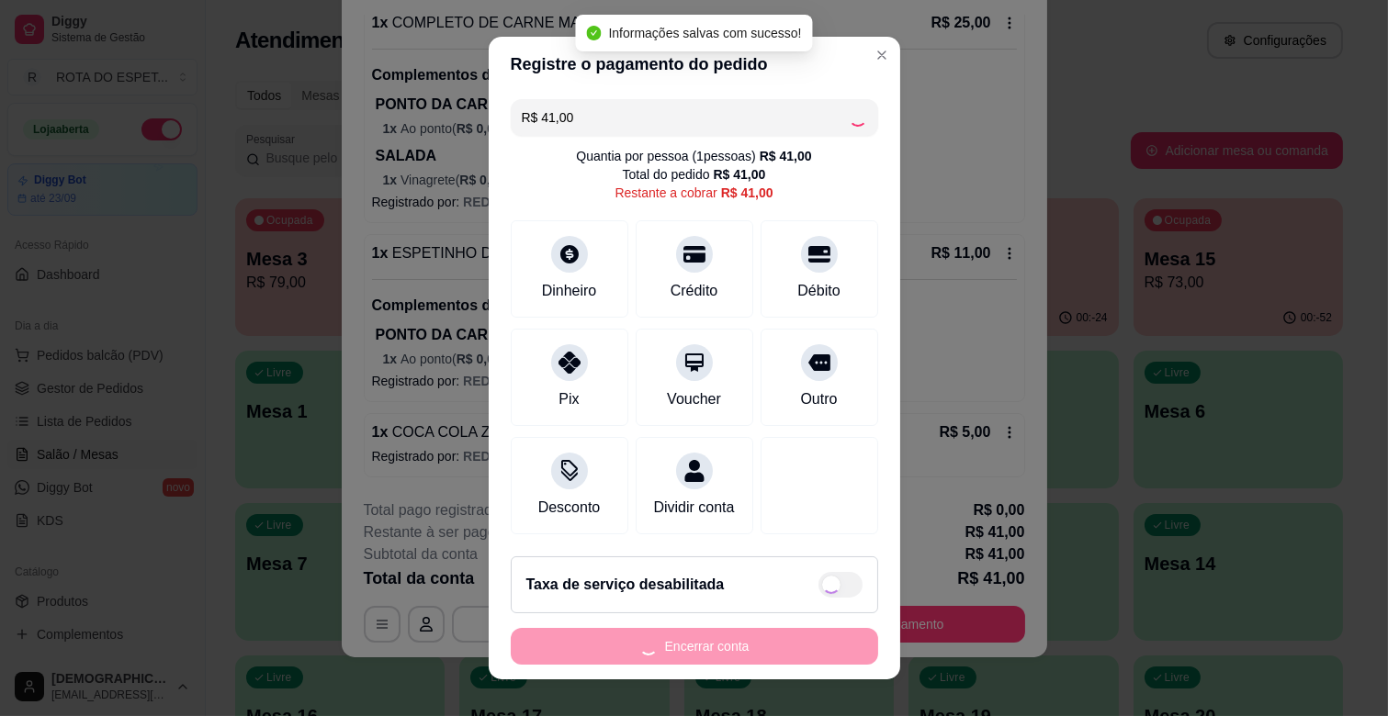
type input "R$ 0,00"
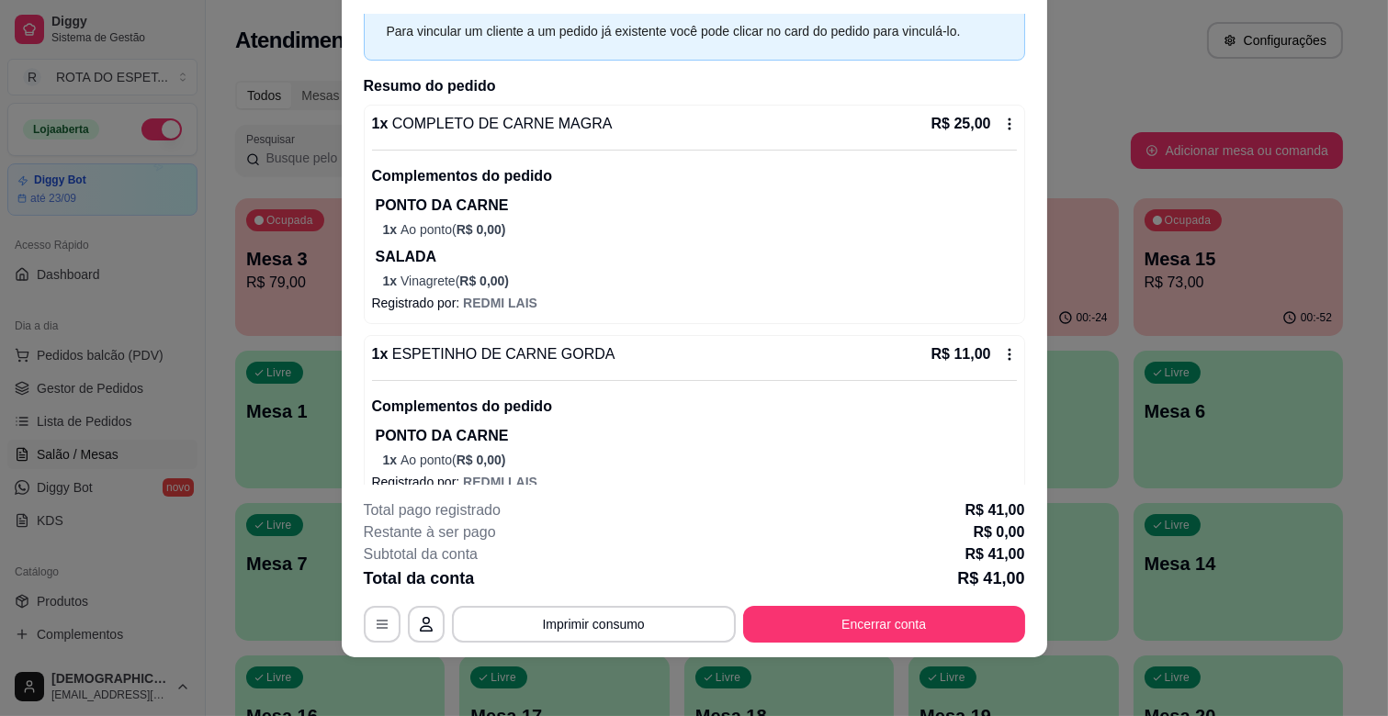
scroll to position [185, 0]
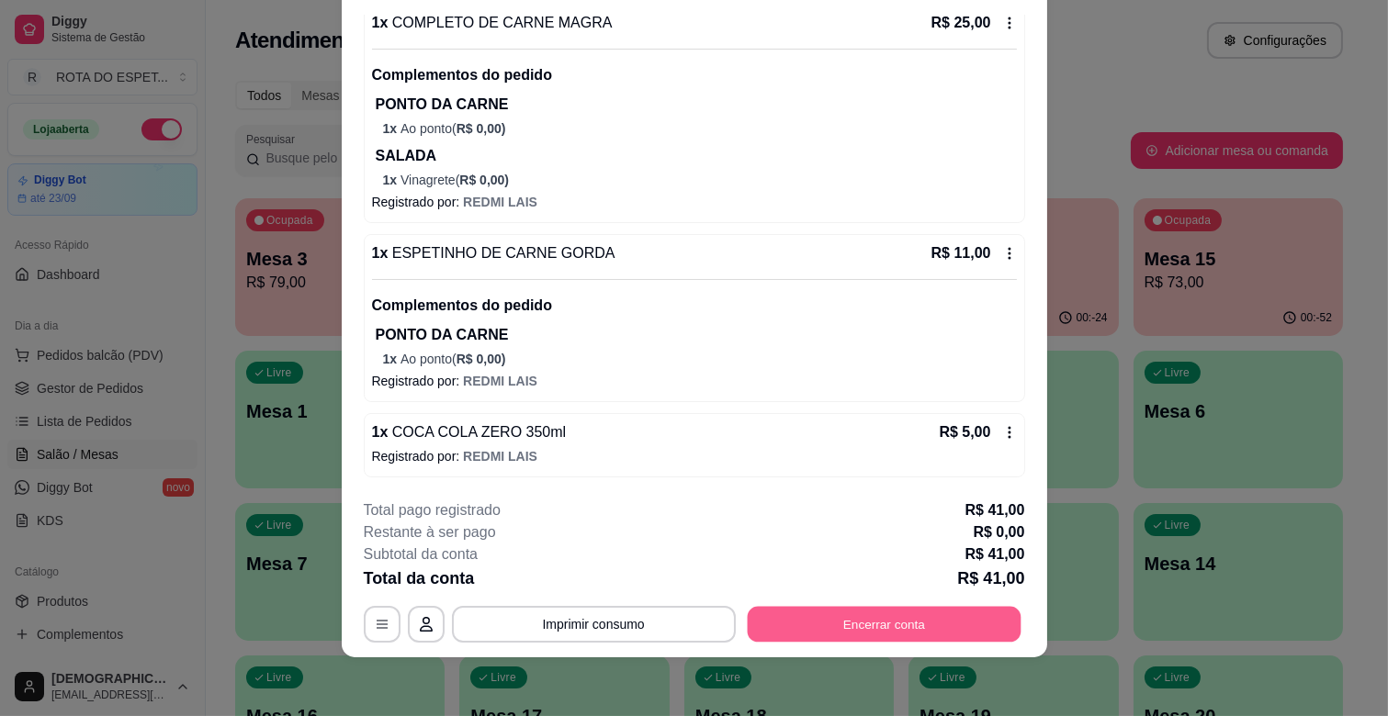
click at [845, 634] on button "Encerrar conta" at bounding box center [884, 625] width 274 height 36
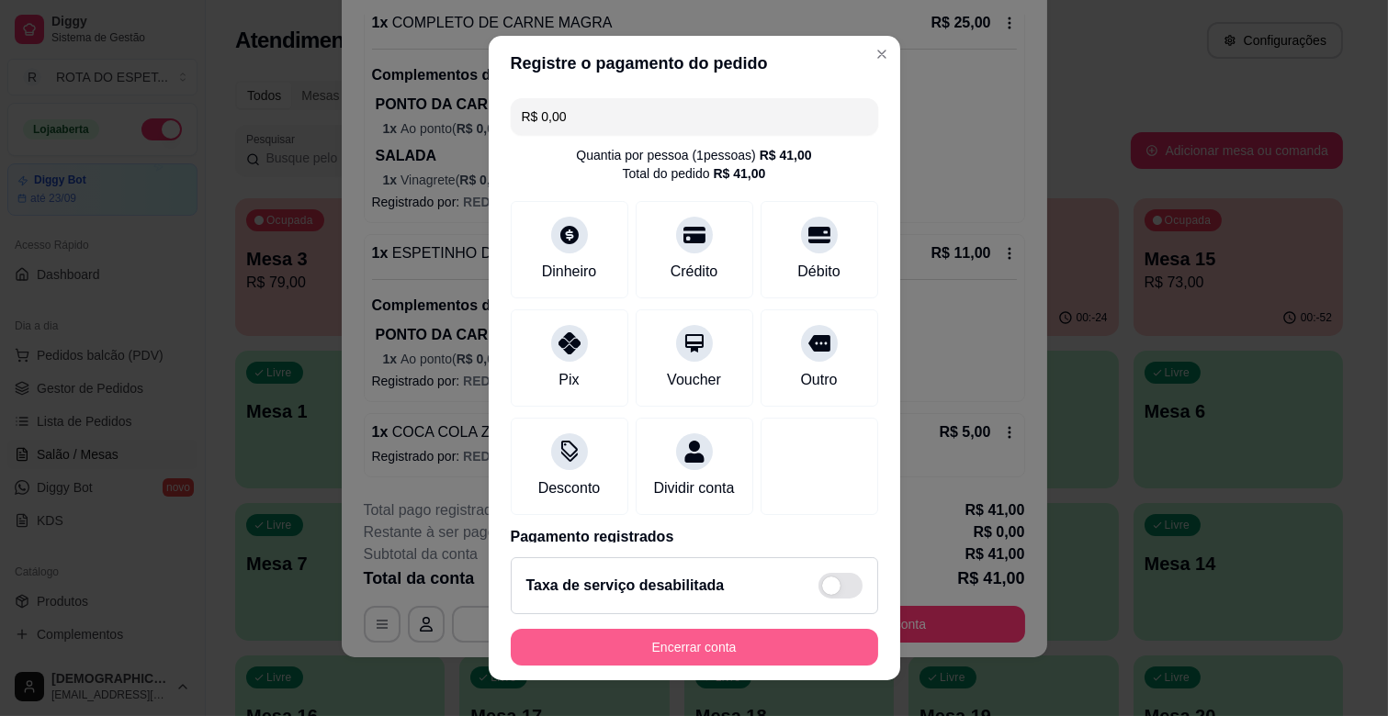
click at [704, 650] on button "Encerrar conta" at bounding box center [694, 647] width 367 height 37
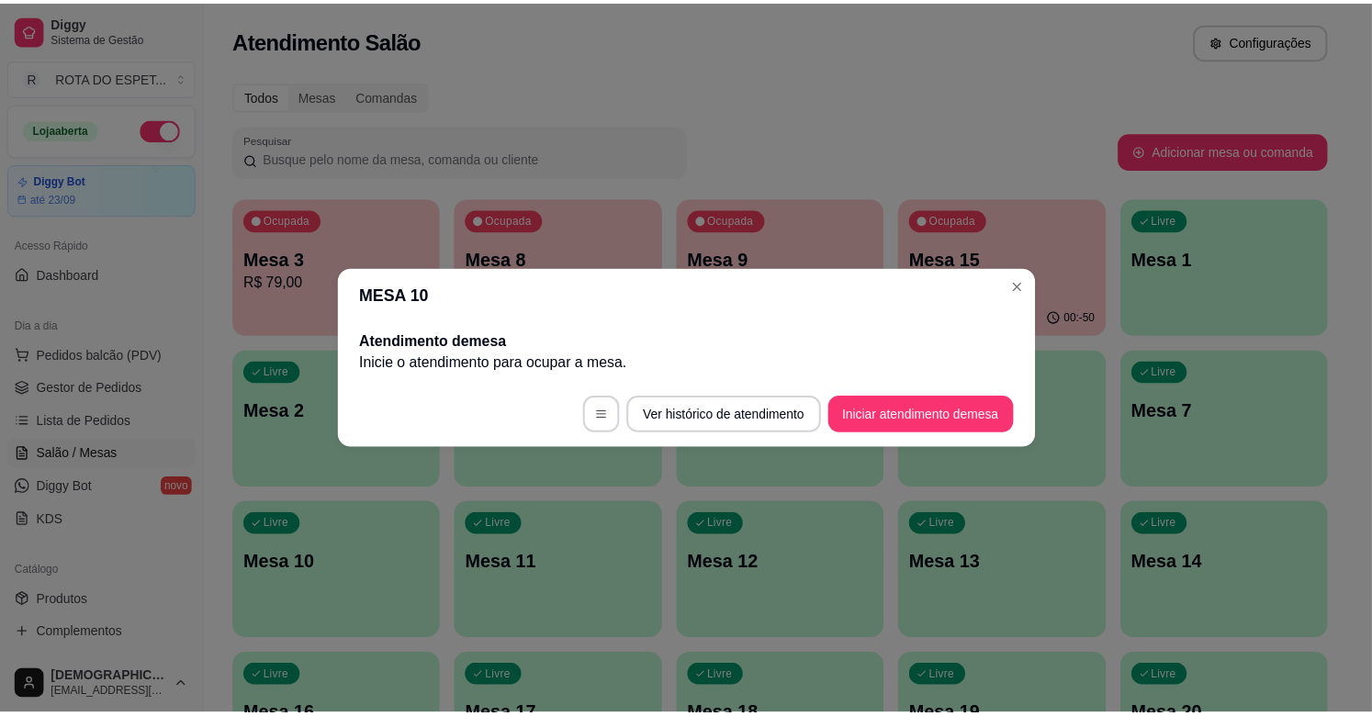
scroll to position [0, 0]
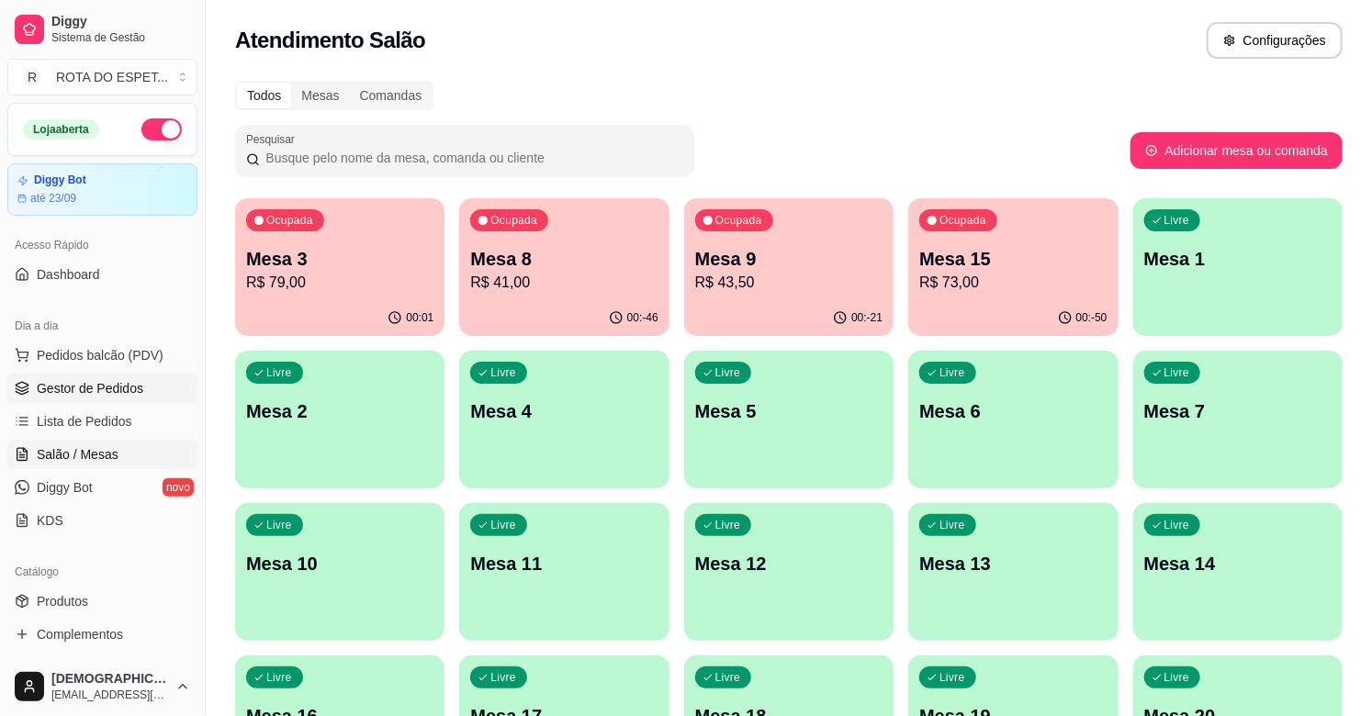
click at [87, 379] on span "Gestor de Pedidos" at bounding box center [90, 388] width 107 height 18
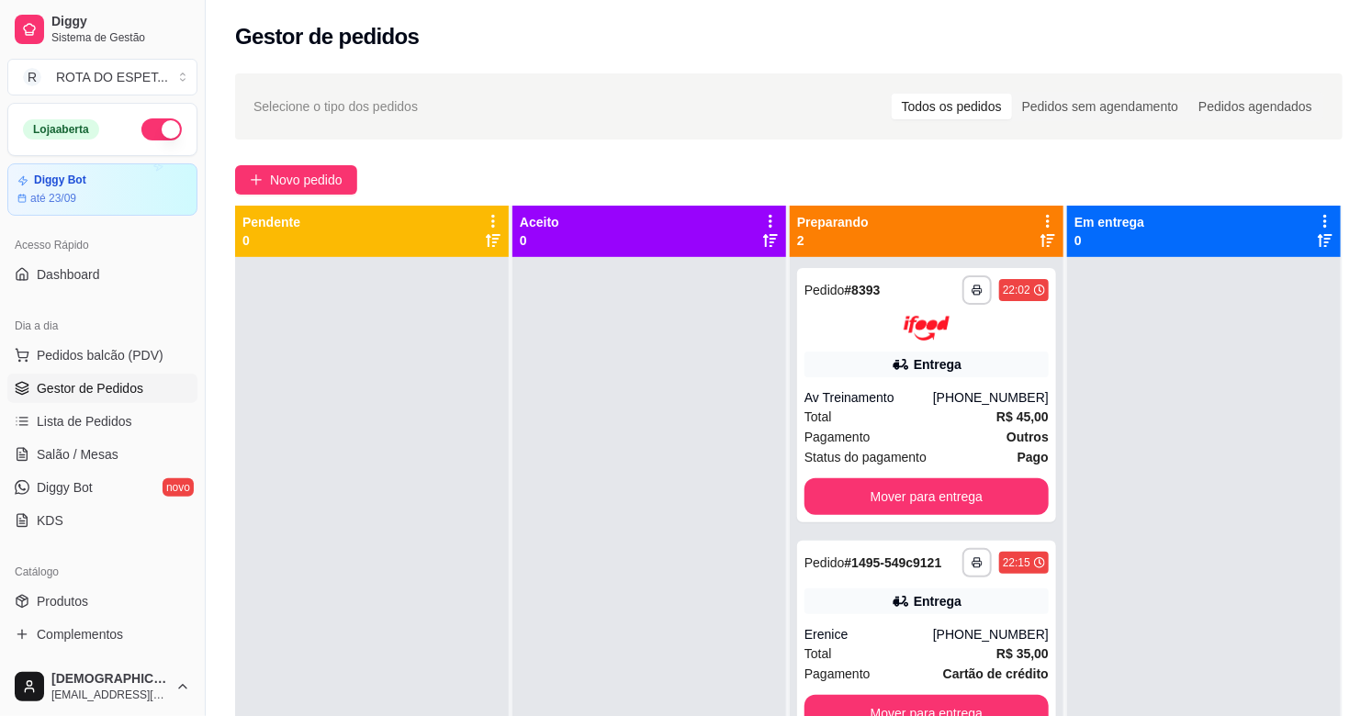
click at [420, 453] on div at bounding box center [372, 615] width 274 height 716
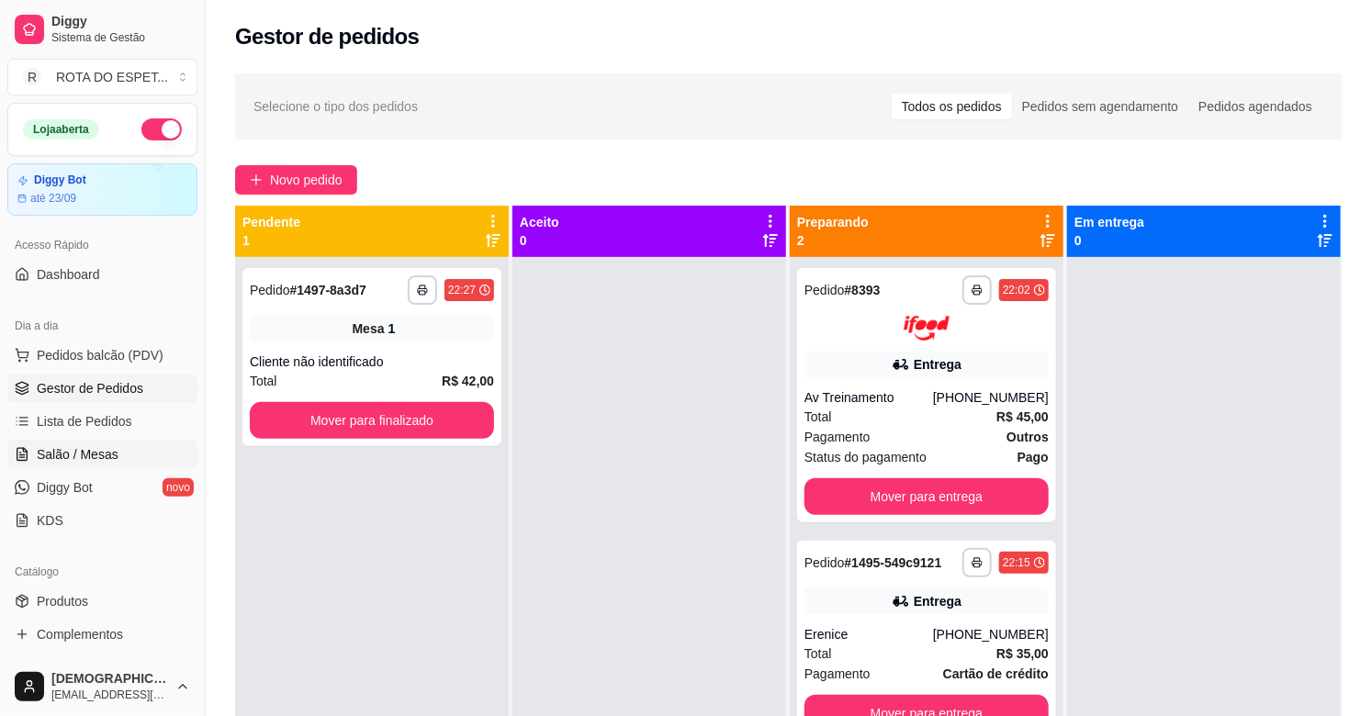
click at [77, 459] on span "Salão / Mesas" at bounding box center [78, 454] width 82 height 18
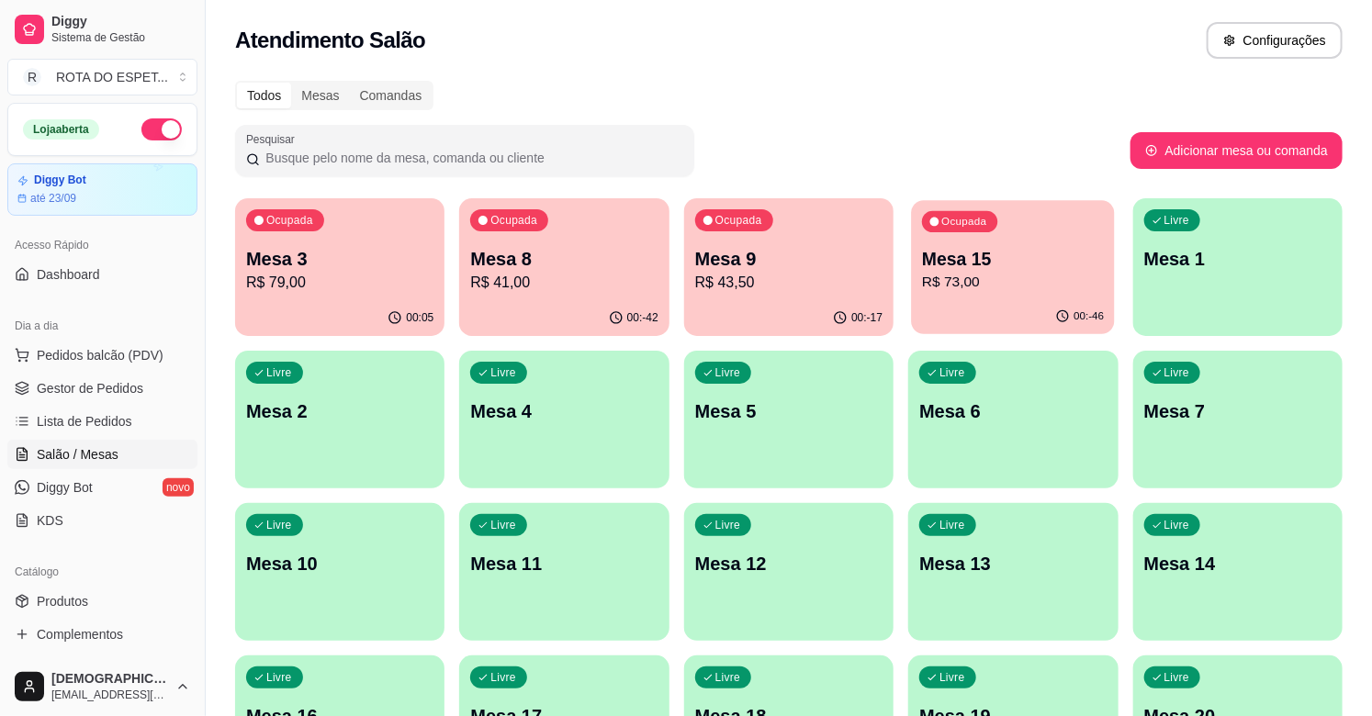
click at [1040, 314] on div "00:-46" at bounding box center [1014, 316] width 204 height 35
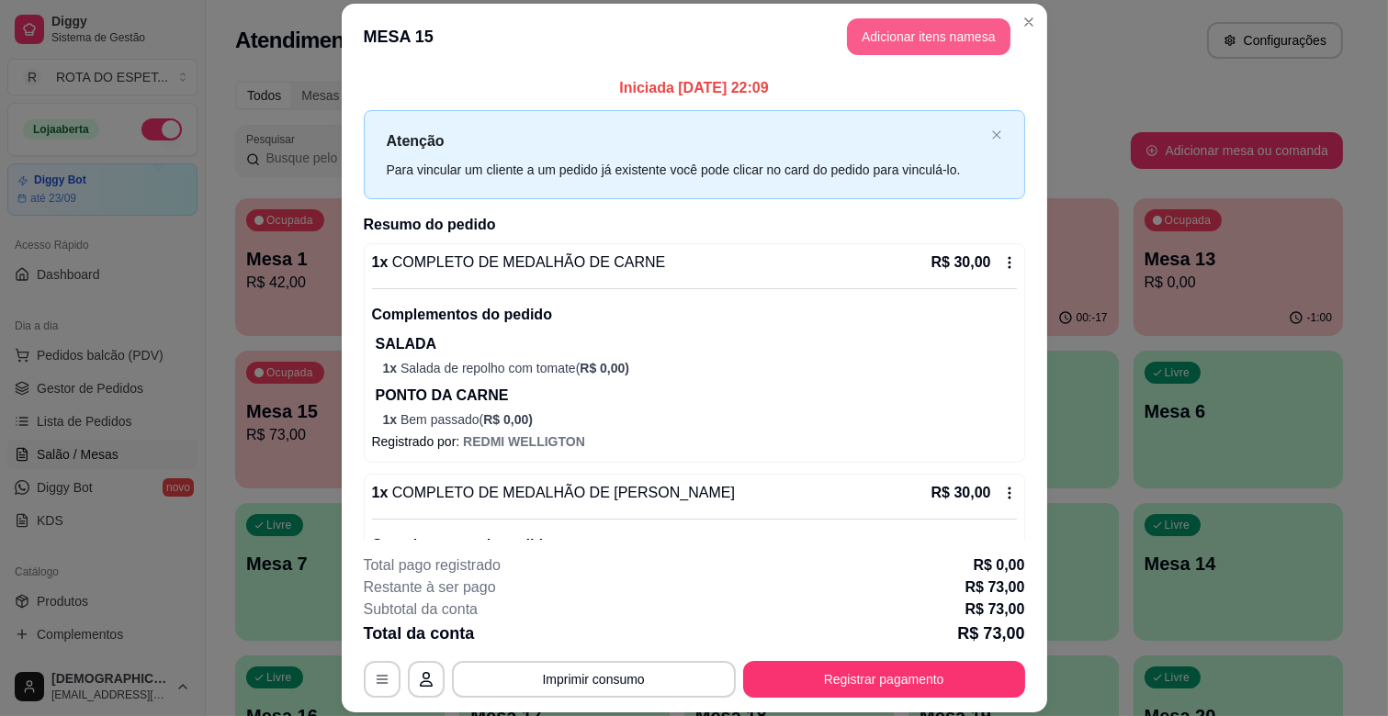
click at [940, 37] on button "Adicionar itens na mesa" at bounding box center [928, 36] width 163 height 37
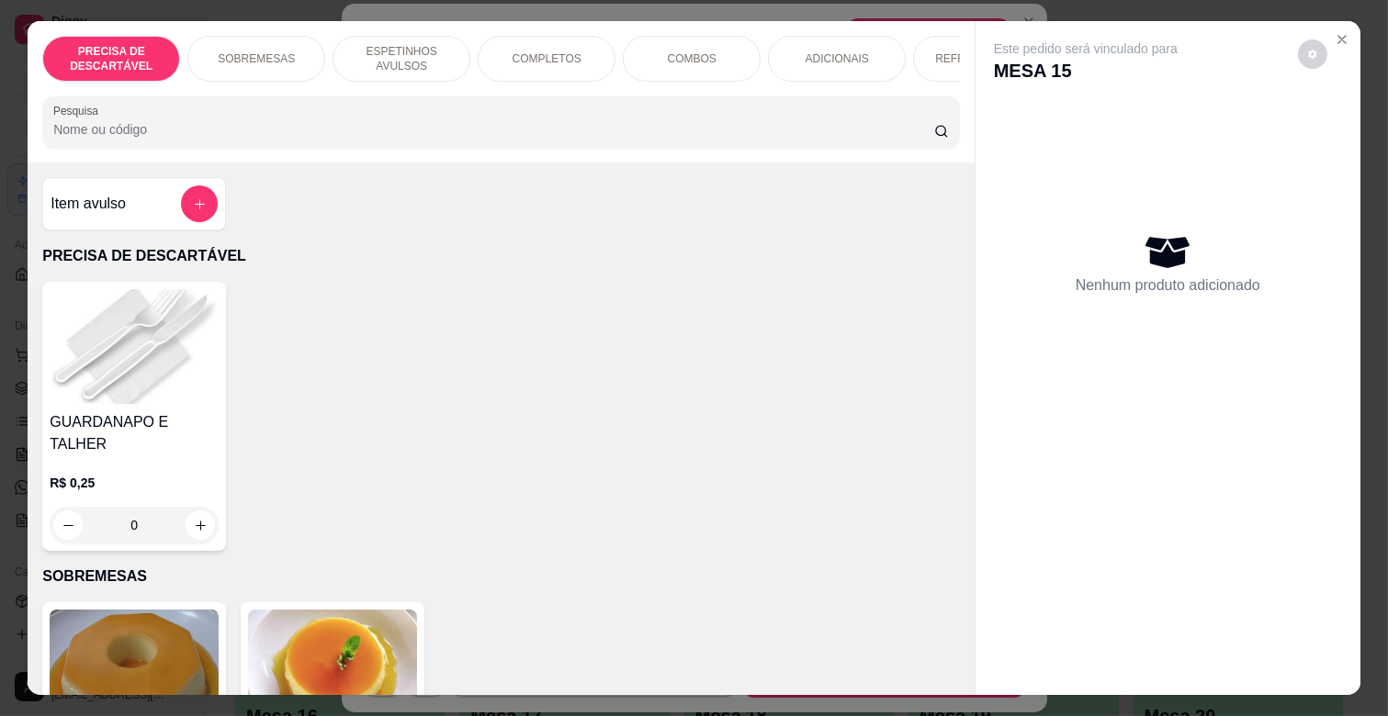
click at [329, 139] on input "Pesquisa" at bounding box center [493, 129] width 881 height 18
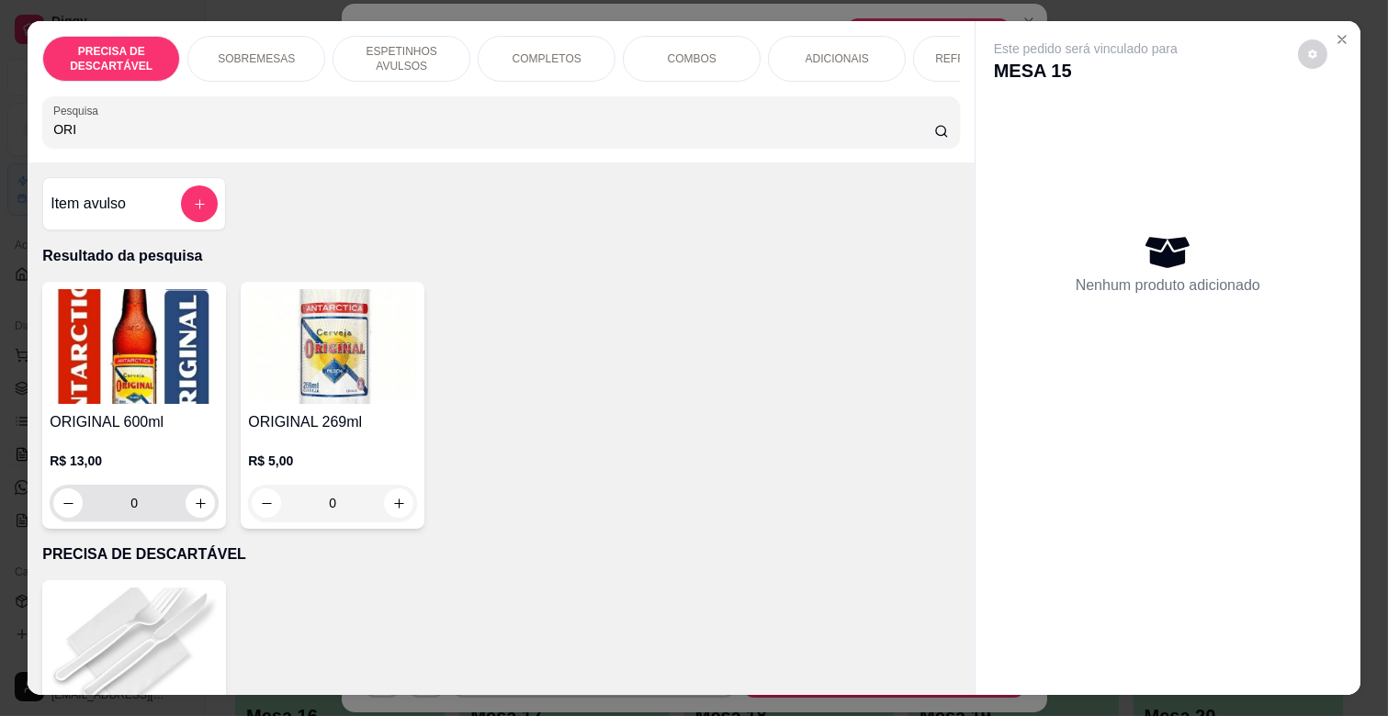
type input "ORI"
click at [198, 511] on icon "increase-product-quantity" at bounding box center [201, 504] width 14 height 14
type input "1"
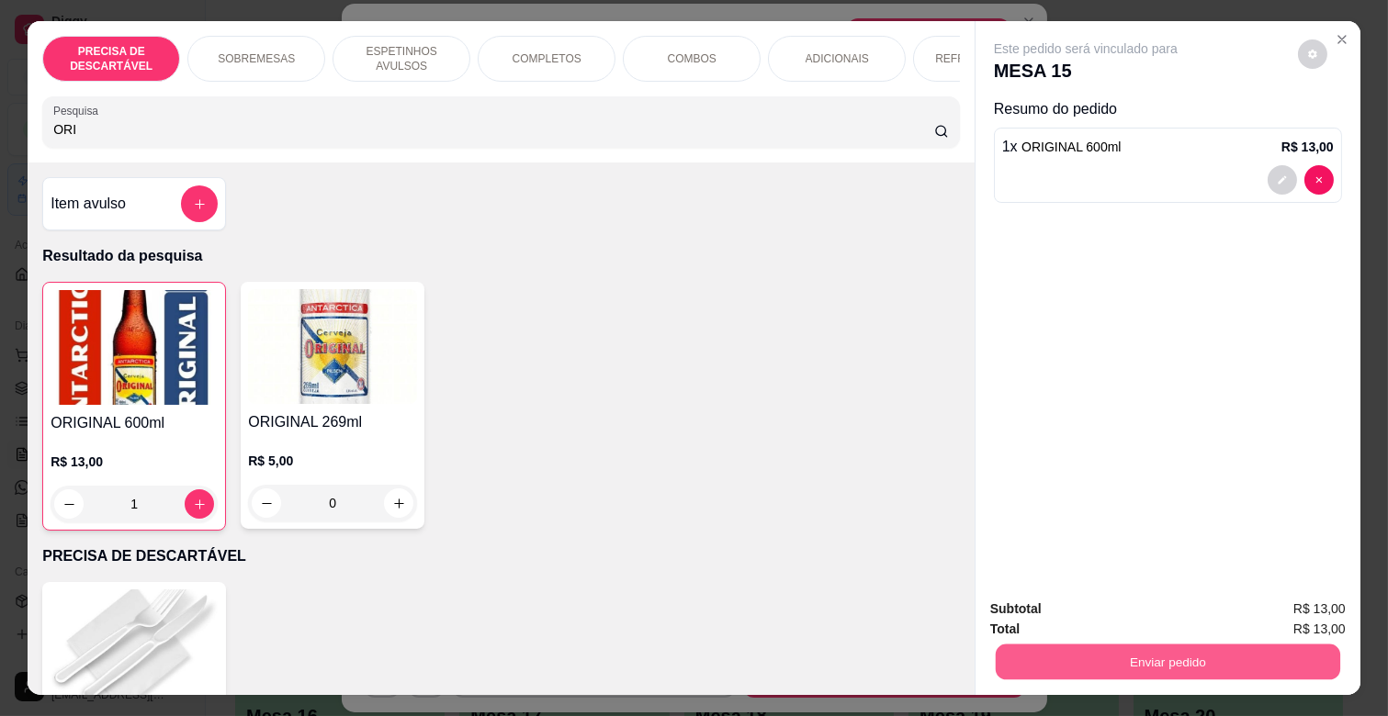
click at [1125, 648] on button "Enviar pedido" at bounding box center [1168, 662] width 344 height 36
click at [1131, 598] on button "Não registrar e enviar pedido" at bounding box center [1107, 608] width 186 height 34
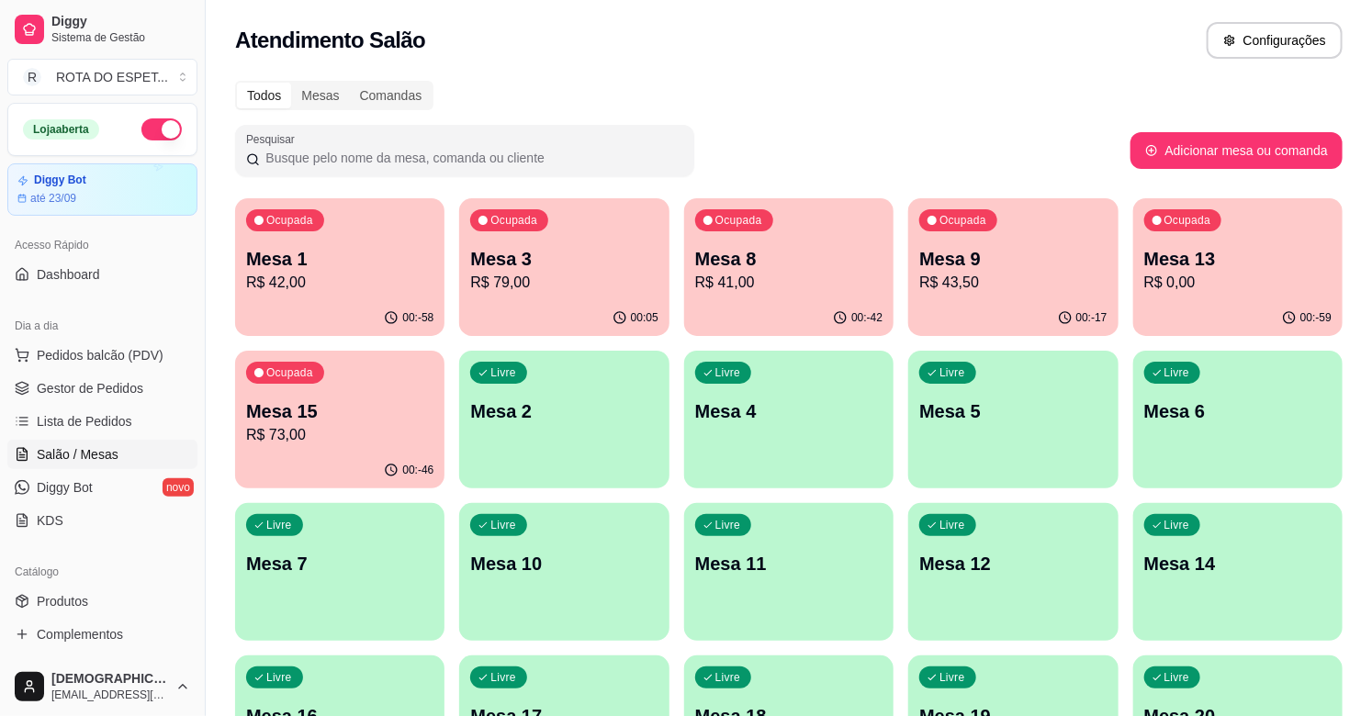
click at [999, 254] on p "Mesa 9" at bounding box center [1012, 259] width 187 height 26
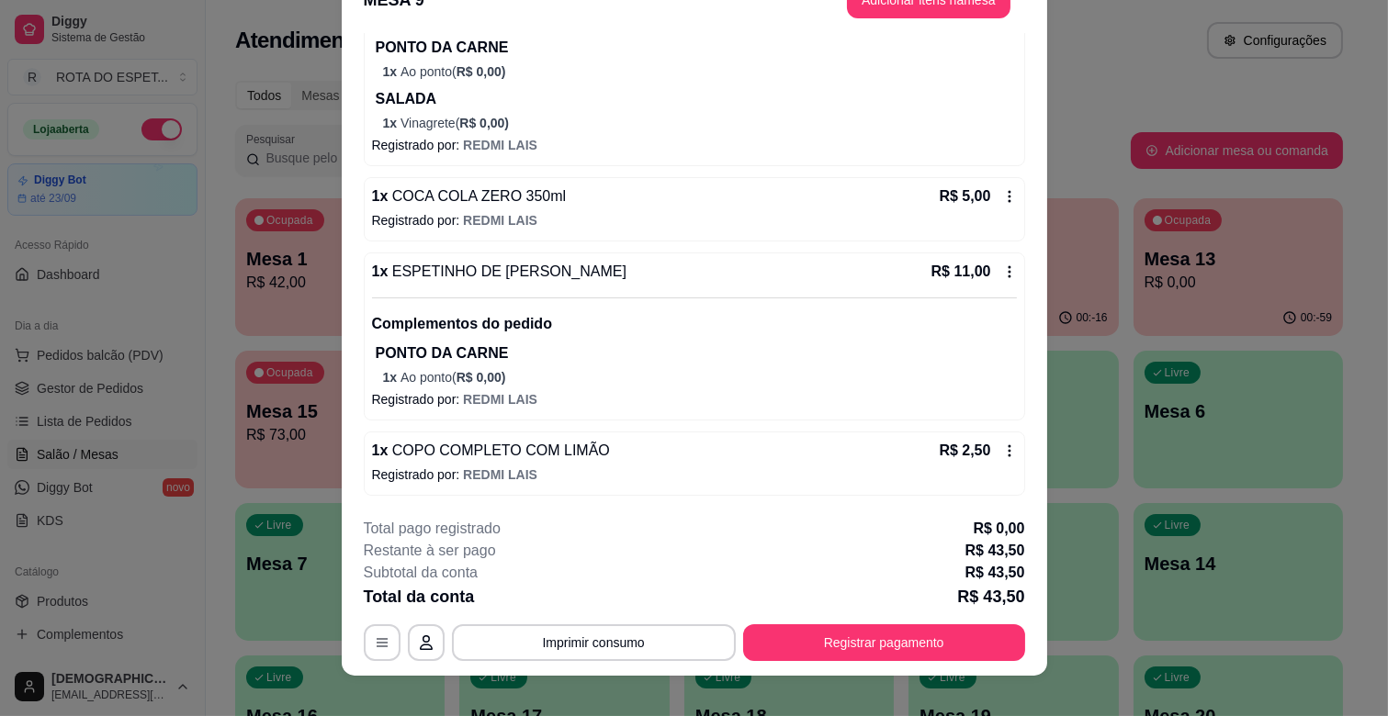
scroll to position [55, 0]
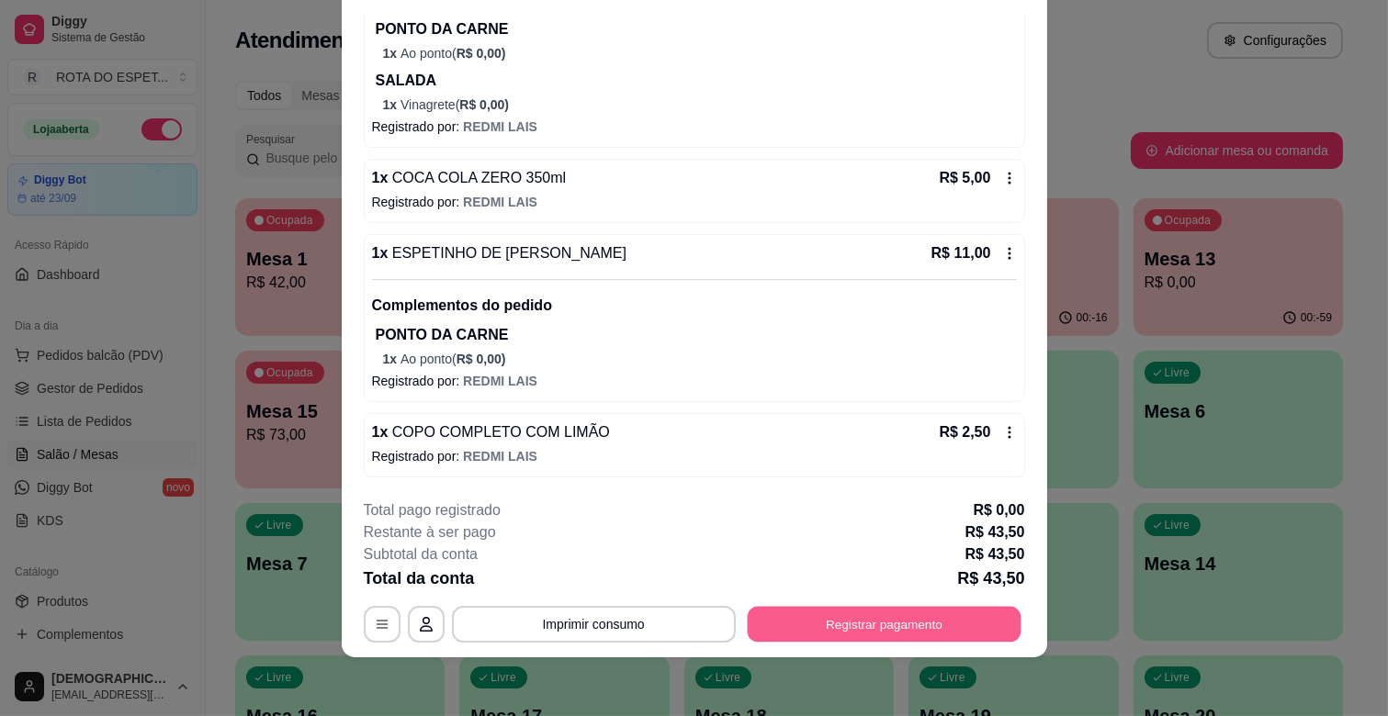
click at [859, 615] on button "Registrar pagamento" at bounding box center [884, 625] width 274 height 36
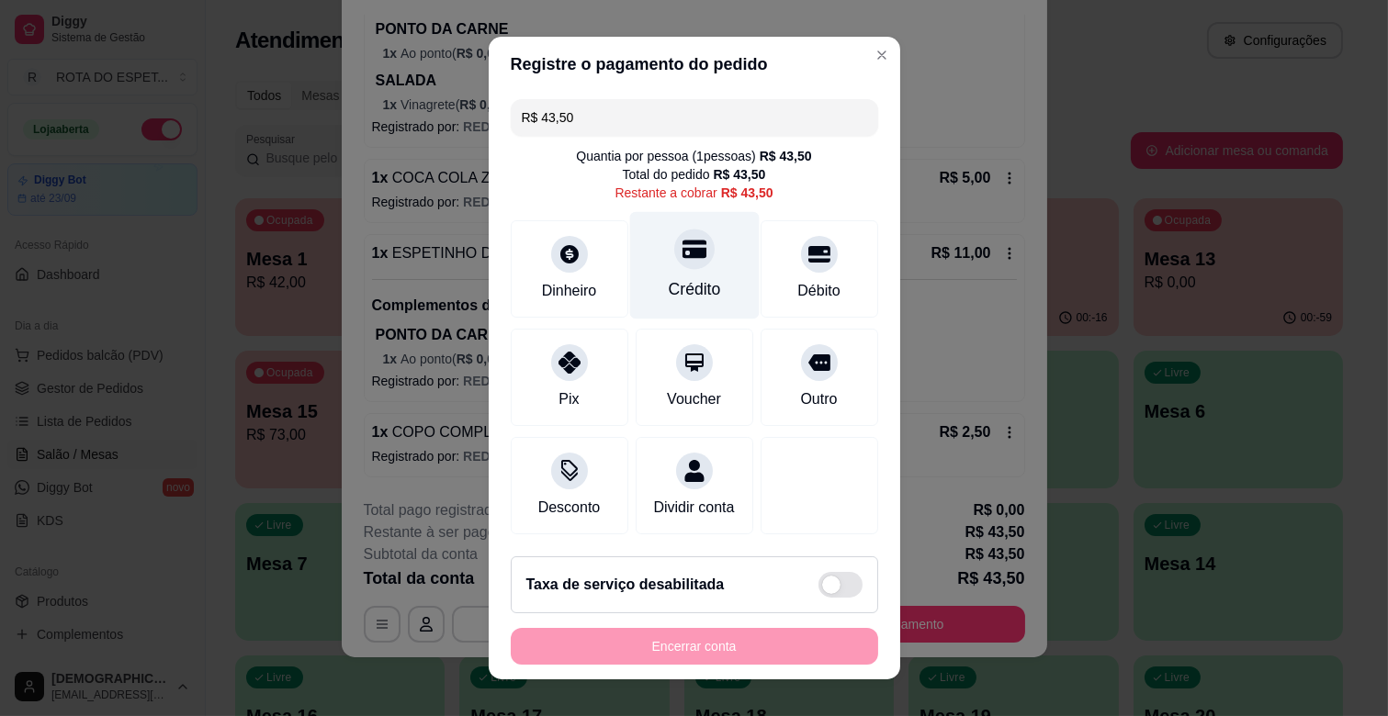
click at [674, 240] on div at bounding box center [694, 249] width 40 height 40
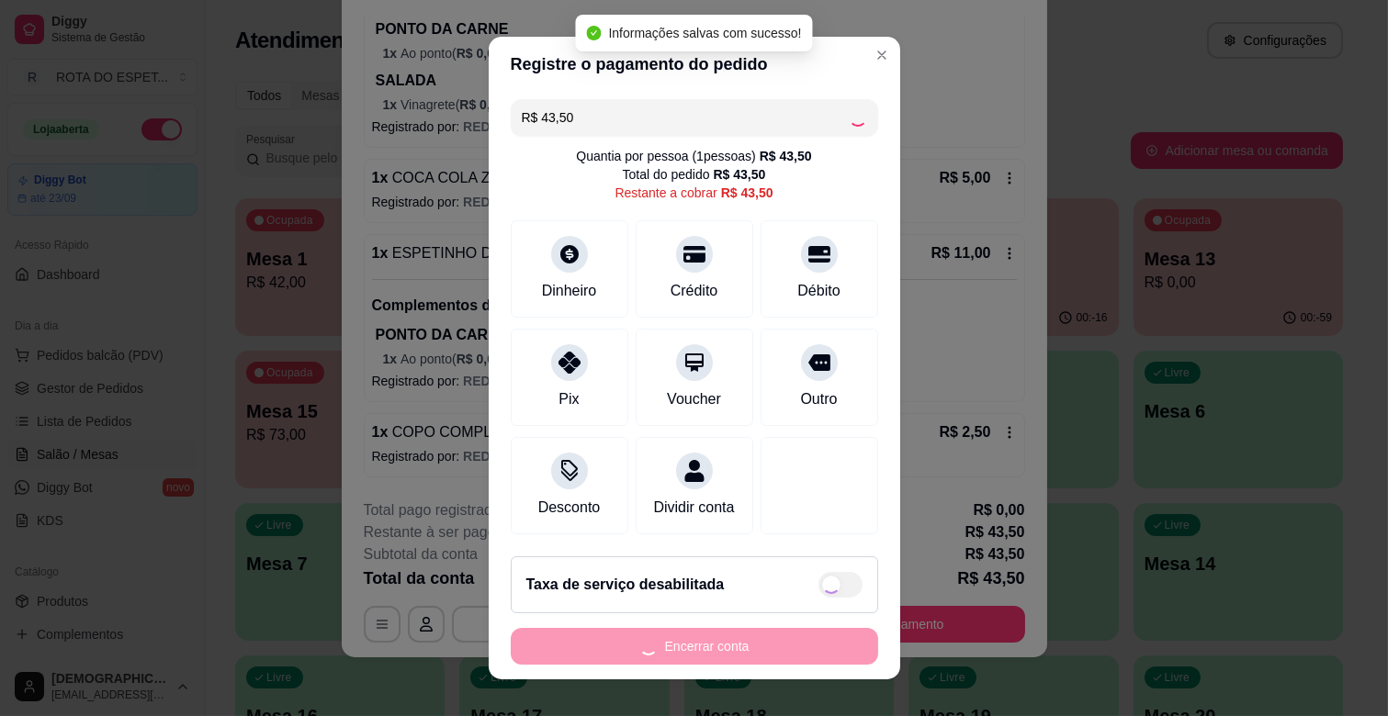
type input "R$ 0,00"
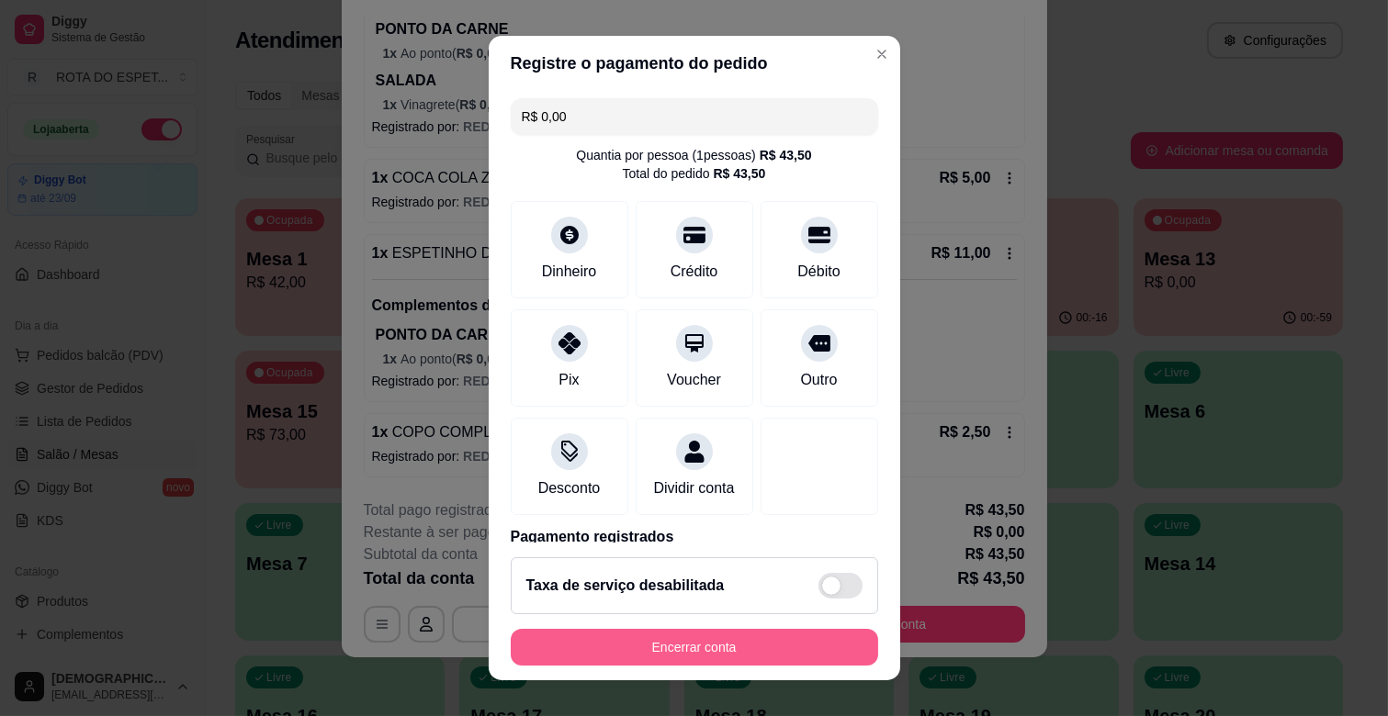
click at [703, 653] on button "Encerrar conta" at bounding box center [694, 647] width 367 height 37
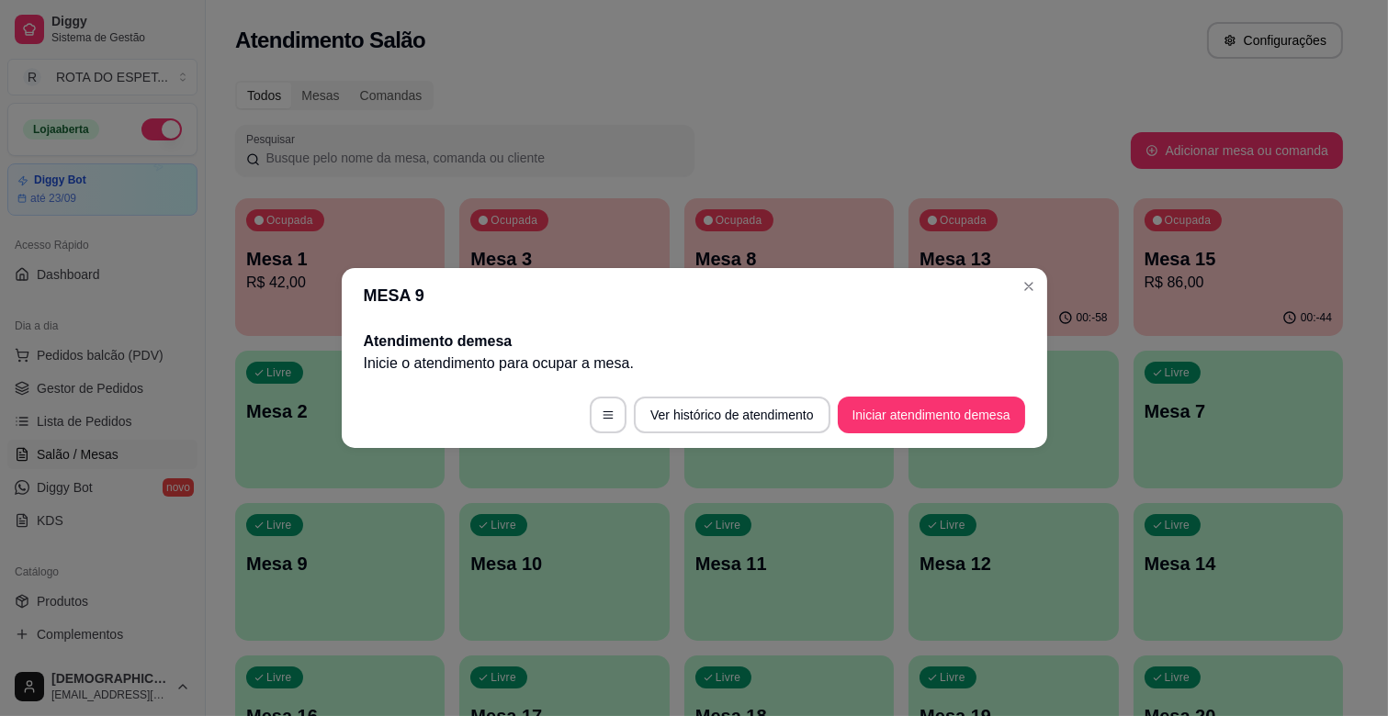
scroll to position [0, 0]
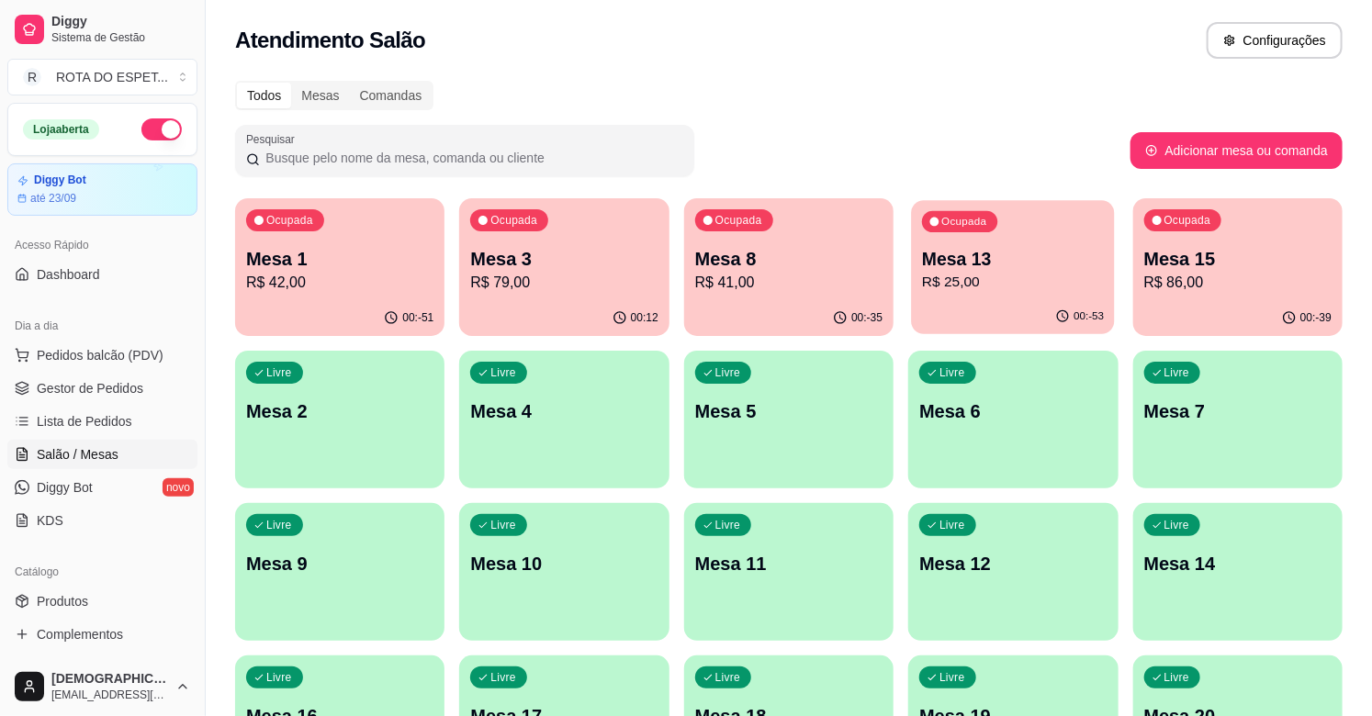
click at [998, 272] on p "R$ 25,00" at bounding box center [1013, 282] width 182 height 21
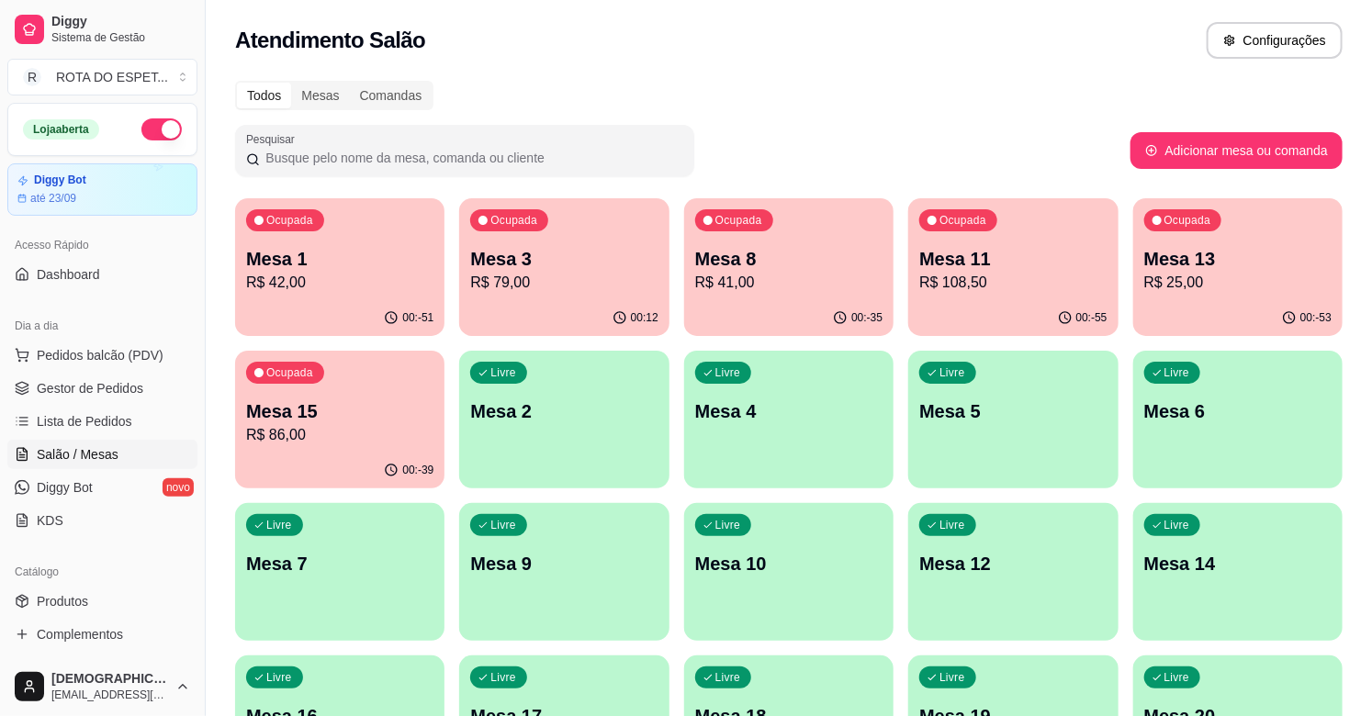
click at [777, 276] on p "R$ 41,00" at bounding box center [788, 283] width 187 height 22
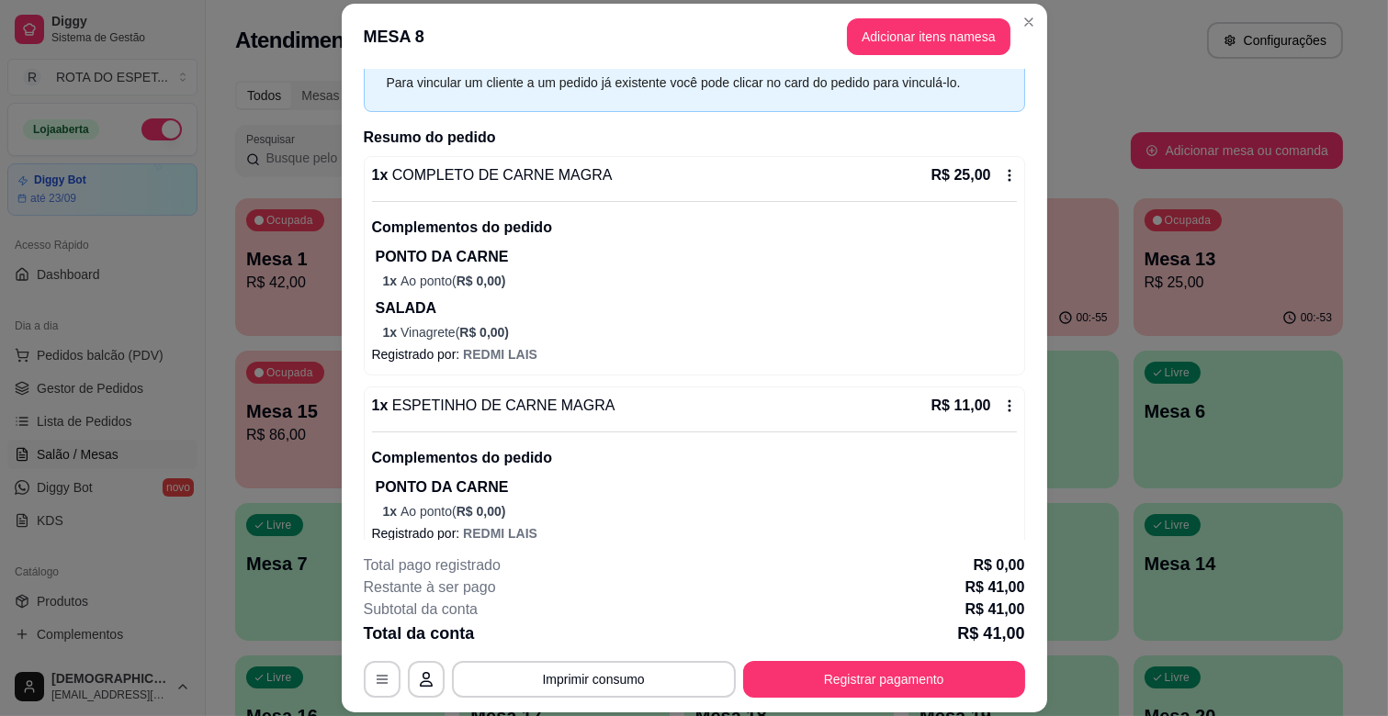
scroll to position [185, 0]
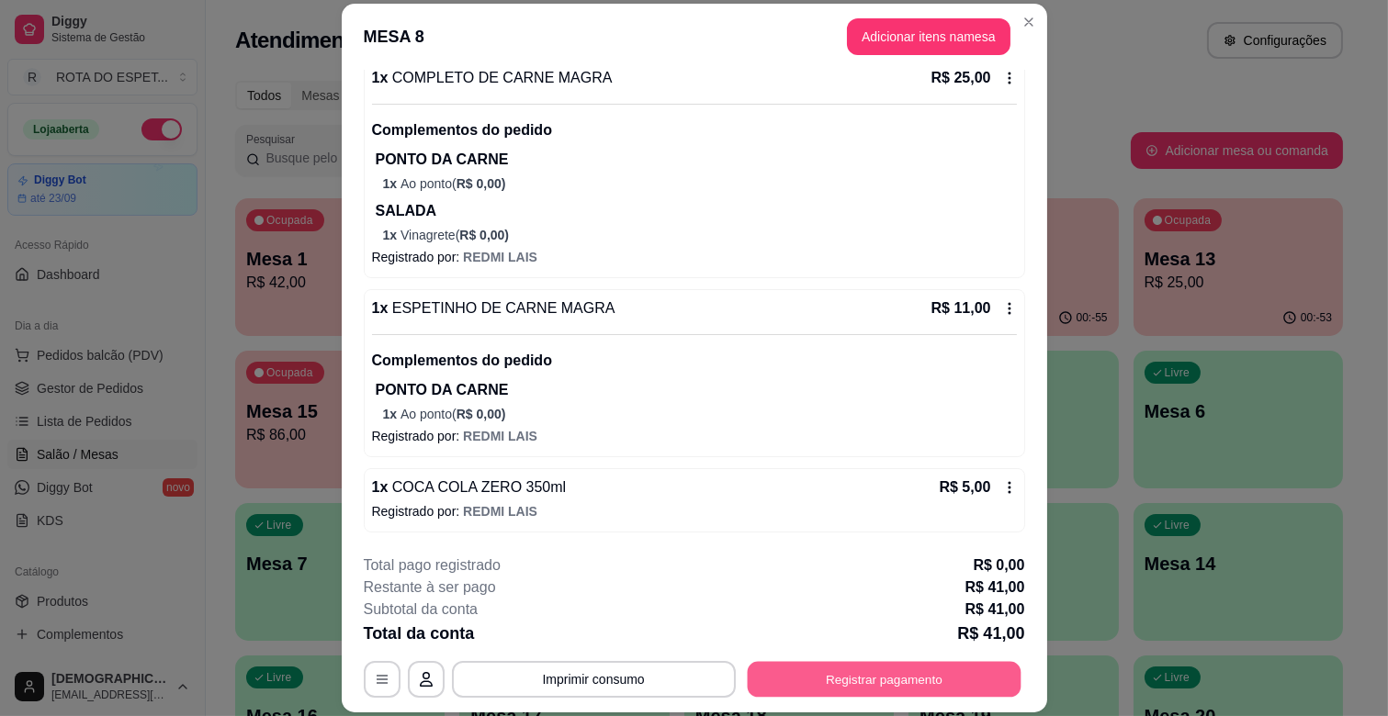
click at [871, 662] on button "Registrar pagamento" at bounding box center [884, 680] width 274 height 36
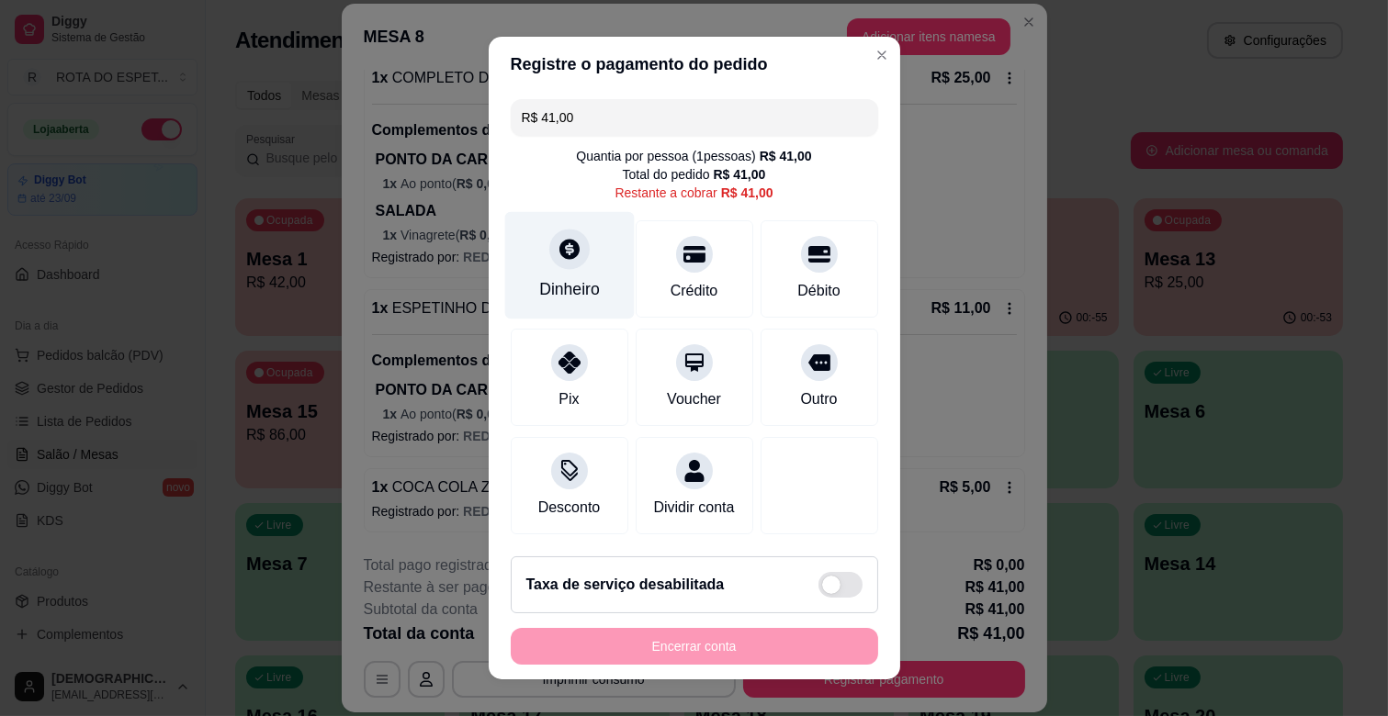
click at [564, 288] on div "Dinheiro" at bounding box center [569, 289] width 61 height 24
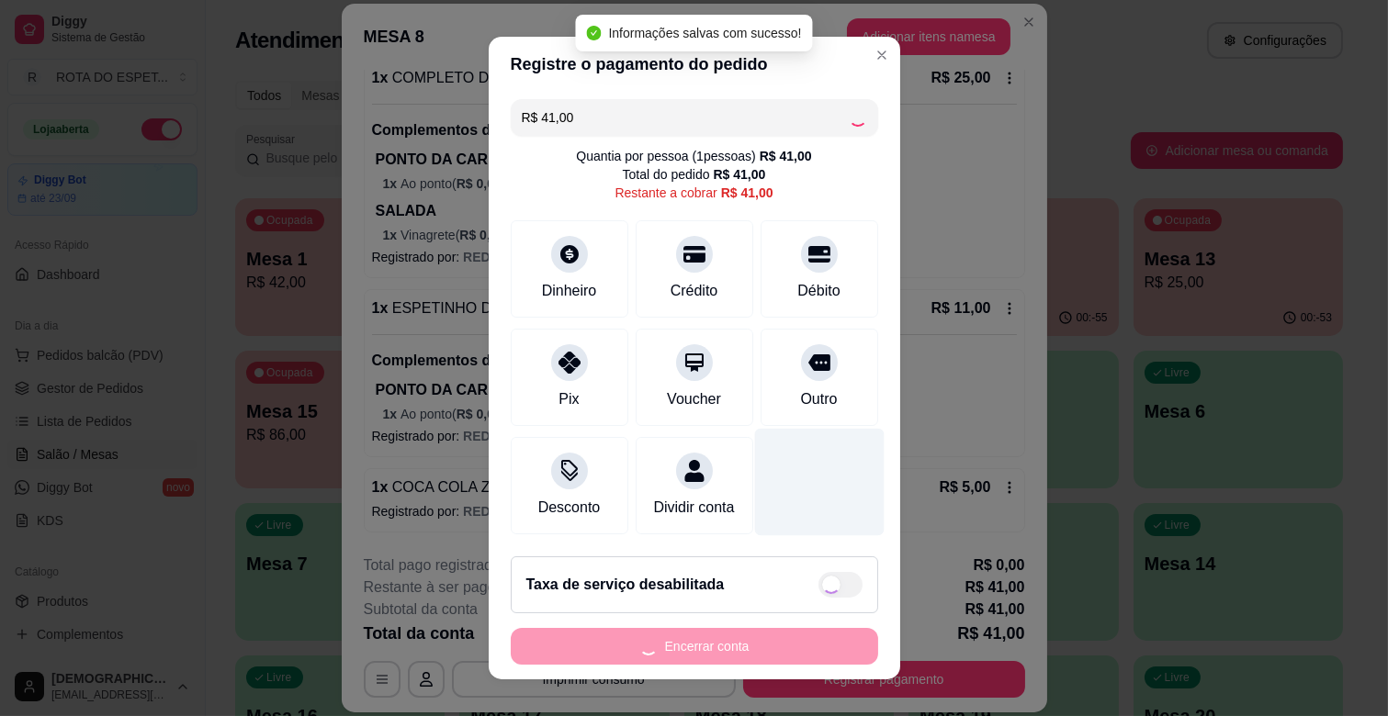
type input "R$ 0,00"
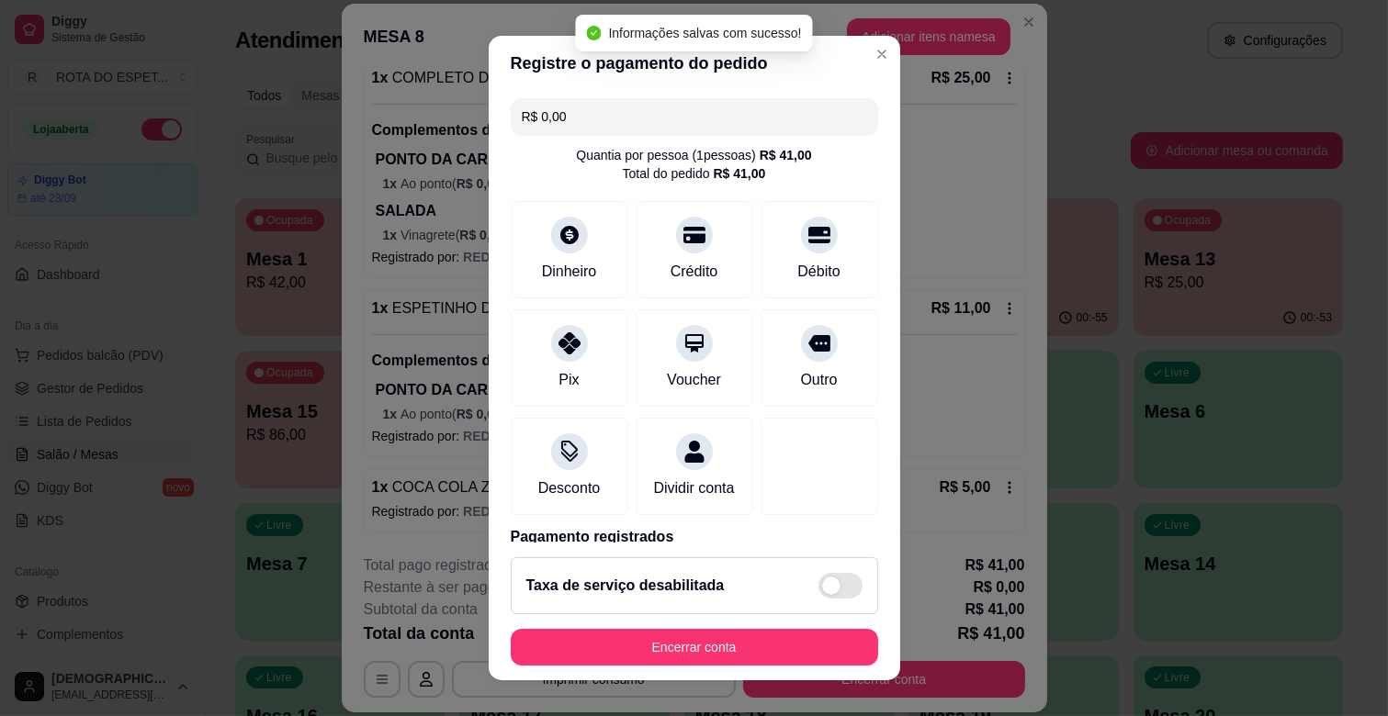
scroll to position [97, 0]
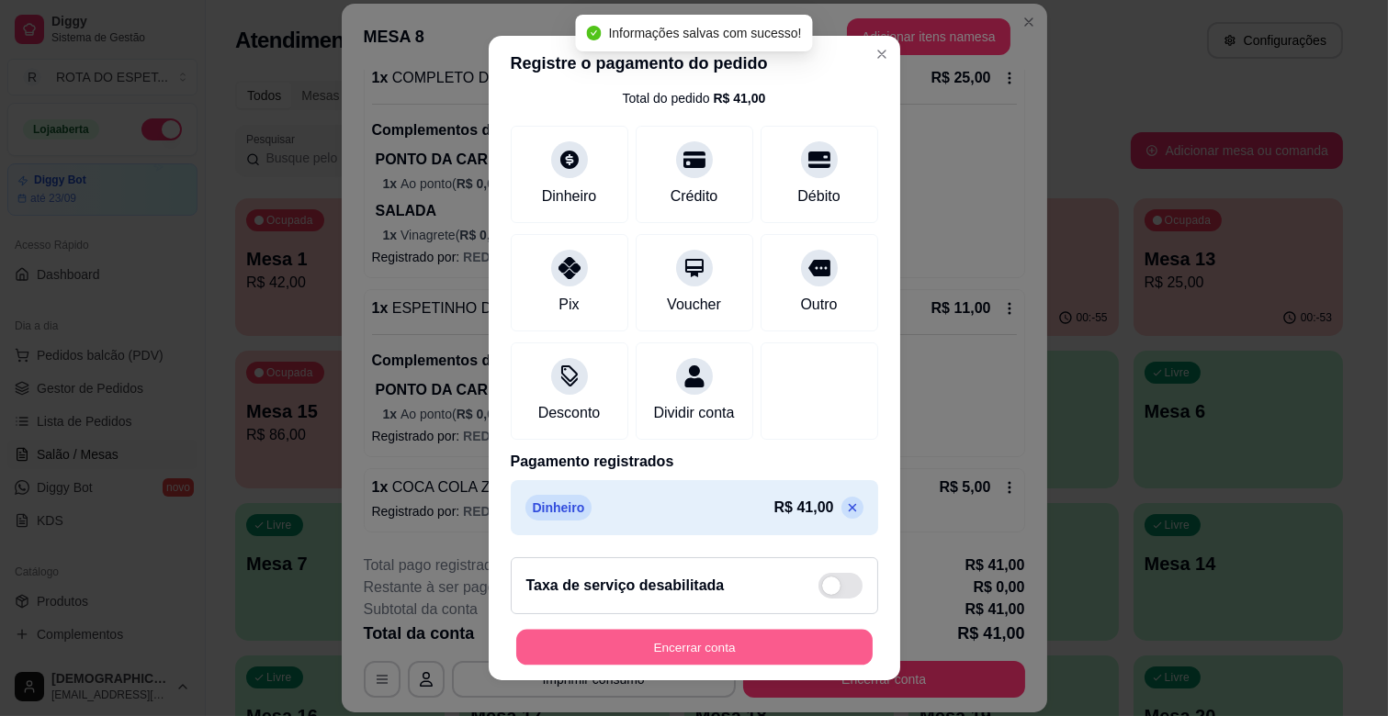
click at [740, 650] on button "Encerrar conta" at bounding box center [694, 648] width 356 height 36
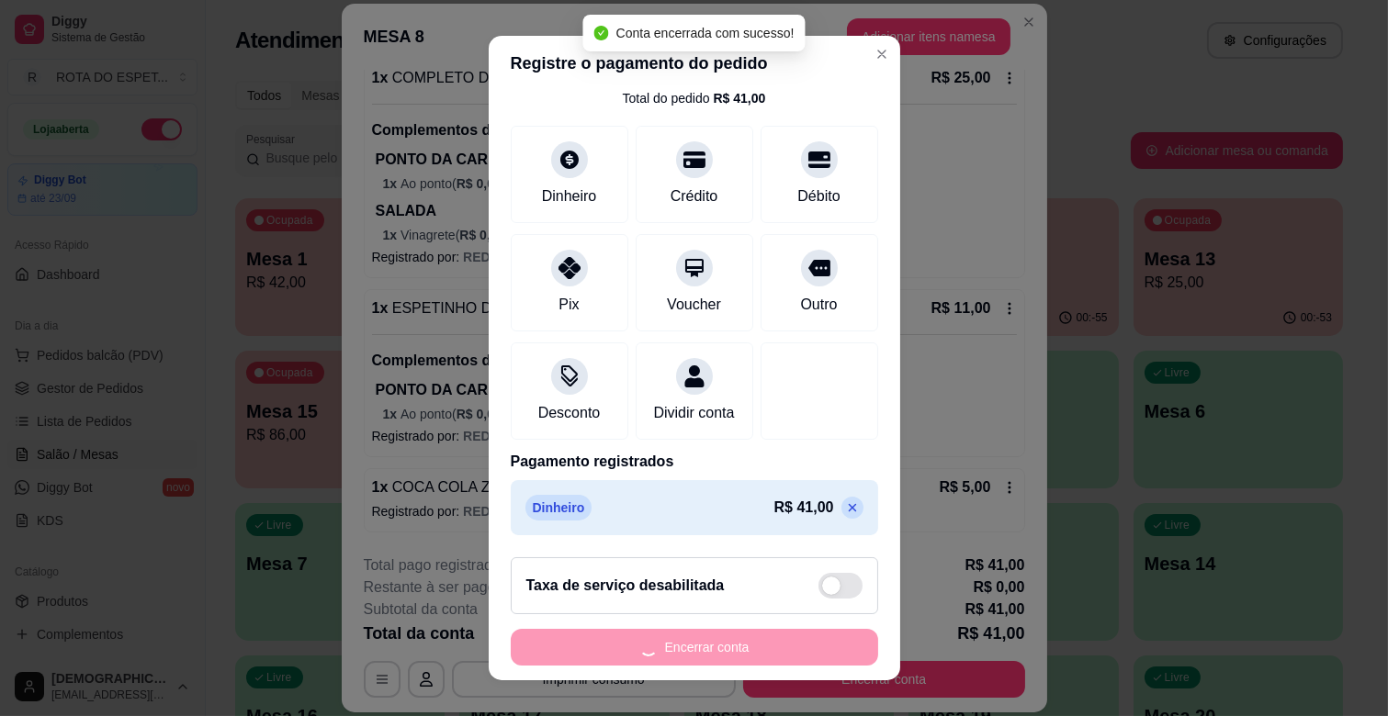
scroll to position [0, 0]
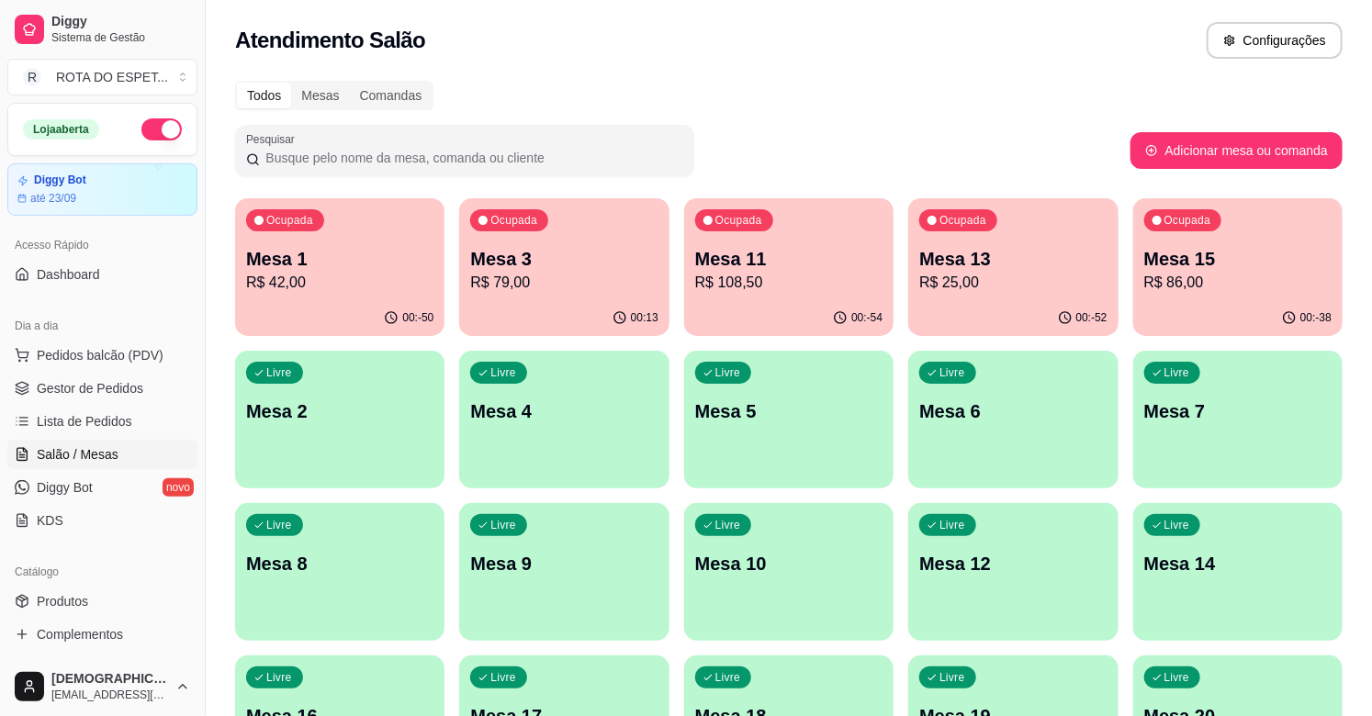
click at [1030, 312] on div "00:-52" at bounding box center [1012, 318] width 209 height 36
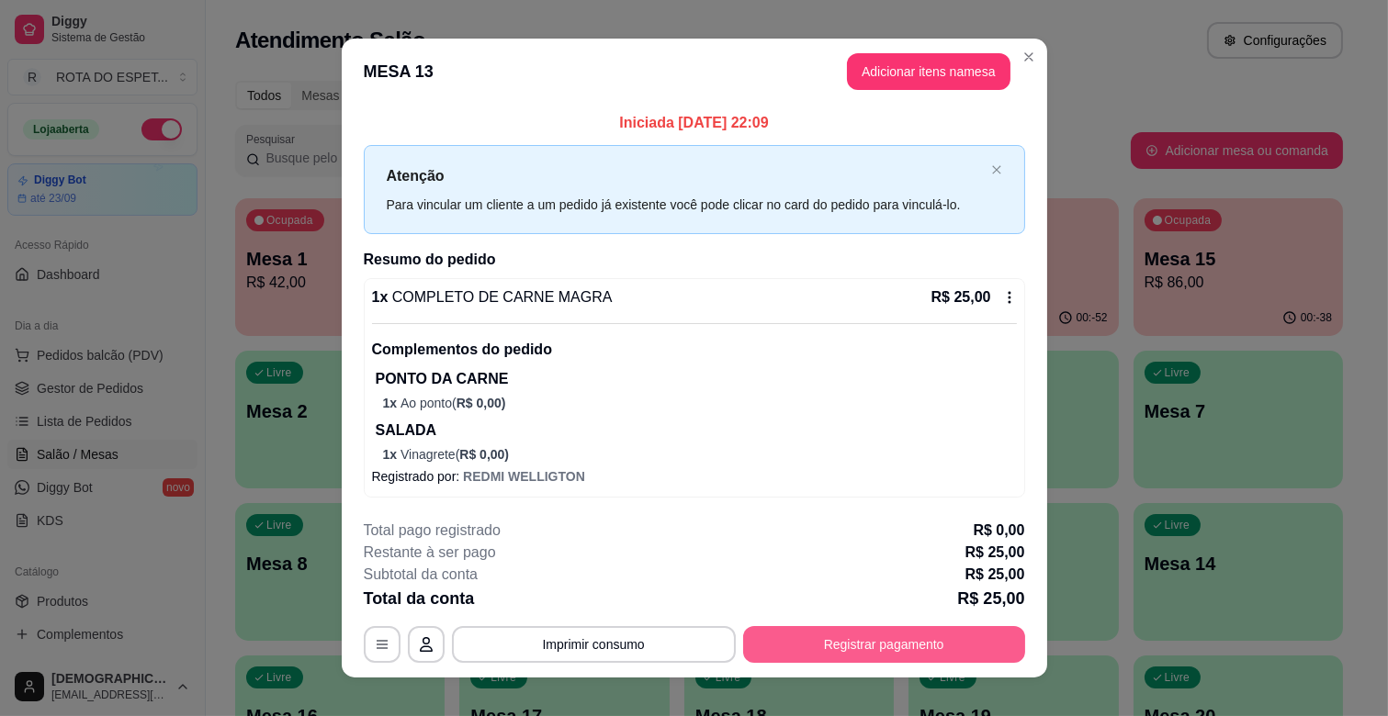
click at [923, 641] on button "Registrar pagamento" at bounding box center [884, 644] width 282 height 37
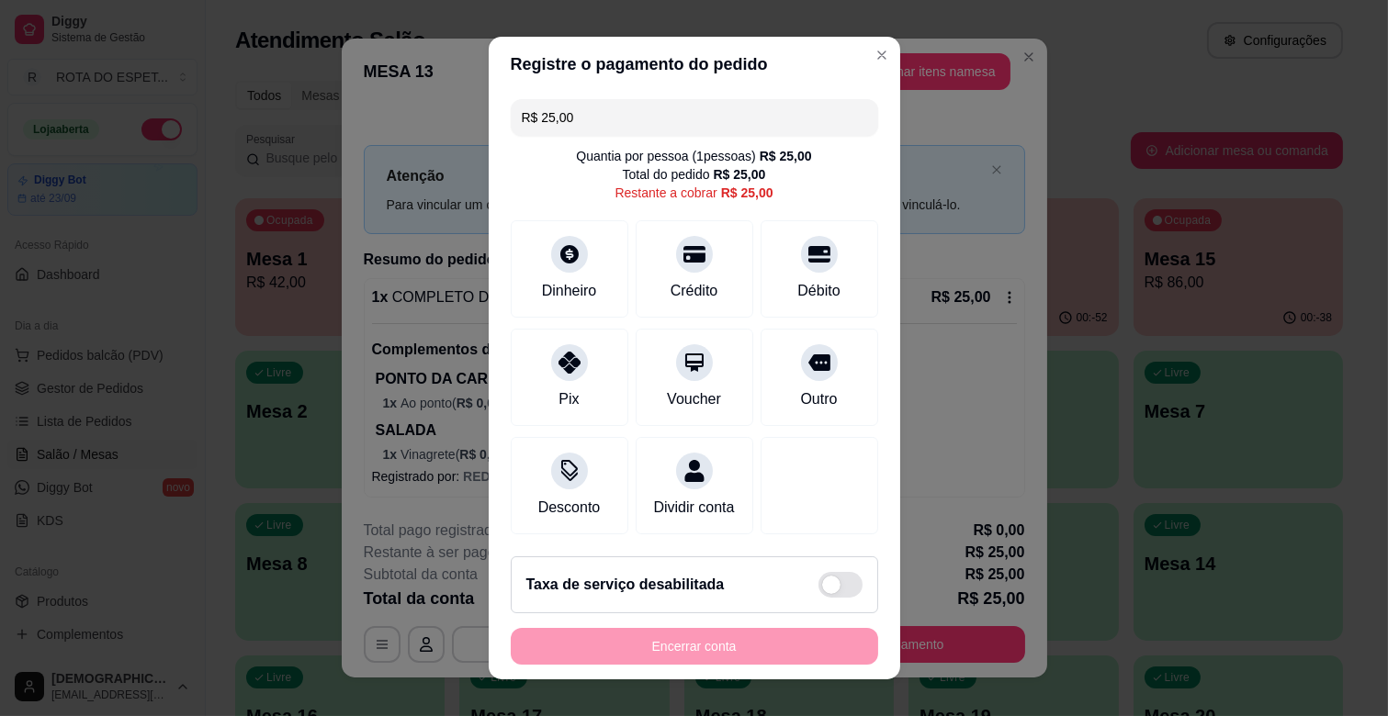
scroll to position [20, 0]
click at [675, 277] on div "Crédito" at bounding box center [694, 289] width 52 height 24
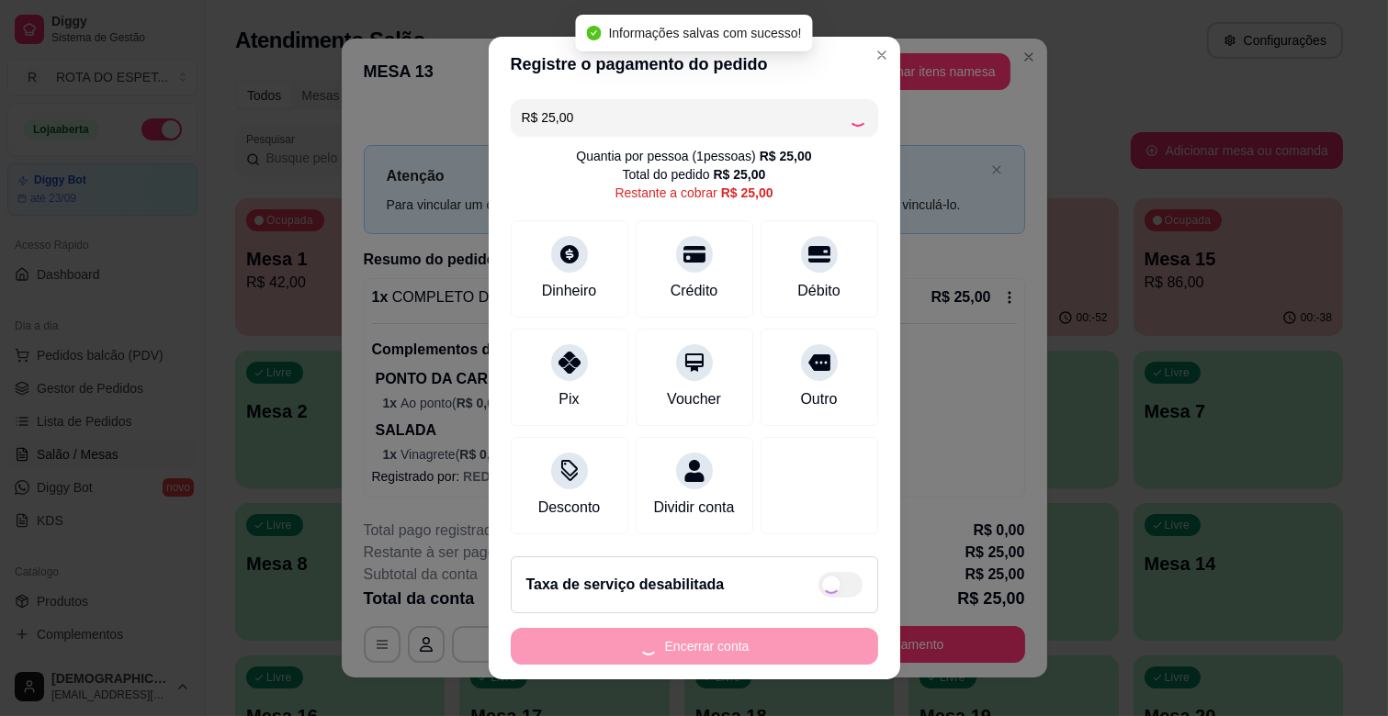
scroll to position [23, 0]
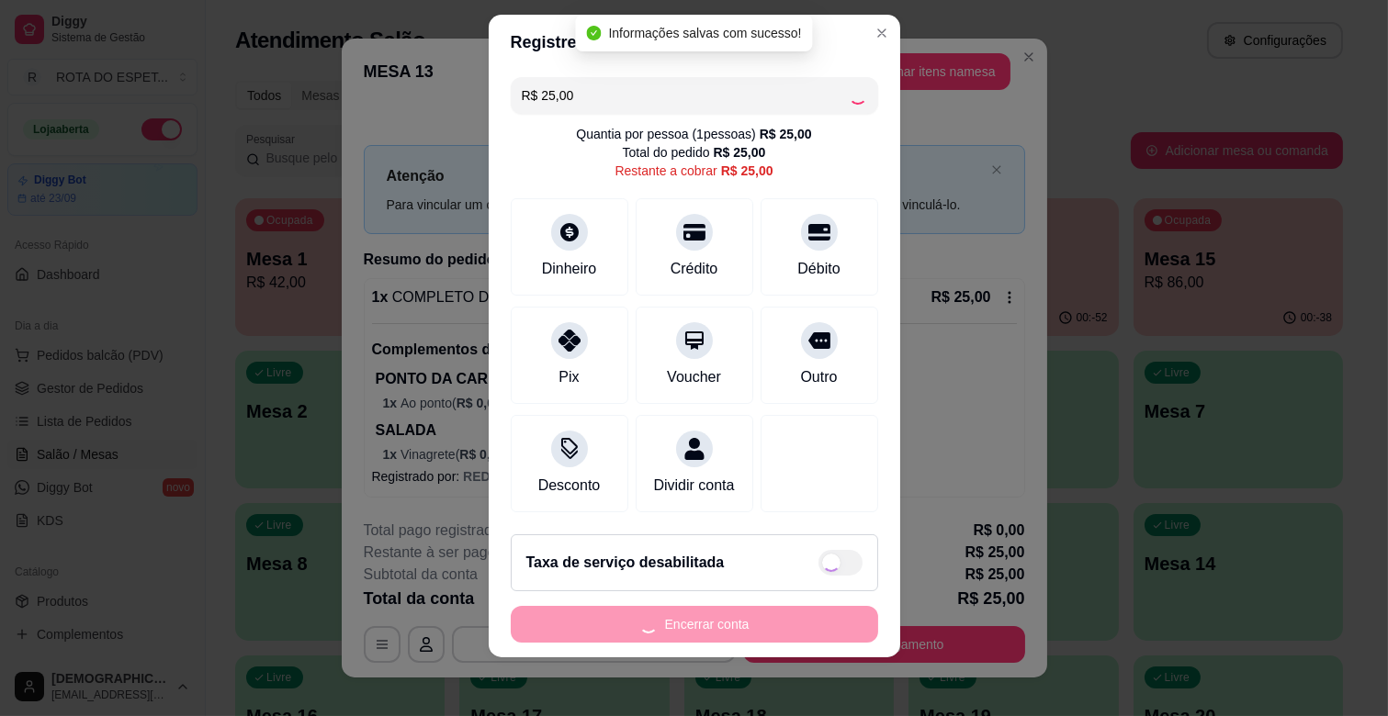
type input "R$ 0,00"
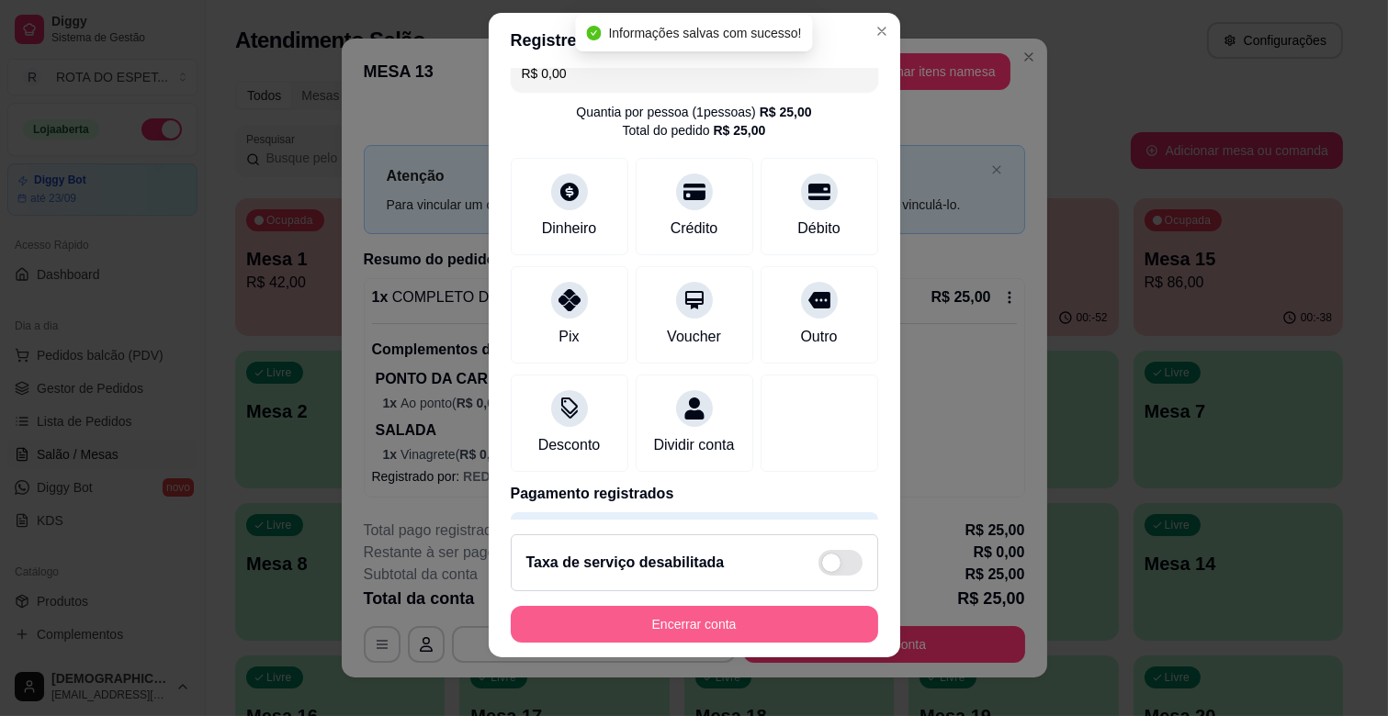
click at [750, 618] on button "Encerrar conta" at bounding box center [694, 624] width 367 height 37
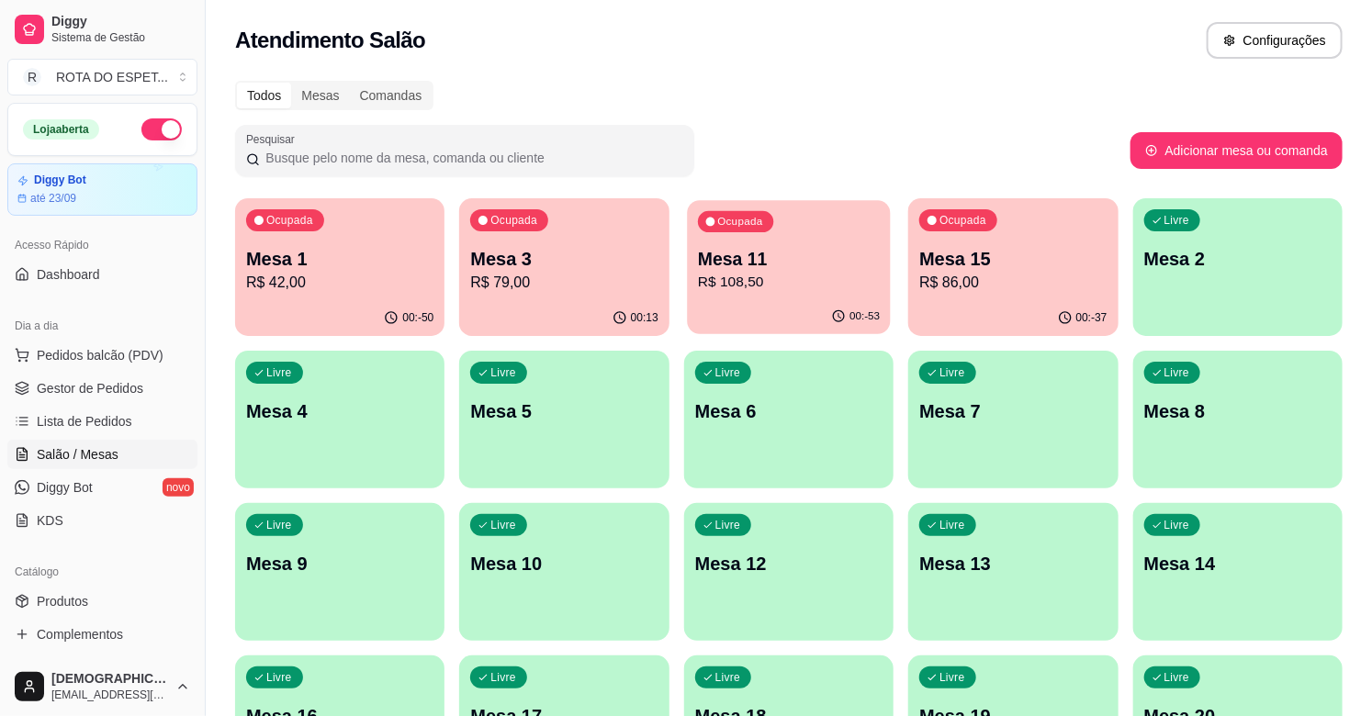
click at [824, 290] on p "R$ 108,50" at bounding box center [789, 282] width 182 height 21
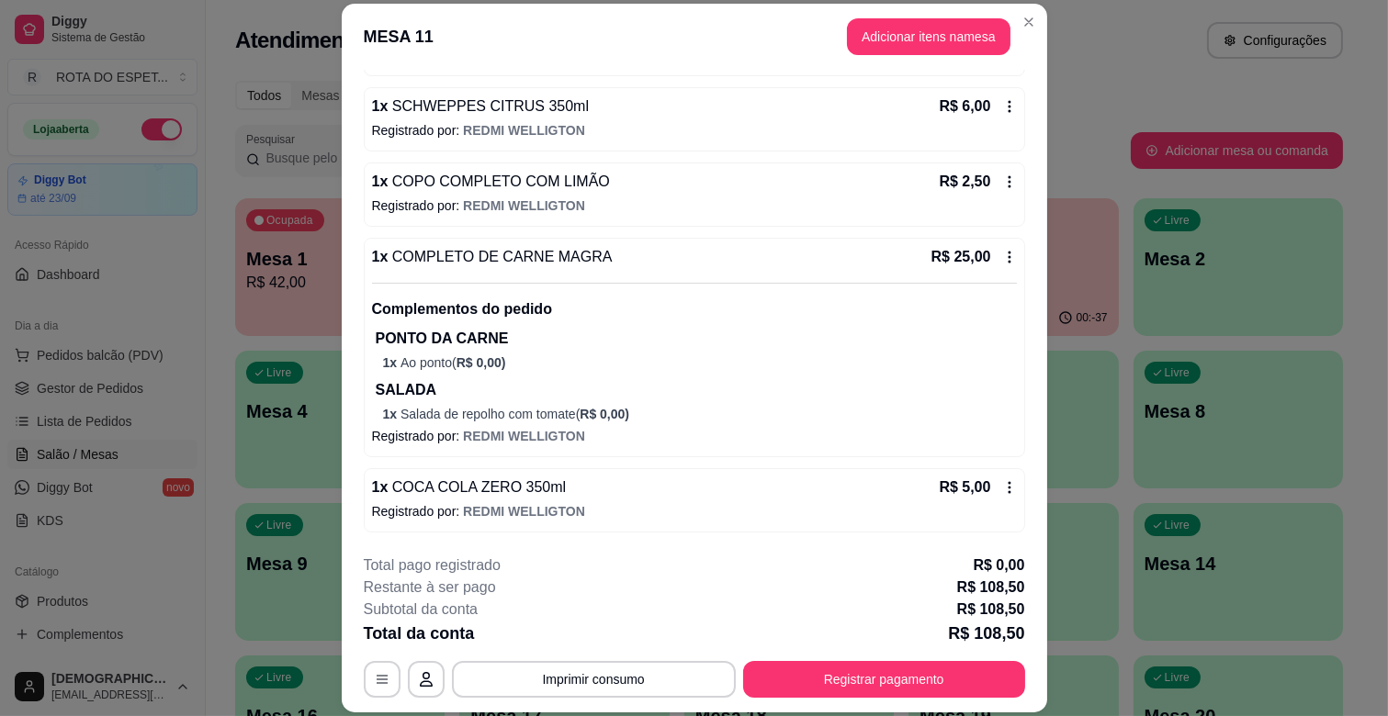
scroll to position [593, 0]
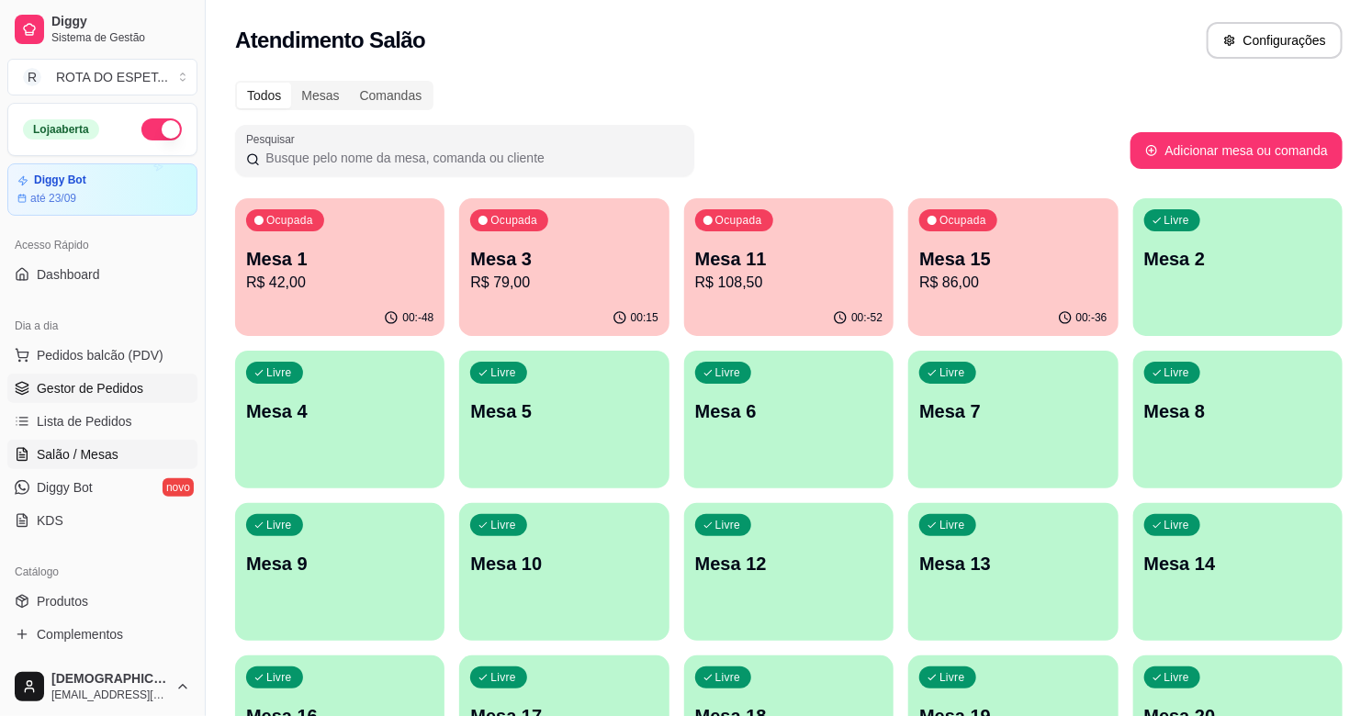
click at [94, 387] on span "Gestor de Pedidos" at bounding box center [90, 388] width 107 height 18
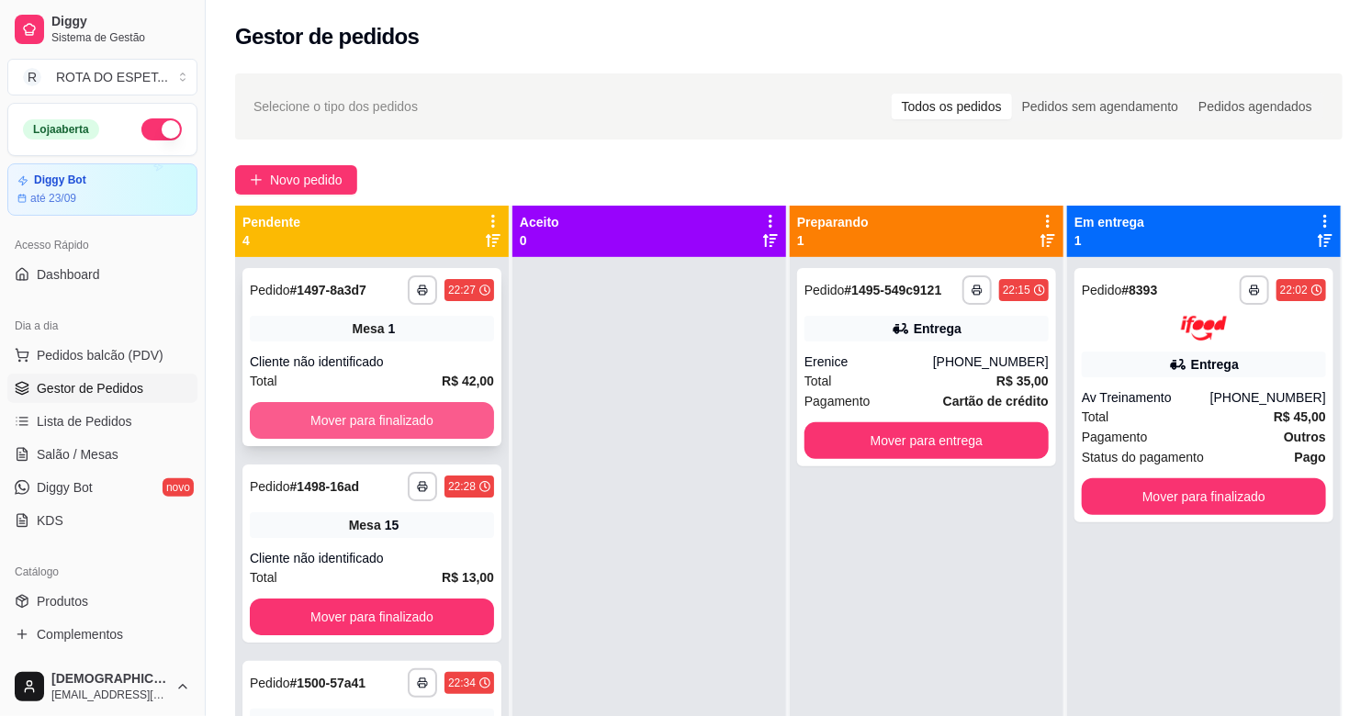
click at [439, 425] on button "Mover para finalizado" at bounding box center [372, 420] width 244 height 37
click at [416, 417] on button "Mover para finalizado" at bounding box center [371, 421] width 237 height 36
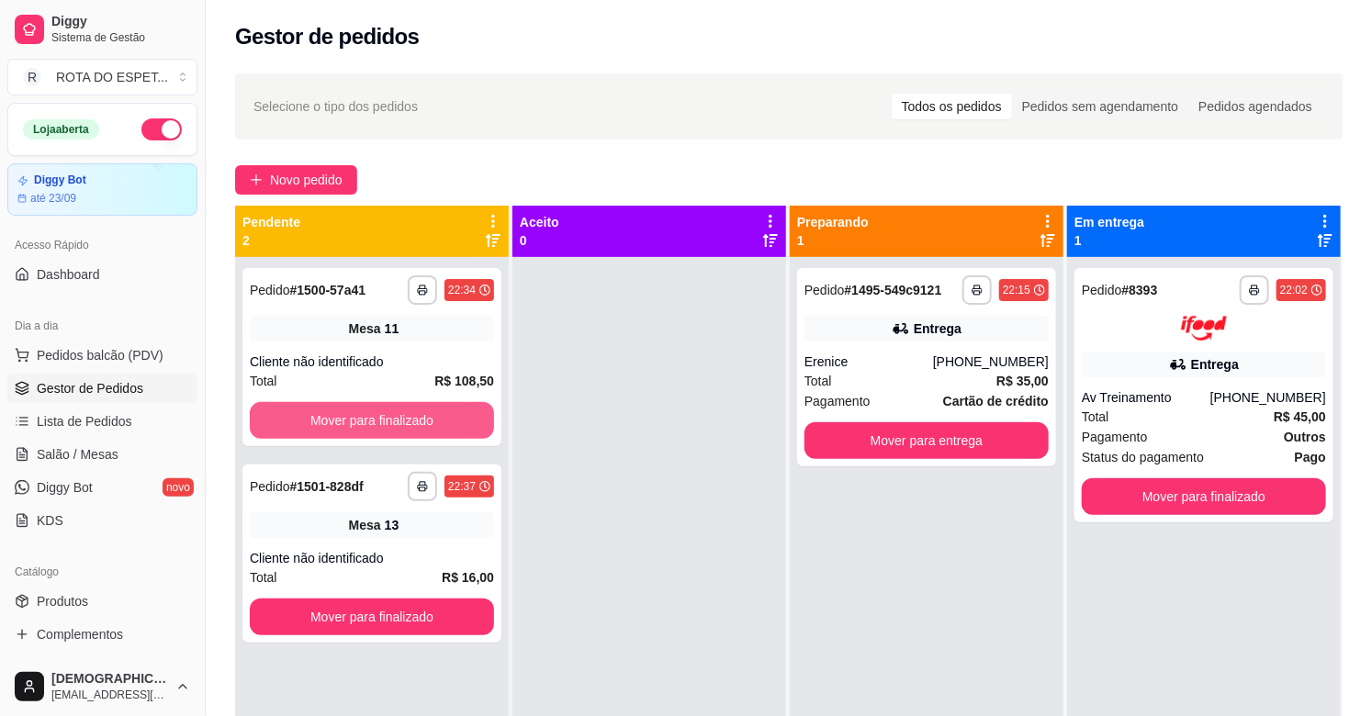
click at [416, 417] on button "Mover para finalizado" at bounding box center [372, 420] width 244 height 37
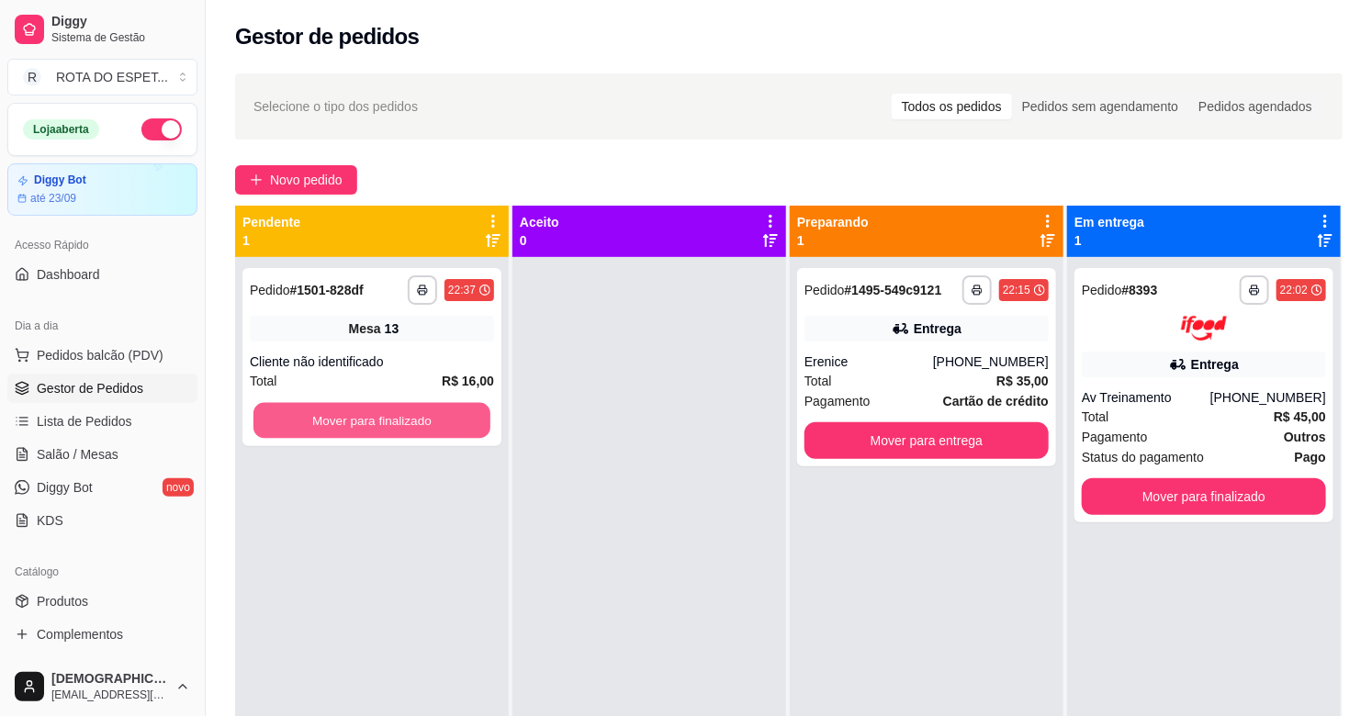
click at [416, 417] on button "Mover para finalizado" at bounding box center [371, 421] width 237 height 36
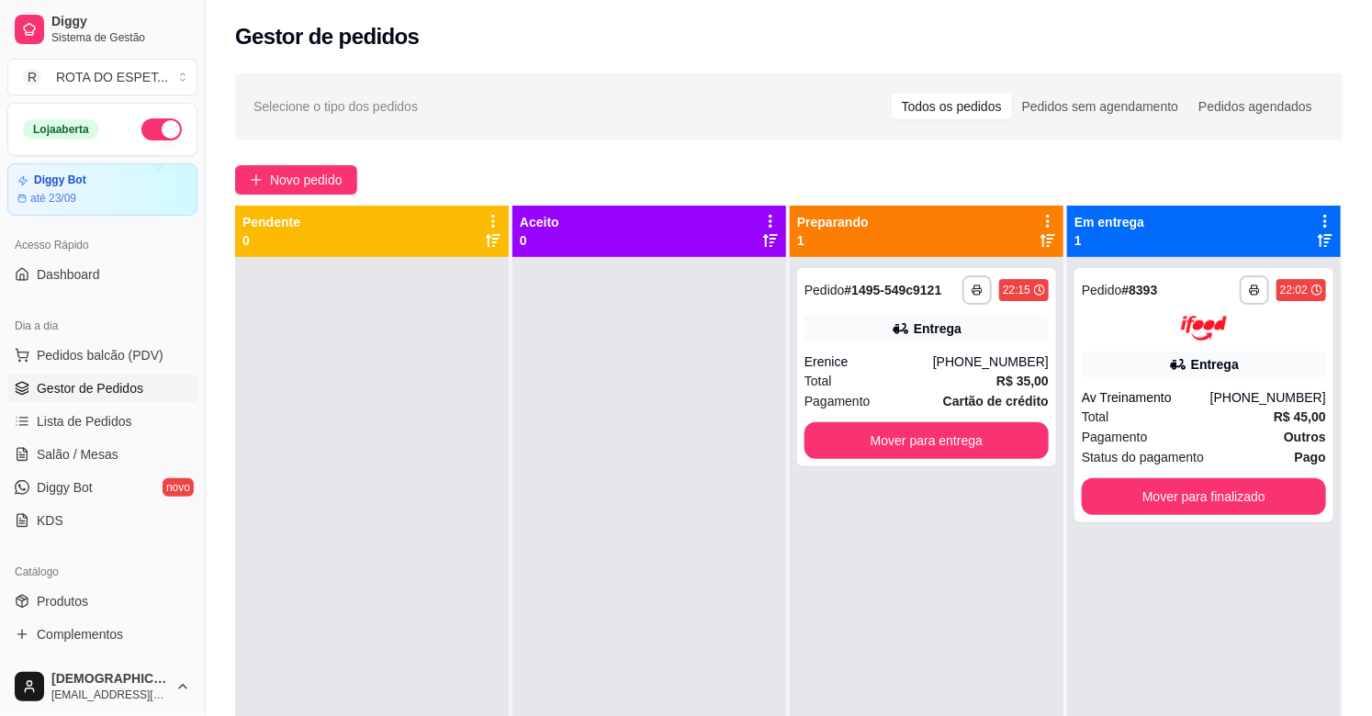
click at [658, 611] on div at bounding box center [649, 615] width 274 height 716
click at [875, 452] on button "Mover para entrega" at bounding box center [927, 440] width 244 height 37
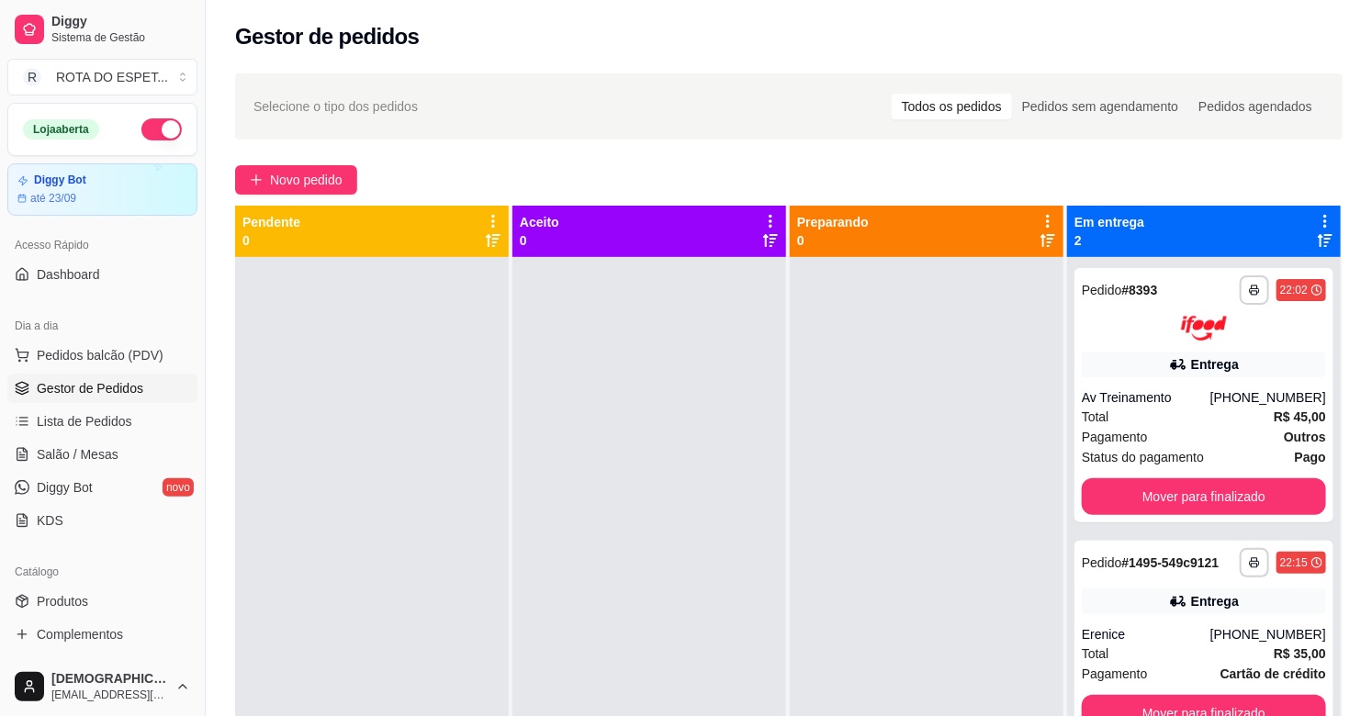
click at [565, 616] on div at bounding box center [649, 615] width 274 height 716
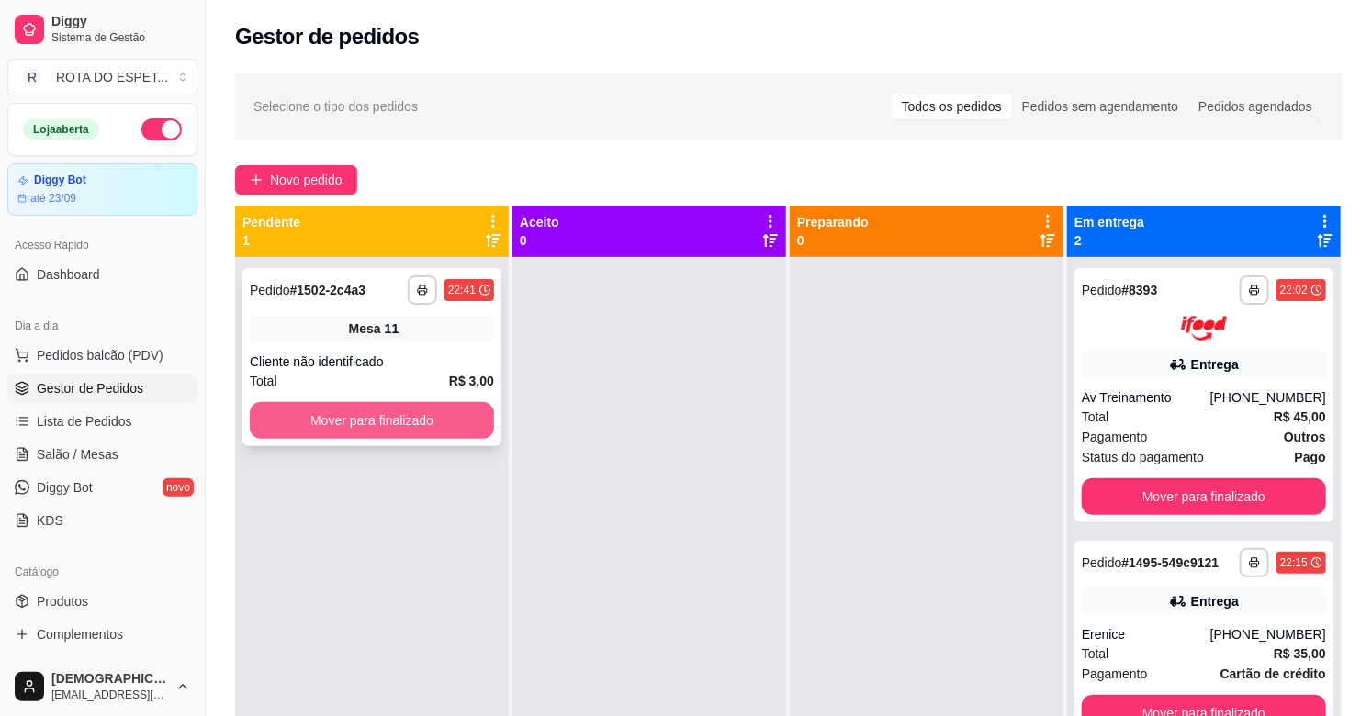
click at [437, 409] on button "Mover para finalizado" at bounding box center [372, 420] width 244 height 37
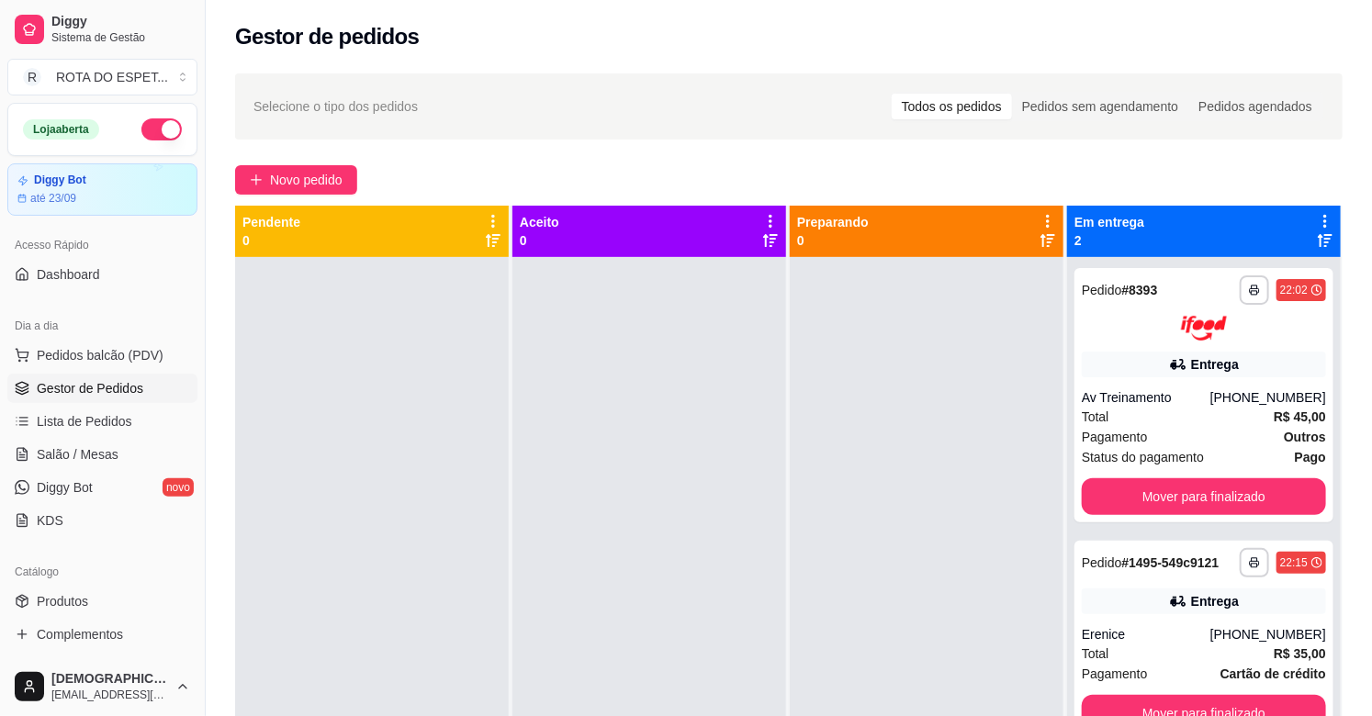
click at [593, 621] on div at bounding box center [649, 615] width 274 height 716
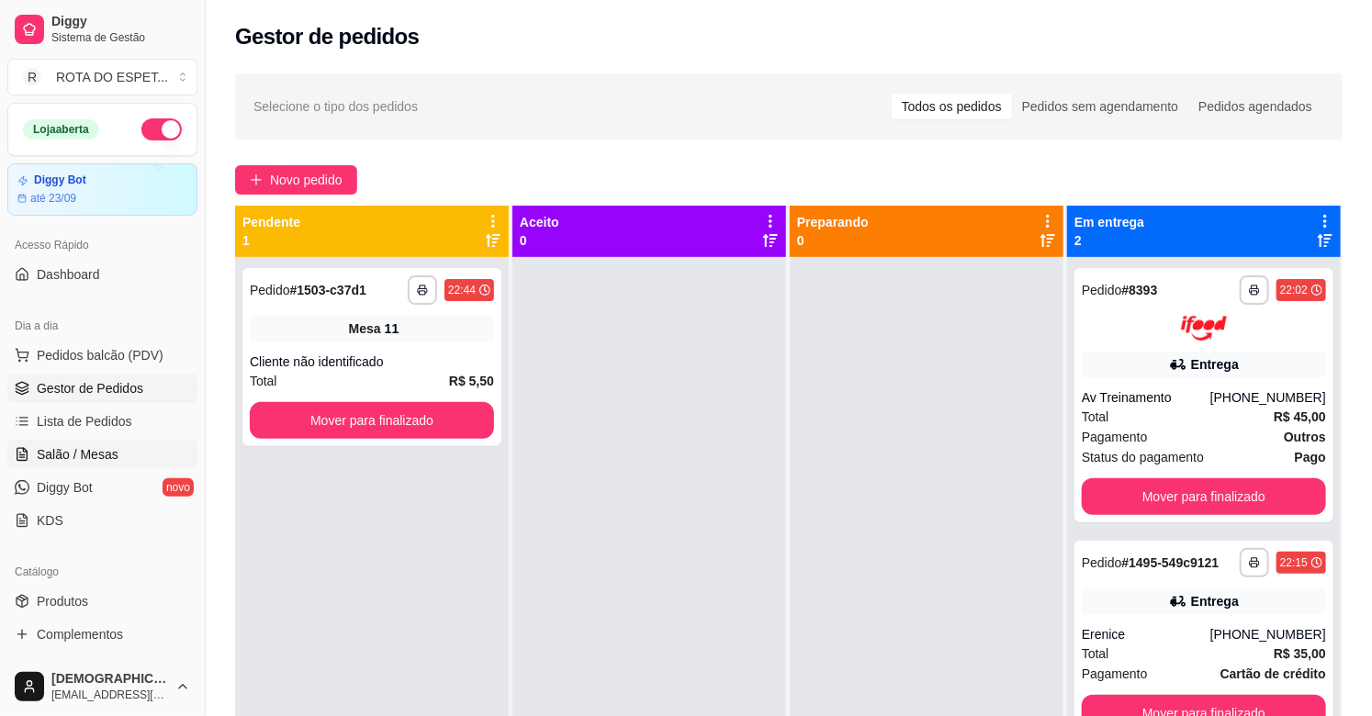
click at [126, 459] on link "Salão / Mesas" at bounding box center [102, 454] width 190 height 29
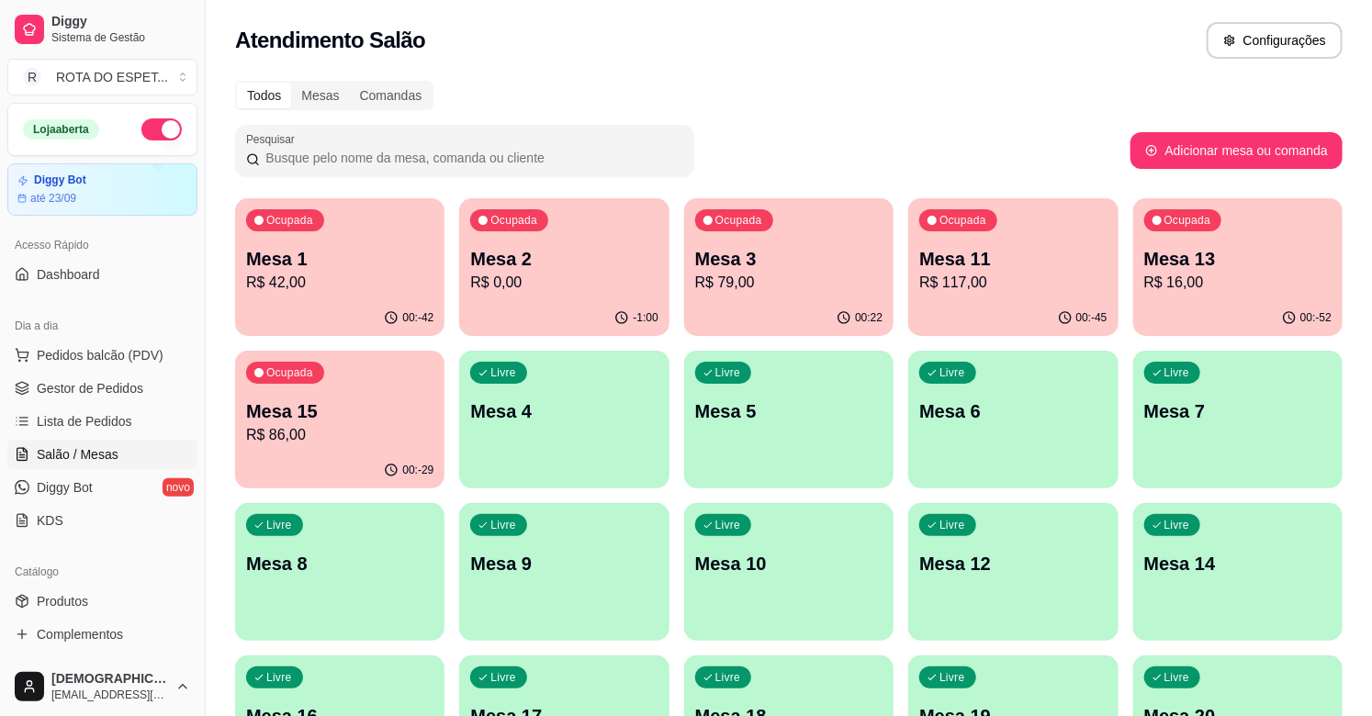
click at [1168, 286] on p "R$ 16,00" at bounding box center [1237, 283] width 187 height 22
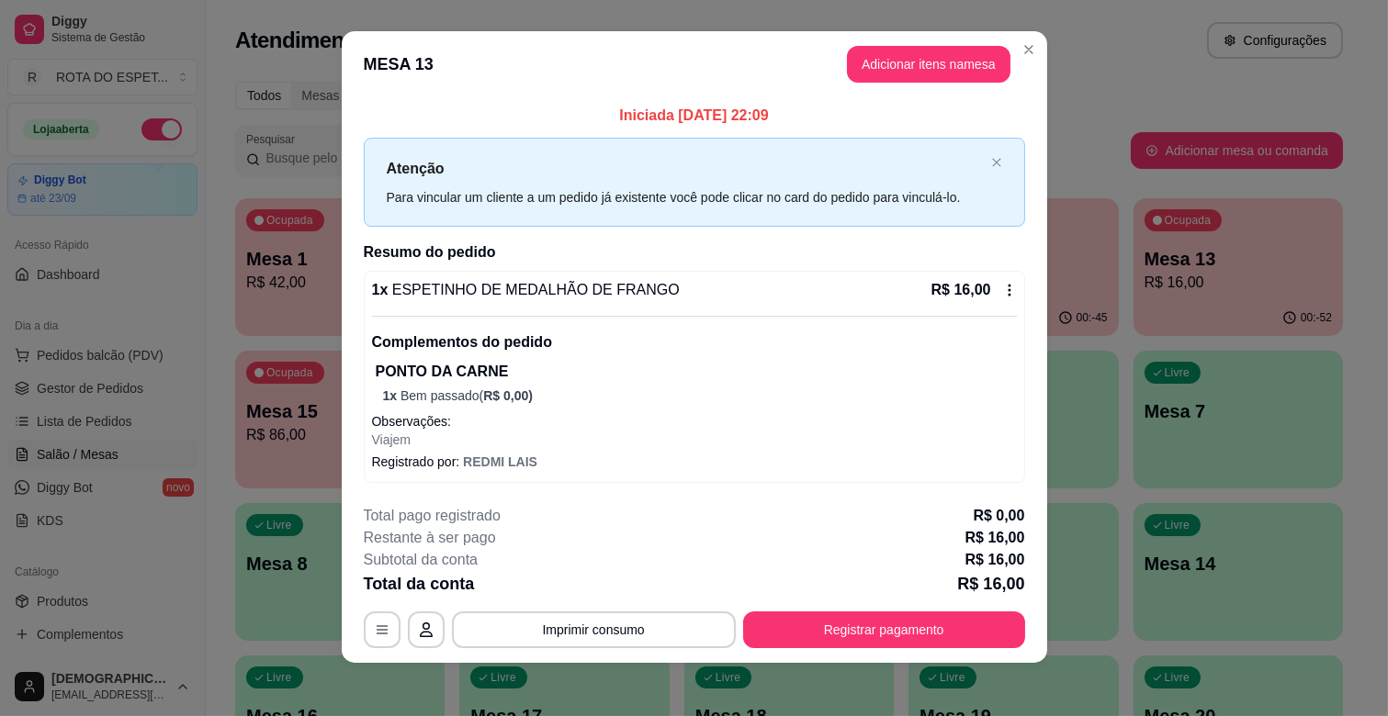
scroll to position [16, 0]
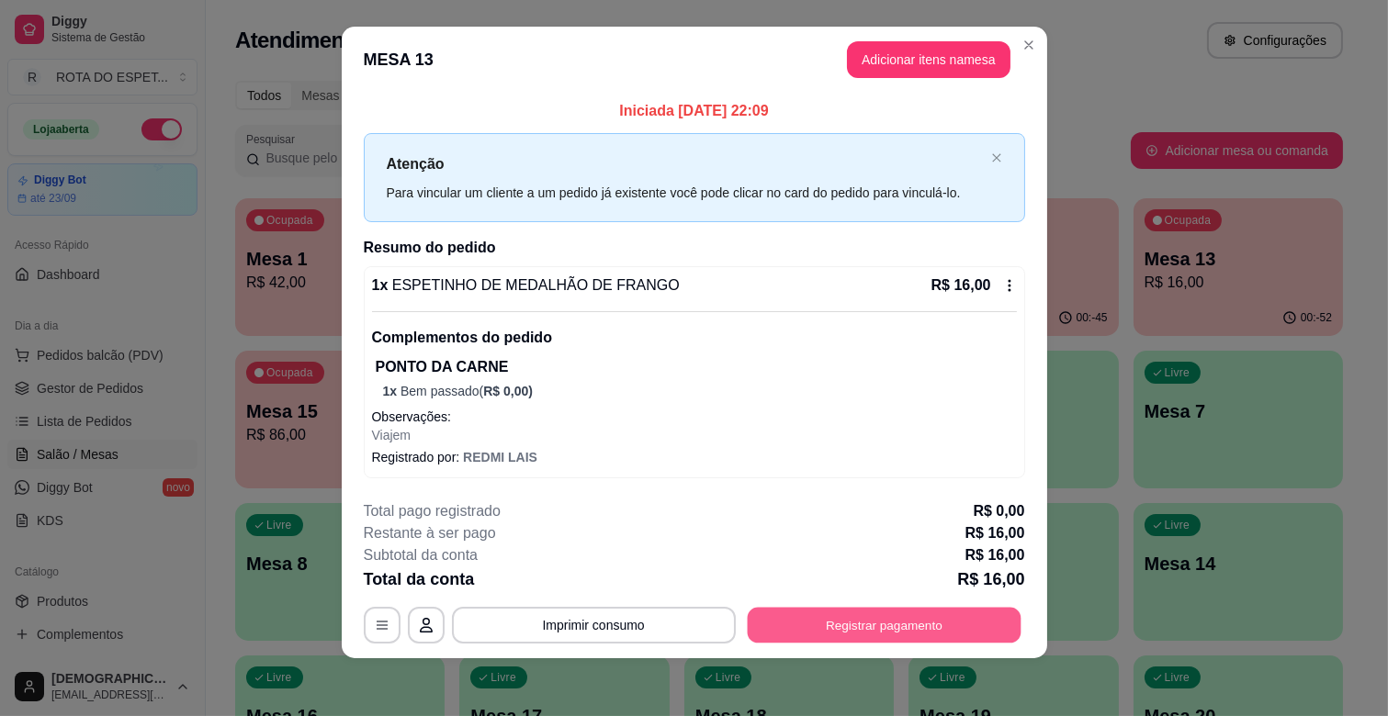
click at [771, 635] on button "Registrar pagamento" at bounding box center [884, 626] width 274 height 36
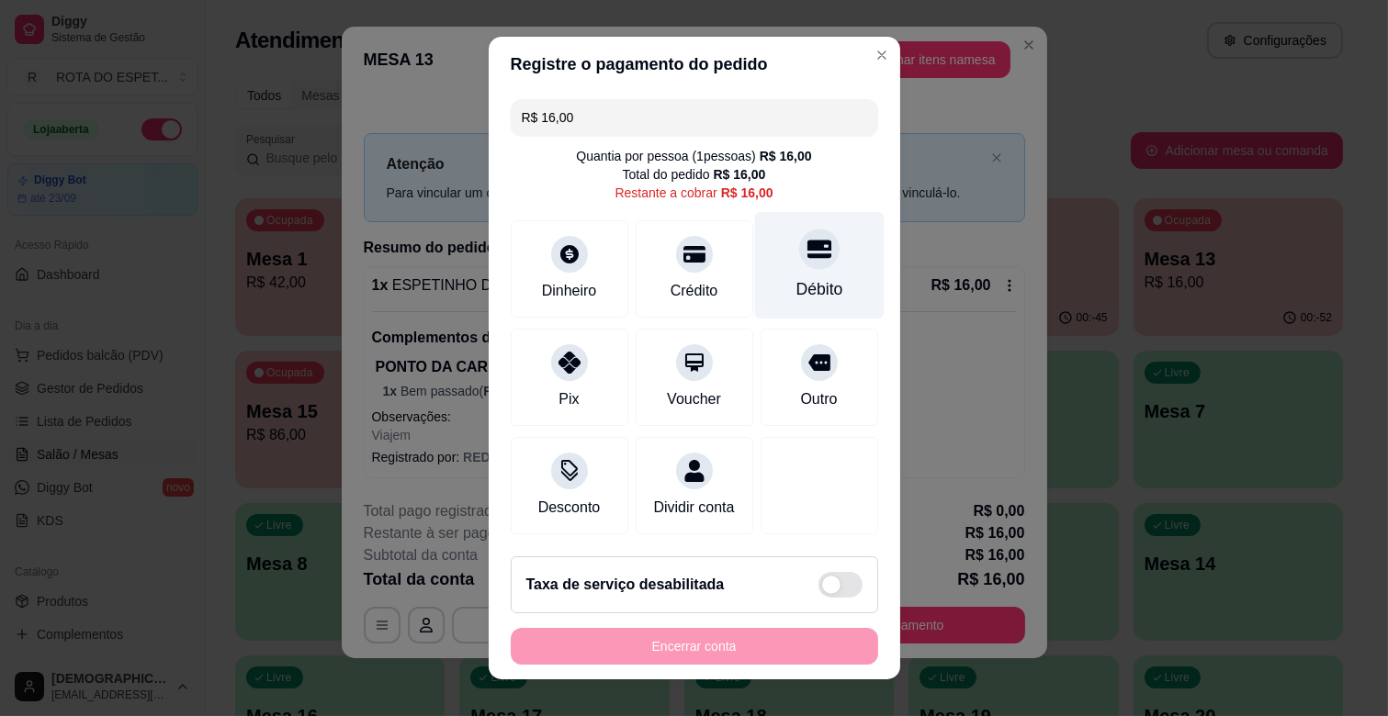
click at [795, 276] on div "Débito" at bounding box center [818, 265] width 129 height 107
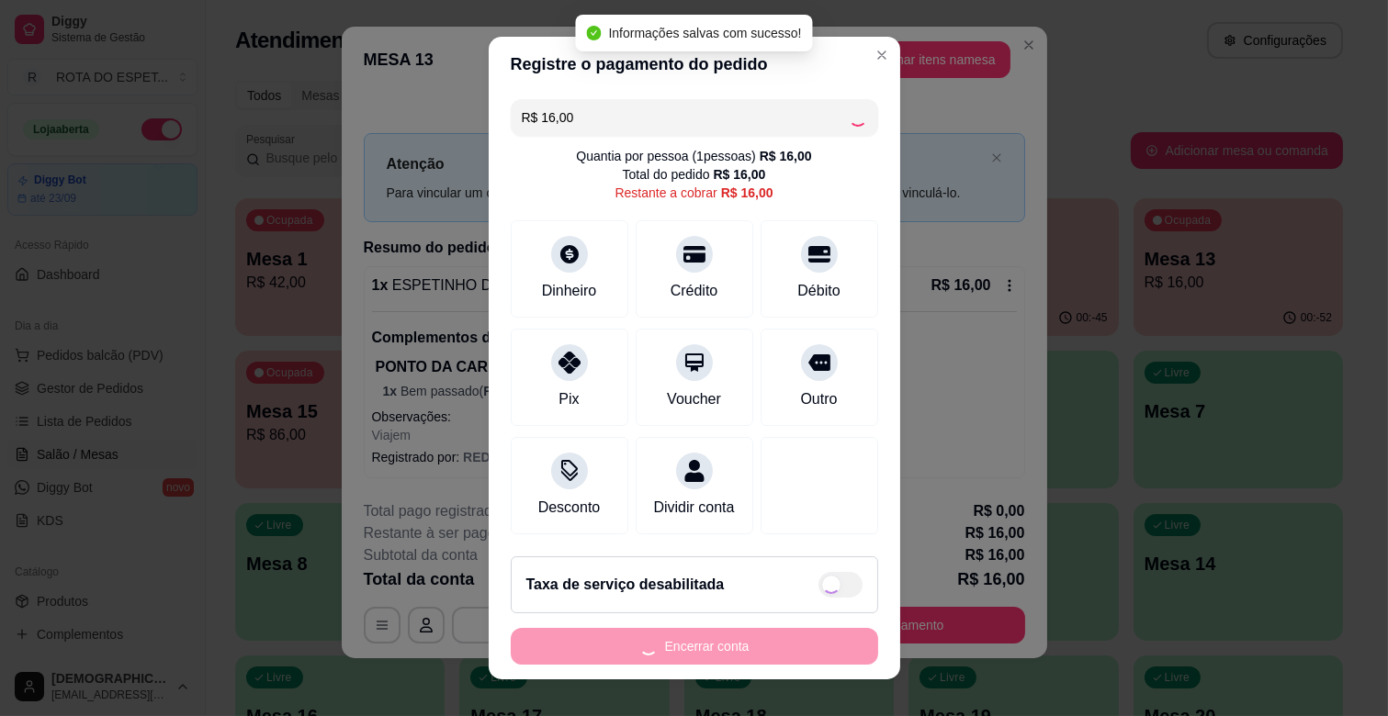
type input "R$ 0,00"
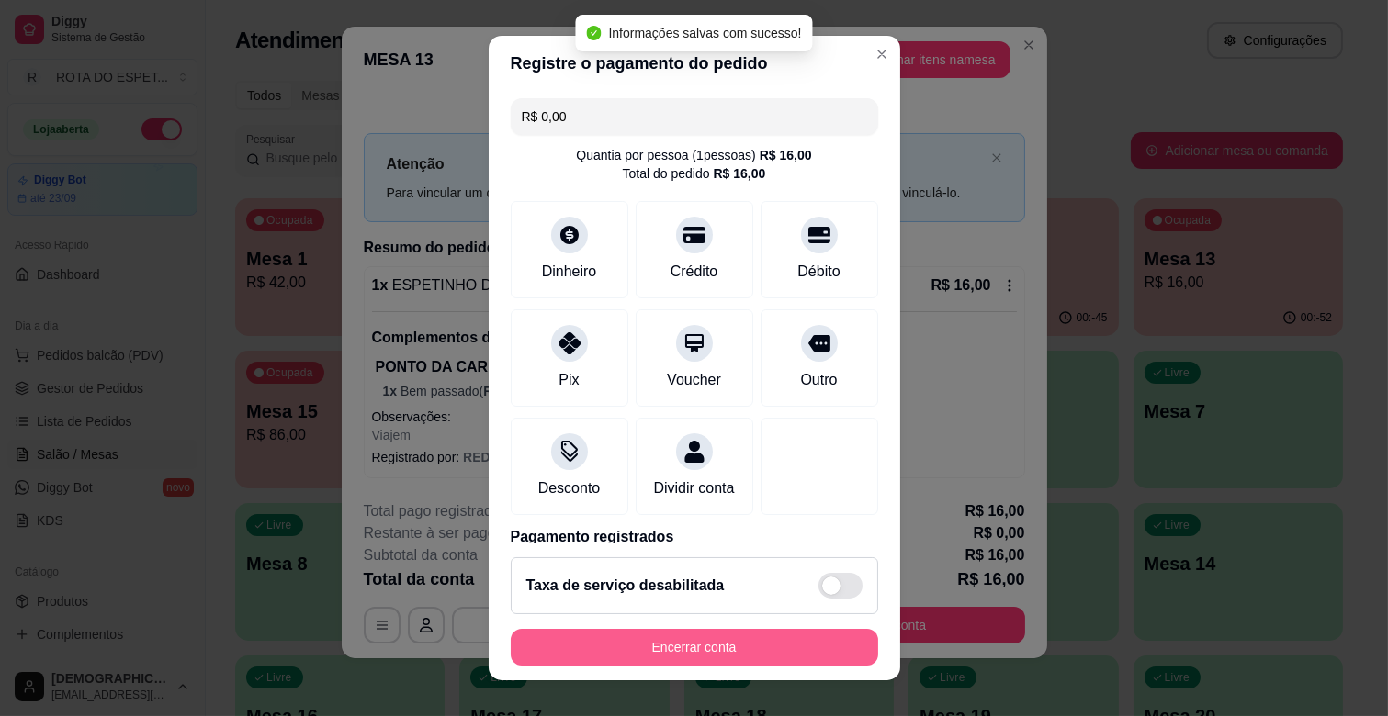
click at [740, 644] on button "Encerrar conta" at bounding box center [694, 647] width 367 height 37
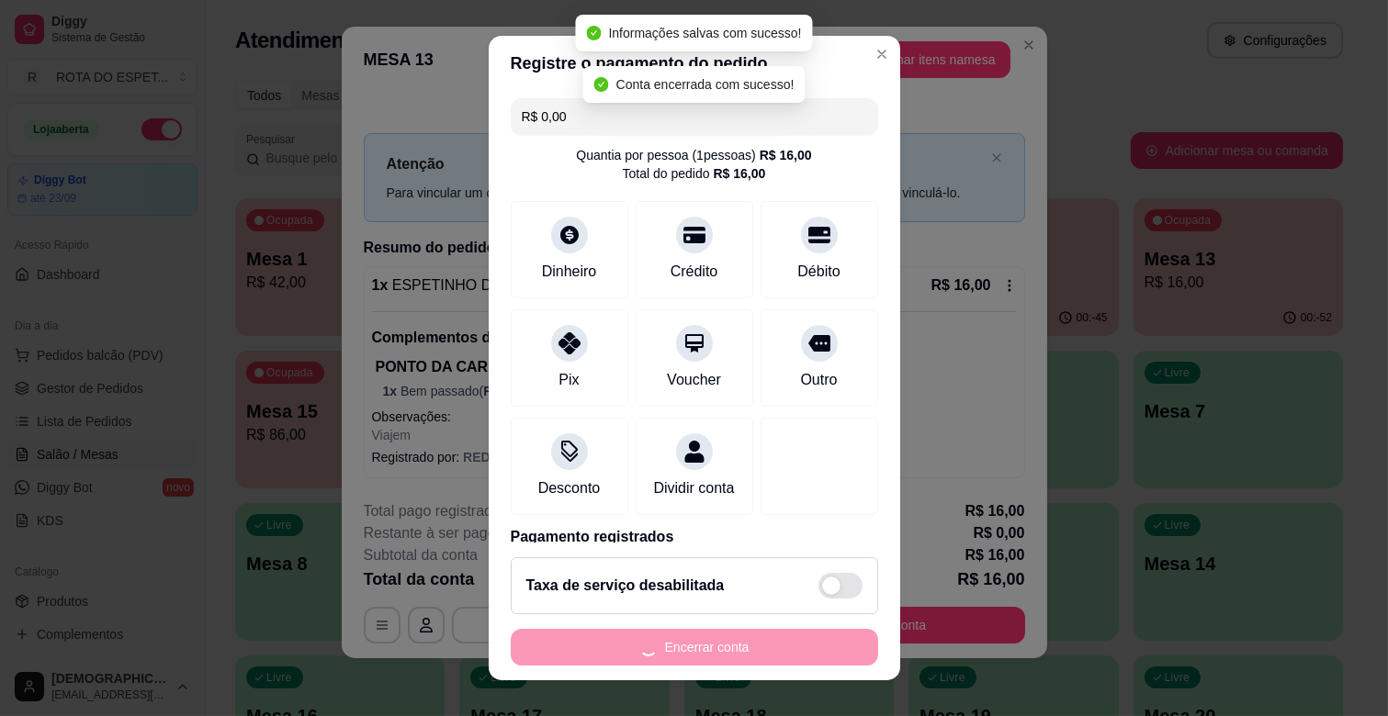
scroll to position [0, 0]
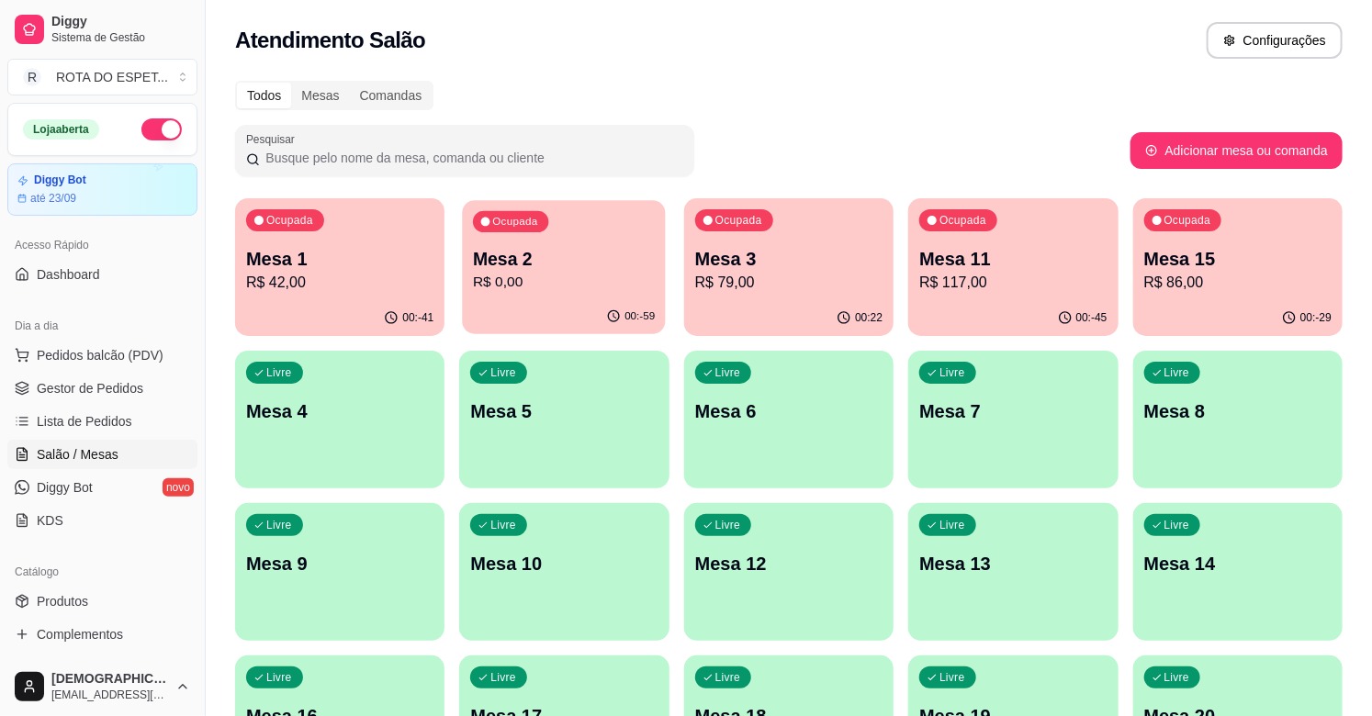
click at [538, 253] on p "Mesa 2" at bounding box center [564, 259] width 182 height 25
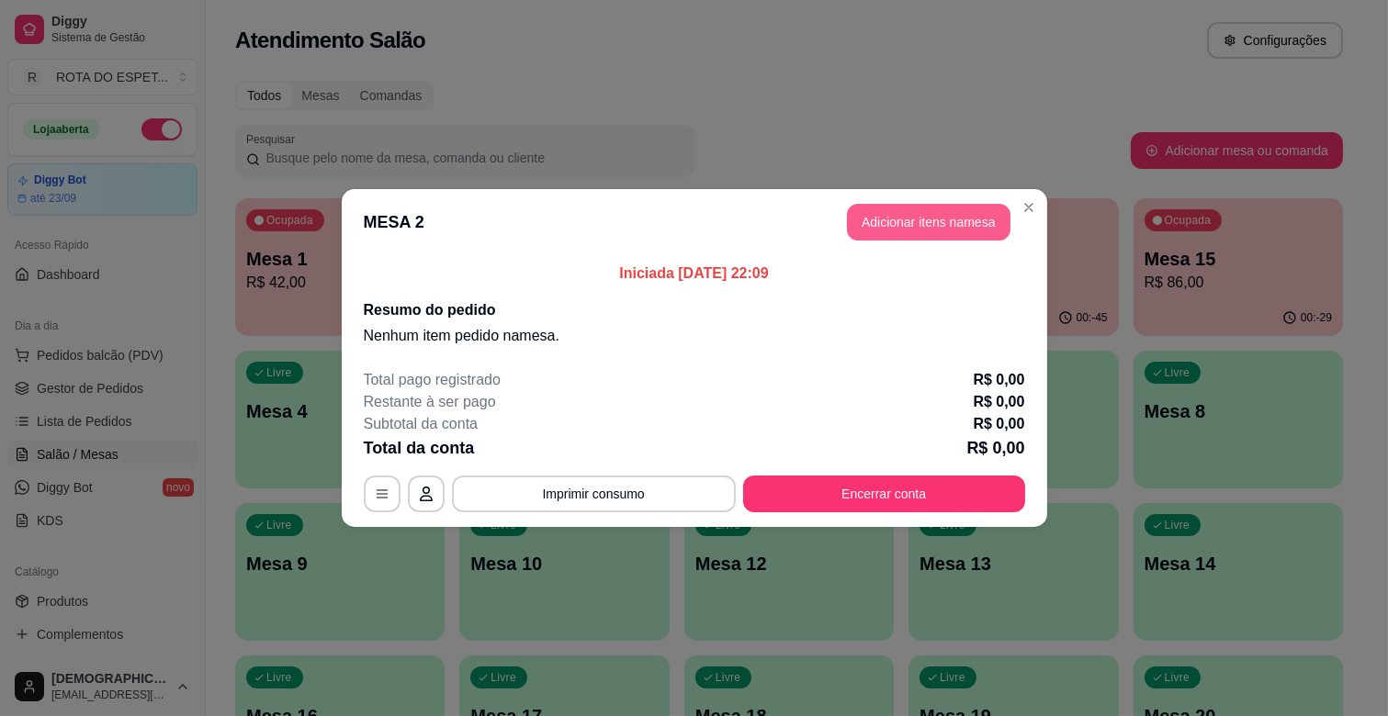
click at [920, 226] on button "Adicionar itens na mesa" at bounding box center [928, 222] width 163 height 37
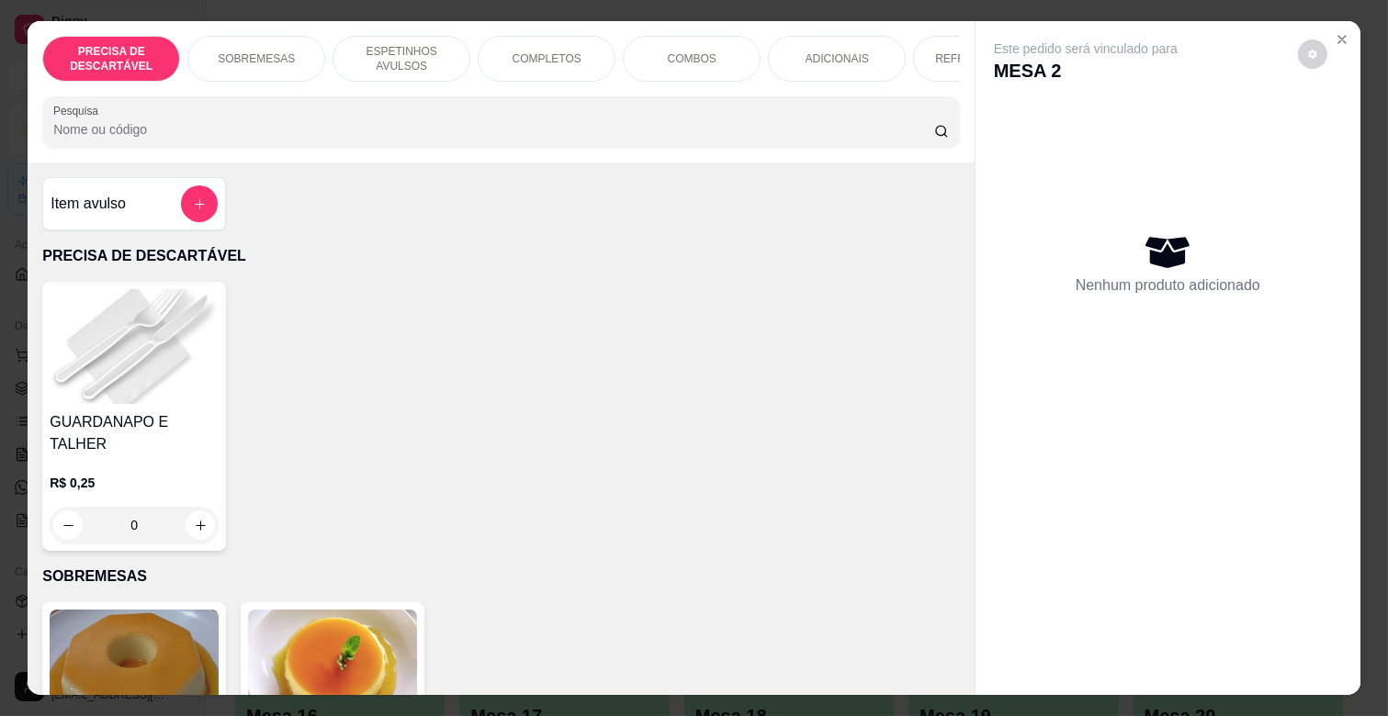
click at [539, 65] on div "COMPLETOS" at bounding box center [547, 59] width 138 height 46
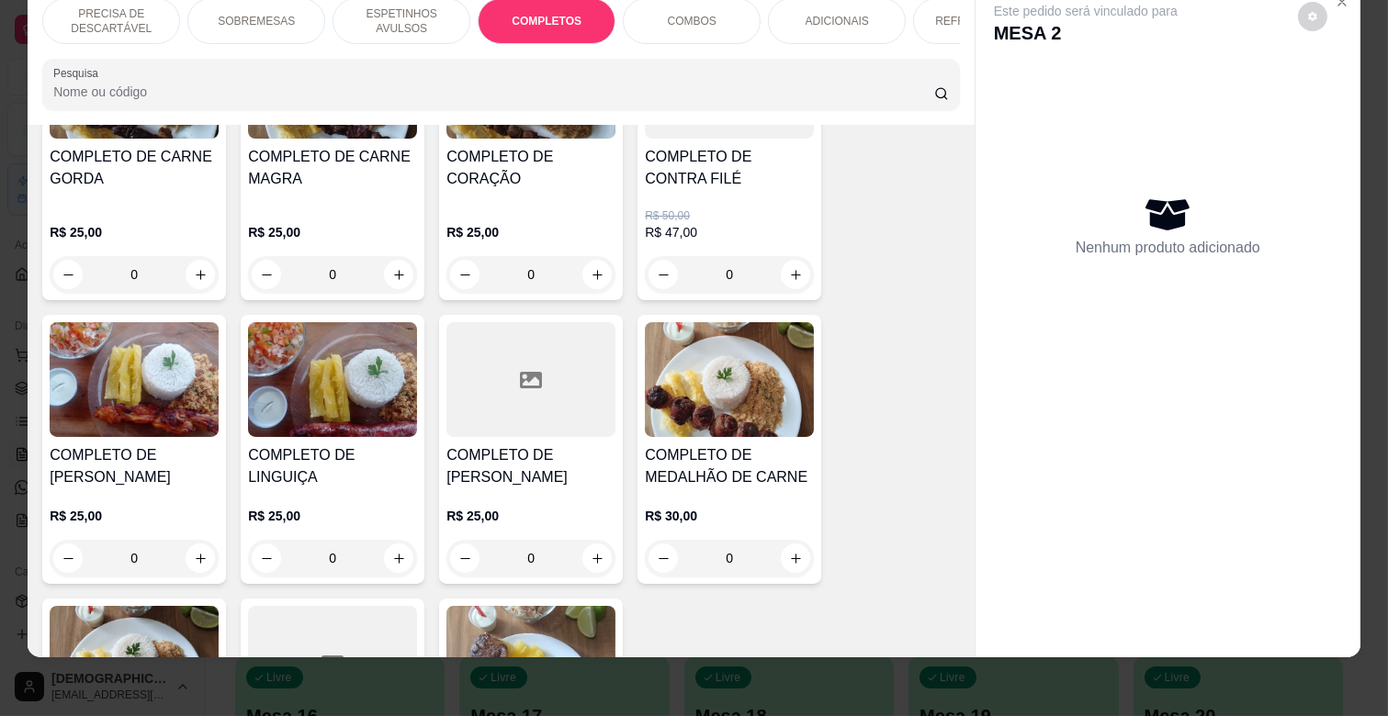
scroll to position [2121, 0]
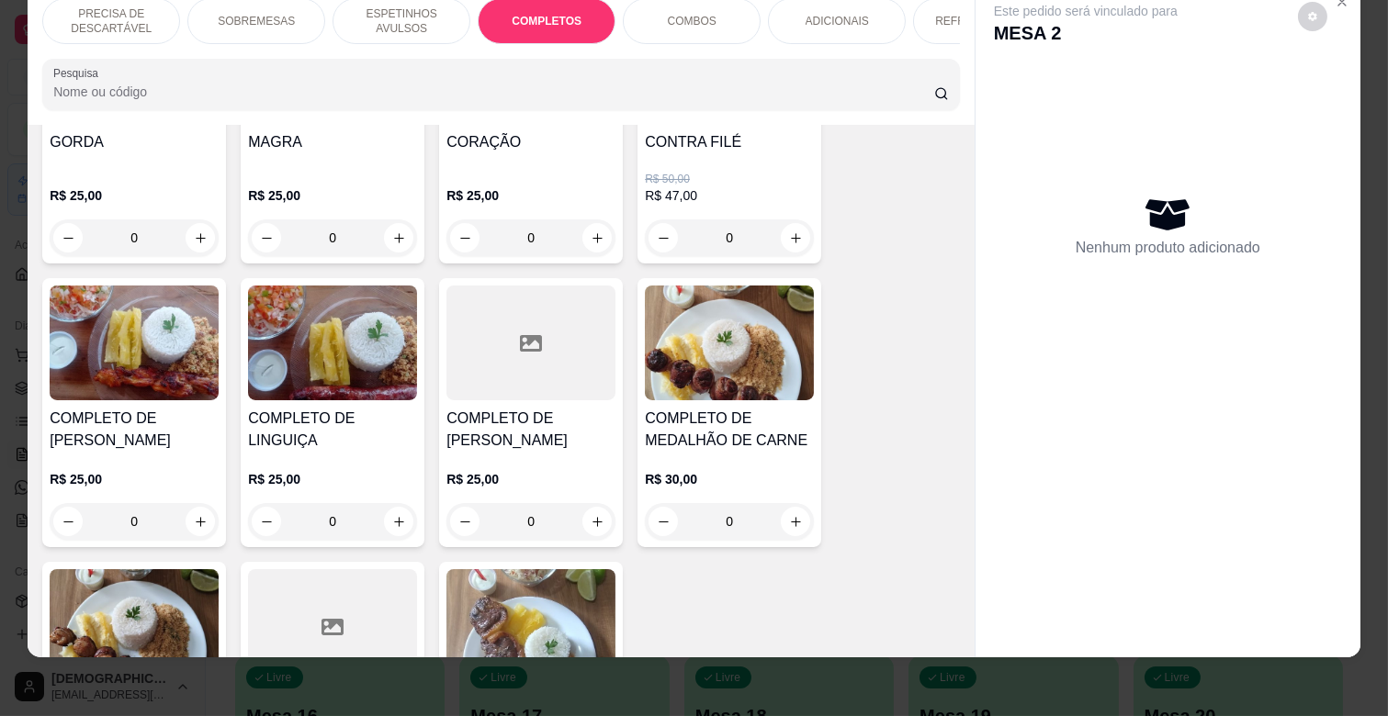
click at [401, 503] on div "0" at bounding box center [332, 521] width 169 height 37
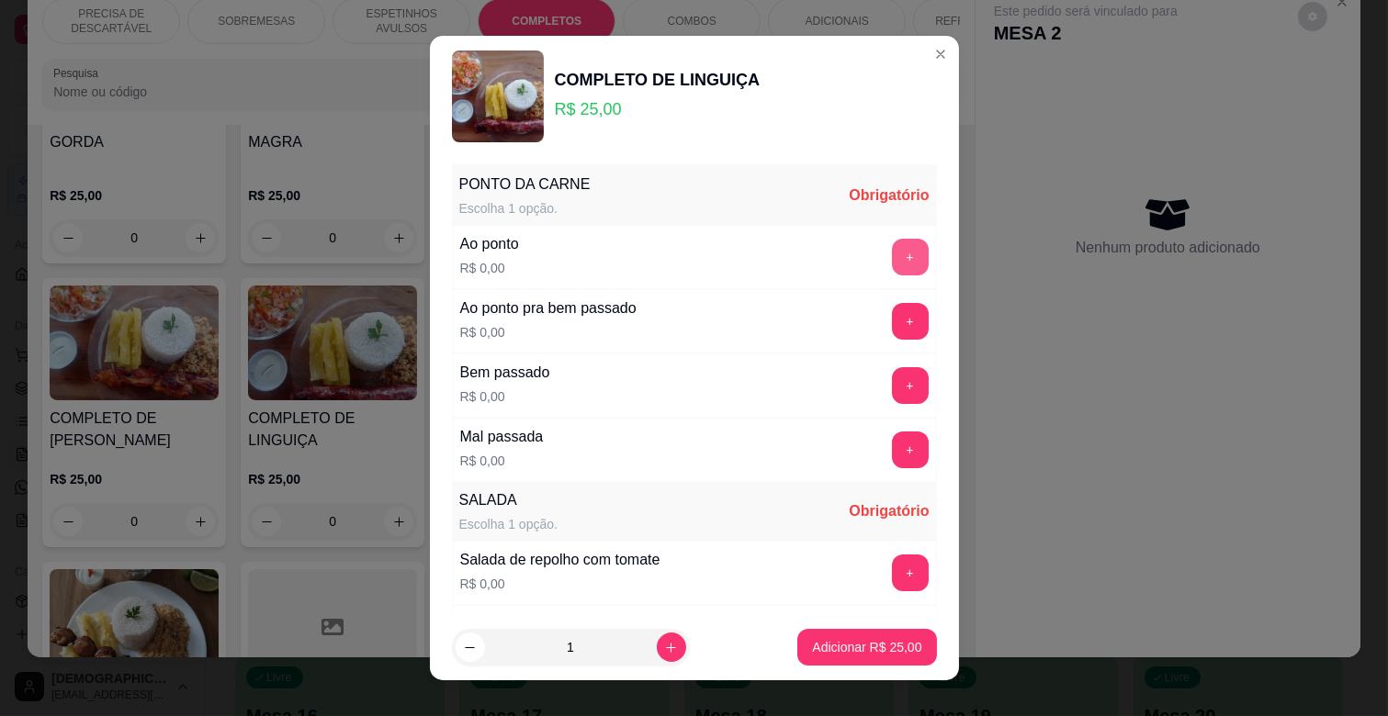
click at [892, 249] on button "+" at bounding box center [910, 257] width 37 height 37
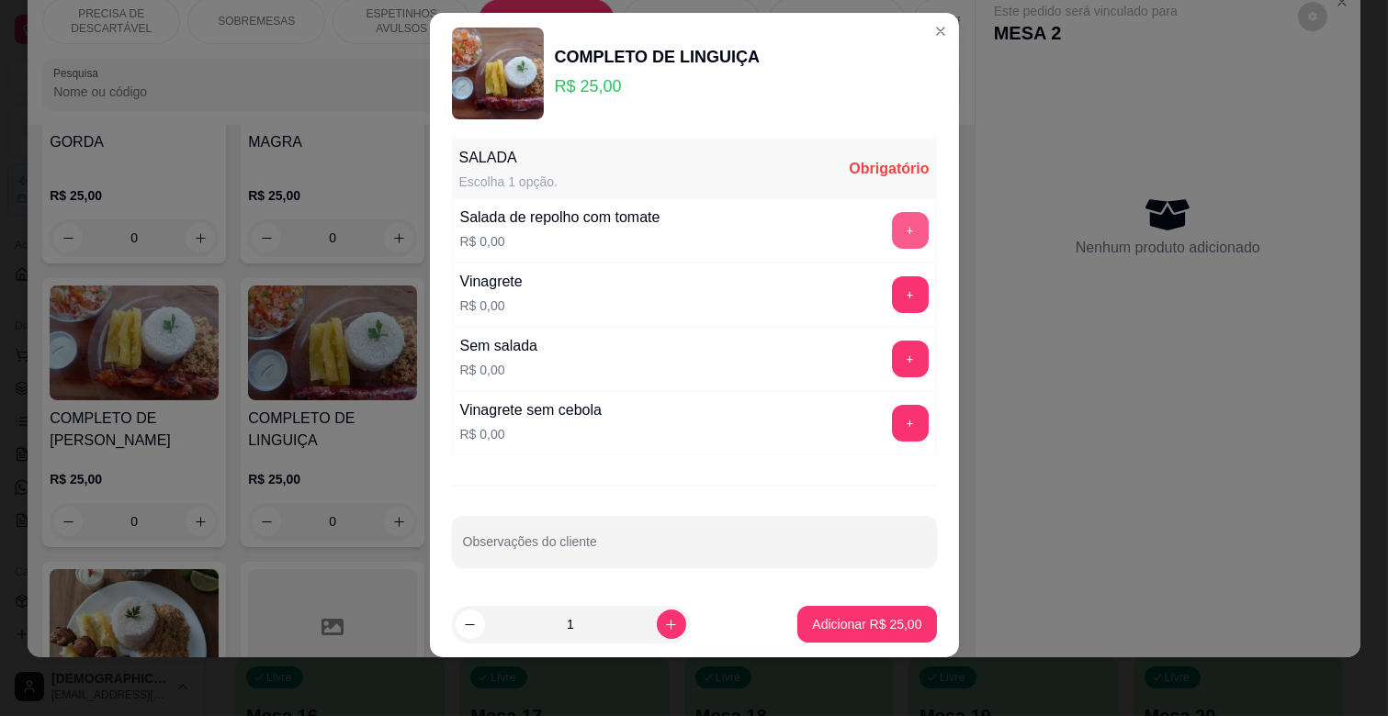
scroll to position [323, 0]
click at [659, 619] on button "increase-product-quantity" at bounding box center [671, 624] width 28 height 28
type input "2"
click at [892, 218] on button "+" at bounding box center [910, 228] width 37 height 37
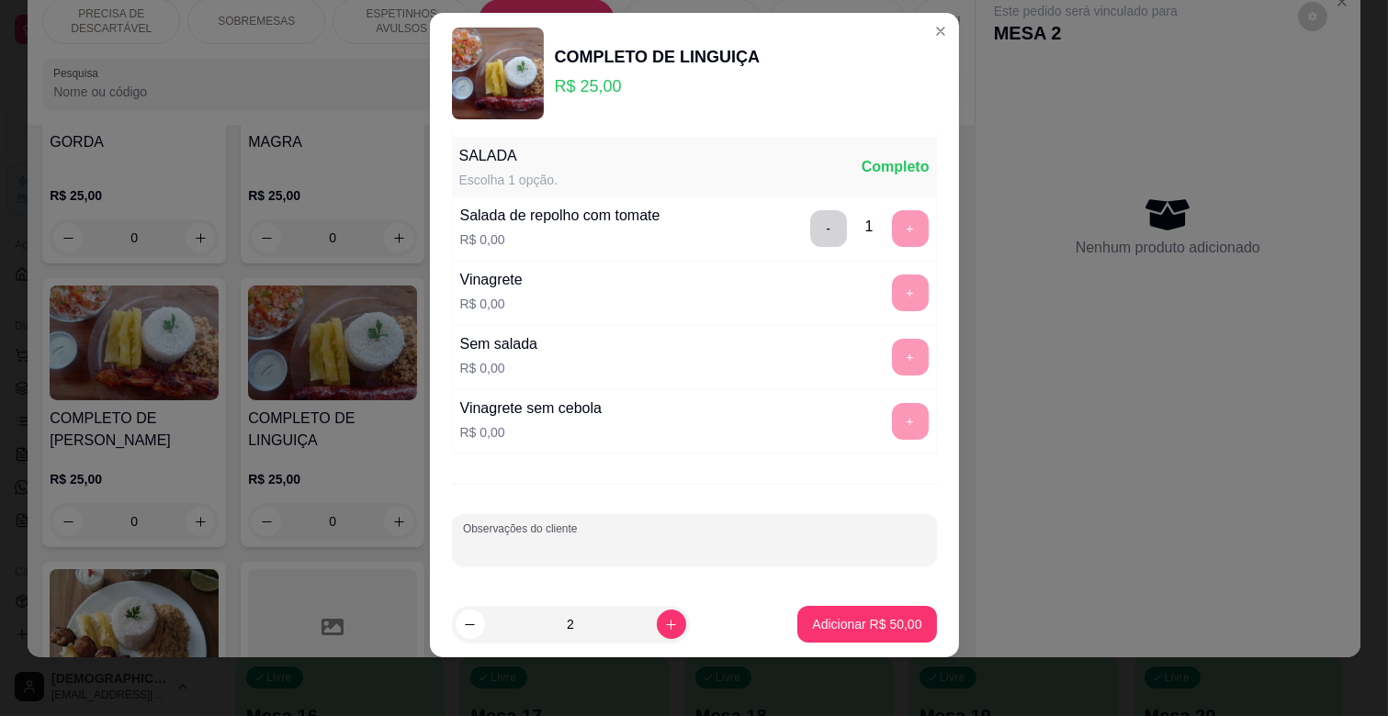
click at [607, 539] on input "Observações do cliente" at bounding box center [694, 547] width 463 height 18
type input "Q"
type input "1 VINAGERE E 1 SEM FAROFA"
click at [877, 620] on p "Adicionar R$ 50,00" at bounding box center [866, 624] width 109 height 18
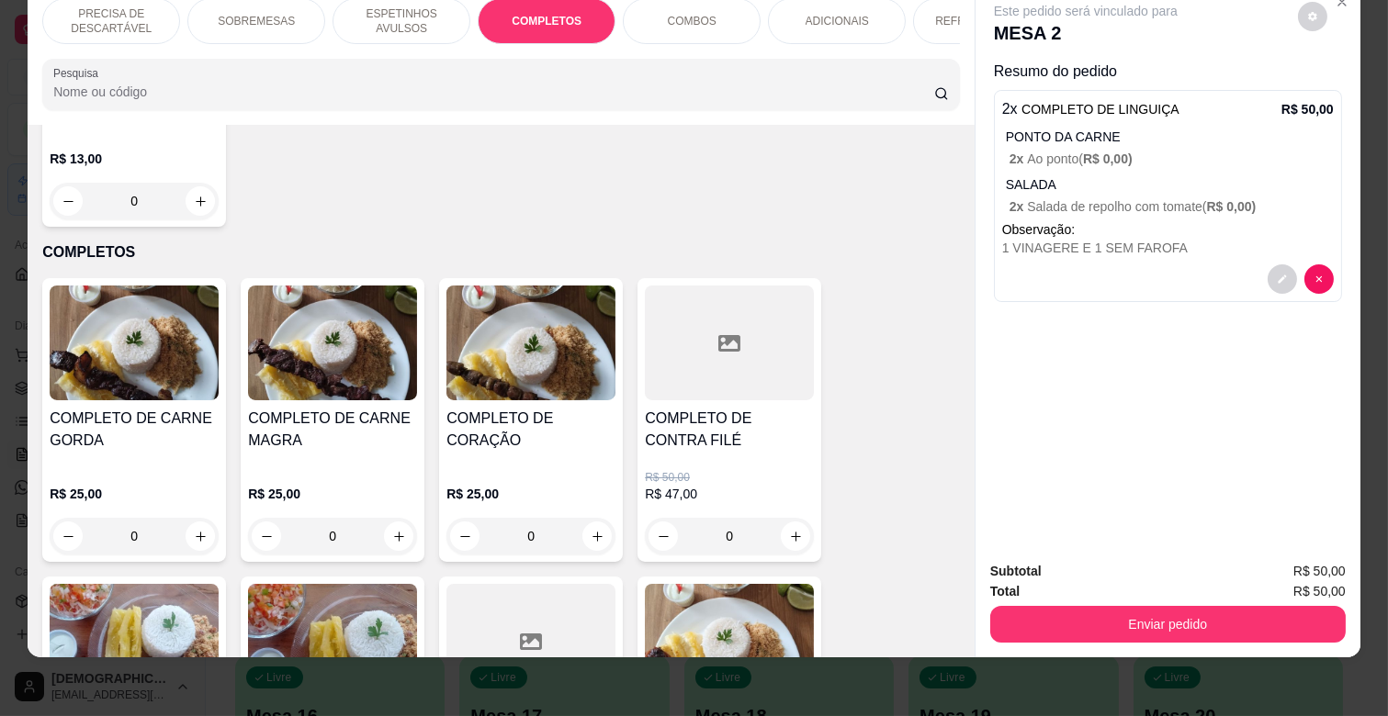
scroll to position [1815, 0]
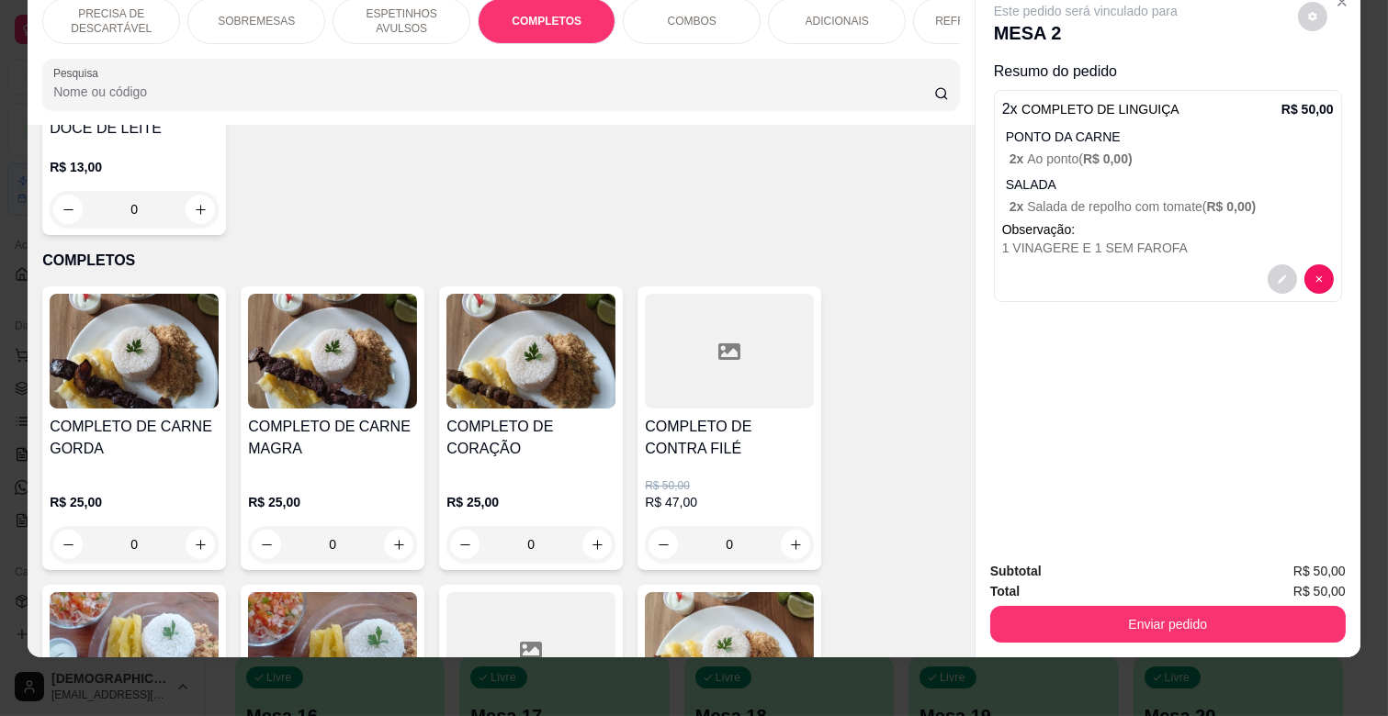
click at [413, 12] on p "ESPETINHOS AVULSOS" at bounding box center [401, 20] width 107 height 29
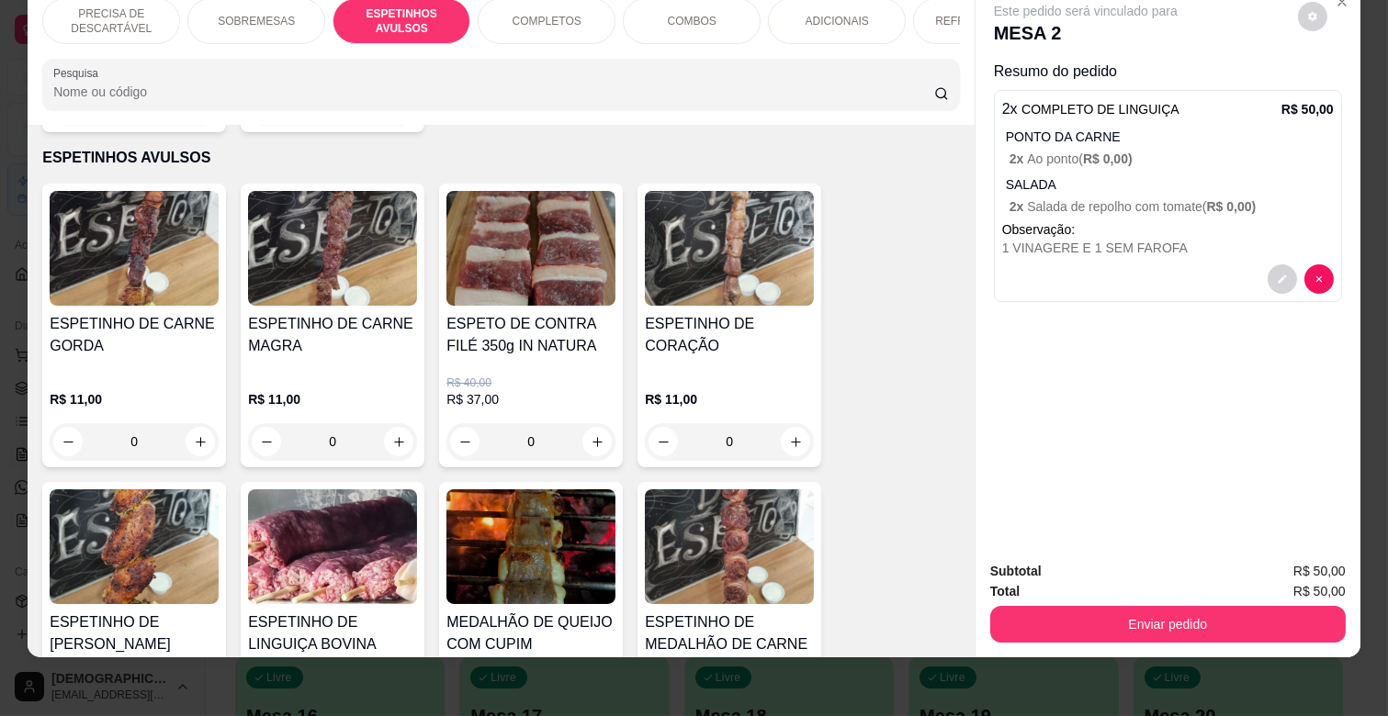
scroll to position [906, 0]
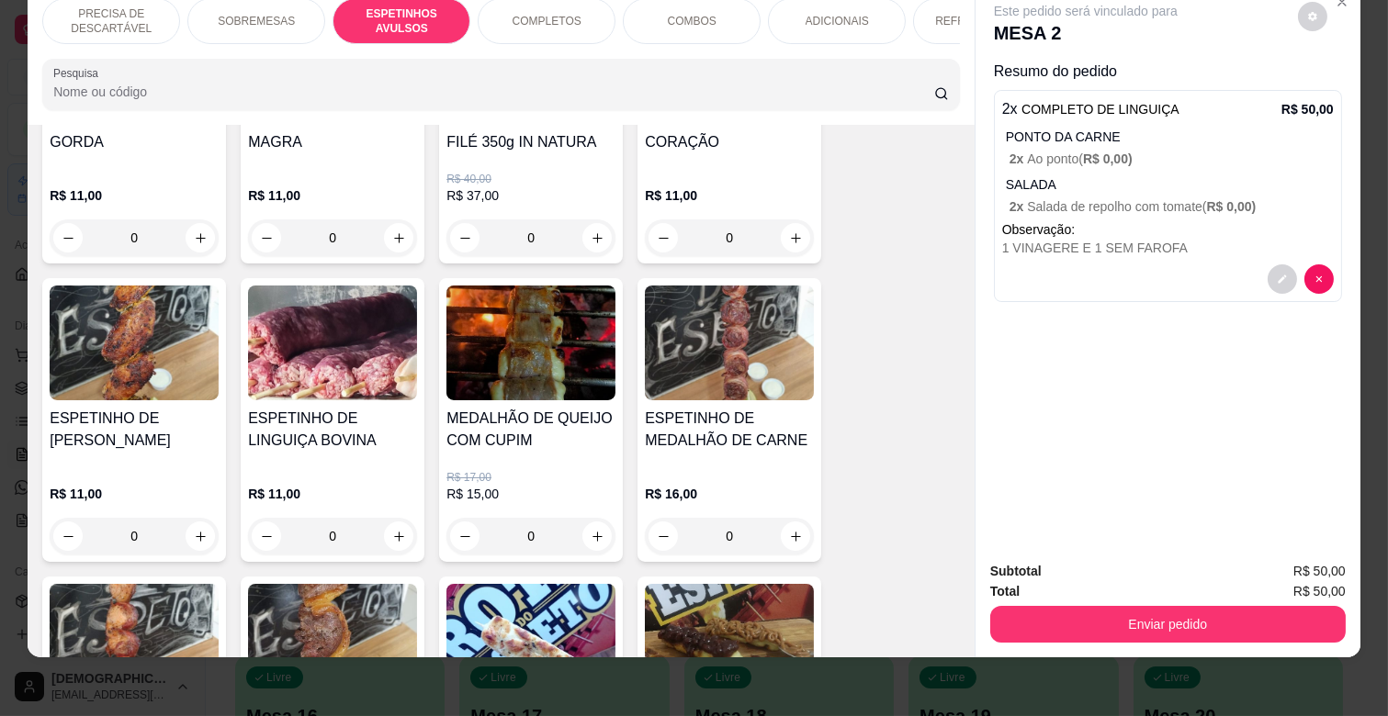
click at [582, 518] on div "0" at bounding box center [530, 536] width 169 height 37
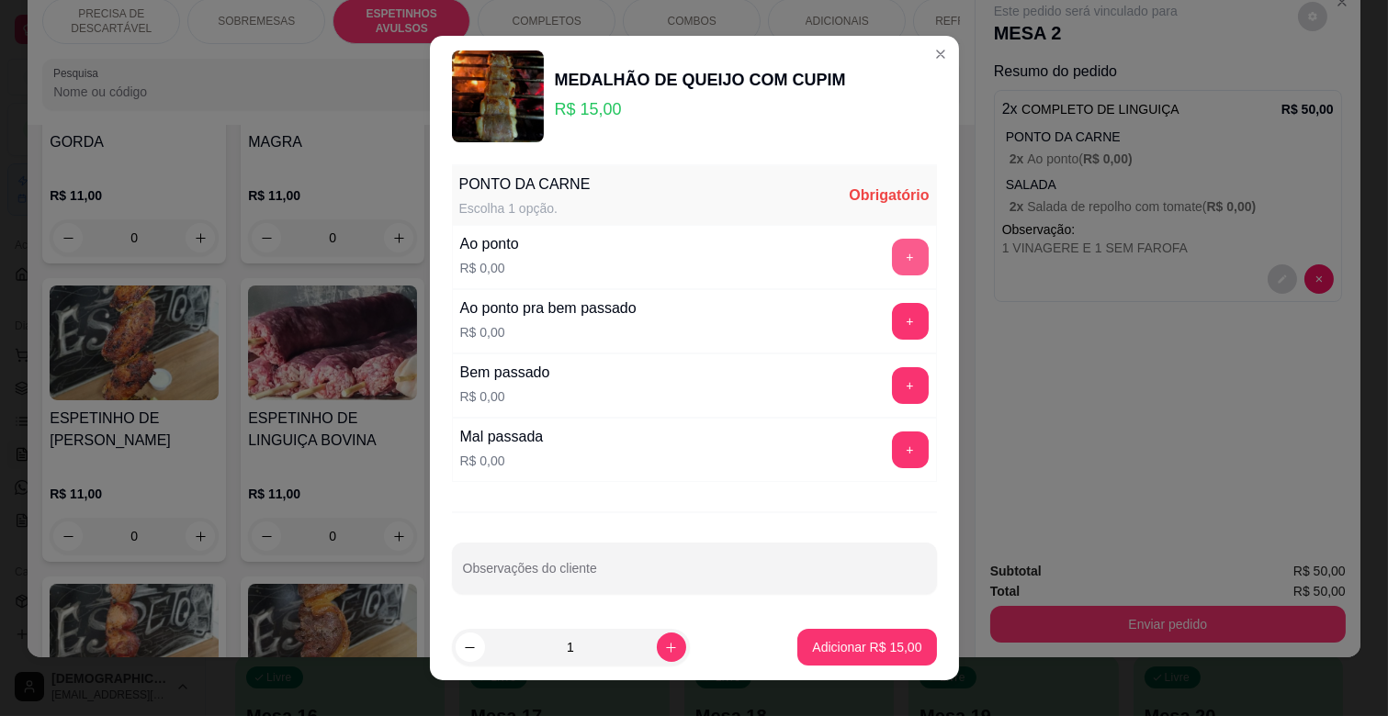
click at [892, 231] on div "Ao ponto R$ 0,00 +" at bounding box center [694, 257] width 485 height 64
click at [892, 270] on button "+" at bounding box center [910, 257] width 37 height 37
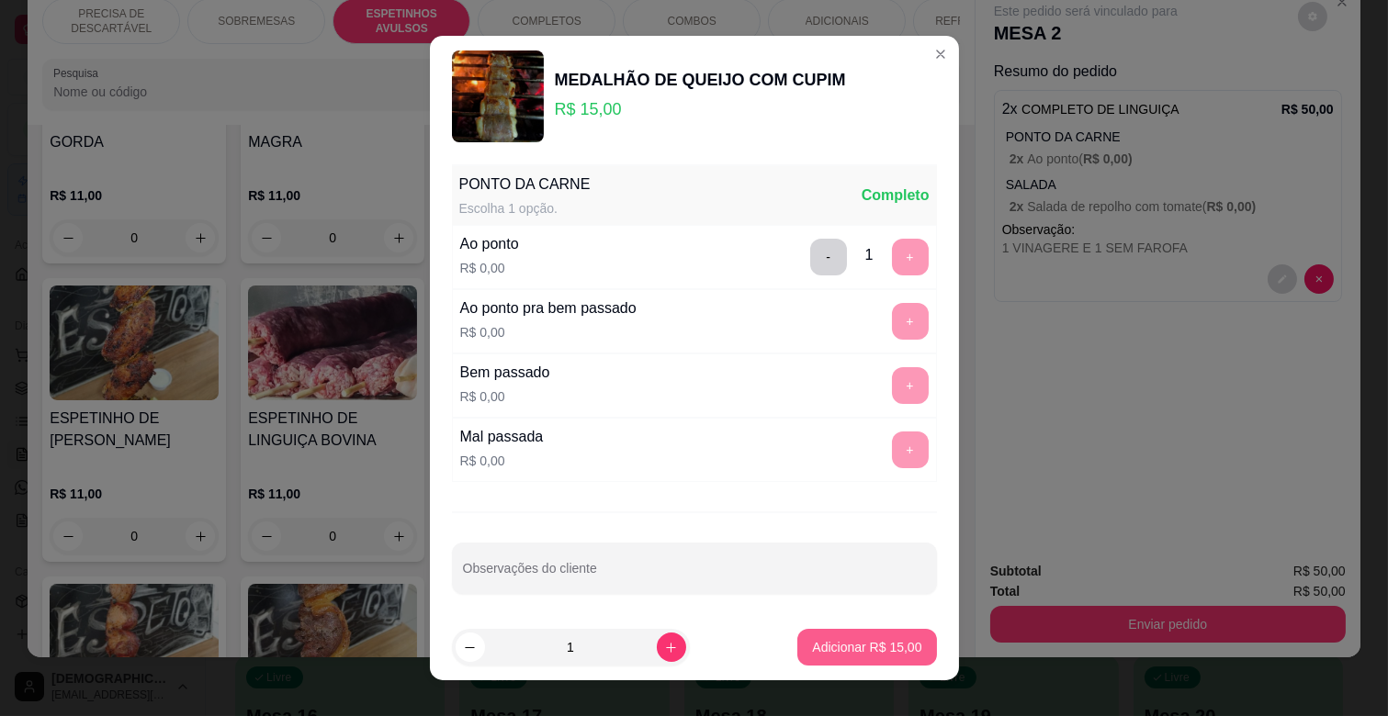
click at [882, 644] on p "Adicionar R$ 15,00" at bounding box center [866, 647] width 109 height 18
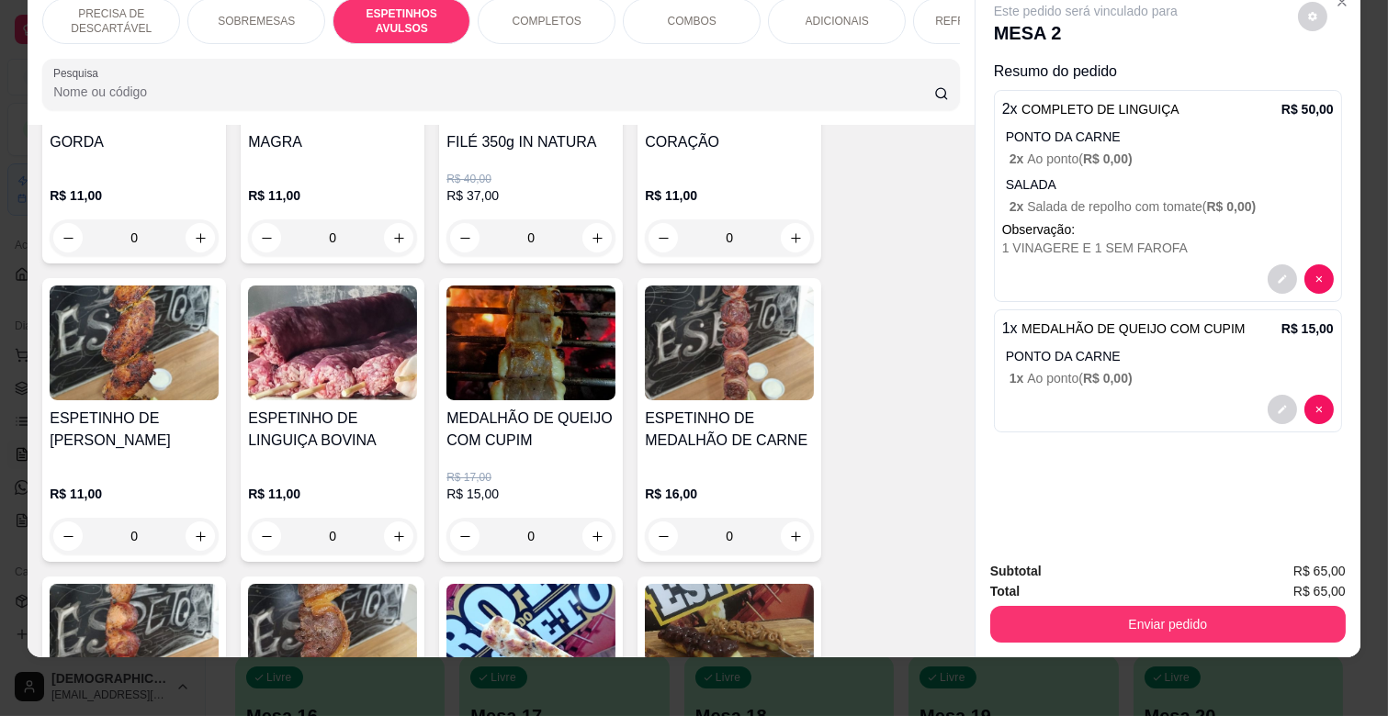
click at [1099, 602] on div "Enviar pedido" at bounding box center [1167, 622] width 355 height 41
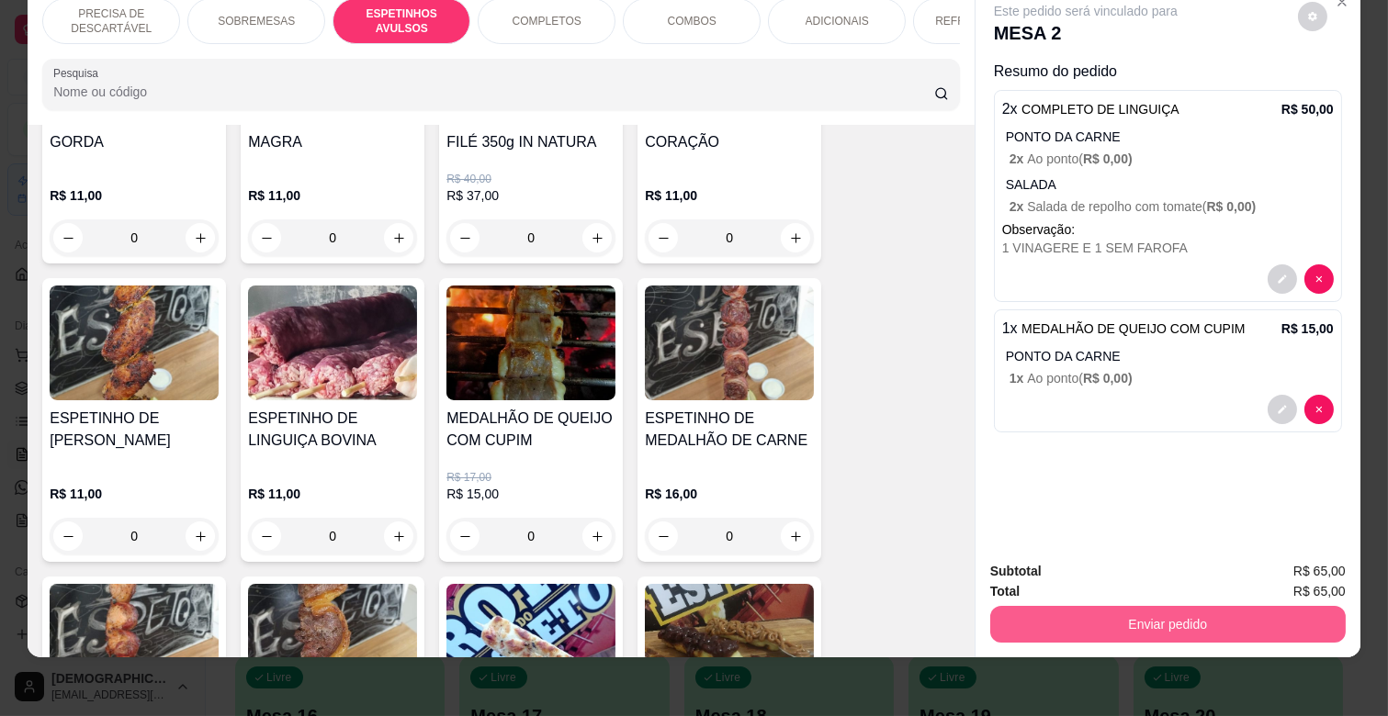
click at [1130, 606] on button "Enviar pedido" at bounding box center [1167, 624] width 355 height 37
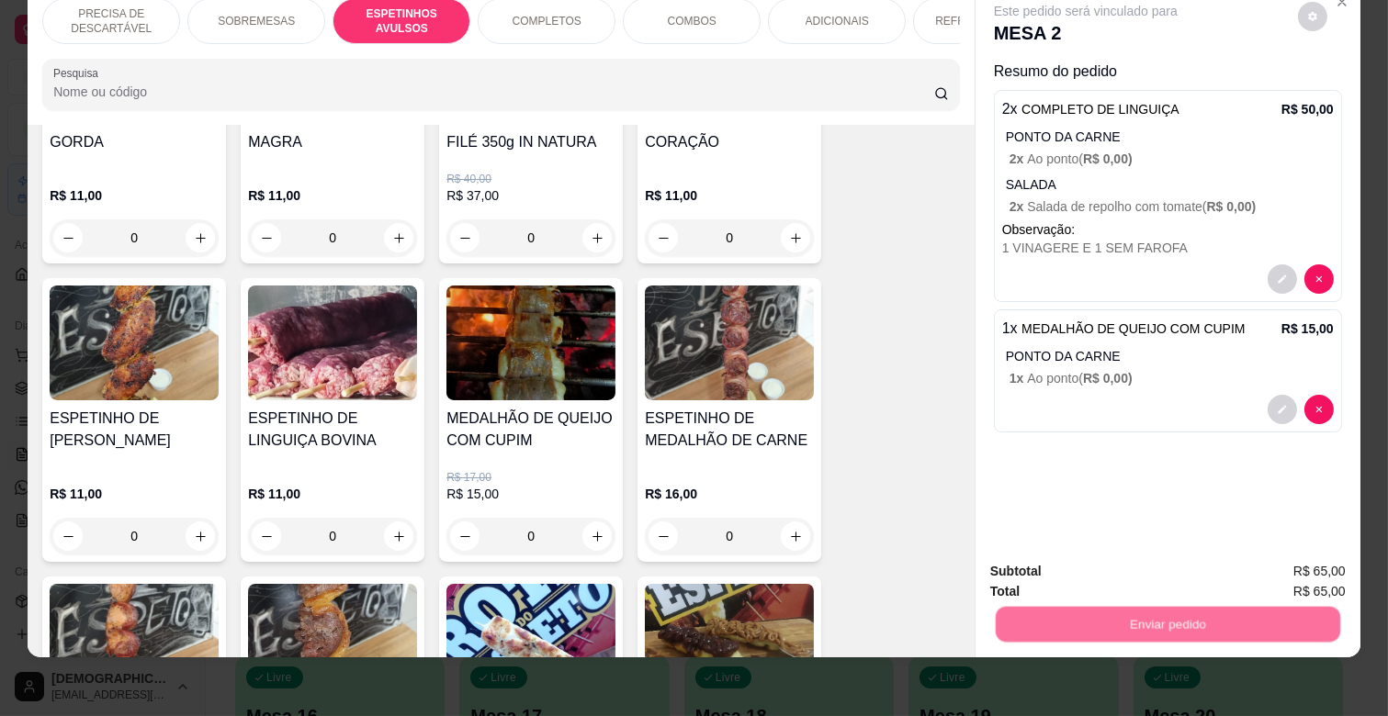
click at [1127, 547] on button "Não registrar e enviar pedido" at bounding box center [1105, 563] width 191 height 35
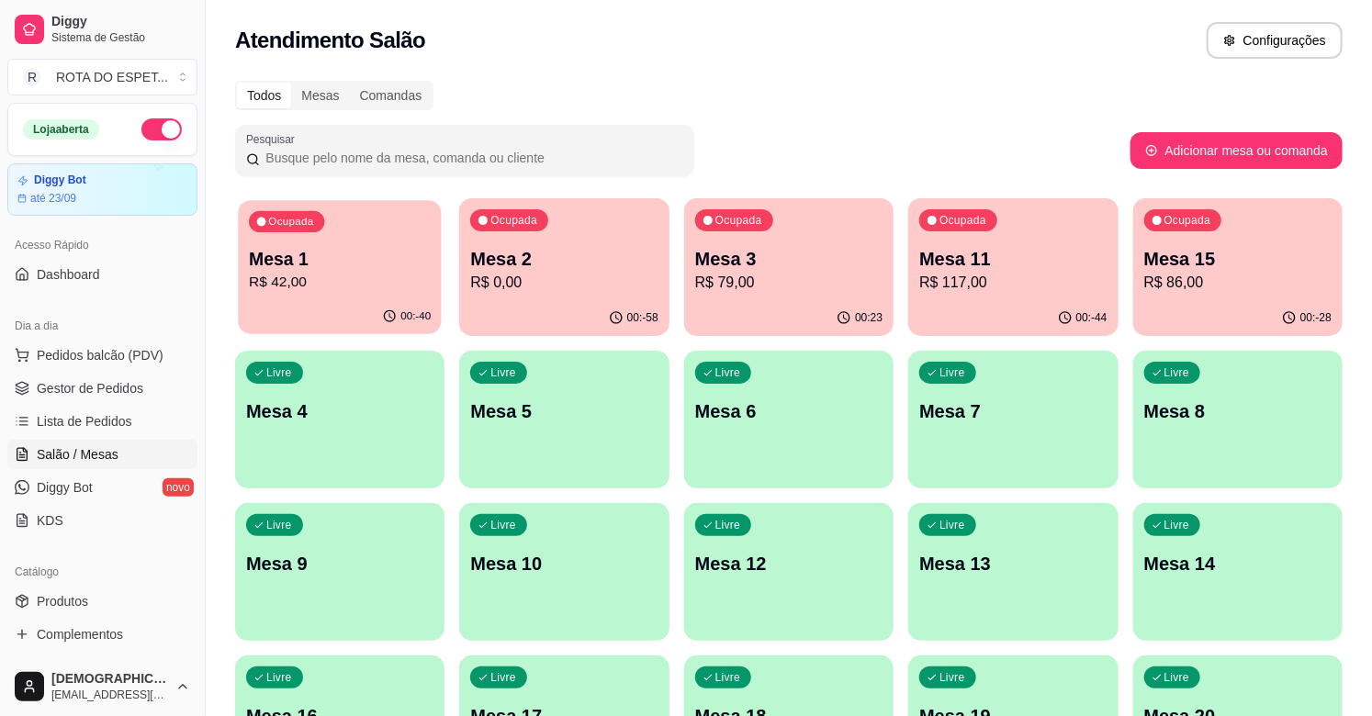
click at [375, 268] on p "Mesa 1" at bounding box center [340, 259] width 182 height 25
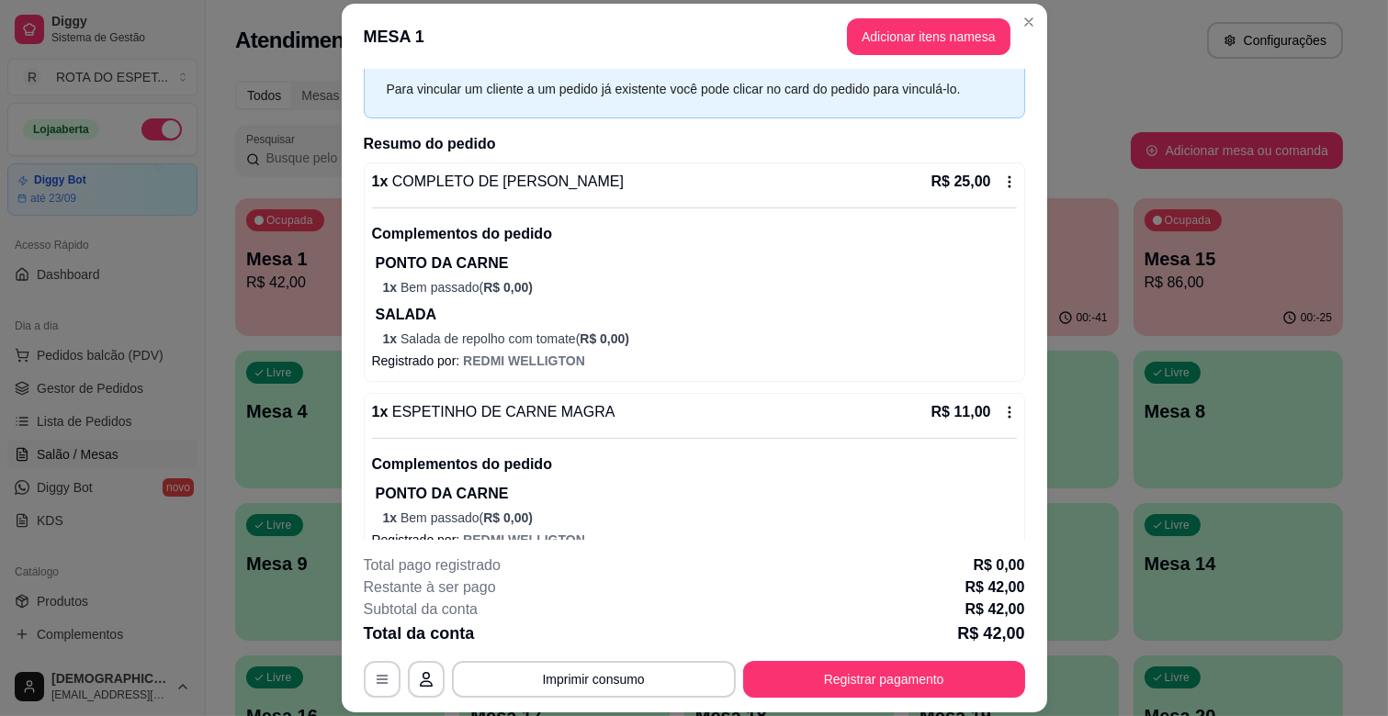
scroll to position [185, 0]
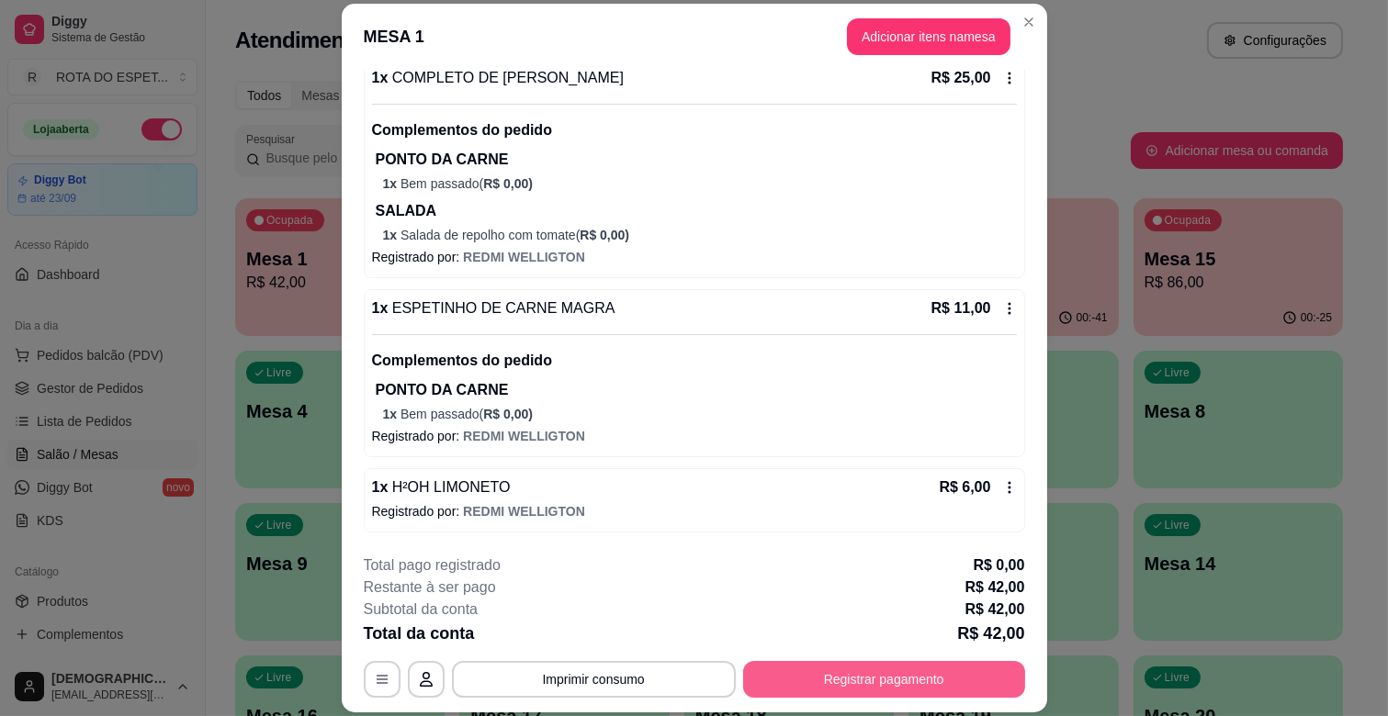
click at [918, 662] on button "Registrar pagamento" at bounding box center [884, 679] width 282 height 37
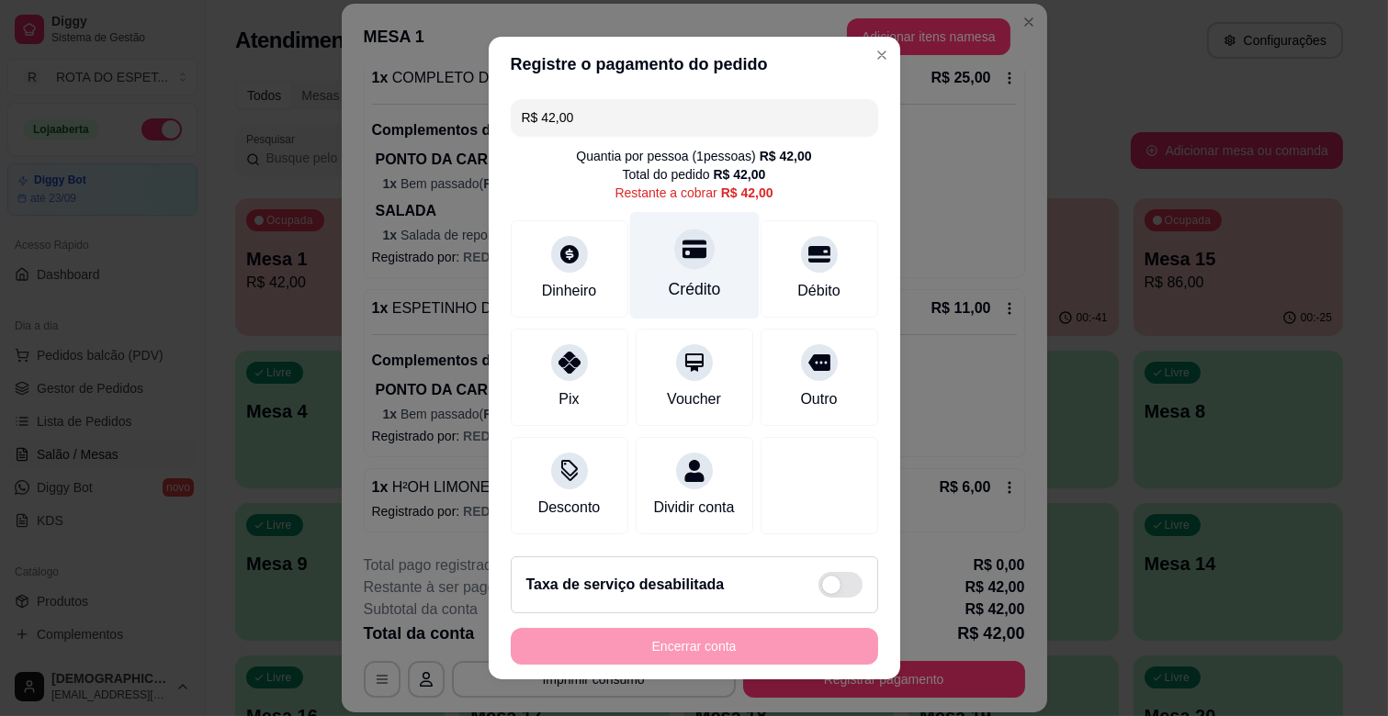
click at [661, 273] on div "Crédito" at bounding box center [693, 265] width 129 height 107
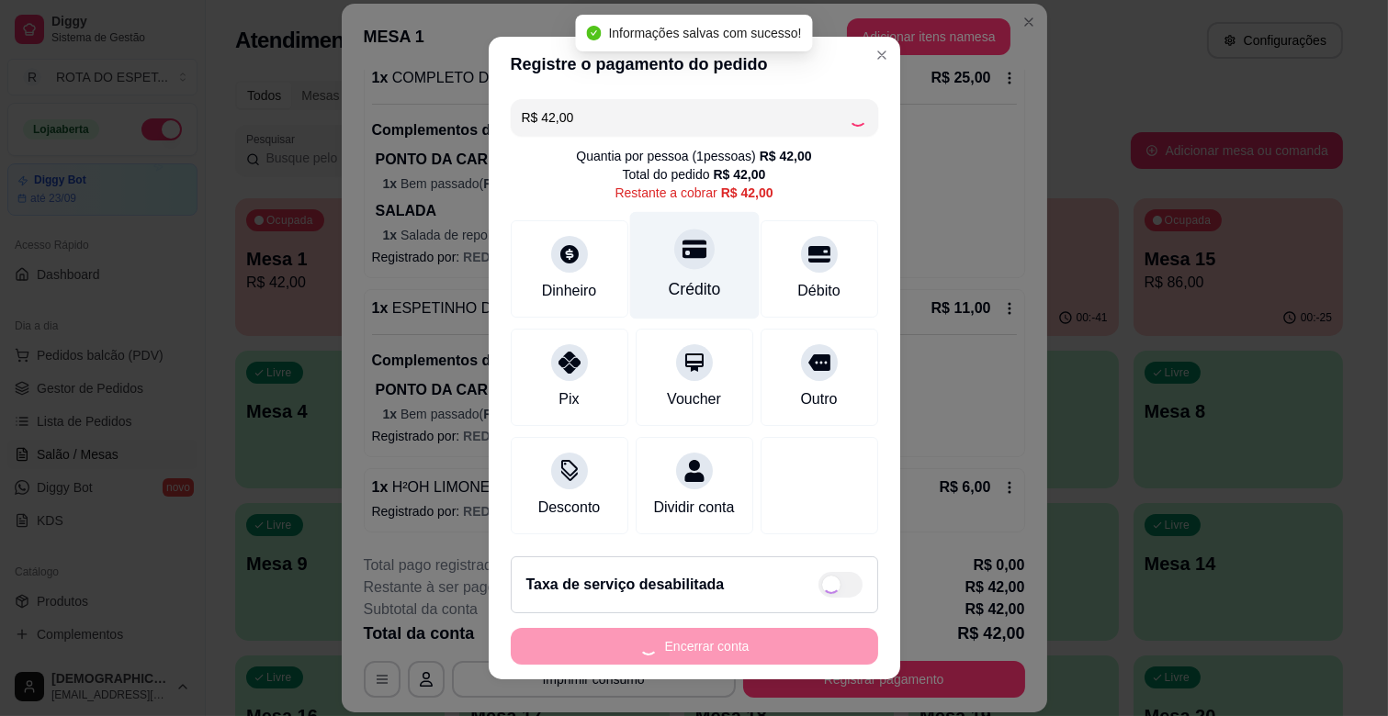
type input "R$ 0,00"
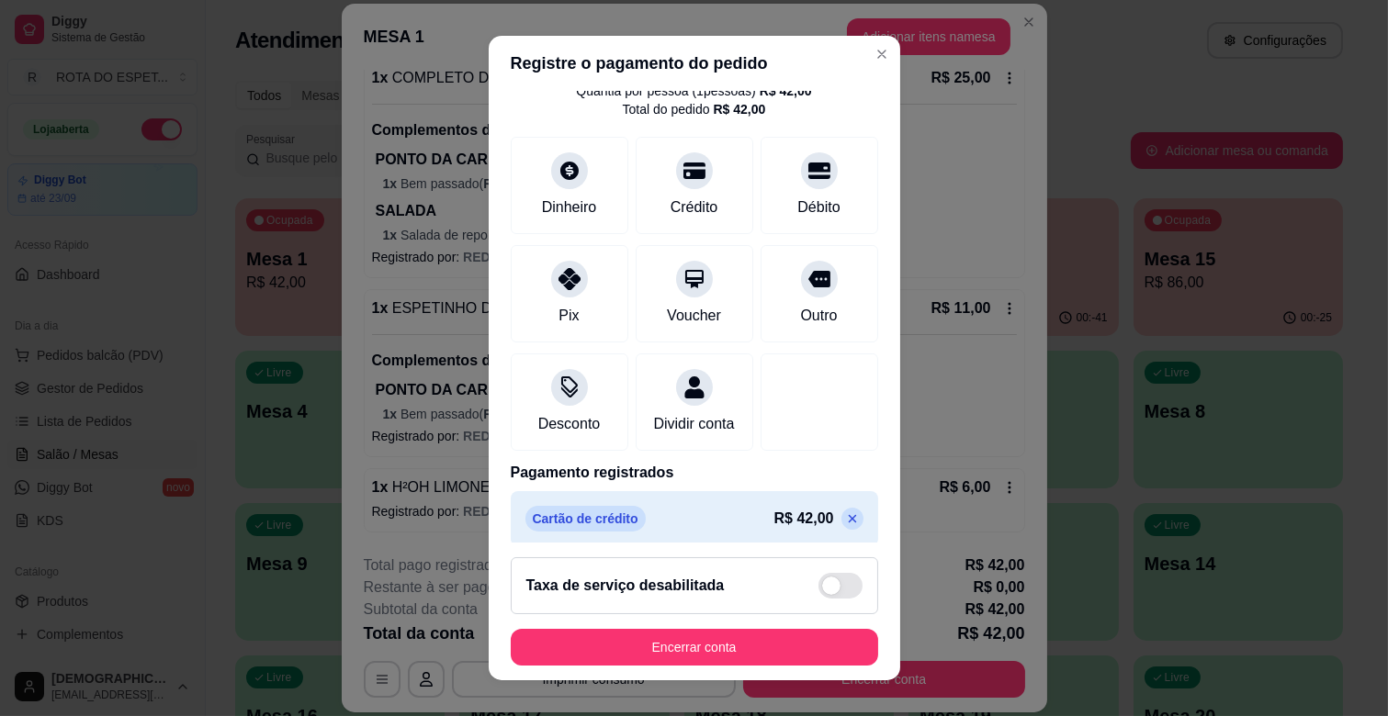
scroll to position [97, 0]
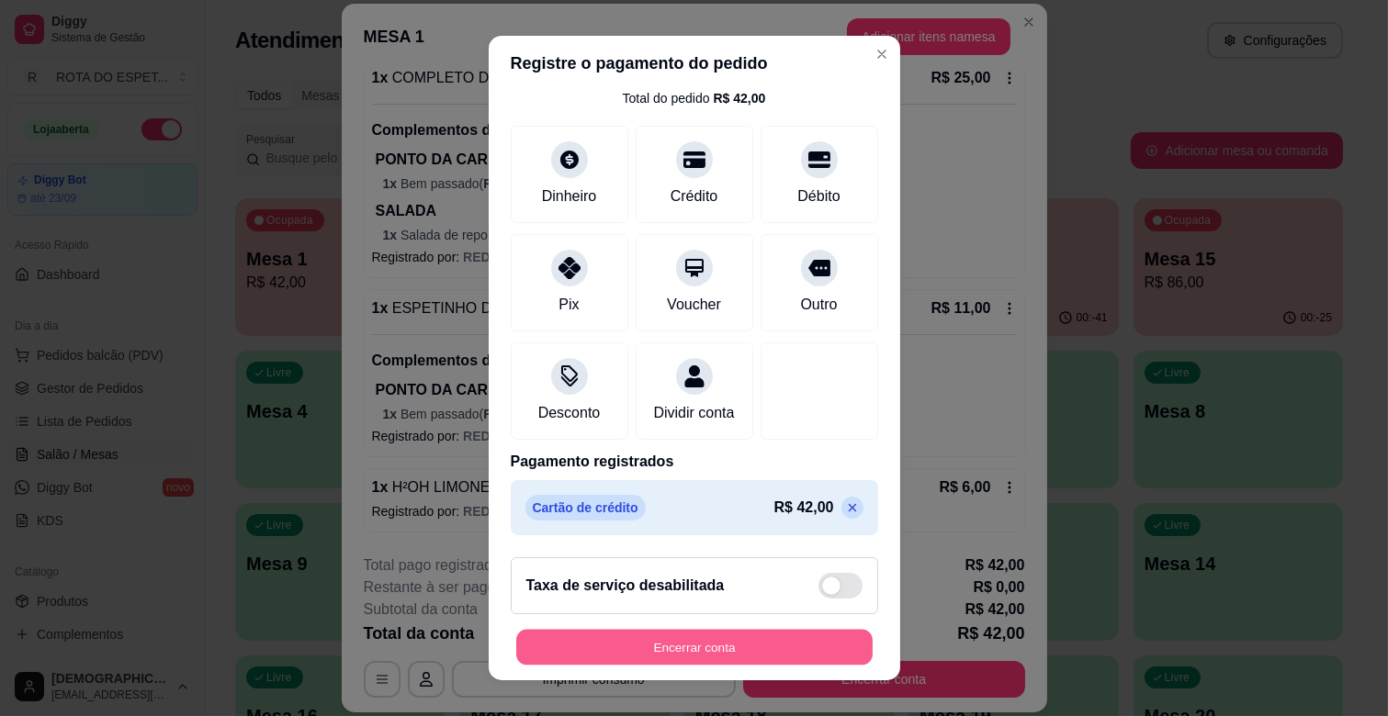
click at [730, 644] on button "Encerrar conta" at bounding box center [694, 648] width 356 height 36
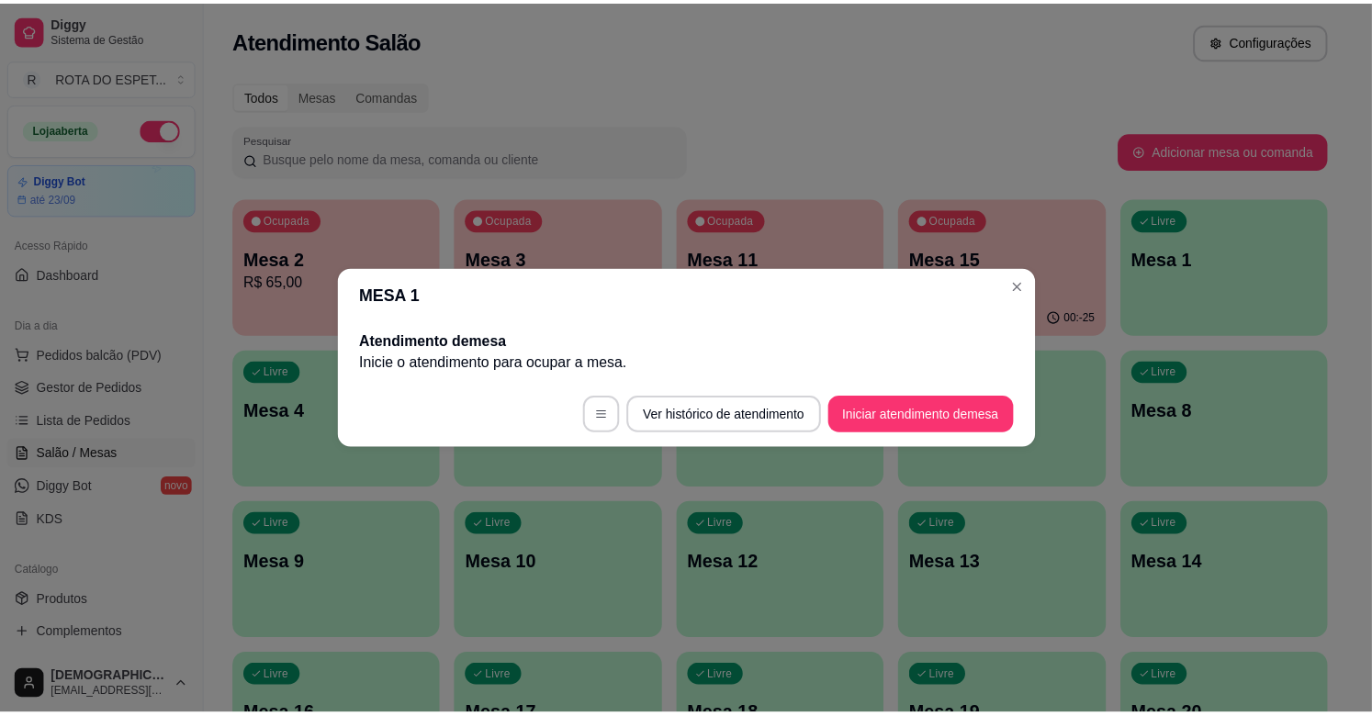
scroll to position [0, 0]
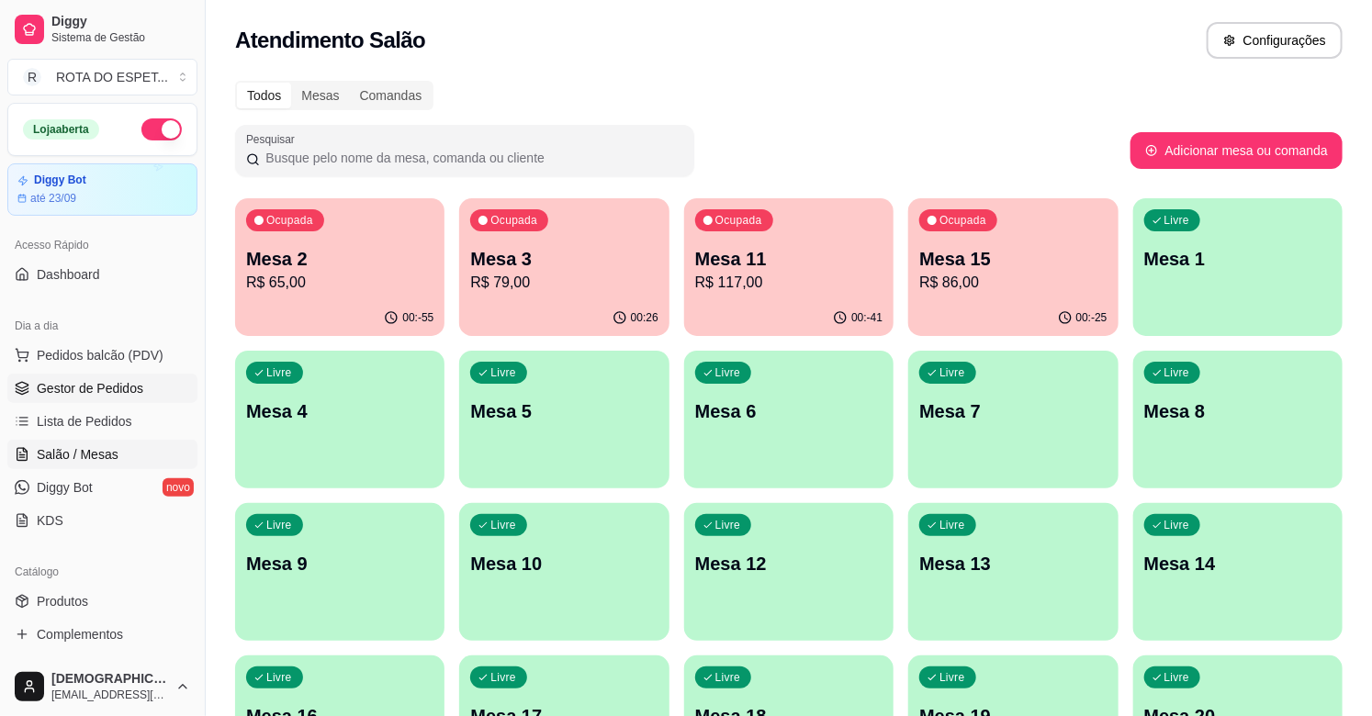
click at [59, 398] on link "Gestor de Pedidos" at bounding box center [102, 388] width 190 height 29
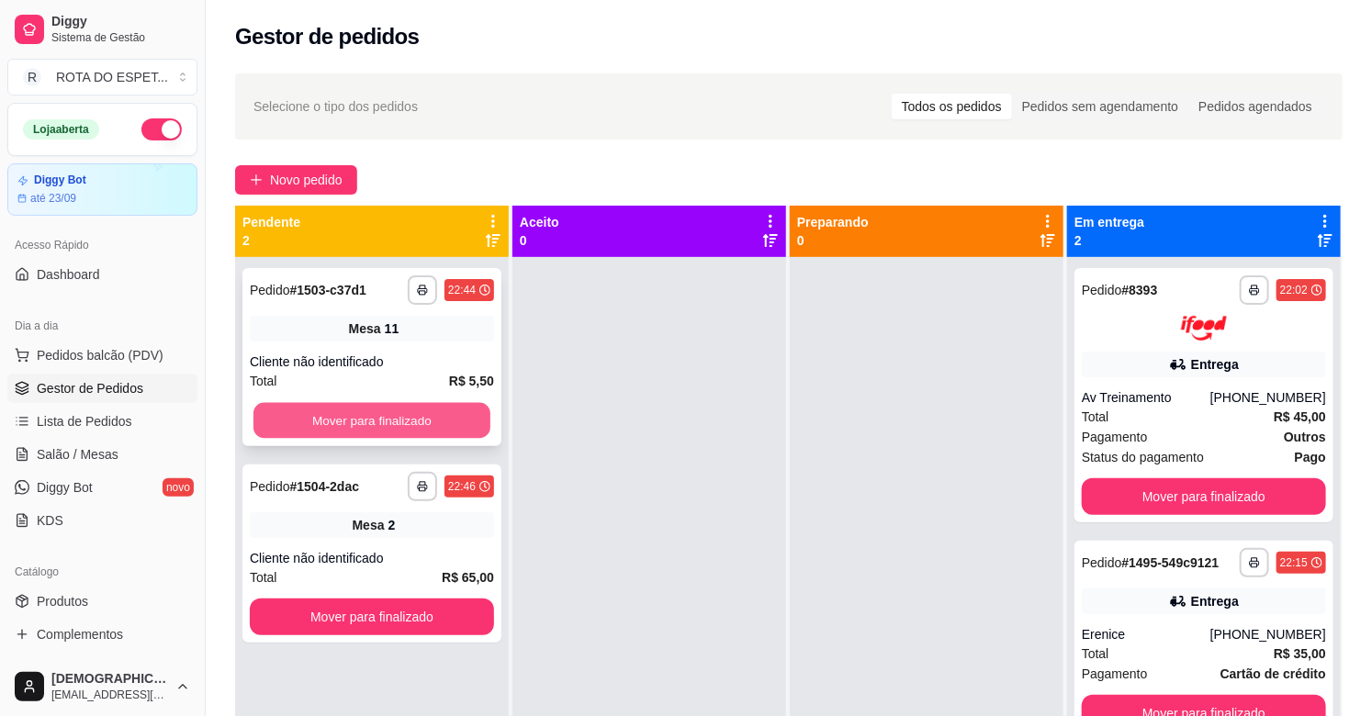
click at [391, 424] on button "Mover para finalizado" at bounding box center [371, 421] width 237 height 36
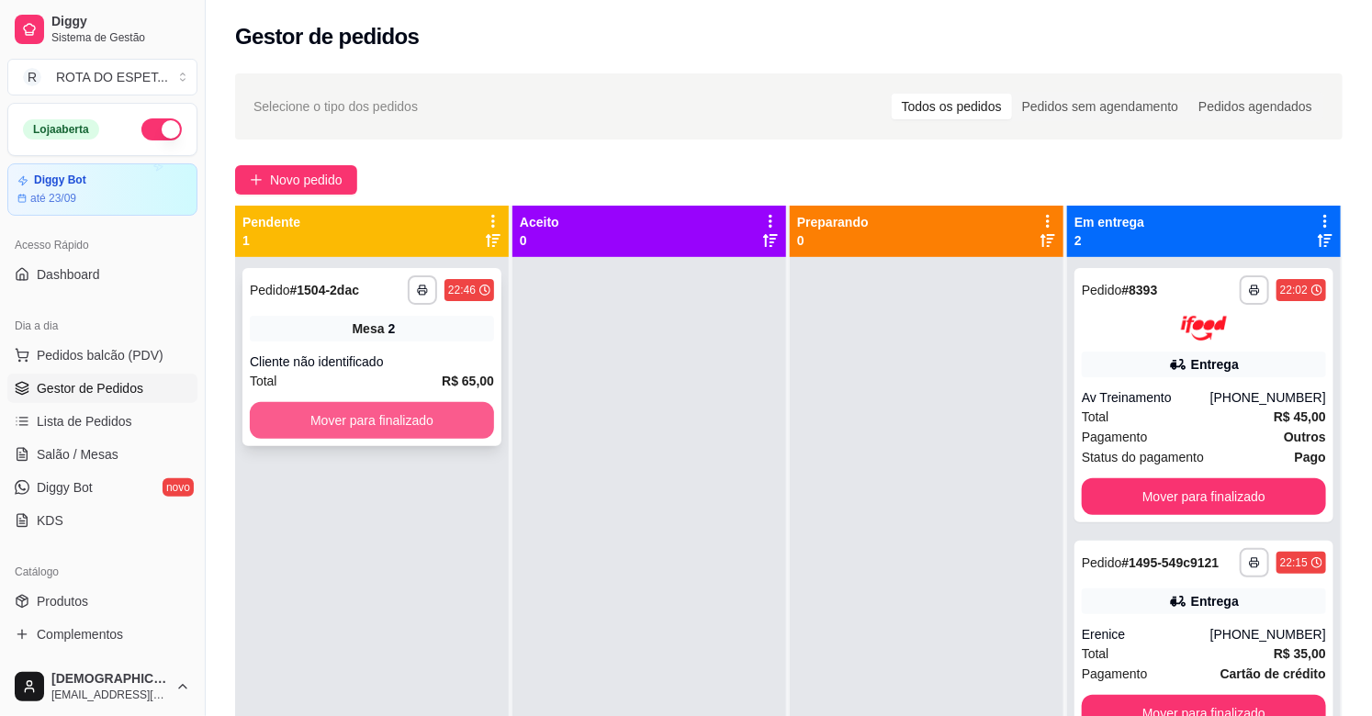
click at [387, 409] on button "Mover para finalizado" at bounding box center [372, 420] width 244 height 37
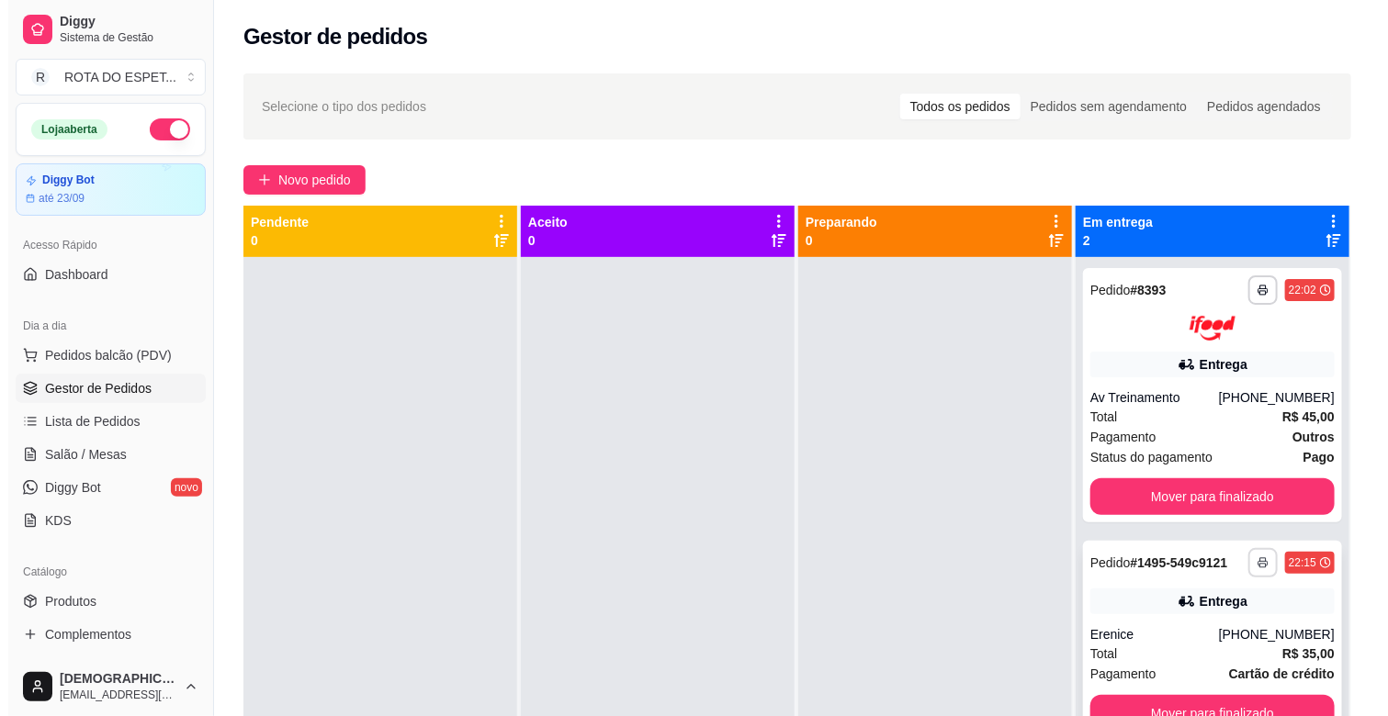
scroll to position [51, 0]
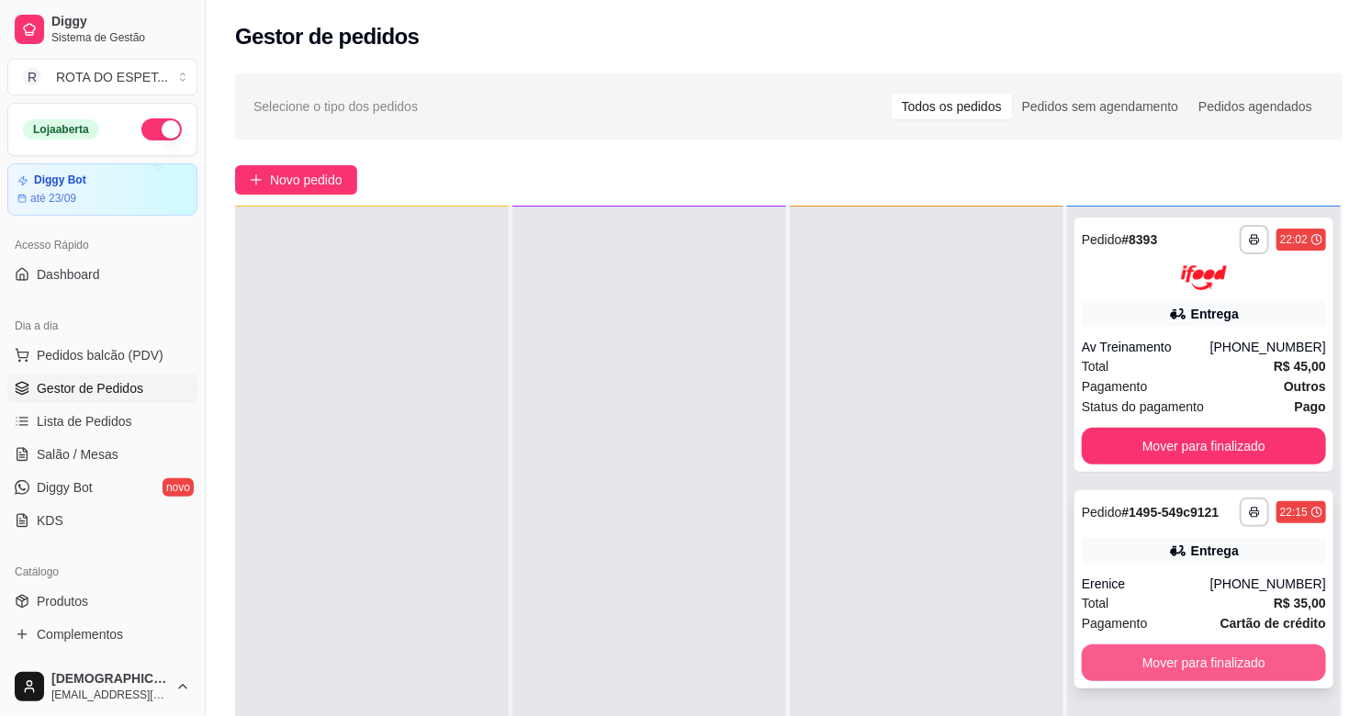
click at [1216, 659] on button "Mover para finalizado" at bounding box center [1204, 663] width 244 height 37
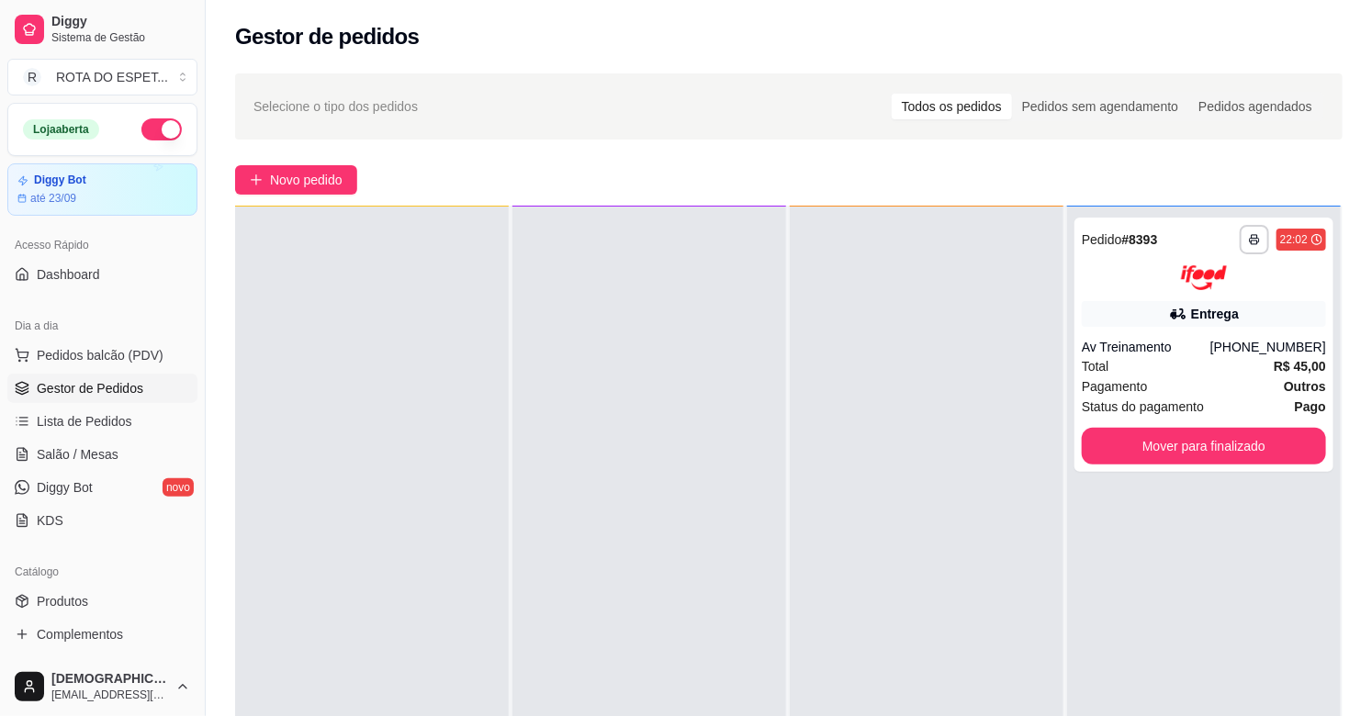
click at [94, 387] on span "Gestor de Pedidos" at bounding box center [90, 388] width 107 height 18
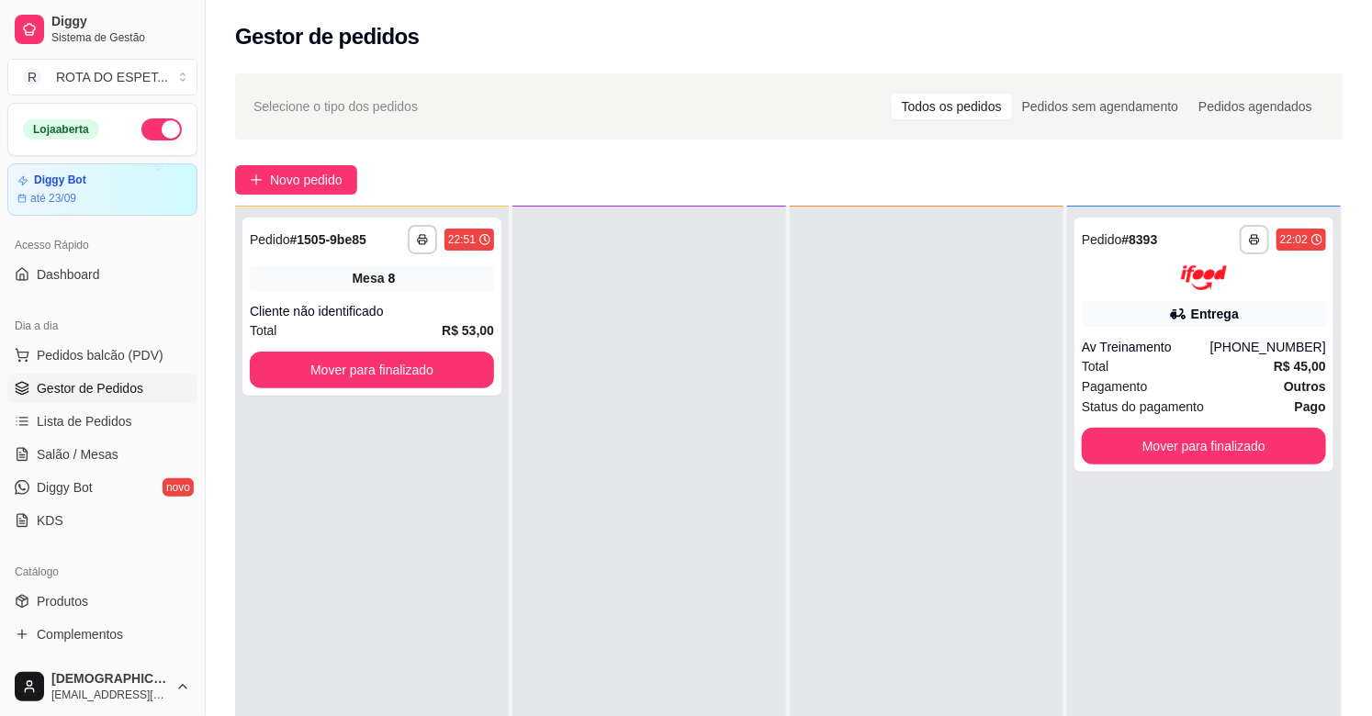
click at [566, 575] on div at bounding box center [649, 565] width 274 height 716
click at [401, 369] on button "Mover para finalizado" at bounding box center [372, 370] width 244 height 37
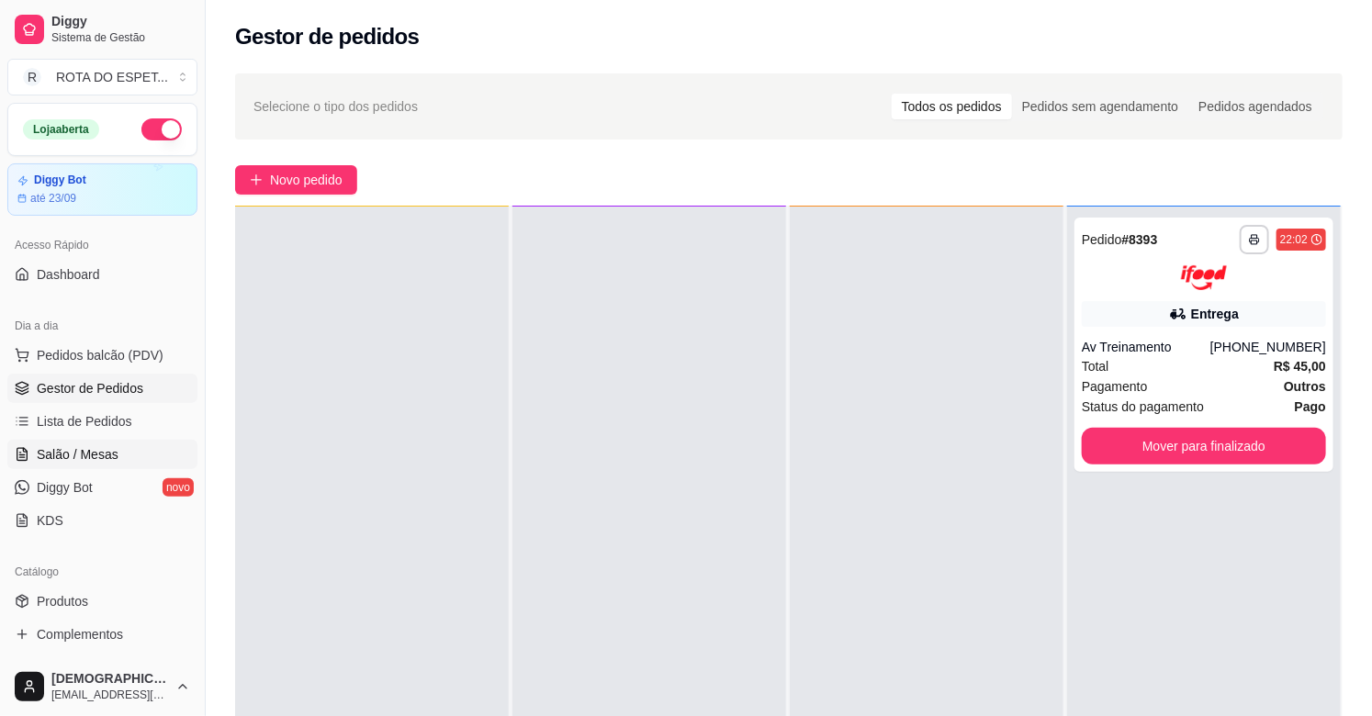
click at [66, 444] on link "Salão / Mesas" at bounding box center [102, 454] width 190 height 29
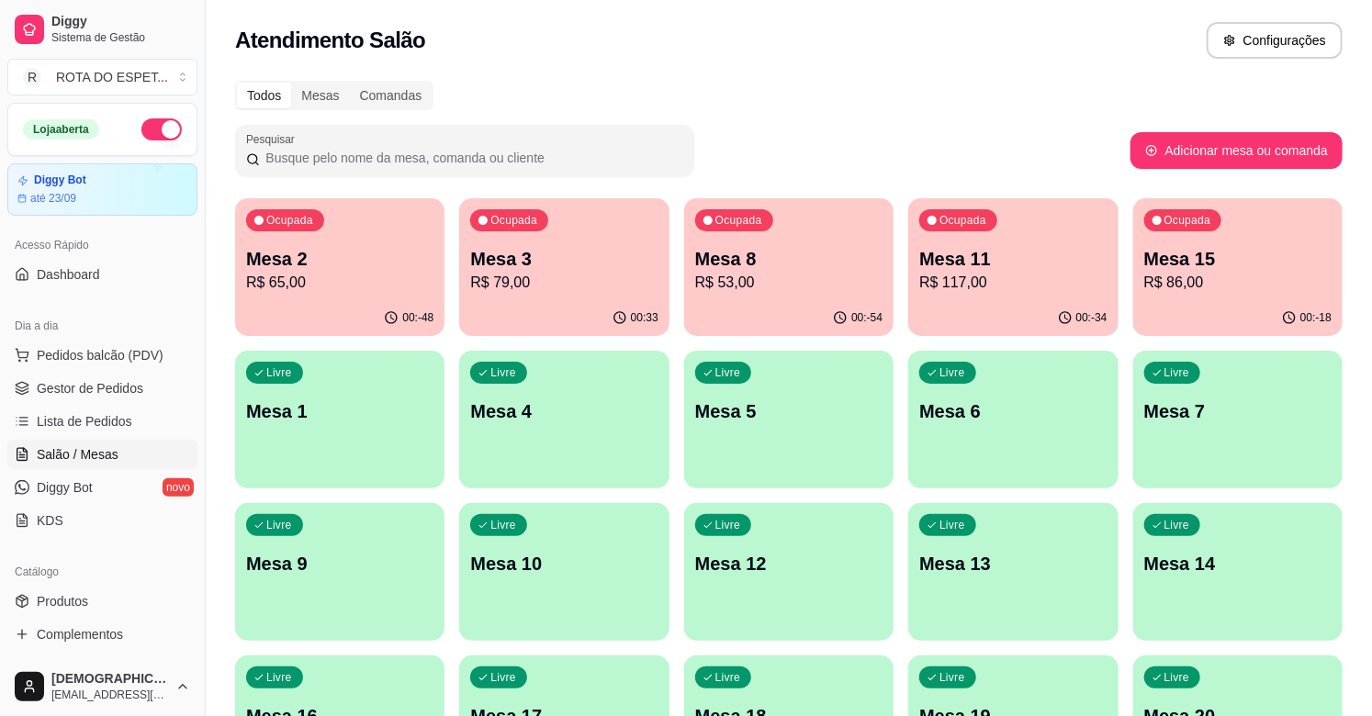
click at [333, 268] on p "Mesa 2" at bounding box center [339, 259] width 187 height 26
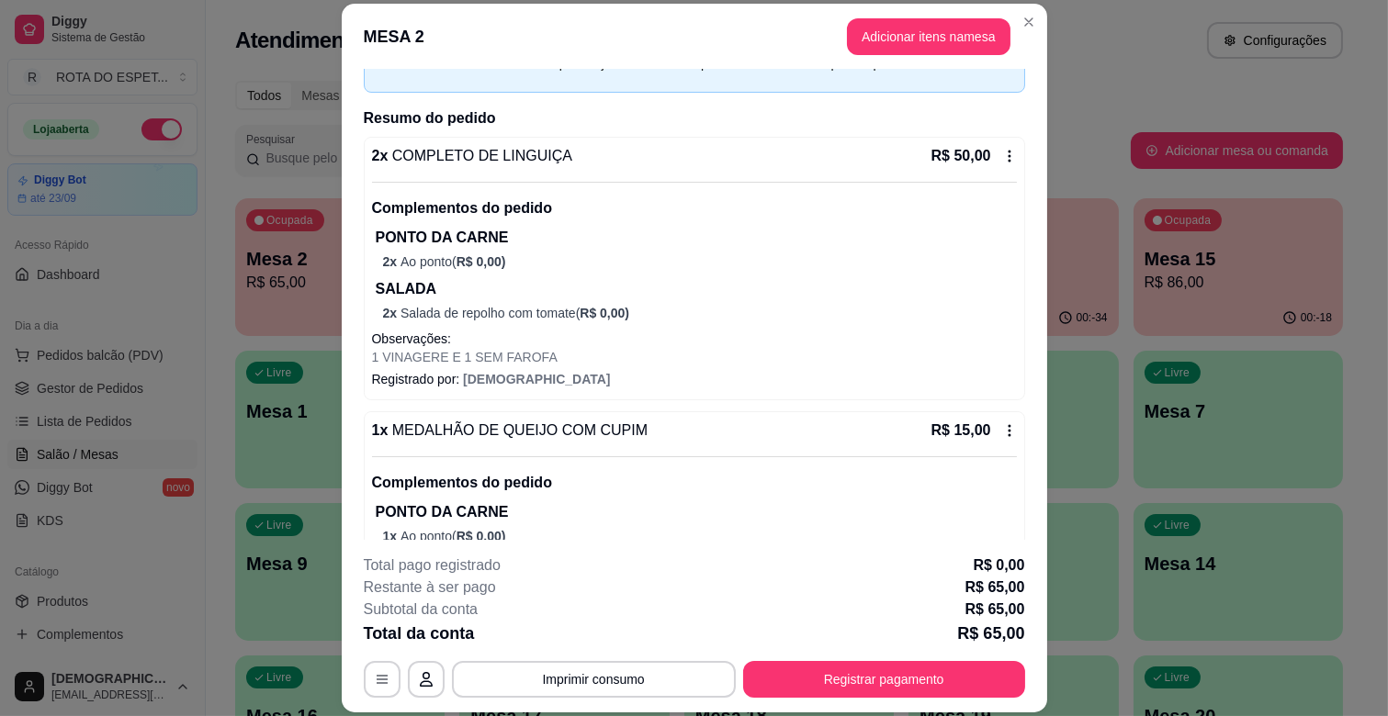
scroll to position [153, 0]
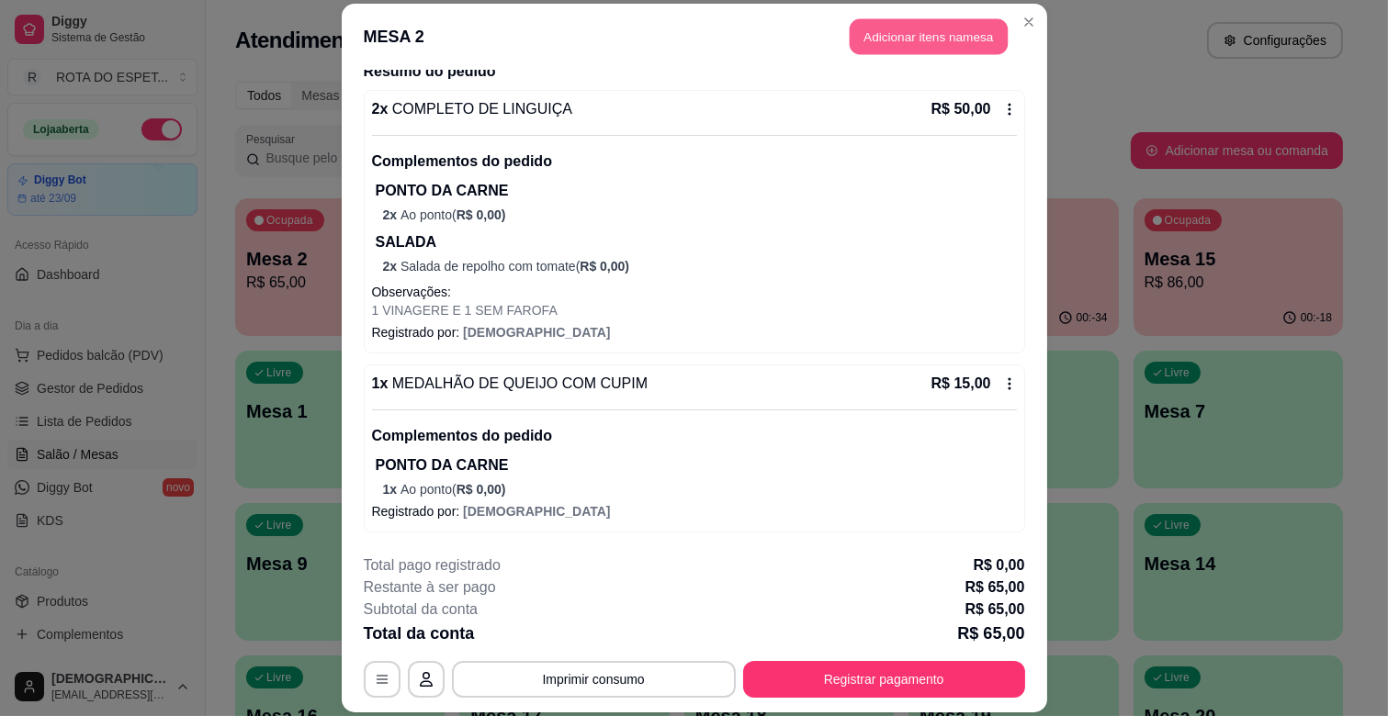
click at [956, 52] on button "Adicionar itens na mesa" at bounding box center [929, 37] width 158 height 36
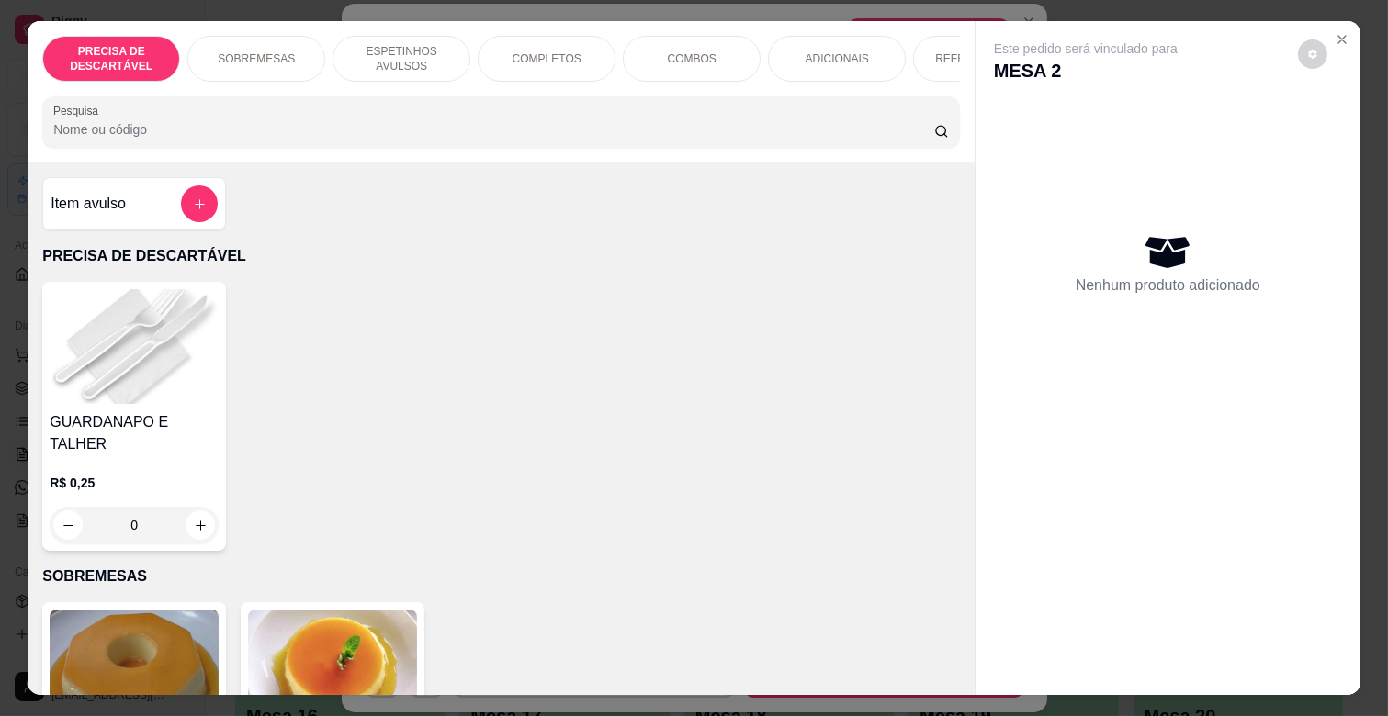
click at [932, 58] on div "REFRIGERANTES" at bounding box center [982, 59] width 138 height 46
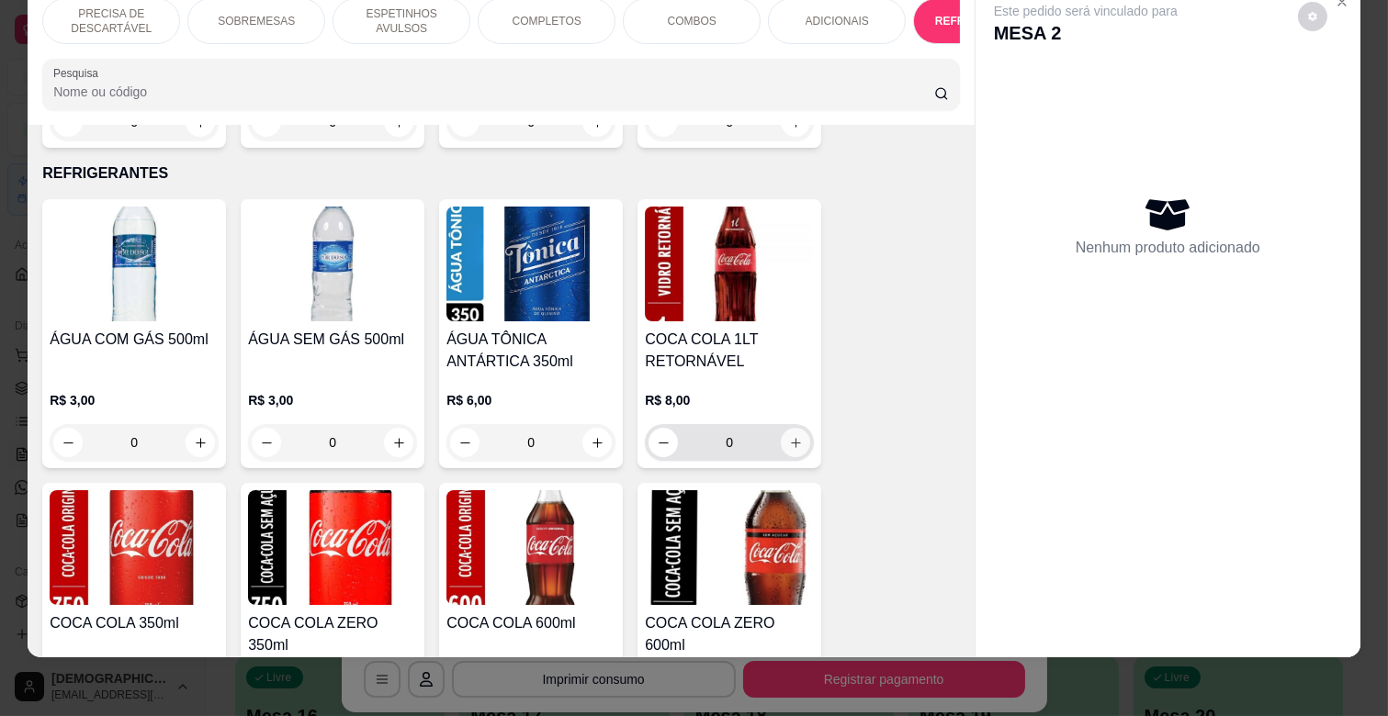
click at [789, 436] on icon "increase-product-quantity" at bounding box center [796, 443] width 14 height 14
type input "1"
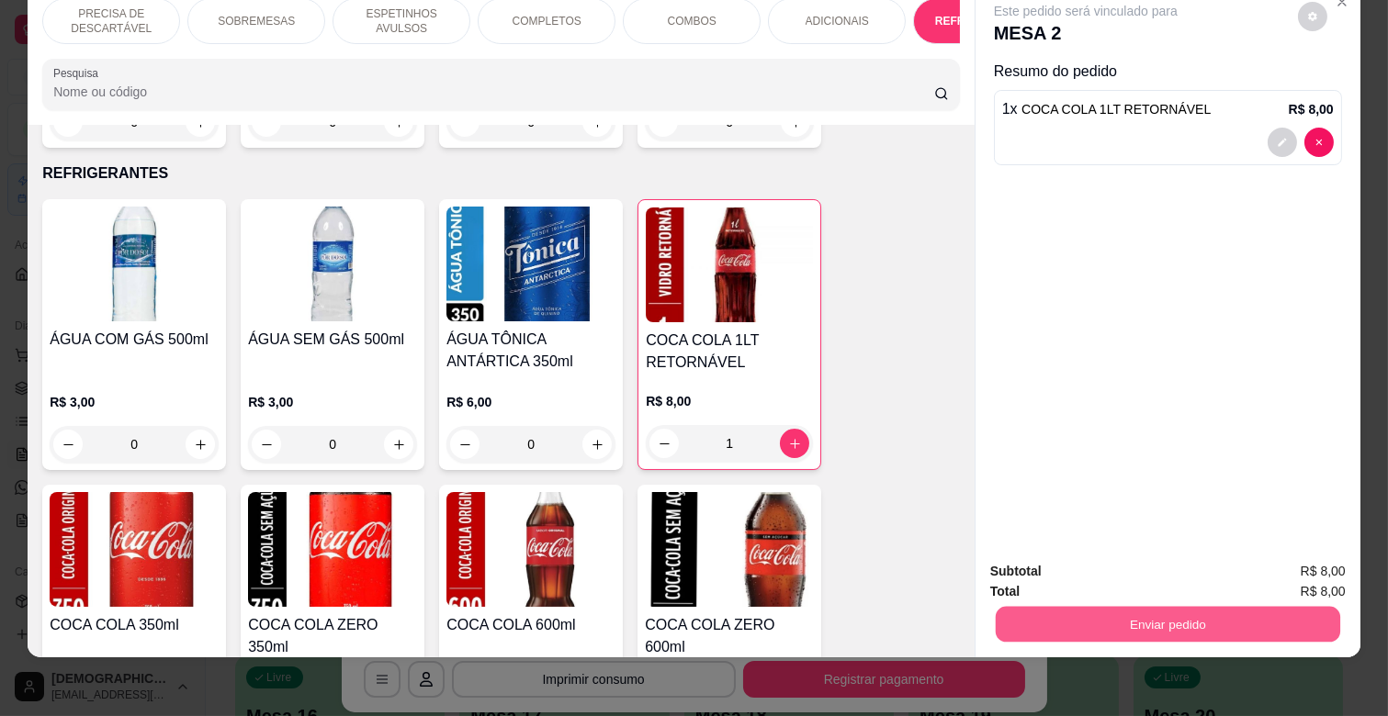
click at [1207, 606] on button "Enviar pedido" at bounding box center [1168, 624] width 344 height 36
click at [1115, 560] on button "Não registrar e enviar pedido" at bounding box center [1105, 563] width 191 height 35
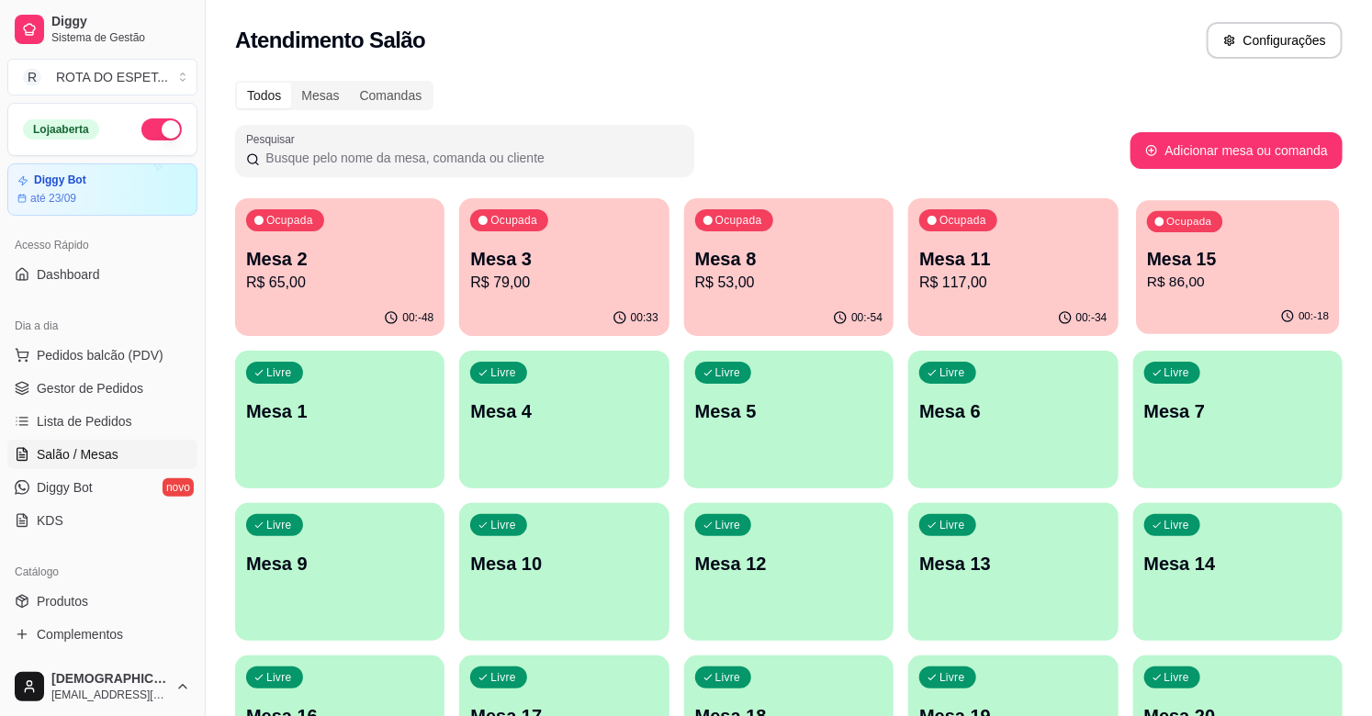
click at [1198, 274] on p "R$ 86,00" at bounding box center [1238, 282] width 182 height 21
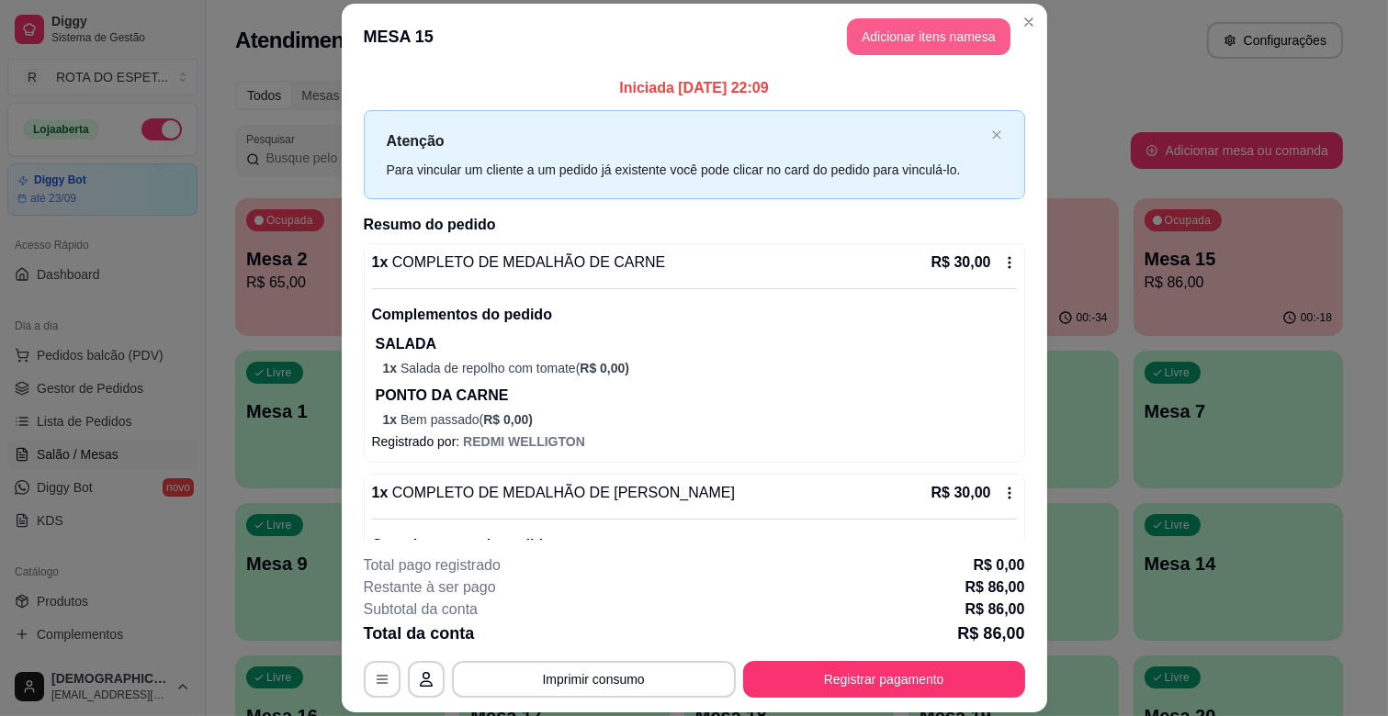
click at [951, 41] on button "Adicionar itens na mesa" at bounding box center [928, 36] width 163 height 37
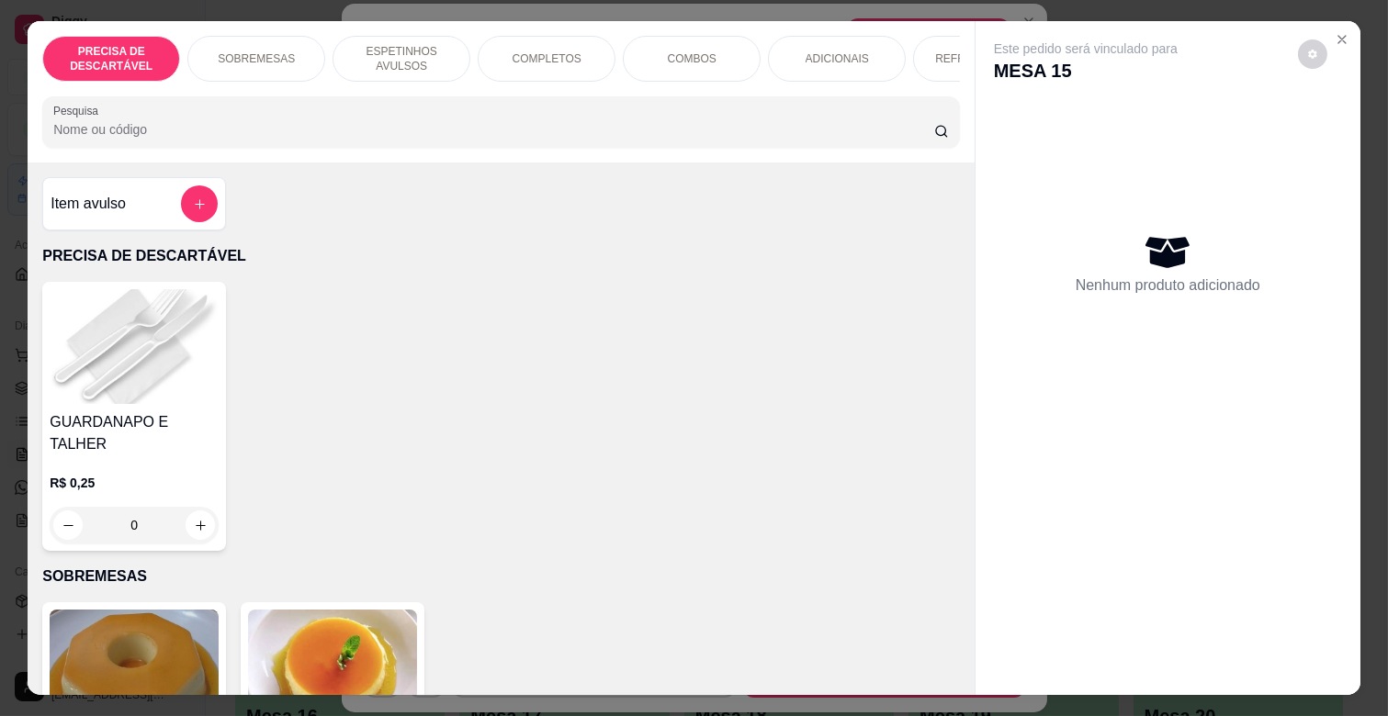
scroll to position [0, 671]
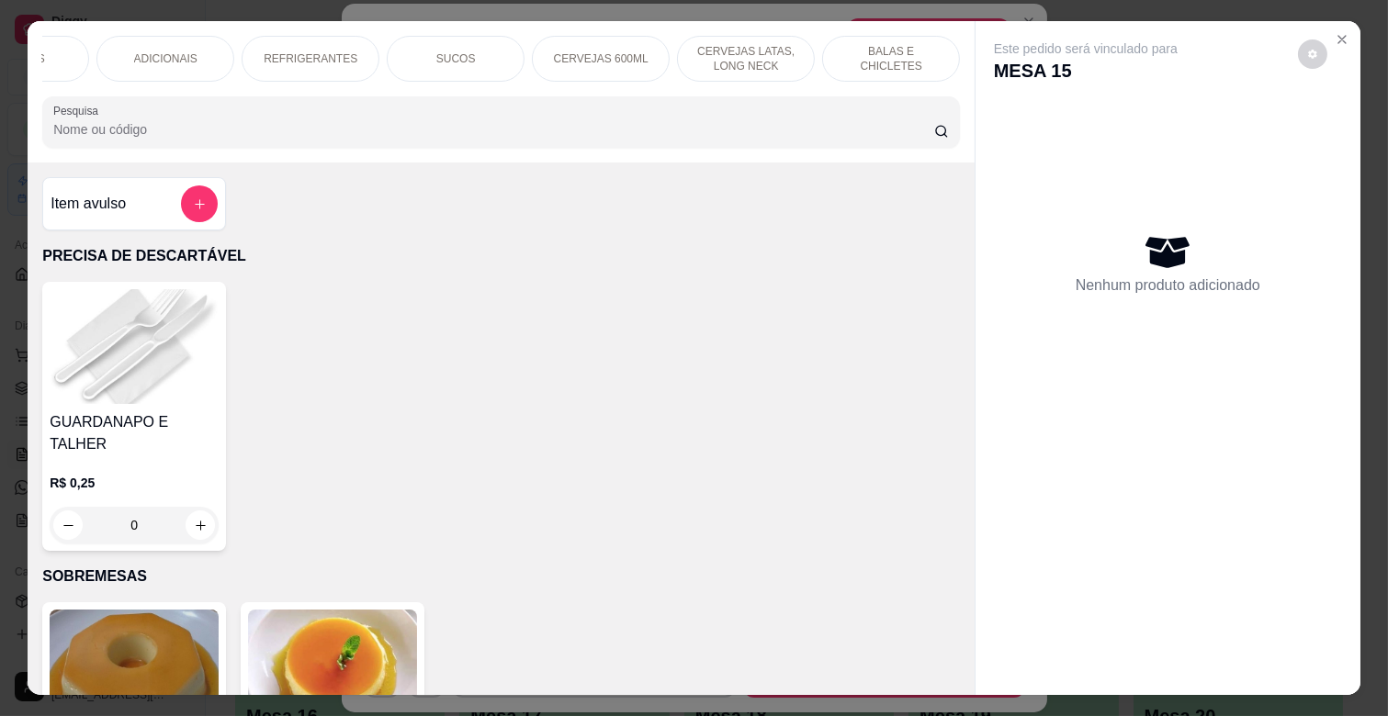
click at [334, 36] on div "REFRIGERANTES" at bounding box center [311, 59] width 138 height 46
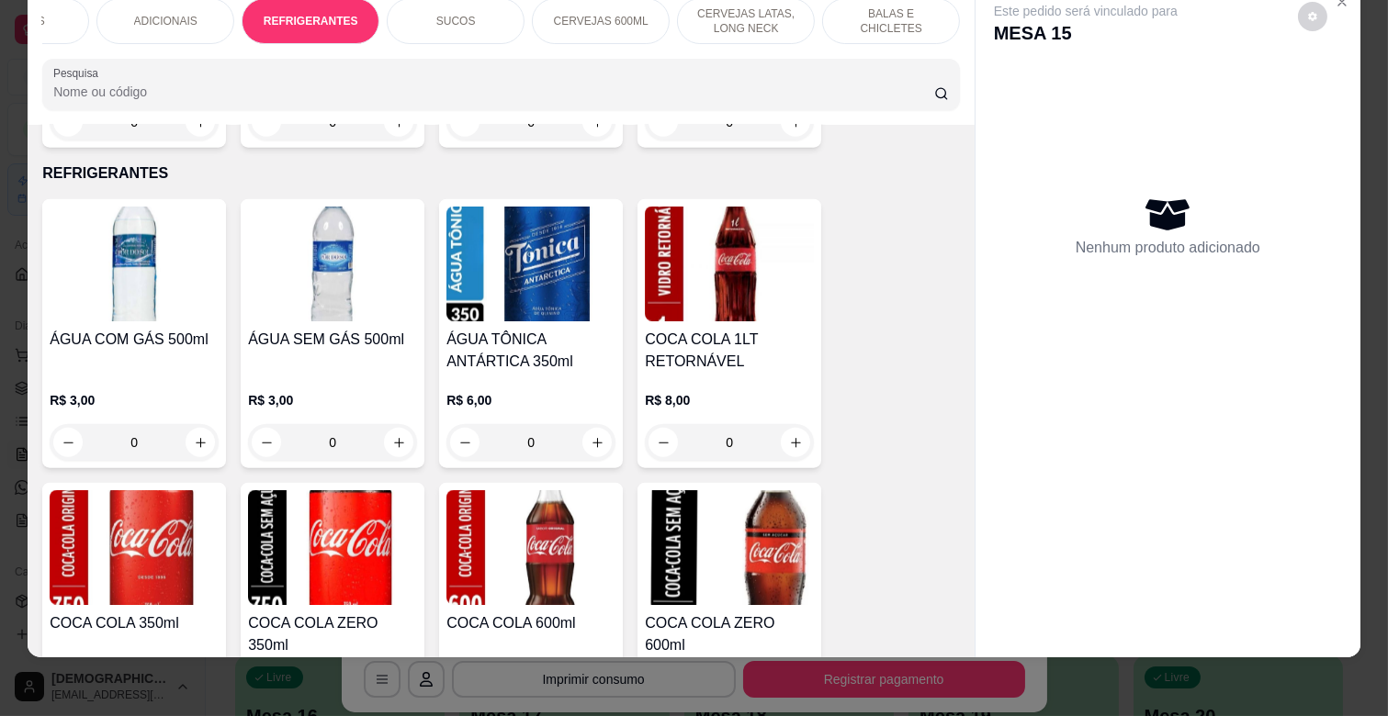
scroll to position [4618, 0]
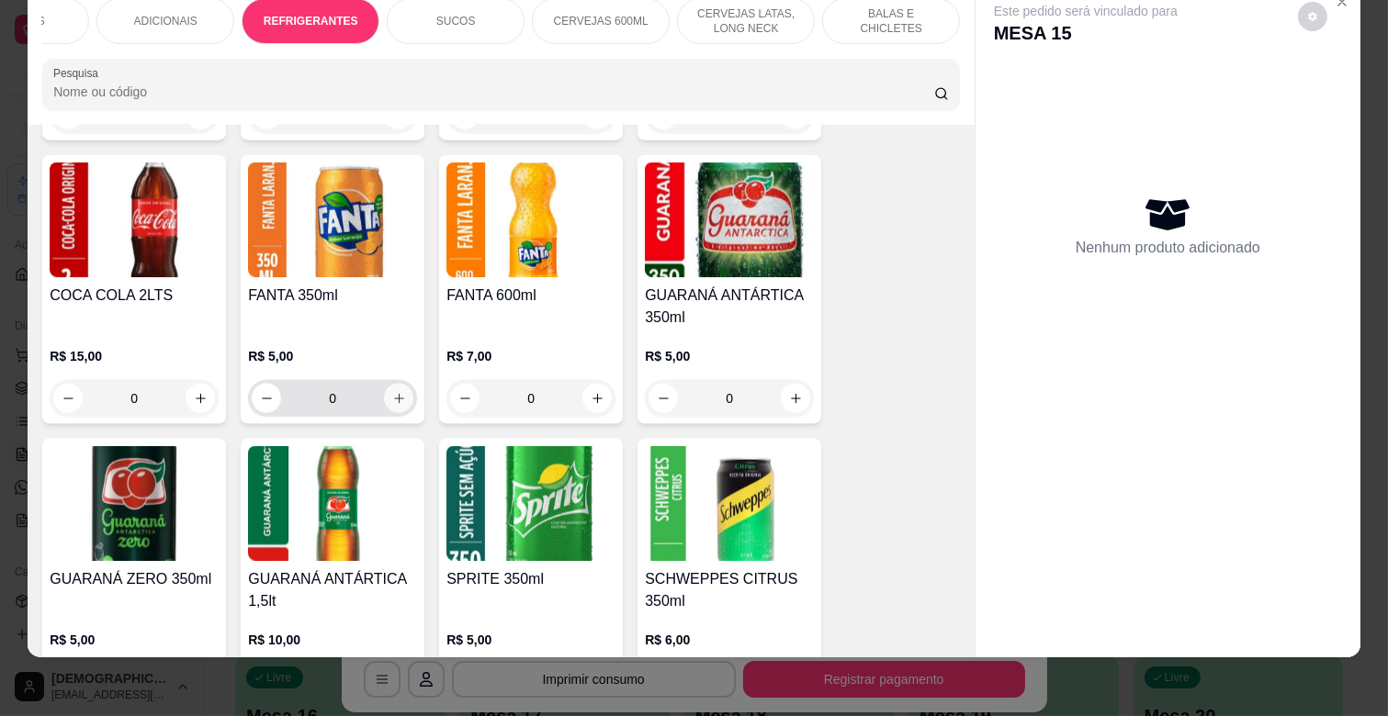
click at [392, 392] on icon "increase-product-quantity" at bounding box center [399, 399] width 14 height 14
type input "1"
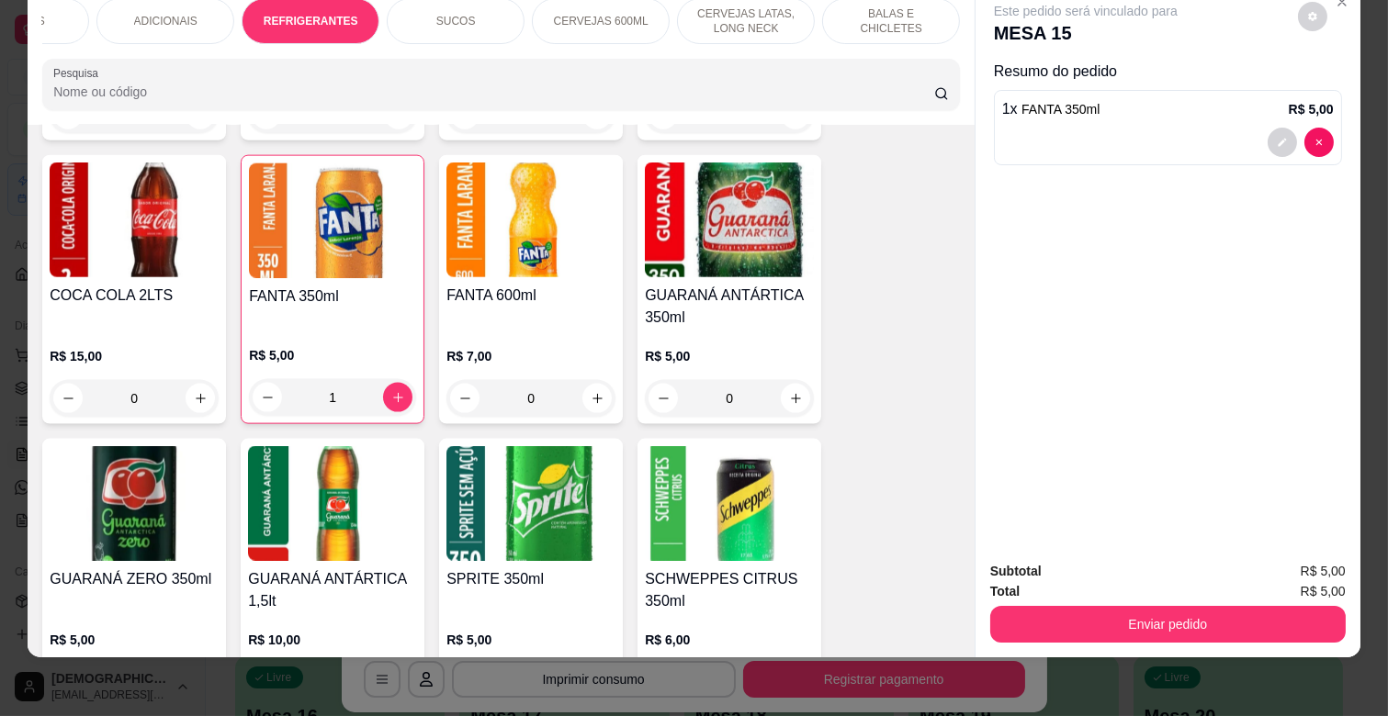
click at [1300, 602] on div "Enviar pedido" at bounding box center [1167, 622] width 355 height 41
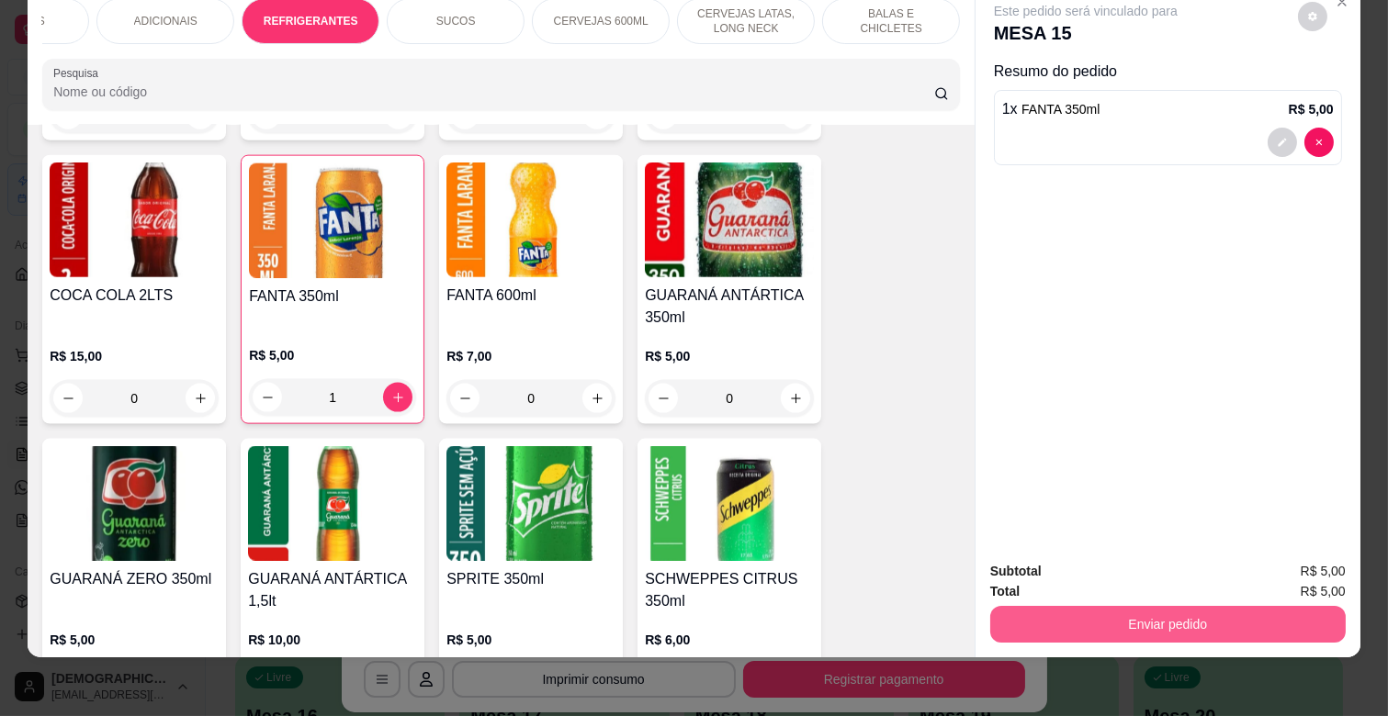
click at [1273, 606] on button "Enviar pedido" at bounding box center [1167, 624] width 355 height 37
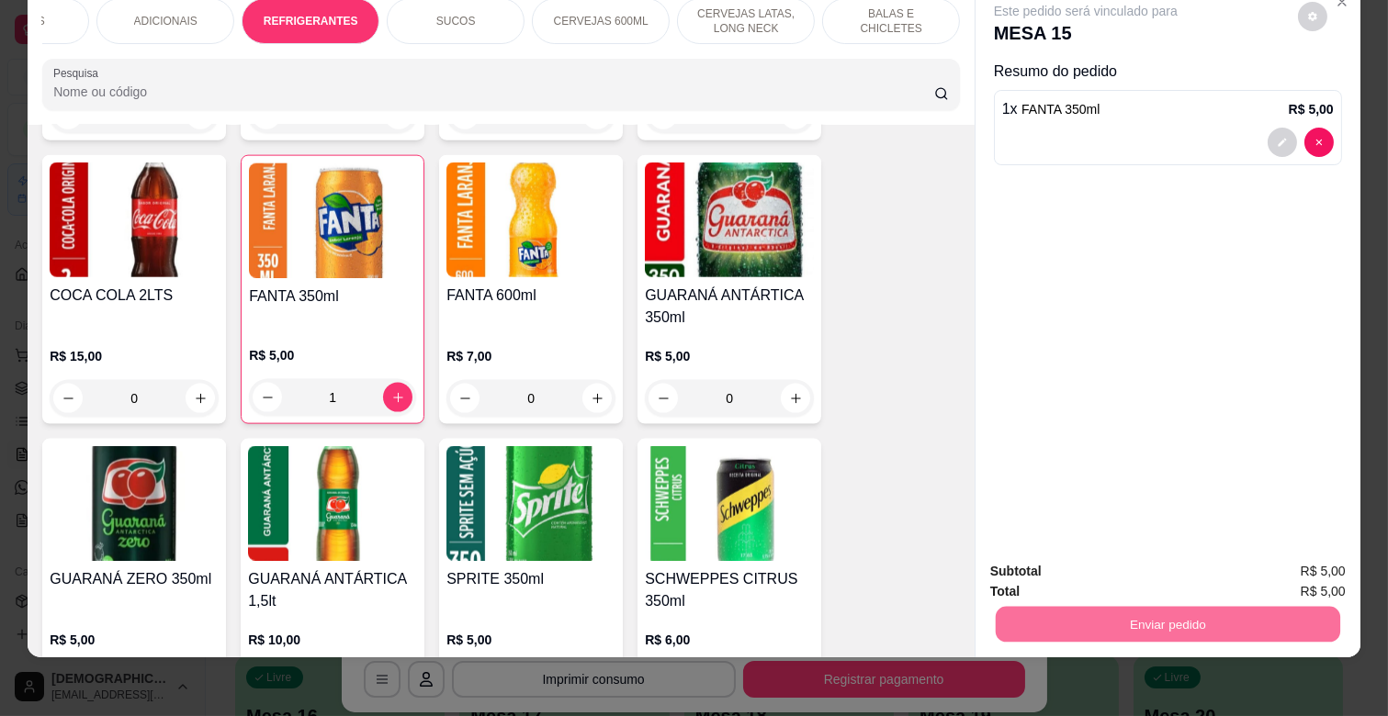
click at [1170, 565] on button "Não registrar e enviar pedido" at bounding box center [1107, 563] width 186 height 34
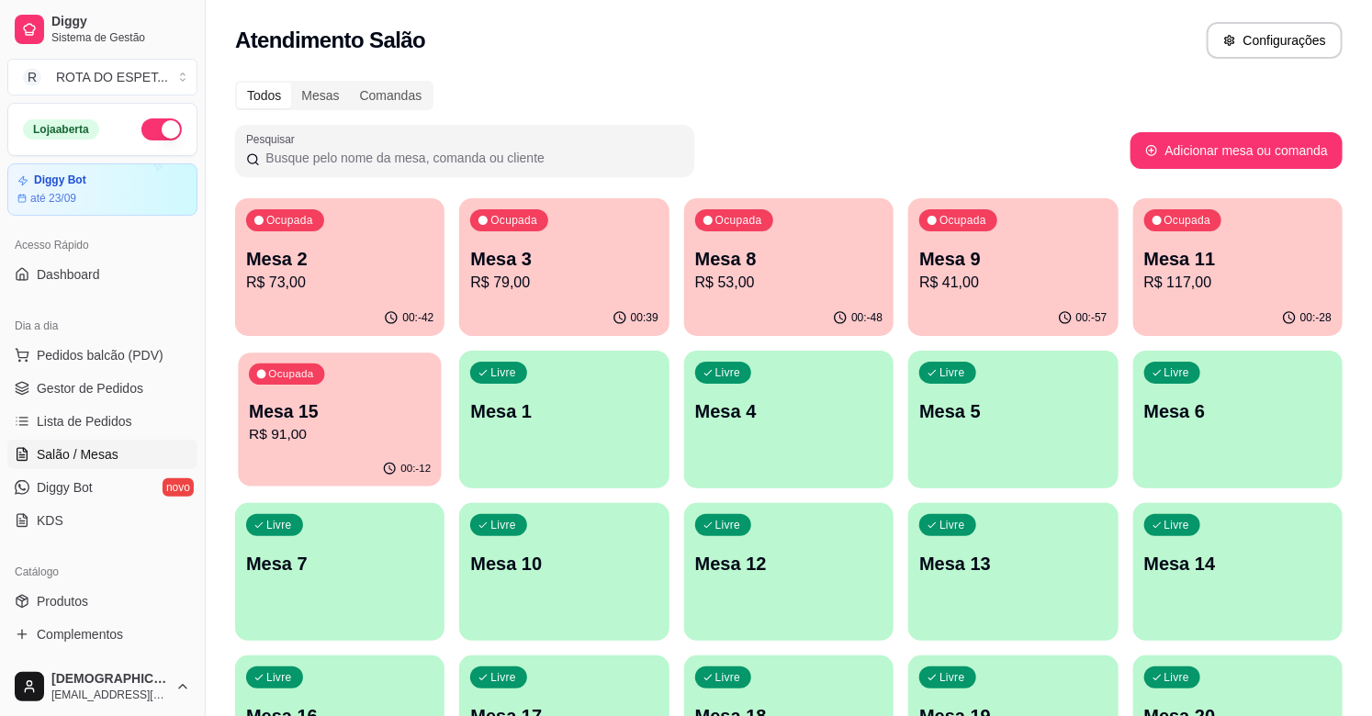
click at [321, 377] on div "Ocupada" at bounding box center [286, 374] width 75 height 21
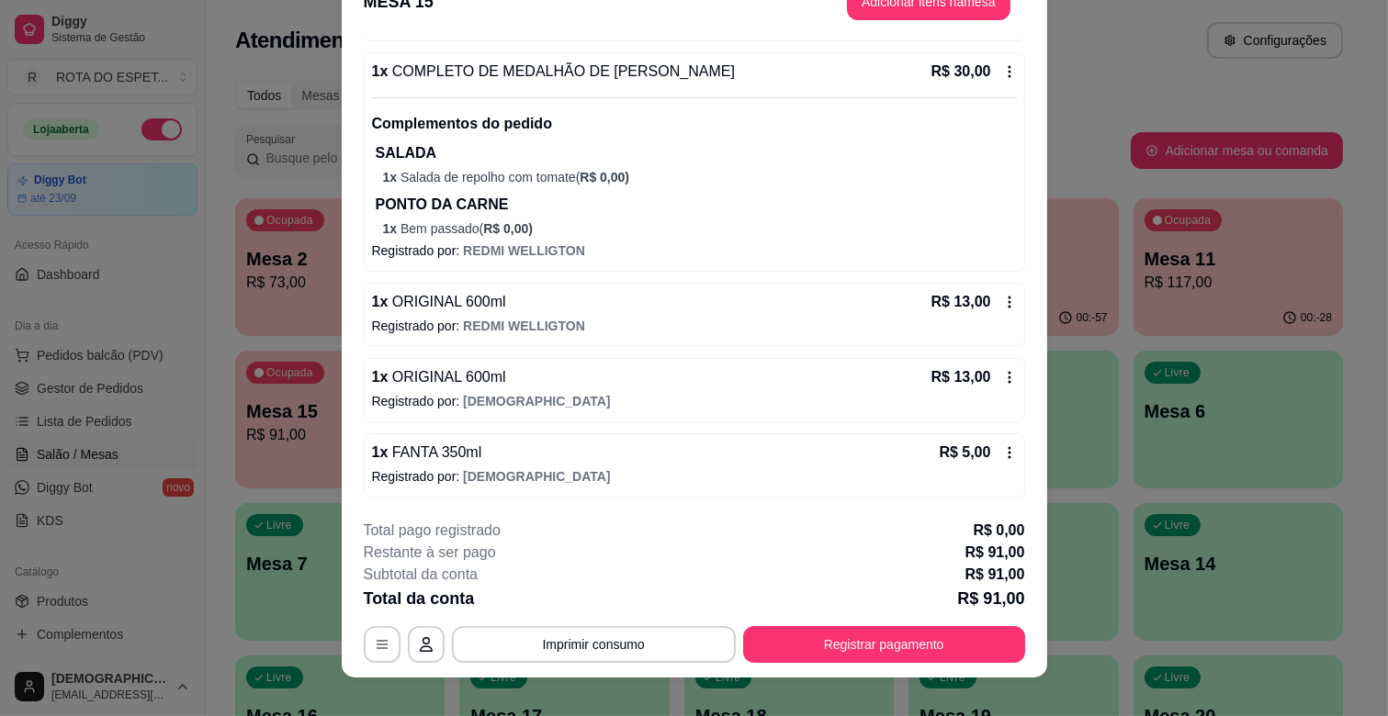
scroll to position [55, 0]
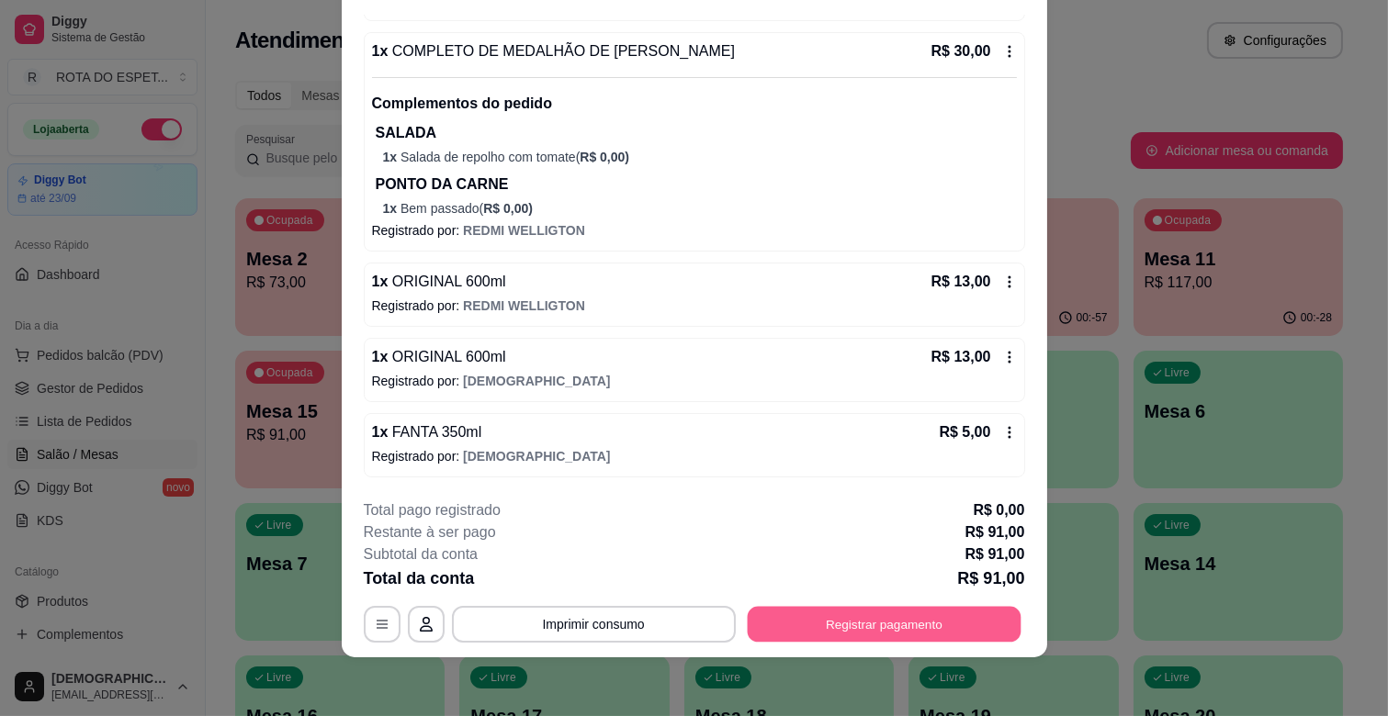
click at [880, 634] on button "Registrar pagamento" at bounding box center [884, 625] width 274 height 36
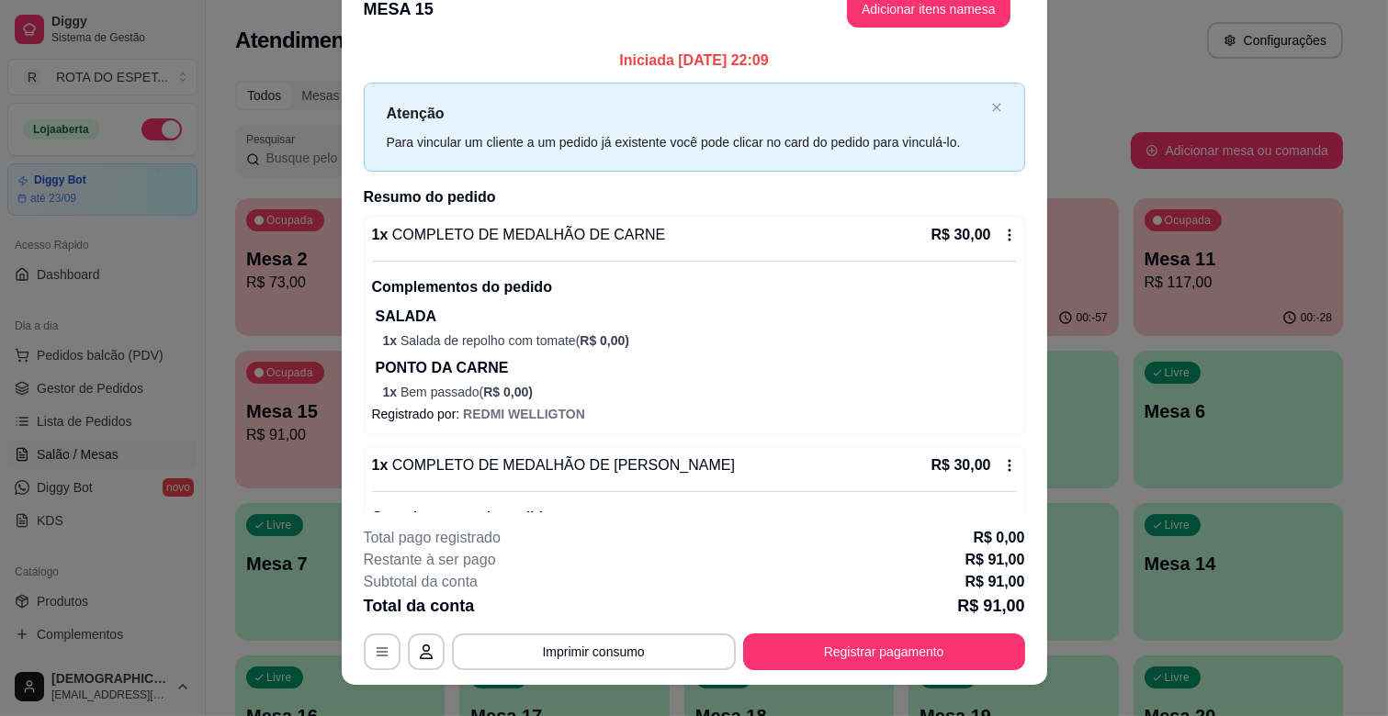
scroll to position [0, 0]
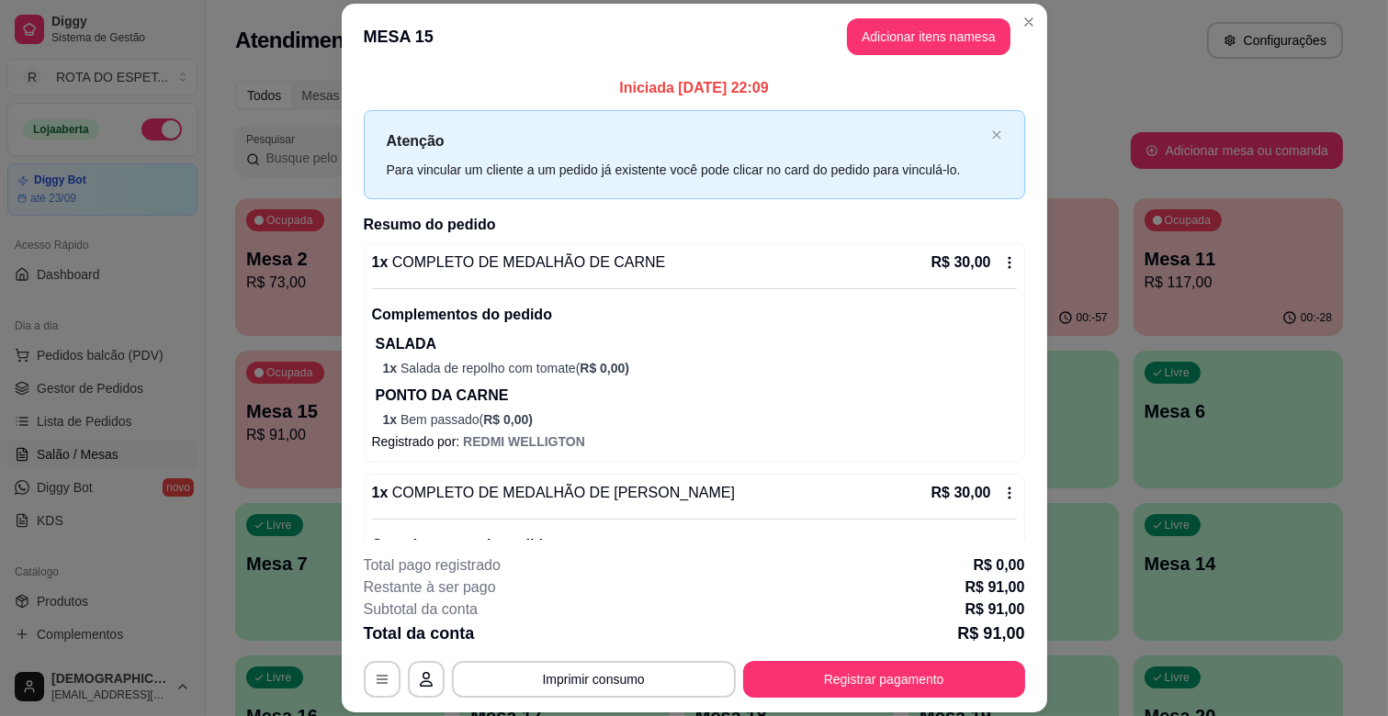
click at [965, 20] on button "Adicionar itens na mesa" at bounding box center [928, 36] width 163 height 37
click at [546, 124] on div at bounding box center [500, 122] width 895 height 37
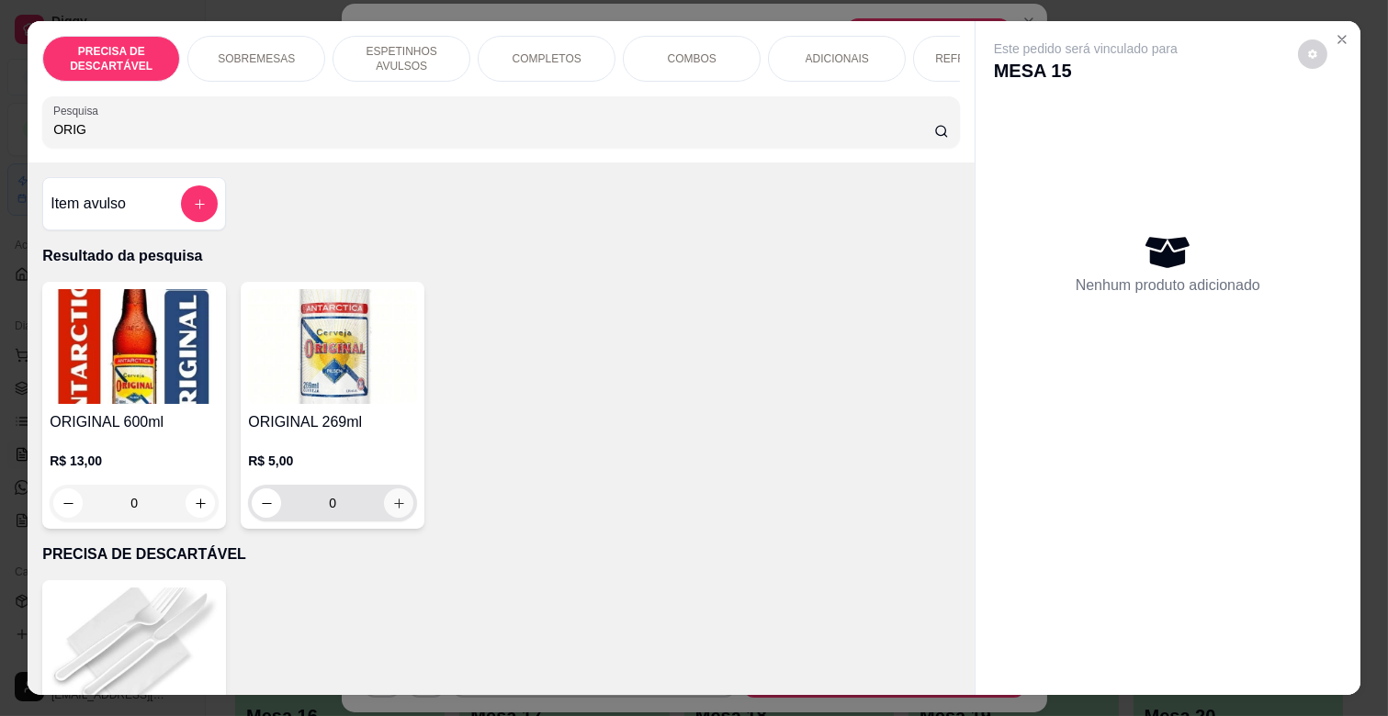
type input "ORIG"
click at [386, 501] on button "increase-product-quantity" at bounding box center [398, 503] width 29 height 29
type input "1"
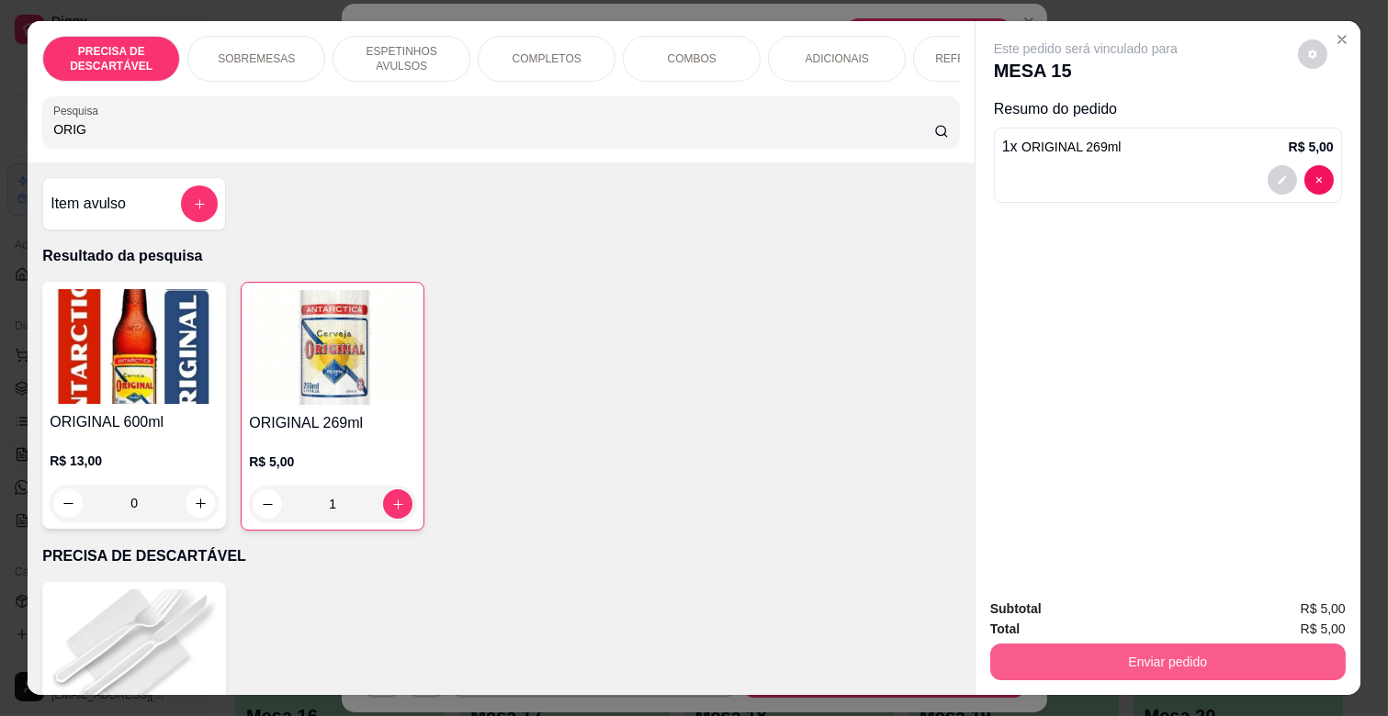
click at [1050, 650] on button "Enviar pedido" at bounding box center [1167, 662] width 355 height 37
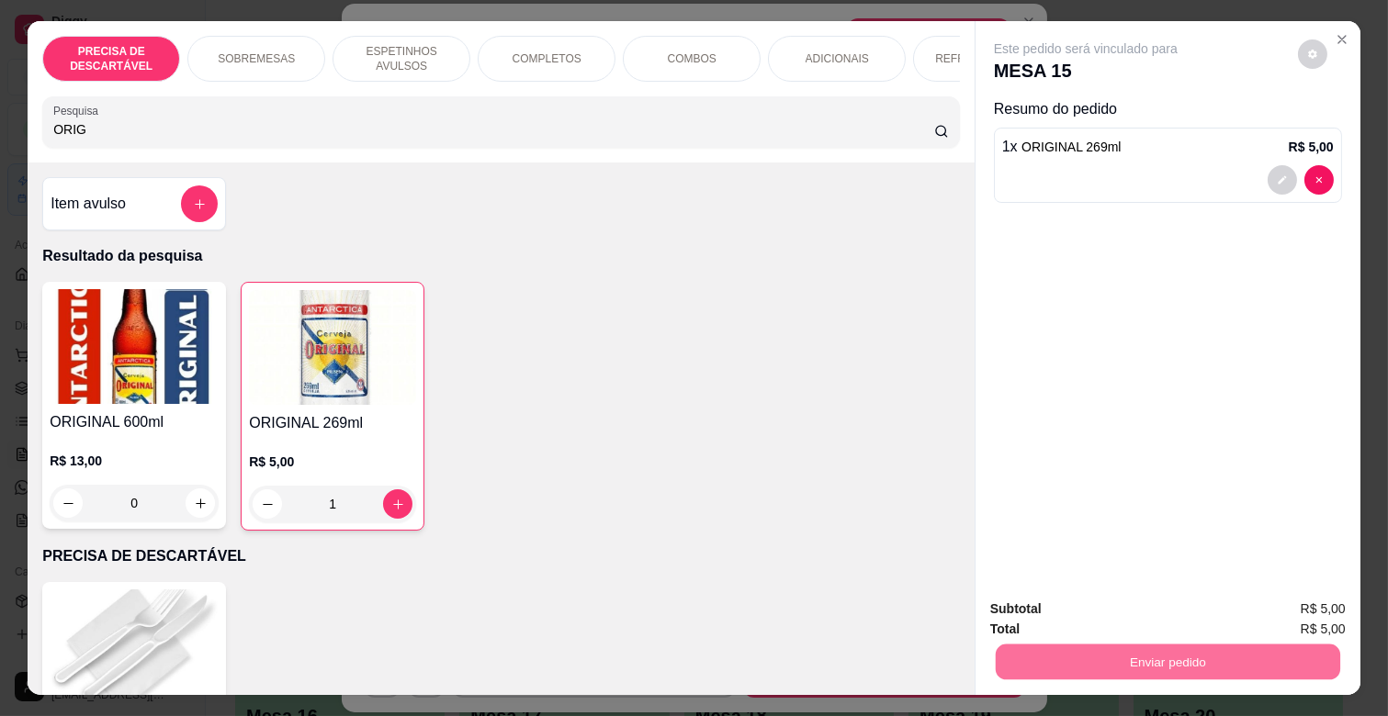
click at [1077, 613] on button "Não registrar e enviar pedido" at bounding box center [1107, 608] width 186 height 34
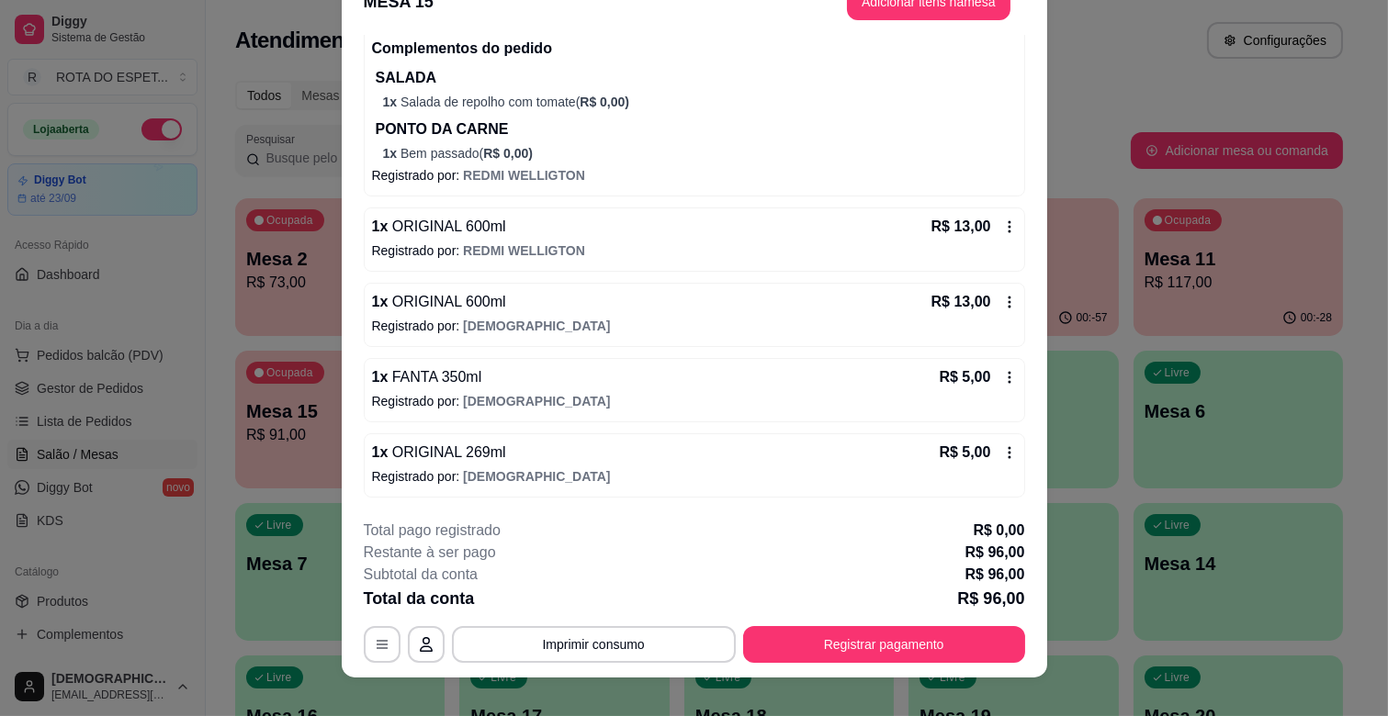
scroll to position [55, 0]
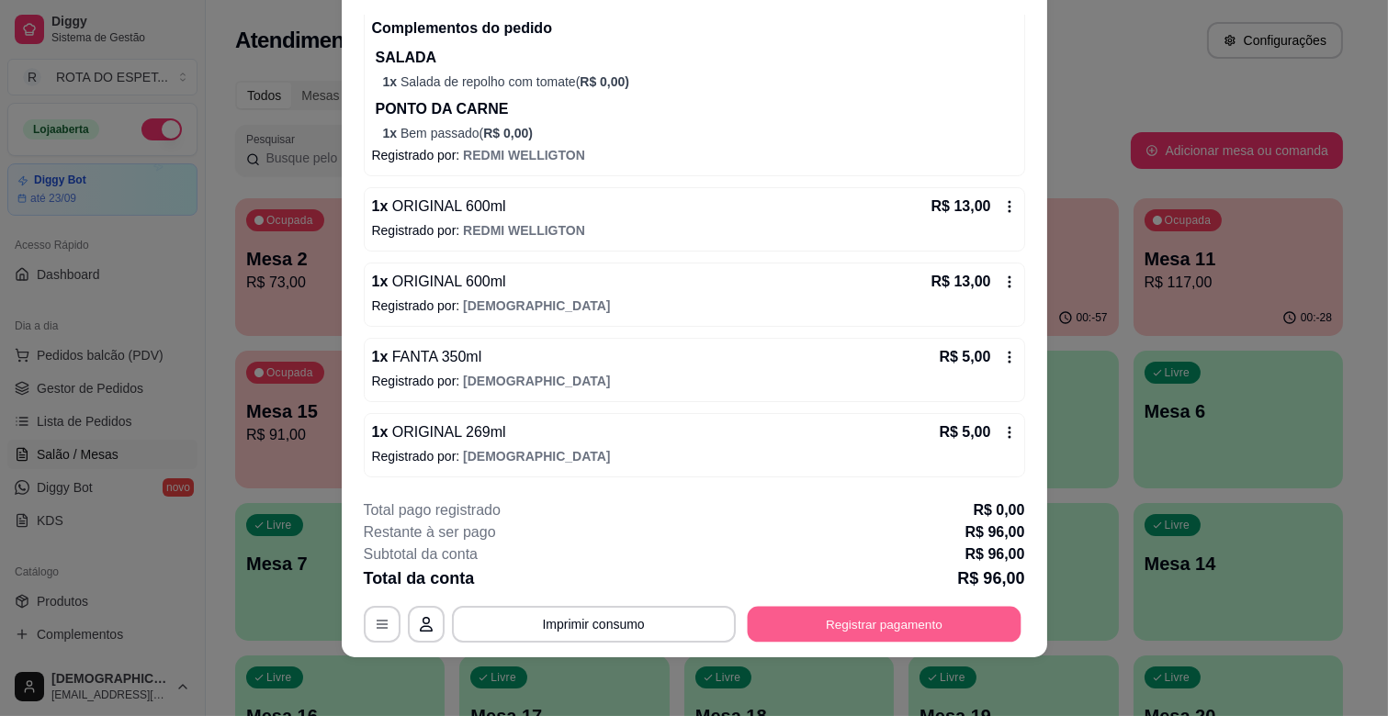
click at [815, 637] on button "Registrar pagamento" at bounding box center [884, 625] width 274 height 36
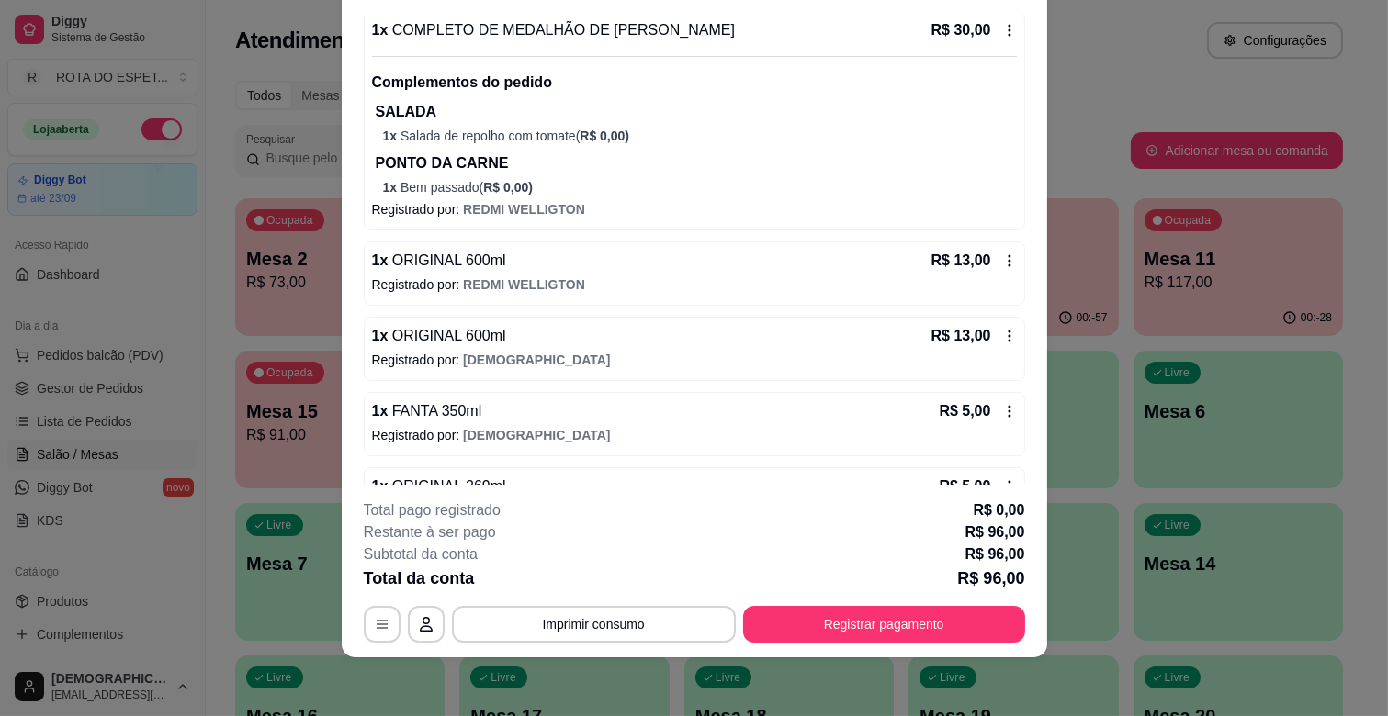
scroll to position [463, 0]
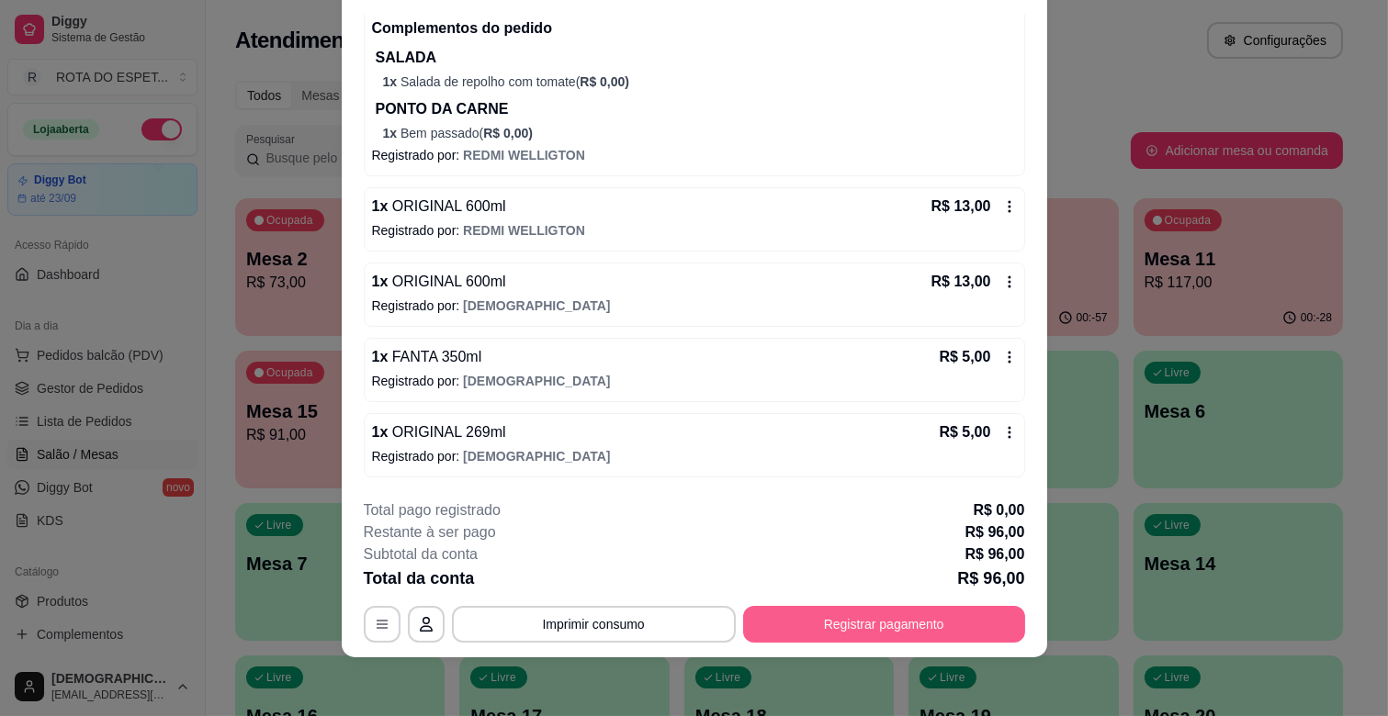
click at [850, 618] on button "Registrar pagamento" at bounding box center [884, 624] width 282 height 37
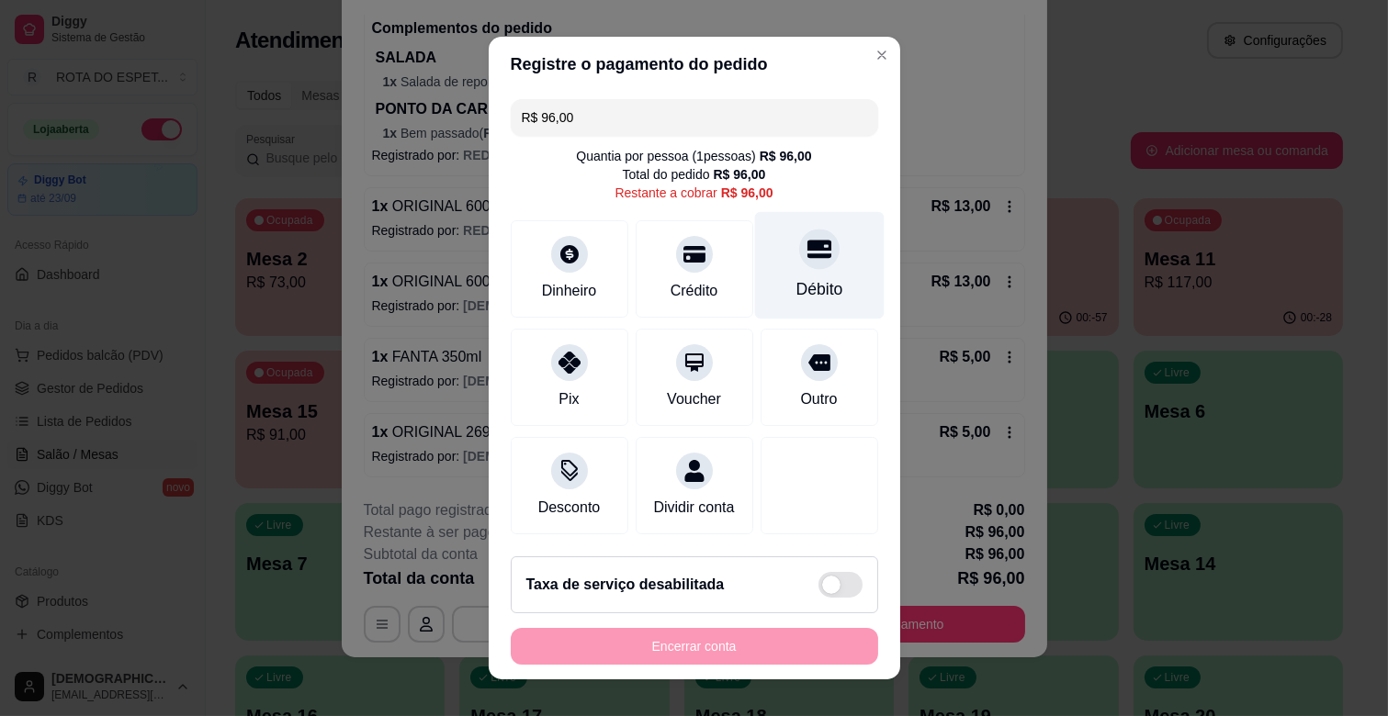
click at [795, 299] on div "Débito" at bounding box center [818, 289] width 47 height 24
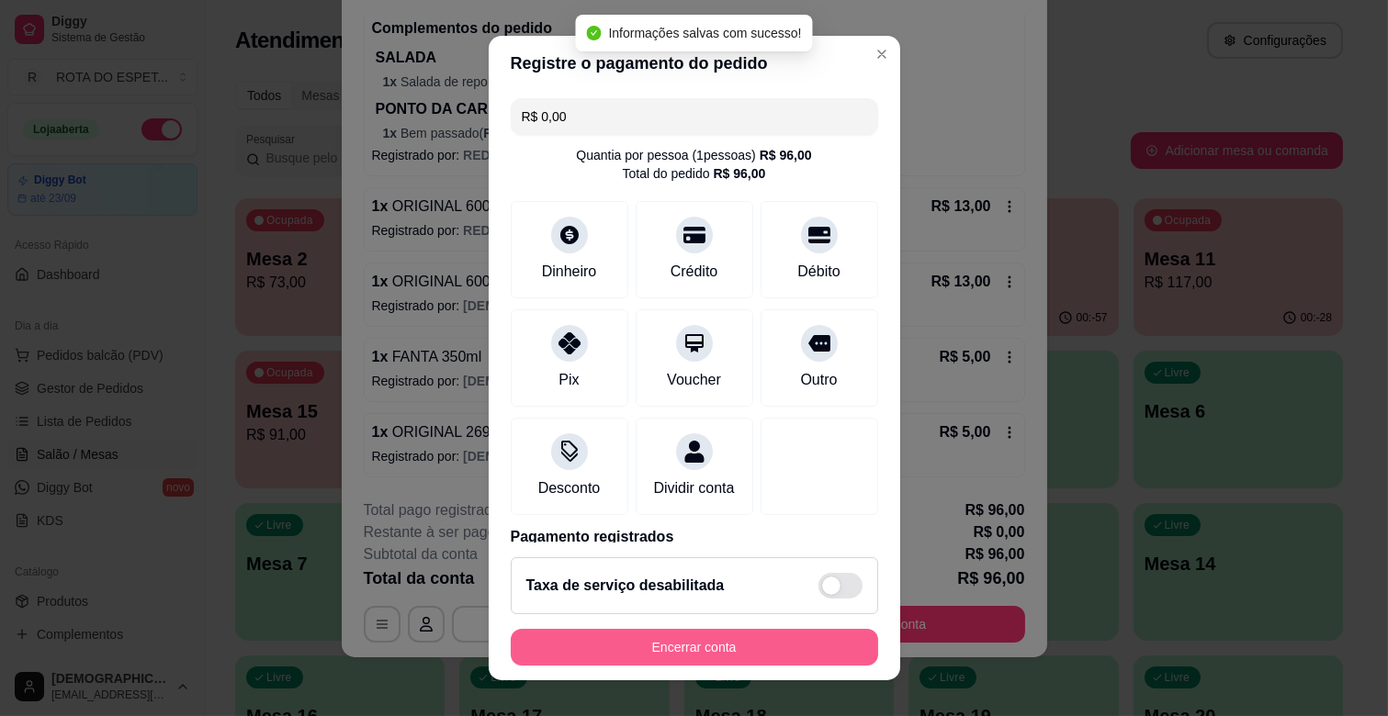
type input "R$ 0,00"
click at [682, 640] on button "Encerrar conta" at bounding box center [694, 648] width 356 height 36
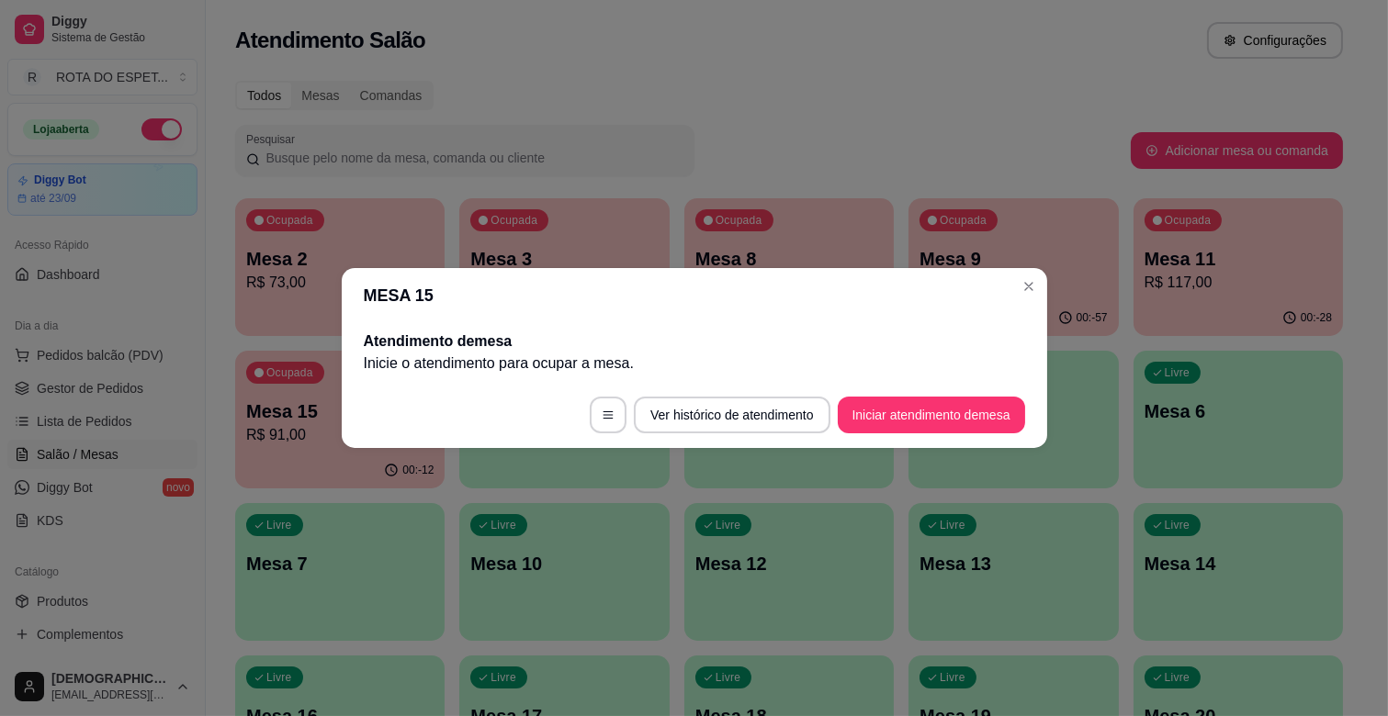
scroll to position [0, 0]
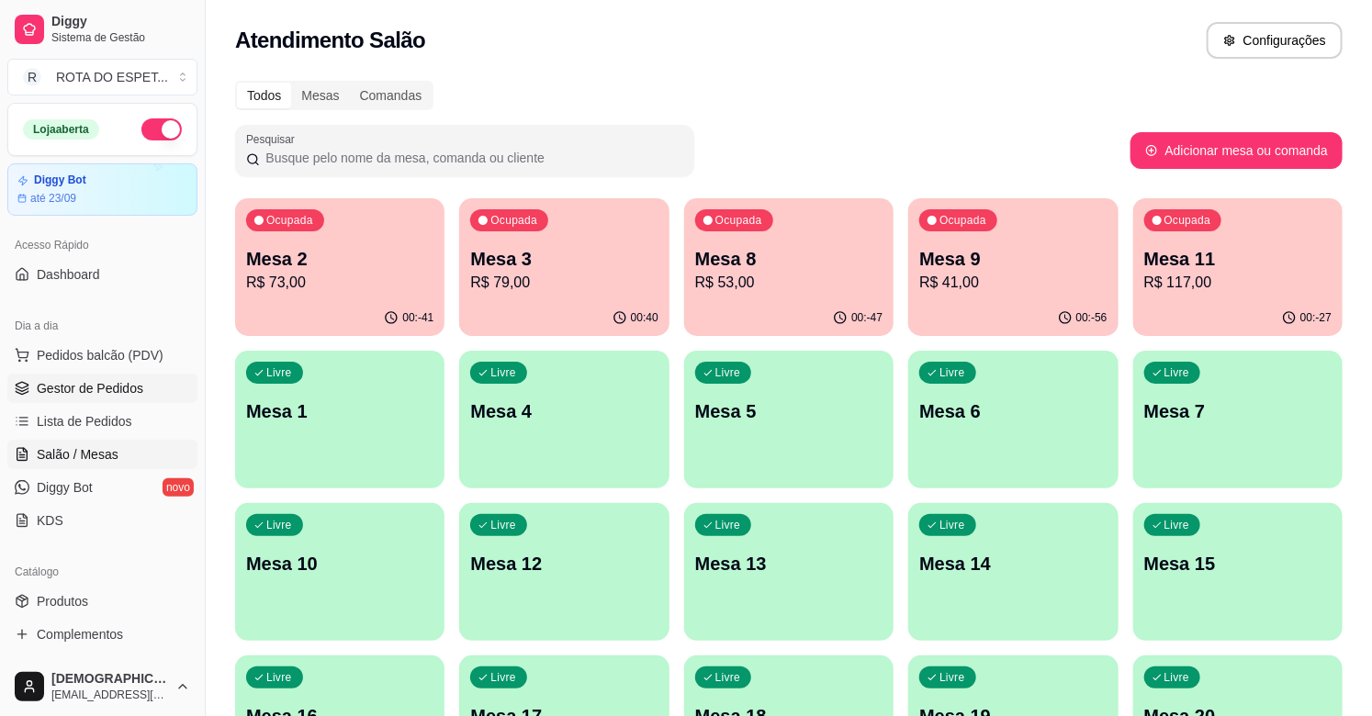
click at [84, 400] on link "Gestor de Pedidos" at bounding box center [102, 388] width 190 height 29
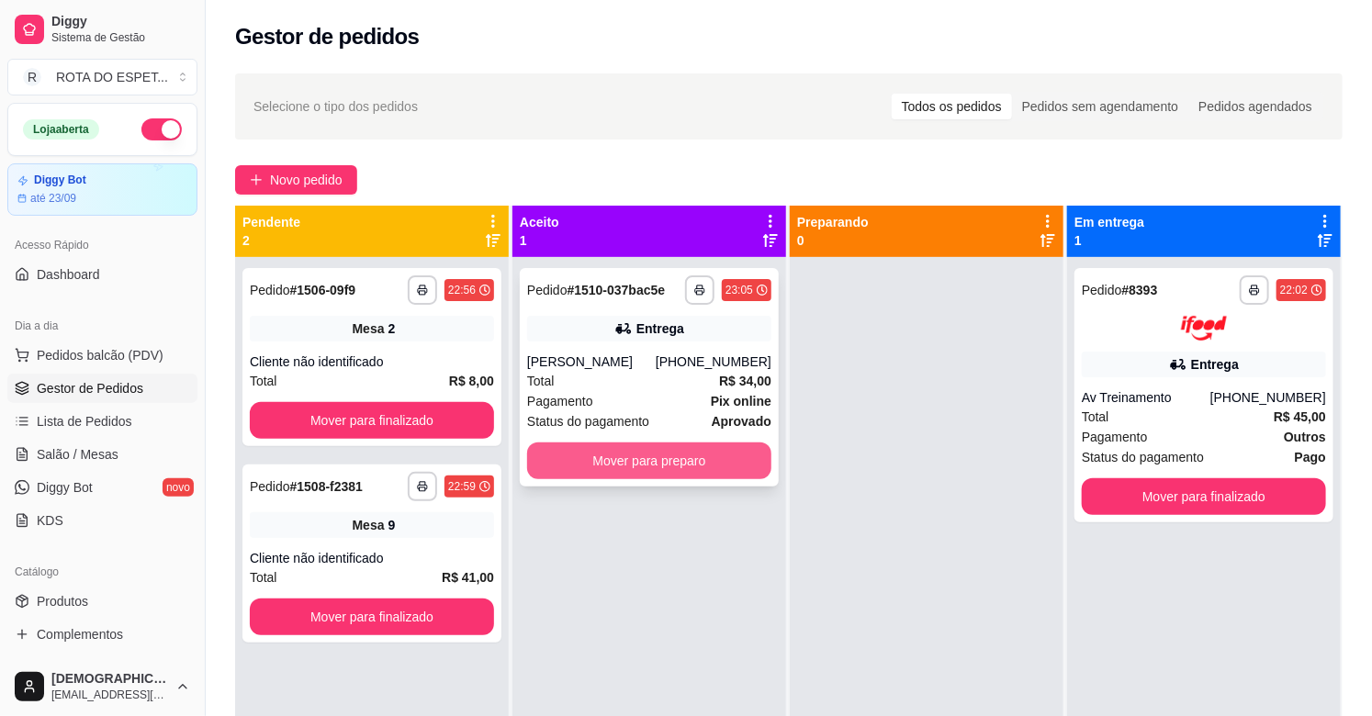
click at [654, 459] on button "Mover para preparo" at bounding box center [649, 461] width 244 height 37
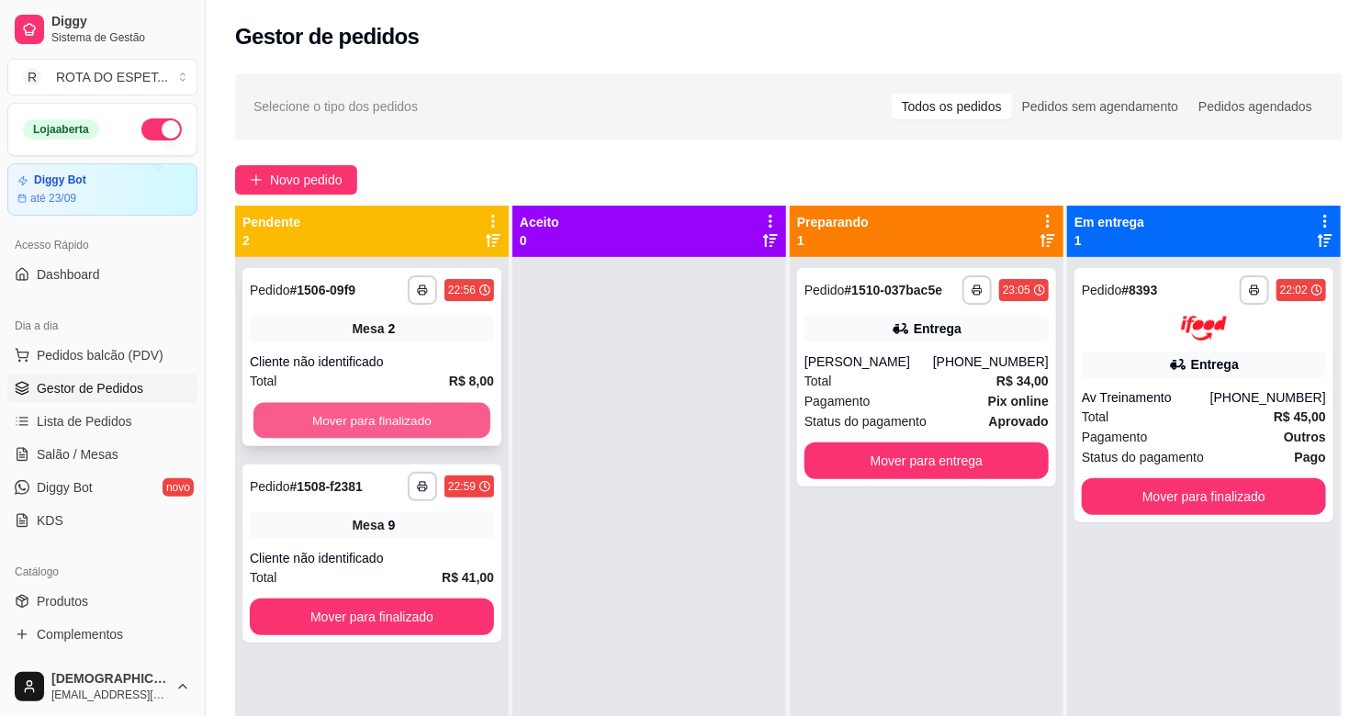
click at [347, 422] on button "Mover para finalizado" at bounding box center [371, 421] width 237 height 36
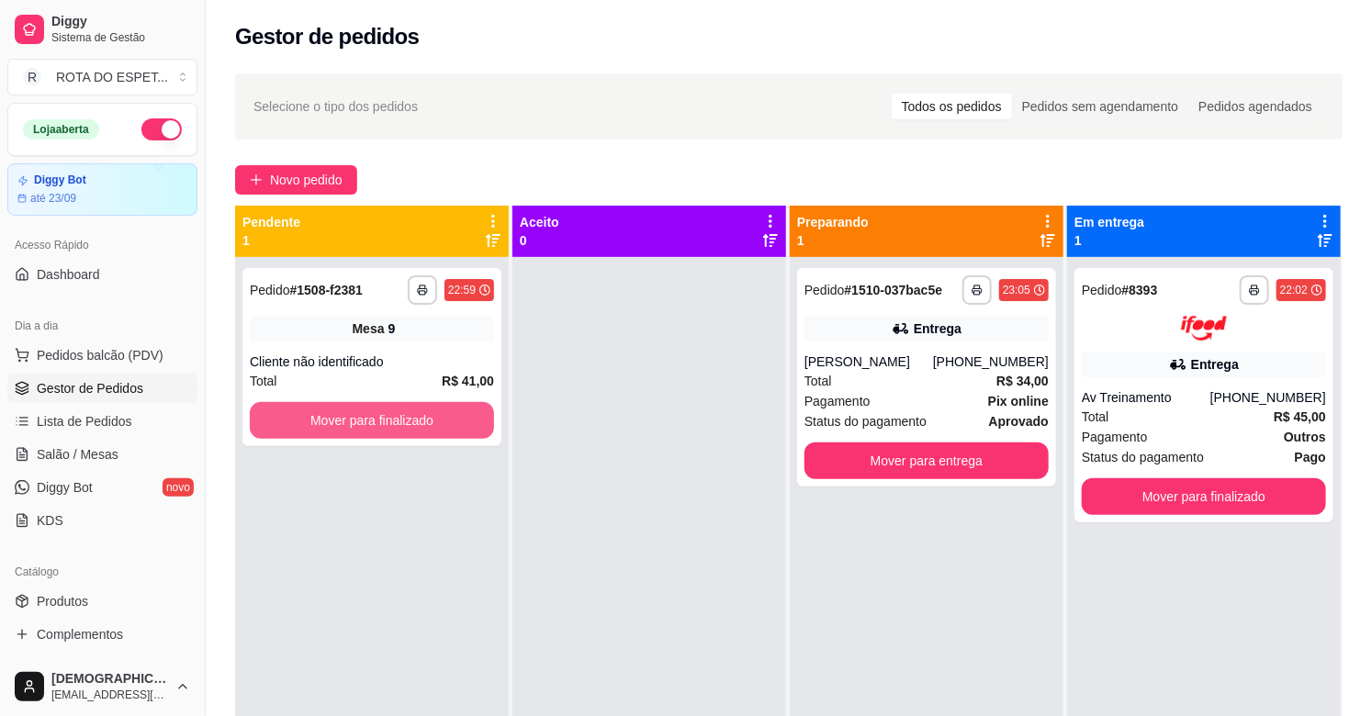
click at [347, 422] on button "Mover para finalizado" at bounding box center [372, 420] width 244 height 37
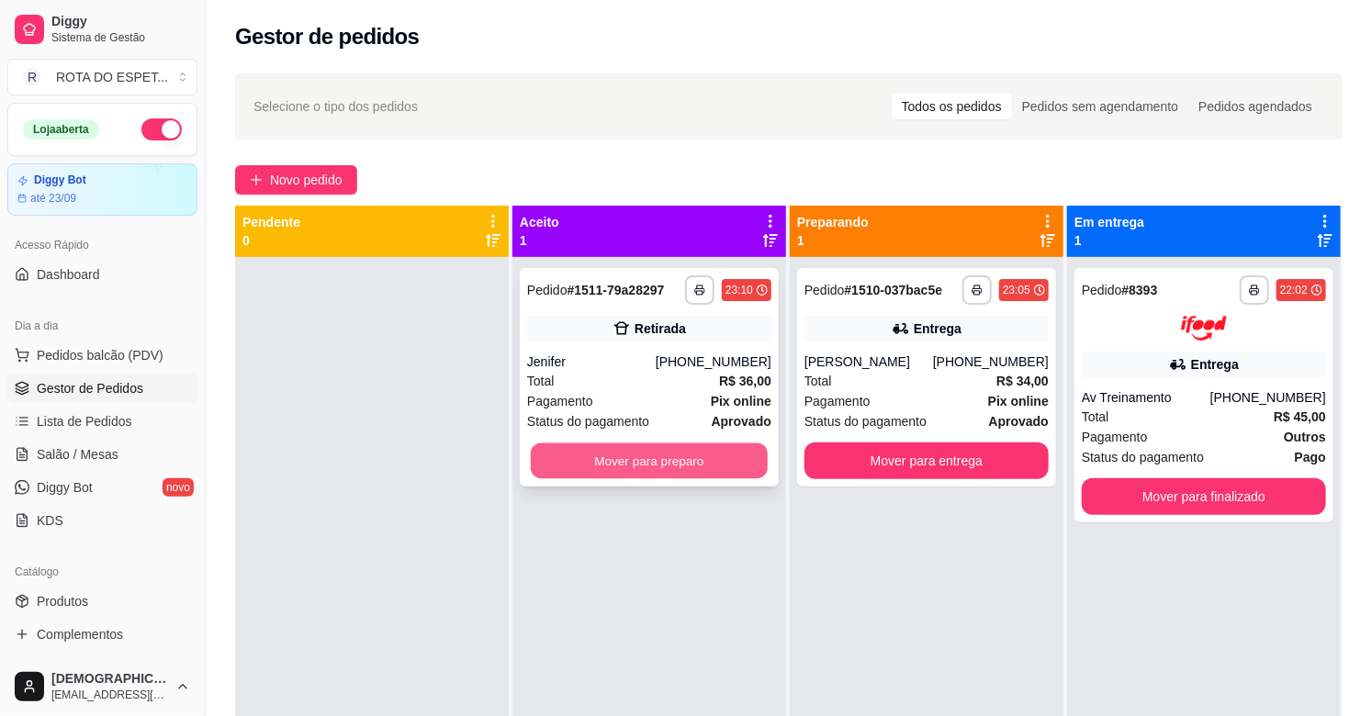
click at [643, 464] on button "Mover para preparo" at bounding box center [649, 462] width 237 height 36
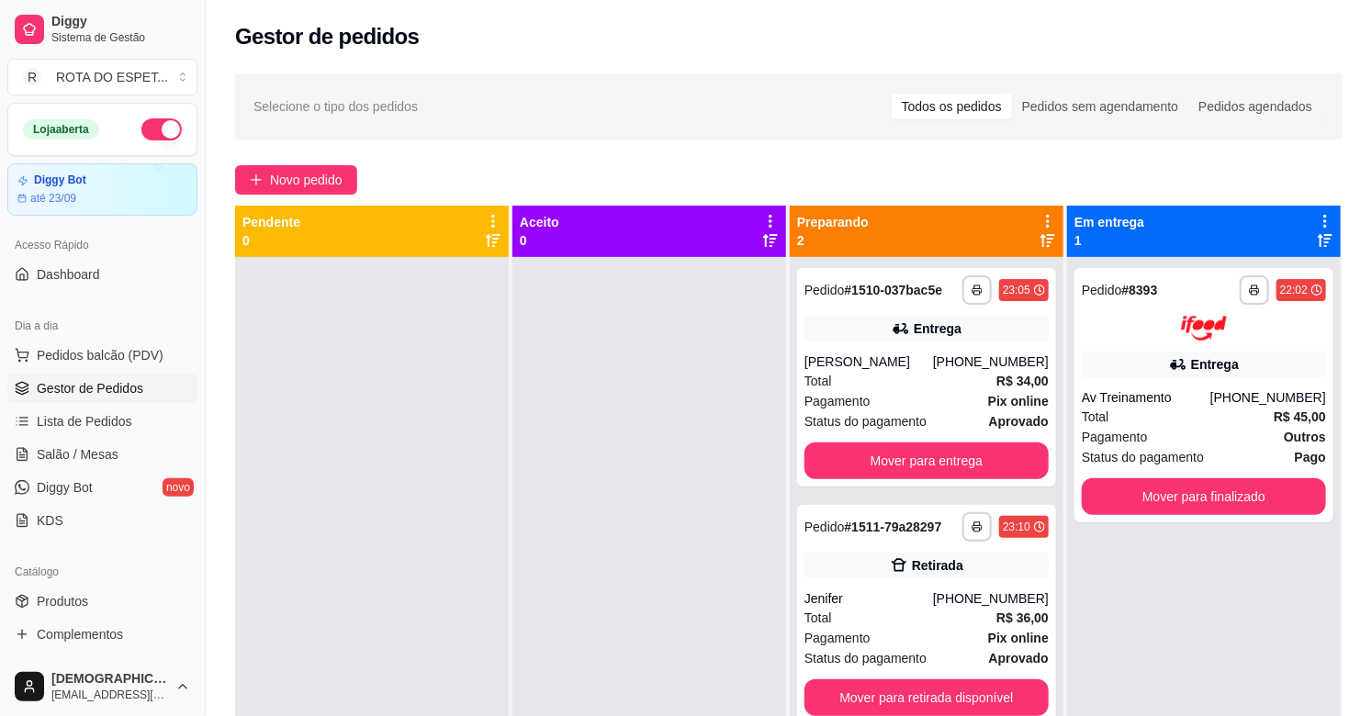
click at [545, 611] on div at bounding box center [649, 615] width 274 height 716
click at [555, 590] on div at bounding box center [649, 615] width 274 height 716
click at [106, 456] on span "Salão / Mesas" at bounding box center [78, 454] width 82 height 18
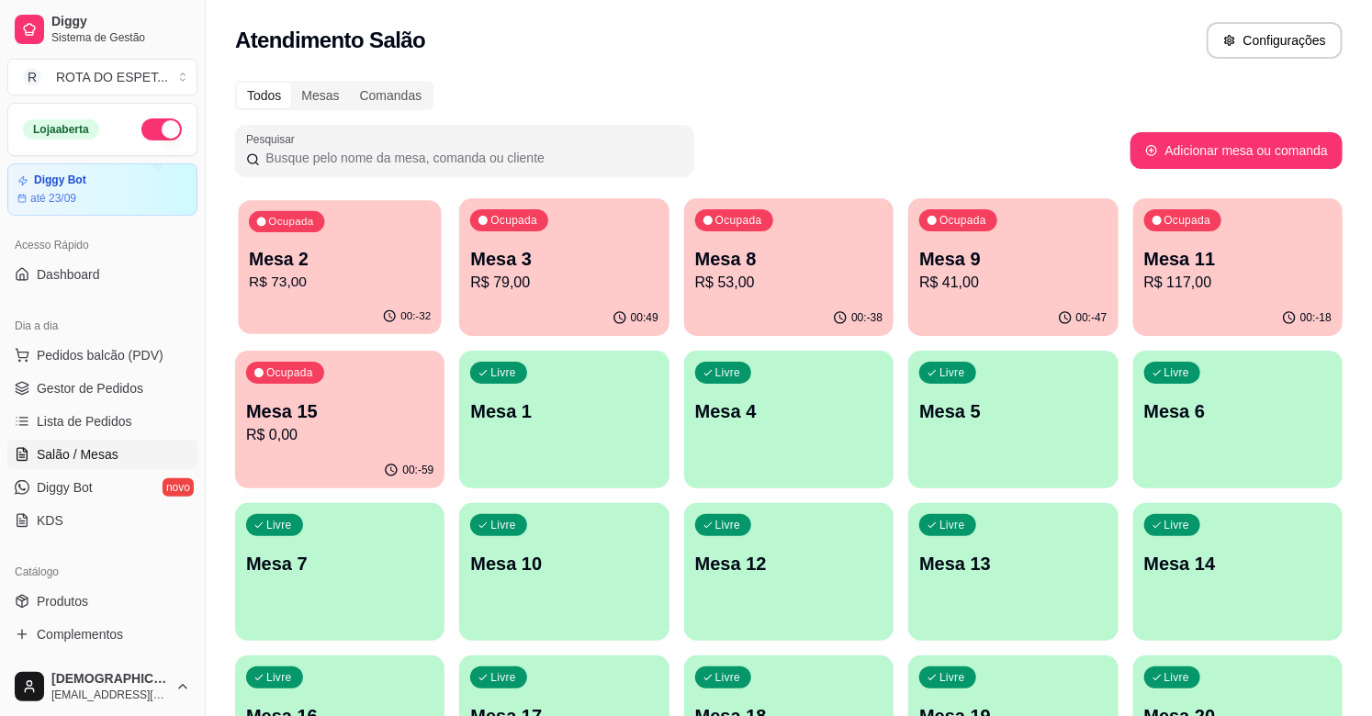
click at [395, 273] on p "R$ 73,00" at bounding box center [340, 282] width 182 height 21
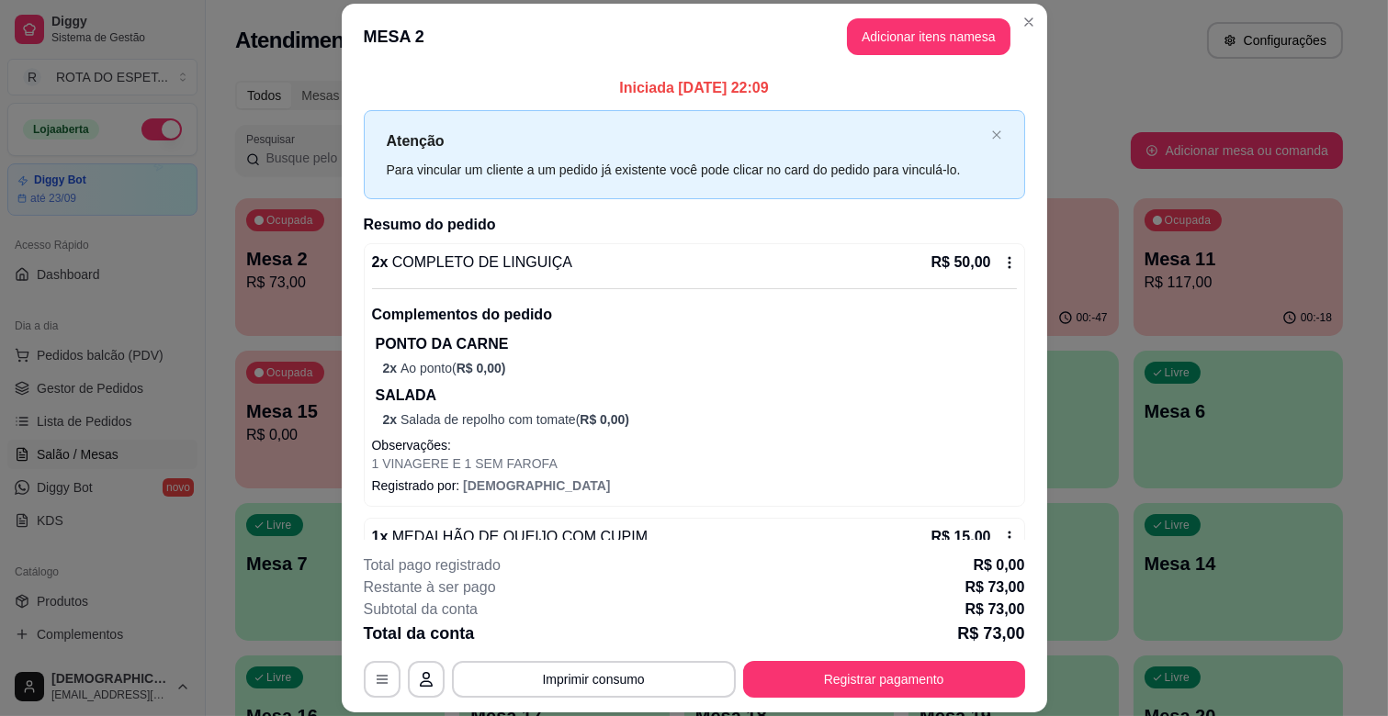
scroll to position [55, 0]
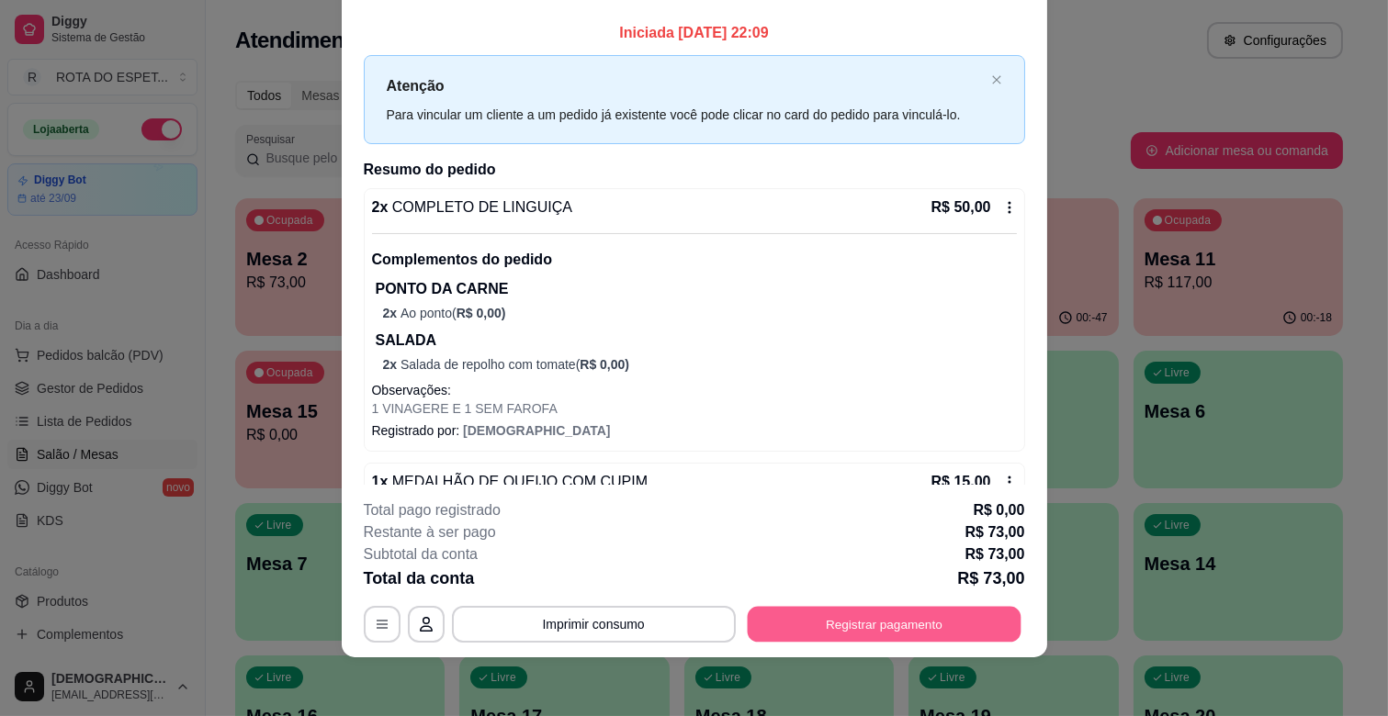
click at [905, 618] on button "Registrar pagamento" at bounding box center [884, 625] width 274 height 36
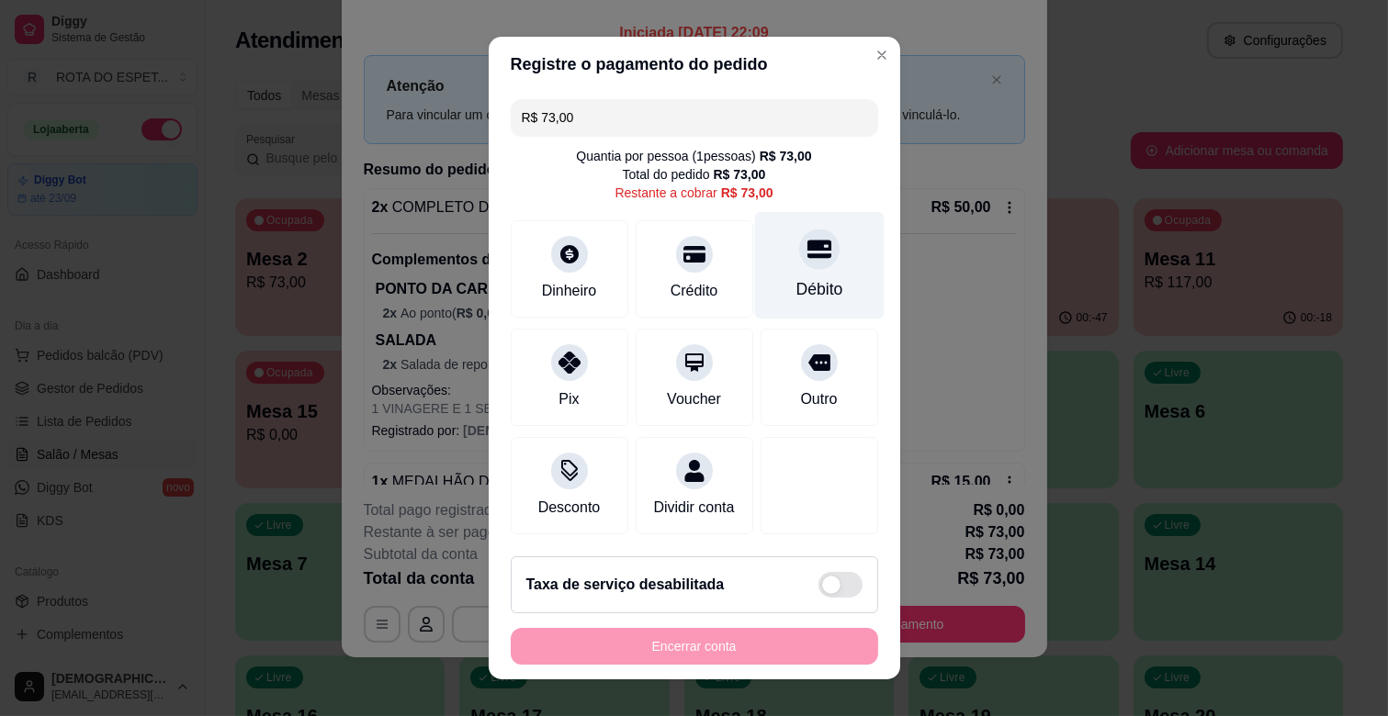
click at [795, 285] on div "Débito" at bounding box center [818, 289] width 47 height 24
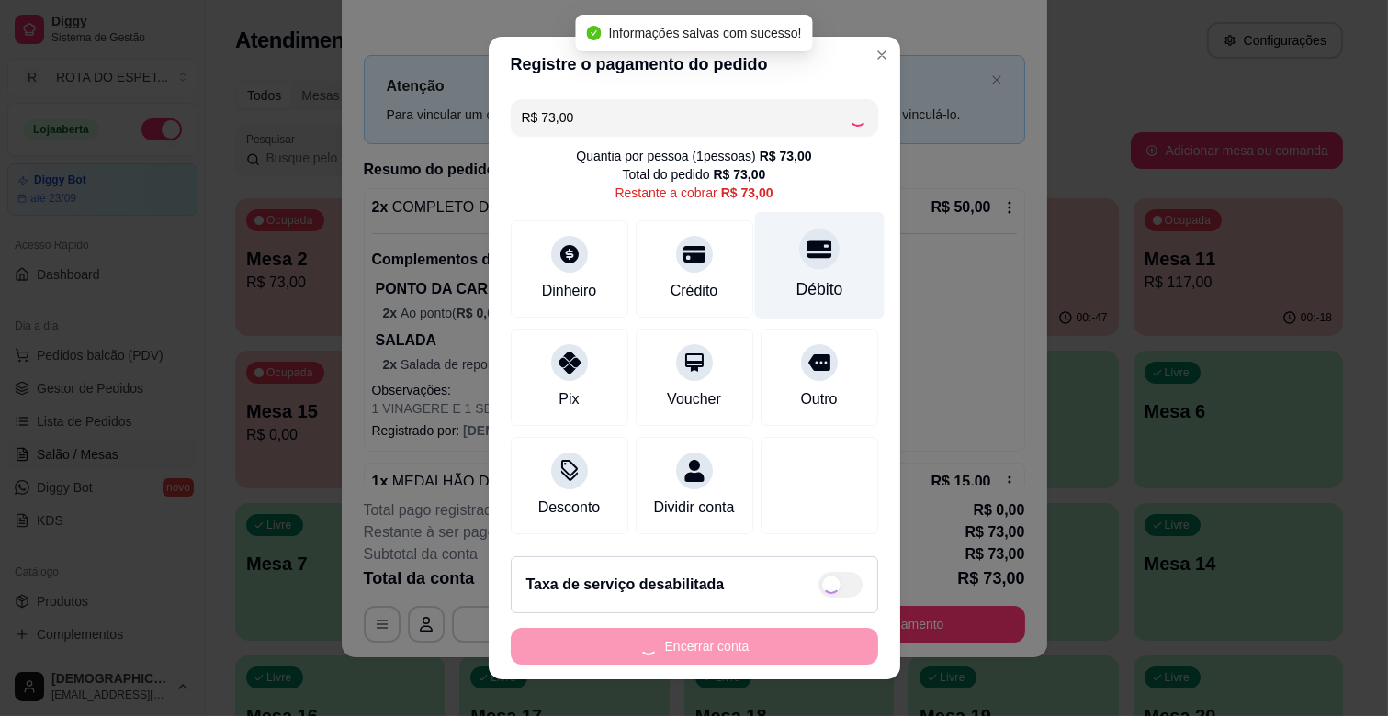
type input "R$ 0,00"
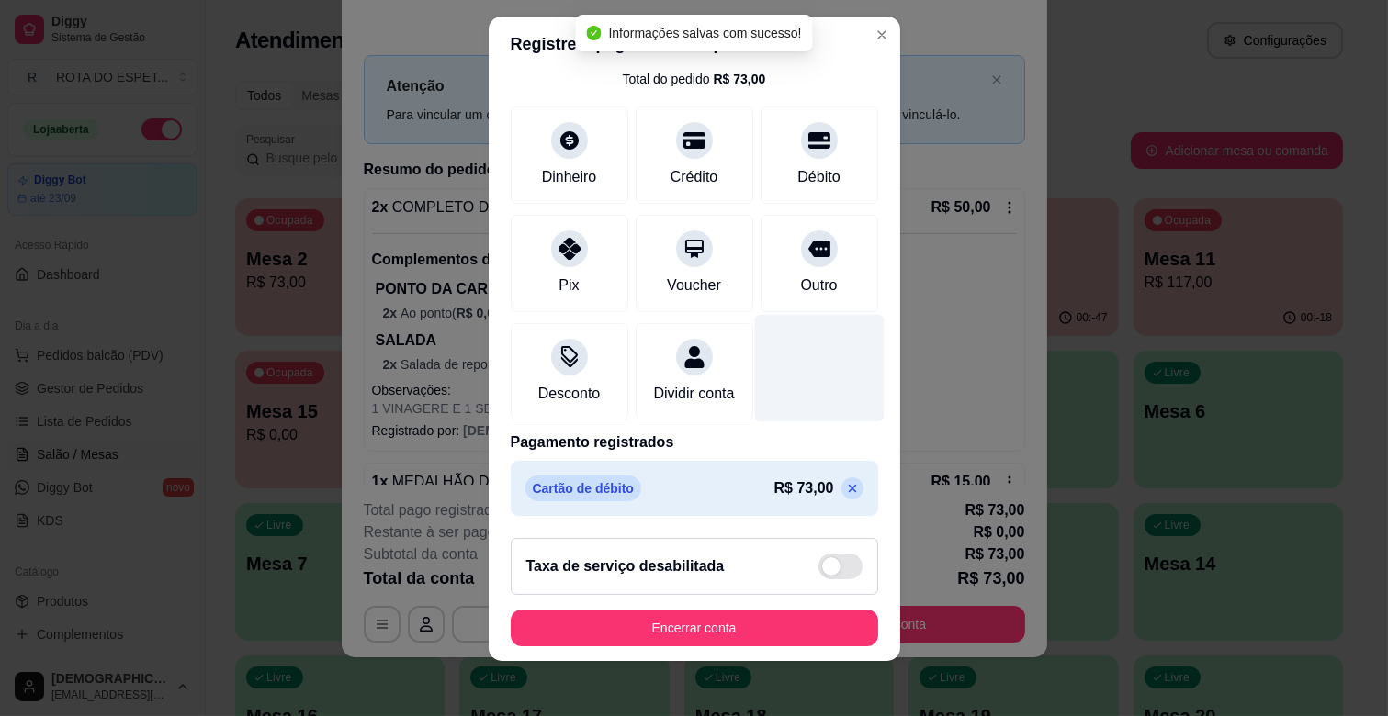
scroll to position [23, 0]
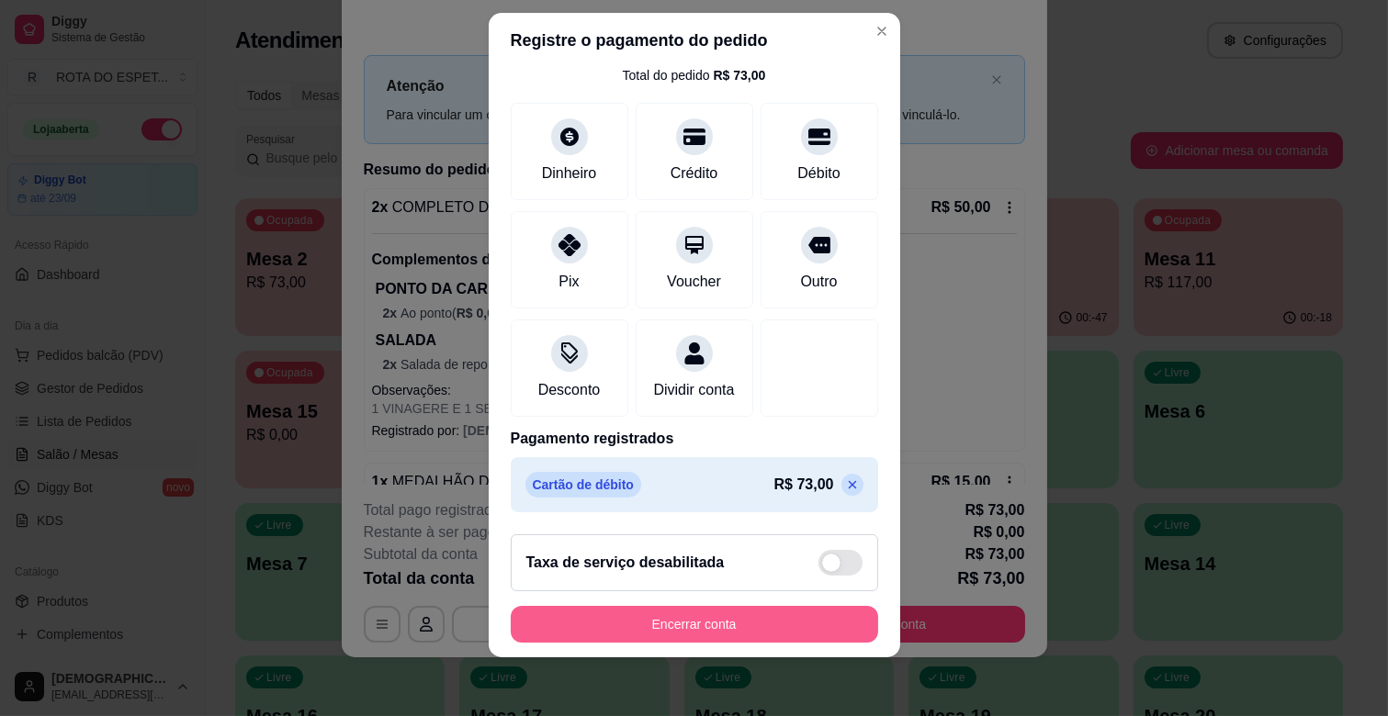
click at [818, 628] on button "Encerrar conta" at bounding box center [694, 624] width 367 height 37
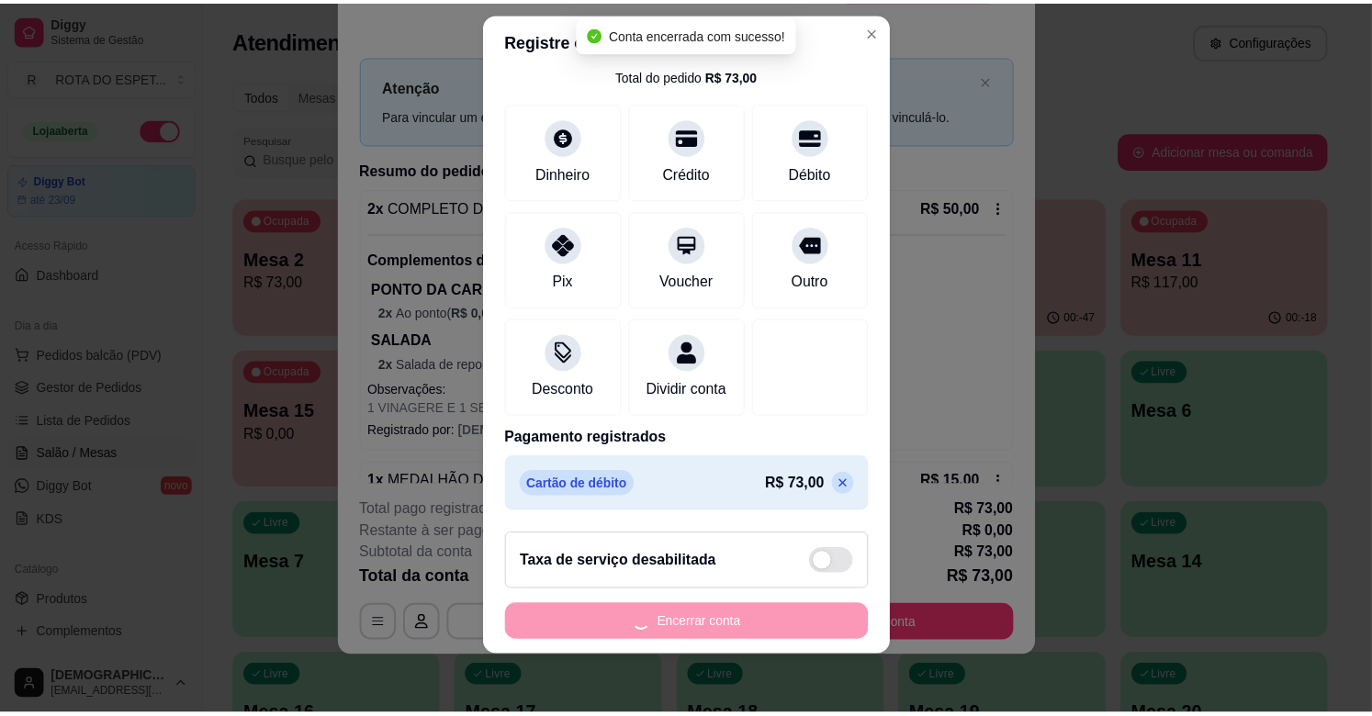
scroll to position [0, 0]
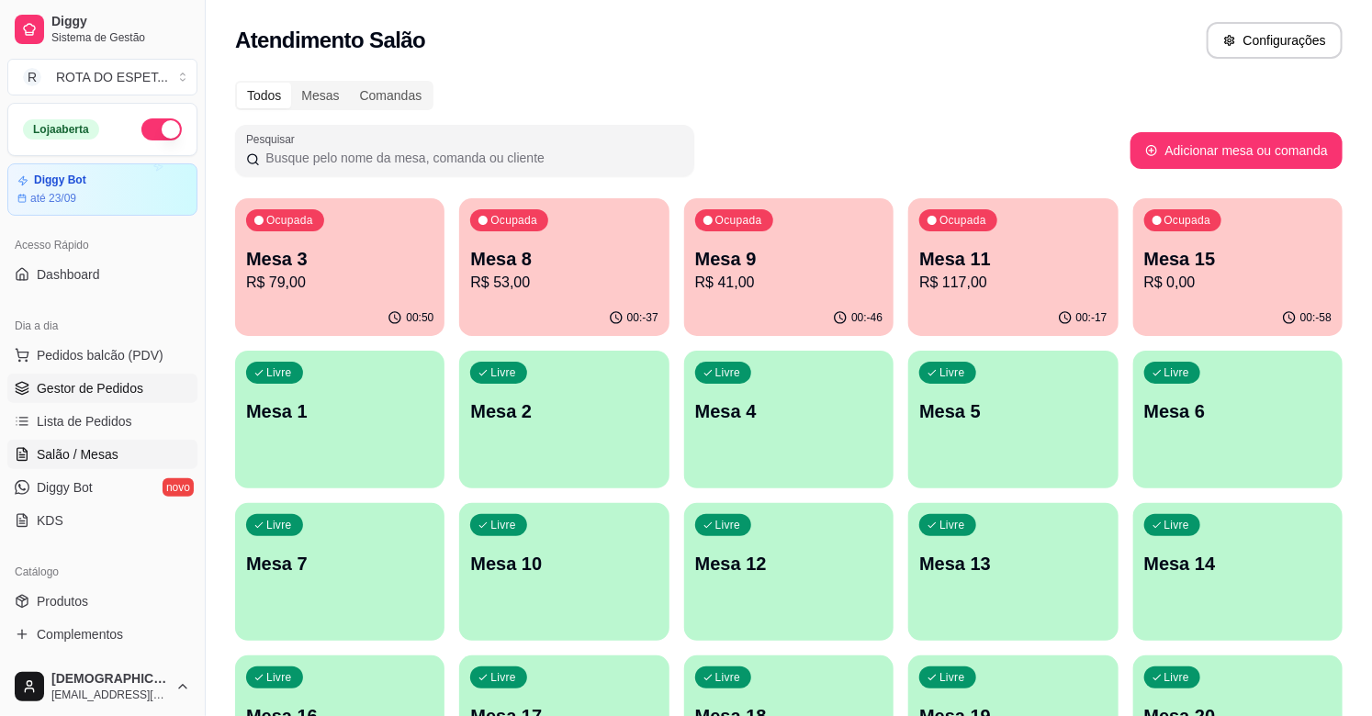
click at [88, 391] on span "Gestor de Pedidos" at bounding box center [90, 388] width 107 height 18
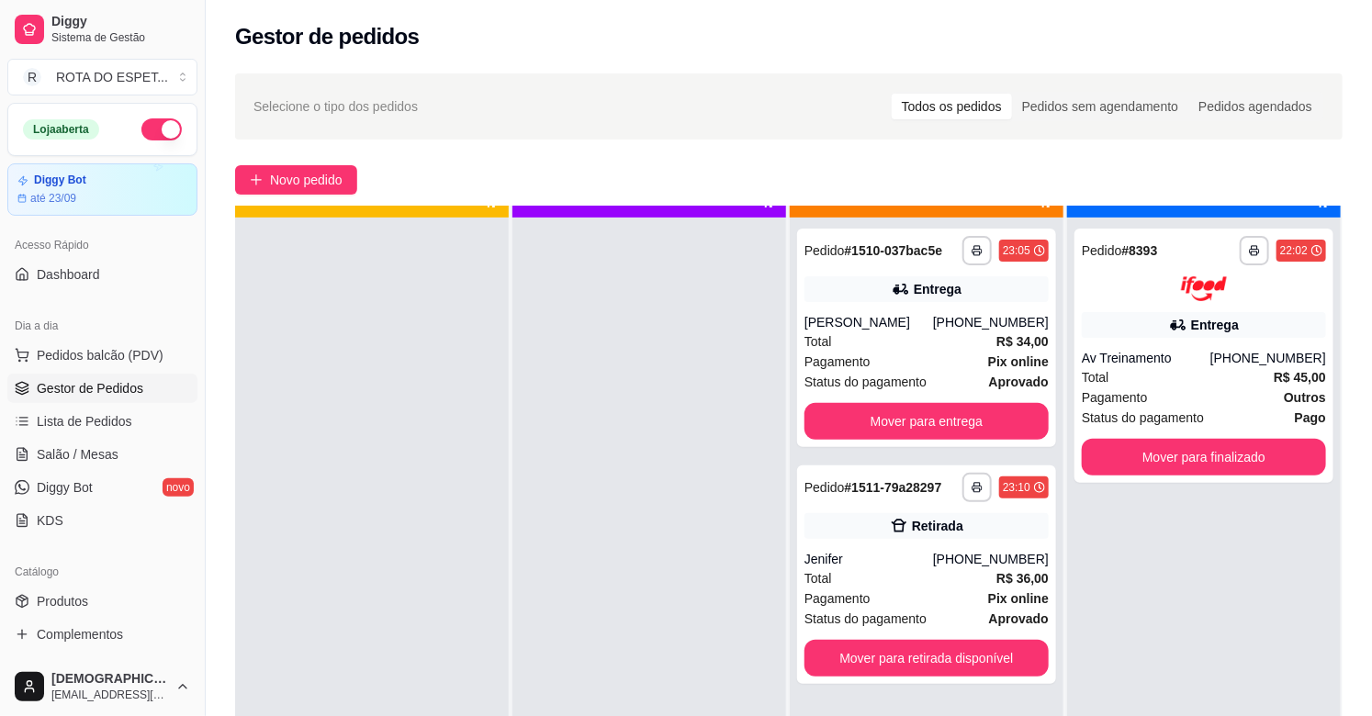
scroll to position [51, 0]
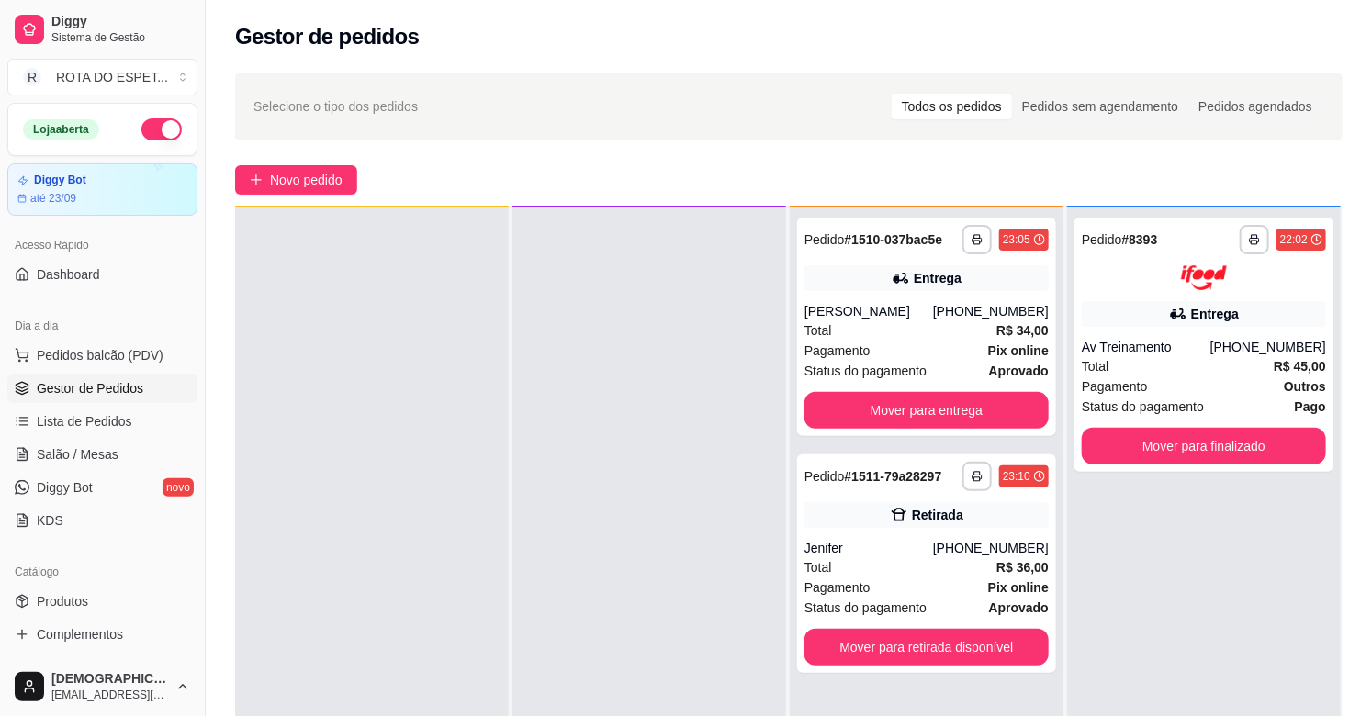
click at [568, 586] on div at bounding box center [649, 565] width 274 height 716
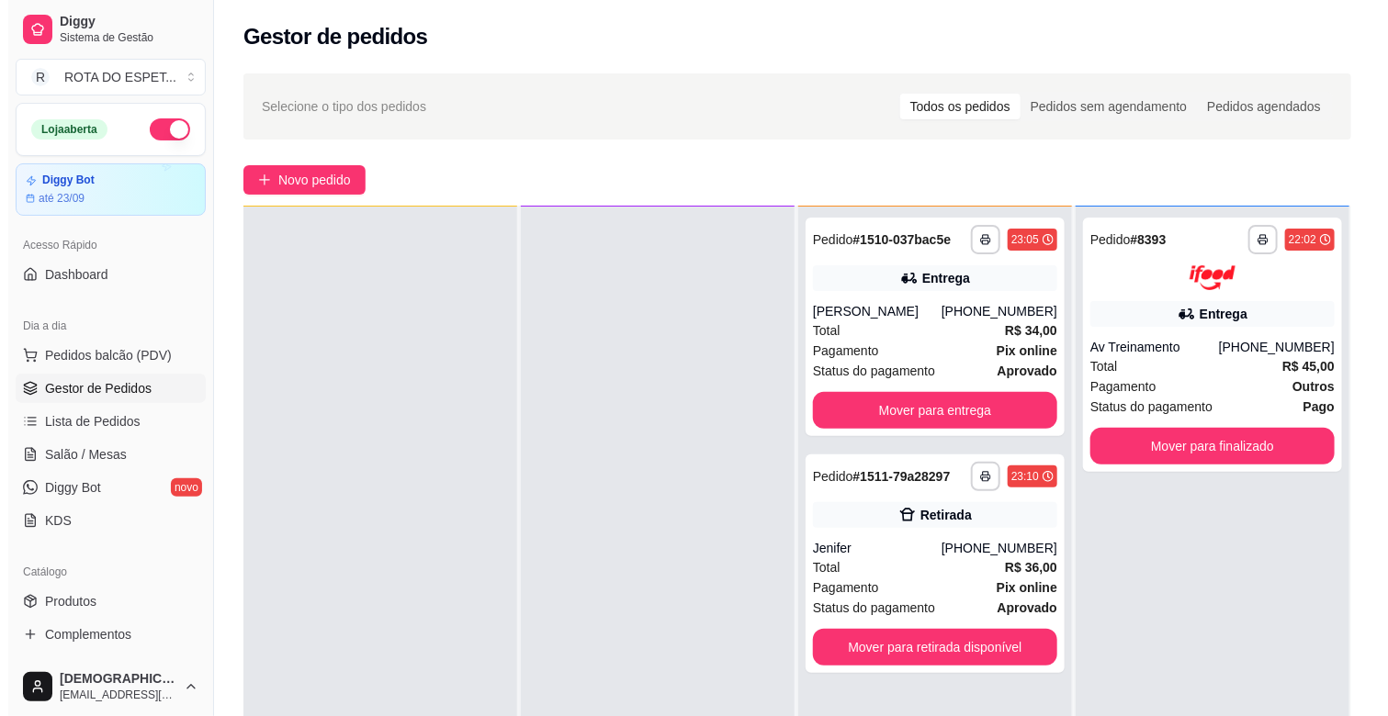
scroll to position [0, 0]
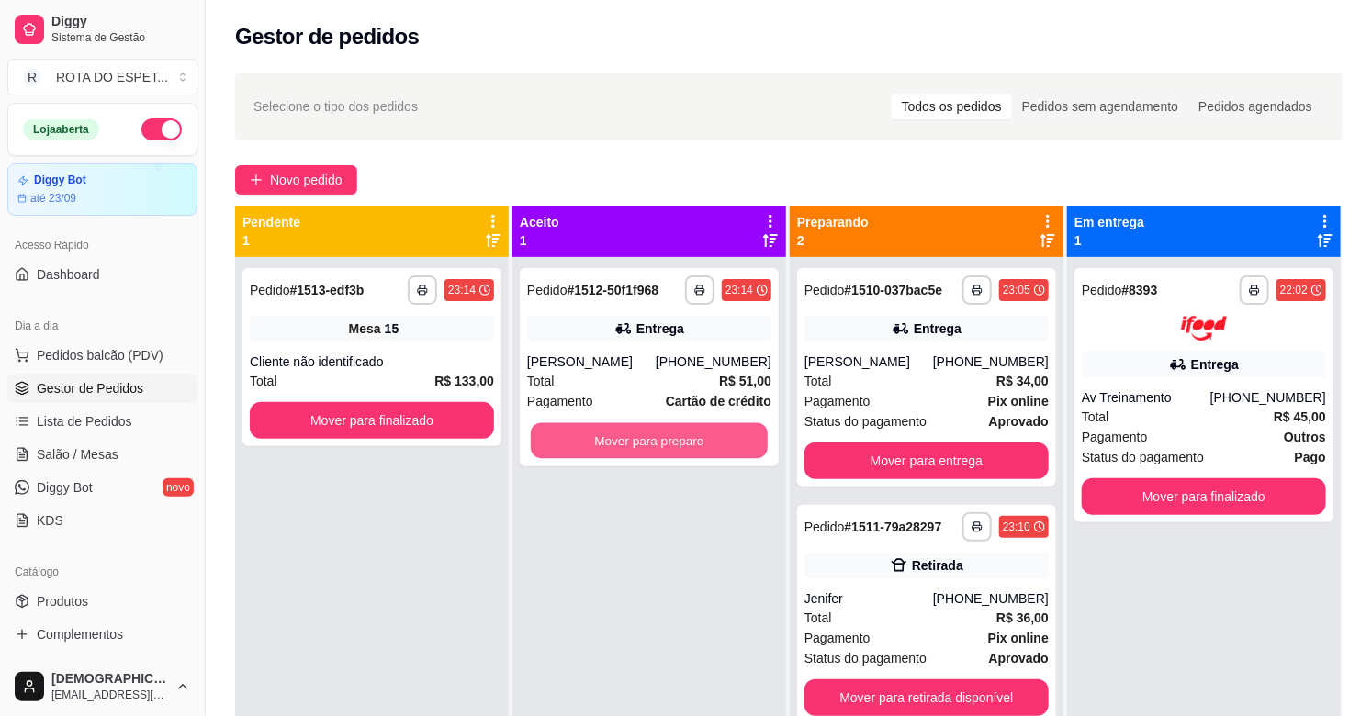
click at [755, 454] on button "Mover para preparo" at bounding box center [649, 441] width 237 height 36
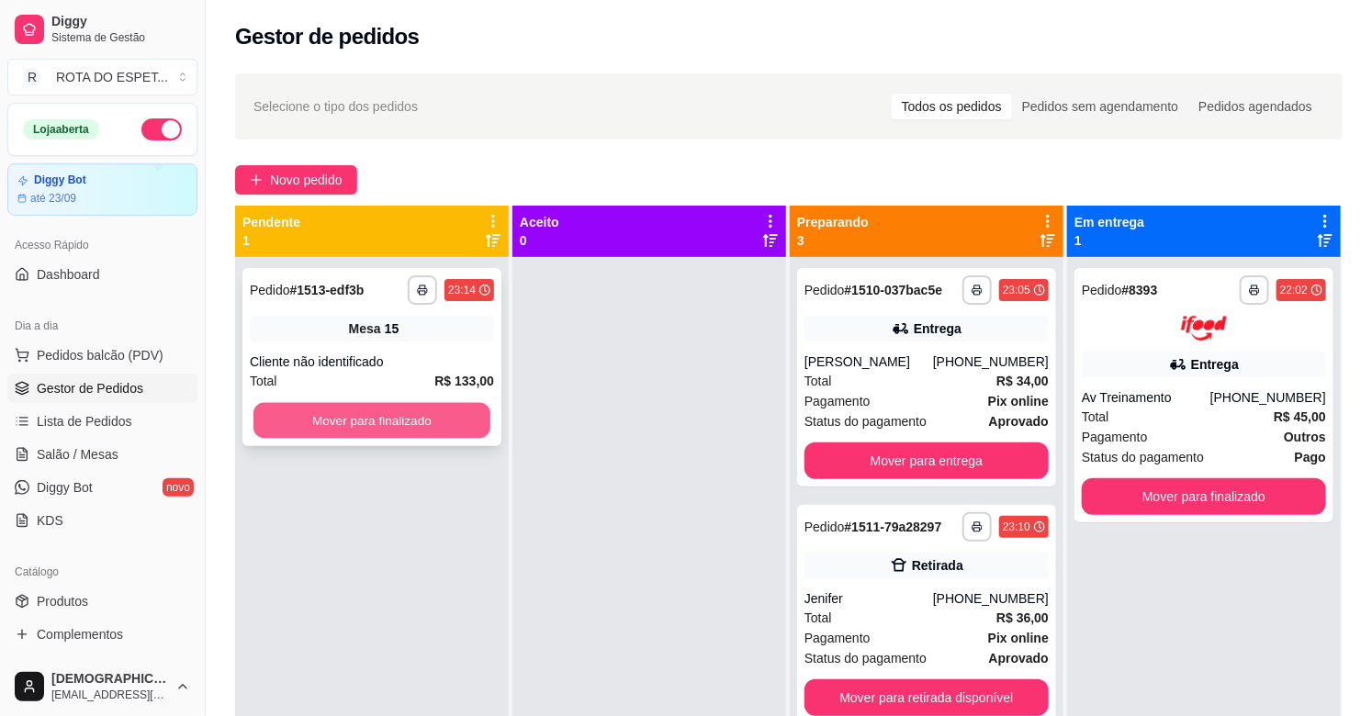
click at [437, 413] on button "Mover para finalizado" at bounding box center [371, 421] width 237 height 36
click at [456, 409] on button "Mover para finalizado" at bounding box center [372, 420] width 244 height 37
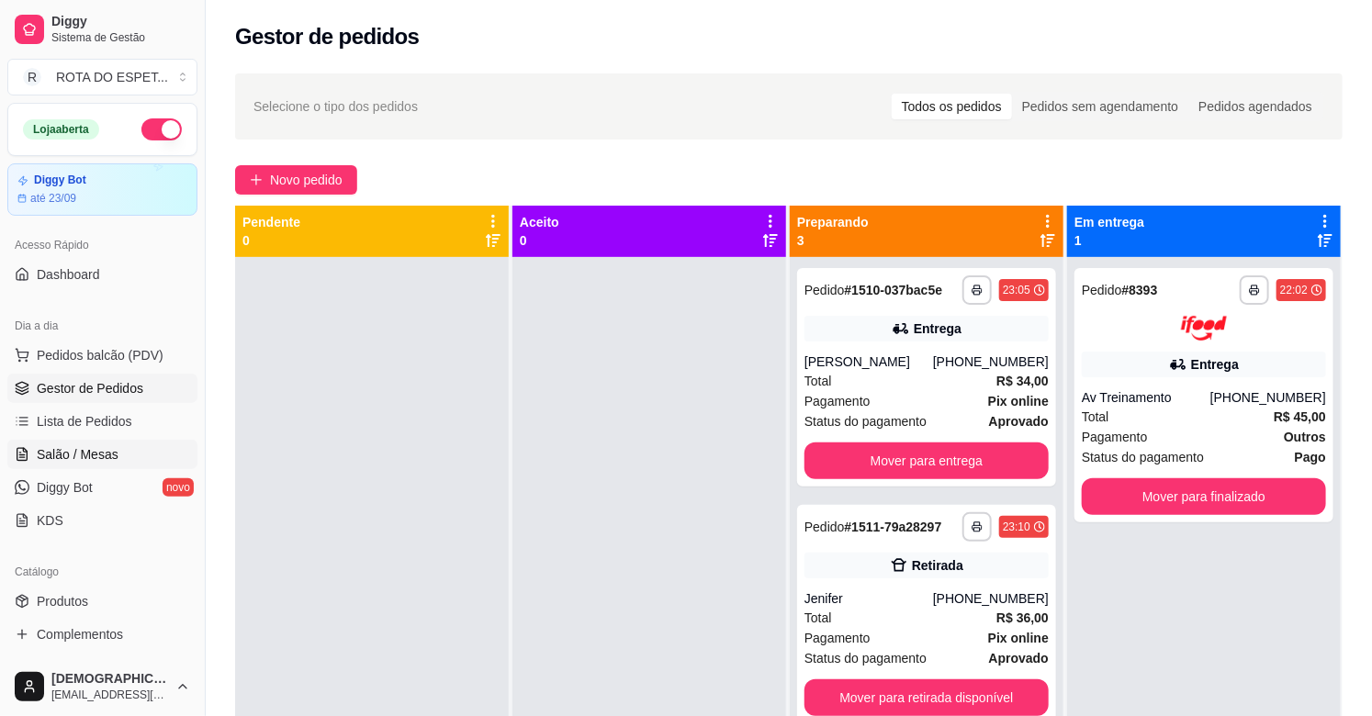
click at [60, 456] on span "Salão / Mesas" at bounding box center [78, 454] width 82 height 18
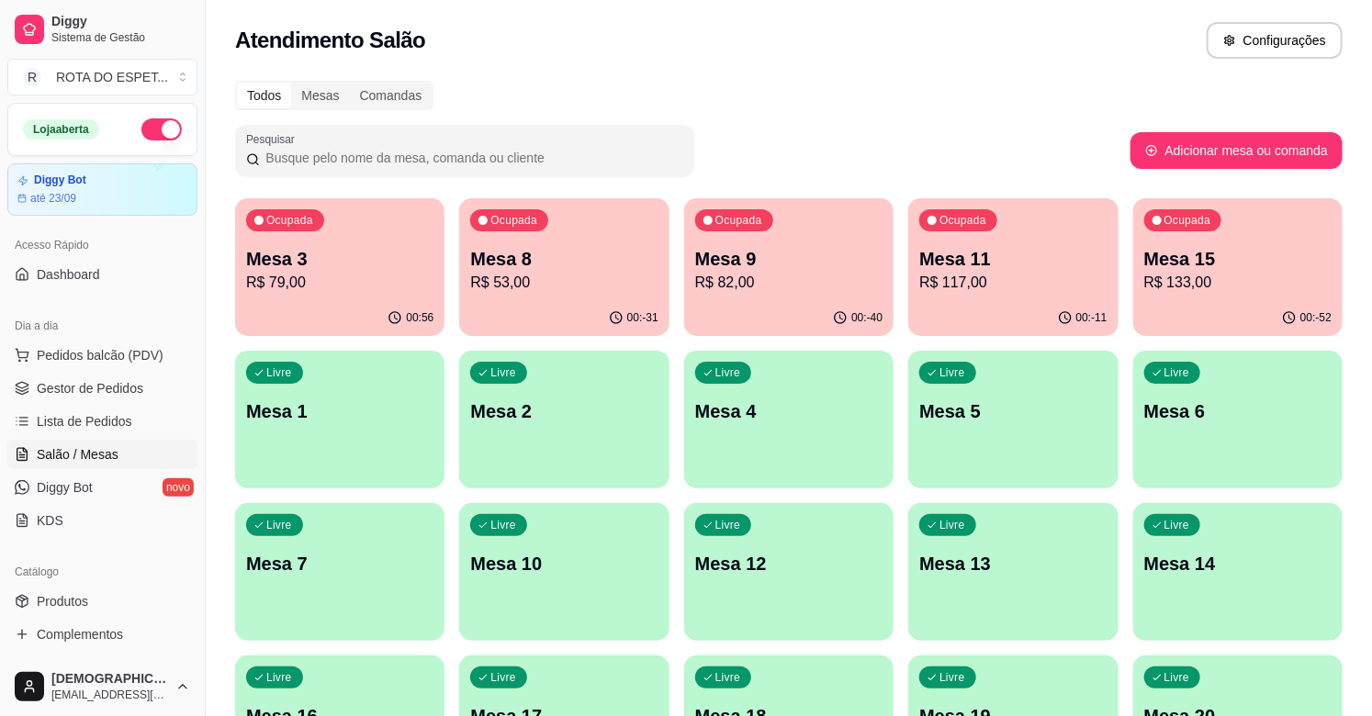
click at [582, 285] on p "R$ 53,00" at bounding box center [563, 283] width 187 height 22
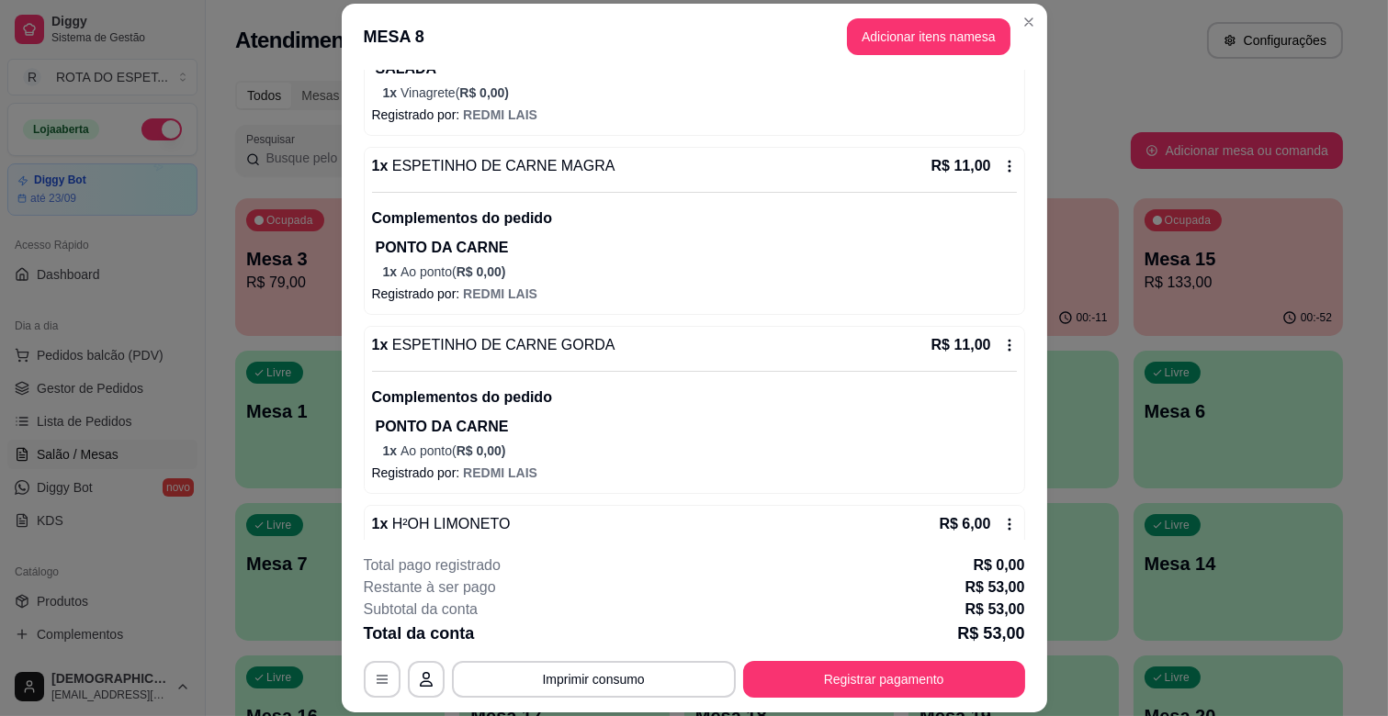
scroll to position [364, 0]
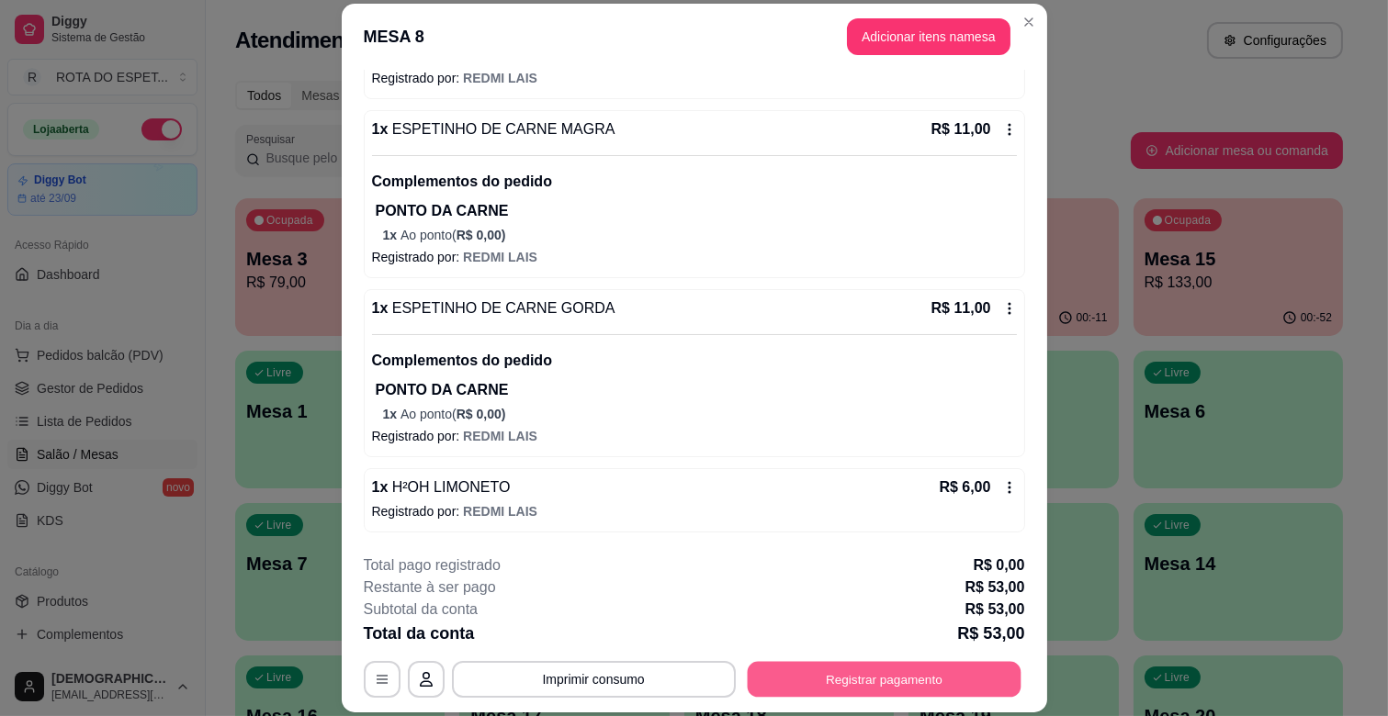
click at [916, 693] on button "Registrar pagamento" at bounding box center [884, 680] width 274 height 36
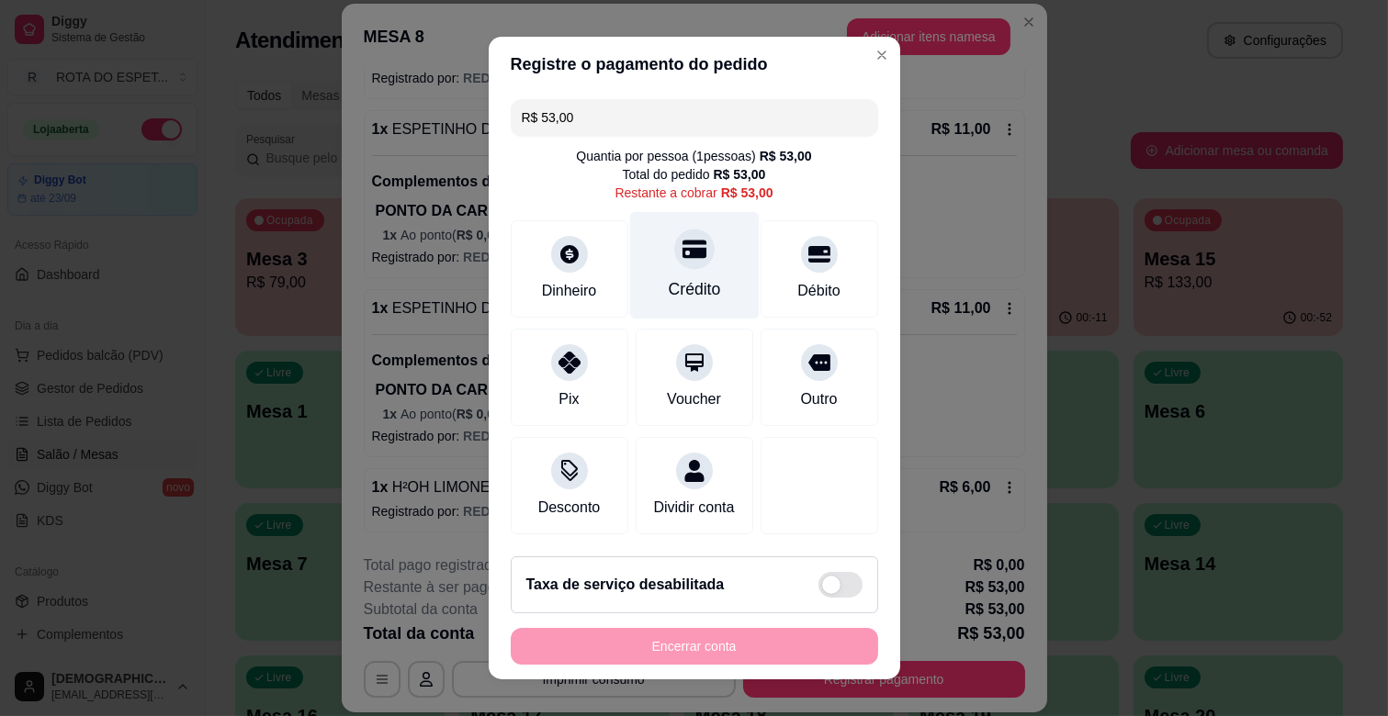
click at [685, 288] on div "Crédito" at bounding box center [694, 289] width 52 height 24
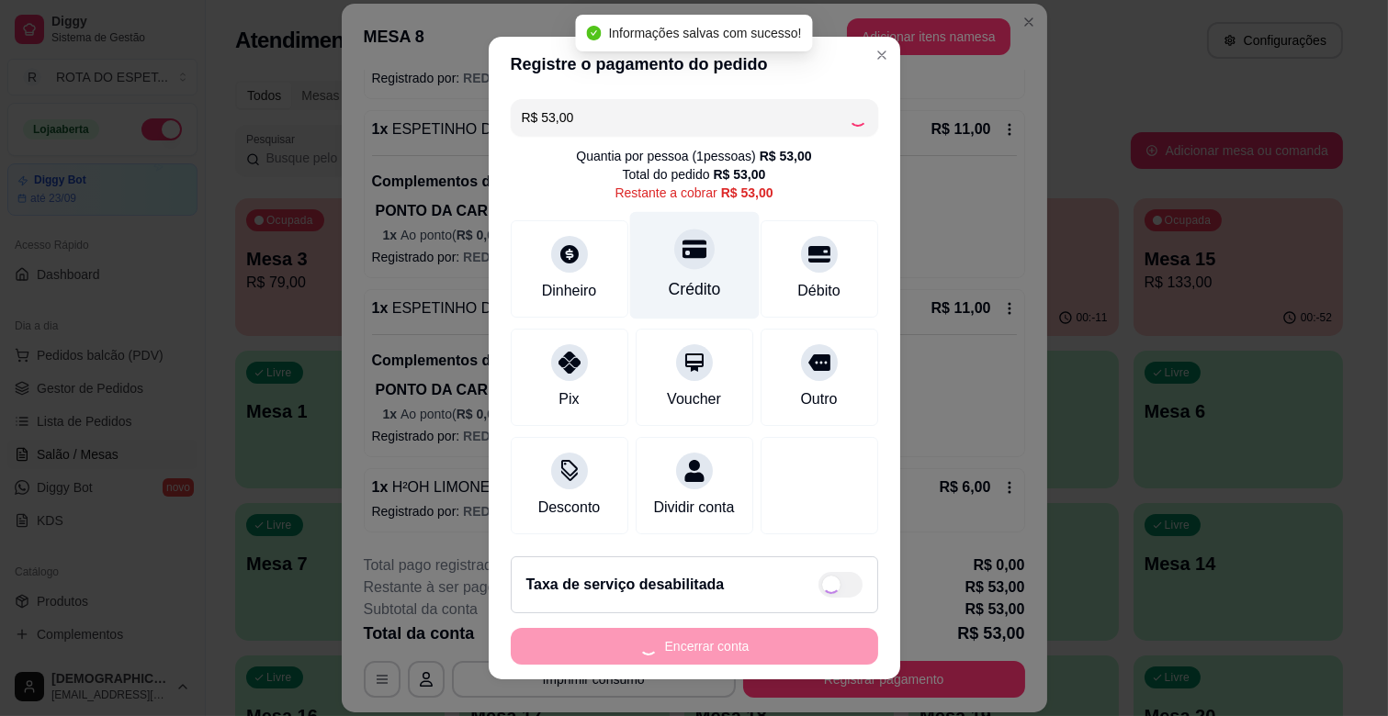
type input "R$ 0,00"
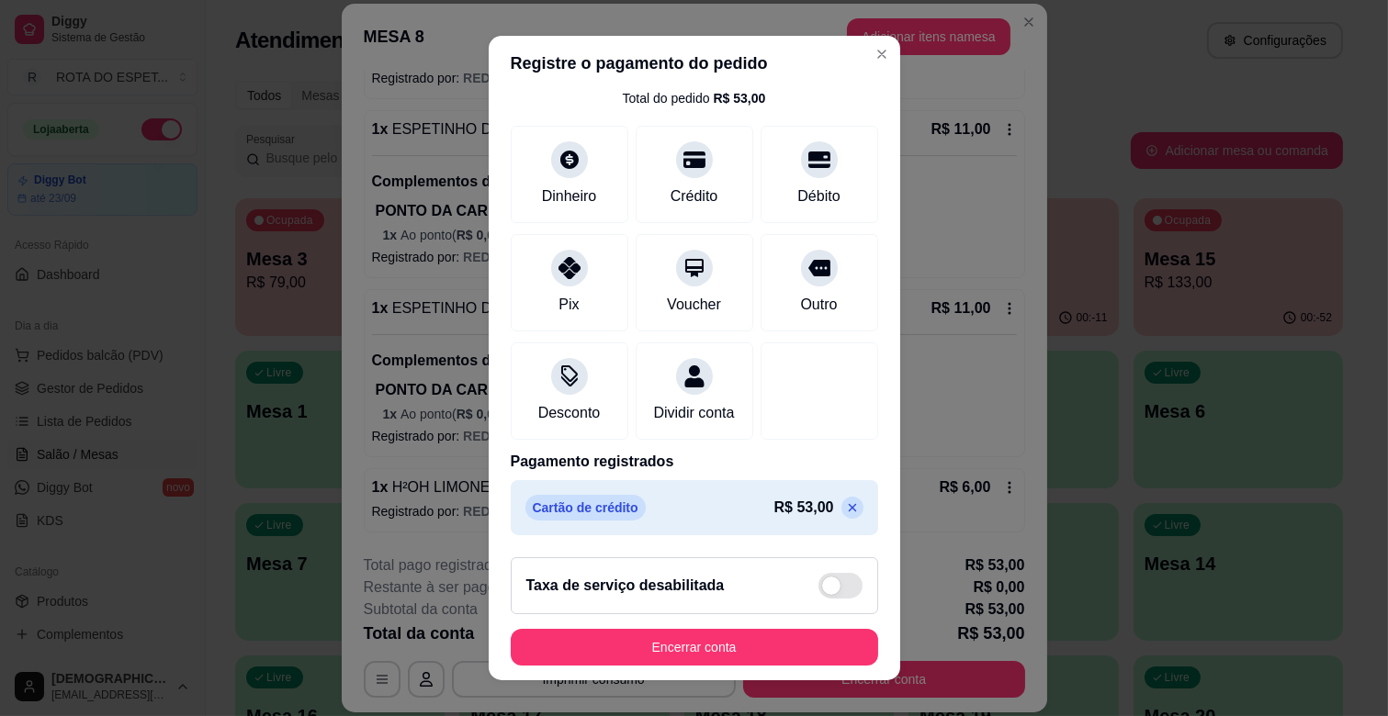
scroll to position [97, 0]
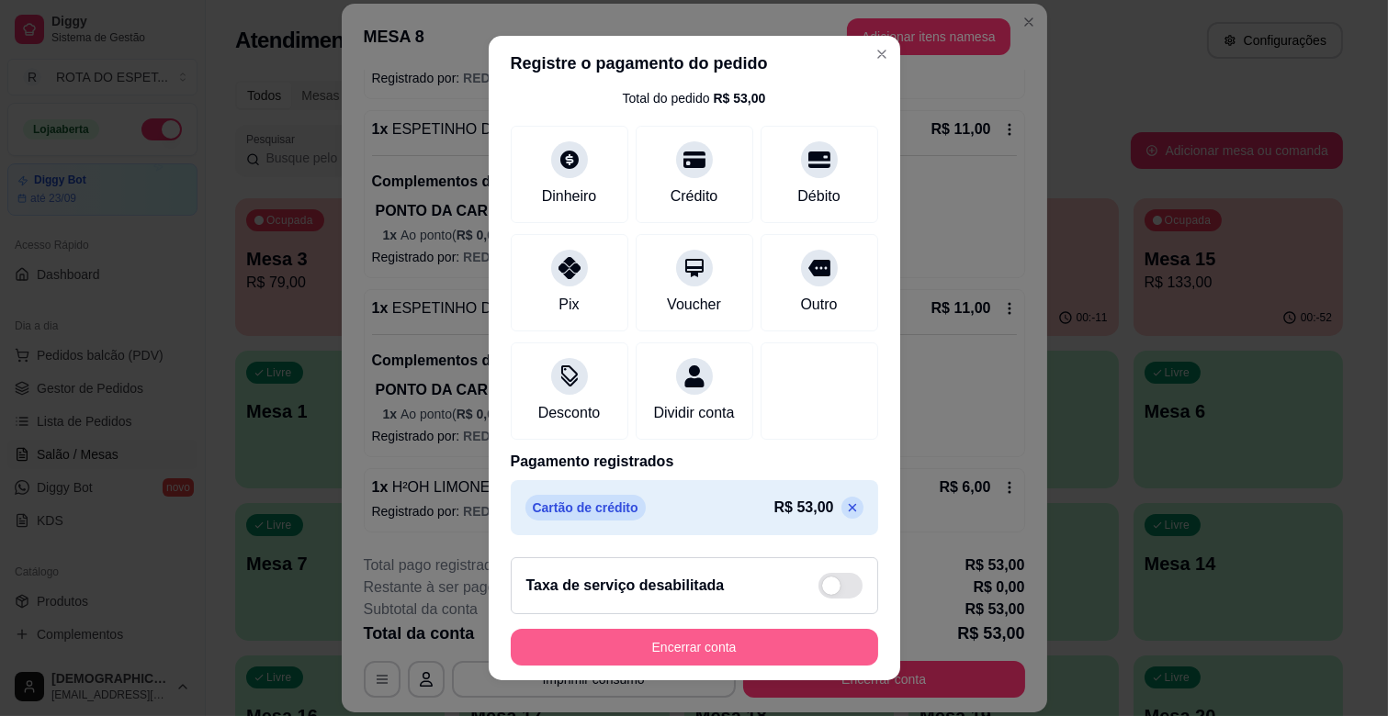
click at [732, 632] on button "Encerrar conta" at bounding box center [694, 647] width 367 height 37
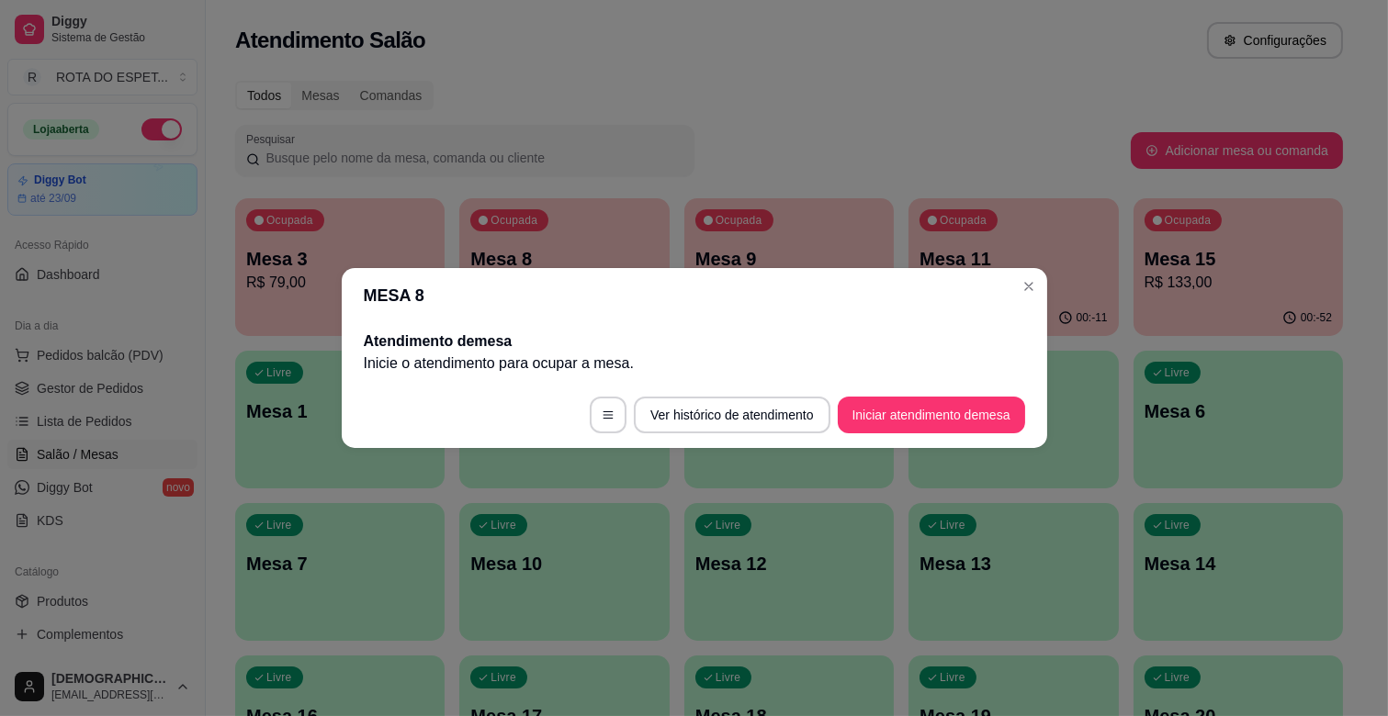
scroll to position [0, 0]
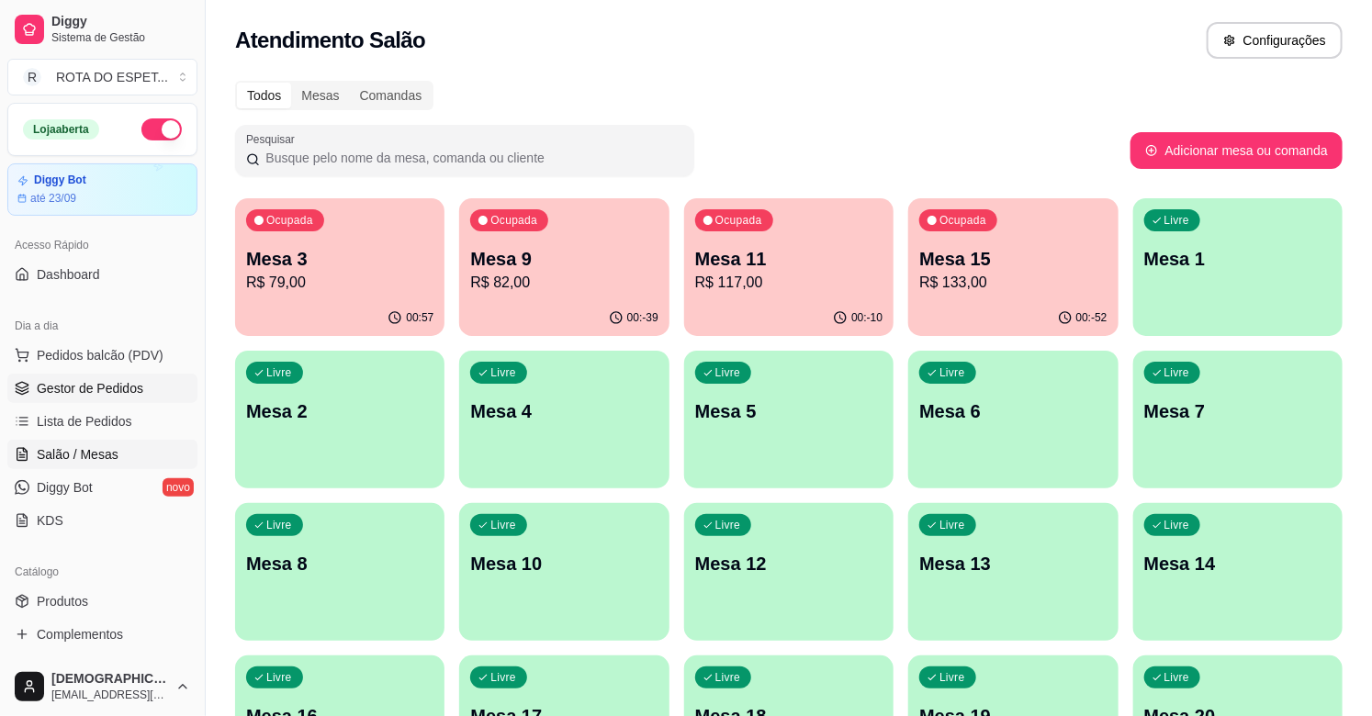
click at [78, 386] on span "Gestor de Pedidos" at bounding box center [90, 388] width 107 height 18
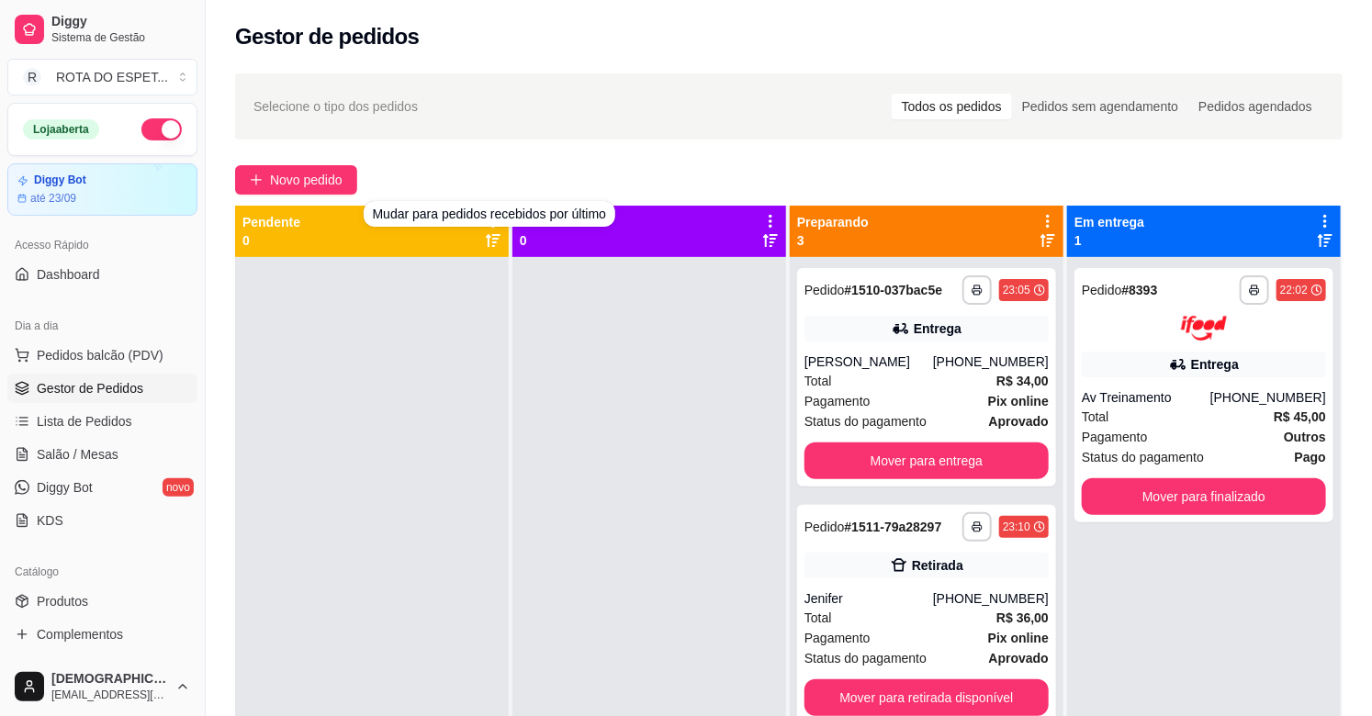
click at [617, 420] on div at bounding box center [649, 615] width 274 height 716
click at [874, 436] on div "**********" at bounding box center [926, 377] width 259 height 219
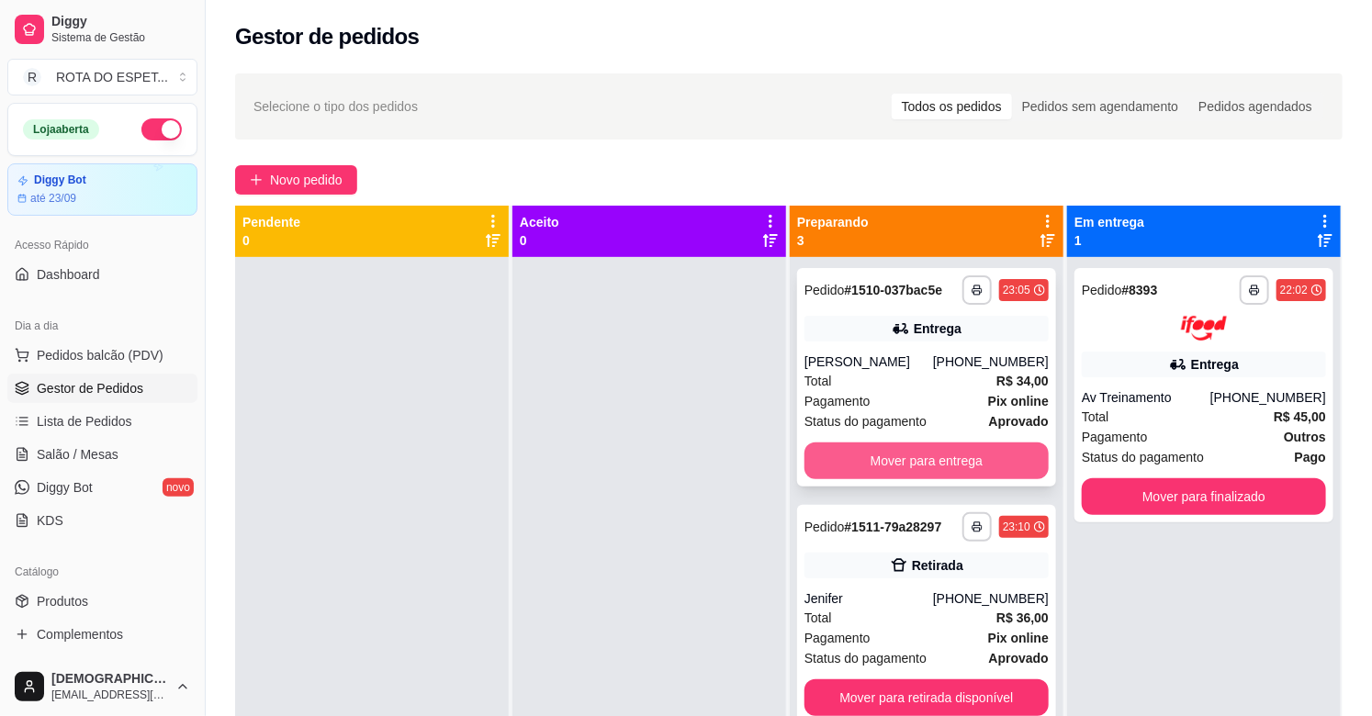
click at [875, 464] on button "Mover para entrega" at bounding box center [927, 461] width 244 height 37
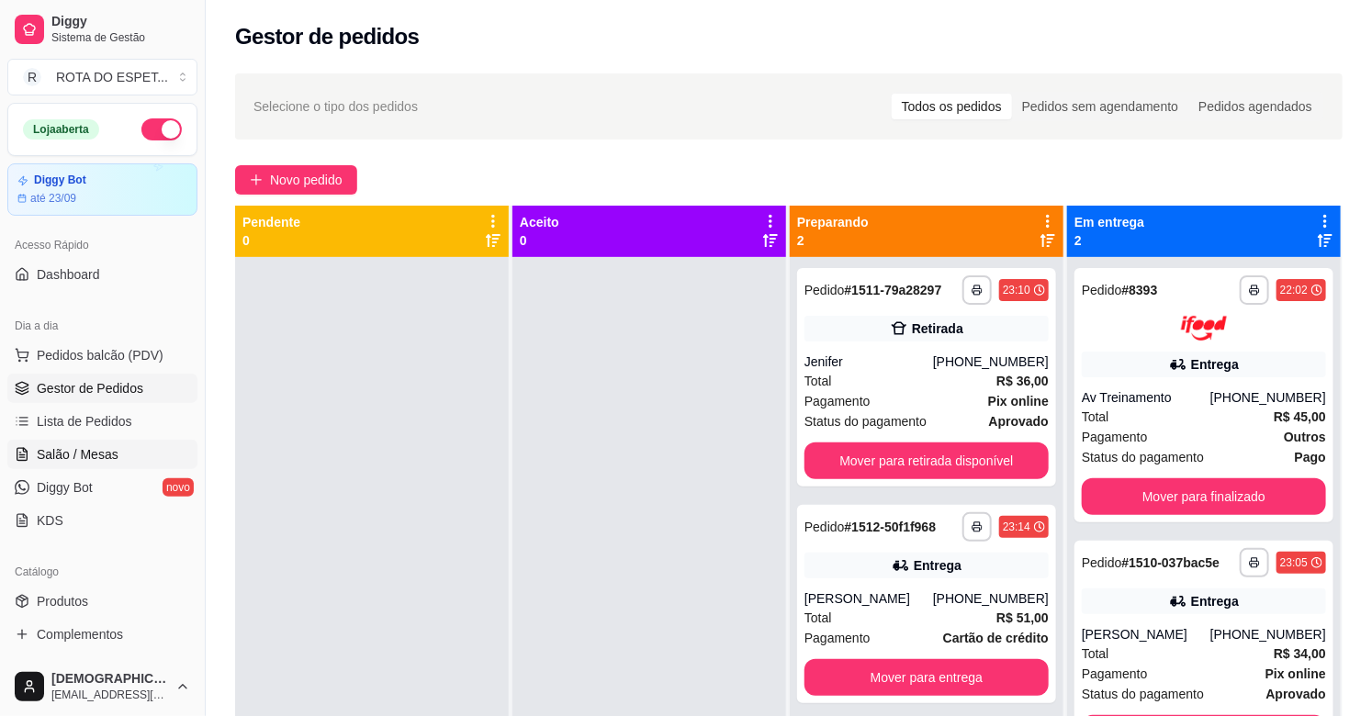
click at [111, 460] on span "Salão / Mesas" at bounding box center [78, 454] width 82 height 18
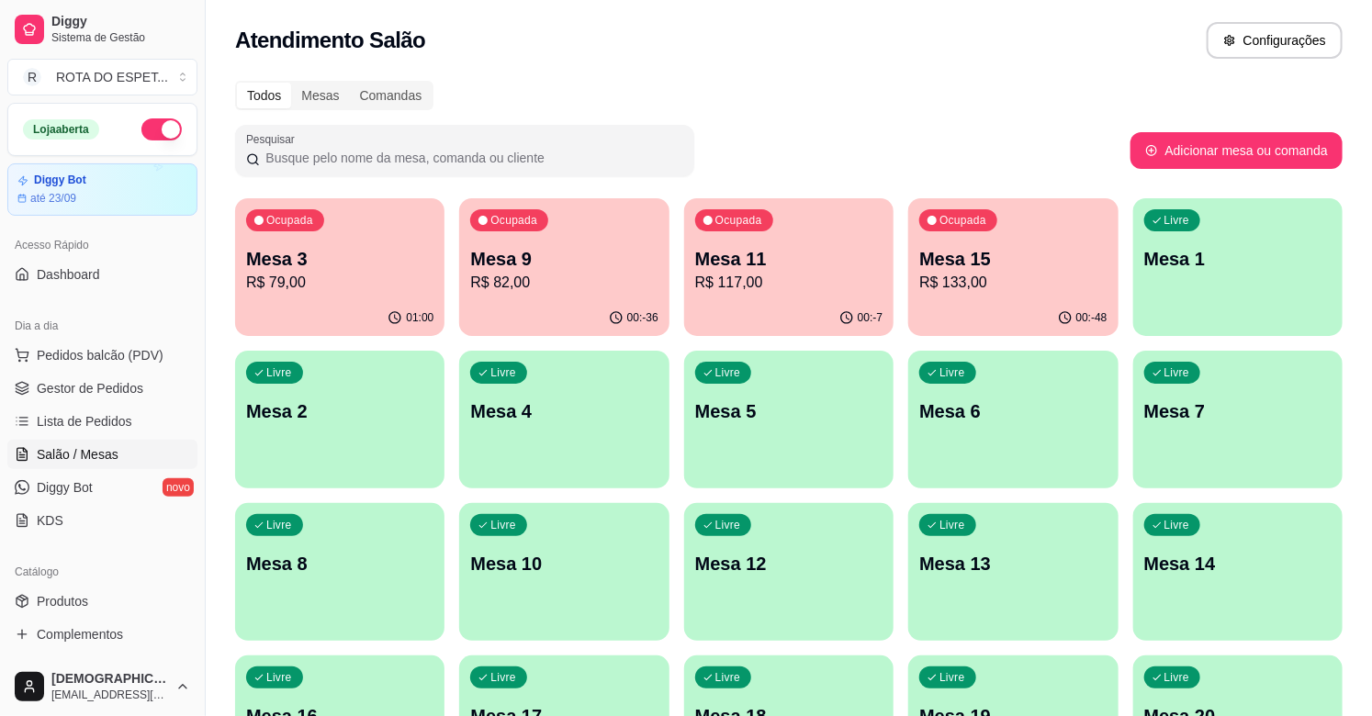
click at [814, 290] on p "R$ 117,00" at bounding box center [788, 283] width 187 height 22
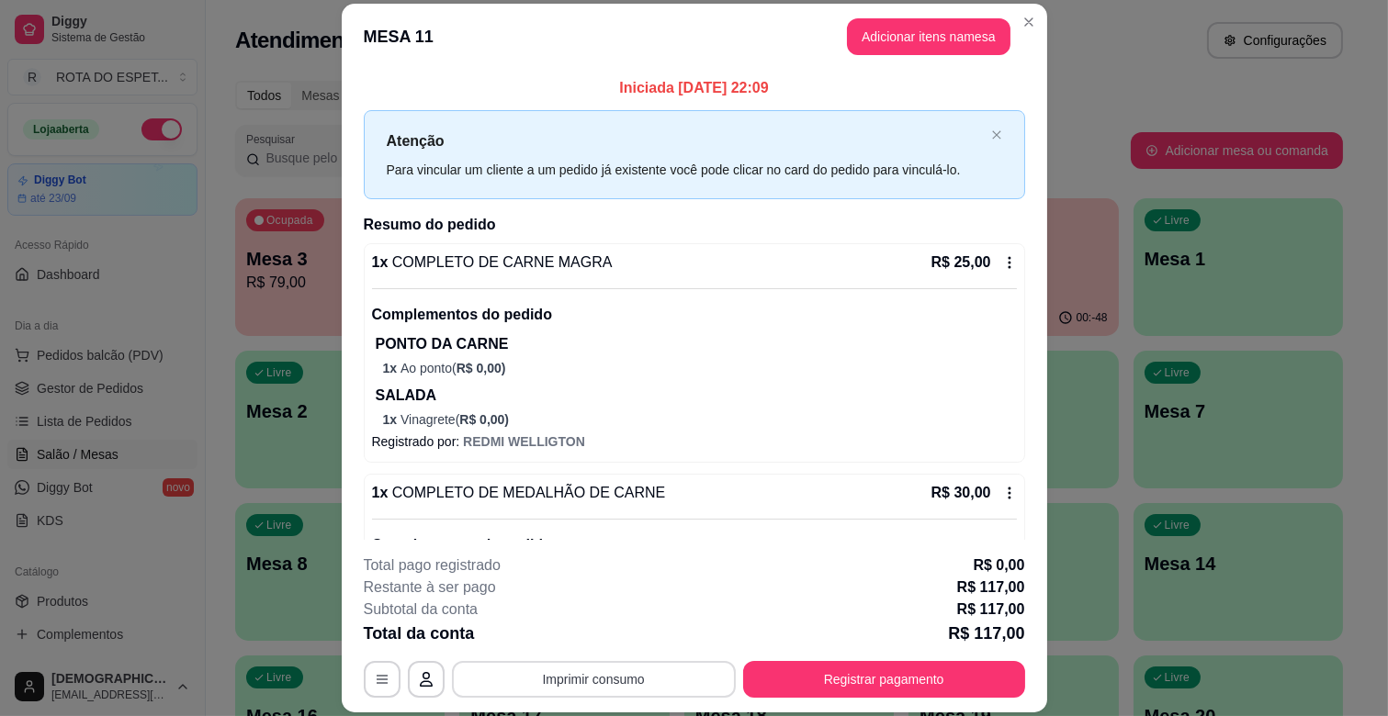
click at [641, 673] on button "Imprimir consumo" at bounding box center [594, 679] width 284 height 37
click at [589, 626] on button "IMPRESSORA CAIXA" at bounding box center [591, 637] width 147 height 28
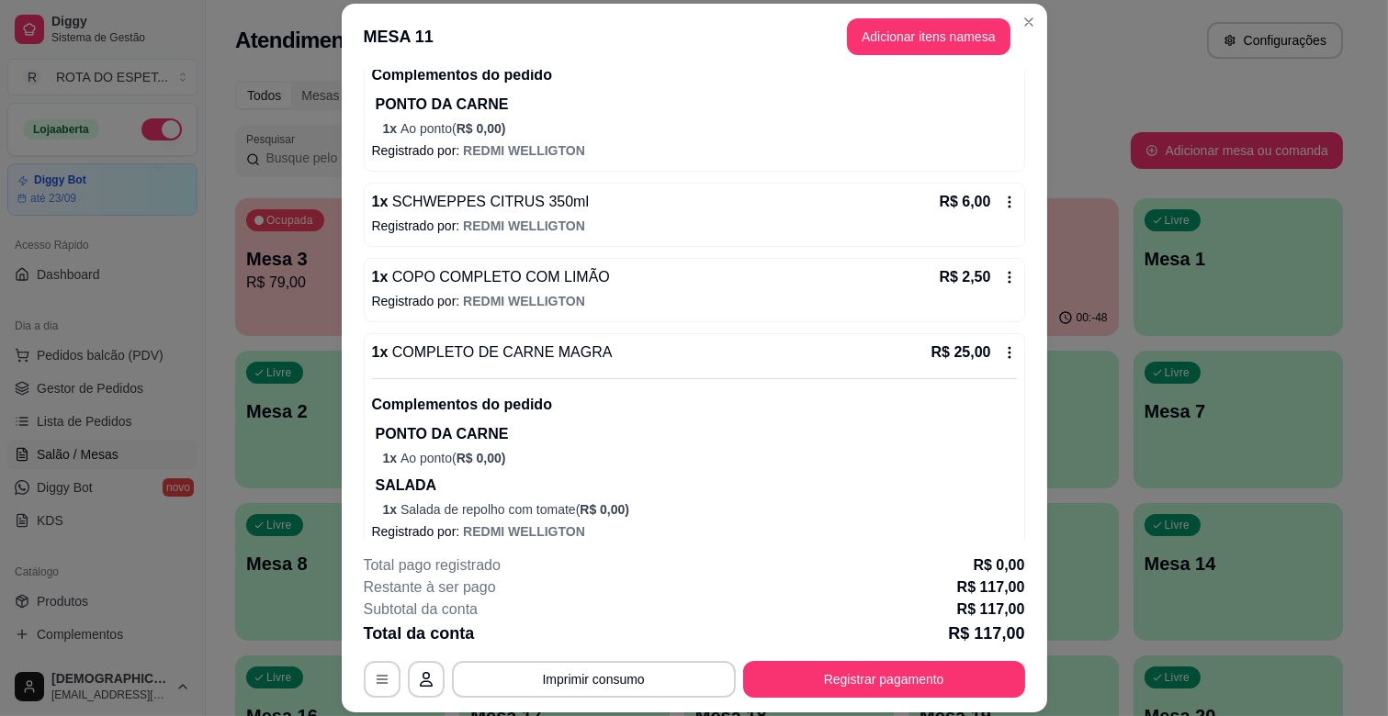
scroll to position [1023, 0]
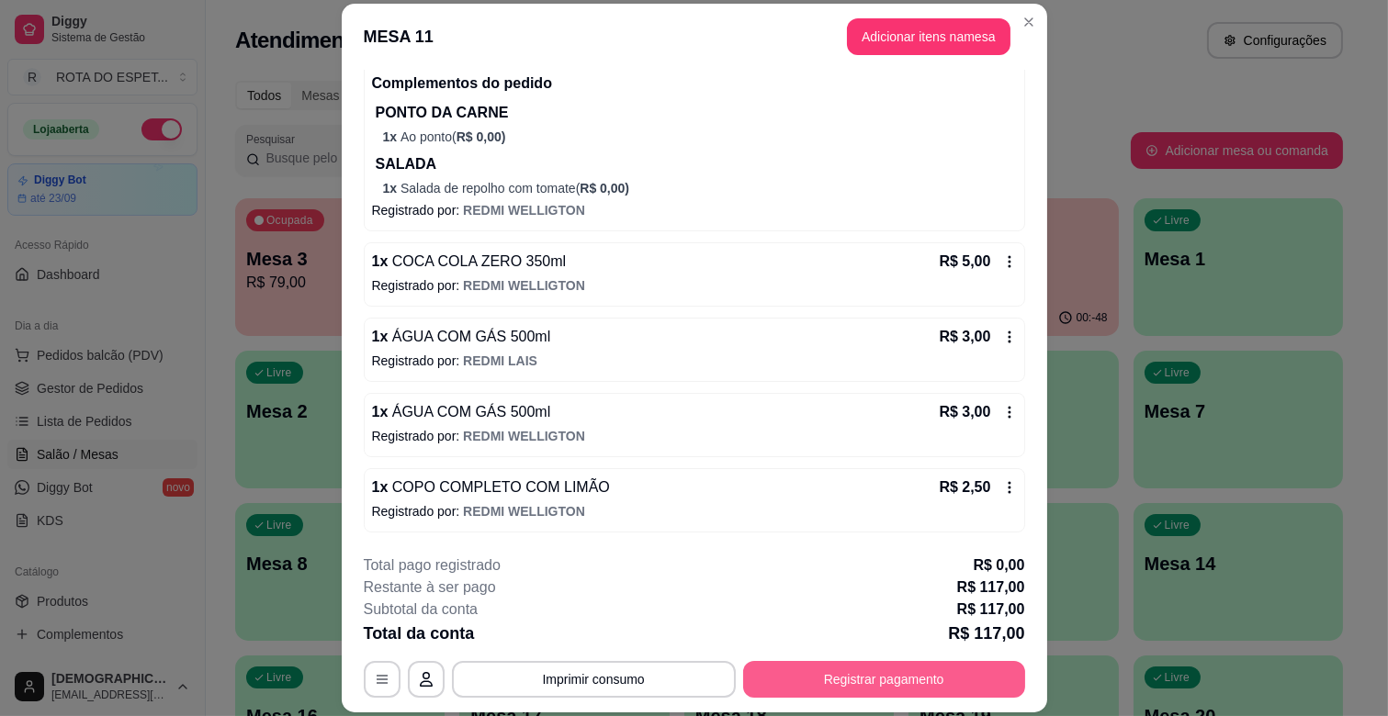
click at [902, 677] on button "Registrar pagamento" at bounding box center [884, 679] width 282 height 37
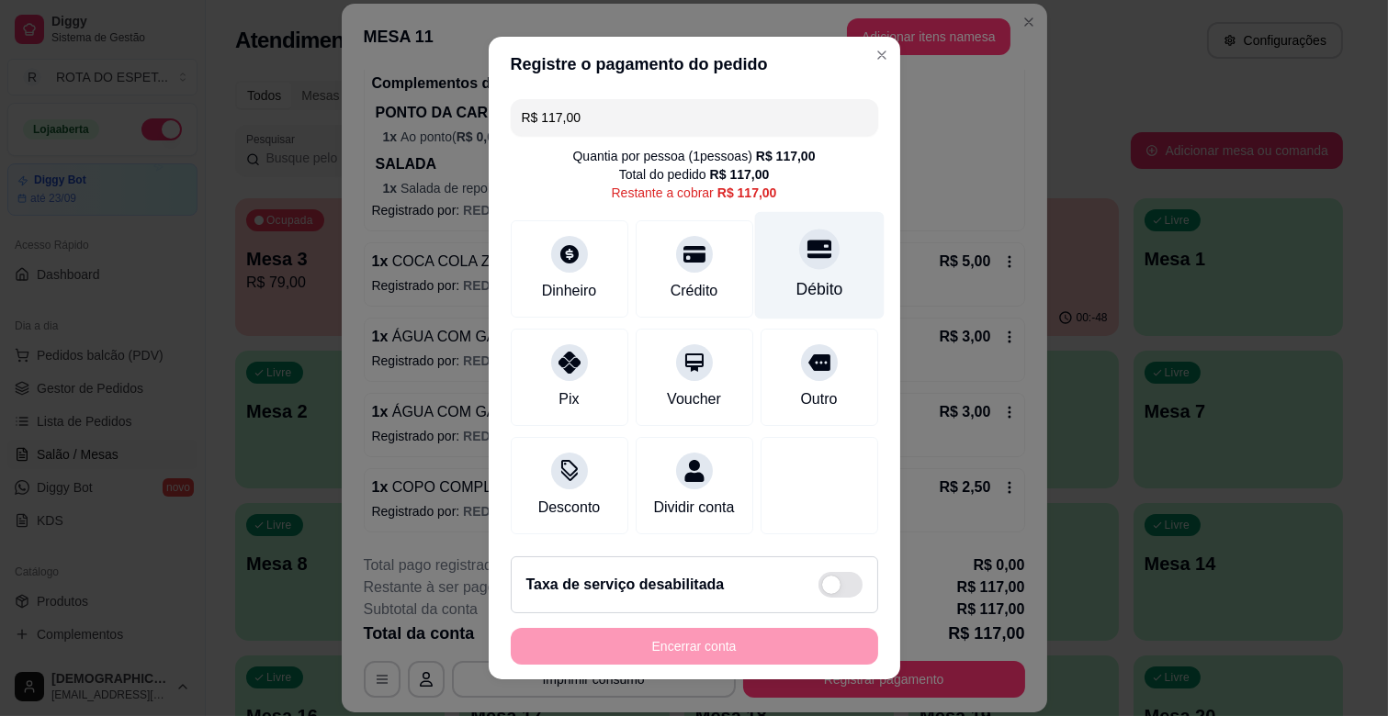
click at [799, 276] on div "Débito" at bounding box center [818, 265] width 129 height 107
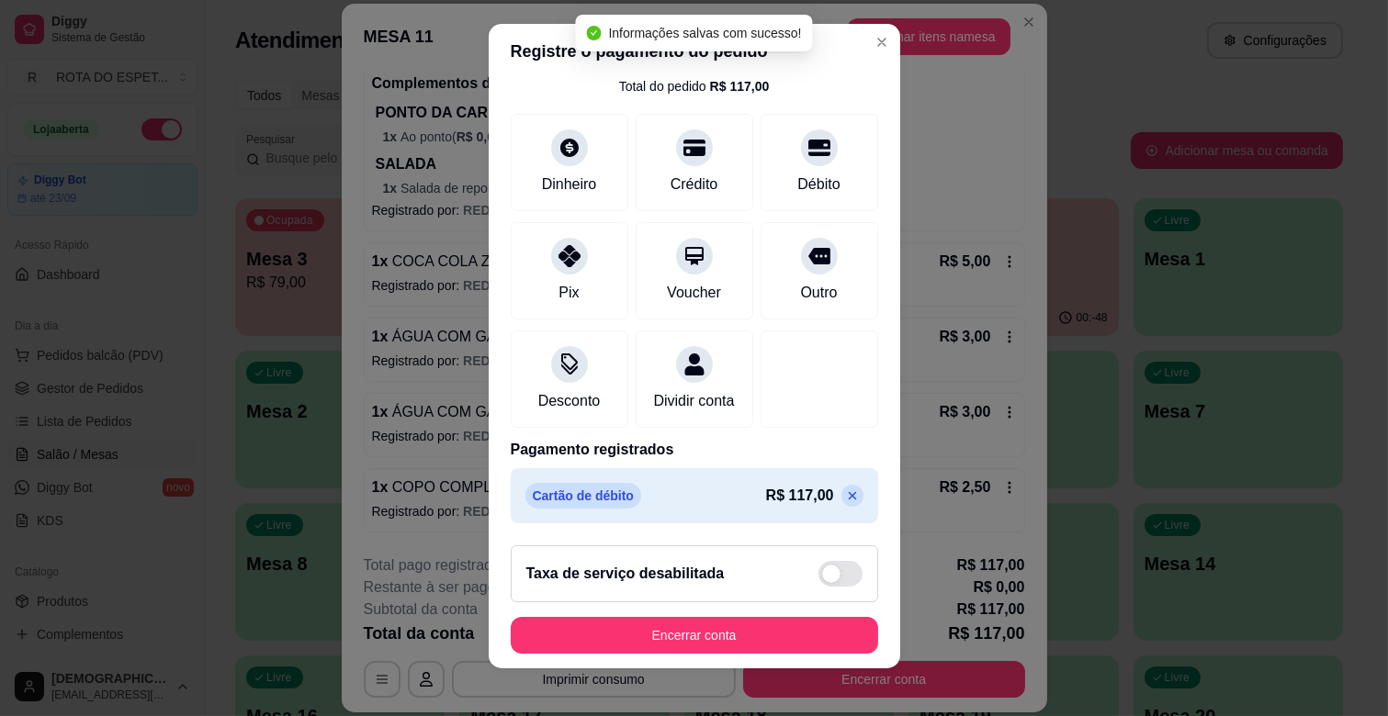
scroll to position [23, 0]
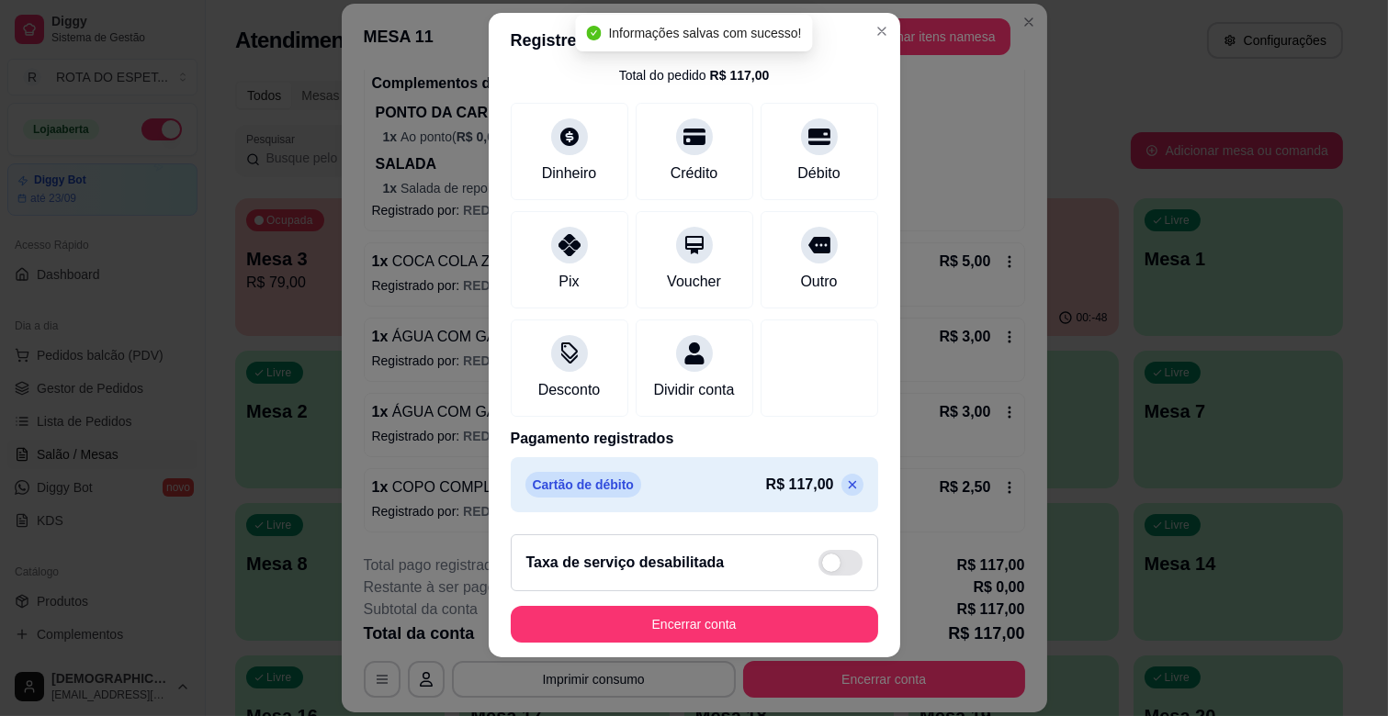
click at [845, 482] on icon at bounding box center [852, 485] width 15 height 15
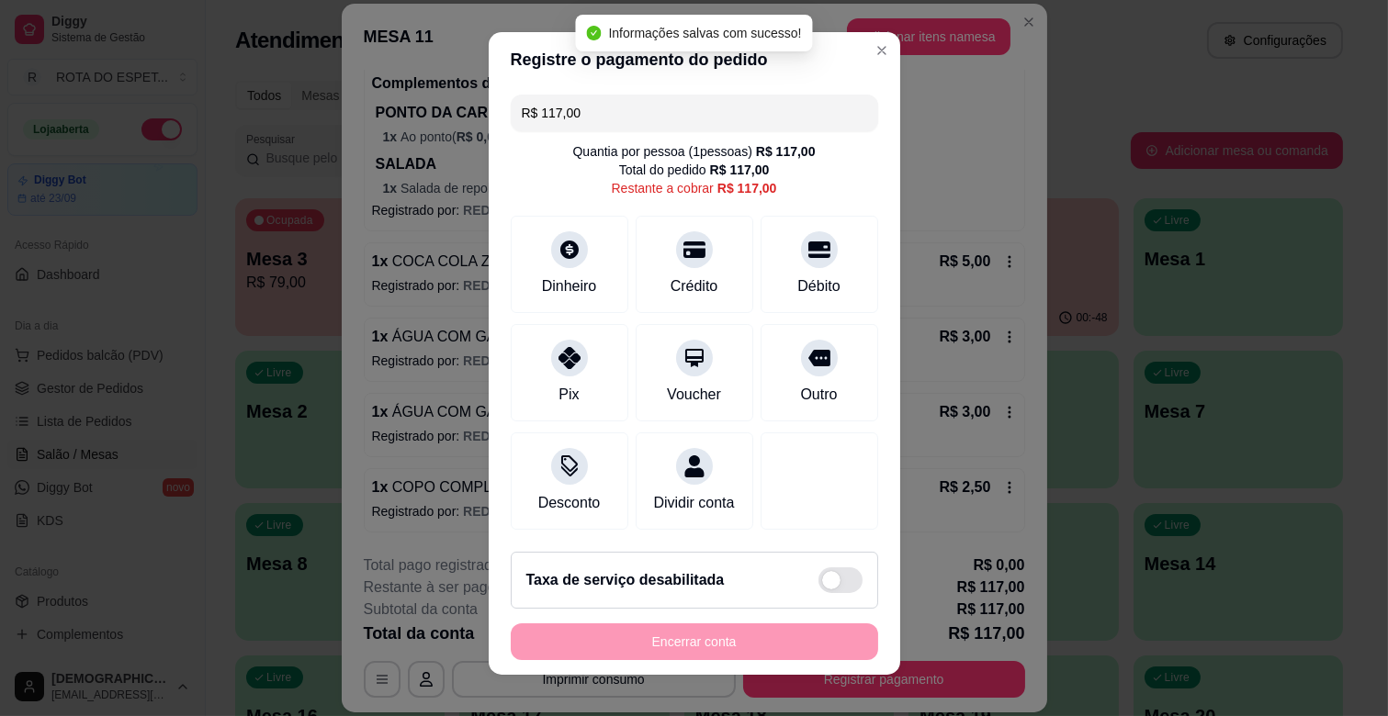
scroll to position [0, 0]
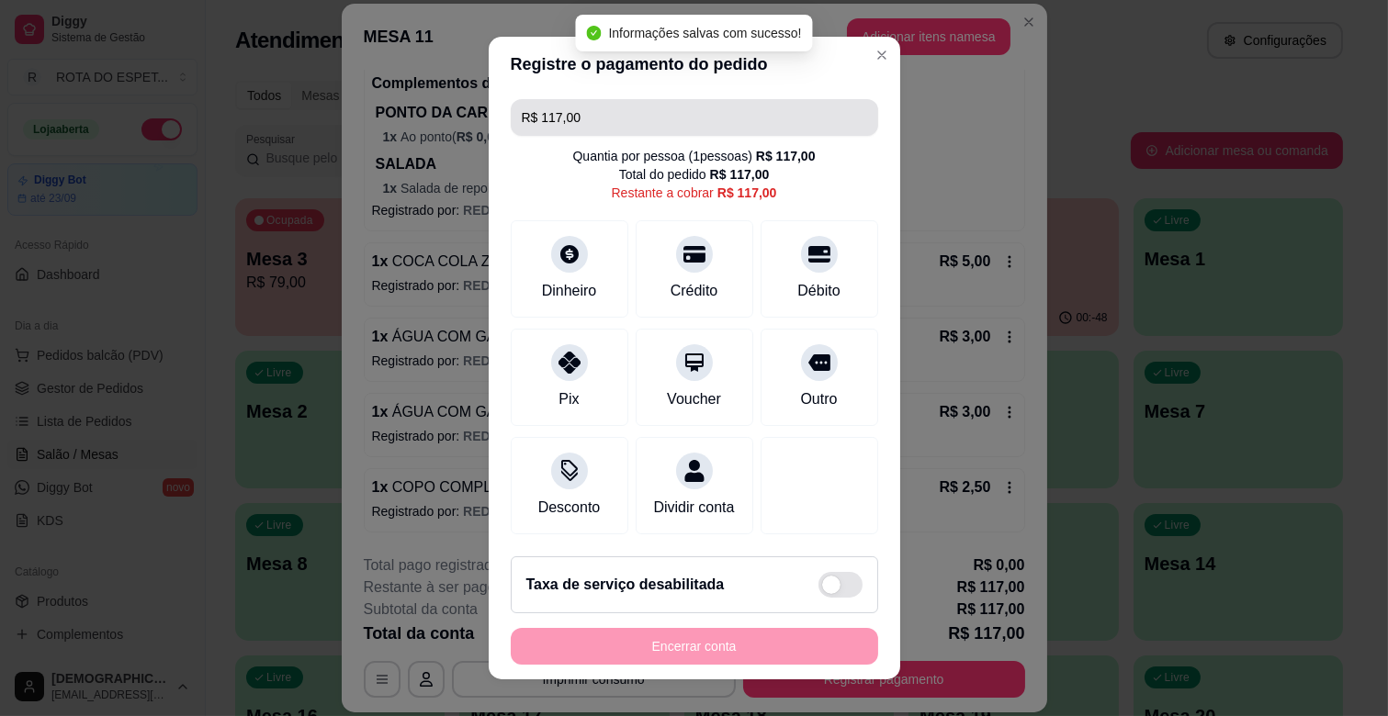
click at [603, 107] on input "R$ 117,00" at bounding box center [694, 117] width 345 height 37
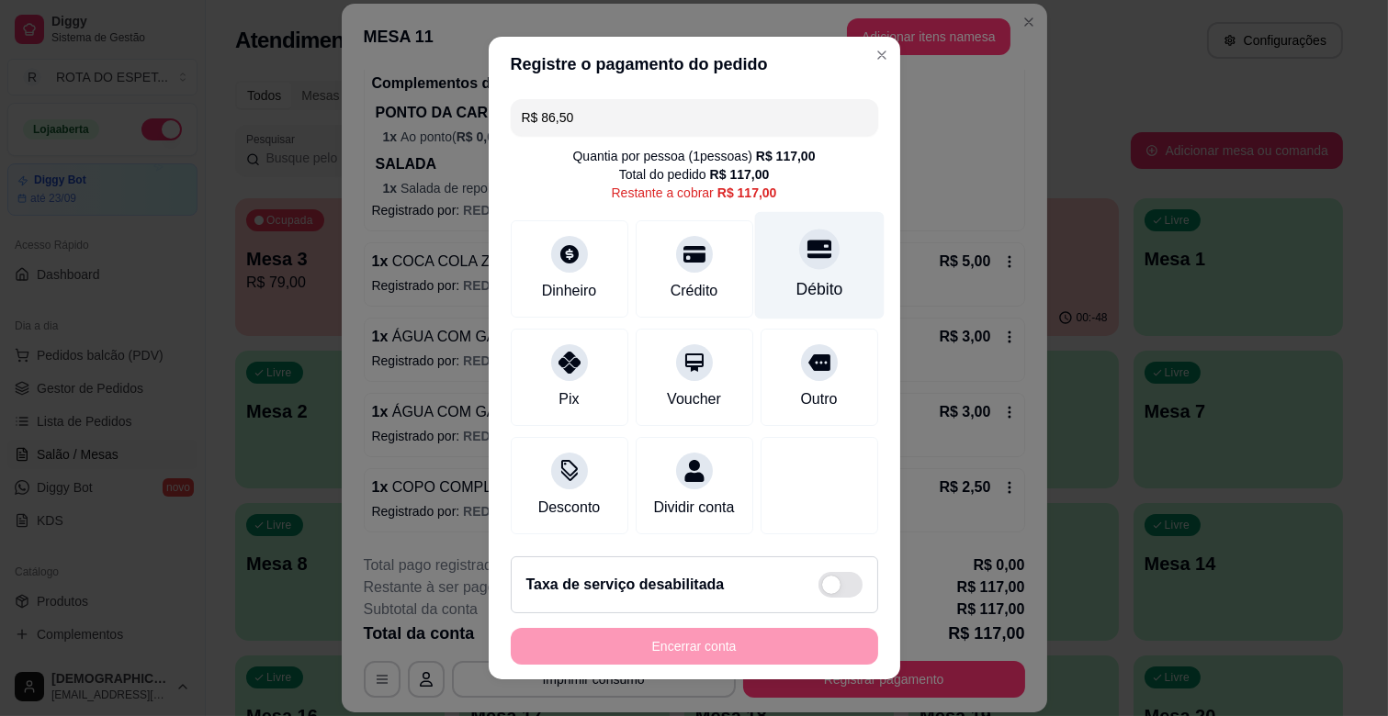
click at [790, 268] on div "Débito" at bounding box center [818, 265] width 129 height 107
click at [795, 279] on div "Débito" at bounding box center [818, 288] width 47 height 24
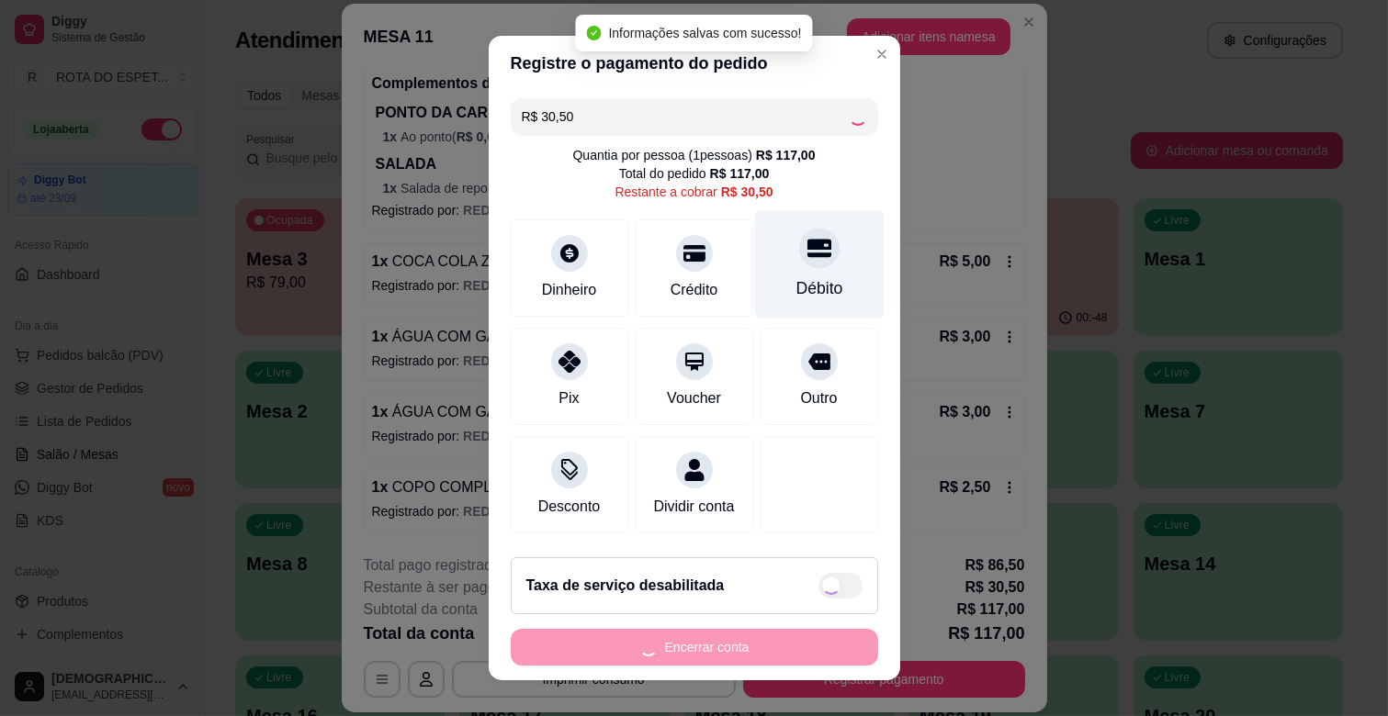
type input "R$ 0,00"
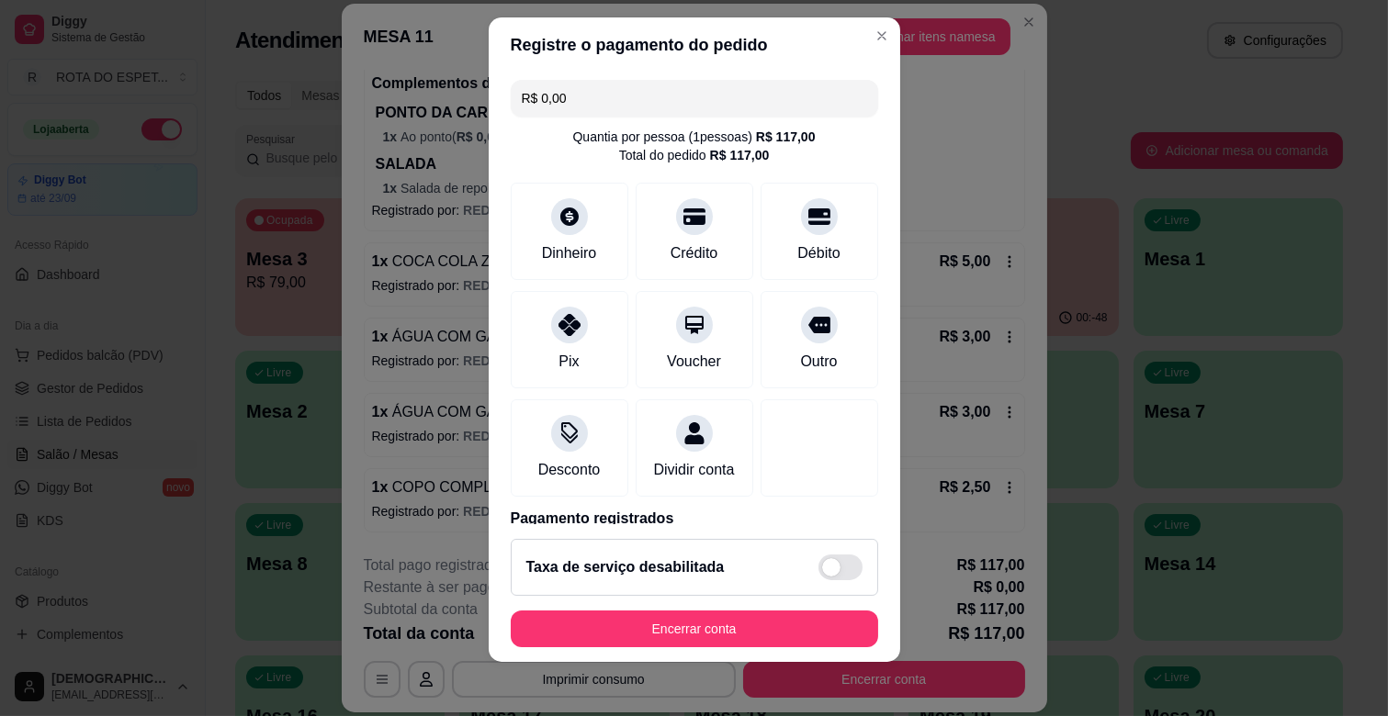
scroll to position [23, 0]
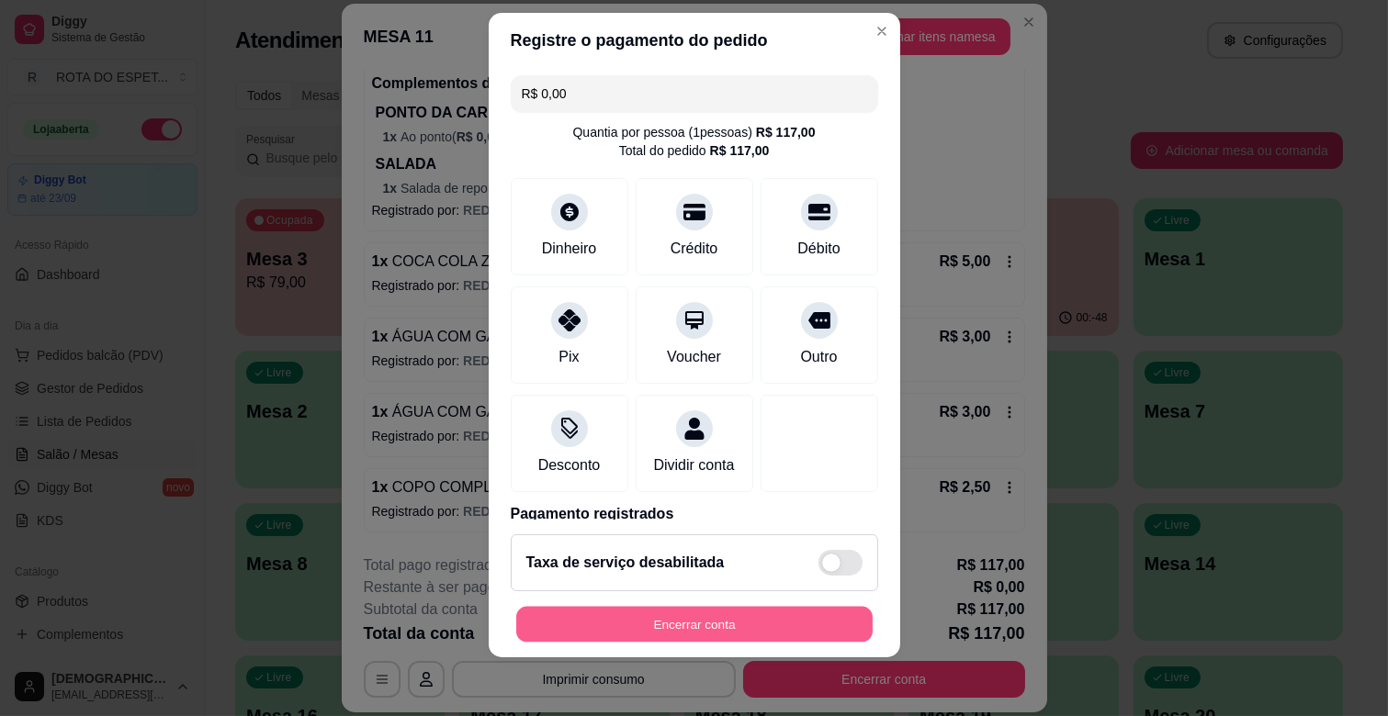
click at [762, 620] on button "Encerrar conta" at bounding box center [694, 625] width 356 height 36
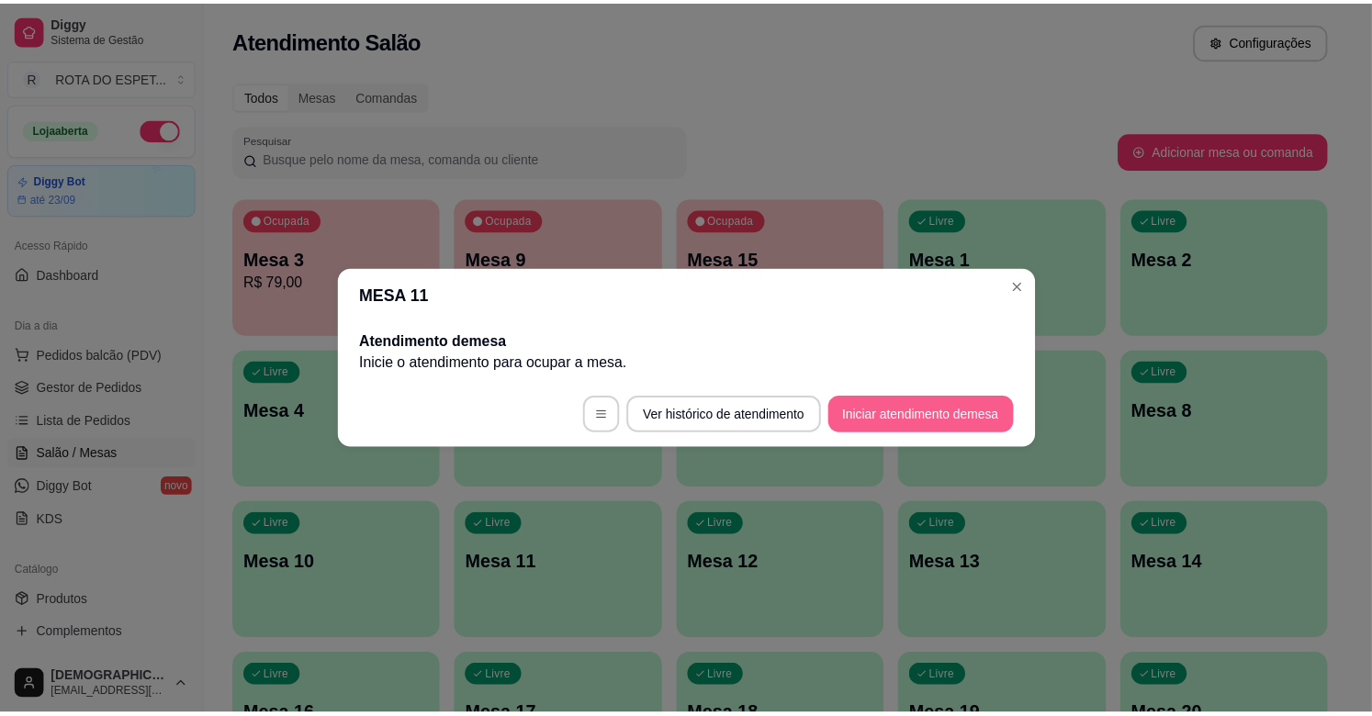
scroll to position [0, 0]
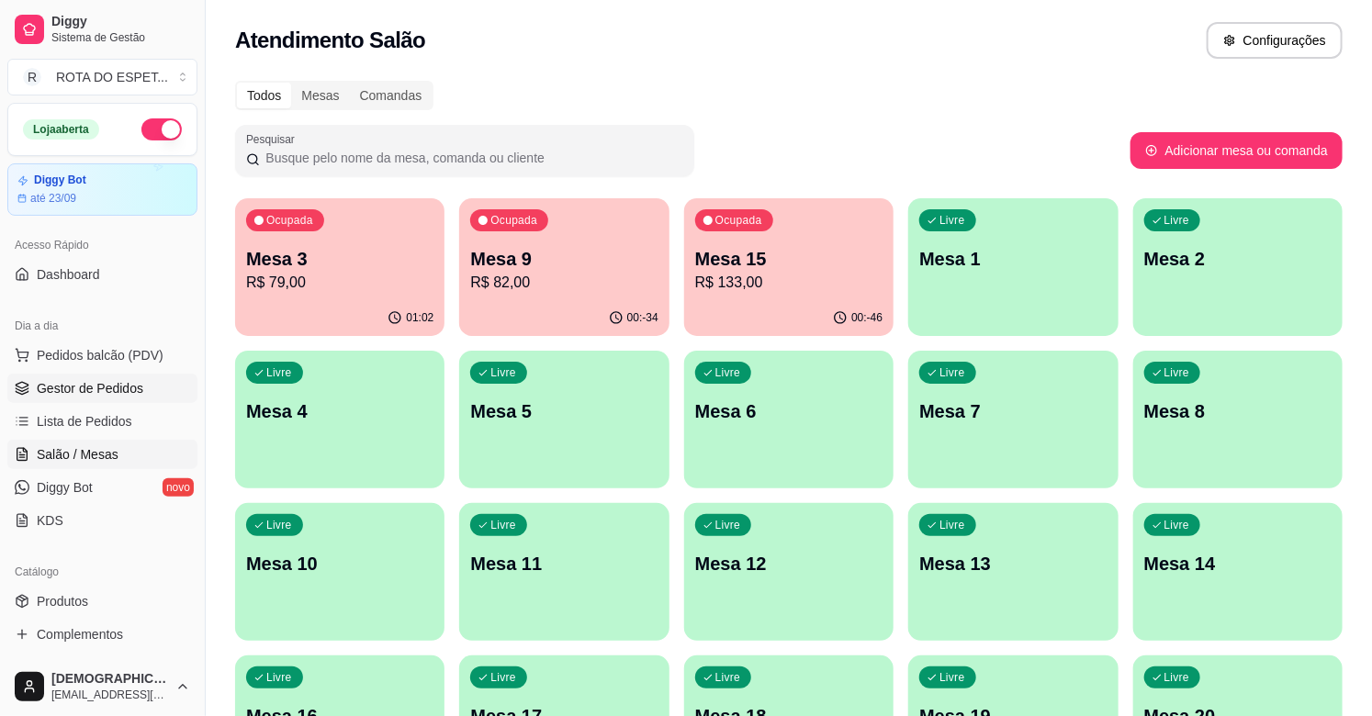
click at [114, 388] on span "Gestor de Pedidos" at bounding box center [90, 388] width 107 height 18
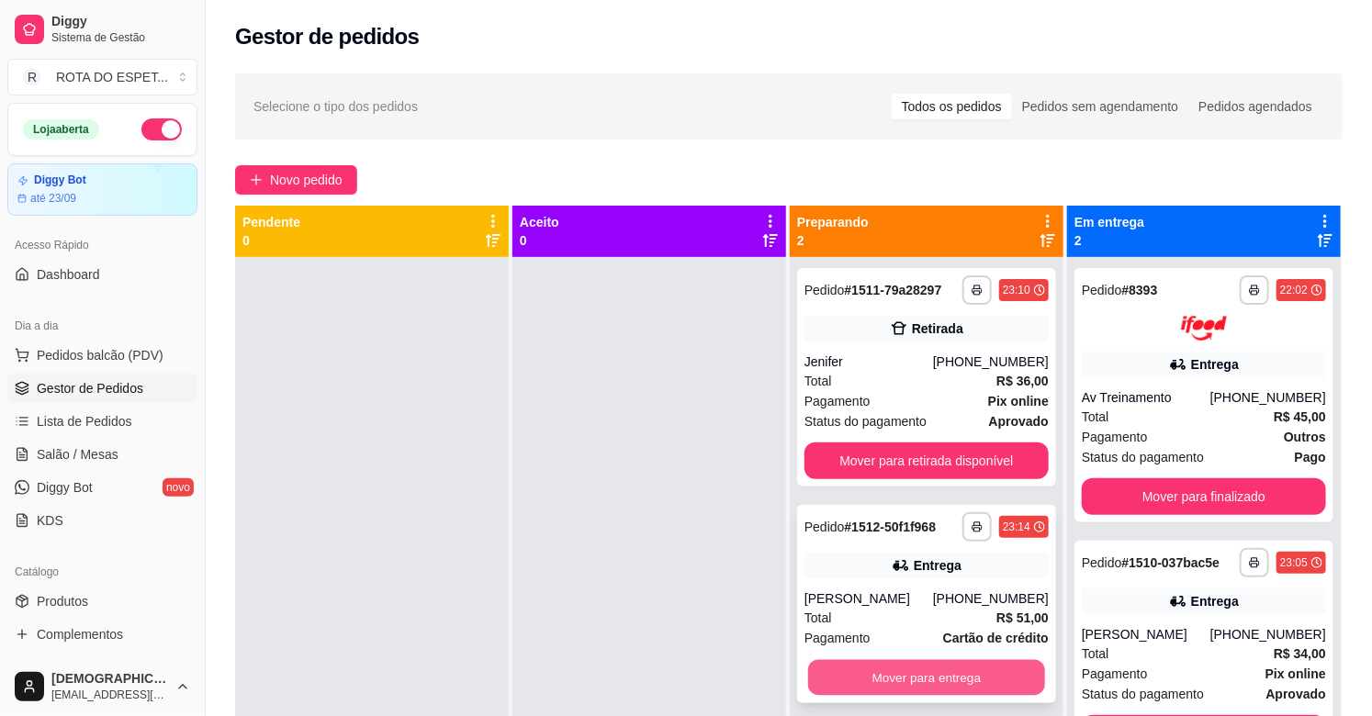
click at [929, 672] on button "Mover para entrega" at bounding box center [926, 678] width 237 height 36
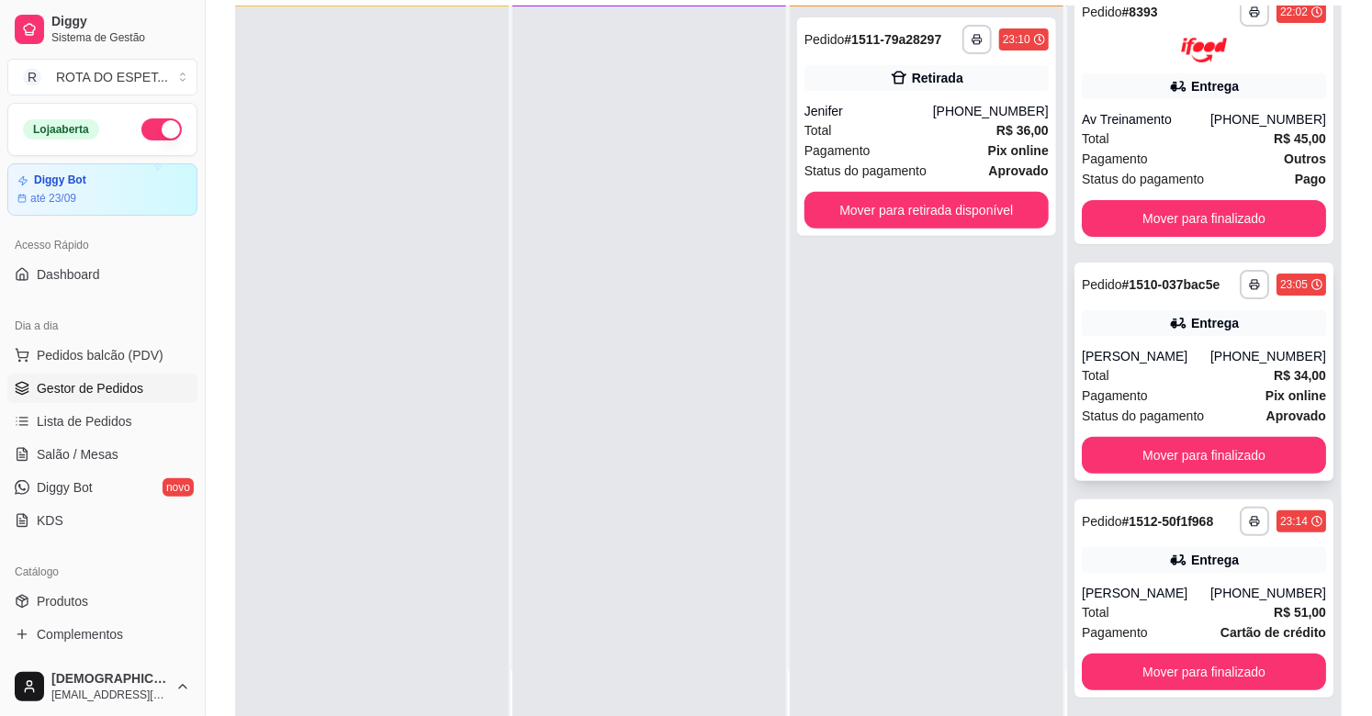
scroll to position [204, 0]
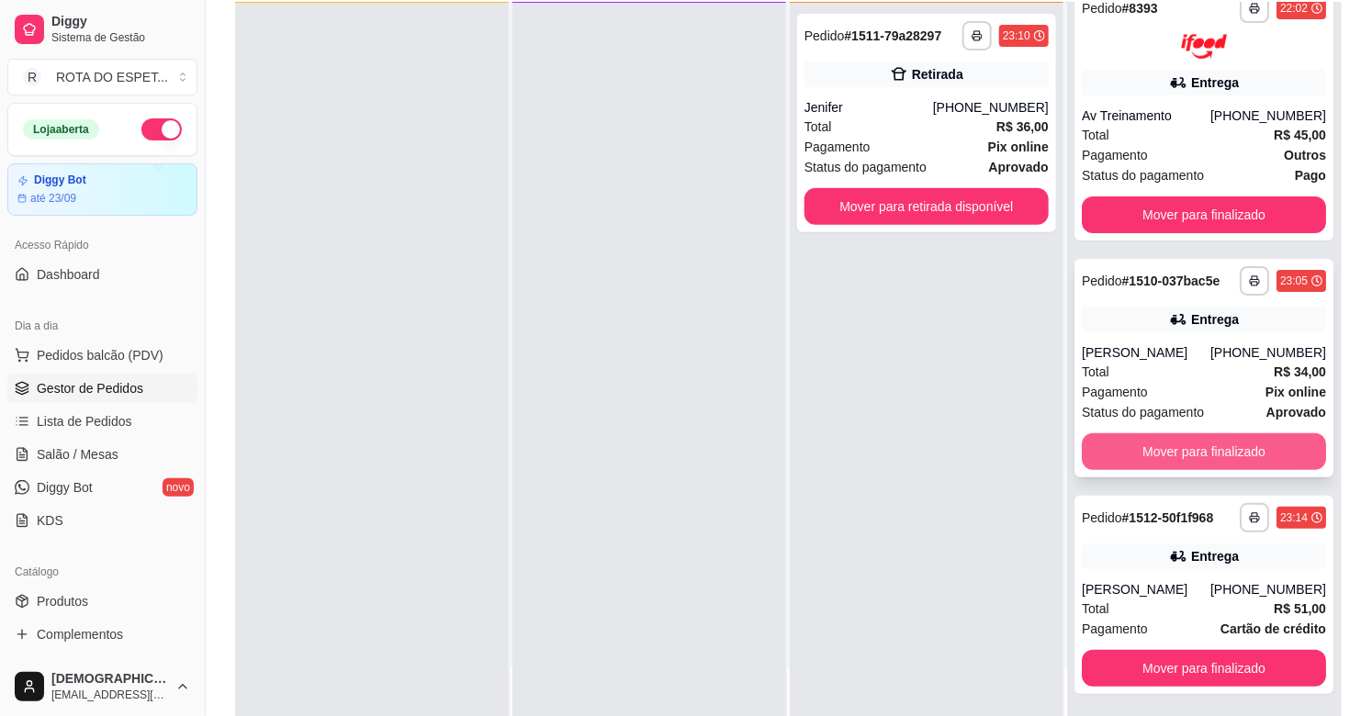
click at [1209, 452] on button "Mover para finalizado" at bounding box center [1204, 451] width 244 height 37
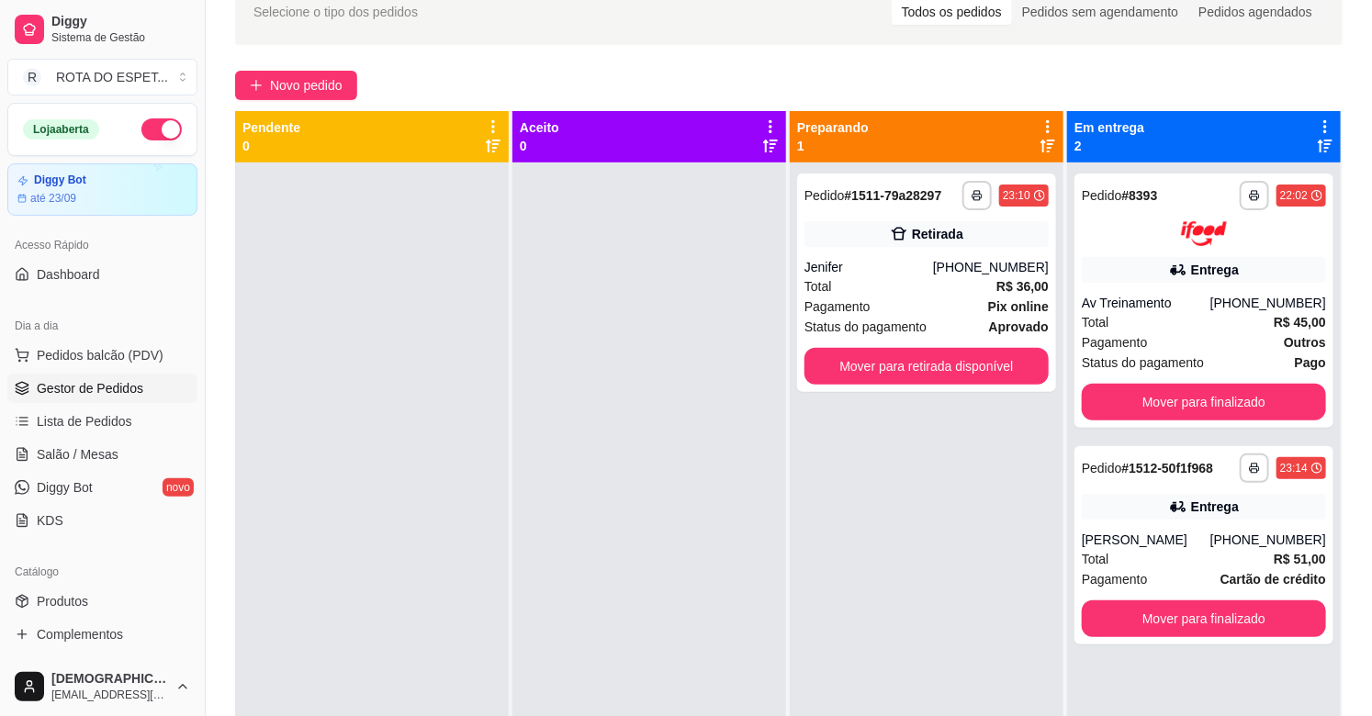
scroll to position [0, 0]
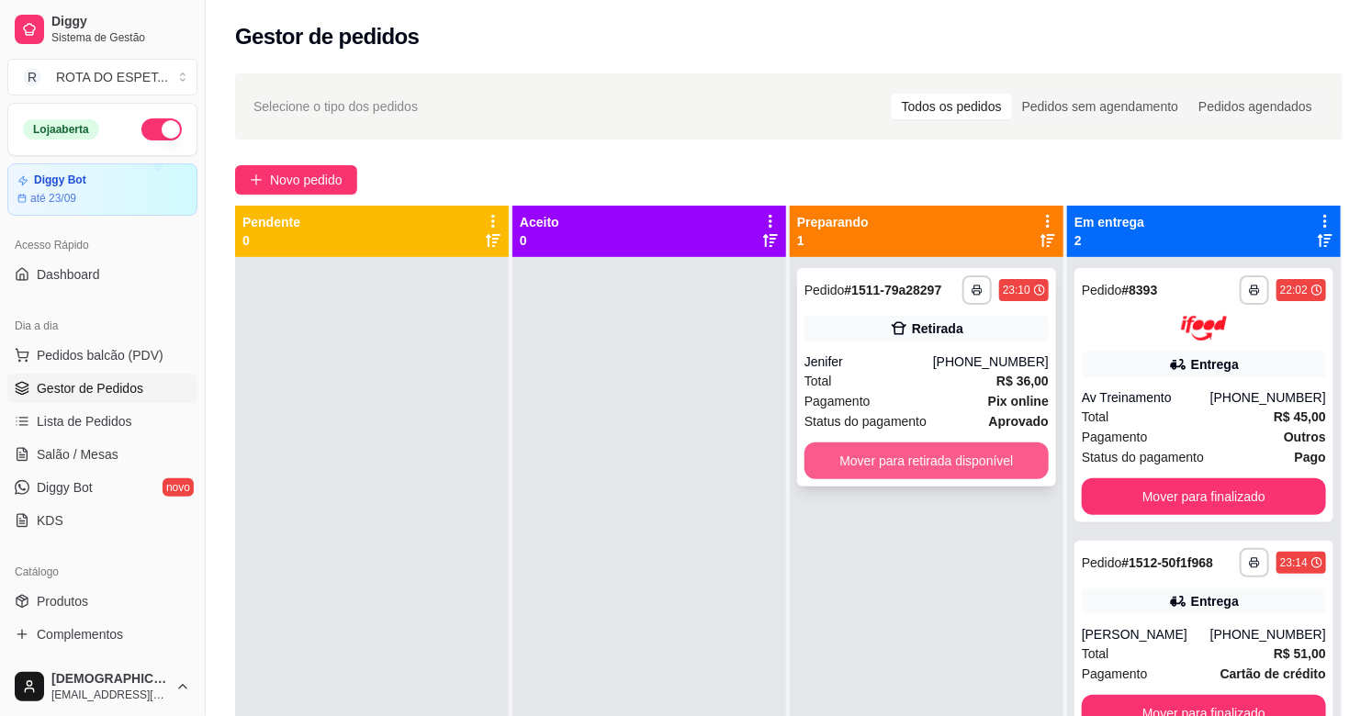
click at [922, 452] on button "Mover para retirada disponível" at bounding box center [927, 461] width 244 height 37
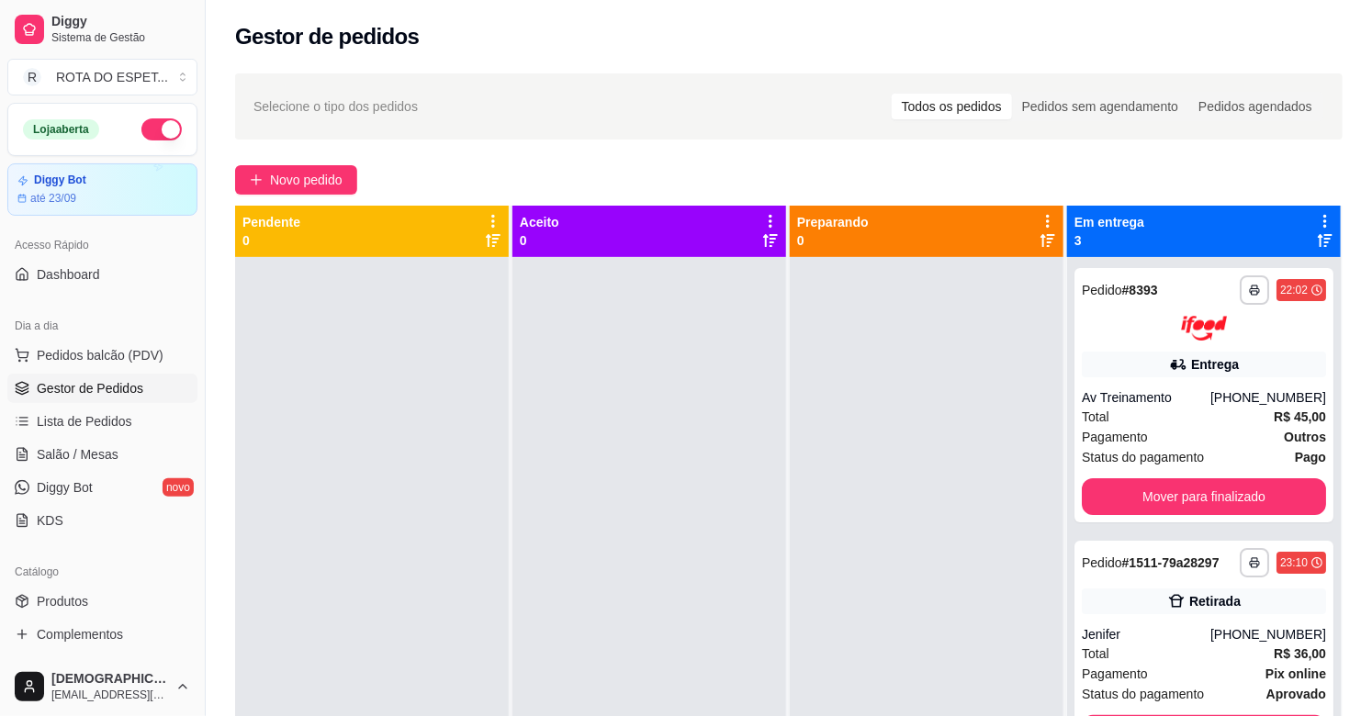
click at [604, 572] on div at bounding box center [649, 615] width 274 height 716
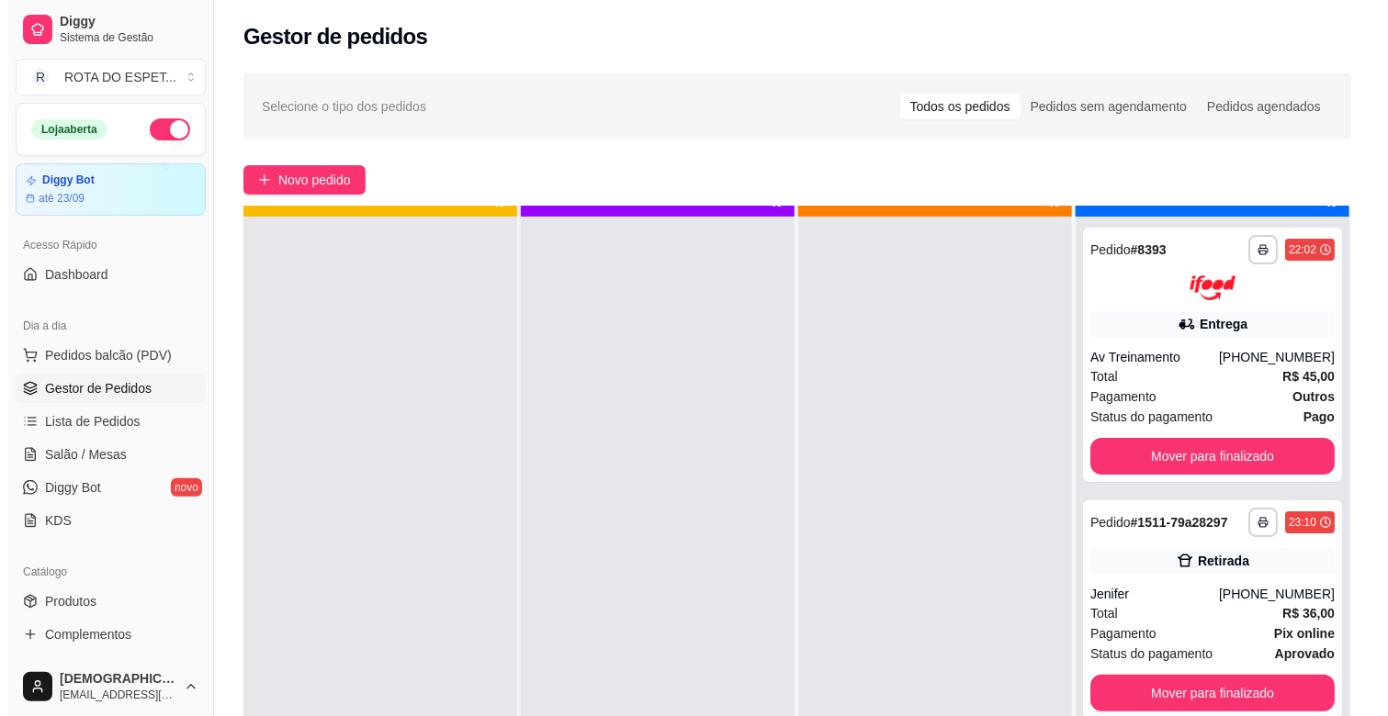
scroll to position [51, 0]
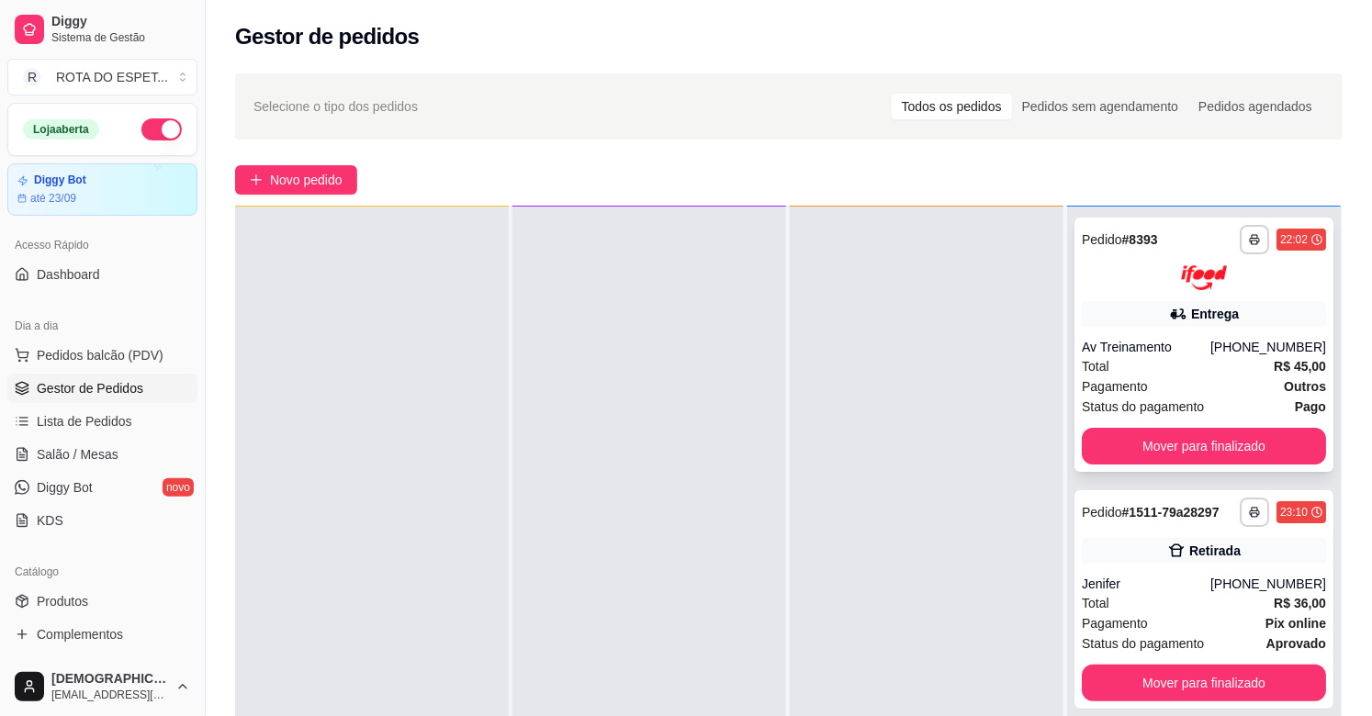
click at [1213, 320] on div "Entrega" at bounding box center [1215, 314] width 48 height 18
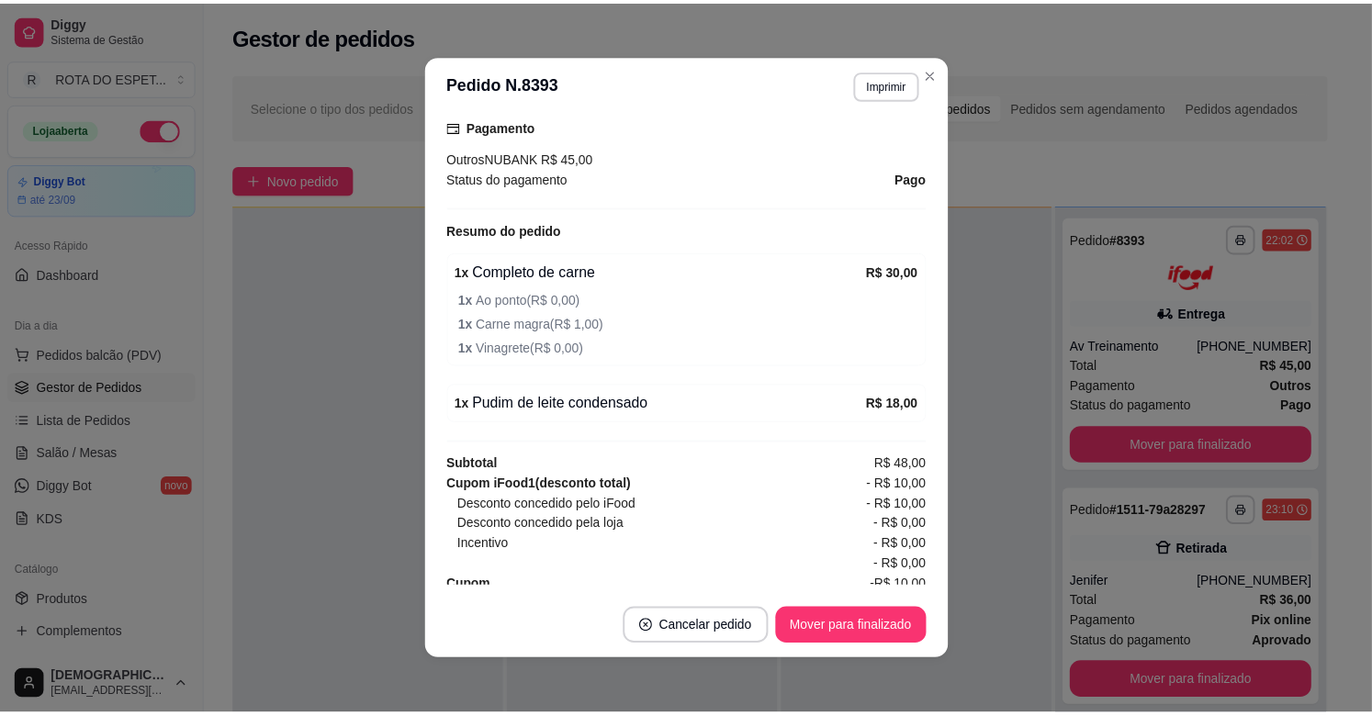
scroll to position [571, 0]
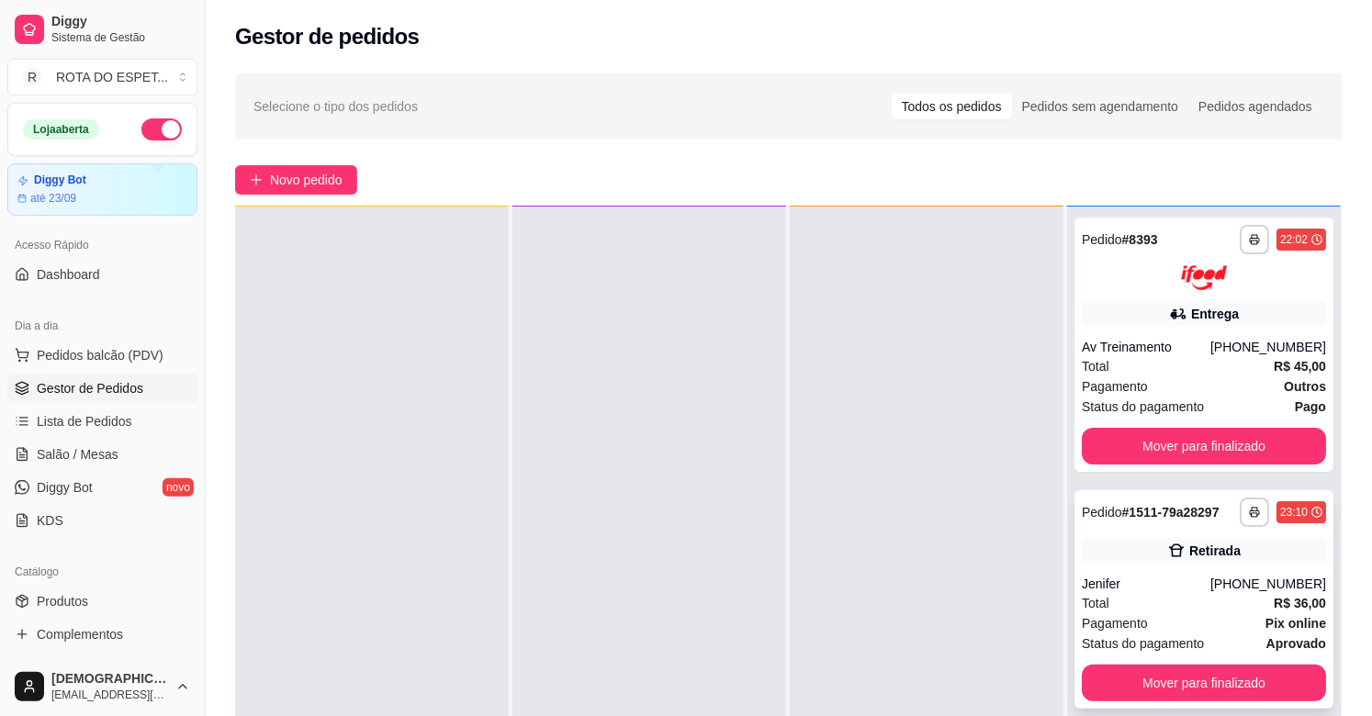
click at [1222, 555] on div "Retirada" at bounding box center [1204, 551] width 244 height 26
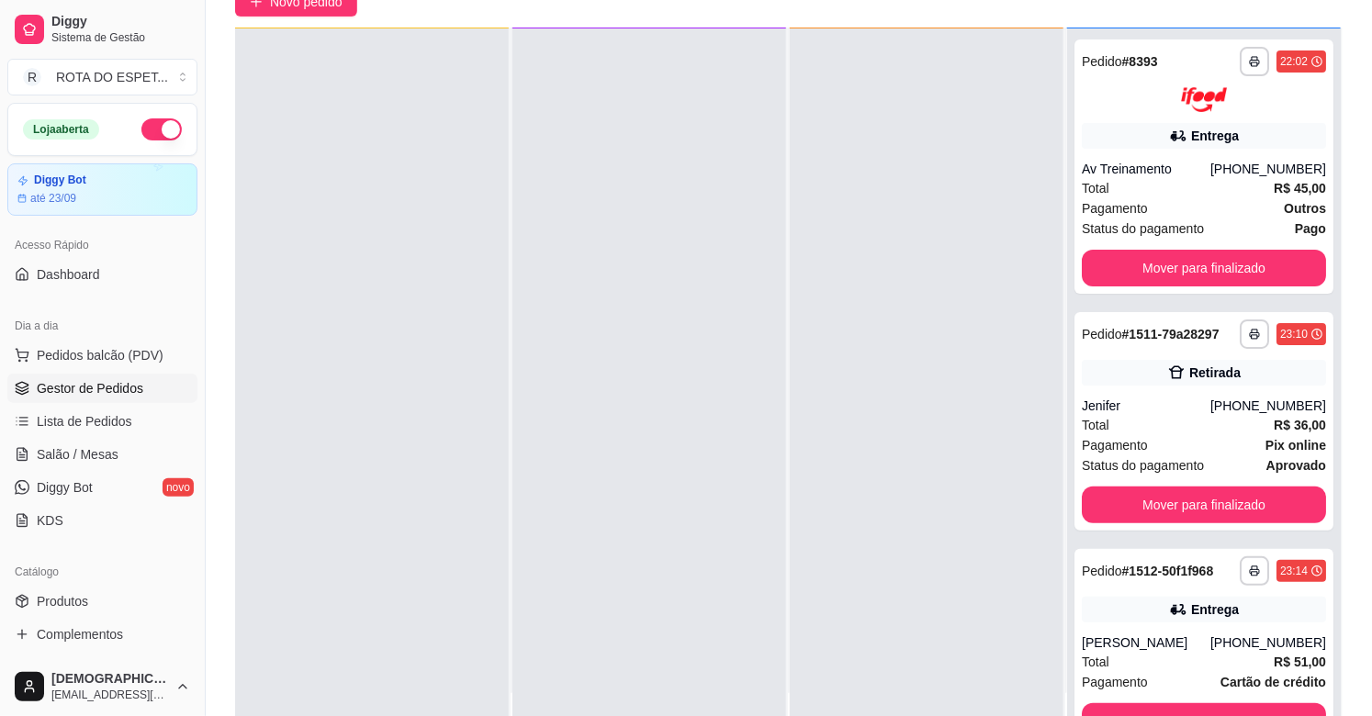
scroll to position [280, 0]
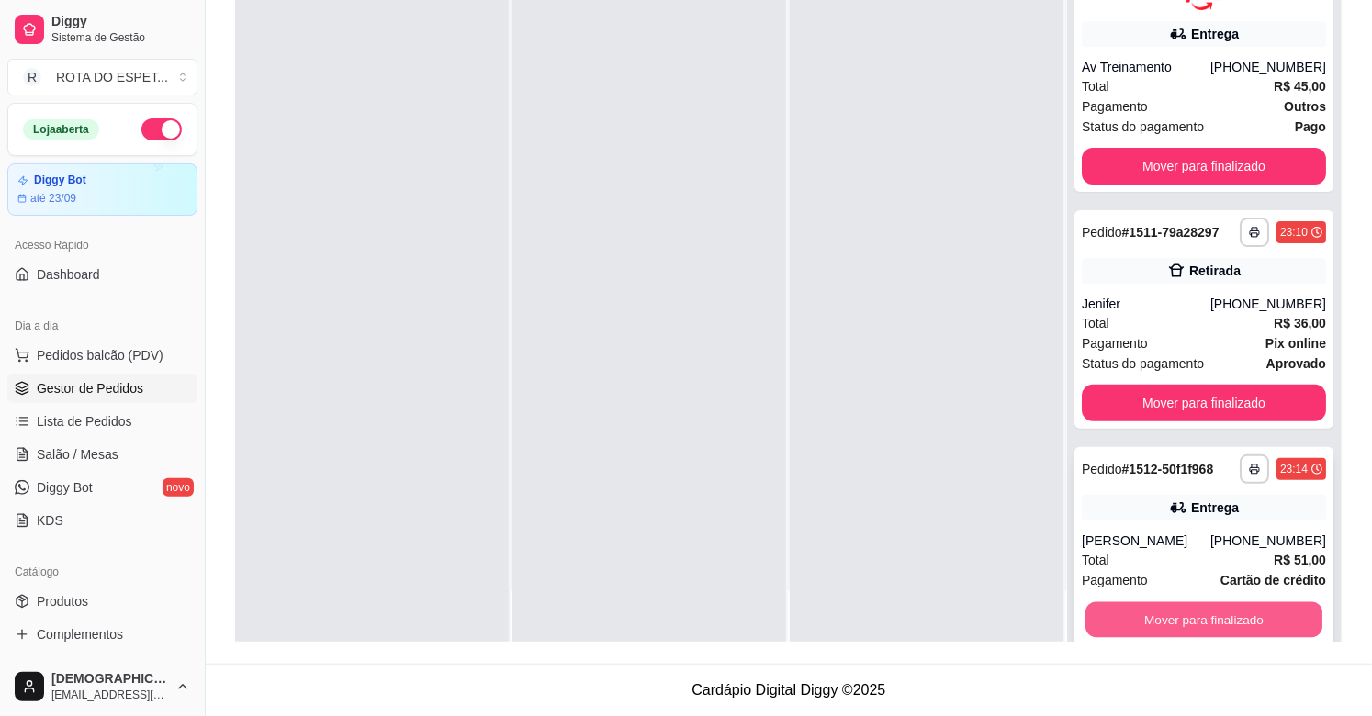
click at [1128, 612] on button "Mover para finalizado" at bounding box center [1204, 620] width 237 height 36
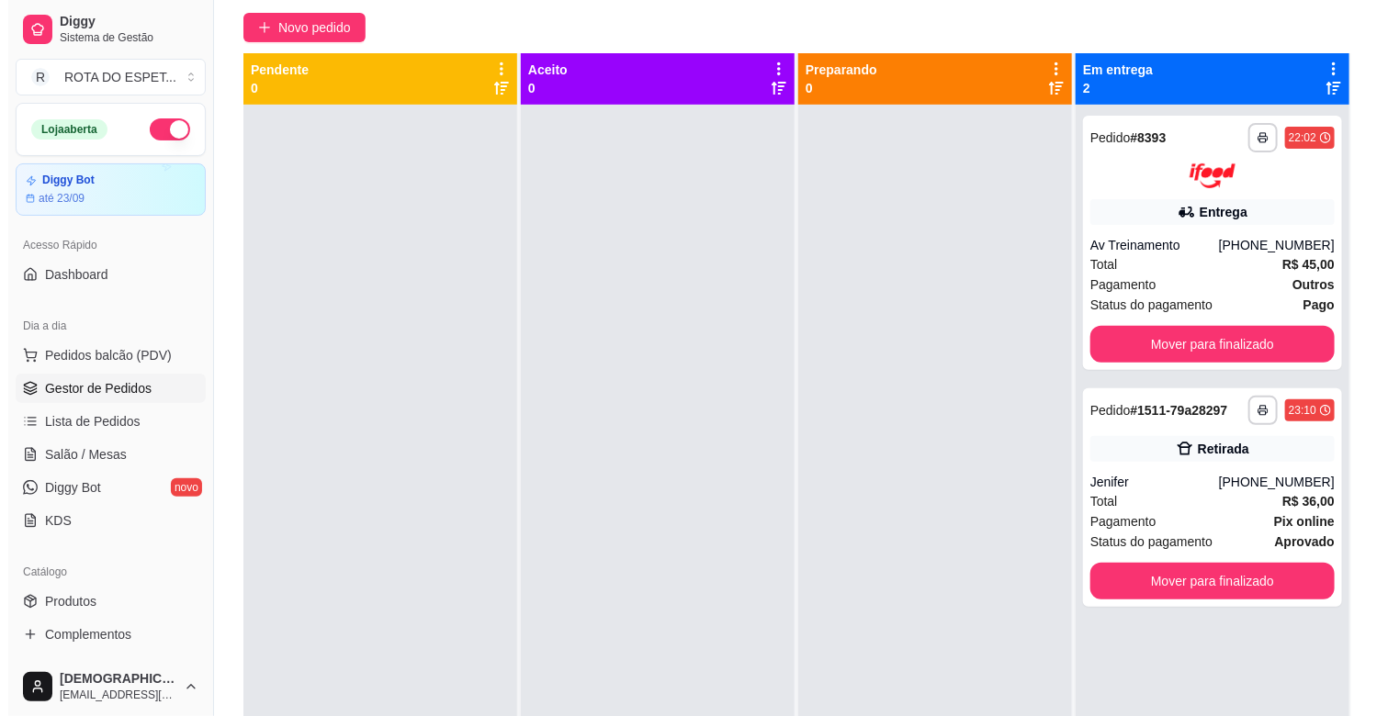
scroll to position [0, 0]
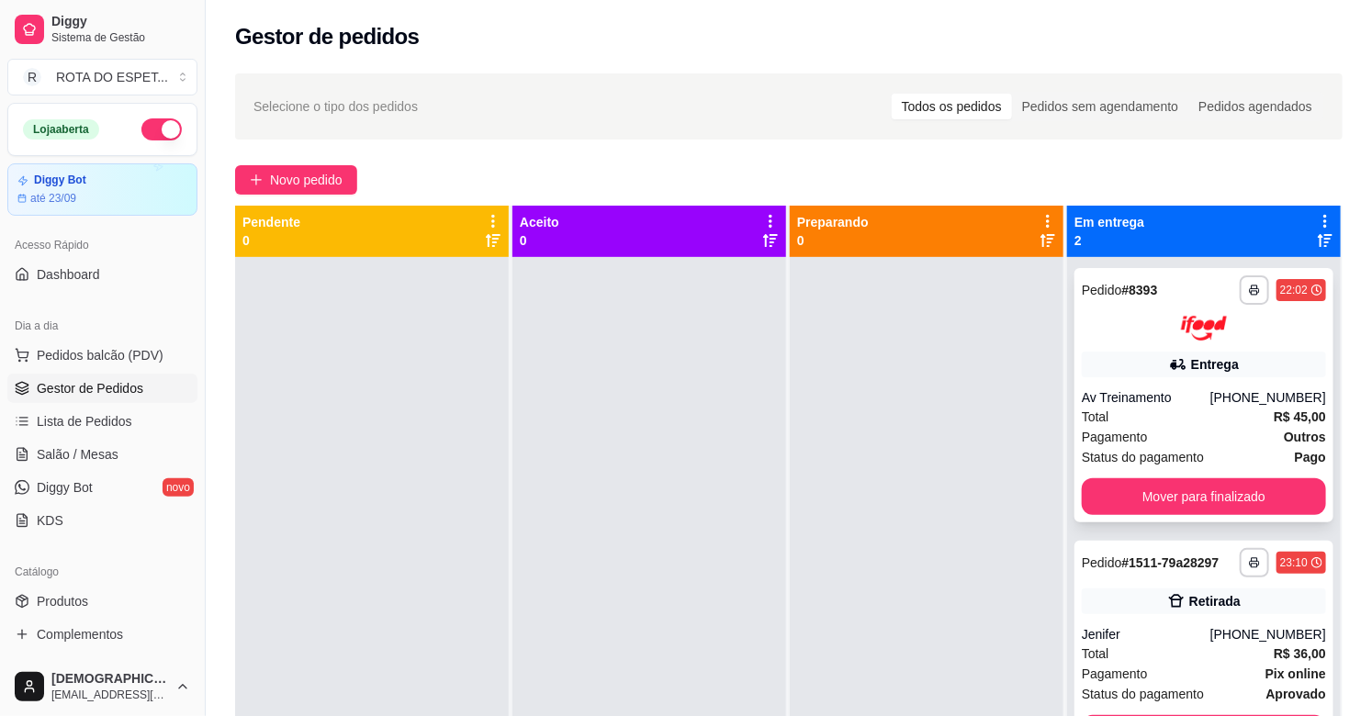
click at [1274, 410] on strong "R$ 45,00" at bounding box center [1300, 417] width 52 height 15
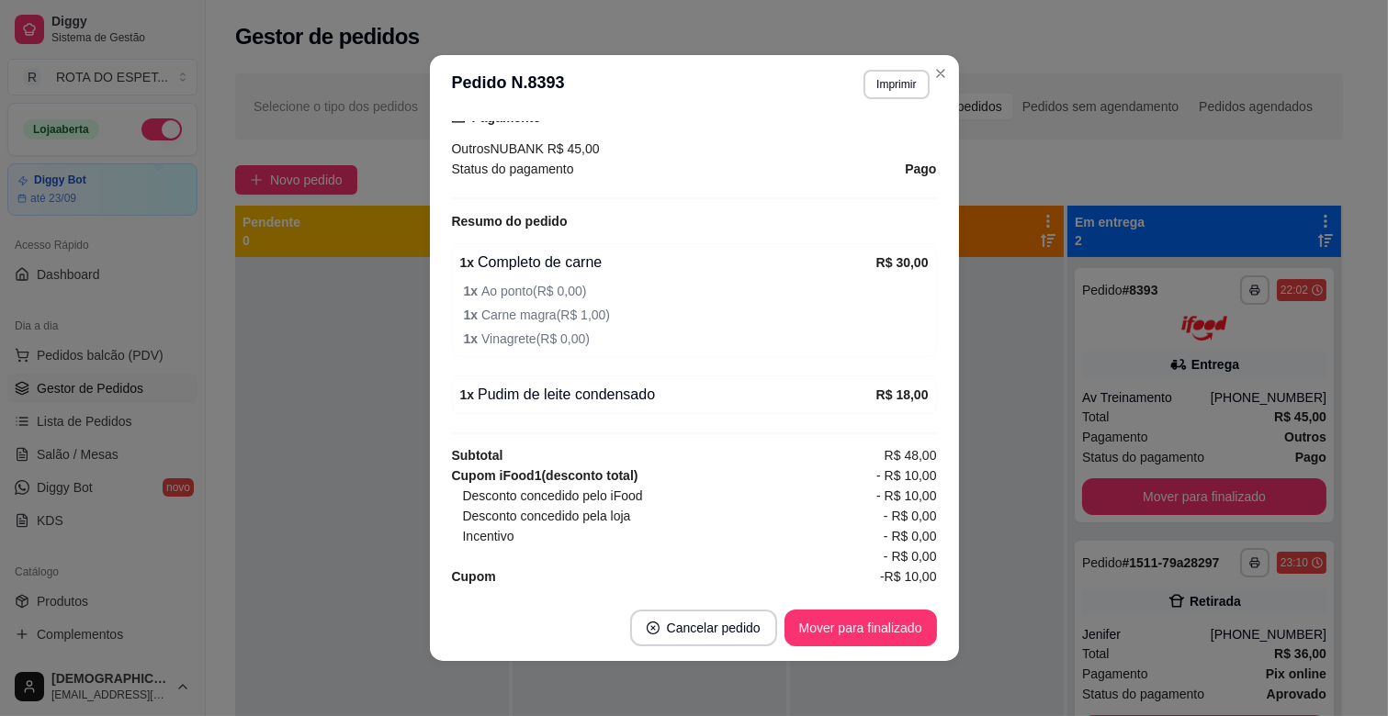
scroll to position [4, 0]
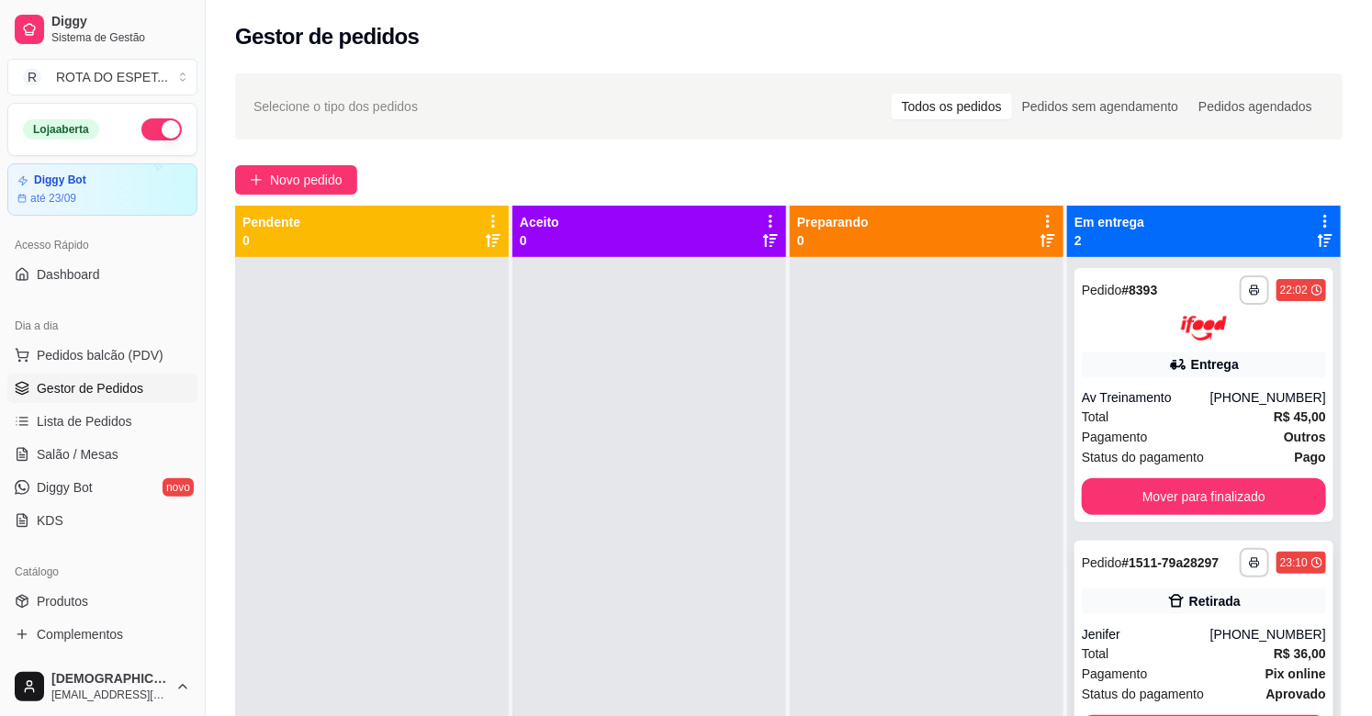
click at [1149, 630] on div "Jenifer" at bounding box center [1146, 634] width 129 height 18
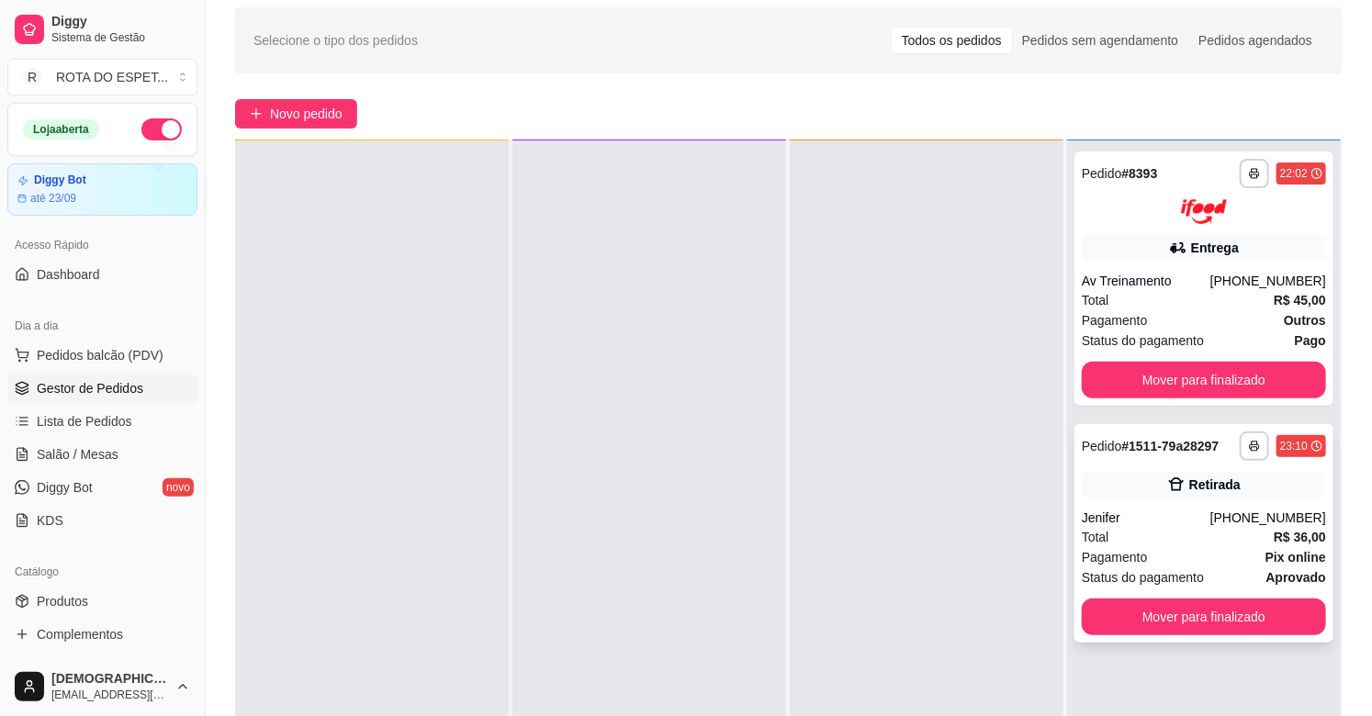
scroll to position [102, 0]
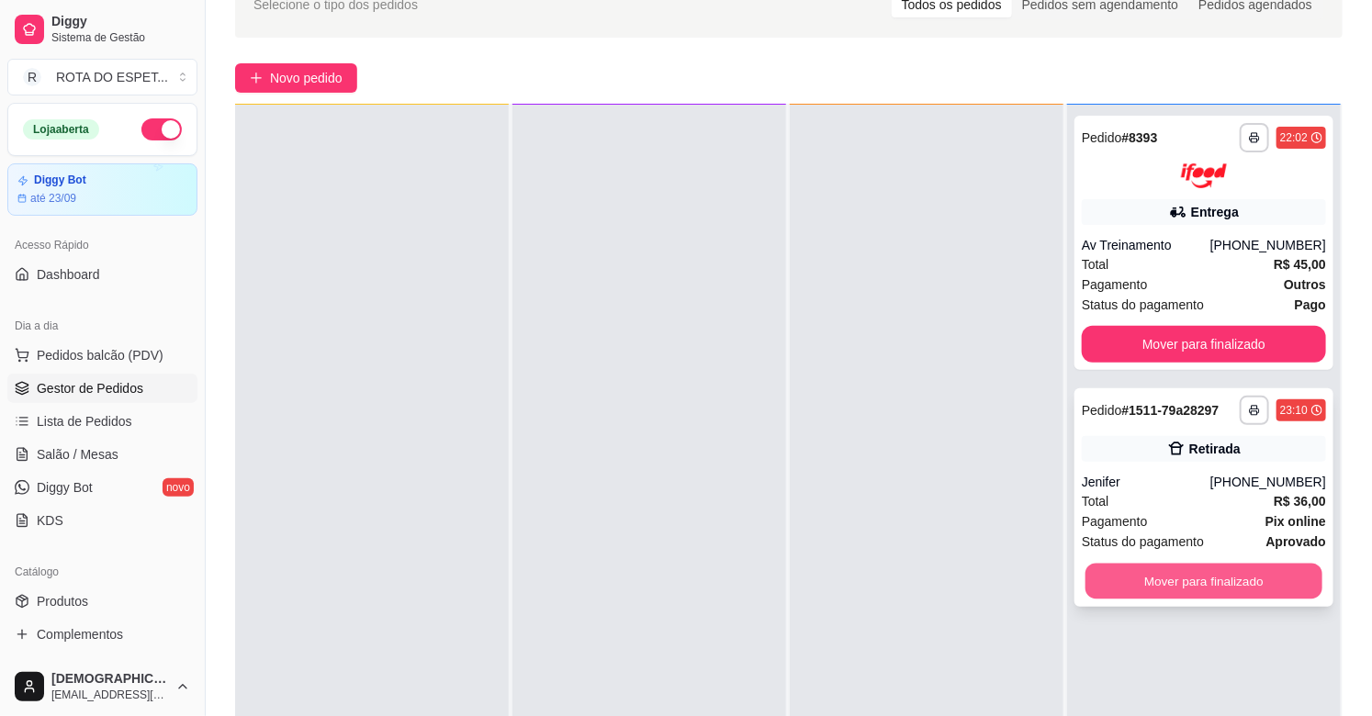
click at [1203, 579] on button "Mover para finalizado" at bounding box center [1204, 581] width 237 height 36
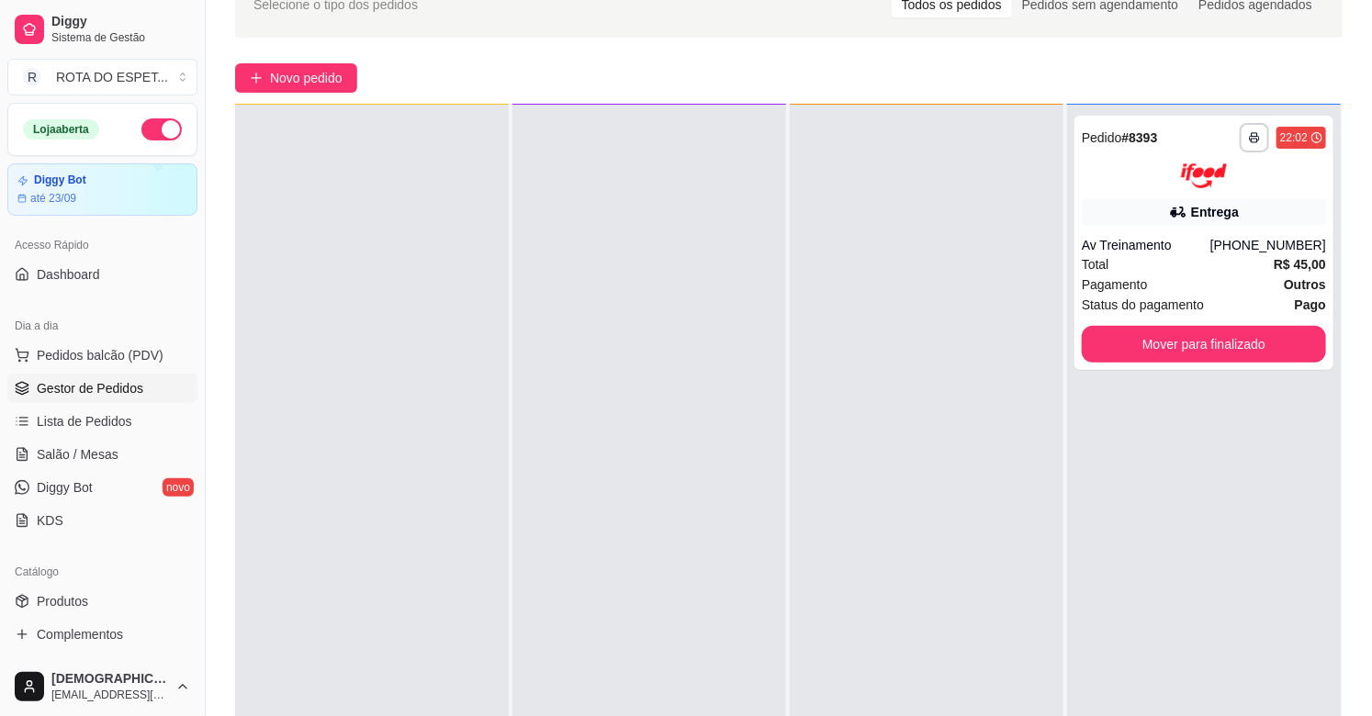
click at [604, 492] on div at bounding box center [649, 463] width 274 height 716
click at [92, 462] on span "Salão / Mesas" at bounding box center [78, 454] width 82 height 18
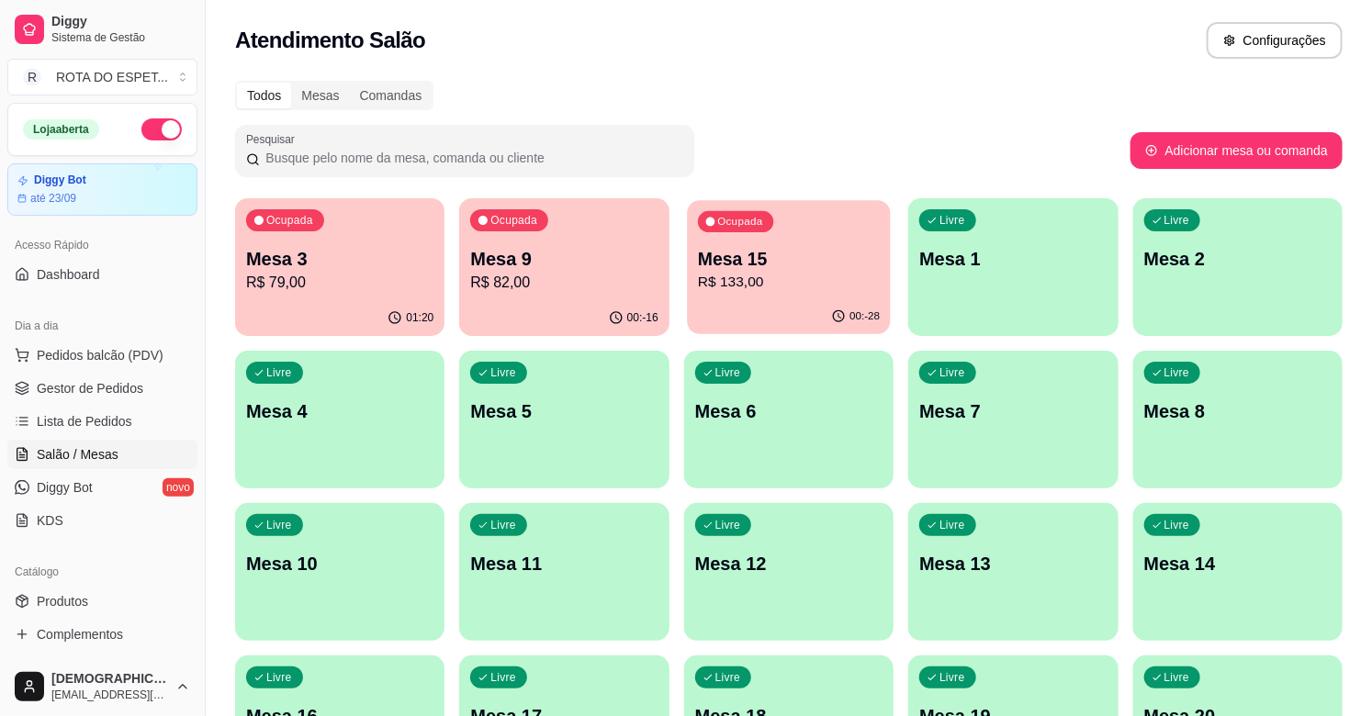
click at [816, 290] on p "R$ 133,00" at bounding box center [789, 282] width 182 height 21
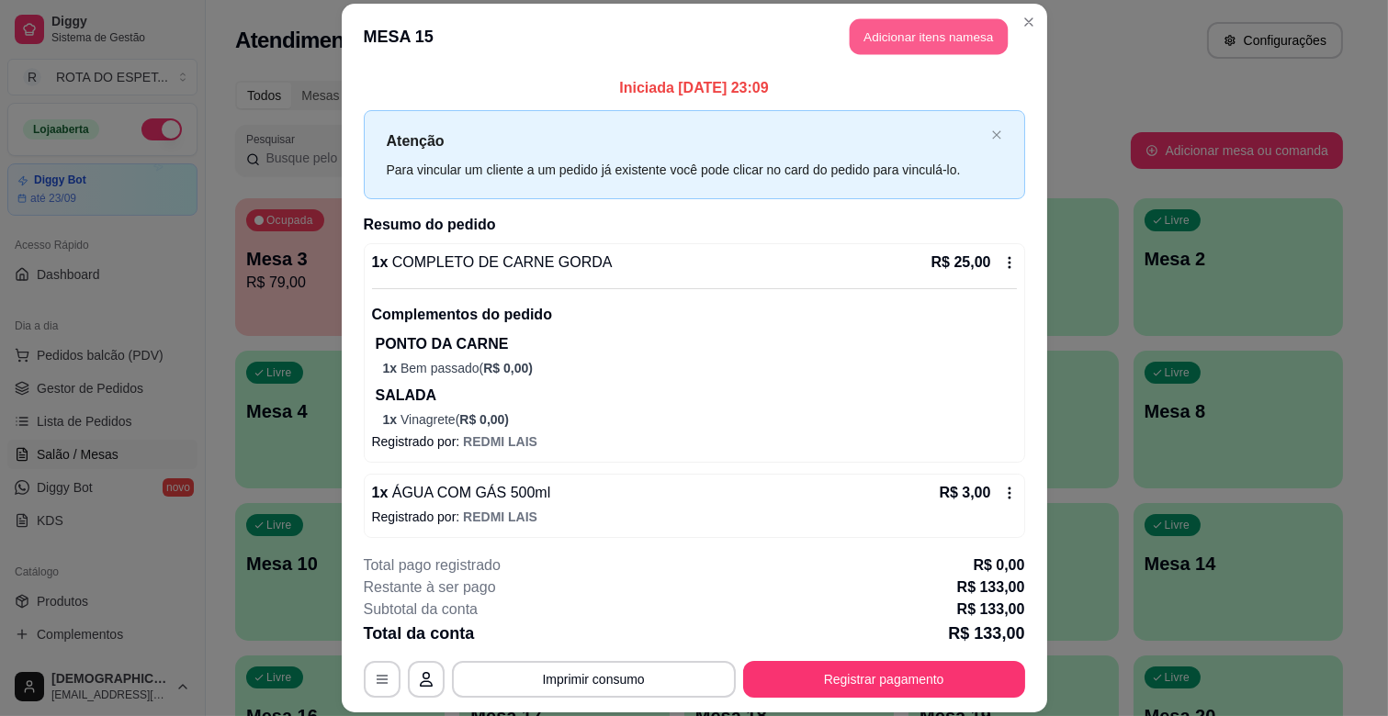
click at [895, 52] on button "Adicionar itens na mesa" at bounding box center [929, 37] width 158 height 36
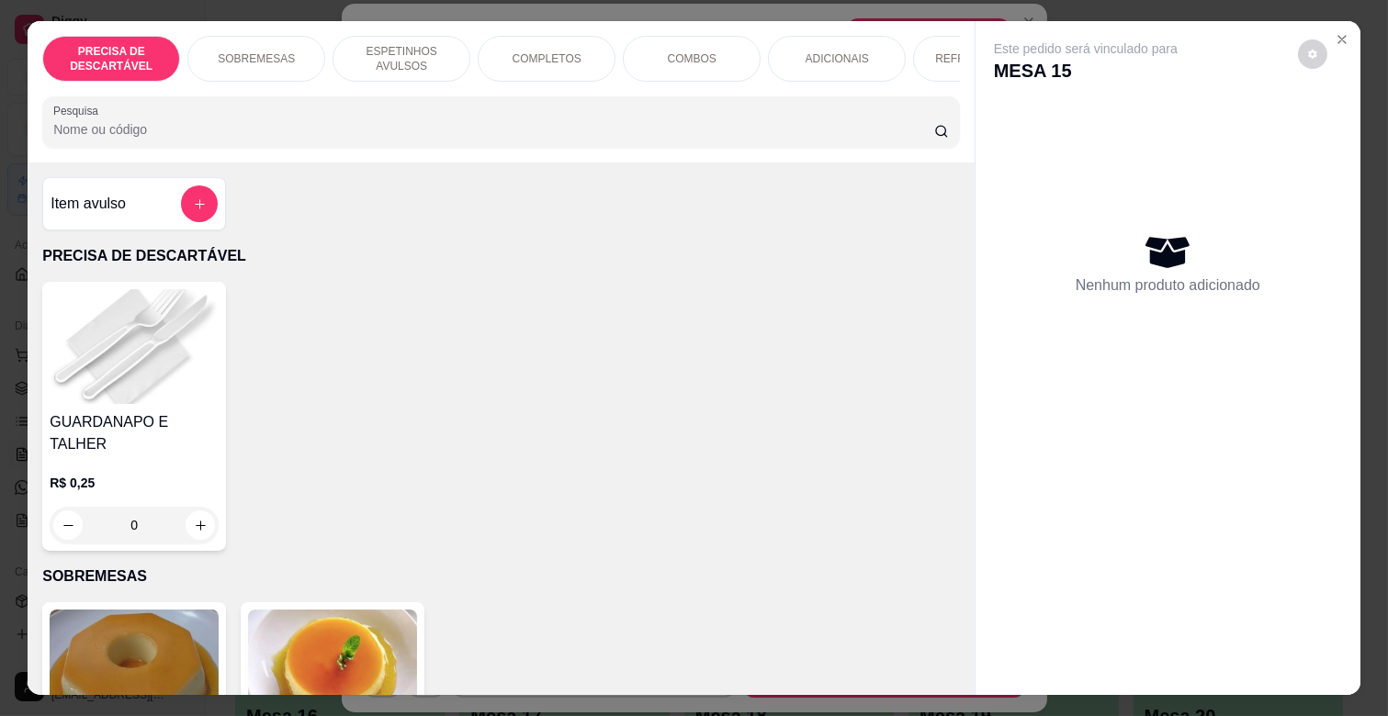
scroll to position [0, 671]
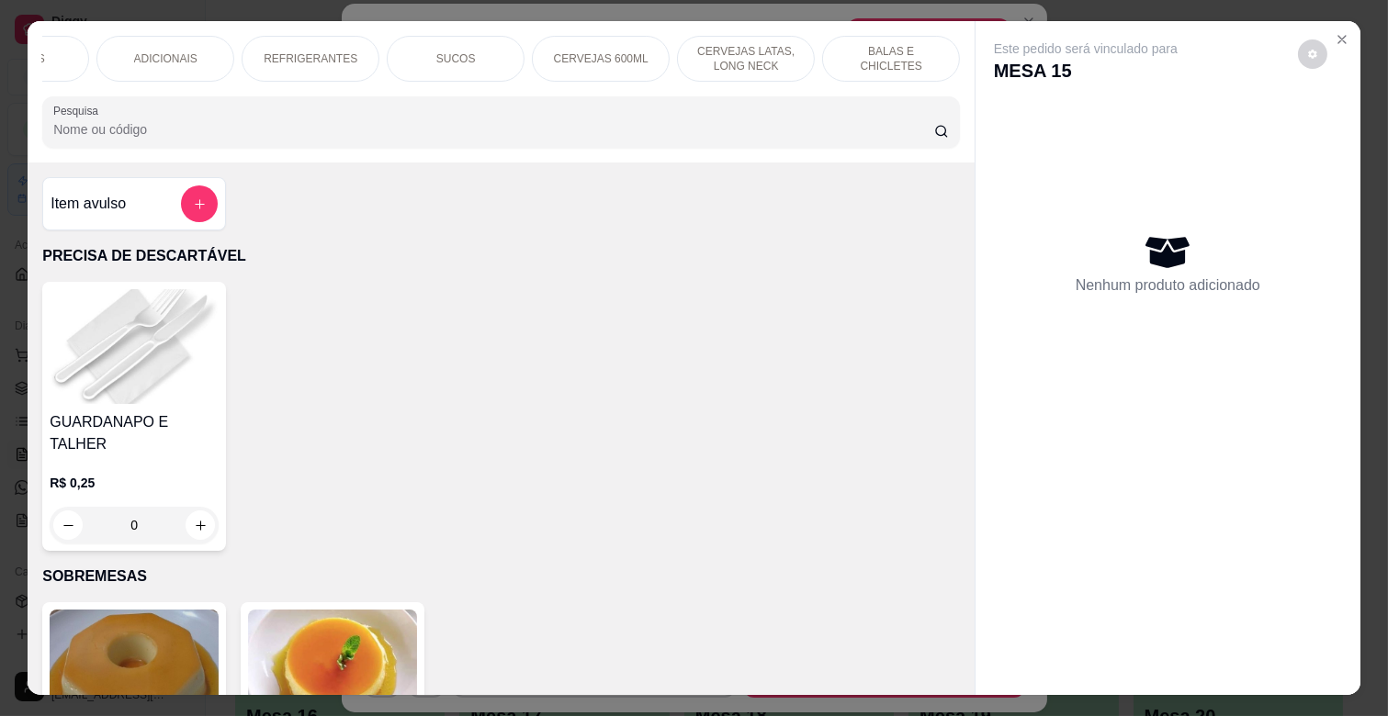
click at [310, 51] on p "REFRIGERANTES" at bounding box center [311, 58] width 94 height 15
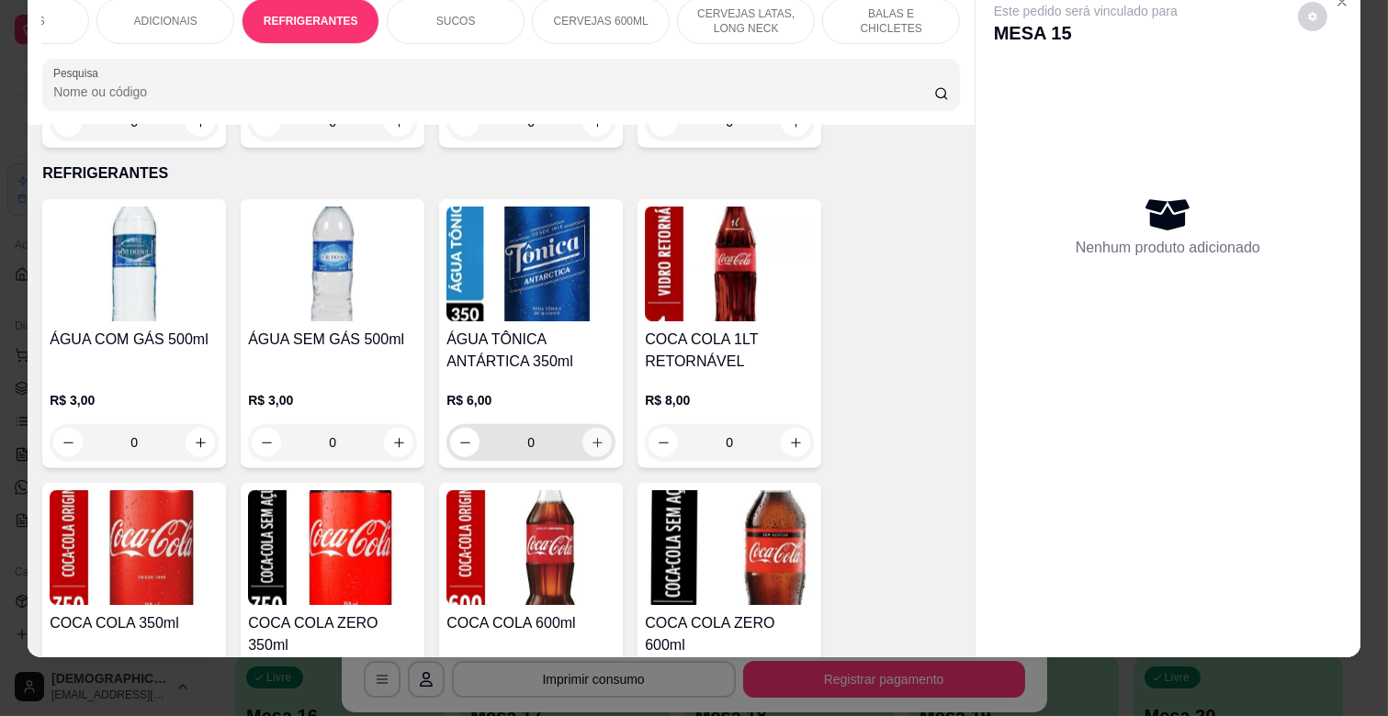
click at [594, 436] on icon "increase-product-quantity" at bounding box center [598, 443] width 14 height 14
type input "1"
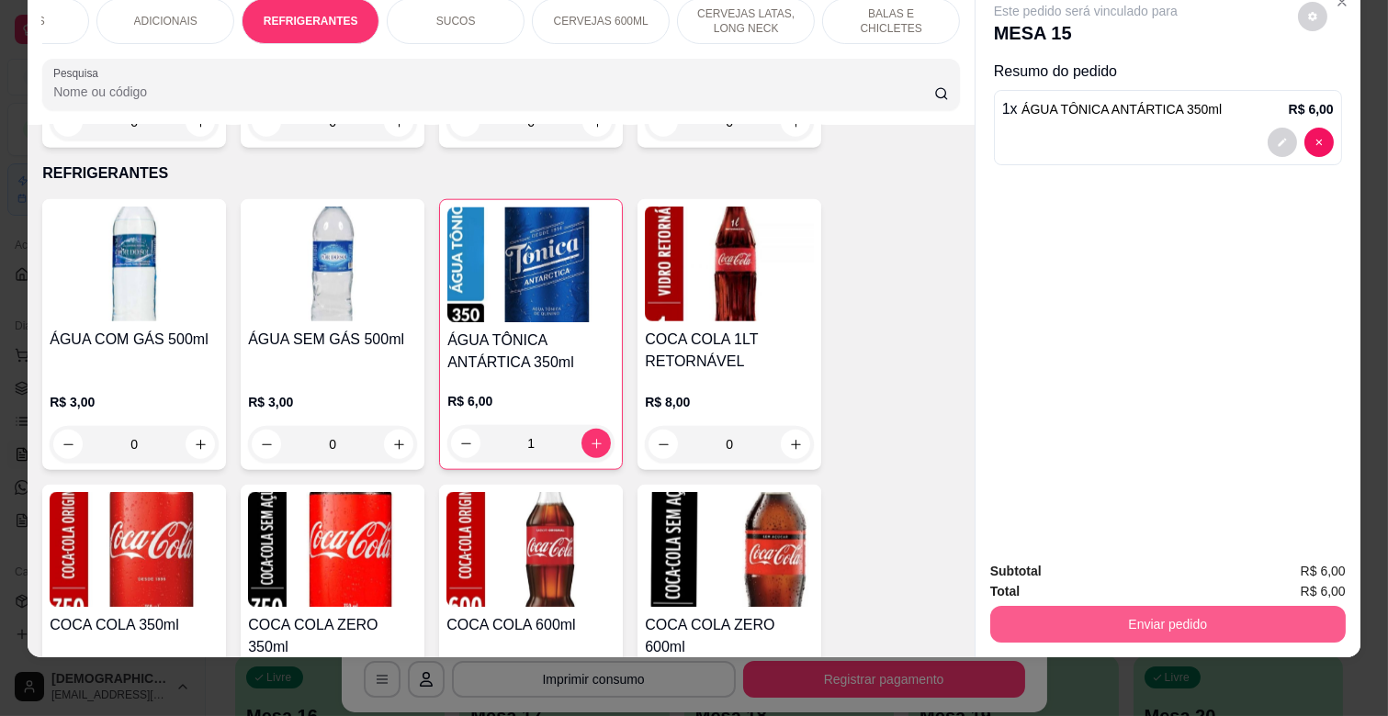
click at [1232, 611] on button "Enviar pedido" at bounding box center [1167, 624] width 355 height 37
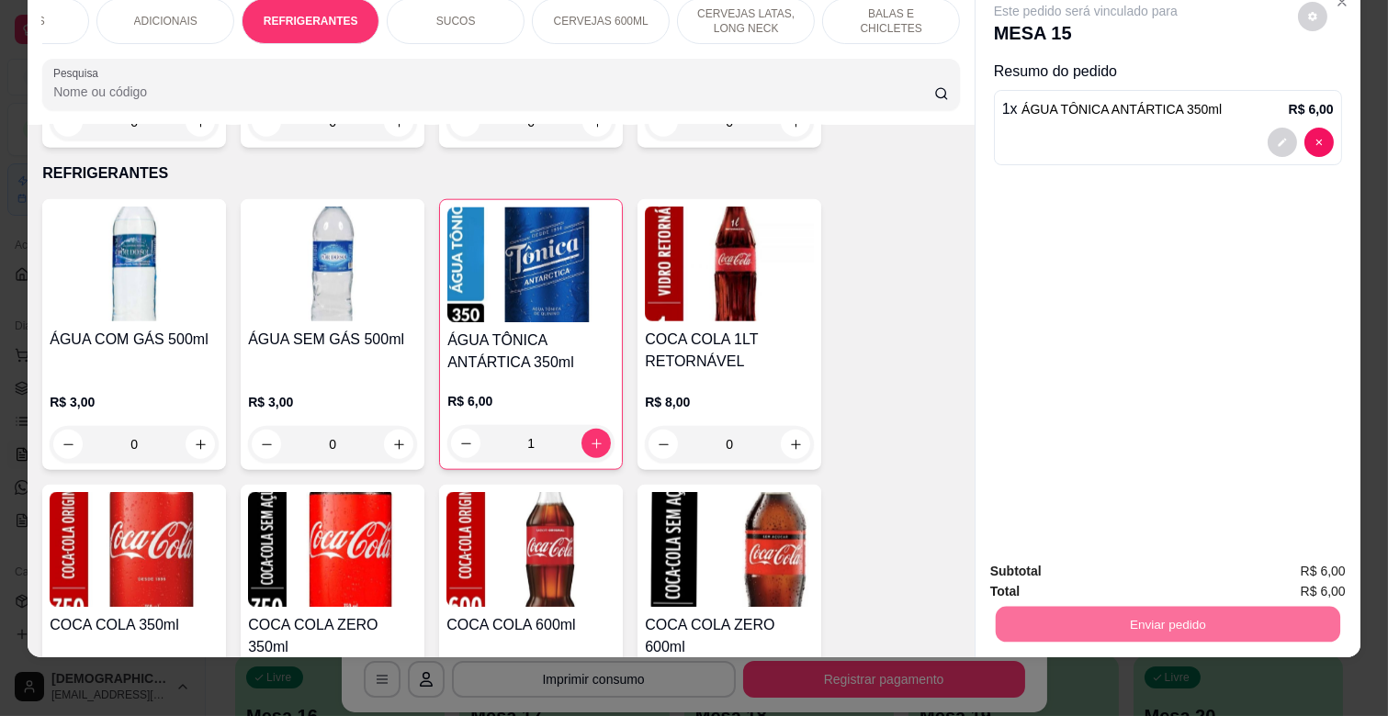
click at [1154, 563] on button "Não registrar e enviar pedido" at bounding box center [1105, 563] width 191 height 35
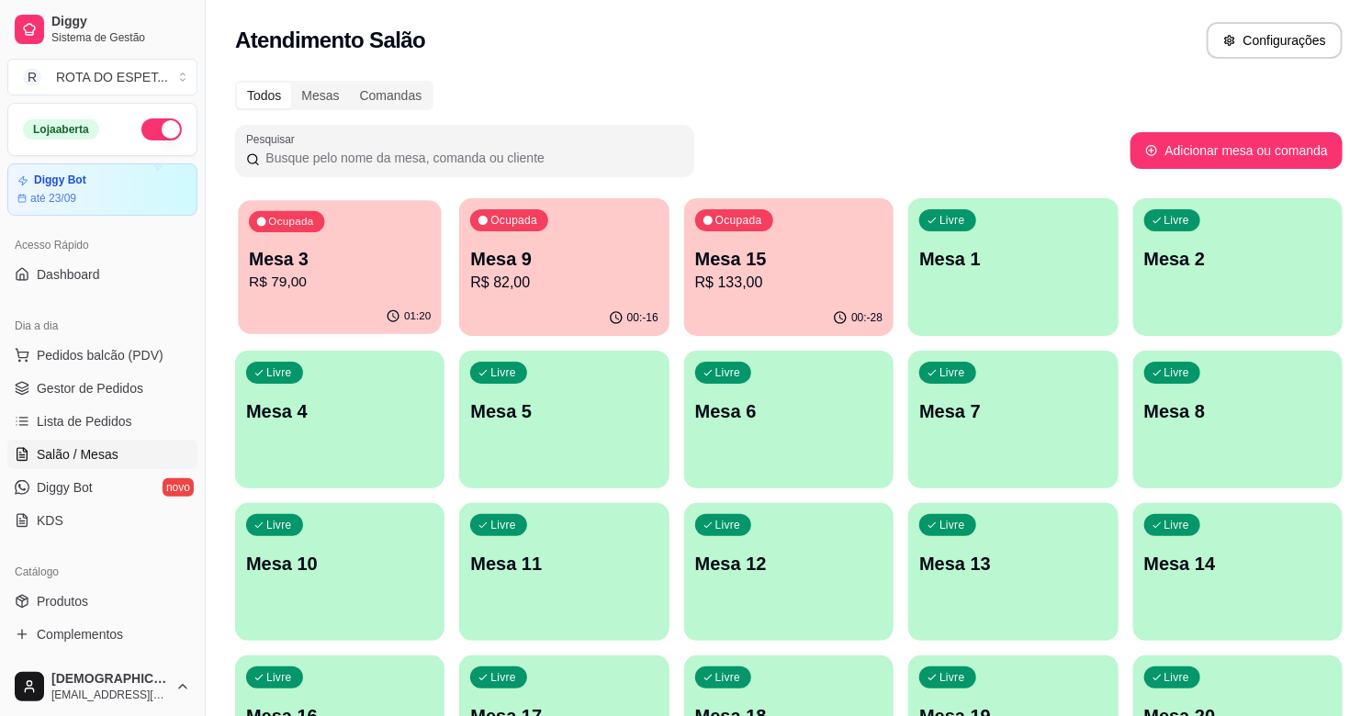
click at [270, 274] on p "R$ 79,00" at bounding box center [340, 282] width 182 height 21
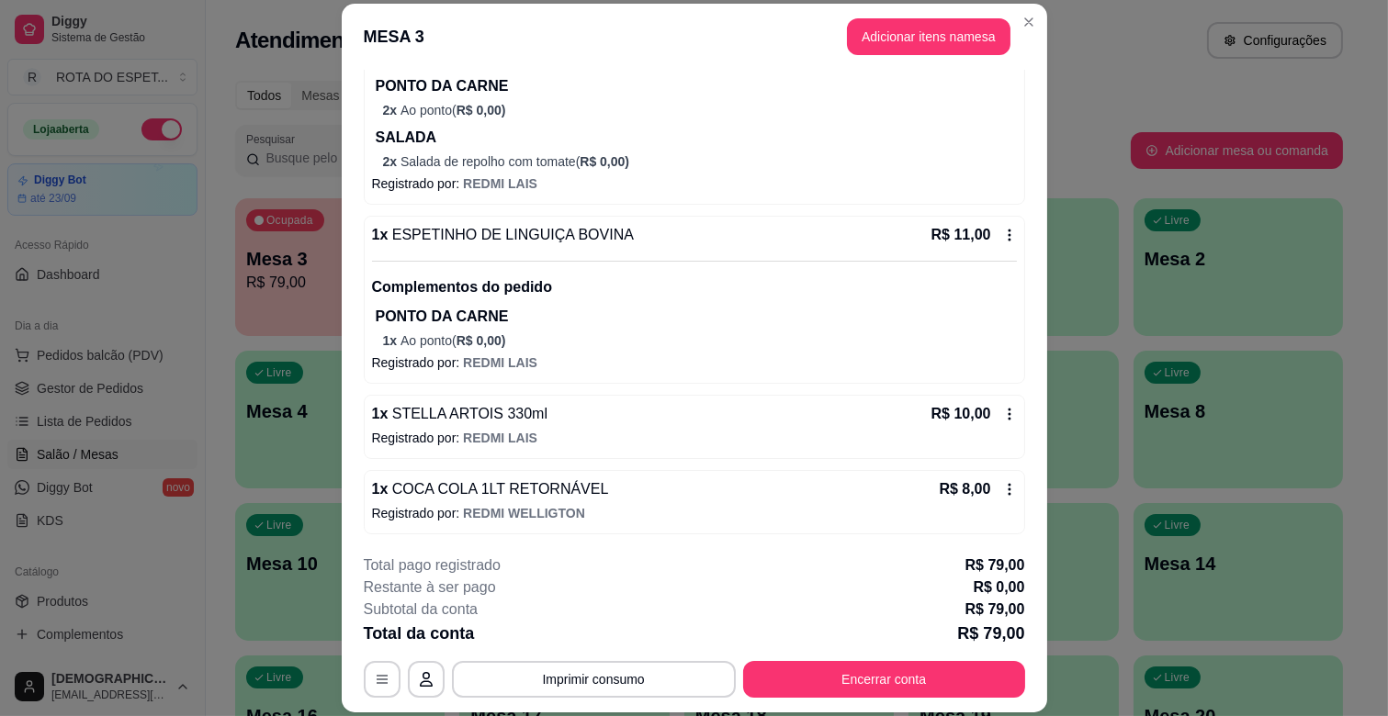
scroll to position [260, 0]
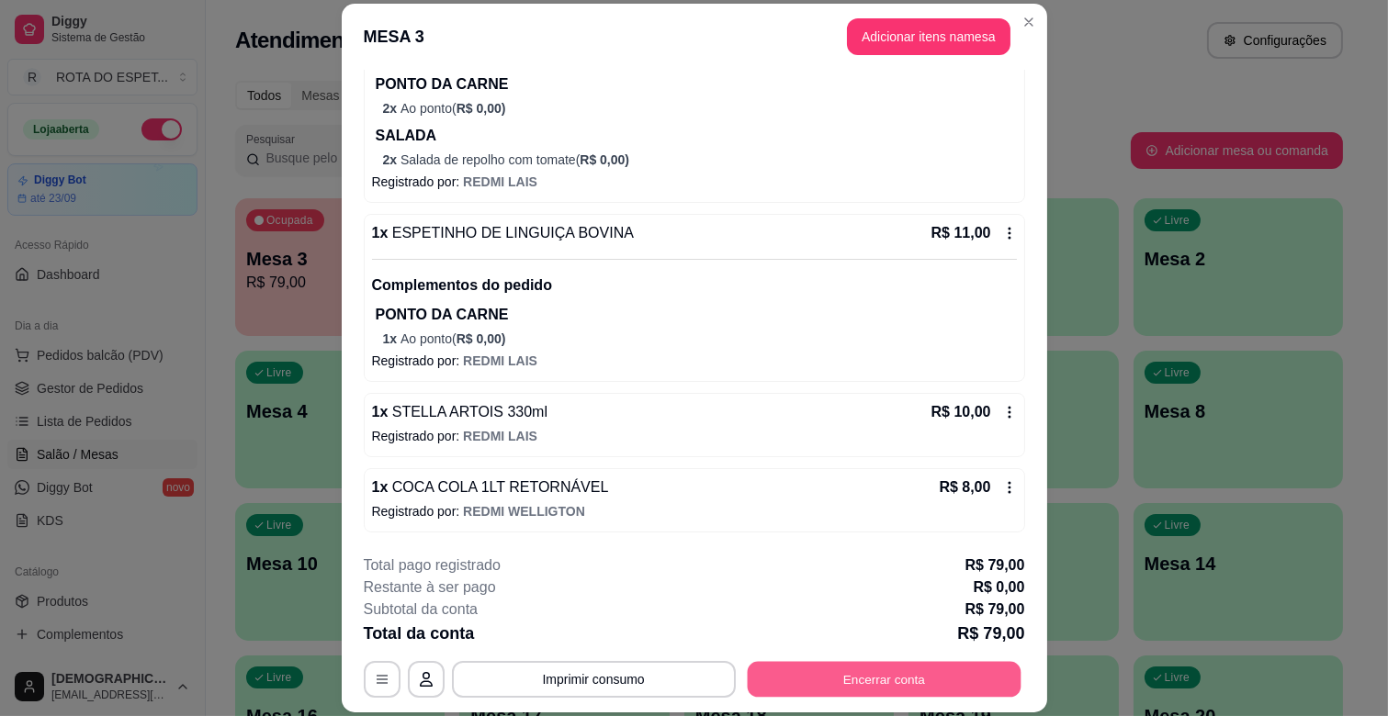
click at [895, 681] on button "Encerrar conta" at bounding box center [884, 680] width 274 height 36
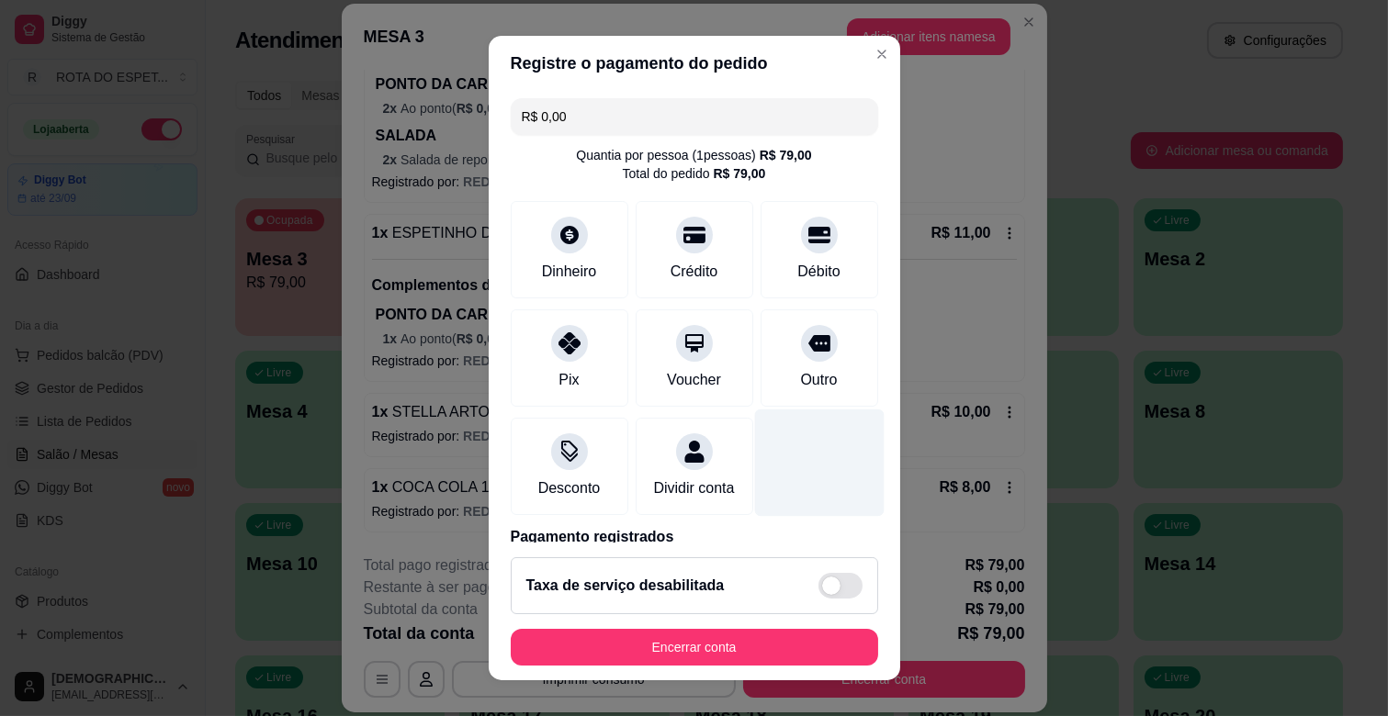
scroll to position [97, 0]
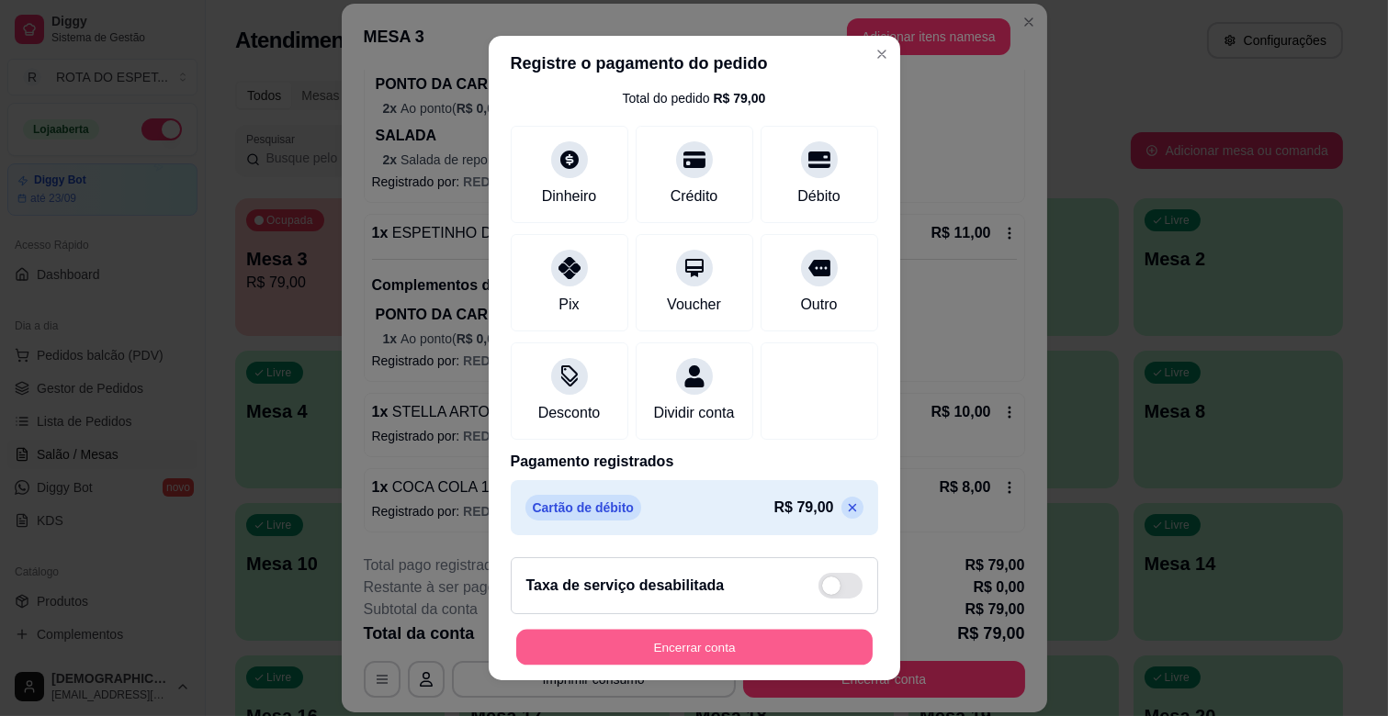
click at [757, 639] on button "Encerrar conta" at bounding box center [694, 648] width 356 height 36
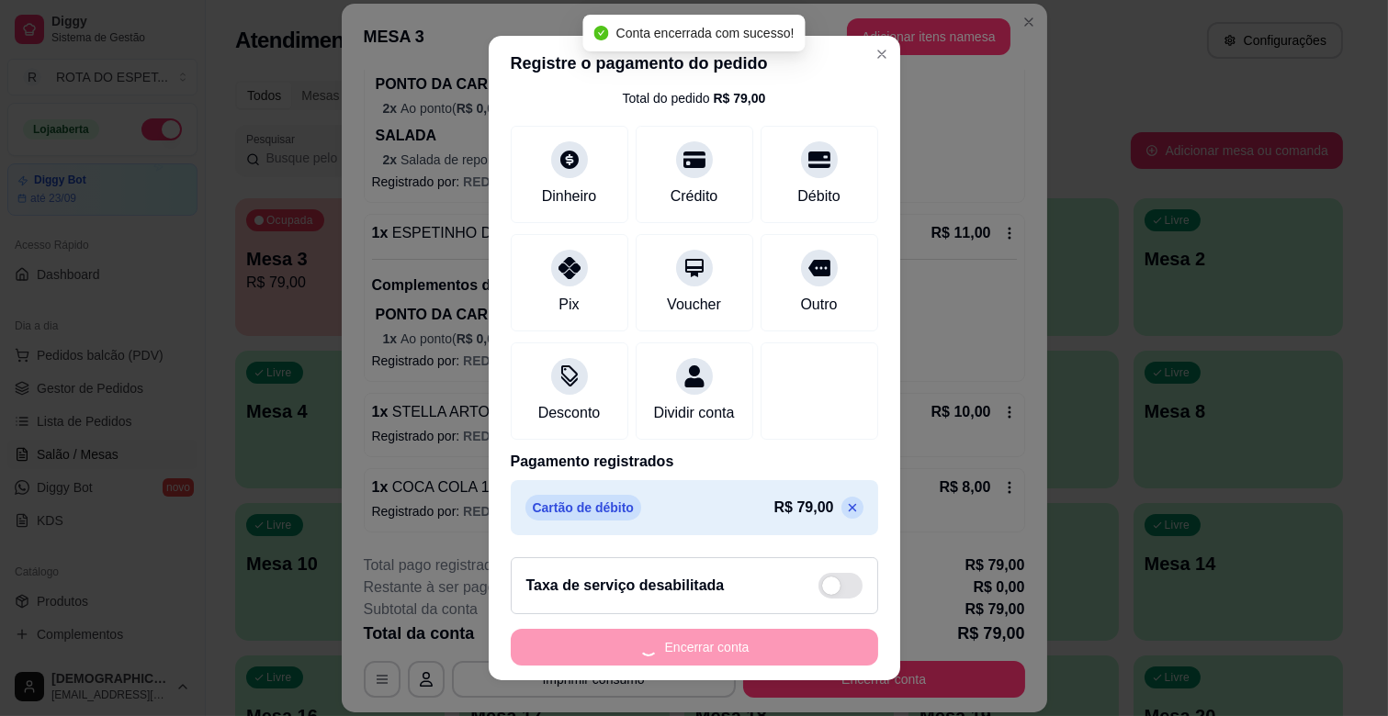
scroll to position [0, 0]
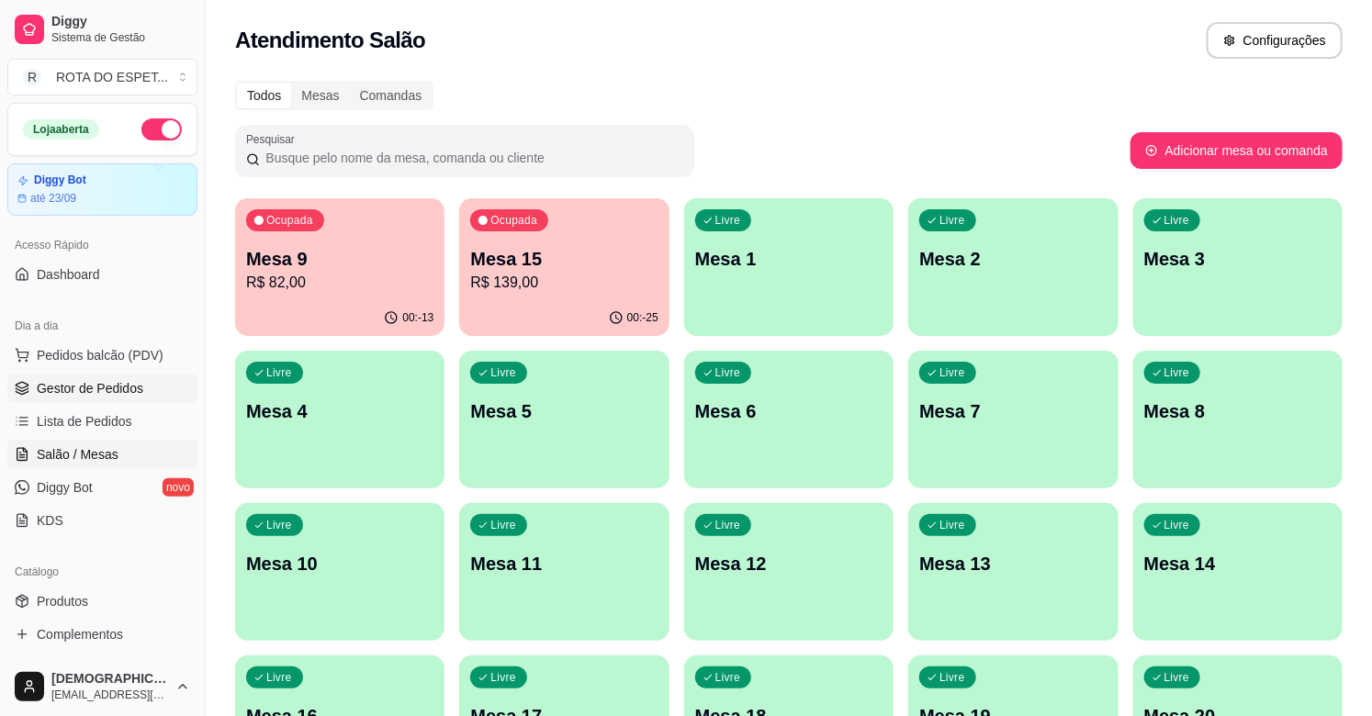
click at [126, 388] on span "Gestor de Pedidos" at bounding box center [90, 388] width 107 height 18
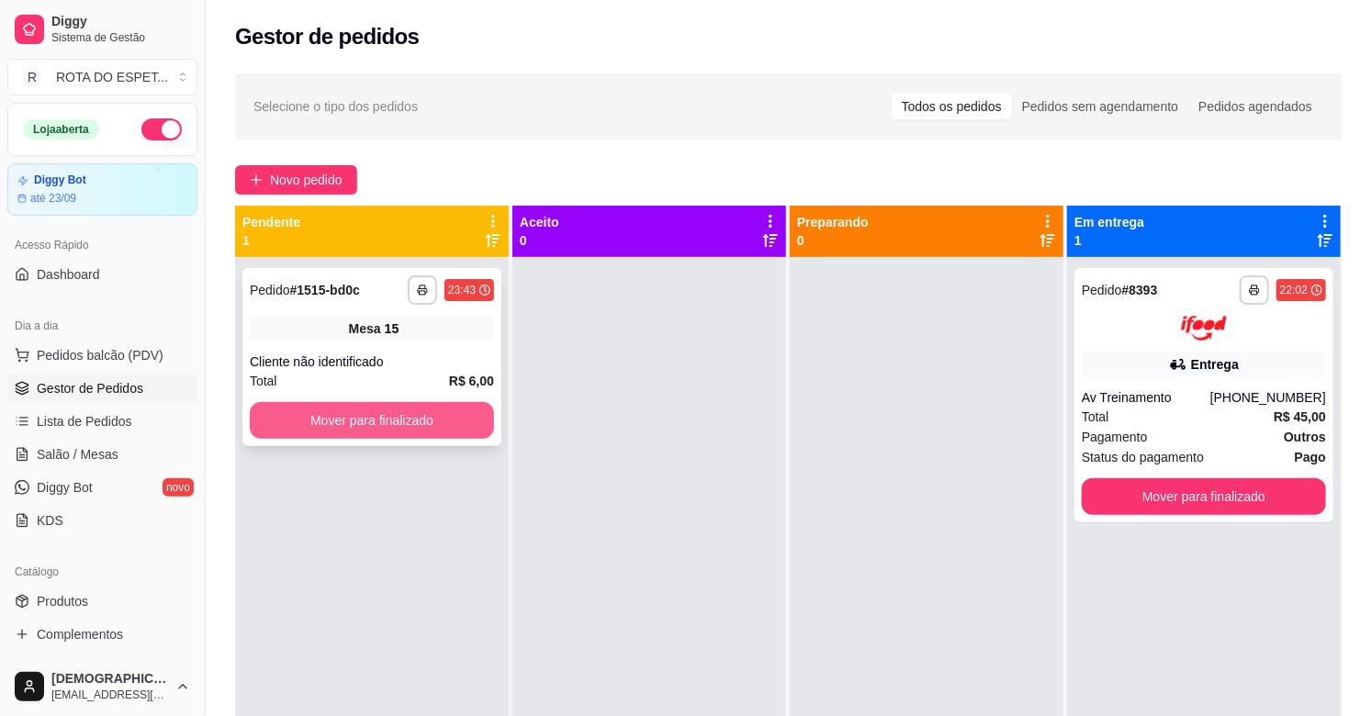
click at [441, 415] on button "Mover para finalizado" at bounding box center [372, 420] width 244 height 37
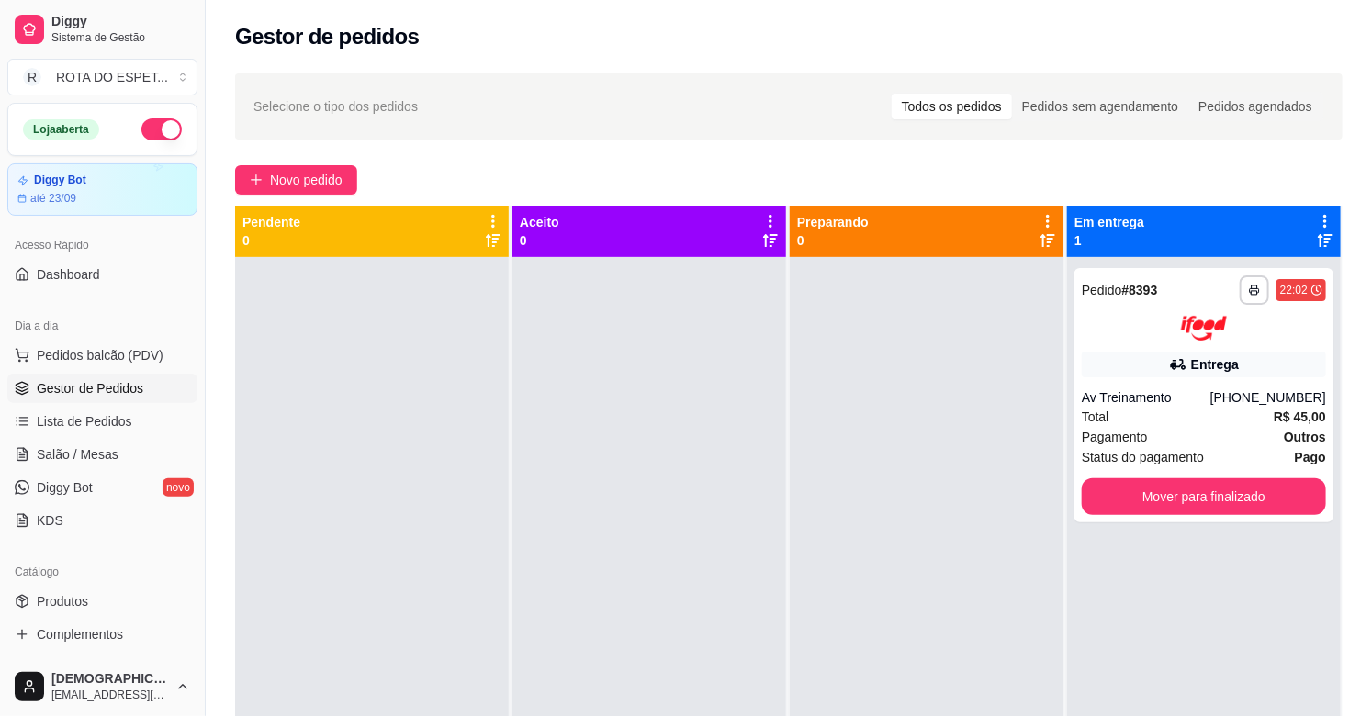
click at [557, 593] on div at bounding box center [649, 615] width 274 height 716
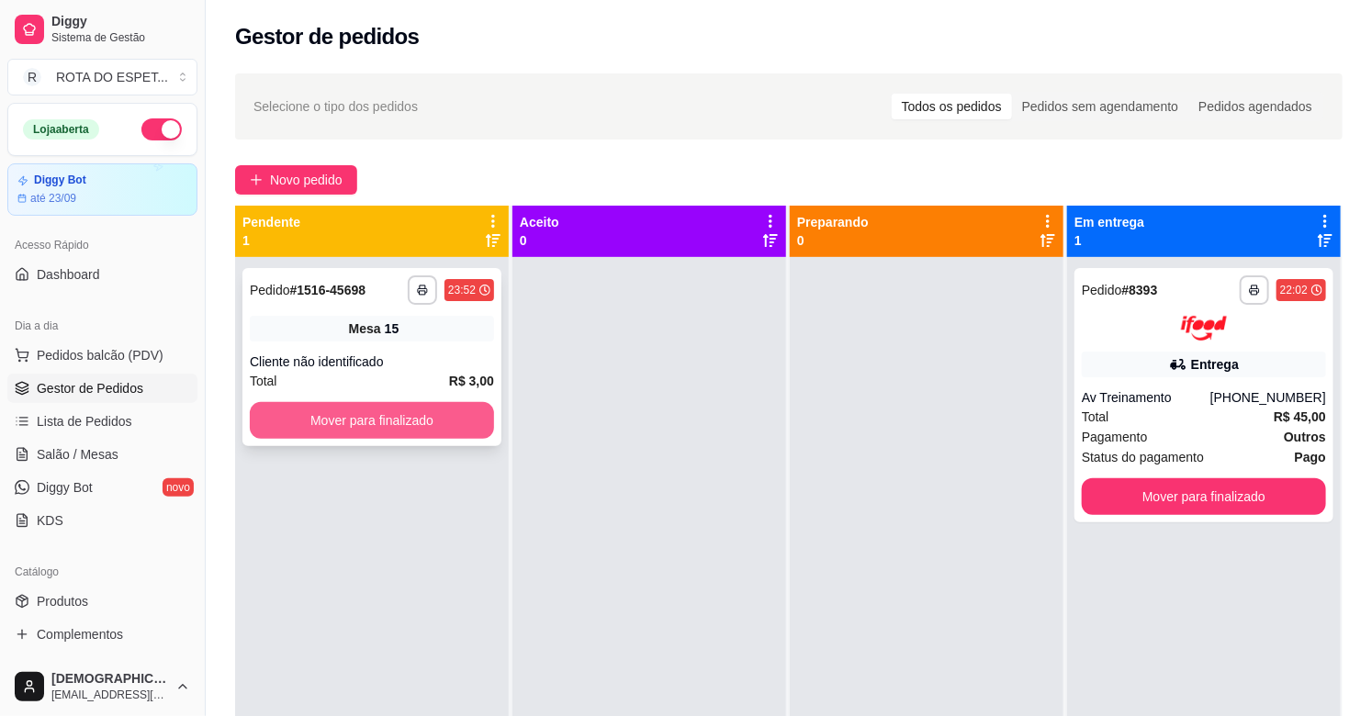
click at [402, 410] on button "Mover para finalizado" at bounding box center [372, 420] width 244 height 37
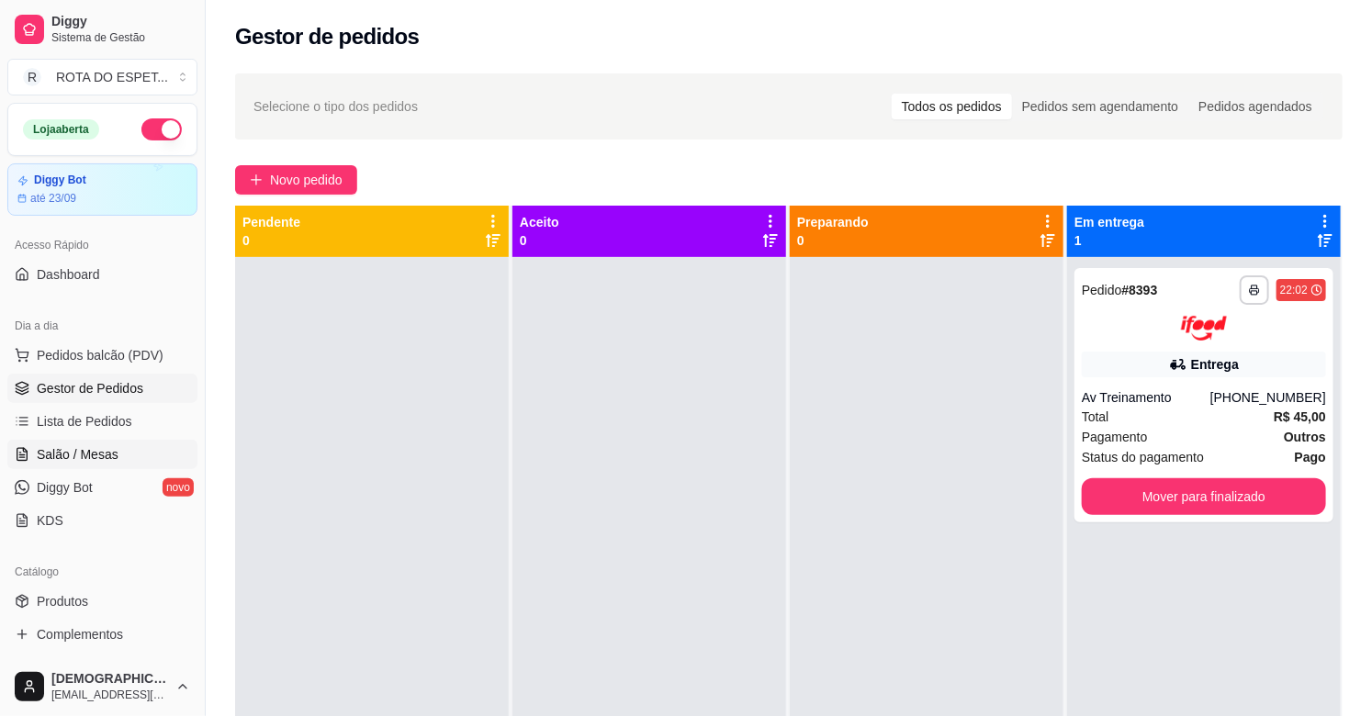
click at [83, 459] on span "Salão / Mesas" at bounding box center [78, 454] width 82 height 18
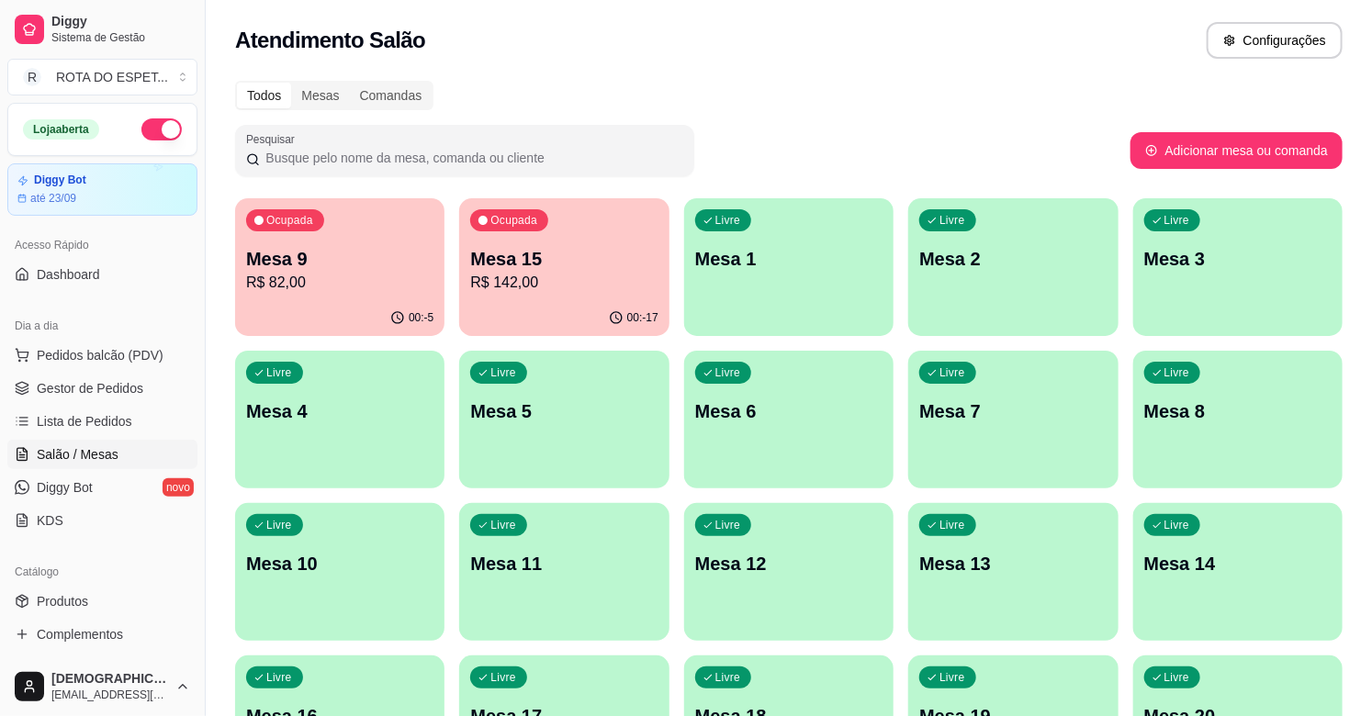
click at [387, 279] on p "R$ 82,00" at bounding box center [339, 283] width 187 height 22
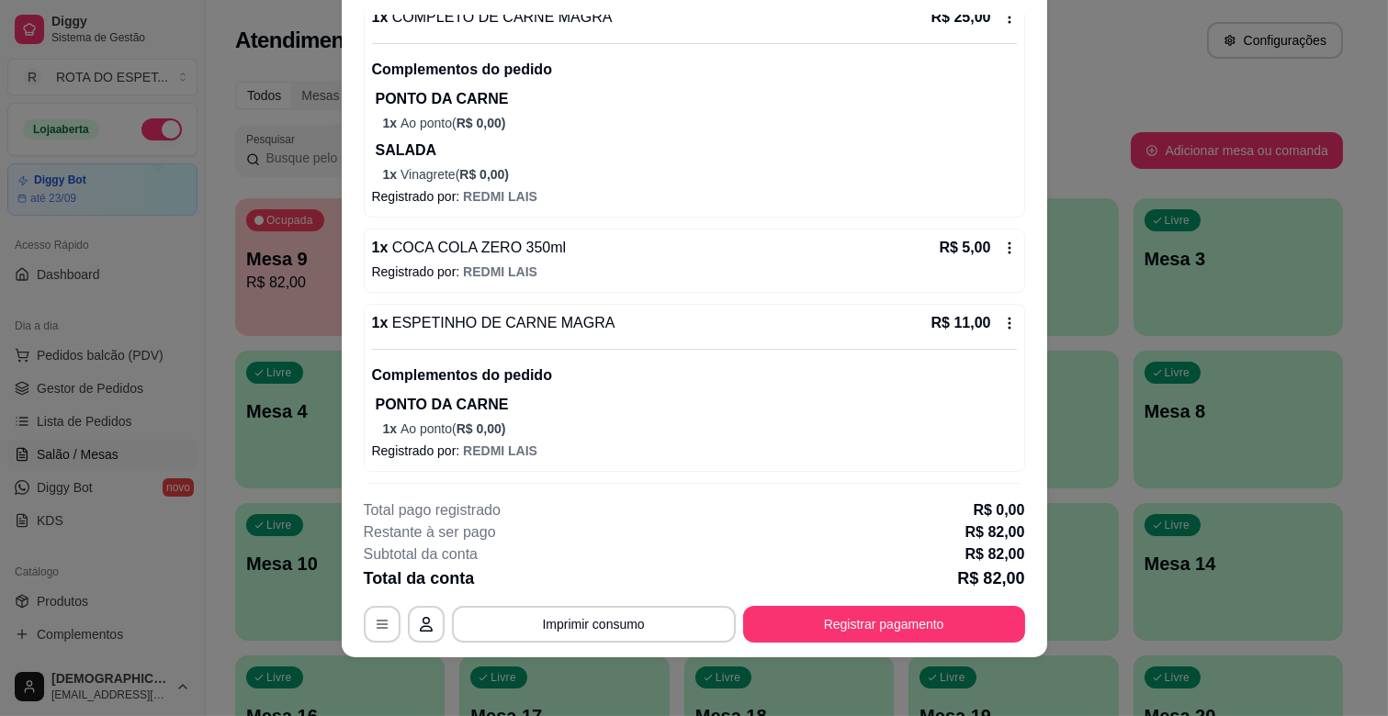
scroll to position [204, 0]
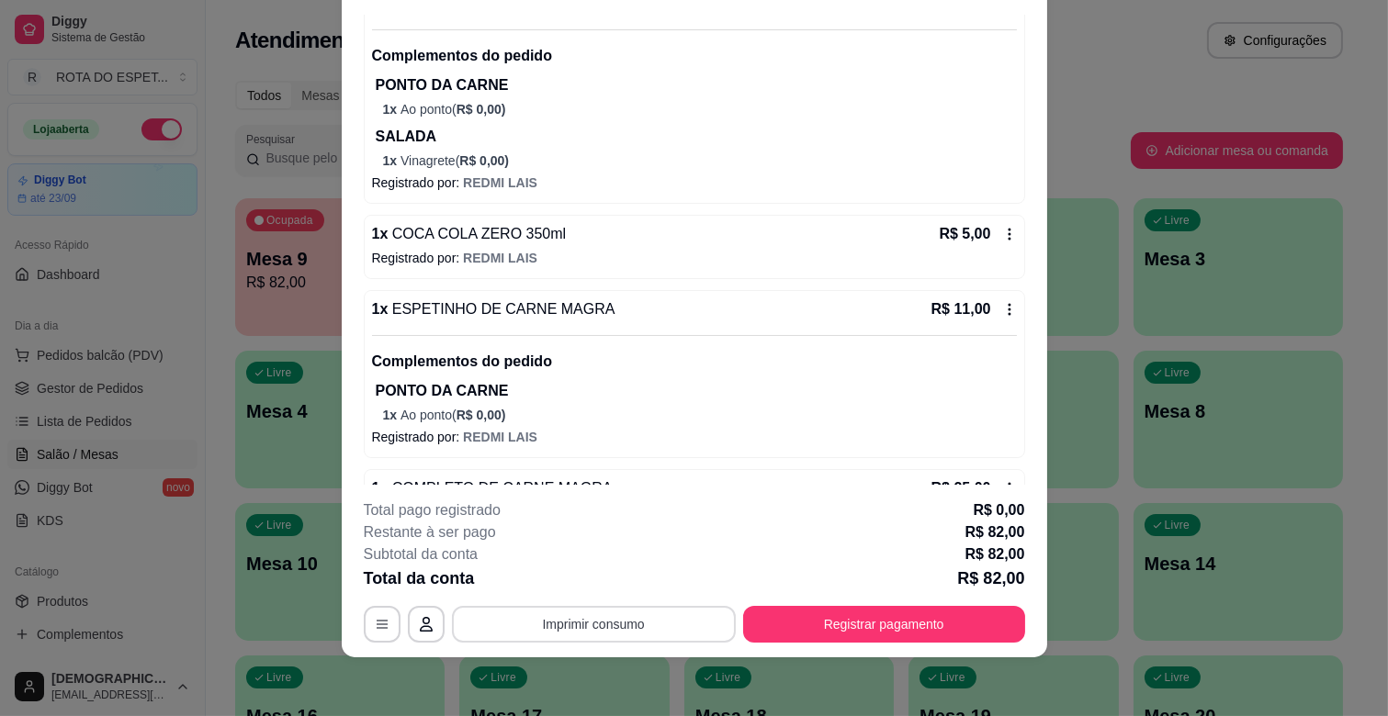
click at [617, 607] on button "Imprimir consumo" at bounding box center [594, 624] width 284 height 37
click at [636, 583] on button "IMPRESSORA CAIXA" at bounding box center [591, 582] width 147 height 28
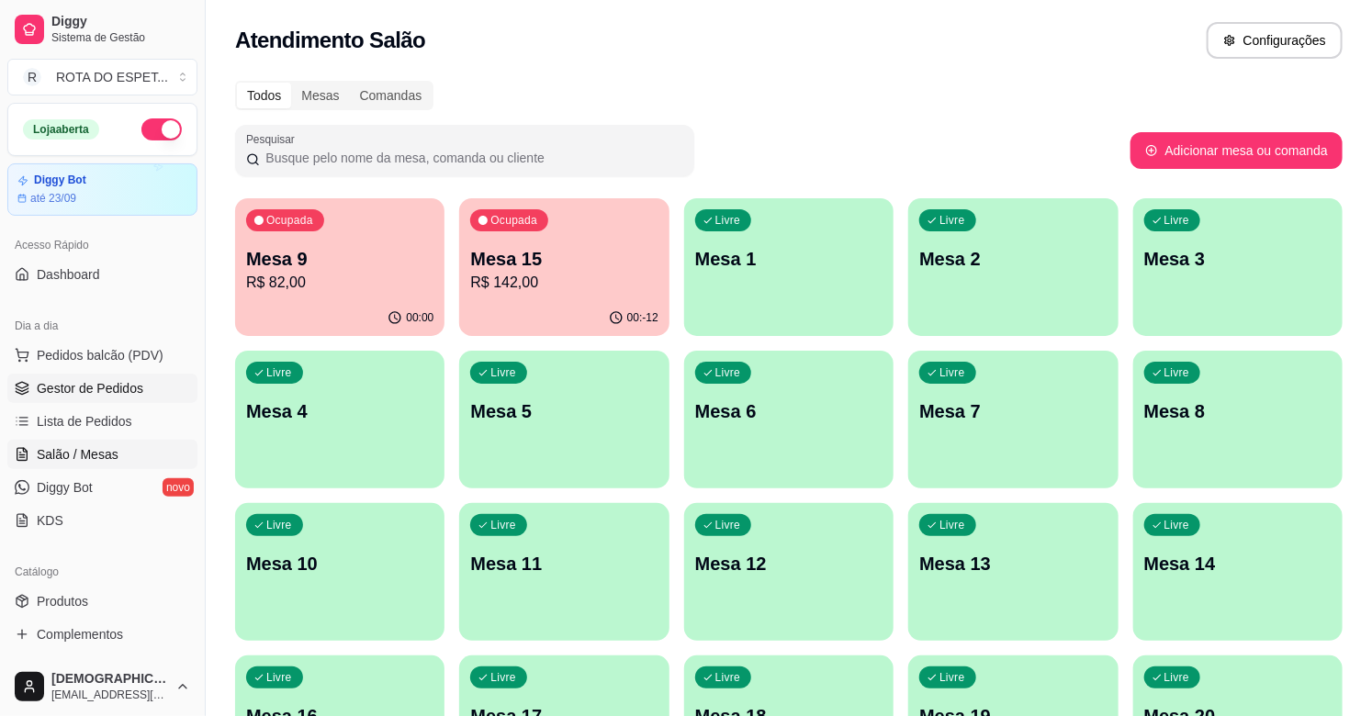
click at [127, 379] on span "Gestor de Pedidos" at bounding box center [90, 388] width 107 height 18
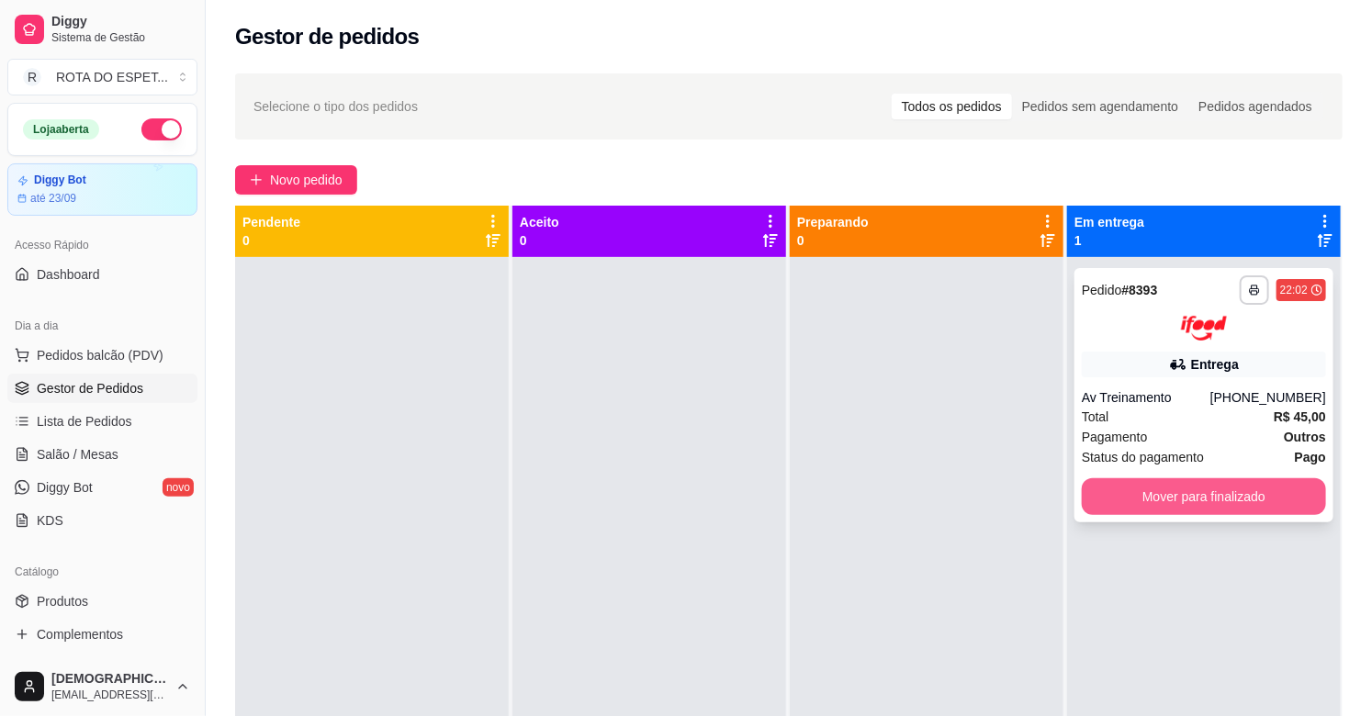
click at [1240, 496] on button "Mover para finalizado" at bounding box center [1204, 496] width 244 height 37
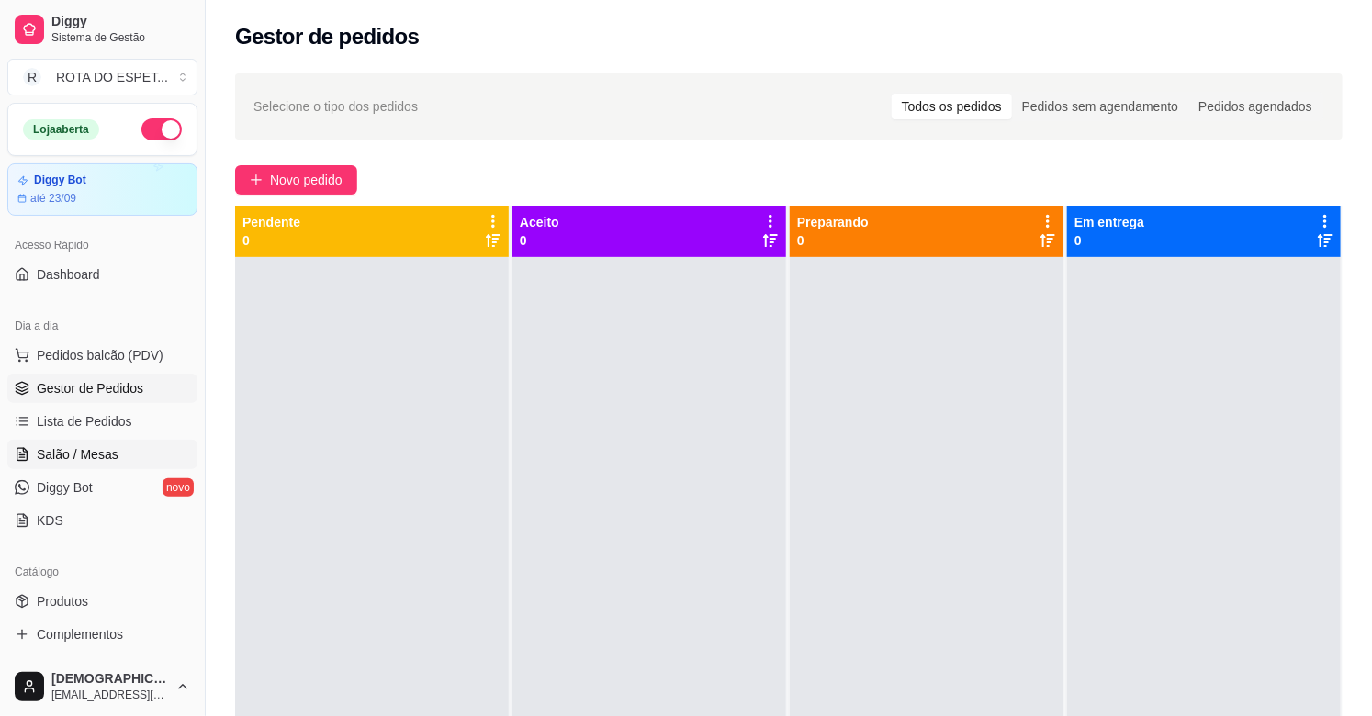
click at [101, 445] on span "Salão / Mesas" at bounding box center [78, 454] width 82 height 18
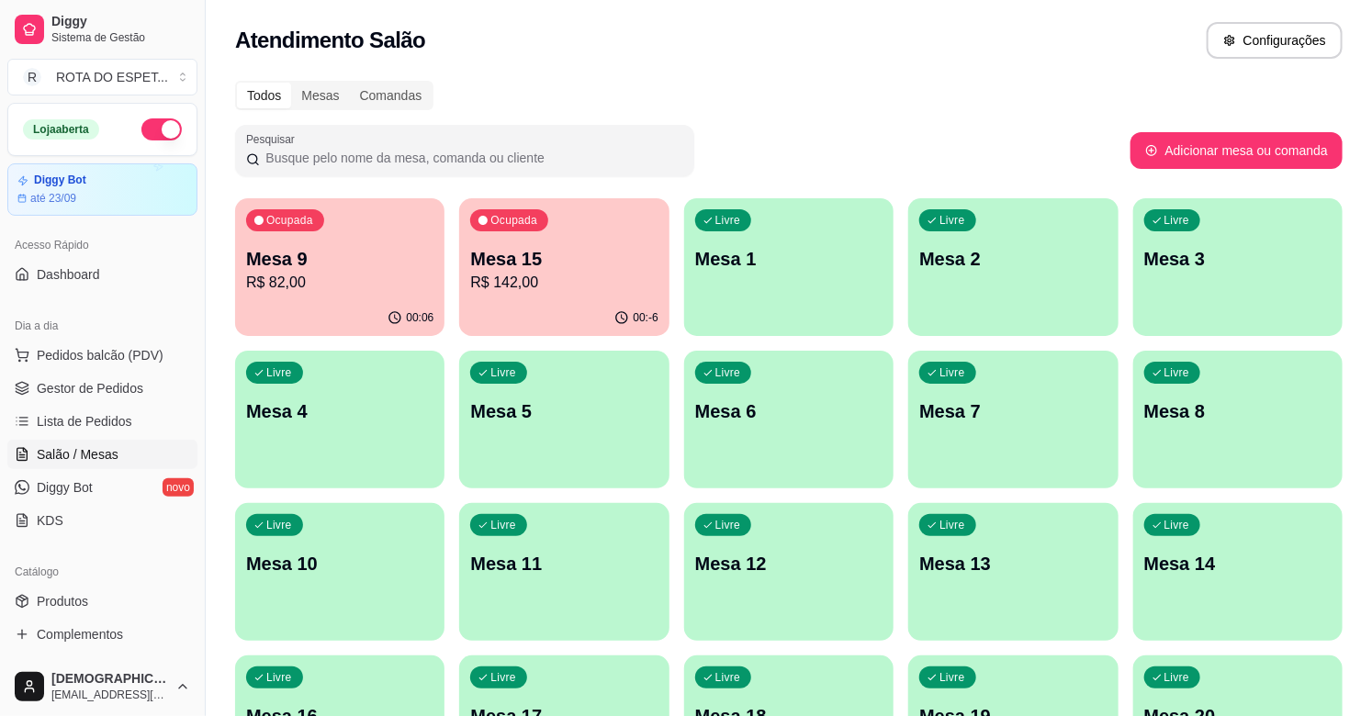
click at [551, 272] on p "R$ 142,00" at bounding box center [563, 283] width 187 height 22
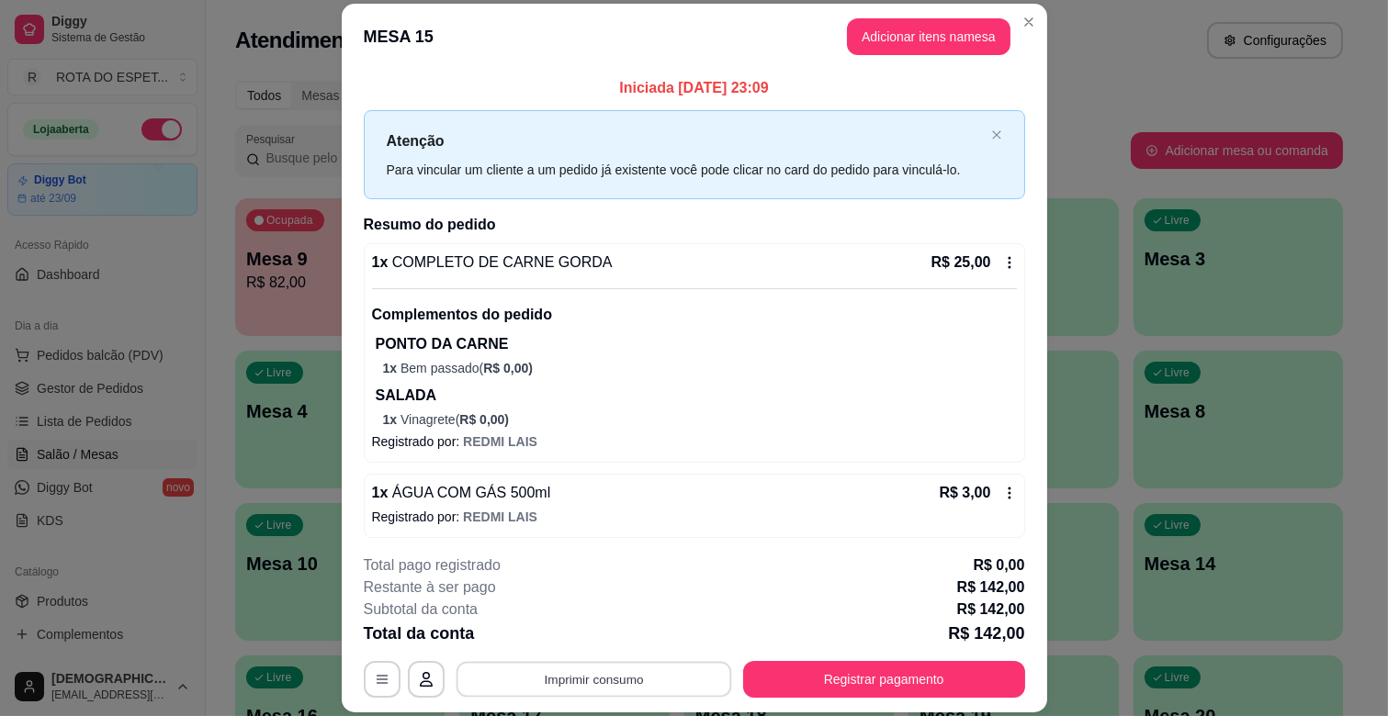
click at [594, 691] on button "Imprimir consumo" at bounding box center [594, 680] width 276 height 36
click at [594, 641] on button "IMPRESSORA CAIXA" at bounding box center [592, 637] width 152 height 29
click at [948, 671] on button "Registrar pagamento" at bounding box center [884, 680] width 274 height 36
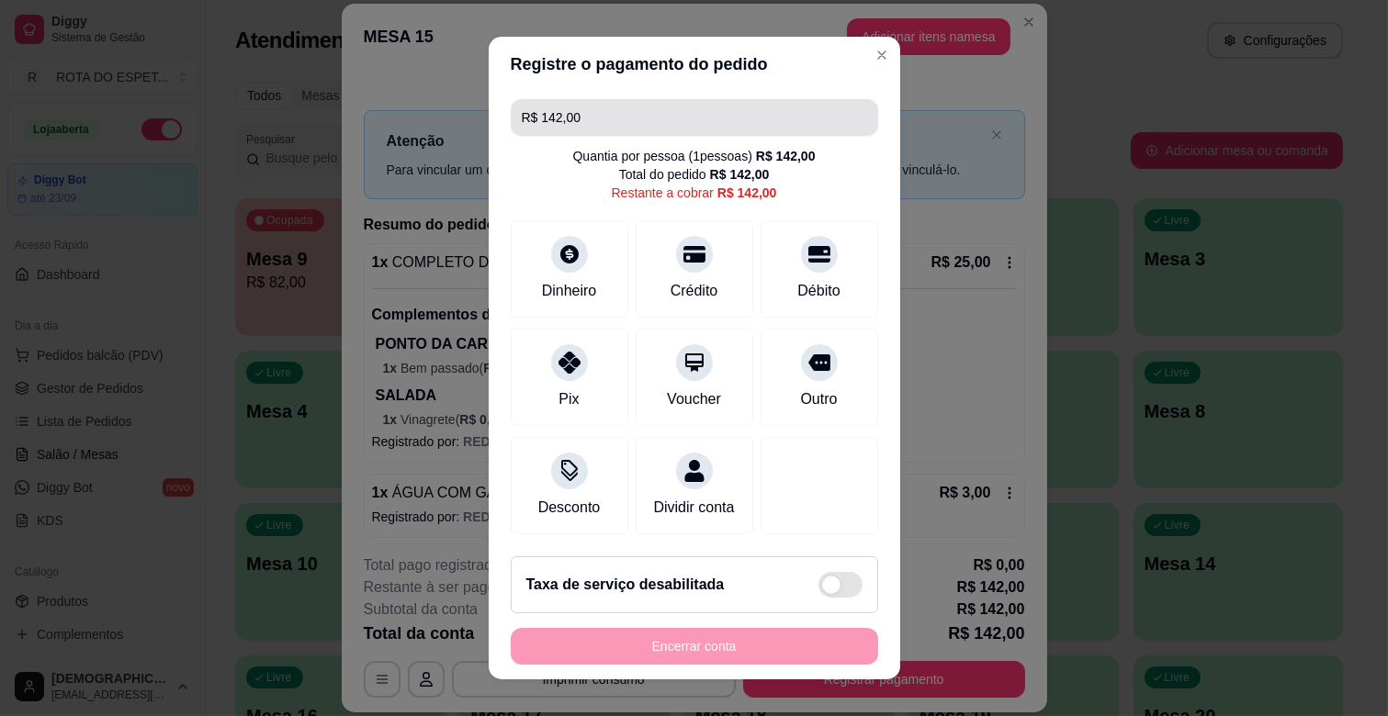
click at [681, 111] on input "R$ 142,00" at bounding box center [694, 117] width 345 height 37
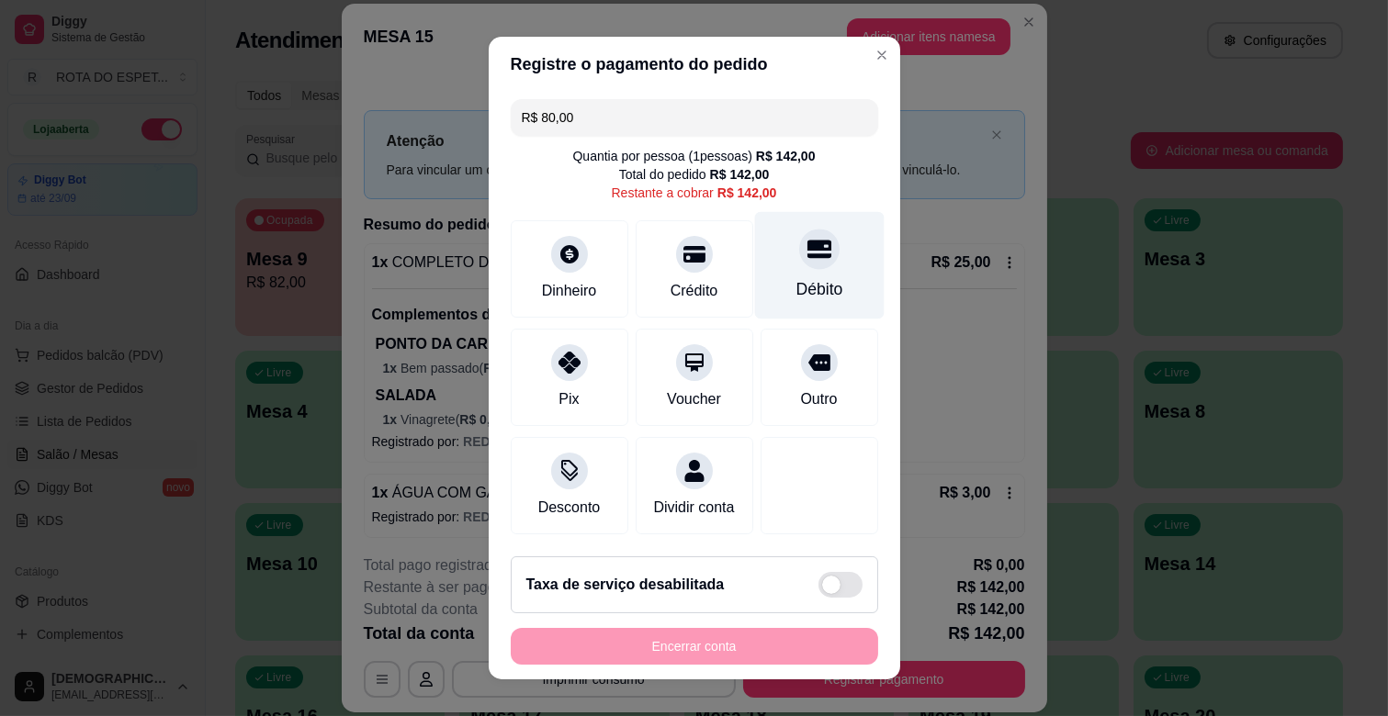
click at [809, 272] on div "Débito" at bounding box center [818, 265] width 129 height 107
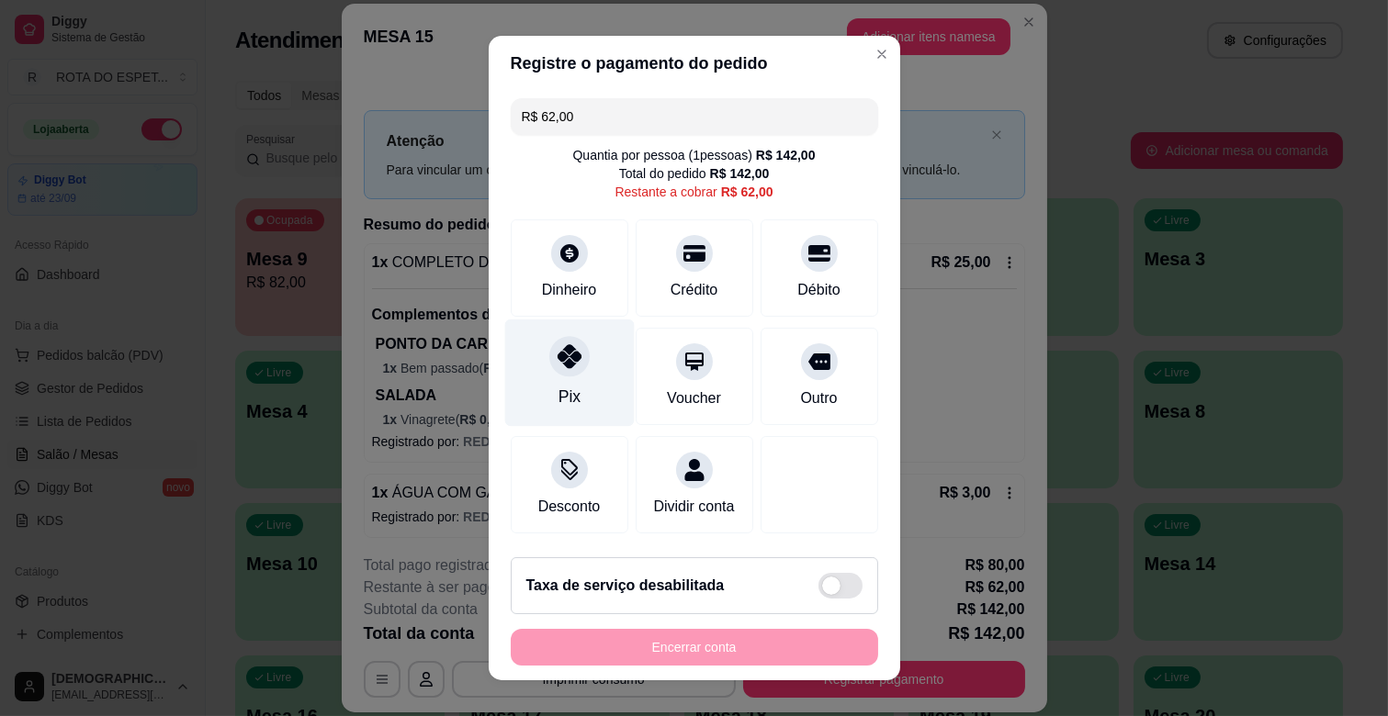
click at [582, 380] on div "Pix" at bounding box center [568, 373] width 129 height 107
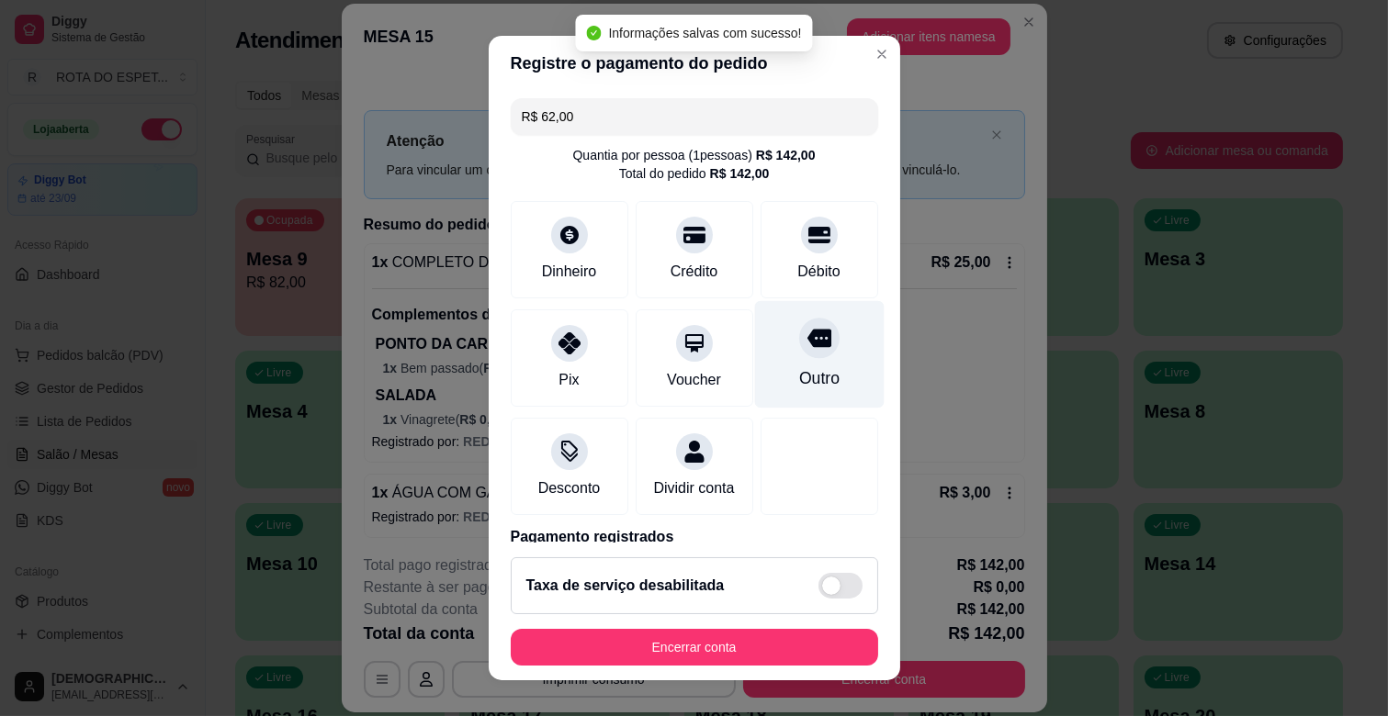
type input "R$ 0,00"
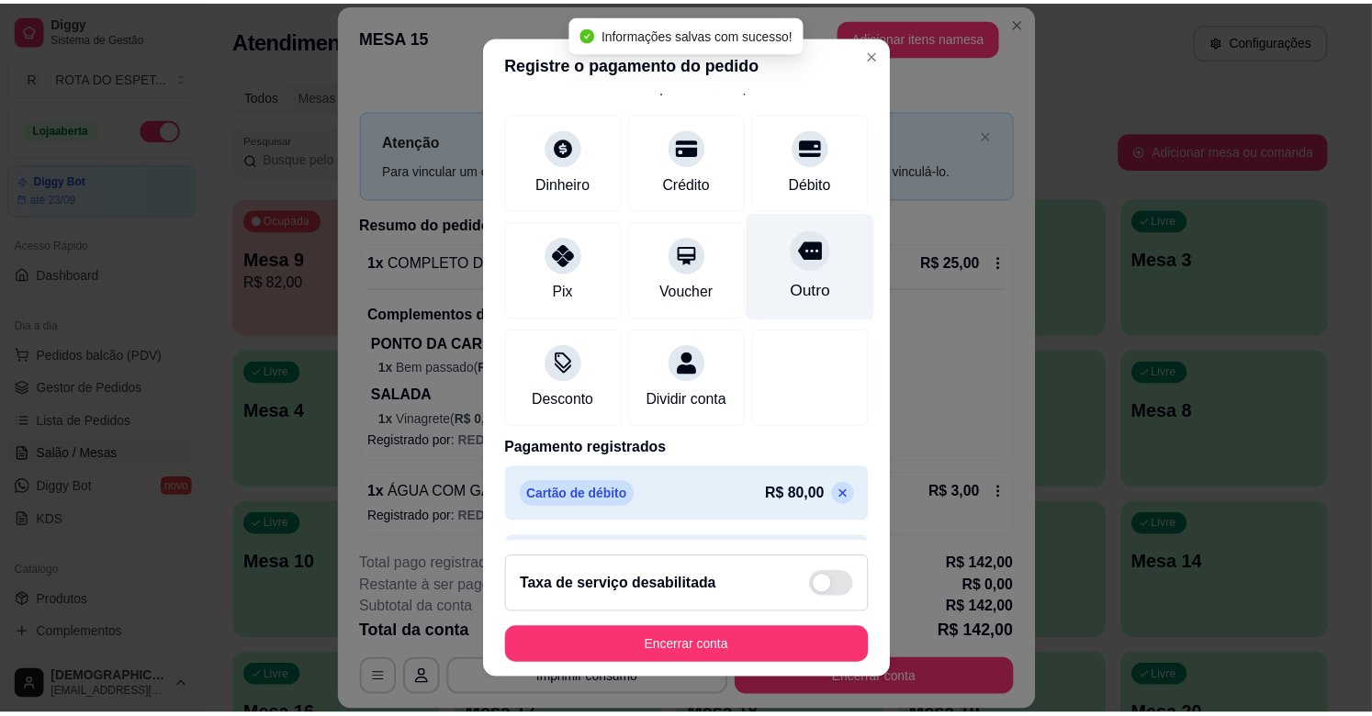
scroll to position [167, 0]
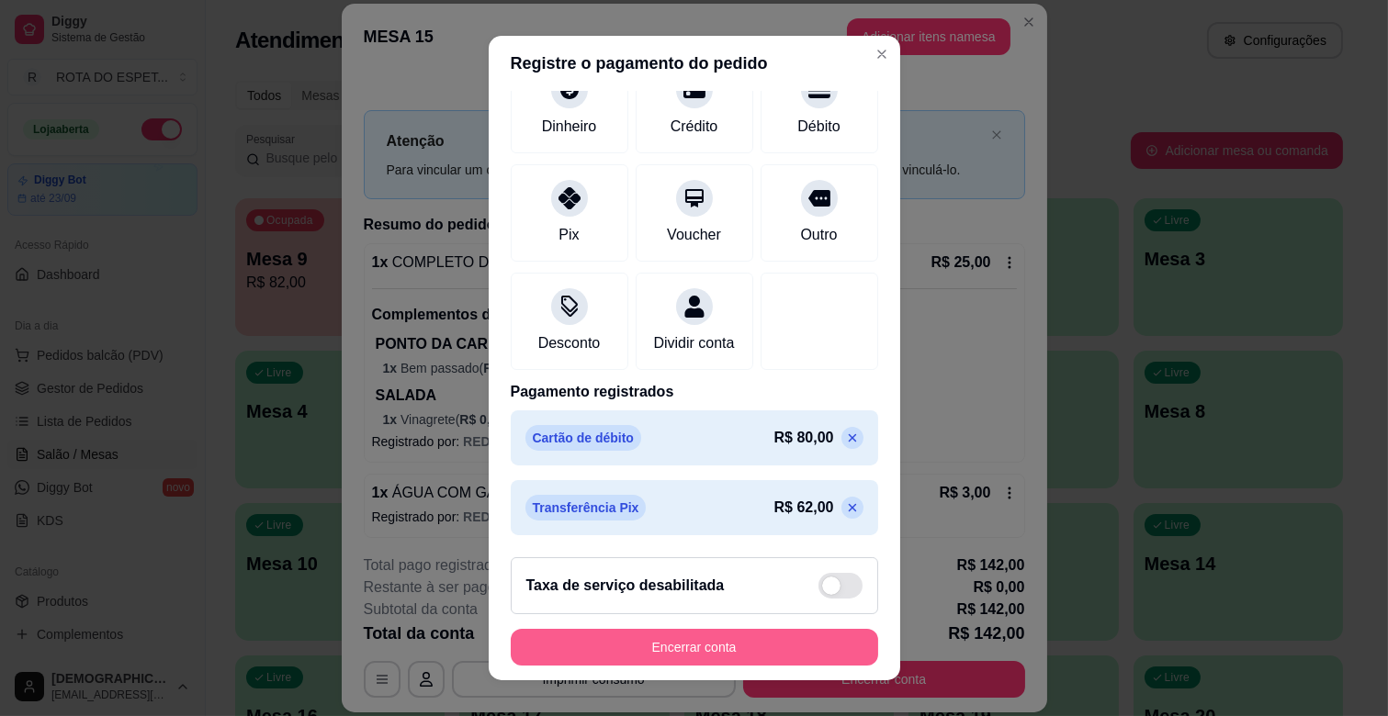
click at [727, 655] on button "Encerrar conta" at bounding box center [694, 647] width 367 height 37
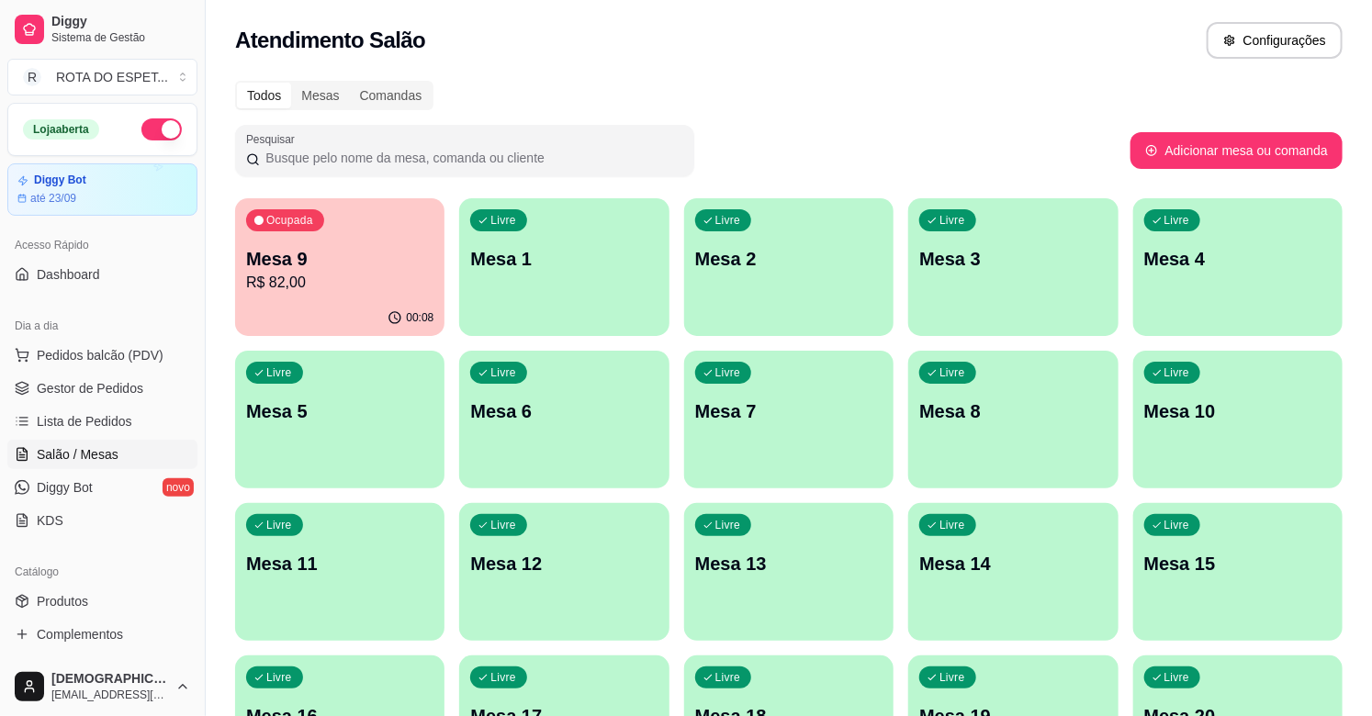
click at [242, 355] on div "Livre Mesa 5" at bounding box center [339, 409] width 209 height 116
click at [303, 300] on div "00:08" at bounding box center [339, 318] width 209 height 36
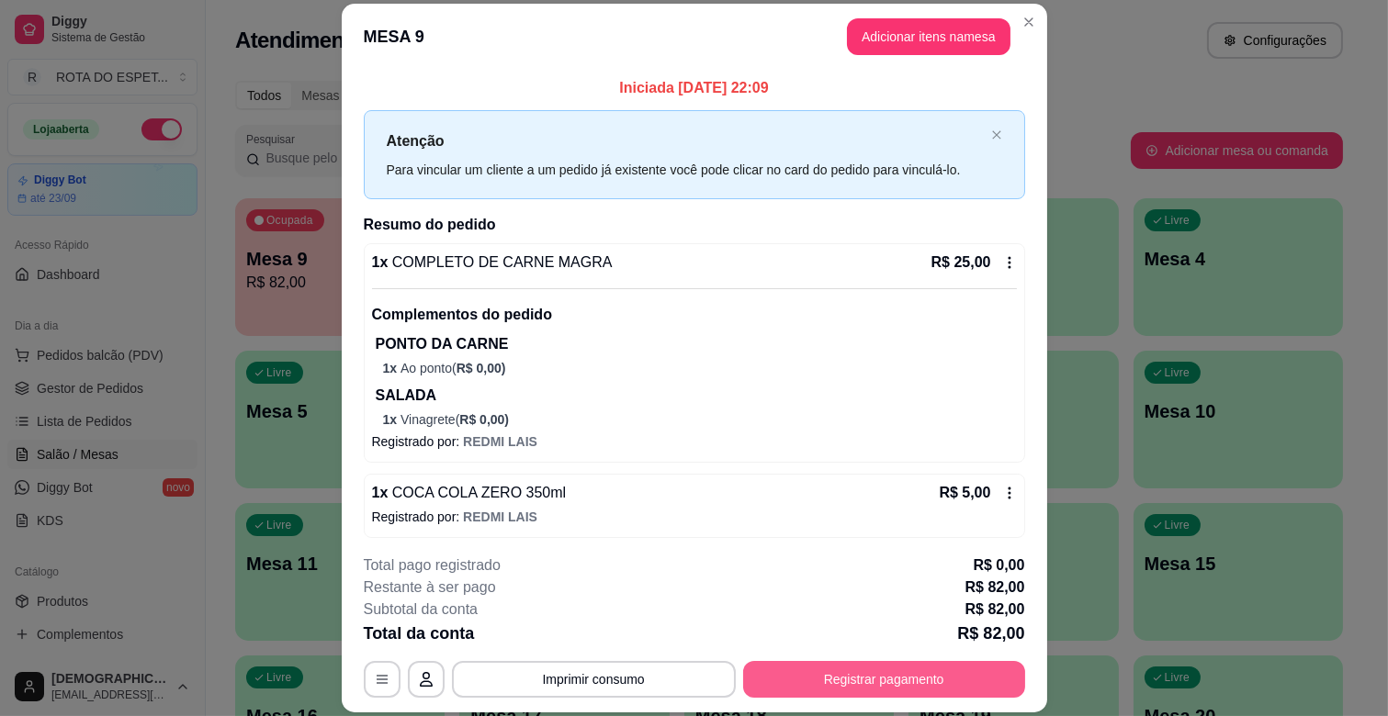
click at [928, 665] on button "Registrar pagamento" at bounding box center [884, 679] width 282 height 37
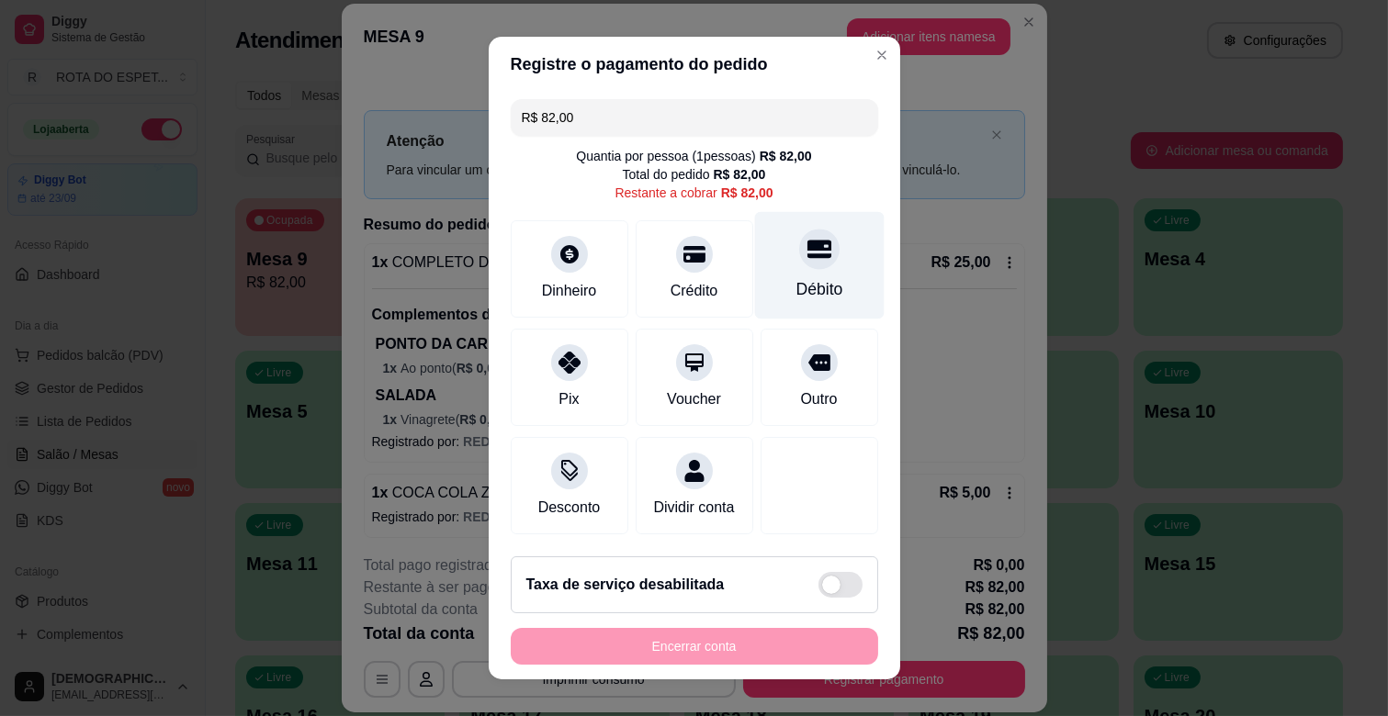
click at [769, 262] on div "Débito" at bounding box center [818, 265] width 129 height 107
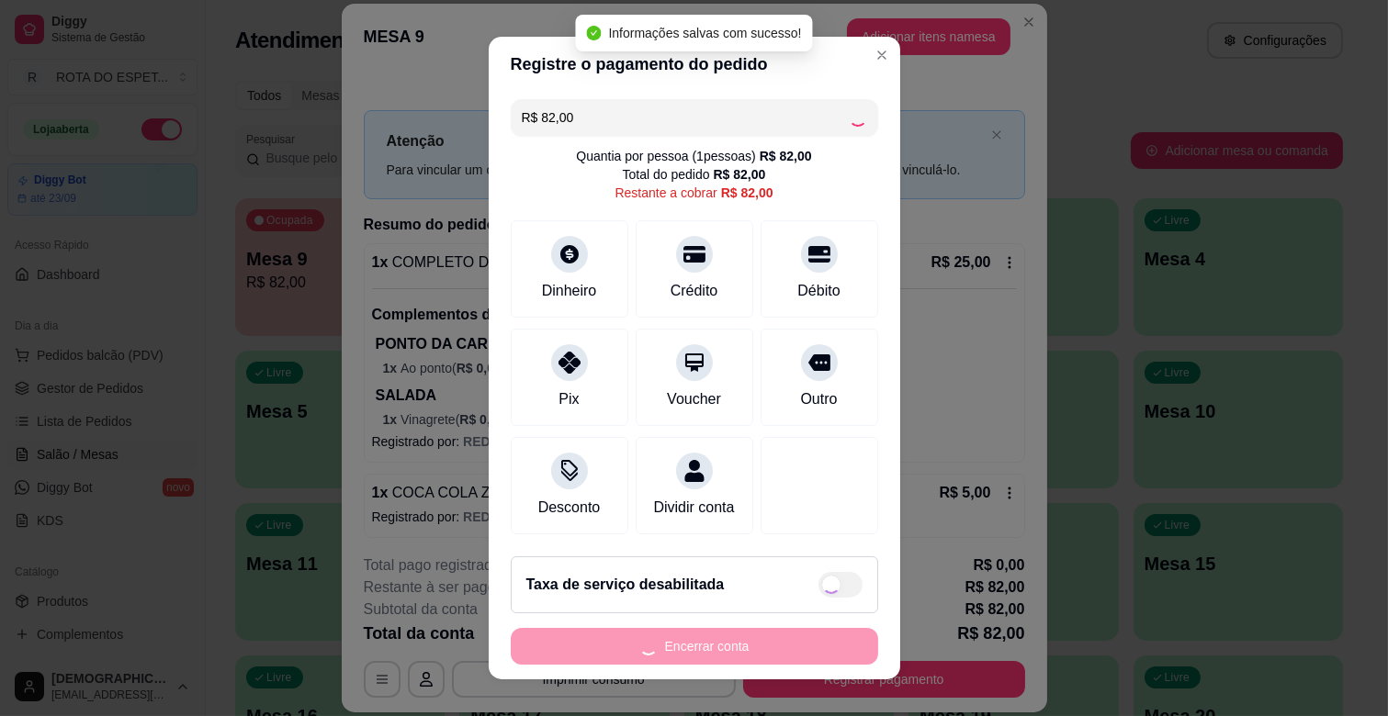
type input "R$ 0,00"
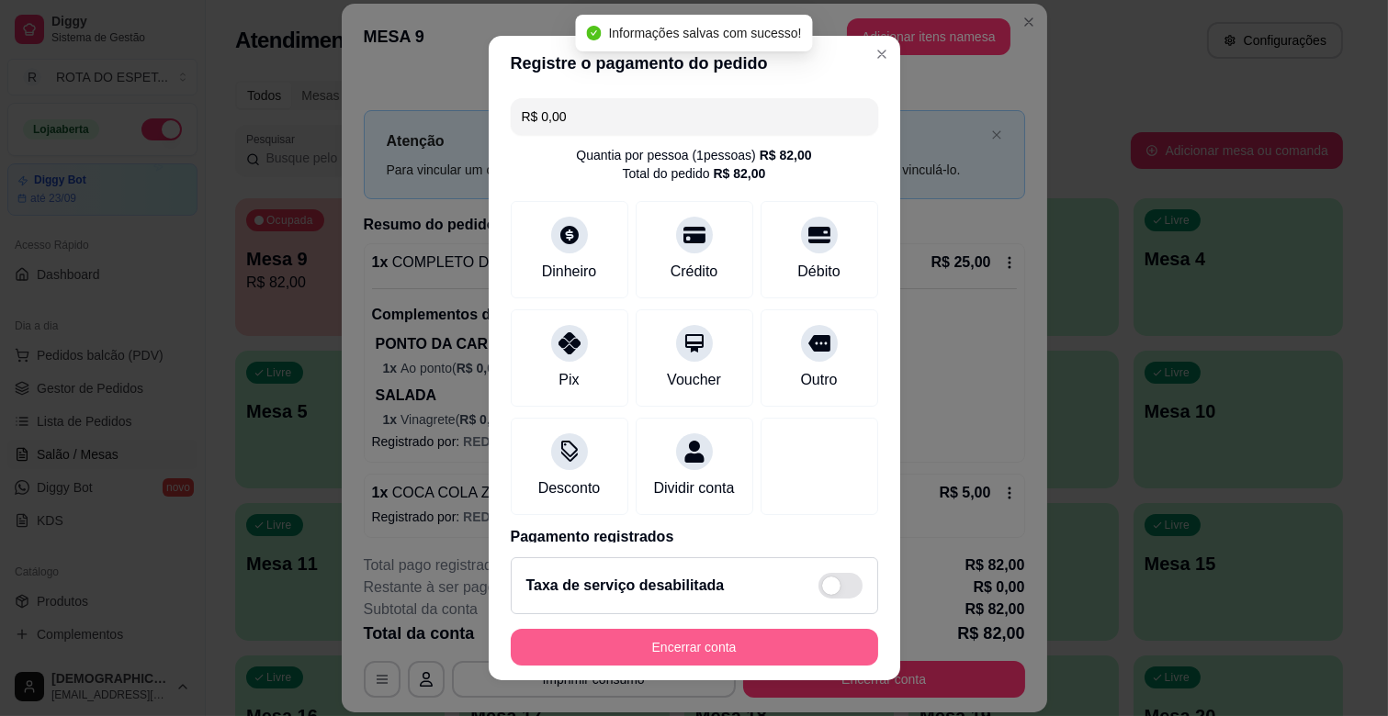
click at [818, 650] on button "Encerrar conta" at bounding box center [694, 647] width 367 height 37
